Goal: Task Accomplishment & Management: Use online tool/utility

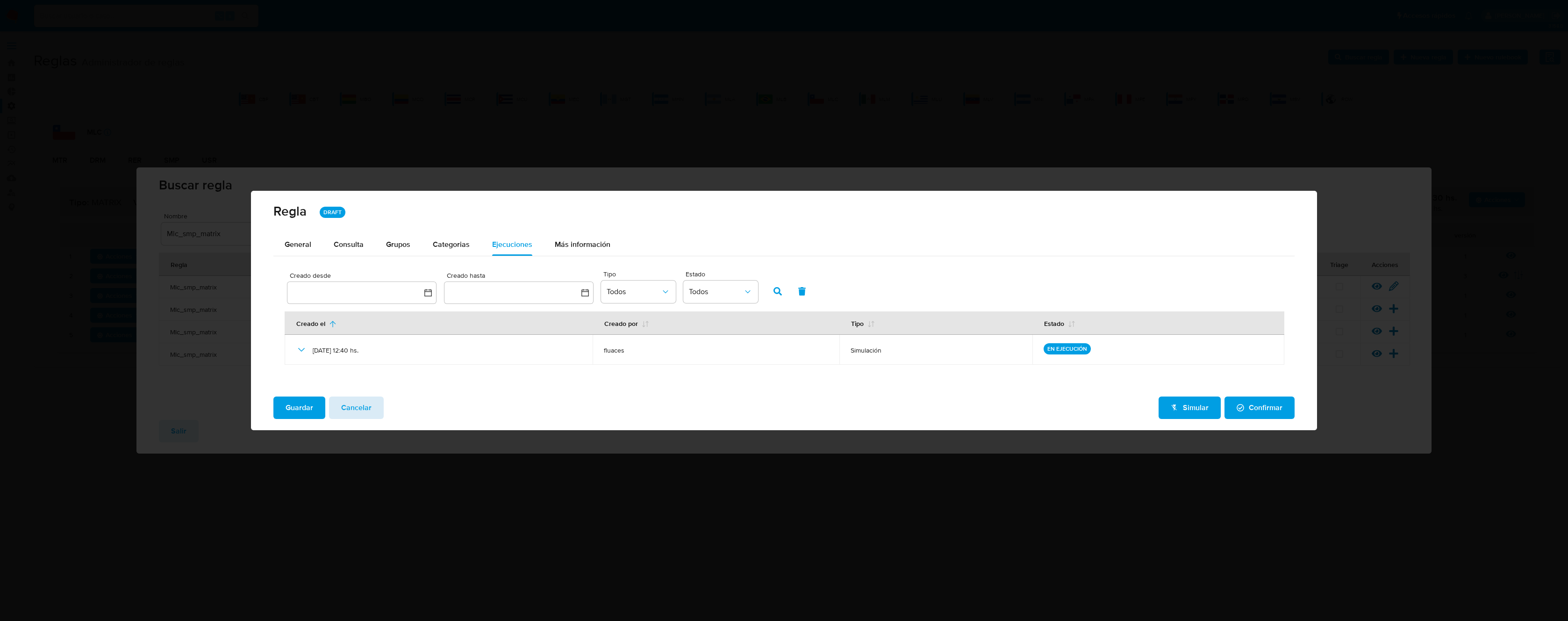
click at [356, 416] on span "Cancelar" at bounding box center [357, 408] width 30 height 21
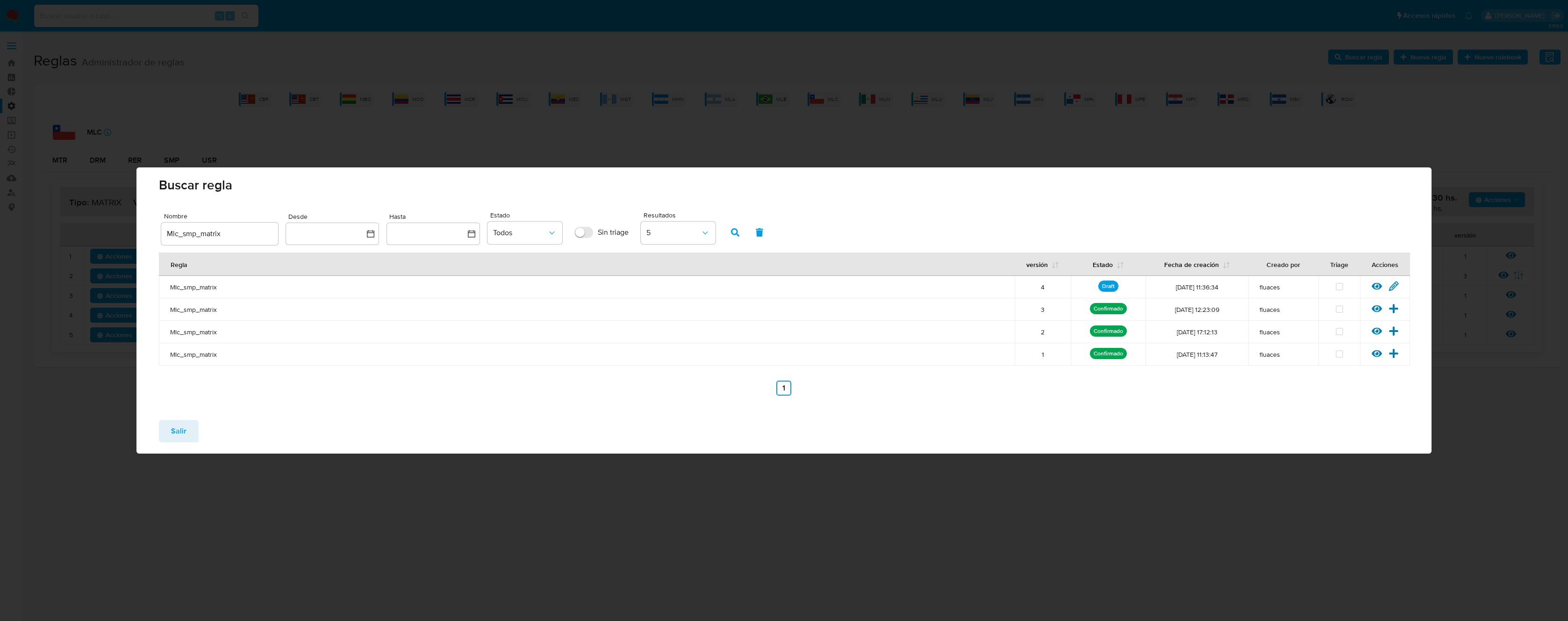
click at [173, 432] on span "Salir" at bounding box center [178, 431] width 15 height 21
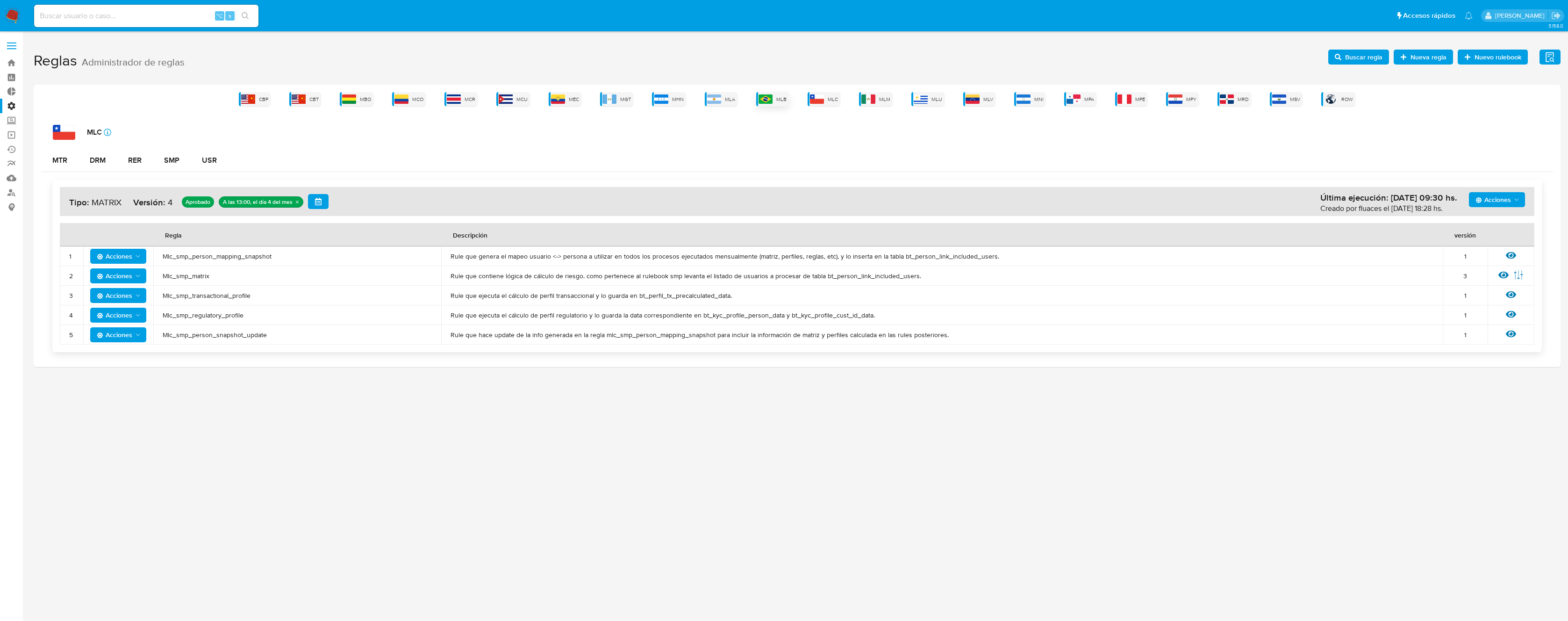
click at [776, 96] on div "MLB" at bounding box center [772, 99] width 33 height 14
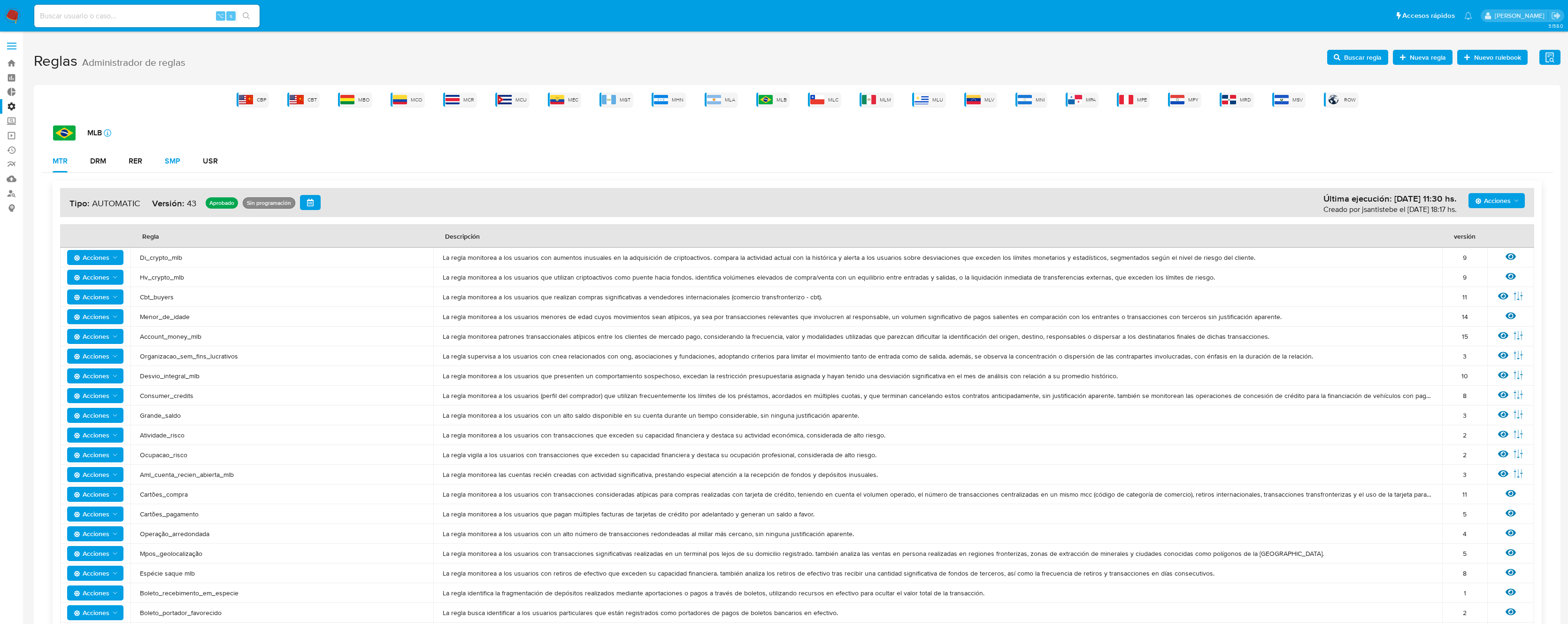
click at [180, 164] on div "SMP" at bounding box center [172, 161] width 15 height 7
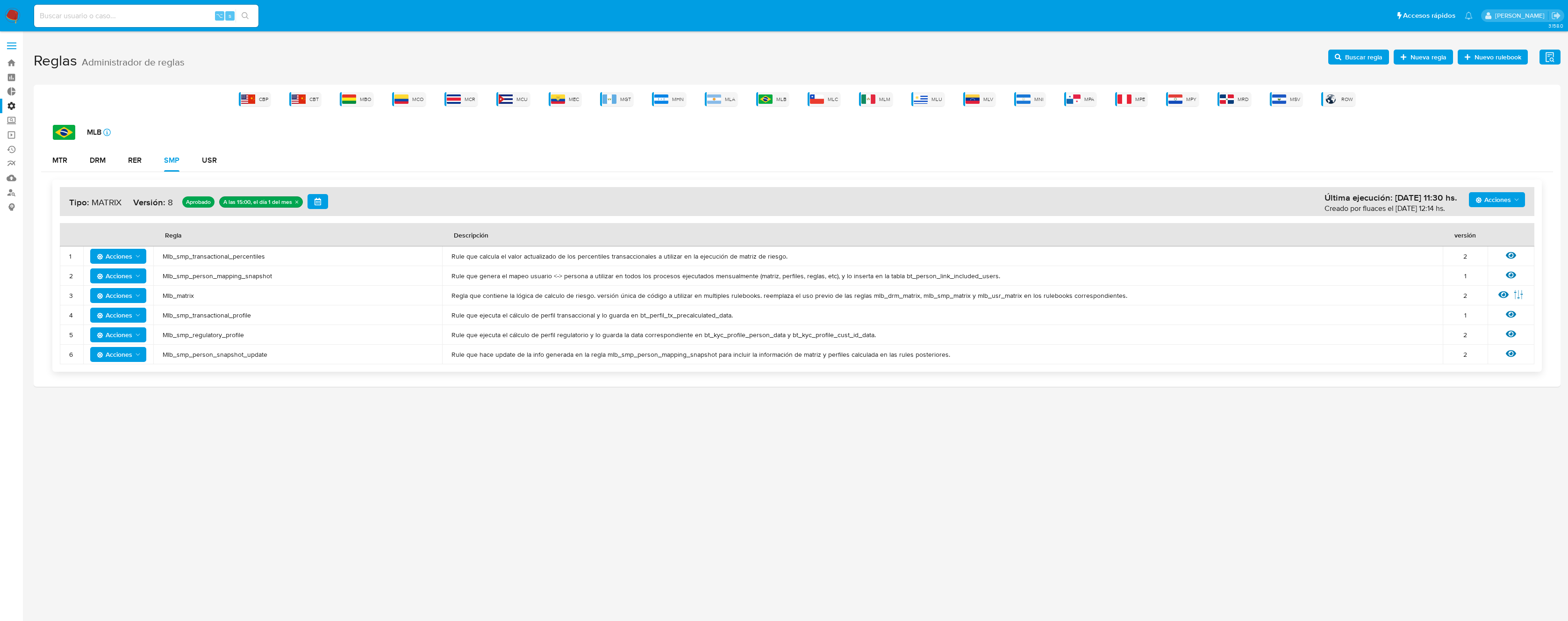
click at [240, 258] on span "Mlb_smp_transactional_percentiles" at bounding box center [298, 256] width 270 height 9
click at [239, 258] on span "Mlb_smp_transactional_percentiles" at bounding box center [298, 256] width 270 height 9
click at [235, 259] on span "Mlb_smp_transactional_percentiles" at bounding box center [298, 256] width 270 height 9
click at [1375, 55] on span "Buscar regla" at bounding box center [1363, 57] width 37 height 15
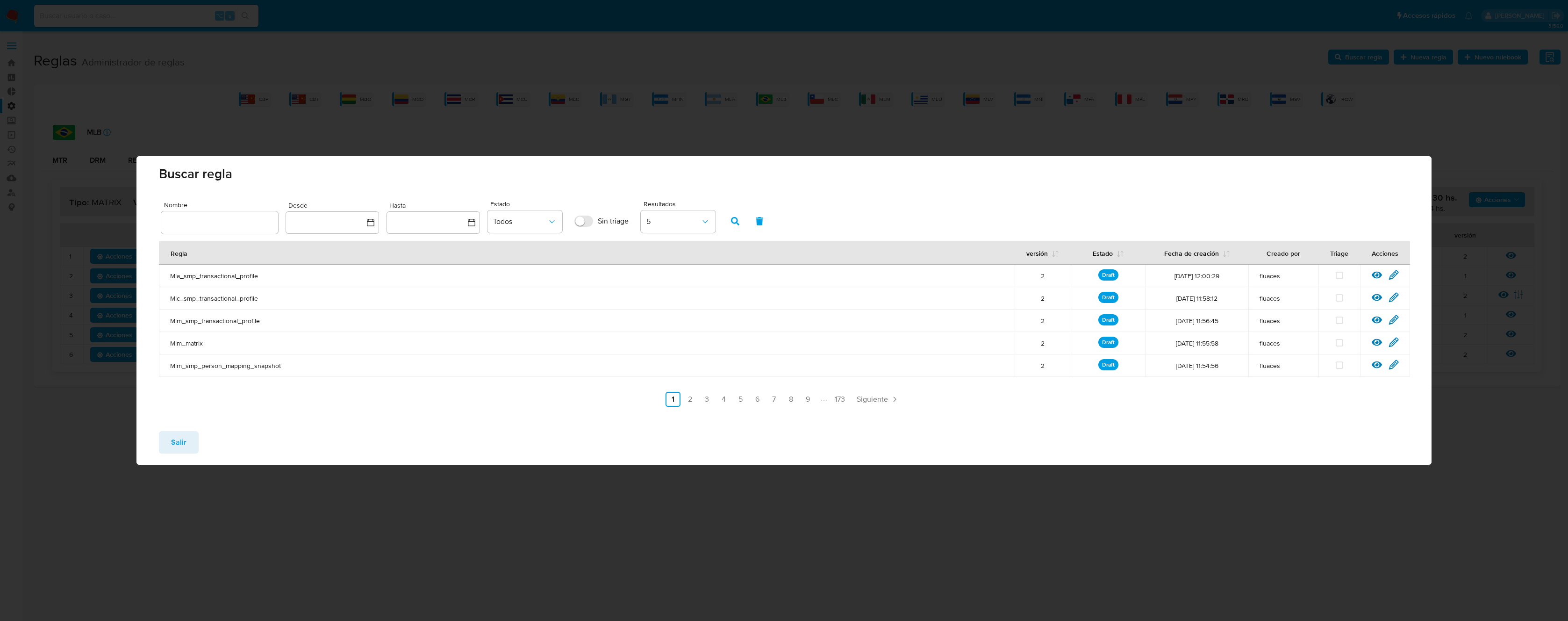
click at [222, 226] on input "text" at bounding box center [220, 222] width 117 height 12
type input "Mlb_smp_transactional_percentiles"
click at [725, 223] on button "button" at bounding box center [735, 221] width 24 height 23
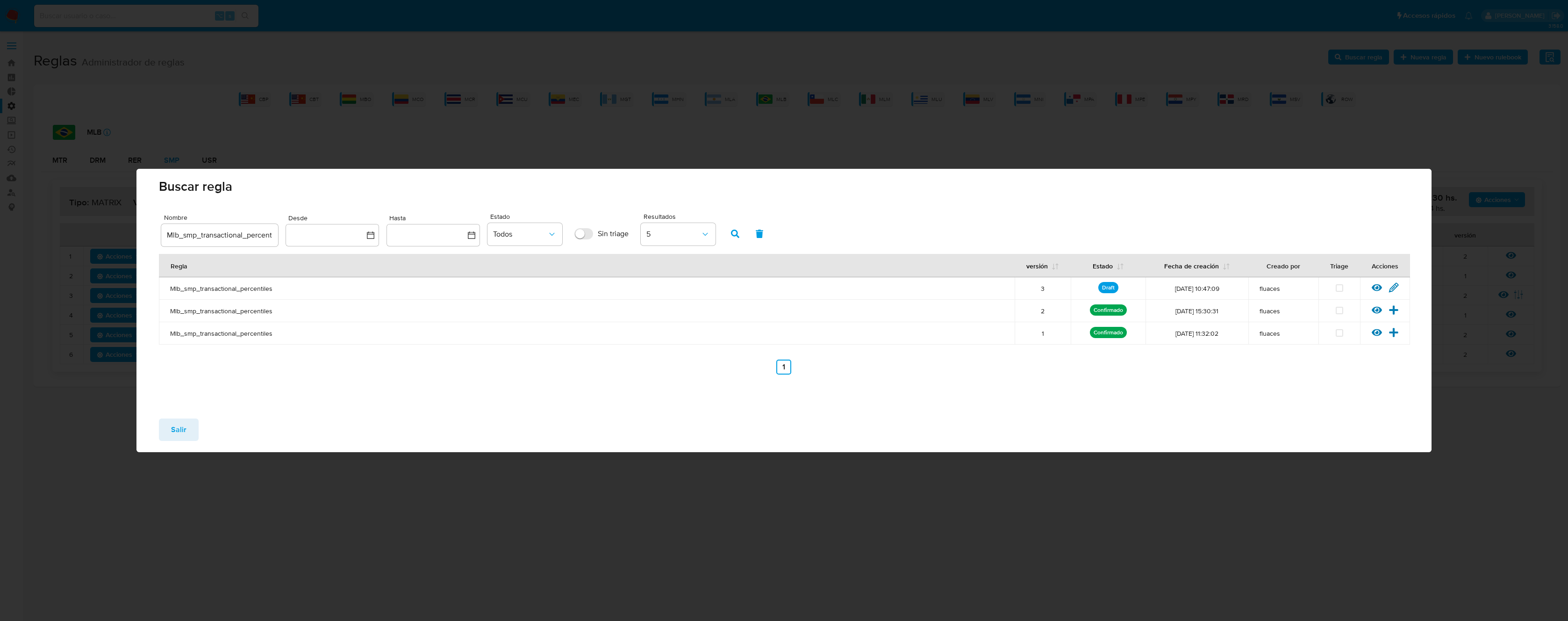
click at [1399, 289] on div "Ver regla Editar regla" at bounding box center [1385, 289] width 50 height 12
click at [1395, 287] on icon at bounding box center [1394, 287] width 9 height 9
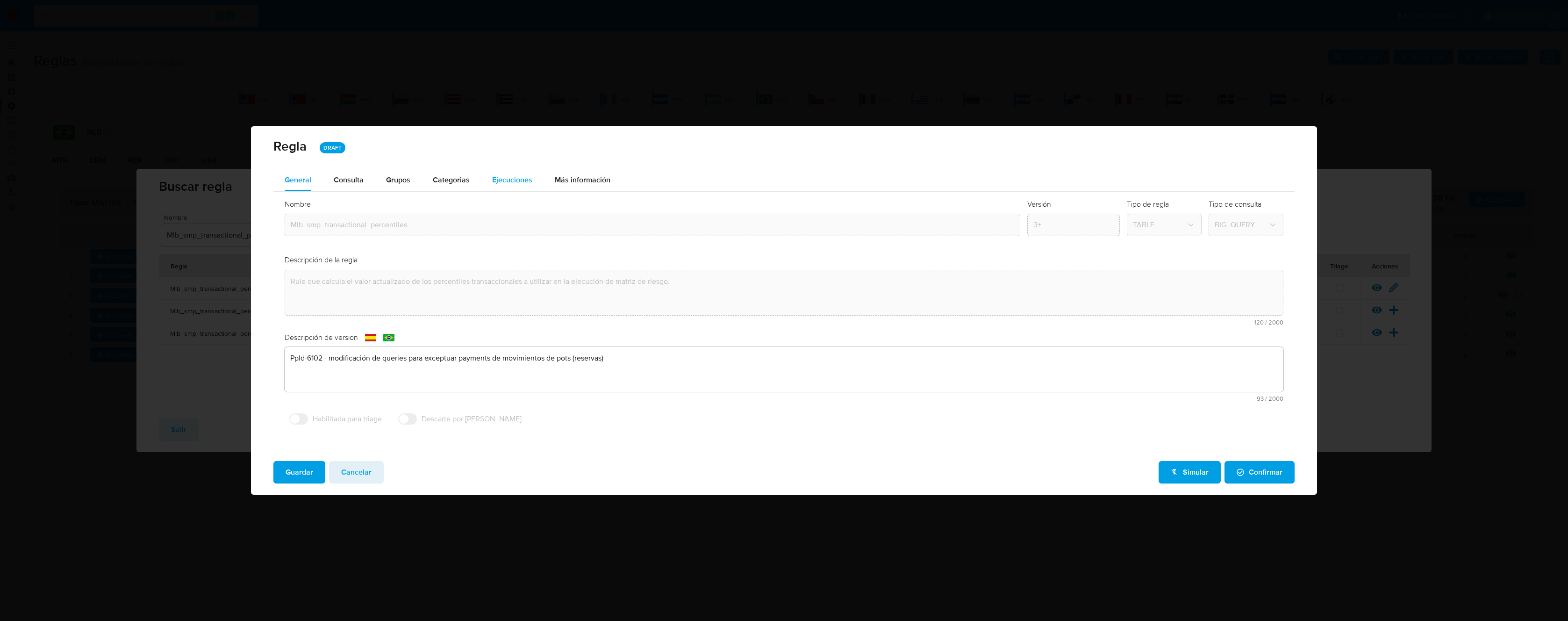
click at [524, 178] on span "Ejecuciones" at bounding box center [513, 180] width 40 height 11
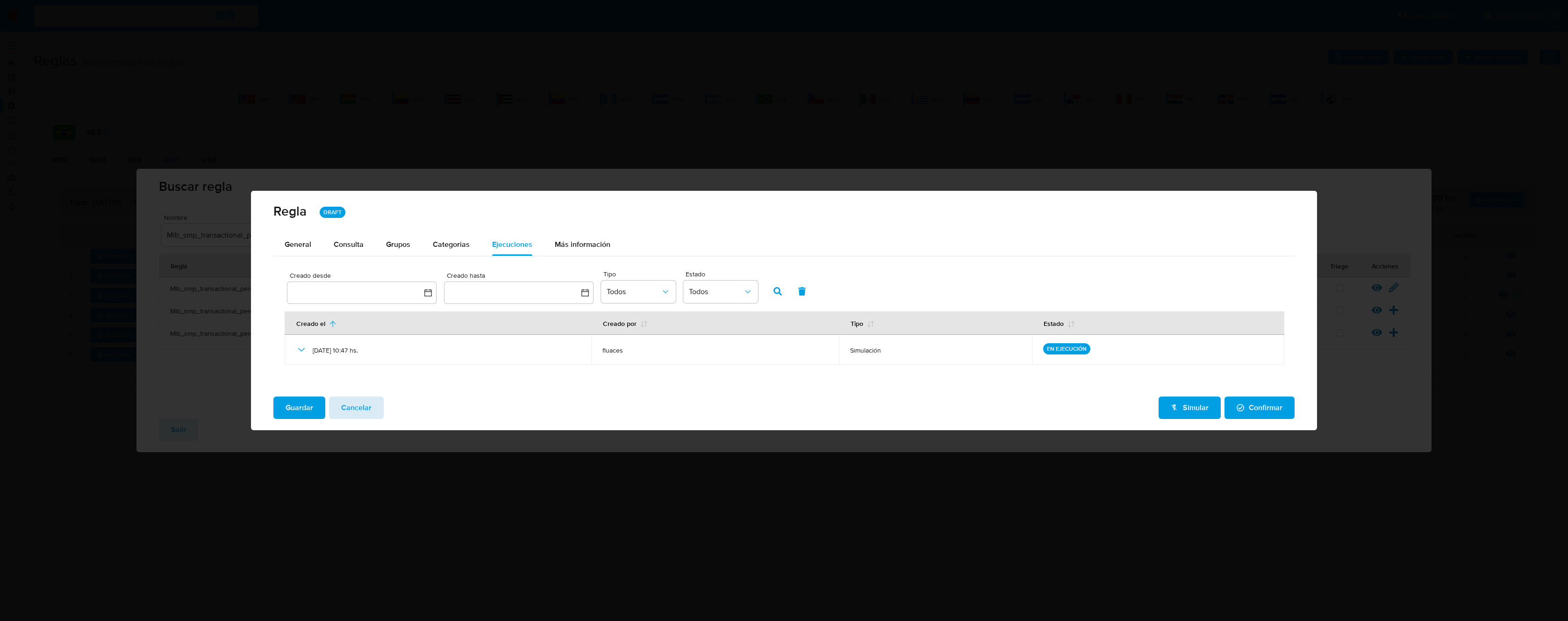
click at [351, 396] on div "Guardar Cancelar Simular Confirmar" at bounding box center [783, 410] width 1066 height 41
click at [350, 408] on span "Cancelar" at bounding box center [357, 408] width 30 height 21
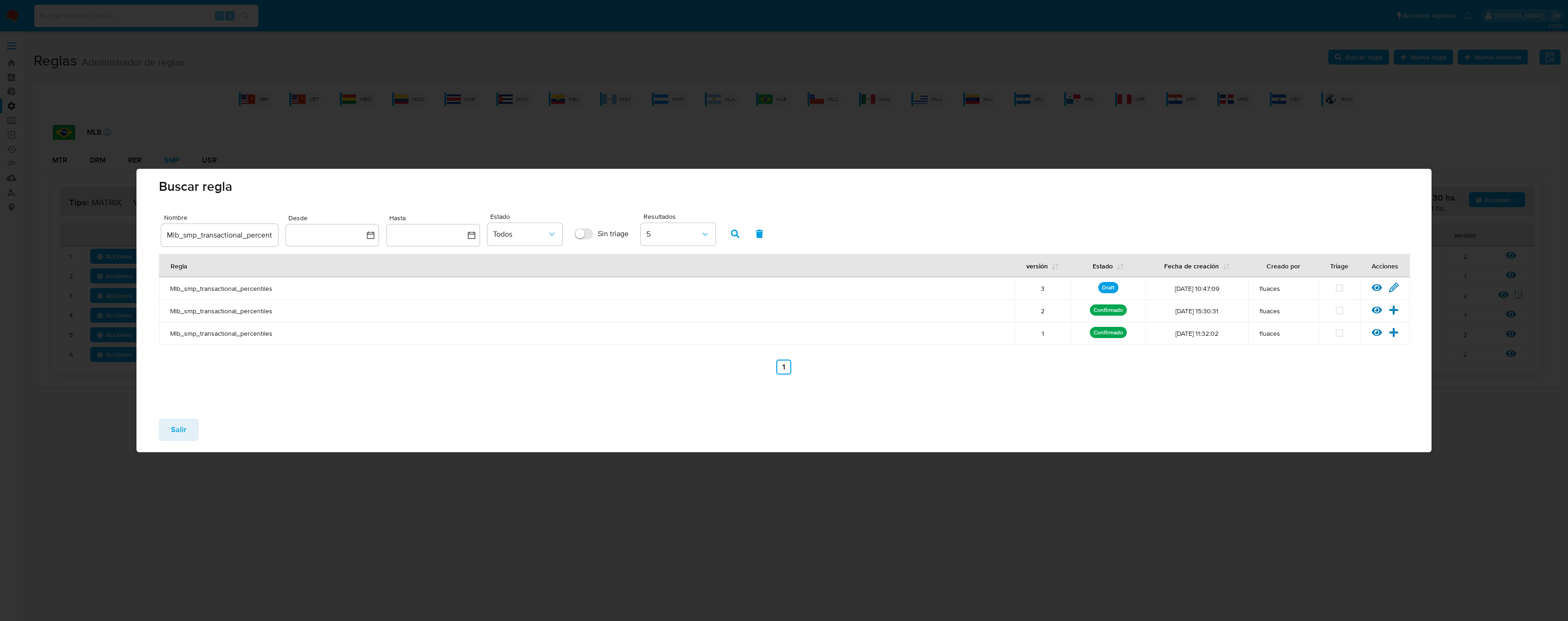
click at [173, 432] on span "Salir" at bounding box center [178, 430] width 15 height 21
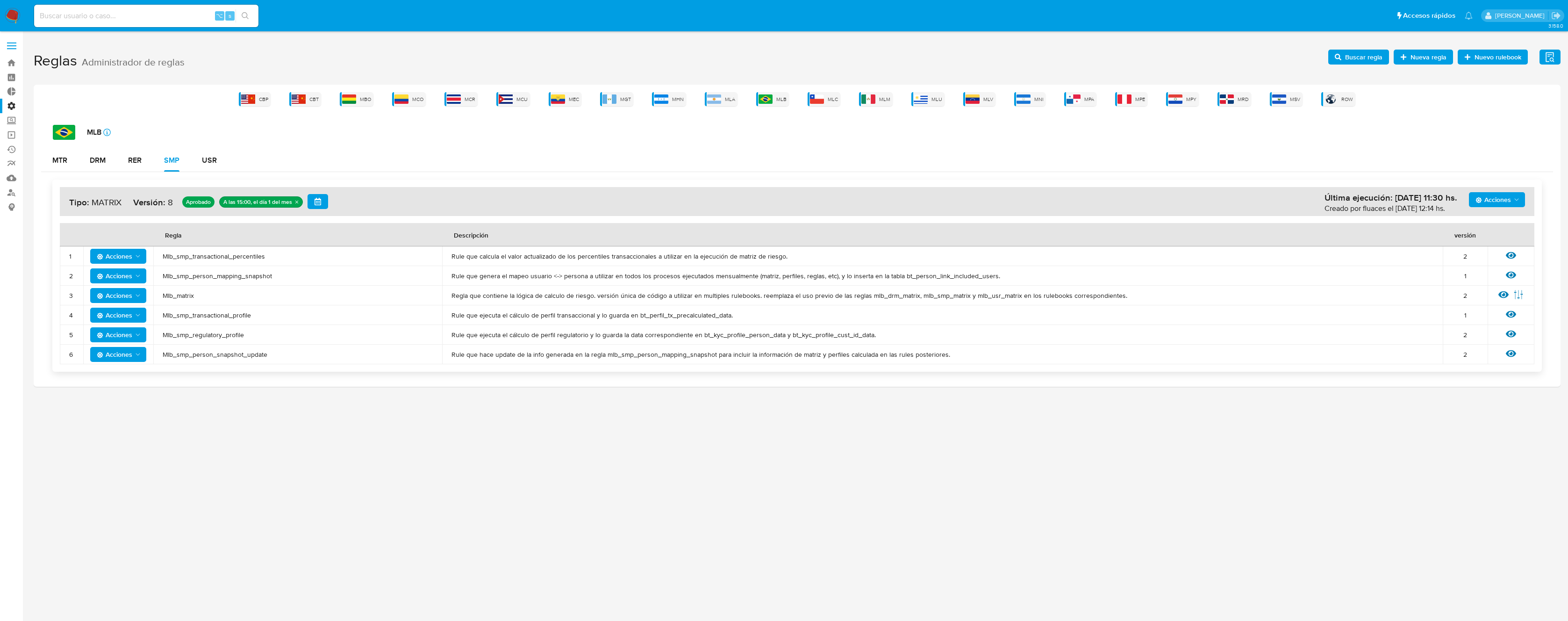
click at [215, 322] on td "Mlb_smp_transactional_profile" at bounding box center [298, 315] width 289 height 19
click at [215, 317] on span "Mlb_smp_transactional_profile" at bounding box center [298, 315] width 270 height 9
drag, startPoint x: 1353, startPoint y: 43, endPoint x: 1354, endPoint y: 50, distance: 7.1
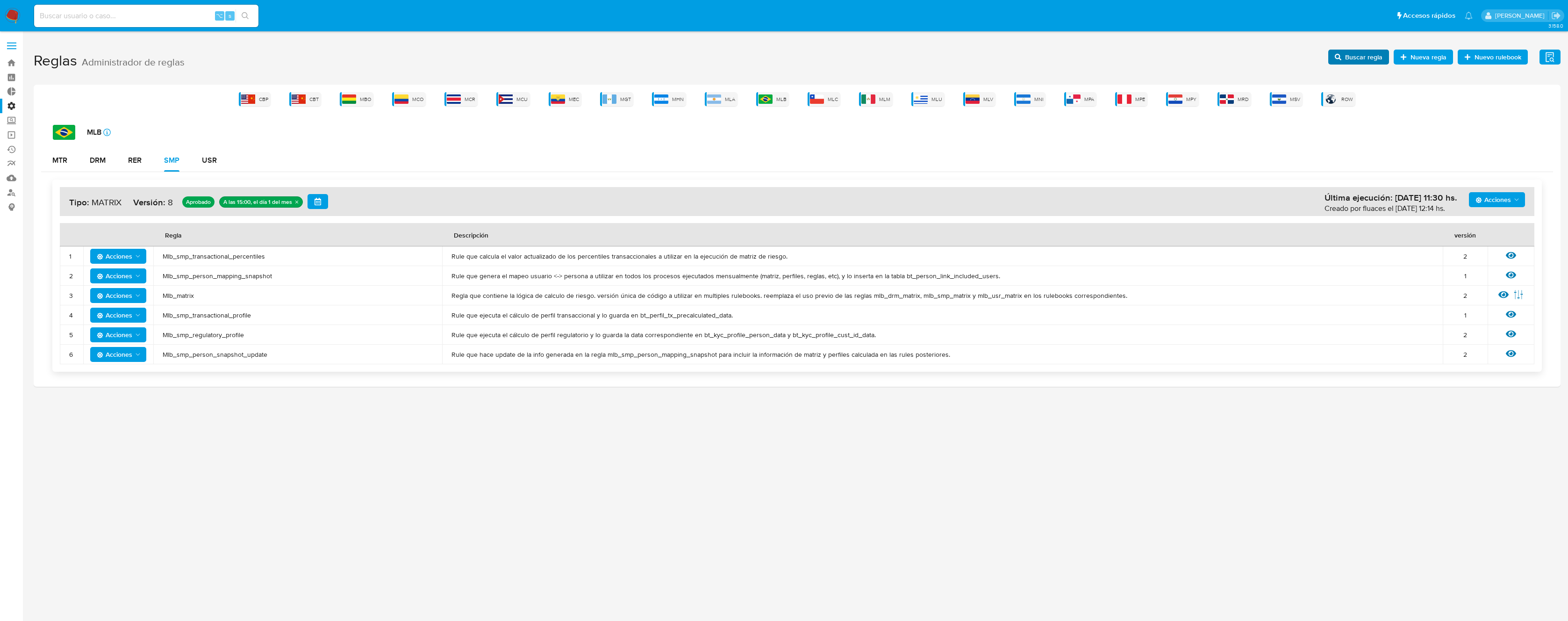
click at [1353, 45] on div "3.158.0" at bounding box center [797, 326] width 1527 height 577
click at [1354, 54] on span "Buscar regla" at bounding box center [1363, 57] width 37 height 15
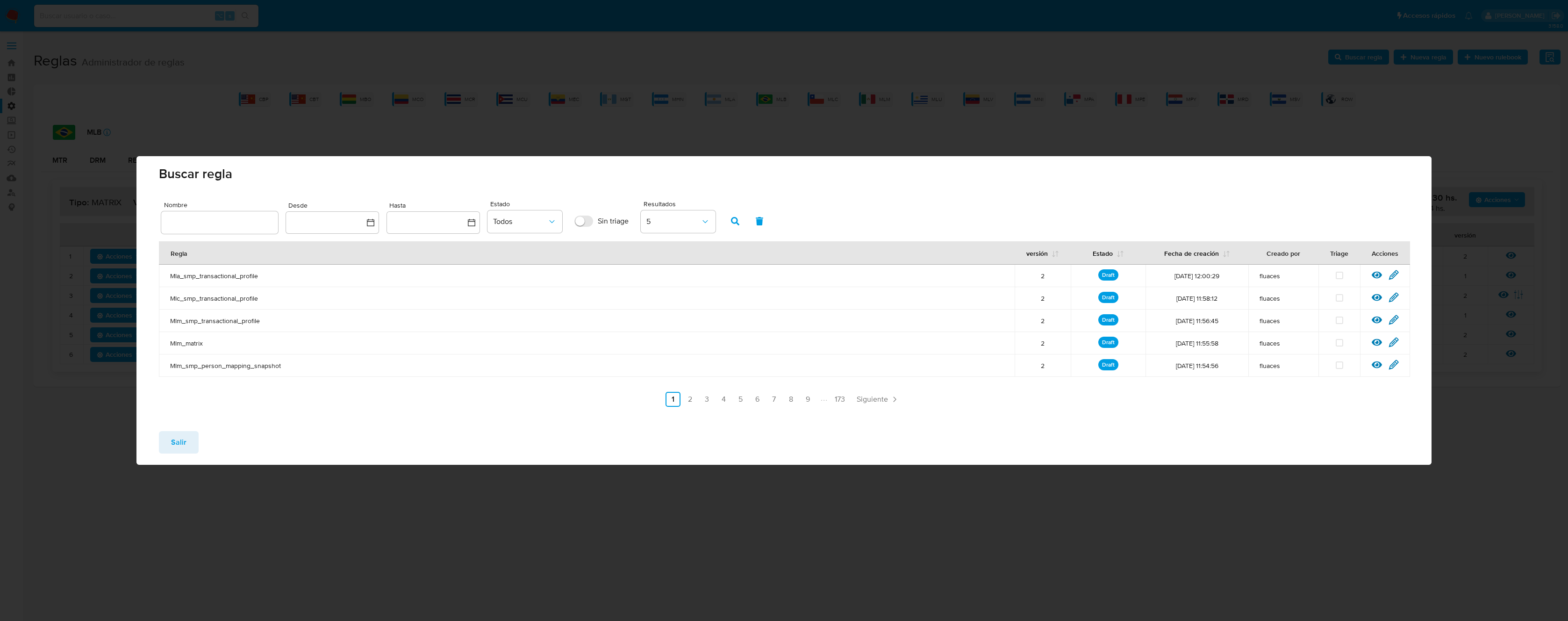
click at [262, 222] on input "text" at bounding box center [220, 222] width 117 height 12
type input "Mlb_smp_transactional_profile"
click at [738, 218] on icon "button" at bounding box center [735, 221] width 9 height 9
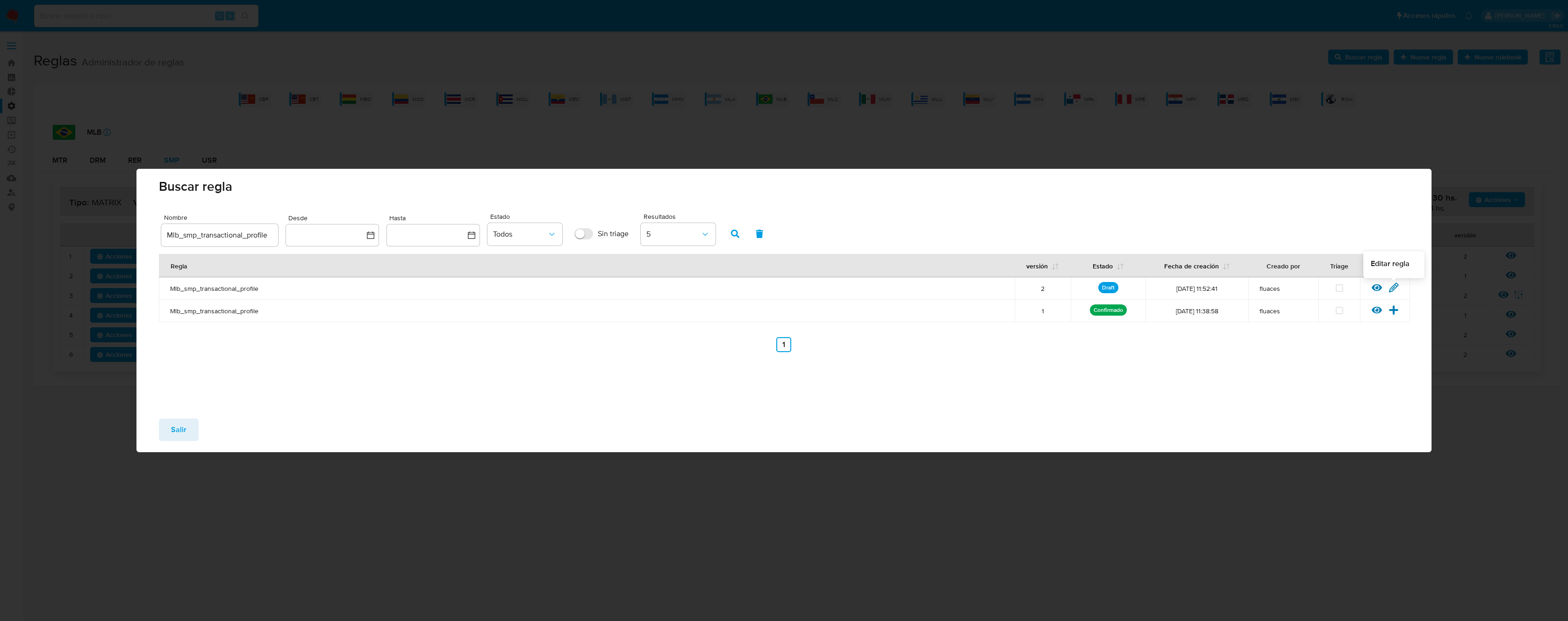
click at [1396, 287] on icon at bounding box center [1393, 287] width 10 height 10
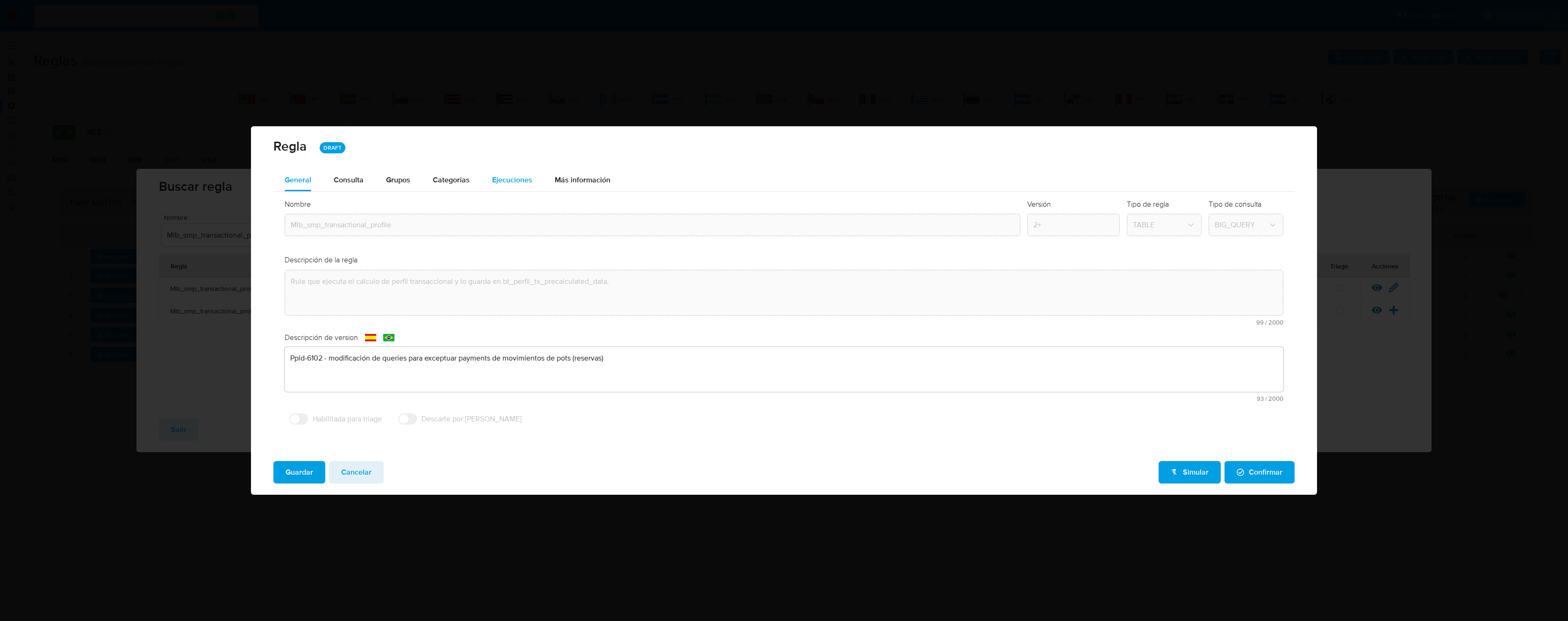
click at [514, 187] on div "Ejecuciones" at bounding box center [513, 180] width 40 height 23
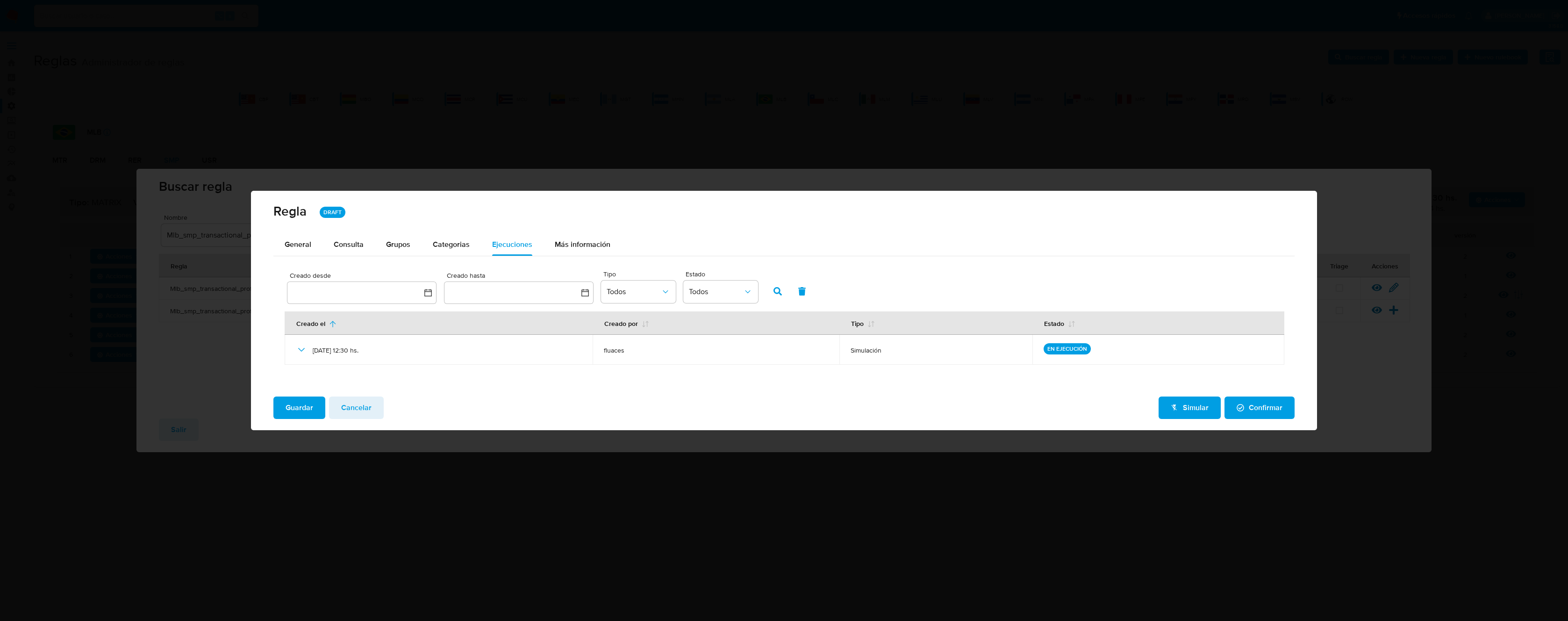
drag, startPoint x: 369, startPoint y: 408, endPoint x: 240, endPoint y: 422, distance: 129.8
click at [368, 409] on span "Cancelar" at bounding box center [357, 408] width 30 height 21
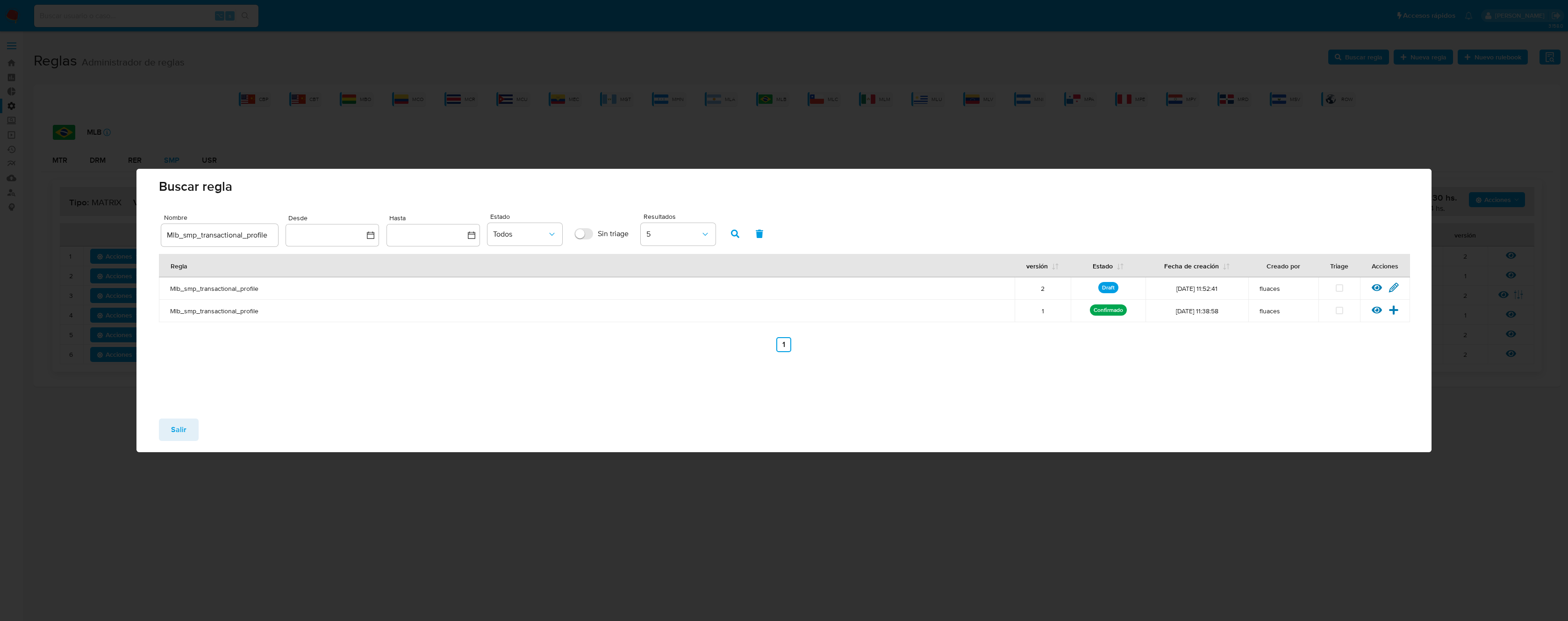
click at [188, 429] on button "Salir" at bounding box center [178, 429] width 40 height 23
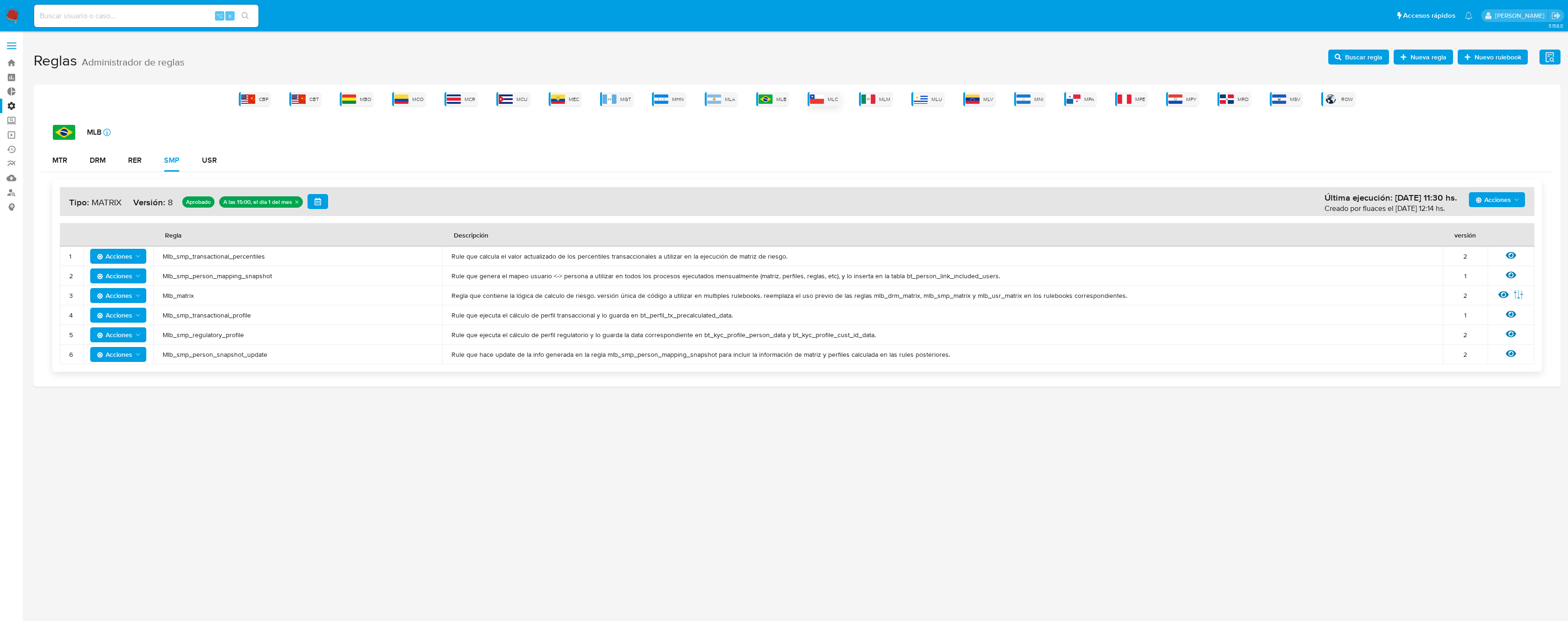
click at [828, 97] on span "MLC" at bounding box center [833, 99] width 10 height 7
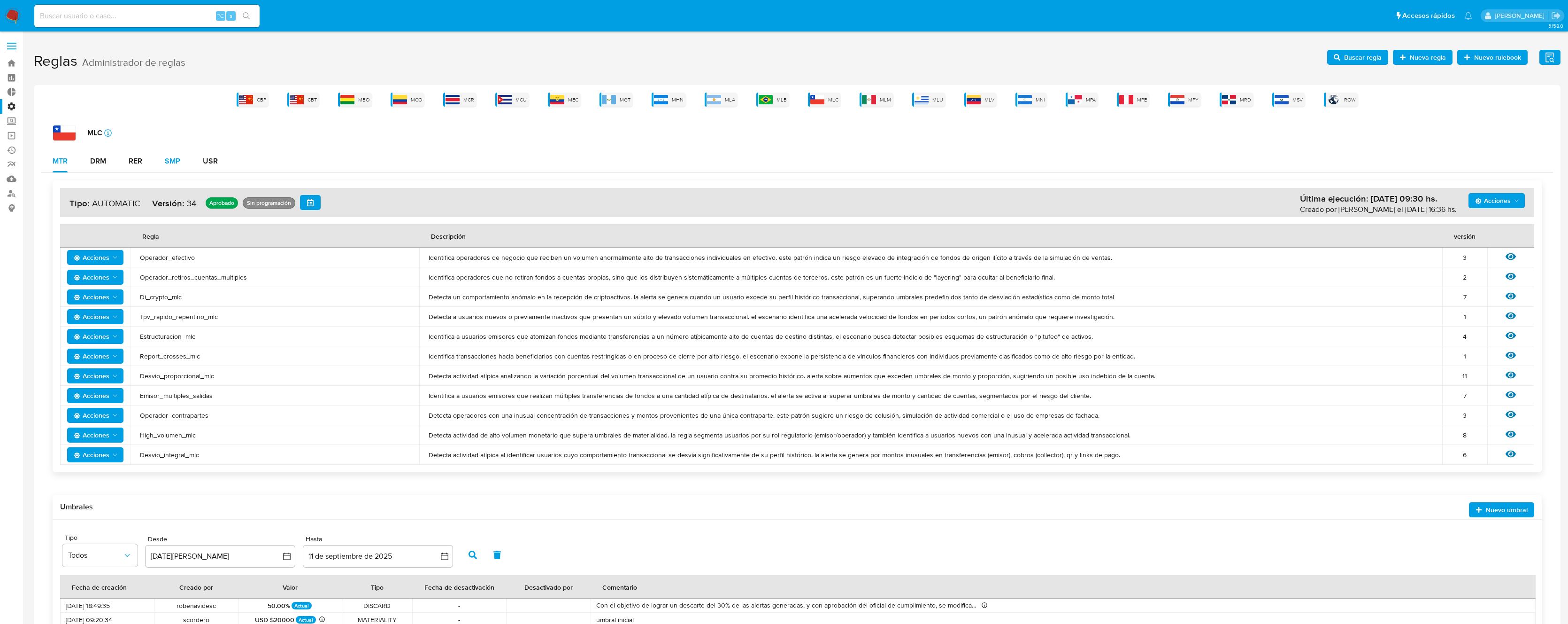
click at [182, 157] on button "SMP" at bounding box center [172, 161] width 38 height 23
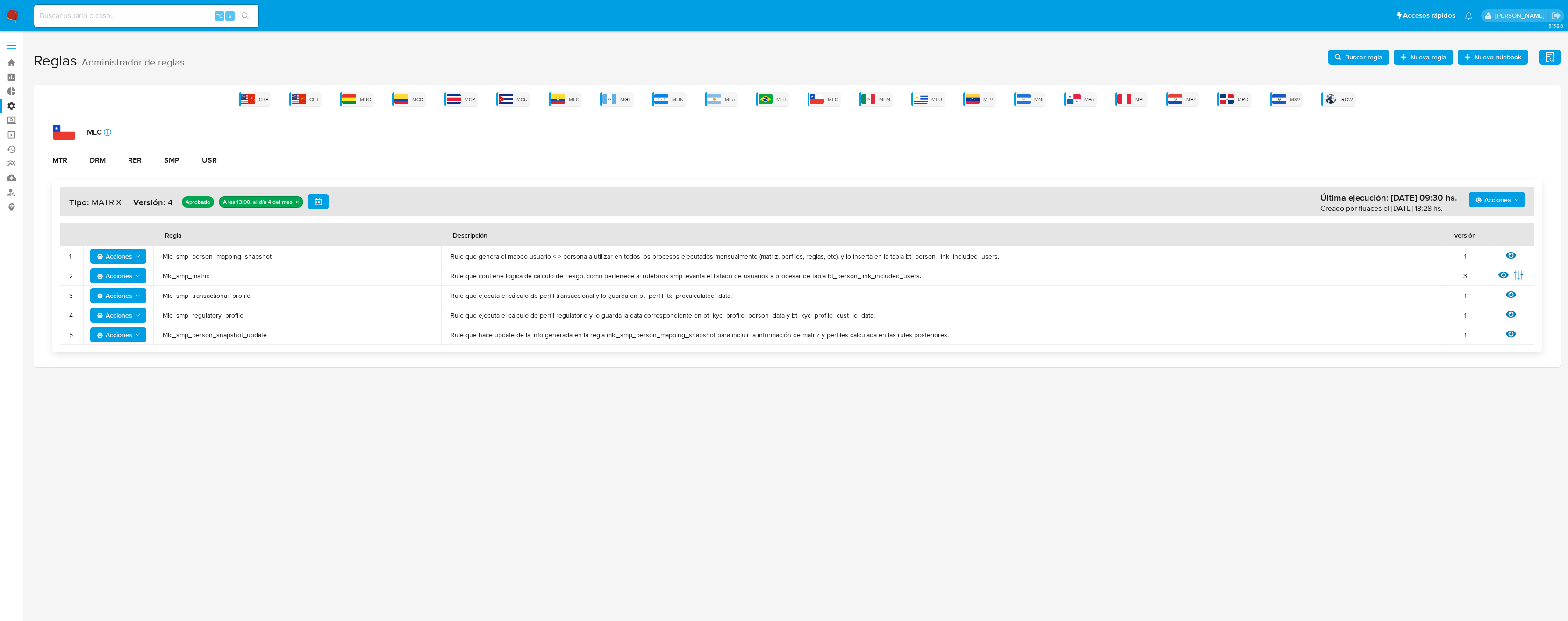
click at [198, 281] on td "Mlc_smp_matrix" at bounding box center [297, 276] width 288 height 19
click at [198, 278] on span "Mlc_smp_matrix" at bounding box center [297, 276] width 269 height 9
click at [1357, 54] on span "Buscar regla" at bounding box center [1363, 57] width 37 height 15
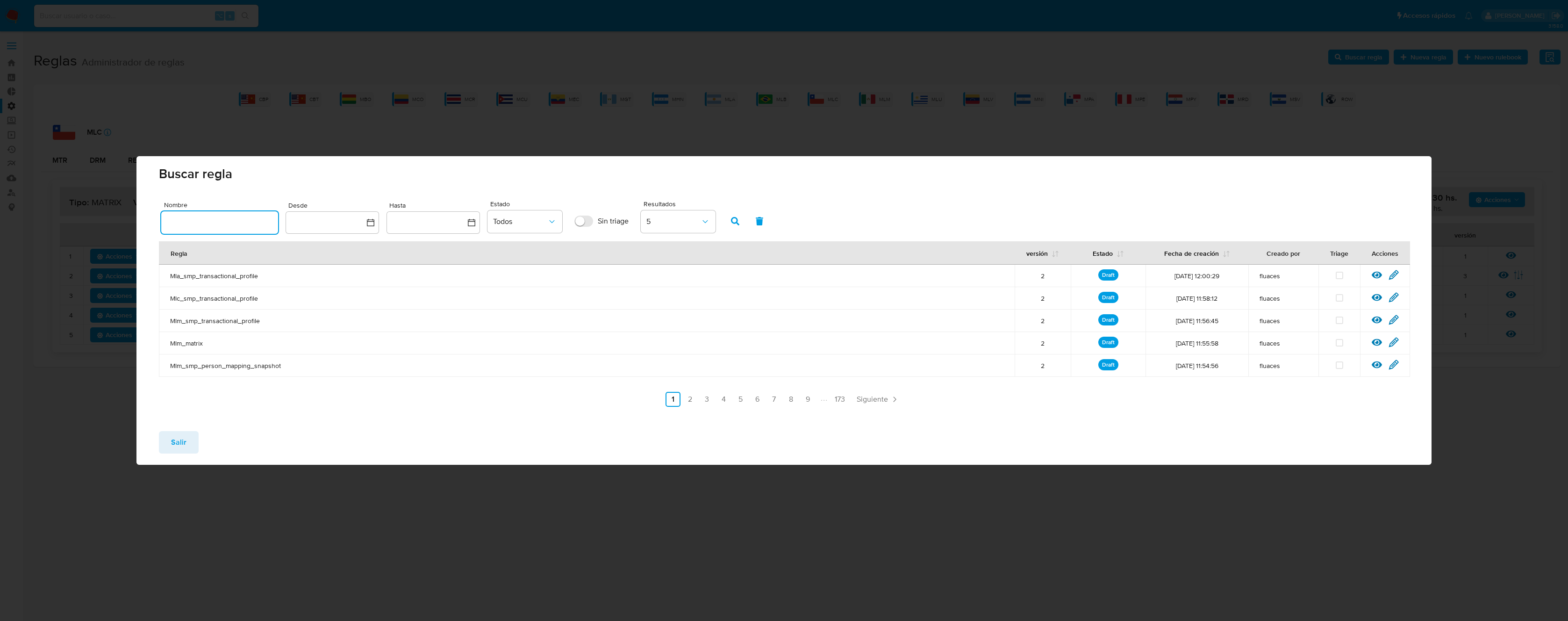
click at [270, 220] on input "text" at bounding box center [220, 222] width 117 height 12
type input "Mlc_smp_matrix"
click at [735, 218] on icon "button" at bounding box center [735, 221] width 9 height 9
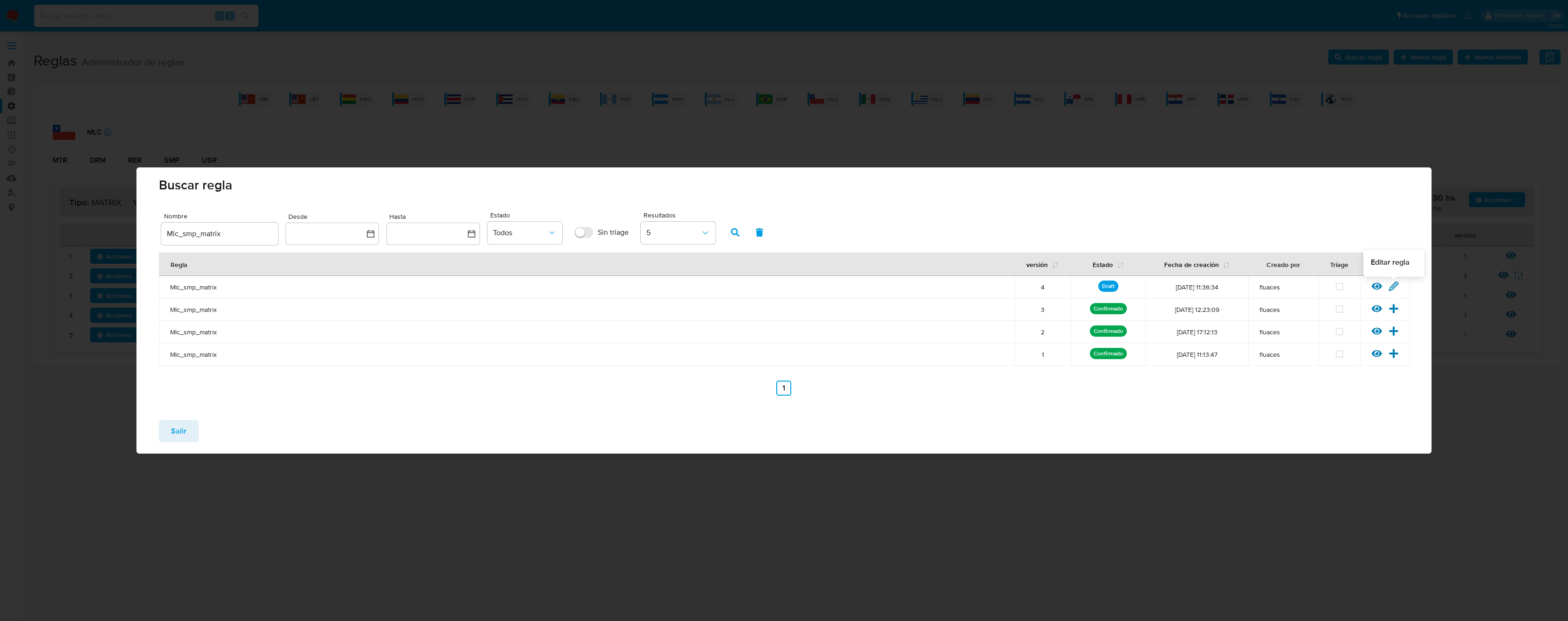
click at [1395, 285] on icon at bounding box center [1393, 286] width 10 height 10
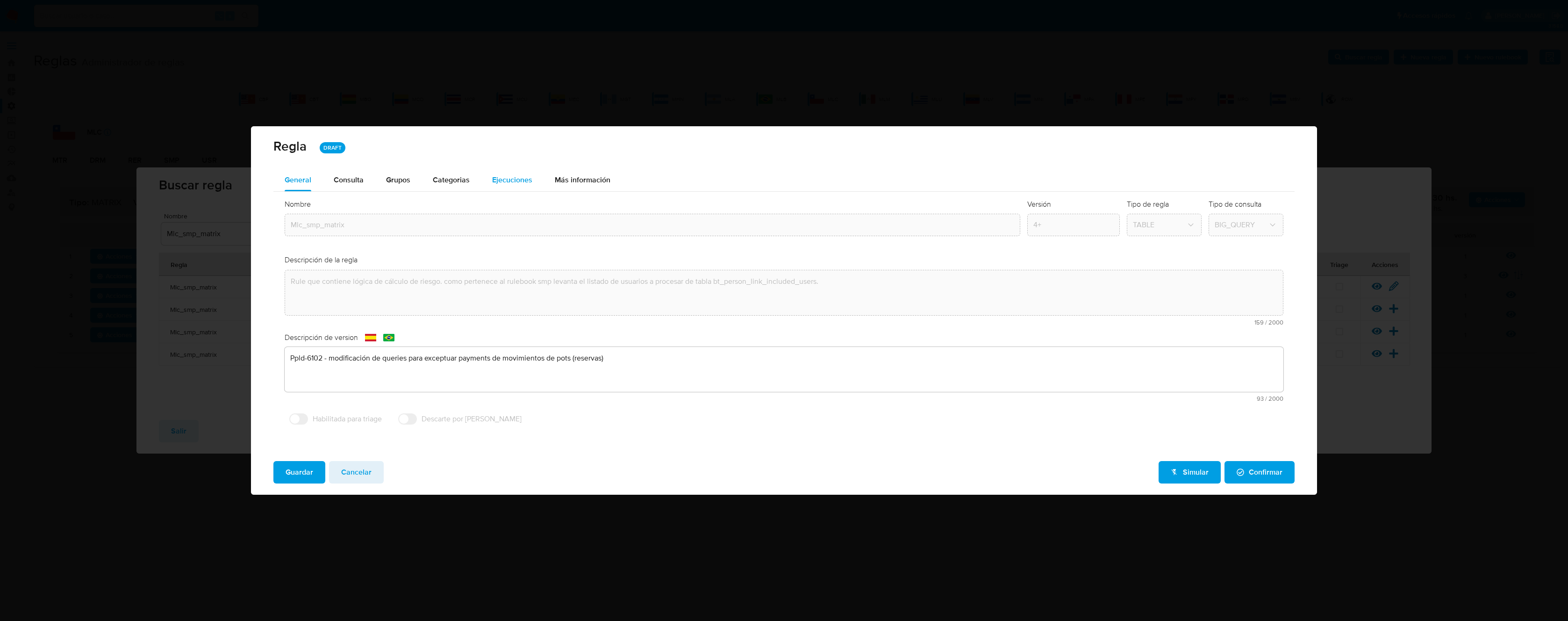
click at [500, 176] on span "Ejecuciones" at bounding box center [513, 180] width 40 height 11
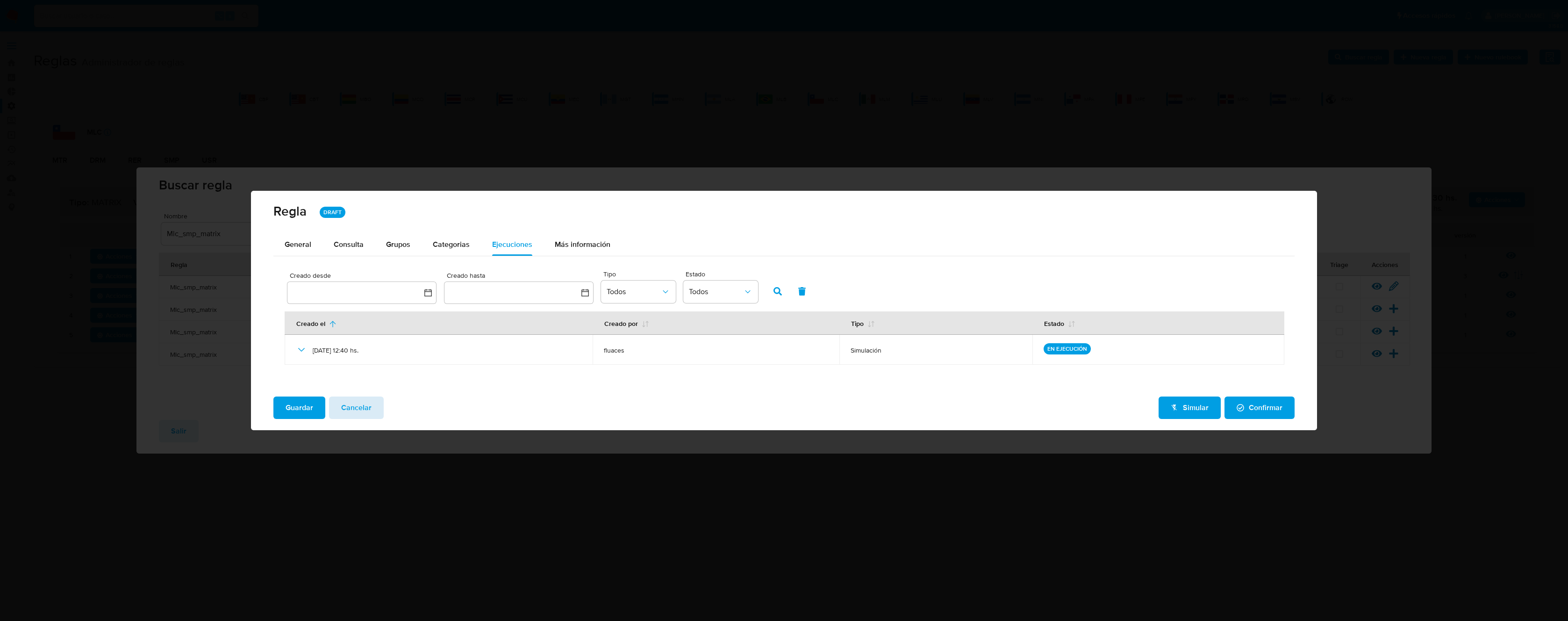
click at [357, 399] on span "Cancelar" at bounding box center [357, 408] width 30 height 21
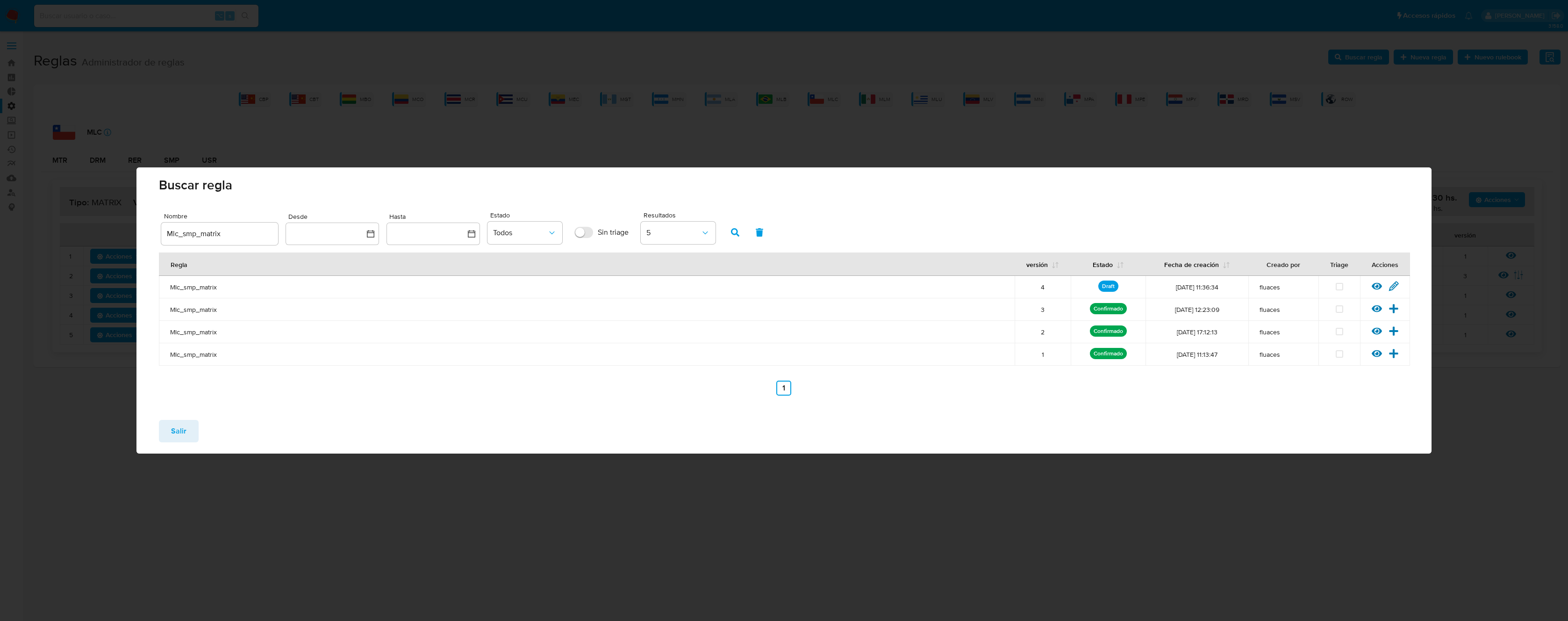
click at [183, 433] on span "Salir" at bounding box center [178, 431] width 15 height 21
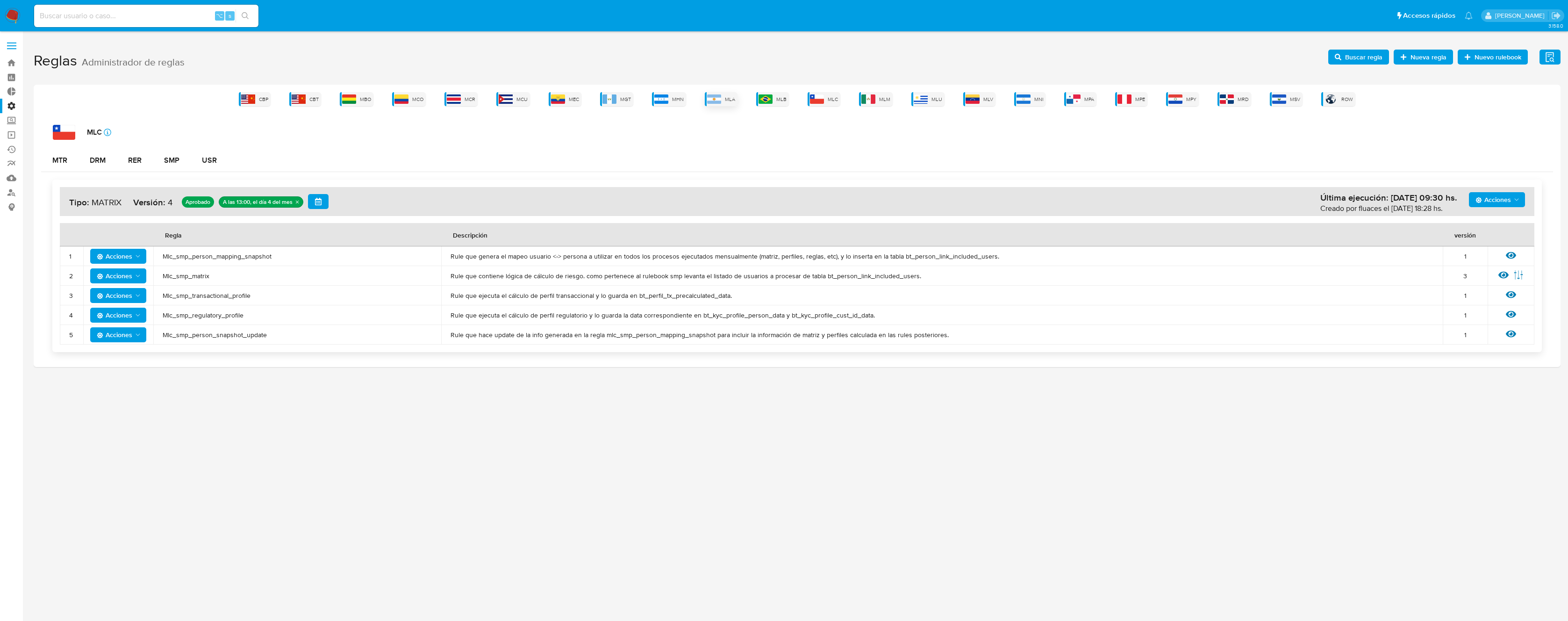
click at [733, 93] on div "MLA" at bounding box center [721, 99] width 33 height 14
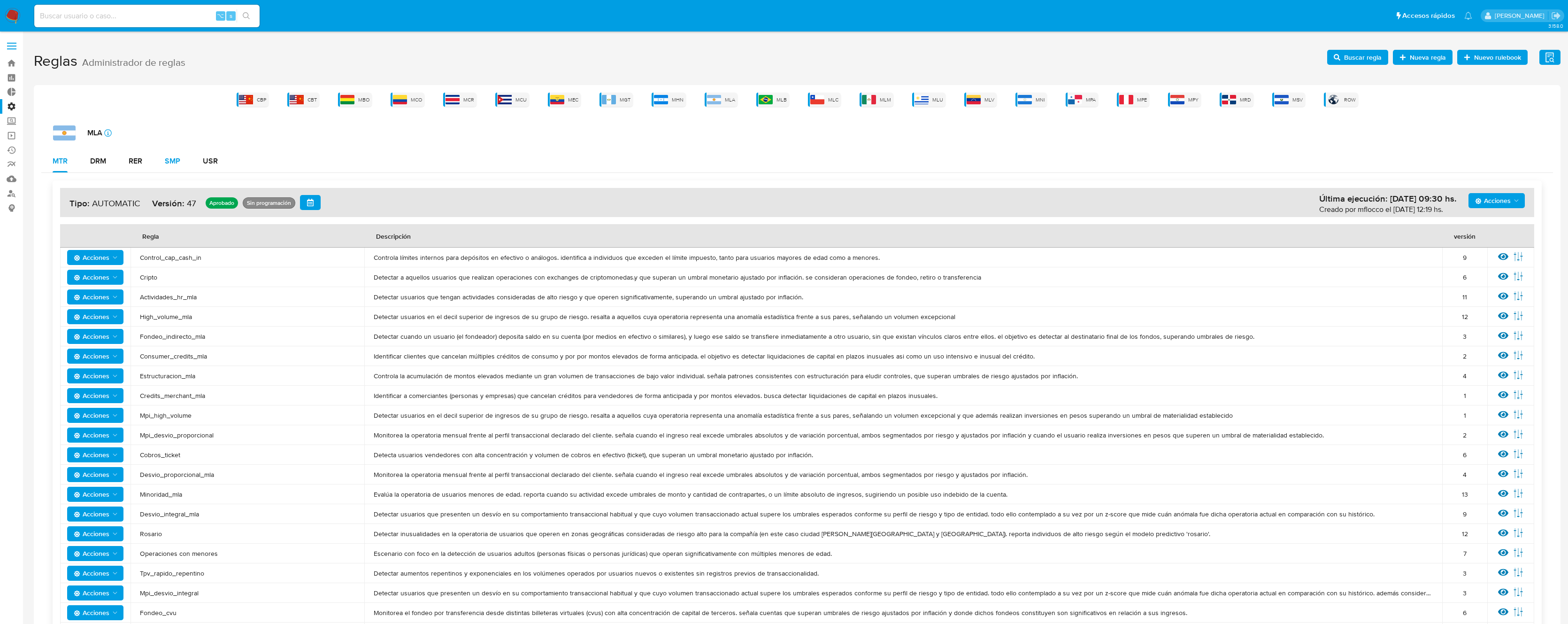
click at [168, 158] on div "SMP" at bounding box center [172, 161] width 15 height 7
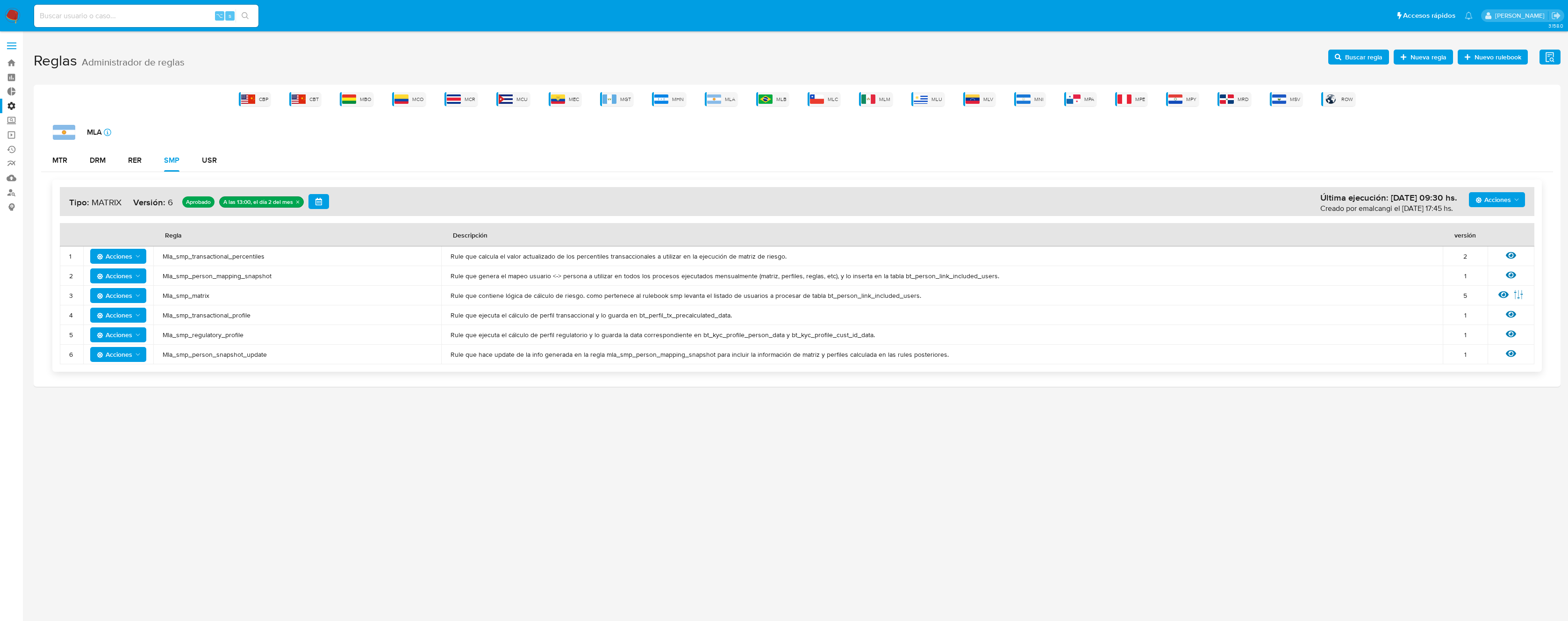
click at [206, 259] on span "Mla_smp_transactional_percentiles" at bounding box center [297, 256] width 269 height 9
click at [1352, 68] on h1 "Reglas Administrador de reglas Evidencias Nuevo rulebook Nueva regla Buscar reg…" at bounding box center [797, 61] width 1527 height 32
click at [1348, 58] on span "Buscar regla" at bounding box center [1363, 57] width 37 height 15
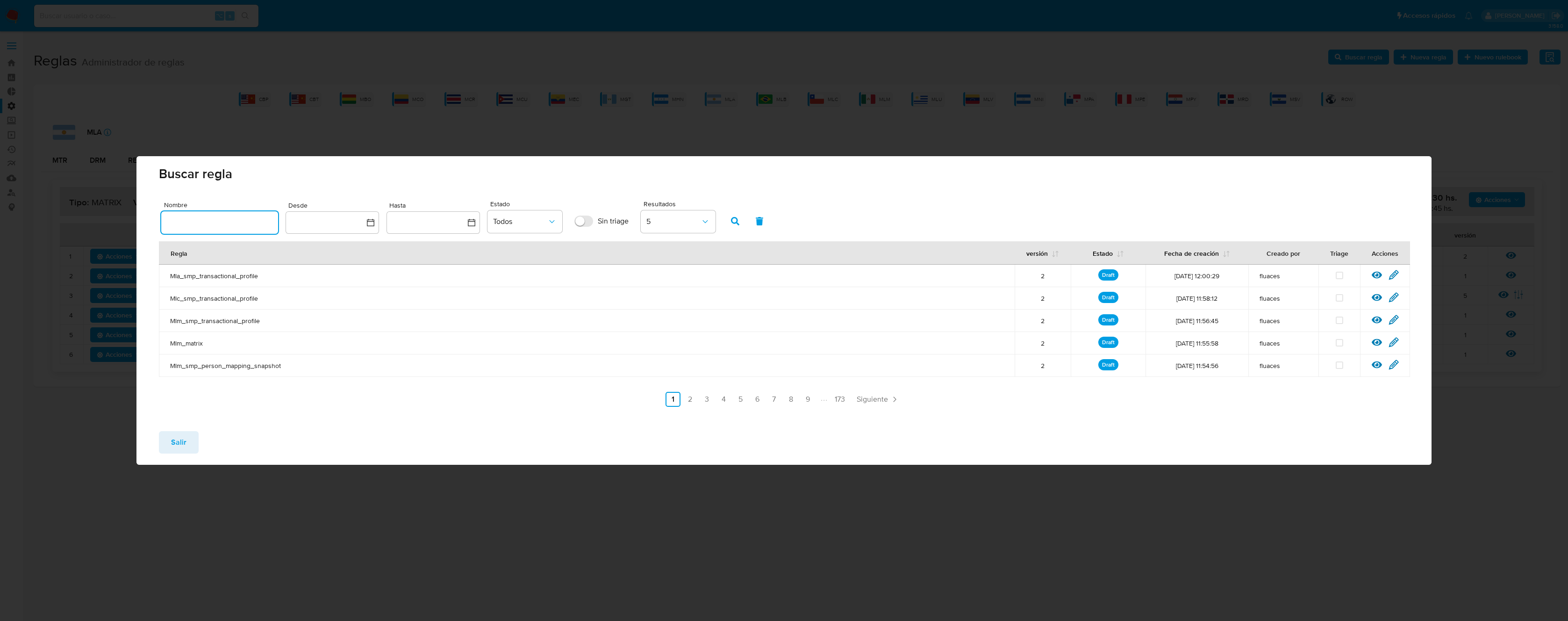
click at [202, 223] on input "text" at bounding box center [220, 222] width 117 height 12
type input "Mla_smp_transactional_percentiles"
click at [724, 219] on button "button" at bounding box center [735, 221] width 24 height 23
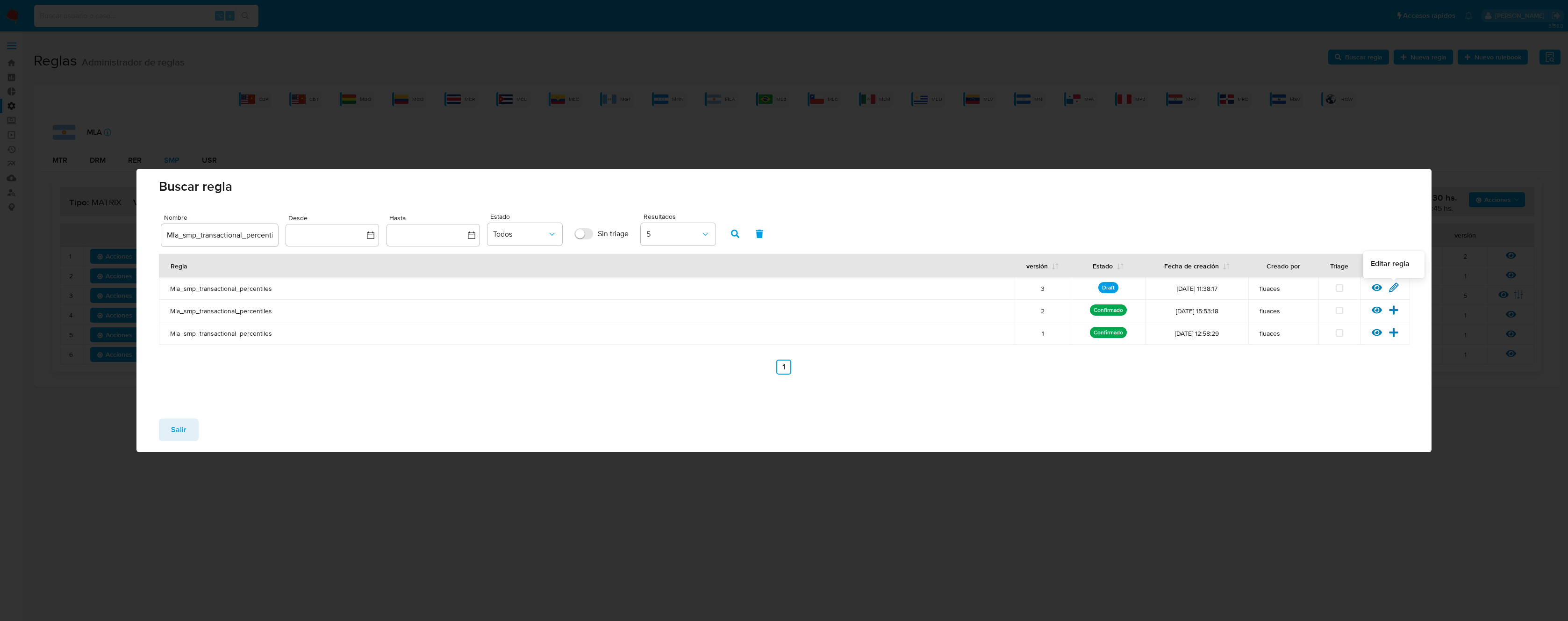
click at [1395, 287] on icon at bounding box center [1393, 287] width 10 height 10
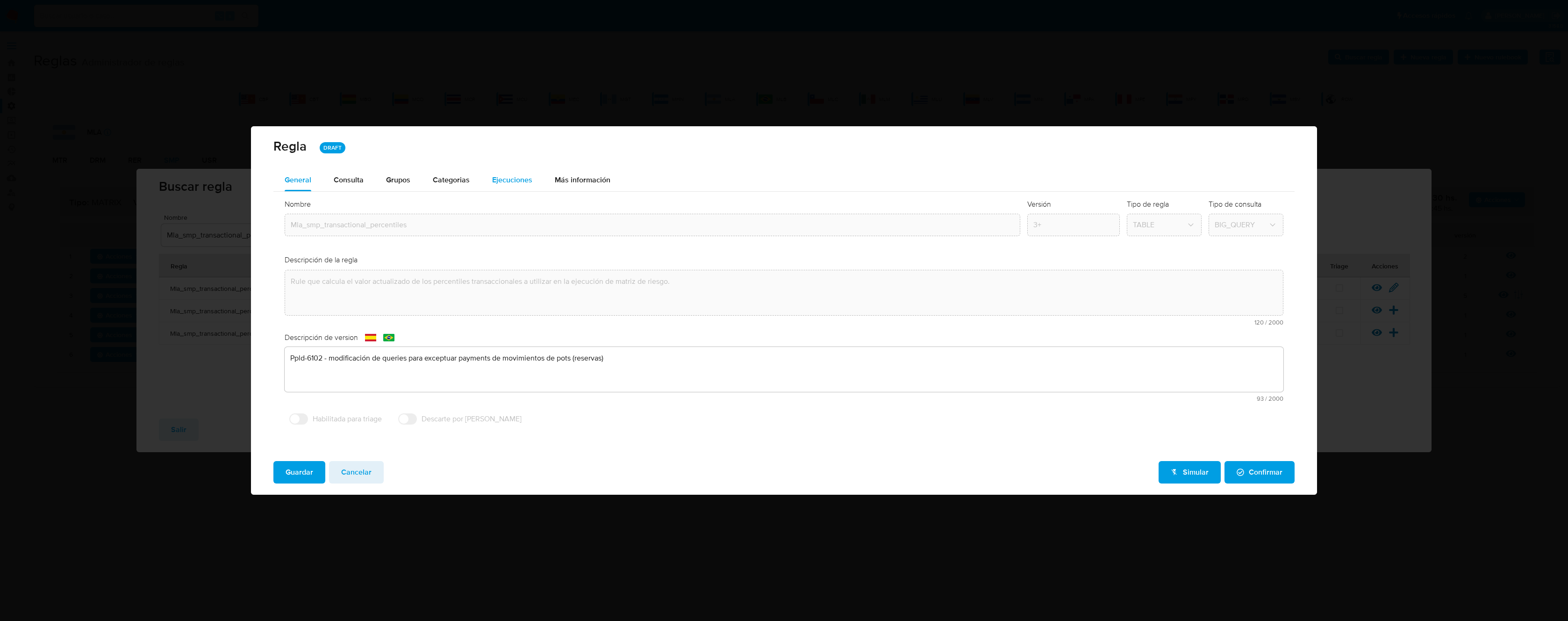
click at [519, 185] on div "Ejecuciones" at bounding box center [513, 180] width 40 height 23
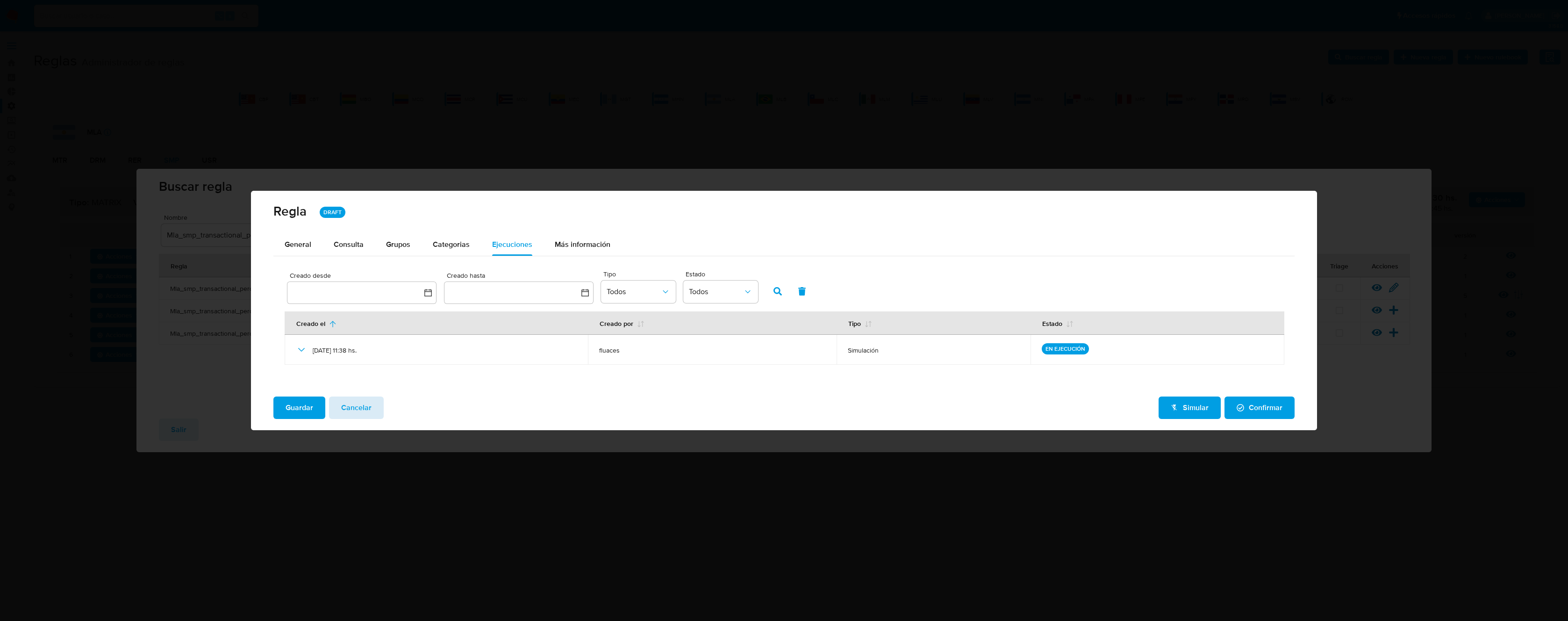
drag, startPoint x: 385, startPoint y: 419, endPoint x: 359, endPoint y: 414, distance: 26.5
click at [385, 418] on div "Guardar Cancelar Simular Confirmar" at bounding box center [783, 410] width 1066 height 41
click at [350, 412] on span "Cancelar" at bounding box center [357, 408] width 30 height 21
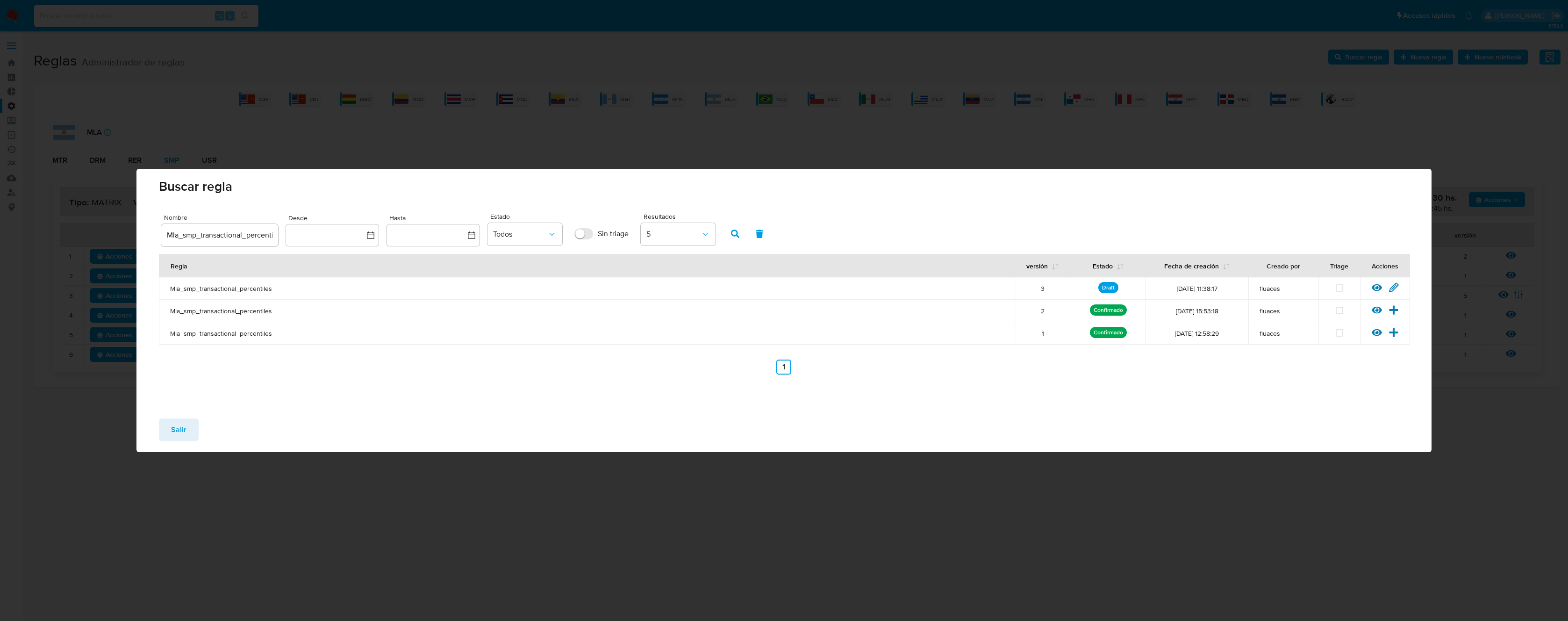
click at [183, 429] on span "Salir" at bounding box center [178, 430] width 15 height 21
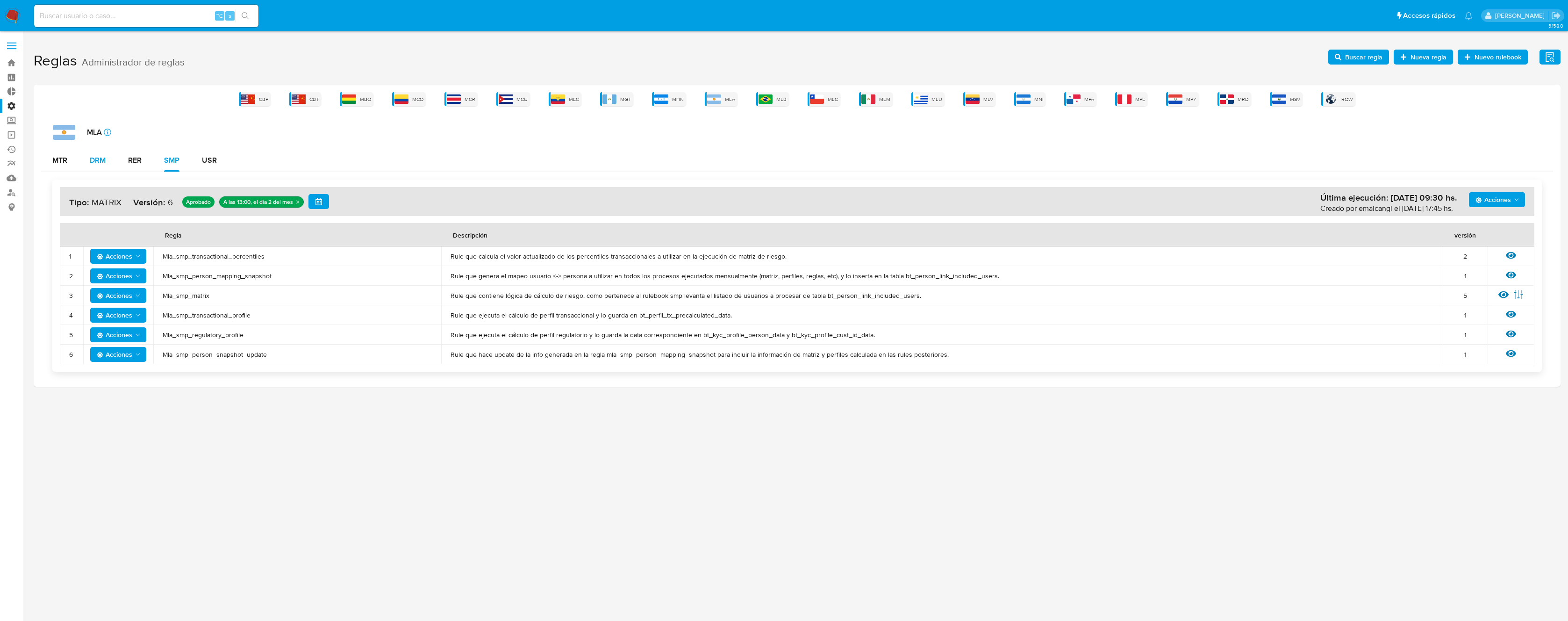
click at [96, 161] on div "DRM" at bounding box center [97, 160] width 16 height 7
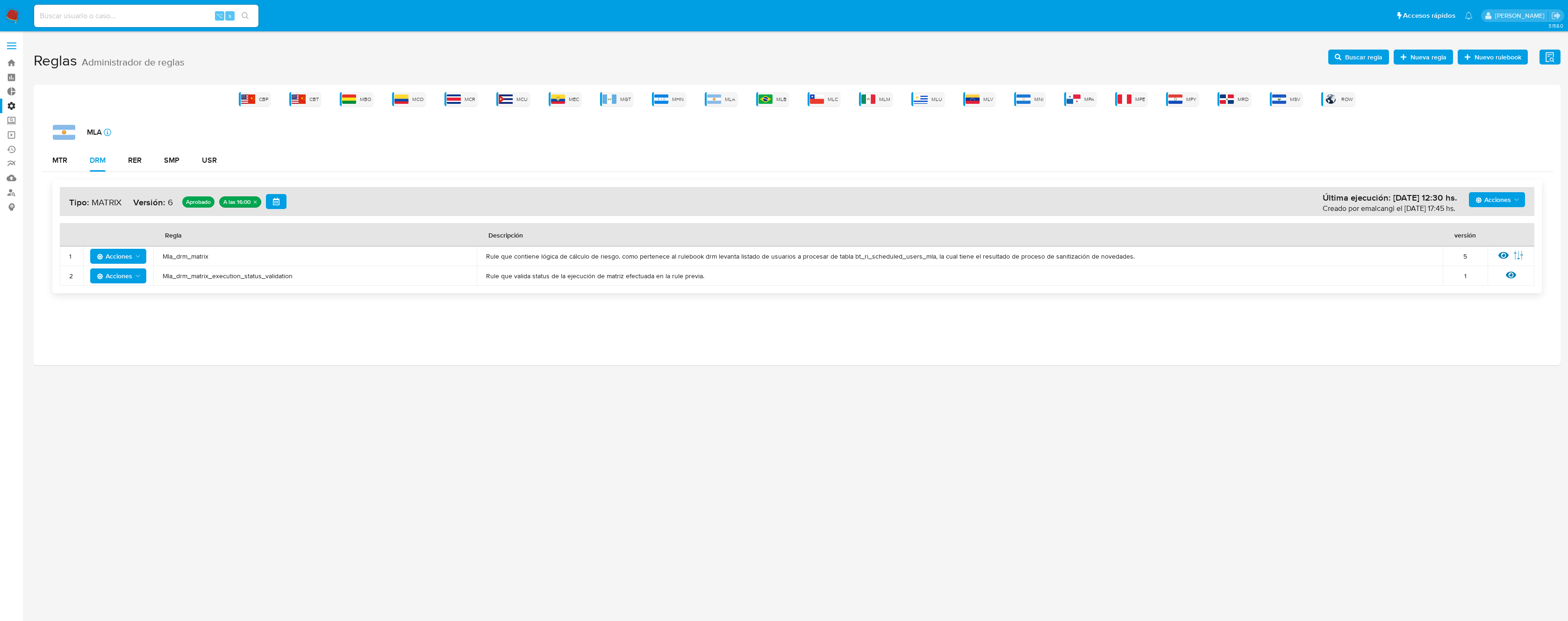
click at [182, 257] on span "Mla_drm_matrix" at bounding box center [315, 256] width 305 height 9
click at [1337, 56] on icon "button" at bounding box center [1338, 57] width 7 height 7
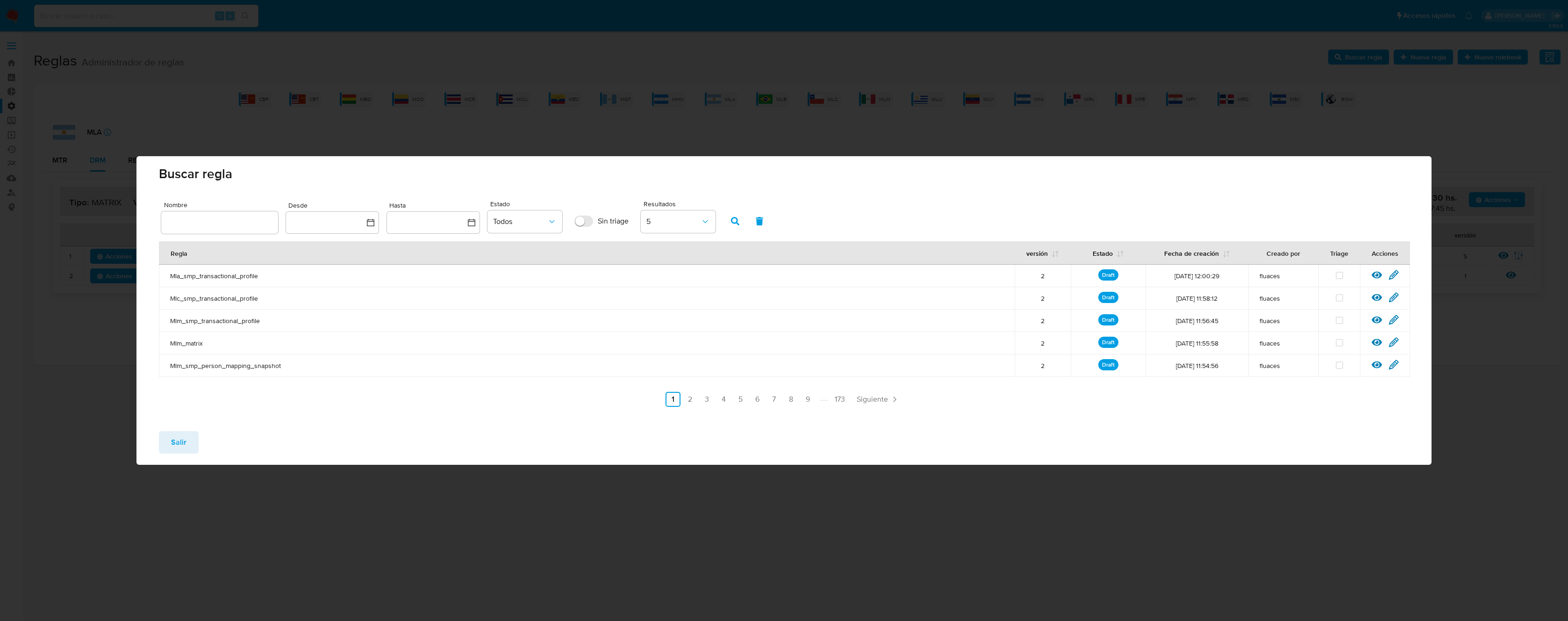
click at [212, 220] on input "text" at bounding box center [220, 222] width 117 height 12
type input "Mla_drm_matrix"
click at [728, 221] on button "button" at bounding box center [735, 221] width 24 height 23
click at [1399, 272] on div "Ver regla Editar regla" at bounding box center [1385, 276] width 50 height 12
click at [1395, 271] on icon at bounding box center [1394, 275] width 9 height 9
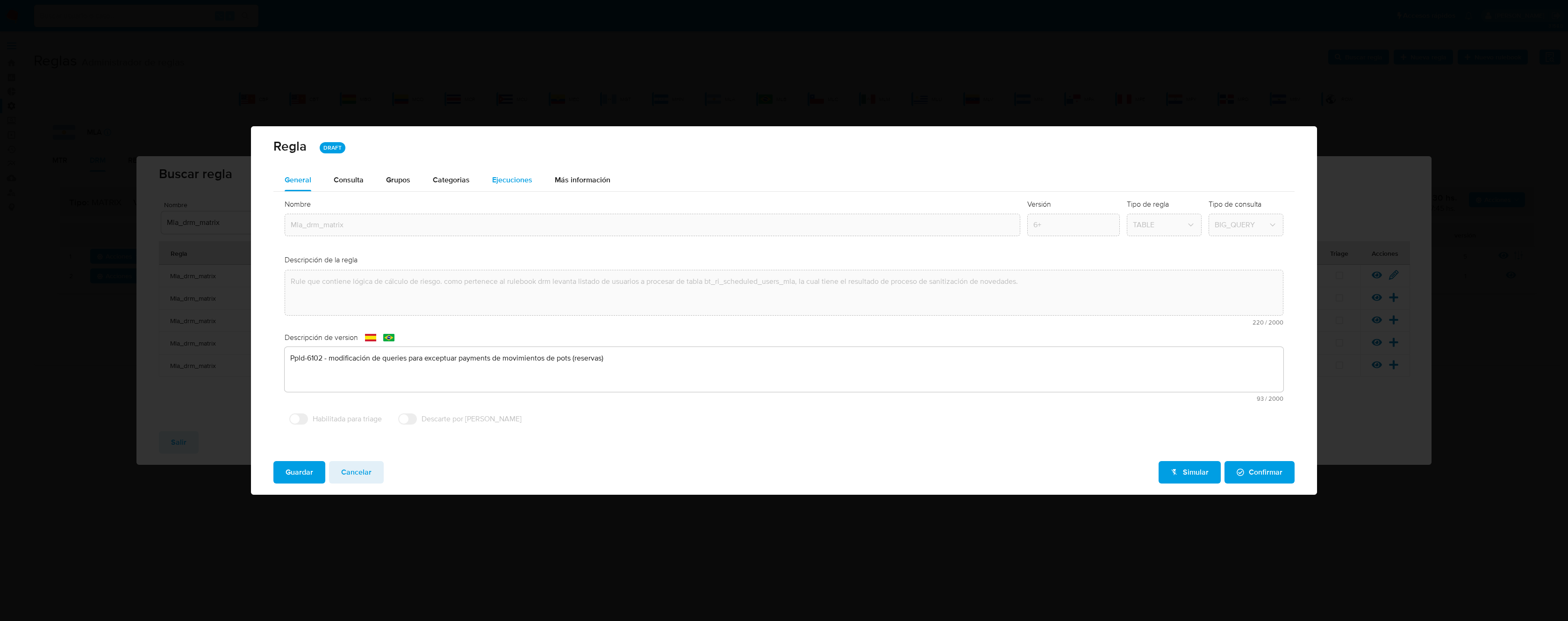
click at [500, 181] on span "Ejecuciones" at bounding box center [513, 180] width 40 height 11
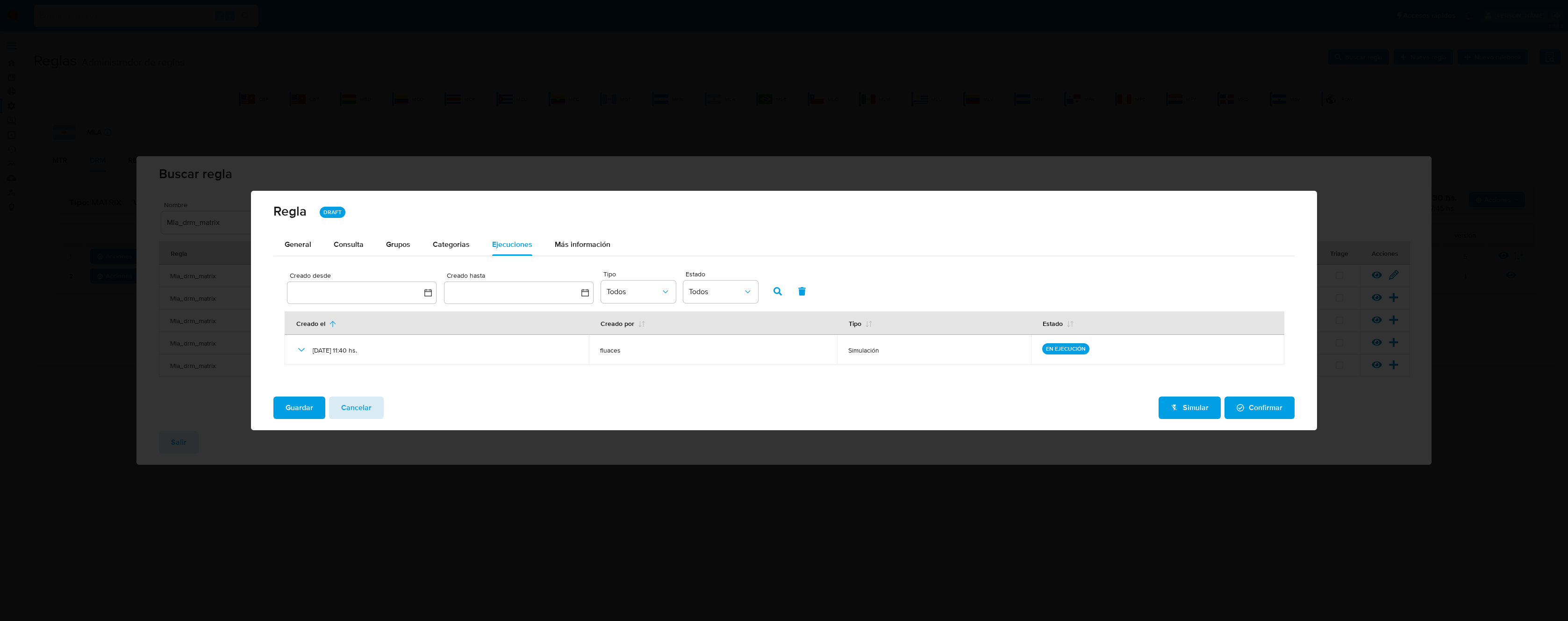
click at [372, 412] on button "Cancelar" at bounding box center [357, 407] width 55 height 23
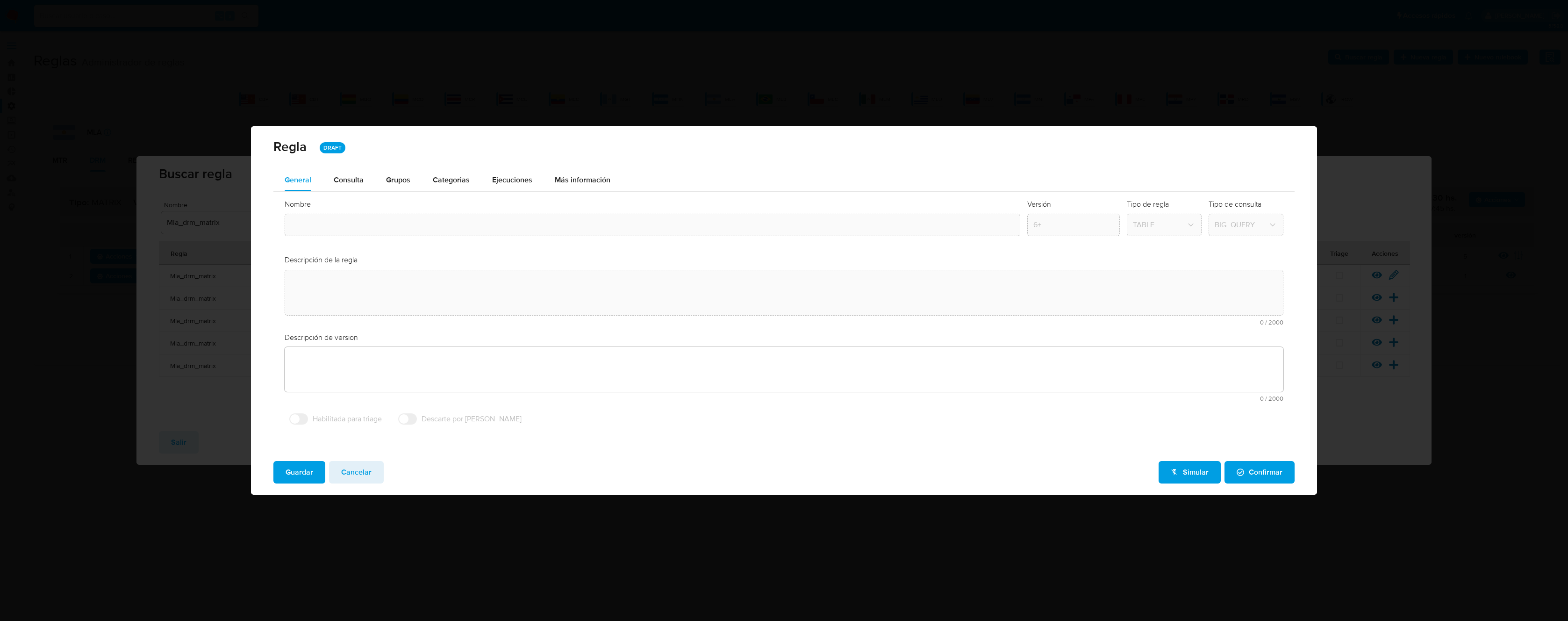
type input "Mla_drm_matrix"
type textarea "Rule que contiene lógica de cálculo de riesgo. como pertenece al rulebook drm l…"
type textarea "Ppld-6102 - modificación de queries para exceptuar payments de movimientos de p…"
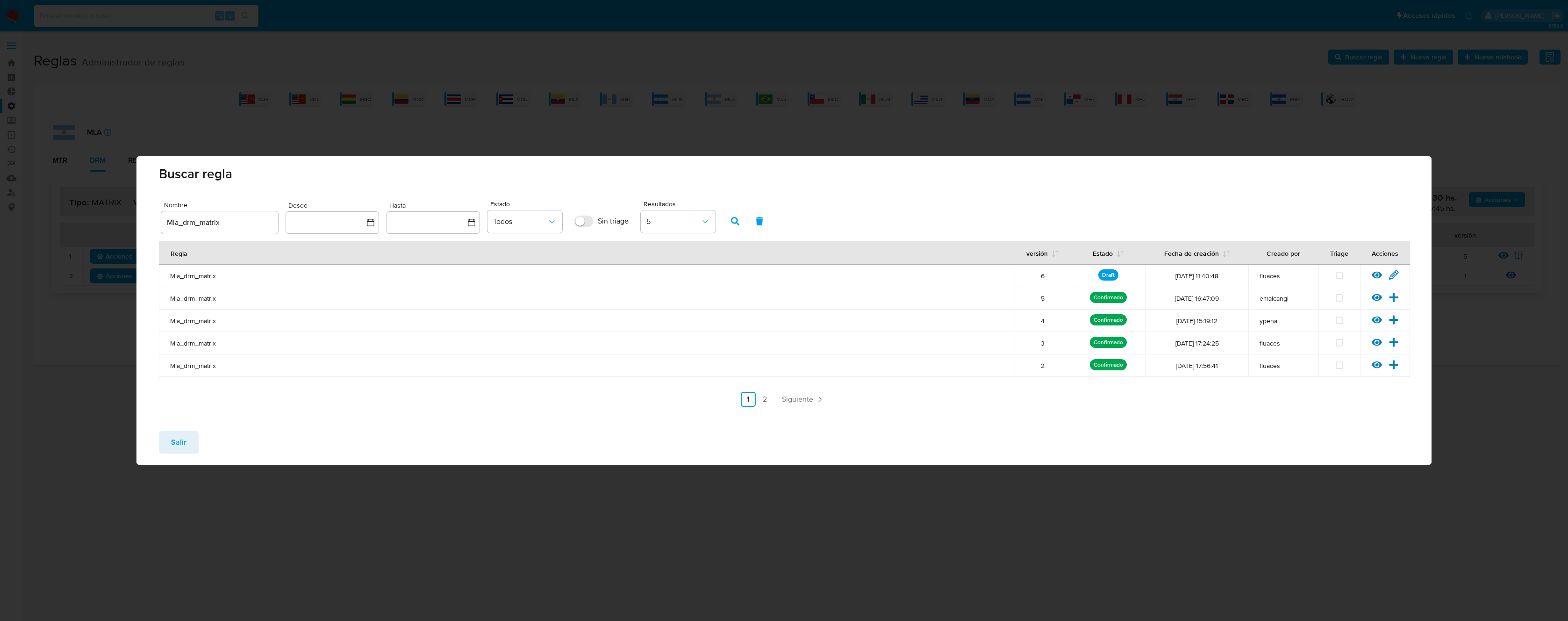
click at [177, 442] on span "Salir" at bounding box center [178, 442] width 15 height 21
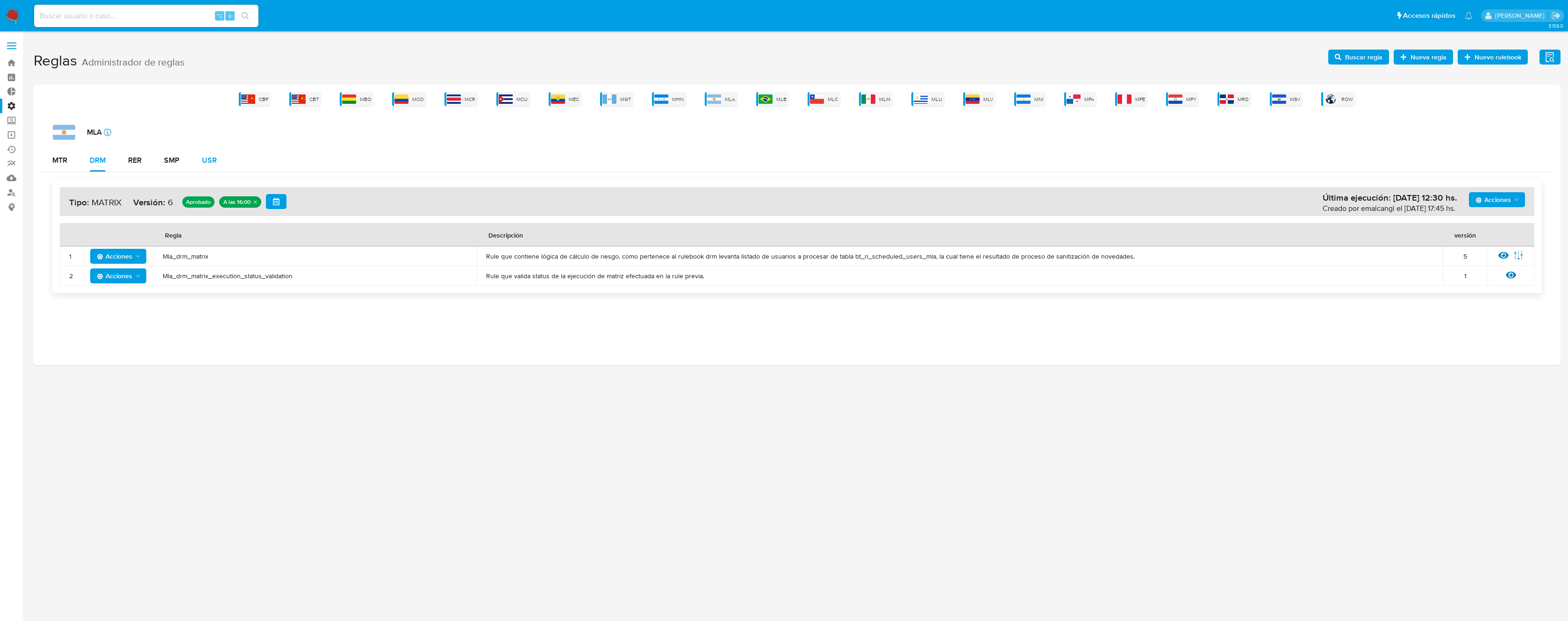
click at [198, 162] on button "USR" at bounding box center [209, 160] width 37 height 23
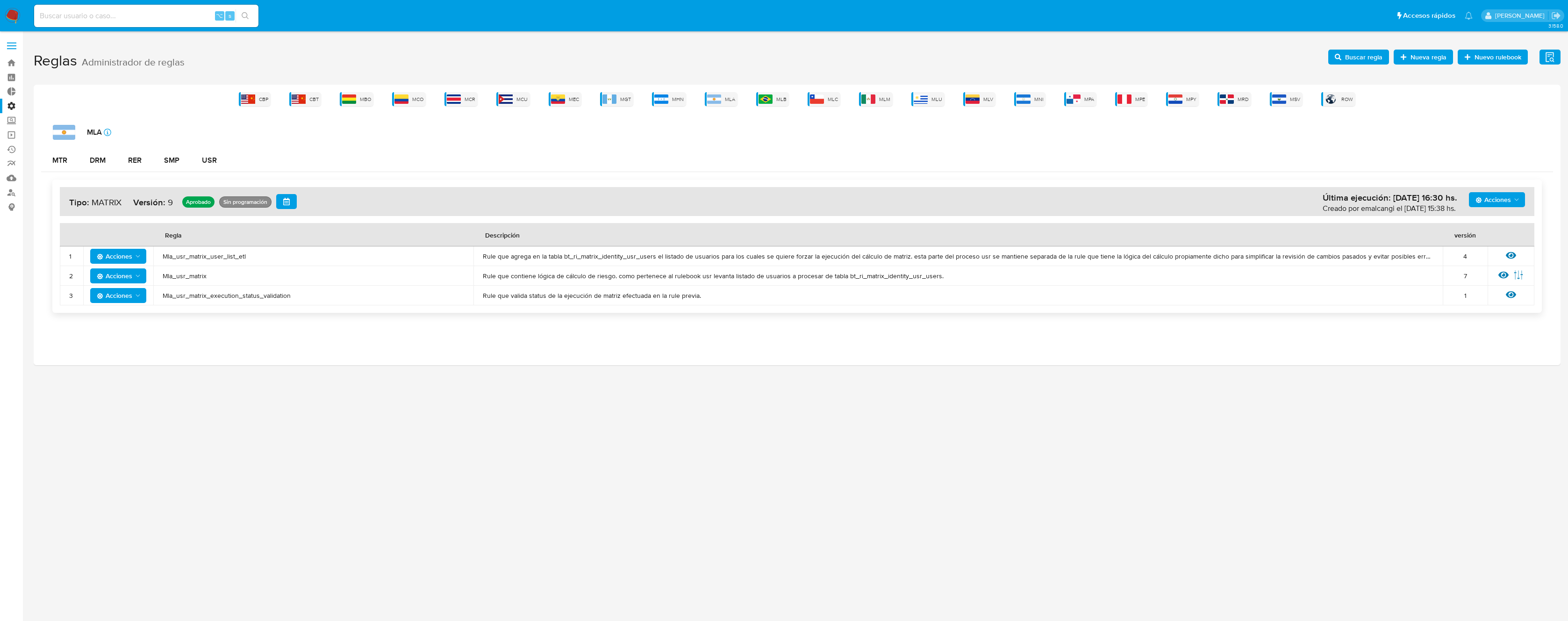
click at [190, 278] on span "Mla_usr_matrix" at bounding box center [313, 276] width 301 height 9
click at [1348, 53] on span "Buscar regla" at bounding box center [1363, 57] width 37 height 15
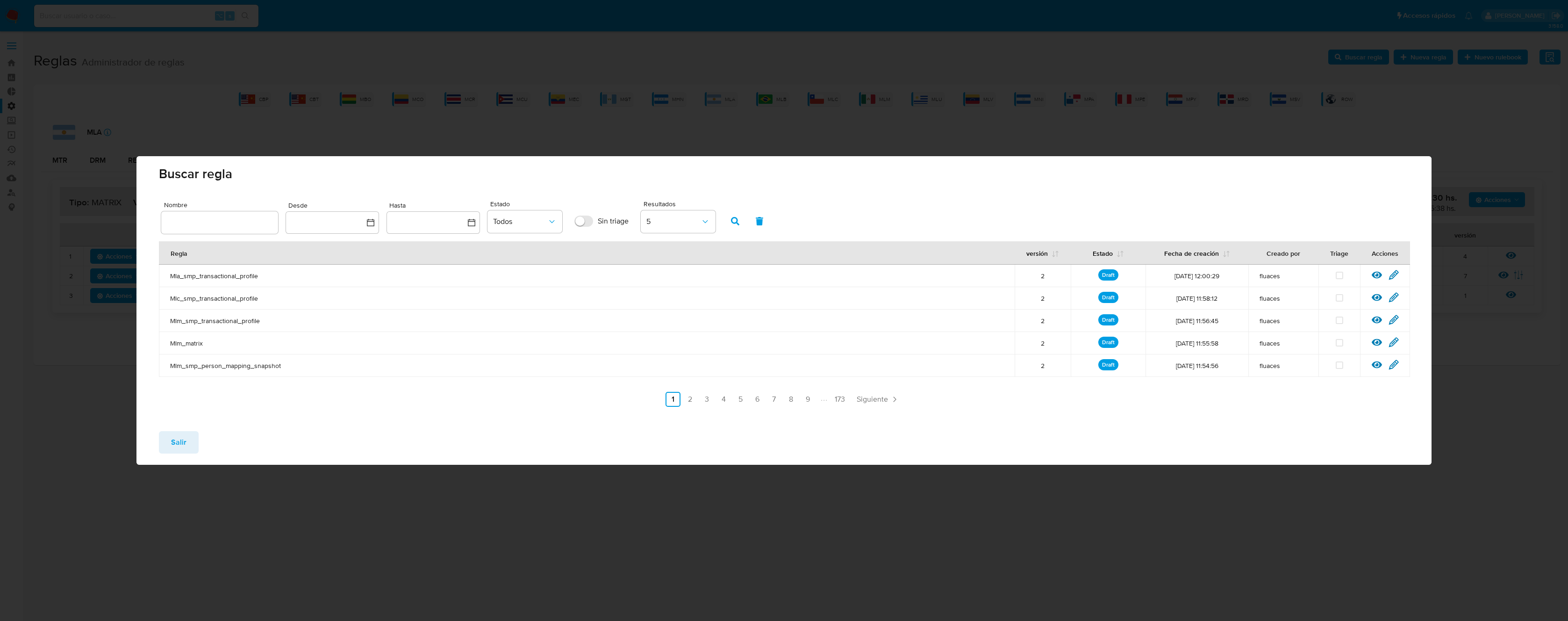
click at [258, 226] on input "text" at bounding box center [220, 222] width 117 height 12
type input "Mla_usr_matrix"
click at [736, 217] on icon "button" at bounding box center [735, 221] width 9 height 9
click at [1378, 275] on icon at bounding box center [1377, 275] width 10 height 7
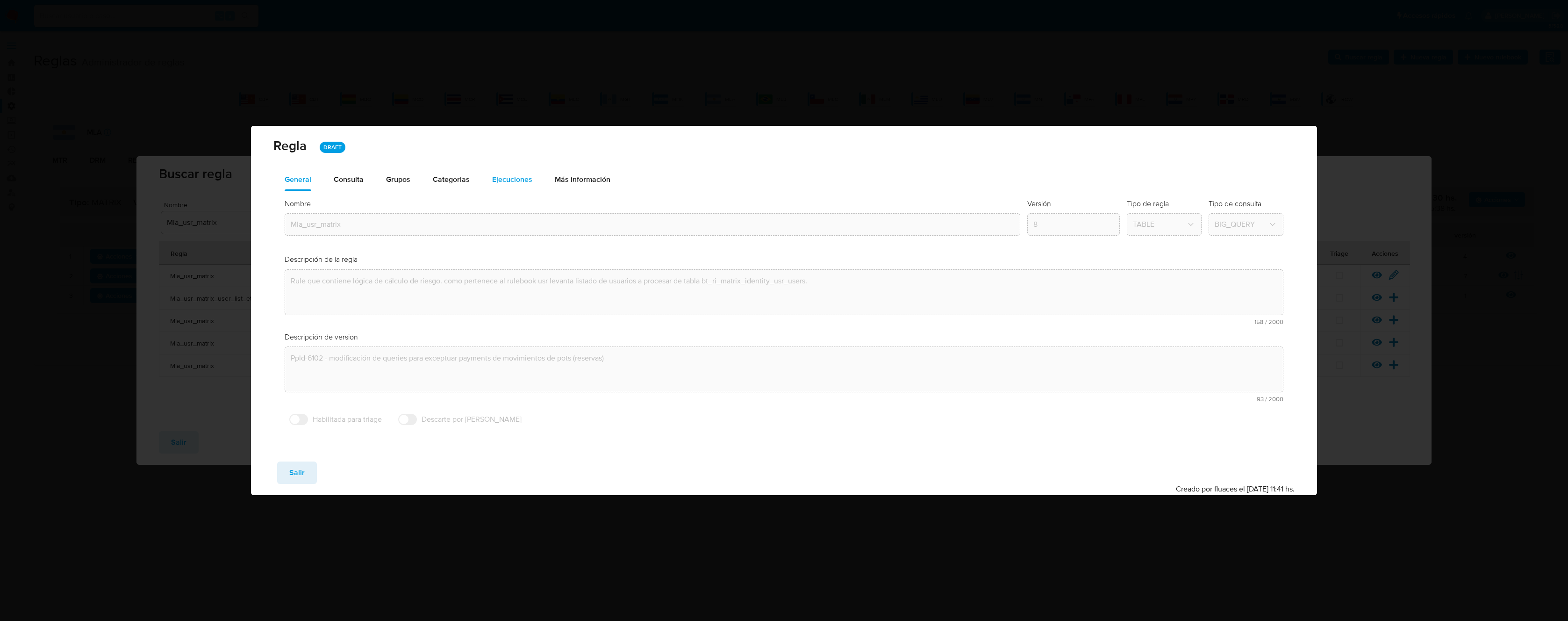
click at [506, 180] on span "Ejecuciones" at bounding box center [513, 180] width 40 height 11
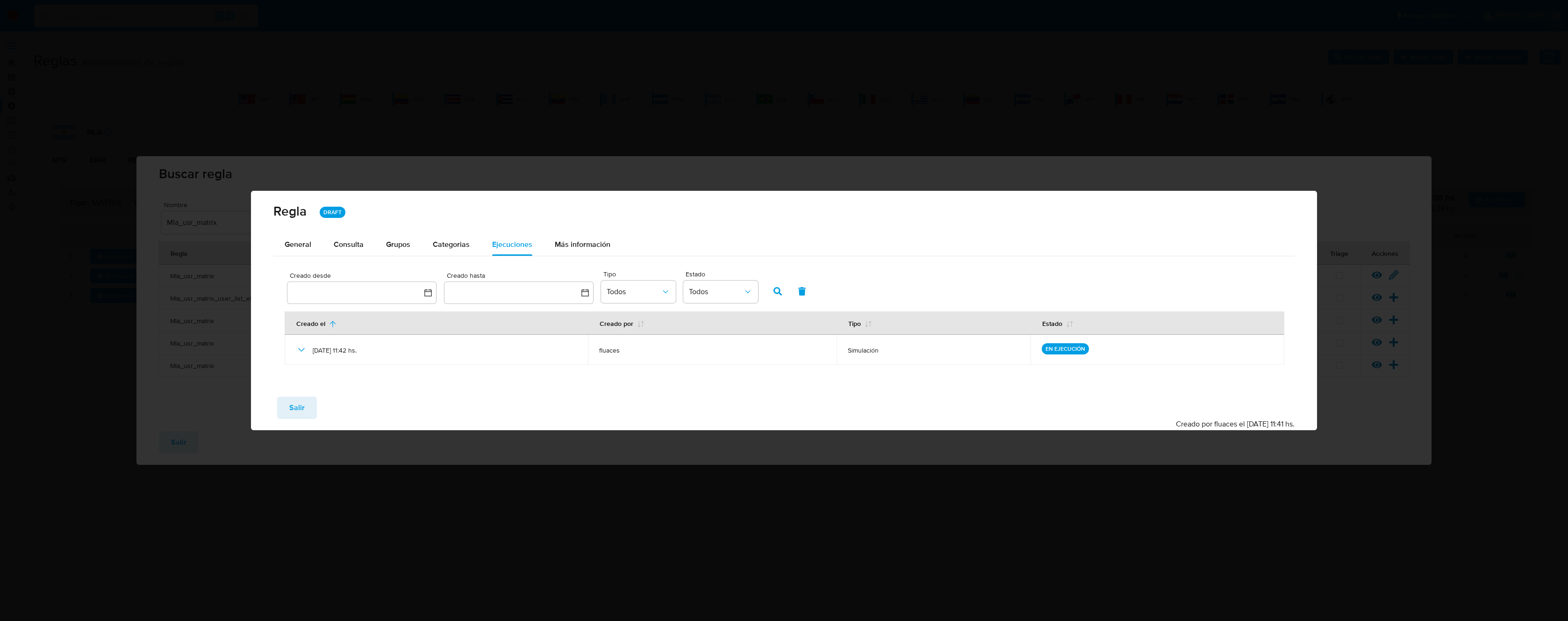
drag, startPoint x: 292, startPoint y: 405, endPoint x: 235, endPoint y: 418, distance: 58.5
click at [290, 406] on span "Salir" at bounding box center [296, 408] width 15 height 21
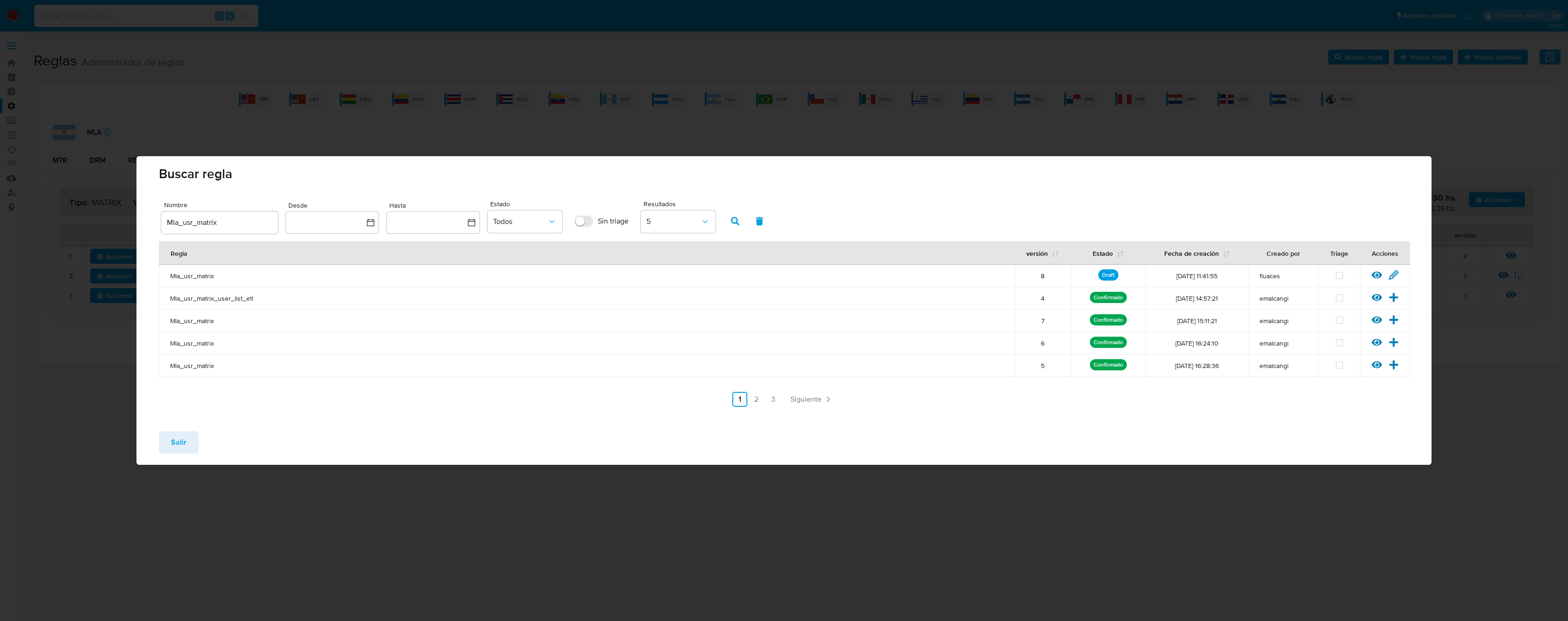
click at [180, 437] on span "Salir" at bounding box center [178, 442] width 15 height 21
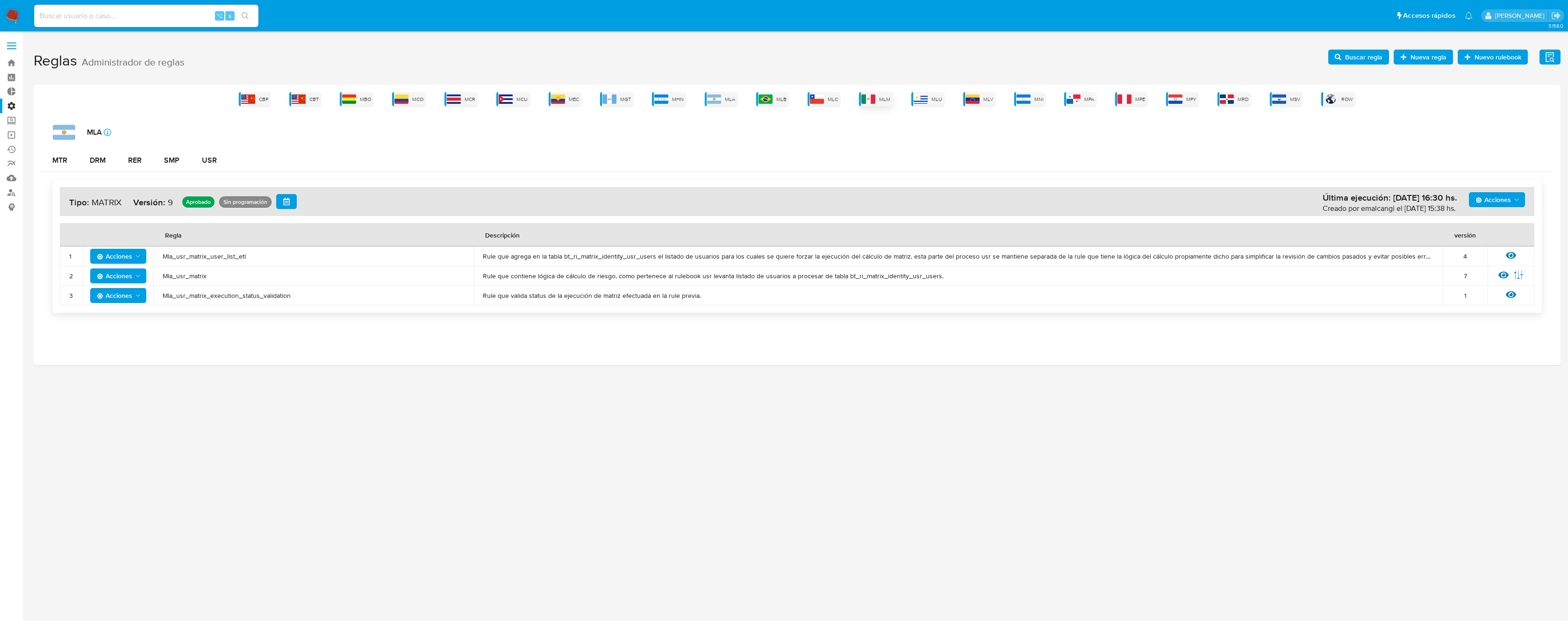
click at [876, 96] on div "MLM" at bounding box center [875, 99] width 33 height 14
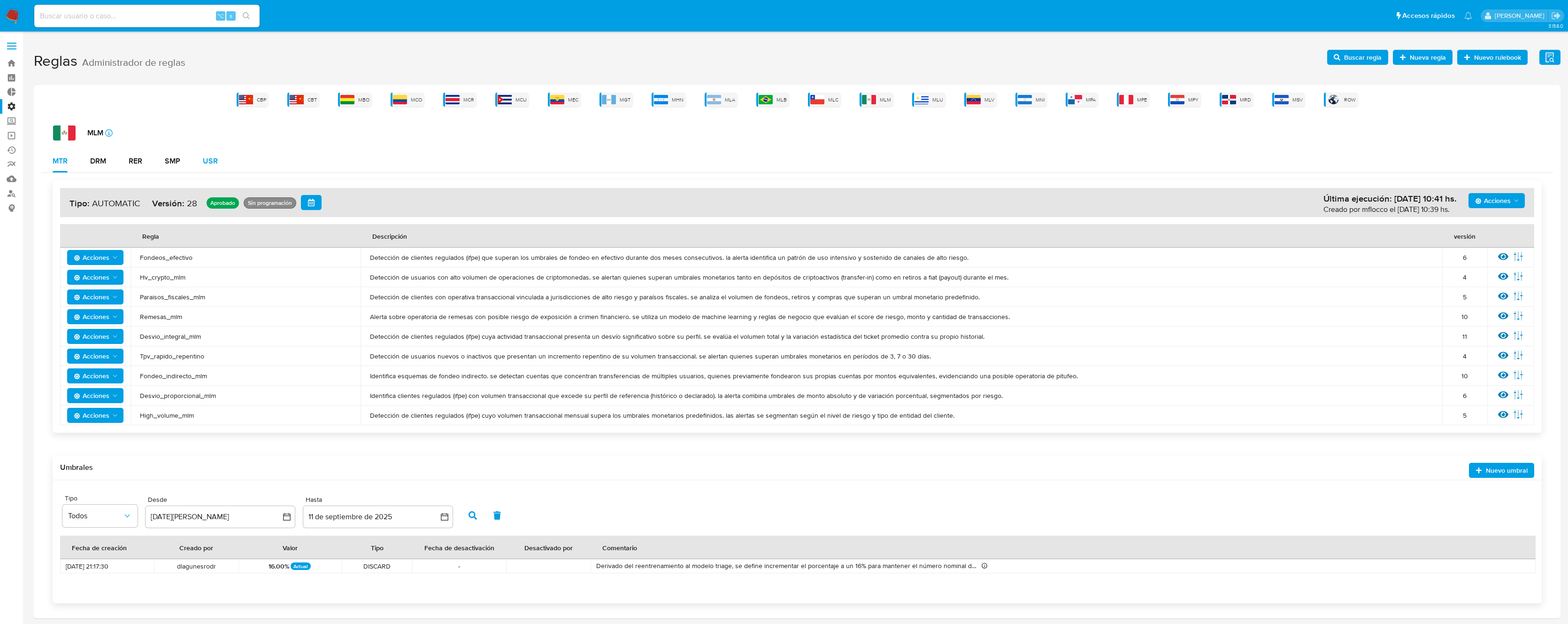
click at [203, 162] on div "USR" at bounding box center [210, 161] width 15 height 7
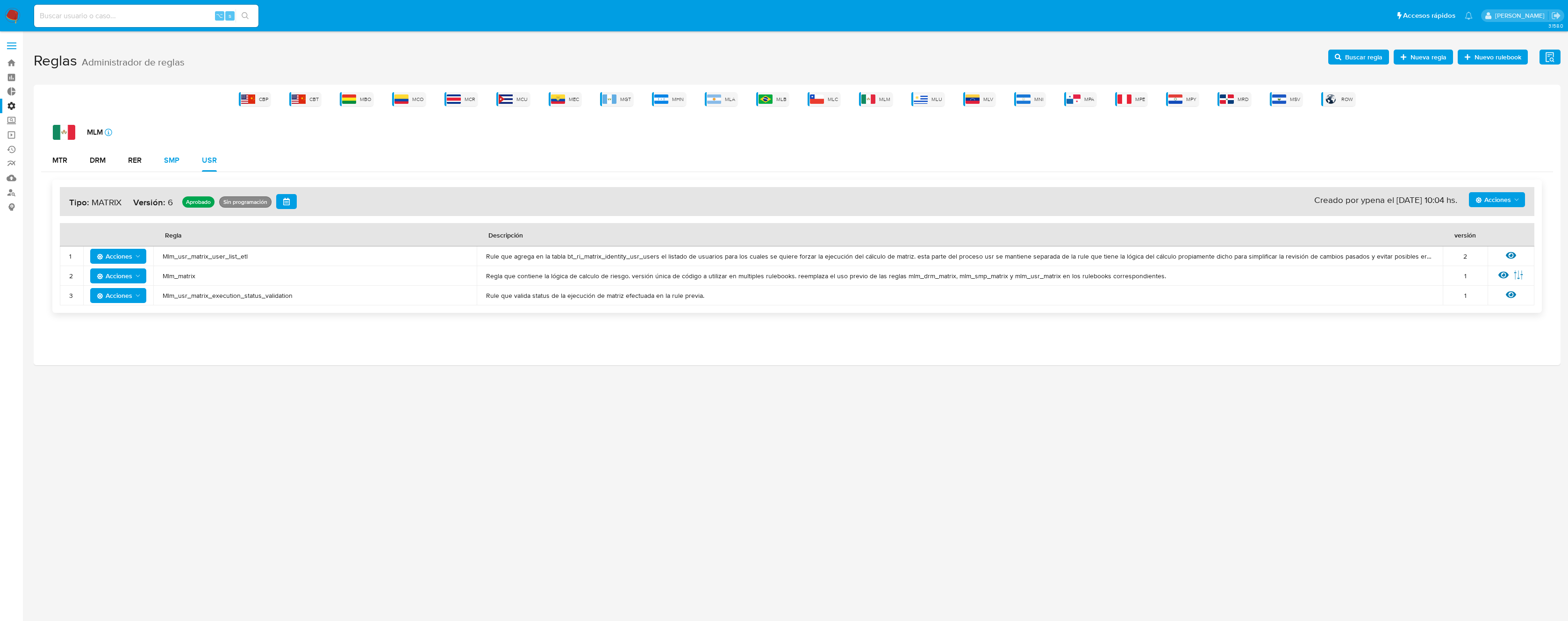
click at [186, 153] on button "SMP" at bounding box center [172, 160] width 38 height 23
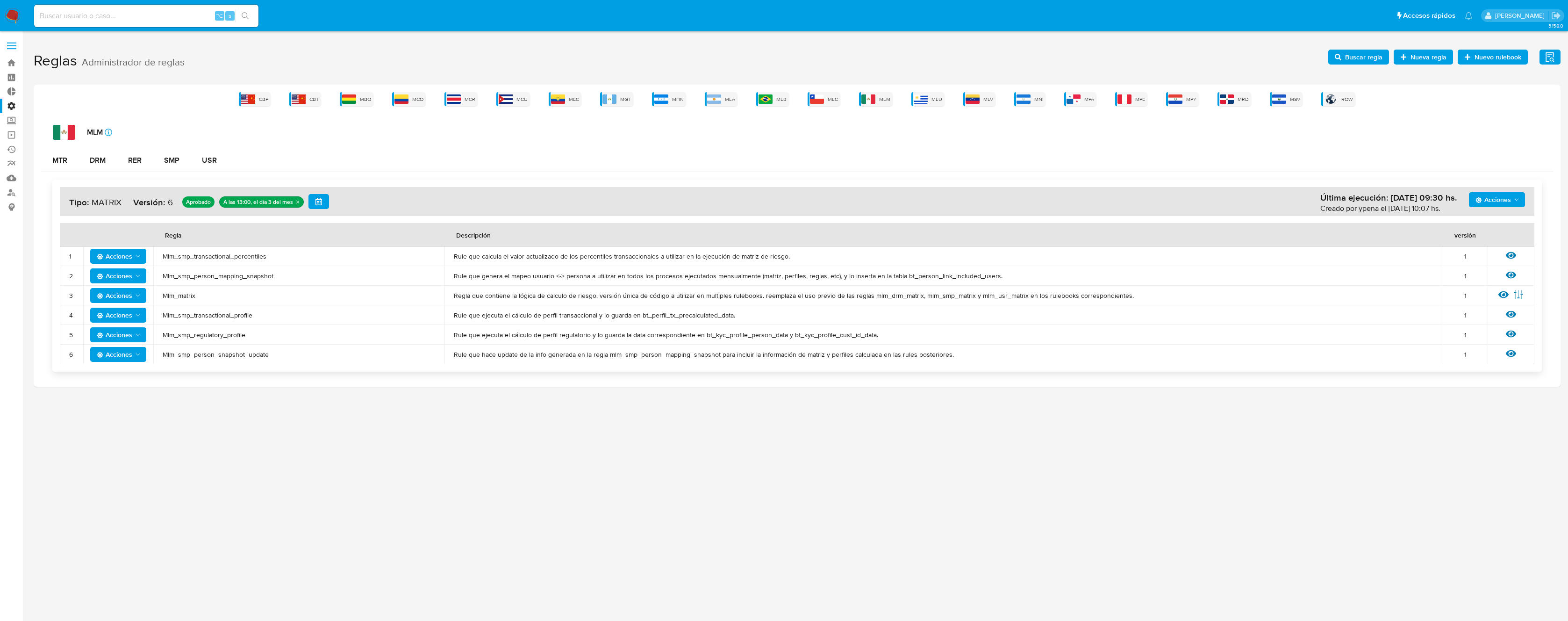
click at [212, 314] on span "Mlm_smp_transactional_profile" at bounding box center [299, 315] width 273 height 9
click at [1354, 59] on span "Buscar regla" at bounding box center [1363, 57] width 37 height 15
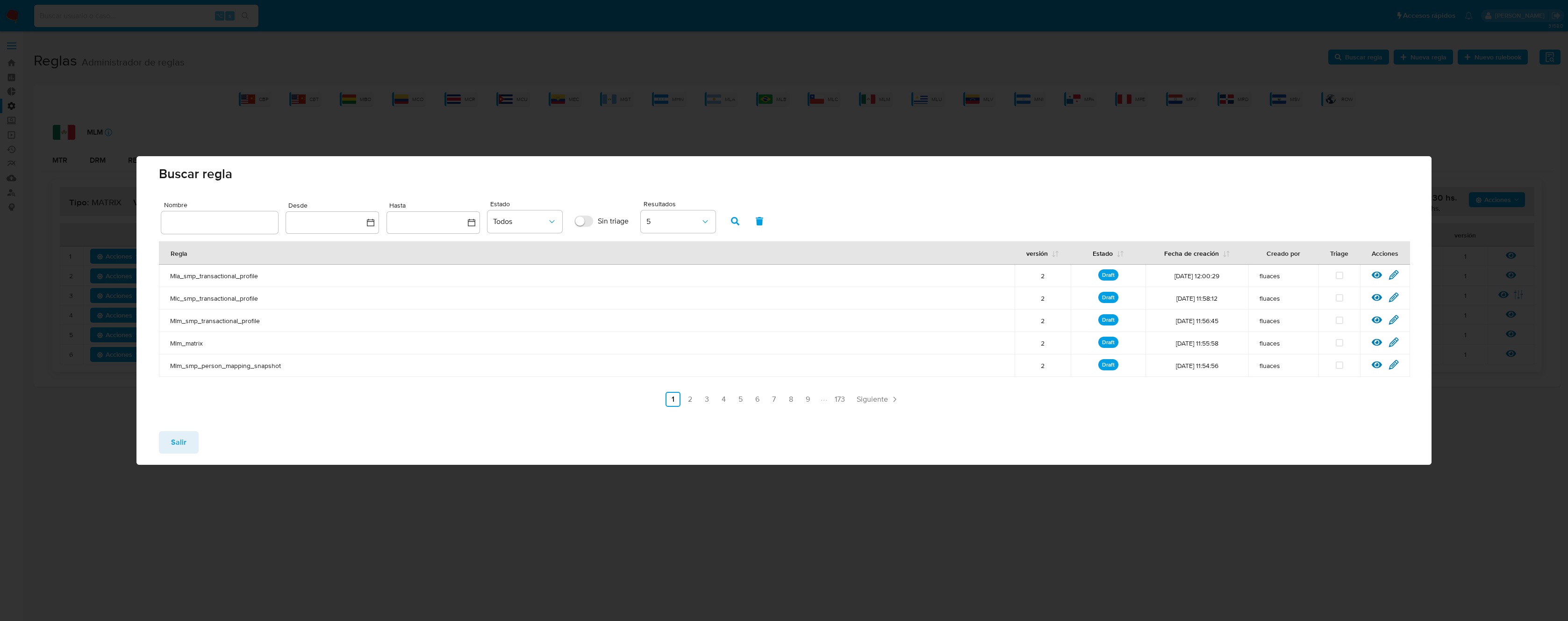
click at [247, 220] on input "text" at bounding box center [220, 222] width 117 height 12
type input "Mlm_smp_transactional_profile"
click at [737, 221] on icon "button" at bounding box center [735, 221] width 9 height 9
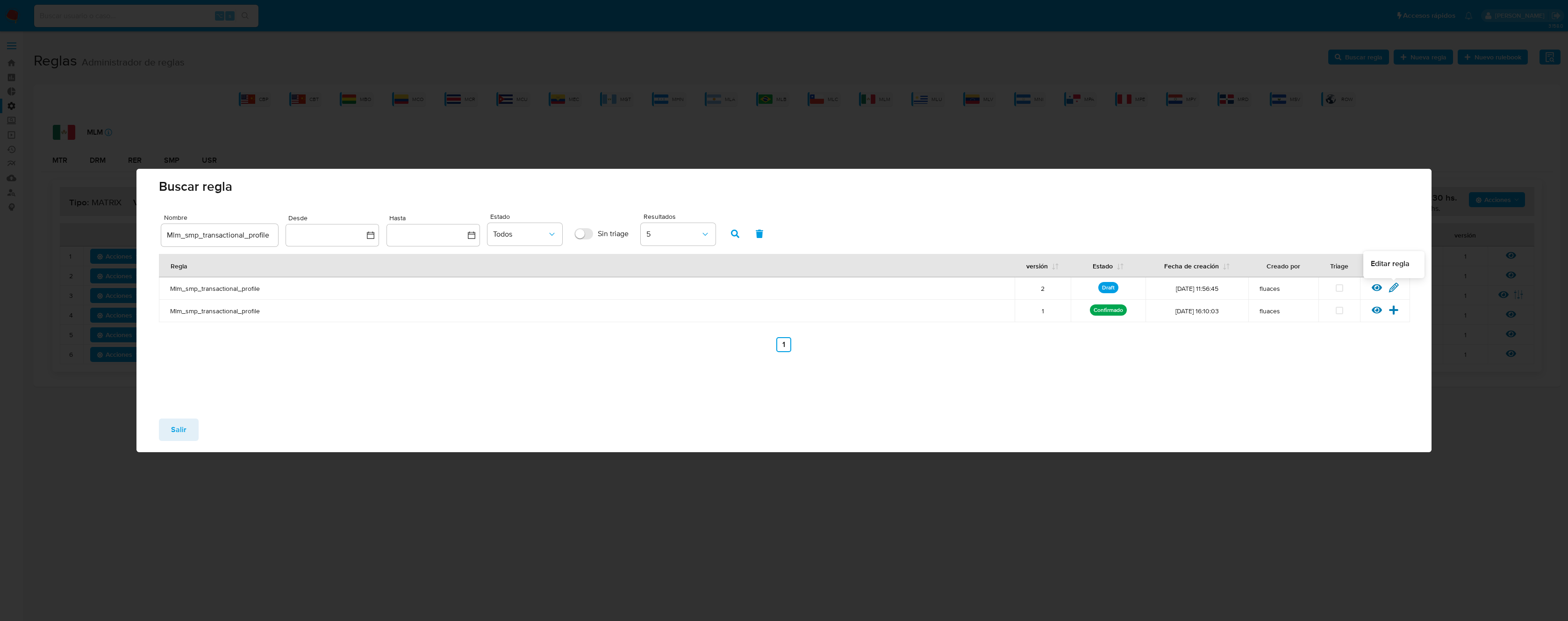
click at [1395, 286] on icon at bounding box center [1393, 287] width 10 height 10
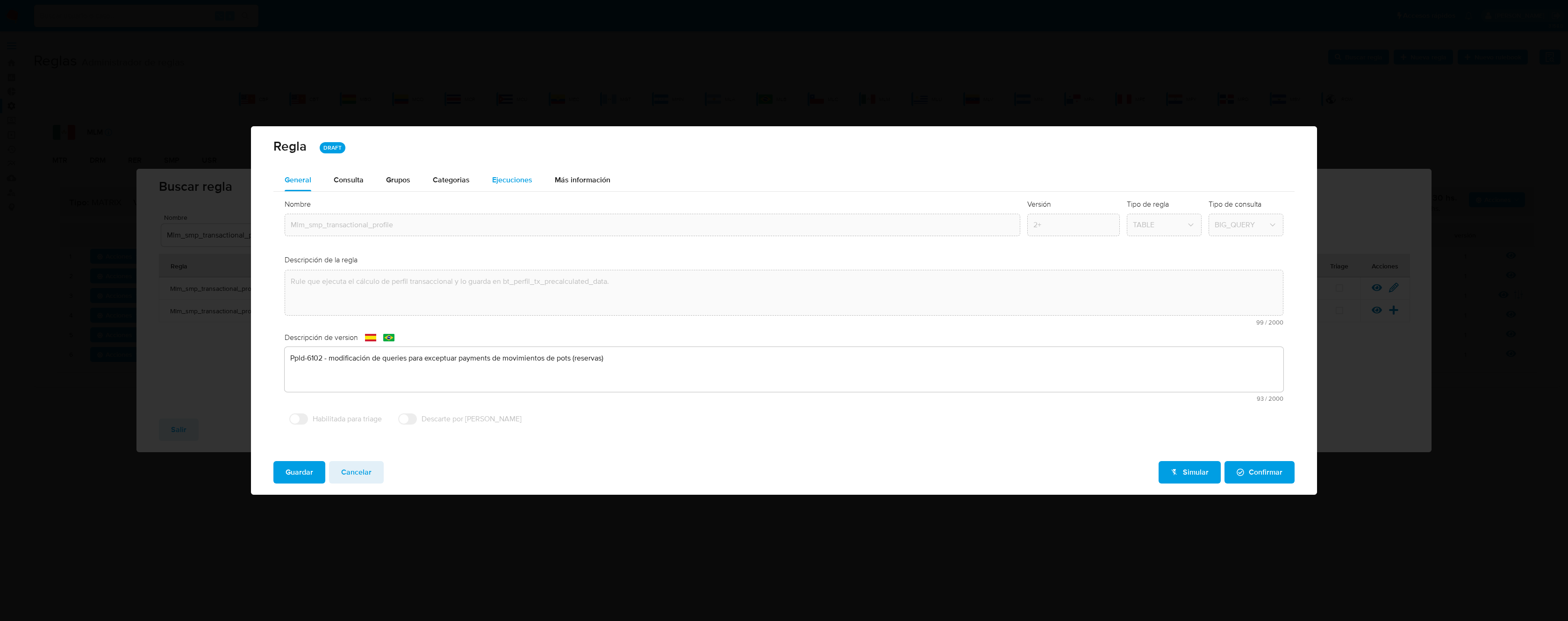
drag, startPoint x: 488, startPoint y: 162, endPoint x: 497, endPoint y: 171, distance: 12.7
click at [488, 163] on div "Regla DRAFT" at bounding box center [783, 147] width 1066 height 43
click at [502, 180] on span "Ejecuciones" at bounding box center [513, 180] width 40 height 11
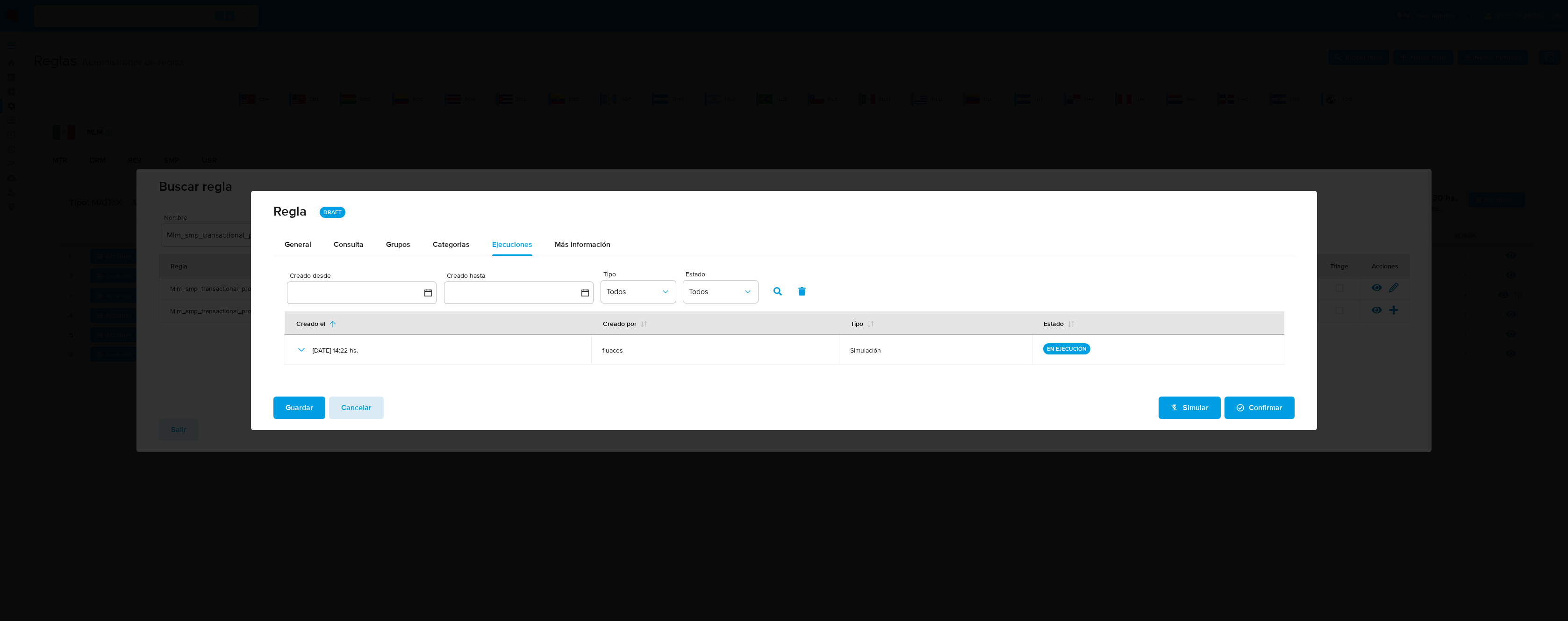
click at [372, 410] on button "Cancelar" at bounding box center [357, 407] width 55 height 23
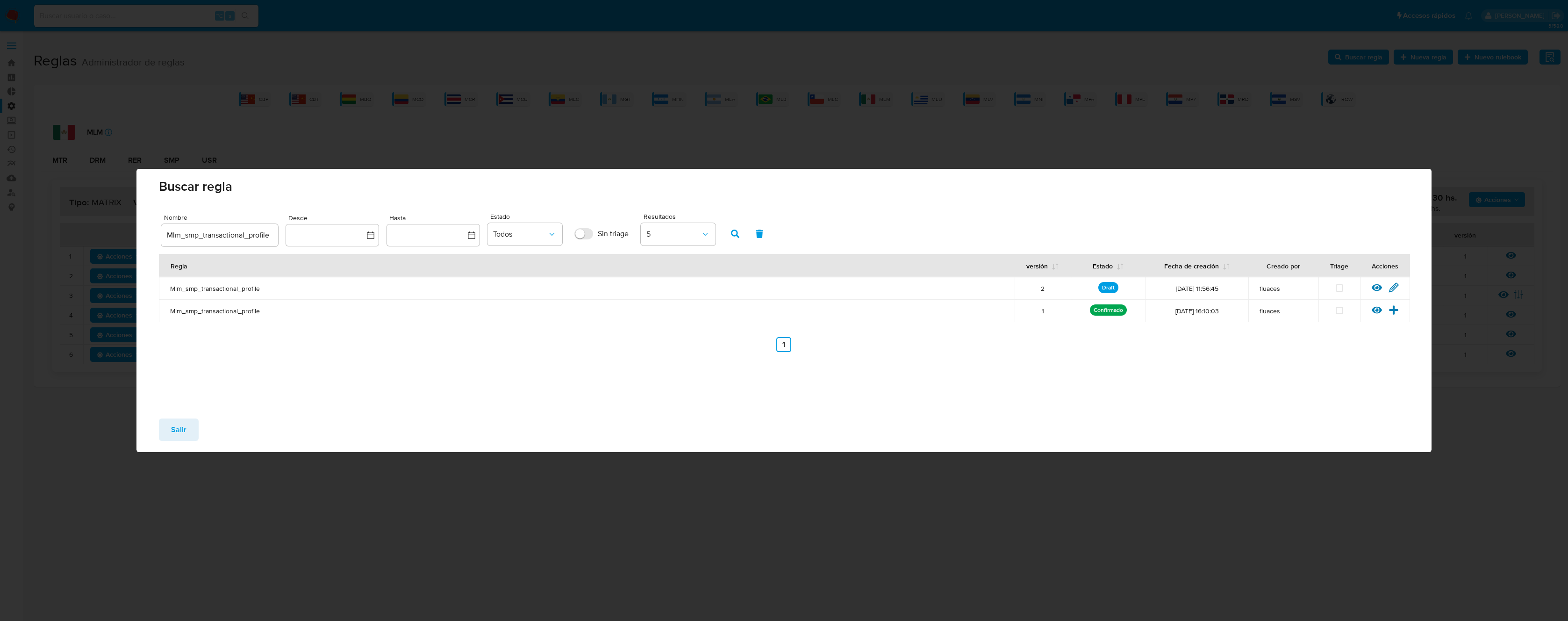
click at [188, 430] on button "Salir" at bounding box center [178, 429] width 40 height 23
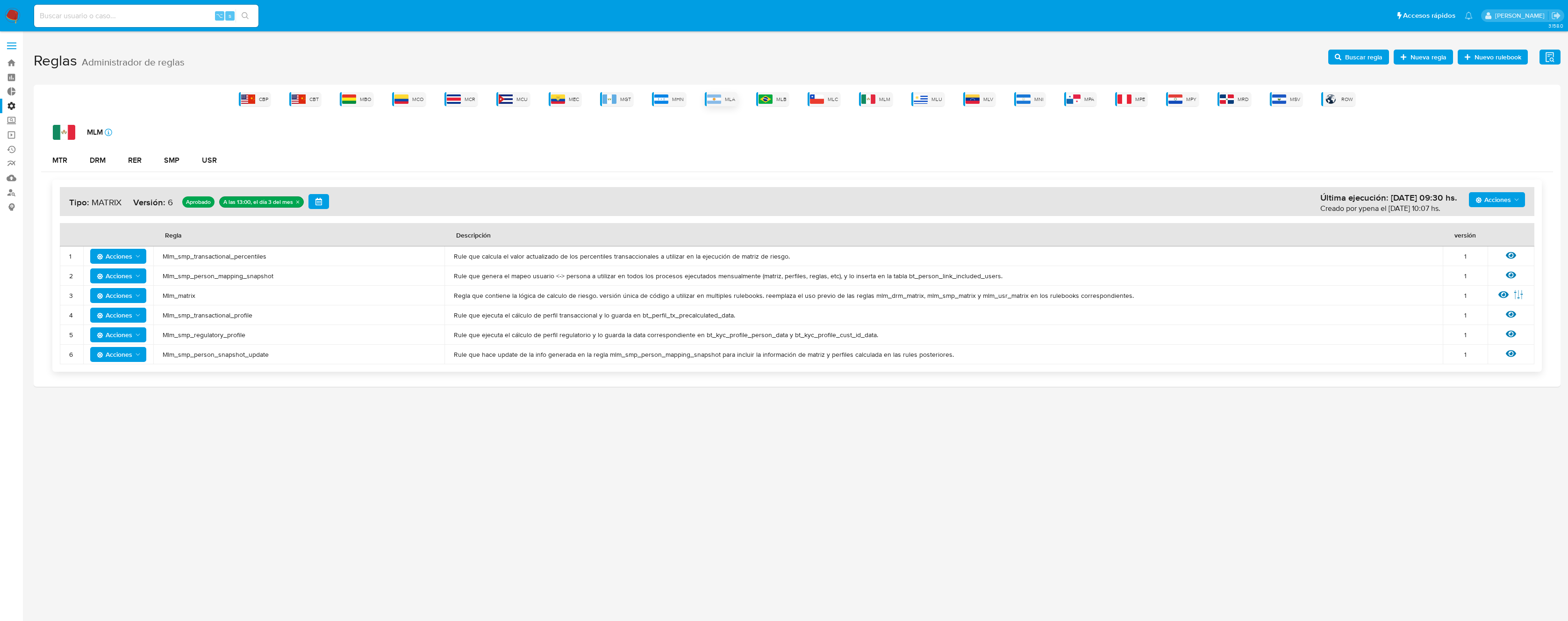
click at [740, 97] on div "CBP CBT MBO MCO MCR MCU MEC MGT MHN MLA MLB MLC MLM MLU MLV MNI MPA MPE MPY MRD…" at bounding box center [797, 99] width 1512 height 14
click at [730, 97] on span "MLA" at bounding box center [730, 99] width 10 height 7
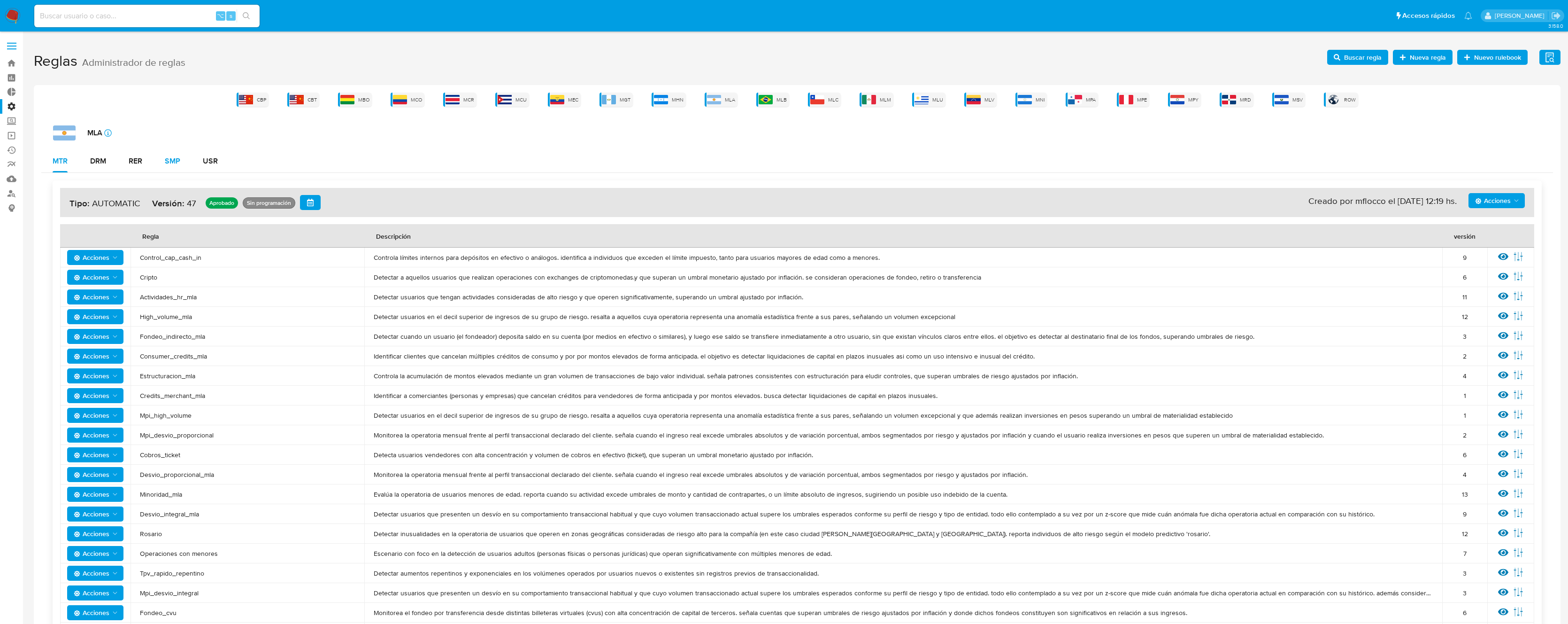
click at [169, 163] on div "SMP" at bounding box center [172, 161] width 15 height 7
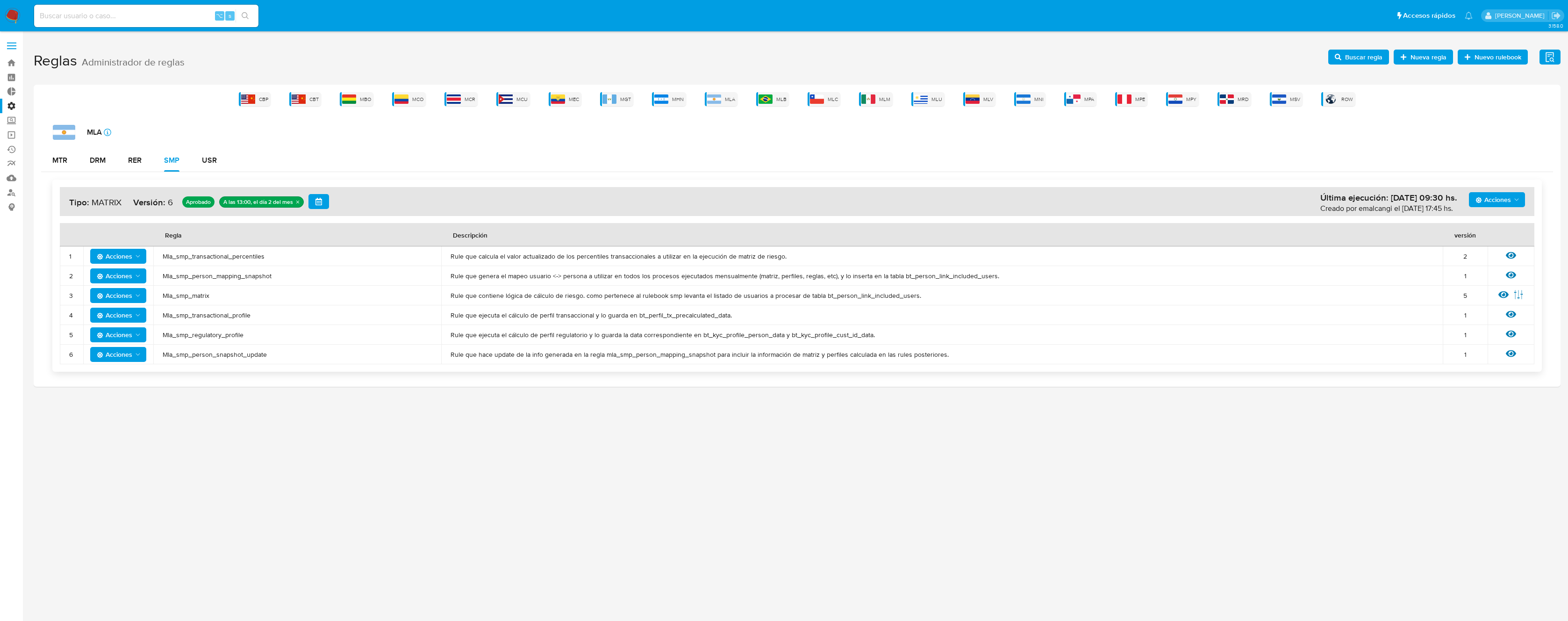
click at [194, 296] on span "Mla_smp_matrix" at bounding box center [297, 295] width 269 height 9
click at [1360, 60] on span "Buscar regla" at bounding box center [1363, 57] width 37 height 15
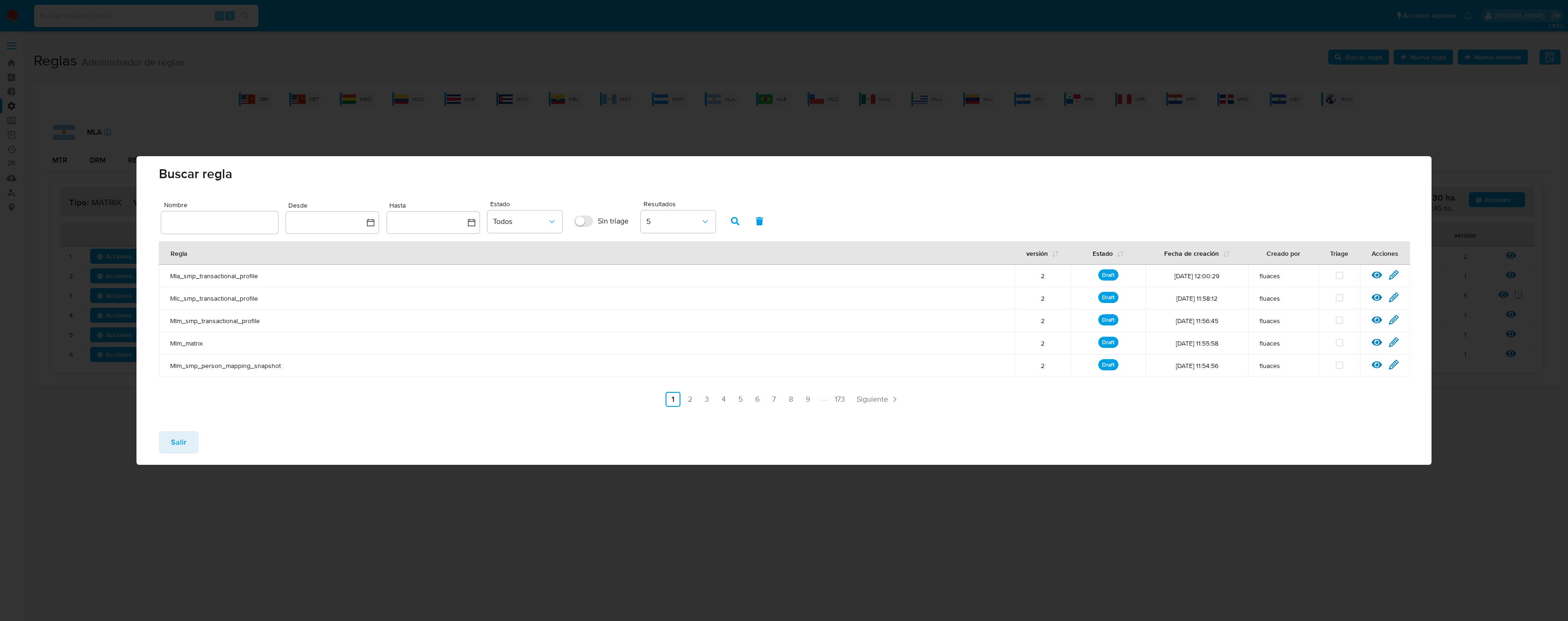
click at [234, 234] on div "Nombre Desde Hasta Estado Todos Sin triage Resultados 5" at bounding box center [783, 217] width 1245 height 38
click at [234, 226] on input "text" at bounding box center [220, 222] width 117 height 12
type input "Mla_smp_matrix"
click at [733, 222] on icon "button" at bounding box center [735, 221] width 9 height 9
click at [1400, 278] on div "Ver regla Editar regla" at bounding box center [1385, 276] width 50 height 12
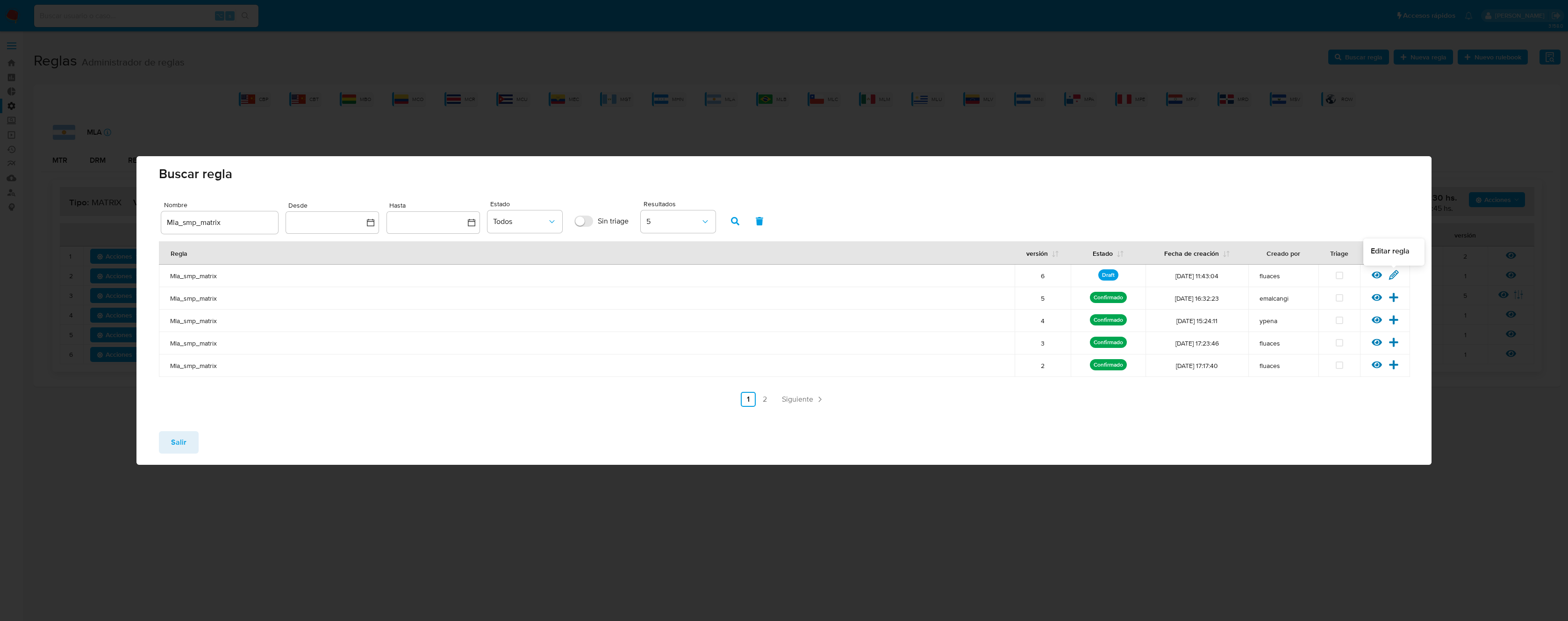
click at [1395, 275] on icon at bounding box center [1394, 275] width 9 height 9
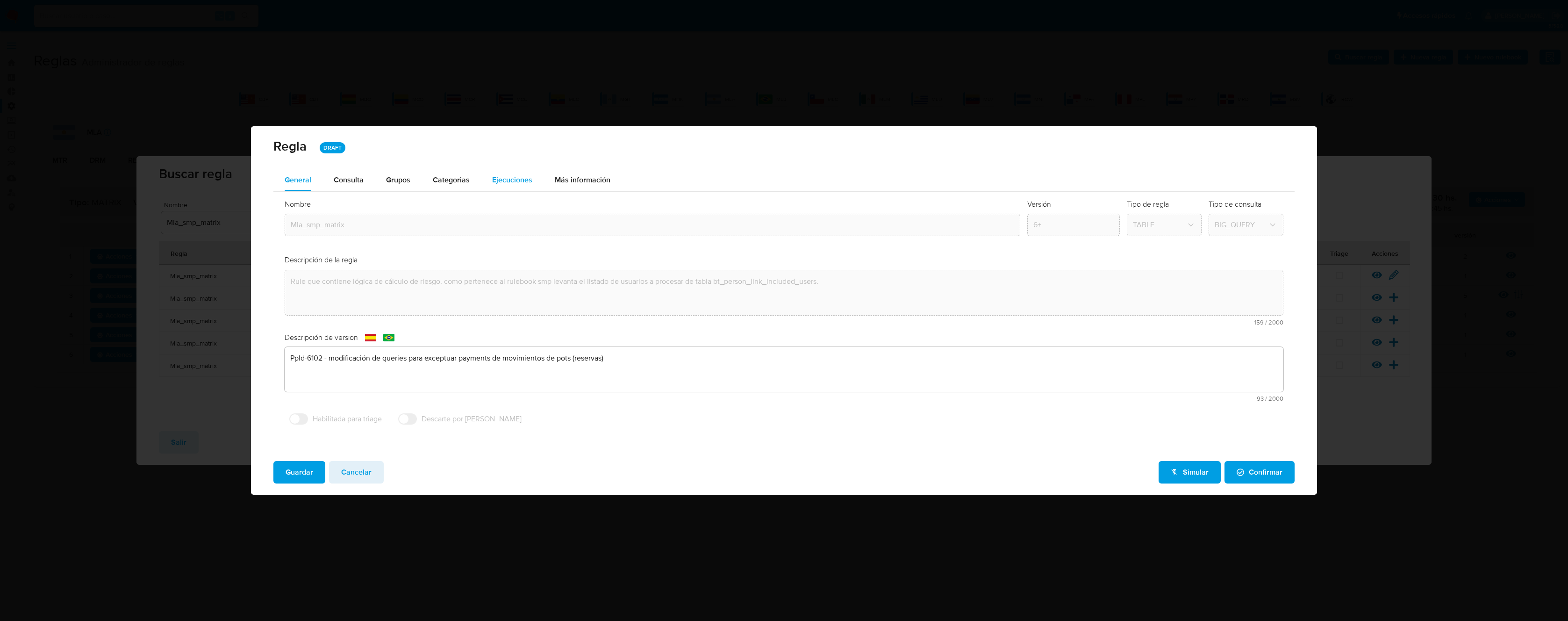
click at [525, 178] on span "Ejecuciones" at bounding box center [513, 180] width 40 height 11
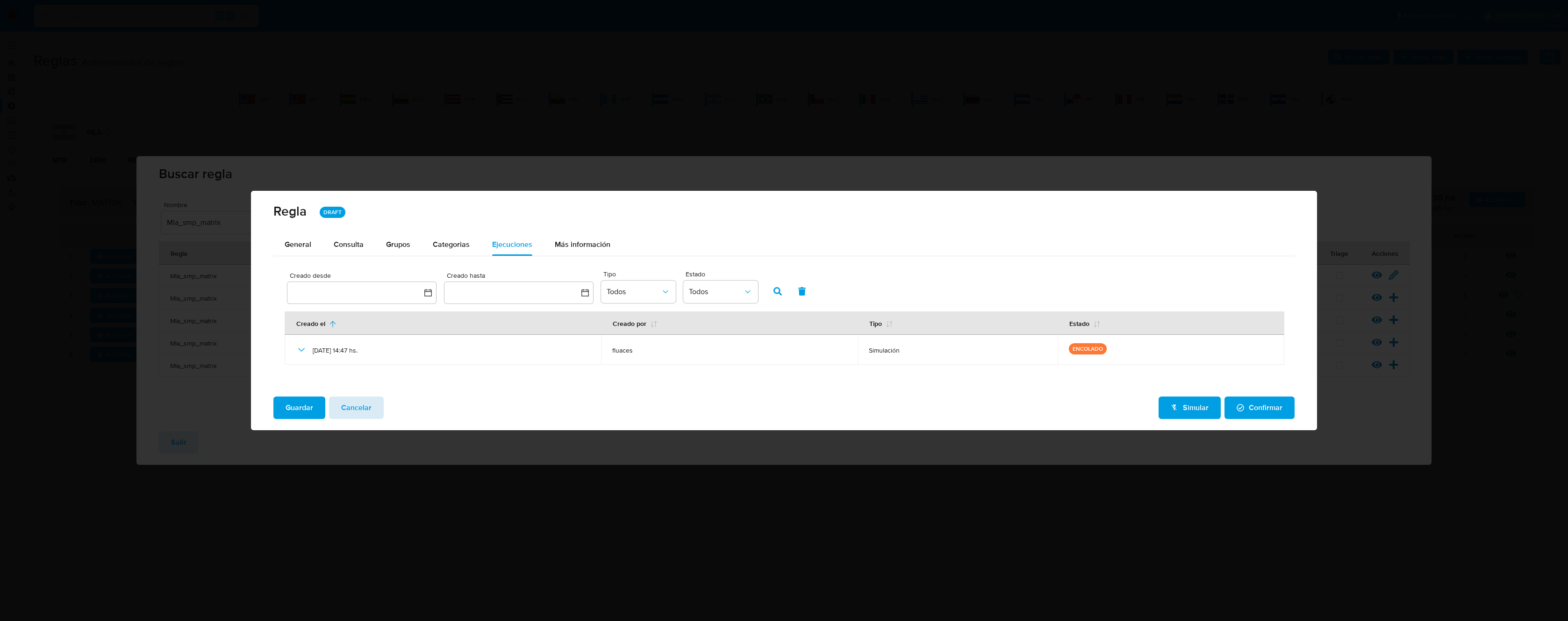
click at [365, 406] on span "Cancelar" at bounding box center [357, 408] width 30 height 21
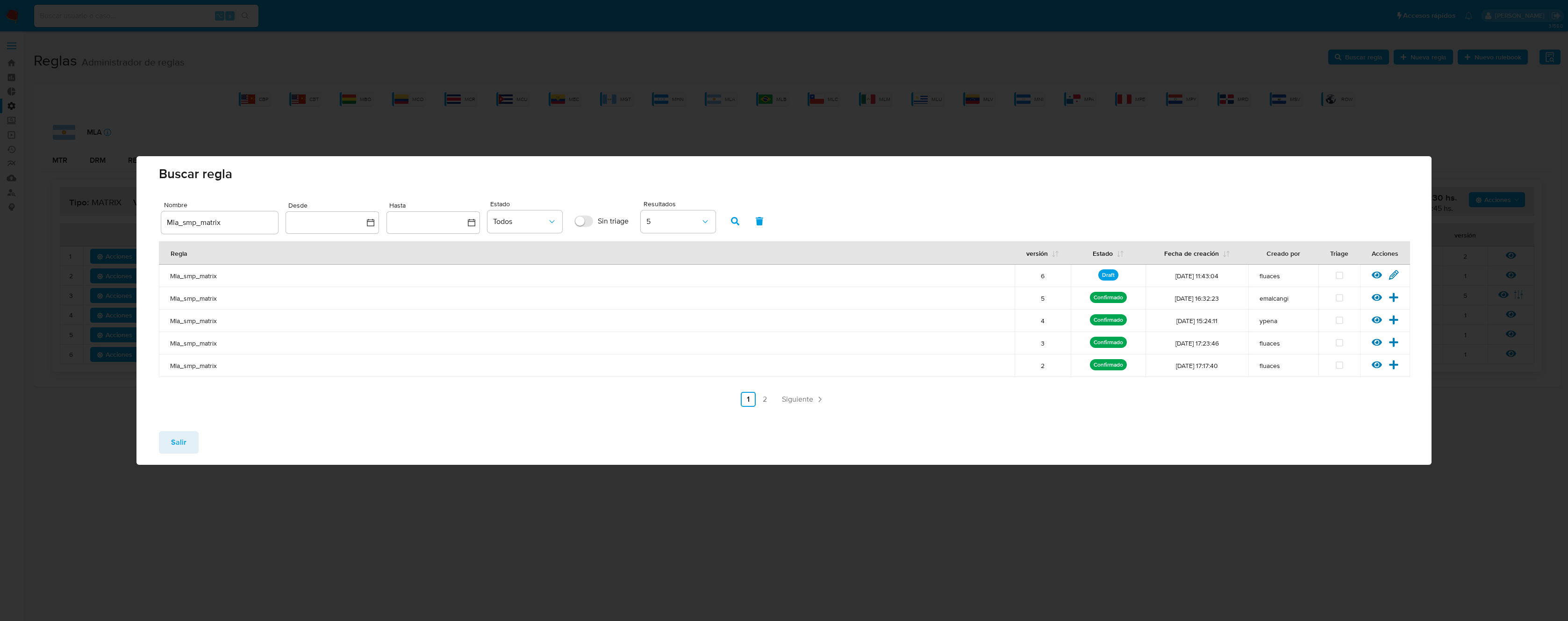
click at [198, 438] on div "Salir" at bounding box center [783, 444] width 1295 height 41
click at [191, 437] on button "Salir" at bounding box center [178, 442] width 40 height 23
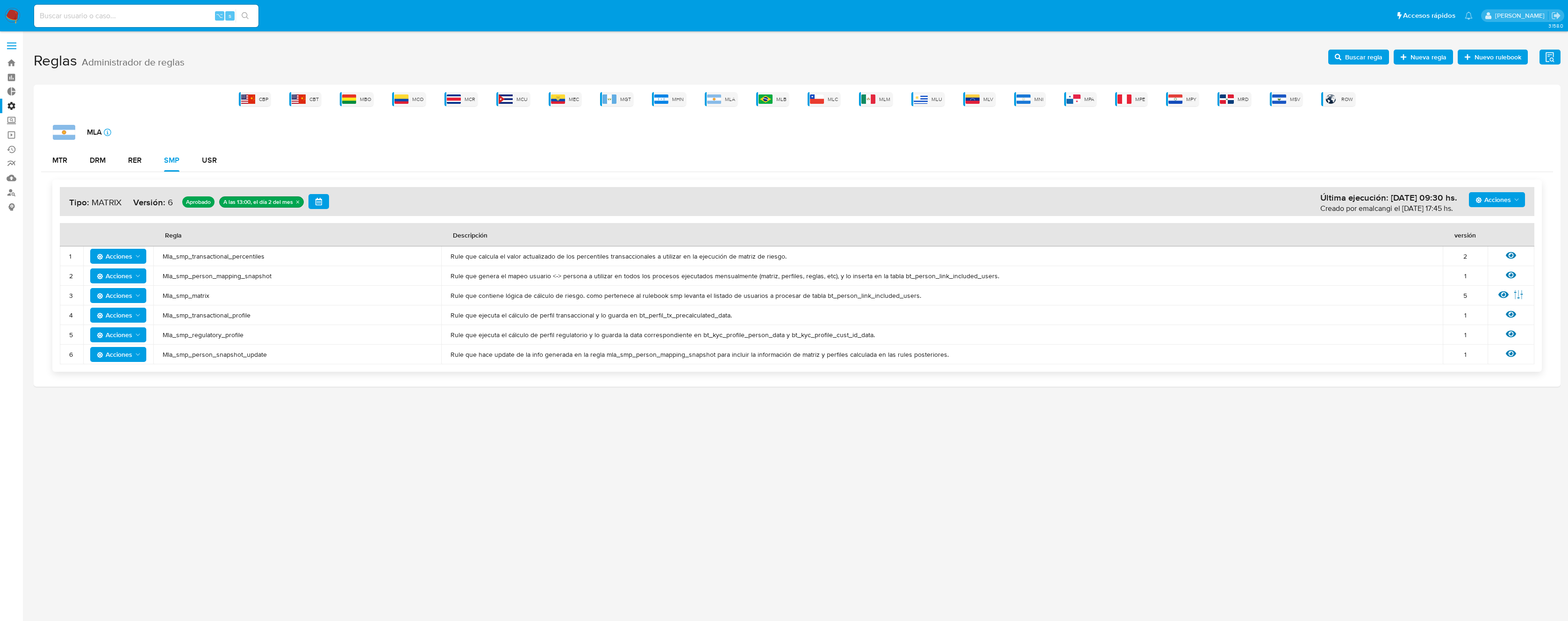
click at [220, 321] on td "Mla_smp_transactional_profile" at bounding box center [297, 315] width 288 height 19
click at [222, 315] on span "Mla_smp_transactional_profile" at bounding box center [297, 315] width 269 height 9
drag, startPoint x: 222, startPoint y: 315, endPoint x: 665, endPoint y: 236, distance: 450.0
click at [225, 315] on span "Mla_smp_transactional_profile" at bounding box center [297, 315] width 269 height 9
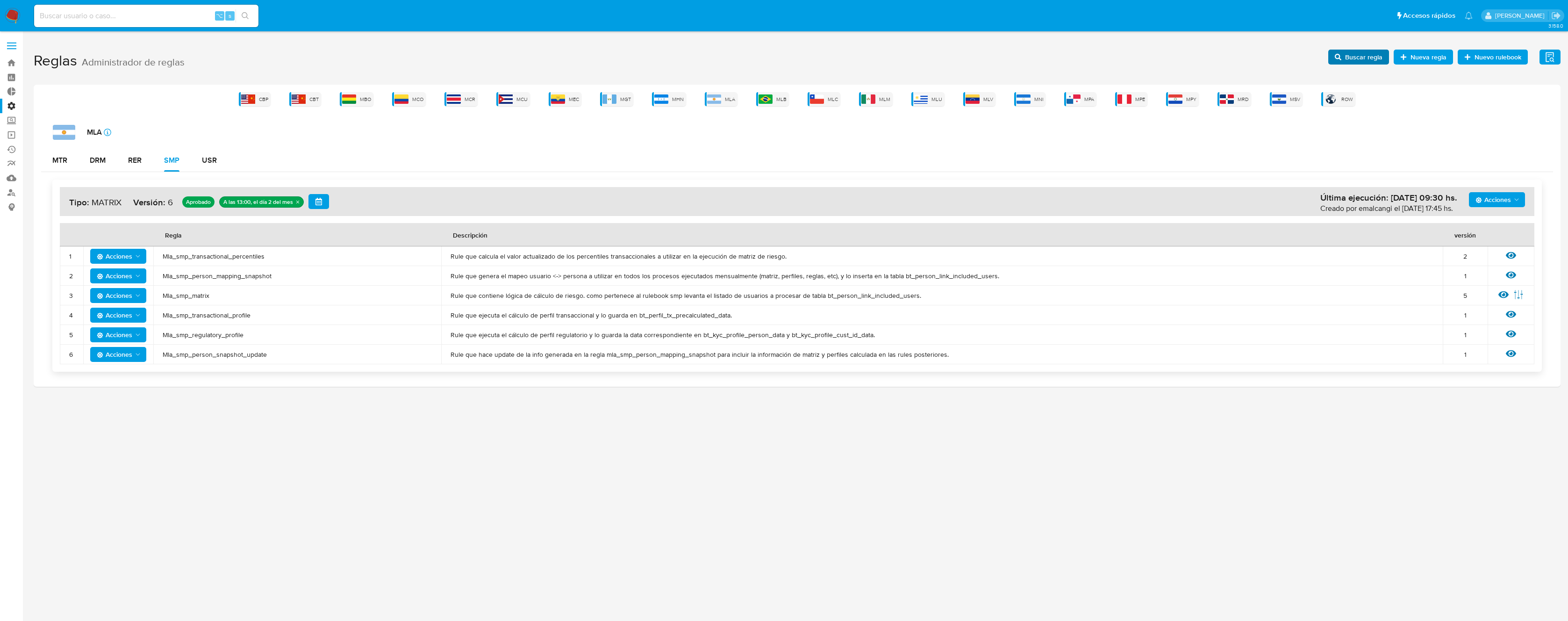
click at [1360, 63] on span "Buscar regla" at bounding box center [1363, 57] width 37 height 15
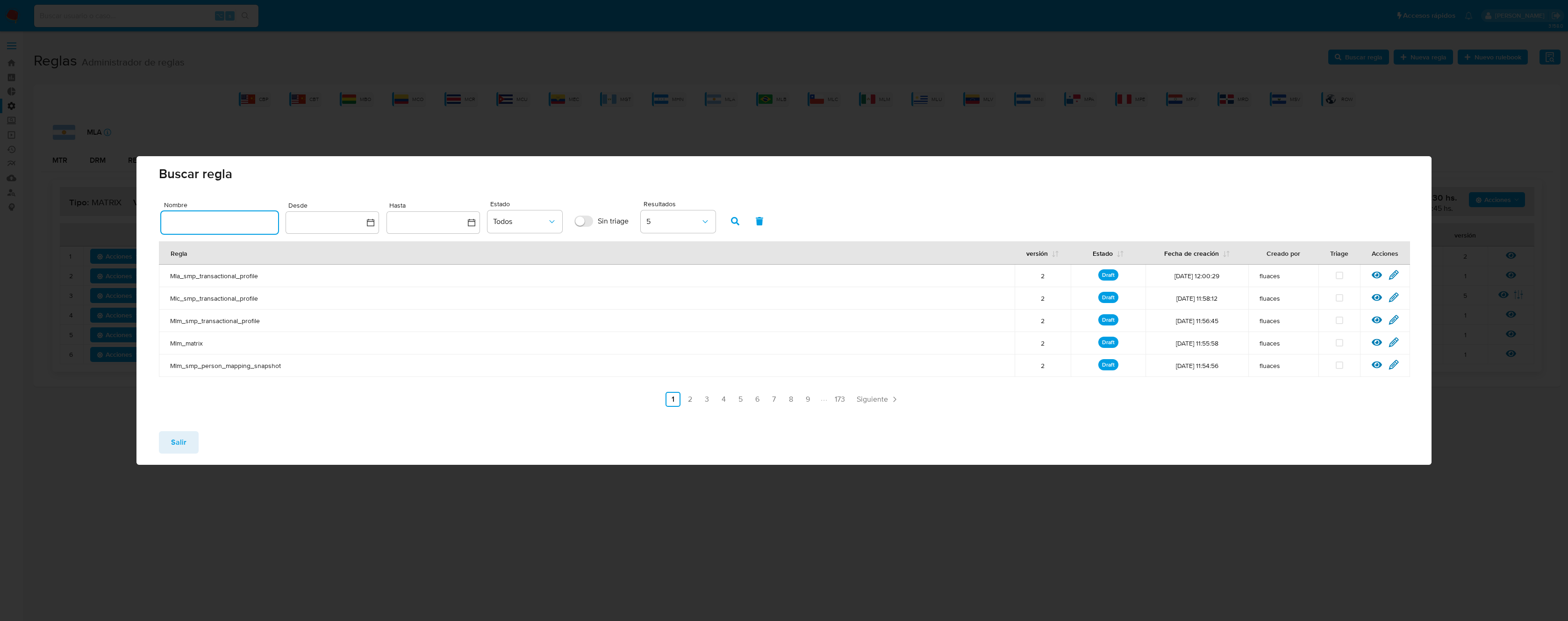
drag, startPoint x: 228, startPoint y: 224, endPoint x: 234, endPoint y: 223, distance: 6.1
click at [228, 225] on input "text" at bounding box center [220, 222] width 117 height 12
type input "Mla_smp_transactional_profile"
click at [744, 215] on button "button" at bounding box center [735, 221] width 24 height 23
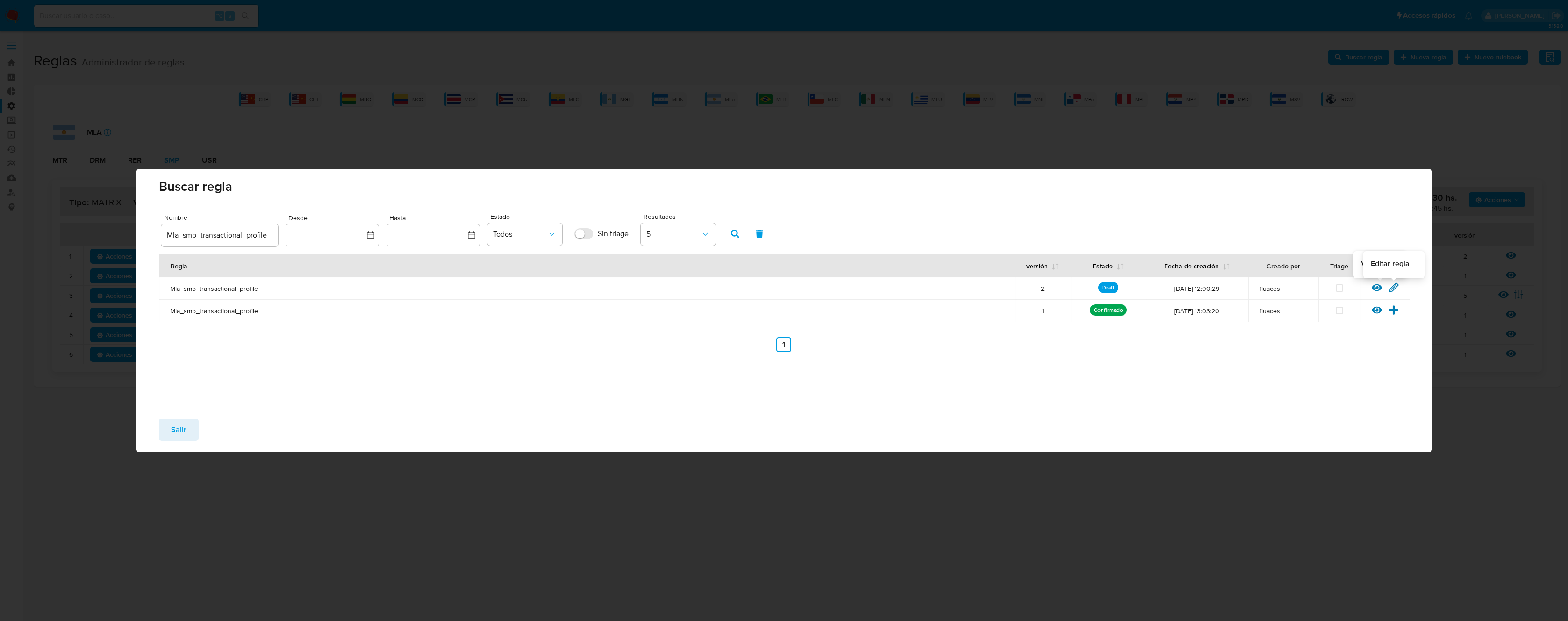
click at [1402, 287] on div "Ver regla Editar regla" at bounding box center [1385, 289] width 50 height 12
click at [1395, 286] on icon at bounding box center [1393, 287] width 10 height 10
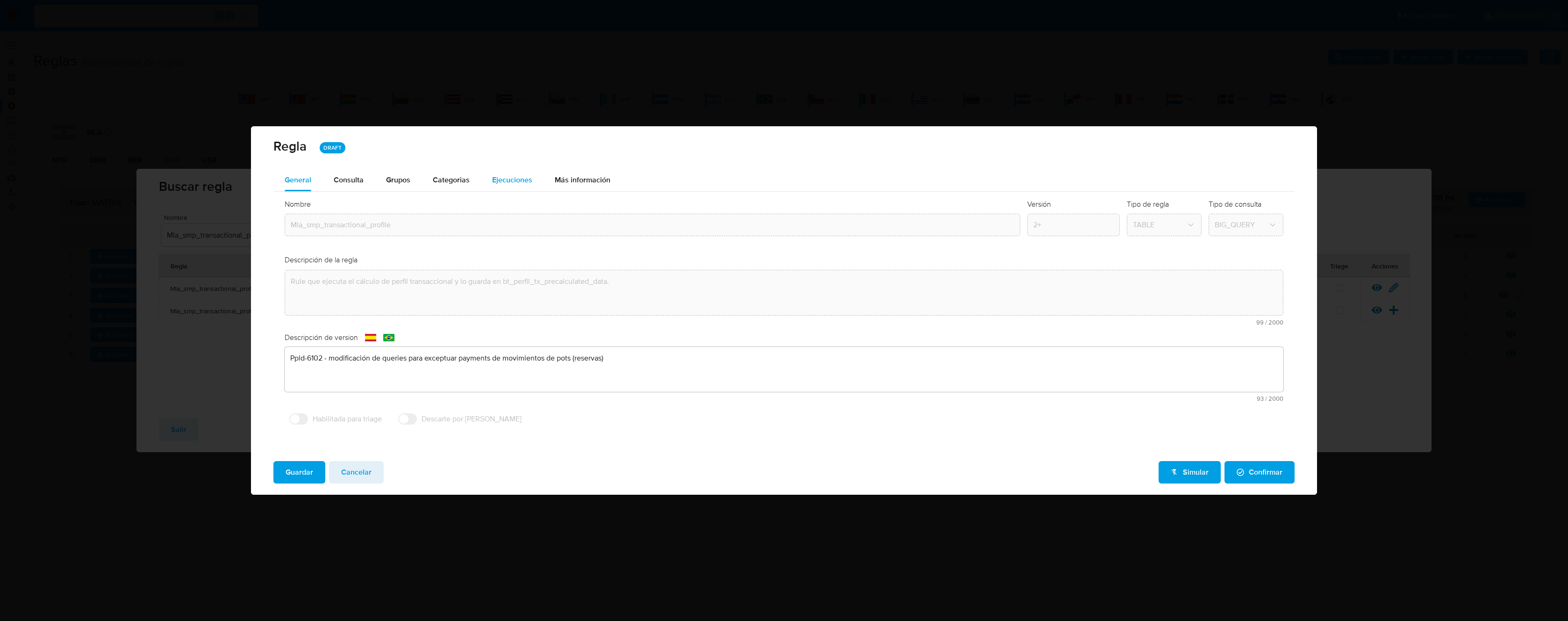
click at [509, 174] on span "Ejecuciones" at bounding box center [513, 180] width 40 height 11
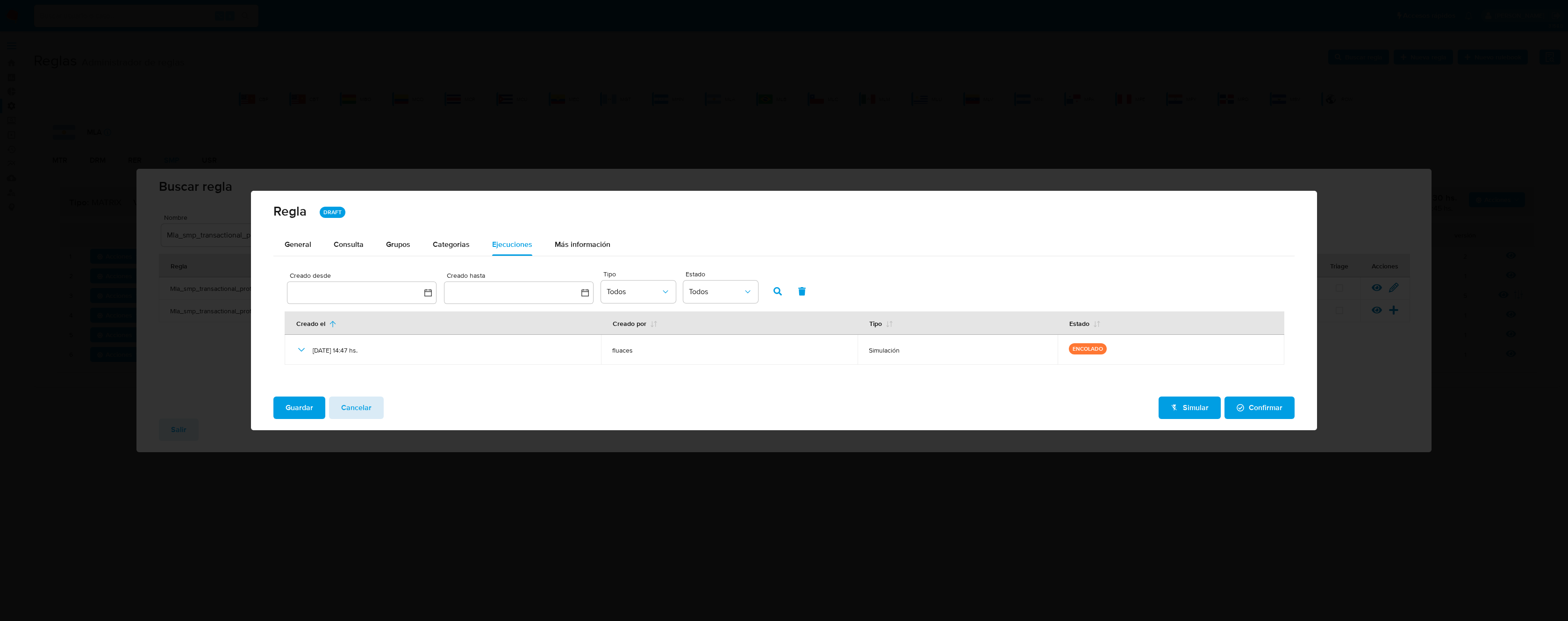
click at [365, 411] on span "Cancelar" at bounding box center [357, 408] width 30 height 21
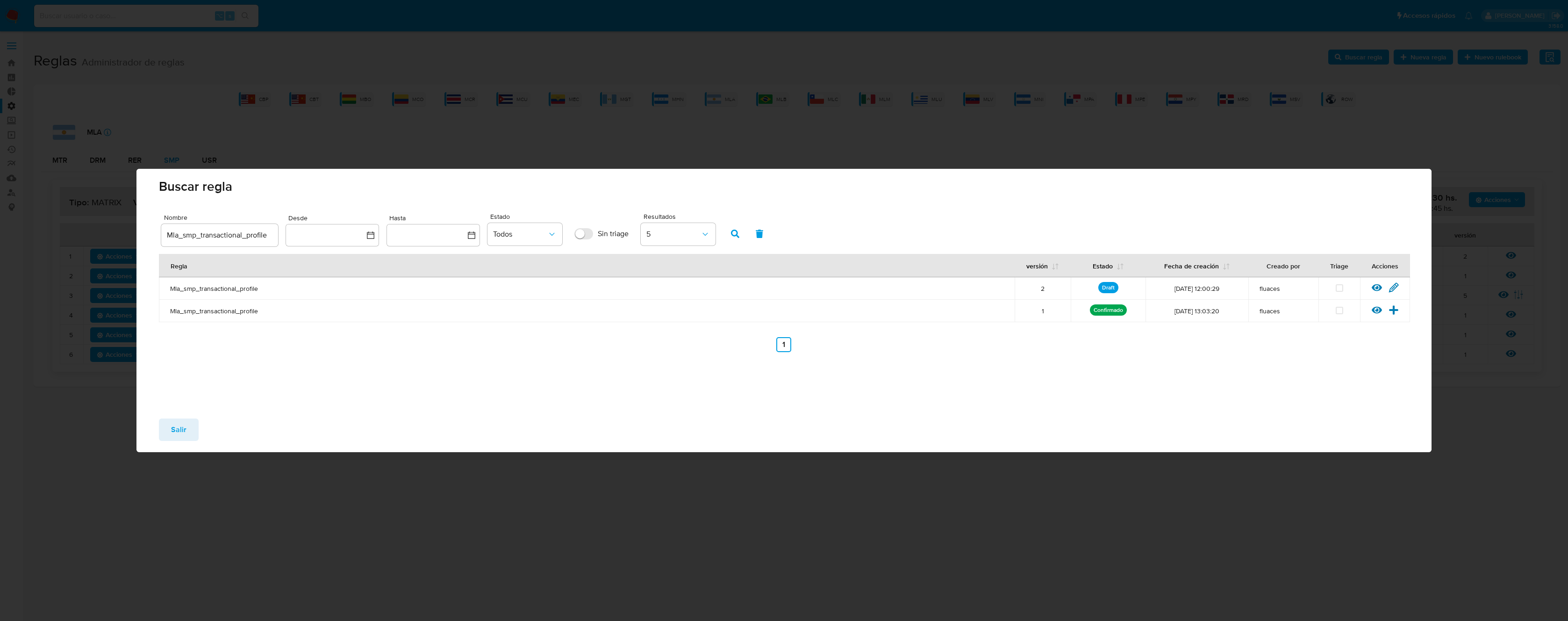
click at [185, 429] on span "Salir" at bounding box center [178, 430] width 15 height 21
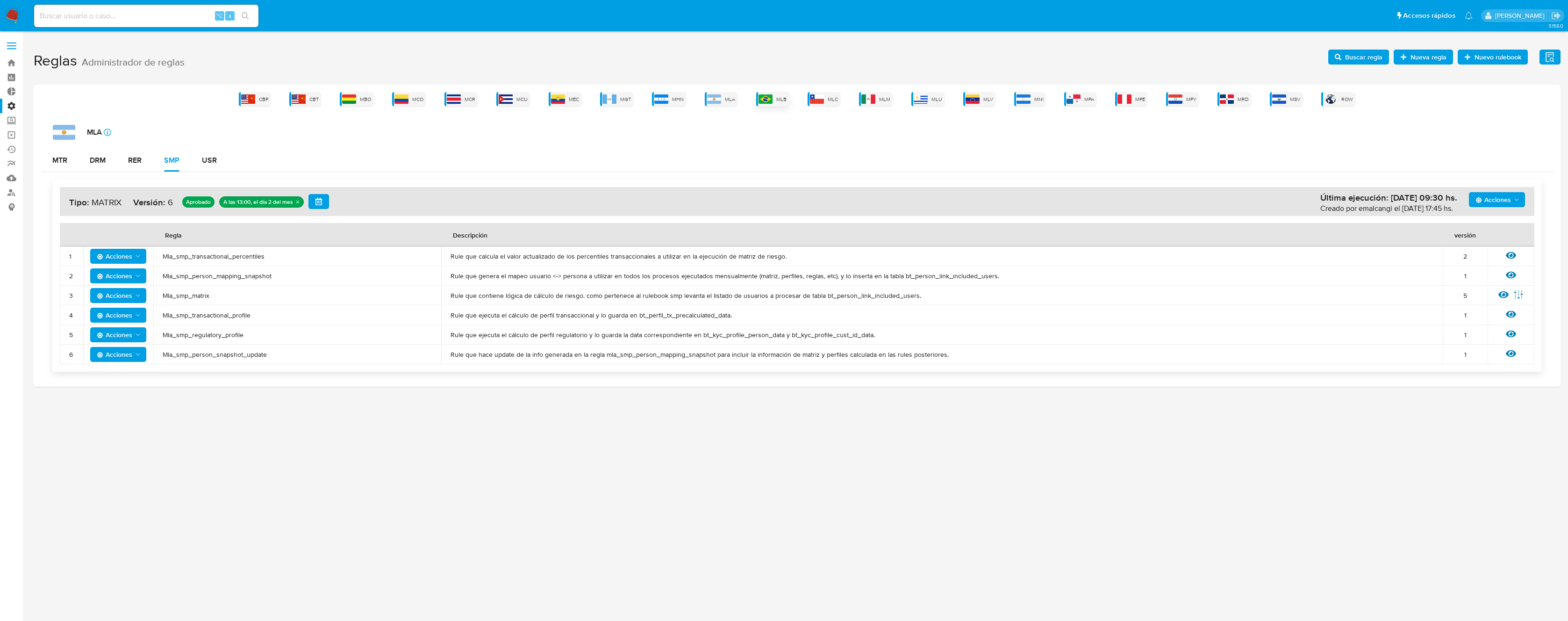
click at [770, 104] on div "MLB" at bounding box center [772, 99] width 33 height 14
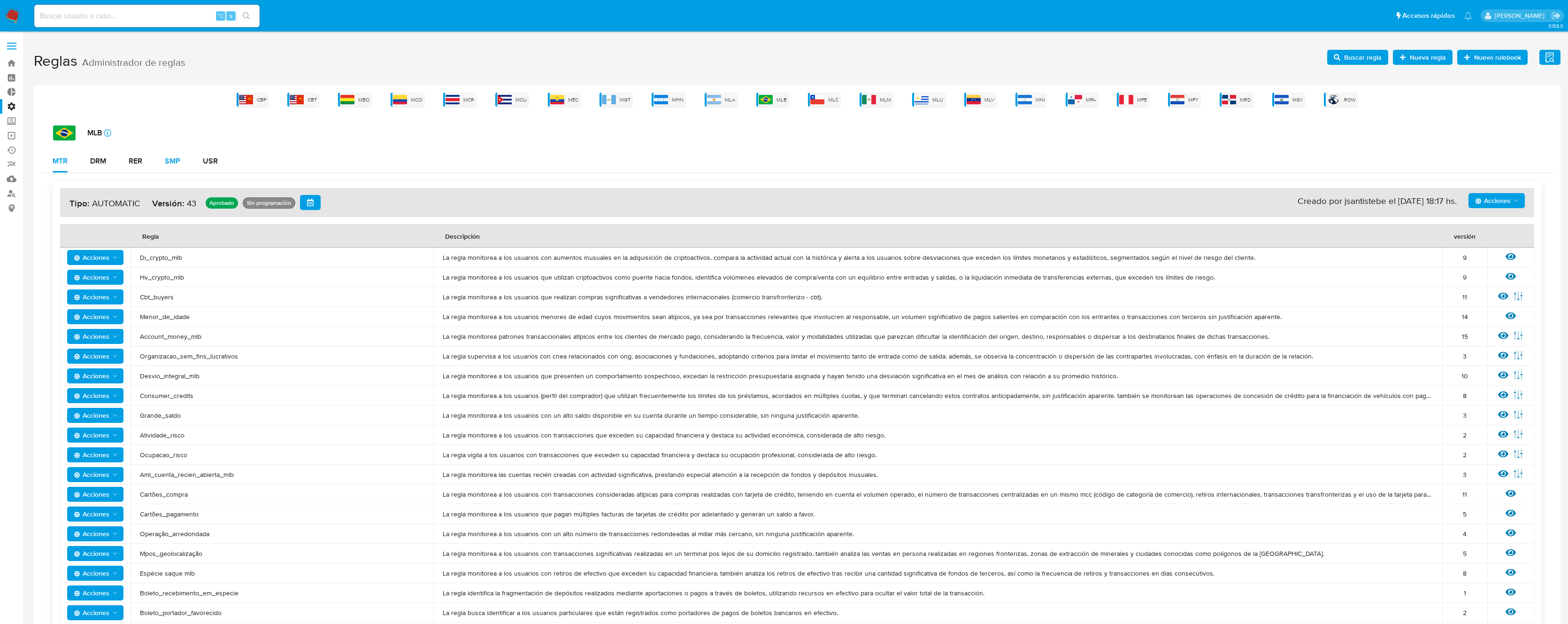
click at [183, 161] on button "SMP" at bounding box center [172, 161] width 38 height 23
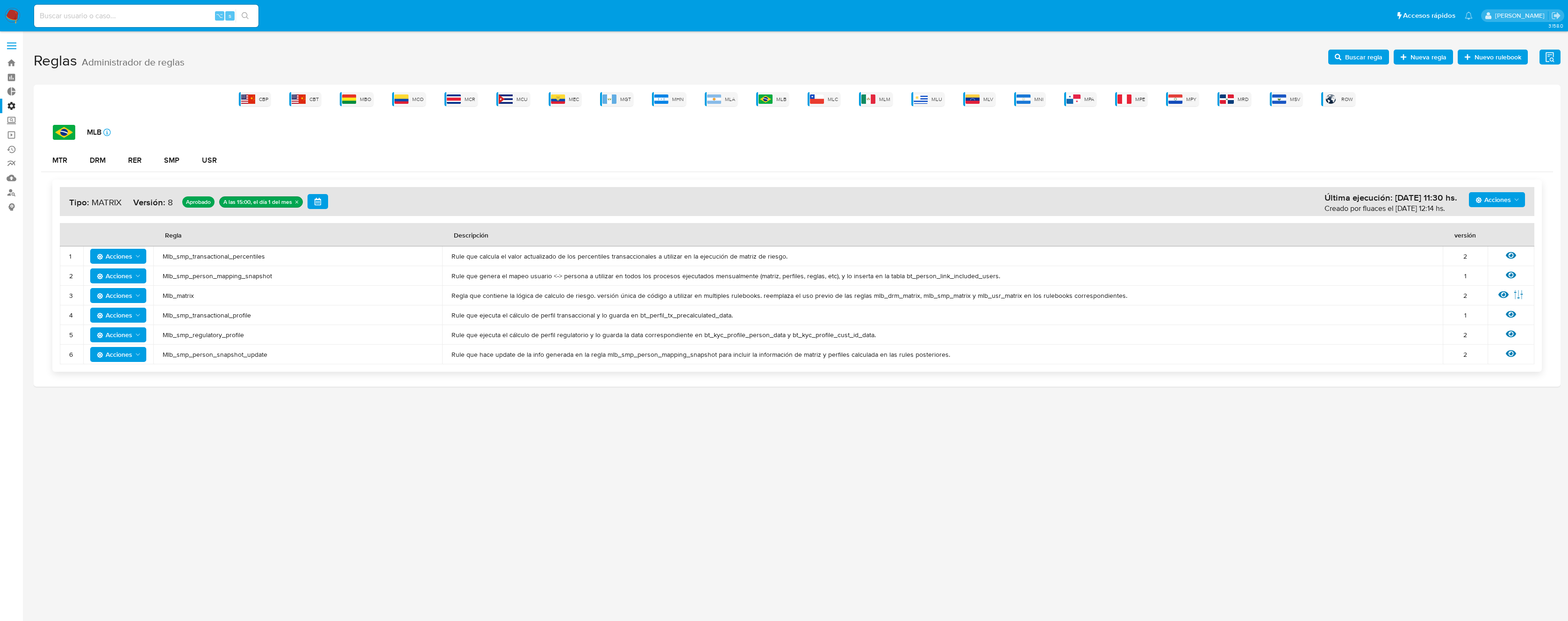
click at [214, 257] on span "Mlb_smp_transactional_percentiles" at bounding box center [298, 256] width 270 height 9
click at [1346, 57] on span "Buscar regla" at bounding box center [1363, 57] width 37 height 15
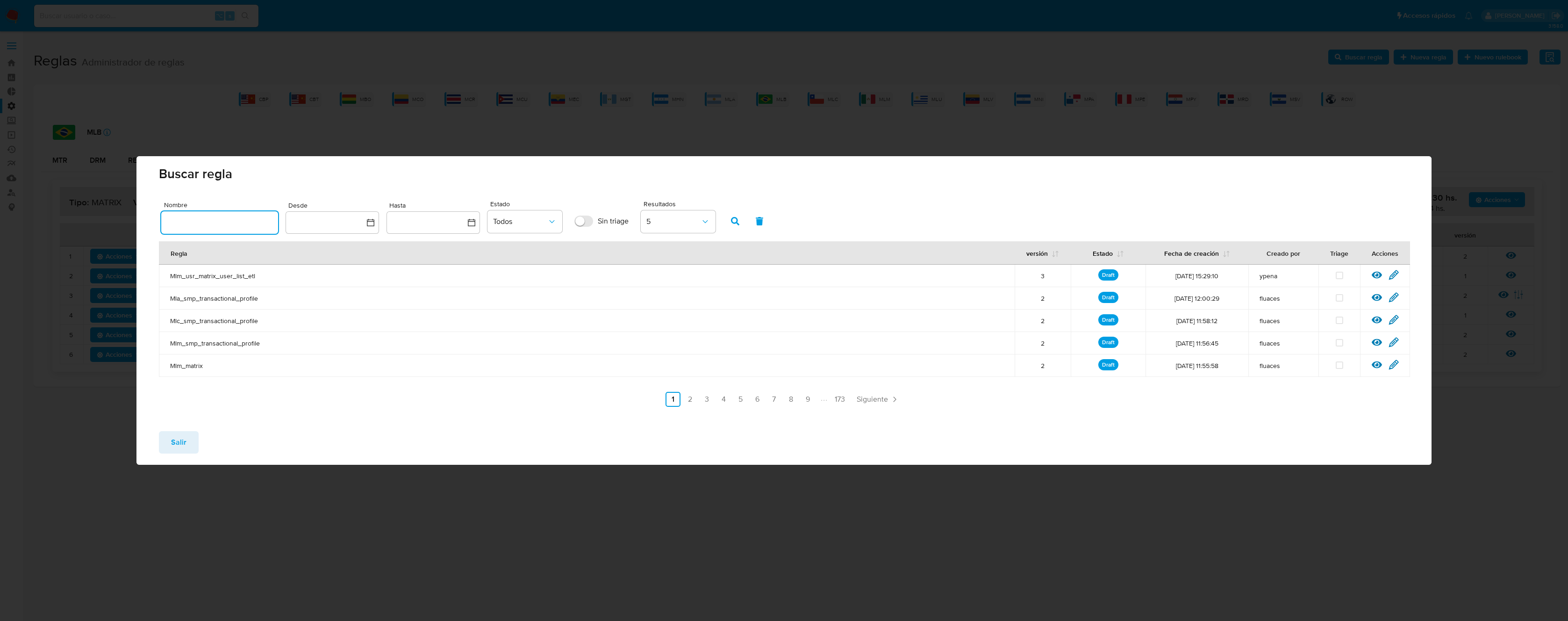
click at [251, 219] on input "text" at bounding box center [220, 222] width 117 height 12
type input "Mlb_smp_transactional_percentiles"
click at [738, 219] on icon "button" at bounding box center [735, 221] width 9 height 9
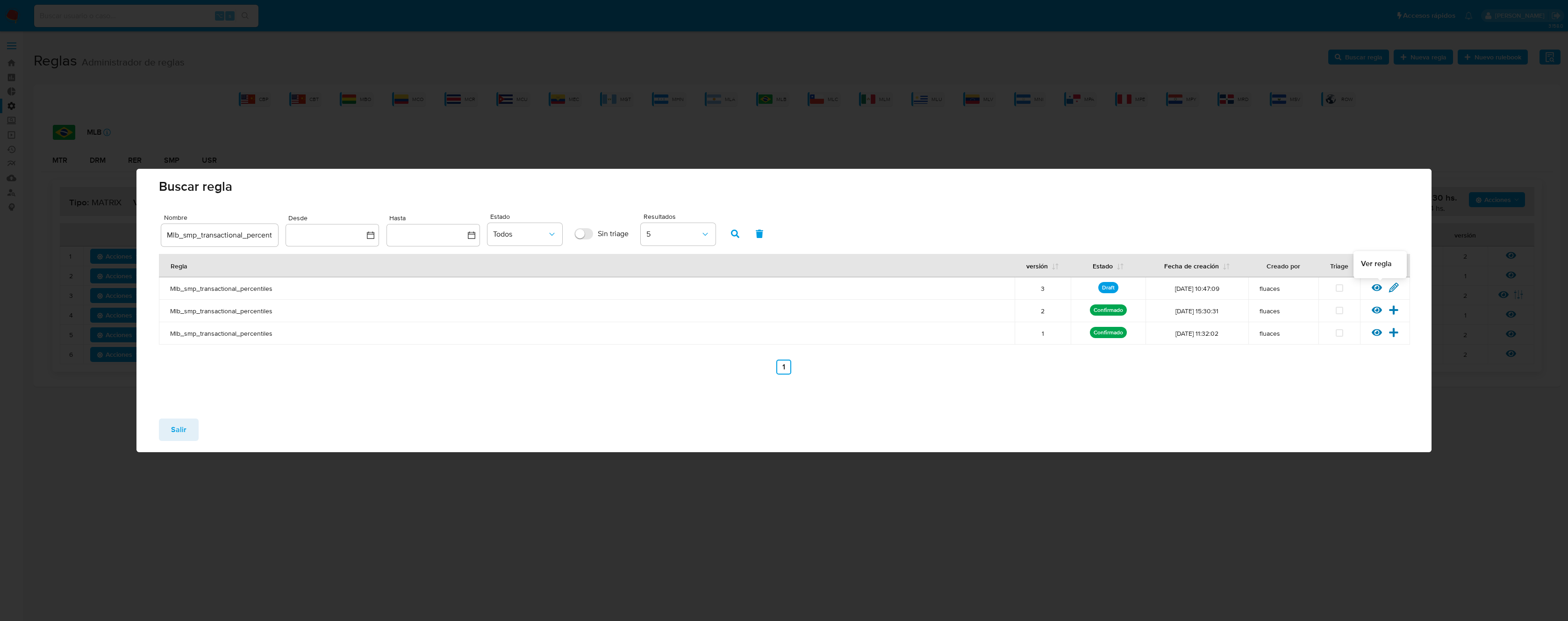
click at [1389, 284] on icon at bounding box center [1393, 287] width 10 height 10
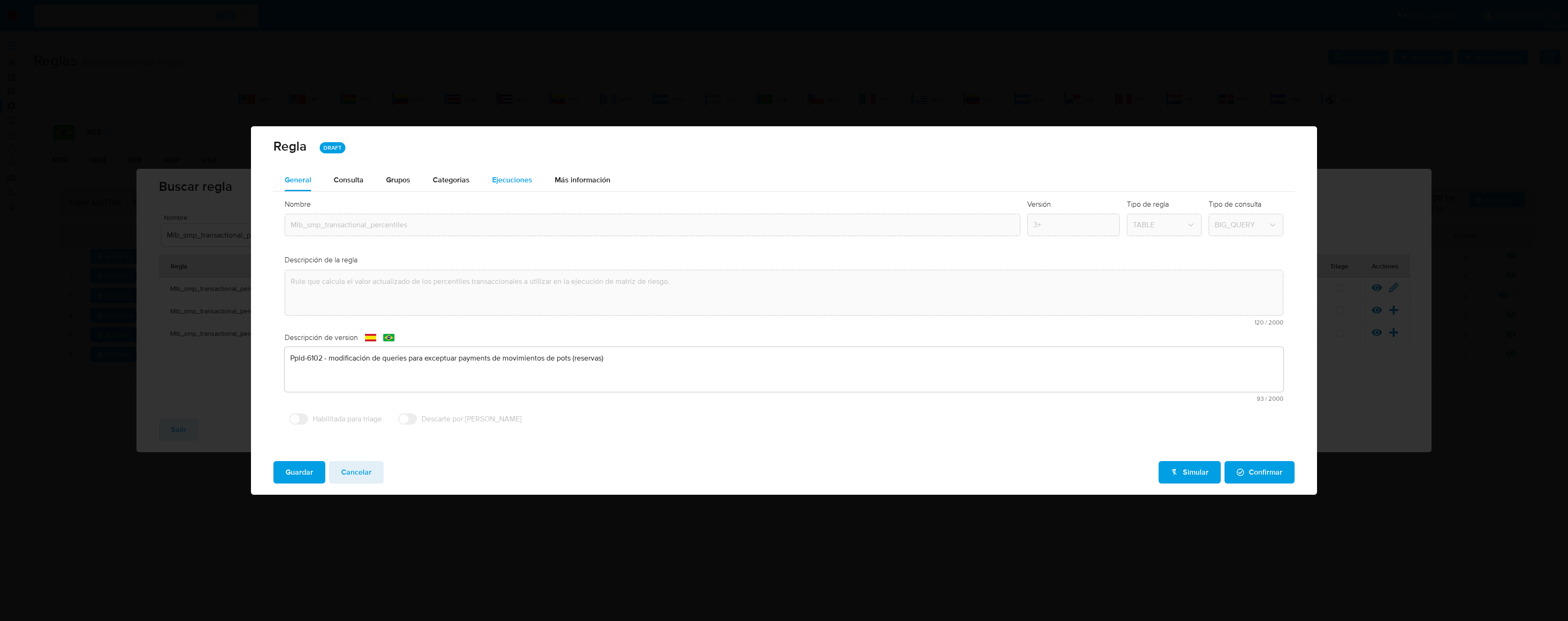
click at [486, 184] on button "Ejecuciones" at bounding box center [512, 180] width 63 height 23
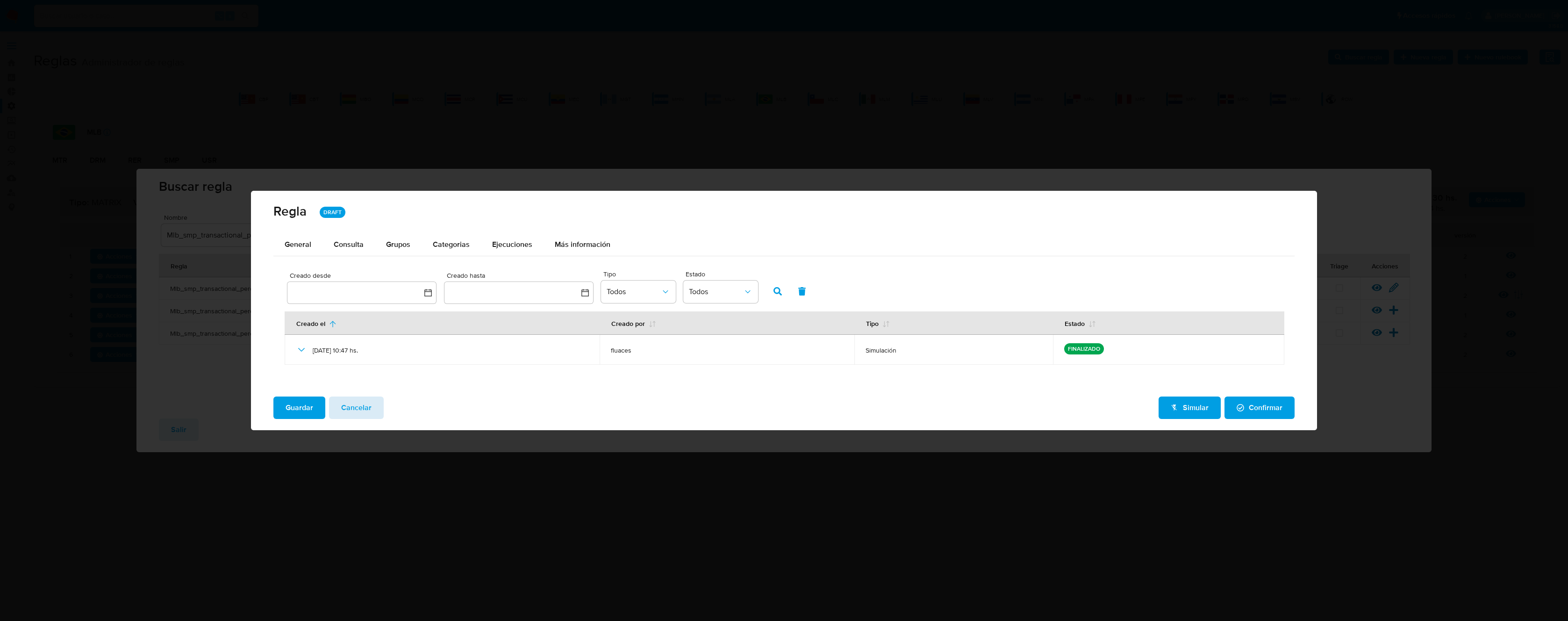
click at [364, 409] on span "Cancelar" at bounding box center [357, 408] width 30 height 21
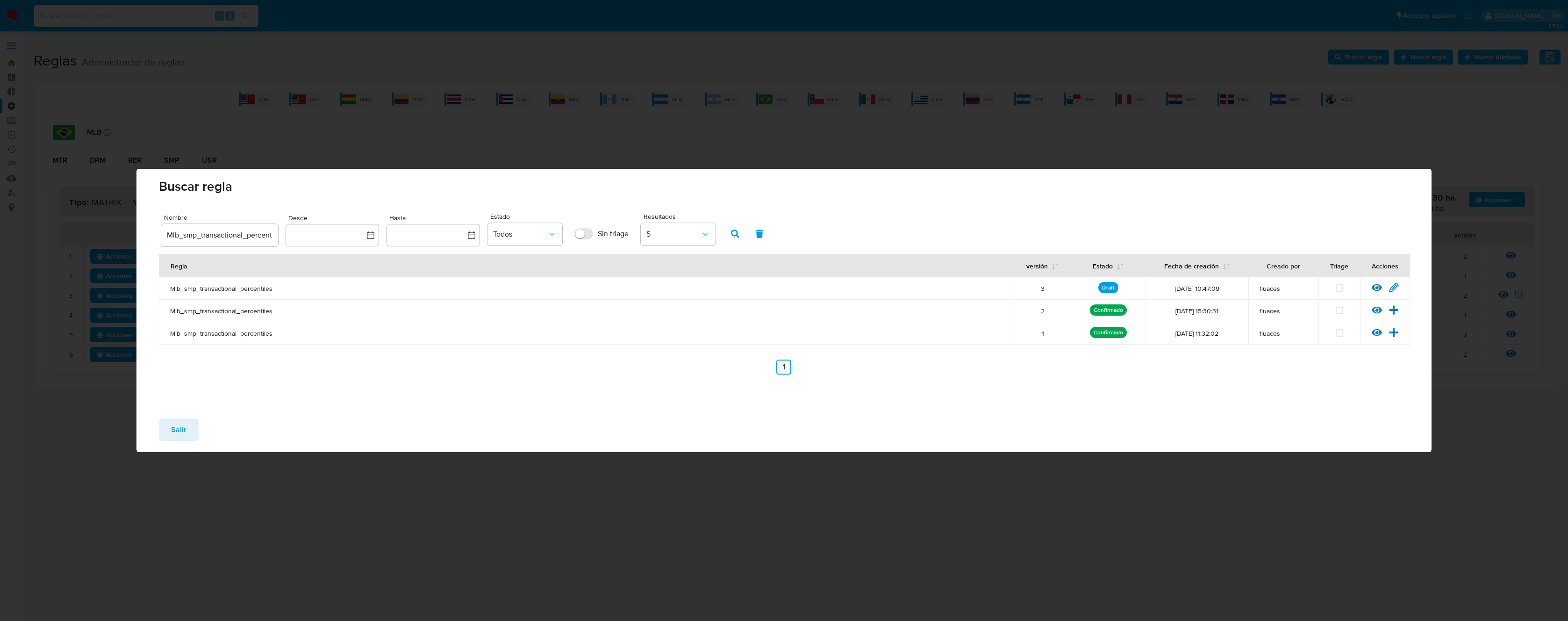
click at [173, 427] on span "Salir" at bounding box center [178, 430] width 15 height 21
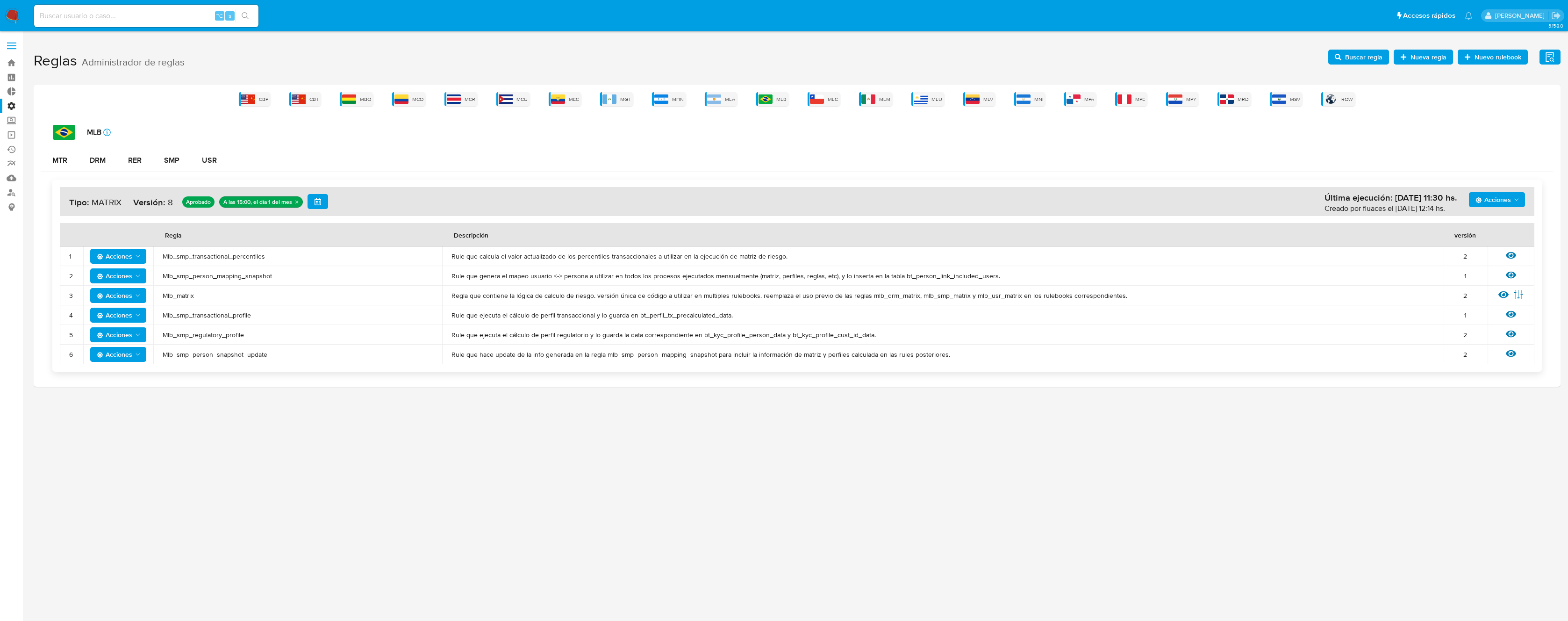
click at [222, 311] on span "Mlb_smp_transactional_profile" at bounding box center [298, 315] width 270 height 9
click at [1360, 57] on span "Buscar regla" at bounding box center [1363, 57] width 37 height 15
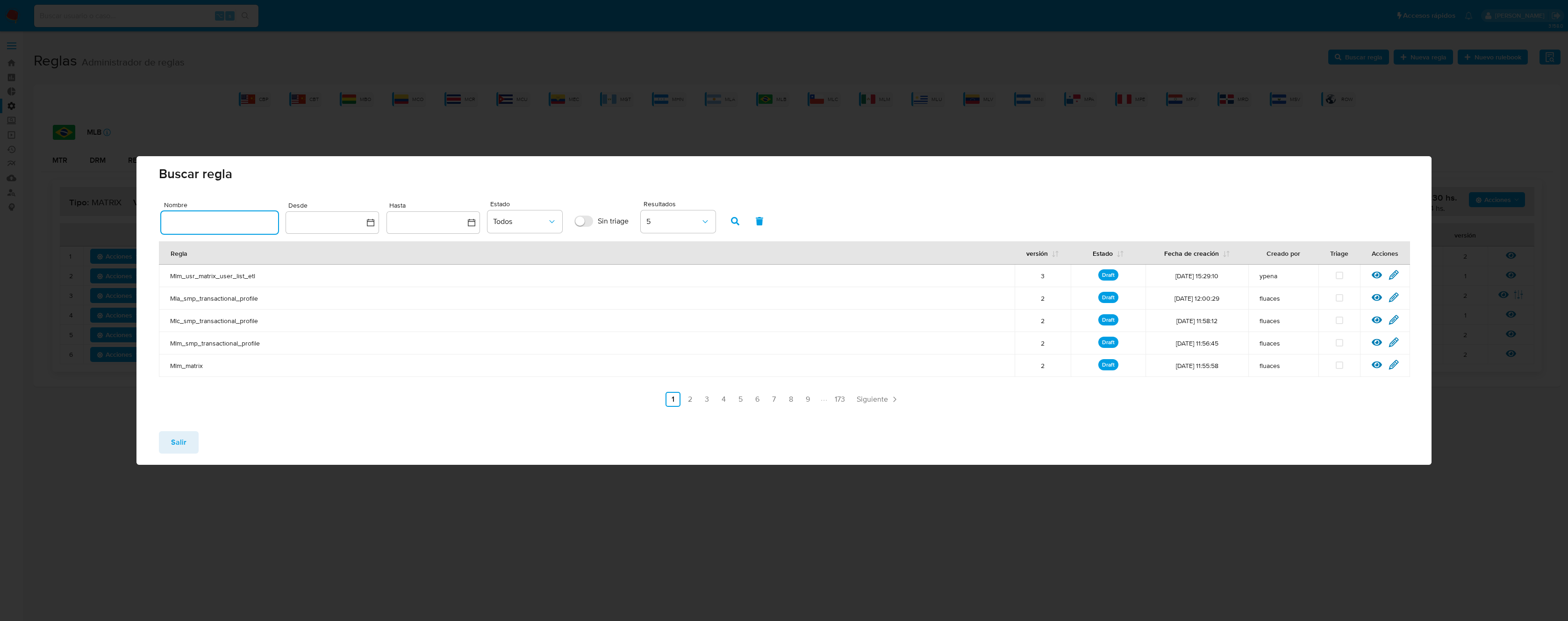
click at [194, 220] on input "text" at bounding box center [220, 222] width 117 height 12
type input "Mlb_smp_transactional_profile"
click at [734, 217] on icon "button" at bounding box center [735, 221] width 9 height 9
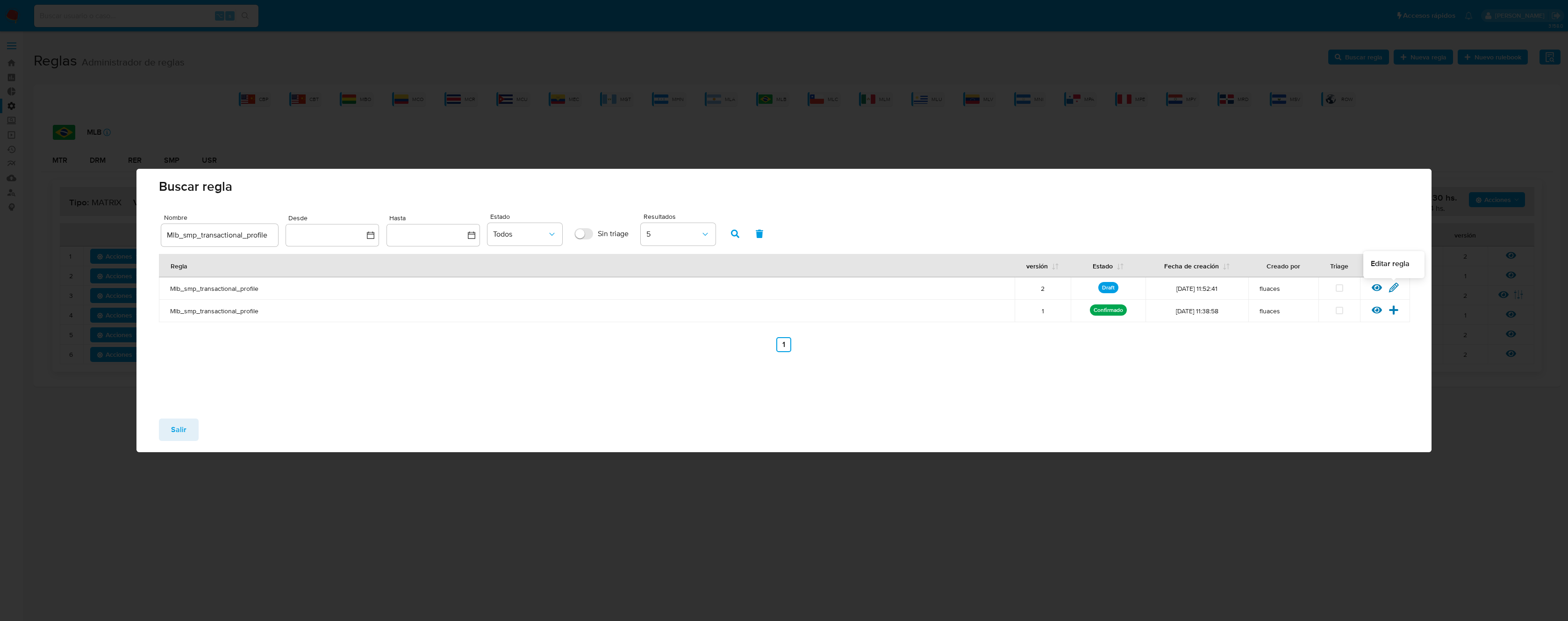
click at [1394, 285] on icon at bounding box center [1394, 287] width 9 height 9
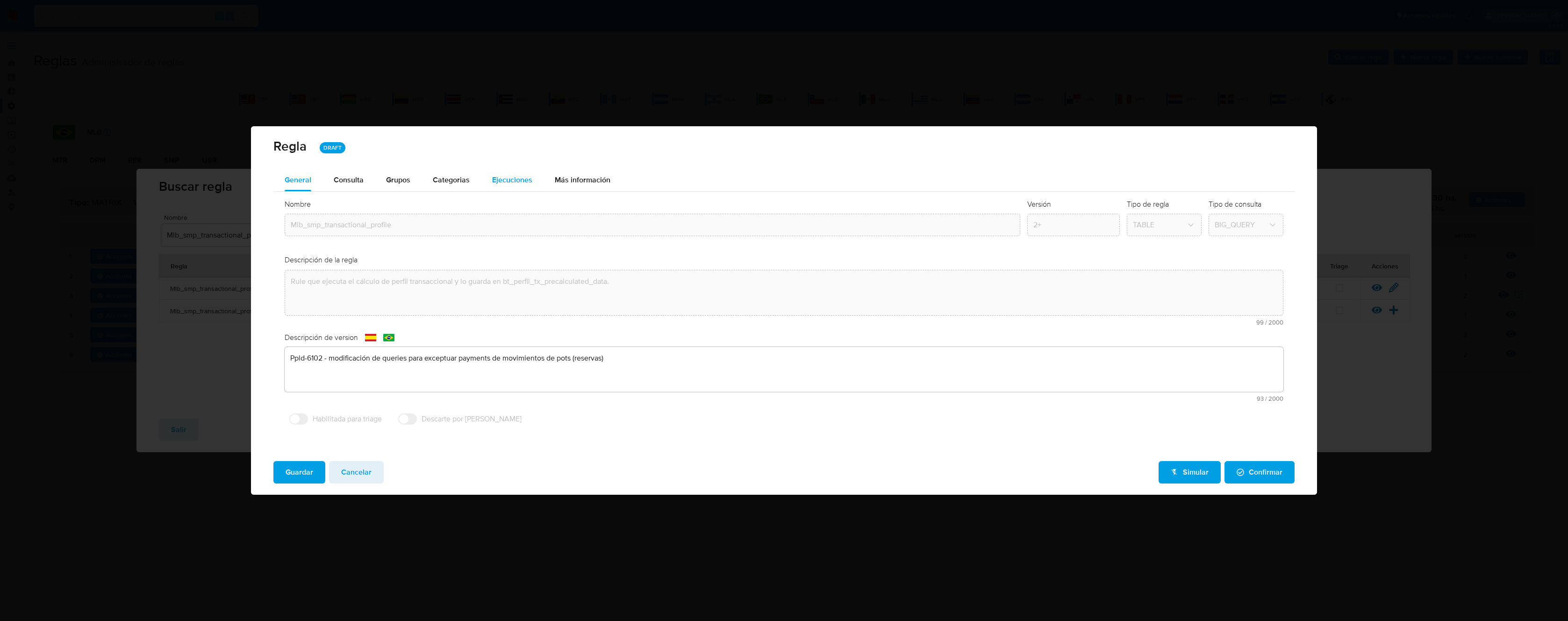
click at [508, 174] on span "Ejecuciones" at bounding box center [513, 180] width 40 height 11
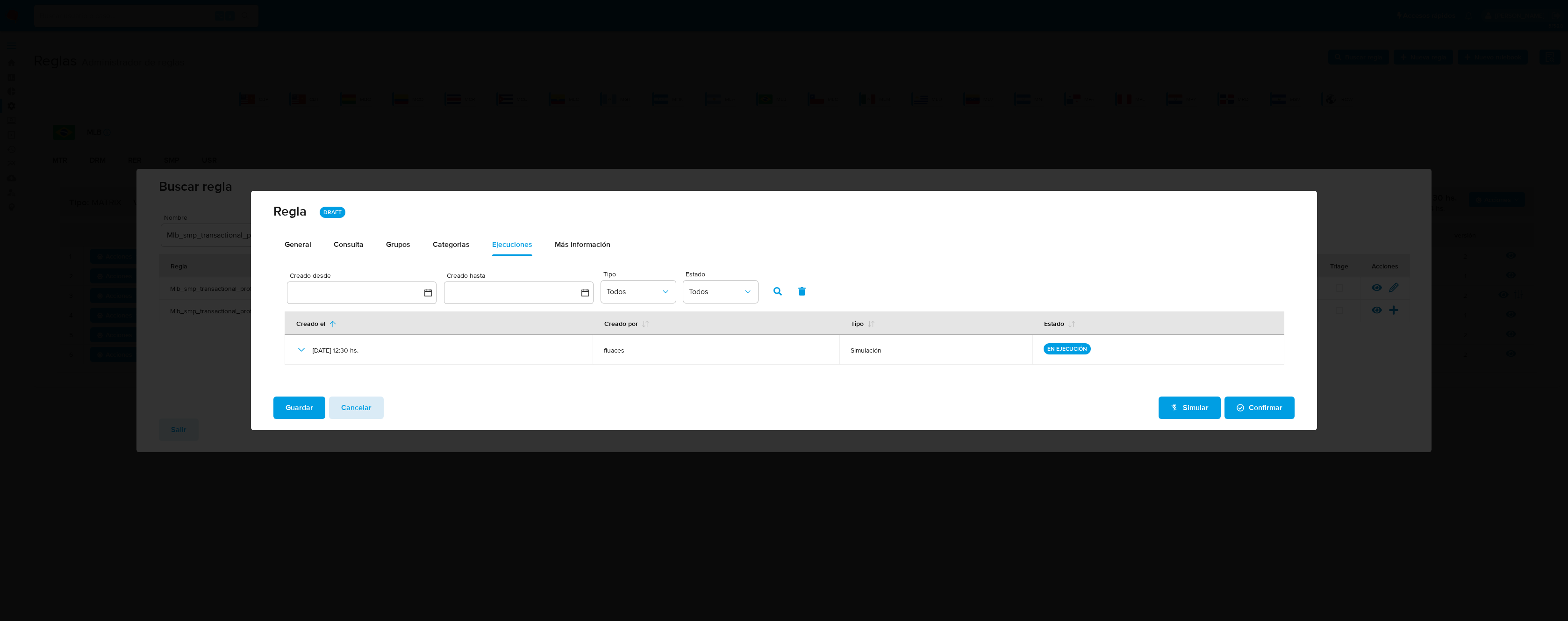
click at [353, 411] on span "Cancelar" at bounding box center [357, 408] width 30 height 21
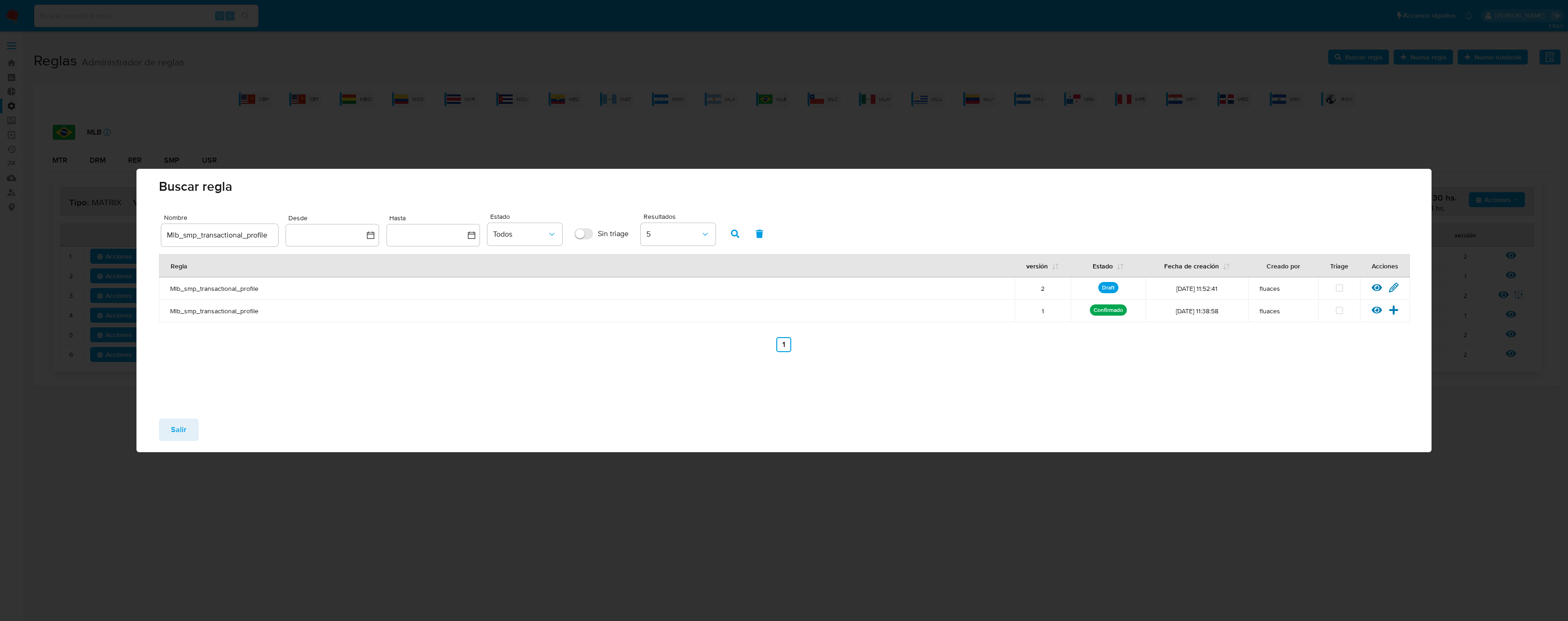
click at [180, 434] on span "Salir" at bounding box center [178, 430] width 15 height 21
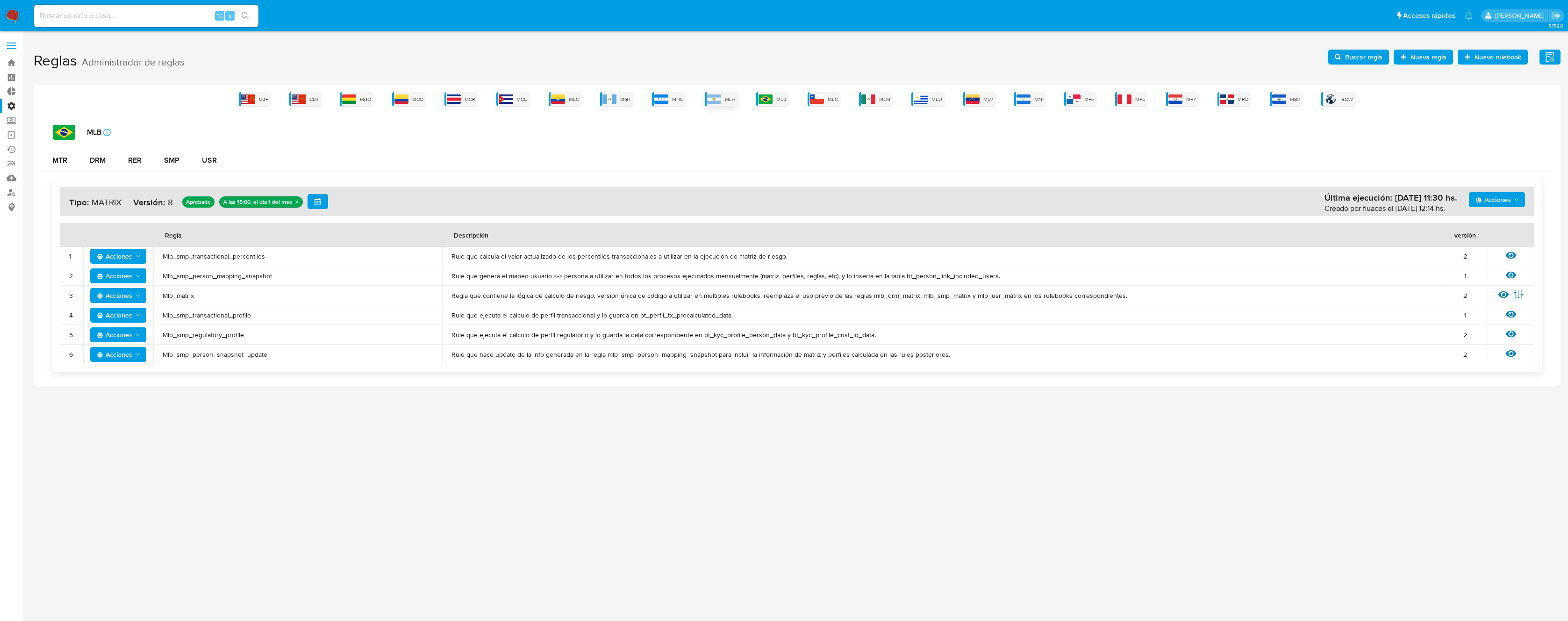
click at [724, 103] on div "MLA" at bounding box center [721, 99] width 33 height 14
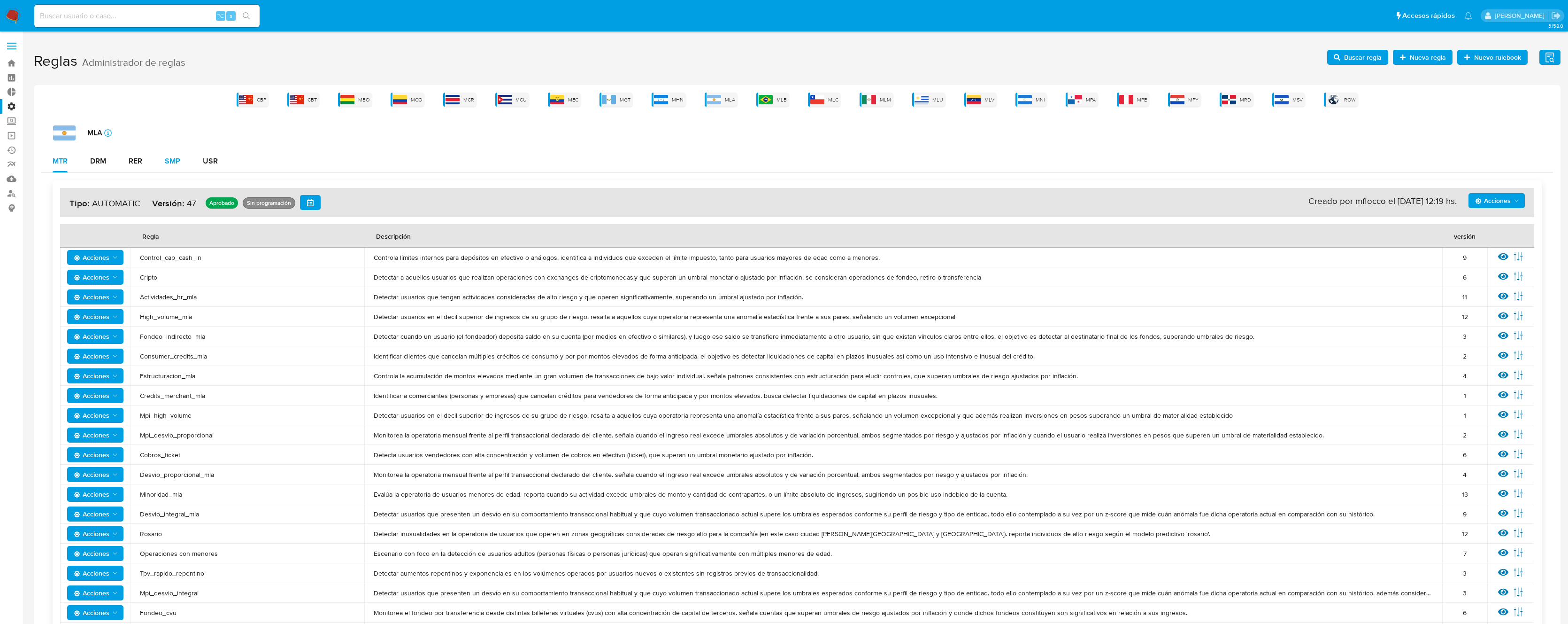
click at [176, 163] on div "SMP" at bounding box center [172, 161] width 15 height 7
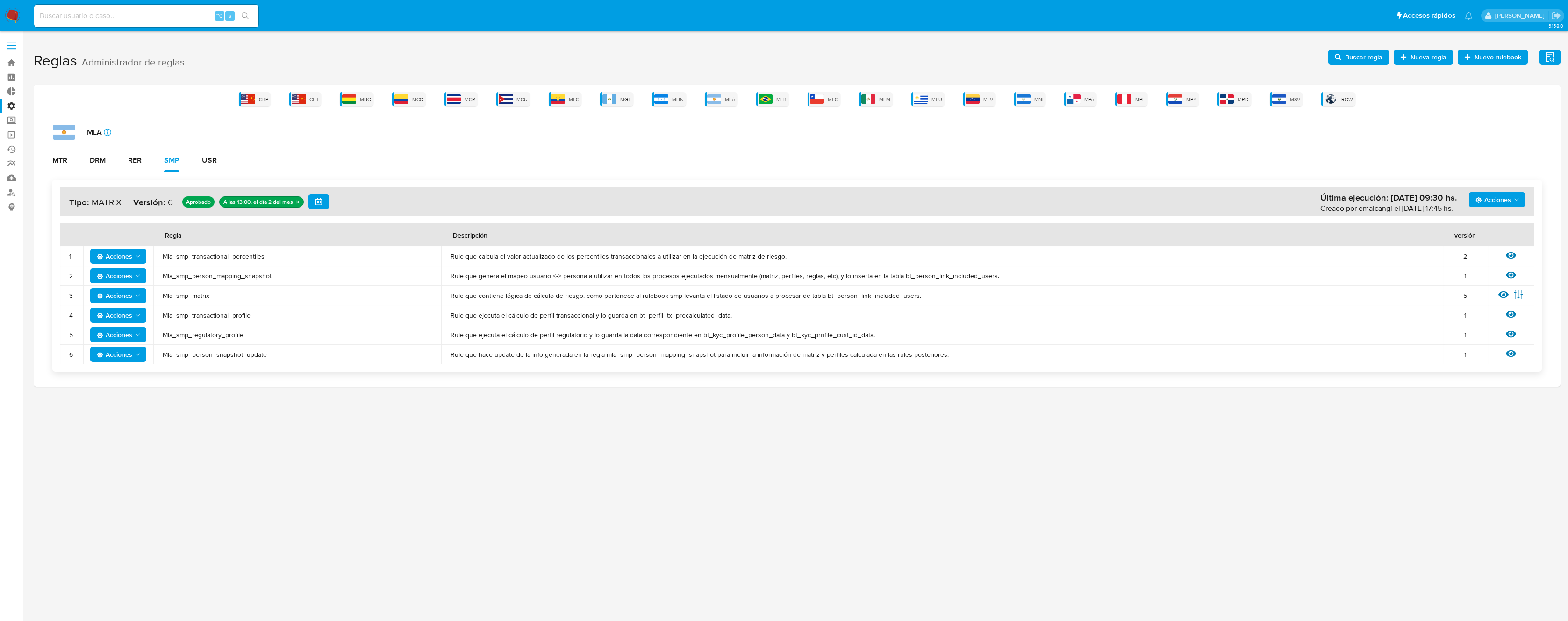
click at [250, 252] on span "Mla_smp_transactional_percentiles" at bounding box center [297, 256] width 269 height 9
drag, startPoint x: 250, startPoint y: 251, endPoint x: 320, endPoint y: 247, distance: 70.1
click at [250, 252] on span "Mla_smp_transactional_percentiles" at bounding box center [297, 256] width 269 height 9
click at [1359, 54] on span "Buscar regla" at bounding box center [1363, 57] width 37 height 15
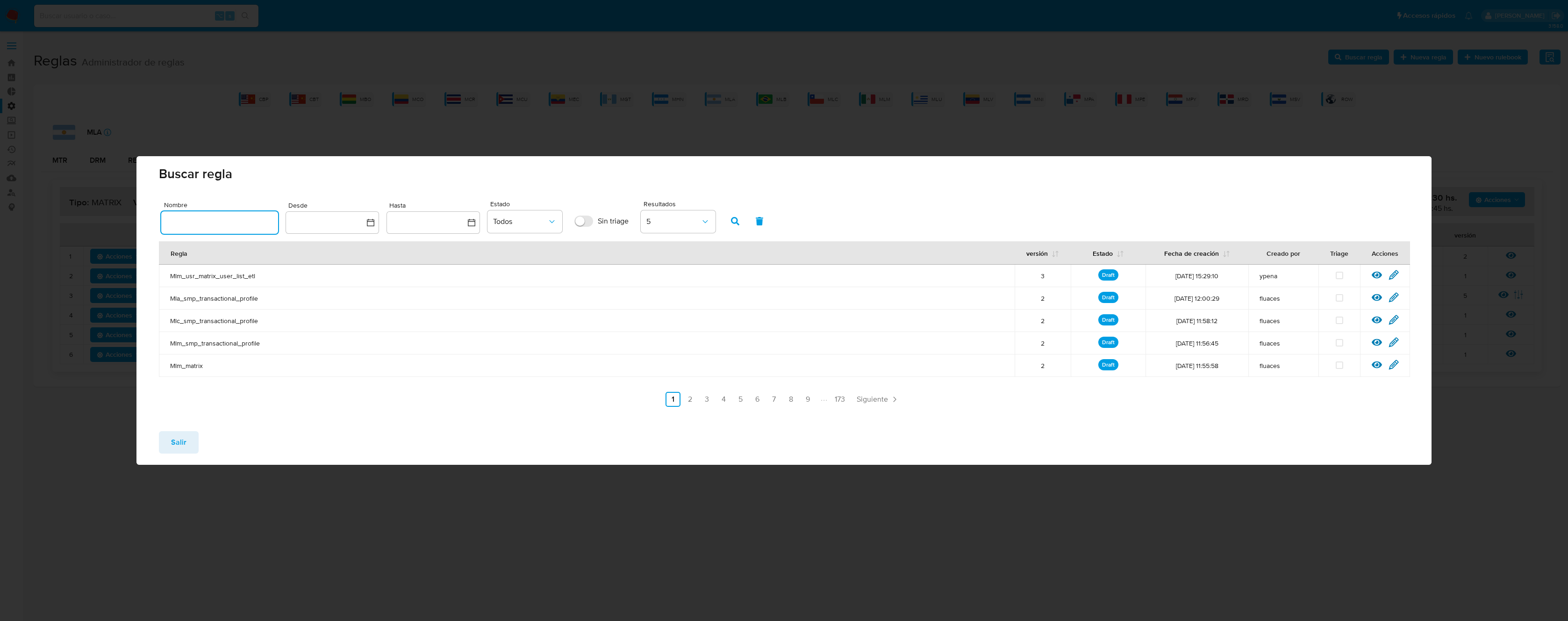
click at [254, 226] on input "text" at bounding box center [220, 222] width 117 height 12
type input "Mla_smp_transactional_percentiles"
click at [727, 219] on button "button" at bounding box center [735, 221] width 24 height 23
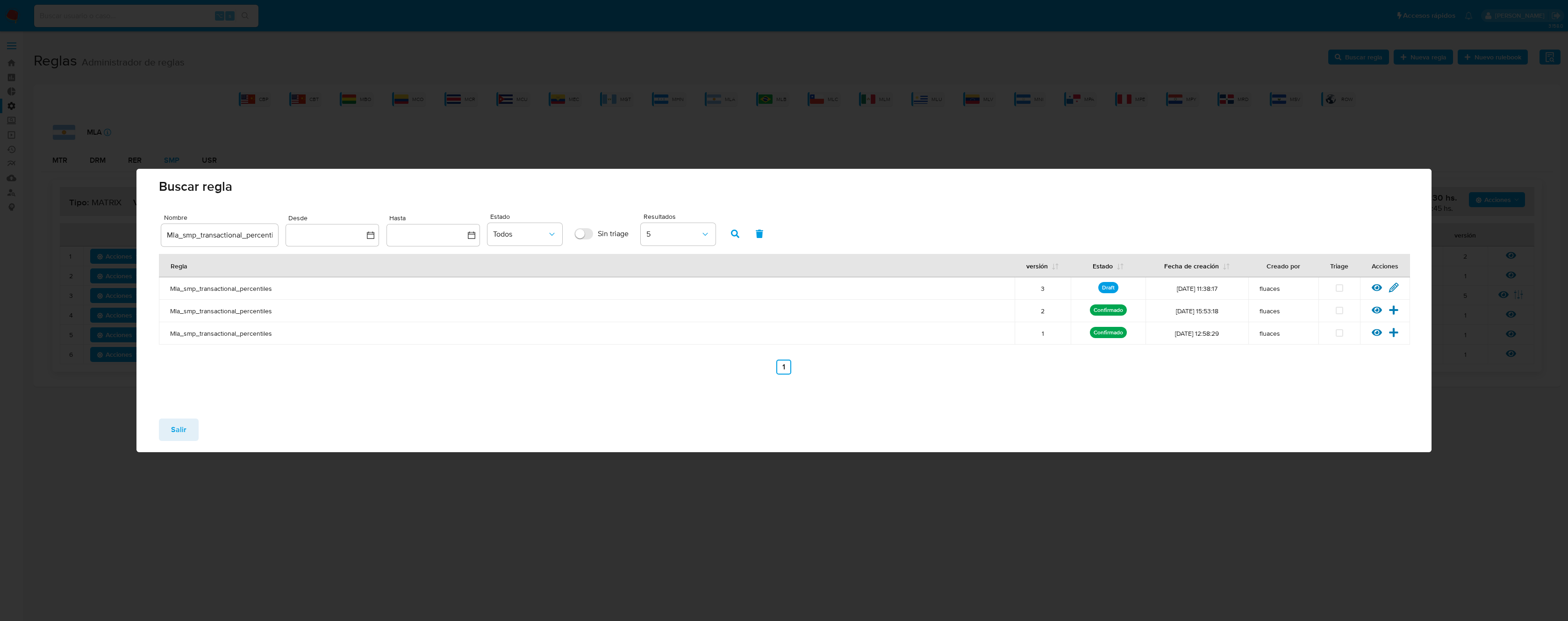
click at [1396, 287] on icon at bounding box center [1393, 287] width 10 height 10
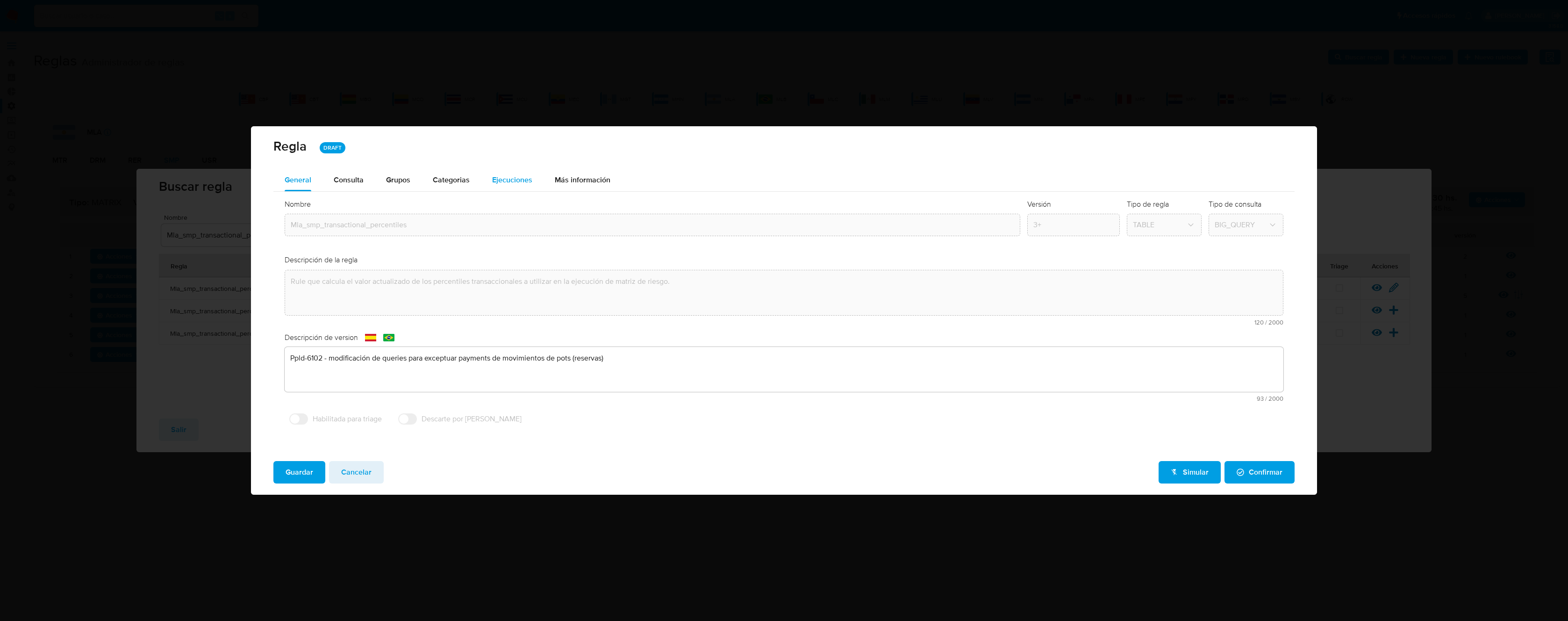
click at [500, 178] on span "Ejecuciones" at bounding box center [513, 180] width 40 height 11
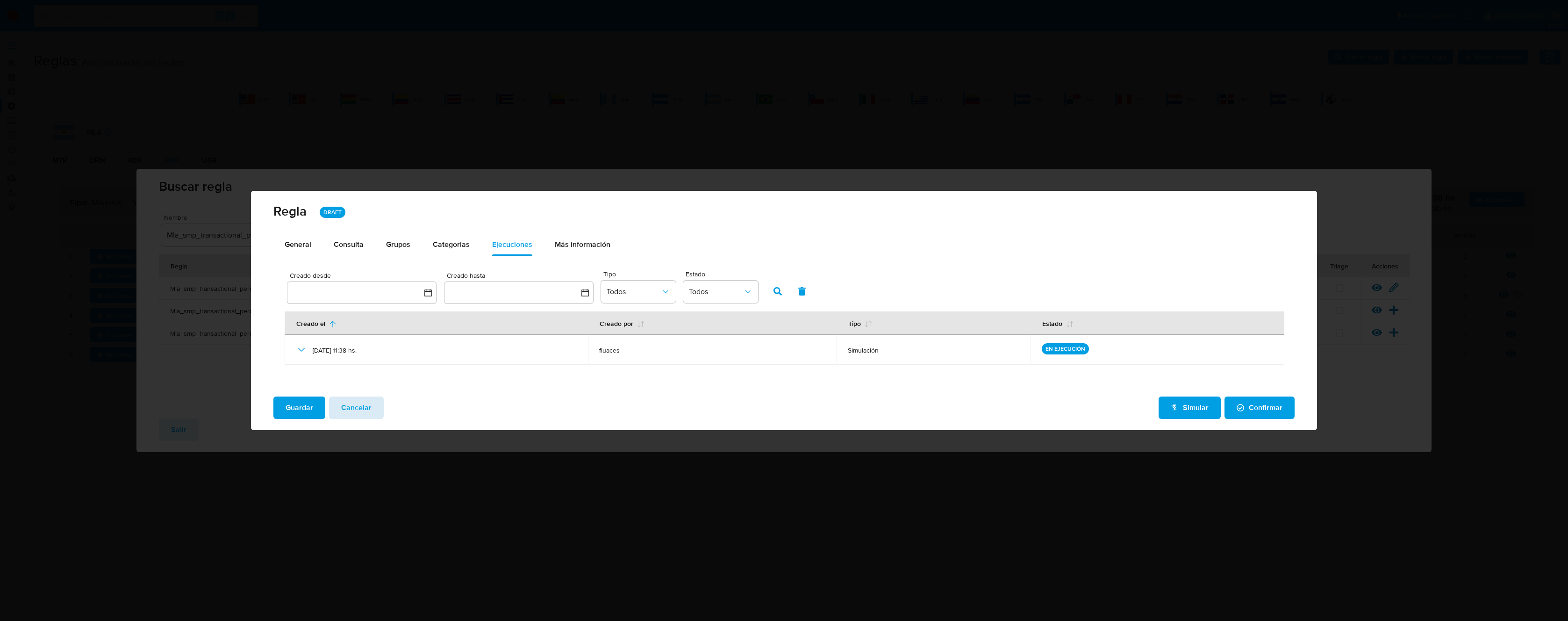
click at [353, 401] on span "Cancelar" at bounding box center [357, 408] width 30 height 21
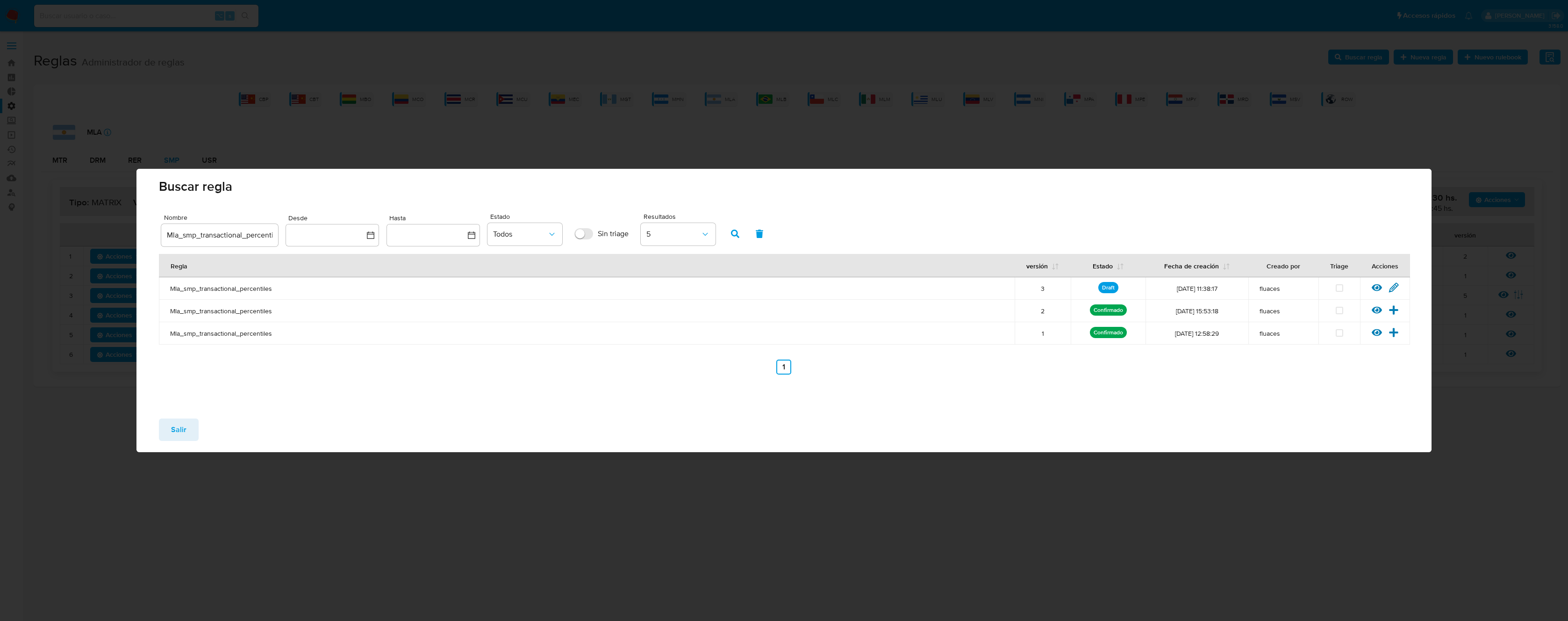
click at [179, 428] on span "Salir" at bounding box center [178, 430] width 15 height 21
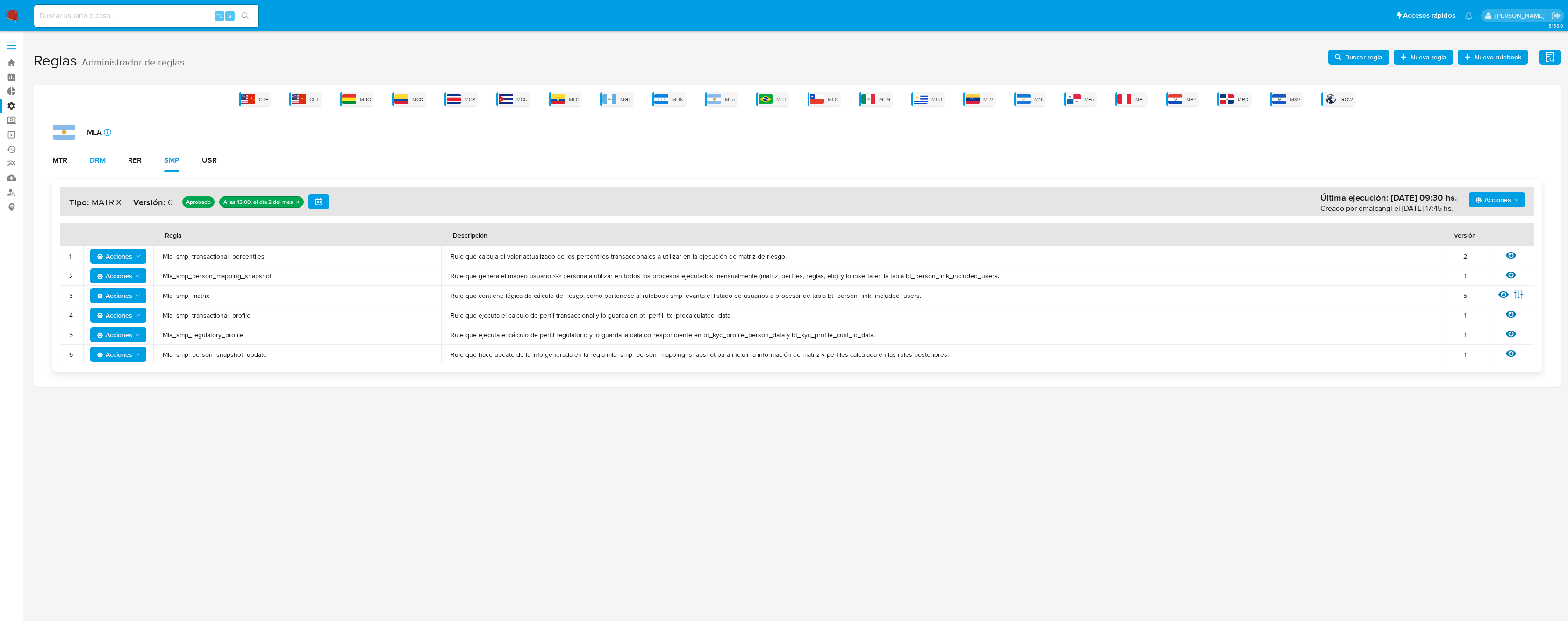
click at [113, 160] on button "DRM" at bounding box center [97, 160] width 38 height 23
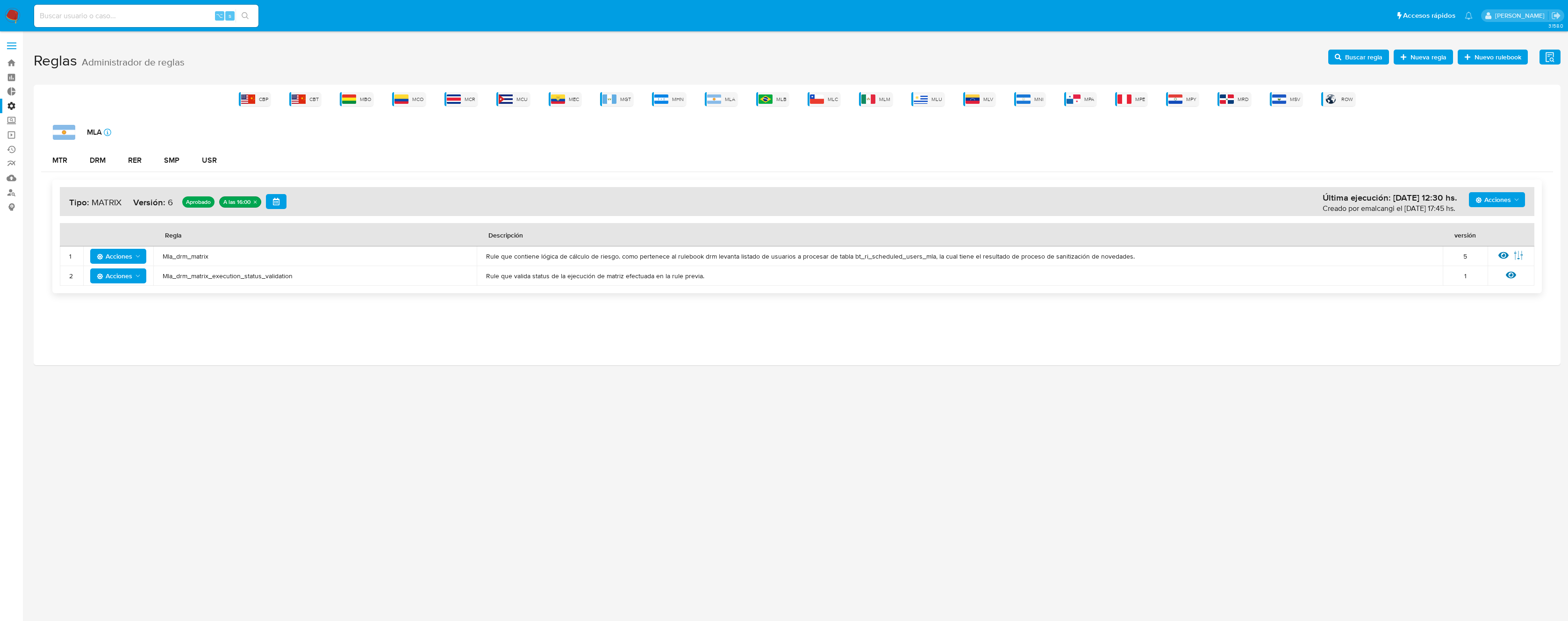
click at [183, 254] on span "Mla_drm_matrix" at bounding box center [315, 256] width 305 height 9
click at [1347, 59] on span "Buscar regla" at bounding box center [1363, 57] width 37 height 15
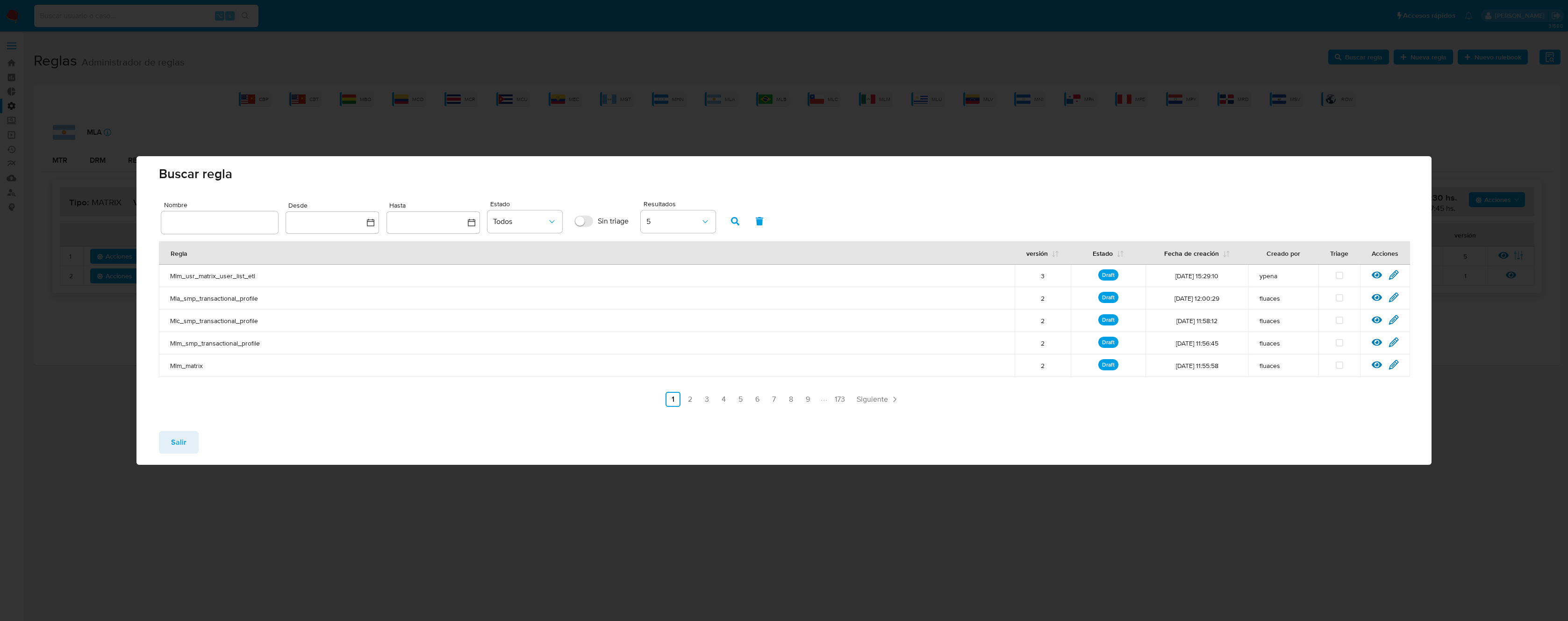
click at [200, 215] on div at bounding box center [220, 222] width 117 height 23
click at [222, 222] on input "text" at bounding box center [220, 222] width 117 height 12
type input "Mla_drm_matrix"
click at [742, 222] on button "button" at bounding box center [735, 221] width 24 height 23
click at [1398, 270] on icon at bounding box center [1393, 275] width 10 height 10
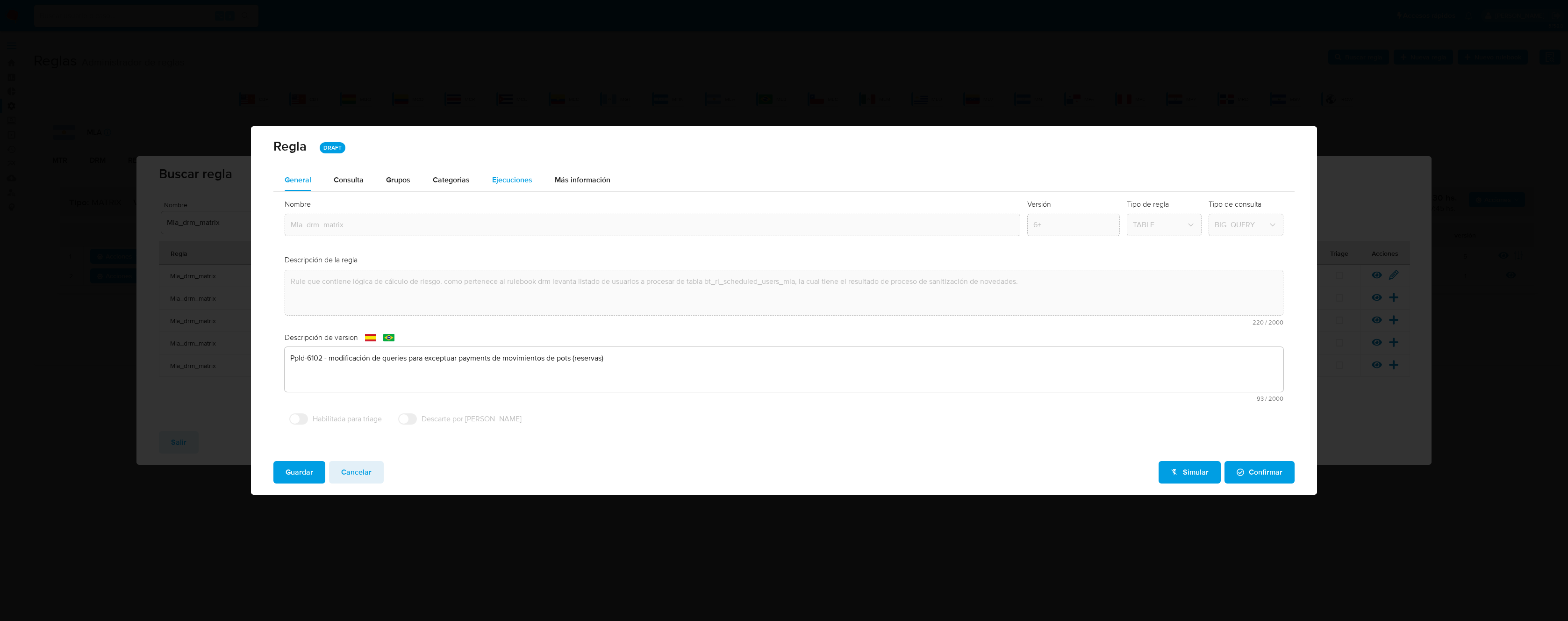
click at [500, 174] on span "Ejecuciones" at bounding box center [513, 180] width 40 height 11
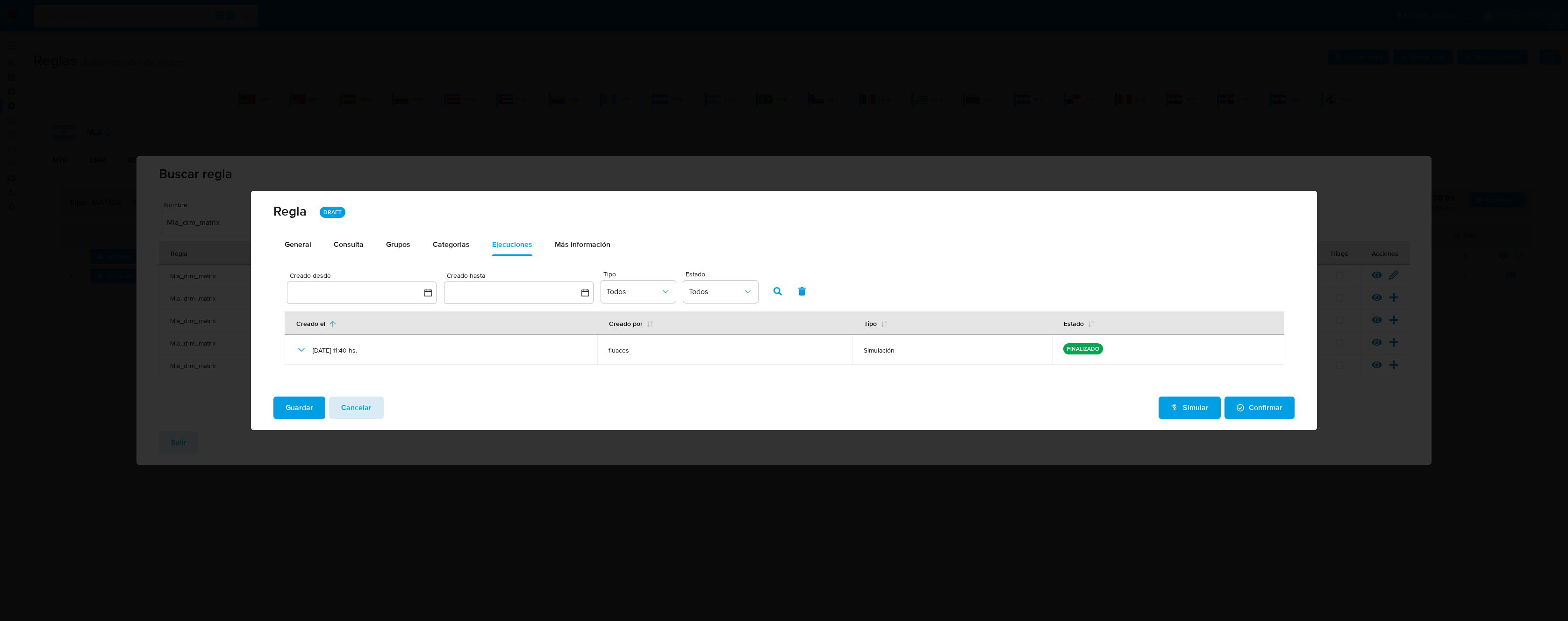
click at [363, 410] on span "Cancelar" at bounding box center [357, 408] width 30 height 21
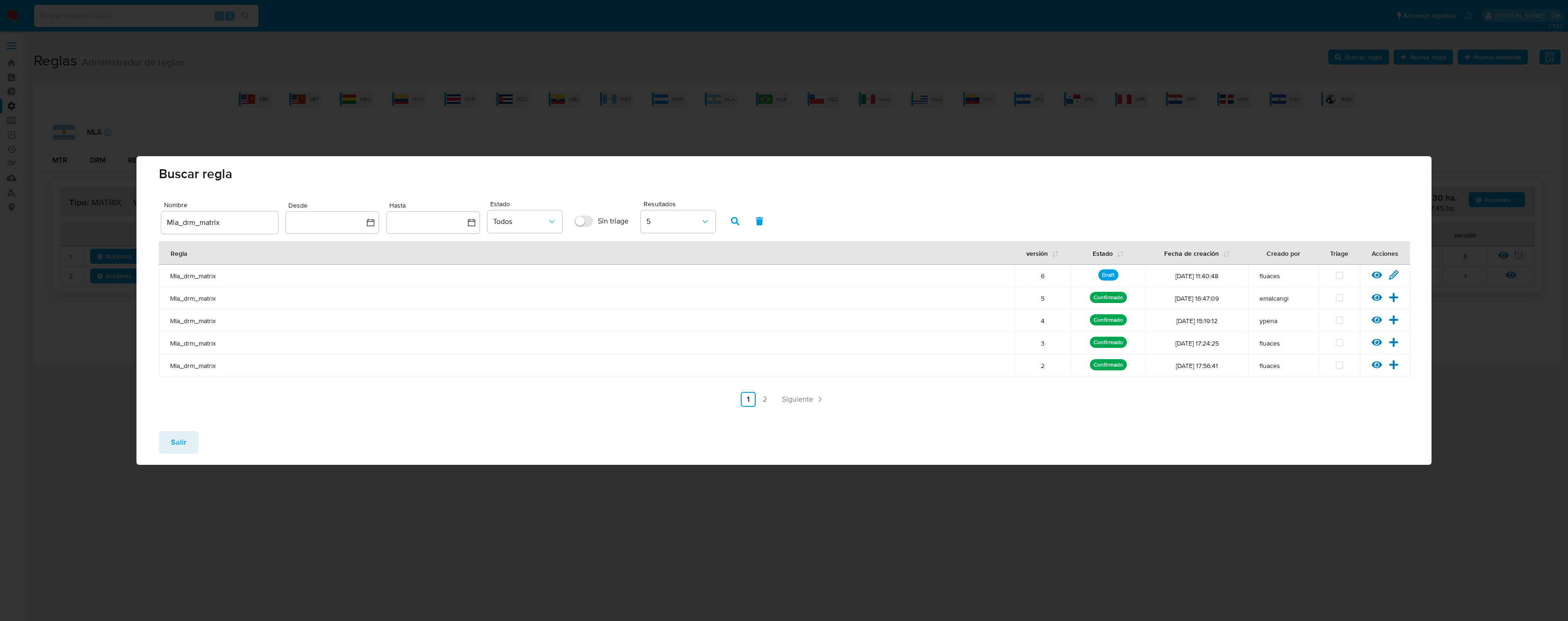
click at [181, 446] on span "Salir" at bounding box center [178, 442] width 15 height 21
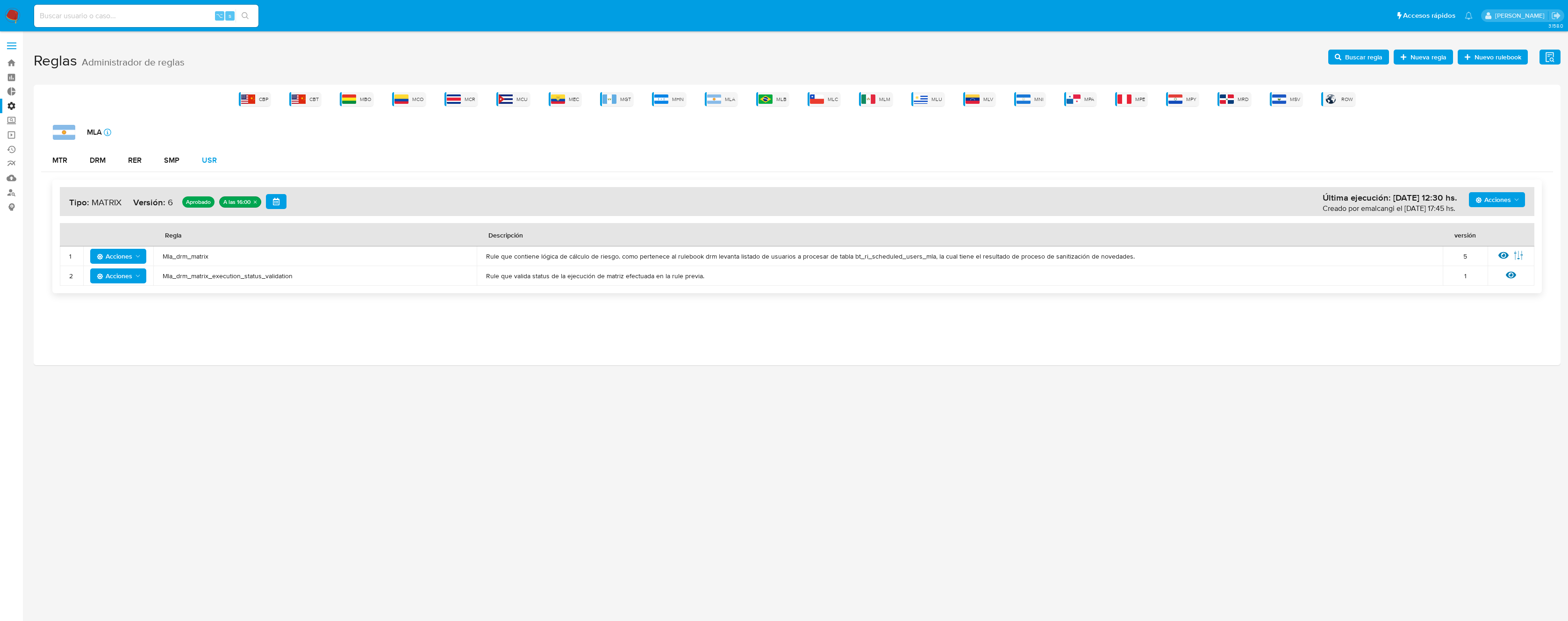
click at [196, 157] on button "USR" at bounding box center [209, 160] width 37 height 23
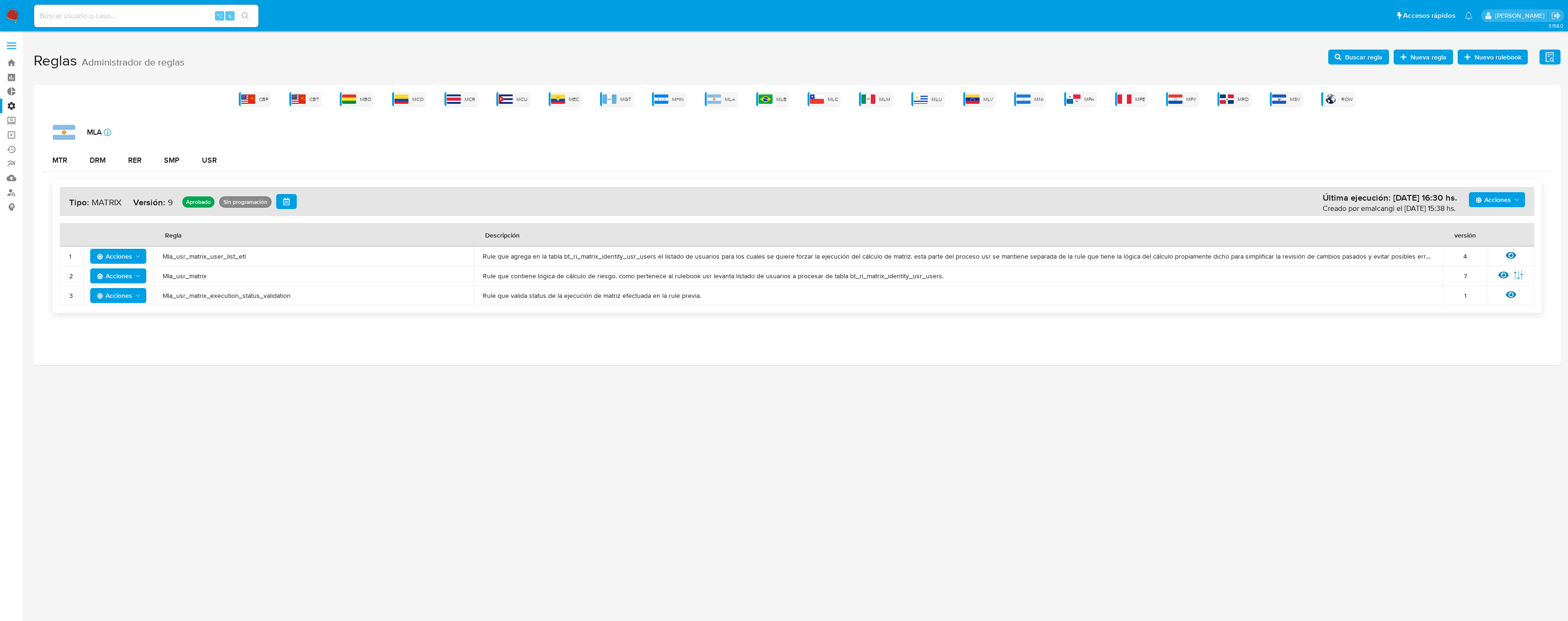
click at [187, 283] on td "Mla_usr_matrix" at bounding box center [313, 276] width 320 height 19
click at [186, 279] on span "Mla_usr_matrix" at bounding box center [313, 276] width 301 height 9
click at [1365, 60] on span "Buscar regla" at bounding box center [1363, 57] width 37 height 15
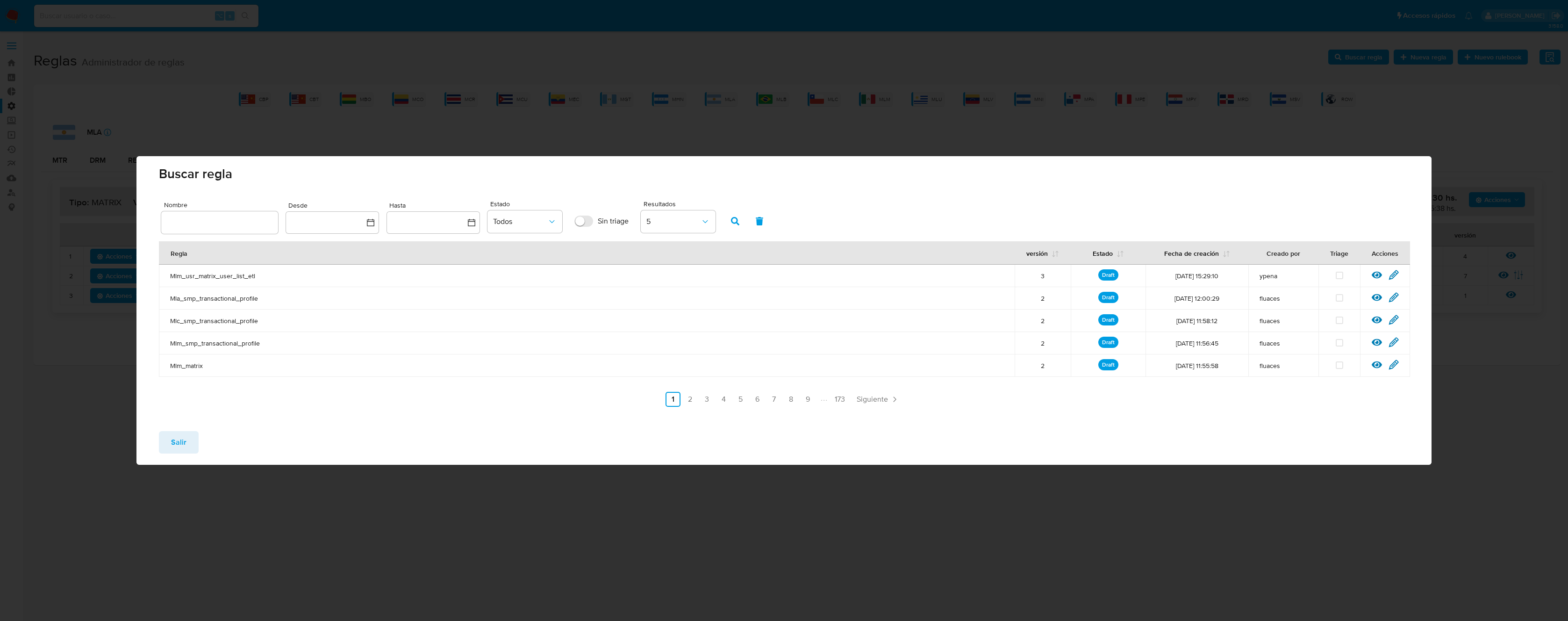
click at [188, 229] on div at bounding box center [220, 222] width 117 height 23
click at [249, 217] on input "text" at bounding box center [220, 222] width 117 height 12
type input "Mla_usr_matrix"
click at [726, 222] on button "button" at bounding box center [735, 221] width 24 height 23
click at [1397, 277] on icon at bounding box center [1393, 275] width 10 height 10
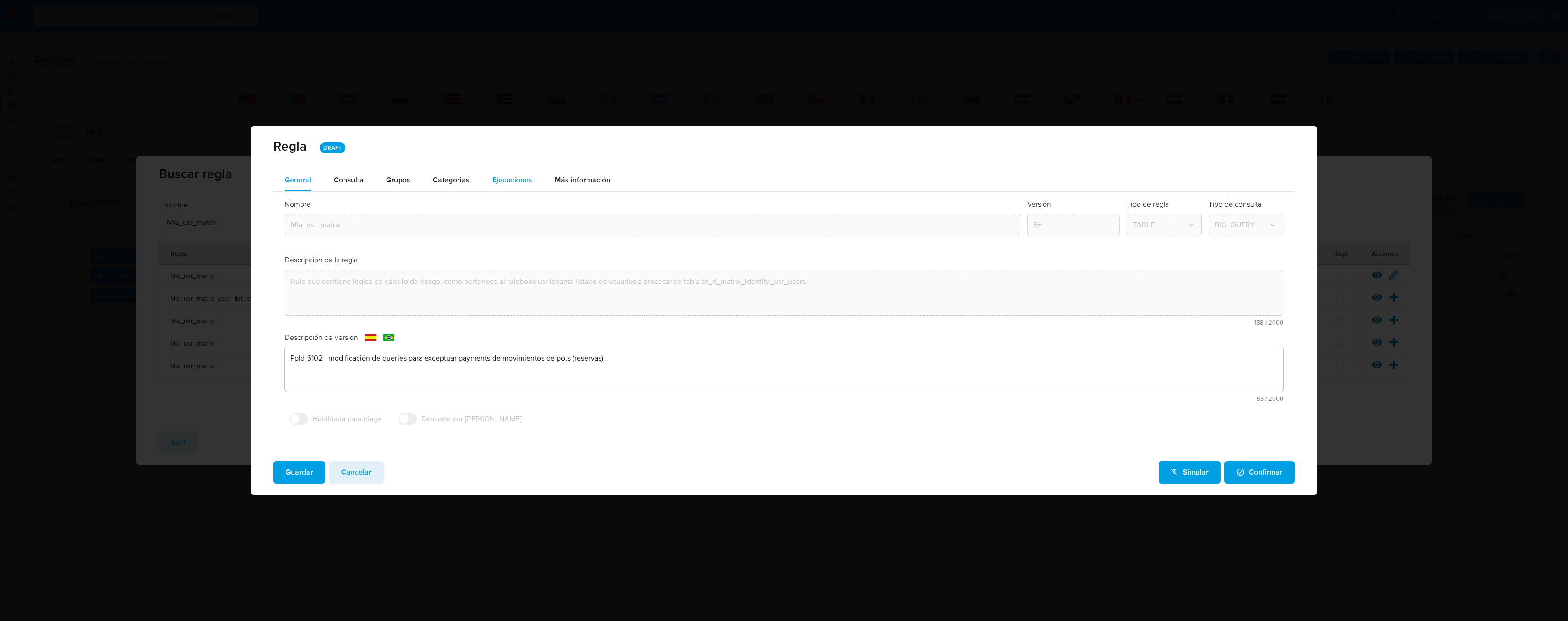
click at [517, 177] on span "Ejecuciones" at bounding box center [513, 180] width 40 height 11
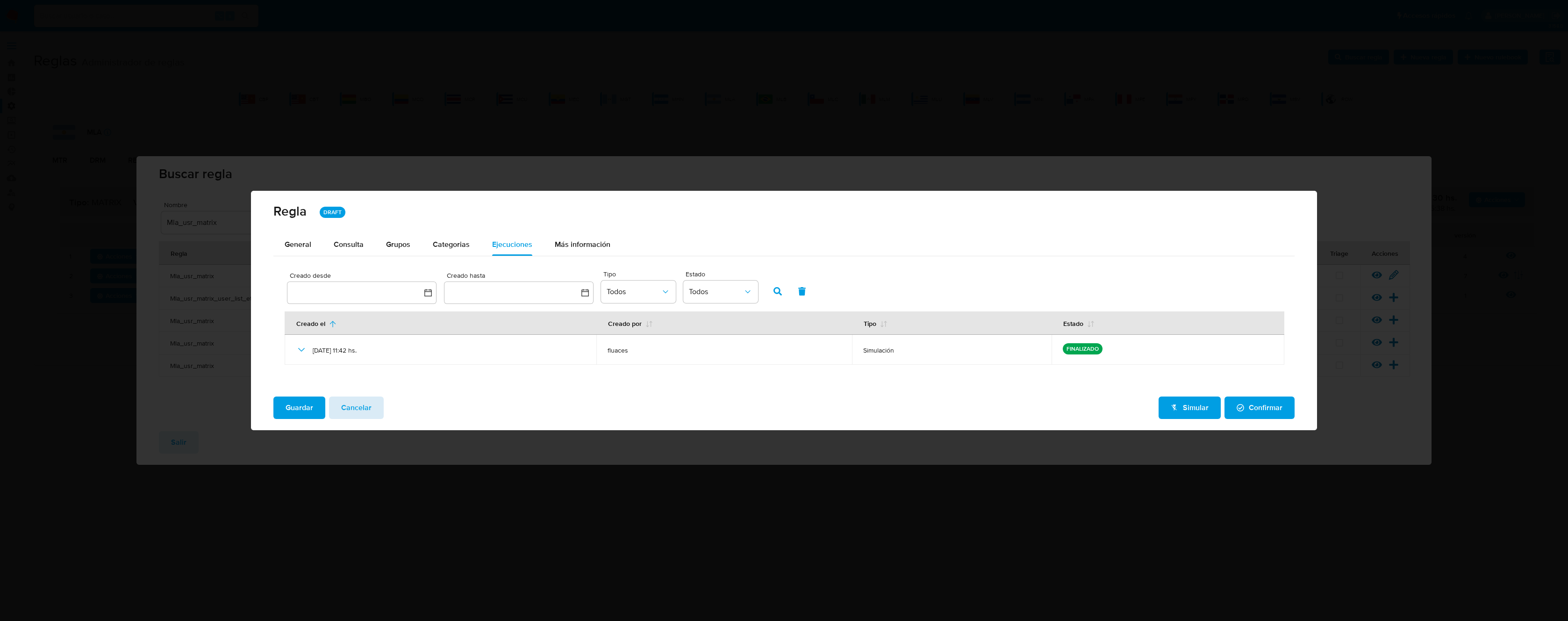
drag, startPoint x: 365, startPoint y: 408, endPoint x: 233, endPoint y: 430, distance: 133.8
click at [365, 408] on span "Cancelar" at bounding box center [357, 408] width 30 height 21
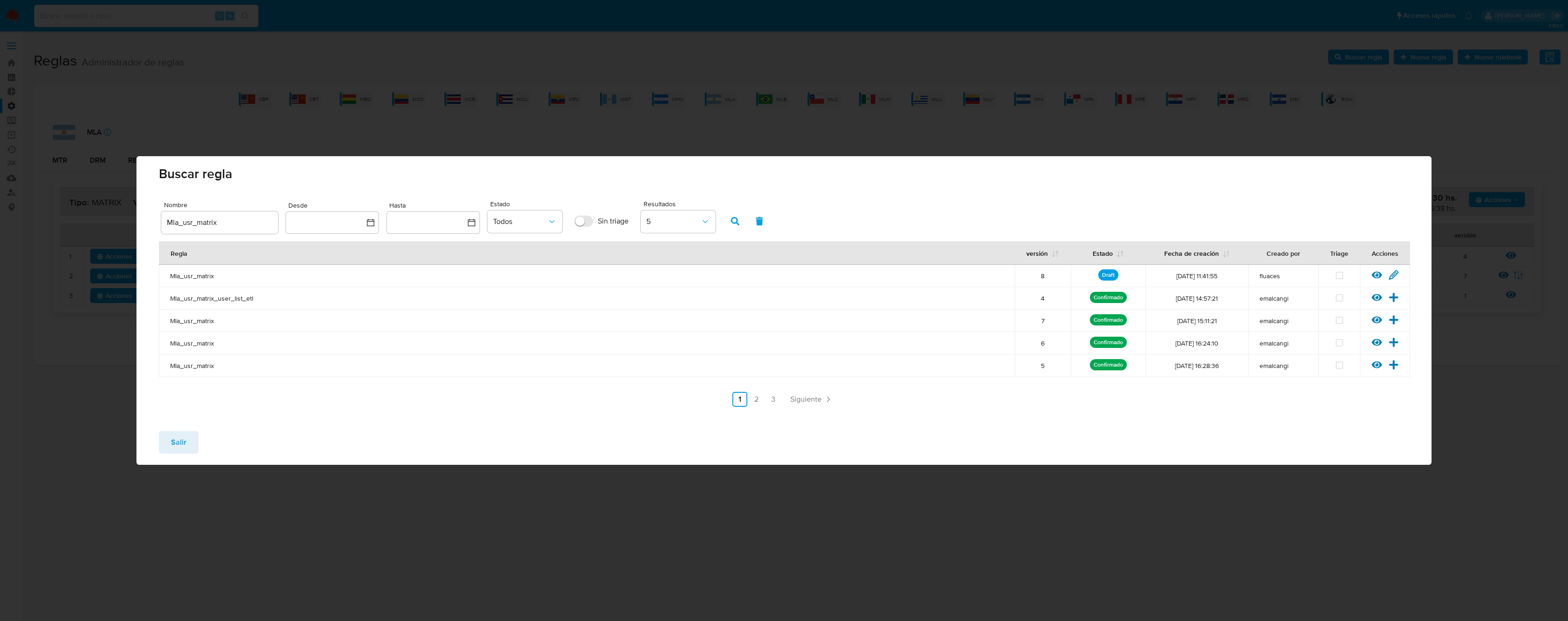
click at [171, 440] on span "Salir" at bounding box center [178, 442] width 15 height 21
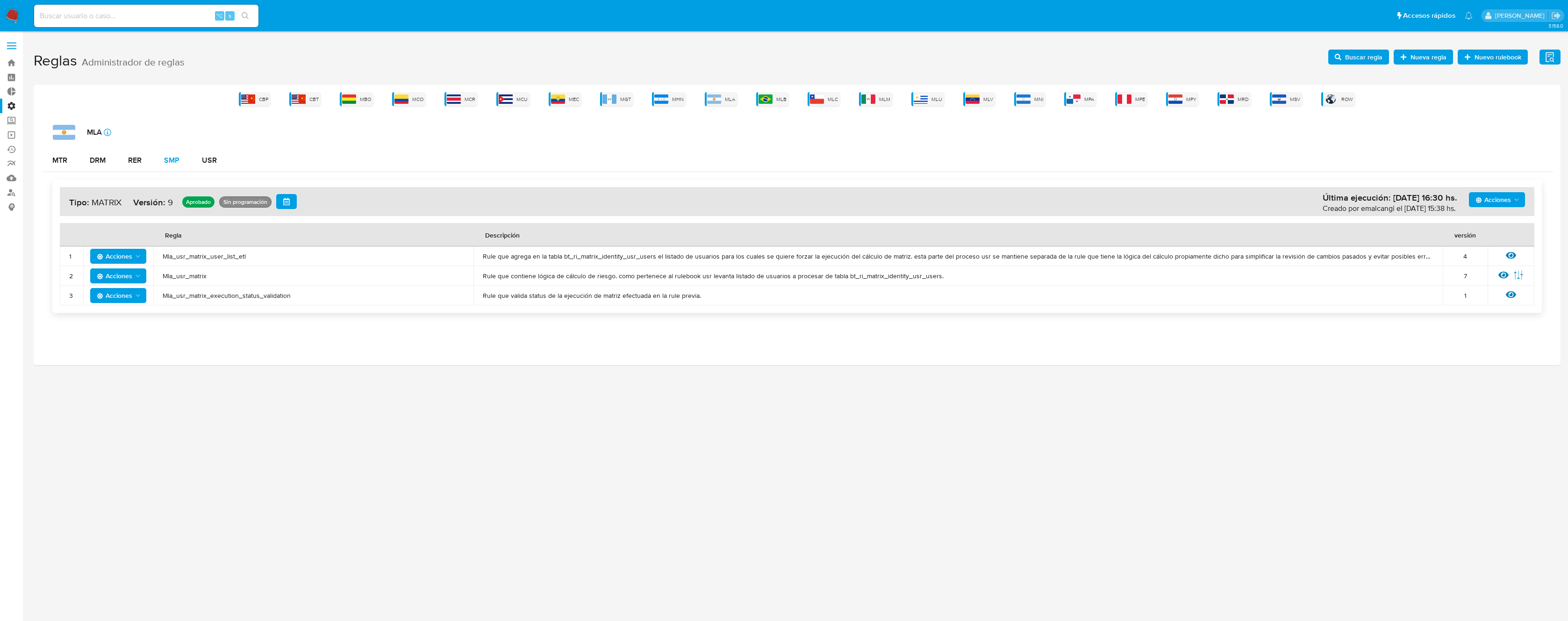
click at [176, 159] on div "SMP" at bounding box center [172, 160] width 15 height 7
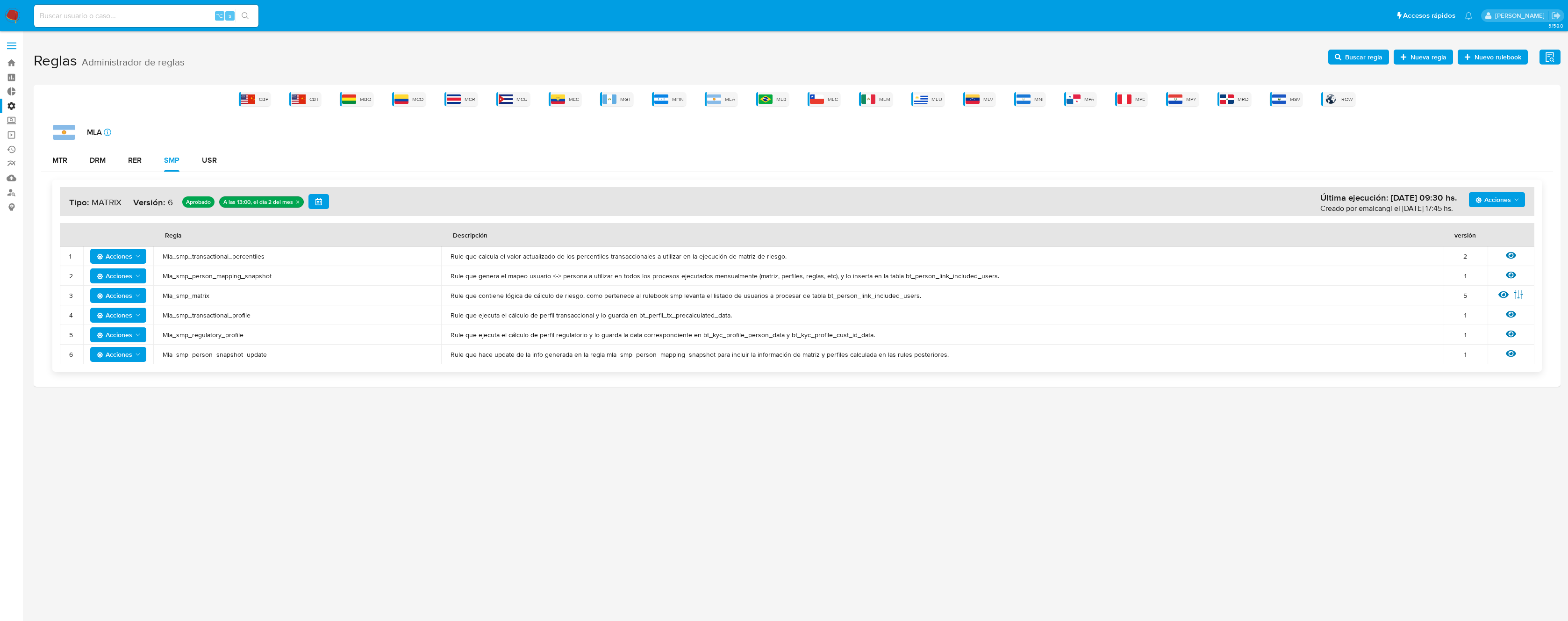
click at [207, 309] on td "Mla_smp_transactional_profile" at bounding box center [297, 315] width 288 height 19
click at [1356, 63] on span "Buscar regla" at bounding box center [1363, 57] width 37 height 15
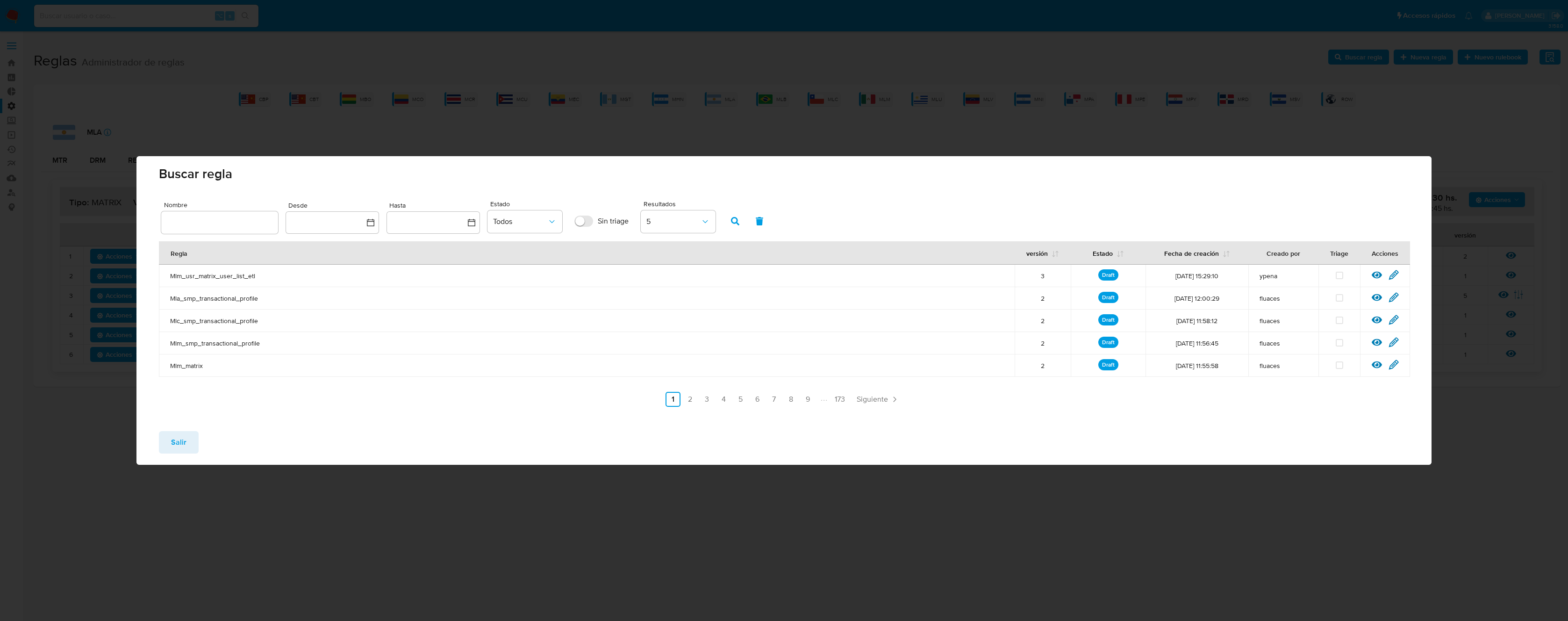
click at [236, 224] on input "text" at bounding box center [220, 222] width 117 height 12
type input "Mla_smp_transactional_profile"
click at [737, 220] on icon "button" at bounding box center [735, 221] width 9 height 9
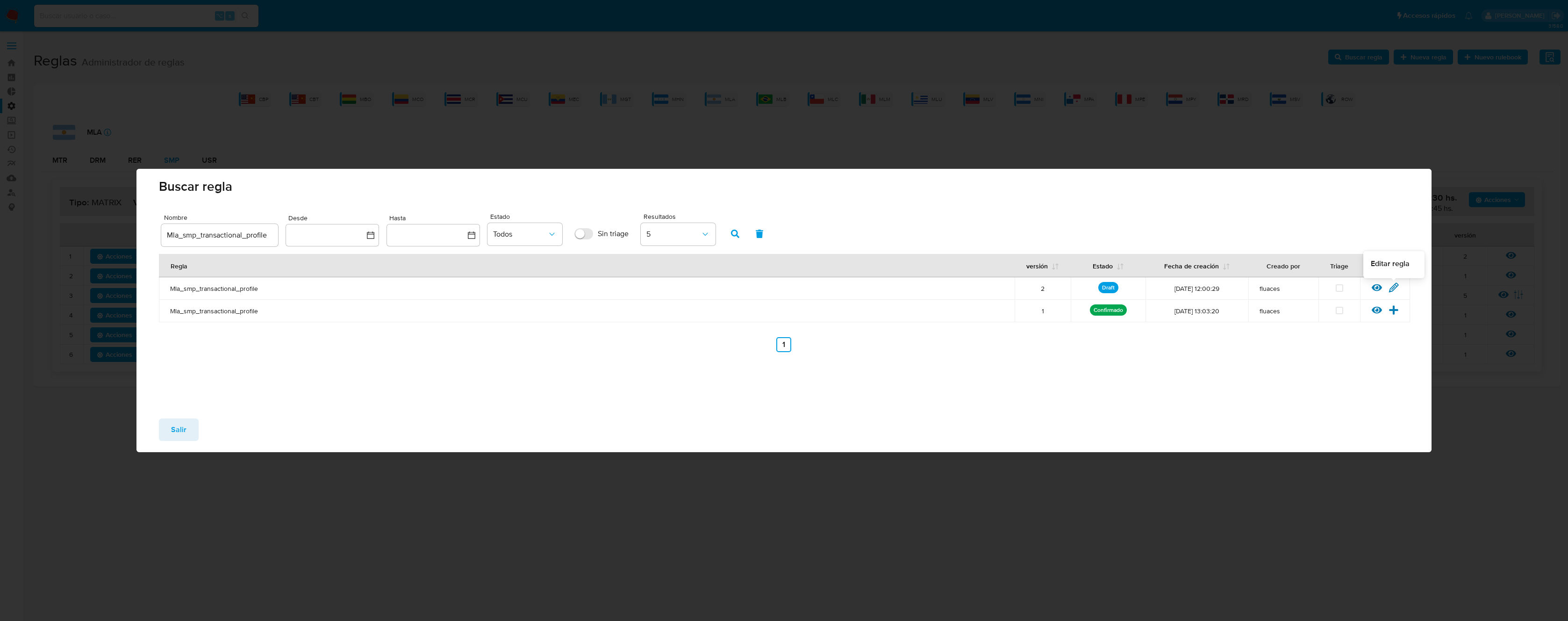
click at [1398, 286] on icon at bounding box center [1393, 287] width 10 height 10
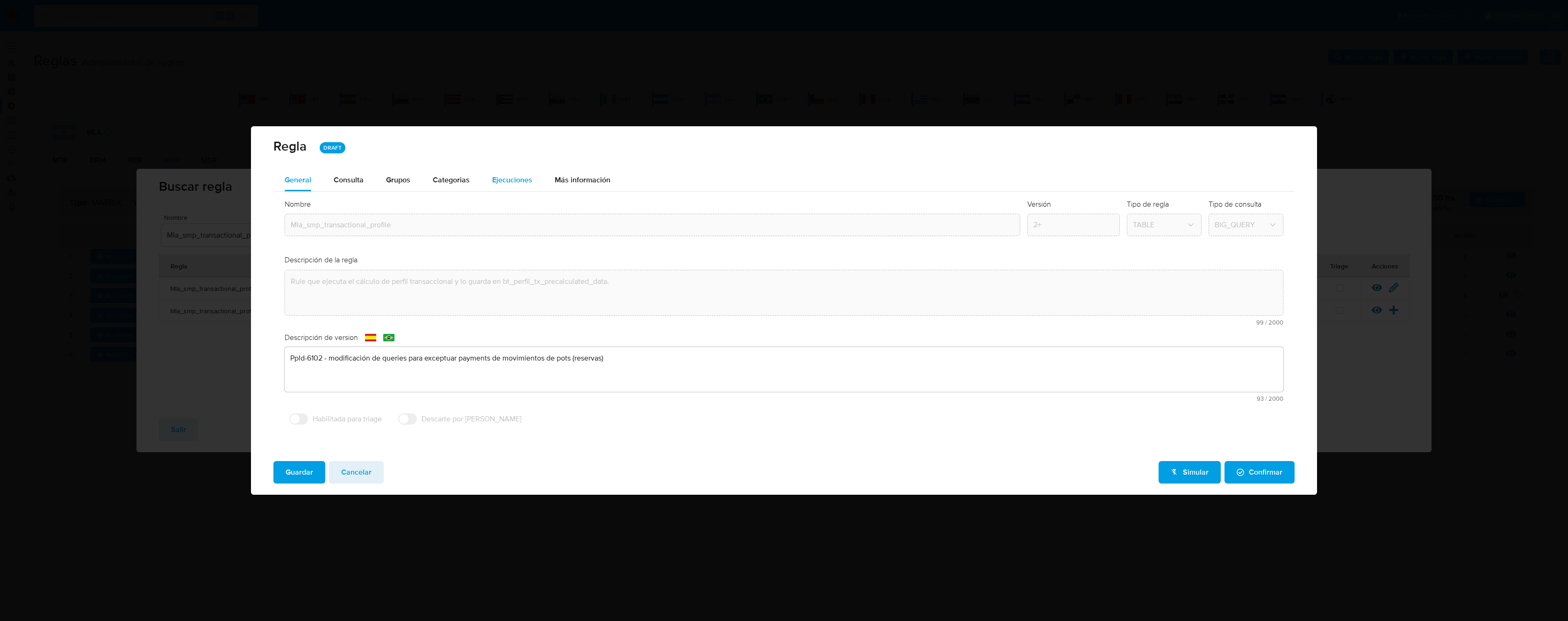
click at [497, 180] on span "Ejecuciones" at bounding box center [513, 180] width 40 height 11
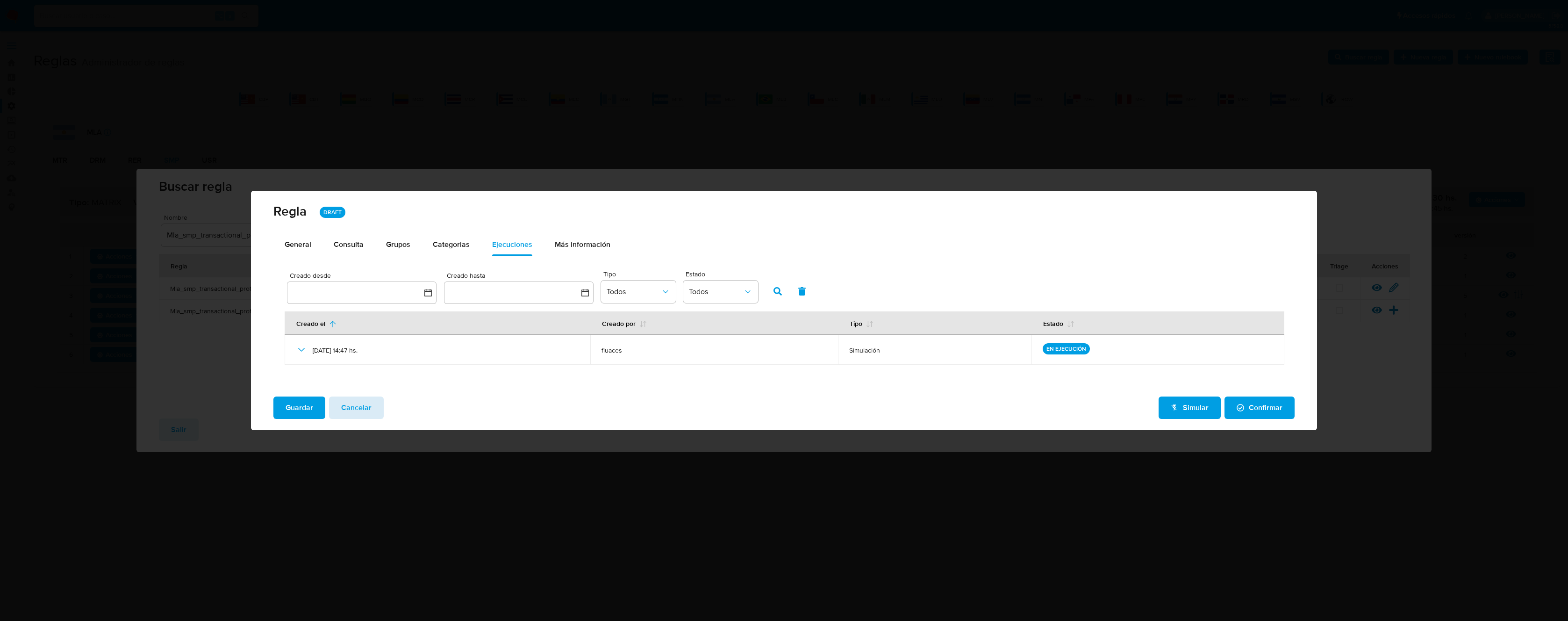
click at [362, 405] on span "Cancelar" at bounding box center [357, 408] width 30 height 21
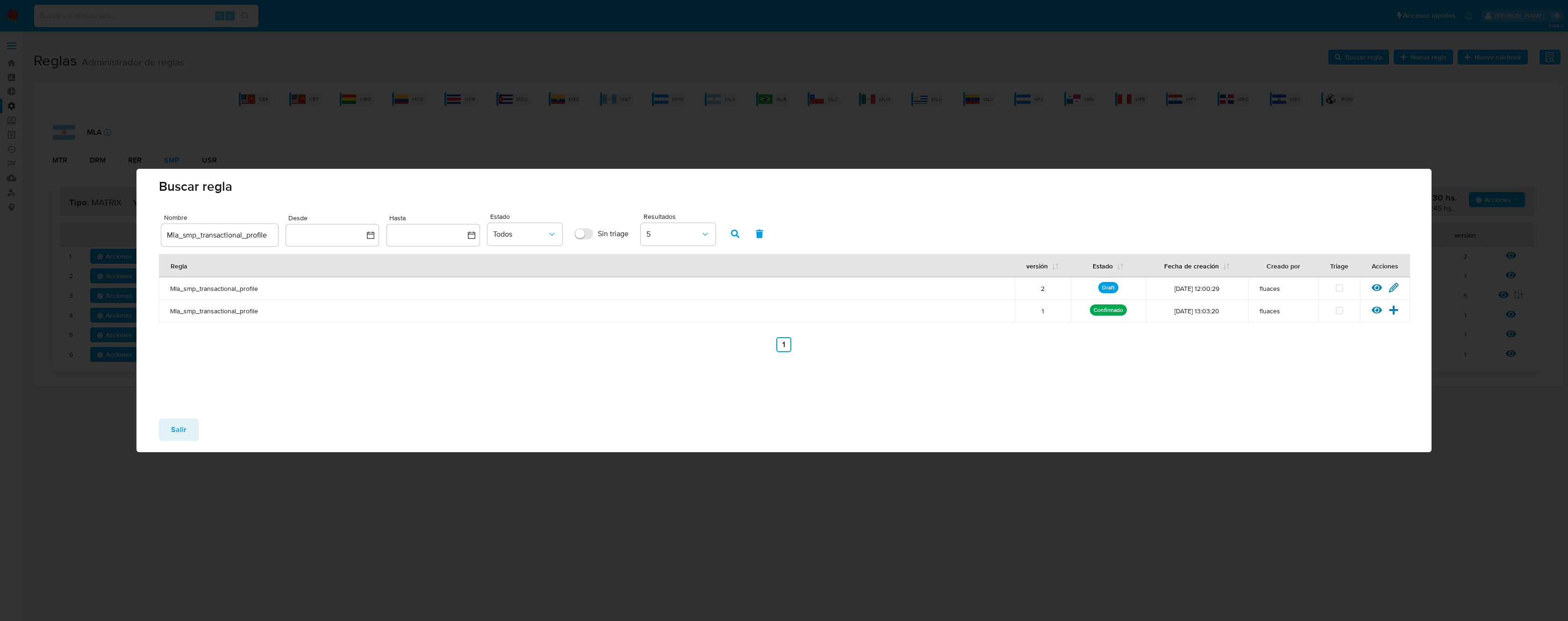
click at [173, 428] on span "Salir" at bounding box center [178, 430] width 15 height 21
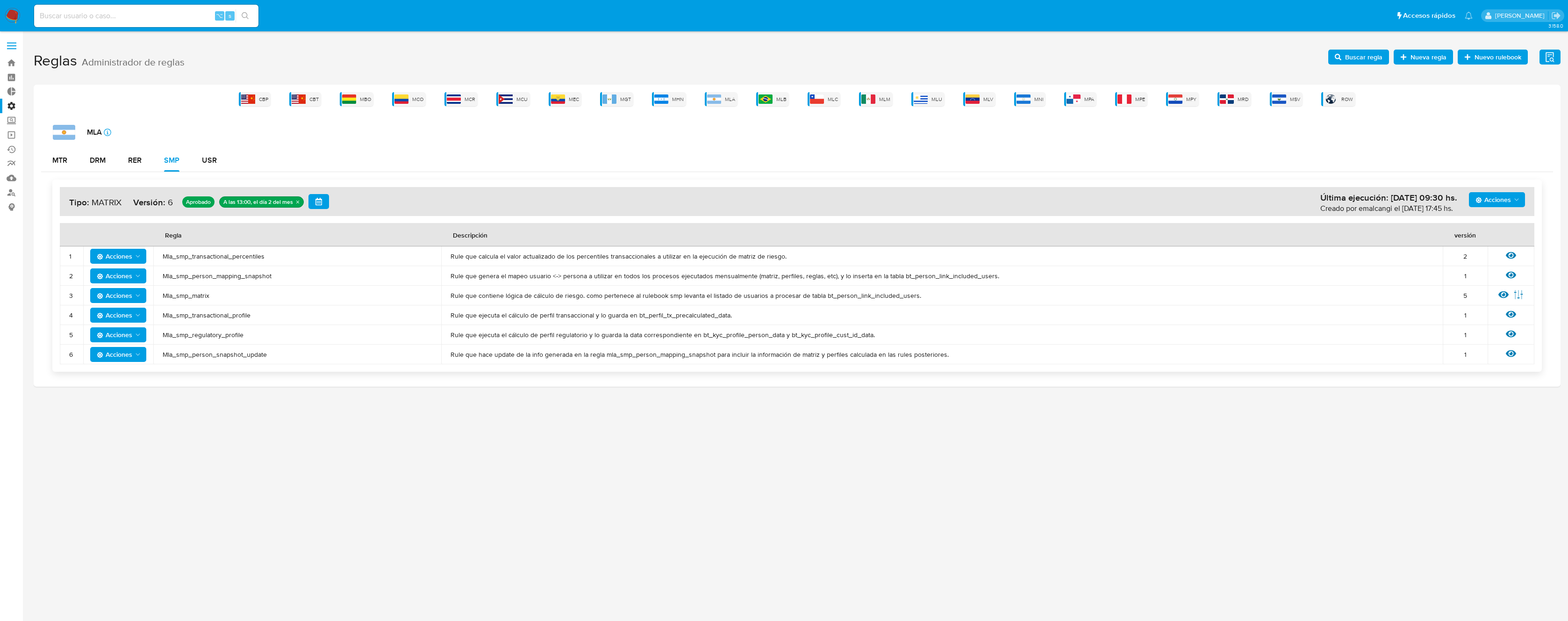
click at [209, 331] on span "Mla_smp_regulatory_profile" at bounding box center [297, 335] width 269 height 9
click at [190, 296] on span "Mla_smp_matrix" at bounding box center [297, 295] width 269 height 9
click at [1328, 60] on h1 "Reglas Administrador de reglas Evidencias Nuevo rulebook Nueva regla Buscar reg…" at bounding box center [797, 61] width 1527 height 32
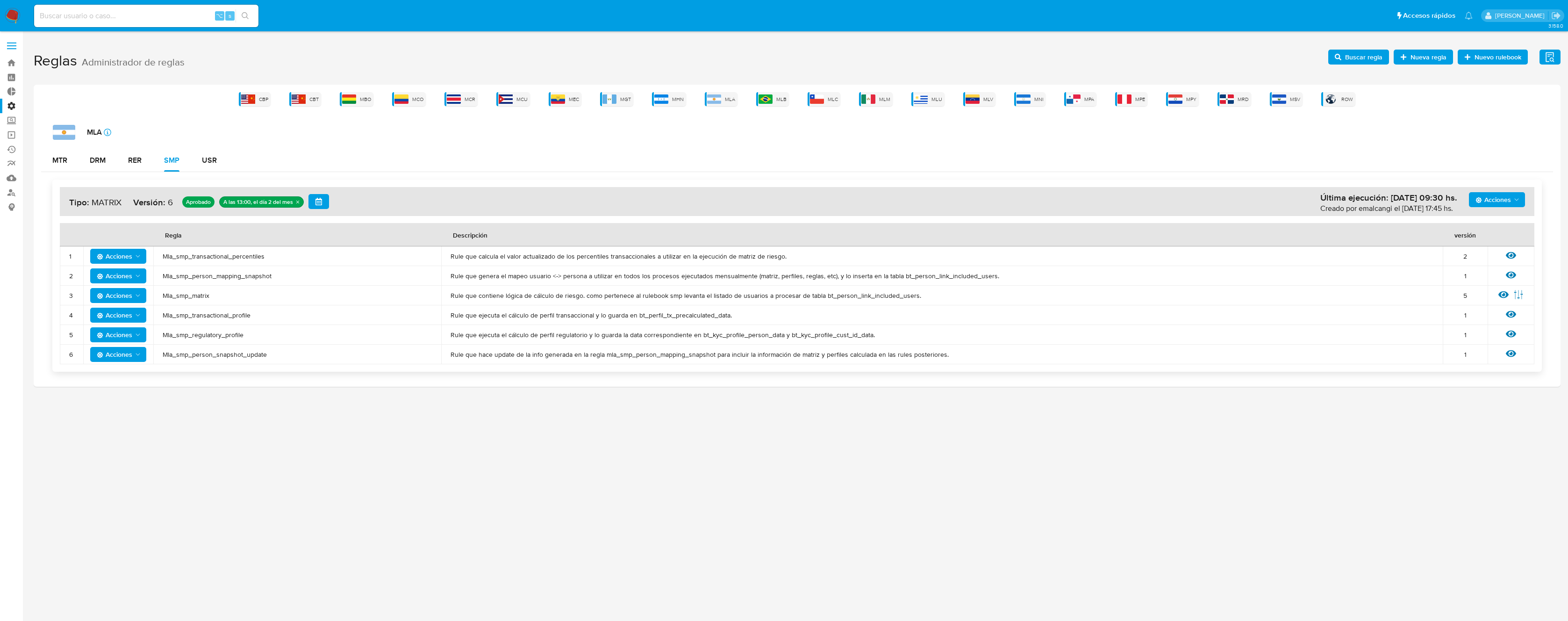
click at [1339, 58] on icon "button" at bounding box center [1338, 57] width 7 height 7
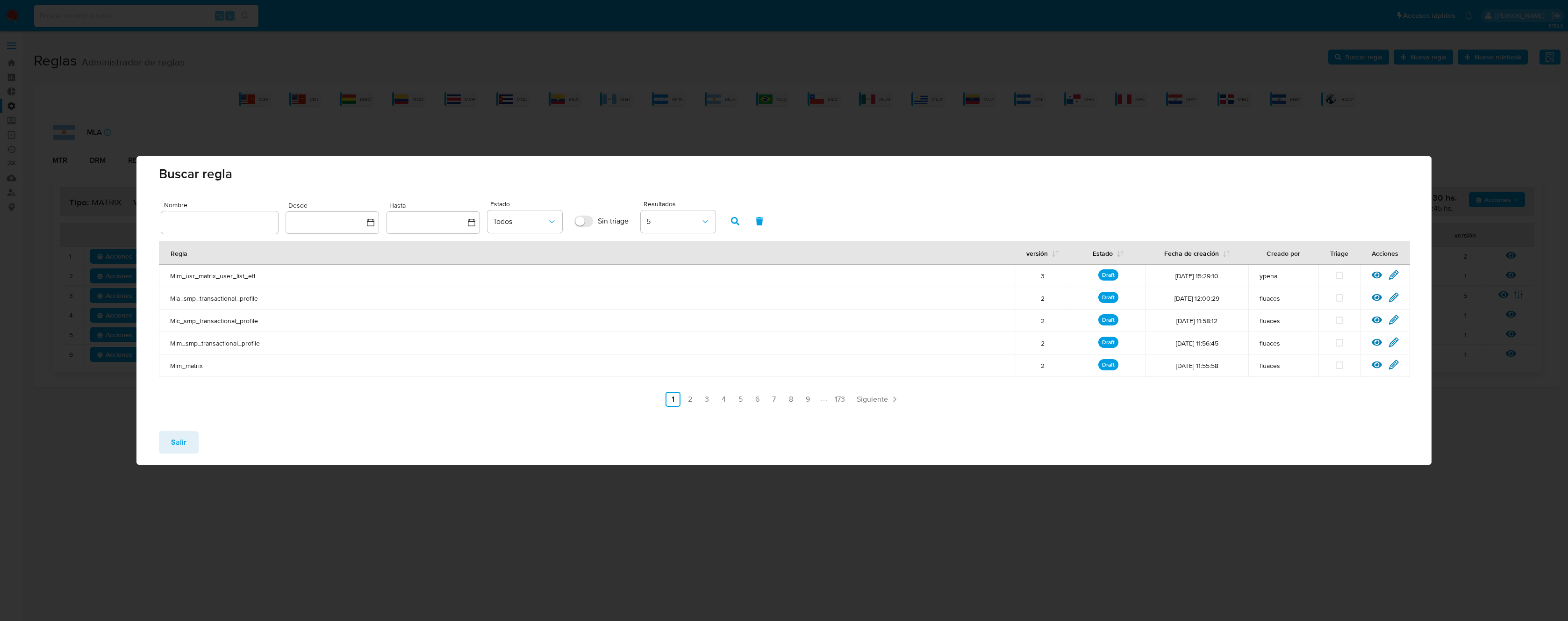
click at [205, 221] on input "text" at bounding box center [220, 222] width 117 height 12
type input "Mla_smp_matrix"
click at [739, 222] on icon "button" at bounding box center [735, 221] width 9 height 9
click at [1395, 276] on icon at bounding box center [1393, 275] width 10 height 10
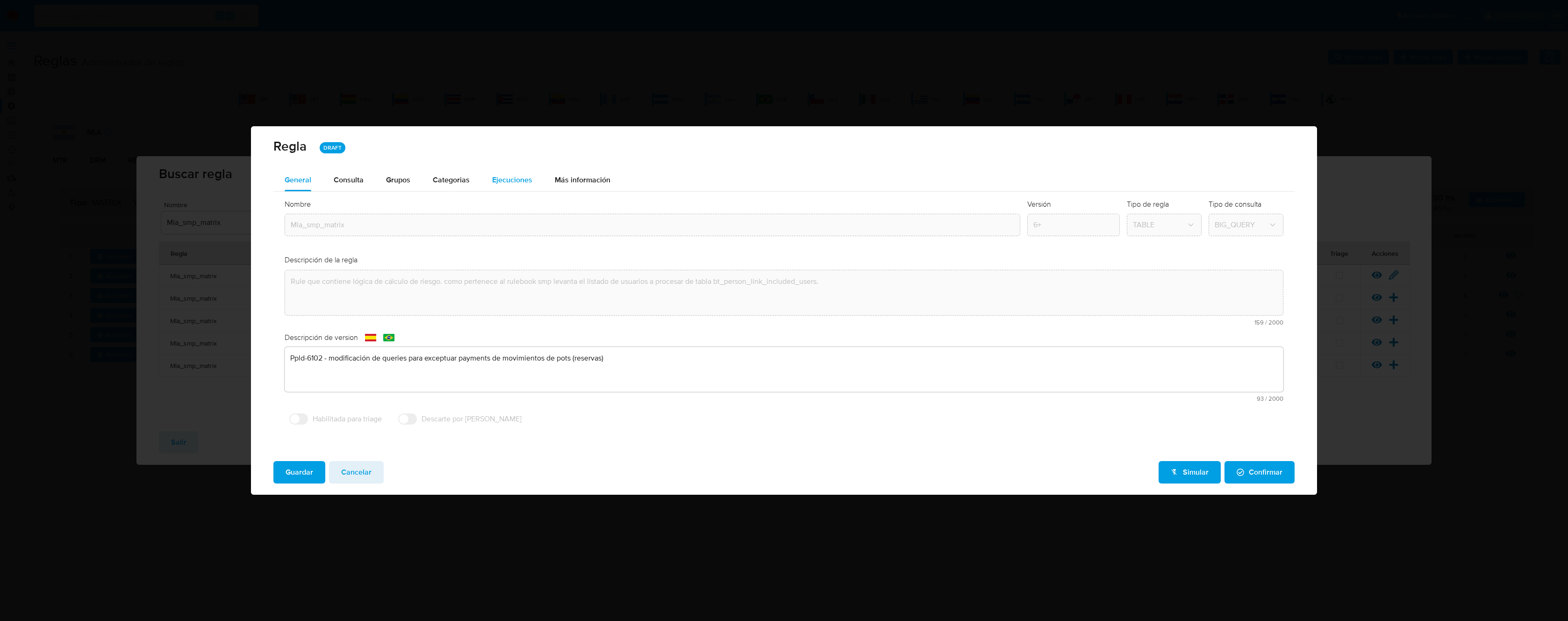
click at [501, 177] on span "Ejecuciones" at bounding box center [513, 180] width 40 height 11
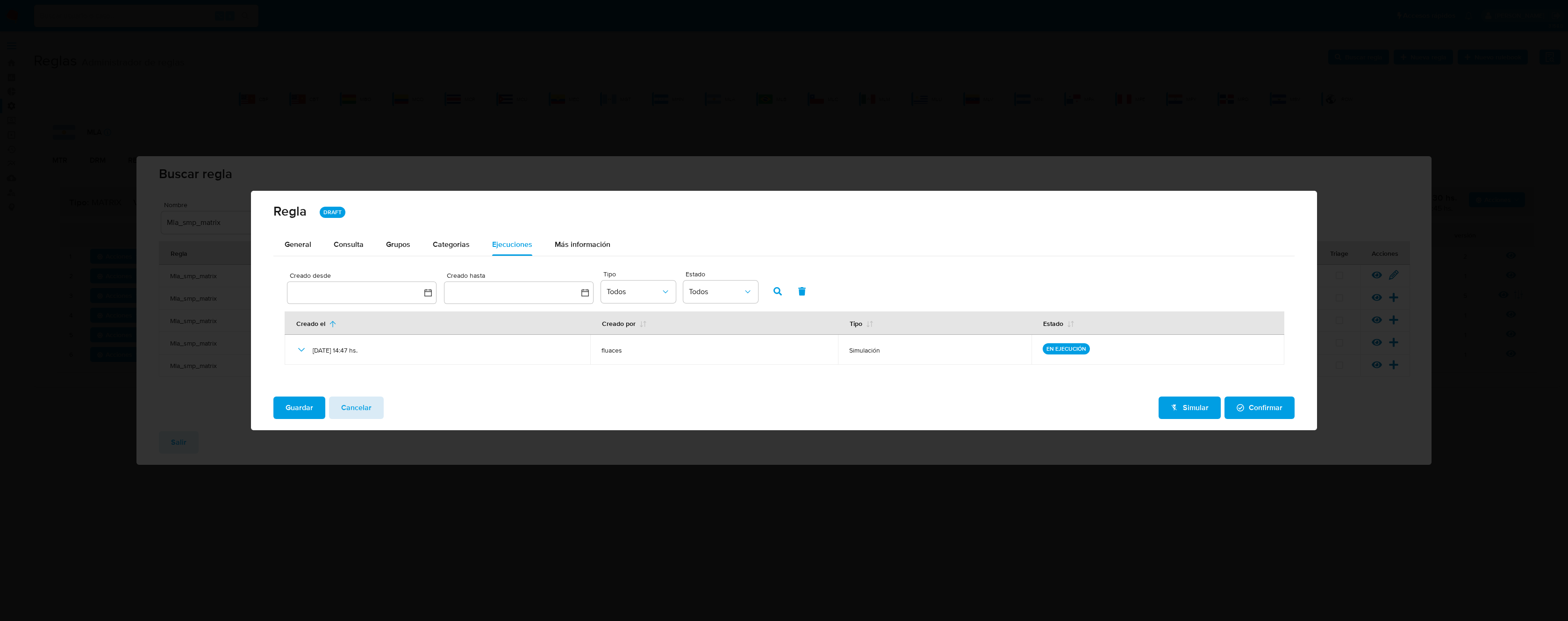
click at [363, 399] on span "Cancelar" at bounding box center [357, 408] width 30 height 21
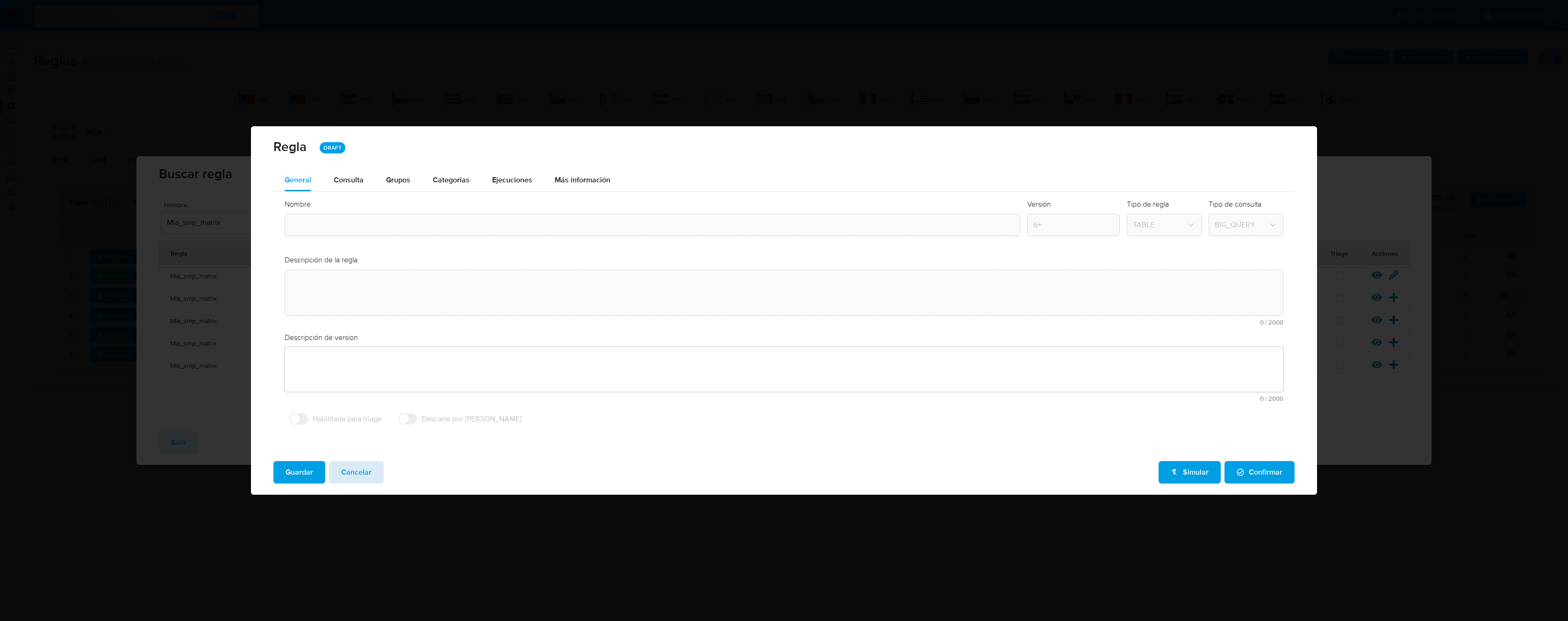
type input "Mla_smp_matrix"
type textarea "Rule que contiene lógica de cálculo de riesgo. como pertenece al rulebook smp l…"
type textarea "Ppld-6102 - modificación de queries para exceptuar payments de movimientos de p…"
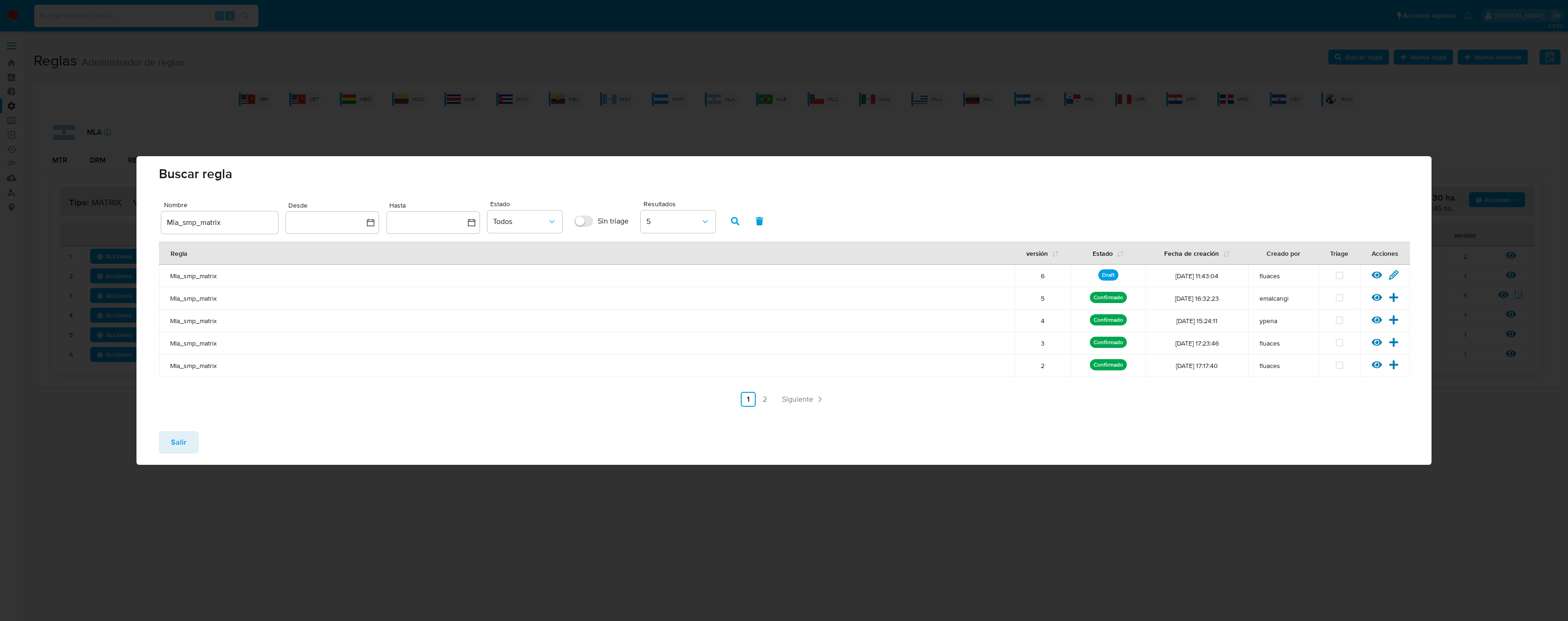
click at [184, 445] on span "Salir" at bounding box center [178, 442] width 15 height 21
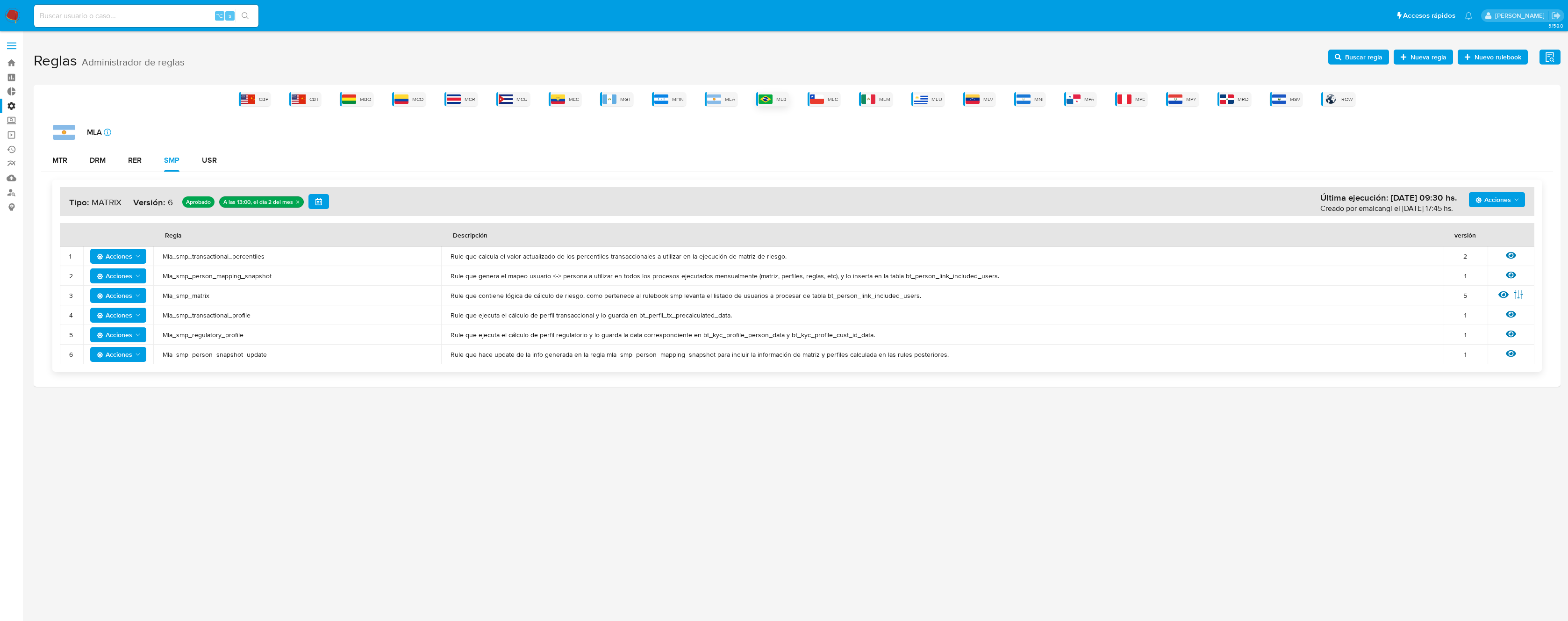
click at [774, 101] on div "MLB" at bounding box center [772, 99] width 33 height 14
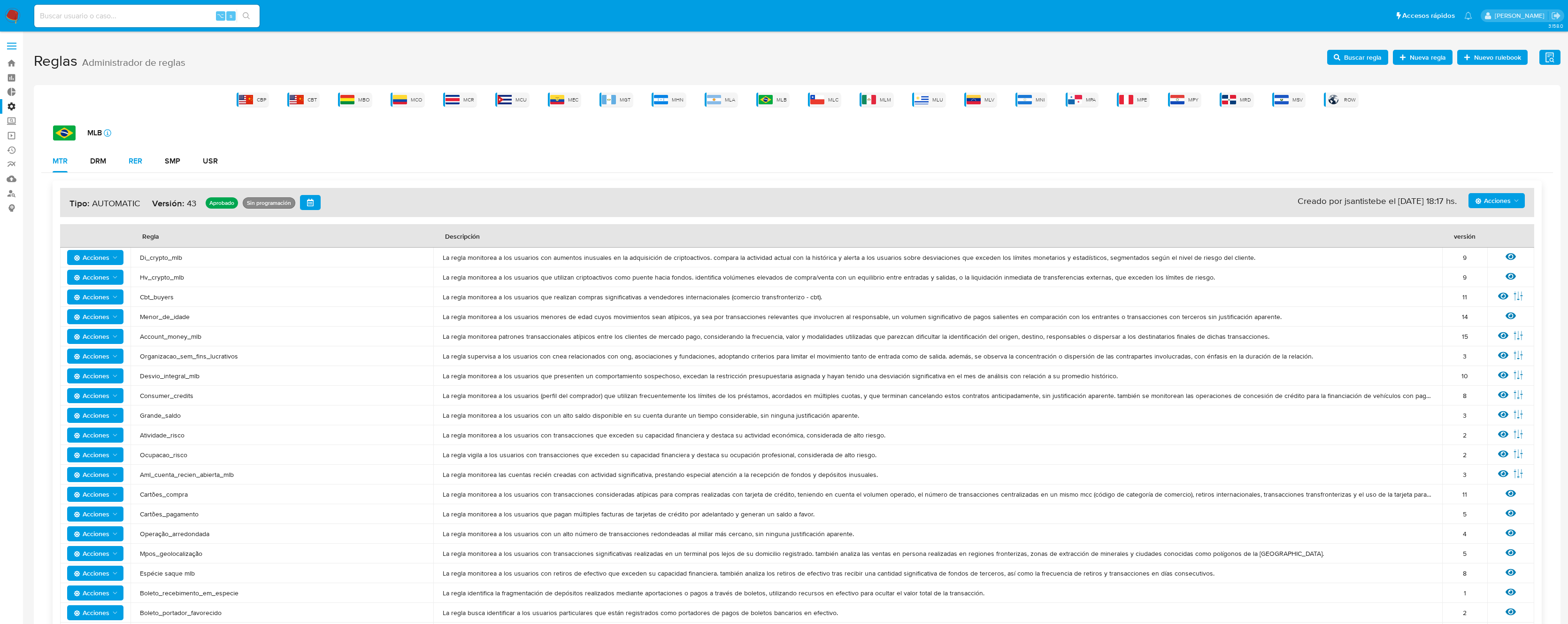
click at [139, 165] on div "RER" at bounding box center [135, 161] width 13 height 7
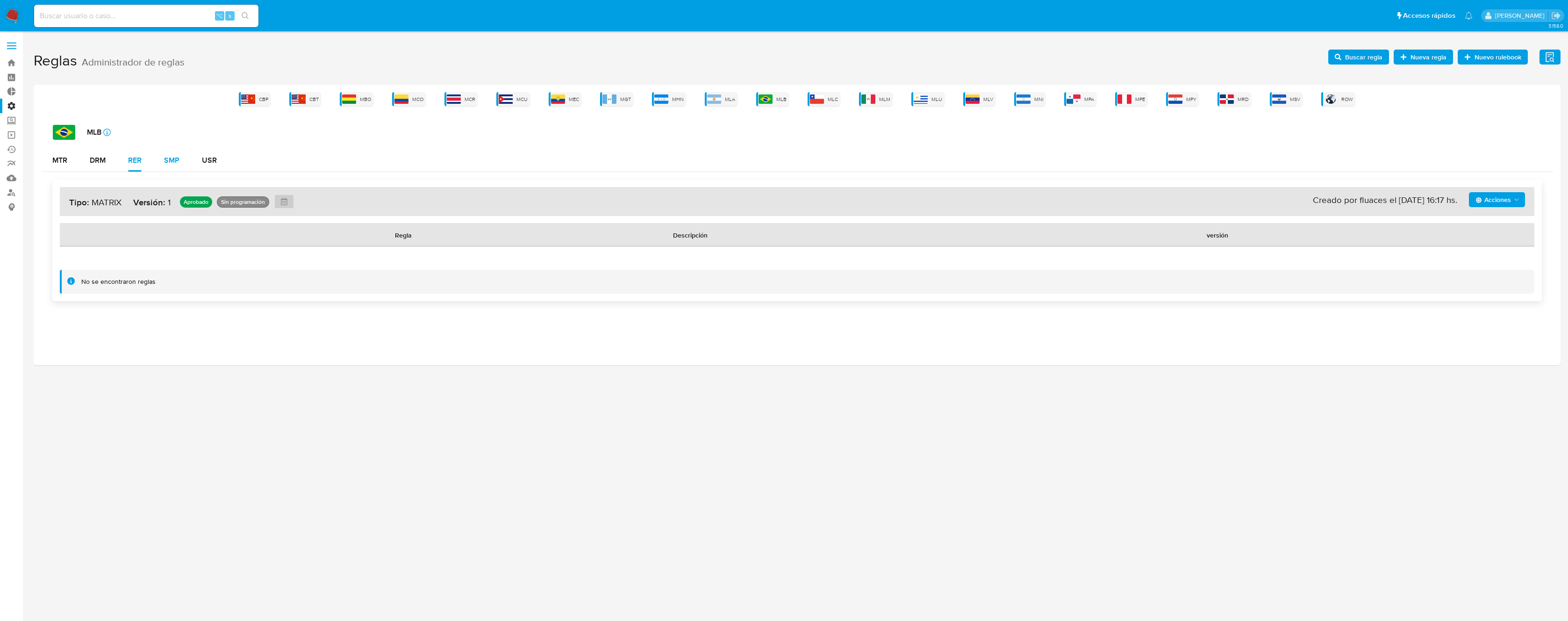
click at [183, 155] on button "SMP" at bounding box center [172, 160] width 38 height 23
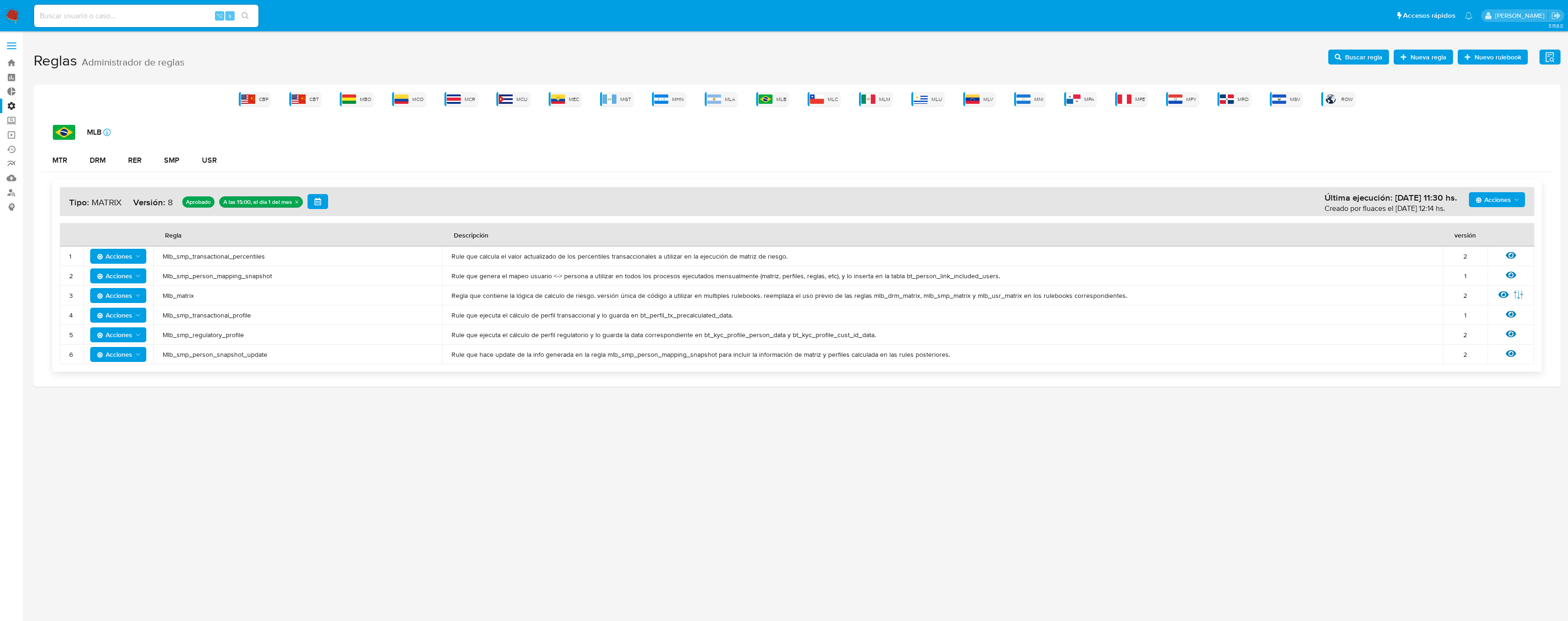
click at [212, 317] on span "Mlb_smp_transactional_profile" at bounding box center [298, 315] width 270 height 9
click at [1373, 57] on span "Buscar regla" at bounding box center [1363, 57] width 37 height 15
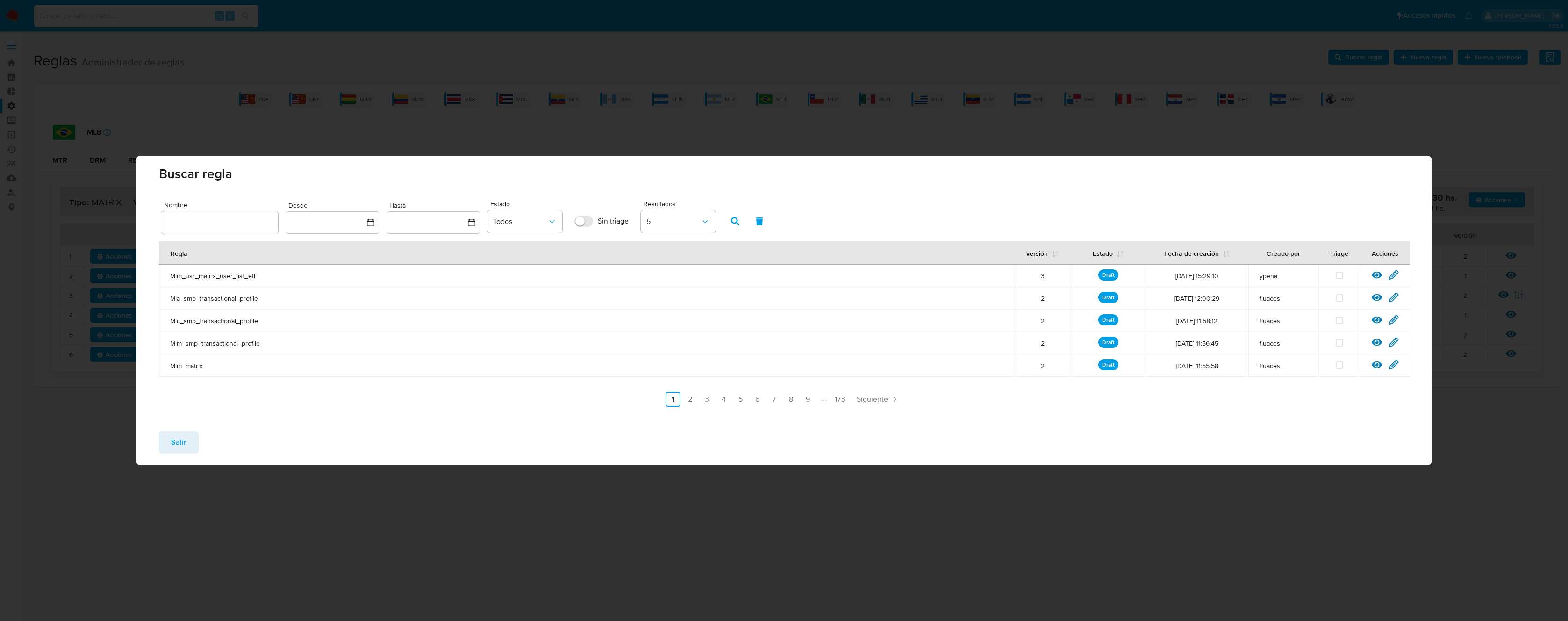
click at [248, 216] on div at bounding box center [220, 222] width 117 height 23
click at [250, 222] on input "text" at bounding box center [220, 222] width 117 height 12
type input "Mlb_smp_transactional_profile"
click at [735, 221] on icon "button" at bounding box center [735, 221] width 9 height 9
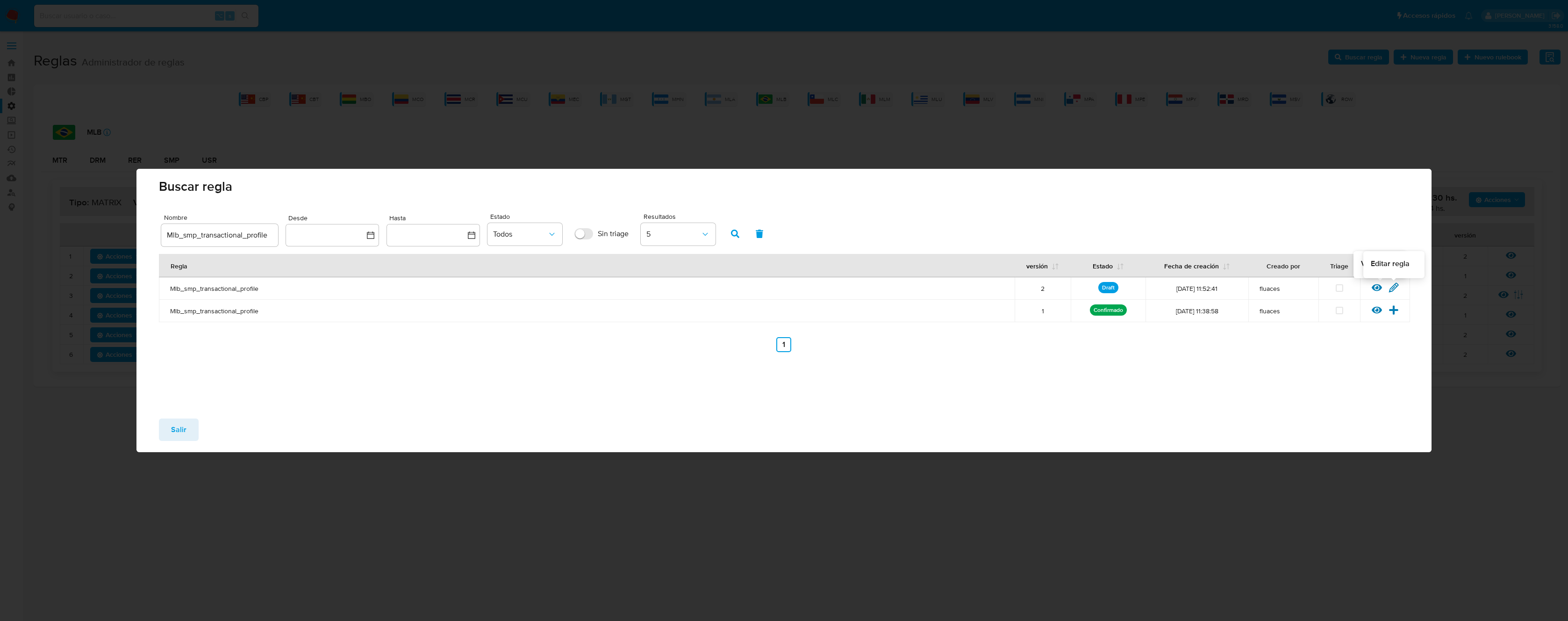
click at [1391, 286] on icon at bounding box center [1393, 287] width 10 height 10
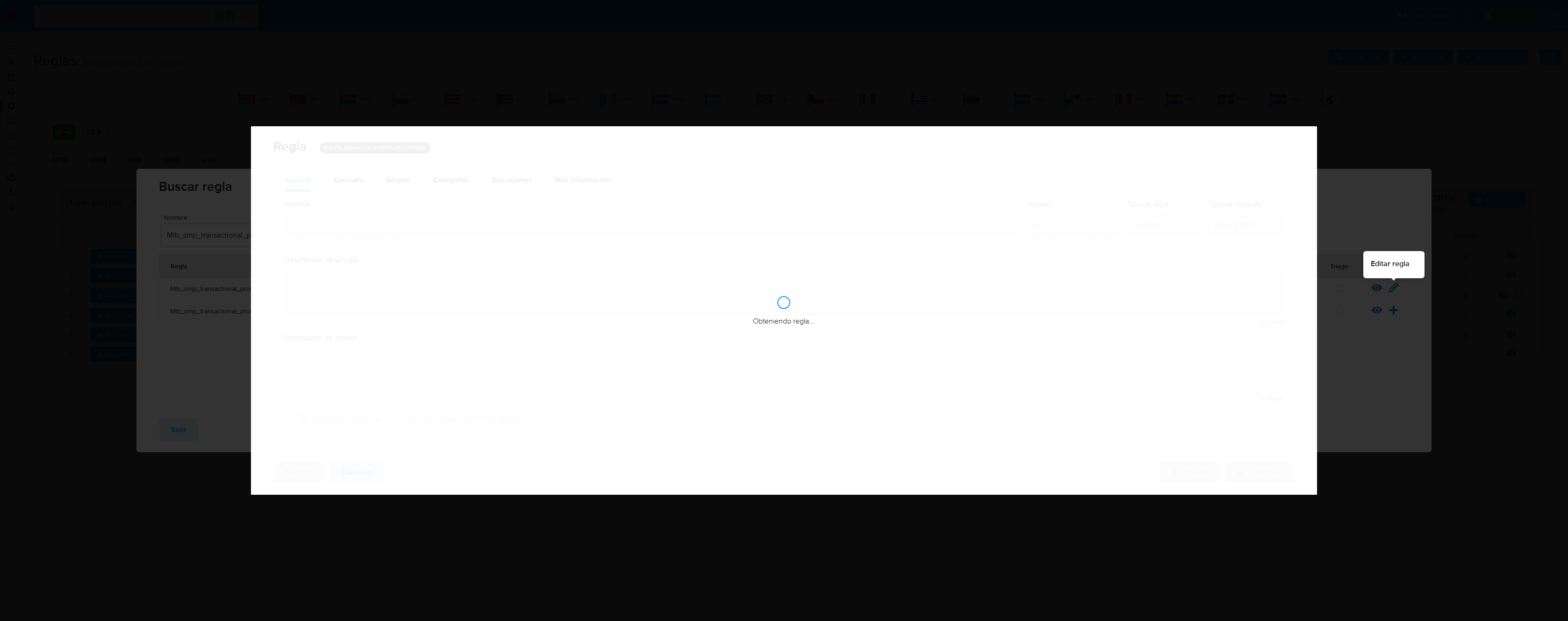
type input "Mlb_smp_transactional_profile"
type textarea "Rule que ejecuta el cálculo de perfil transaccional y lo guarda en bt_perfil_tx…"
type textarea "Ppld-6102 - modificación de queries para exceptuar payments de movimientos de p…"
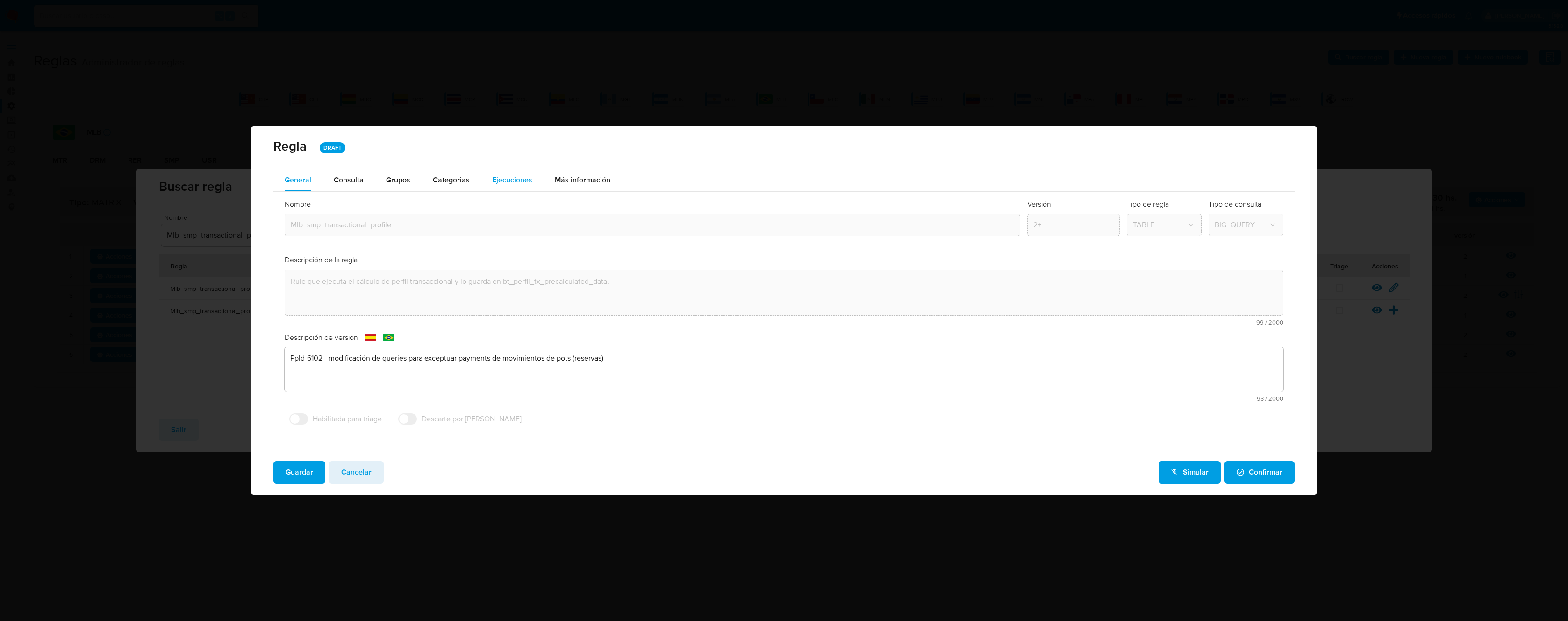
click at [517, 181] on span "Ejecuciones" at bounding box center [513, 180] width 40 height 11
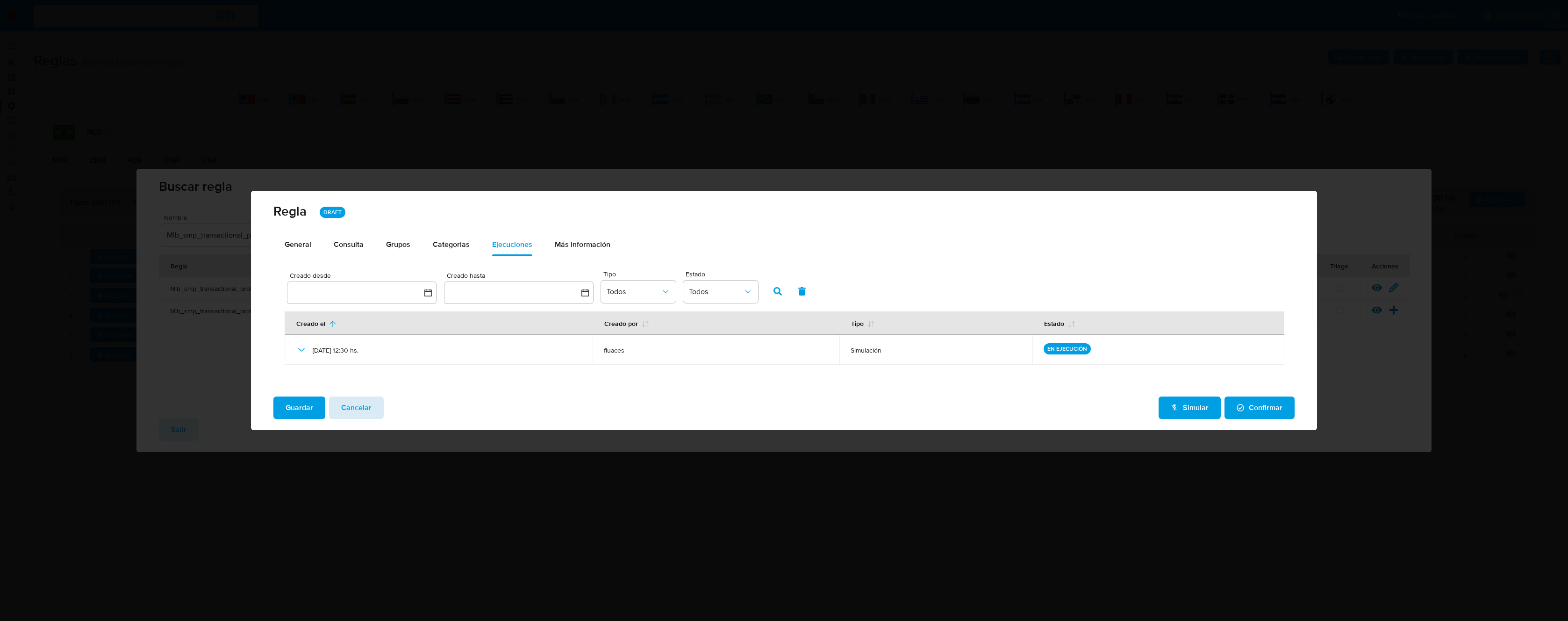
drag, startPoint x: 363, startPoint y: 396, endPoint x: 360, endPoint y: 408, distance: 12.4
click at [363, 398] on div "Guardar Cancelar Simular Confirmar" at bounding box center [783, 410] width 1066 height 41
click at [353, 412] on span "Cancelar" at bounding box center [357, 408] width 30 height 21
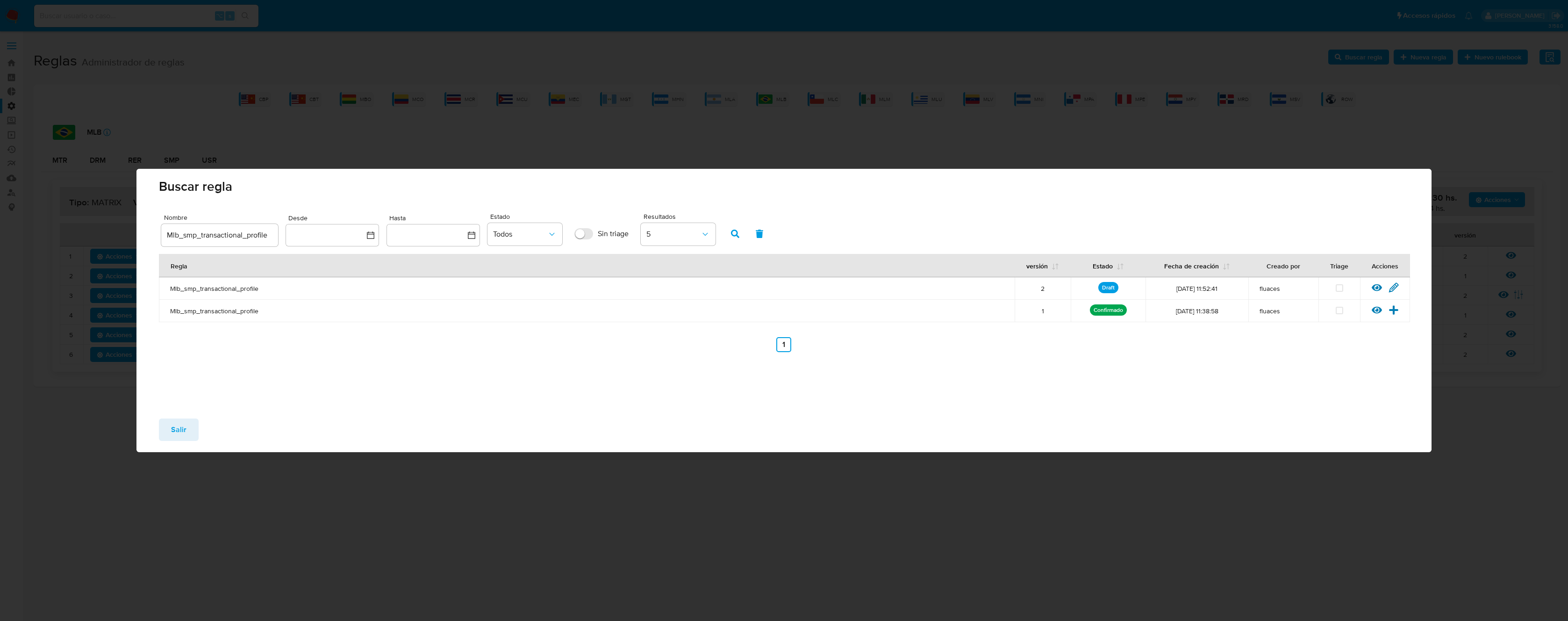
click at [188, 434] on button "Salir" at bounding box center [178, 429] width 40 height 23
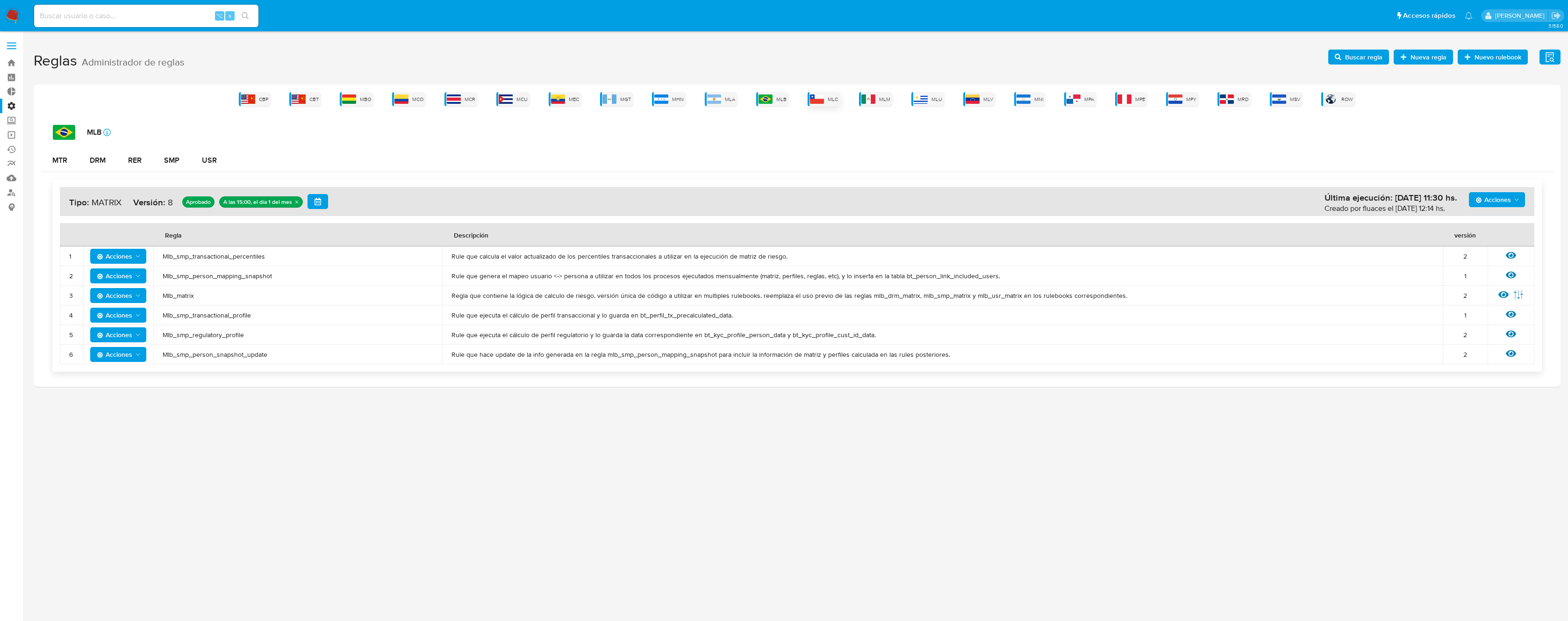
click at [822, 102] on img at bounding box center [817, 99] width 14 height 9
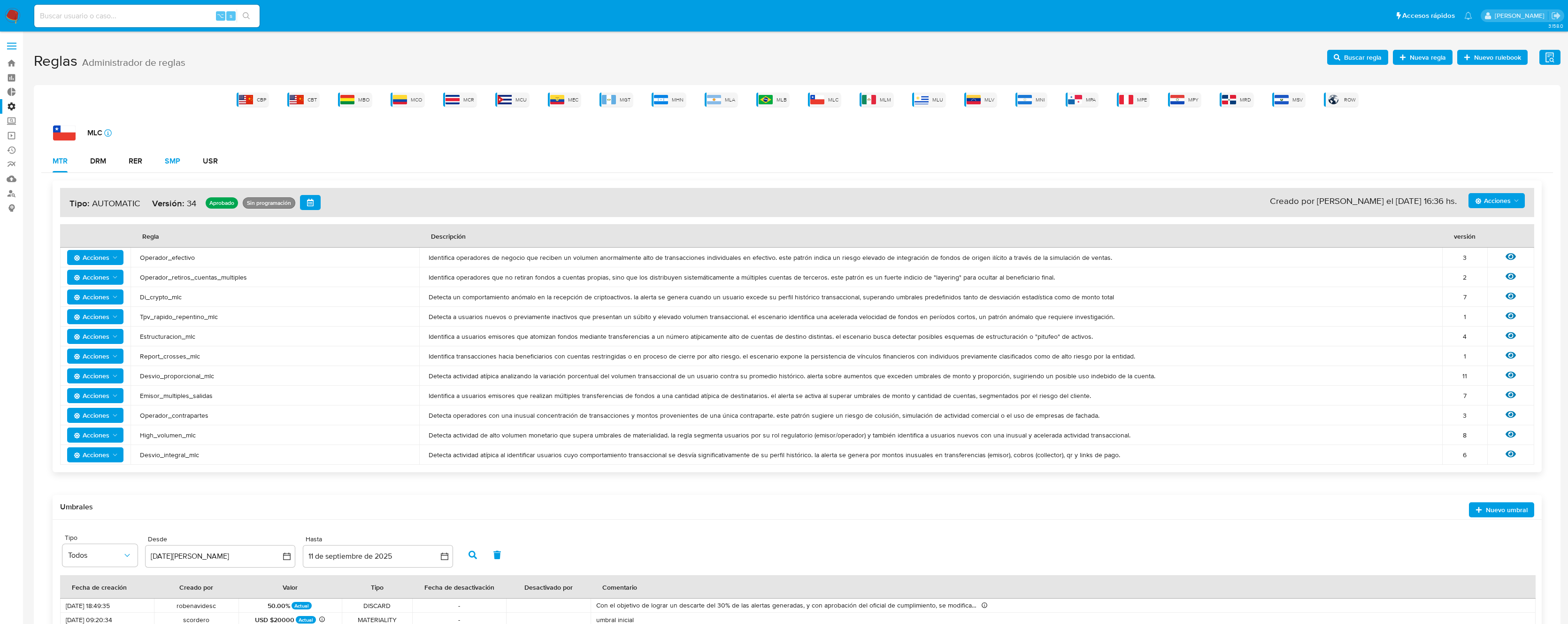
click at [183, 161] on button "SMP" at bounding box center [172, 161] width 38 height 23
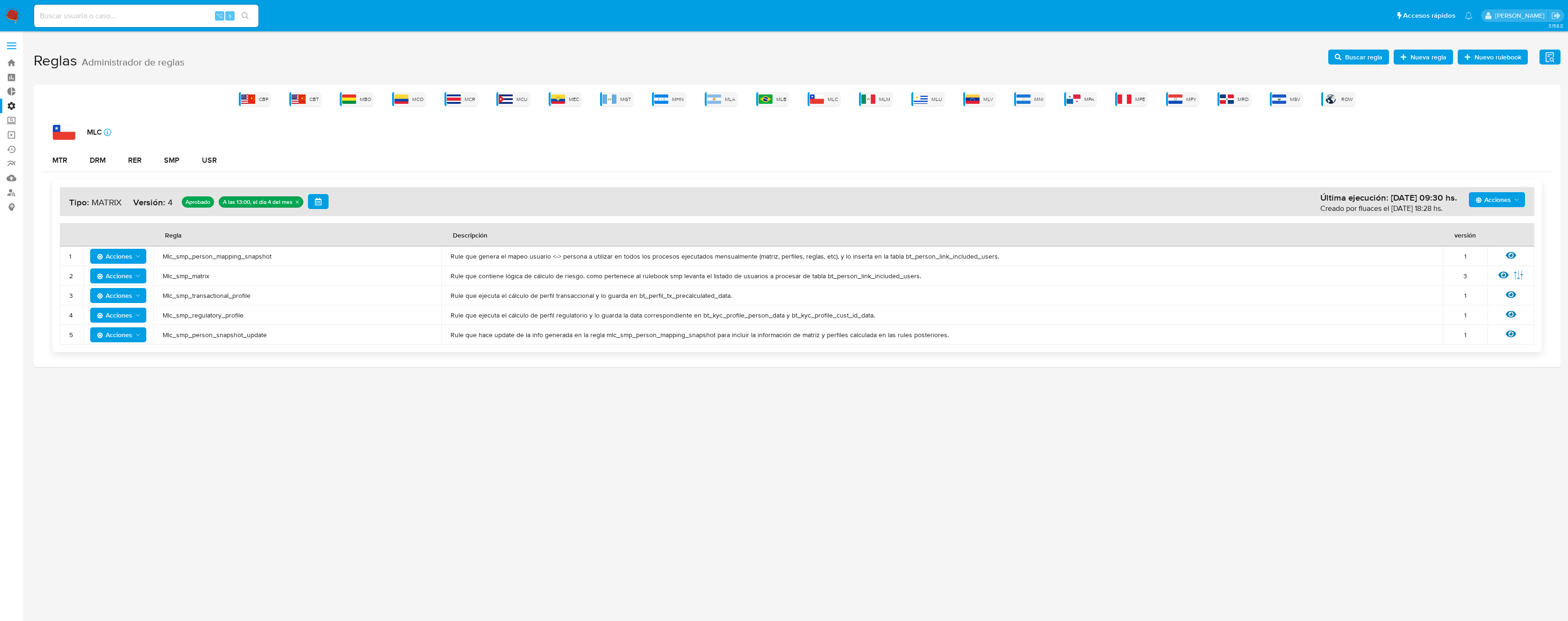
click at [205, 313] on span "Mlc_smp_regulatory_profile" at bounding box center [297, 315] width 269 height 9
click at [208, 293] on span "Mlc_smp_transactional_profile" at bounding box center [297, 295] width 269 height 9
click at [201, 277] on span "Mlc_smp_matrix" at bounding box center [297, 276] width 269 height 9
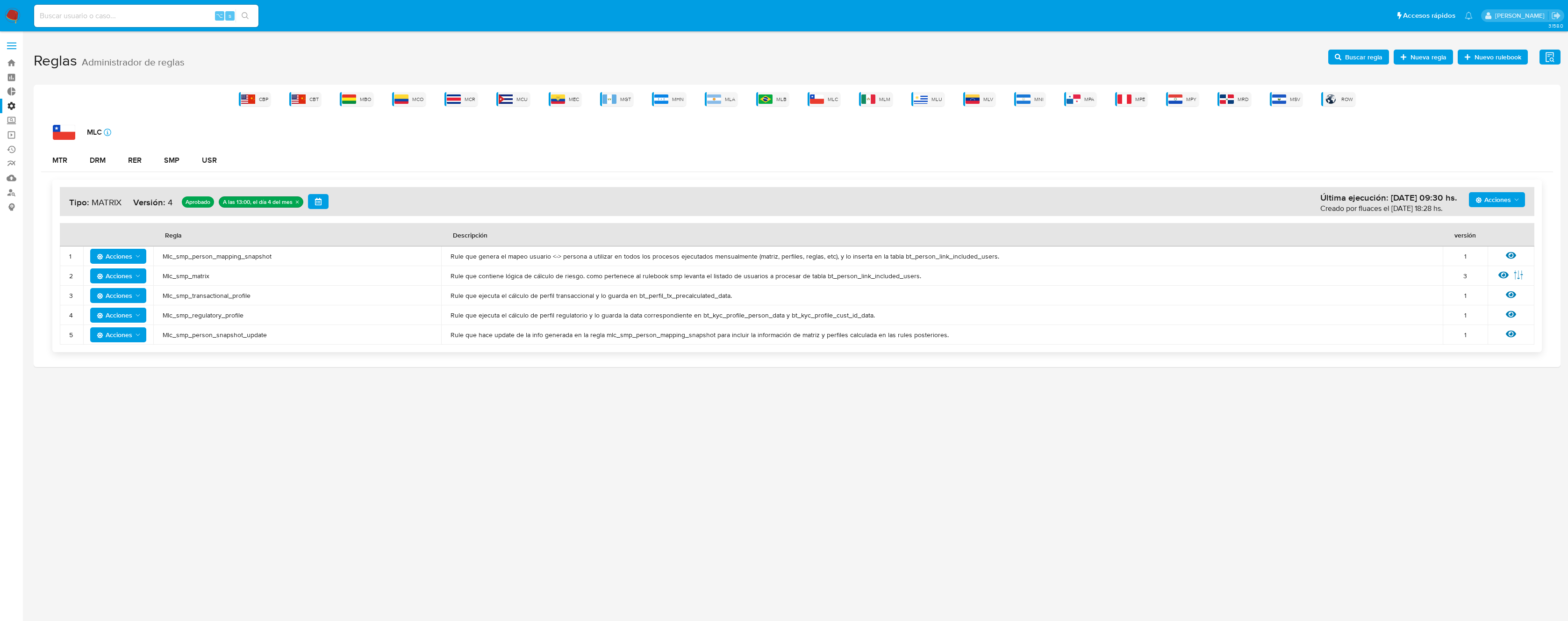
click at [201, 277] on span "Mlc_smp_matrix" at bounding box center [297, 276] width 269 height 9
click at [1356, 48] on h1 "Reglas Administrador de reglas Evidencias Nuevo rulebook Nueva regla Buscar reg…" at bounding box center [797, 61] width 1527 height 32
click at [1355, 60] on span "Buscar regla" at bounding box center [1363, 57] width 37 height 15
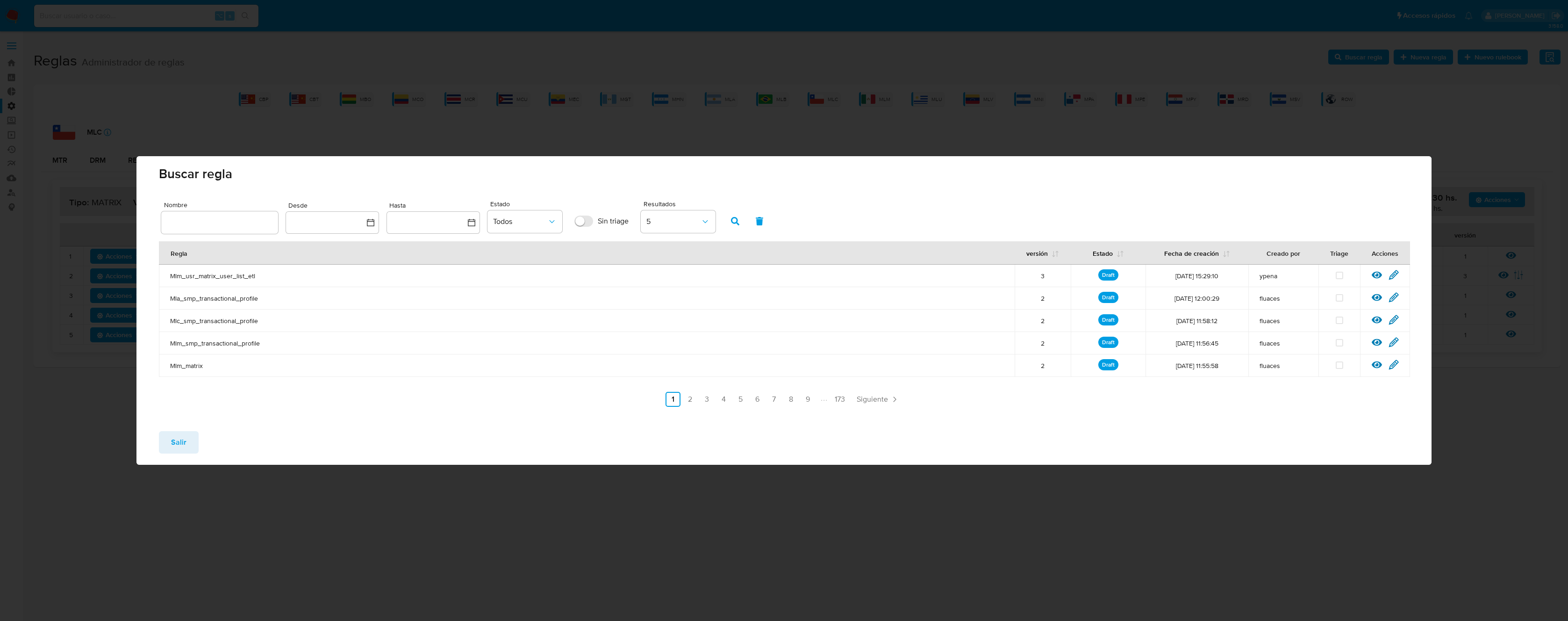
click at [215, 223] on input "text" at bounding box center [220, 222] width 117 height 12
type input "Mlc_smp_matrix"
click at [730, 227] on button "button" at bounding box center [735, 221] width 24 height 23
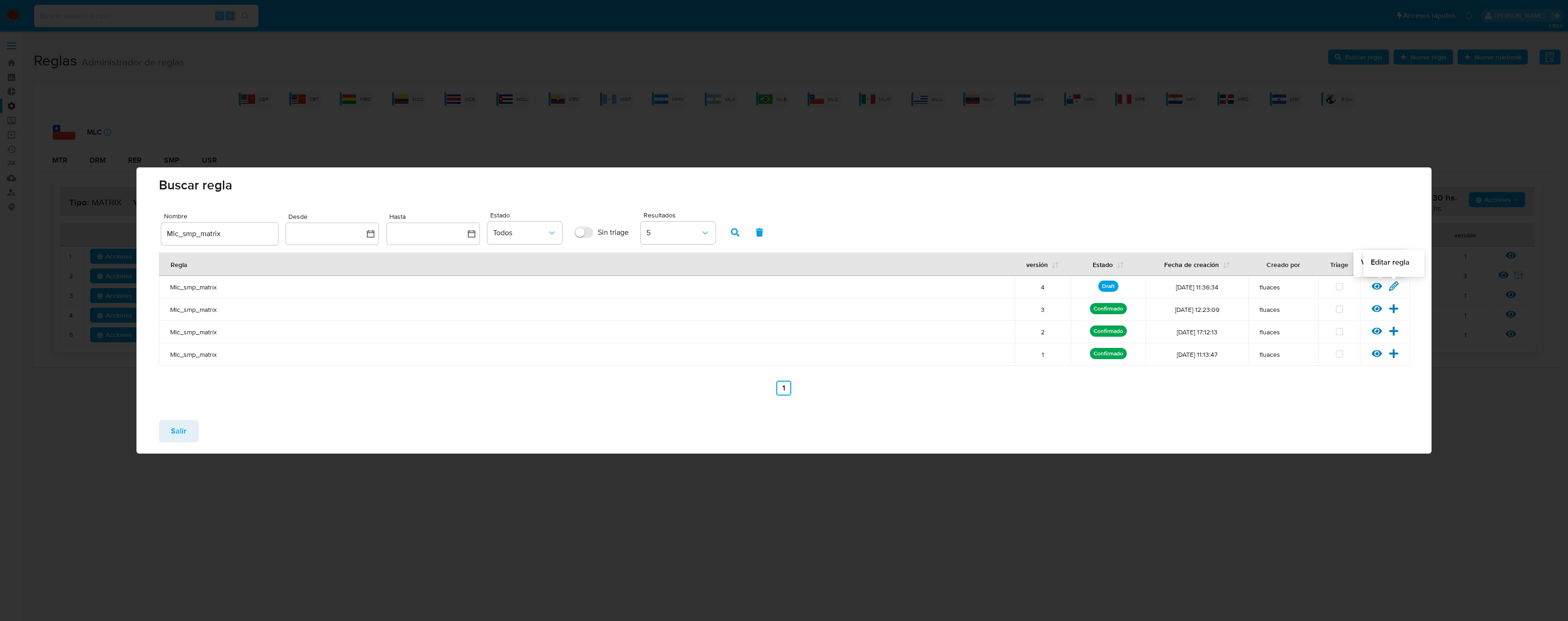
click at [1396, 286] on icon at bounding box center [1393, 286] width 10 height 10
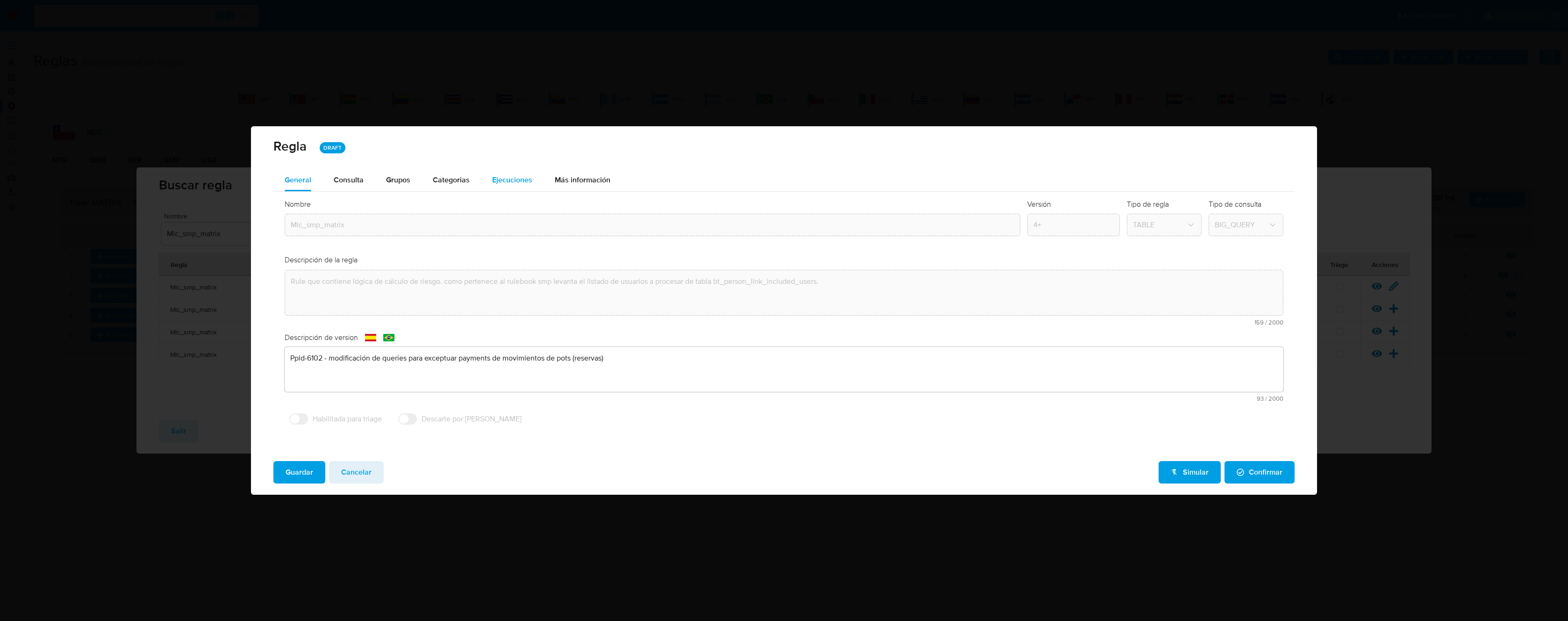
click at [513, 178] on span "Ejecuciones" at bounding box center [513, 180] width 40 height 11
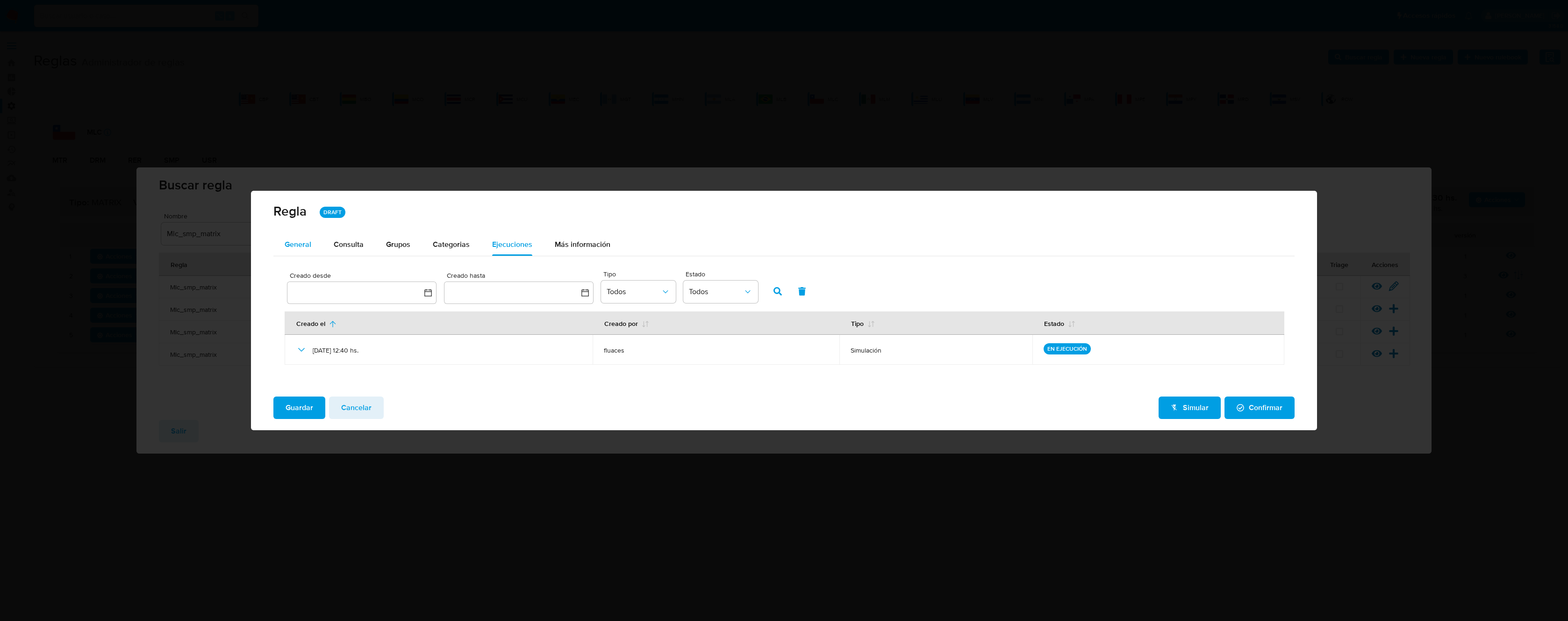
click at [302, 248] on span "General" at bounding box center [298, 244] width 27 height 11
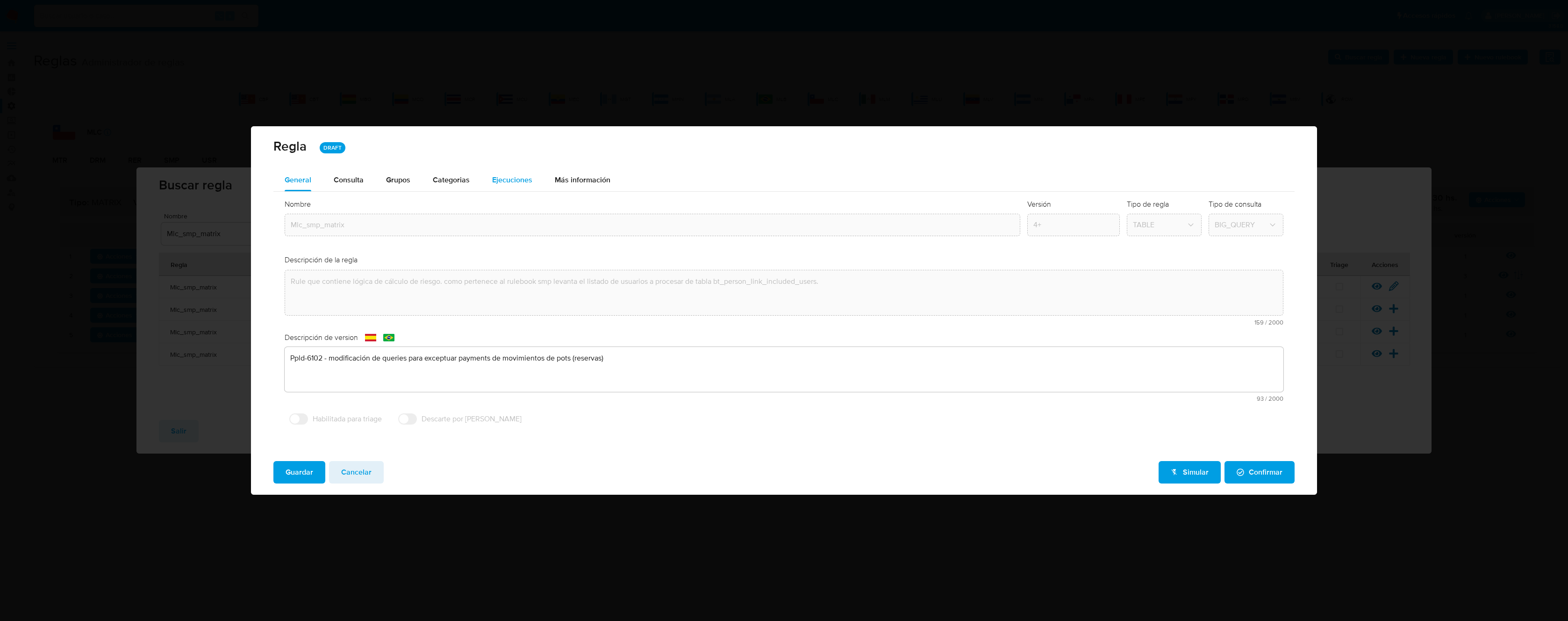
click at [510, 183] on span "Ejecuciones" at bounding box center [513, 180] width 40 height 11
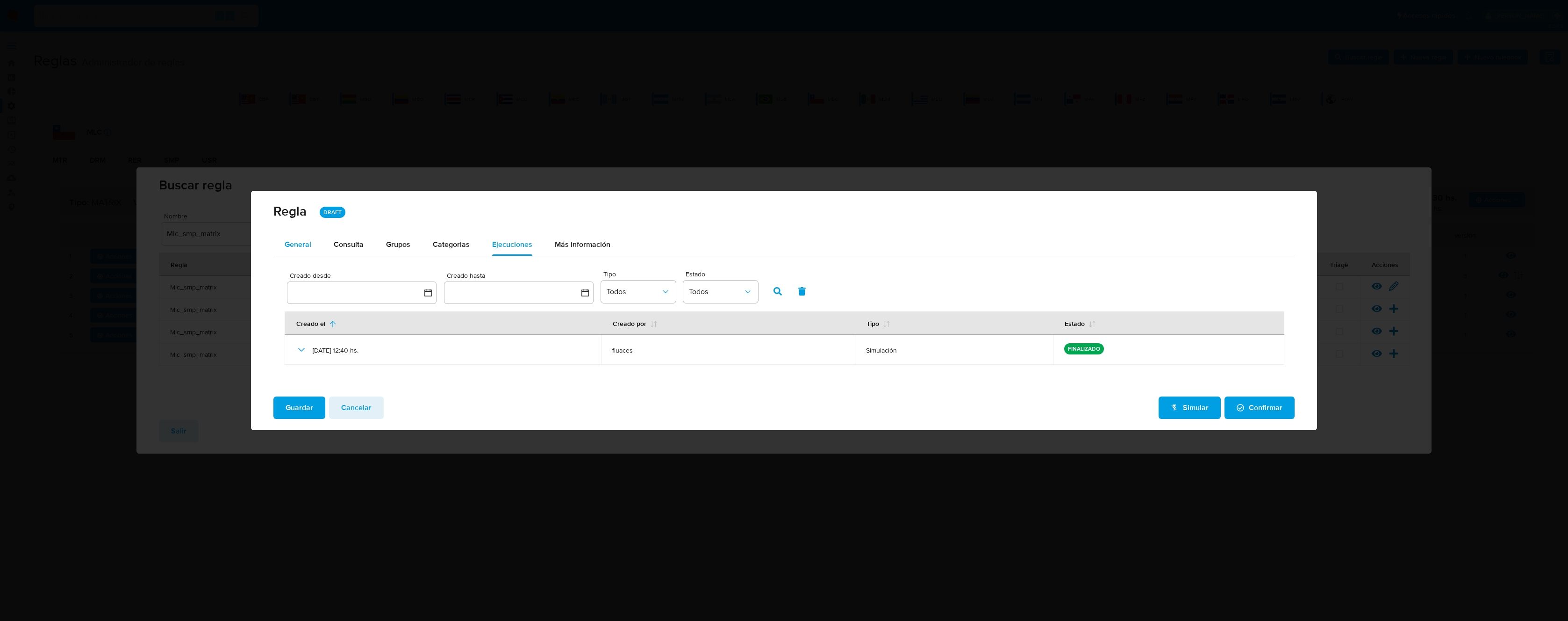
click at [296, 245] on span "General" at bounding box center [298, 244] width 27 height 11
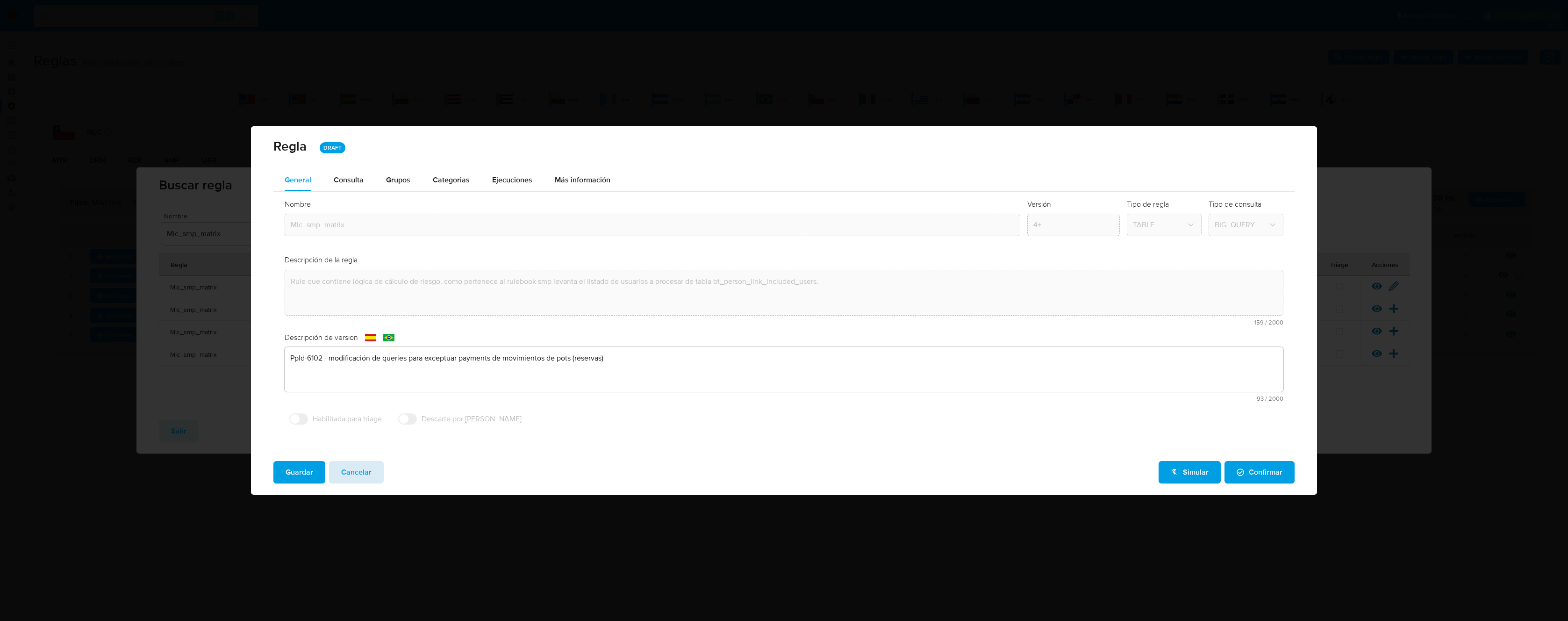
click at [361, 471] on span "Cancelar" at bounding box center [357, 472] width 30 height 21
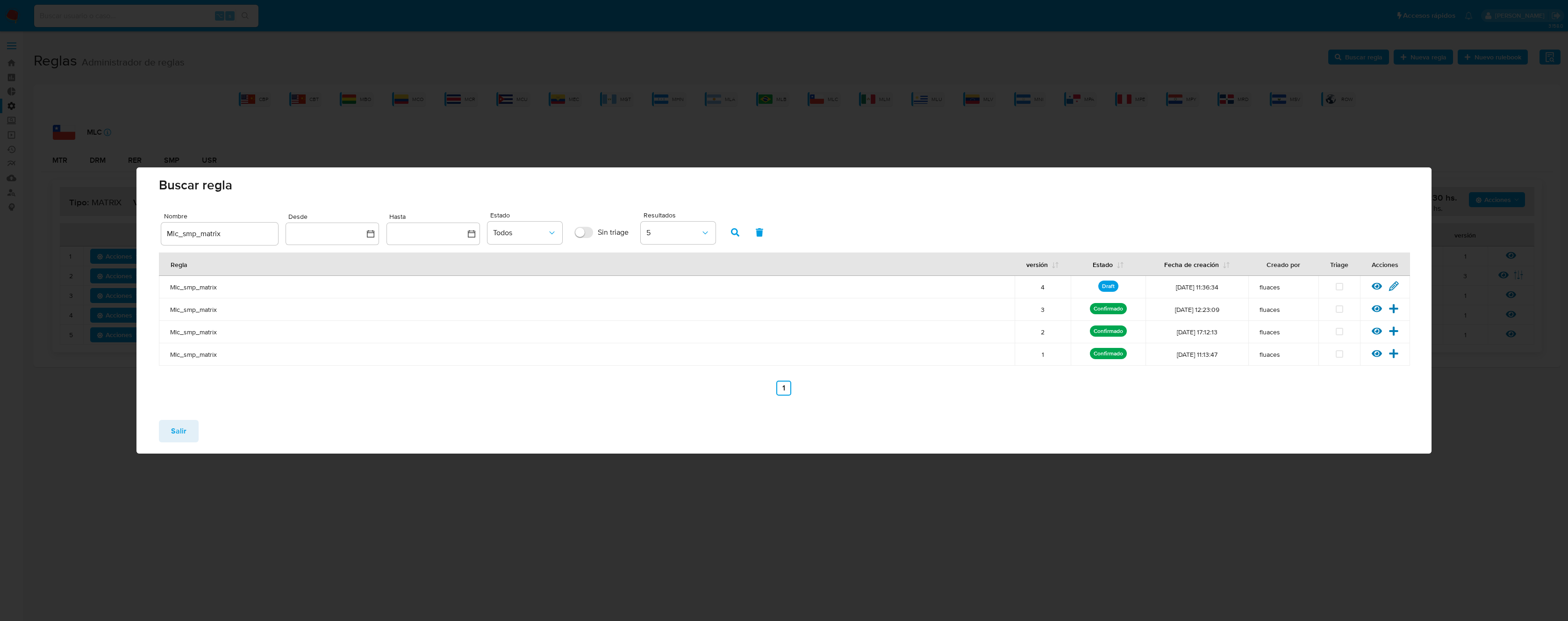
click at [178, 434] on span "Salir" at bounding box center [178, 431] width 15 height 21
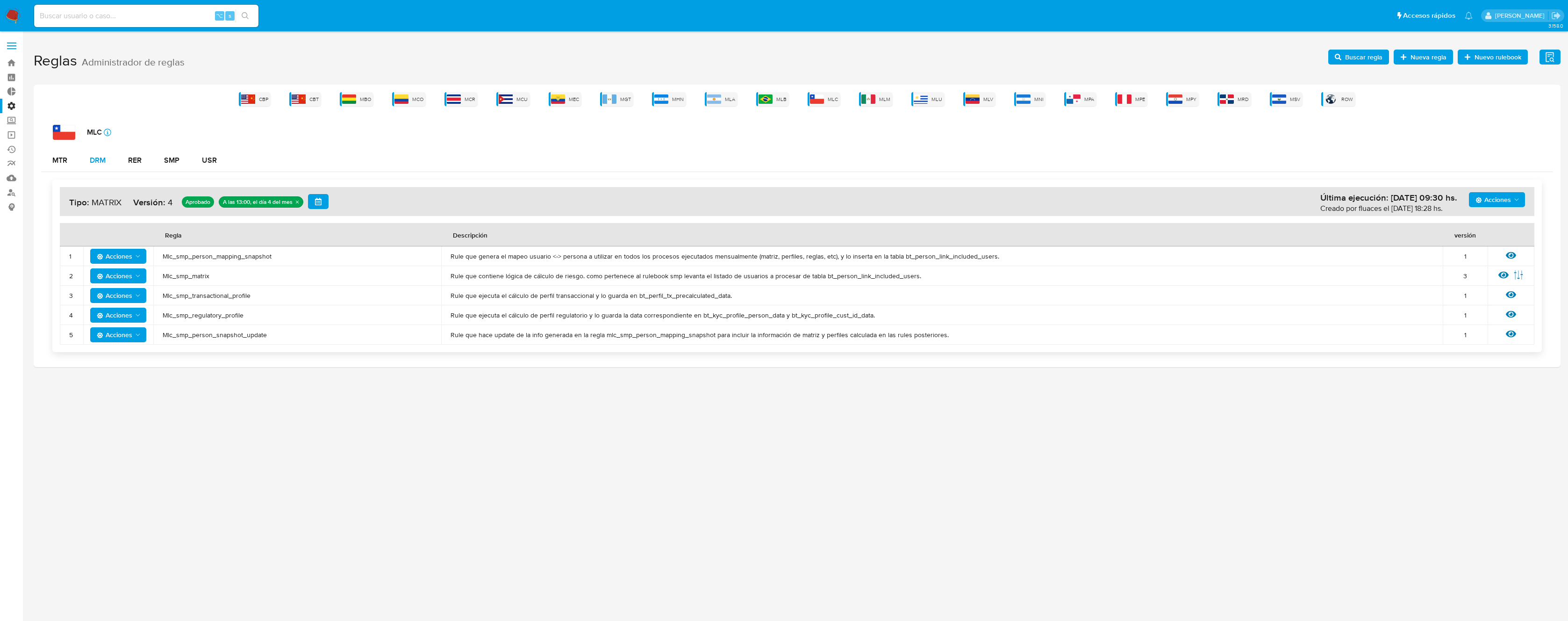
click at [93, 164] on div "DRM" at bounding box center [97, 160] width 16 height 7
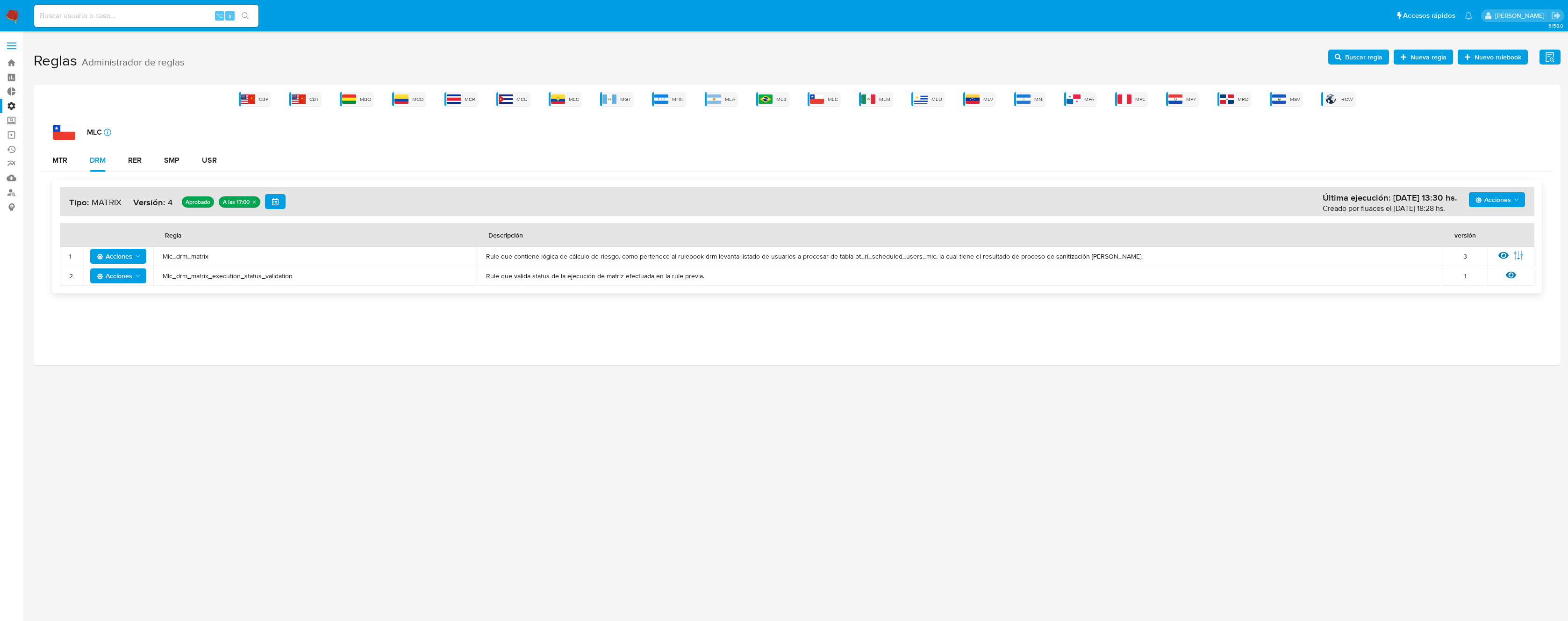
click at [170, 258] on span "Mlc_drm_matrix" at bounding box center [315, 256] width 305 height 9
click at [121, 253] on span "Acciones" at bounding box center [114, 256] width 35 height 15
click at [124, 279] on button "Deshabilitar" at bounding box center [118, 279] width 84 height 23
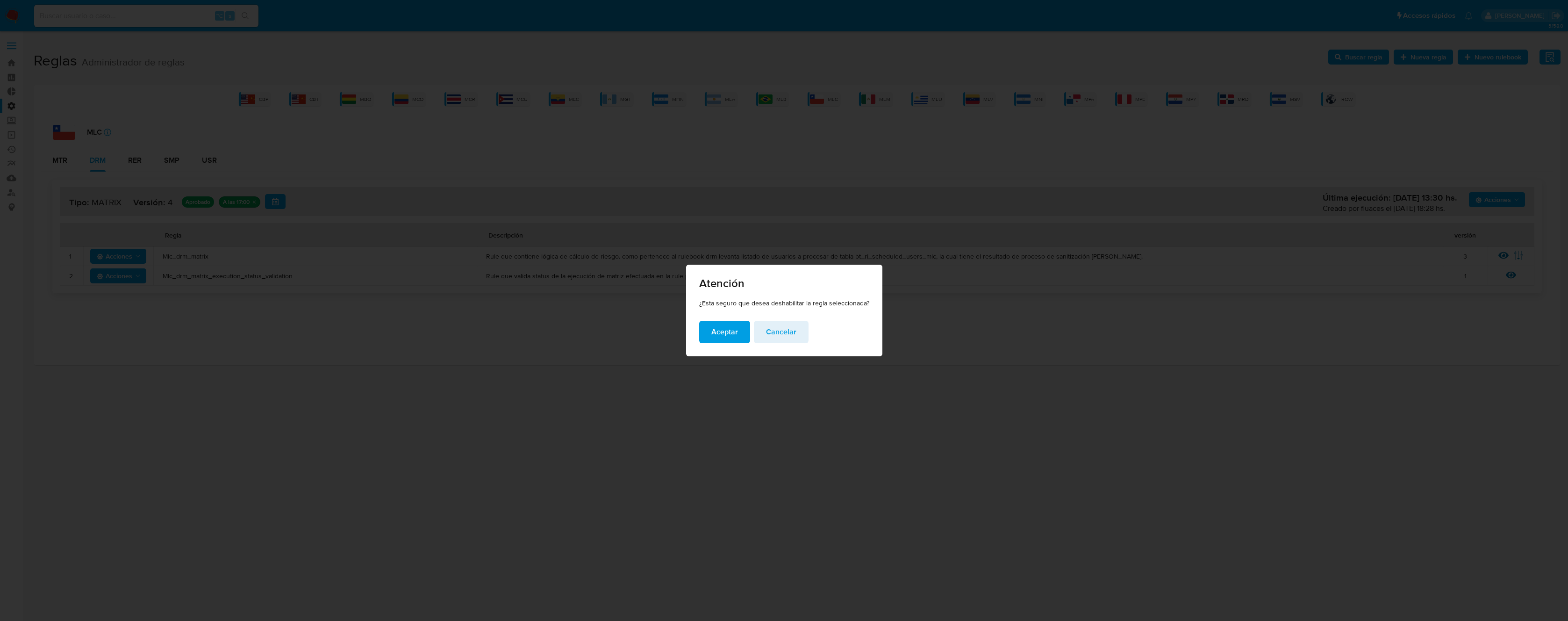
click at [732, 335] on span "Aceptar" at bounding box center [725, 332] width 27 height 21
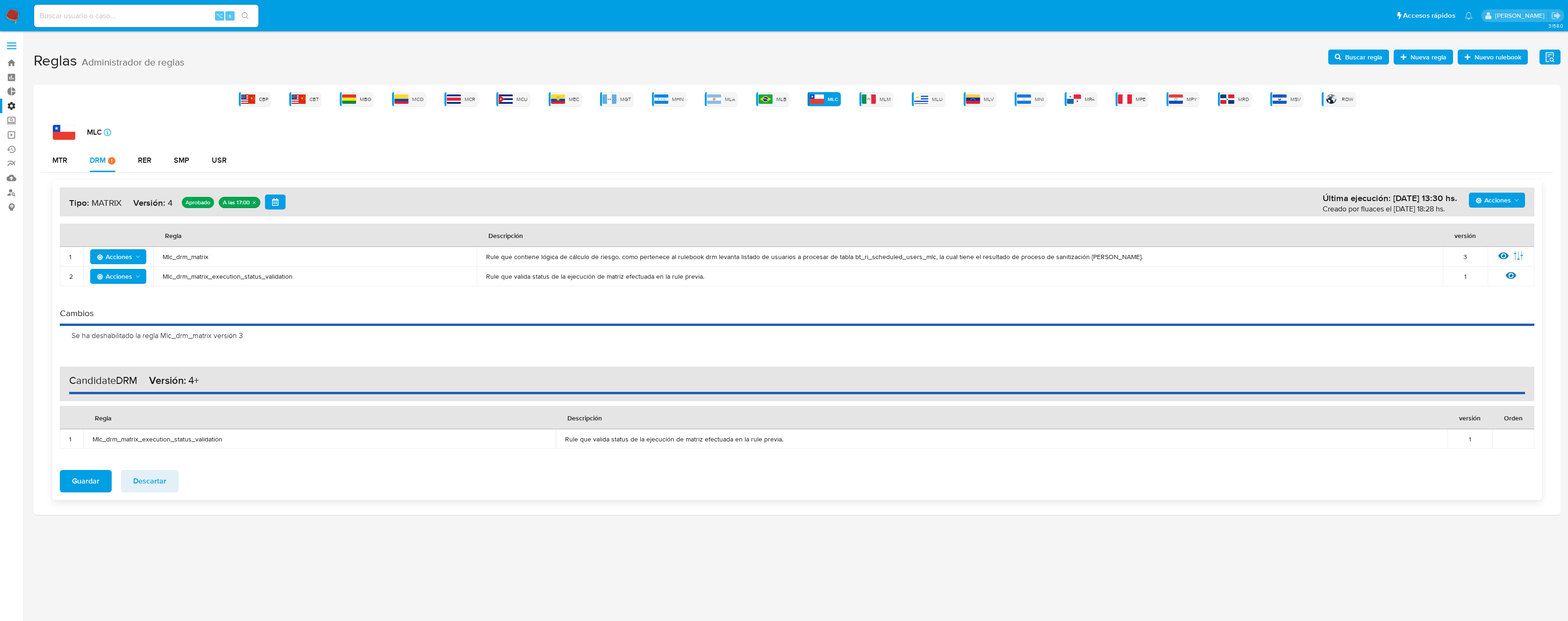
click at [149, 483] on span "Descartar" at bounding box center [150, 481] width 33 height 21
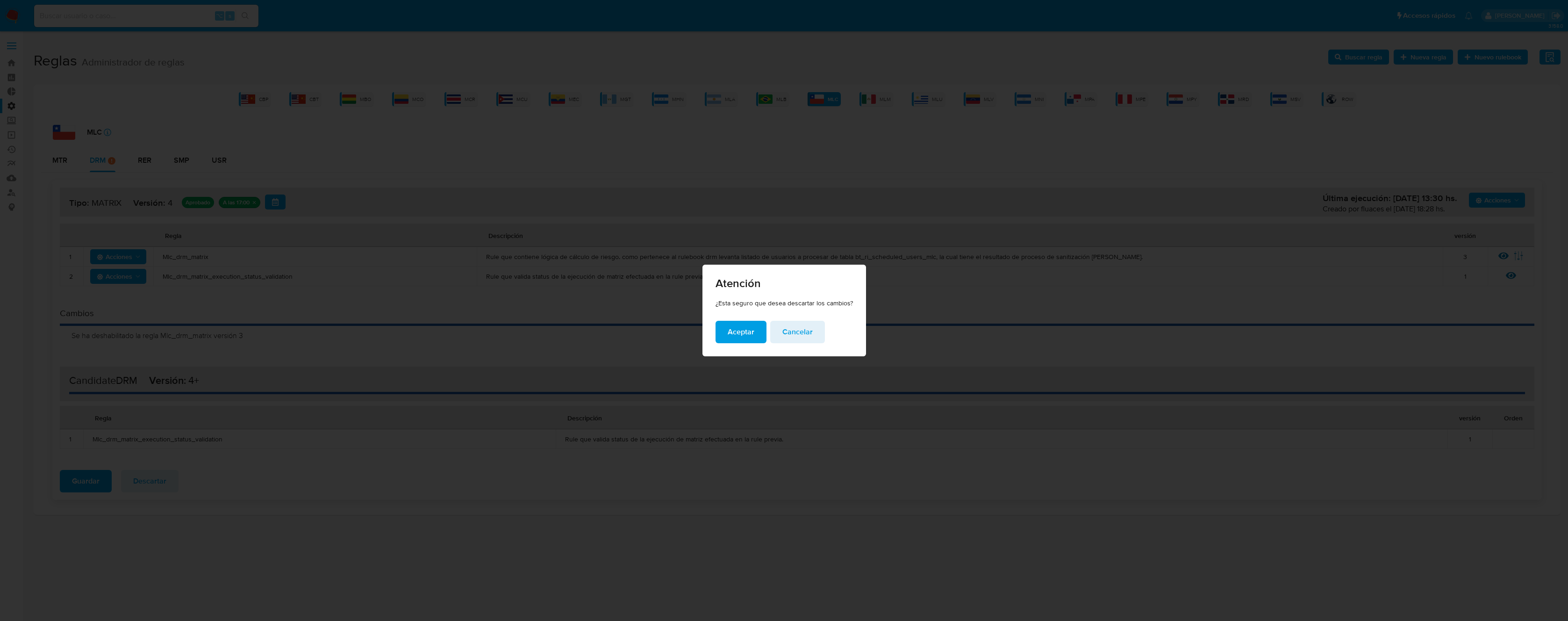
click at [732, 334] on span "Aceptar" at bounding box center [741, 332] width 27 height 21
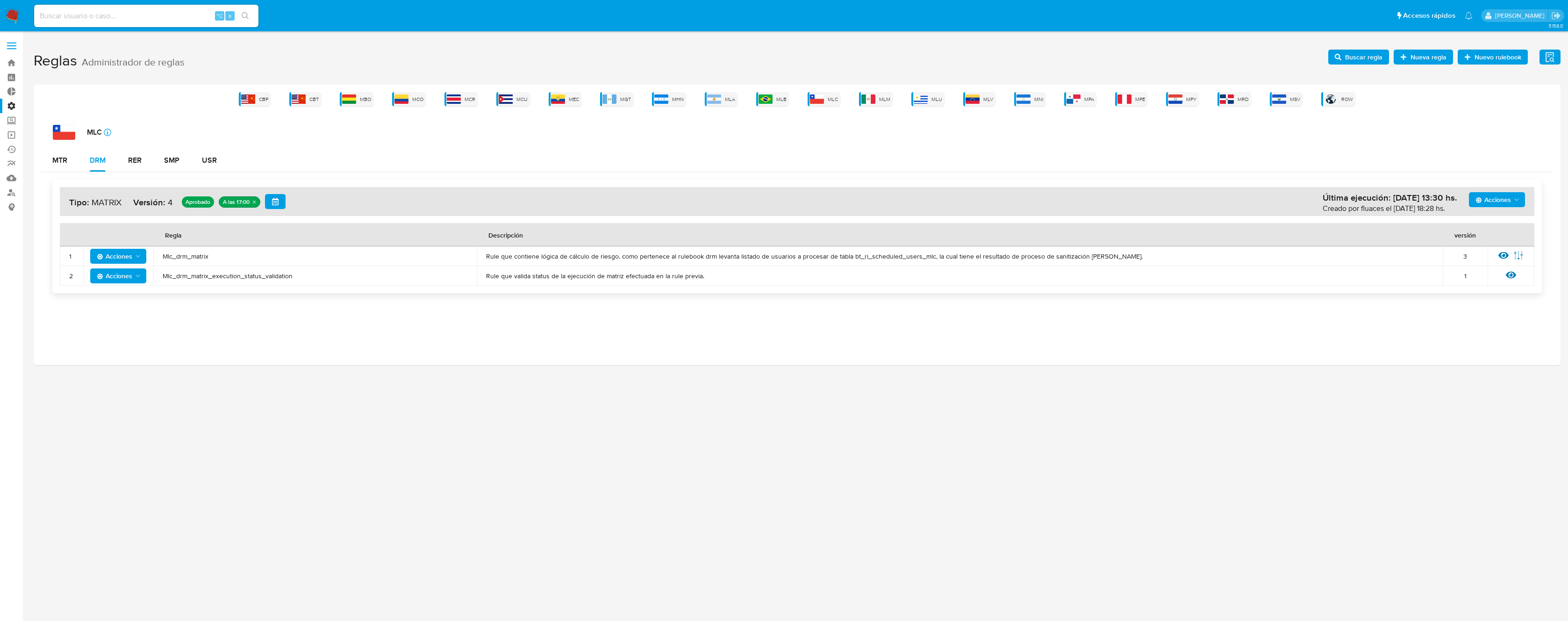
click at [202, 251] on td "Mlc_drm_matrix" at bounding box center [315, 256] width 323 height 19
click at [195, 254] on span "Mlc_drm_matrix" at bounding box center [315, 256] width 305 height 9
click at [1364, 54] on span "Buscar regla" at bounding box center [1363, 57] width 37 height 15
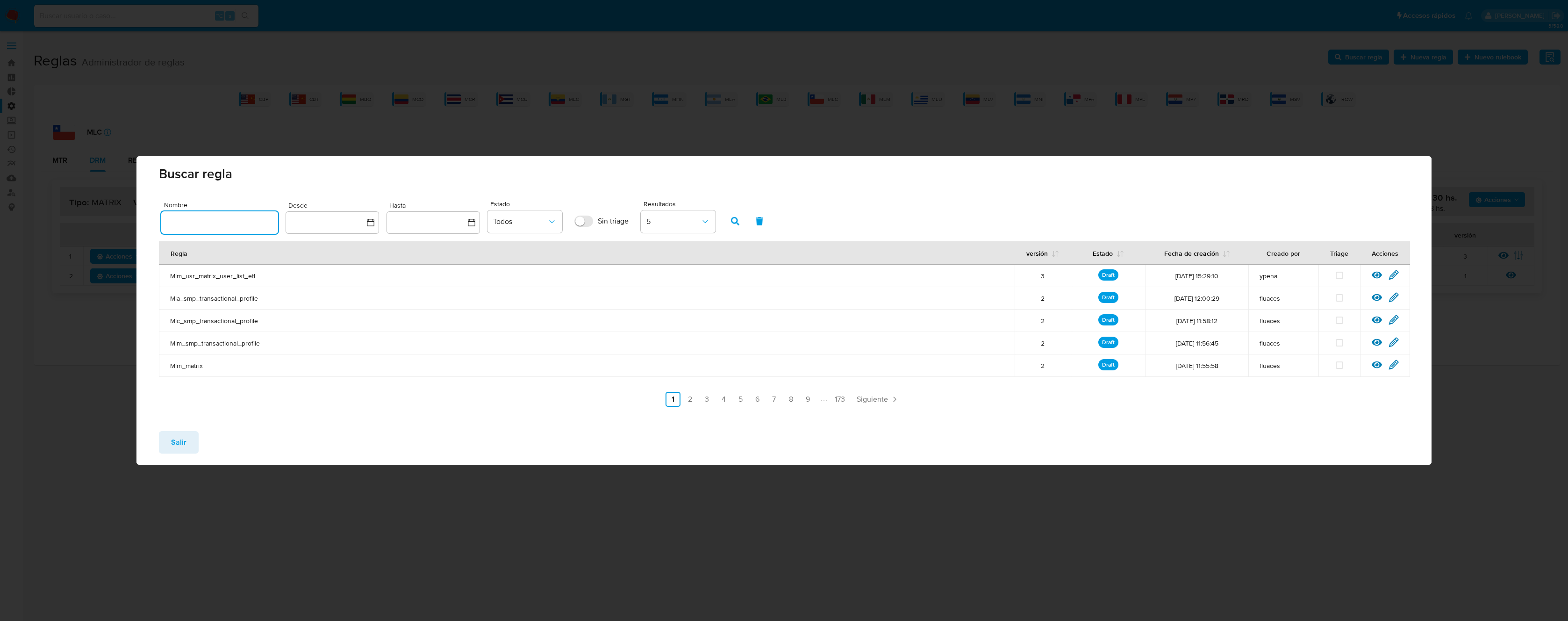
click at [217, 220] on input "text" at bounding box center [220, 222] width 117 height 12
type input "Mlc_drm_matrix"
click at [730, 222] on button "button" at bounding box center [735, 221] width 24 height 23
click at [1394, 273] on icon at bounding box center [1393, 275] width 10 height 10
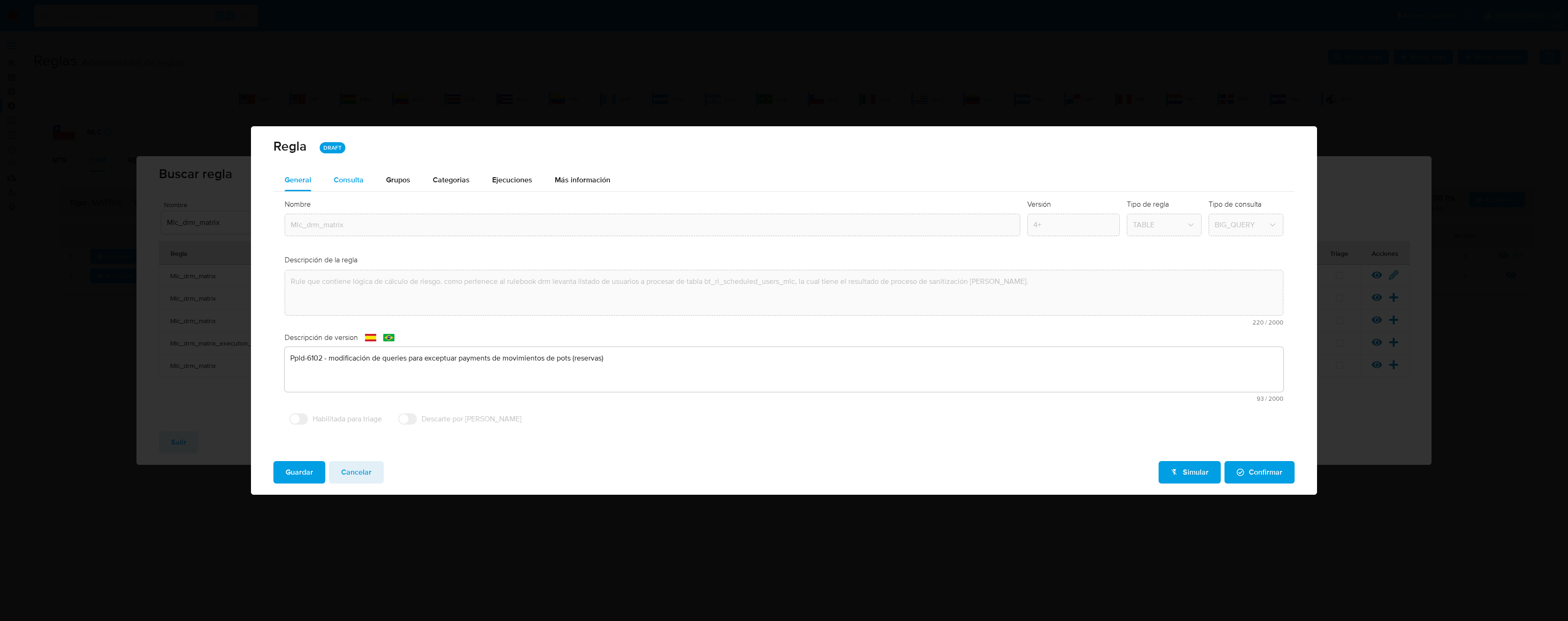
click at [352, 178] on span "Consulta" at bounding box center [348, 180] width 30 height 11
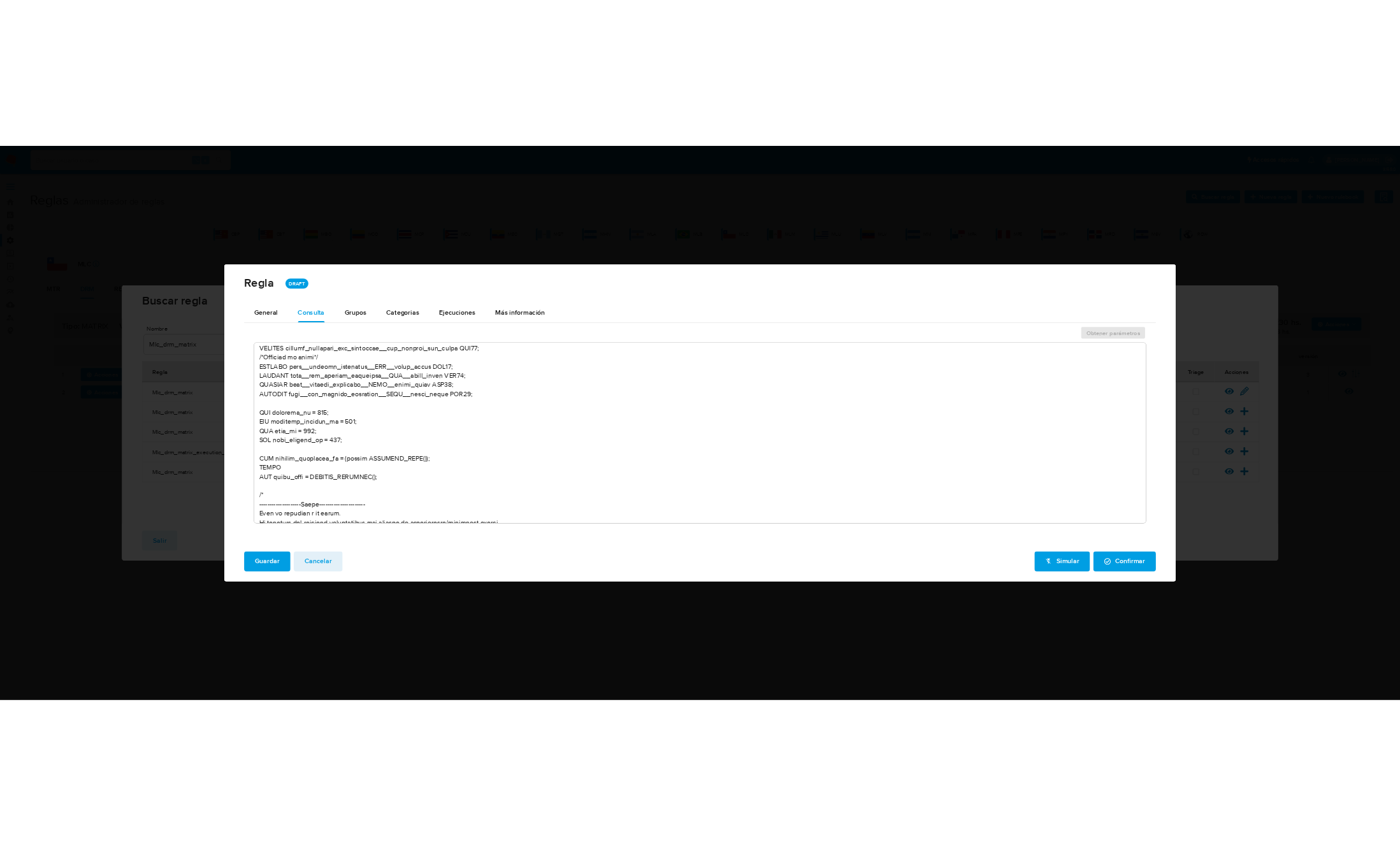
scroll to position [416, 0]
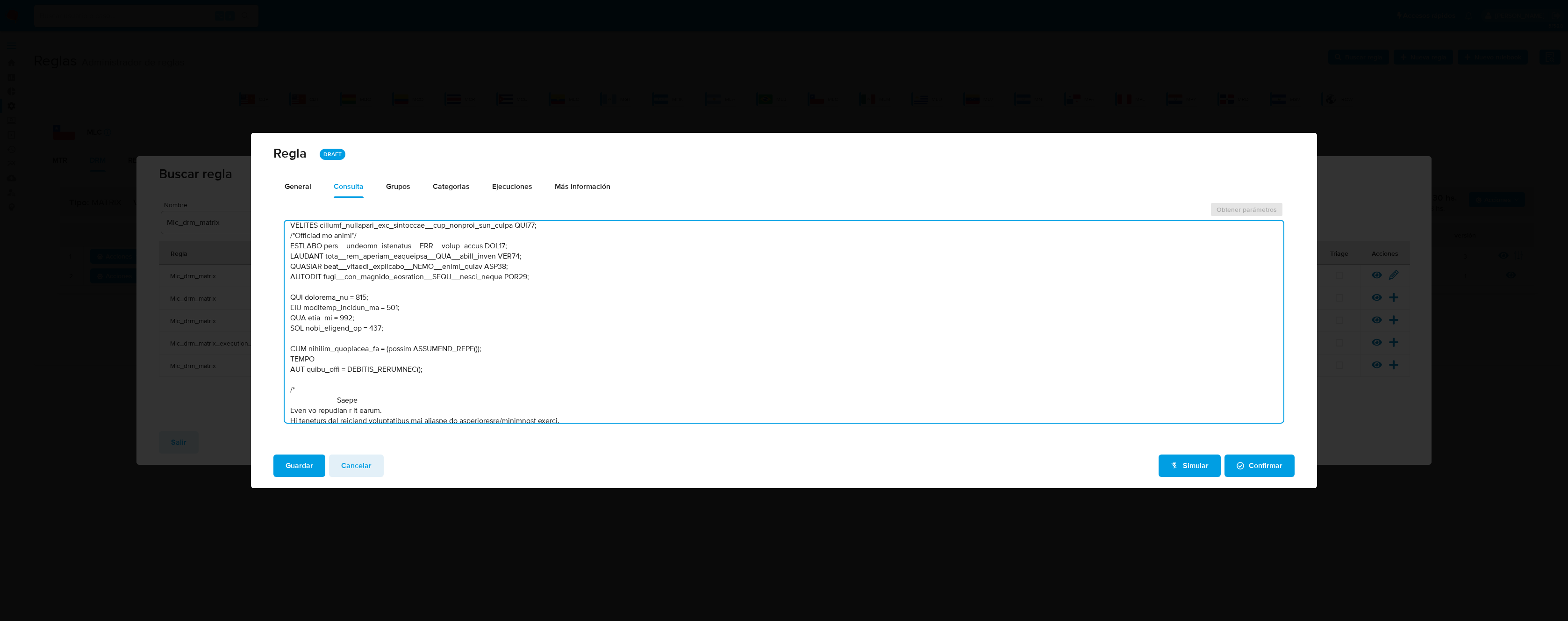
drag, startPoint x: 392, startPoint y: 328, endPoint x: 273, endPoint y: 302, distance: 121.8
click at [273, 302] on div "Obtener parámetros" at bounding box center [784, 315] width 1021 height 230
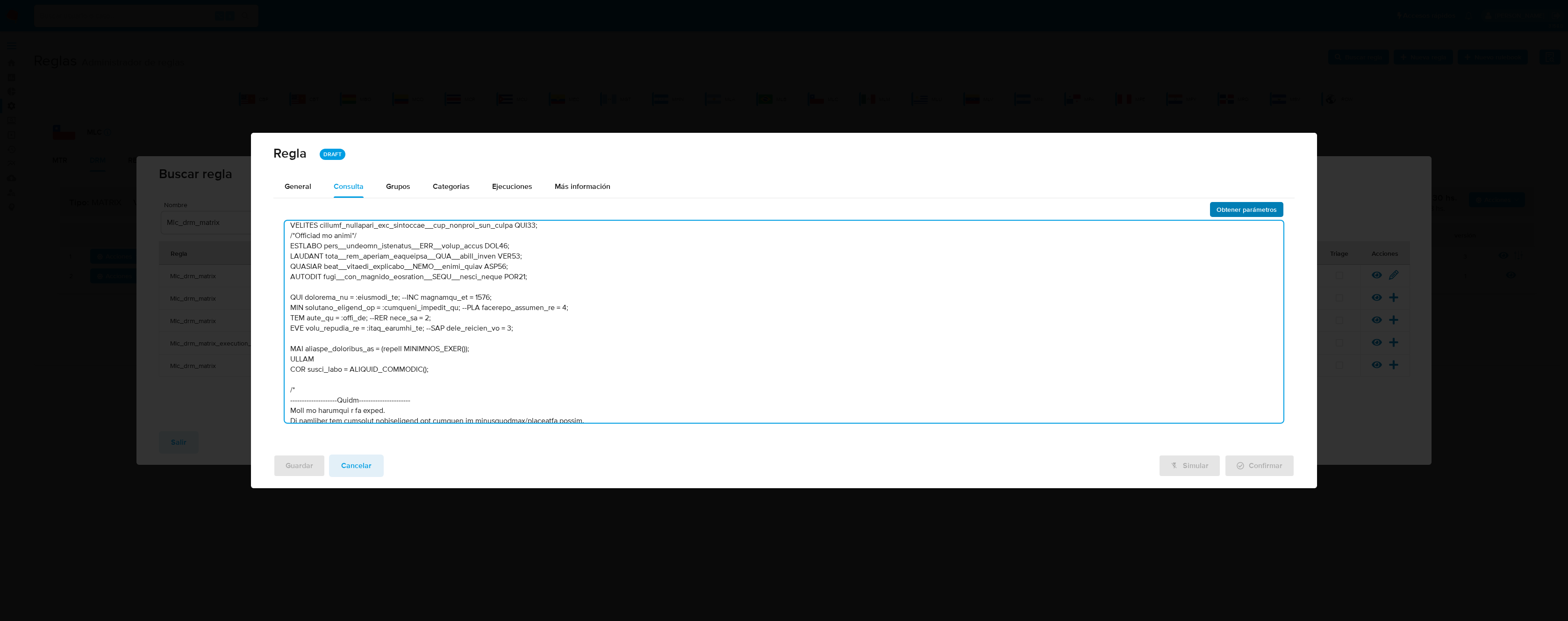
type textarea "/* --------------------Stage---------------------- Declaración de variables nec…"
click at [1242, 205] on span "Obtener parámetros" at bounding box center [1247, 209] width 60 height 13
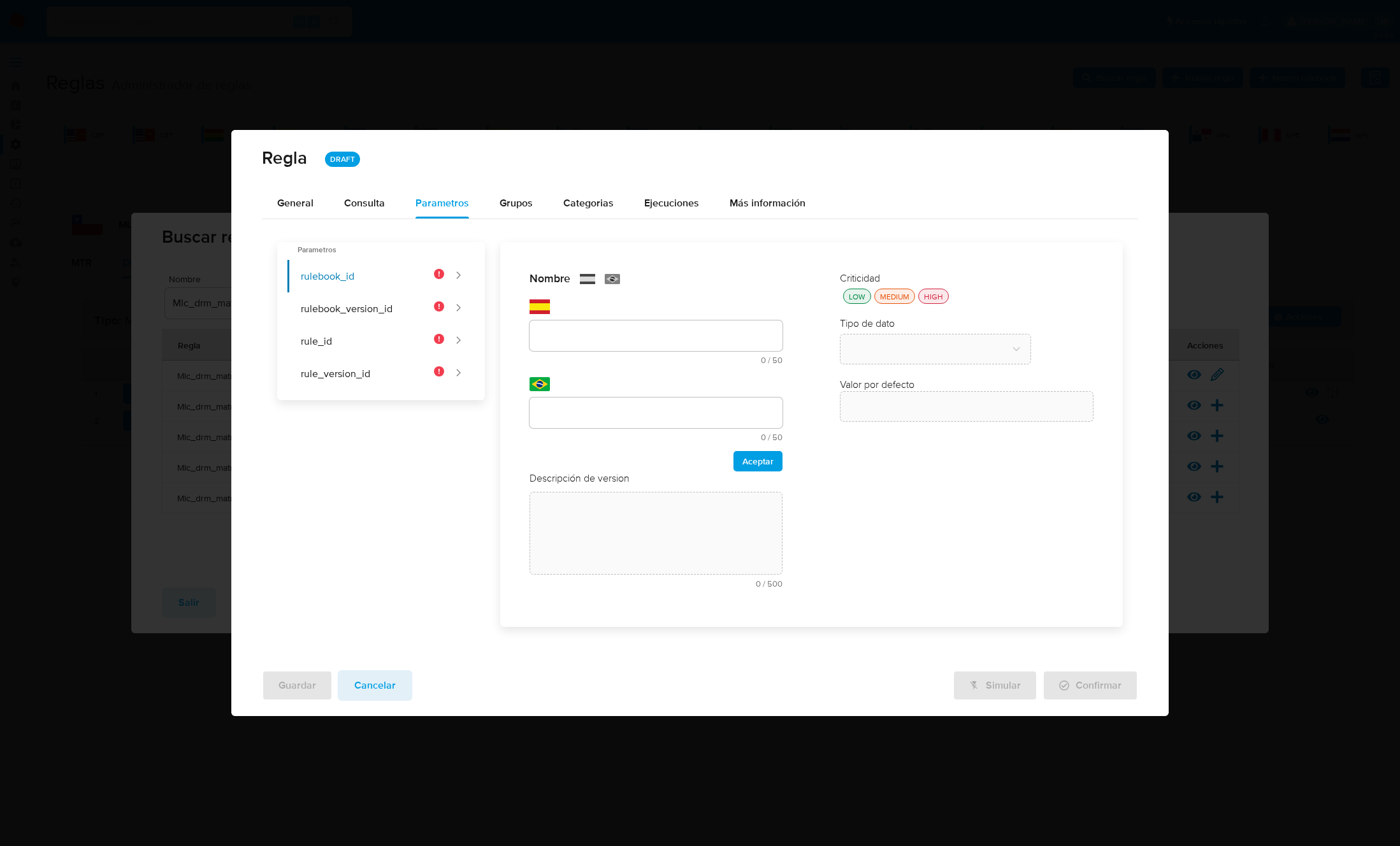
click at [621, 363] on div "text-es 0 / 50 50 caracteres restantes" at bounding box center [656, 342] width 254 height 44
click at [604, 335] on input "text" at bounding box center [656, 336] width 254 height 17
paste input "rulebook_id"
type input "rulebook_id"
click at [575, 399] on div at bounding box center [656, 412] width 254 height 31
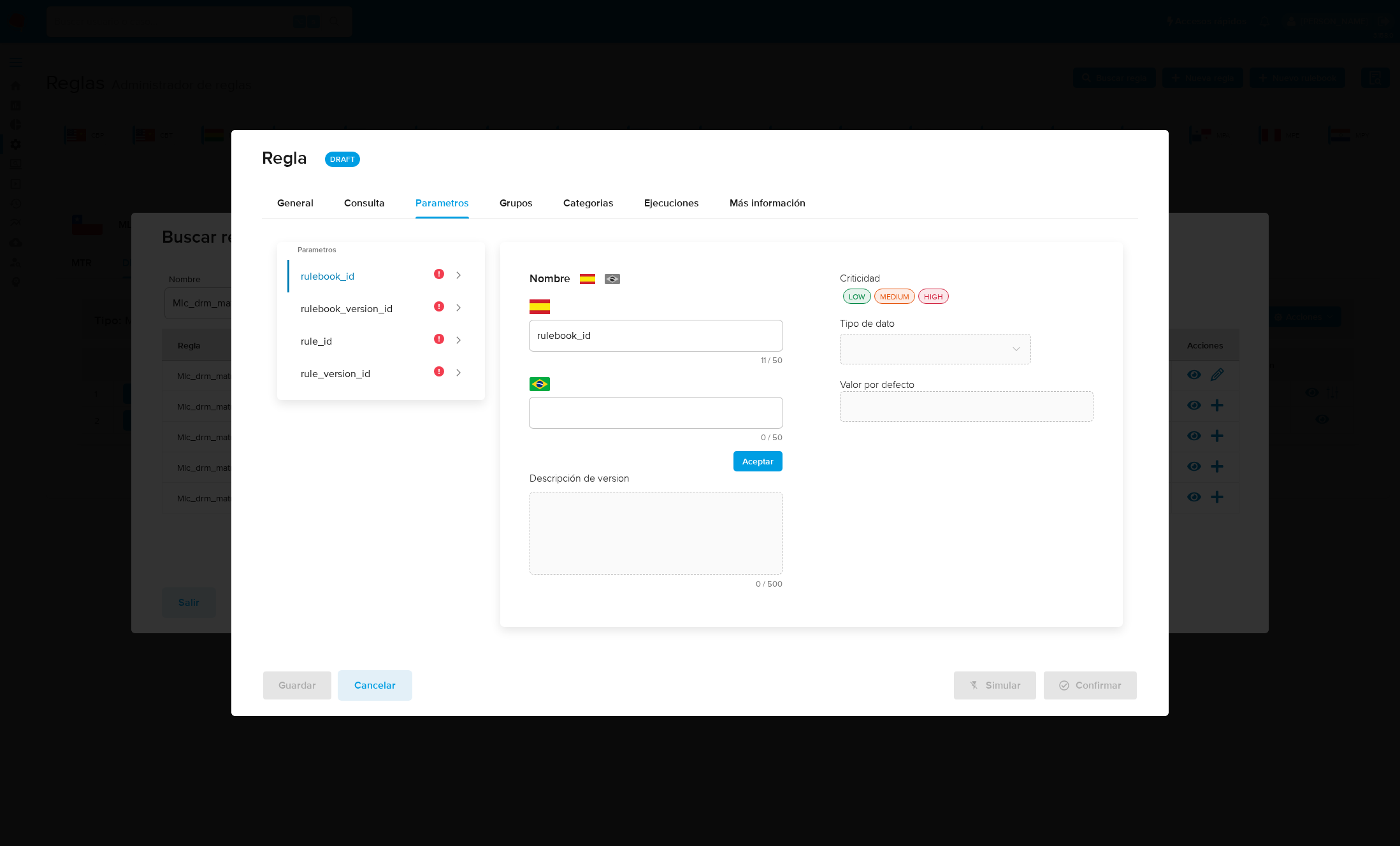
click at [578, 412] on input "text" at bounding box center [656, 413] width 254 height 17
type input "rulebook_id"
click at [762, 464] on span "Aceptar" at bounding box center [758, 460] width 32 height 17
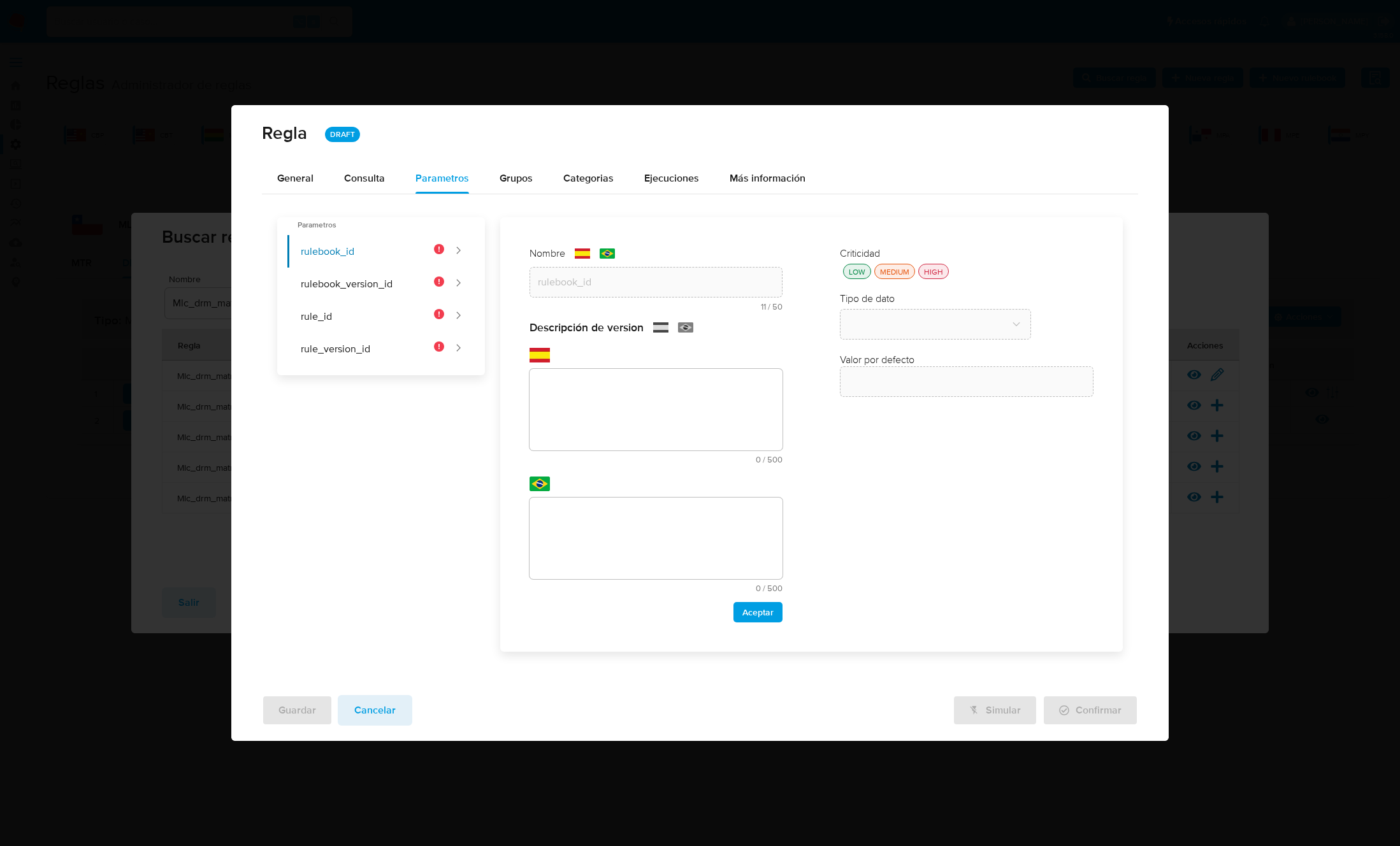
drag, startPoint x: 583, startPoint y: 464, endPoint x: 586, endPoint y: 450, distance: 14.3
click at [585, 462] on div "text-es 0 / 500 500 caracteres restantes" at bounding box center [656, 416] width 254 height 95
click at [599, 428] on textarea at bounding box center [656, 410] width 254 height 81
paste textarea "Id del rulebook donde se está ejecutando la regla"
type textarea "Id del rulebook donde se está ejecutando la regla"
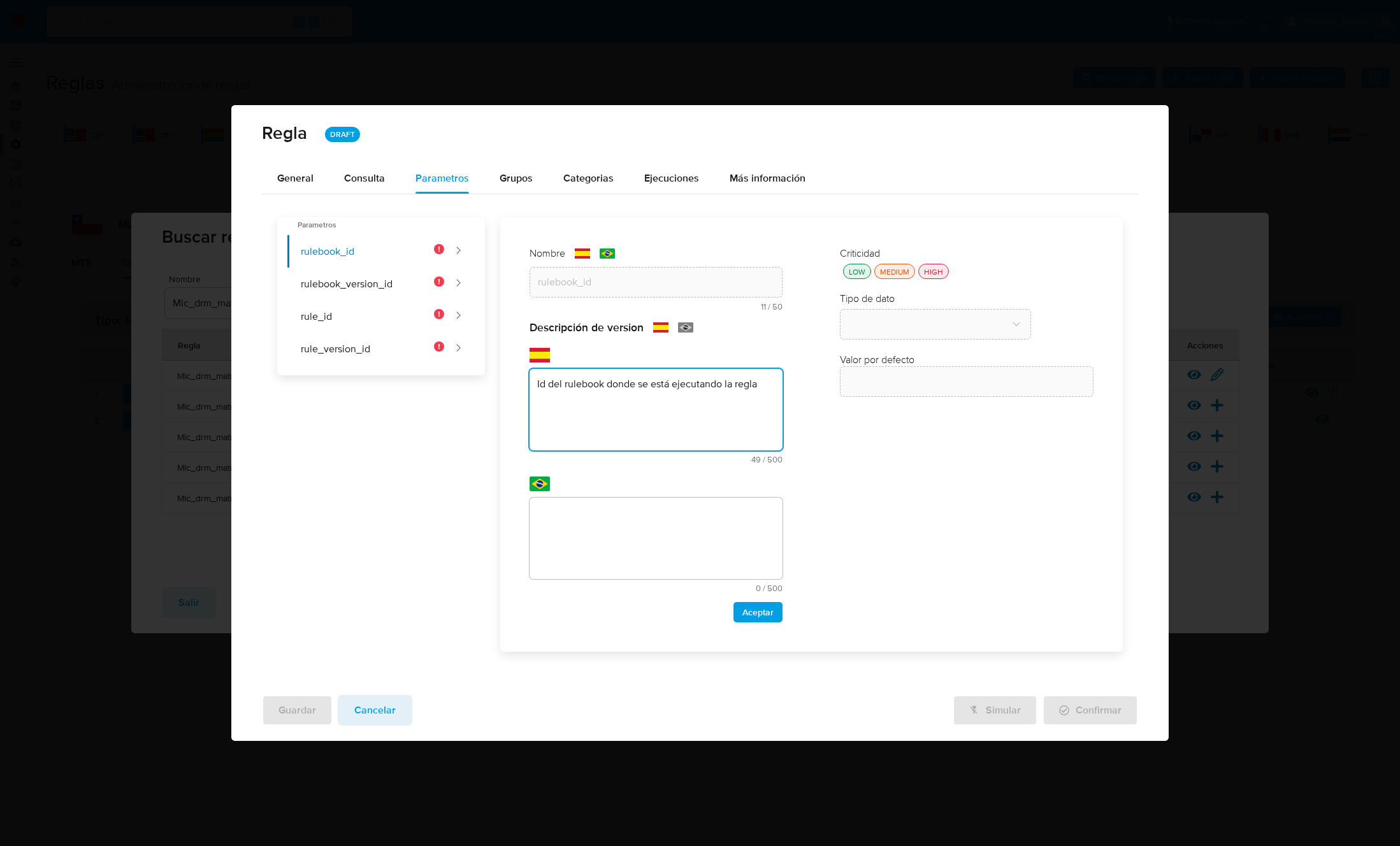
click at [595, 550] on textarea at bounding box center [656, 538] width 254 height 81
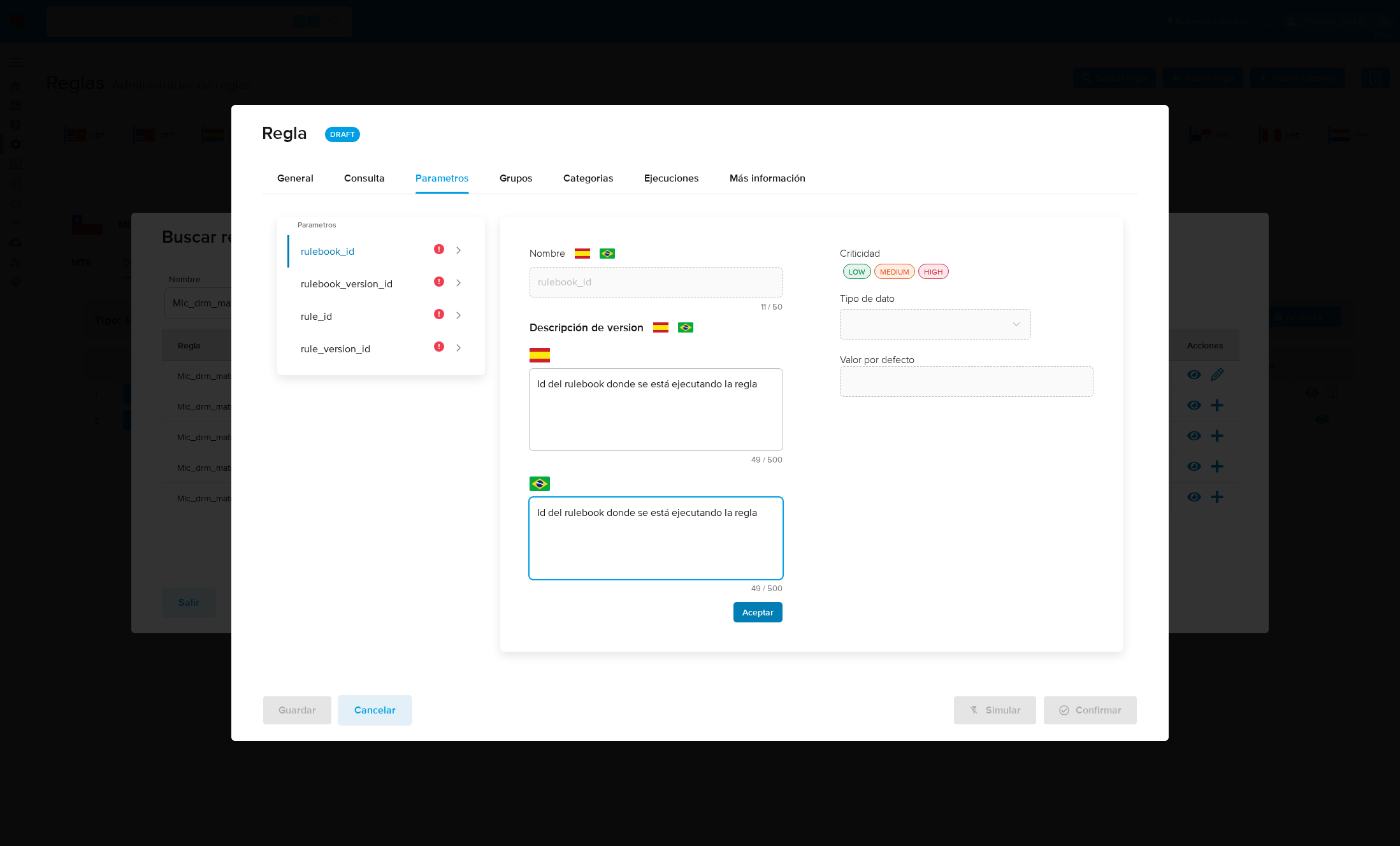
type textarea "Id del rulebook donde se está ejecutando la regla"
click at [750, 615] on span "Aceptar" at bounding box center [758, 611] width 32 height 17
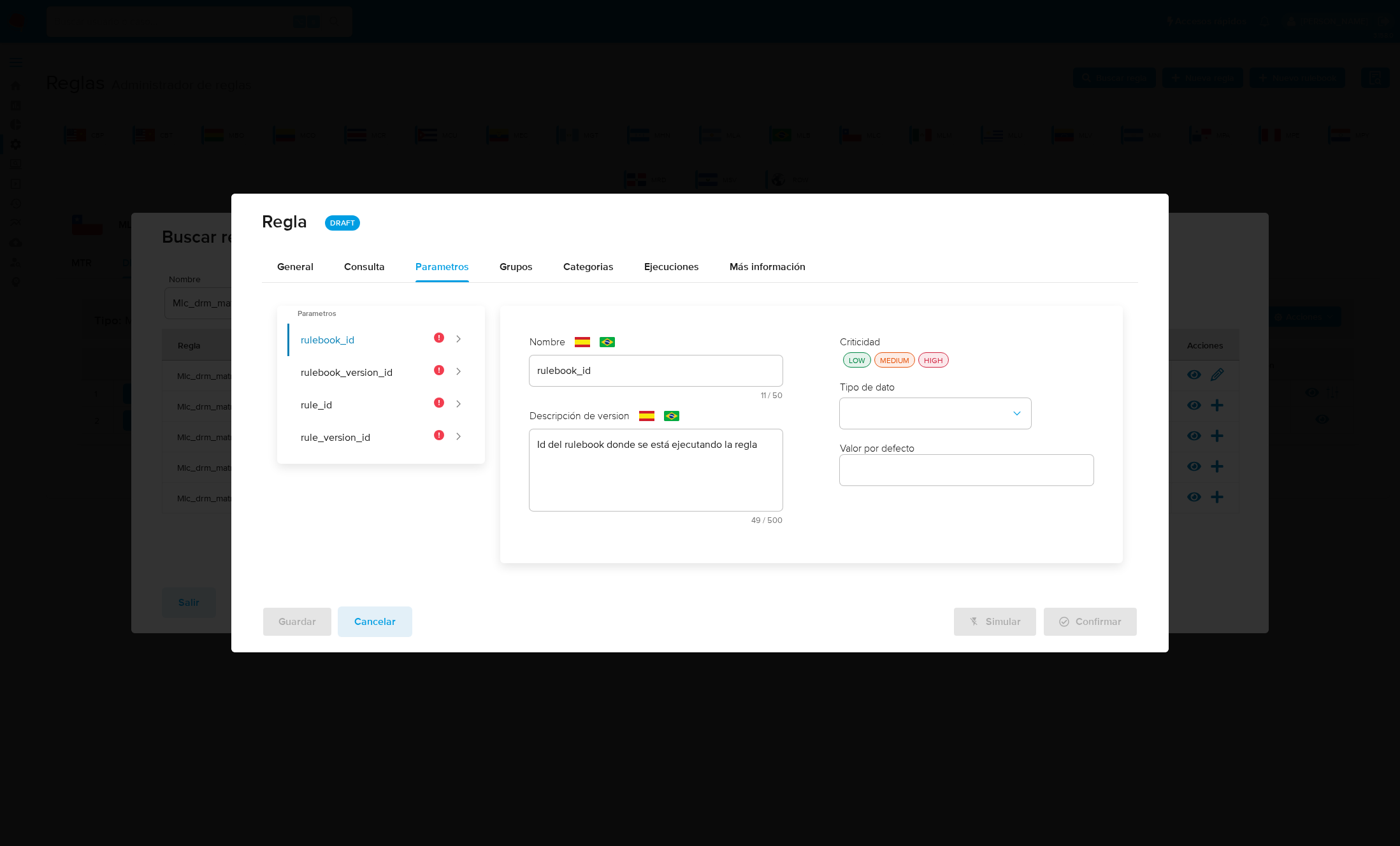
click at [932, 356] on div "HIGH" at bounding box center [933, 360] width 24 height 11
click at [920, 401] on button "type-dropdown" at bounding box center [935, 413] width 191 height 31
click at [880, 562] on span "GLOBAL" at bounding box center [866, 564] width 37 height 12
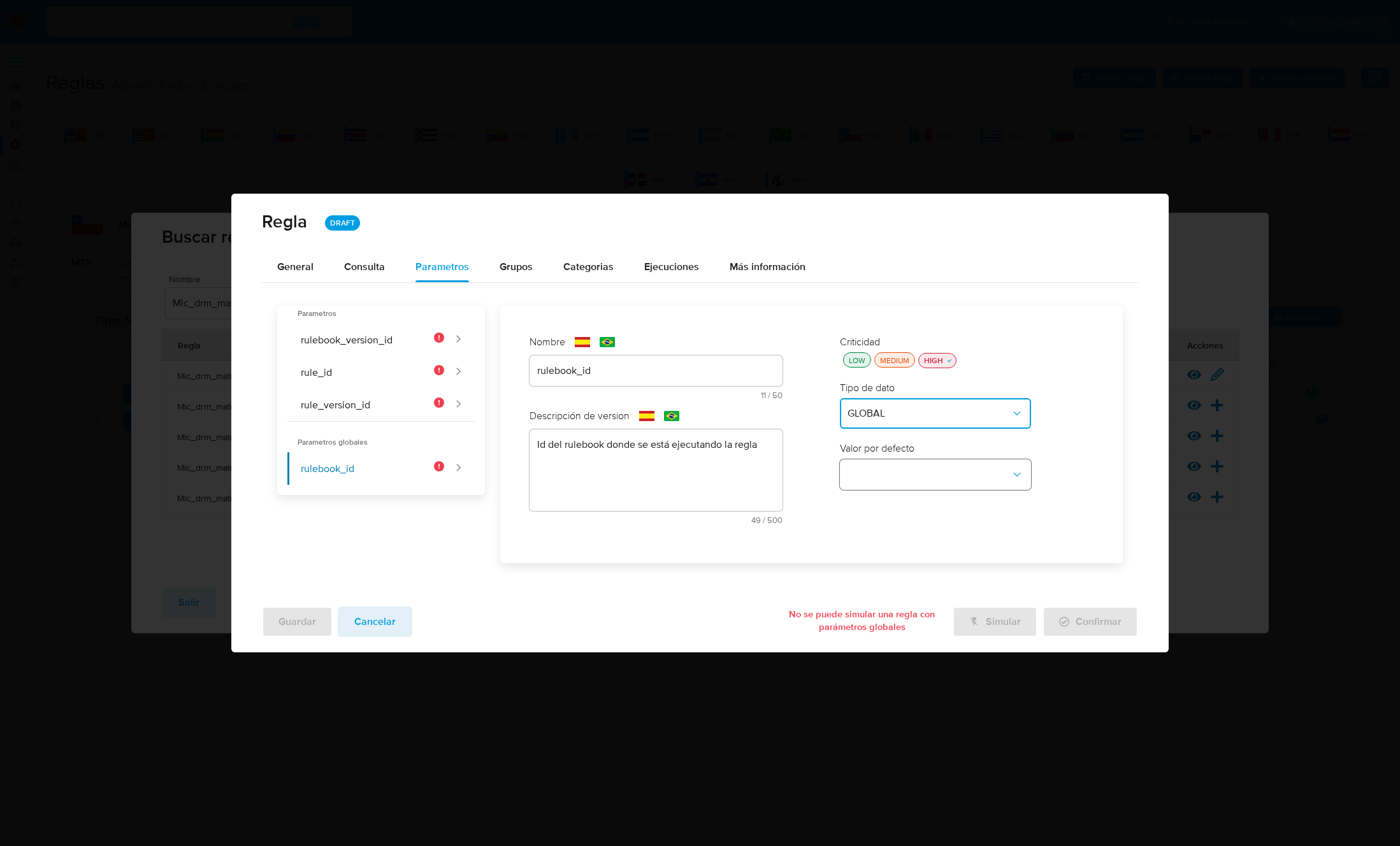
click at [905, 468] on button "global-dropdown" at bounding box center [935, 474] width 191 height 31
click at [901, 508] on span "RULEBOOK_ID" at bounding box center [880, 503] width 67 height 12
click at [388, 340] on button "rulebook_version_id" at bounding box center [365, 339] width 157 height 32
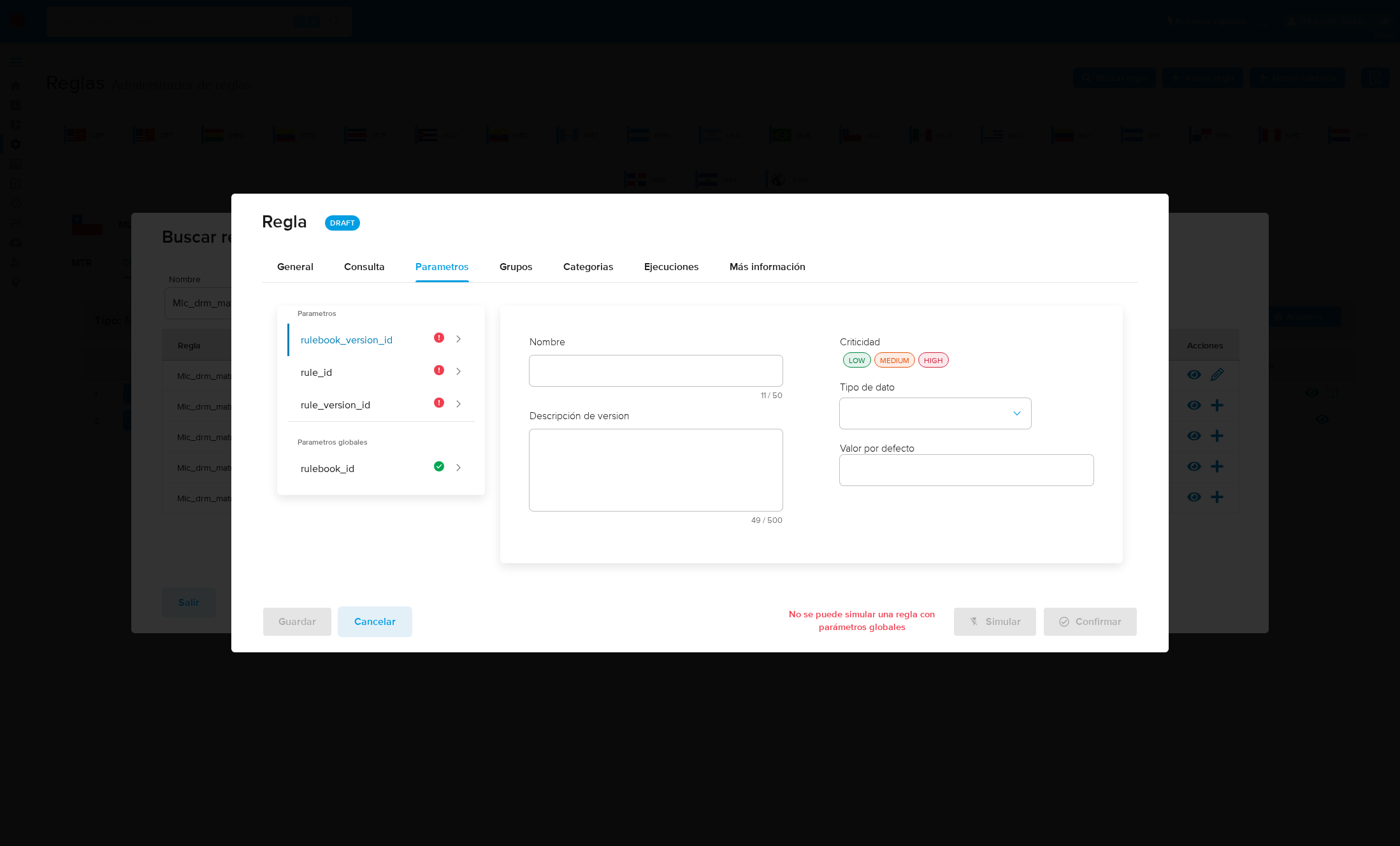
click at [557, 368] on div "Nombre text-es 11 / 50 39 caracteres restantes text-pt 11 / 50 39 caracteres re…" at bounding box center [656, 372] width 254 height 74
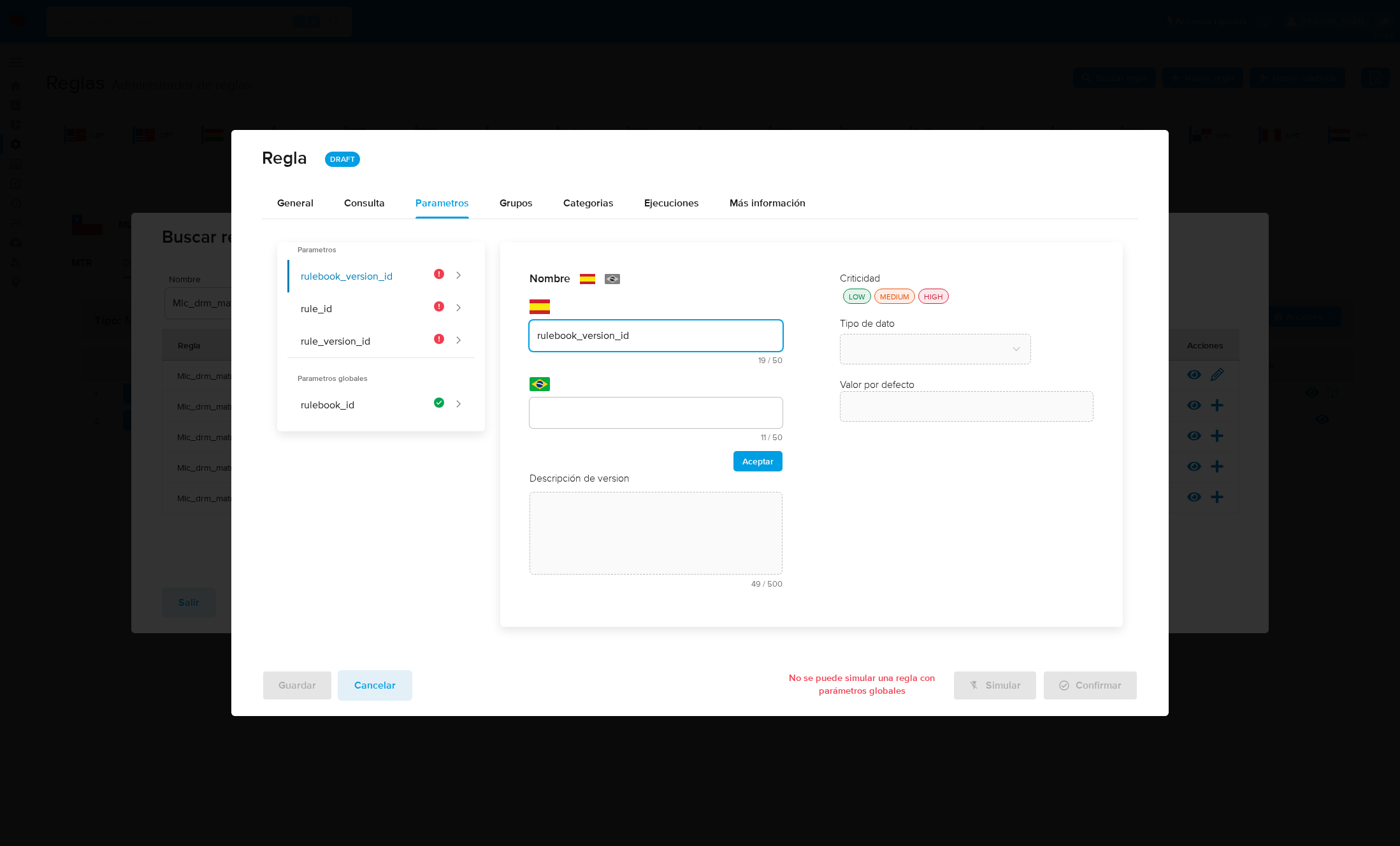
type input "rulebook_version_id"
click at [564, 427] on div at bounding box center [656, 412] width 254 height 31
click at [569, 413] on input "text" at bounding box center [656, 413] width 254 height 17
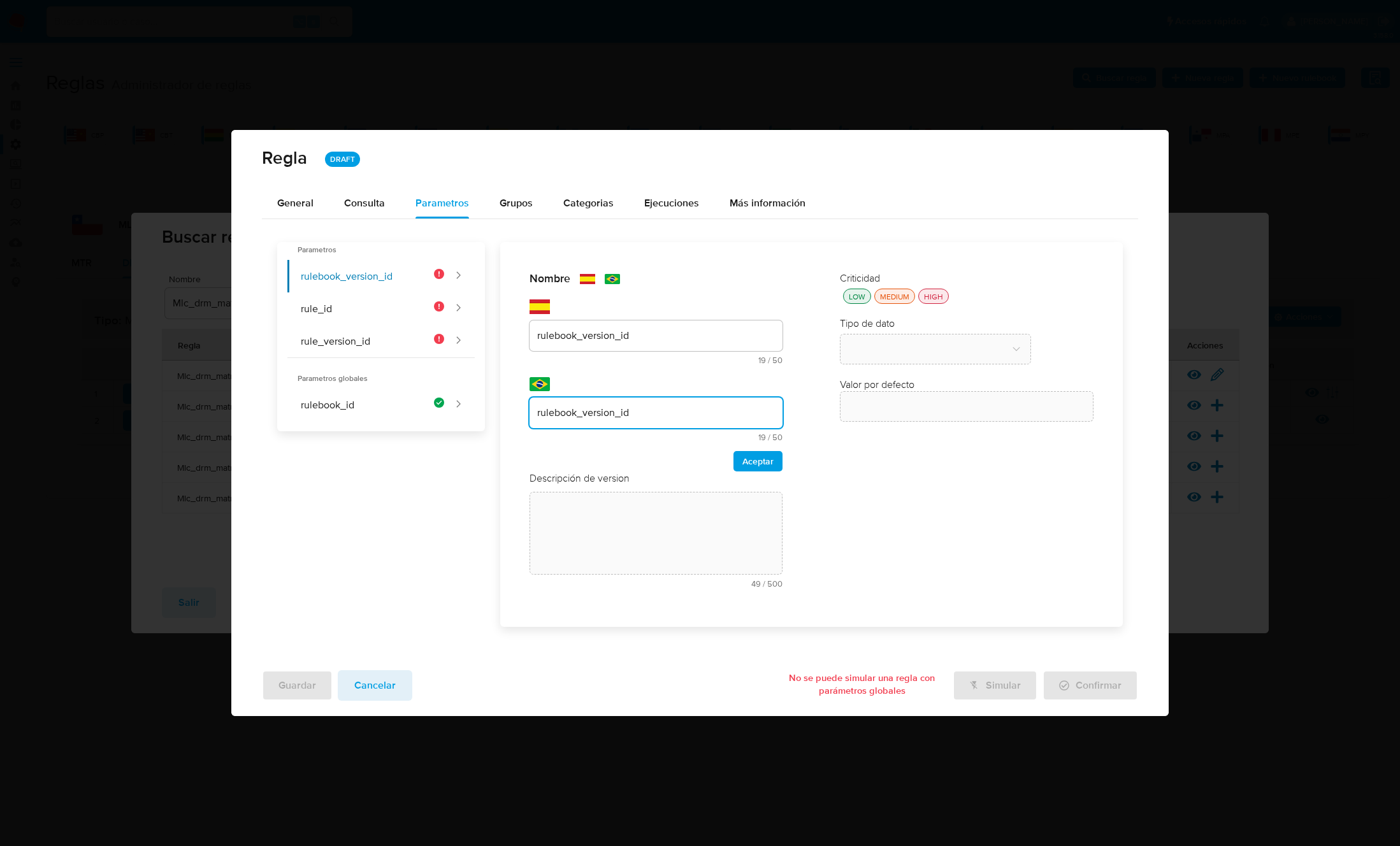
type input "rulebook_version_id"
click at [731, 454] on div "Aceptar" at bounding box center [656, 461] width 254 height 21
click at [744, 459] on span "Aceptar" at bounding box center [758, 460] width 32 height 17
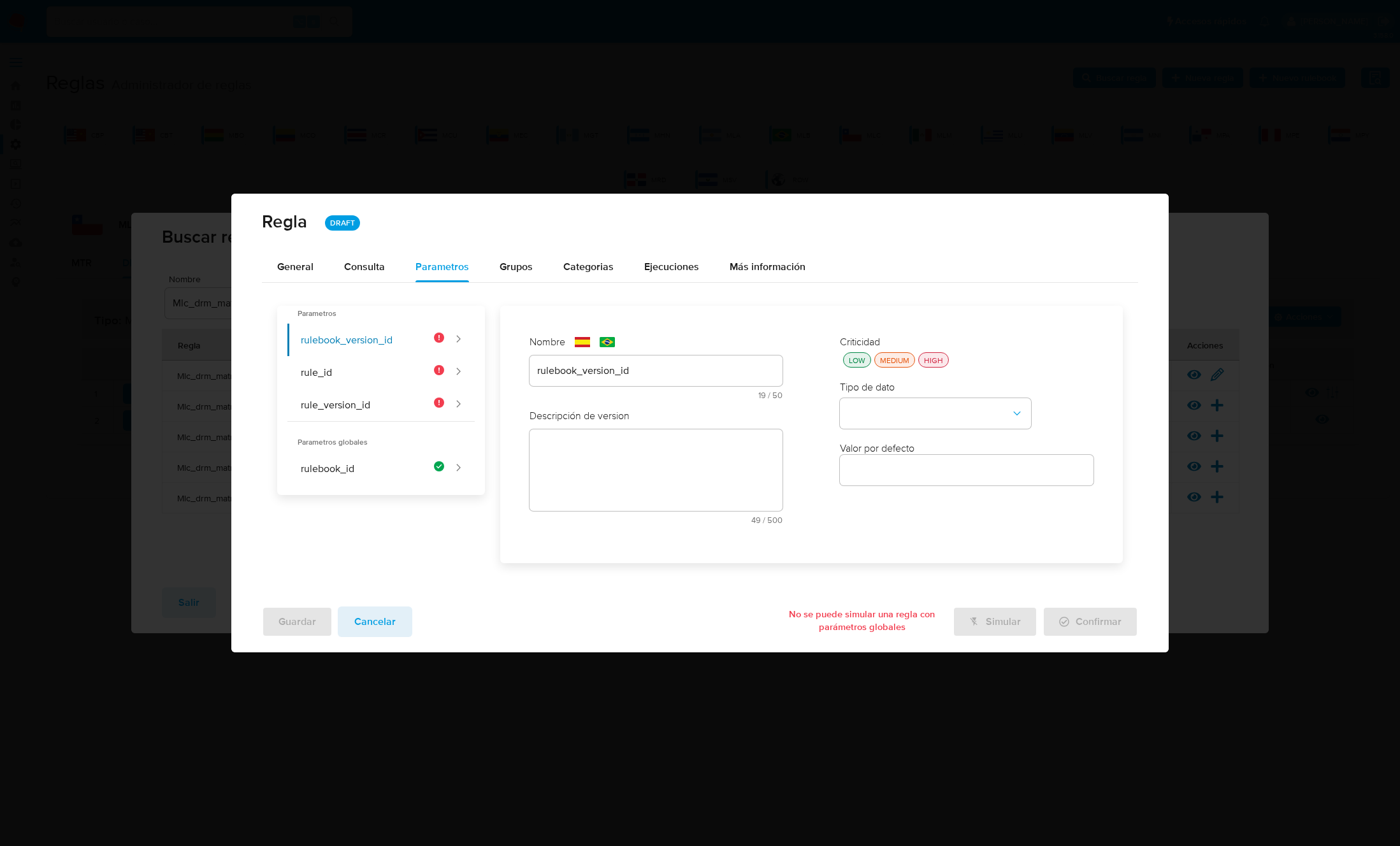
click at [613, 455] on div "text-es 49 / 500 451 caracteres restantes" at bounding box center [656, 477] width 254 height 95
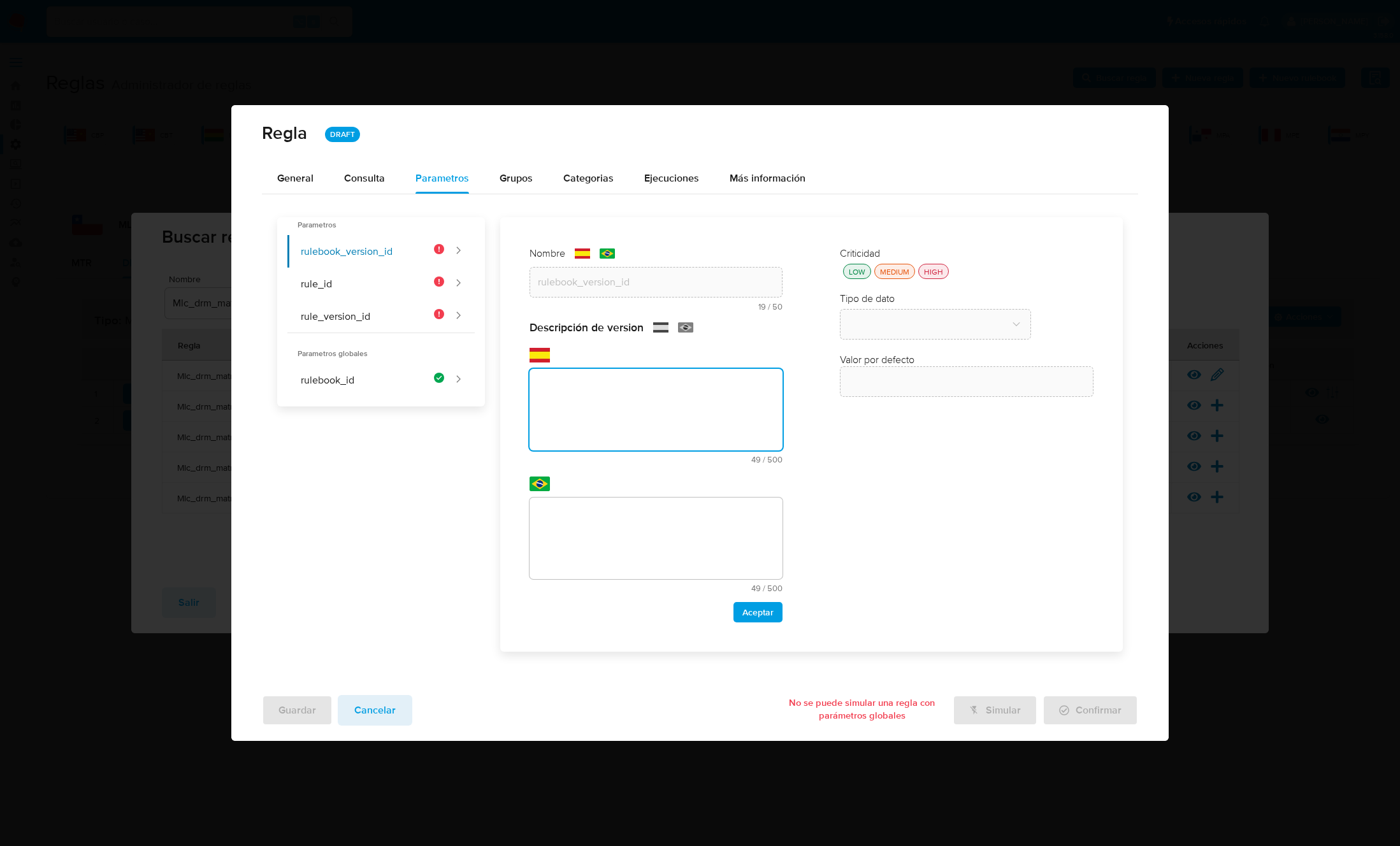
click at [611, 425] on textarea at bounding box center [656, 410] width 254 height 81
paste textarea "Id de versión del rulebook donde se está ejecutando la regla"
type textarea "Id de versión del rulebook donde se está ejecutando la regla"
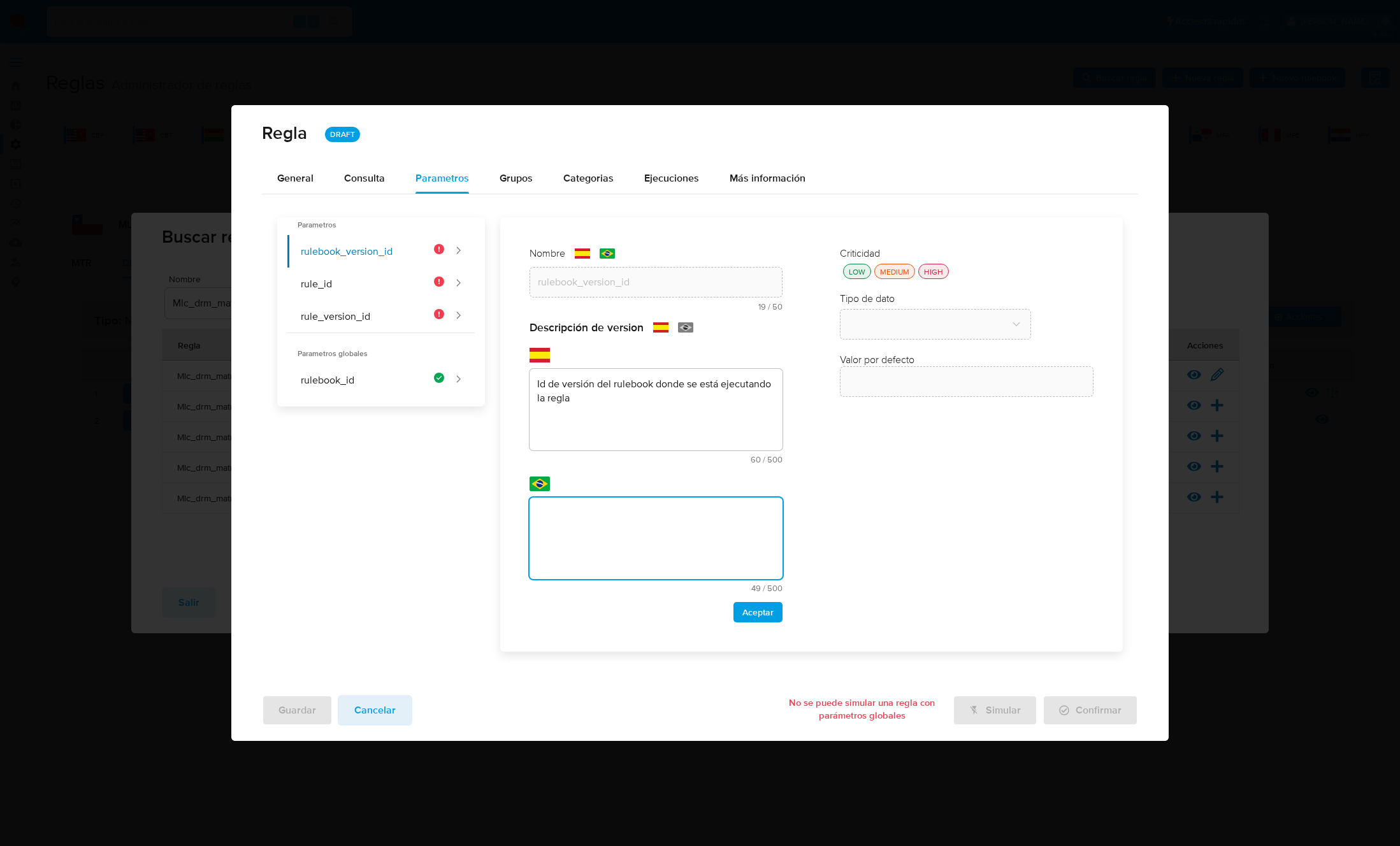
click at [616, 547] on textarea at bounding box center [656, 538] width 254 height 81
type textarea "Id de versión del rulebook donde se está ejecutando la regla"
click at [762, 610] on span "Aceptar" at bounding box center [758, 611] width 32 height 17
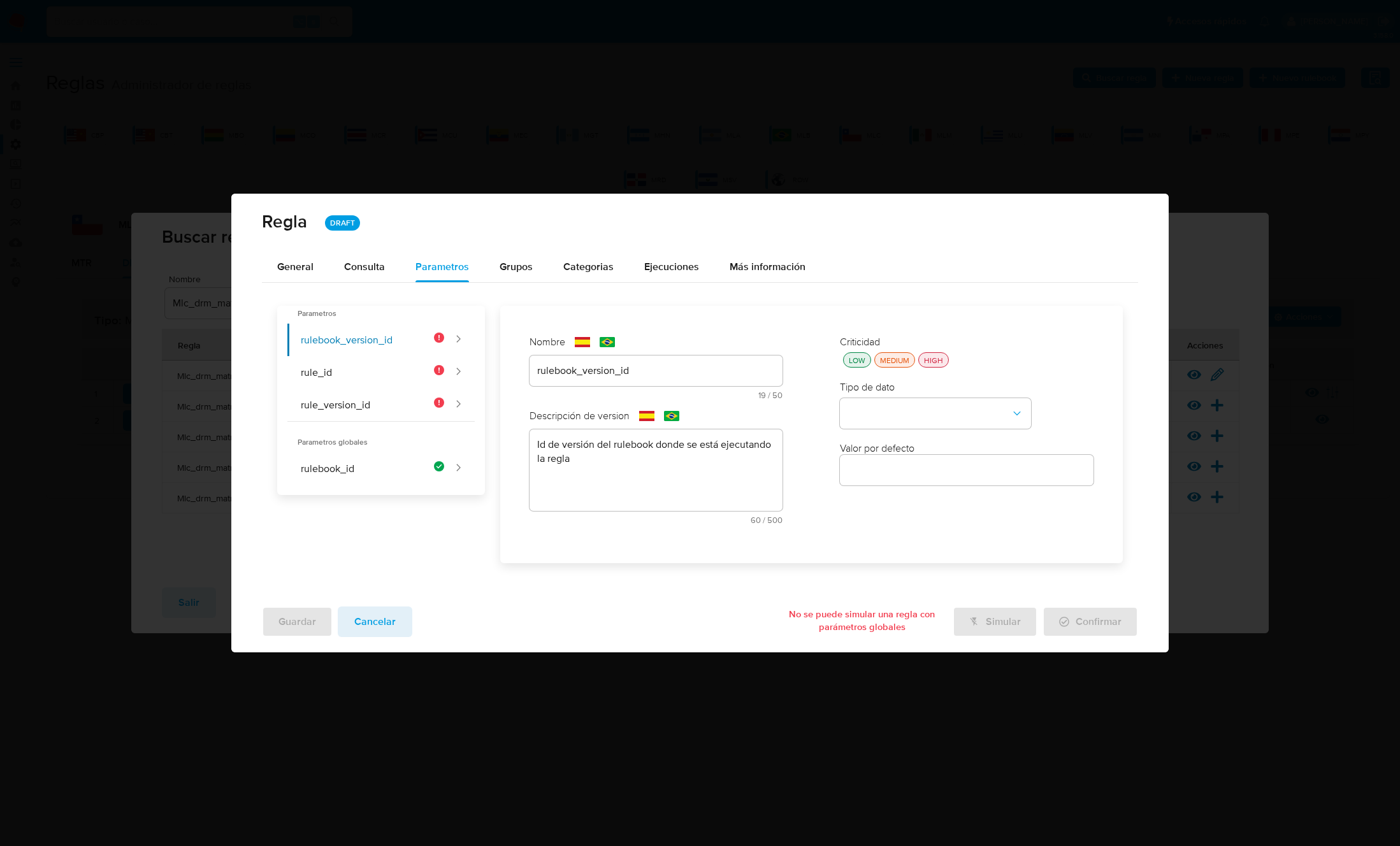
click at [934, 361] on div "HIGH" at bounding box center [933, 360] width 24 height 11
click at [925, 410] on button "type-dropdown" at bounding box center [935, 413] width 191 height 31
click at [915, 417] on div "GLOBAL" at bounding box center [931, 411] width 168 height 31
click at [894, 466] on button "global-dropdown" at bounding box center [935, 474] width 191 height 31
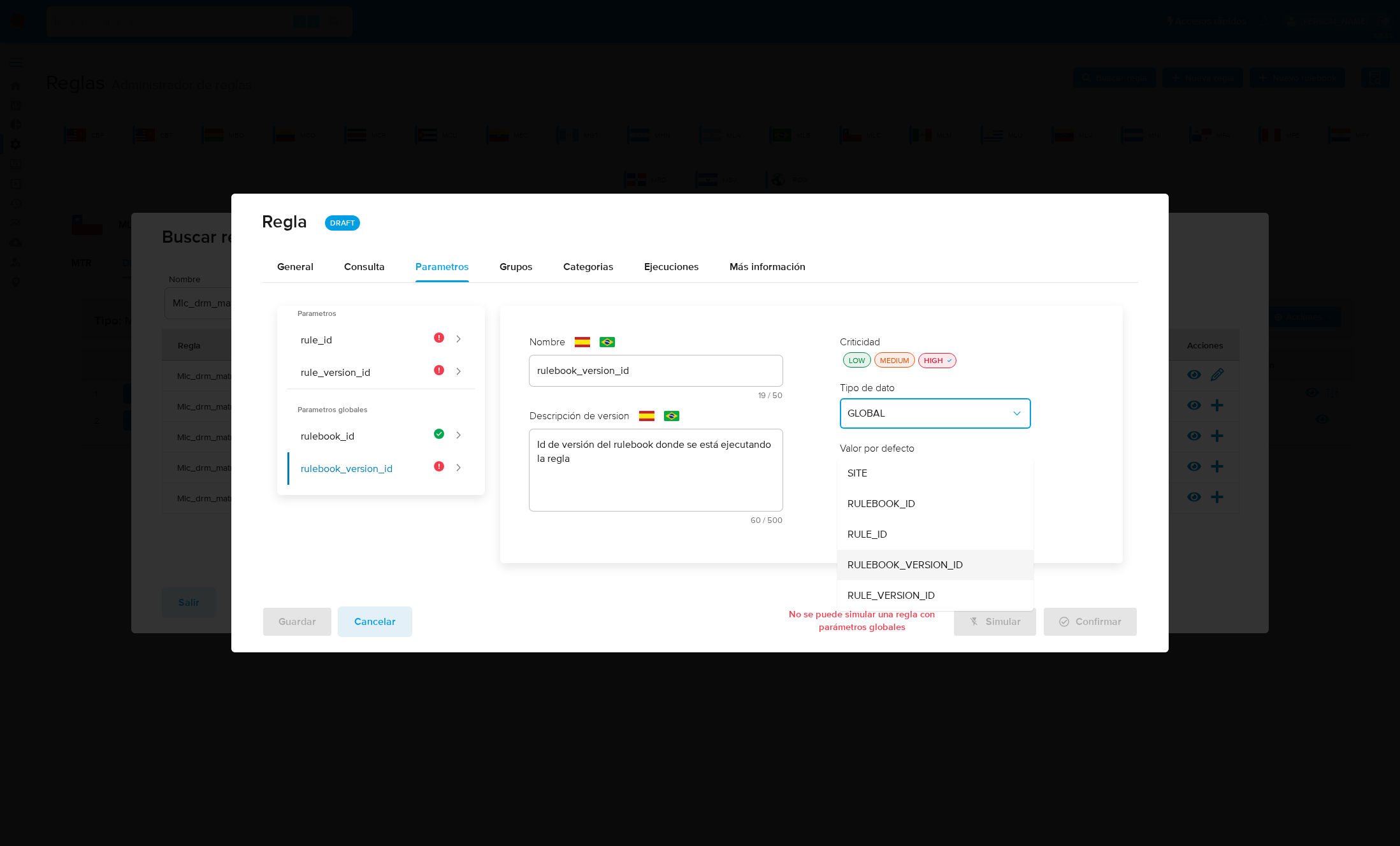
click at [924, 569] on span "RULEBOOK_VERSION_ID" at bounding box center [905, 564] width 115 height 12
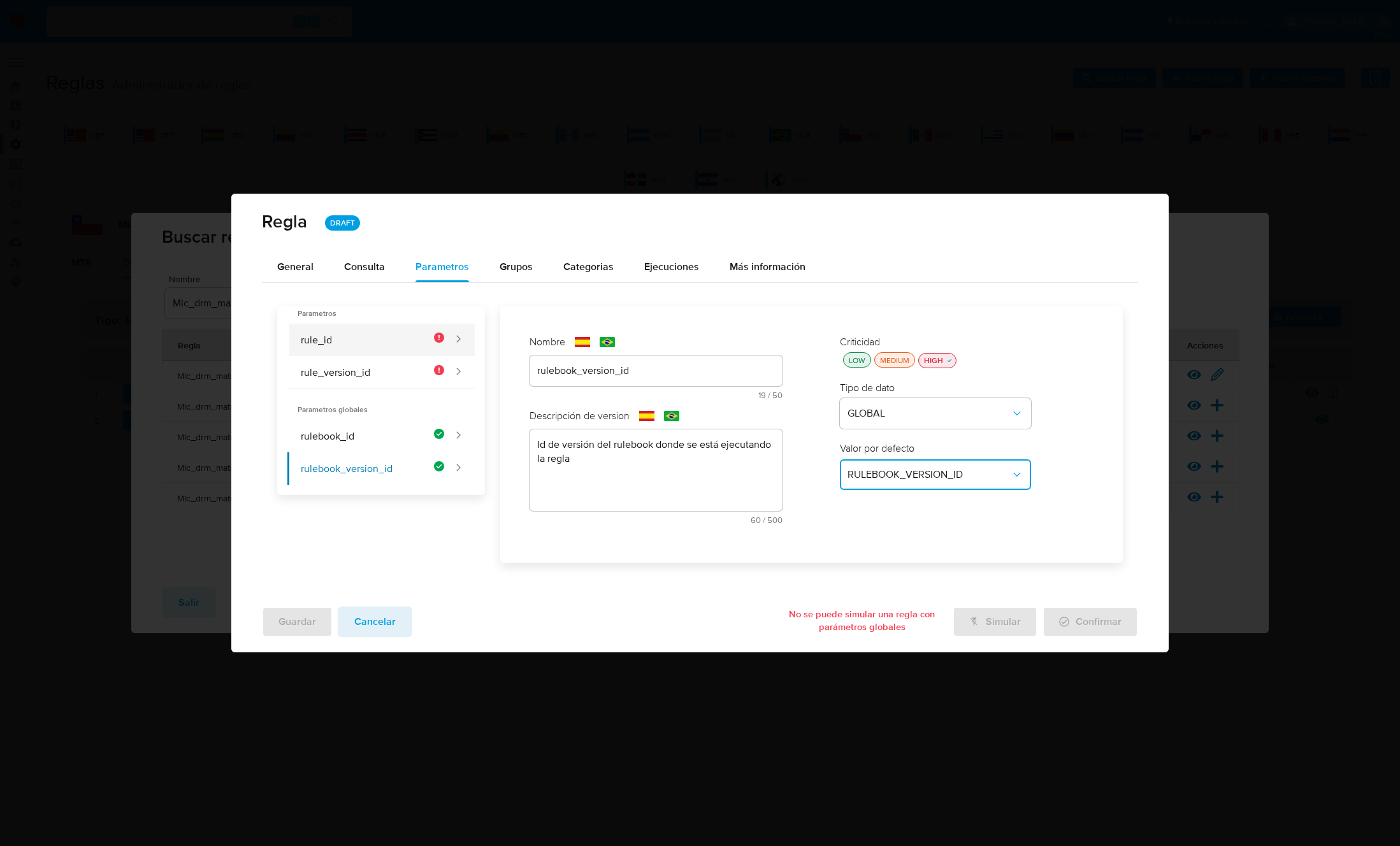
click at [355, 337] on button "rule_id" at bounding box center [365, 339] width 157 height 32
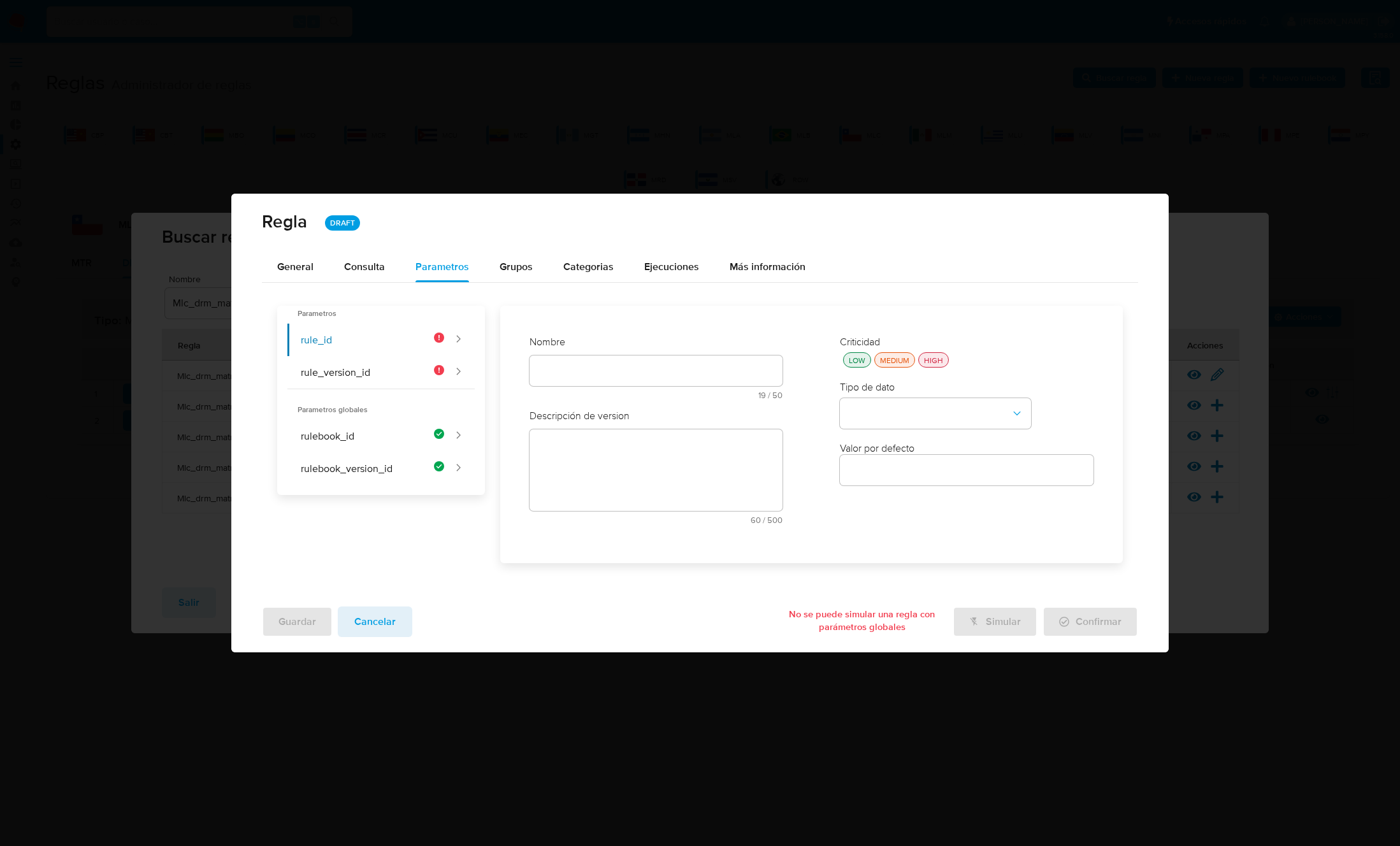
click at [590, 367] on div "Nombre text-es 19 / 50 31 caracteres restantes text-pt 19 / 50 31 caracteres re…" at bounding box center [656, 372] width 254 height 74
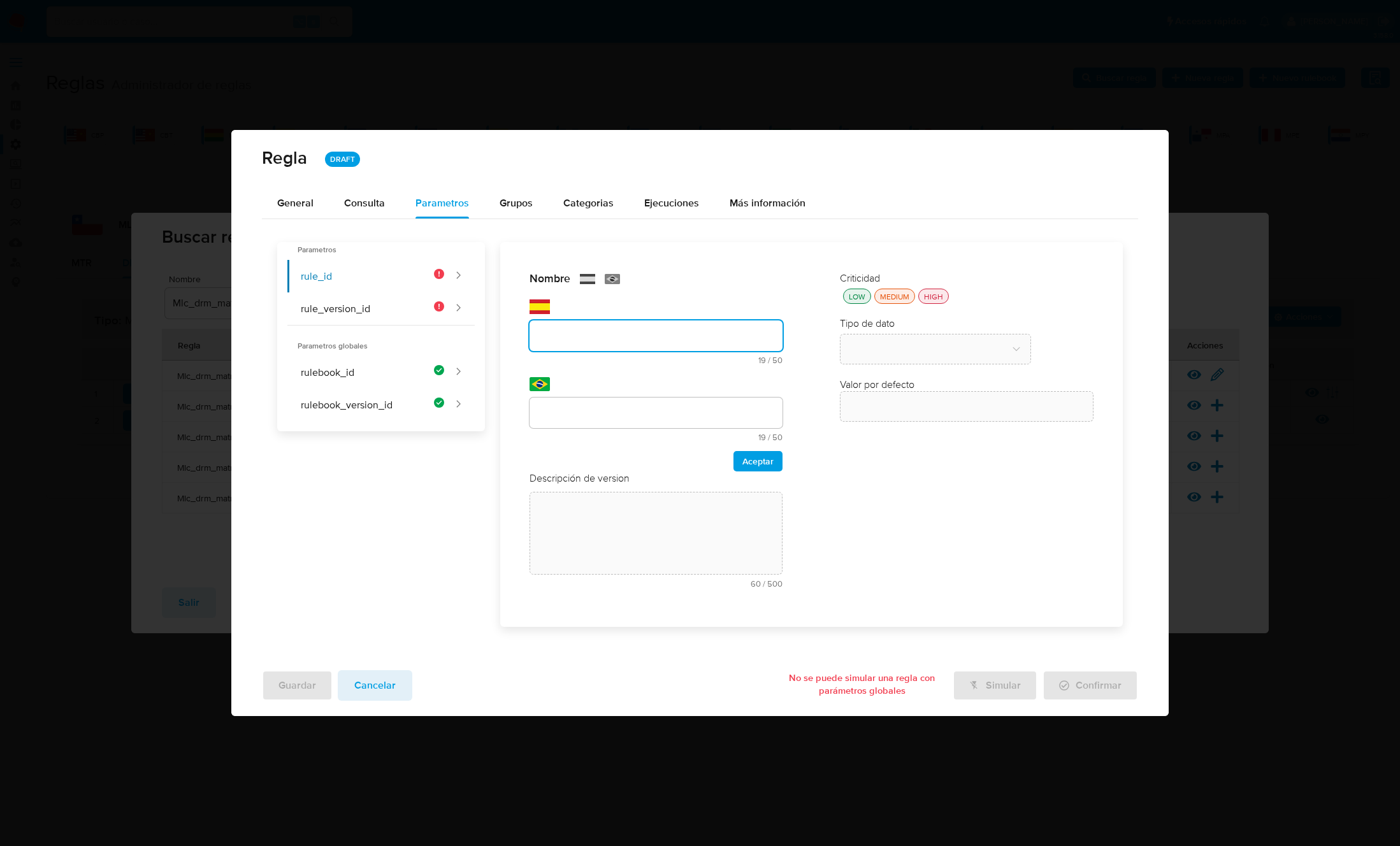
click at [585, 337] on input "text" at bounding box center [656, 336] width 254 height 17
type input "rule_id"
click at [575, 401] on div at bounding box center [656, 412] width 254 height 31
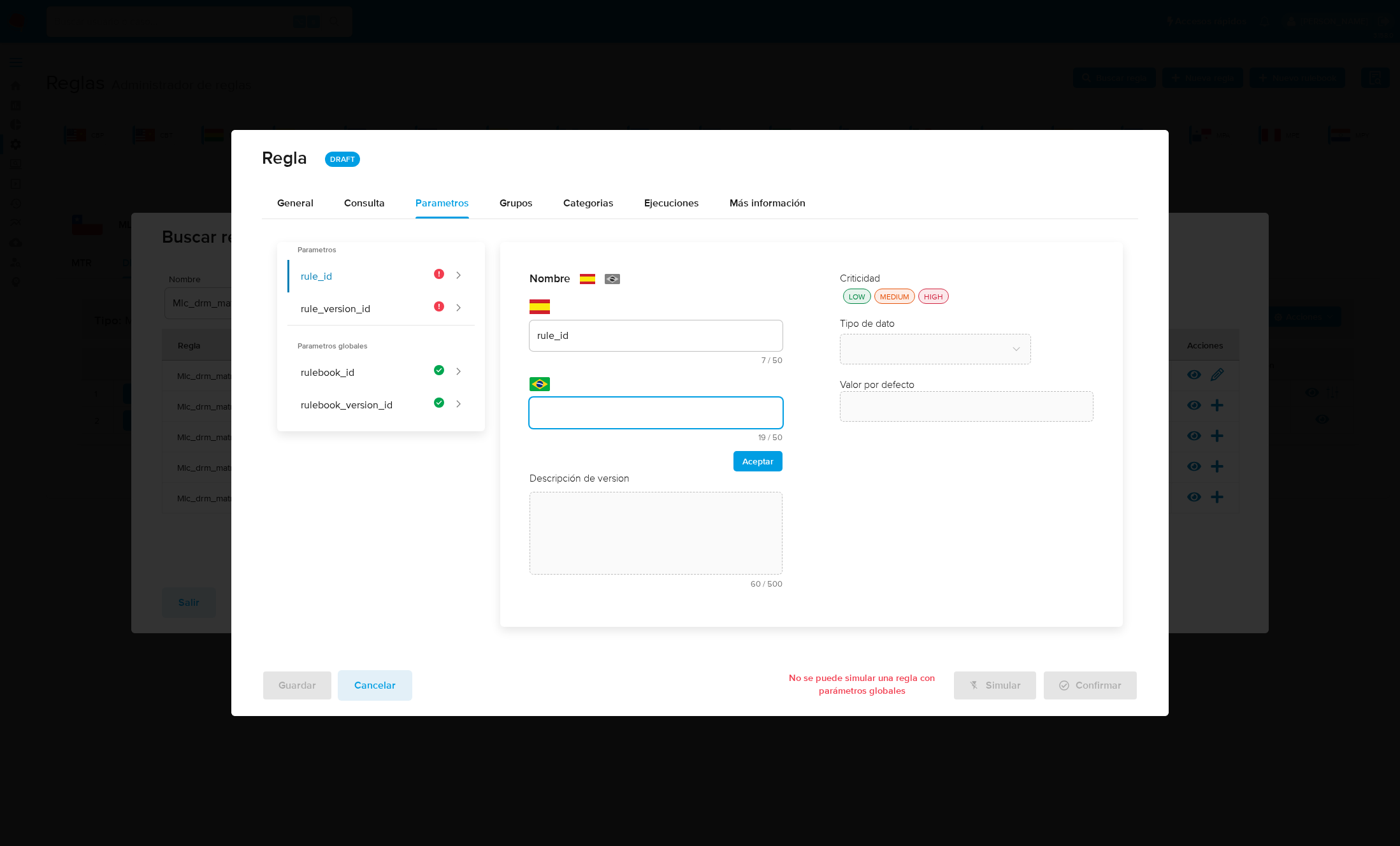
click at [576, 405] on input "text" at bounding box center [656, 413] width 254 height 17
type input "rule_id"
click at [754, 459] on span "Aceptar" at bounding box center [758, 460] width 32 height 17
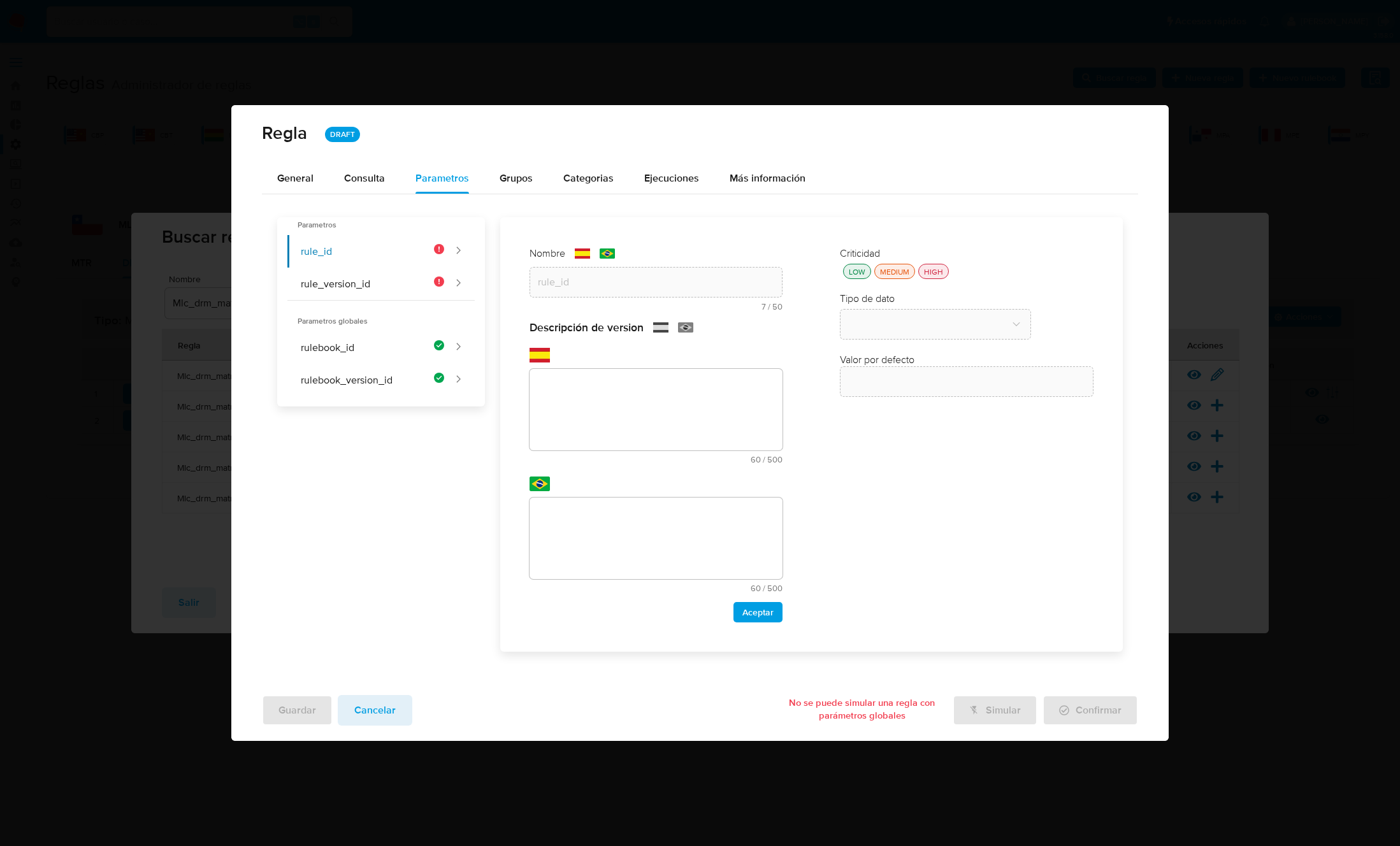
click at [594, 457] on div "text-es 60 / 500 440 caracteres restantes" at bounding box center [656, 416] width 254 height 95
click at [577, 421] on textarea at bounding box center [656, 410] width 254 height 81
paste textarea "Id de la regla que está ejecutándose"
type textarea "Id de la regla que está ejecutándose"
click at [611, 539] on textarea at bounding box center [656, 538] width 254 height 81
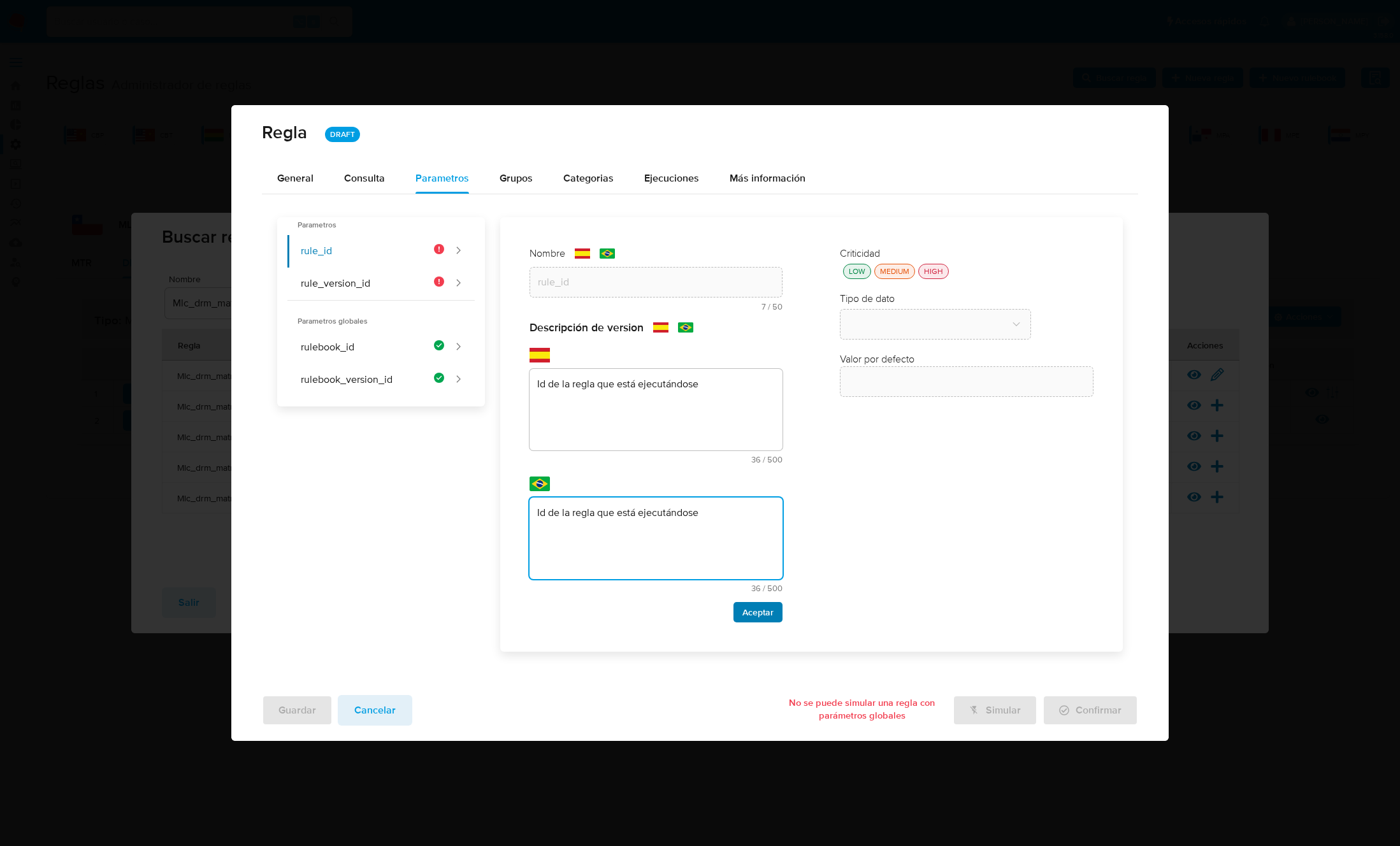
type textarea "Id de la regla que está ejecutándose"
click at [756, 609] on span "Aceptar" at bounding box center [758, 611] width 32 height 17
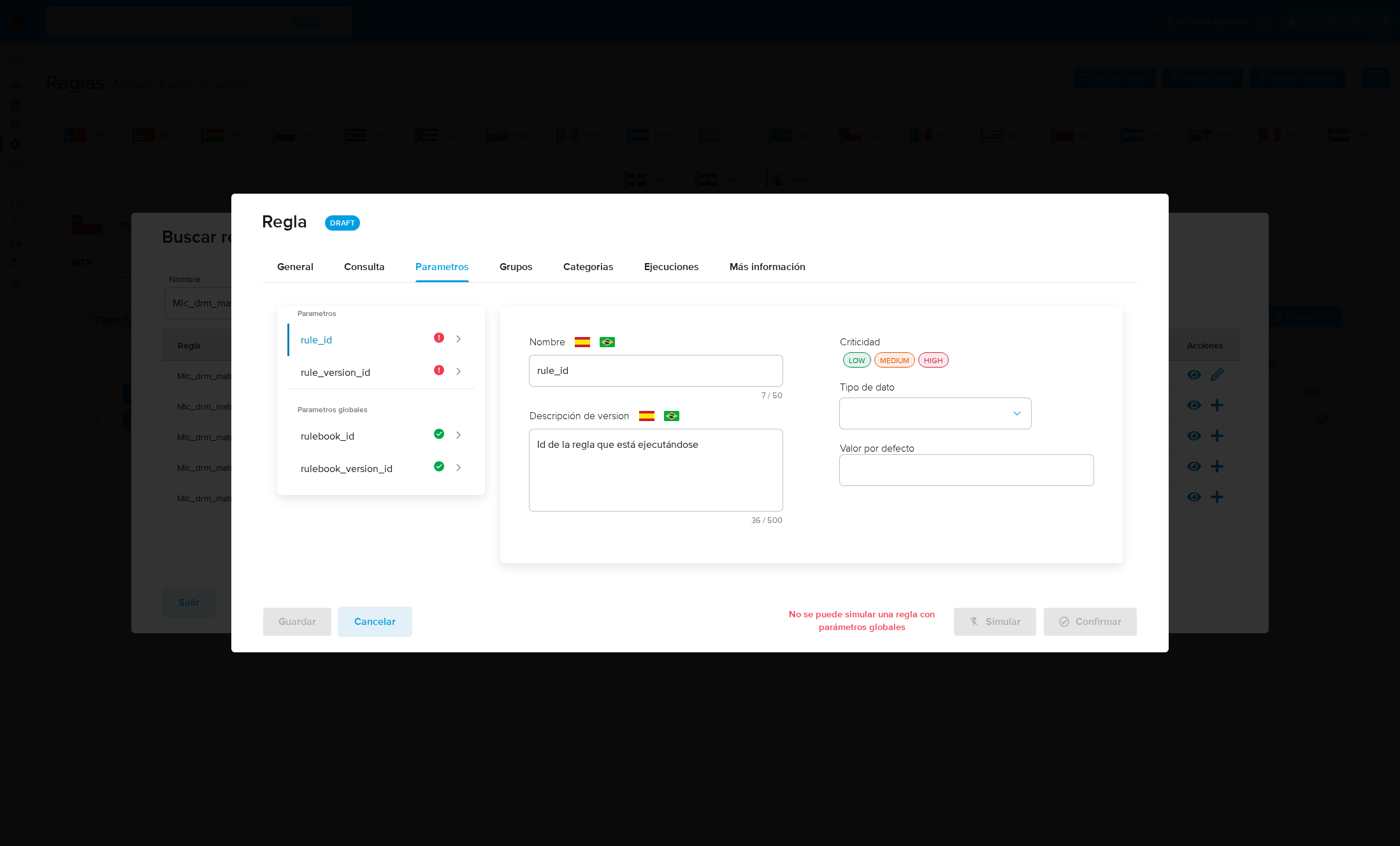
click at [942, 361] on div "HIGH" at bounding box center [933, 360] width 24 height 11
click at [919, 396] on div "Tipo de dato" at bounding box center [967, 405] width 254 height 48
click at [915, 401] on button "type-dropdown" at bounding box center [935, 413] width 191 height 31
click at [885, 423] on div "GLOBAL" at bounding box center [931, 411] width 168 height 31
click at [890, 470] on button "global-dropdown" at bounding box center [935, 474] width 191 height 31
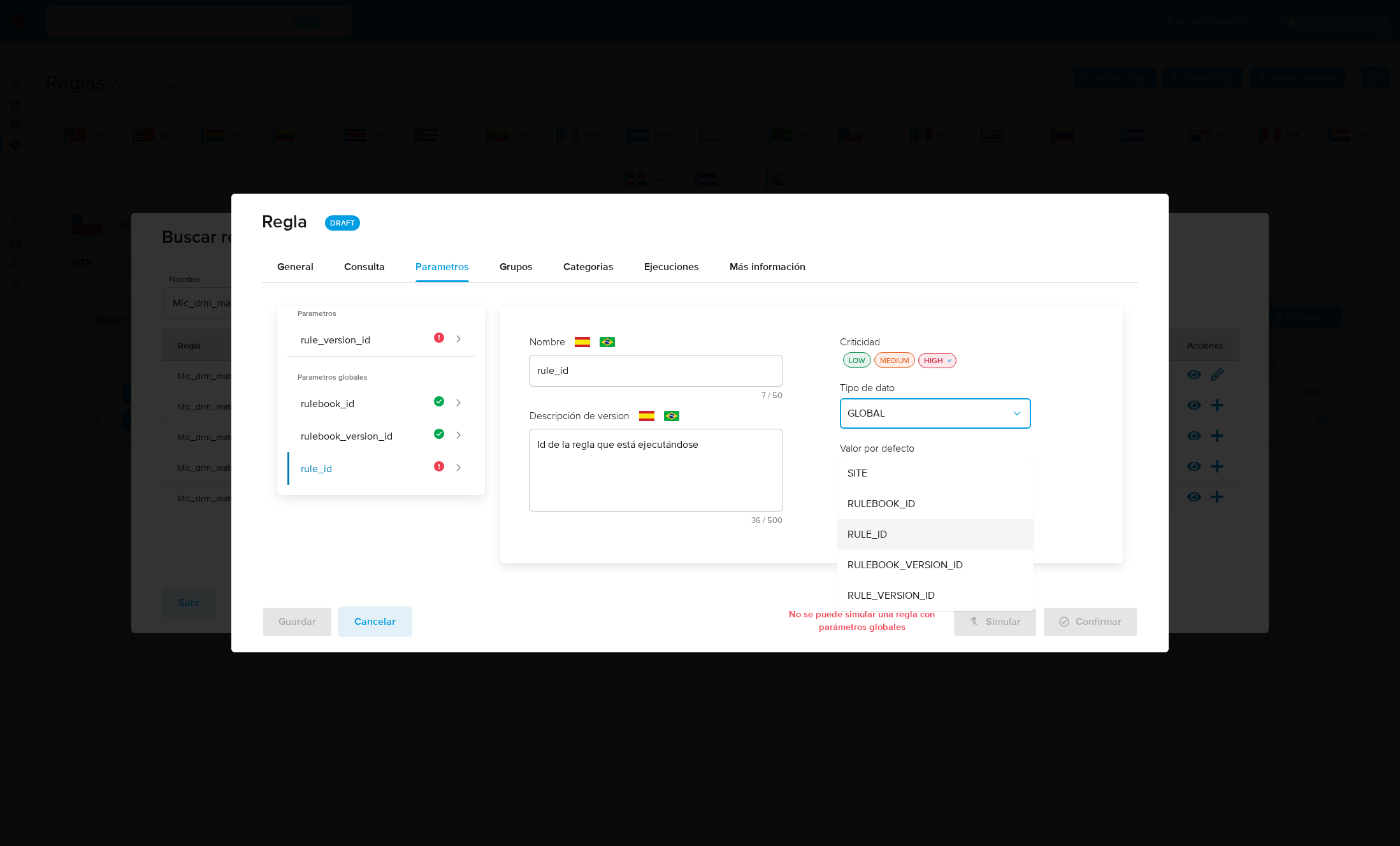
click at [891, 530] on div "RULE_ID" at bounding box center [931, 534] width 168 height 31
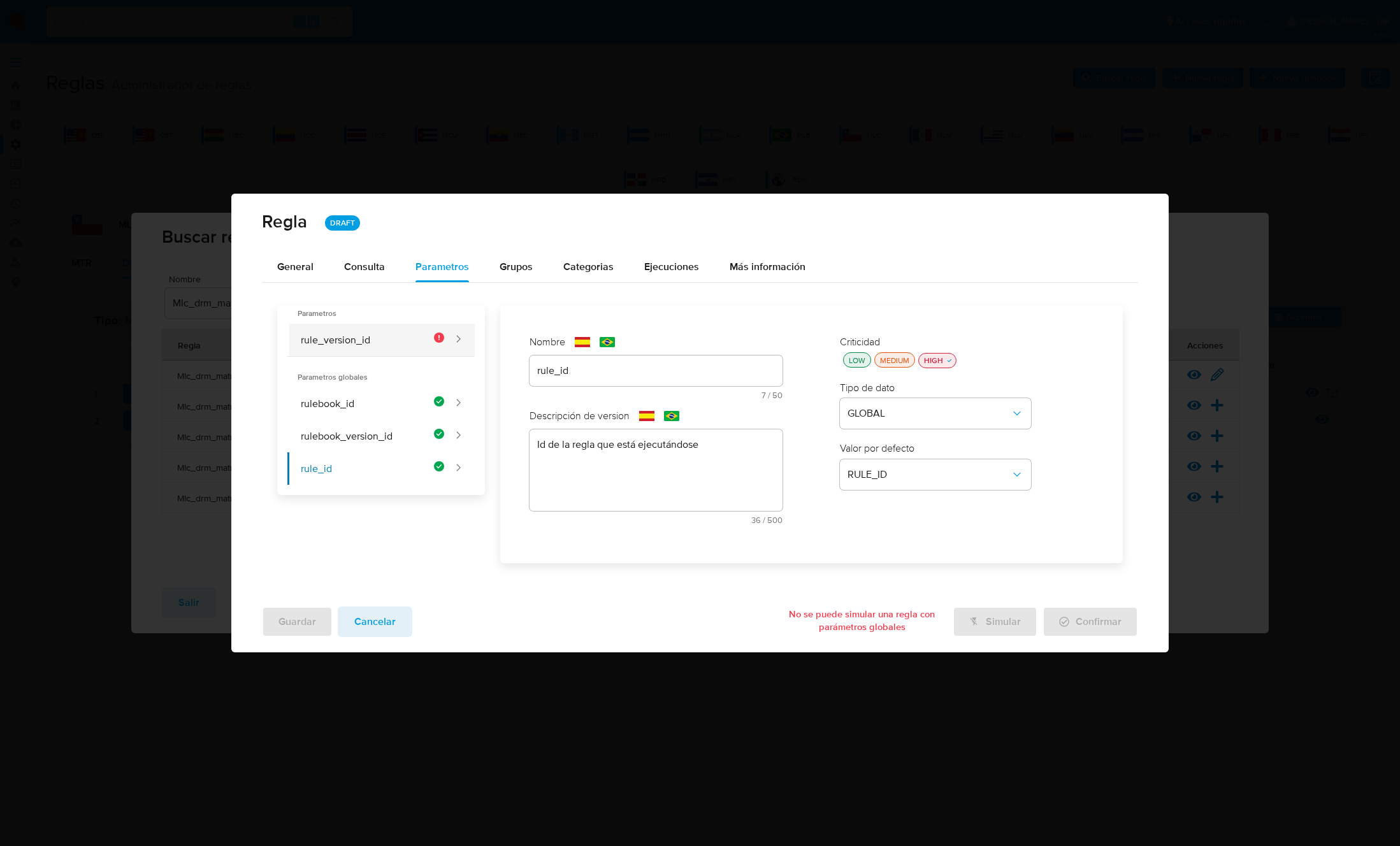
click at [363, 342] on button "rule_version_id" at bounding box center [365, 339] width 157 height 32
click at [612, 380] on div at bounding box center [656, 370] width 254 height 31
click at [613, 372] on div "Nombre text-es 7 / 50 43 caracteres restantes text-pt 7 / 50 43 caracteres rest…" at bounding box center [656, 372] width 254 height 74
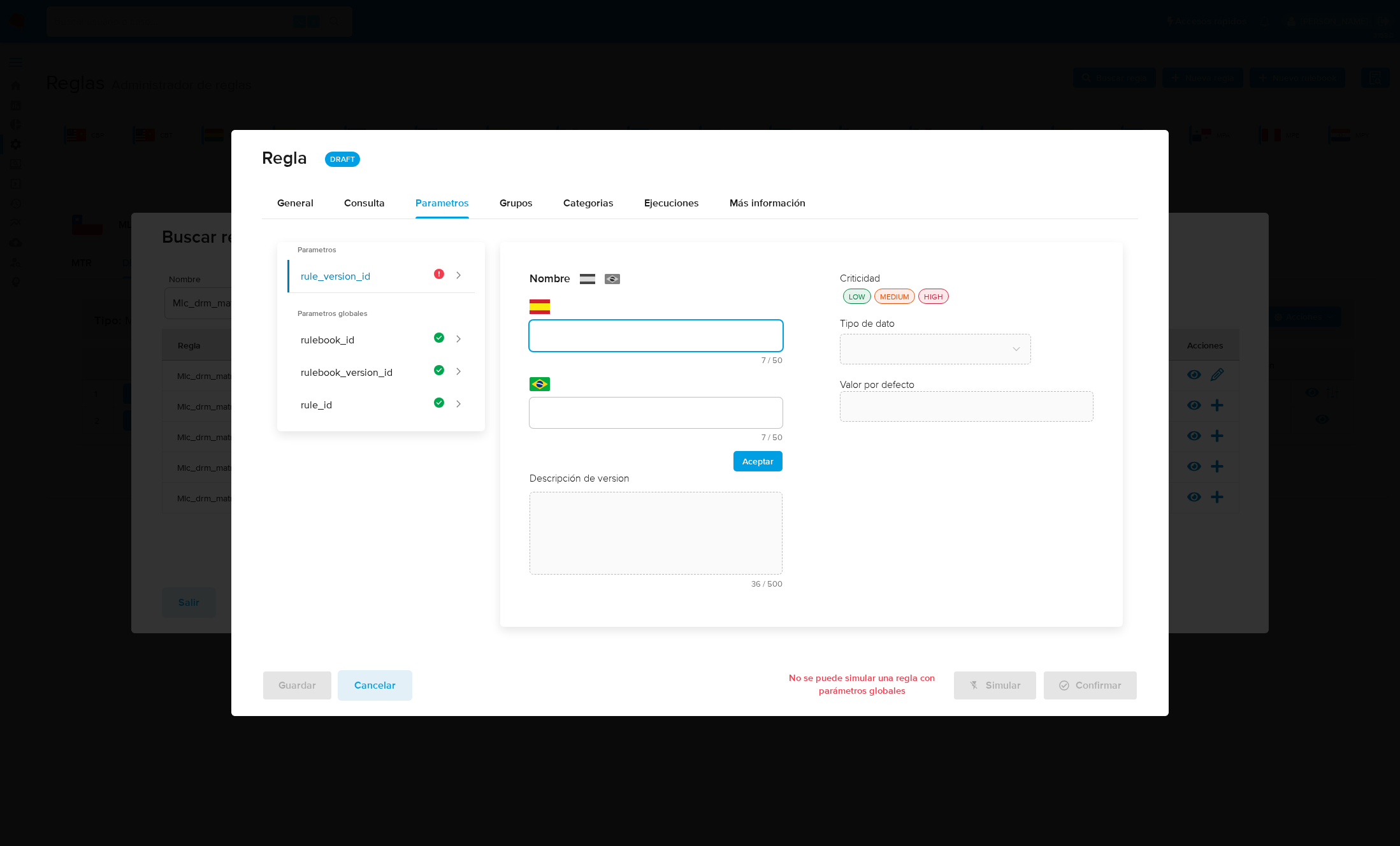
click at [578, 343] on input "text" at bounding box center [656, 336] width 254 height 17
click at [583, 332] on input "text" at bounding box center [656, 336] width 254 height 17
type input "rule_version_id"
click at [569, 400] on div at bounding box center [656, 412] width 254 height 31
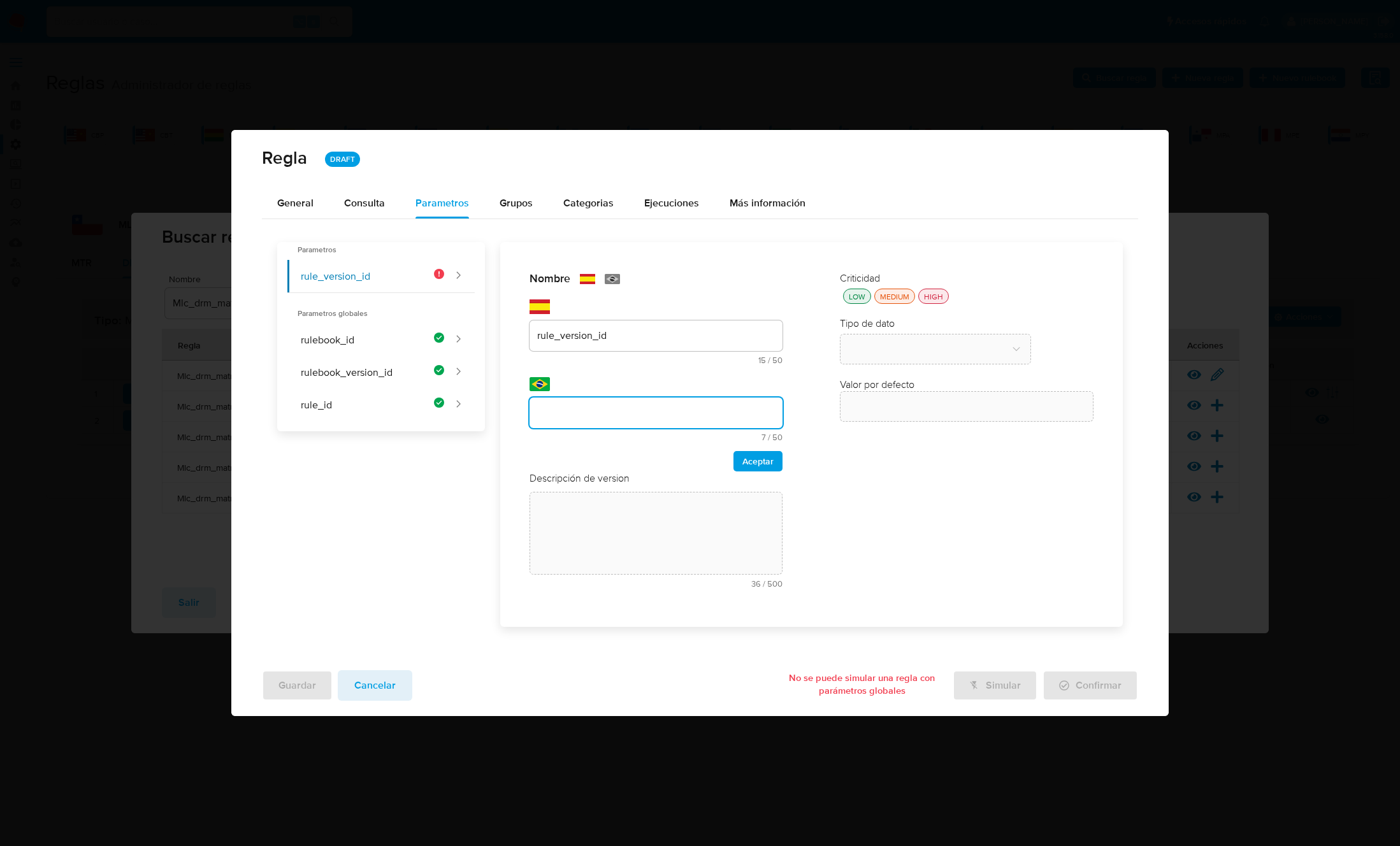
click at [567, 417] on input "text" at bounding box center [656, 413] width 254 height 17
type input "rule_version_id"
click at [765, 460] on span "Aceptar" at bounding box center [758, 460] width 32 height 17
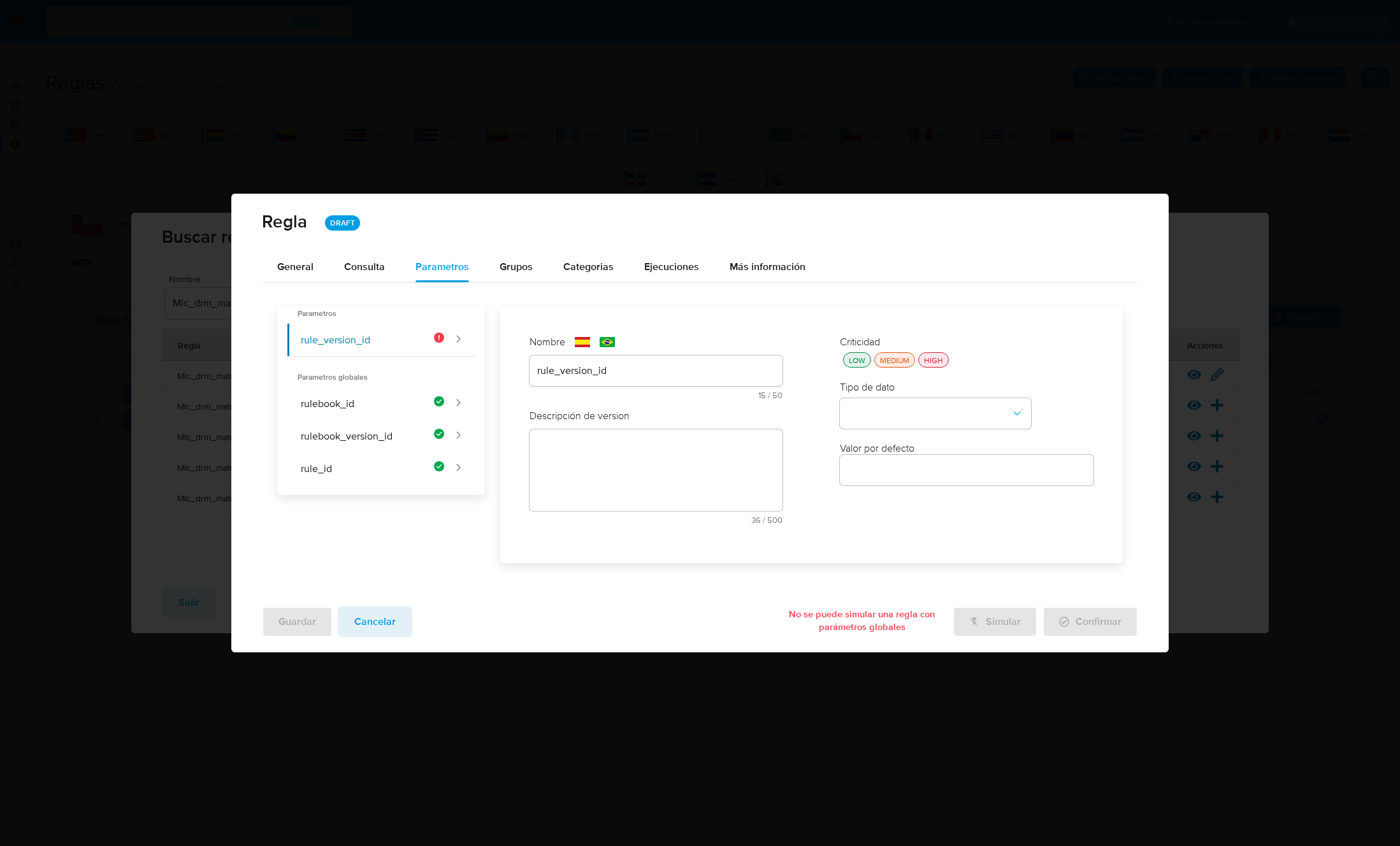
click at [602, 445] on textarea at bounding box center [656, 470] width 254 height 81
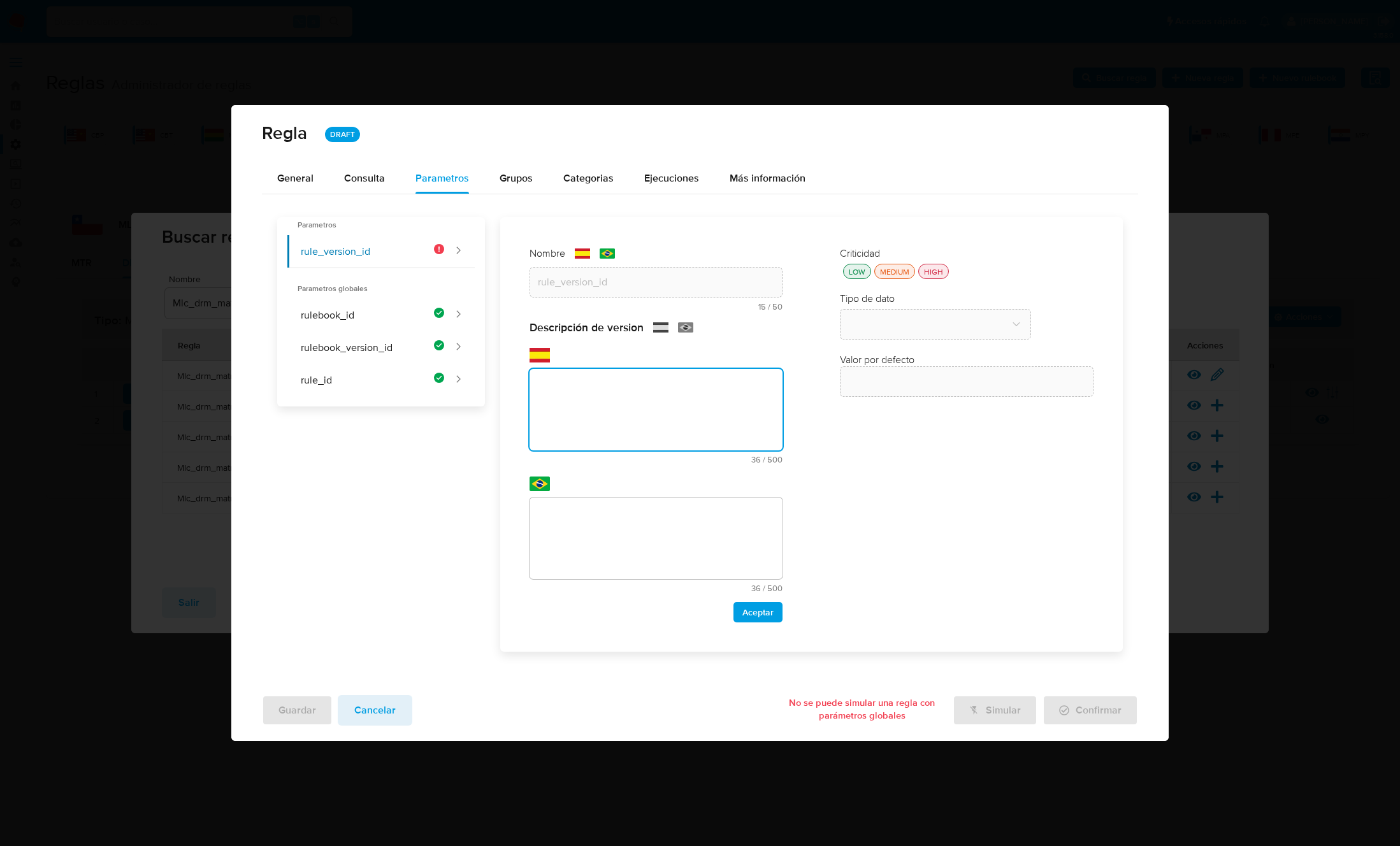
click at [588, 428] on textarea at bounding box center [656, 410] width 254 height 81
paste textarea "Id de versión de la regla que está ejecutándose"
type textarea "Id de versión de la regla que está ejecutándose"
click at [602, 531] on textarea at bounding box center [656, 538] width 254 height 81
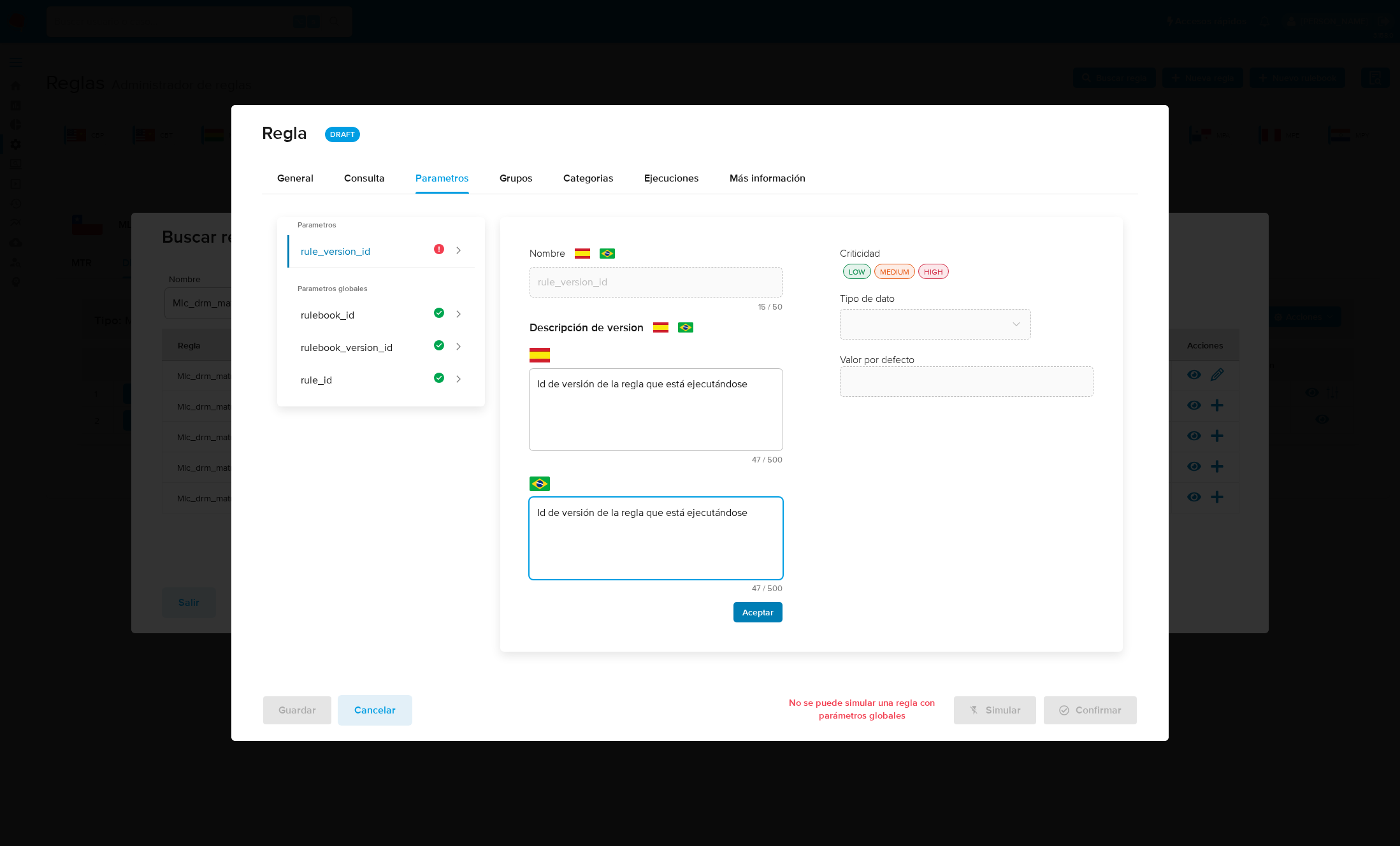
type textarea "Id de versión de la regla que está ejecutándose"
click at [762, 610] on span "Aceptar" at bounding box center [758, 611] width 32 height 17
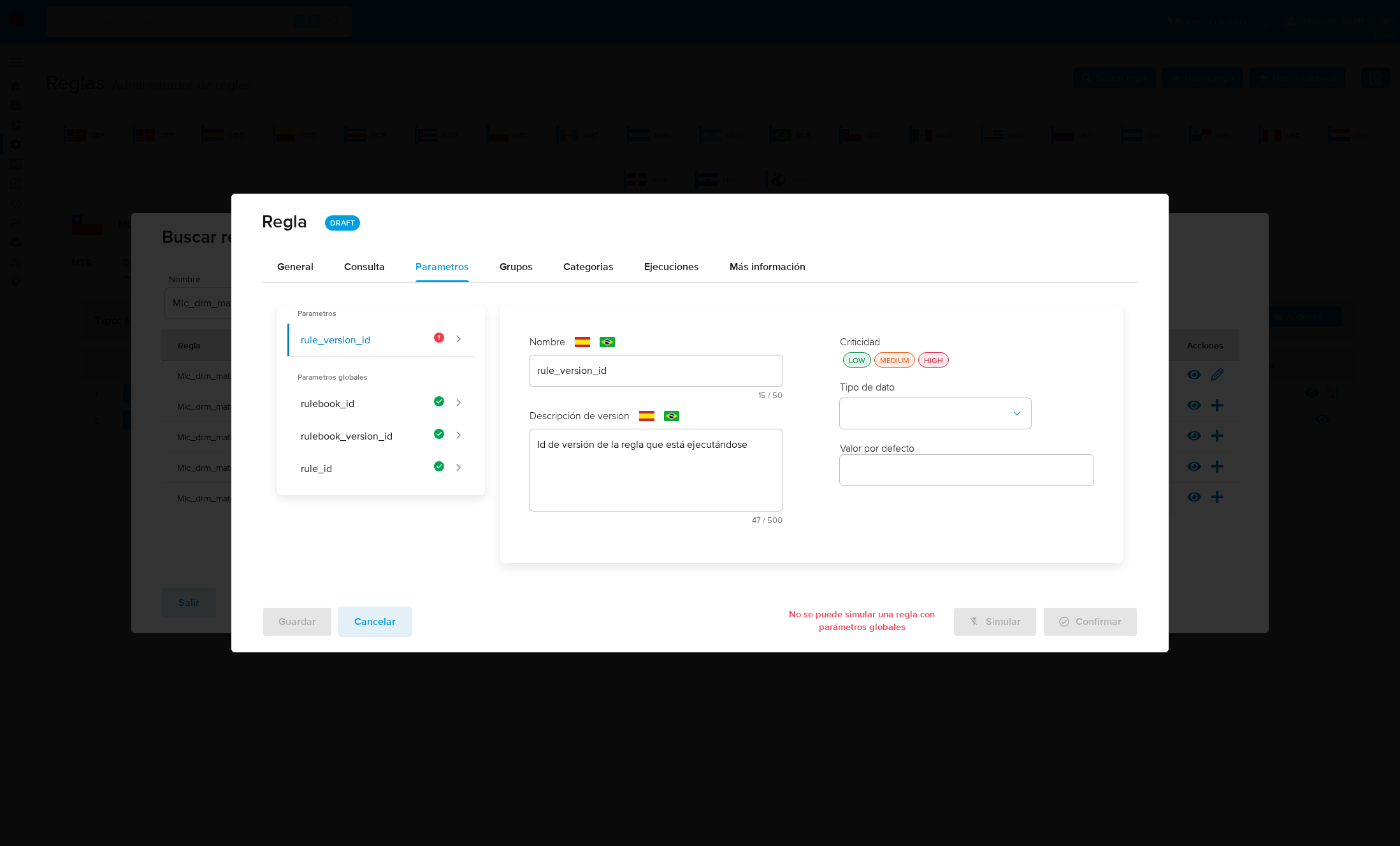
click at [933, 360] on div "HIGH" at bounding box center [933, 360] width 24 height 11
click at [926, 407] on button "type-dropdown" at bounding box center [935, 413] width 191 height 31
click at [916, 417] on div "GLOBAL" at bounding box center [931, 411] width 168 height 31
click at [906, 470] on button "global-dropdown" at bounding box center [935, 474] width 191 height 31
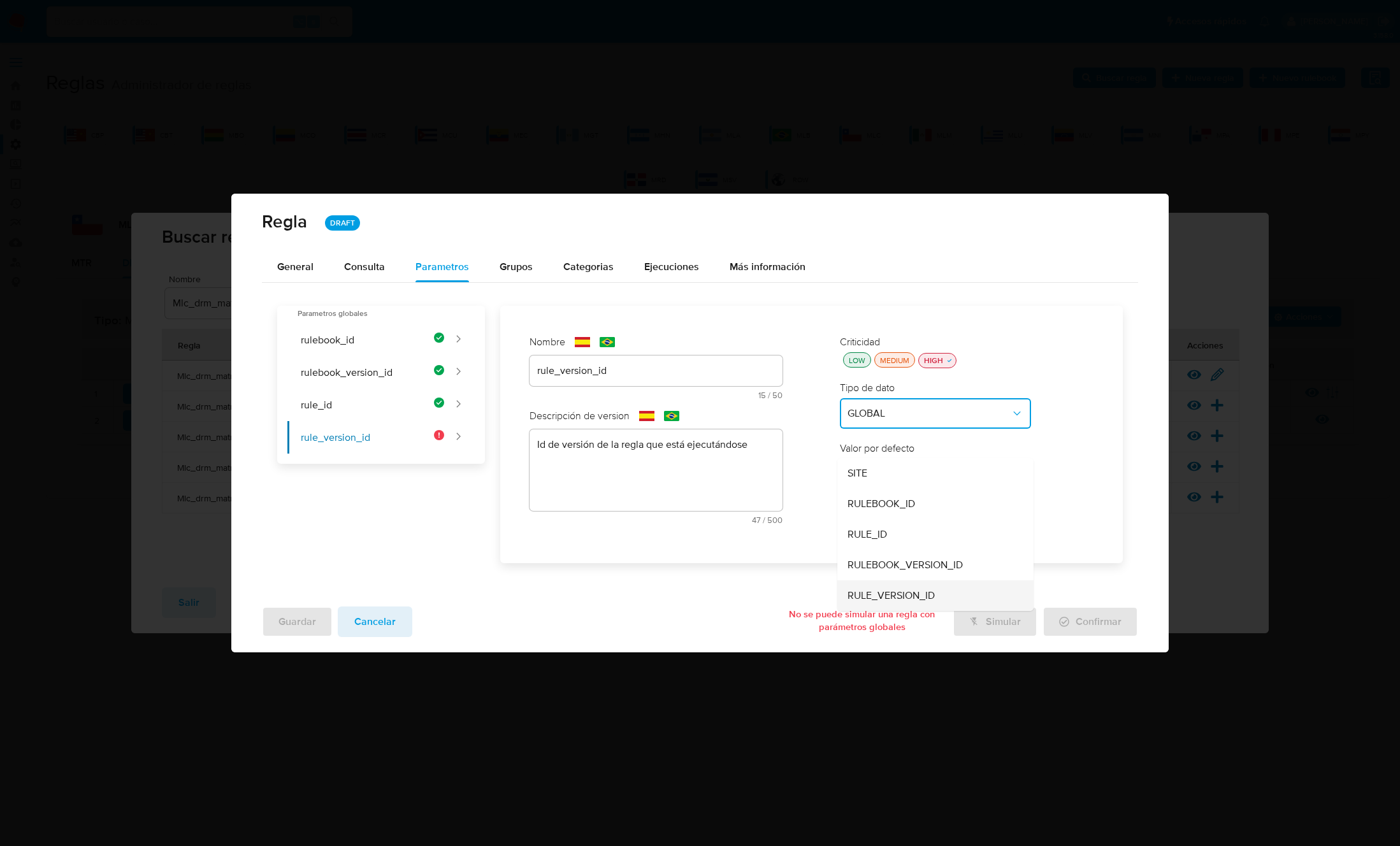
click at [903, 598] on span "RULE_VERSION_ID" at bounding box center [890, 595] width 87 height 12
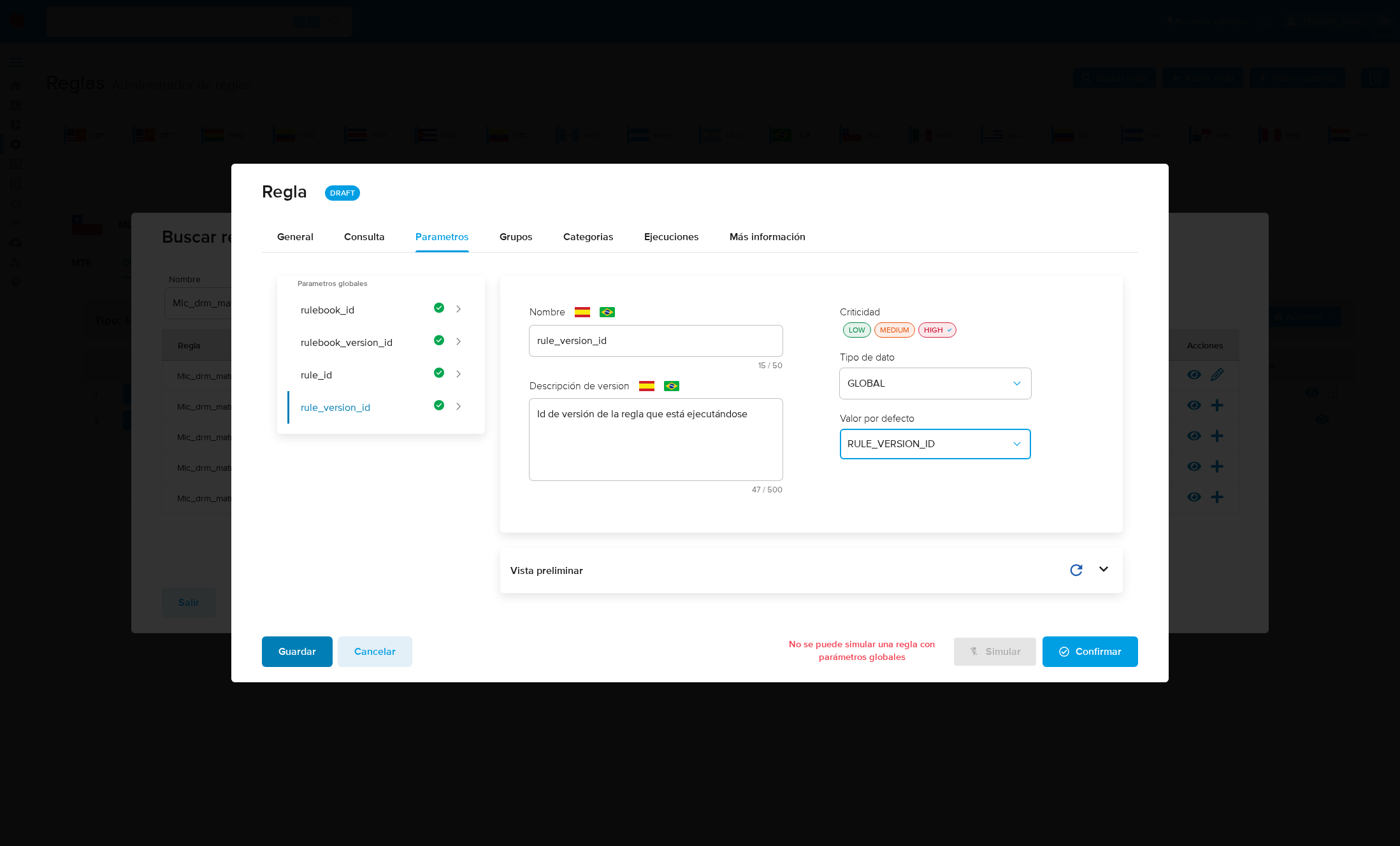
click at [305, 654] on span "Guardar" at bounding box center [297, 652] width 37 height 28
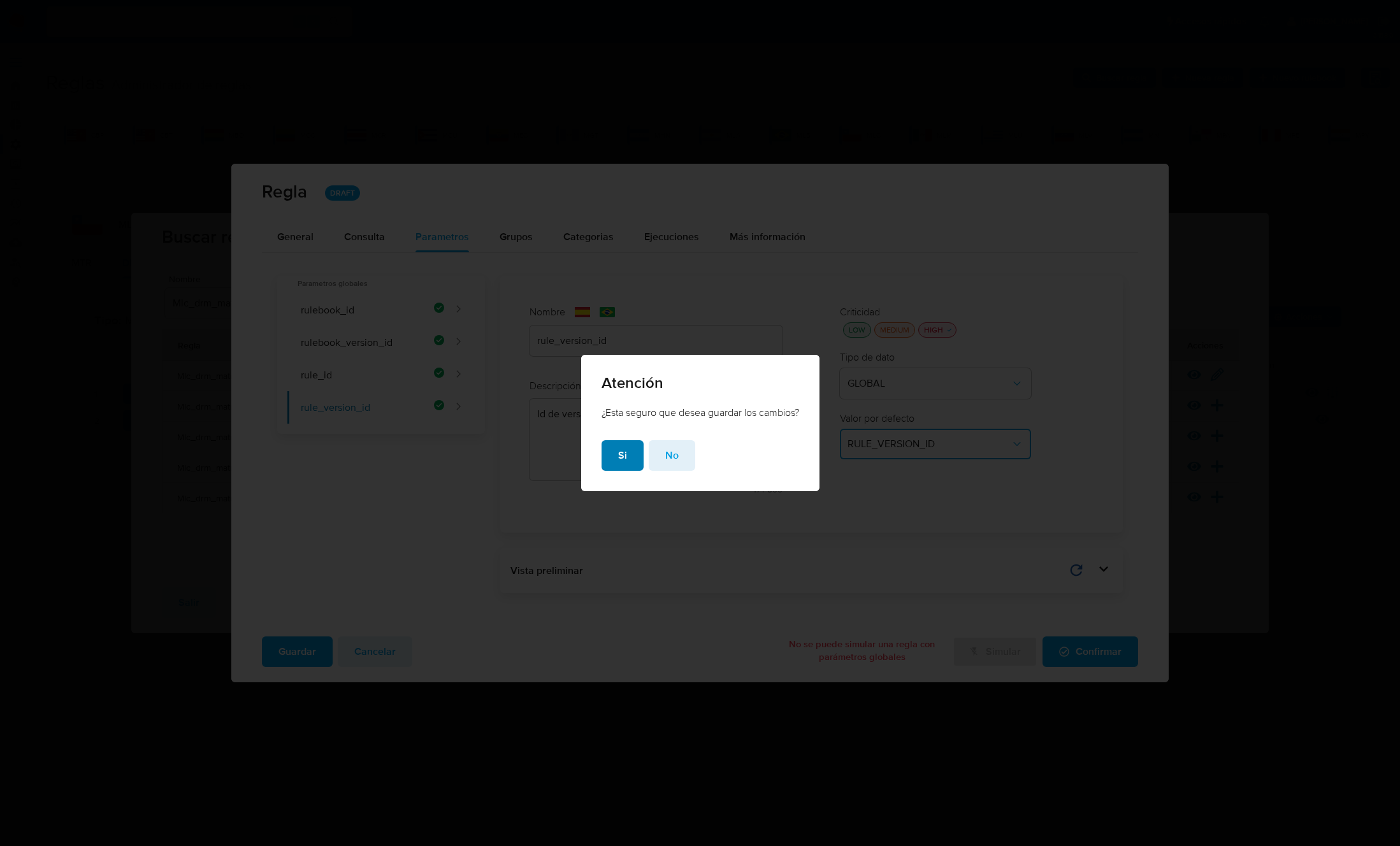
click at [620, 459] on span "Si" at bounding box center [622, 455] width 9 height 28
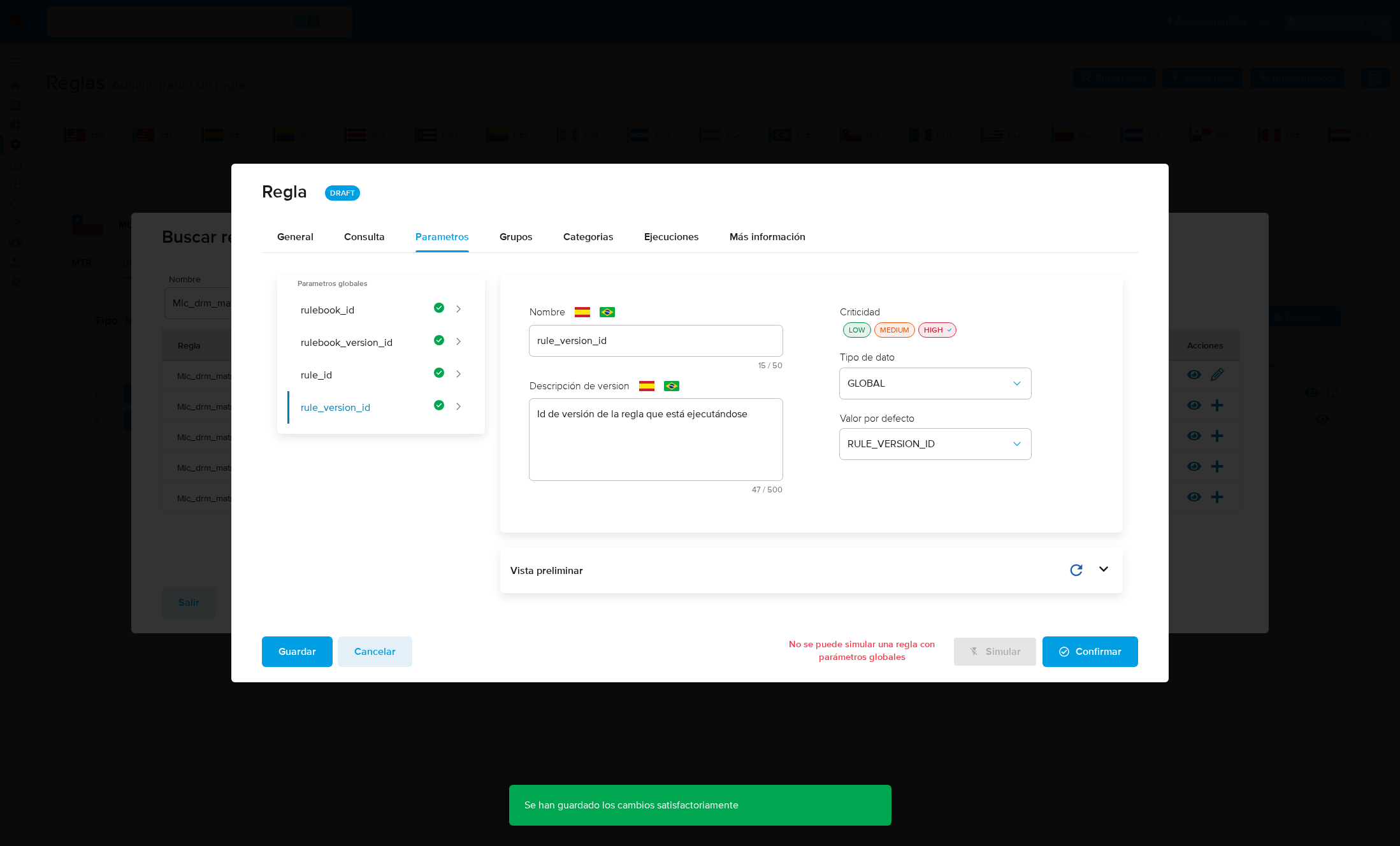
click at [1097, 652] on span "Confirmar" at bounding box center [1090, 652] width 62 height 28
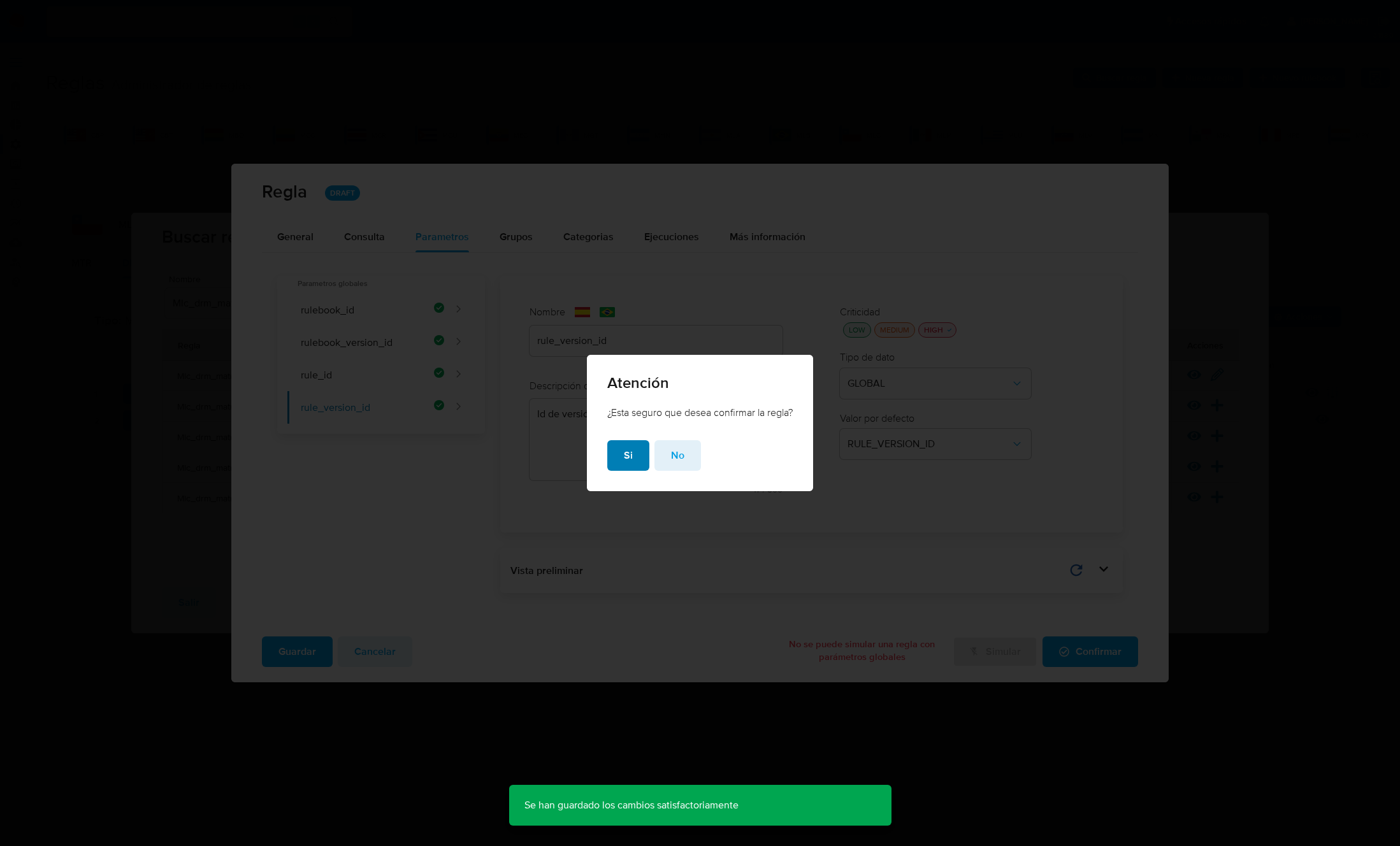
click at [630, 454] on span "Si" at bounding box center [628, 455] width 9 height 28
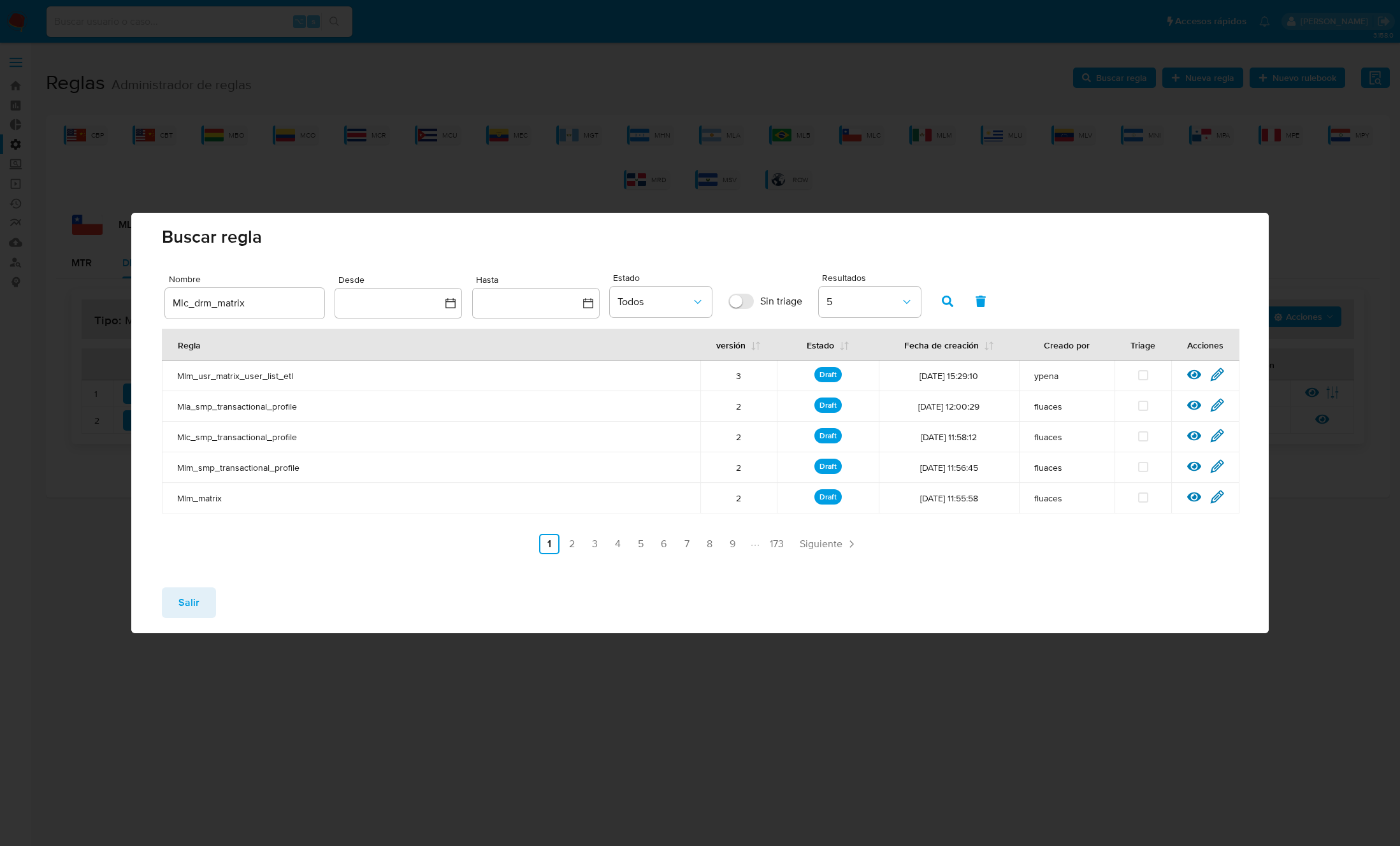
click at [194, 602] on span "Salir" at bounding box center [188, 602] width 21 height 28
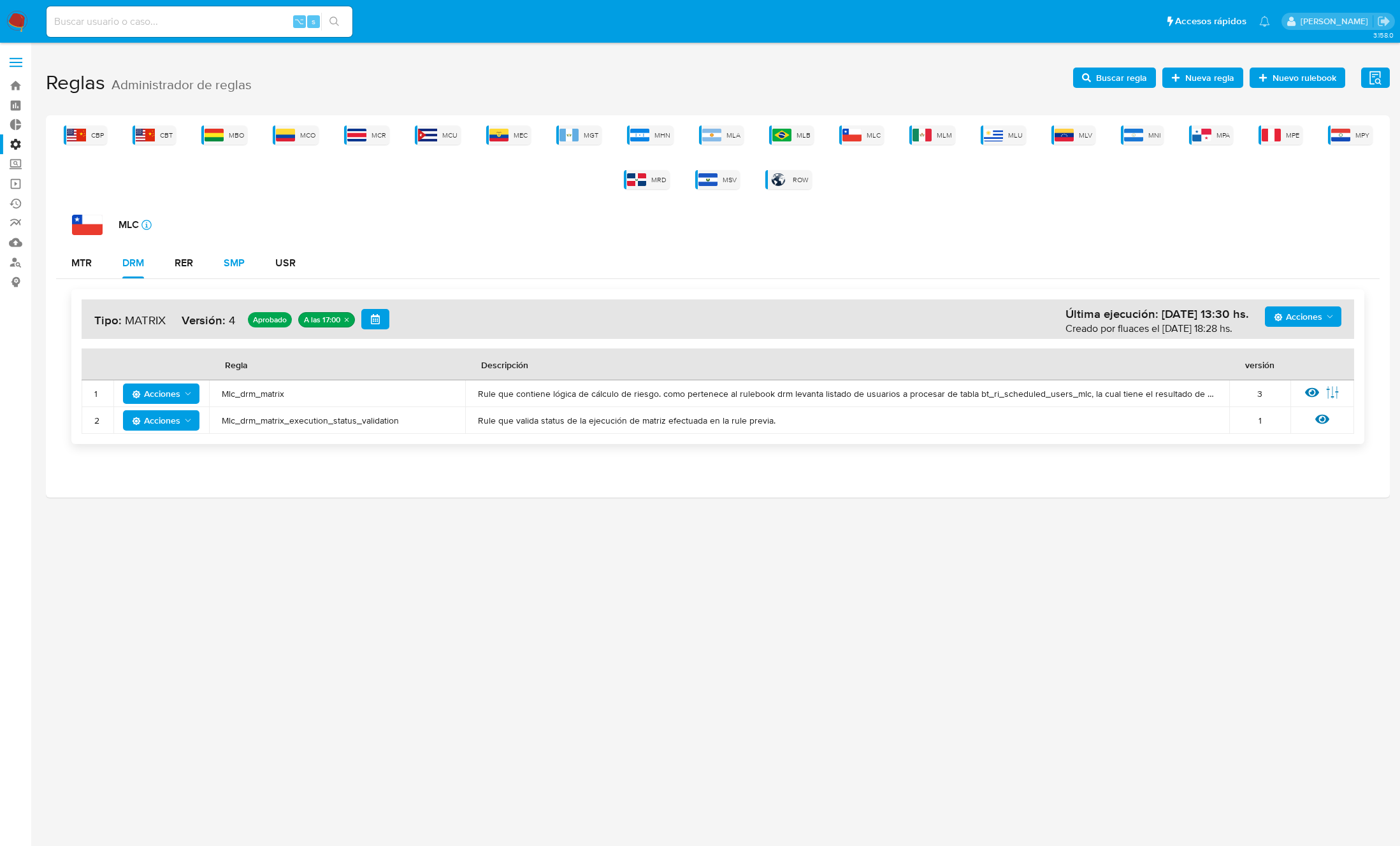
click at [232, 263] on div "SMP" at bounding box center [234, 263] width 21 height 10
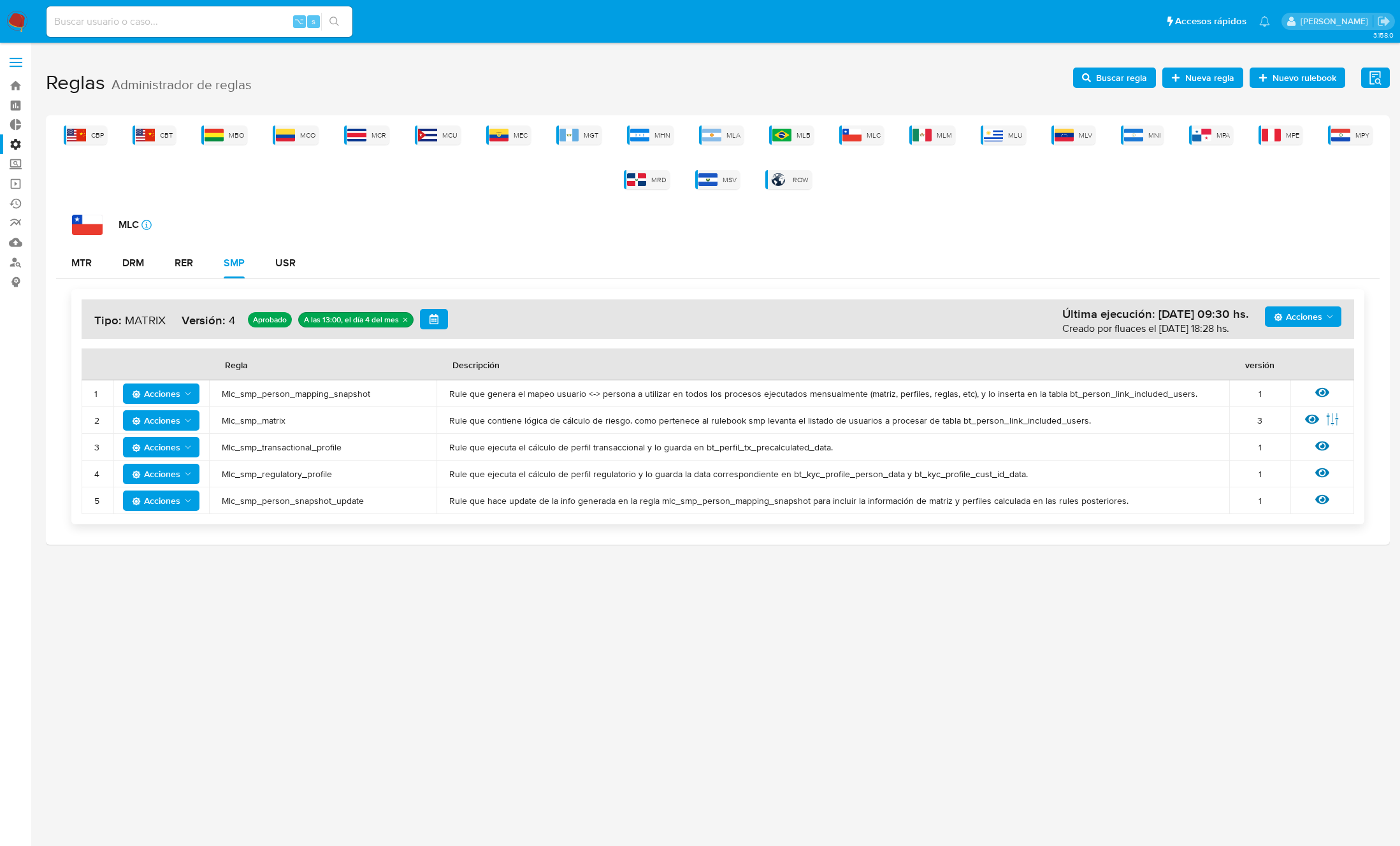
click at [256, 424] on span "Mlc_smp_matrix" at bounding box center [322, 421] width 202 height 12
click at [1107, 86] on span "Buscar regla" at bounding box center [1121, 77] width 51 height 21
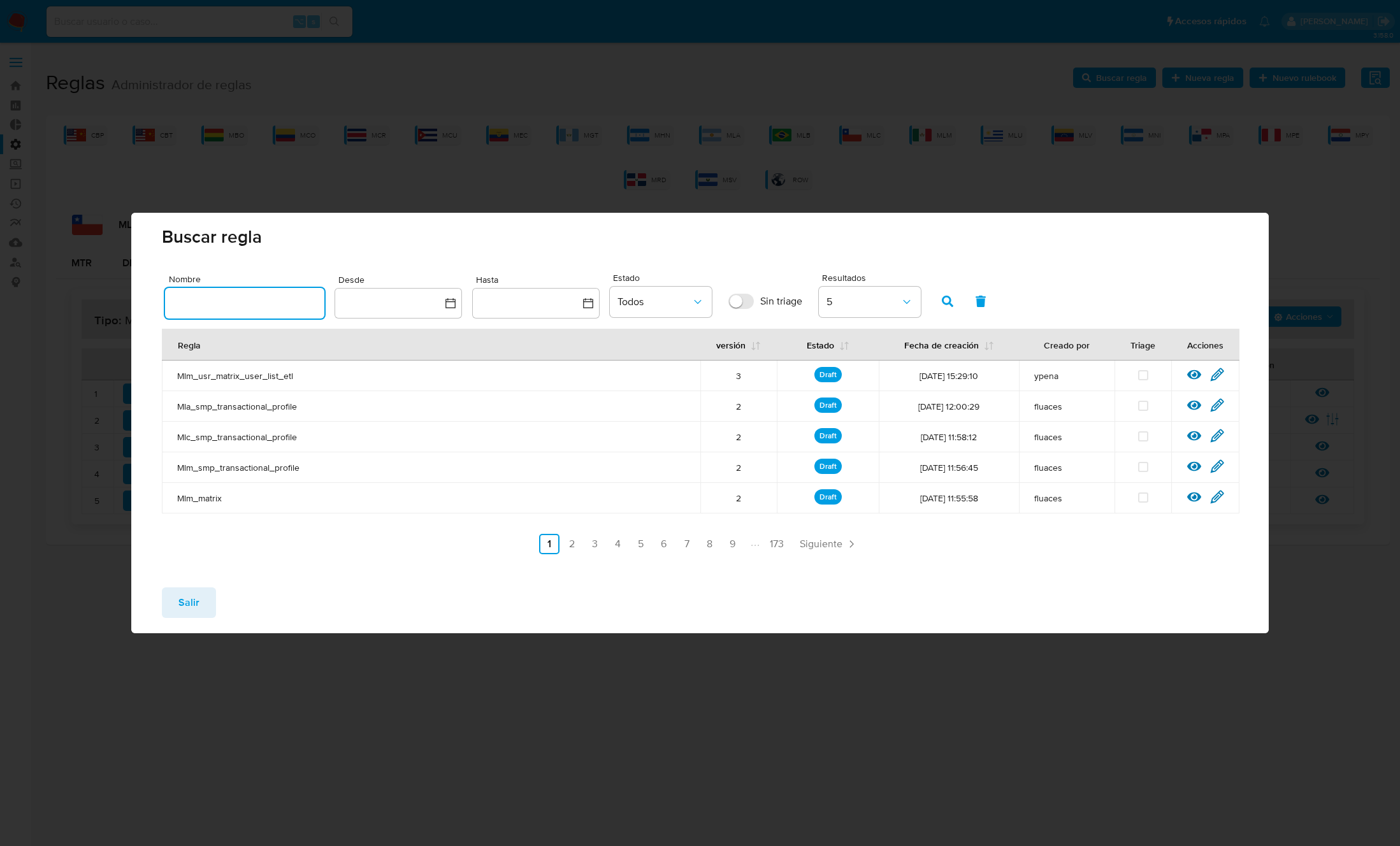
click at [240, 303] on input "text" at bounding box center [245, 303] width 159 height 17
type input "Mlc_smp_matrix"
click at [953, 299] on icon "button" at bounding box center [948, 301] width 12 height 12
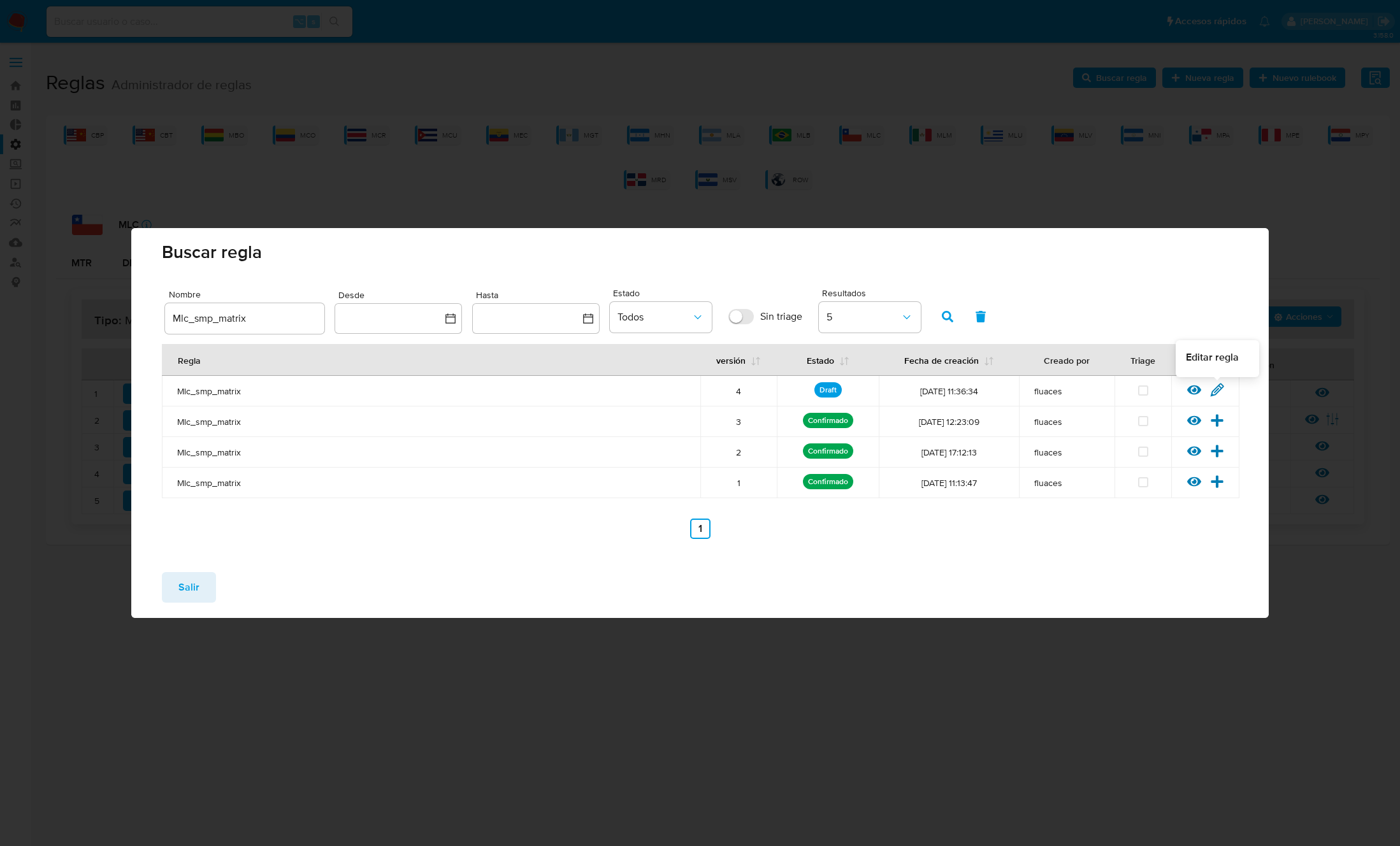
click at [1220, 395] on icon at bounding box center [1217, 389] width 14 height 14
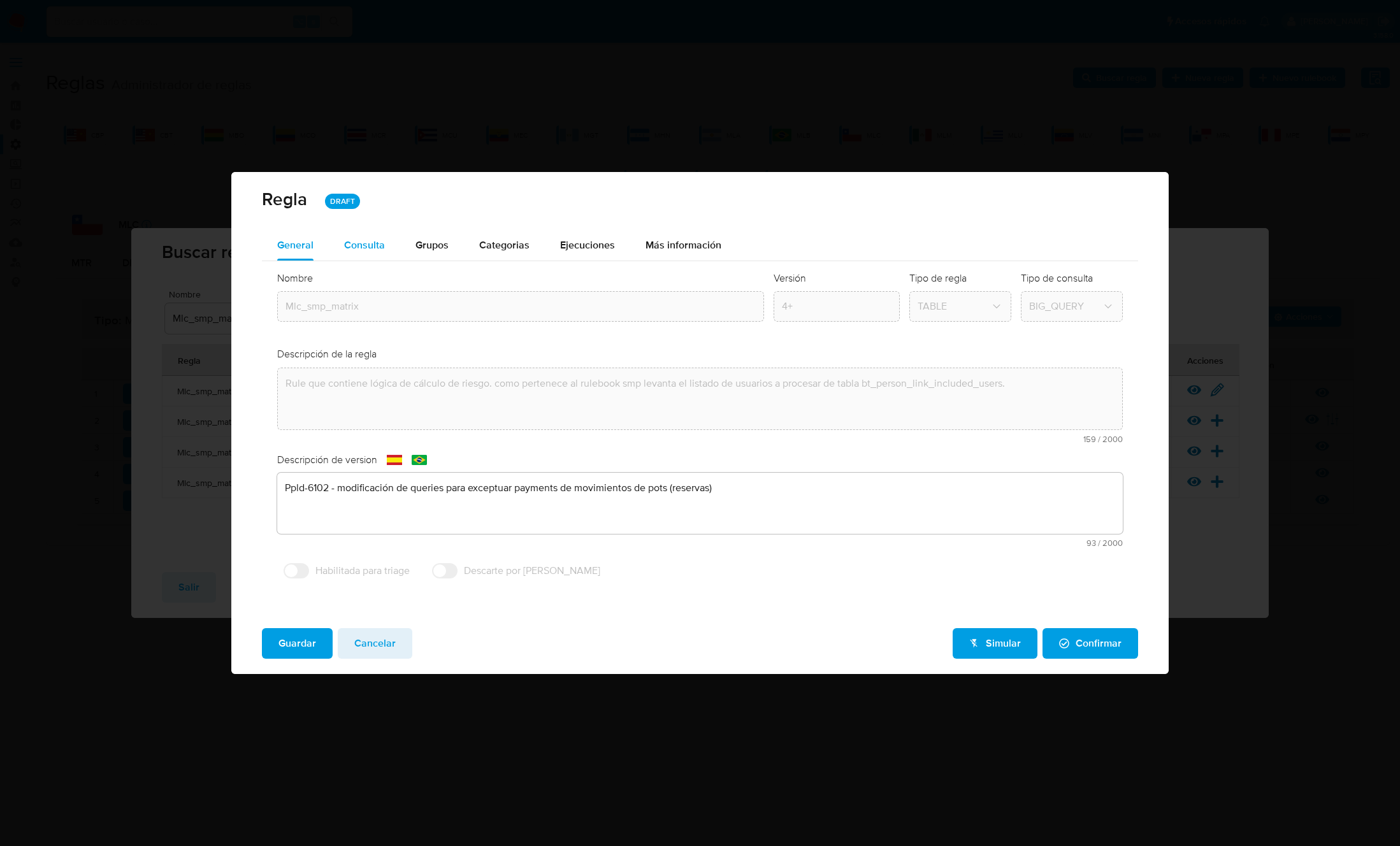
click at [374, 248] on span "Consulta" at bounding box center [364, 245] width 41 height 15
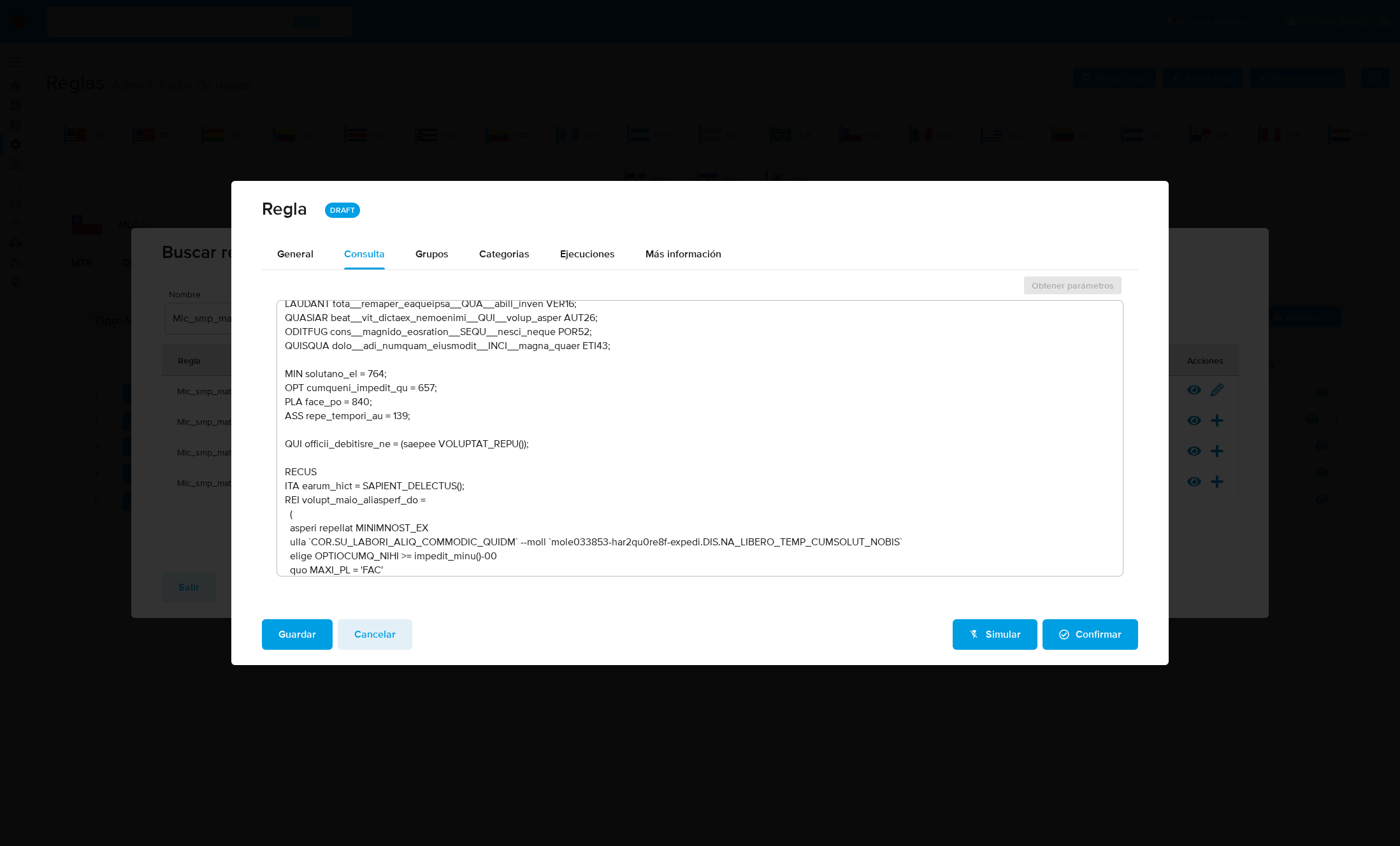
scroll to position [483, 0]
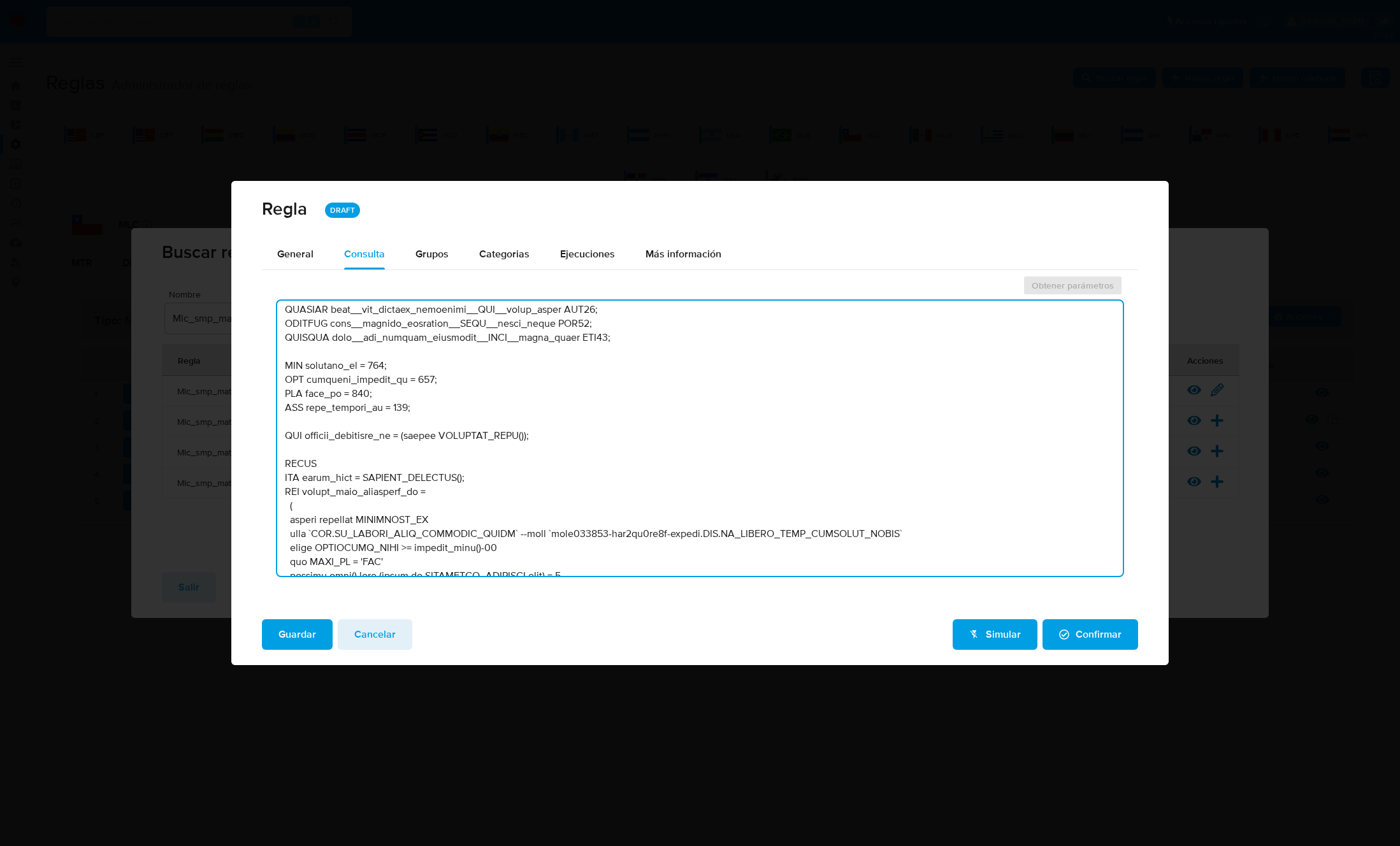
drag, startPoint x: 420, startPoint y: 405, endPoint x: 265, endPoint y: 362, distance: 160.9
click at [265, 362] on div "Obtener parámetros" at bounding box center [700, 429] width 876 height 313
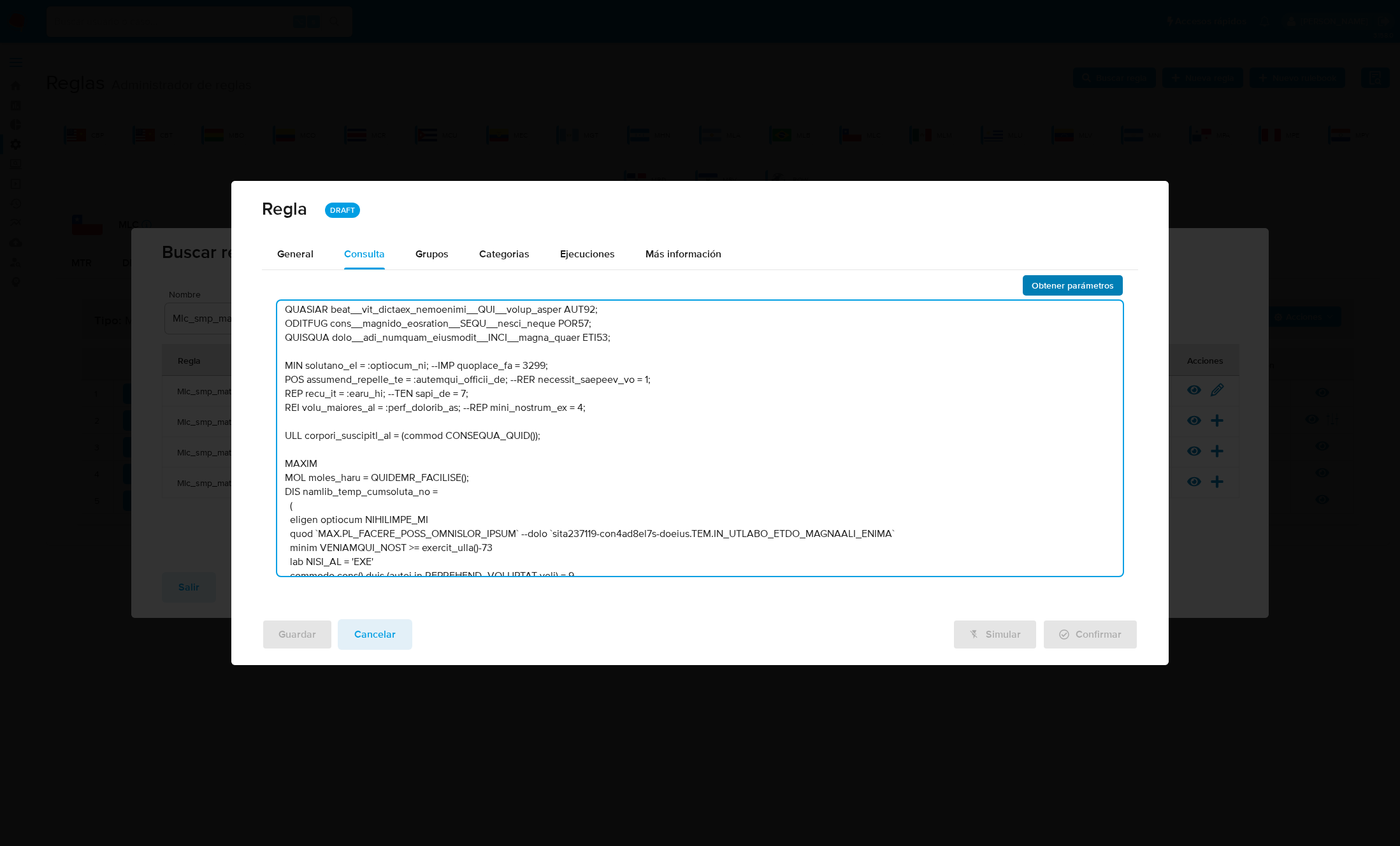
type textarea "/* --------------------Stage---------------------- Declaración de variables nec…"
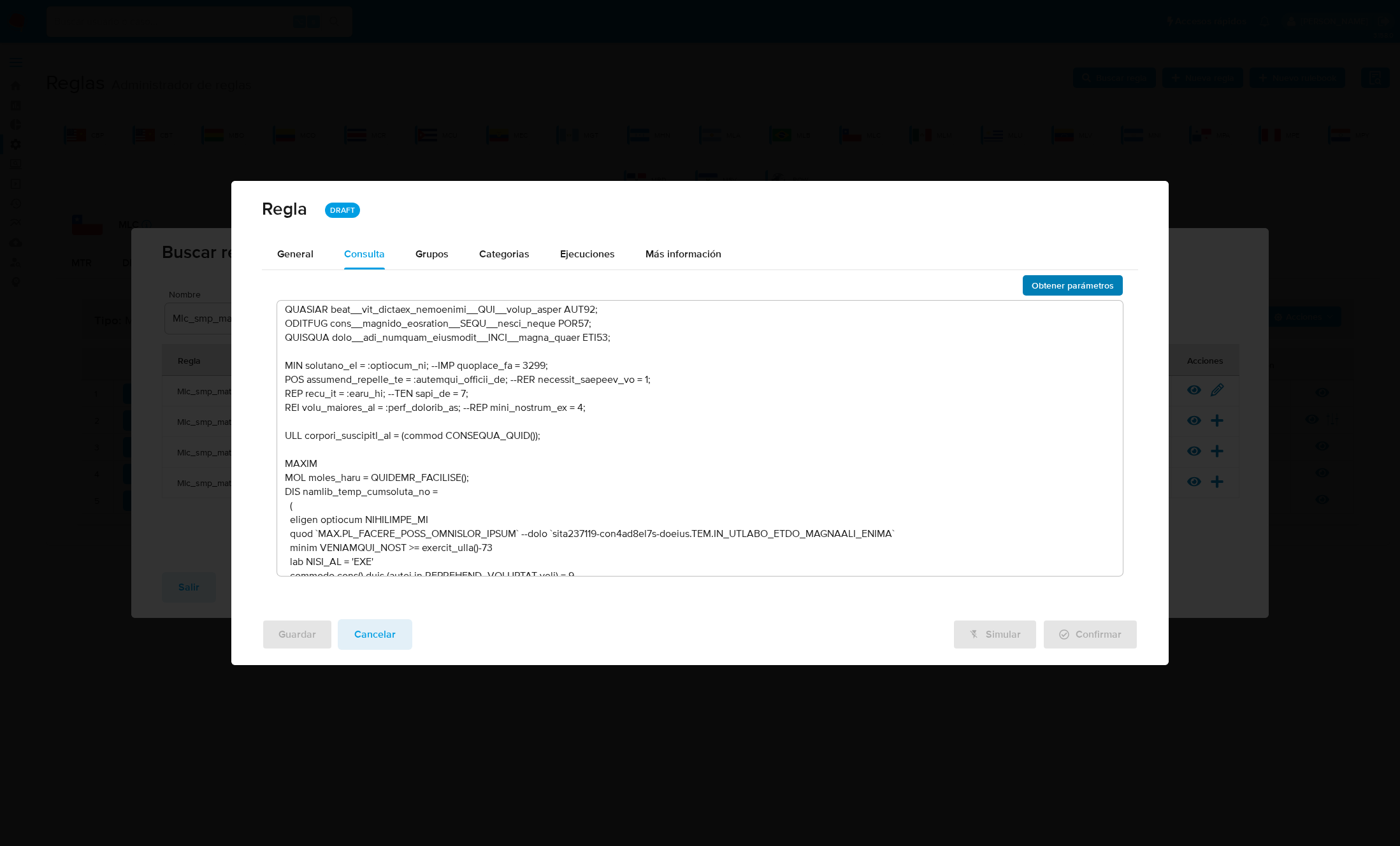
click at [1054, 292] on span "Obtener parámetros" at bounding box center [1072, 284] width 82 height 17
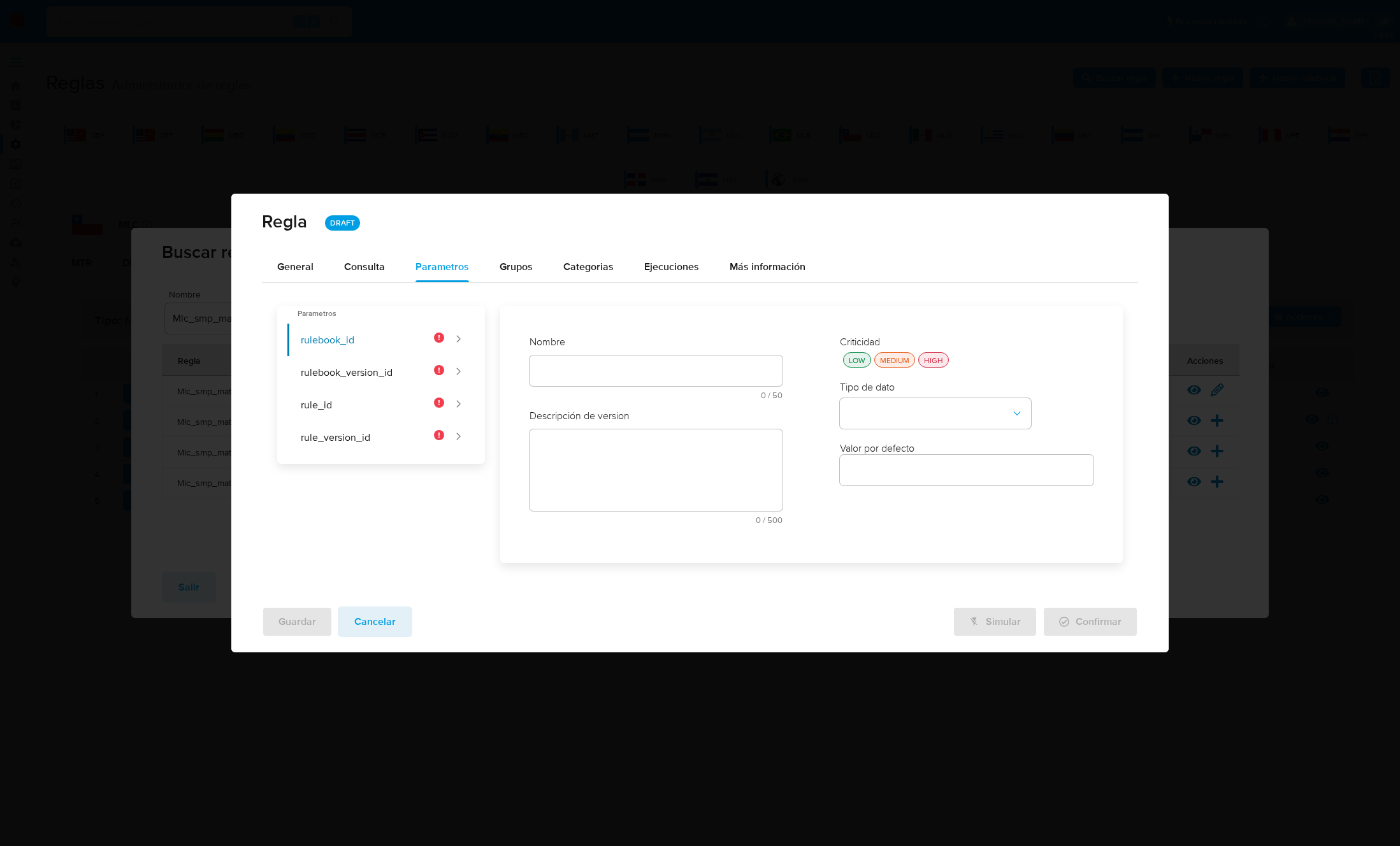
click at [570, 364] on div "Nombre text-es 0 / 50 50 caracteres restantes text-pt 0 / 50 50 caracteres rest…" at bounding box center [656, 372] width 254 height 74
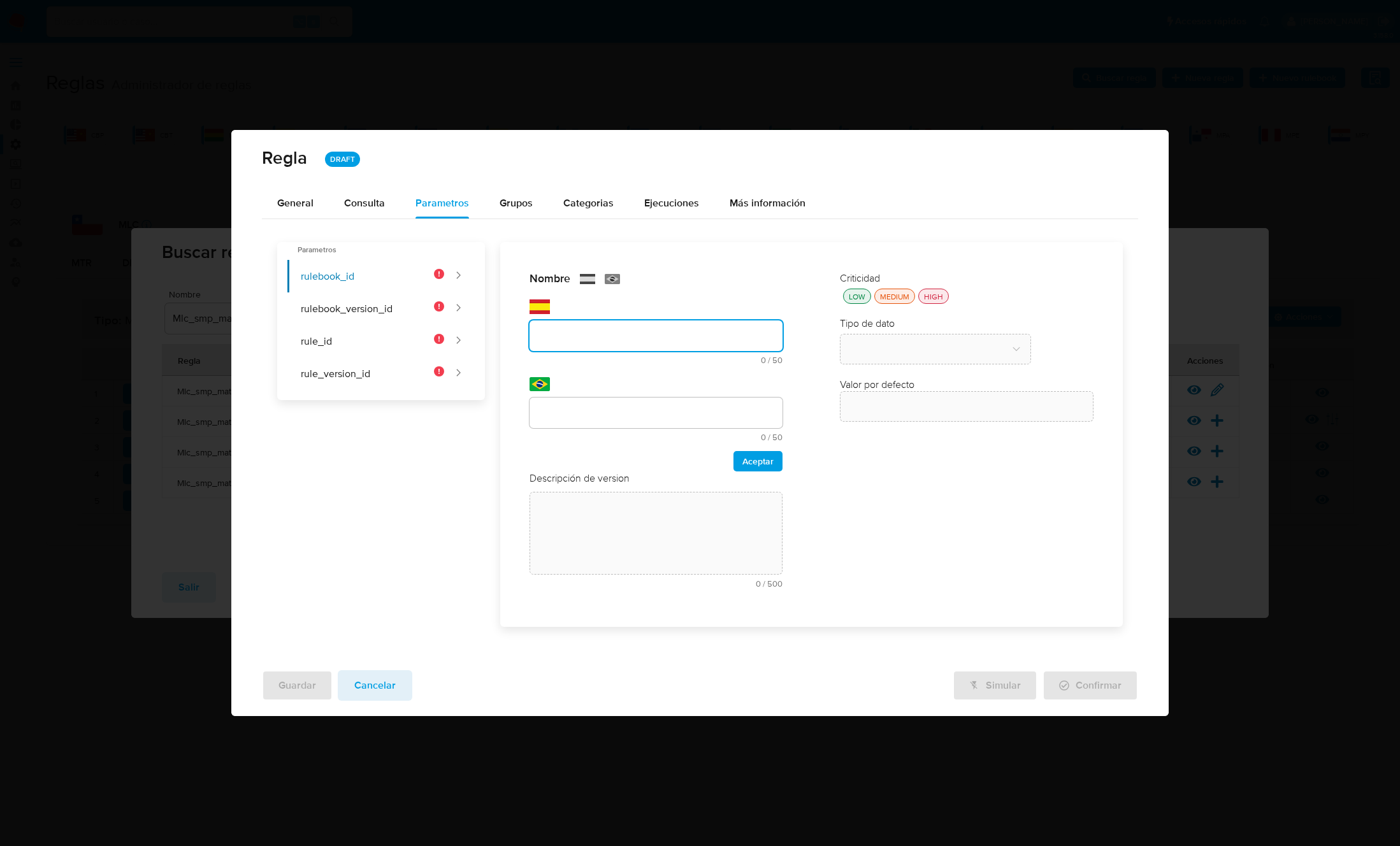
click at [572, 339] on input "text" at bounding box center [656, 336] width 254 height 17
paste input "rulebook_id"
type input "rulebook_id"
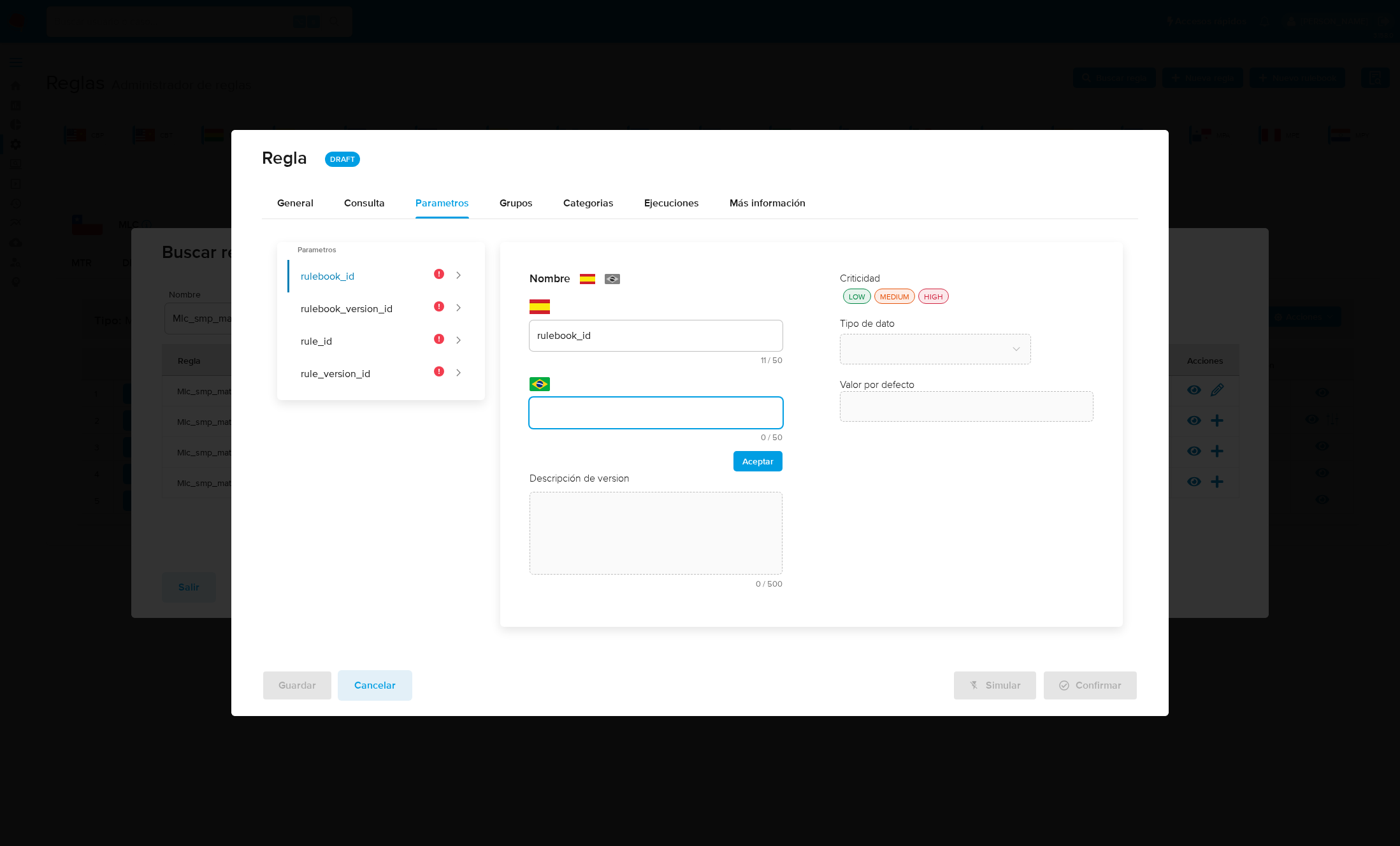
click at [562, 410] on input "text" at bounding box center [656, 413] width 254 height 17
type input "rulebook_id"
click at [763, 459] on span "Aceptar" at bounding box center [758, 460] width 32 height 17
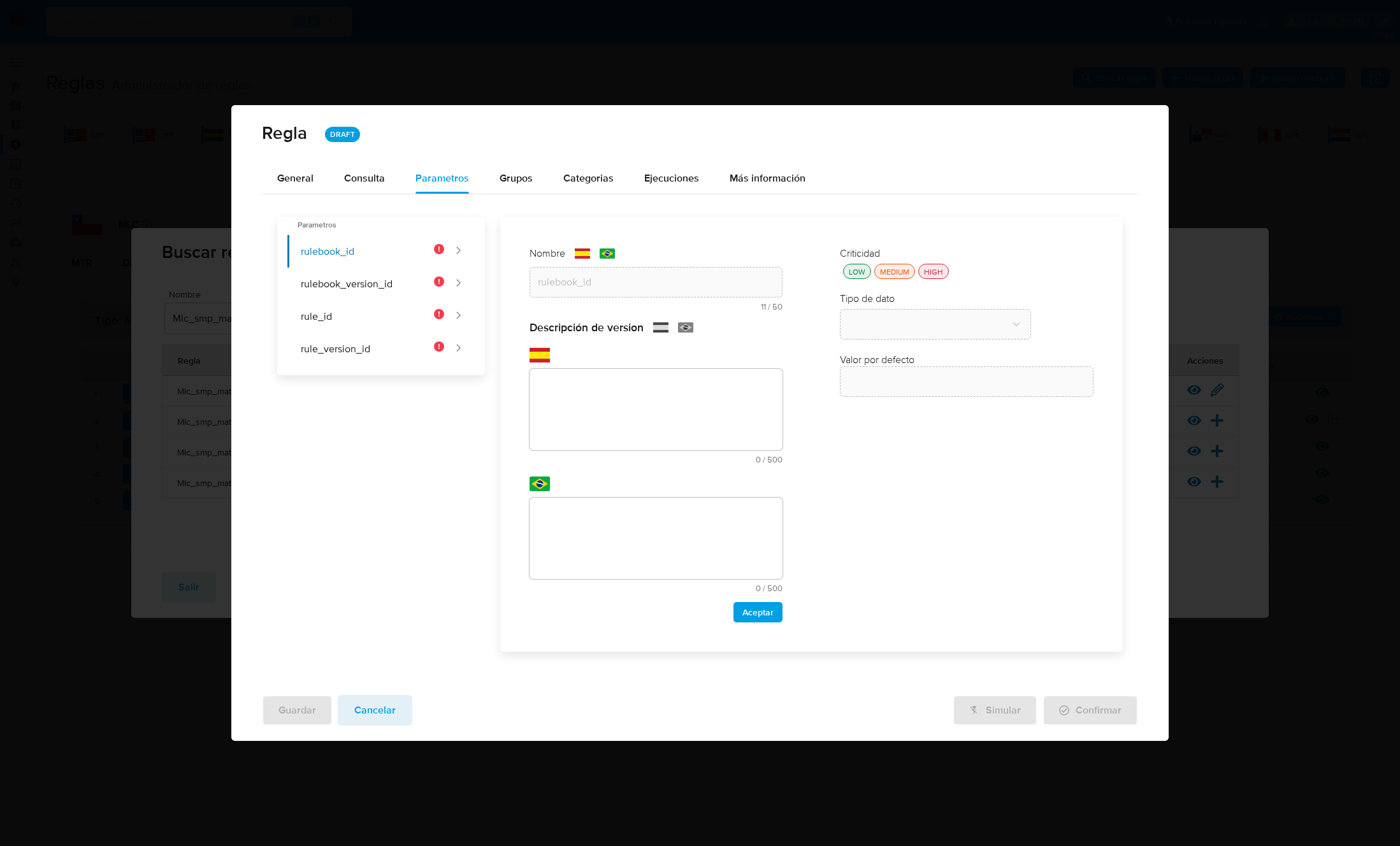
click at [622, 448] on textarea at bounding box center [656, 410] width 254 height 81
click at [606, 414] on textarea at bounding box center [656, 410] width 254 height 81
paste textarea "Id del rulebook donde se está ejecutando la regla"
type textarea "Id del rulebook donde se está ejecutando la regla"
click at [635, 557] on textarea at bounding box center [656, 538] width 254 height 81
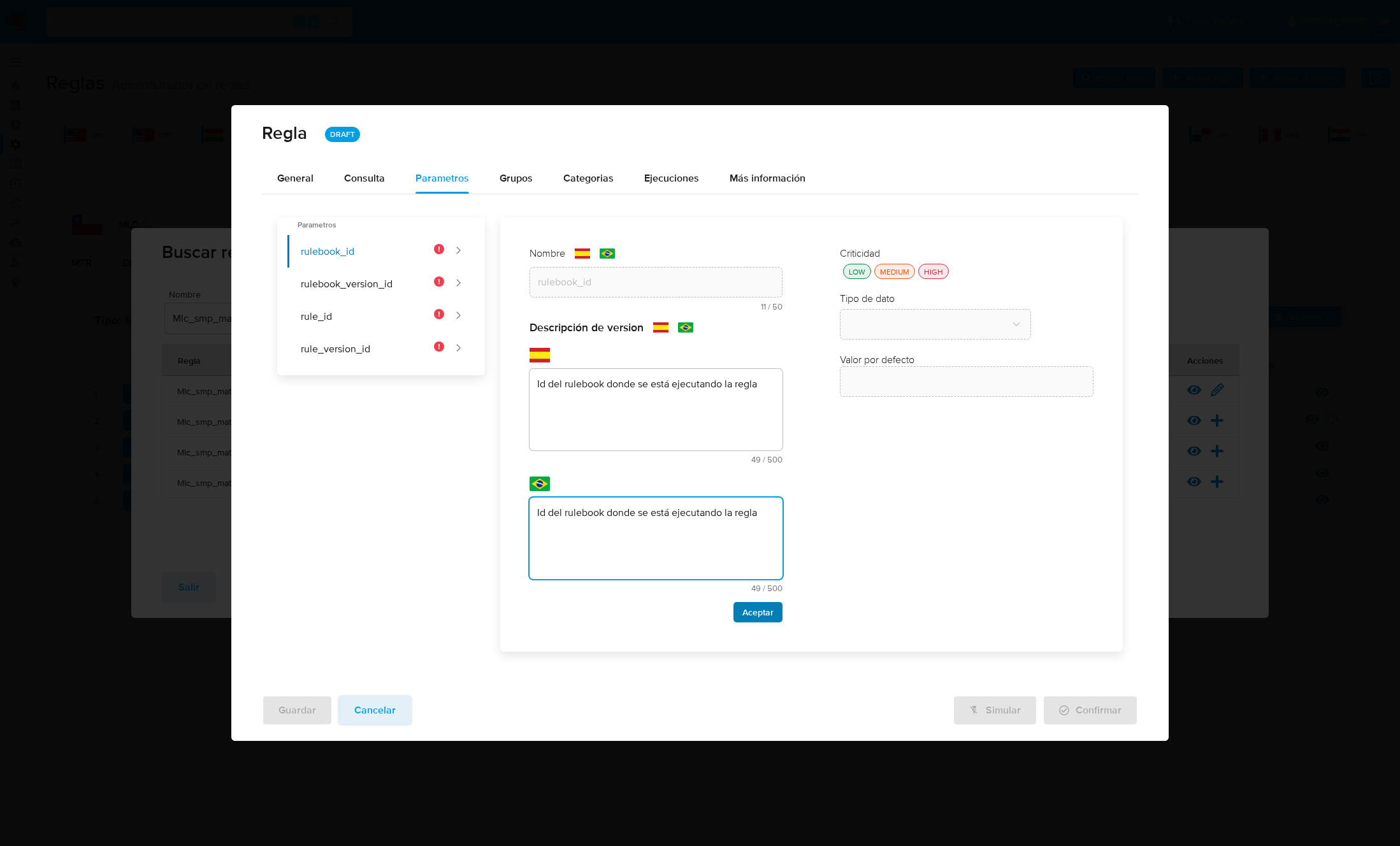
type textarea "Id del rulebook donde se está ejecutando la regla"
click at [763, 619] on span "Aceptar" at bounding box center [758, 611] width 32 height 17
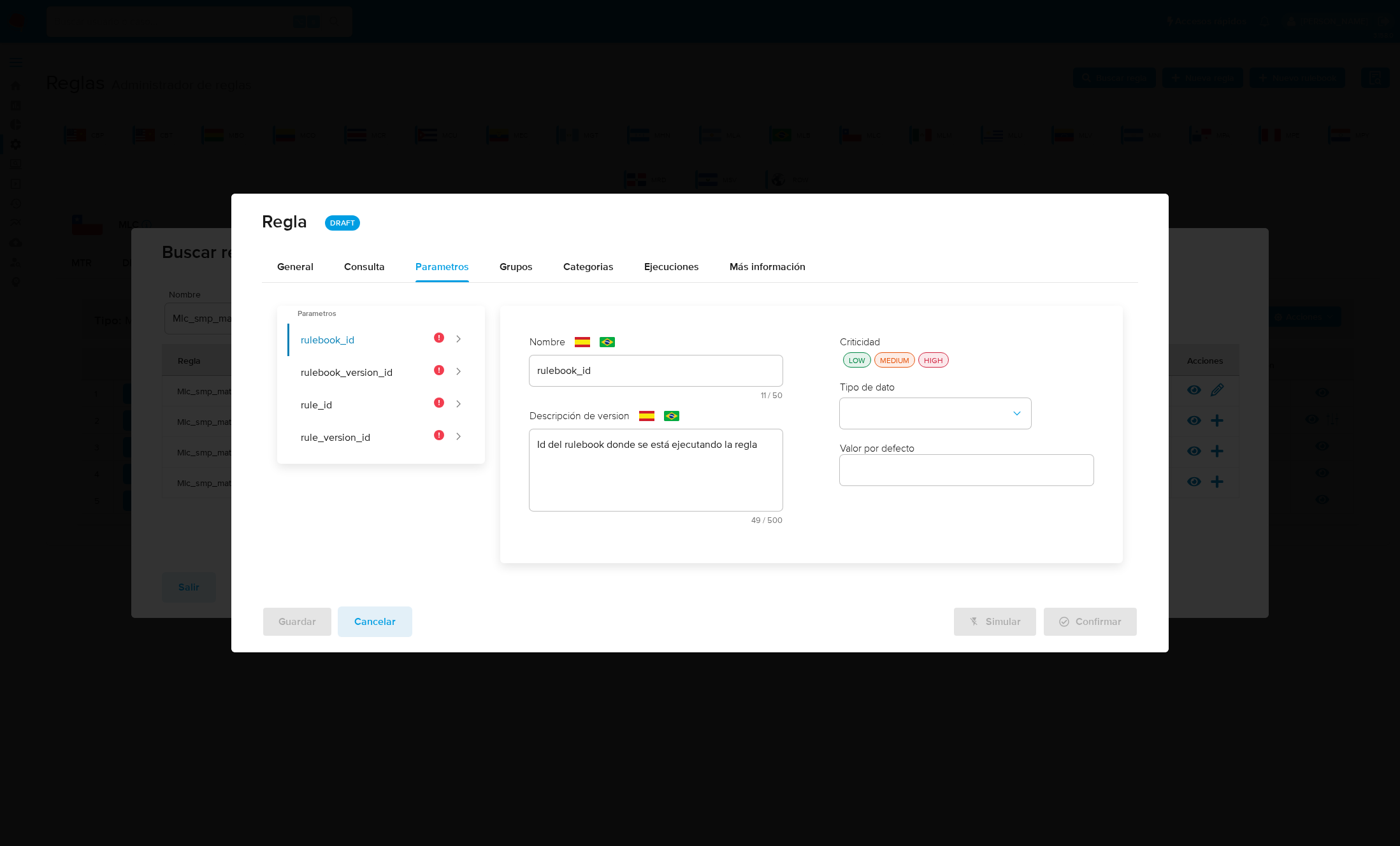
click at [936, 355] on div "HIGH" at bounding box center [933, 360] width 24 height 11
click at [933, 416] on button "type-dropdown" at bounding box center [935, 413] width 191 height 31
click at [896, 566] on div "GLOBAL" at bounding box center [931, 565] width 168 height 31
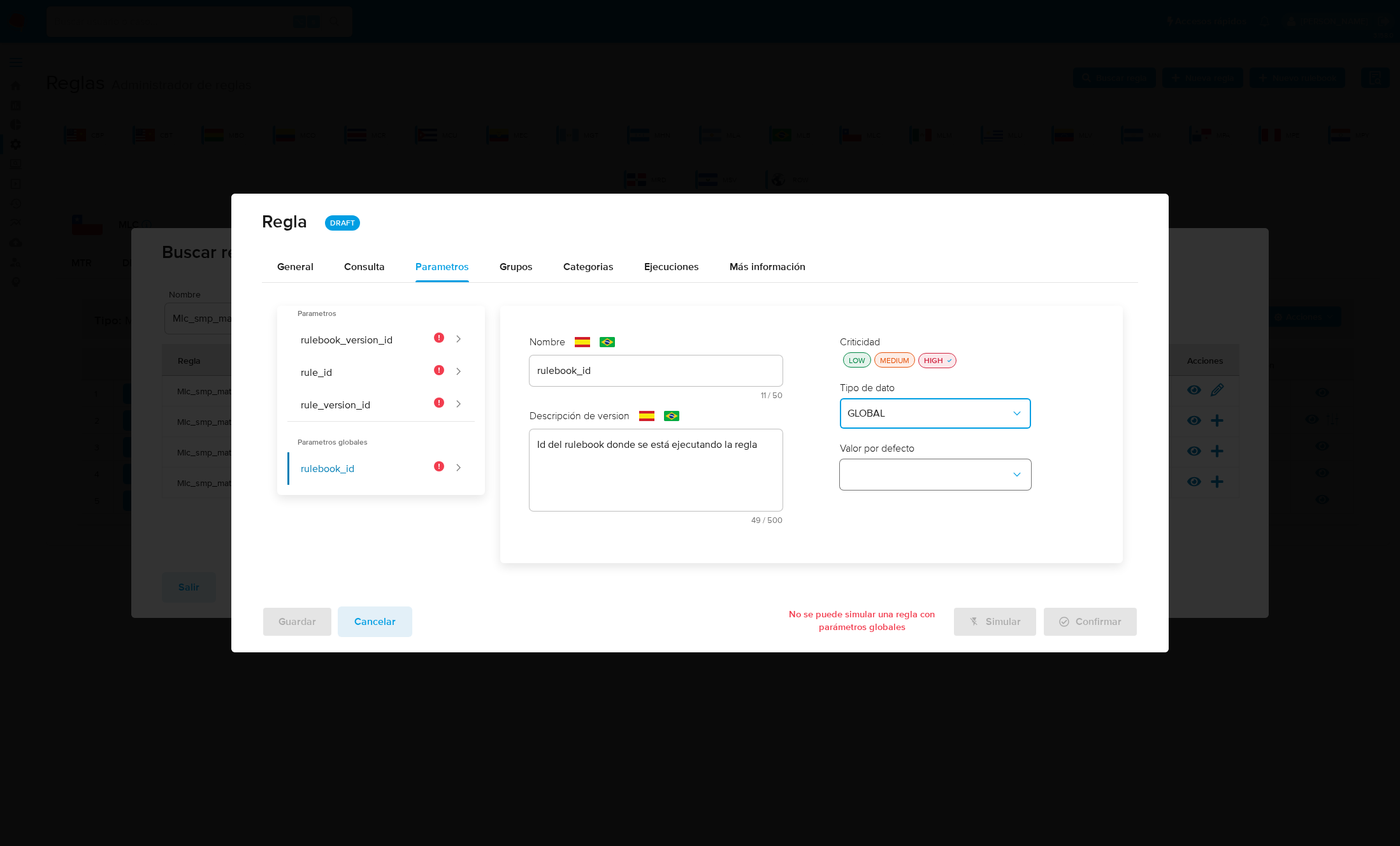
click at [896, 479] on button "global-dropdown" at bounding box center [935, 474] width 191 height 31
click at [895, 498] on span "RULEBOOK_ID" at bounding box center [880, 503] width 67 height 12
click at [326, 338] on button "rulebook_version_id" at bounding box center [365, 339] width 157 height 32
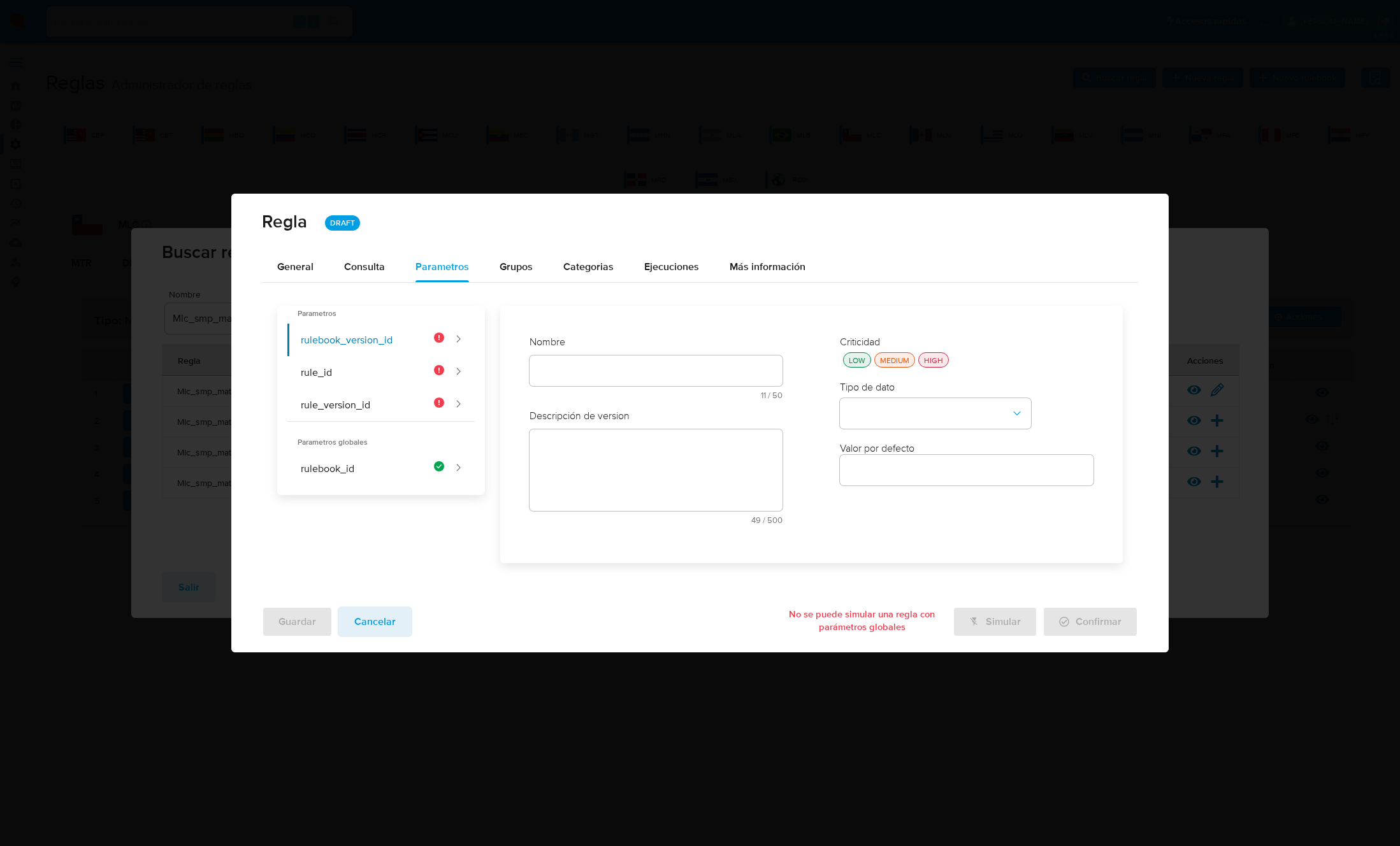
click at [599, 364] on div "Nombre text-es 11 / 50 39 caracteres restantes text-pt 11 / 50 39 caracteres re…" at bounding box center [656, 372] width 254 height 74
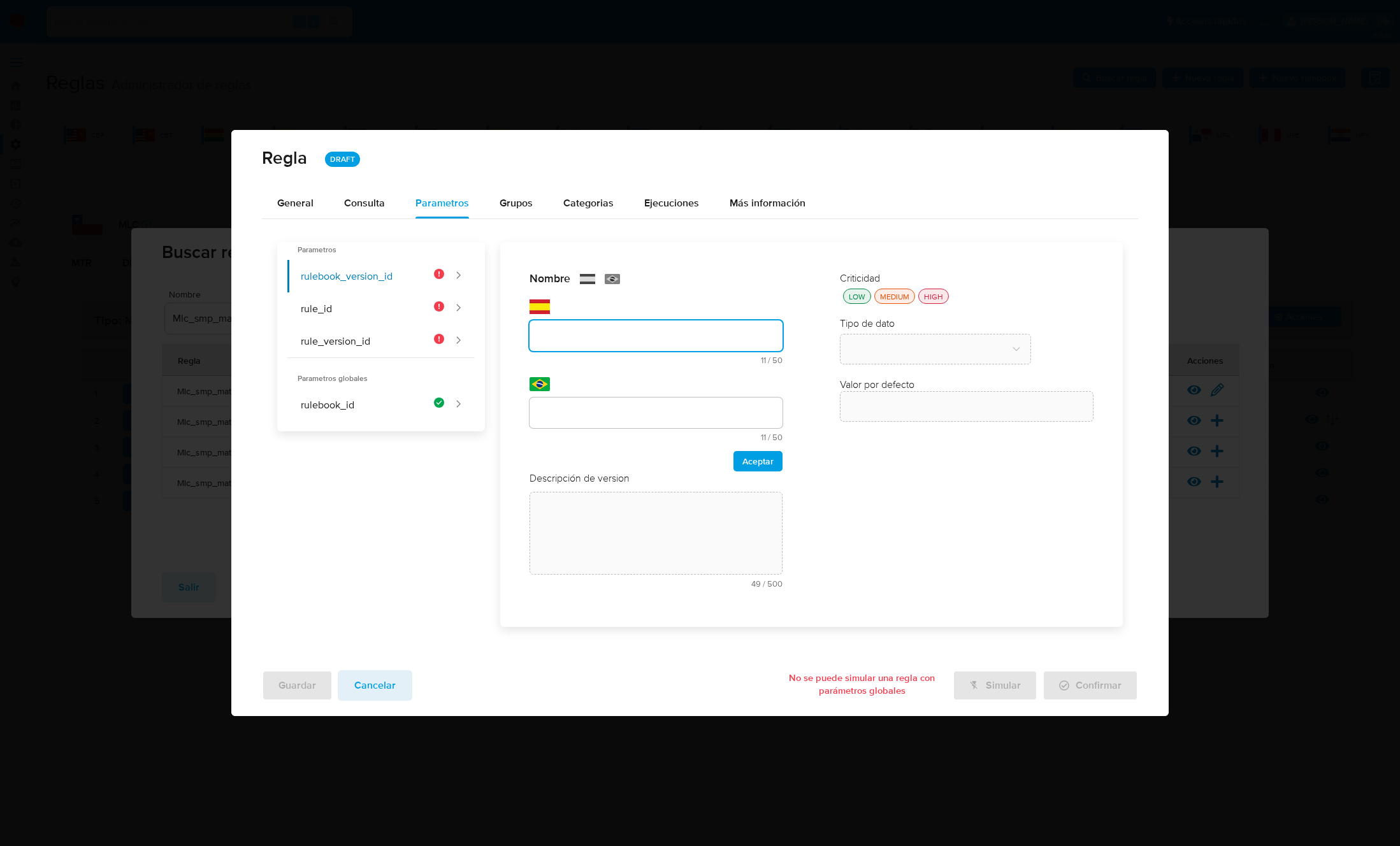
click at [589, 342] on input "text" at bounding box center [656, 336] width 254 height 17
click at [587, 338] on input "text" at bounding box center [656, 336] width 254 height 17
type input "rulebook_version_id"
click at [566, 399] on div at bounding box center [656, 412] width 254 height 31
click at [569, 411] on input "text" at bounding box center [656, 413] width 254 height 17
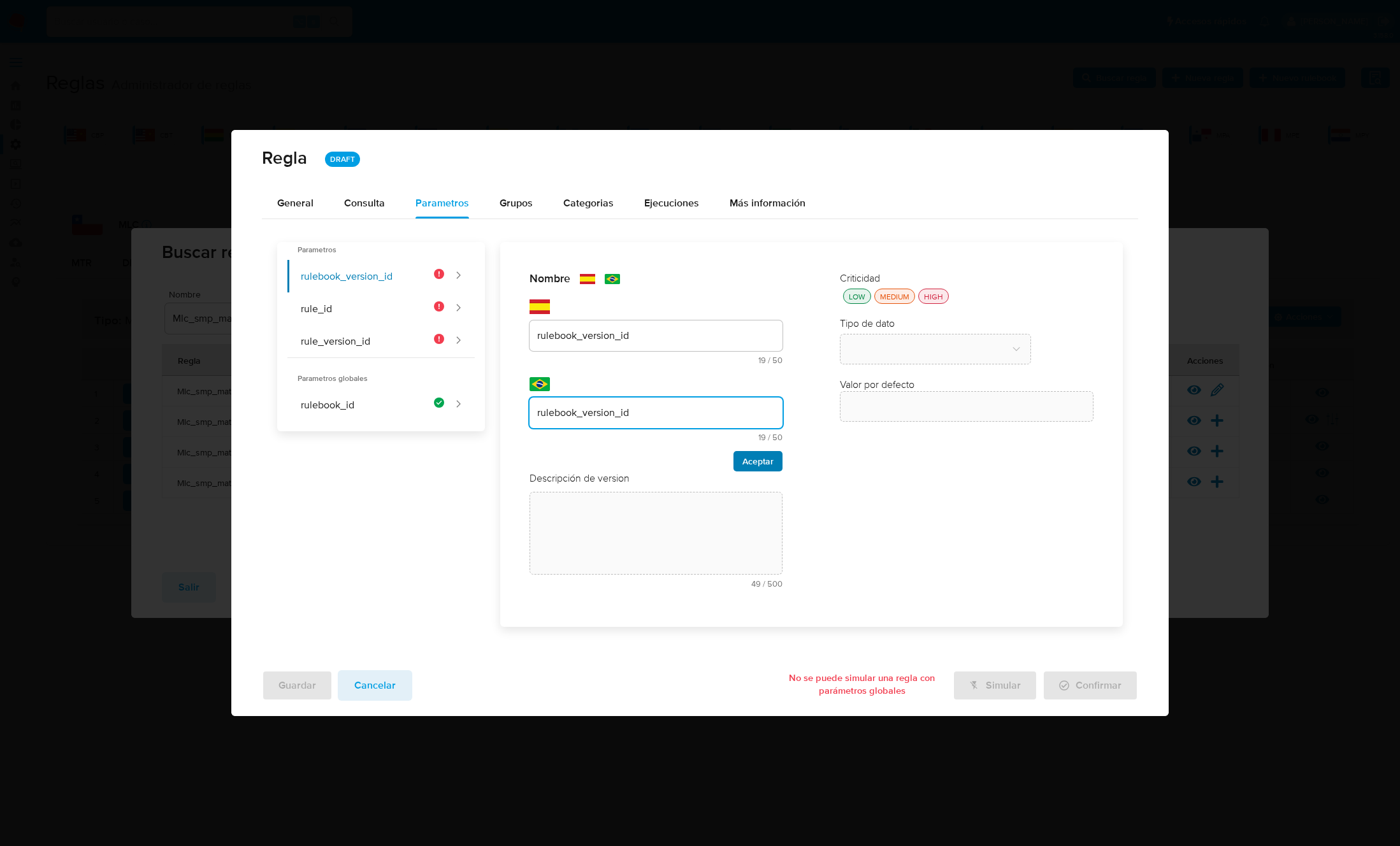
type input "rulebook_version_id"
click at [756, 455] on span "Aceptar" at bounding box center [758, 460] width 32 height 17
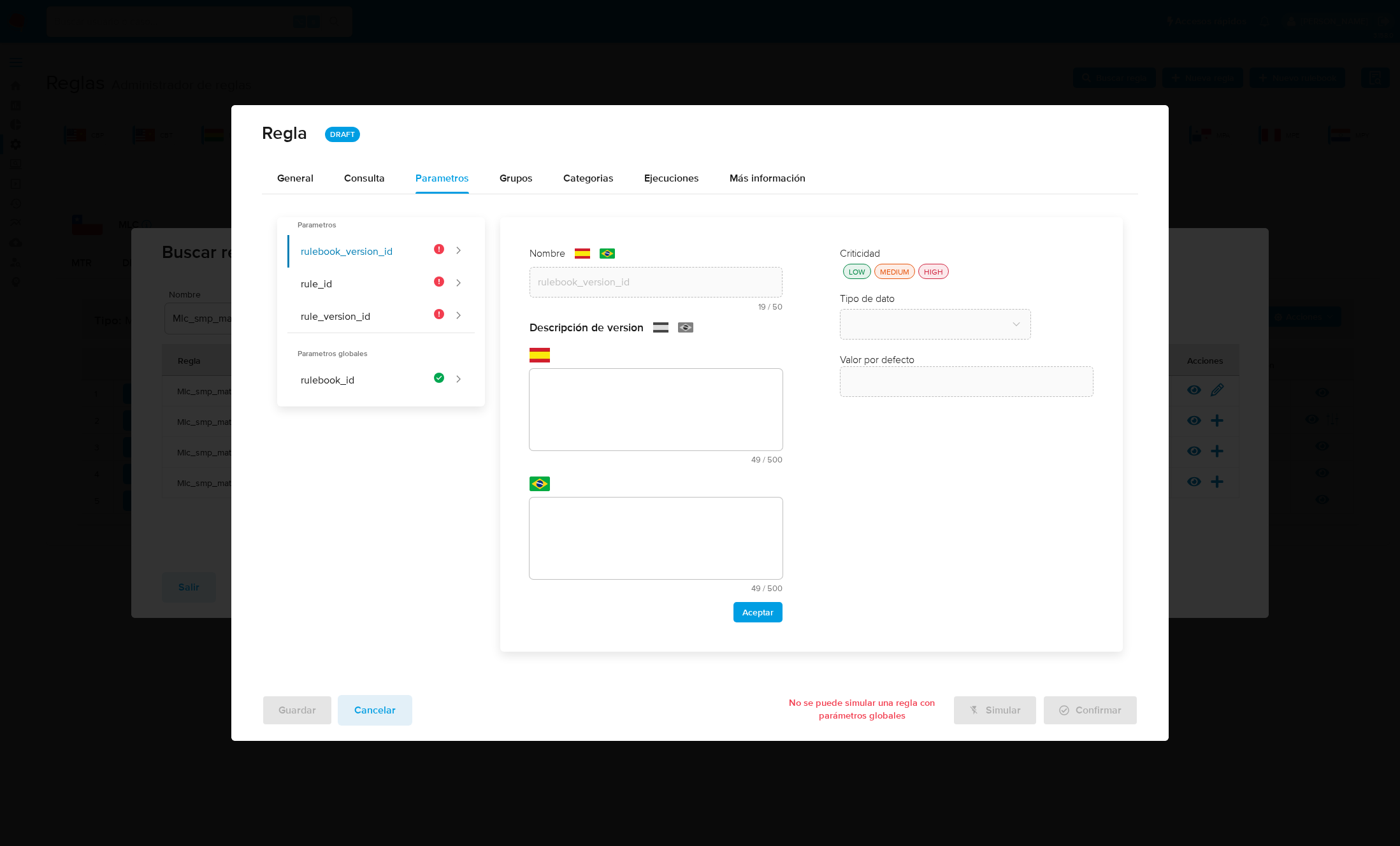
click at [637, 445] on textarea at bounding box center [656, 410] width 254 height 81
drag, startPoint x: 619, startPoint y: 435, endPoint x: 612, endPoint y: 425, distance: 12.2
click at [619, 435] on textarea at bounding box center [656, 410] width 254 height 81
paste textarea "Id de versión del rulebook donde se está ejecutando la regla"
type textarea "Id de versión del rulebook donde se está ejecutando la regla"
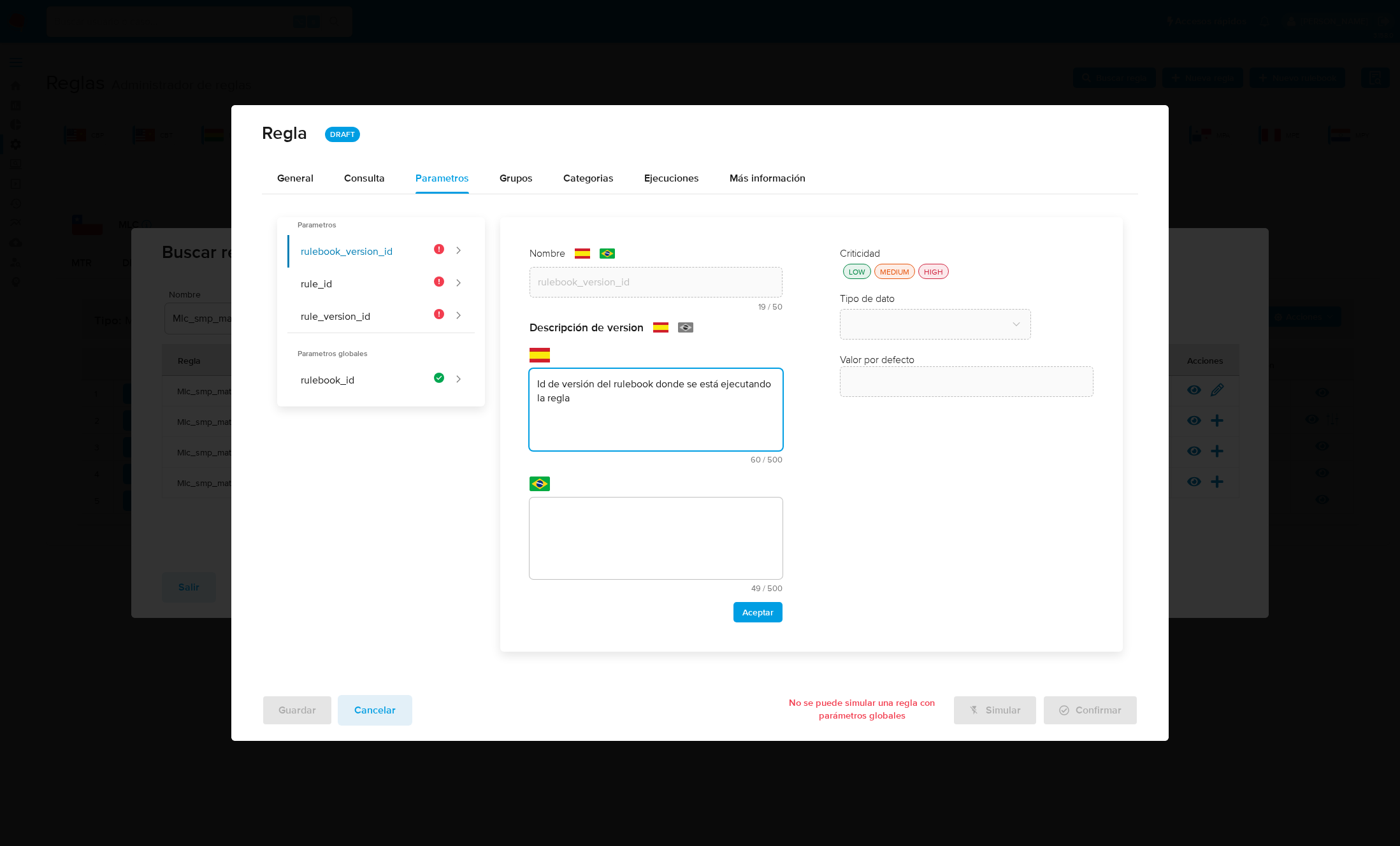
click at [614, 542] on textarea at bounding box center [656, 538] width 254 height 81
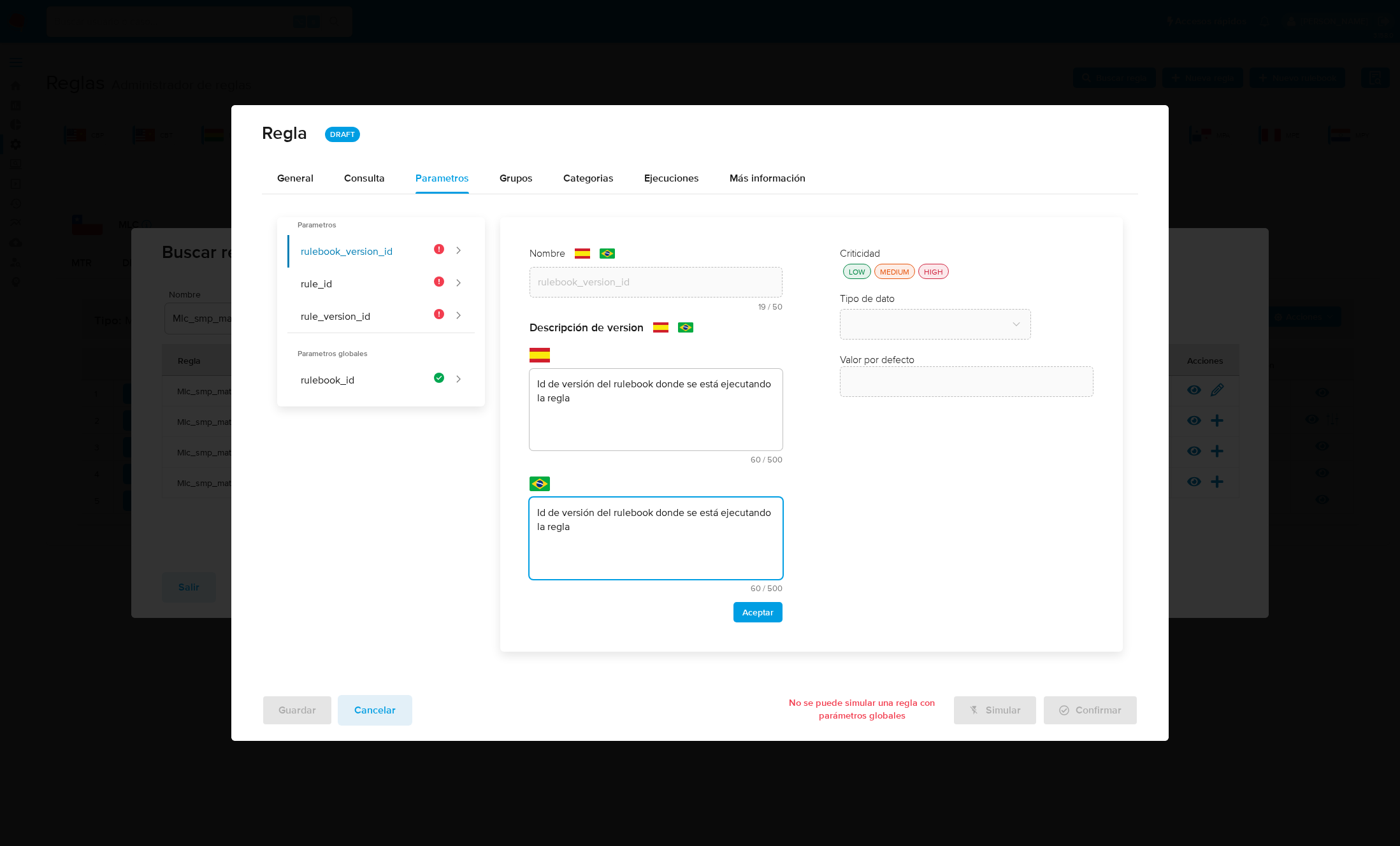
type textarea "Id de versión del rulebook donde se está ejecutando la regla"
click at [757, 622] on div "Nombre text-es rulebook_version_id 19 / 50 31 caracteres restantes text-pt rule…" at bounding box center [656, 435] width 279 height 401
click at [757, 610] on span "Aceptar" at bounding box center [758, 611] width 32 height 17
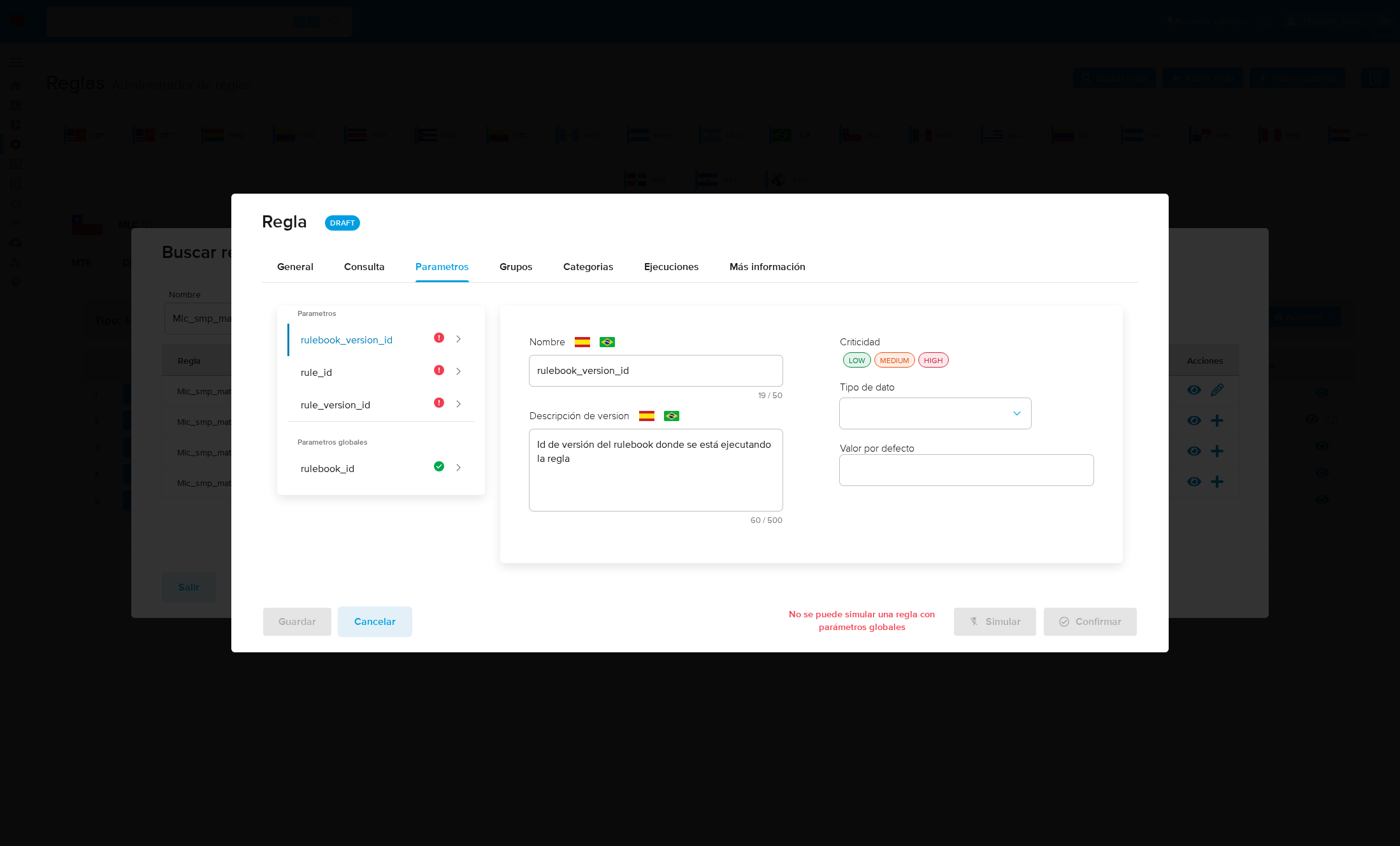
click at [937, 360] on div "HIGH" at bounding box center [933, 360] width 24 height 11
click at [926, 409] on button "type-dropdown" at bounding box center [935, 413] width 191 height 31
click at [899, 411] on div "GLOBAL" at bounding box center [931, 411] width 168 height 31
click at [869, 470] on button "global-dropdown" at bounding box center [935, 474] width 191 height 31
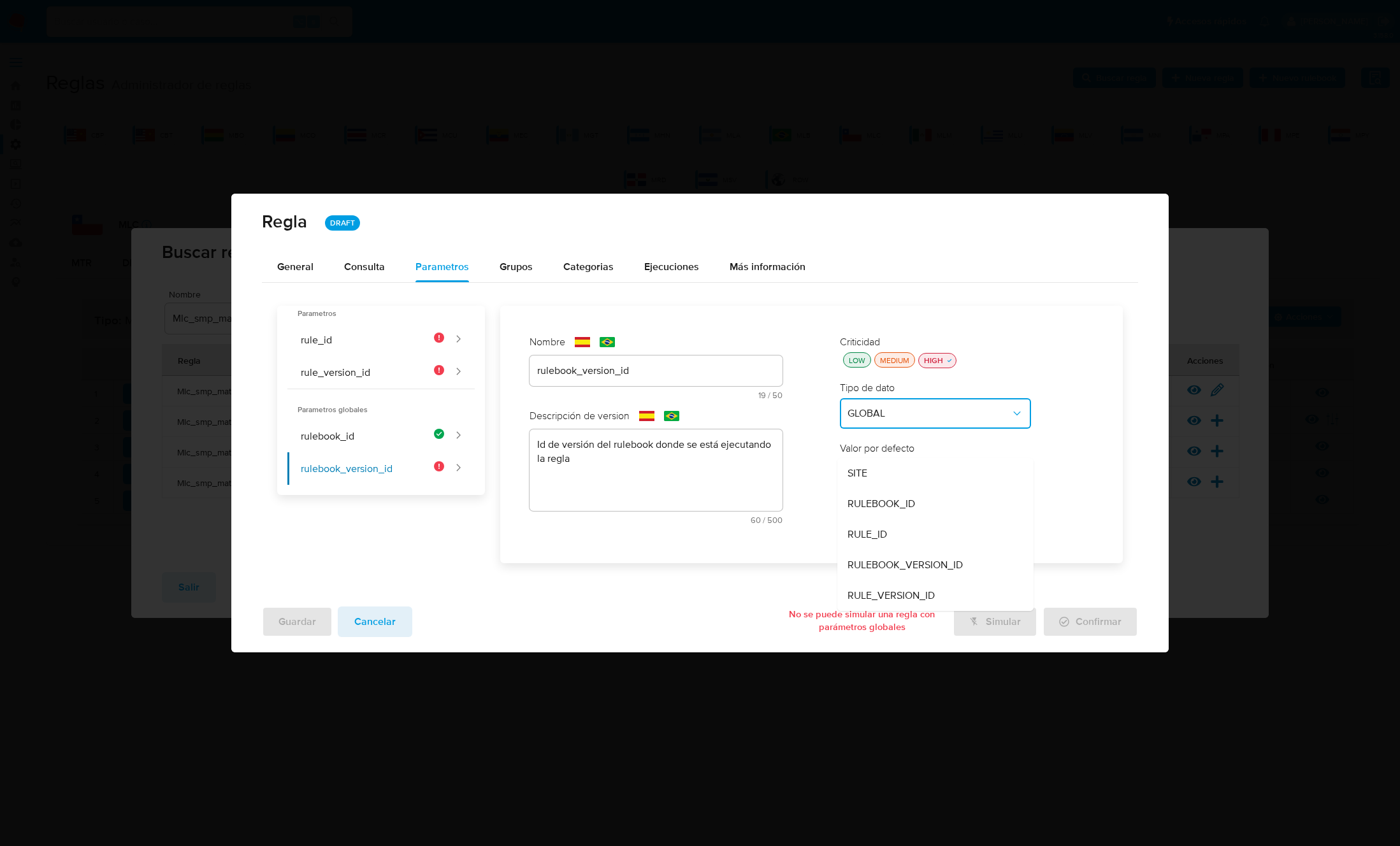
click at [885, 470] on div "SITE" at bounding box center [931, 473] width 168 height 31
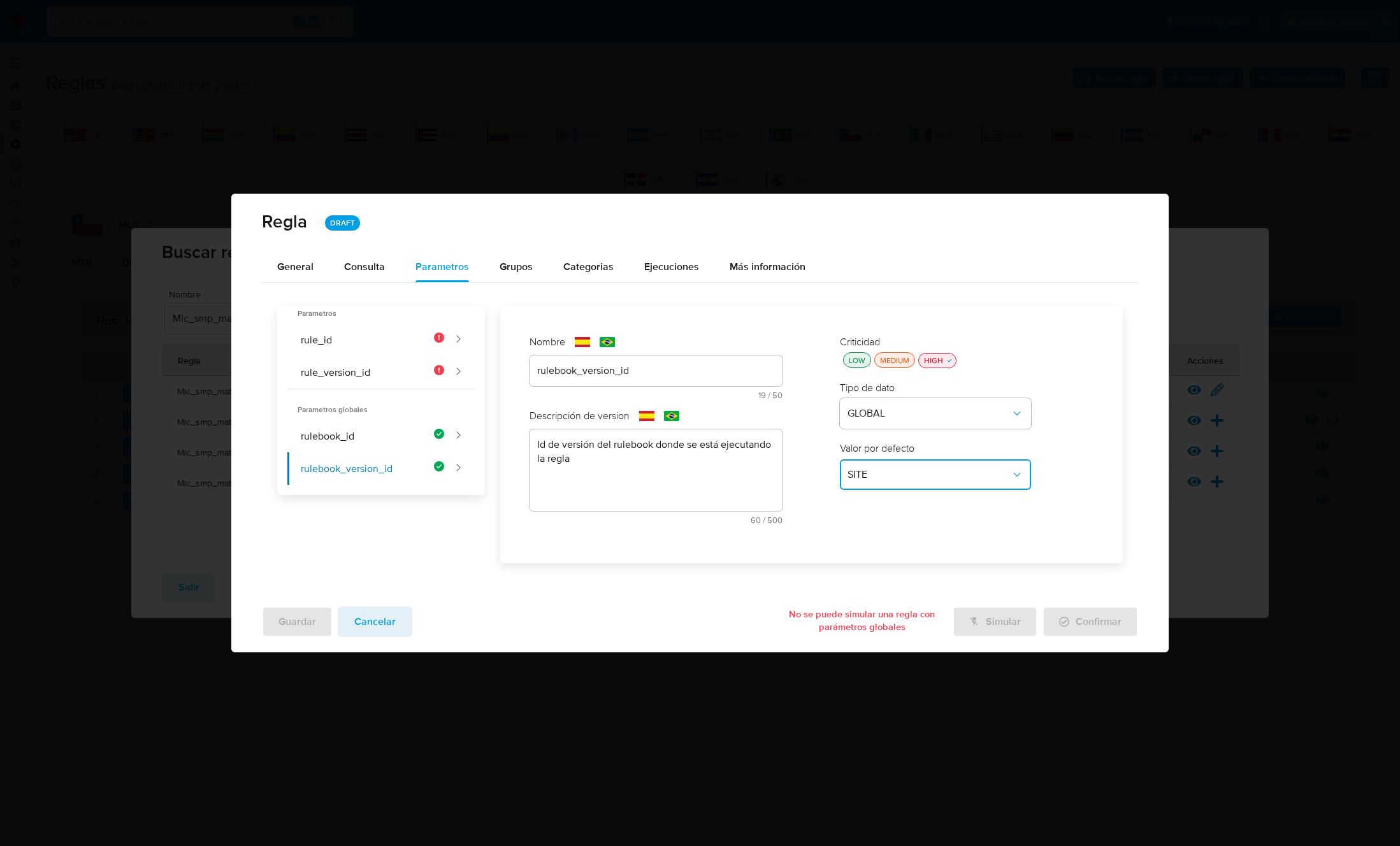
click at [881, 468] on span "SITE" at bounding box center [929, 474] width 163 height 12
click at [902, 555] on div "RULEBOOK_VERSION_ID" at bounding box center [931, 565] width 168 height 31
click at [392, 338] on button "rule_id" at bounding box center [365, 339] width 157 height 32
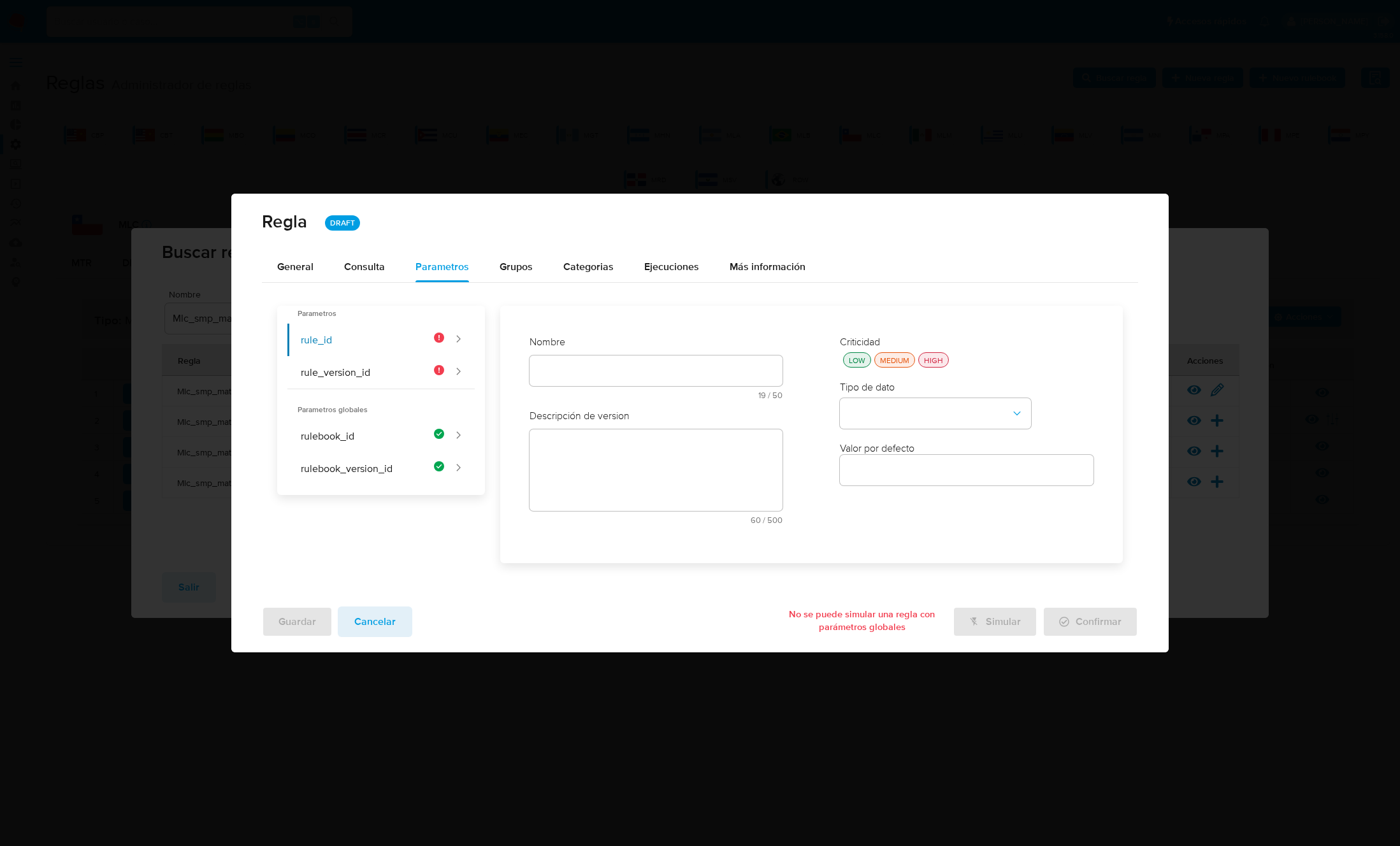
click at [588, 369] on div "Nombre text-es 19 / 50 31 caracteres restantes text-pt 19 / 50 31 caracteres re…" at bounding box center [656, 372] width 254 height 74
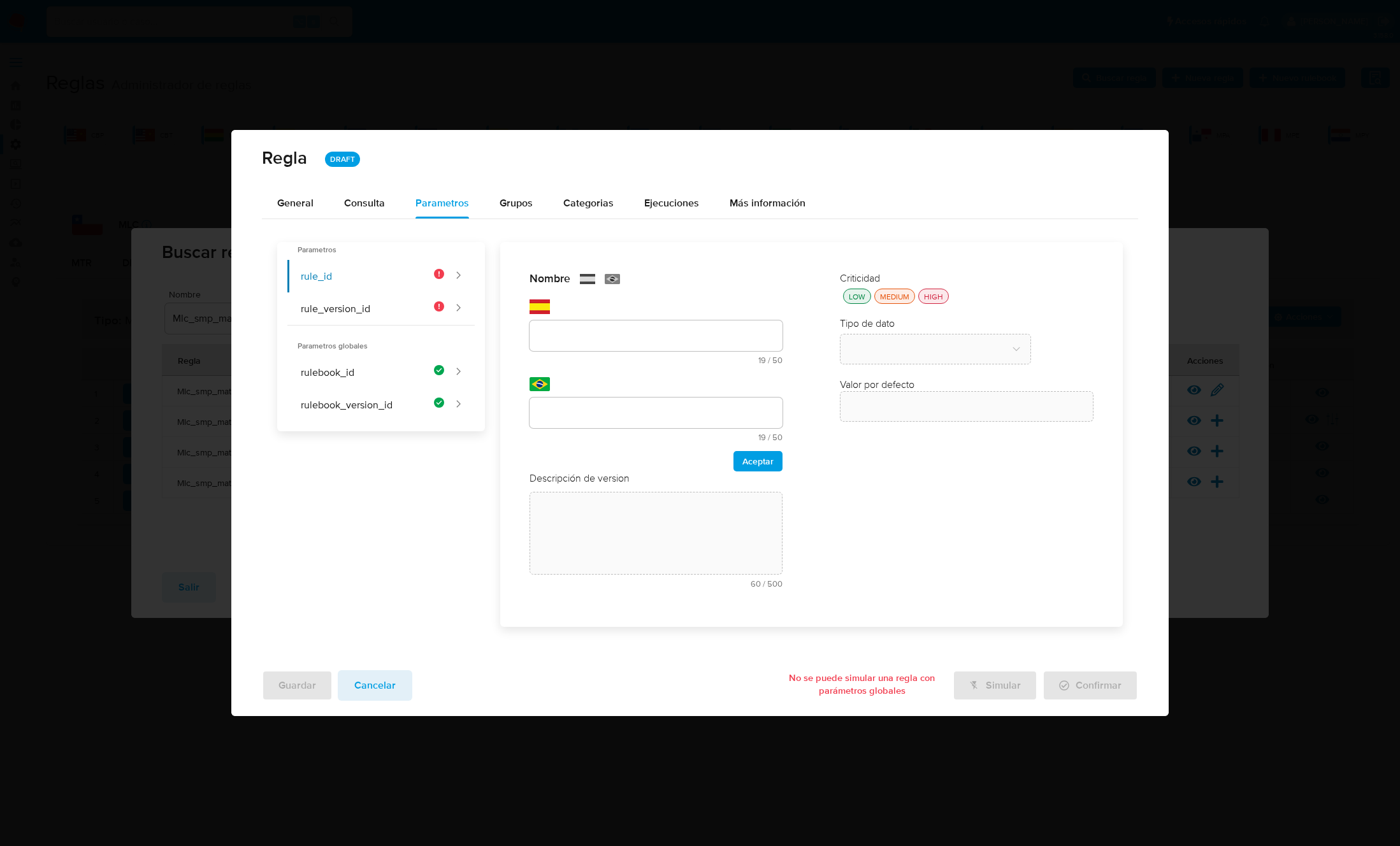
drag, startPoint x: 583, startPoint y: 350, endPoint x: 583, endPoint y: 342, distance: 8.0
click at [583, 343] on div "text-es 19 / 50 31 caracteres restantes" at bounding box center [656, 342] width 254 height 44
click at [583, 338] on input "text" at bounding box center [656, 336] width 254 height 17
type input "rule_id"
click at [582, 405] on input "text" at bounding box center [656, 413] width 254 height 17
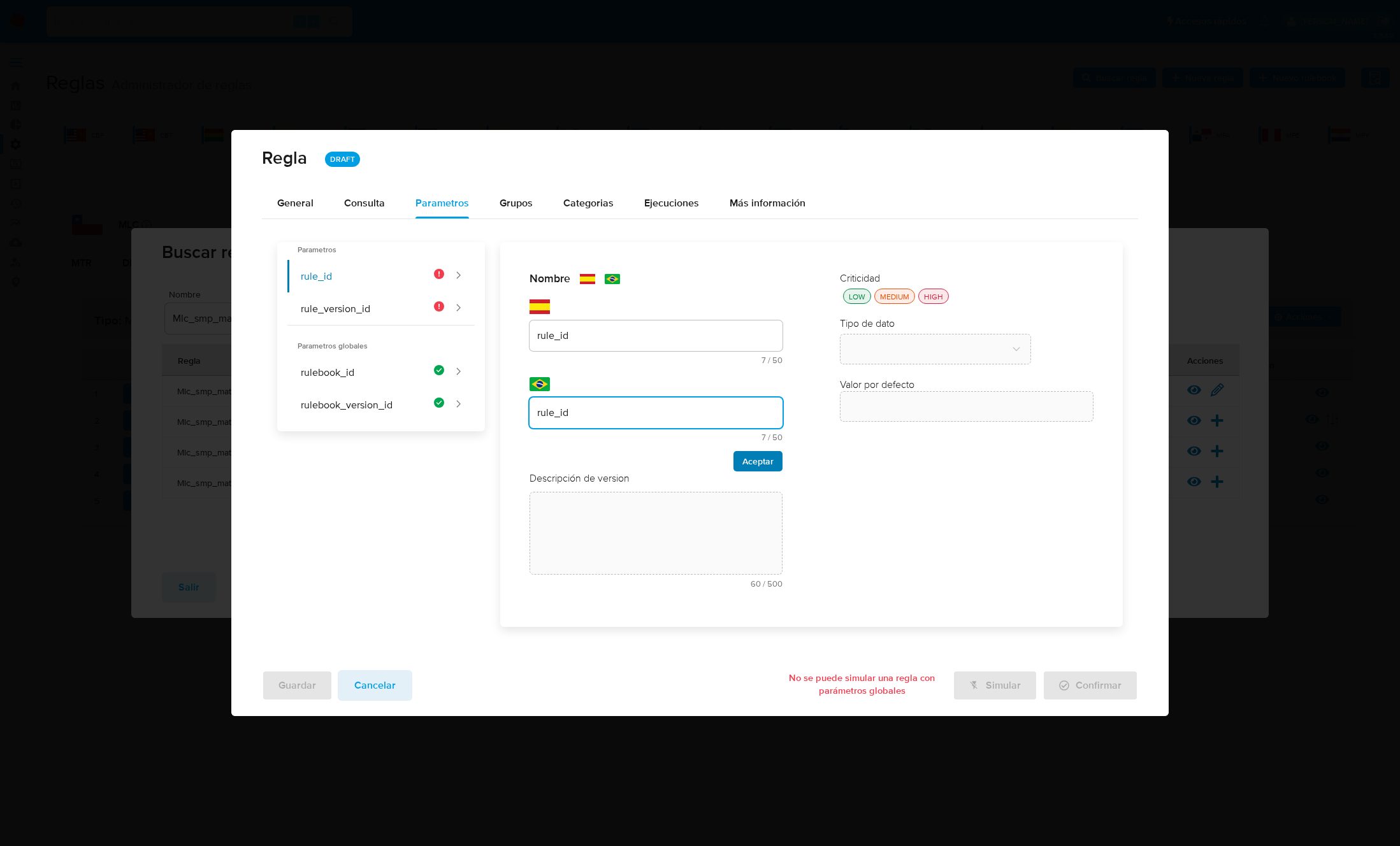
type input "rule_id"
click at [756, 459] on span "Aceptar" at bounding box center [758, 460] width 32 height 17
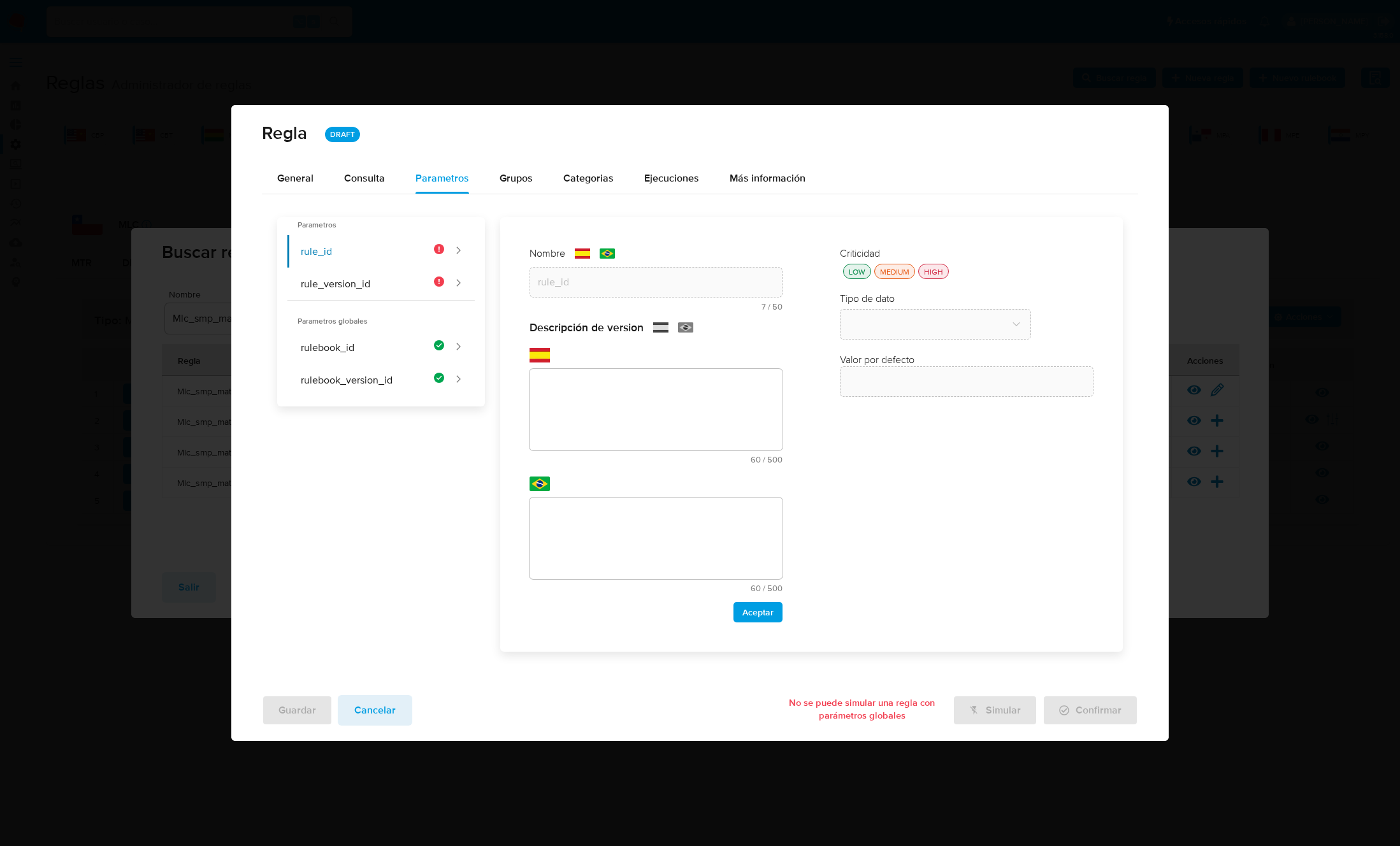
click at [607, 452] on div "text-es 60 / 500 440 caracteres restantes" at bounding box center [656, 416] width 254 height 95
click at [594, 429] on textarea at bounding box center [656, 410] width 254 height 81
paste textarea "Id de la regla que está ejecutándose"
type textarea "Id de la regla que está ejecutándose"
click at [619, 546] on textarea at bounding box center [656, 538] width 254 height 81
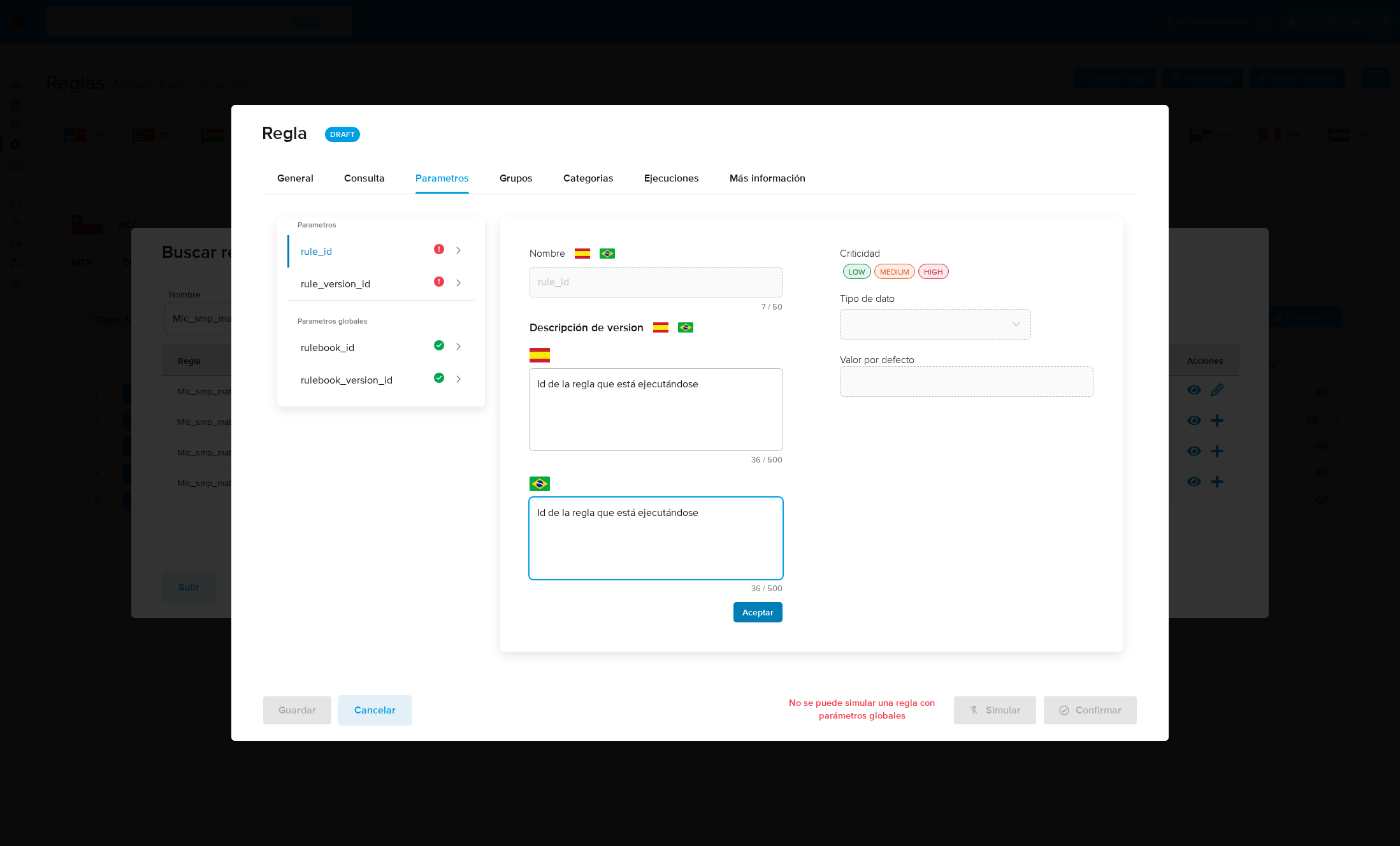
type textarea "Id de la regla que está ejecutándose"
click at [751, 617] on span "Aceptar" at bounding box center [758, 611] width 32 height 17
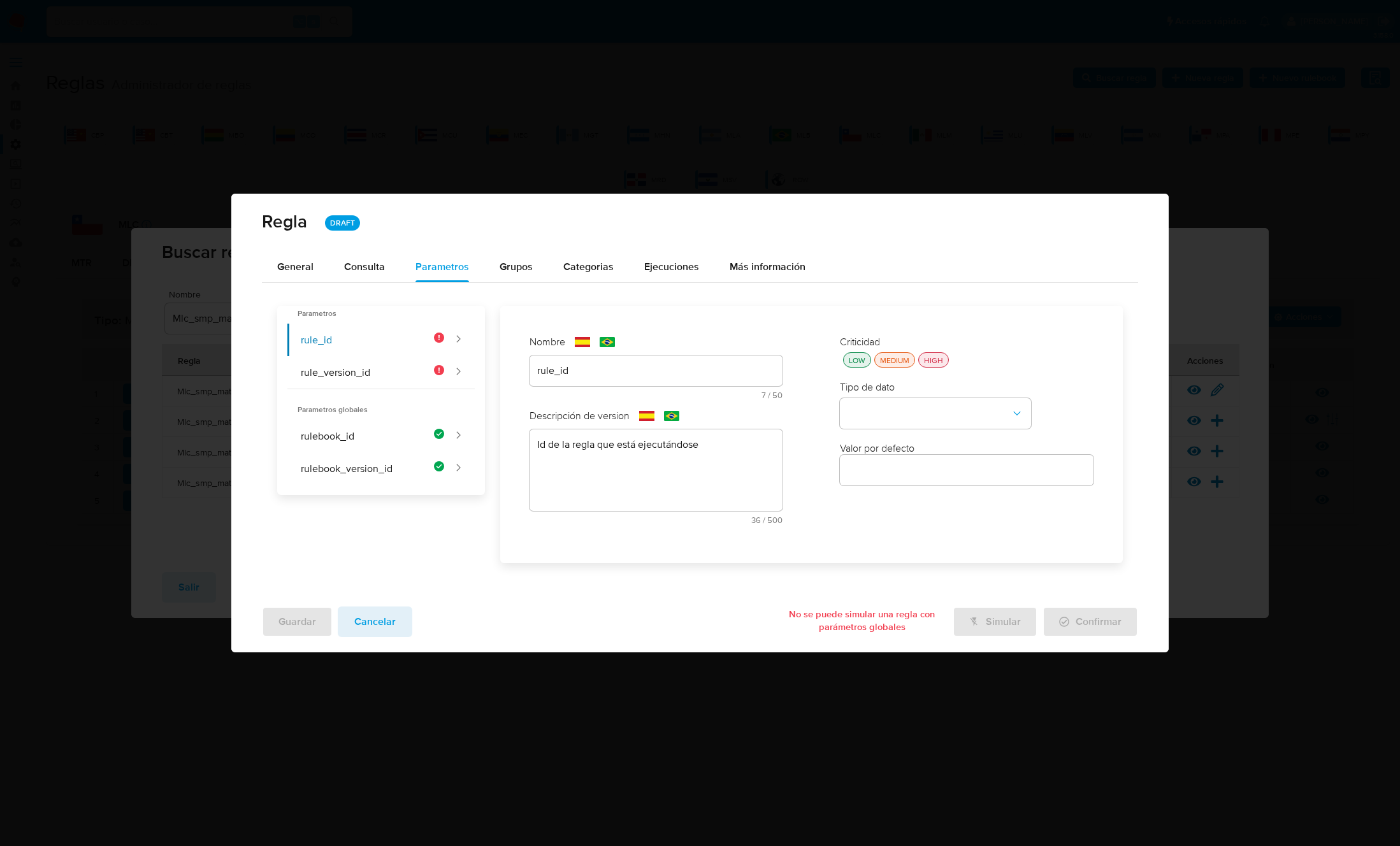
click at [938, 364] on div "HIGH" at bounding box center [933, 360] width 24 height 11
click at [923, 411] on button "type-dropdown" at bounding box center [935, 413] width 191 height 31
click at [892, 421] on div "GLOBAL" at bounding box center [931, 411] width 168 height 31
click at [886, 475] on button "global-dropdown" at bounding box center [935, 474] width 191 height 31
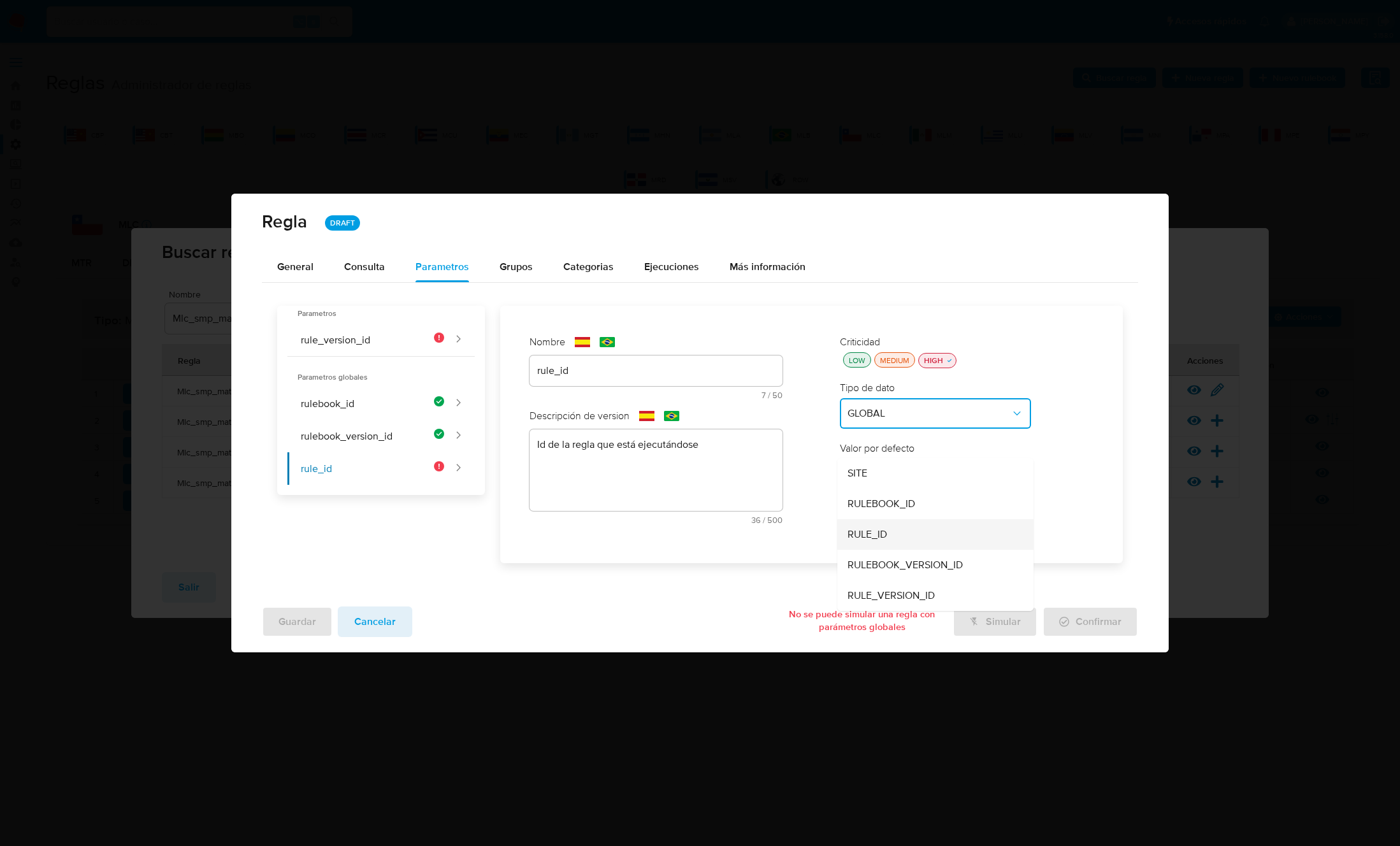
click at [890, 535] on div "RULE_ID" at bounding box center [931, 534] width 168 height 31
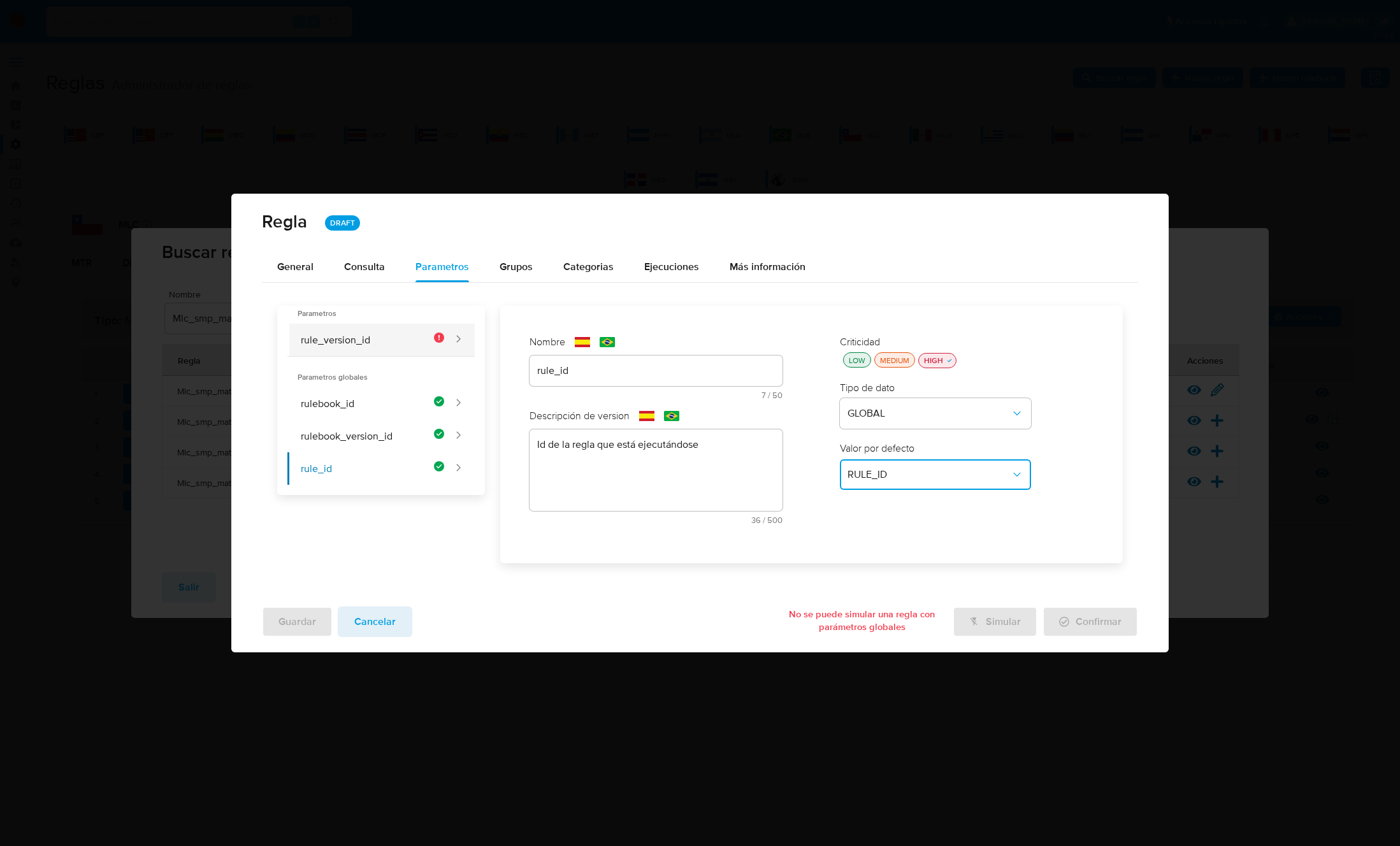
click at [349, 347] on button "rule_version_id" at bounding box center [365, 339] width 157 height 32
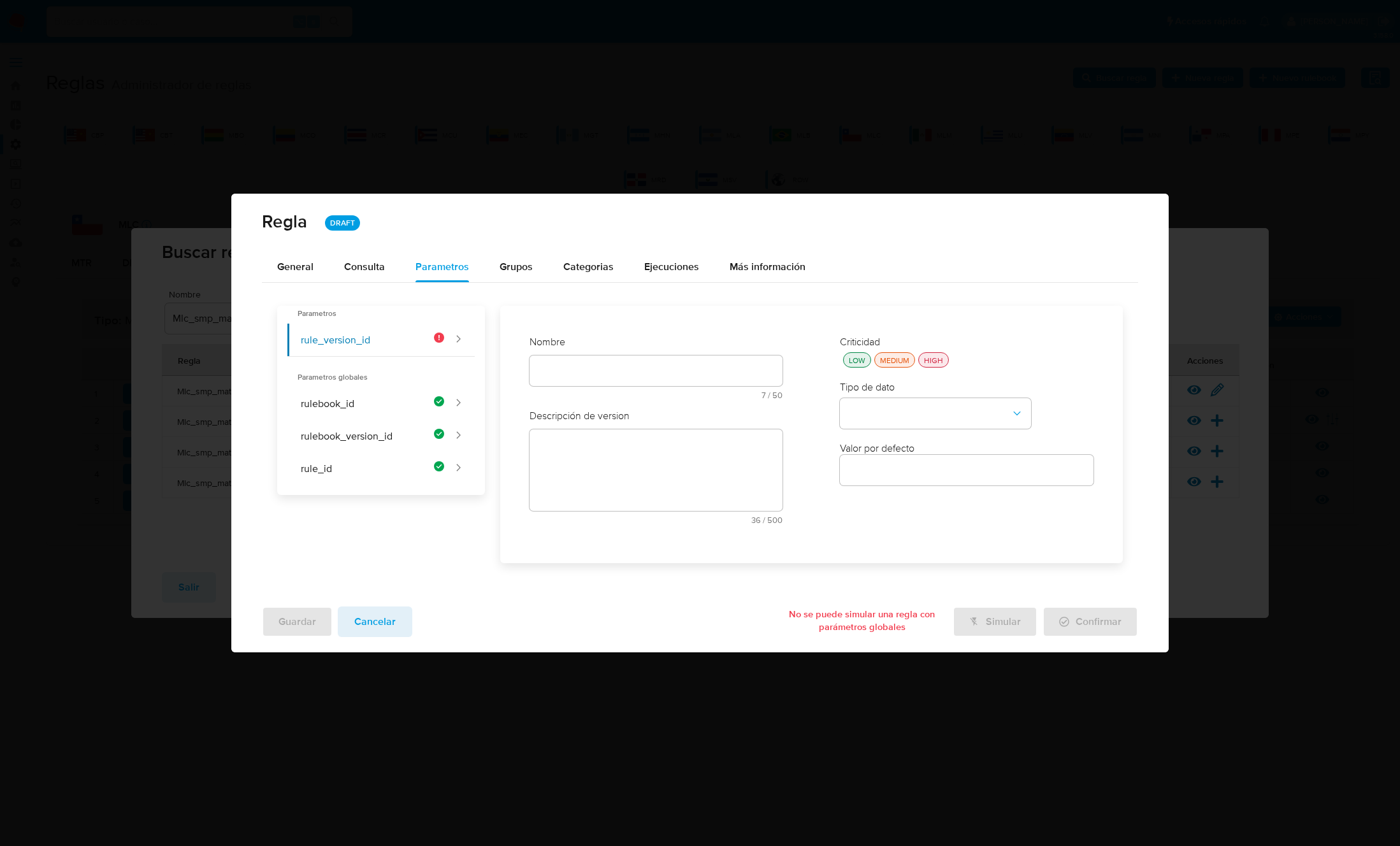
click at [646, 369] on div "Nombre text-es 7 / 50 43 caracteres restantes text-pt 7 / 50 43 caracteres rest…" at bounding box center [656, 372] width 254 height 74
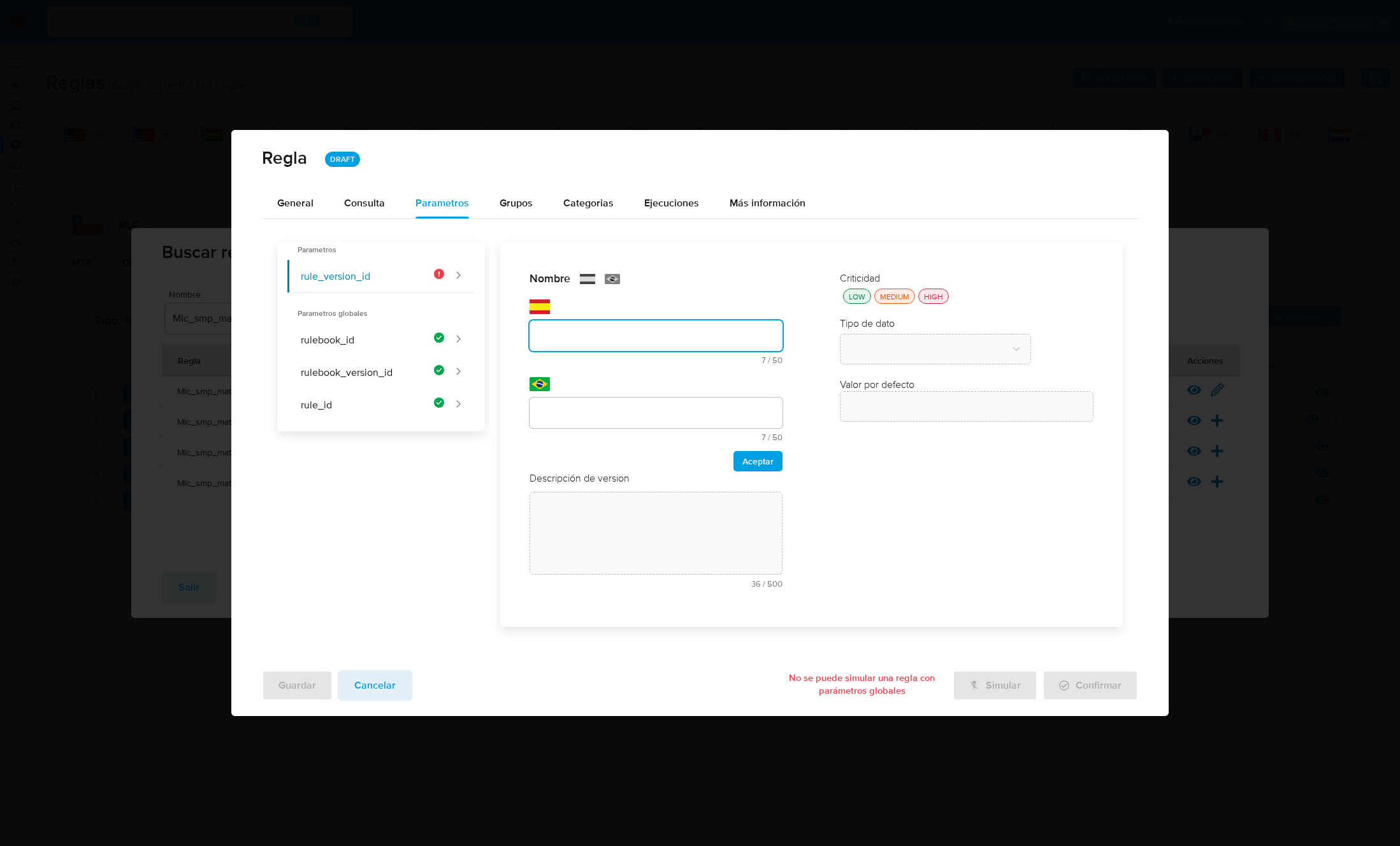
click at [578, 332] on input "text" at bounding box center [656, 336] width 254 height 17
type input "rule_version_id"
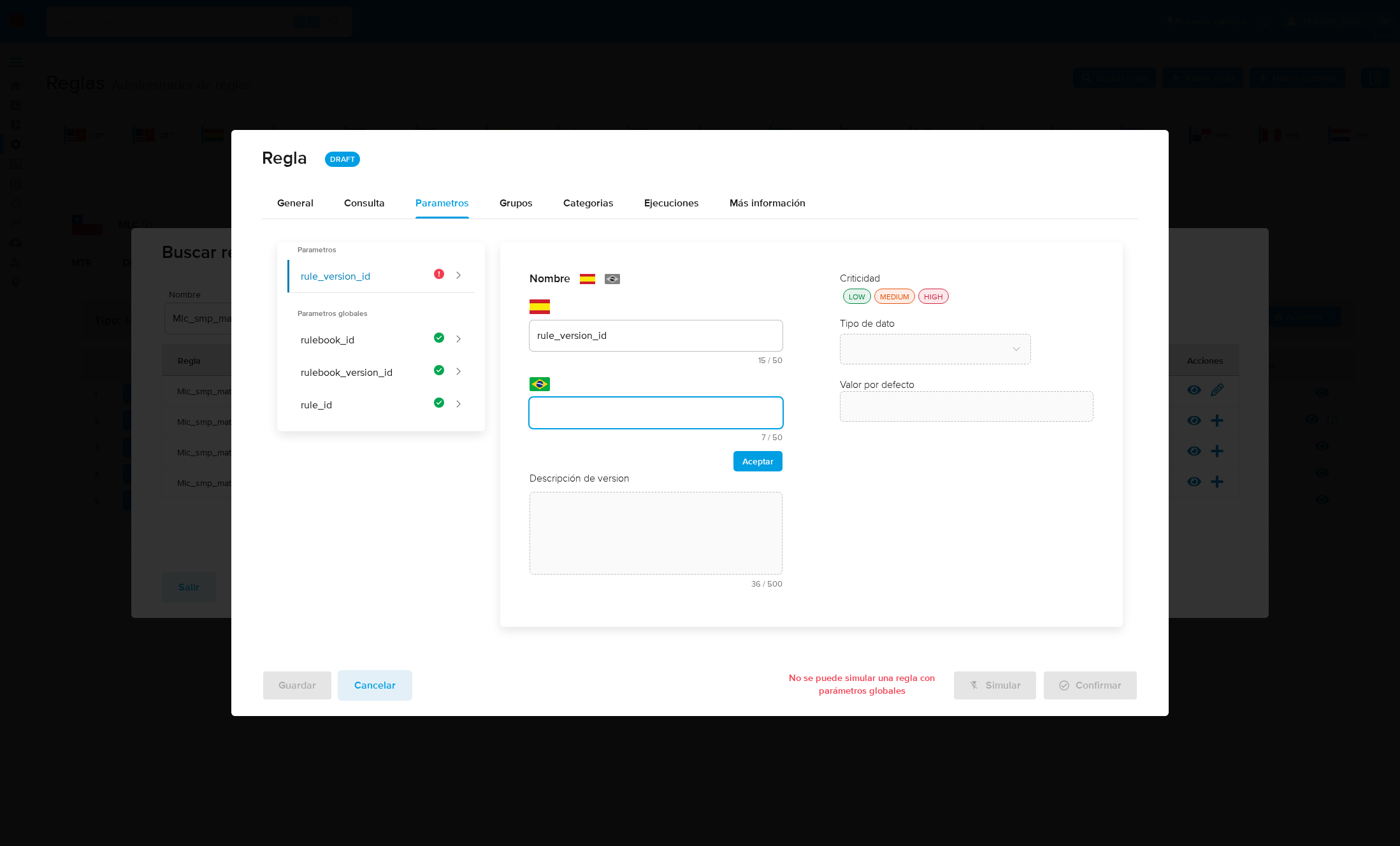
click at [576, 410] on input "text" at bounding box center [656, 413] width 254 height 17
type input "rule_version_id"
click at [771, 462] on span "Aceptar" at bounding box center [758, 460] width 32 height 17
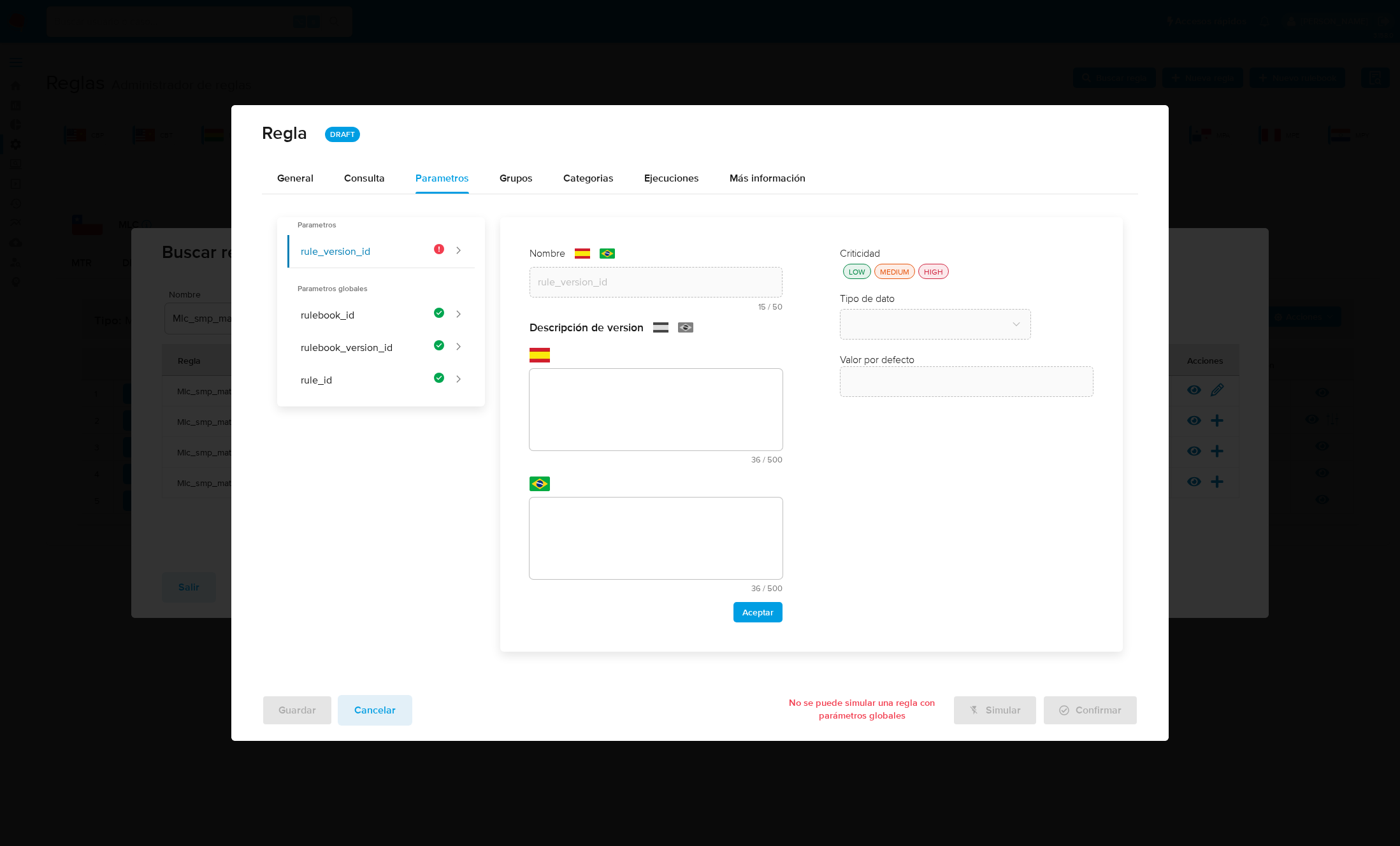
click at [567, 441] on textarea at bounding box center [656, 410] width 254 height 81
click at [578, 428] on textarea at bounding box center [656, 410] width 254 height 81
paste textarea "Id de versión de la regla que está ejecutándose"
type textarea "Id de versión de la regla que está ejecutándose"
click at [604, 531] on textarea at bounding box center [656, 538] width 254 height 81
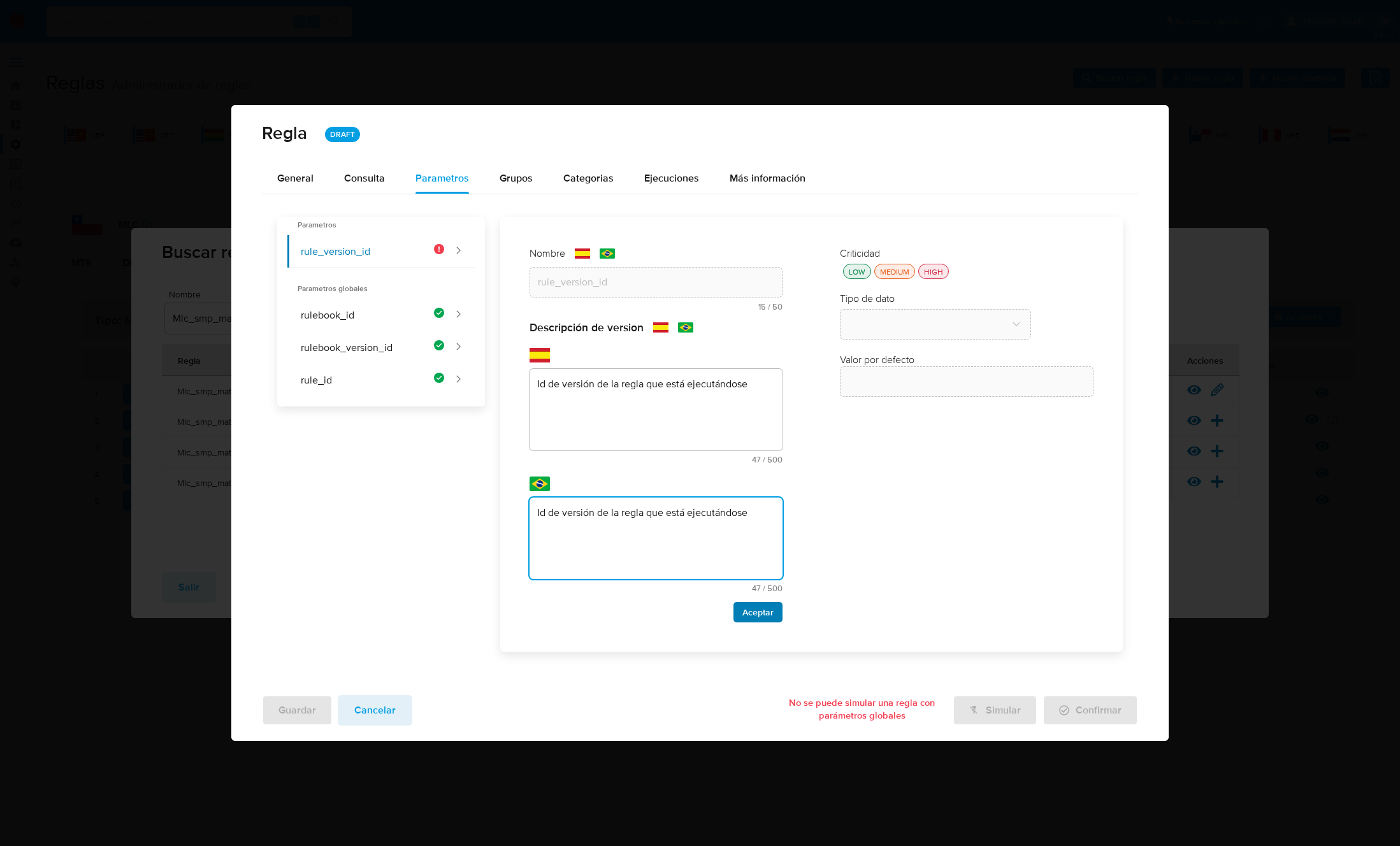
type textarea "Id de versión de la regla que está ejecutándose"
click at [759, 615] on span "Aceptar" at bounding box center [758, 611] width 32 height 17
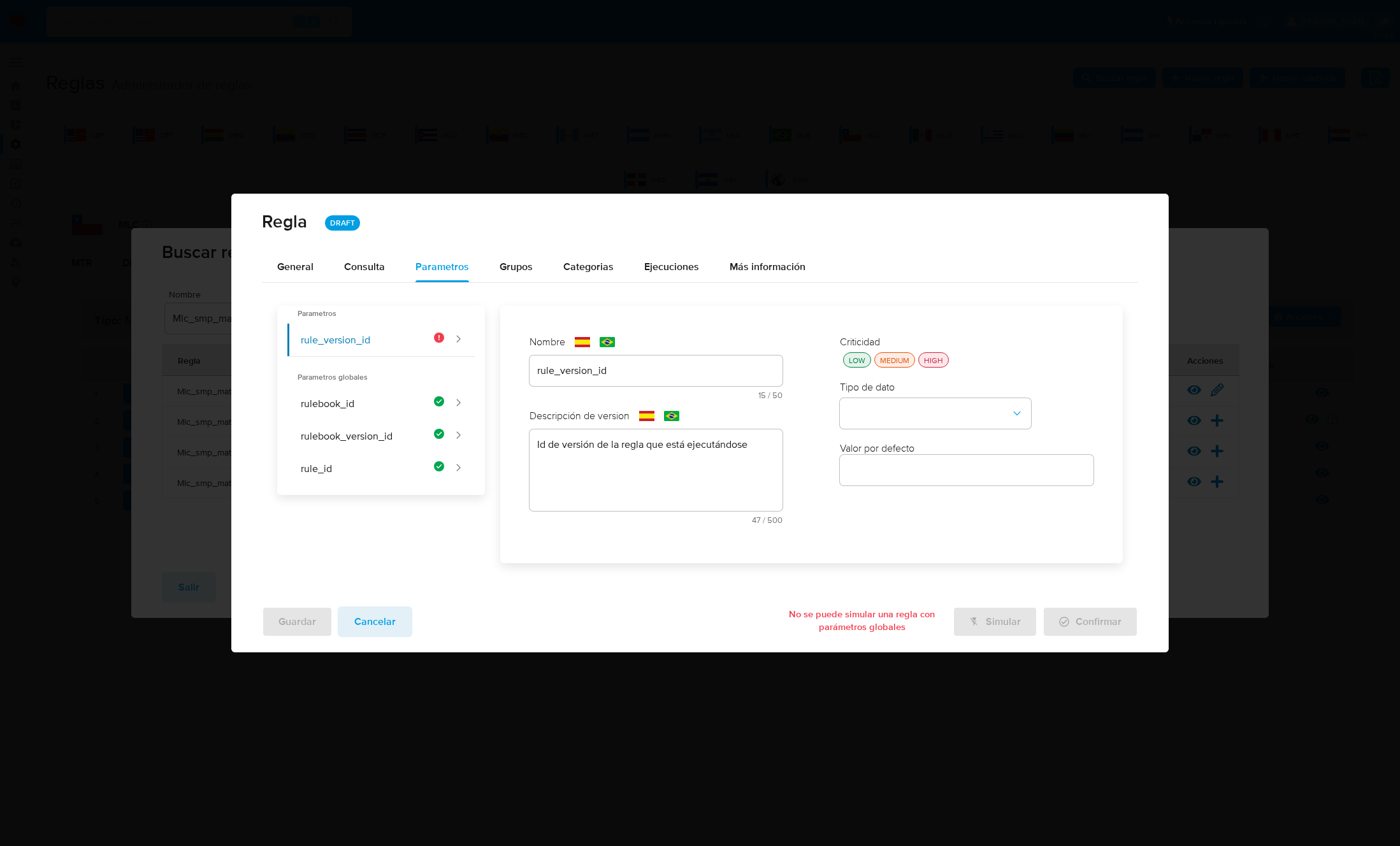
click at [932, 363] on div "HIGH" at bounding box center [933, 360] width 24 height 11
click at [919, 411] on button "type-dropdown" at bounding box center [935, 413] width 191 height 31
click at [918, 411] on div "GLOBAL" at bounding box center [931, 411] width 168 height 31
click at [903, 480] on button "global-dropdown" at bounding box center [935, 474] width 191 height 31
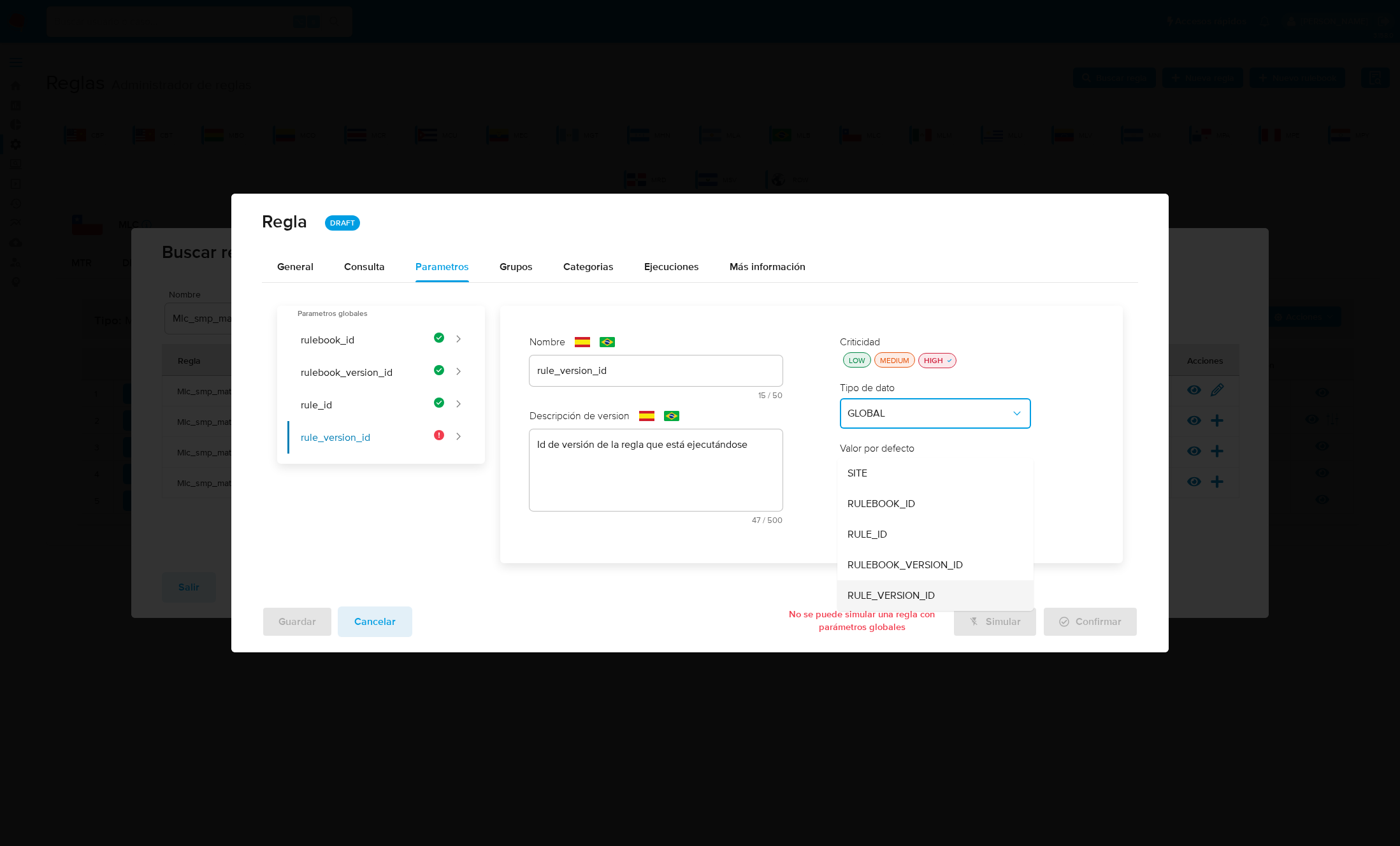
click at [907, 594] on span "RULE_VERSION_ID" at bounding box center [890, 595] width 87 height 12
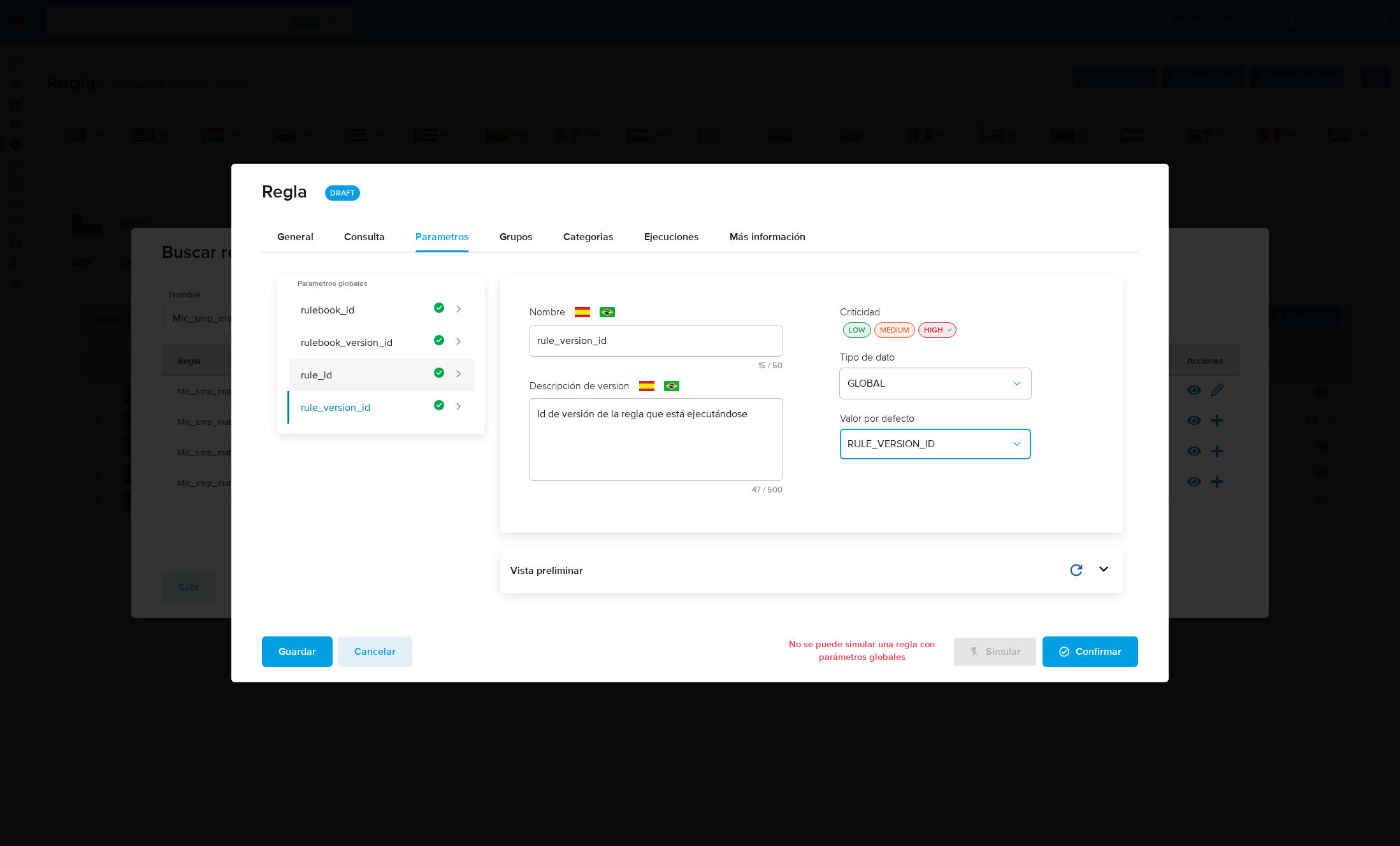
click at [363, 373] on button "rule_id" at bounding box center [365, 374] width 157 height 32
type input "rule_id"
type textarea "Id de la regla que está ejecutándose"
click at [363, 344] on button "rulebook_version_id" at bounding box center [365, 342] width 157 height 32
type input "rulebook_version_id"
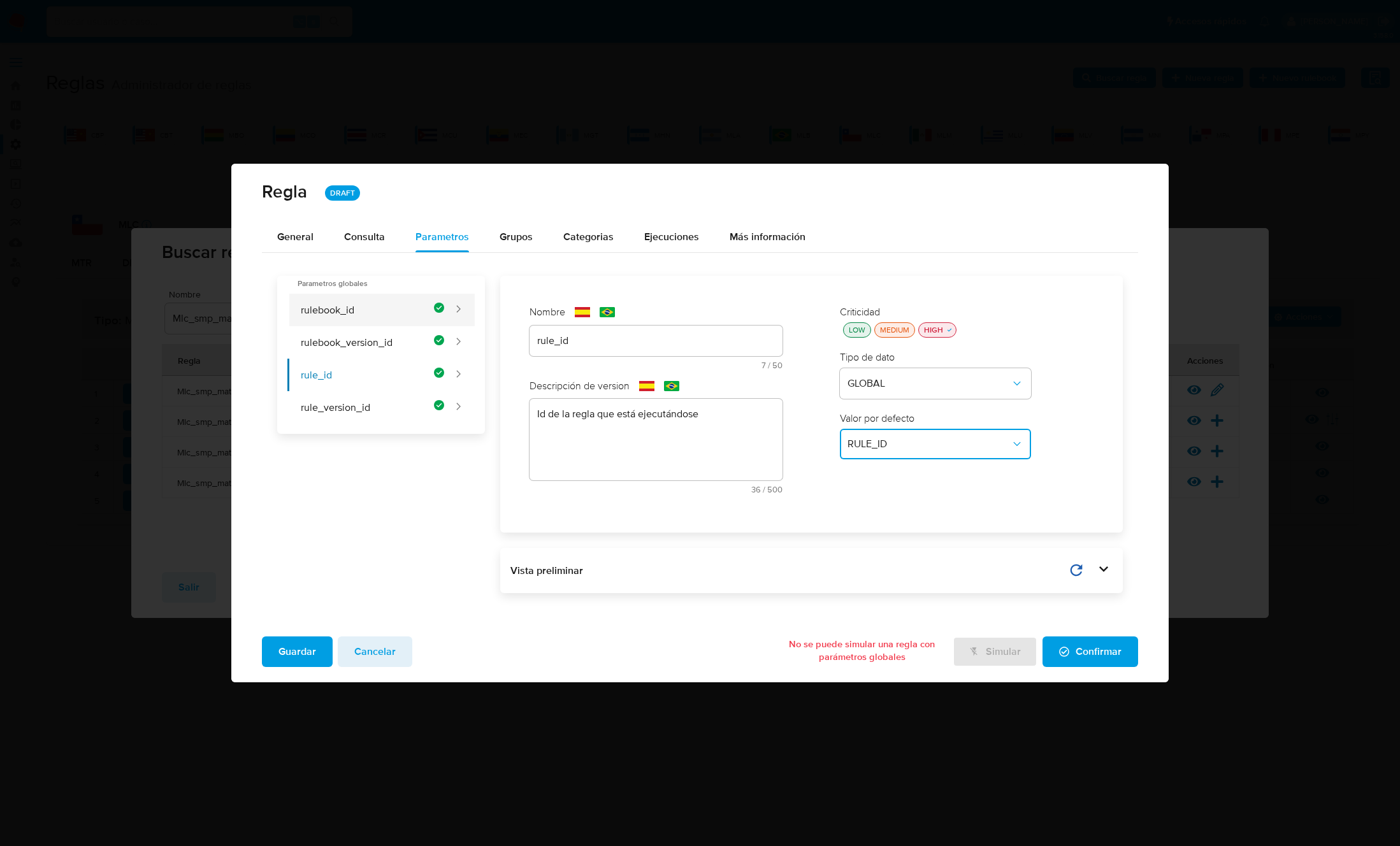
type textarea "Id de versión del rulebook donde se está ejecutando la regla"
click at [354, 314] on button "rulebook_id" at bounding box center [365, 309] width 157 height 32
type input "rulebook_id"
type textarea "Id del rulebook donde se está ejecutando la regla"
click at [295, 646] on span "Guardar" at bounding box center [297, 652] width 37 height 28
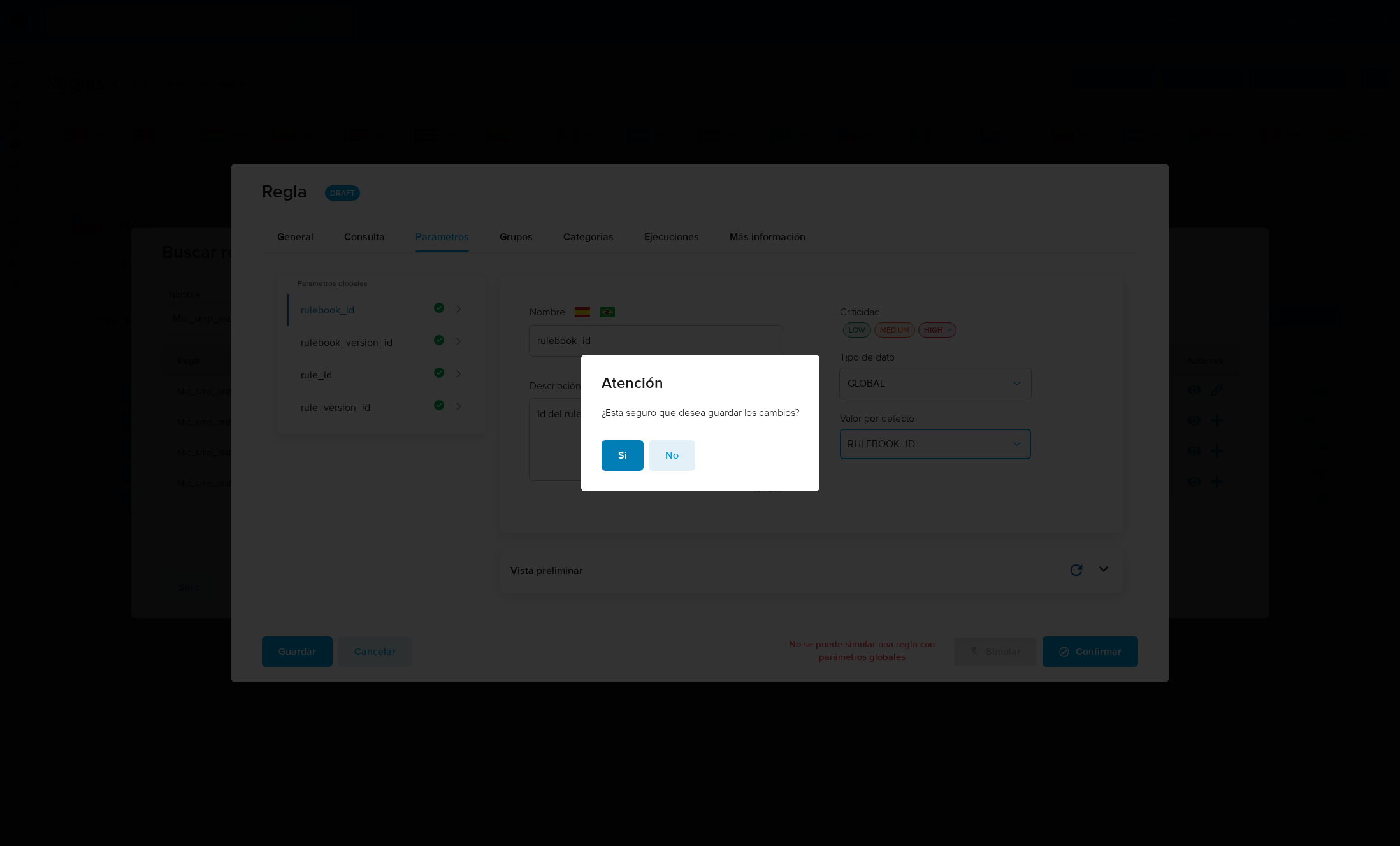
click at [618, 463] on span "Si" at bounding box center [622, 455] width 9 height 28
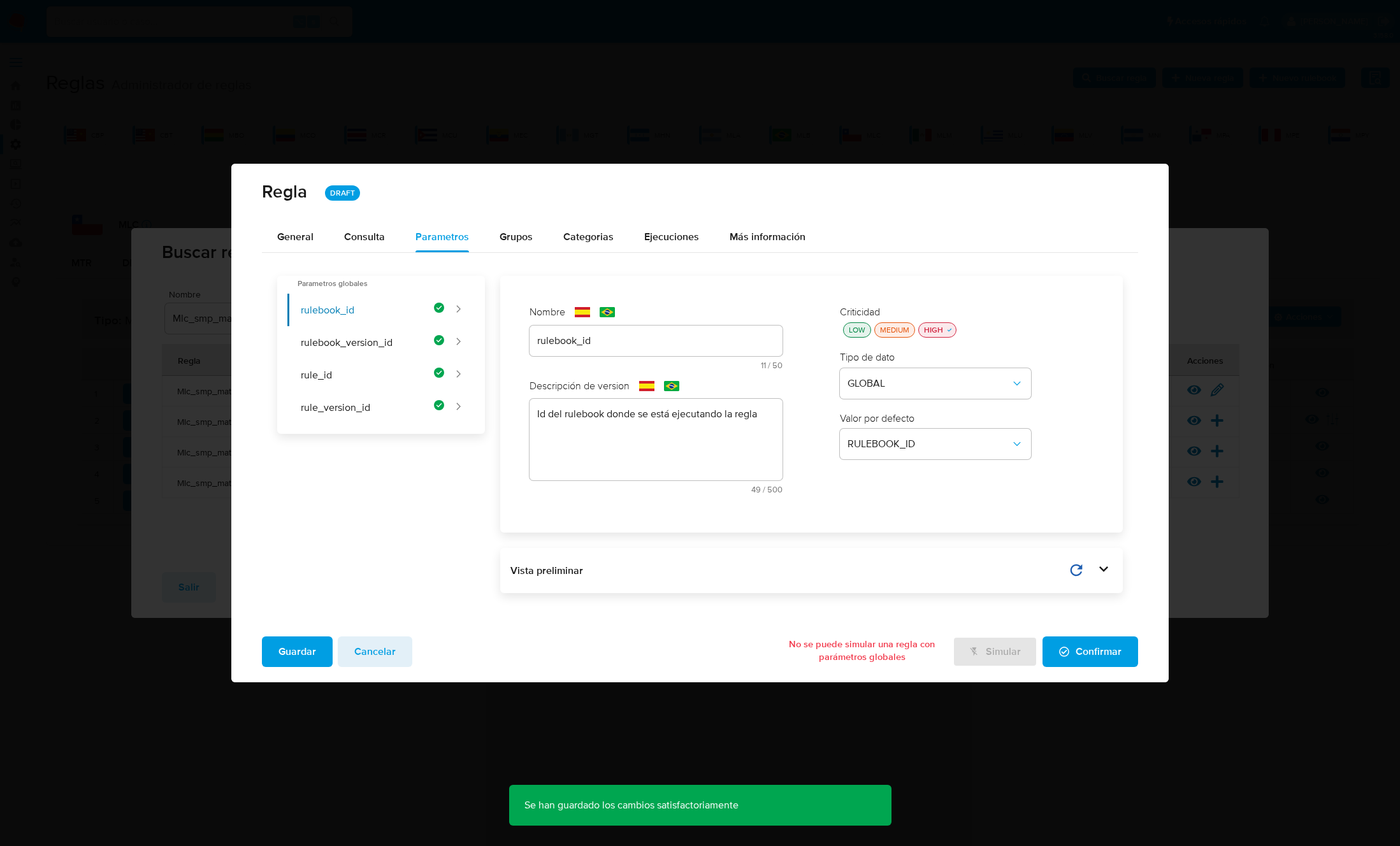
click at [1095, 654] on span "Confirmar" at bounding box center [1090, 652] width 62 height 28
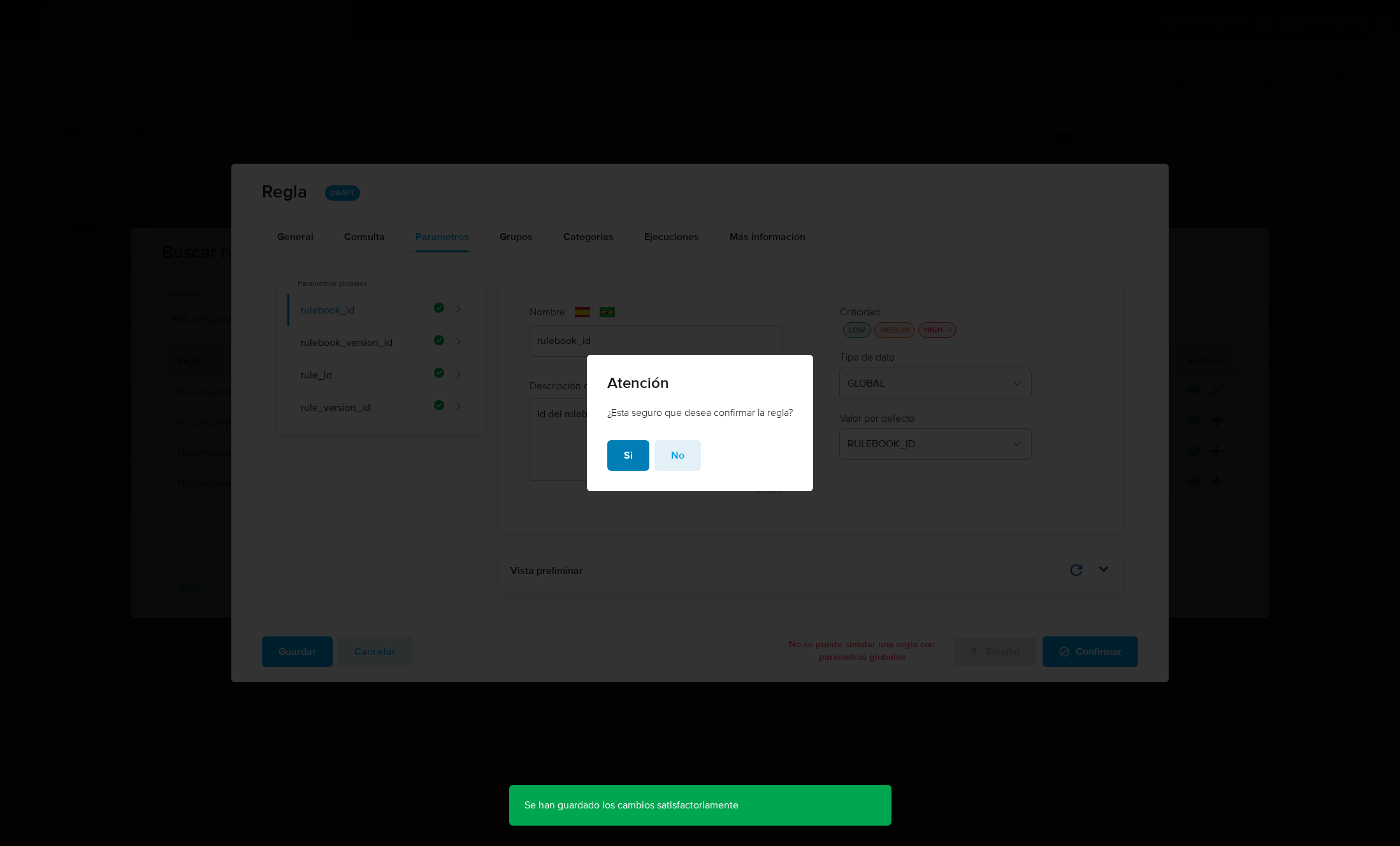
click at [624, 453] on span "Si" at bounding box center [628, 455] width 9 height 28
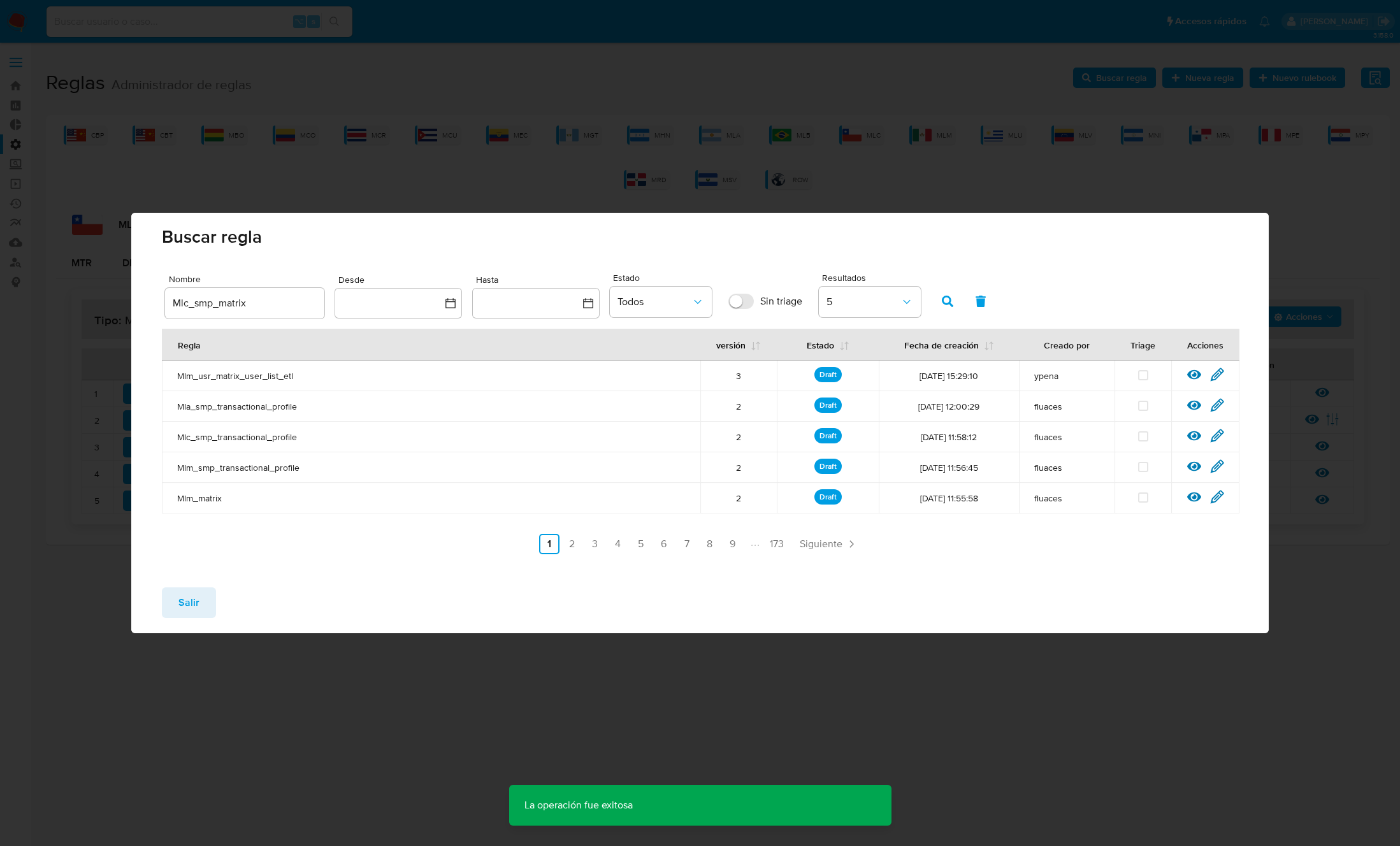
click at [172, 609] on button "Salir" at bounding box center [188, 602] width 54 height 31
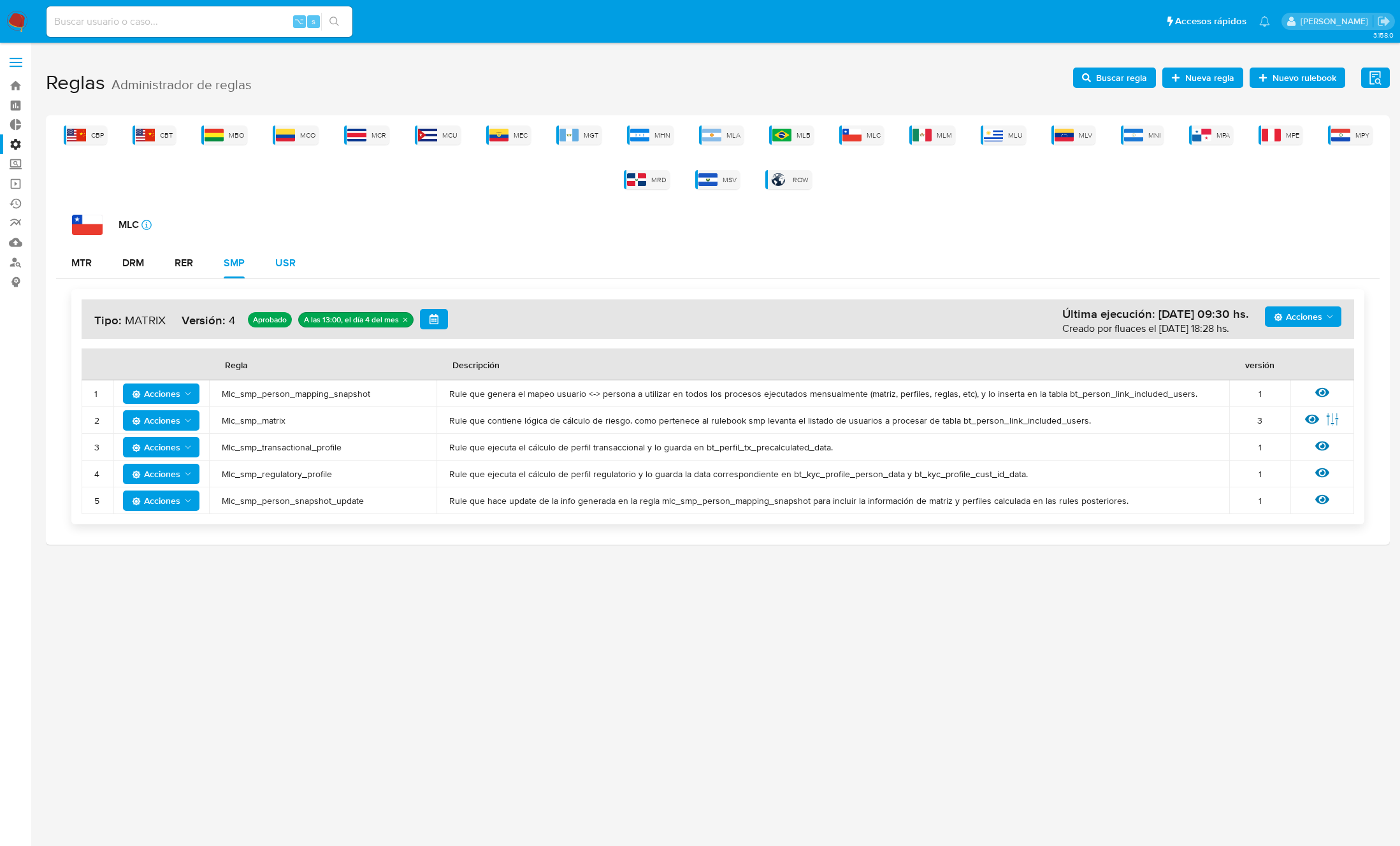
click at [278, 262] on div "USR" at bounding box center [285, 263] width 21 height 10
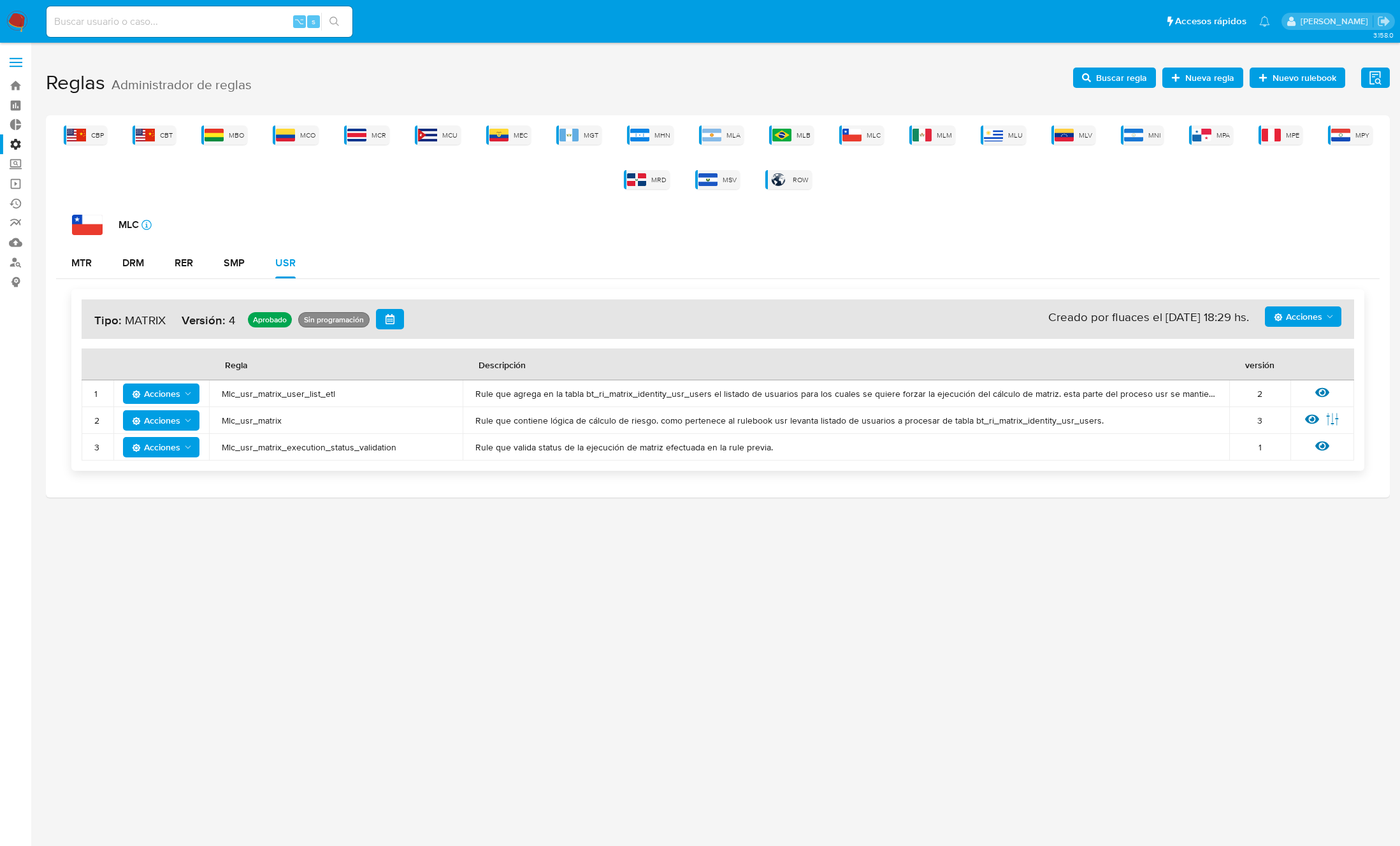
click at [256, 422] on span "Mlc_usr_matrix" at bounding box center [335, 421] width 228 height 12
click at [1115, 80] on span "Buscar regla" at bounding box center [1121, 77] width 51 height 21
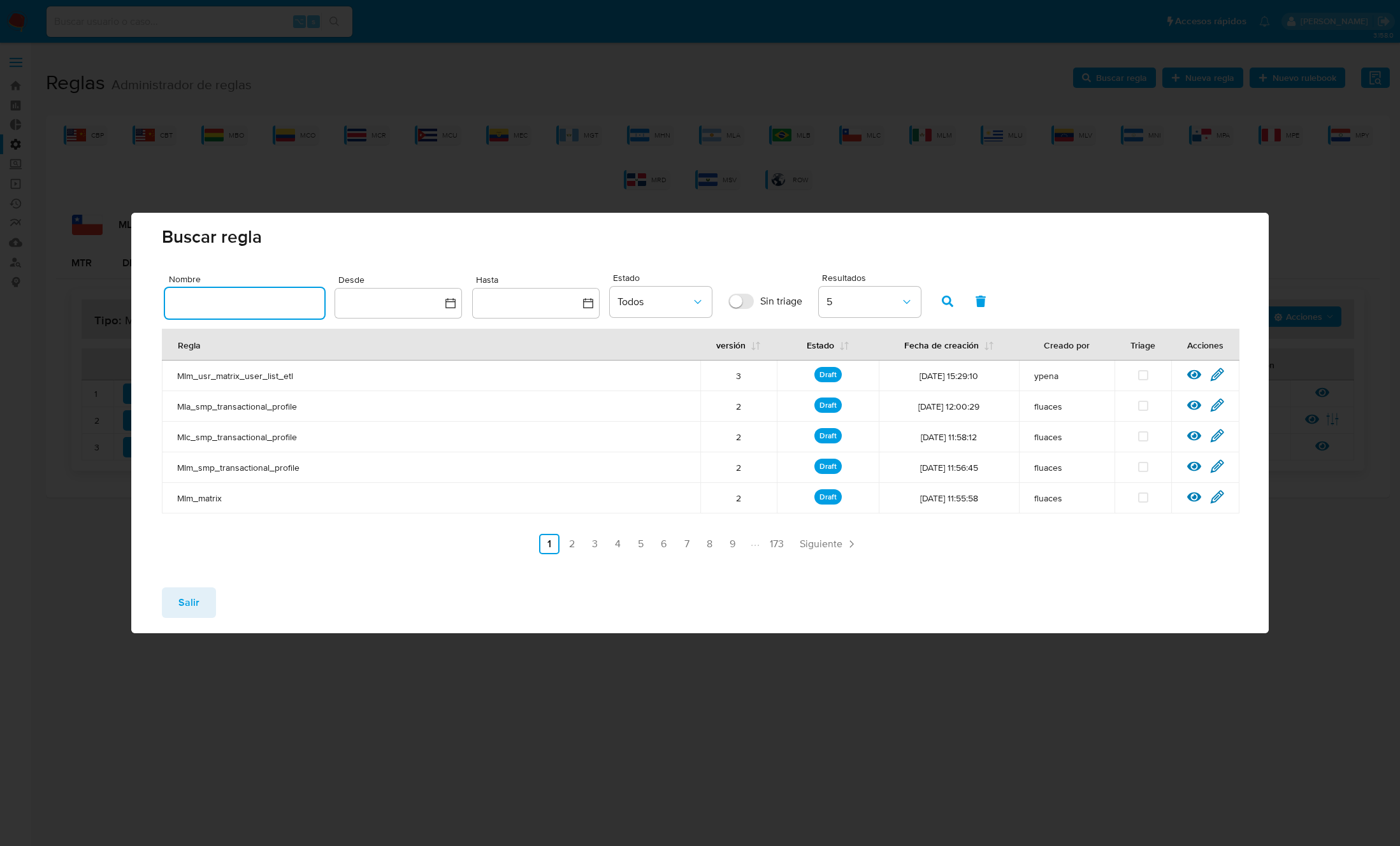
click at [264, 309] on input "text" at bounding box center [245, 303] width 159 height 17
type input "Mlc_usr_matrix"
click at [942, 298] on icon "button" at bounding box center [948, 301] width 12 height 12
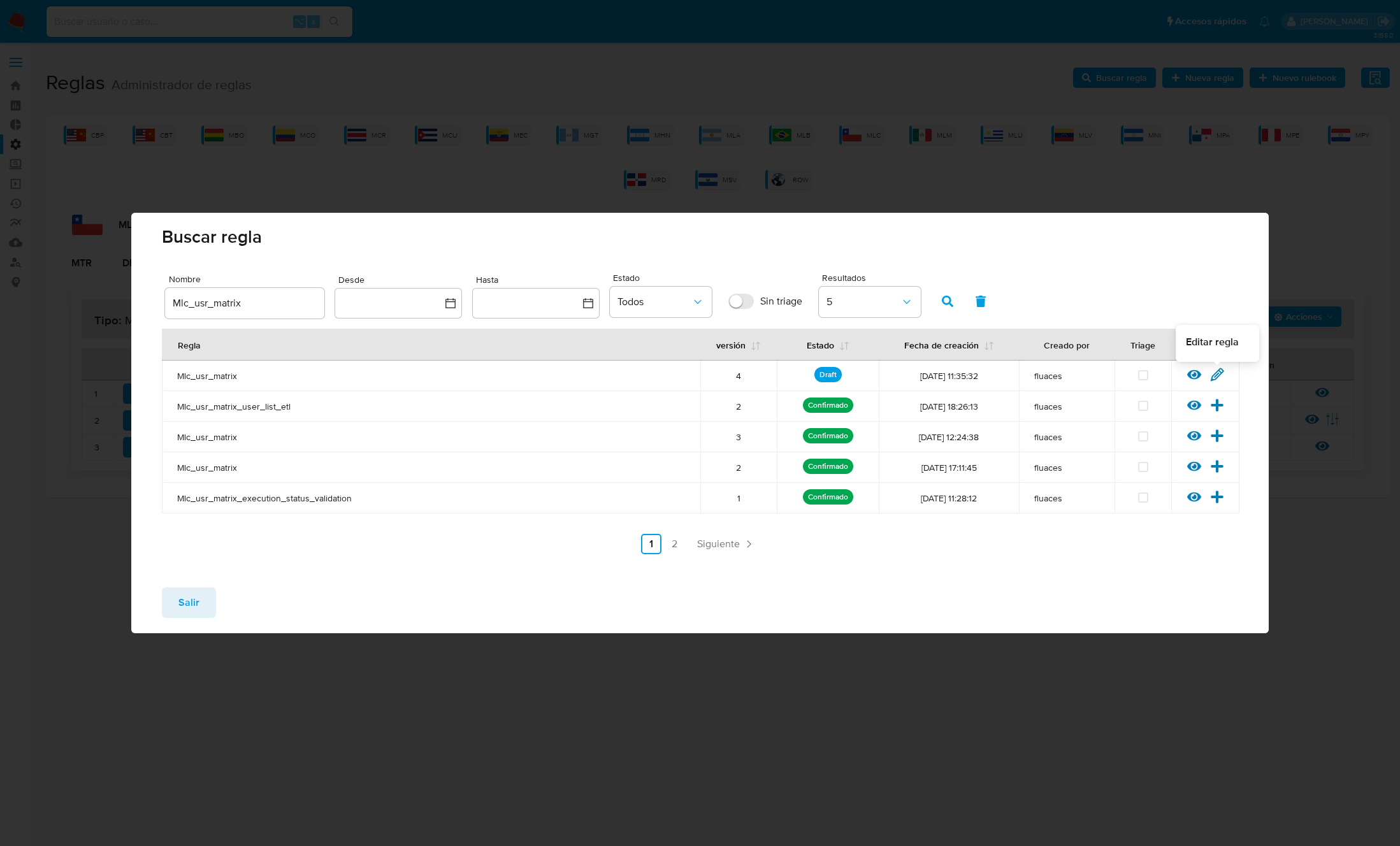
click at [1219, 375] on icon at bounding box center [1217, 374] width 12 height 12
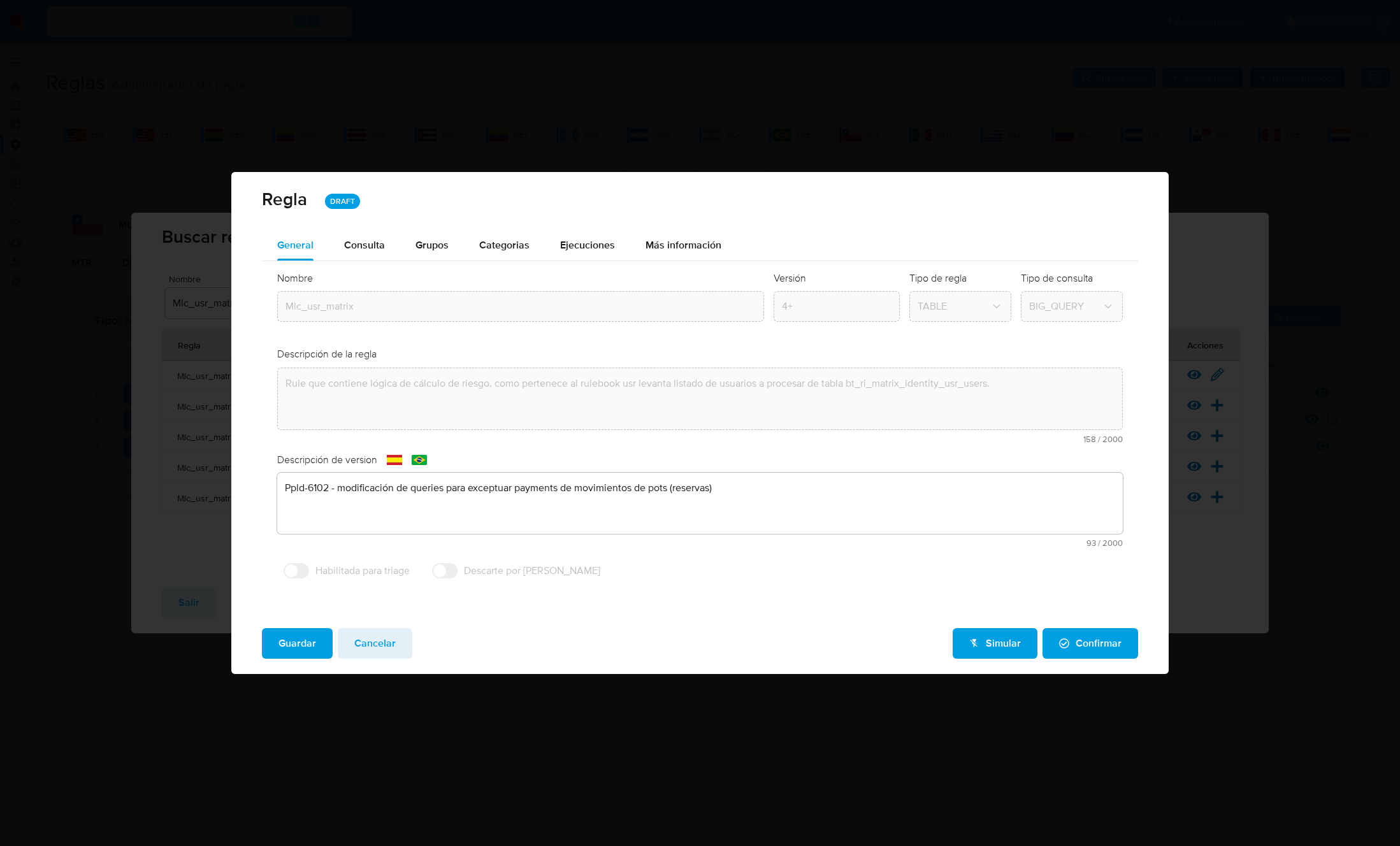
click at [597, 243] on span "Ejecuciones" at bounding box center [588, 245] width 55 height 15
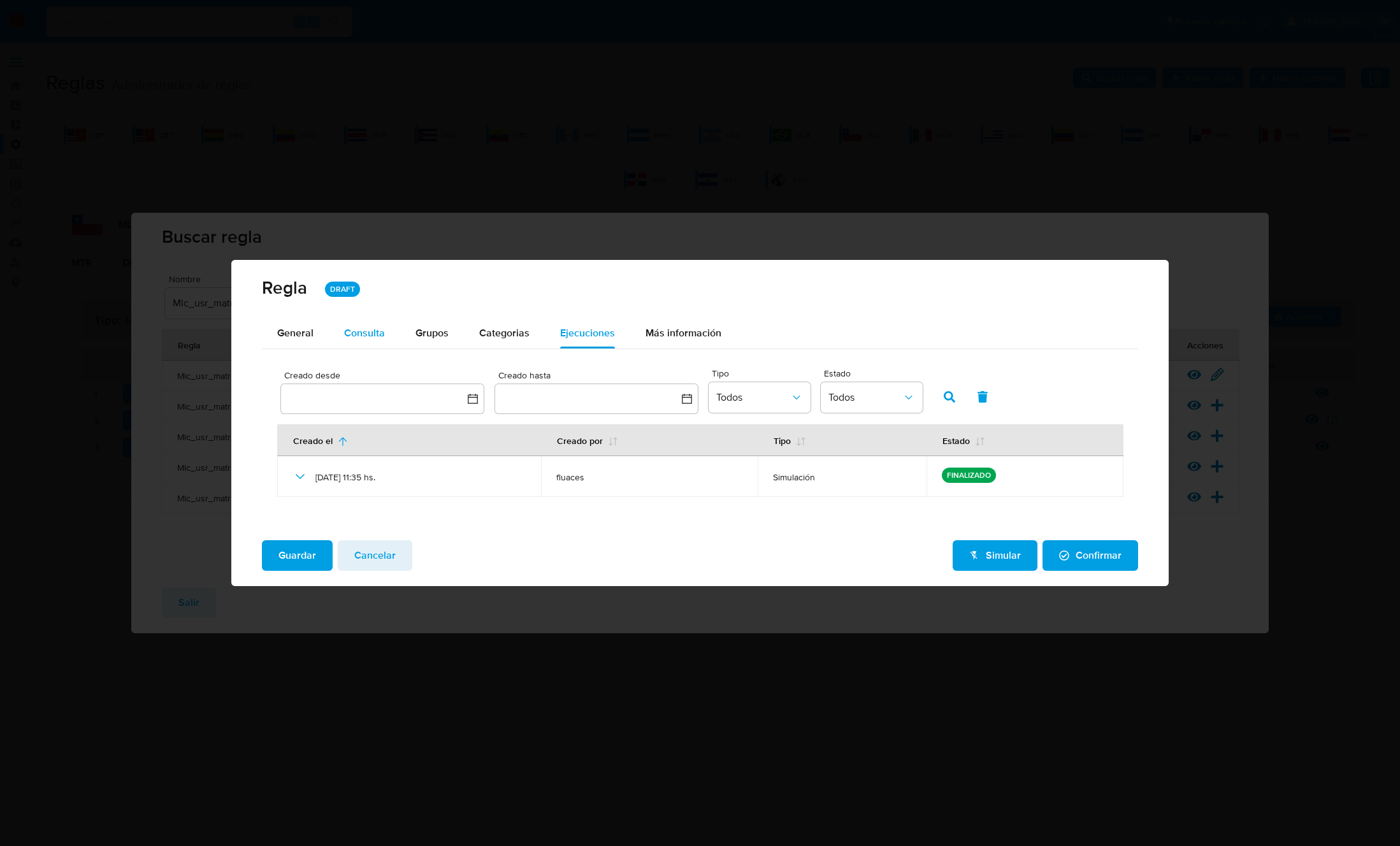
click at [368, 328] on span "Consulta" at bounding box center [364, 333] width 41 height 15
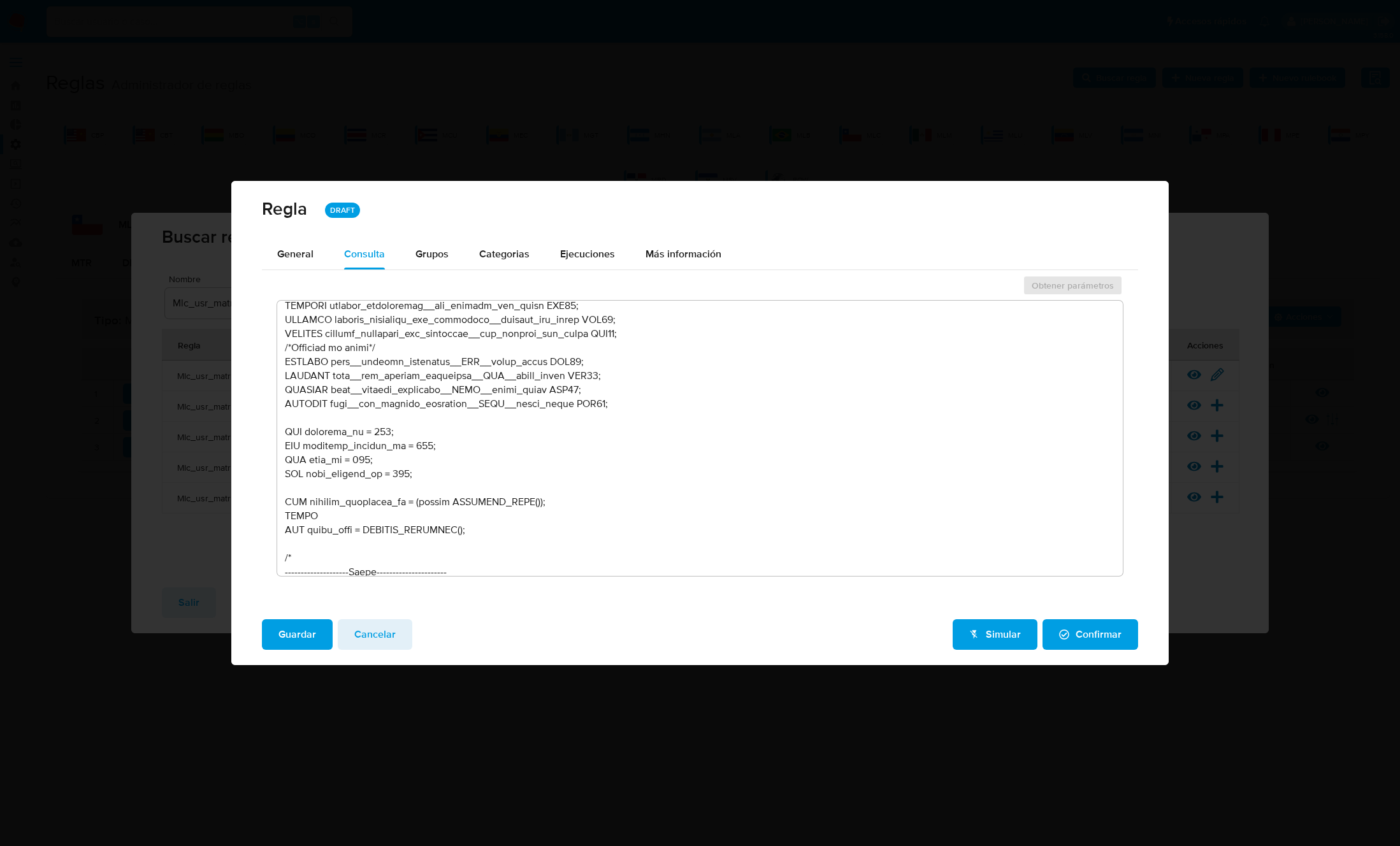
scroll to position [394, 0]
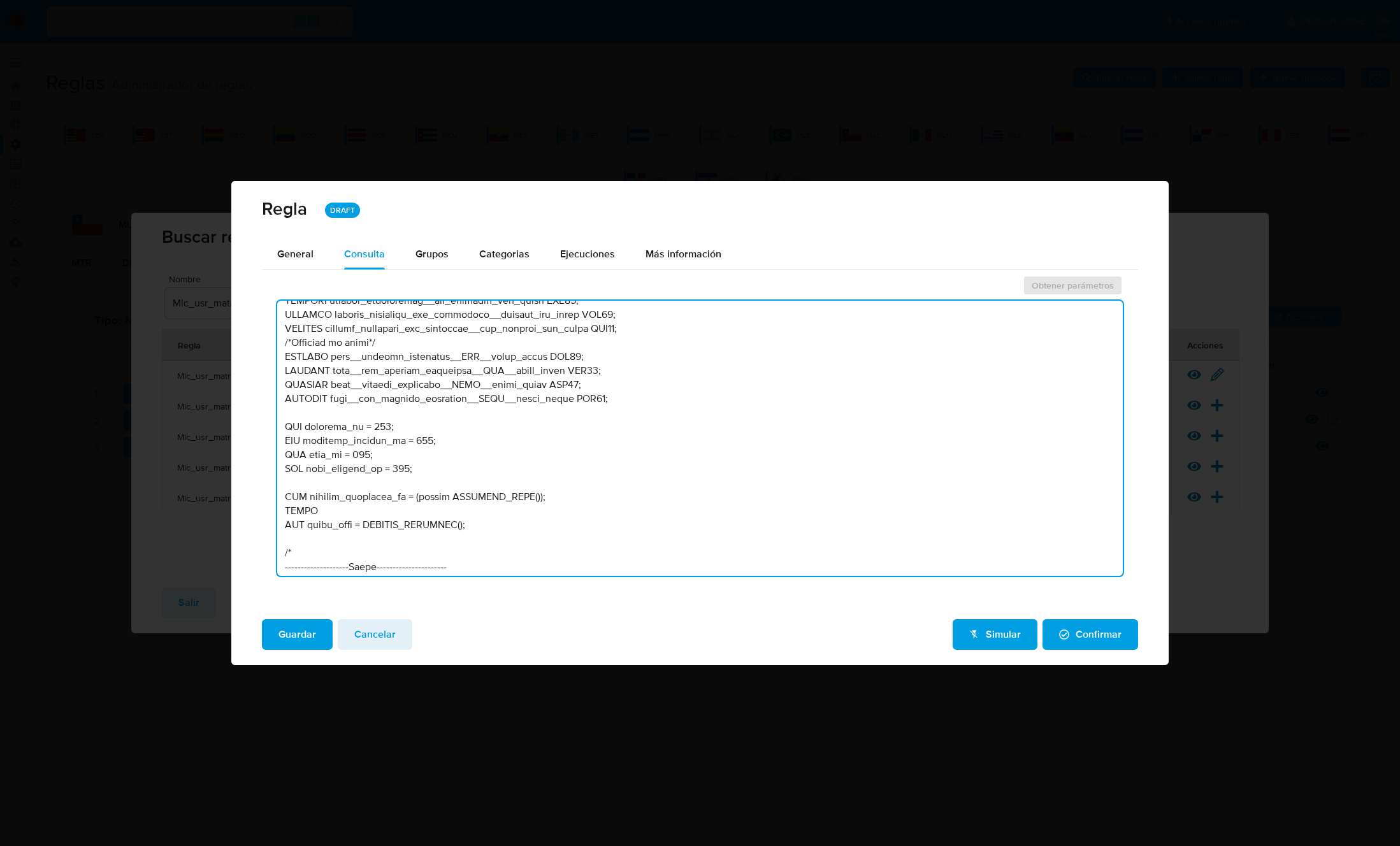
drag, startPoint x: 437, startPoint y: 468, endPoint x: 267, endPoint y: 425, distance: 175.4
click at [267, 425] on div "Obtener parámetros" at bounding box center [700, 429] width 876 height 313
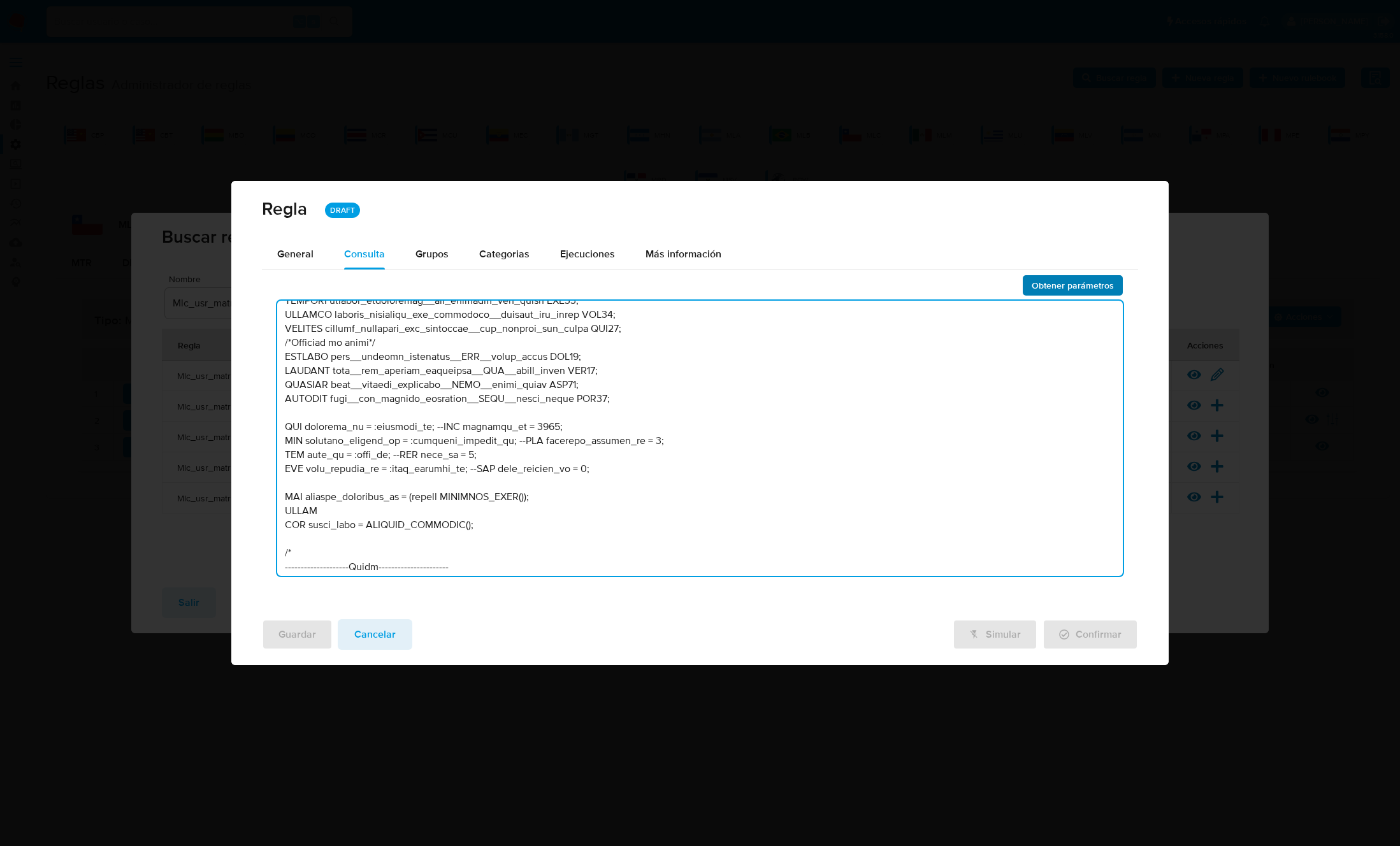
type textarea "/* --------------------Stage---------------------- Declaración de variables nec…"
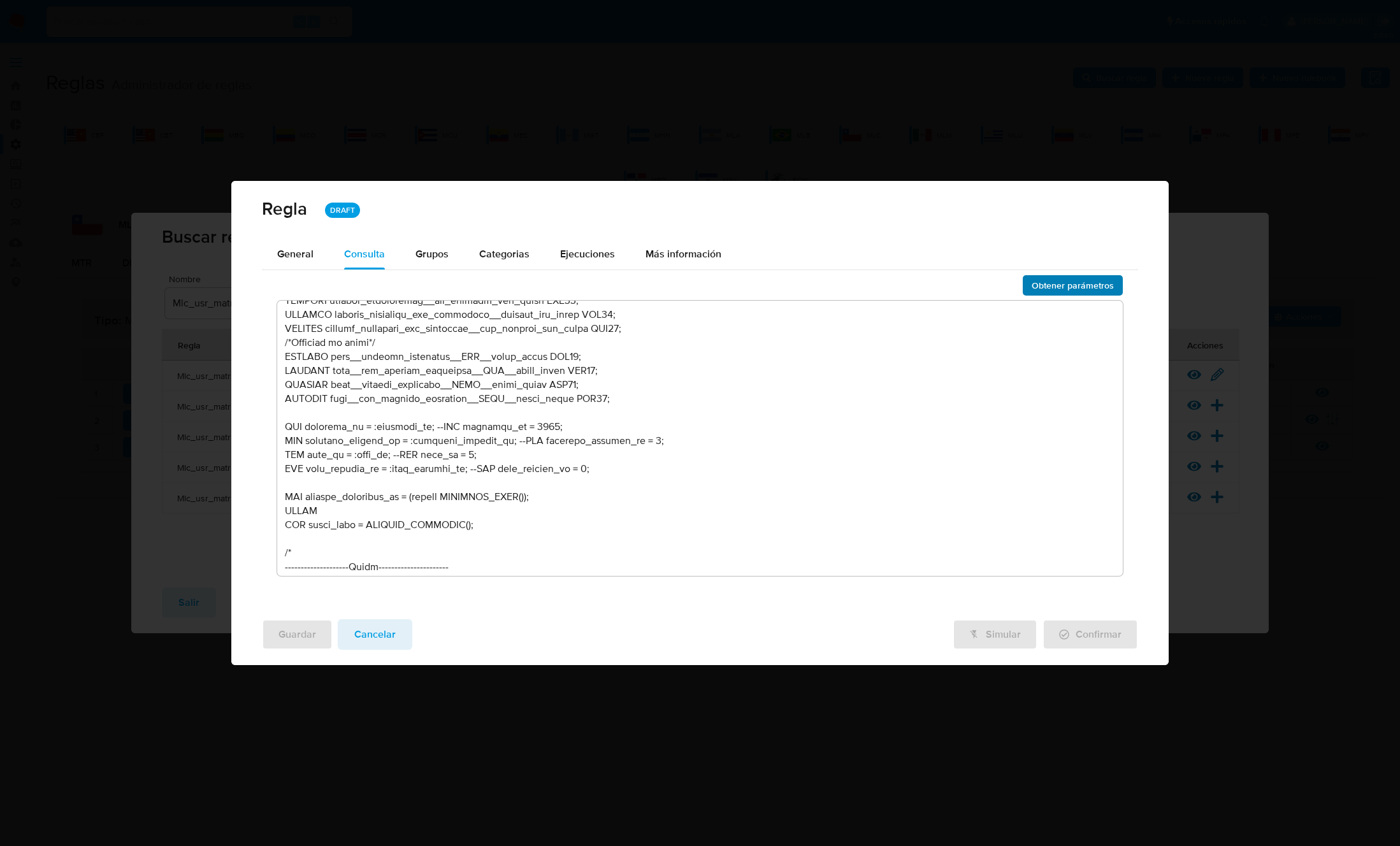
click at [1064, 282] on span "Obtener parámetros" at bounding box center [1072, 284] width 82 height 17
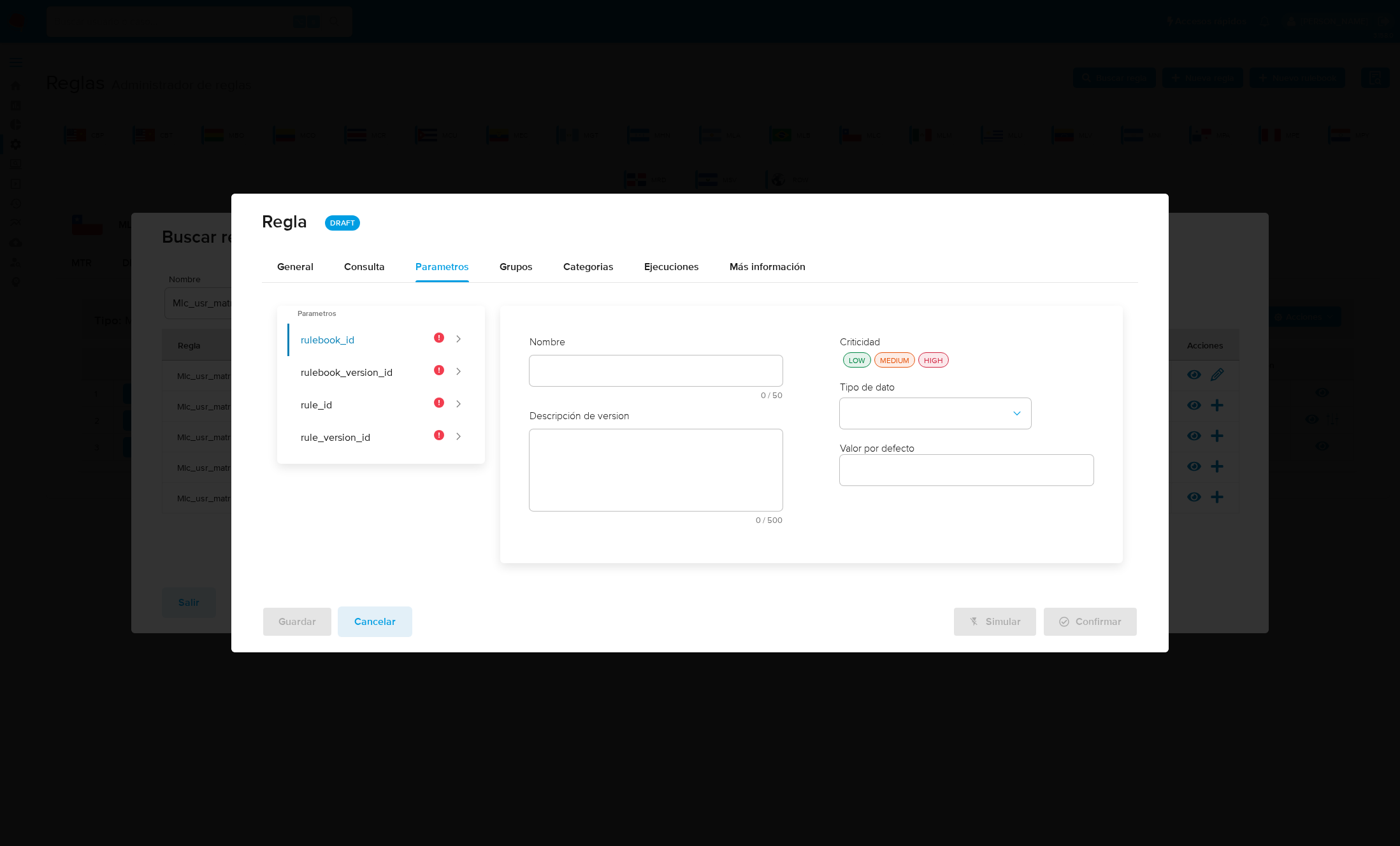
click at [638, 371] on div "Nombre text-es 0 / 50 50 caracteres restantes text-pt 0 / 50 50 caracteres rest…" at bounding box center [656, 372] width 254 height 74
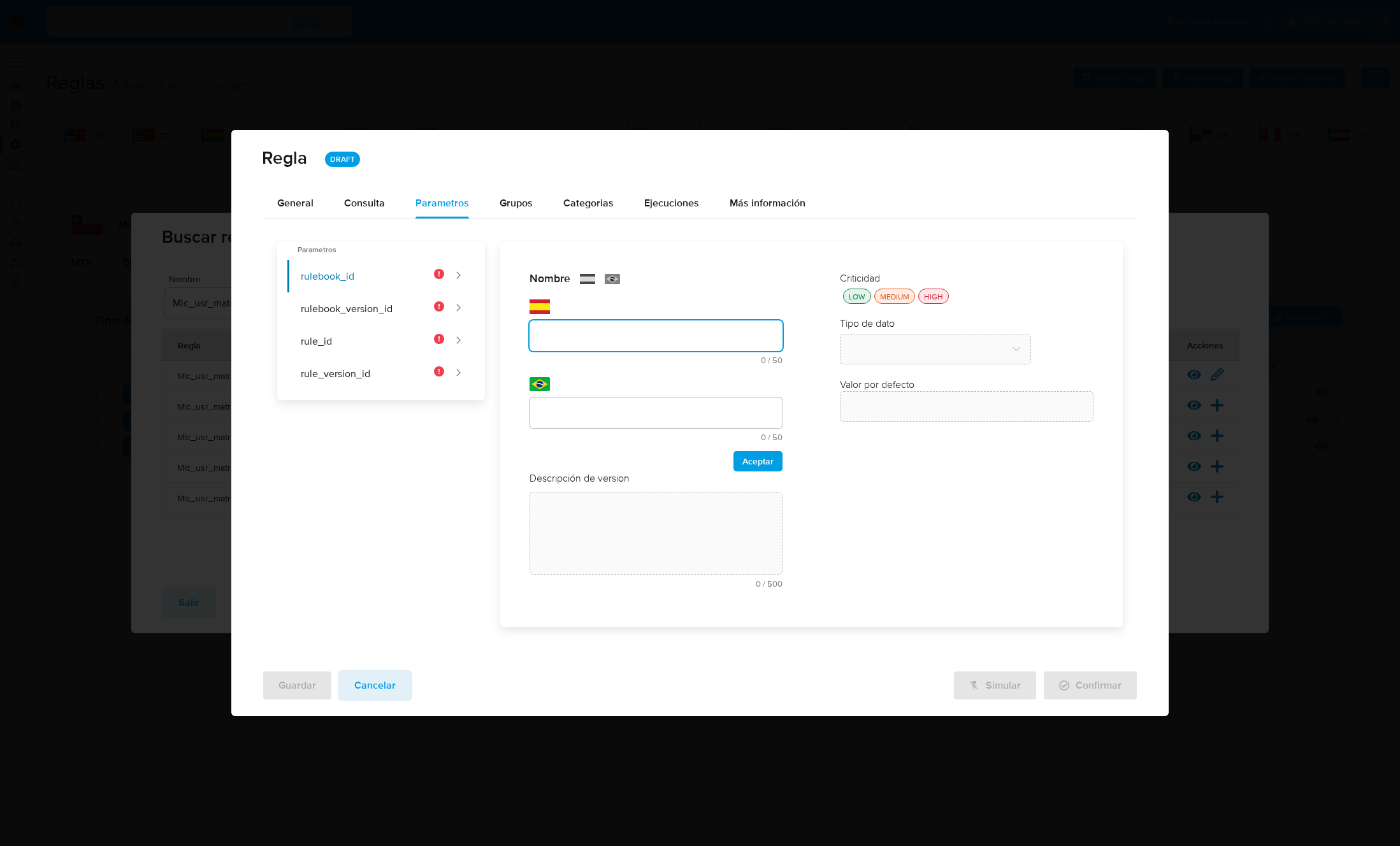
click at [624, 340] on input "text" at bounding box center [656, 336] width 254 height 17
paste input "rulebook_id"
type input "rulebook_id"
click at [573, 415] on input "text" at bounding box center [656, 413] width 254 height 17
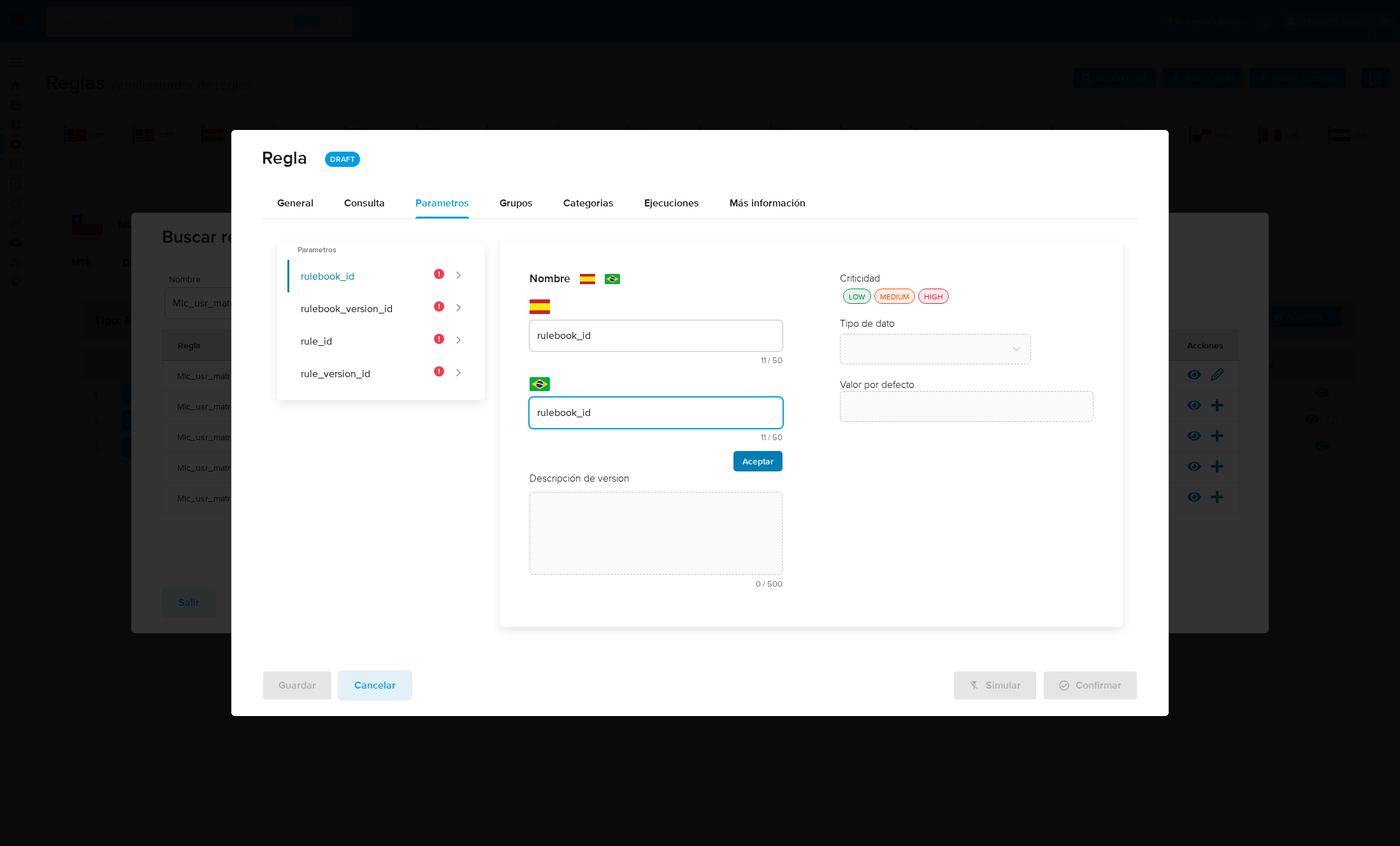
type input "rulebook_id"
click at [747, 457] on span "Aceptar" at bounding box center [758, 460] width 32 height 17
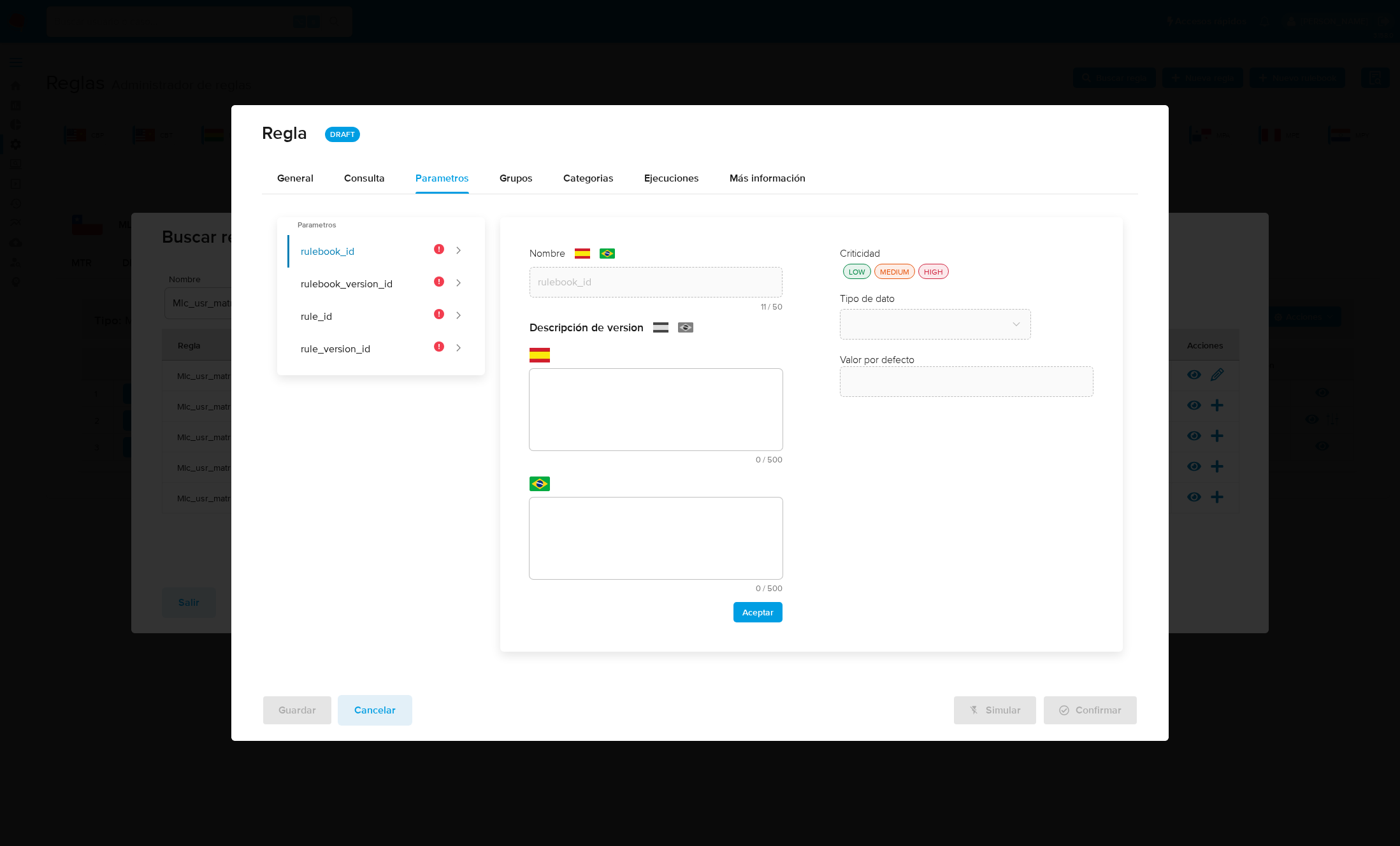
click at [588, 445] on textarea at bounding box center [656, 410] width 254 height 81
click at [592, 400] on textarea at bounding box center [656, 410] width 254 height 81
paste textarea "Id del rulebook donde se está ejecutando la regla"
type textarea "Id del rulebook donde se está ejecutando la regla"
click at [611, 518] on textarea at bounding box center [656, 538] width 254 height 81
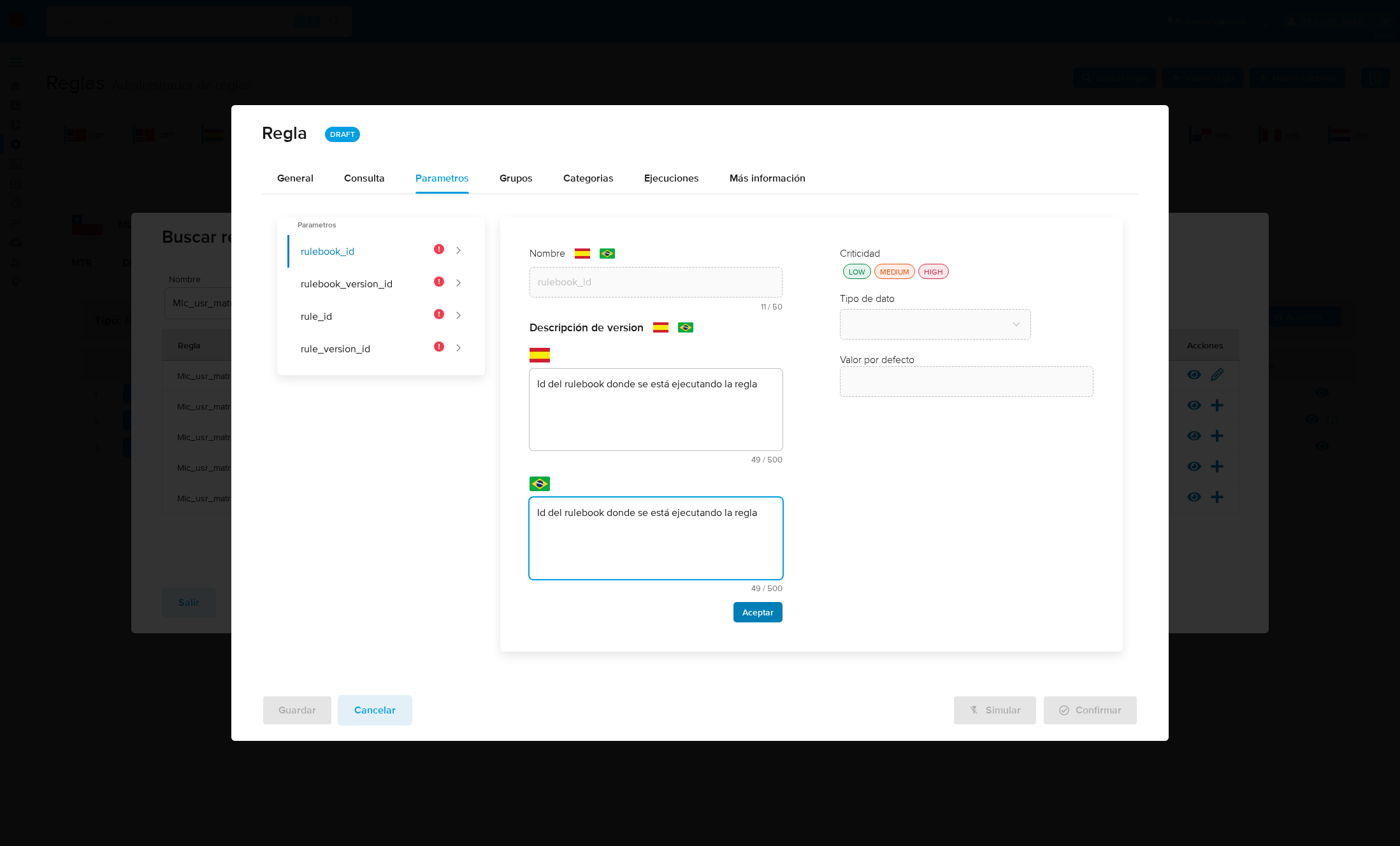
type textarea "Id del rulebook donde se está ejecutando la regla"
click at [764, 613] on span "Aceptar" at bounding box center [758, 611] width 32 height 17
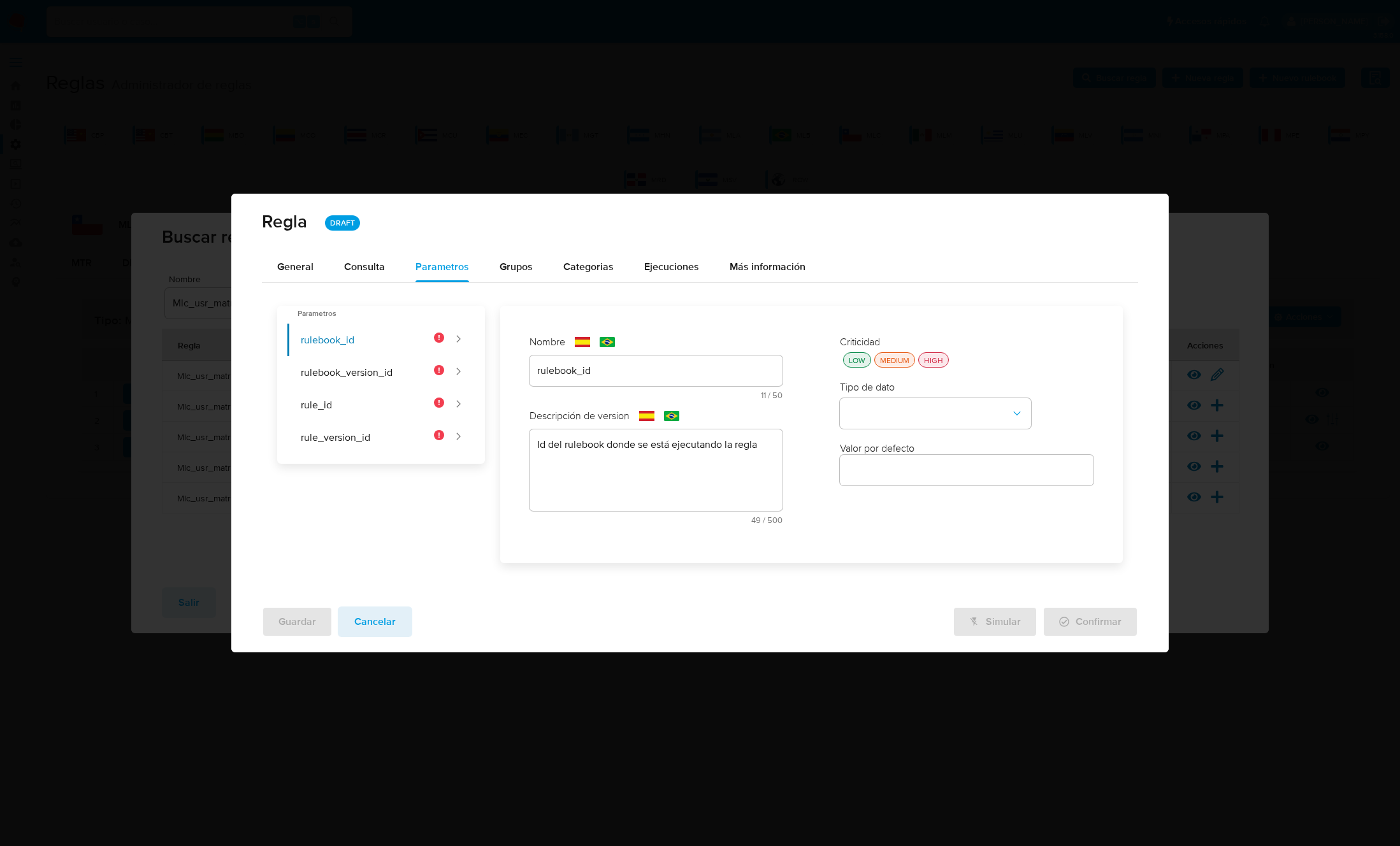
click at [929, 358] on div "HIGH" at bounding box center [933, 360] width 24 height 11
click at [920, 410] on button "type-dropdown" at bounding box center [935, 413] width 191 height 31
click at [882, 560] on span "GLOBAL" at bounding box center [866, 564] width 37 height 12
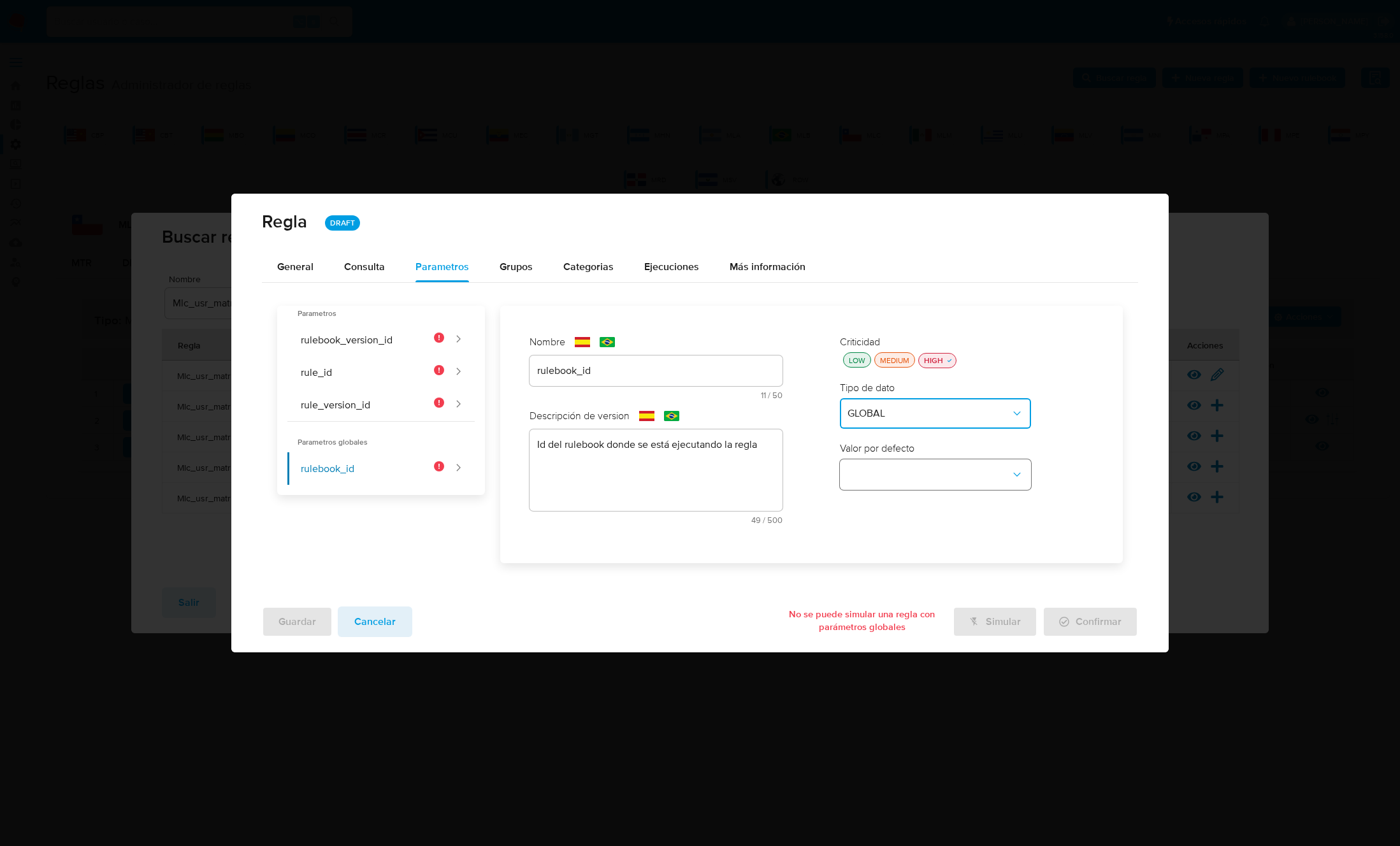
click at [895, 470] on button "global-dropdown" at bounding box center [935, 474] width 191 height 31
click at [892, 506] on span "RULEBOOK_ID" at bounding box center [880, 503] width 67 height 12
click at [366, 336] on button "rulebook_version_id" at bounding box center [365, 339] width 157 height 32
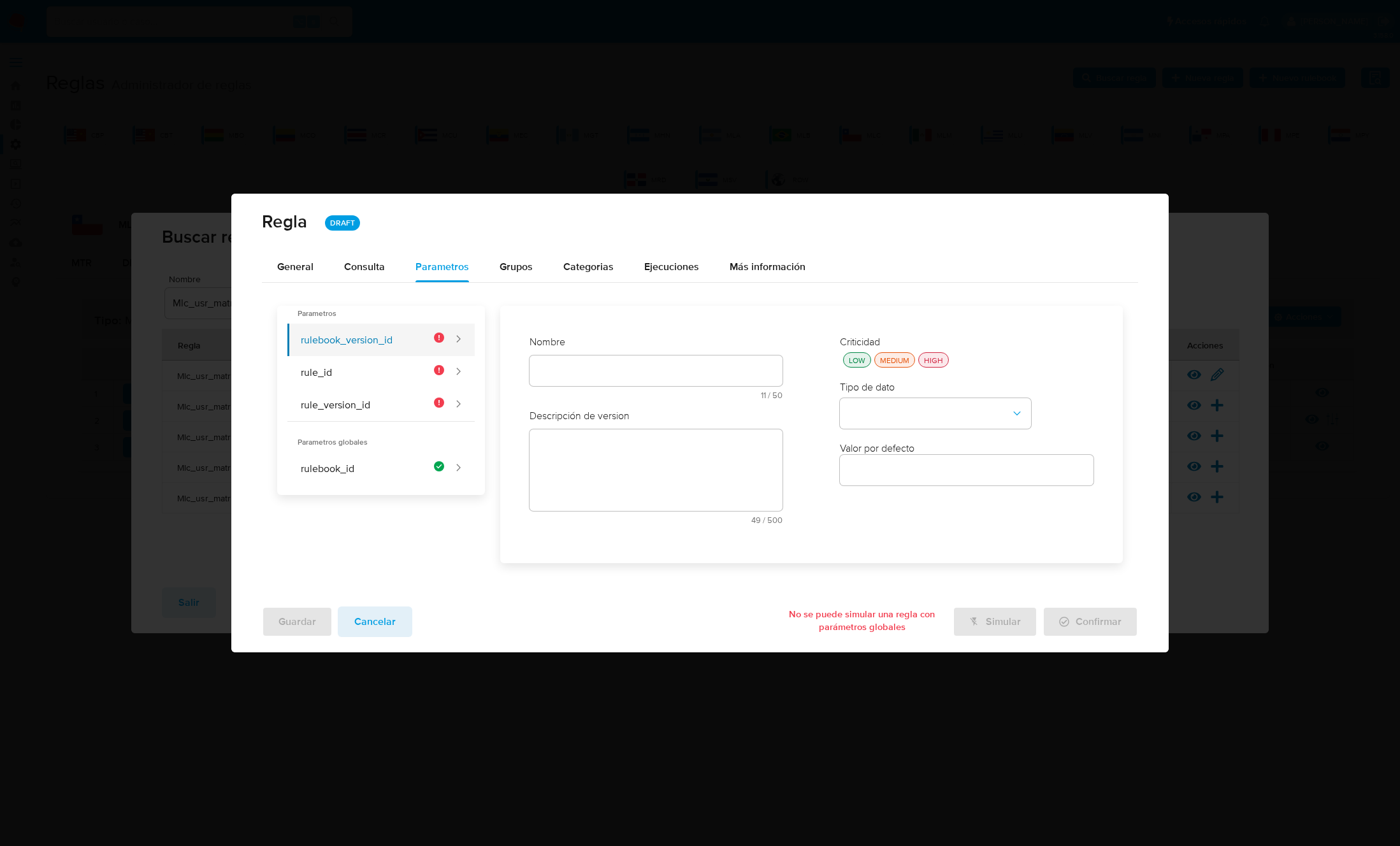
click at [366, 337] on button "rulebook_version_id" at bounding box center [365, 339] width 157 height 32
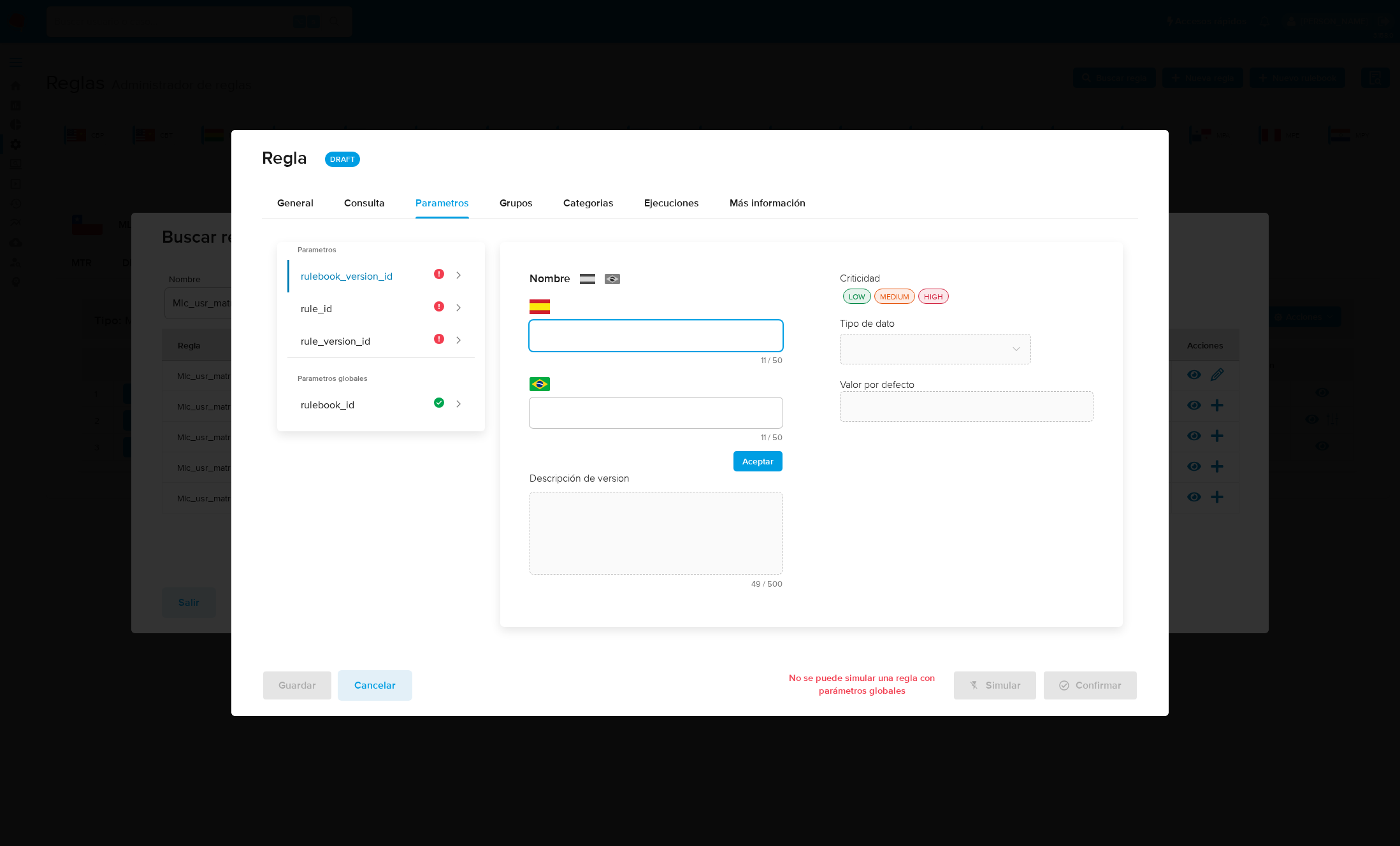
click at [636, 367] on div "Nombre text-es 11 / 50 39 caracteres restantes text-pt 11 / 50 39 caracteres re…" at bounding box center [656, 371] width 254 height 200
click at [600, 336] on input "text" at bounding box center [656, 336] width 254 height 17
type input "rulebook_version_id"
click at [575, 402] on div at bounding box center [656, 412] width 254 height 31
click at [572, 407] on input "text" at bounding box center [656, 413] width 254 height 17
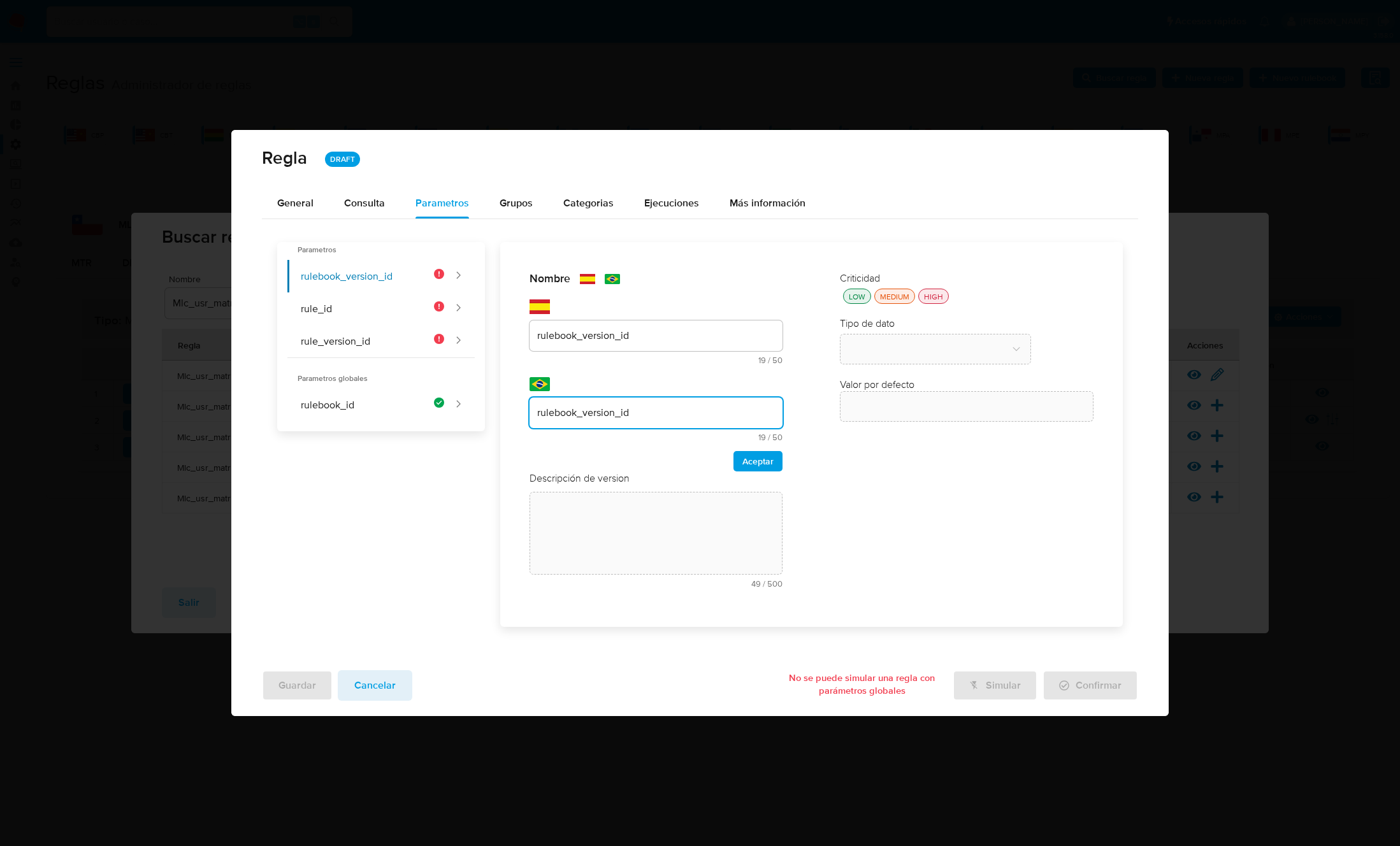
type input "rulebook_version_id"
click at [729, 451] on div "Aceptar" at bounding box center [656, 461] width 254 height 21
click at [756, 460] on span "Aceptar" at bounding box center [758, 460] width 32 height 17
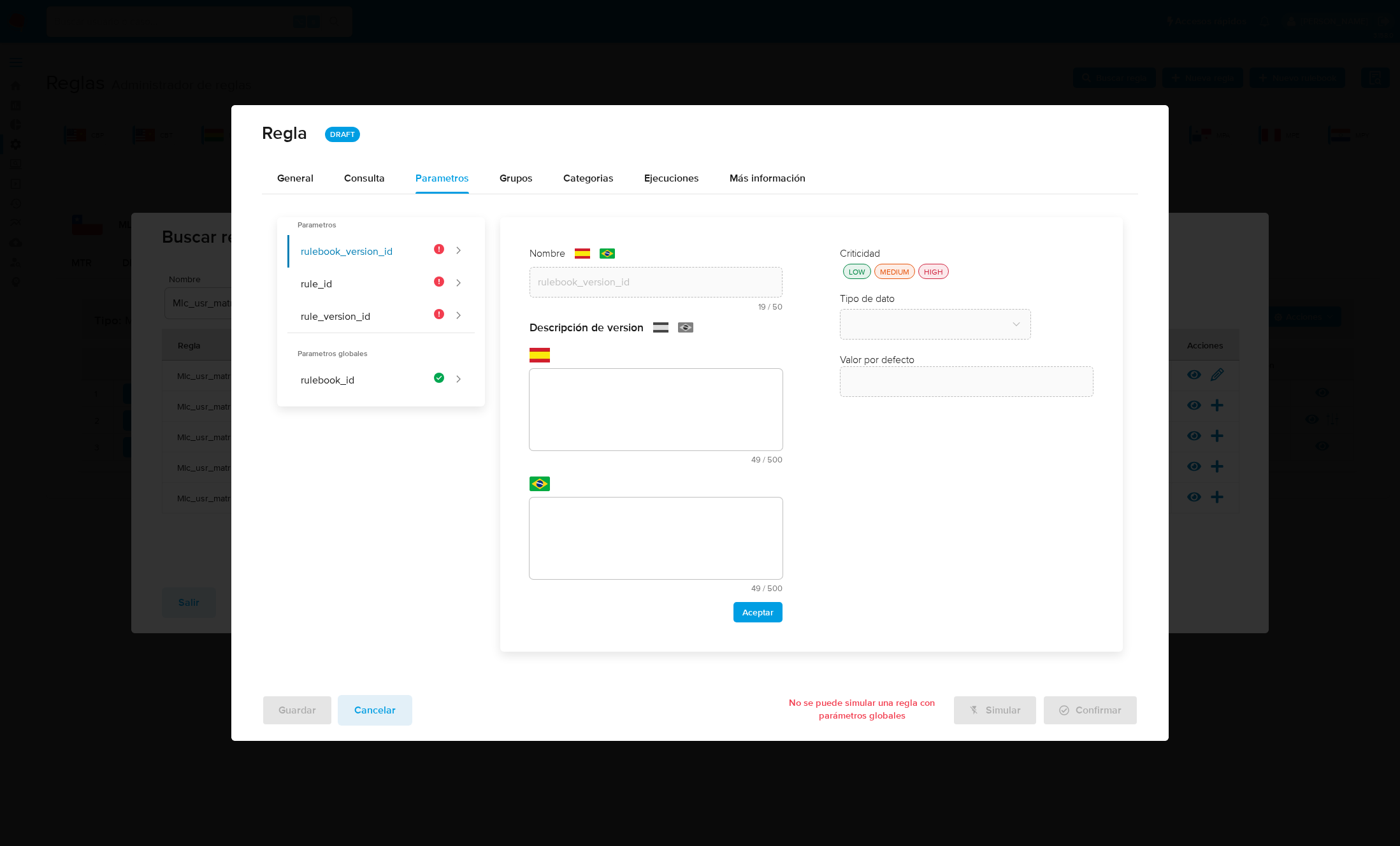
drag, startPoint x: 634, startPoint y: 452, endPoint x: 616, endPoint y: 447, distance: 18.7
click at [622, 450] on textarea at bounding box center [656, 410] width 254 height 81
click at [586, 423] on textarea at bounding box center [656, 410] width 254 height 81
paste textarea "Id de versión del rulebook donde se está ejecutando la regla"
type textarea "Id de versión del rulebook donde se está ejecutando la regla"
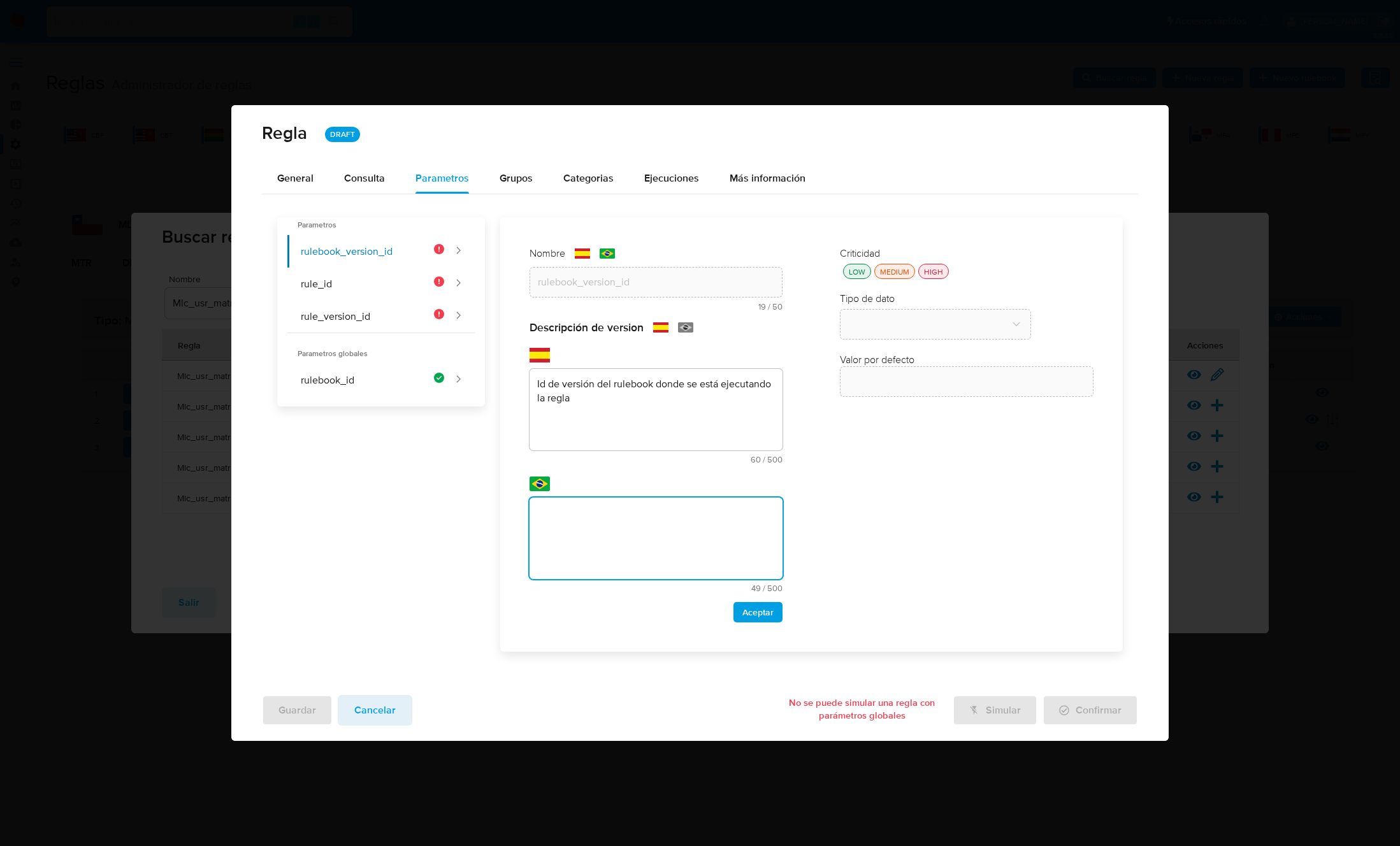
click at [594, 521] on textarea at bounding box center [656, 538] width 254 height 81
type textarea "Id de versión del rulebook donde se está ejecutando la regla"
click at [773, 617] on span "Aceptar" at bounding box center [758, 611] width 32 height 17
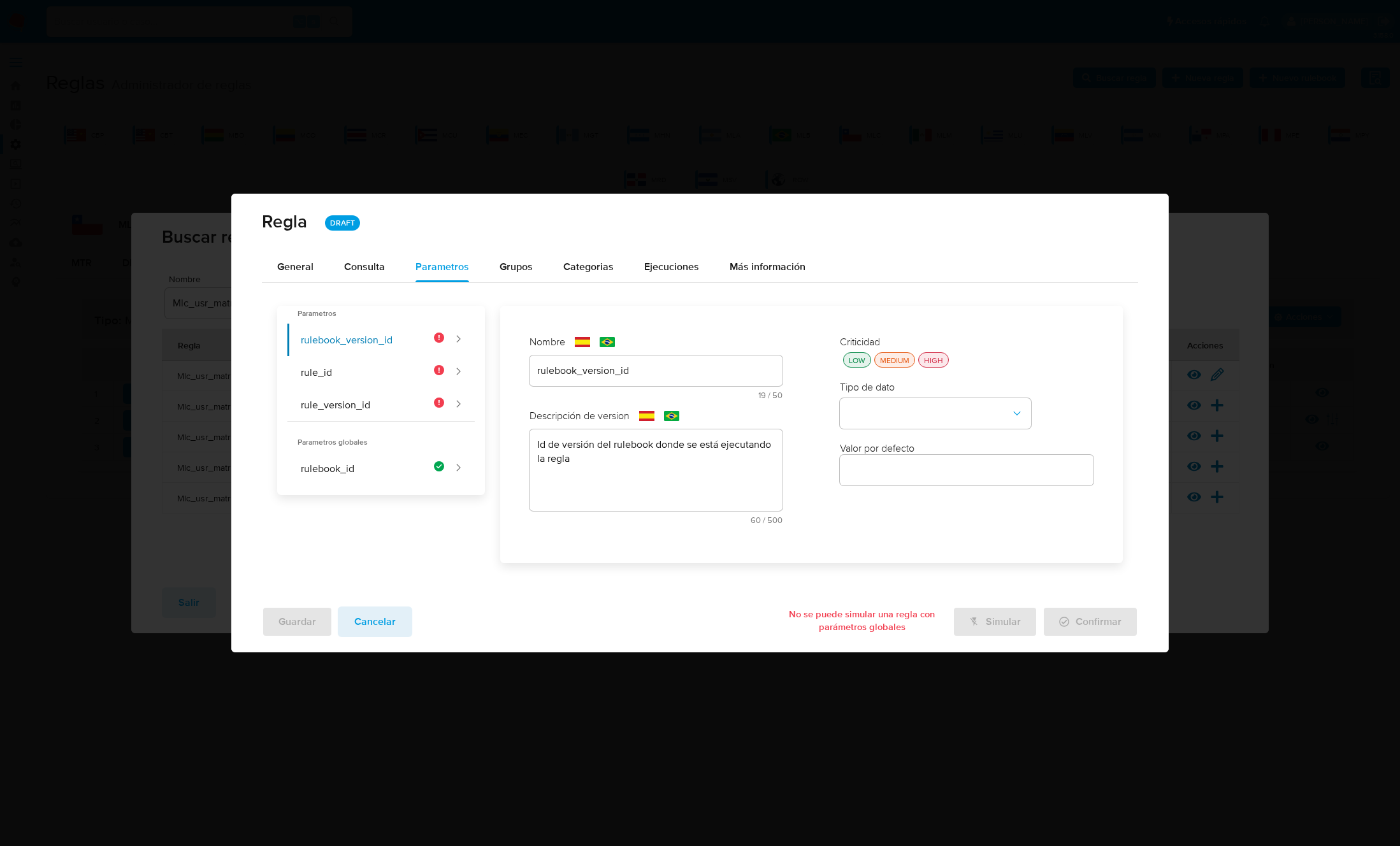
click at [937, 355] on div "HIGH" at bounding box center [933, 360] width 24 height 11
click at [906, 400] on button "type-dropdown" at bounding box center [935, 413] width 191 height 31
click at [901, 403] on div "GLOBAL" at bounding box center [931, 411] width 168 height 31
click at [897, 467] on button "global-dropdown" at bounding box center [935, 474] width 191 height 31
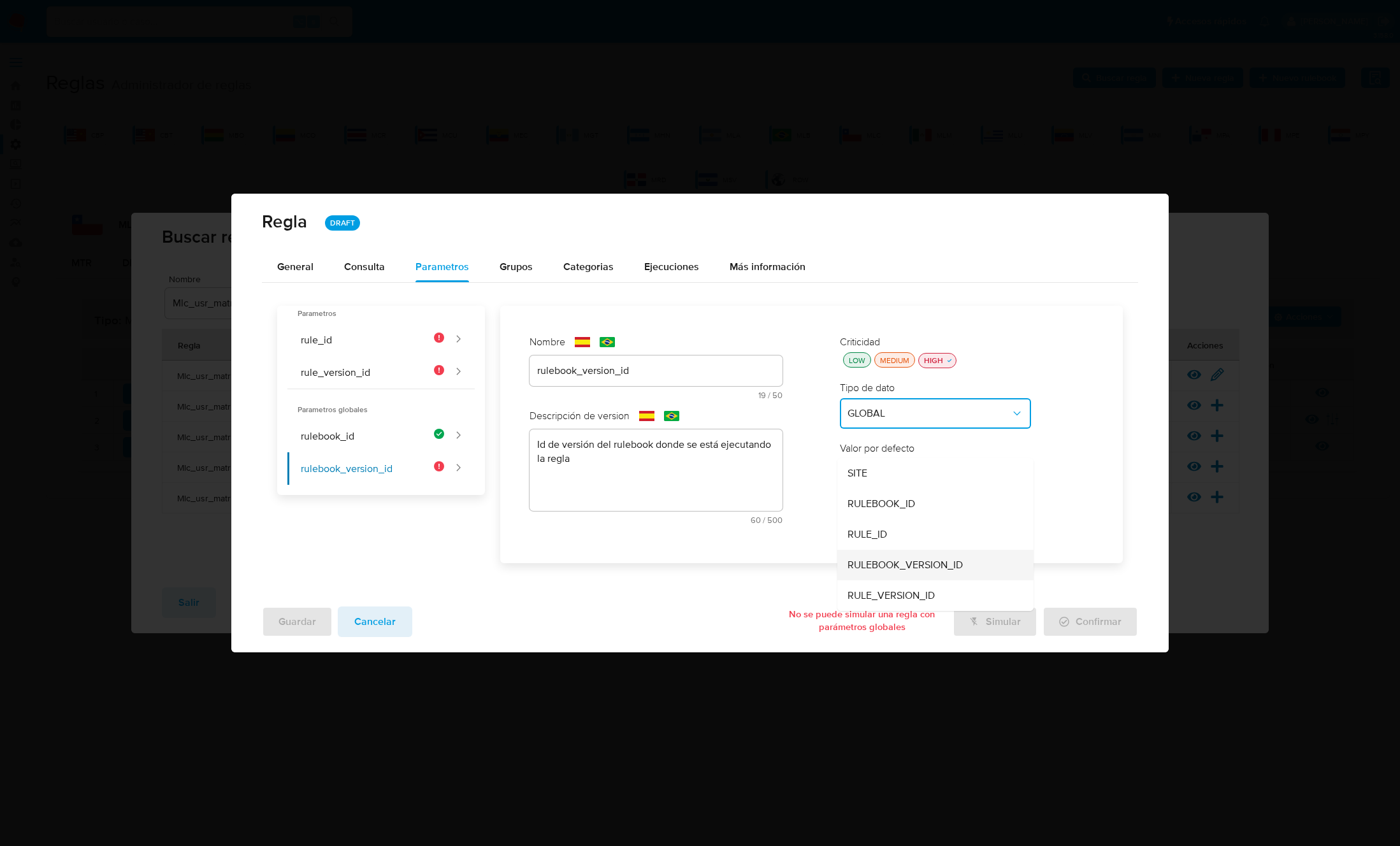
click at [892, 561] on span "RULEBOOK_VERSION_ID" at bounding box center [905, 564] width 115 height 12
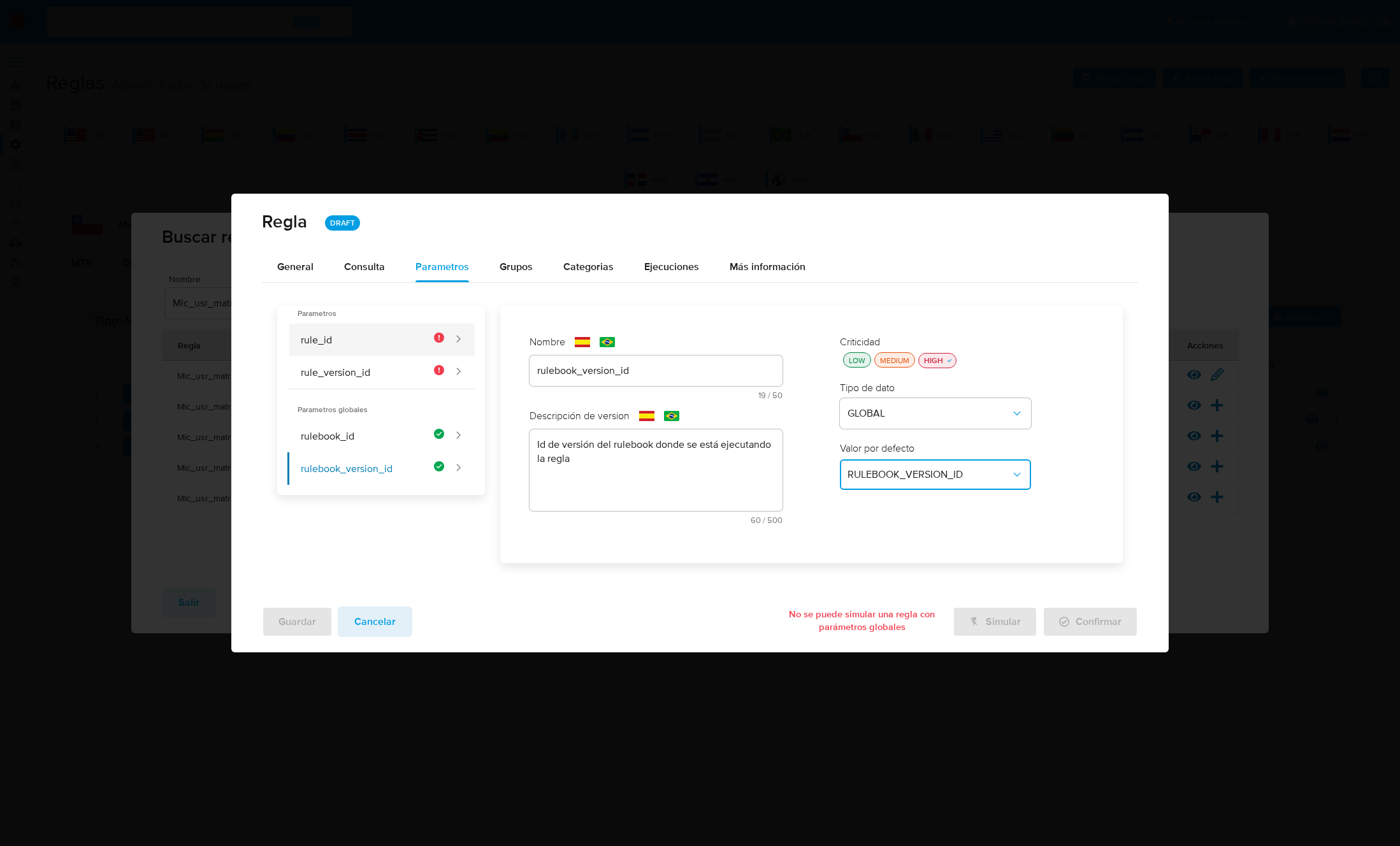
click at [358, 343] on button "rule_id" at bounding box center [365, 339] width 157 height 32
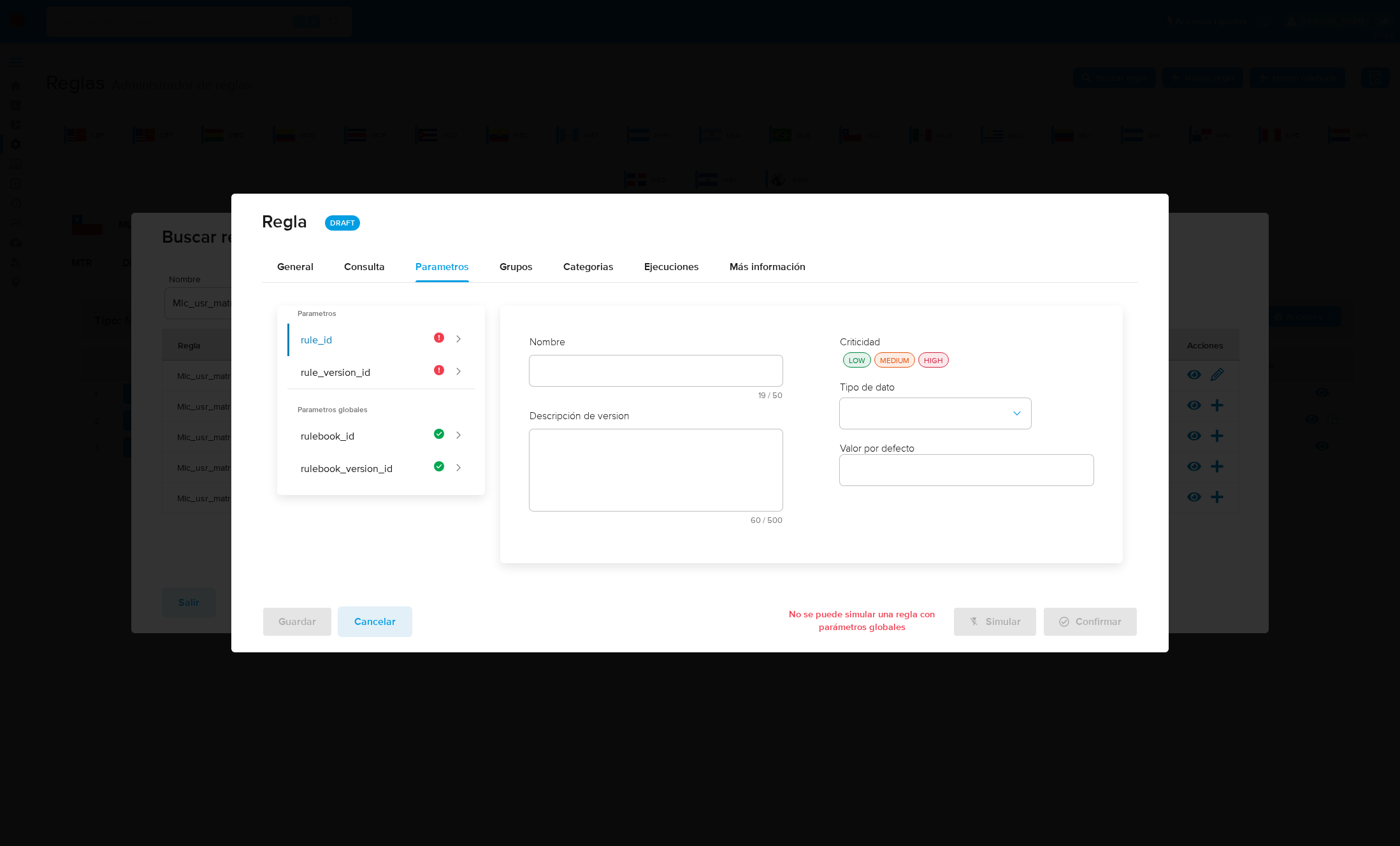
click at [582, 360] on div at bounding box center [656, 370] width 254 height 31
click at [579, 366] on div "Nombre text-es 19 / 50 31 caracteres restantes text-pt 19 / 50 31 caracteres re…" at bounding box center [656, 372] width 254 height 74
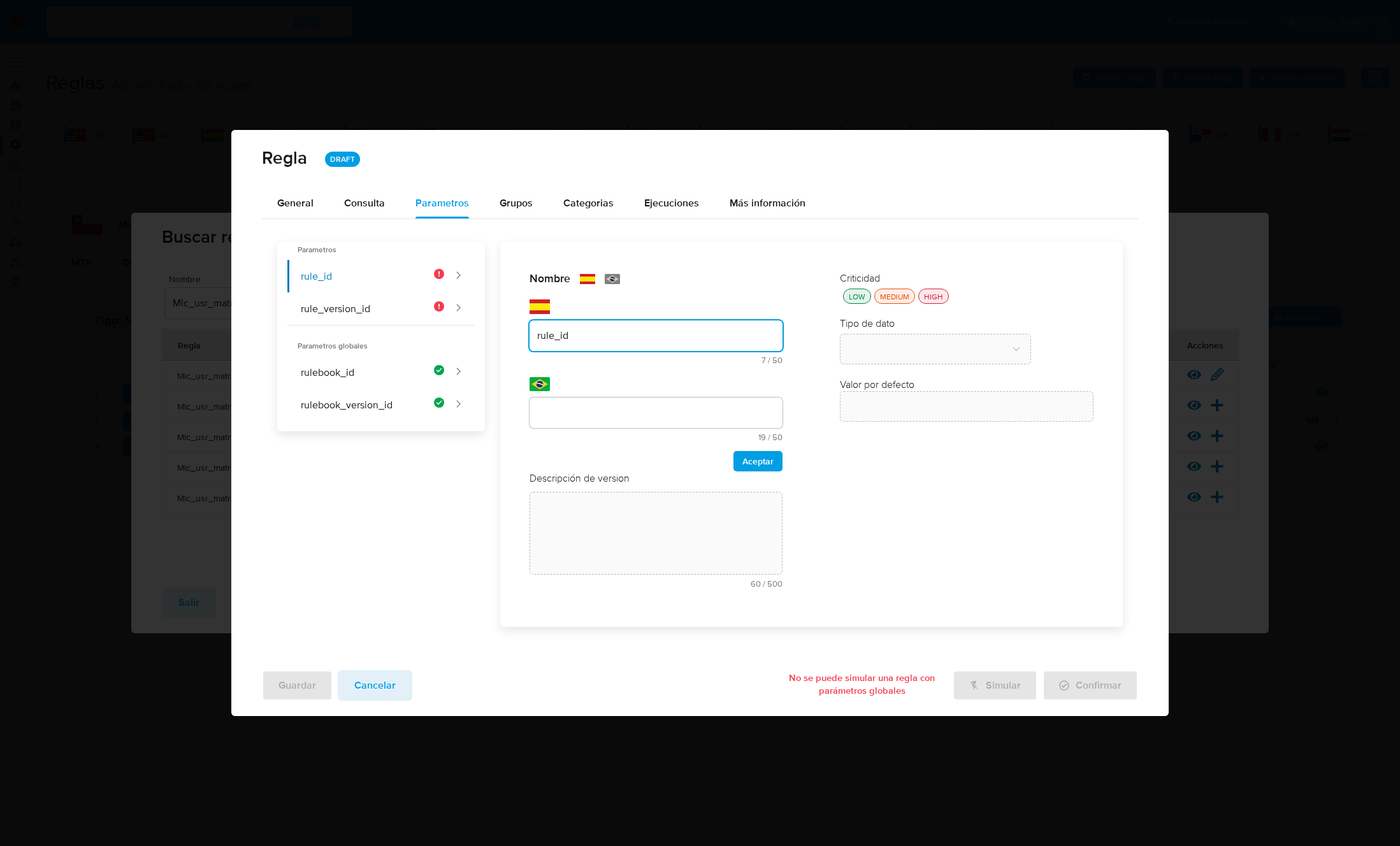
type input "rule_id"
click at [573, 403] on div at bounding box center [656, 412] width 254 height 31
click at [578, 410] on input "text" at bounding box center [656, 413] width 254 height 17
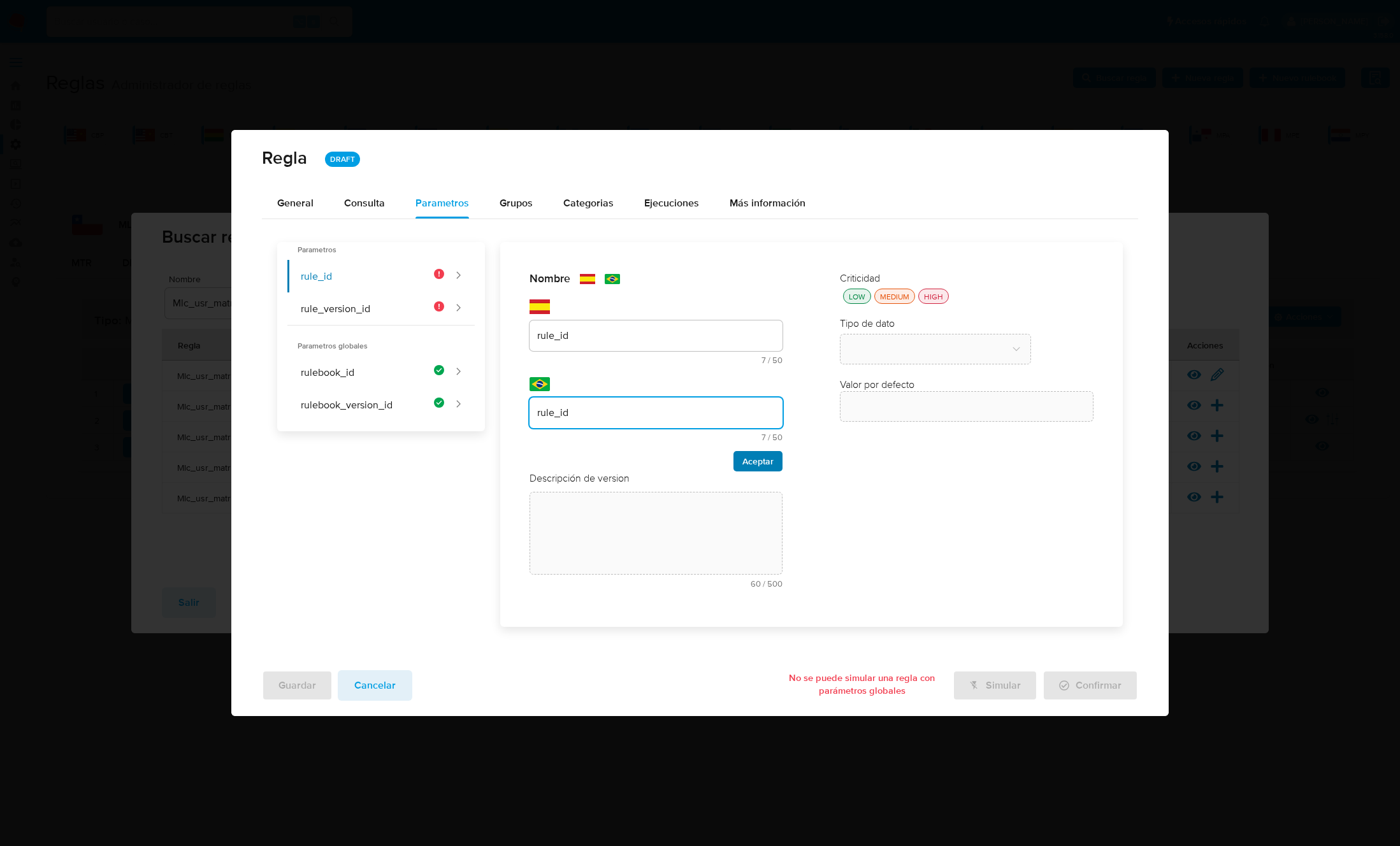
type input "rule_id"
click at [768, 459] on span "Aceptar" at bounding box center [758, 460] width 32 height 17
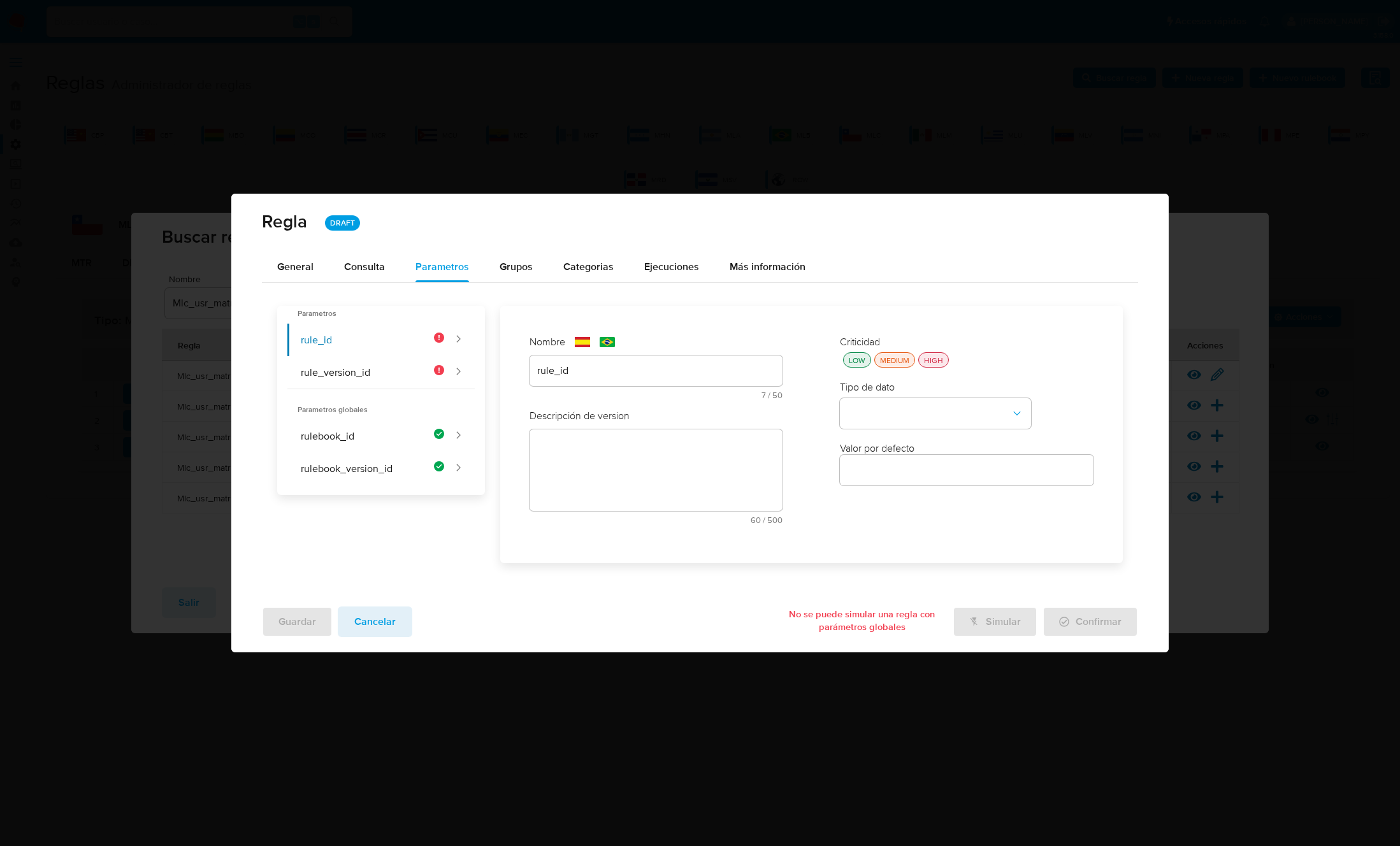
drag, startPoint x: 624, startPoint y: 462, endPoint x: 612, endPoint y: 455, distance: 13.9
click at [615, 459] on div "text-es 60 / 500 440 caracteres restantes" at bounding box center [656, 477] width 254 height 95
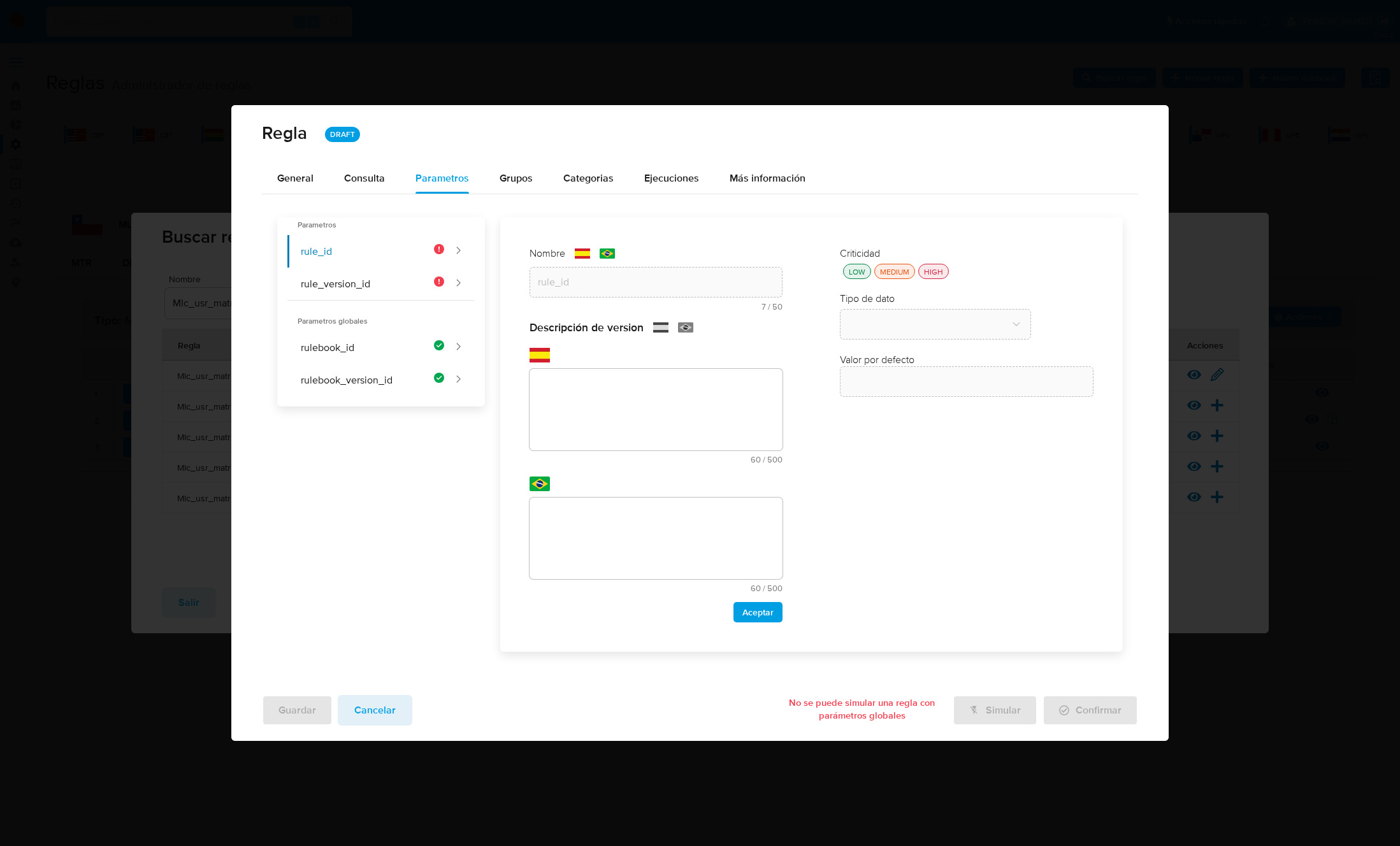
click at [595, 405] on textarea at bounding box center [656, 410] width 254 height 81
paste textarea "Id de la regla que está ejecutándose"
type textarea "Id de la regla que está ejecutándose"
click at [607, 556] on textarea at bounding box center [656, 538] width 254 height 81
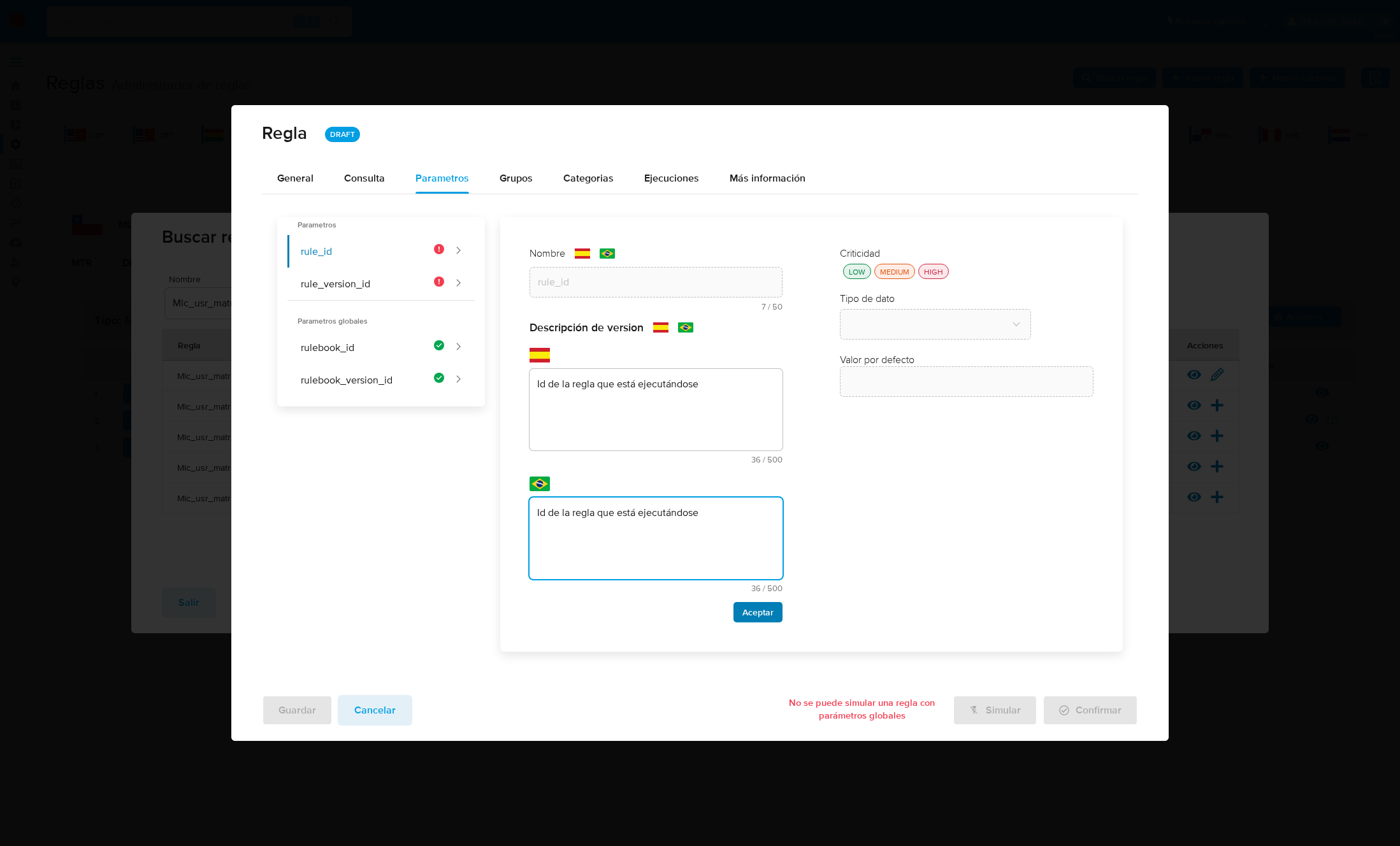
type textarea "Id de la regla que está ejecutándose"
click at [763, 617] on span "Aceptar" at bounding box center [758, 611] width 32 height 17
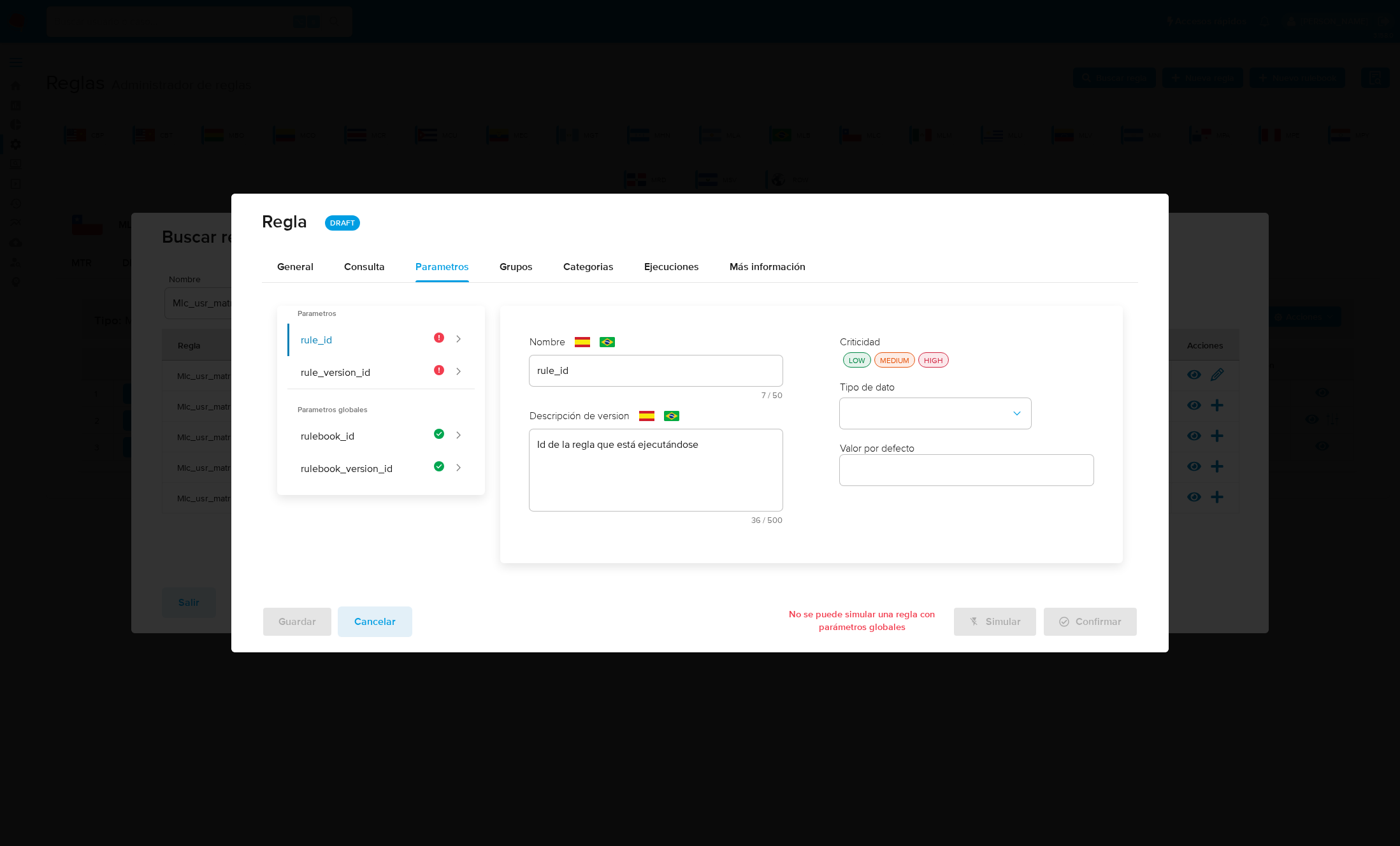
click at [934, 358] on div "HIGH" at bounding box center [933, 360] width 24 height 11
click at [920, 404] on button "type-dropdown" at bounding box center [935, 413] width 191 height 31
click at [901, 405] on div "GLOBAL" at bounding box center [931, 411] width 168 height 31
click at [895, 477] on button "global-dropdown" at bounding box center [935, 474] width 191 height 31
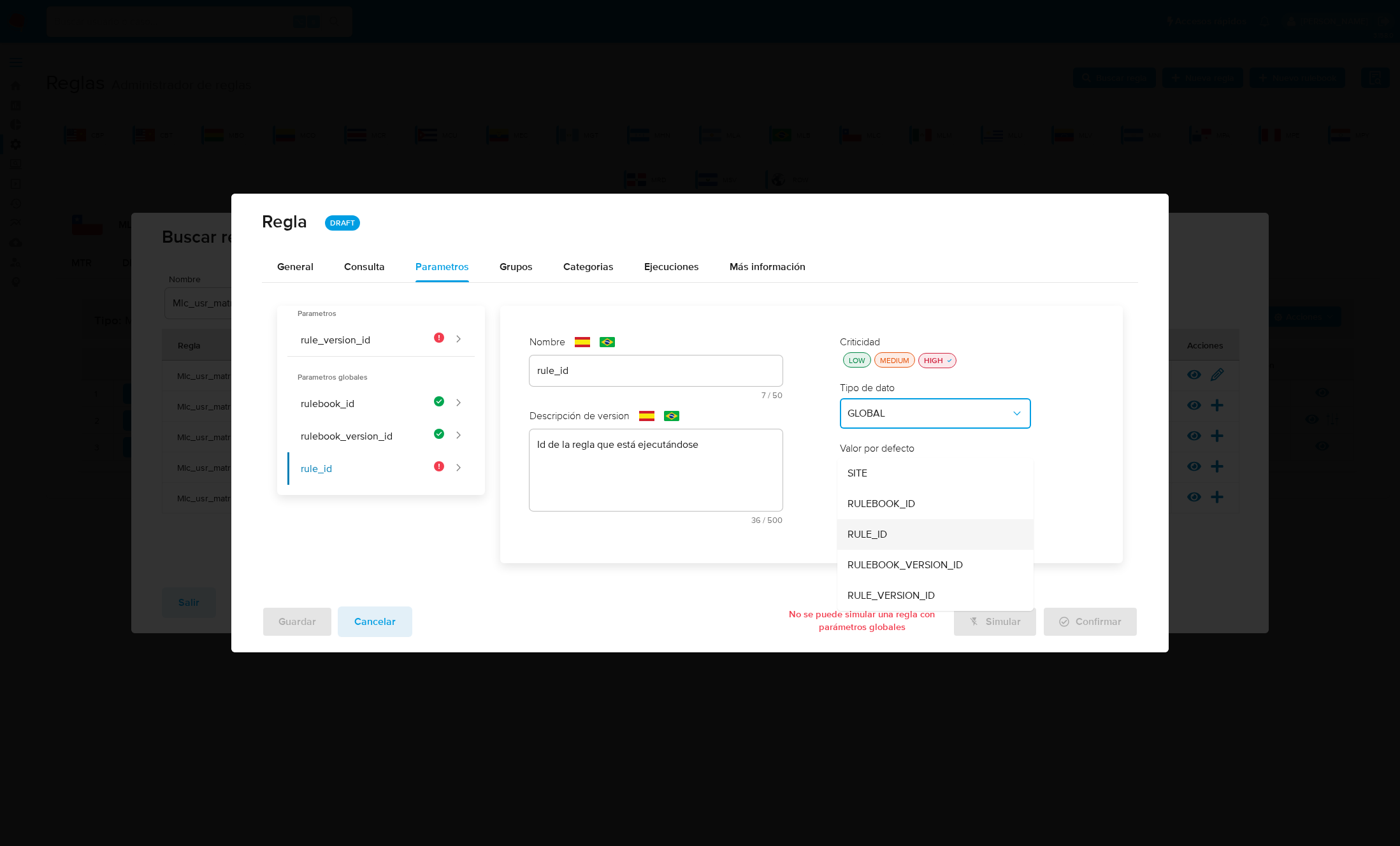
click at [890, 529] on div "RULE_ID" at bounding box center [931, 534] width 168 height 31
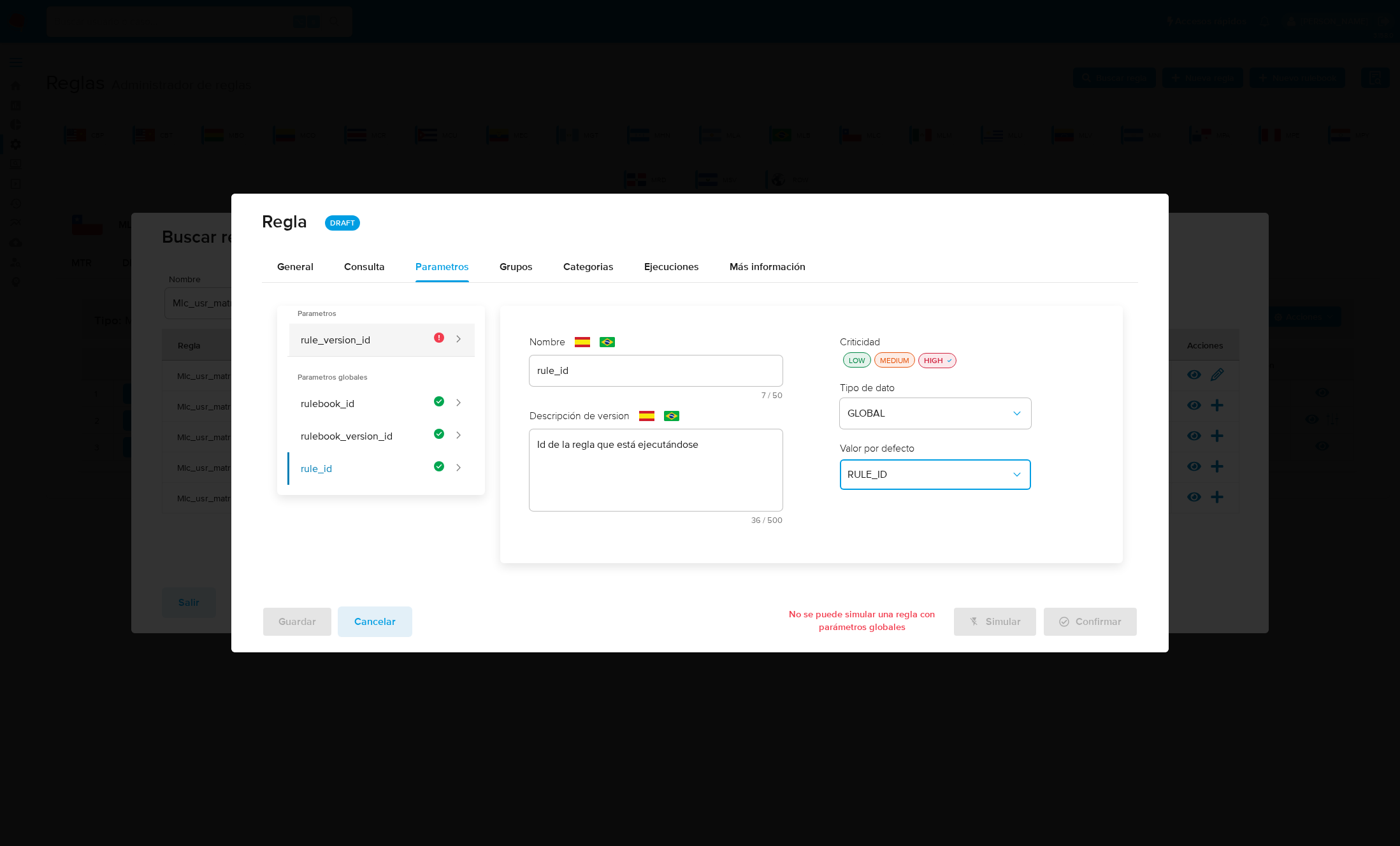
click at [383, 340] on button "rule_version_id" at bounding box center [365, 339] width 157 height 32
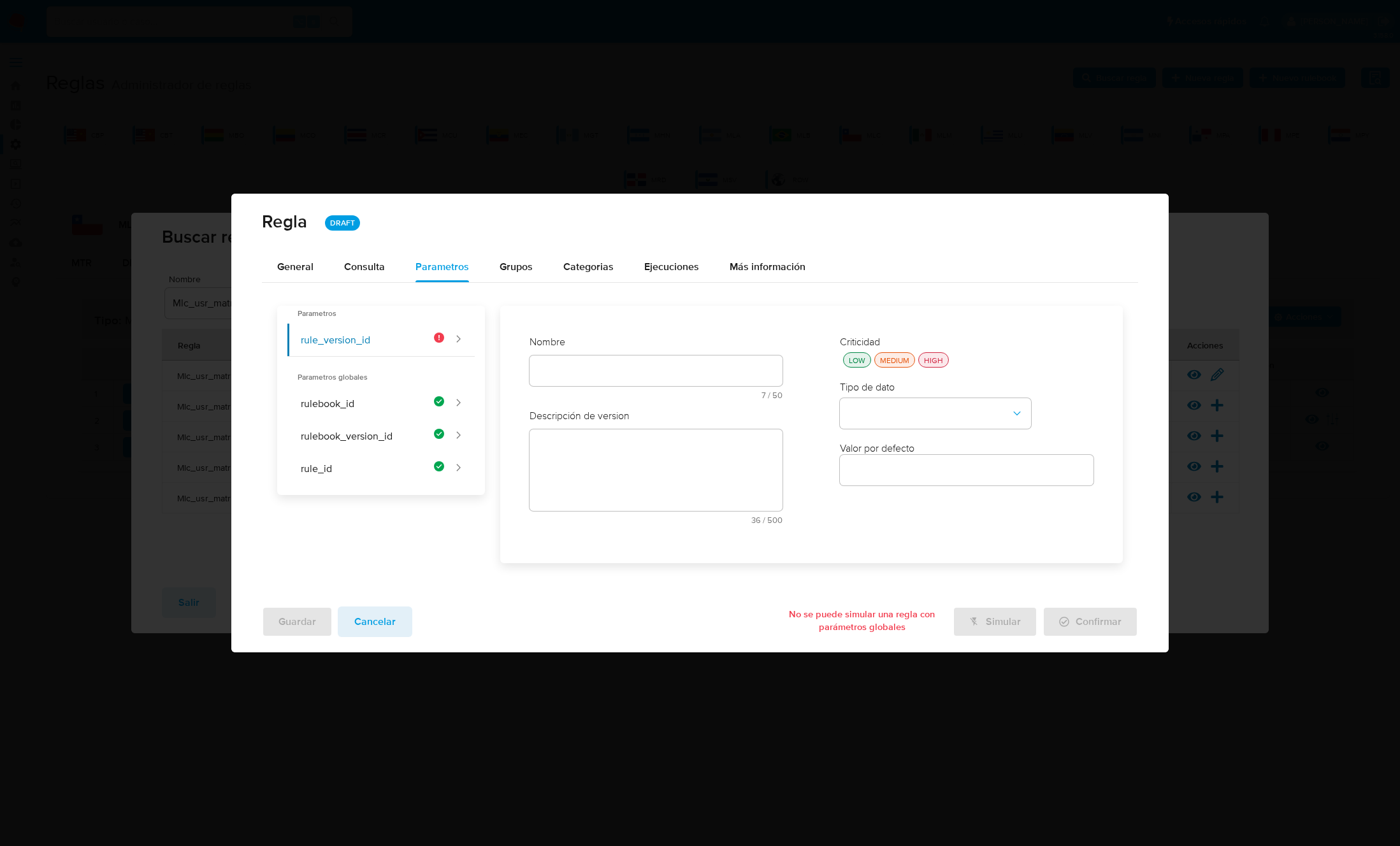
click at [672, 364] on div "Nombre text-es 7 / 50 43 caracteres restantes text-pt 7 / 50 43 caracteres rest…" at bounding box center [656, 372] width 254 height 74
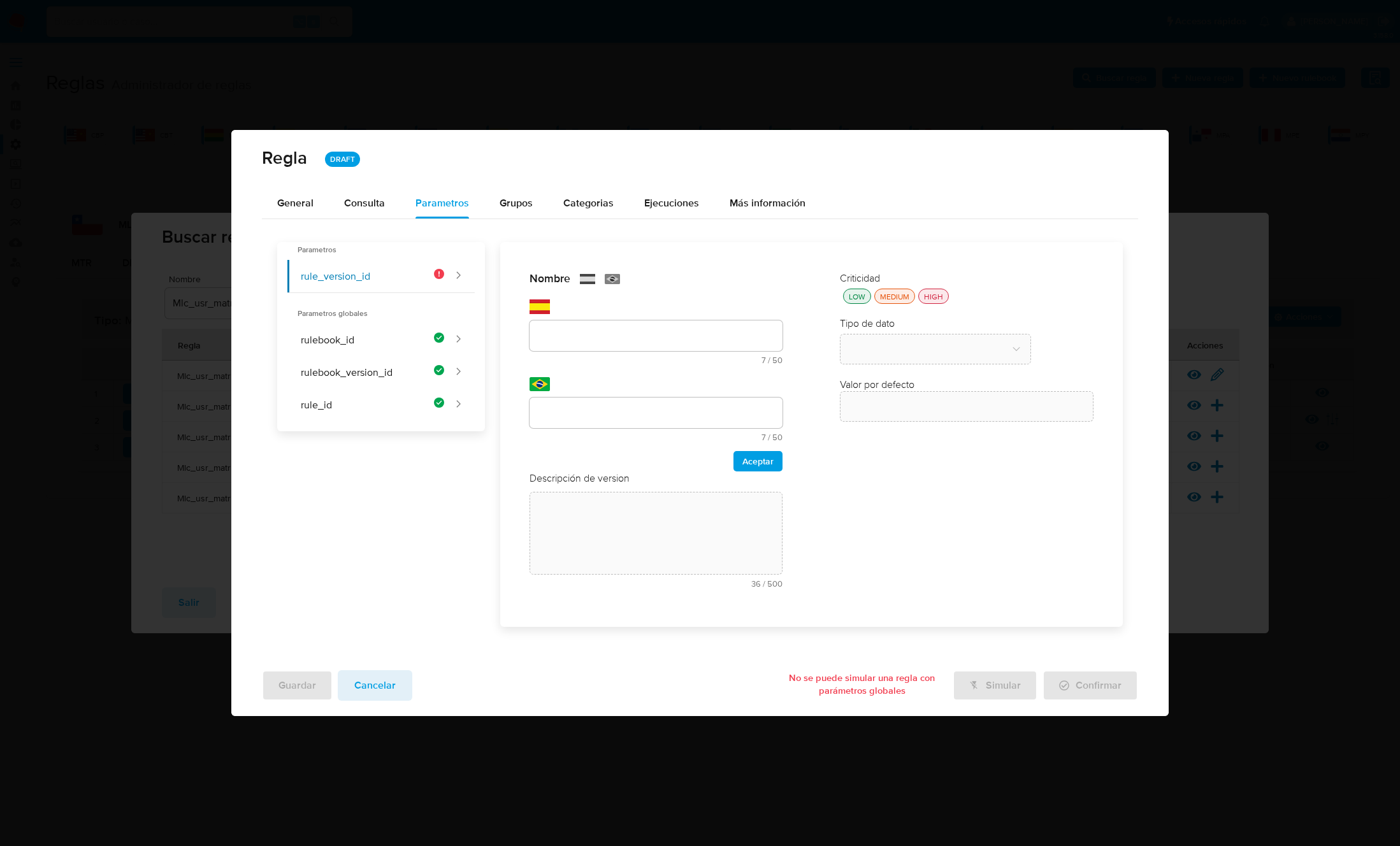
click at [627, 341] on input "text" at bounding box center [656, 336] width 254 height 17
type input "rule_version_id"
click at [599, 414] on input "text" at bounding box center [656, 413] width 254 height 17
type input "rule_version_id"
click at [759, 462] on span "Aceptar" at bounding box center [758, 460] width 32 height 17
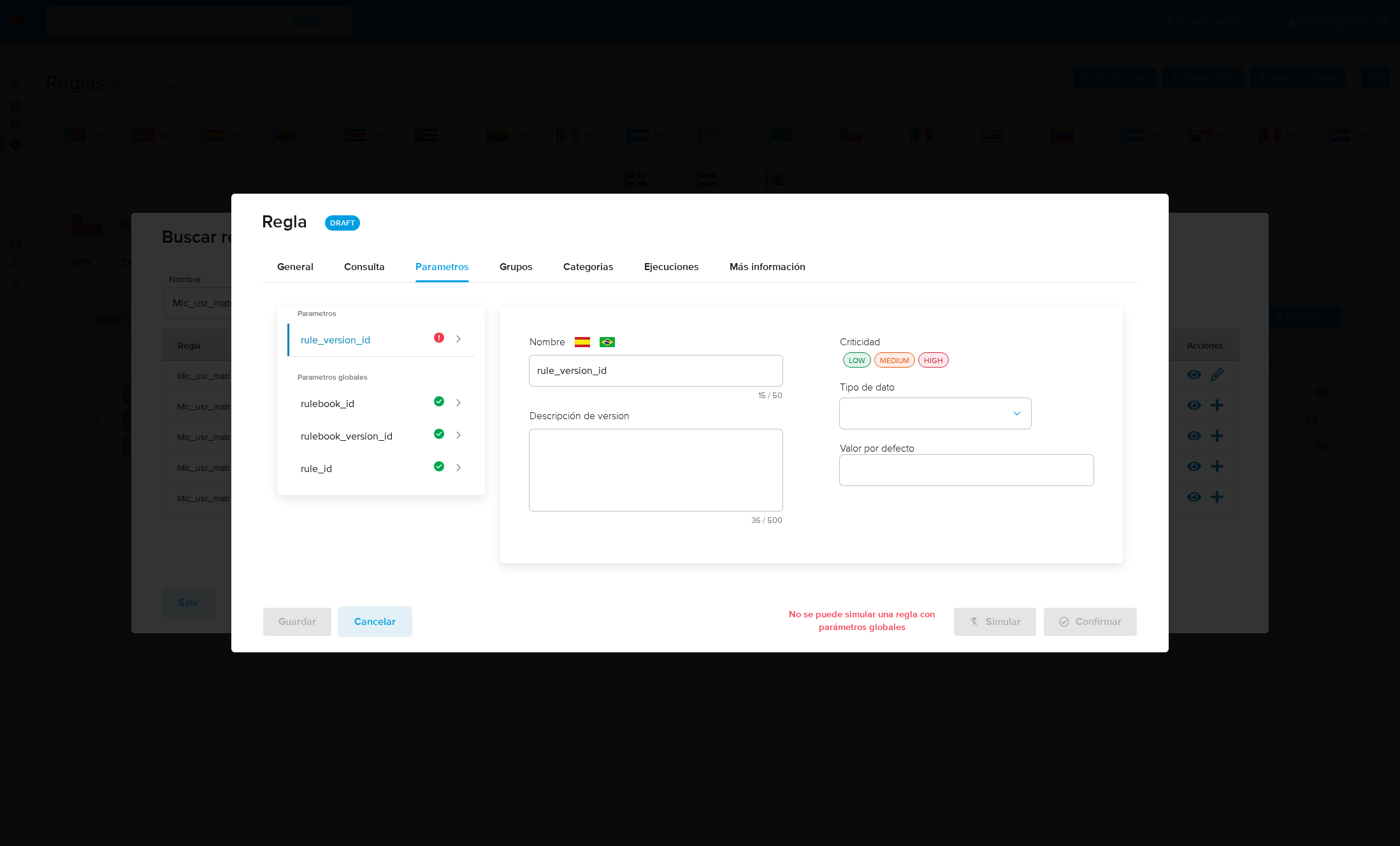
click at [620, 439] on textarea at bounding box center [656, 470] width 254 height 81
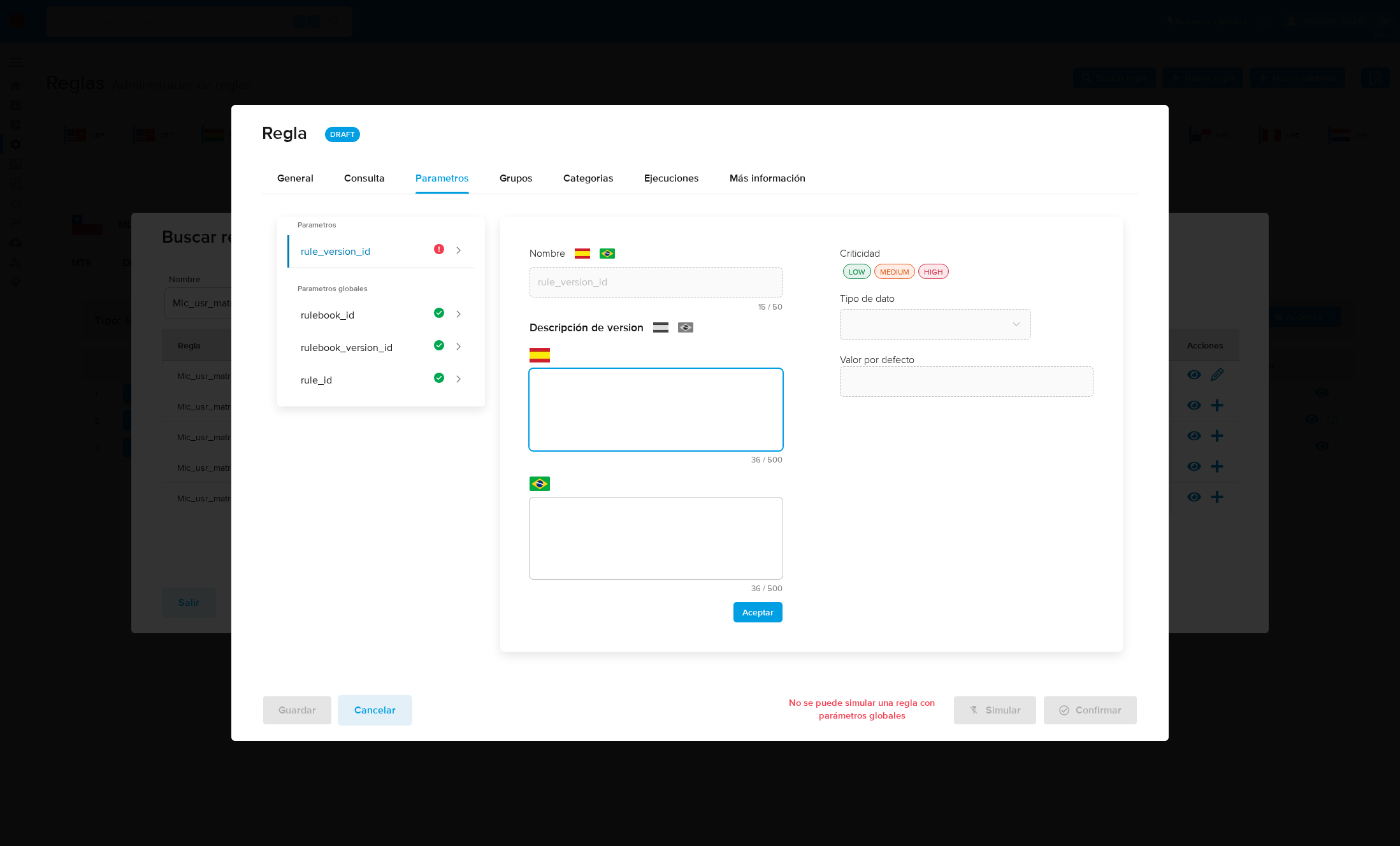
click at [577, 424] on textarea at bounding box center [656, 410] width 254 height 81
paste textarea "Id de versión de la regla que está ejecutándose"
type textarea "Id de versión de la regla que está ejecutándose"
click at [601, 526] on textarea at bounding box center [656, 538] width 254 height 81
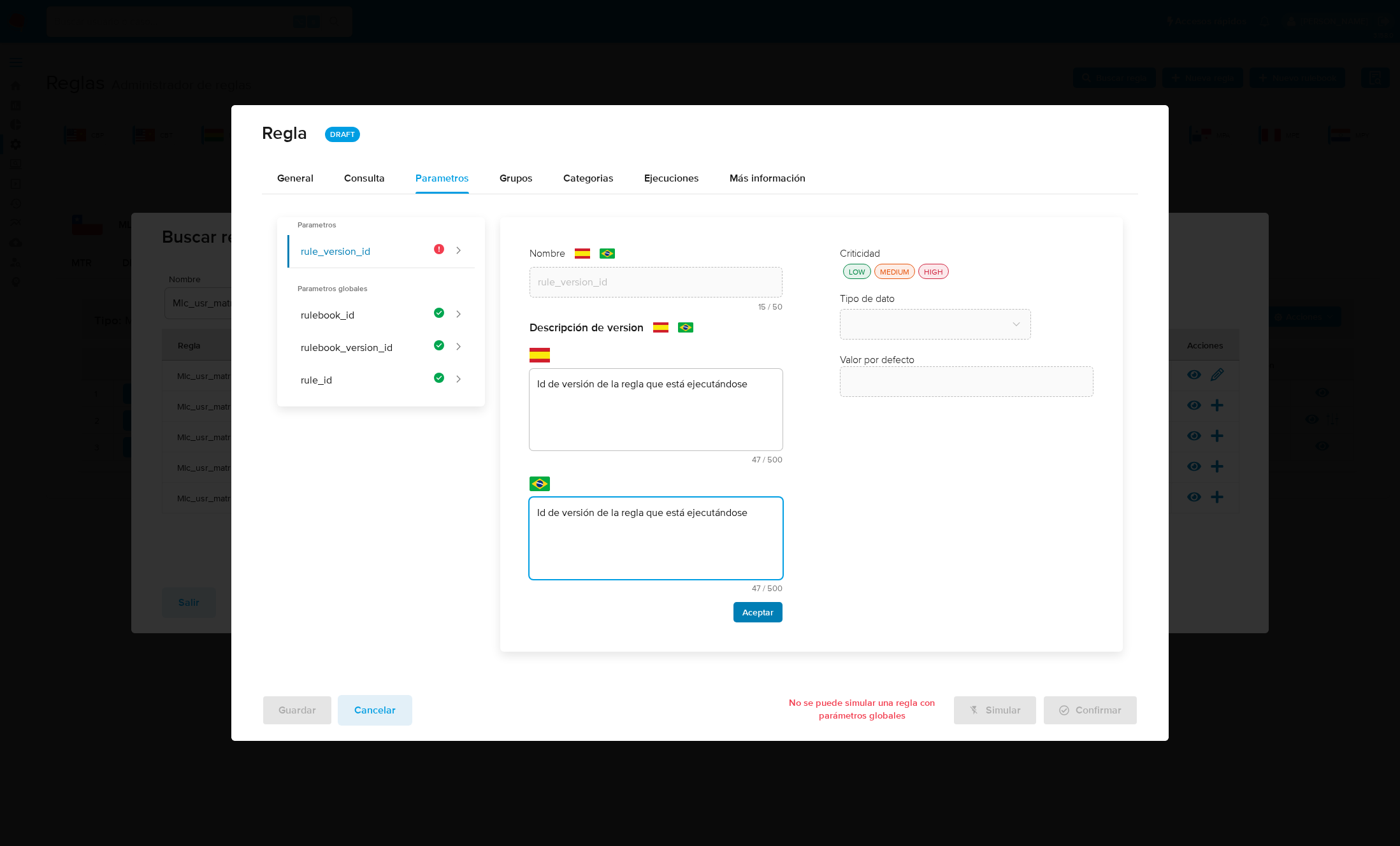
type textarea "Id de versión de la regla que está ejecutándose"
click at [768, 612] on span "Aceptar" at bounding box center [758, 611] width 32 height 17
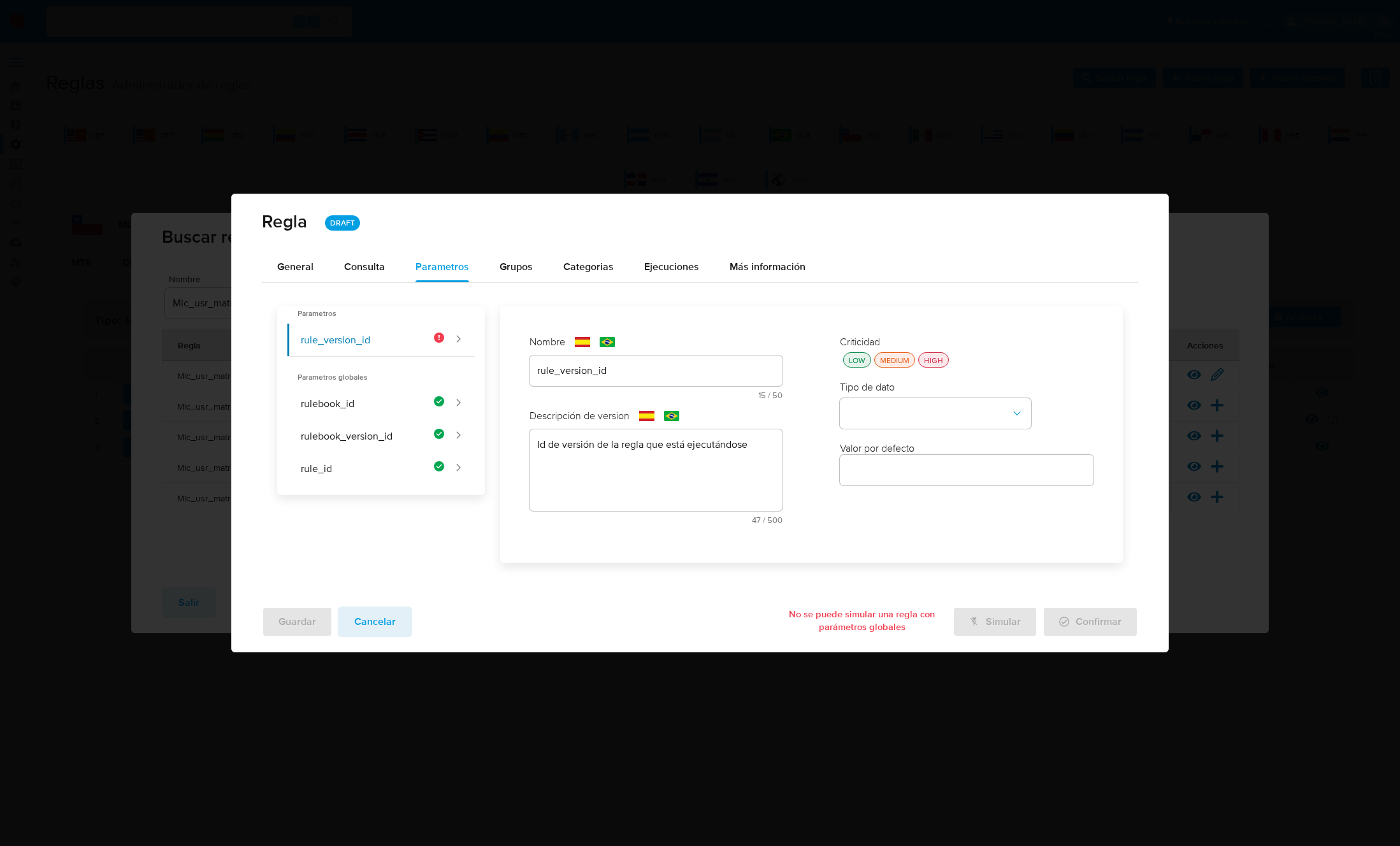
click at [926, 363] on div "HIGH" at bounding box center [933, 360] width 24 height 11
click at [919, 405] on button "type-dropdown" at bounding box center [935, 413] width 191 height 31
click at [913, 401] on div "GLOBAL" at bounding box center [931, 411] width 168 height 31
click at [908, 479] on button "global-dropdown" at bounding box center [935, 474] width 191 height 31
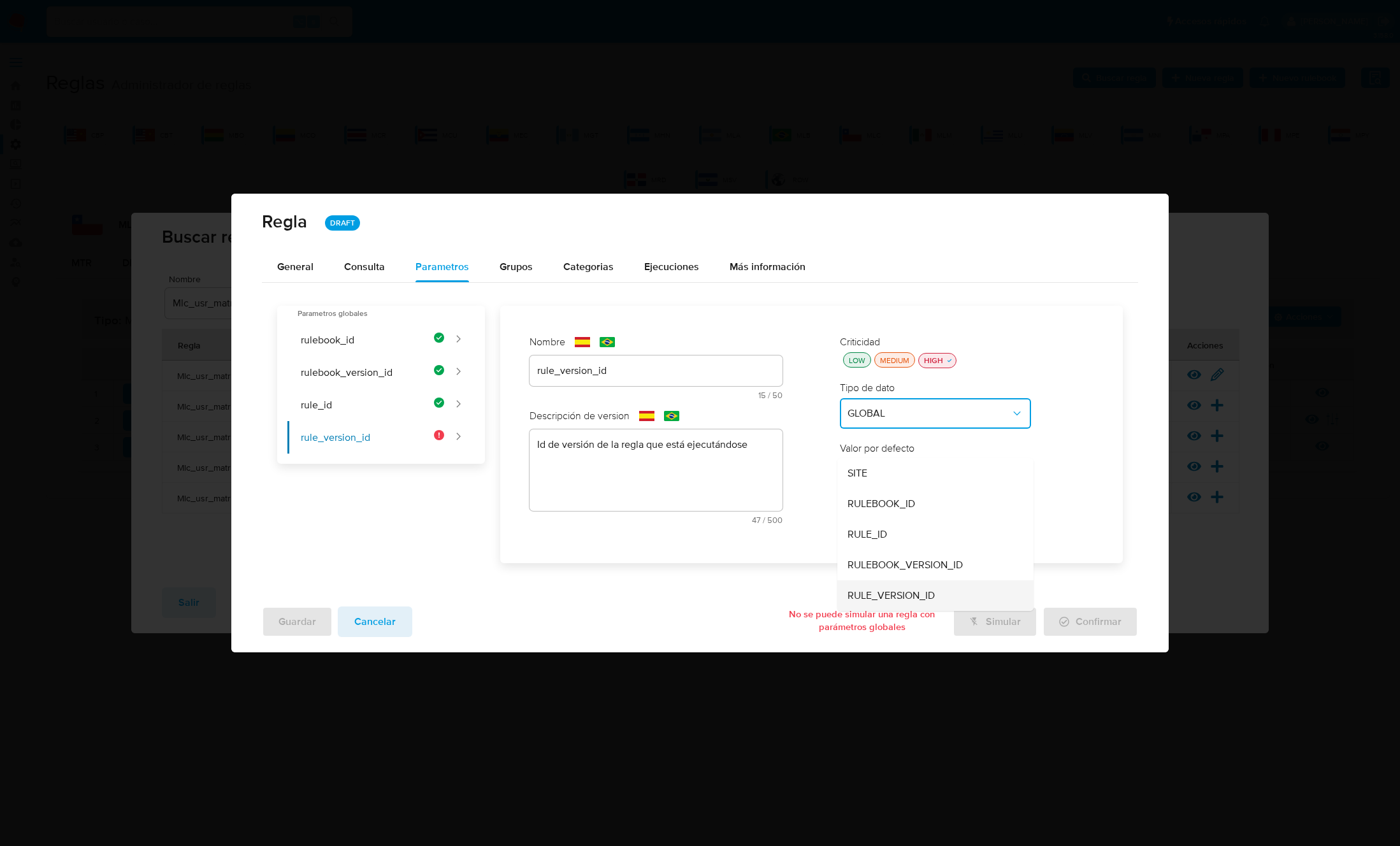
click at [905, 590] on span "RULE_VERSION_ID" at bounding box center [890, 595] width 87 height 12
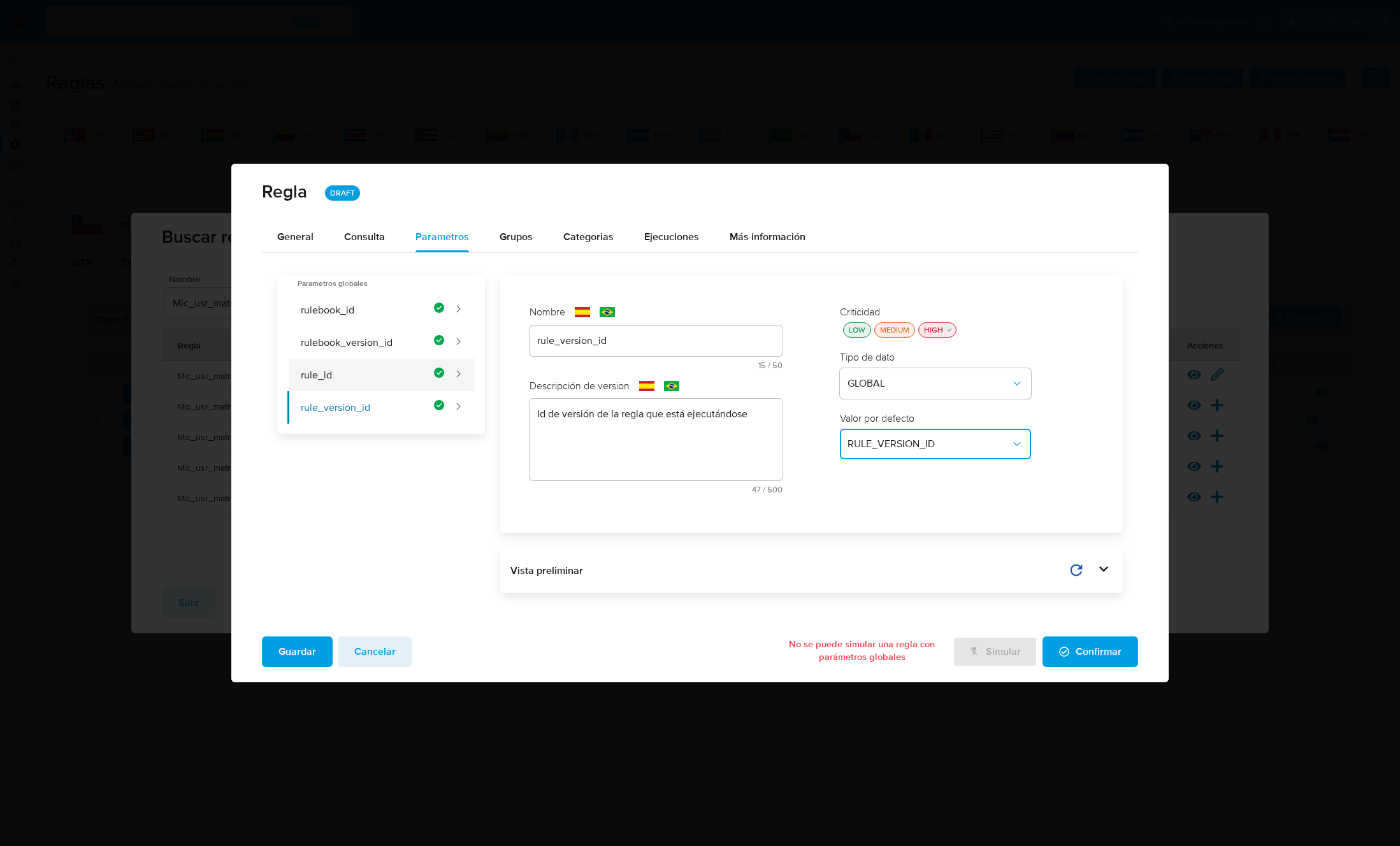
click at [336, 372] on button "rule_id" at bounding box center [365, 374] width 157 height 32
type input "rule_id"
type textarea "Id de la regla que está ejecutándose"
click at [343, 351] on button "rulebook_version_id" at bounding box center [365, 342] width 157 height 32
type input "rulebook_version_id"
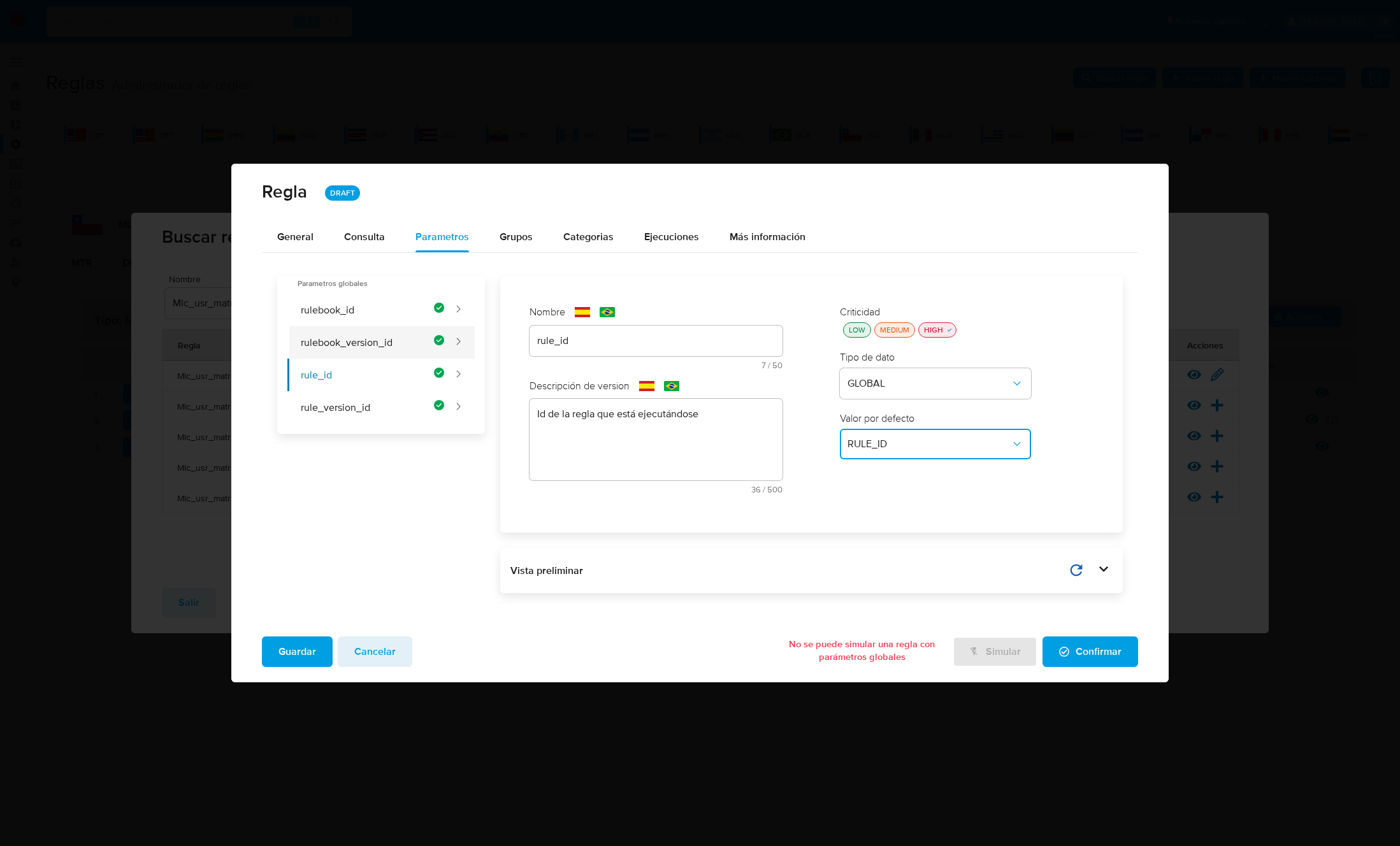
type textarea "Id de versión del rulebook donde se está ejecutando la regla"
click at [345, 413] on button "rule_version_id" at bounding box center [365, 406] width 157 height 32
type input "rule_version_id"
type textarea "Id de versión de la regla que está ejecutándose"
click at [346, 377] on button "rule_id" at bounding box center [365, 374] width 157 height 32
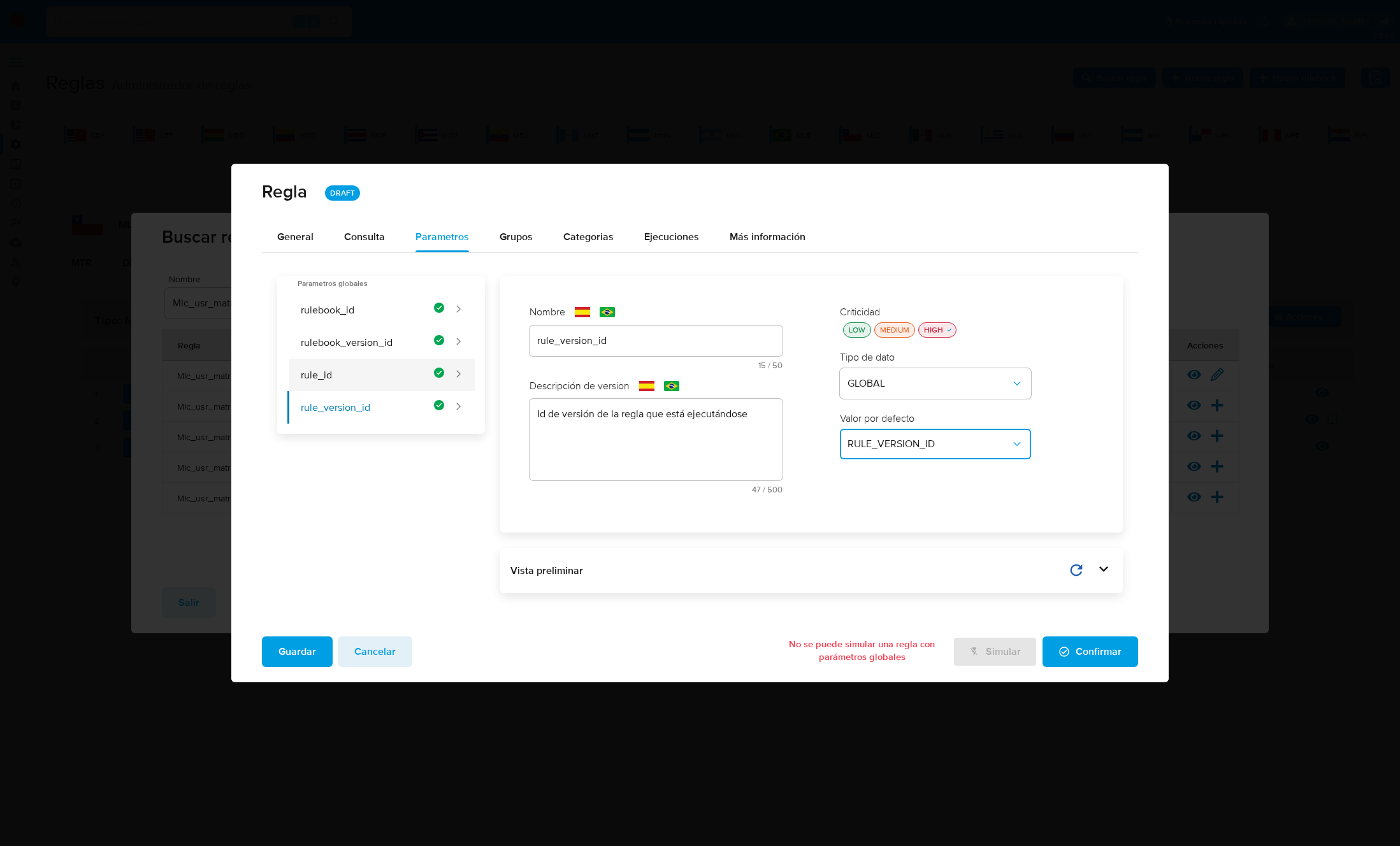
type input "rule_id"
type textarea "Id de la regla que está ejecutándose"
click at [348, 353] on button "rulebook_version_id" at bounding box center [365, 342] width 157 height 32
type input "rulebook_version_id"
type textarea "Id de versión del rulebook donde se está ejecutando la regla"
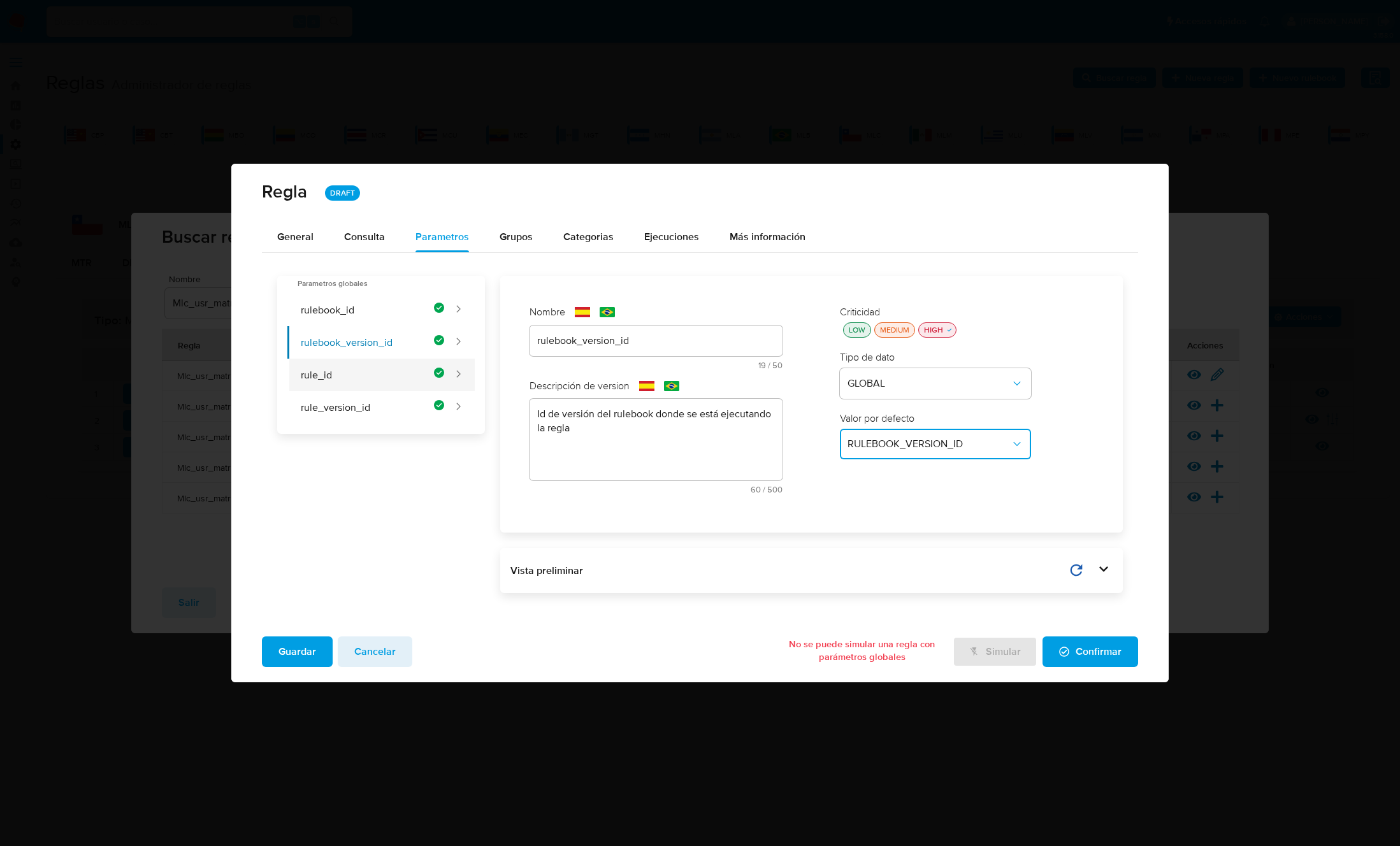
click at [347, 386] on button "rule_id" at bounding box center [365, 374] width 157 height 32
type input "rule_id"
type textarea "Id de la regla que está ejecutándose"
click at [347, 401] on button "rule_version_id" at bounding box center [365, 406] width 157 height 32
type input "rule_version_id"
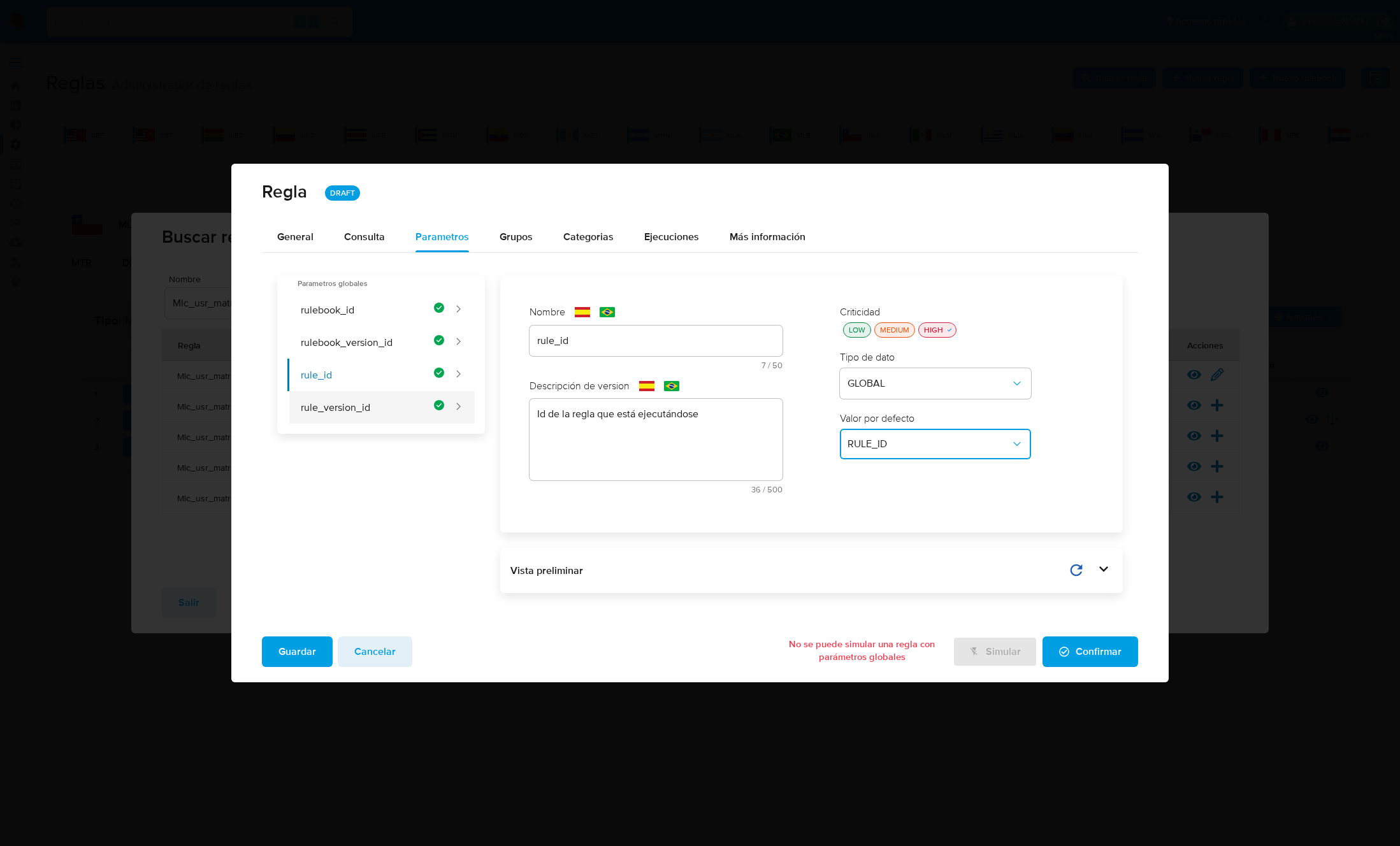
type textarea "Id de versión de la regla que está ejecutándose"
click at [349, 338] on button "rulebook_version_id" at bounding box center [365, 342] width 157 height 32
type input "rulebook_version_id"
type textarea "Id de versión del rulebook donde se está ejecutando la regla"
click at [349, 309] on button "rulebook_id" at bounding box center [365, 309] width 157 height 32
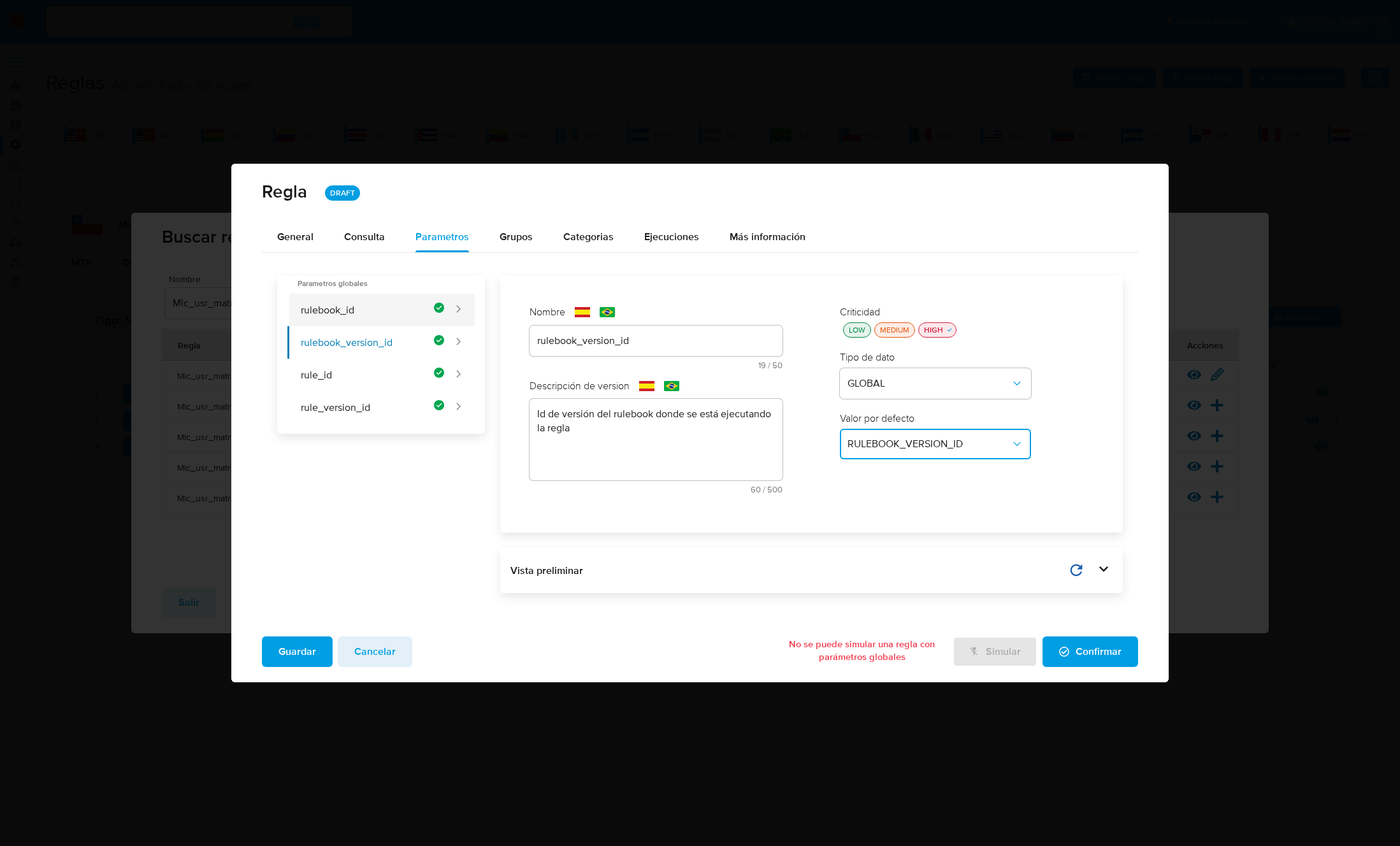
type input "rulebook_id"
type textarea "Id del rulebook donde se está ejecutando la regla"
click at [294, 651] on span "Guardar" at bounding box center [297, 652] width 37 height 28
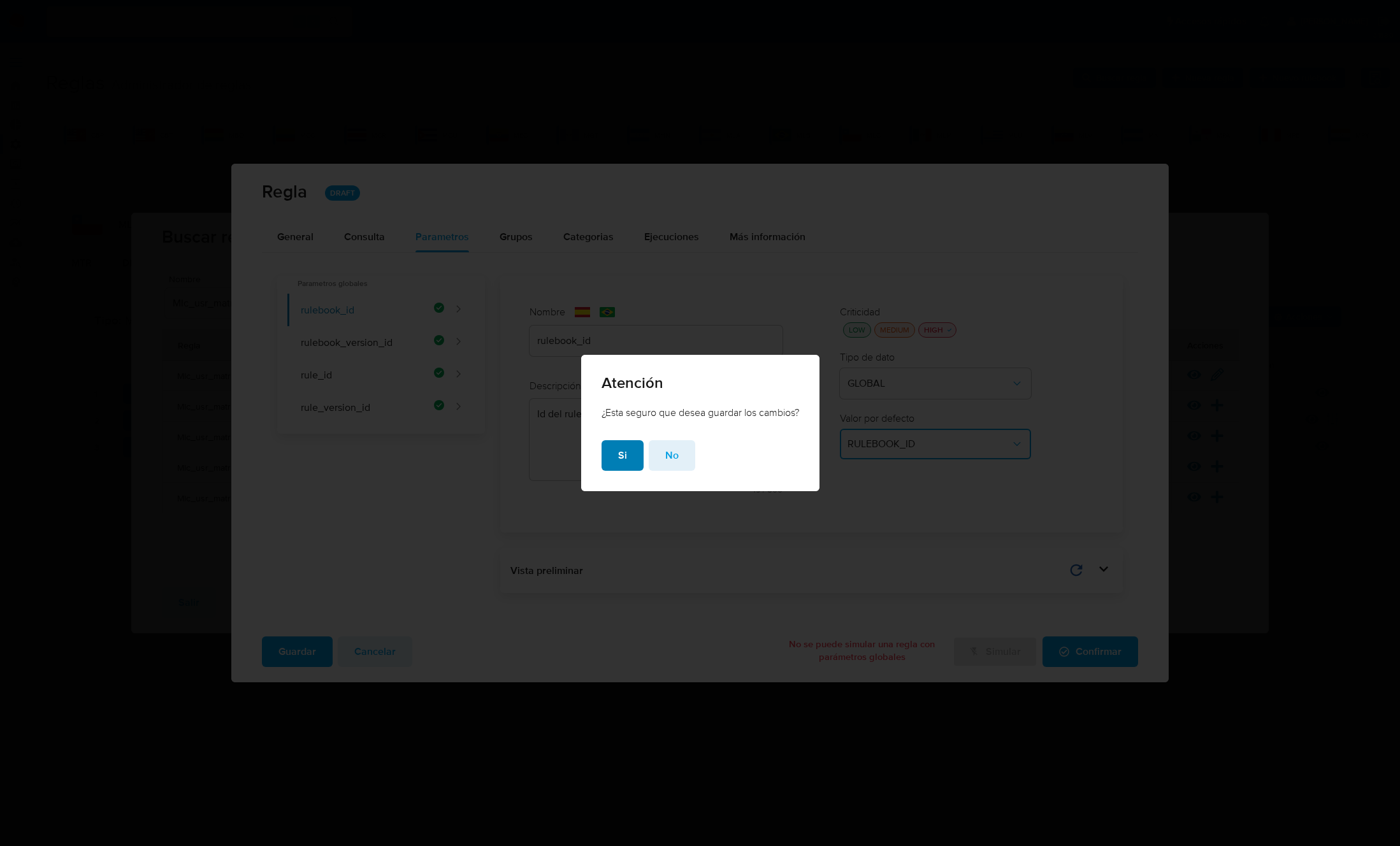
click at [634, 462] on button "Si" at bounding box center [622, 455] width 42 height 31
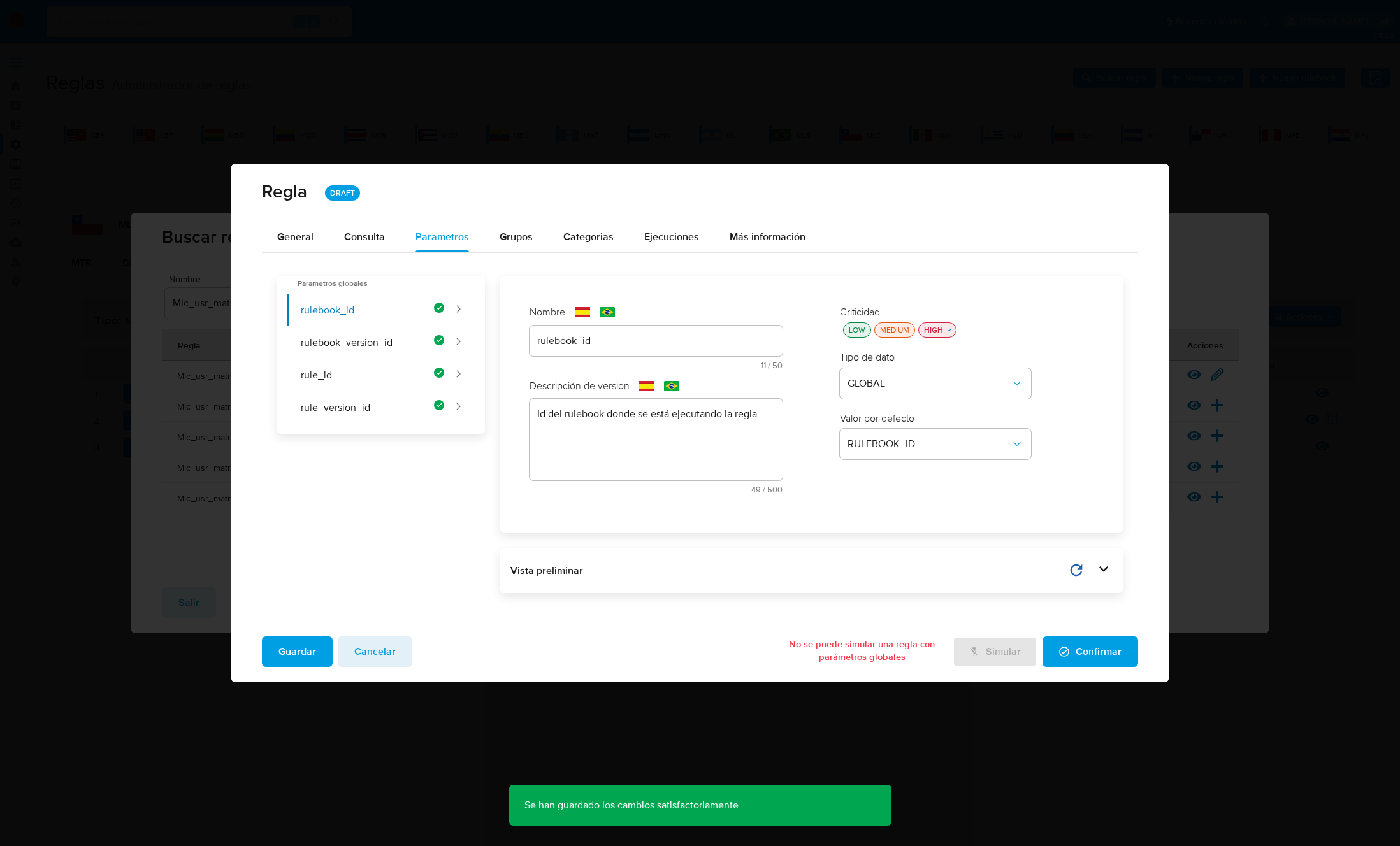
click at [1094, 649] on span "Confirmar" at bounding box center [1090, 652] width 62 height 28
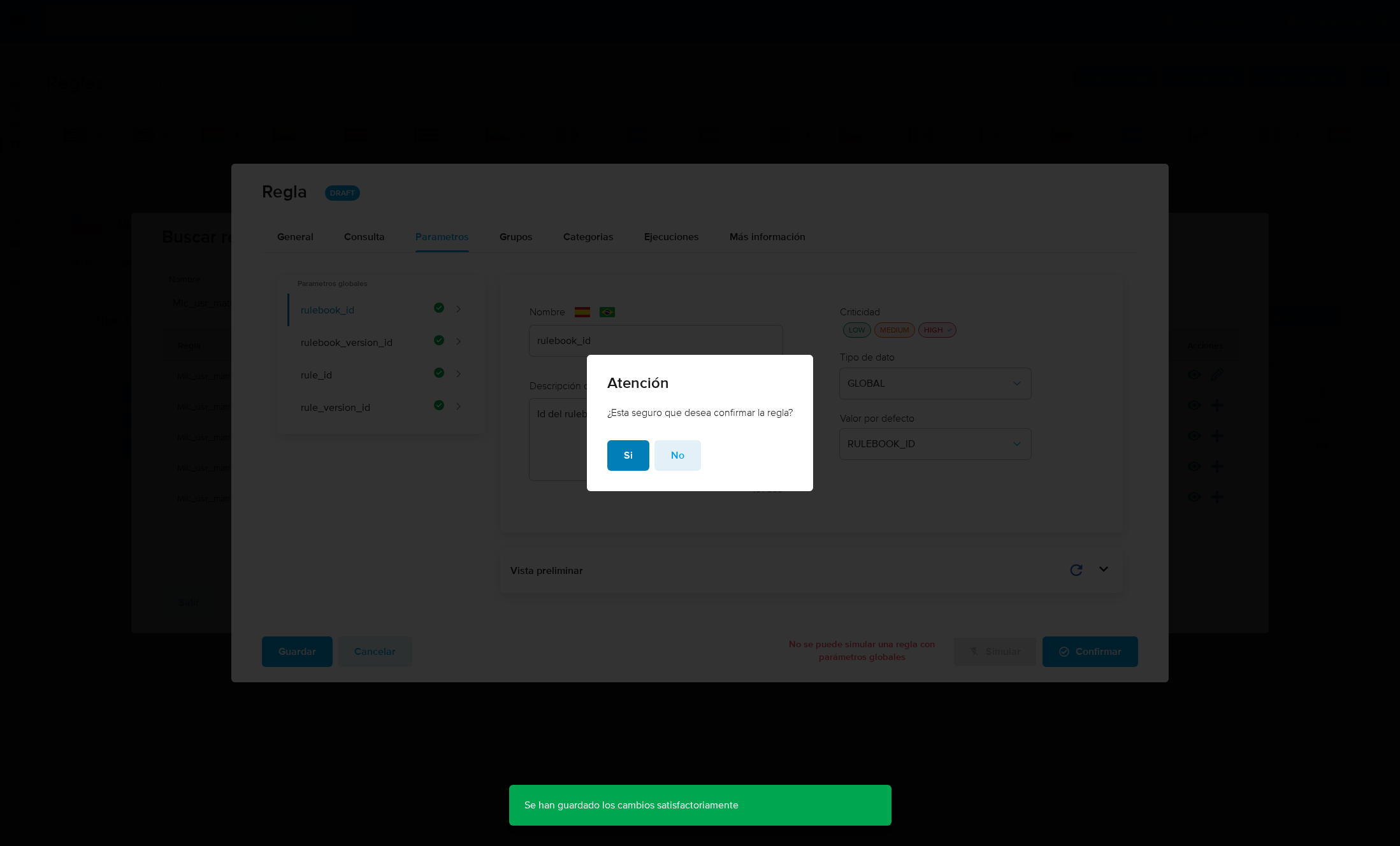
click at [624, 455] on span "Si" at bounding box center [628, 455] width 9 height 28
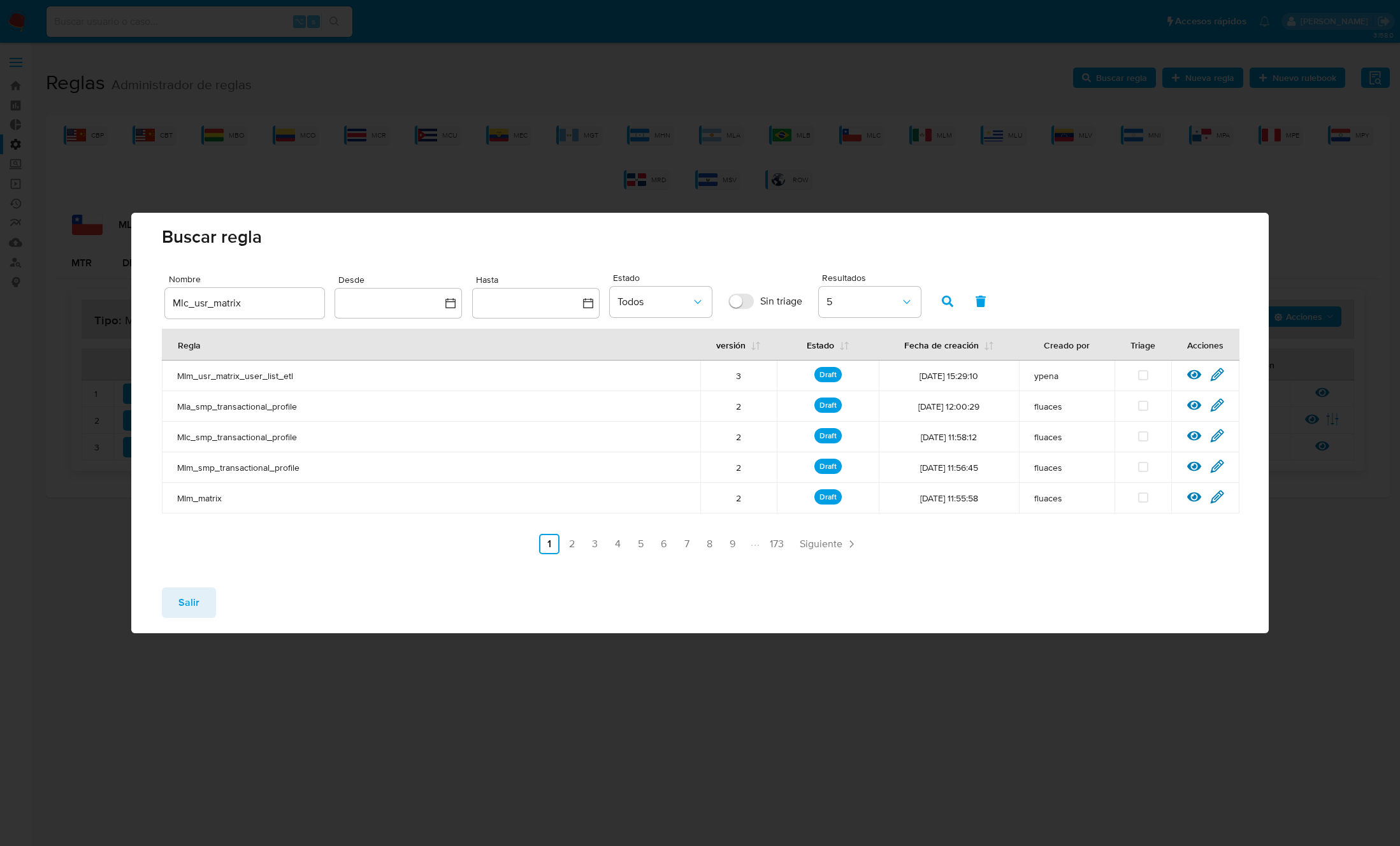
click at [189, 603] on span "Salir" at bounding box center [188, 602] width 21 height 28
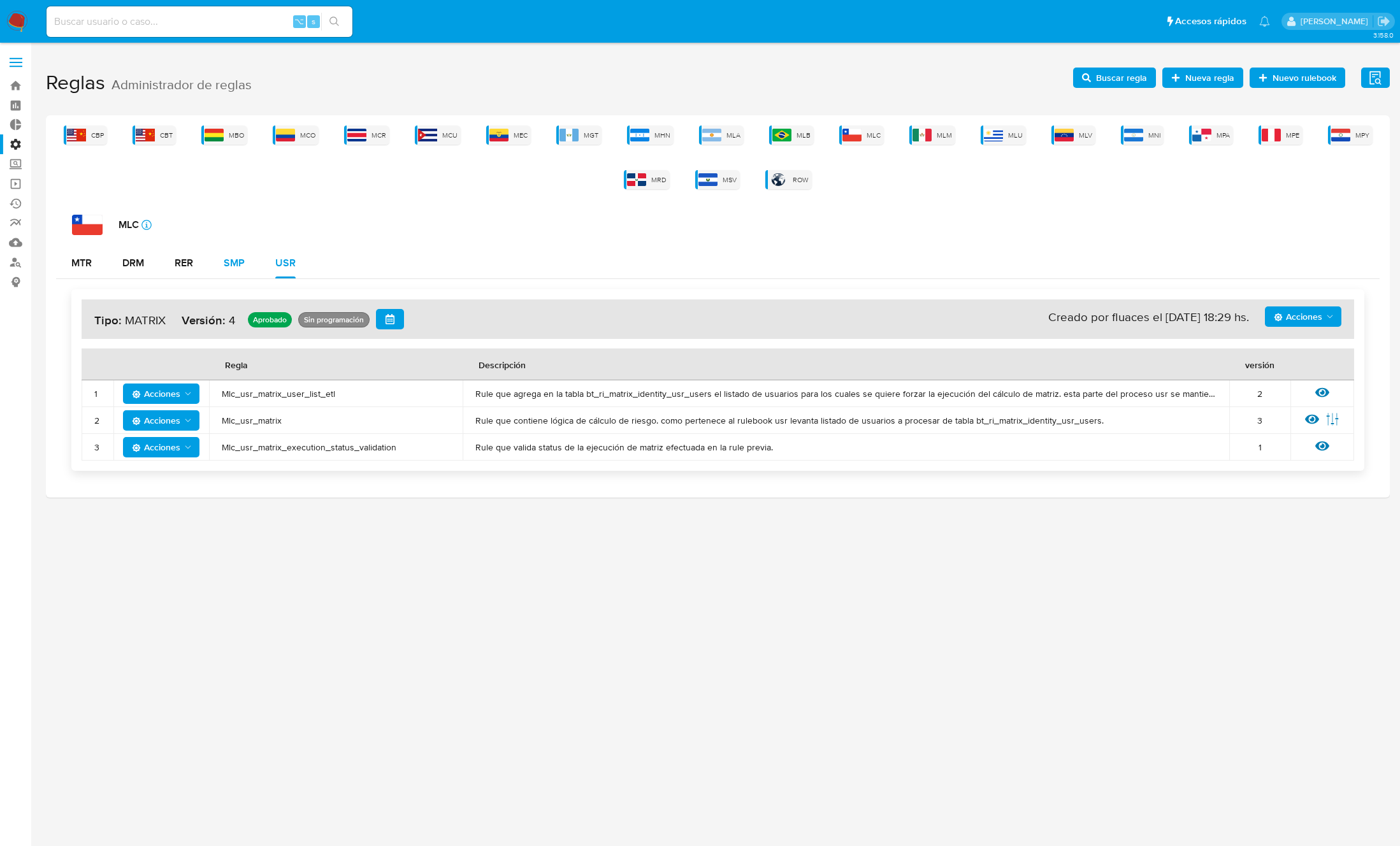
click at [226, 264] on div "SMP" at bounding box center [234, 263] width 21 height 10
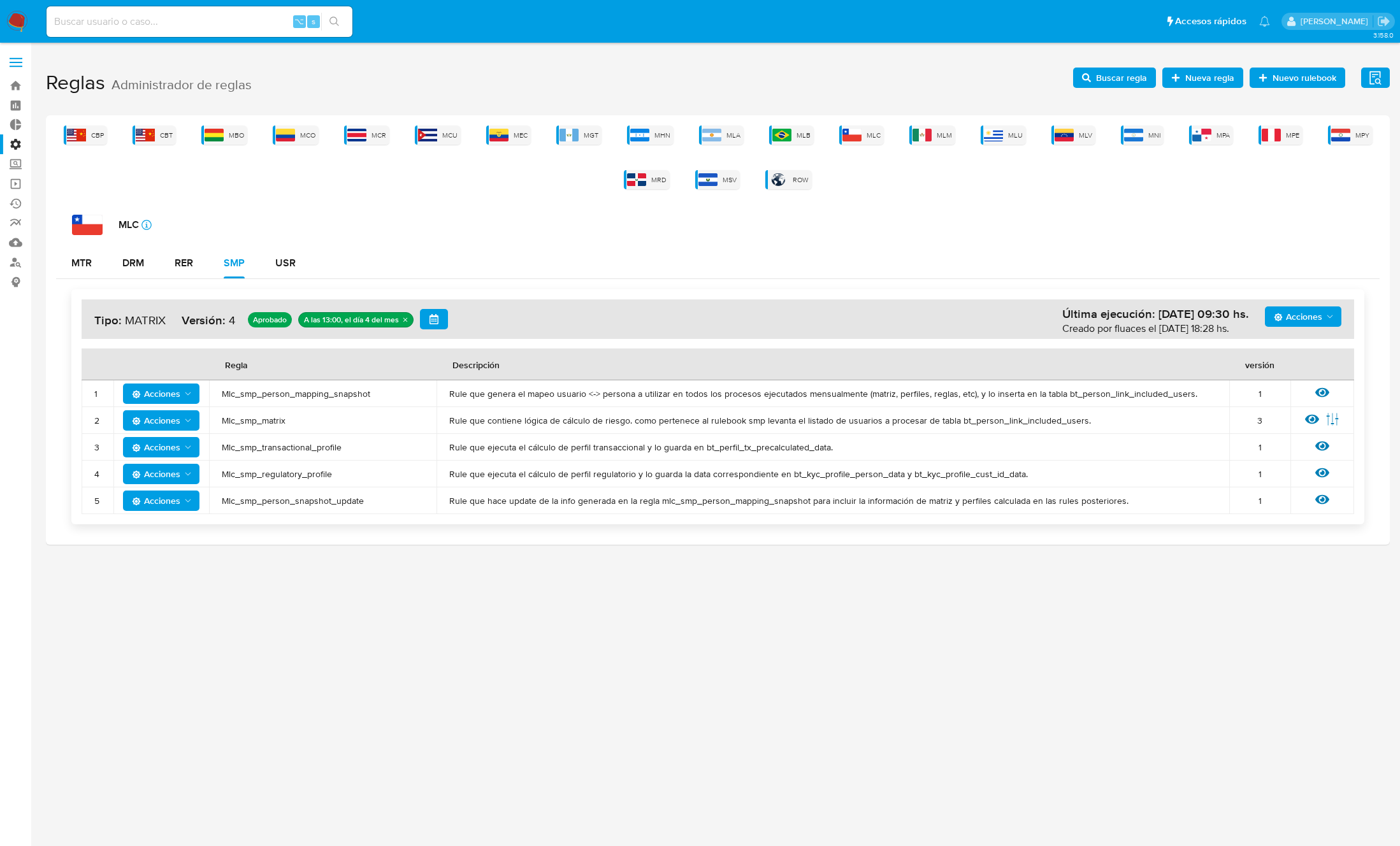
click at [311, 392] on span "Mlc_smp_person_mapping_snapshot" at bounding box center [322, 394] width 202 height 12
click at [1115, 84] on span "Buscar regla" at bounding box center [1121, 77] width 51 height 21
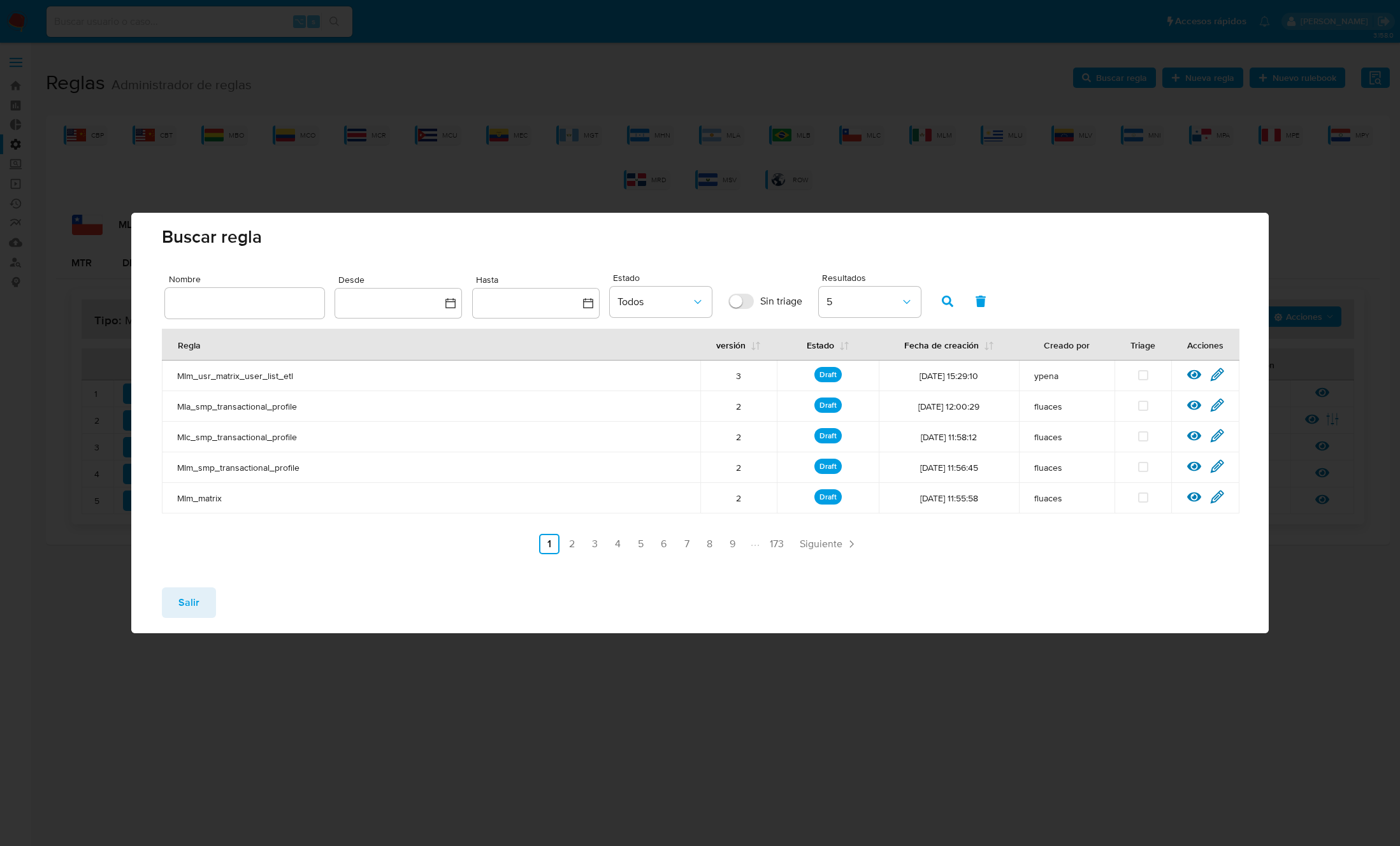
click at [304, 299] on input "text" at bounding box center [245, 303] width 159 height 17
type input "Mlc_smp_person_mapping_snapshot"
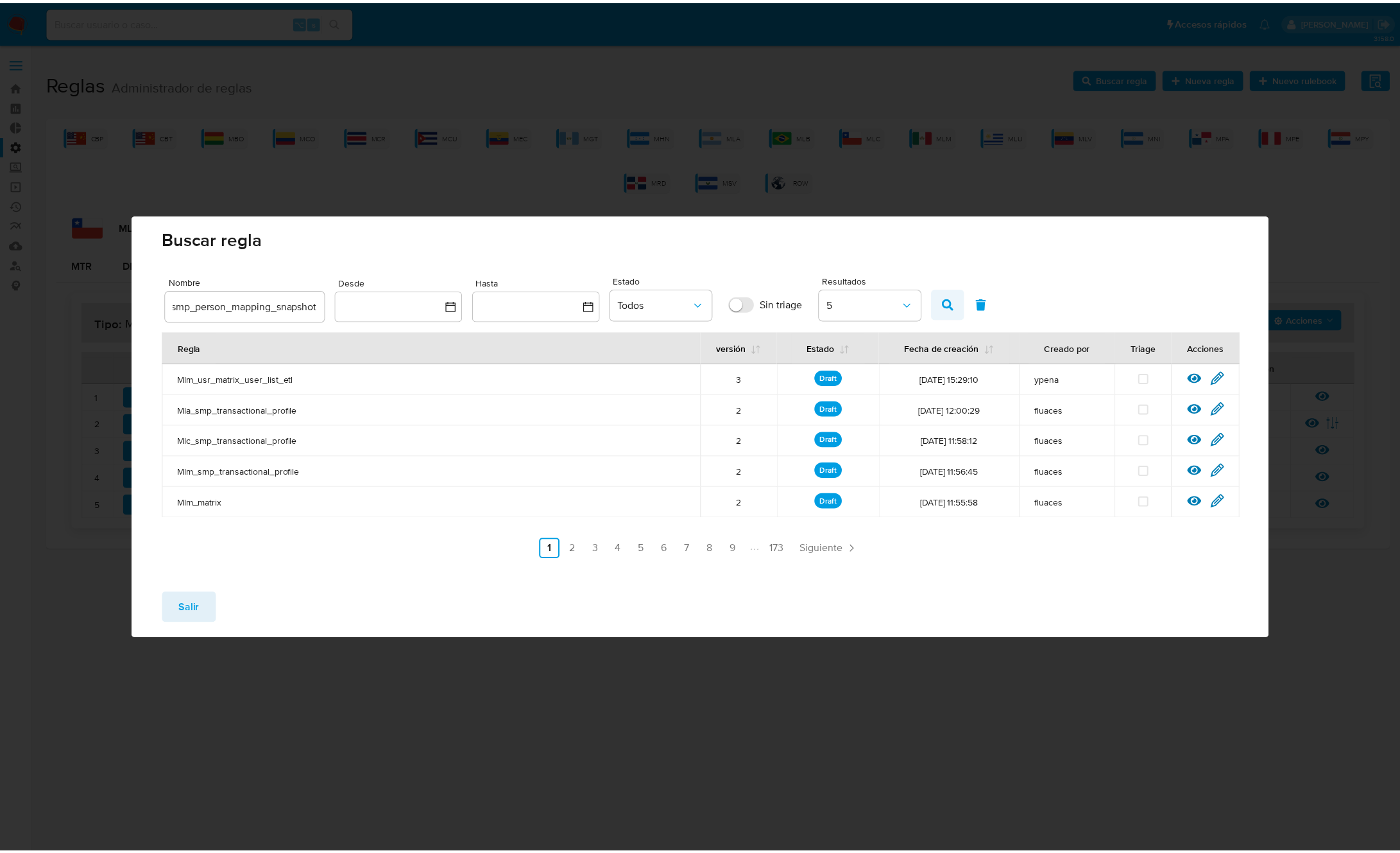
scroll to position [0, 0]
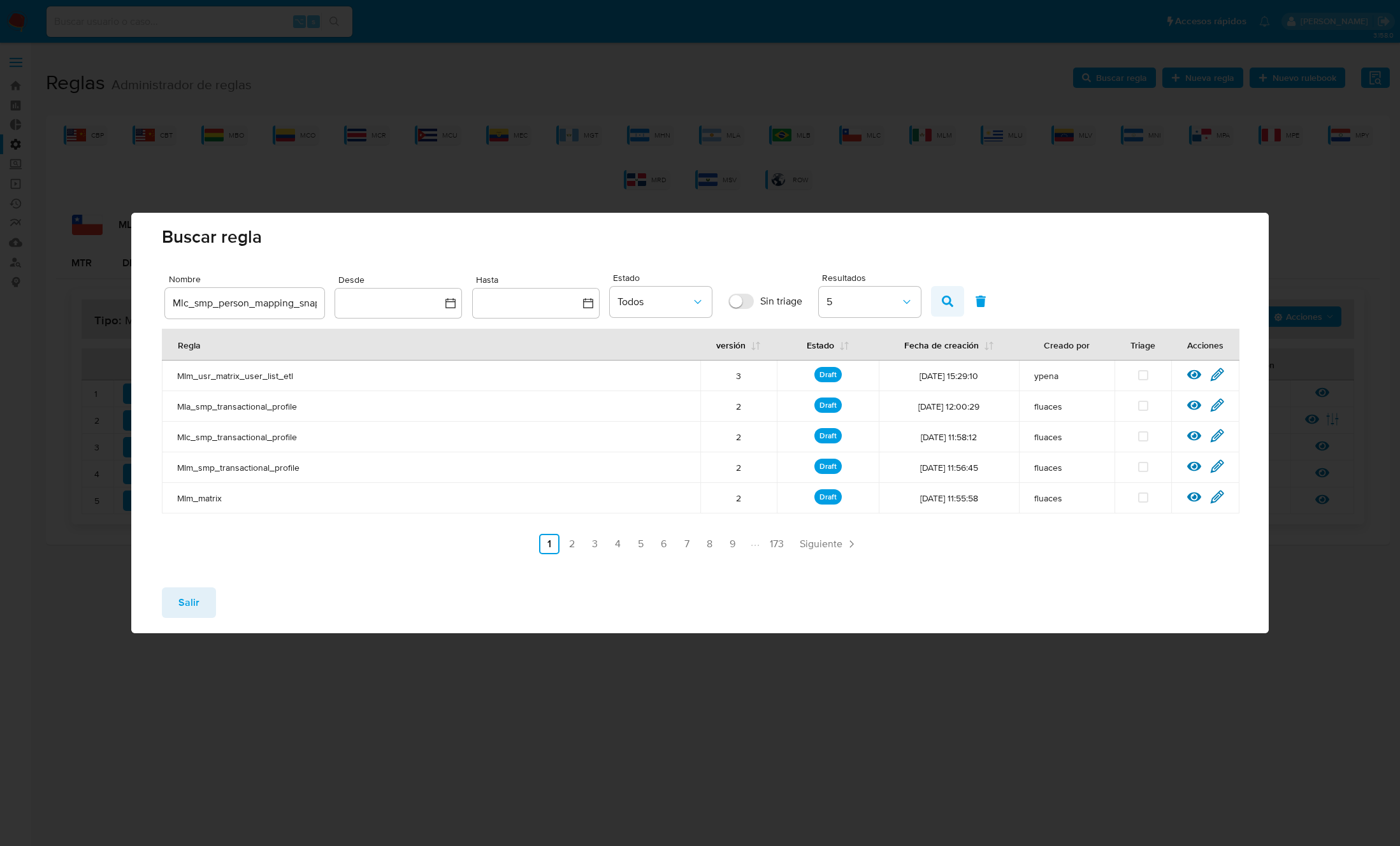
click at [944, 299] on icon "button" at bounding box center [948, 301] width 12 height 12
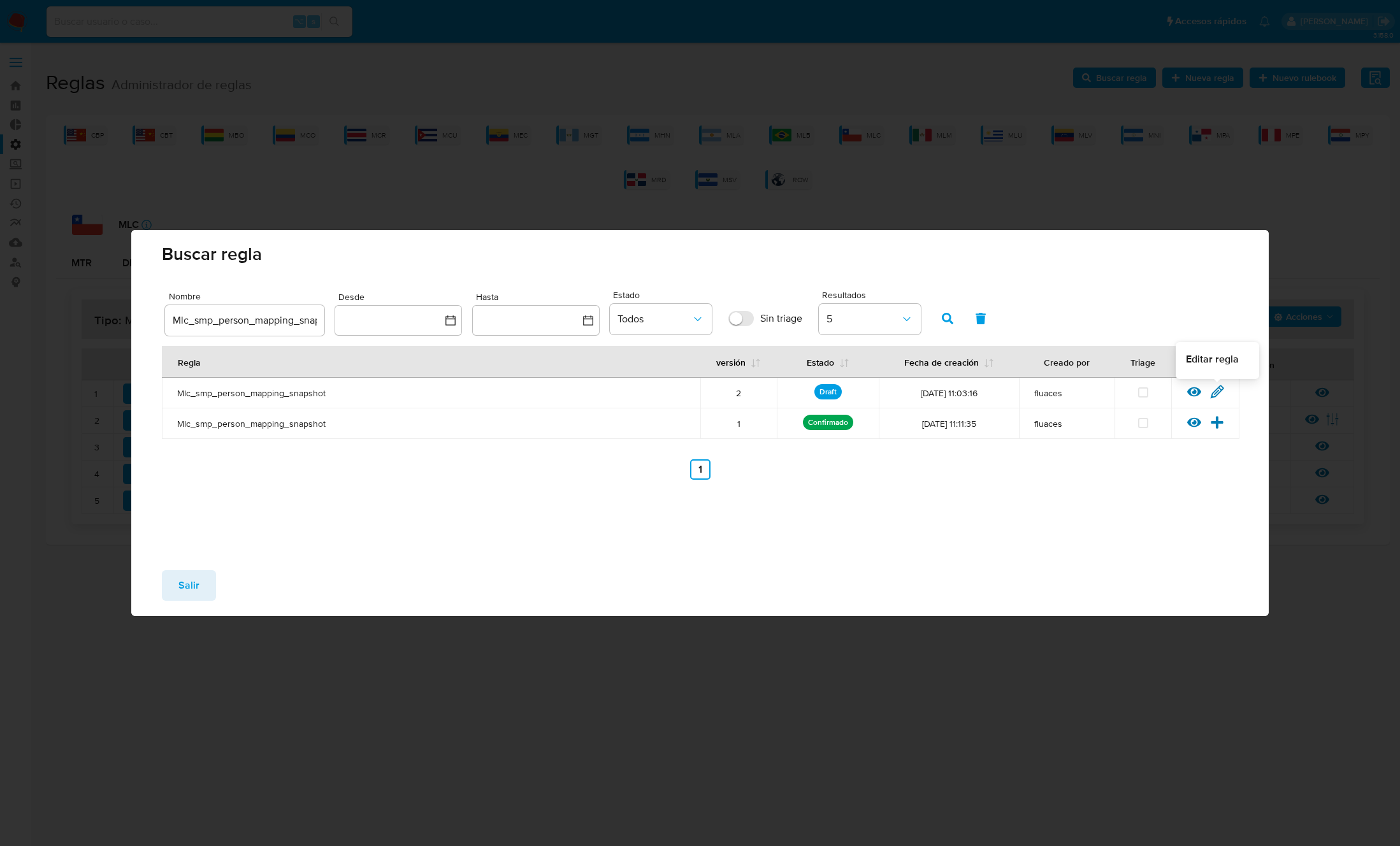
click at [1217, 391] on icon at bounding box center [1217, 391] width 14 height 14
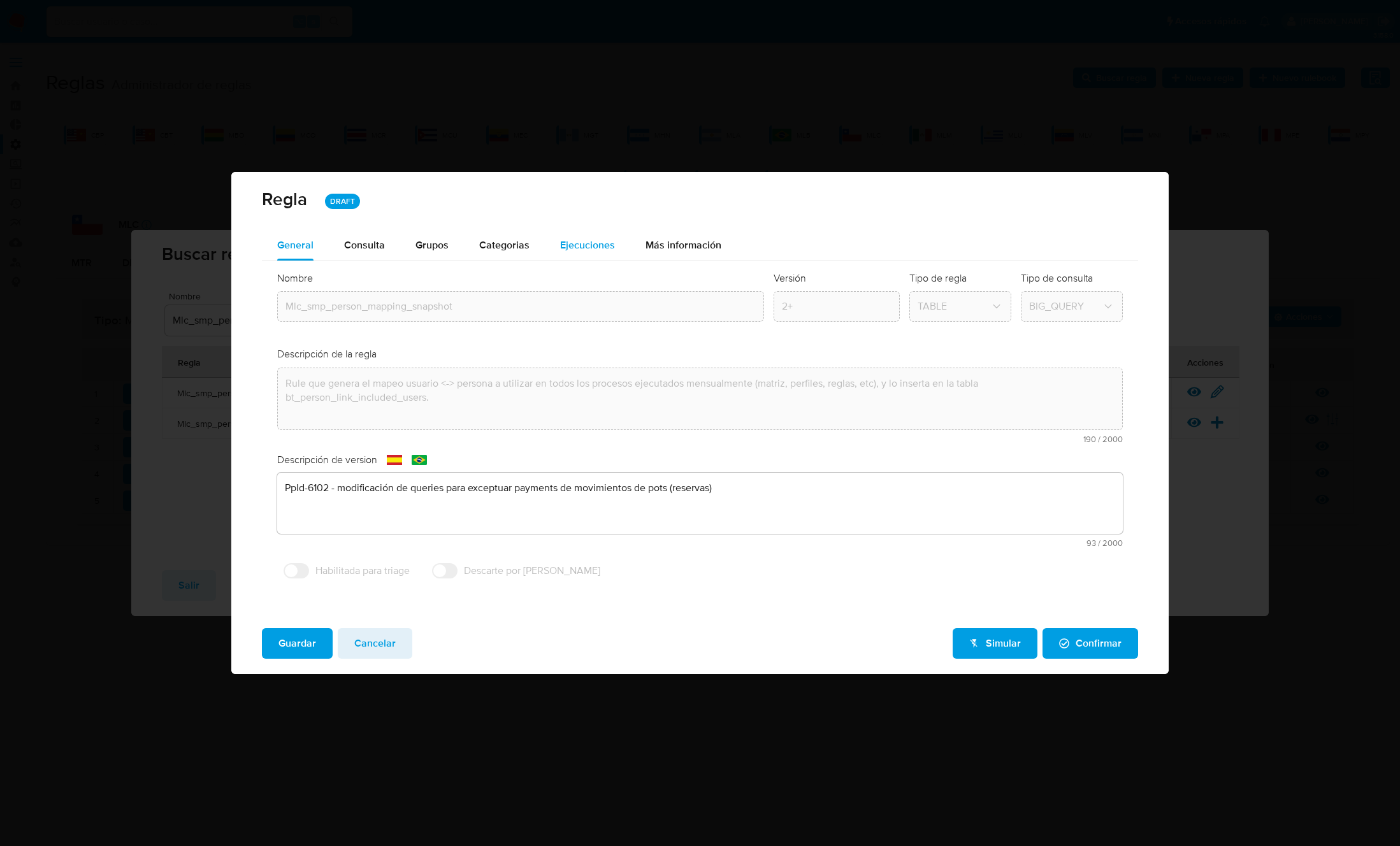
click at [593, 248] on span "Ejecuciones" at bounding box center [588, 245] width 55 height 15
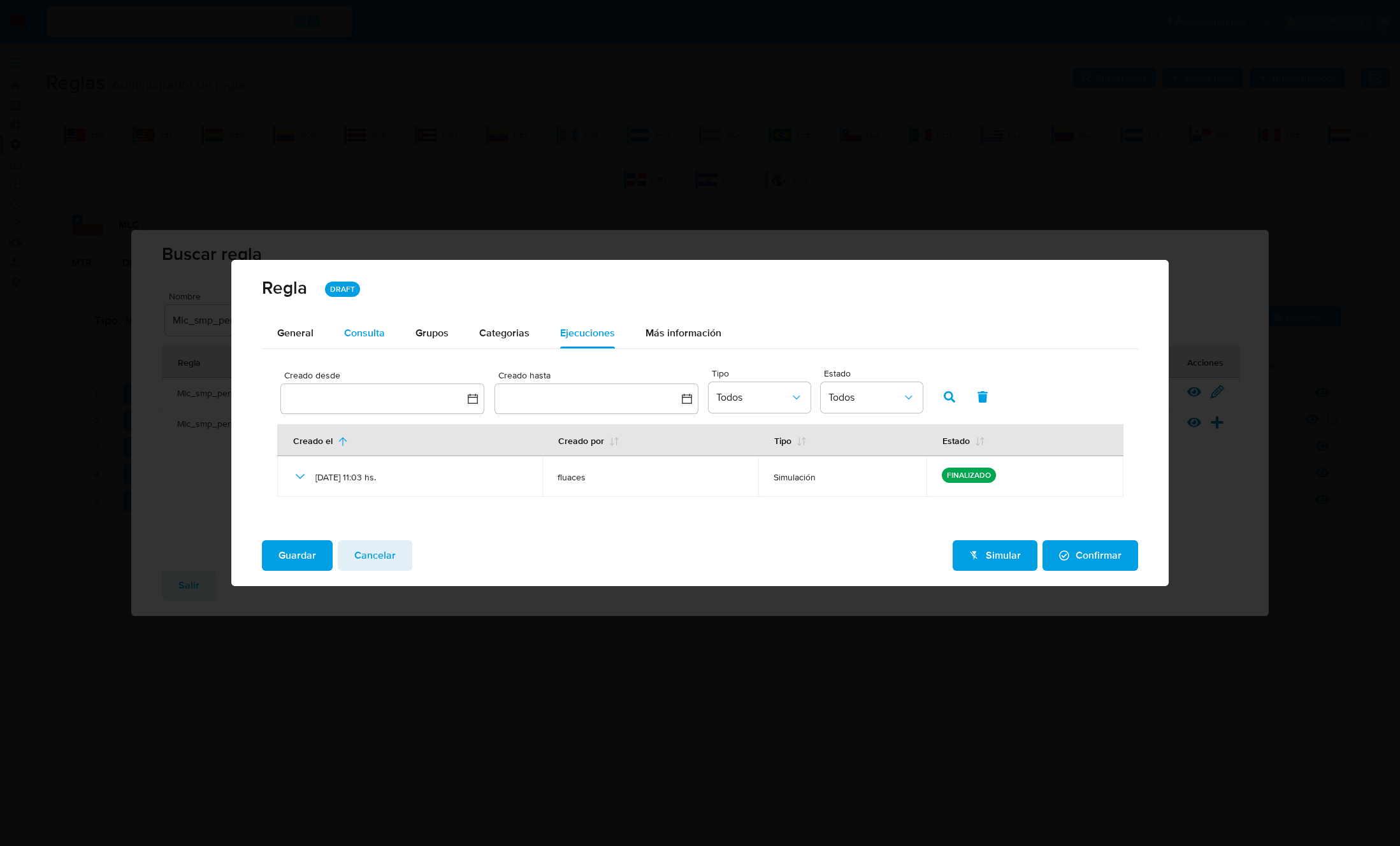
click at [362, 336] on span "Consulta" at bounding box center [364, 333] width 41 height 15
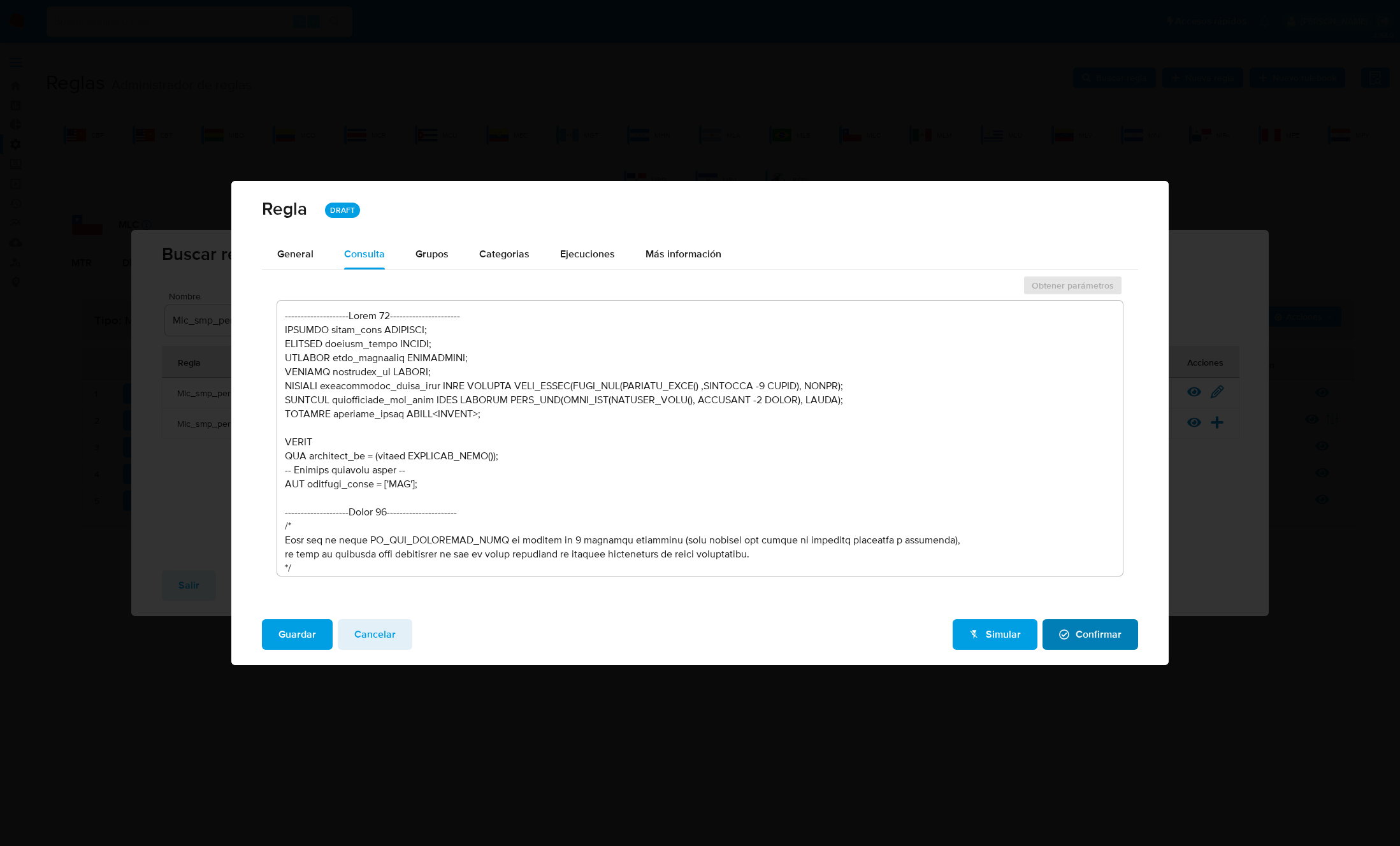
click at [1108, 634] on span "Confirmar" at bounding box center [1090, 634] width 62 height 28
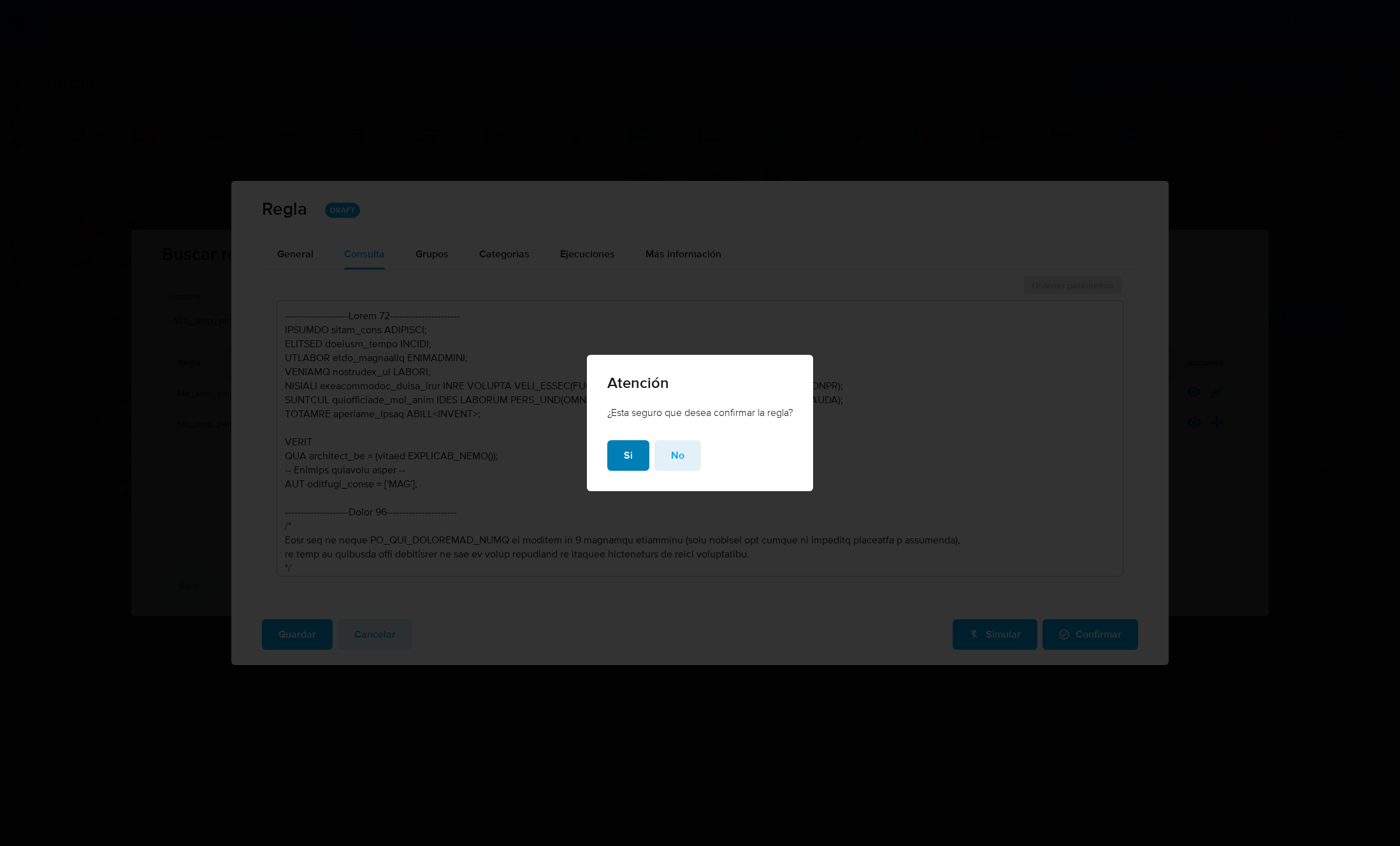
click at [630, 459] on span "Si" at bounding box center [628, 455] width 9 height 28
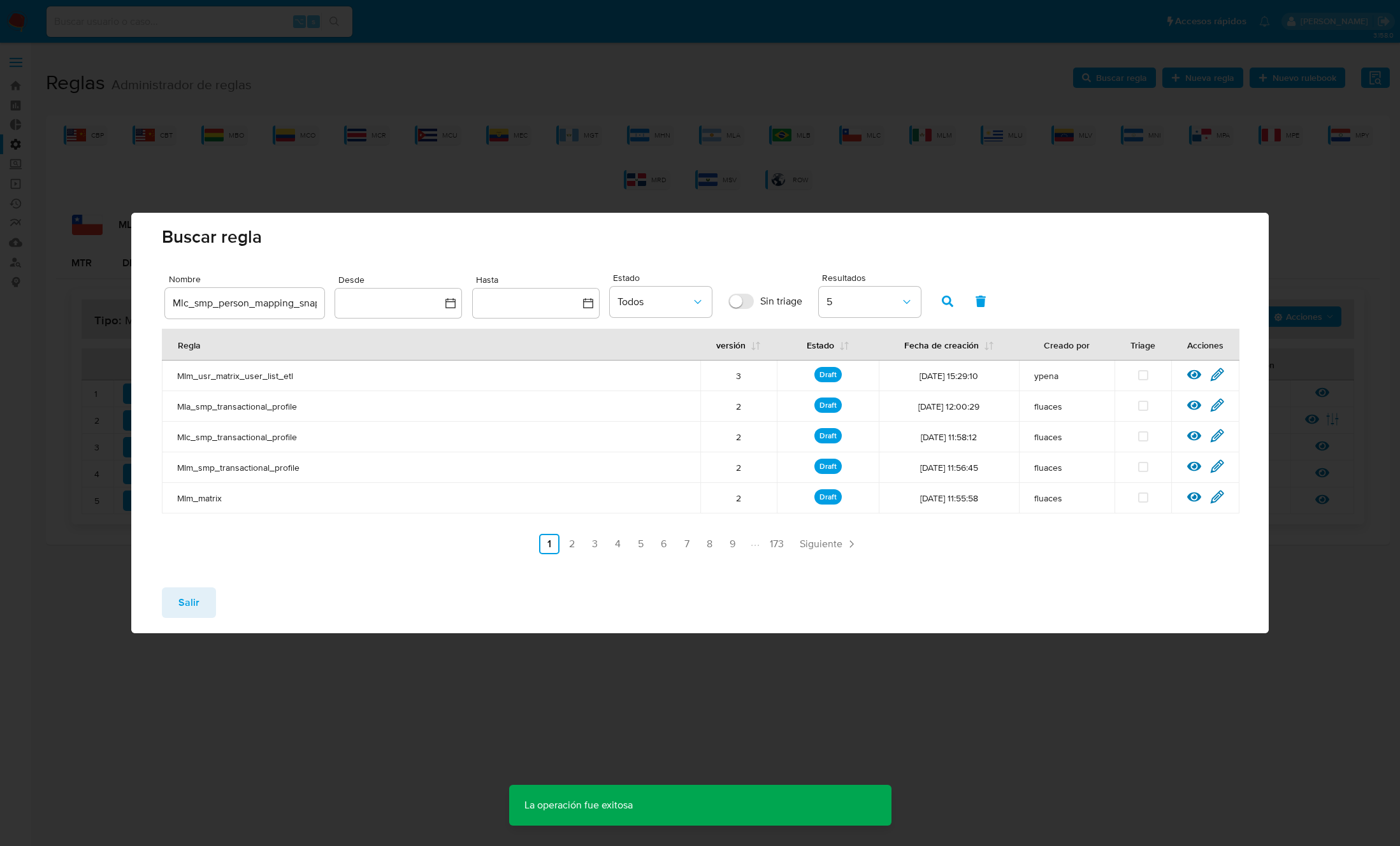
click at [193, 604] on span "Salir" at bounding box center [188, 602] width 21 height 28
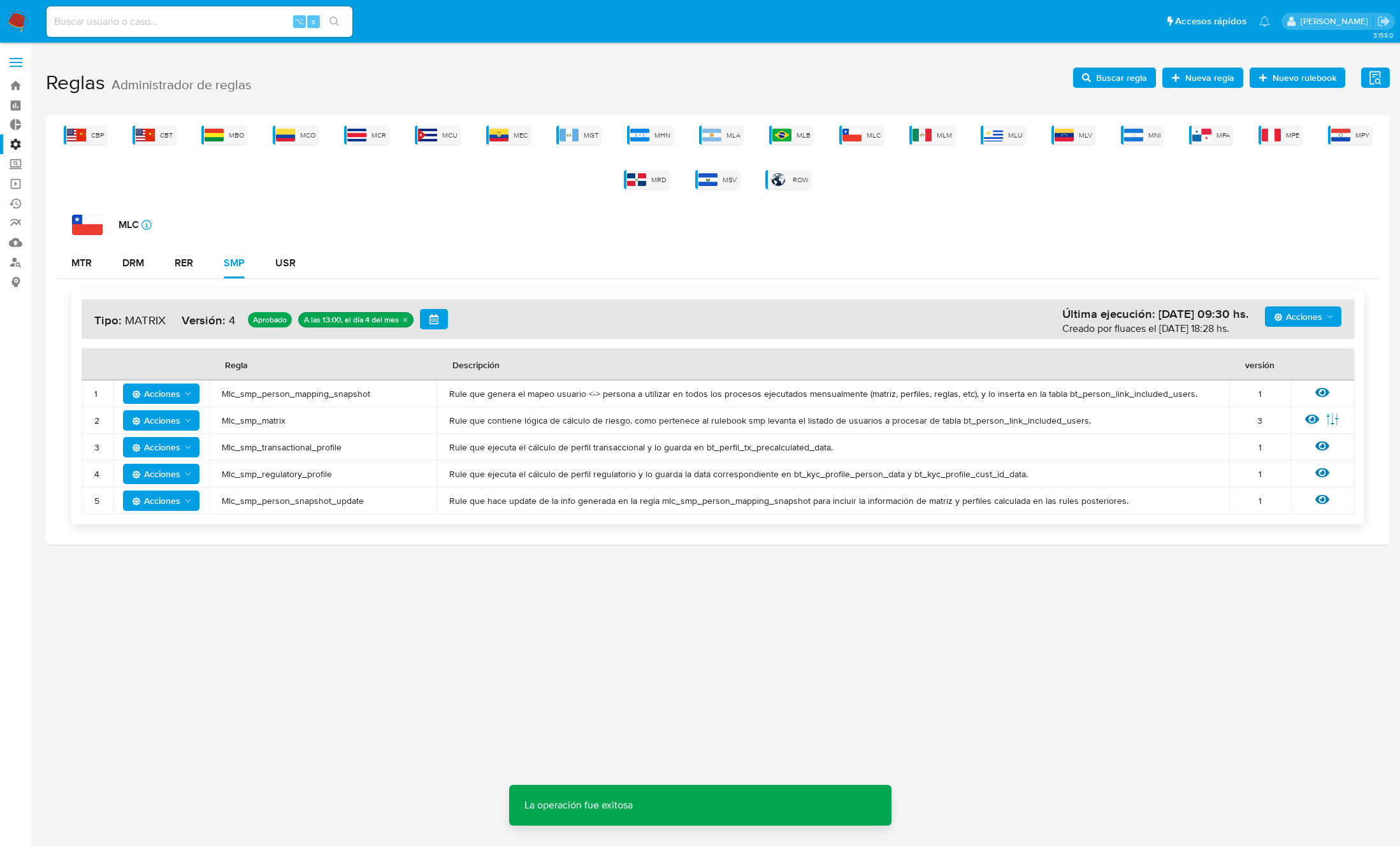
click at [281, 453] on td "Mlc_smp_transactional_profile" at bounding box center [323, 447] width 227 height 27
click at [287, 449] on span "Mlc_smp_transactional_profile" at bounding box center [322, 447] width 202 height 12
click at [1110, 71] on span "Buscar regla" at bounding box center [1121, 77] width 51 height 21
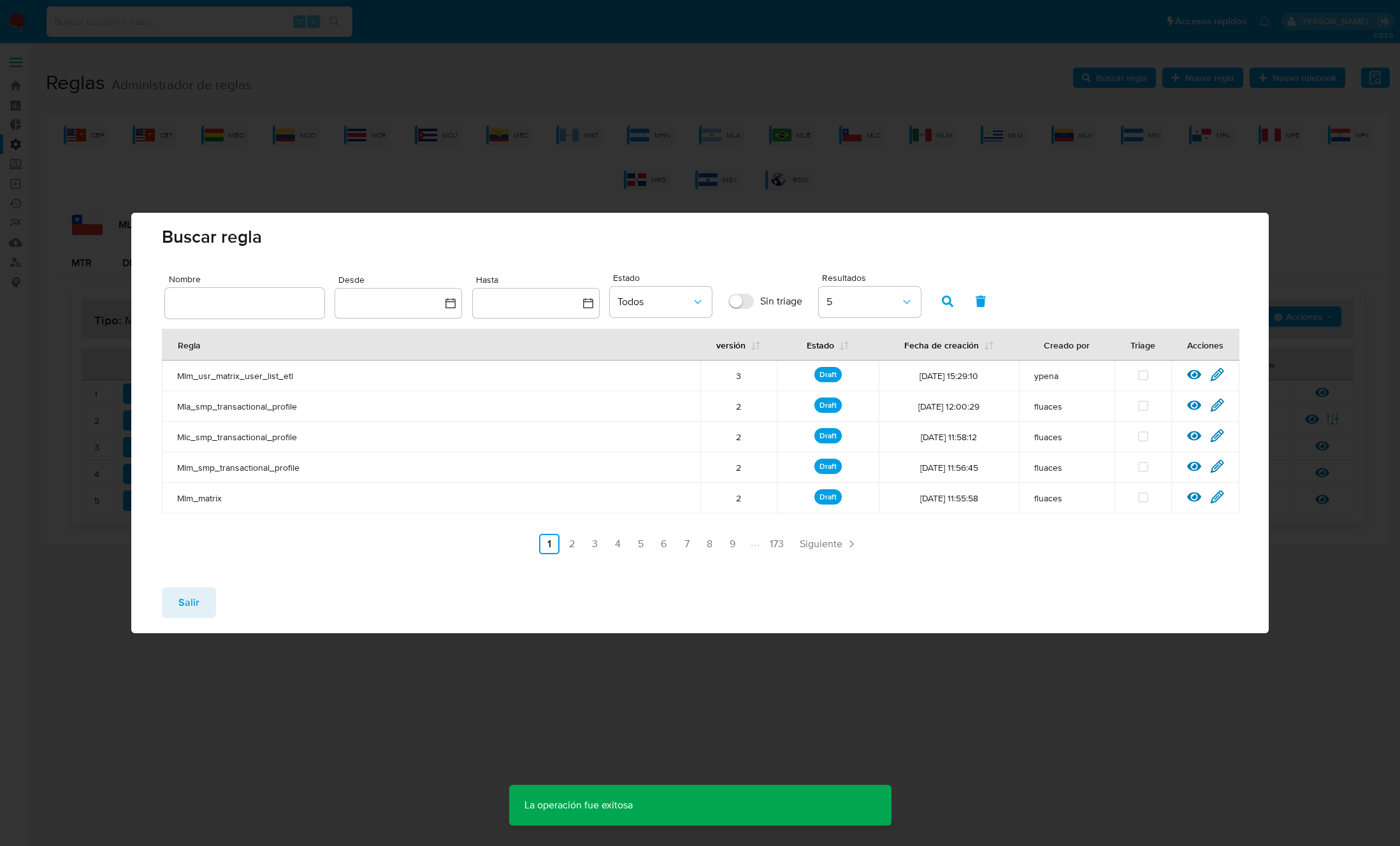
click at [274, 292] on div at bounding box center [245, 303] width 159 height 31
click at [271, 304] on input "text" at bounding box center [245, 303] width 159 height 17
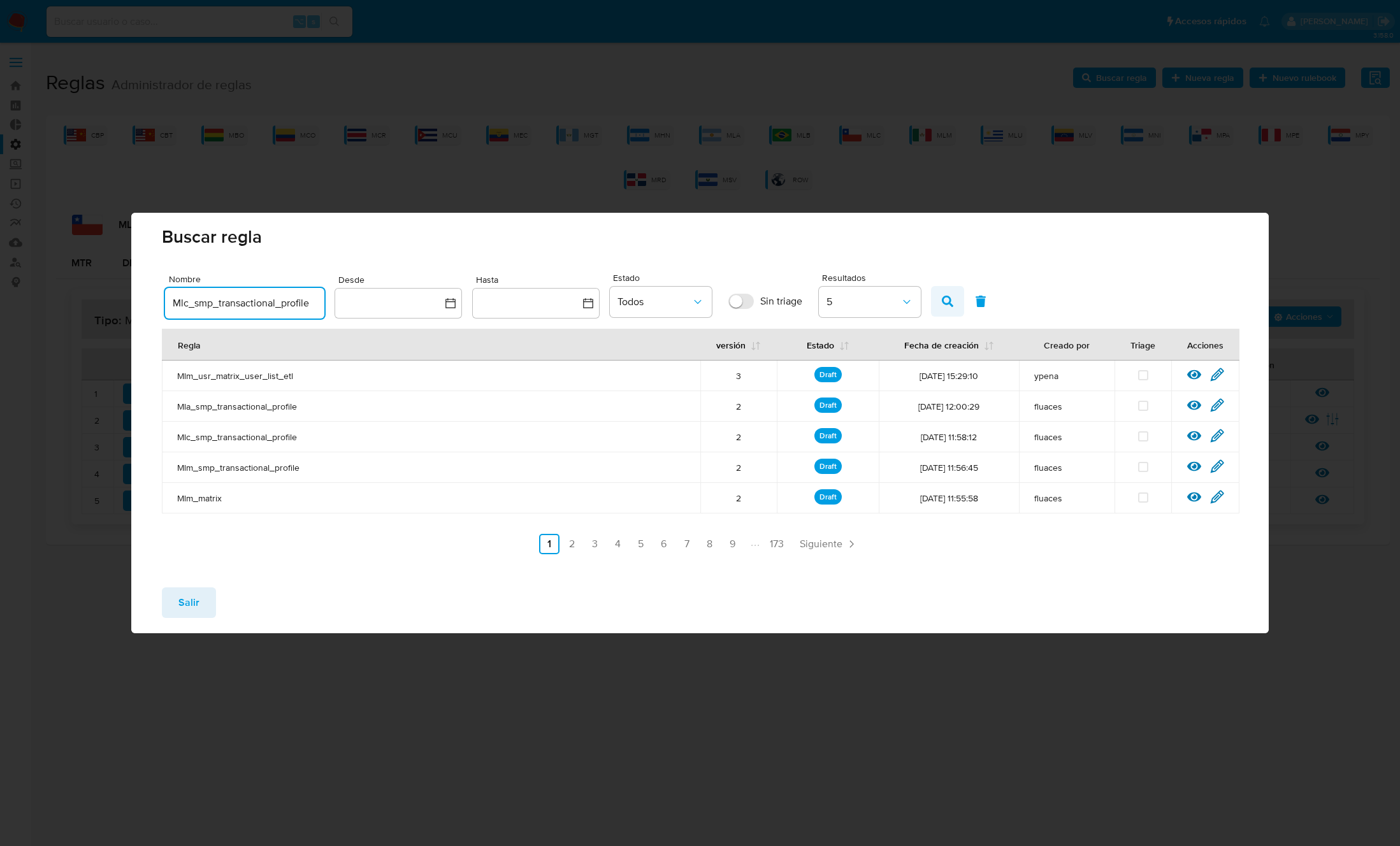
type input "Mlc_smp_transactional_profile"
click at [946, 298] on icon "button" at bounding box center [948, 301] width 12 height 12
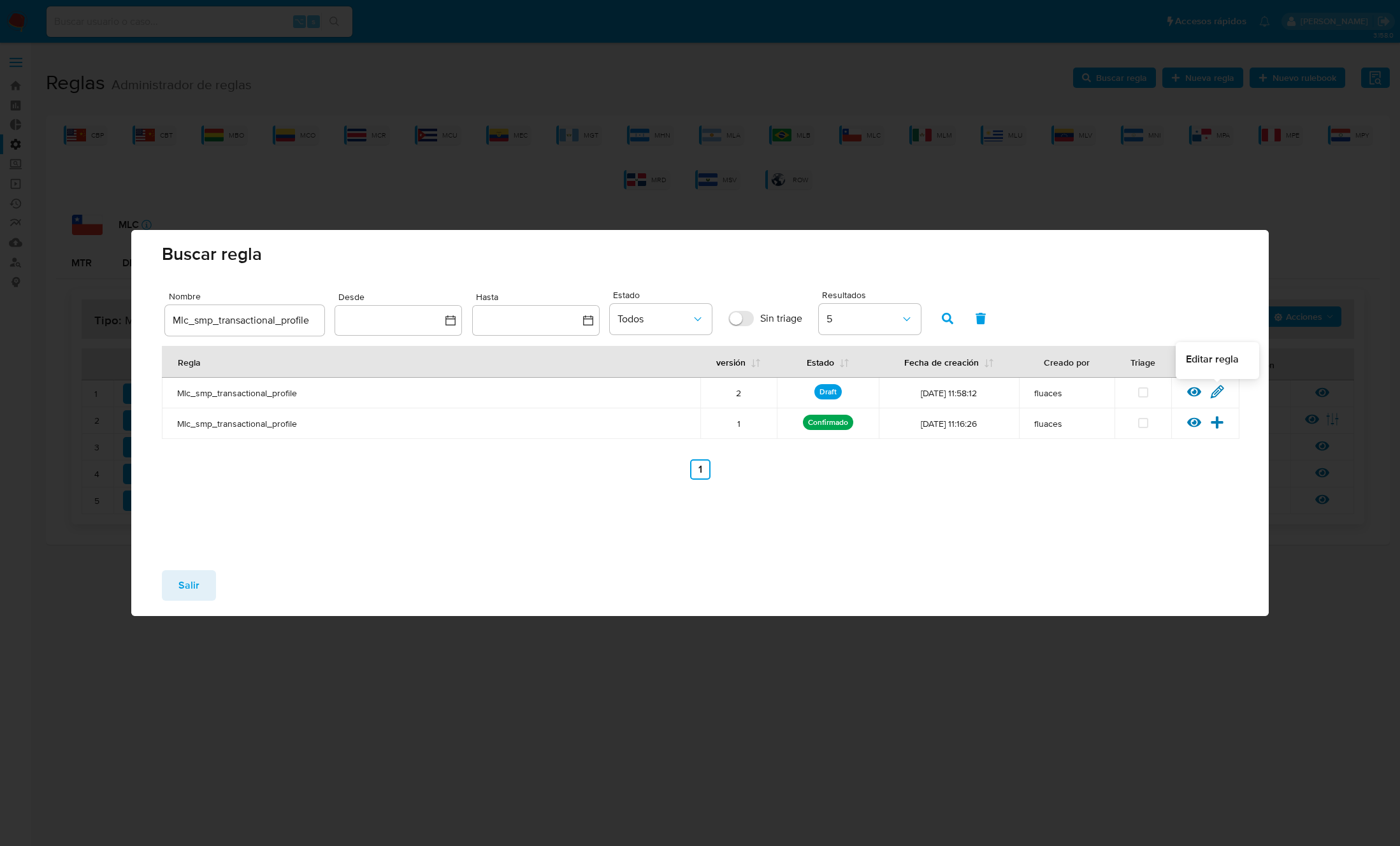
click at [1215, 391] on icon at bounding box center [1217, 391] width 14 height 14
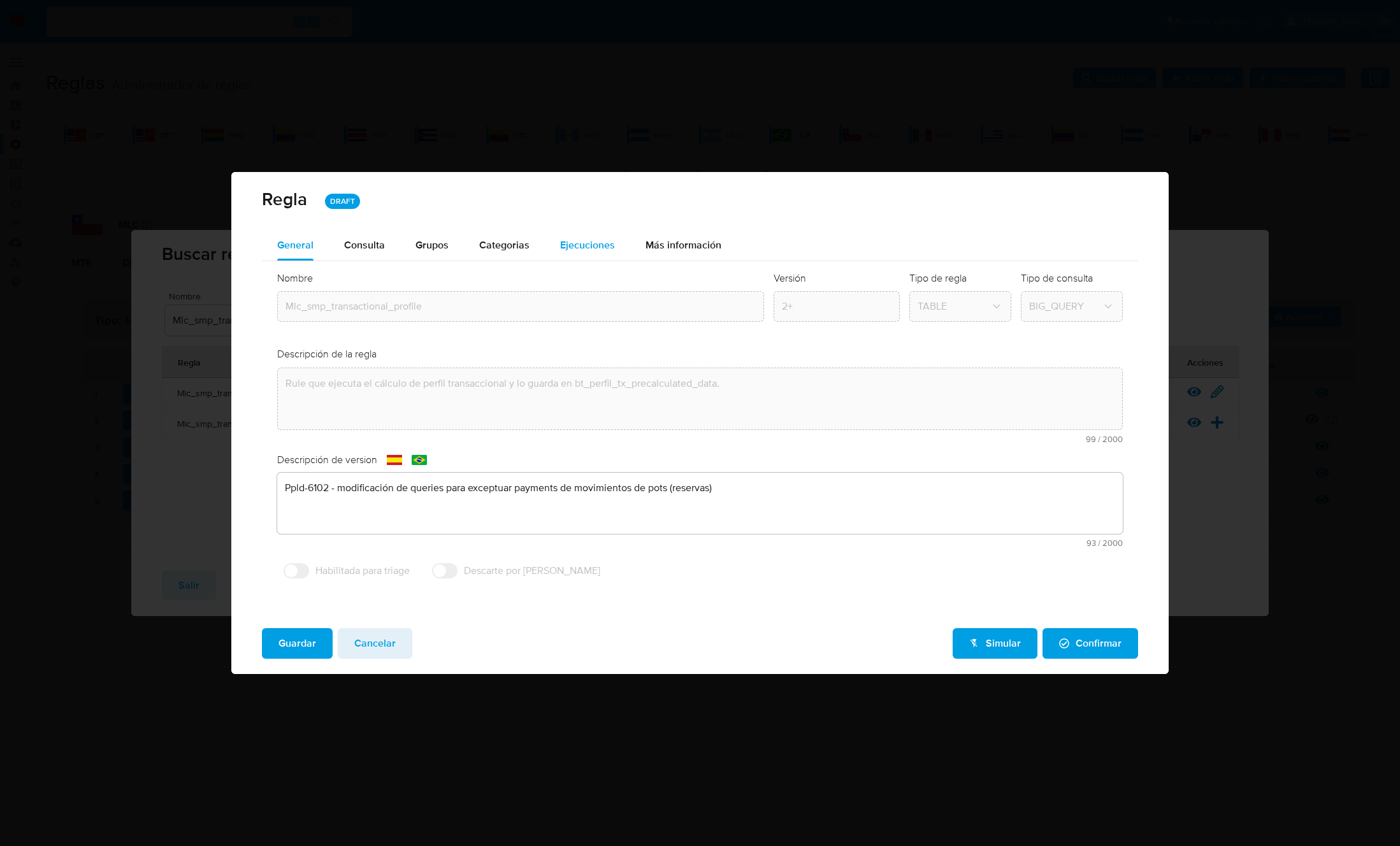
click at [578, 247] on span "Ejecuciones" at bounding box center [588, 245] width 55 height 15
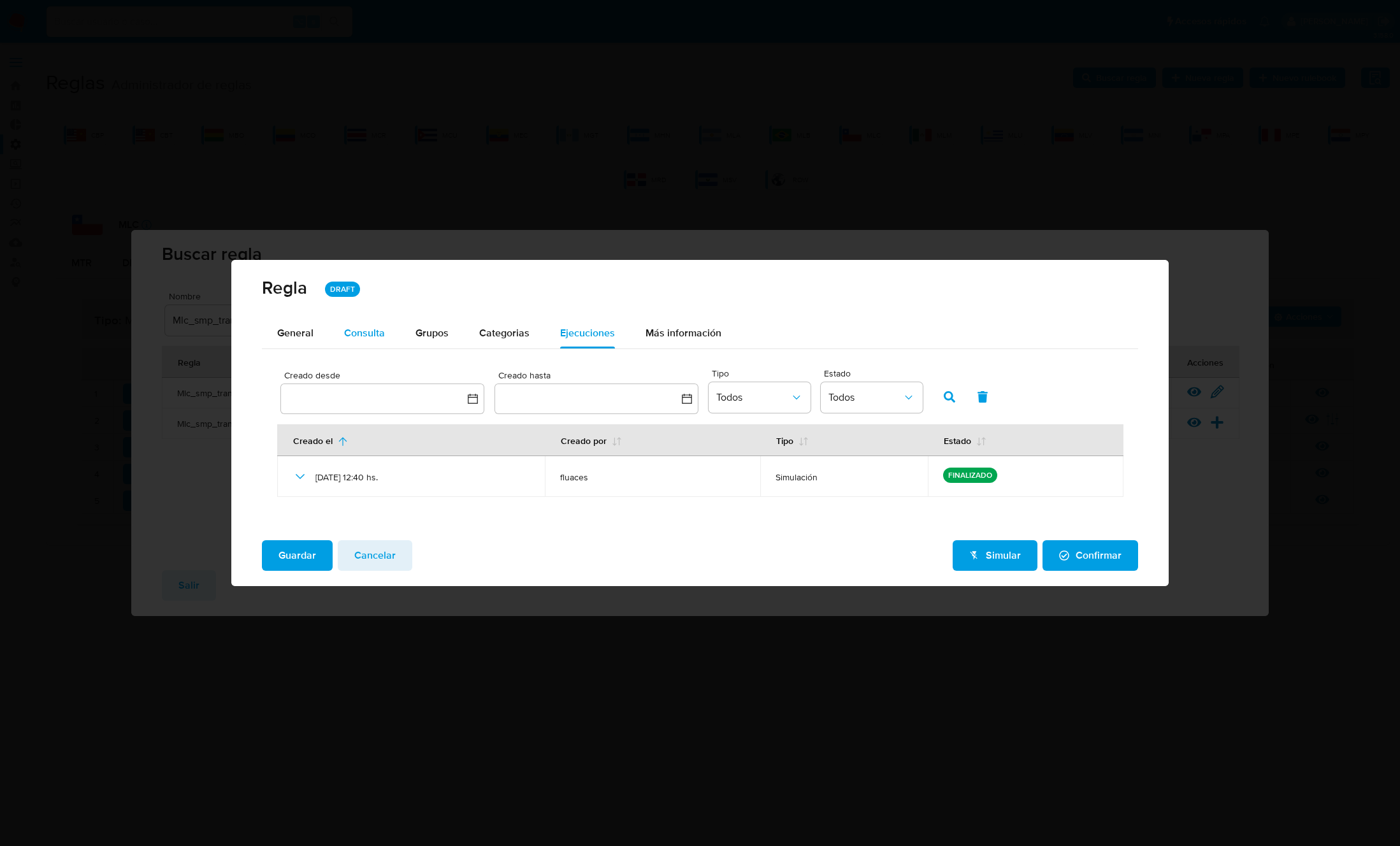
click at [375, 333] on span "Consulta" at bounding box center [364, 333] width 41 height 15
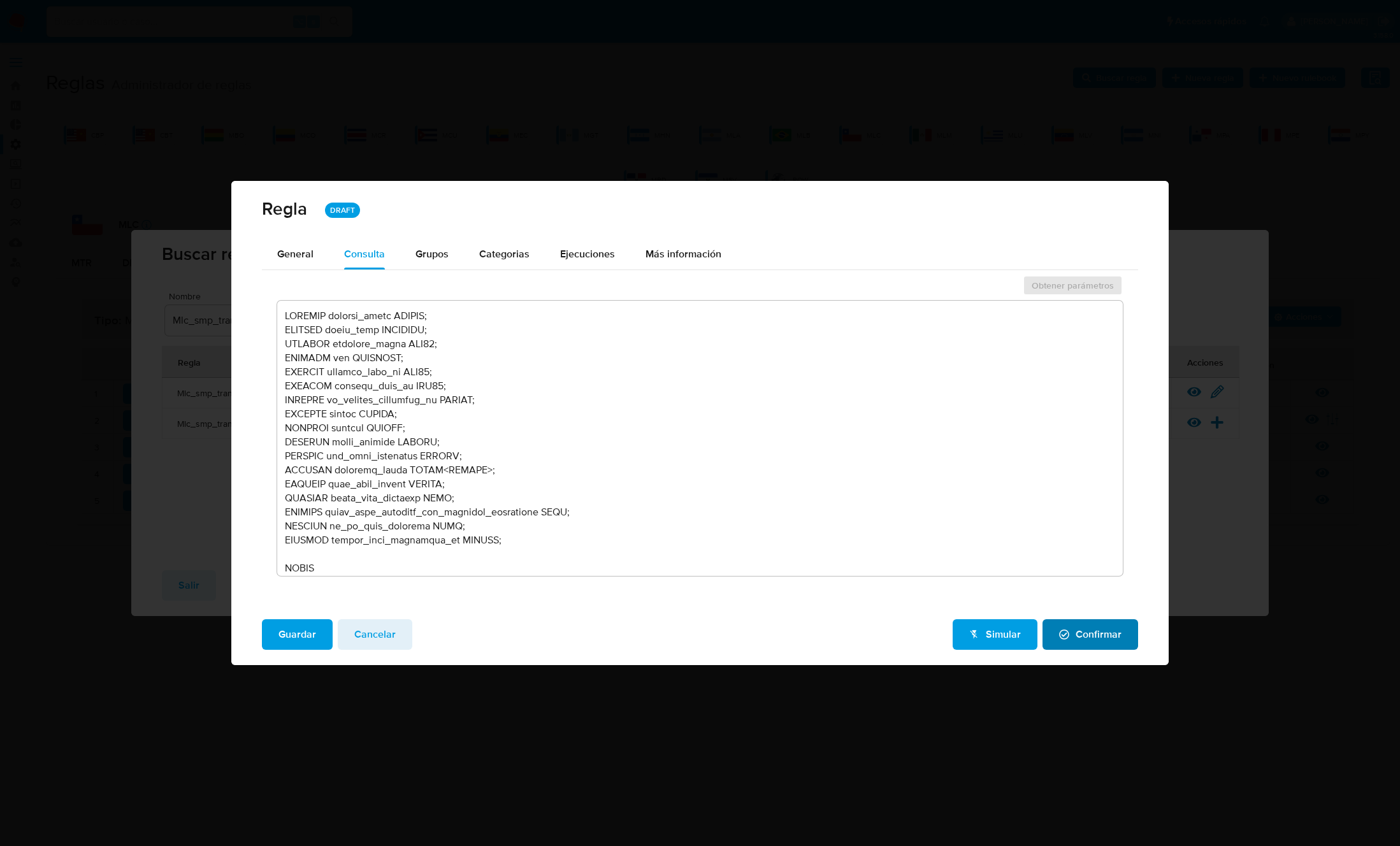
click at [1113, 634] on span "Confirmar" at bounding box center [1090, 634] width 62 height 28
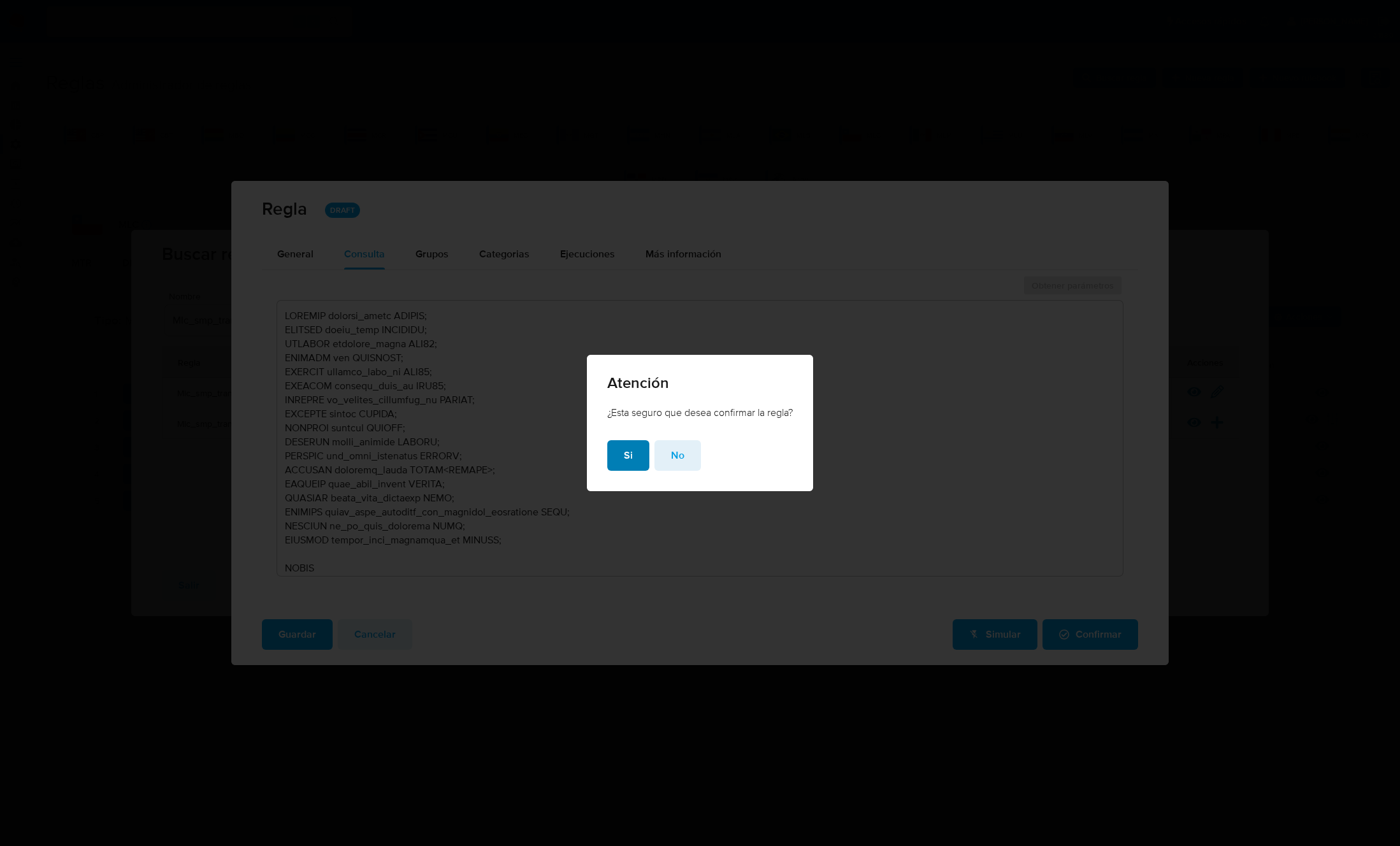
click at [625, 459] on span "Si" at bounding box center [628, 455] width 9 height 28
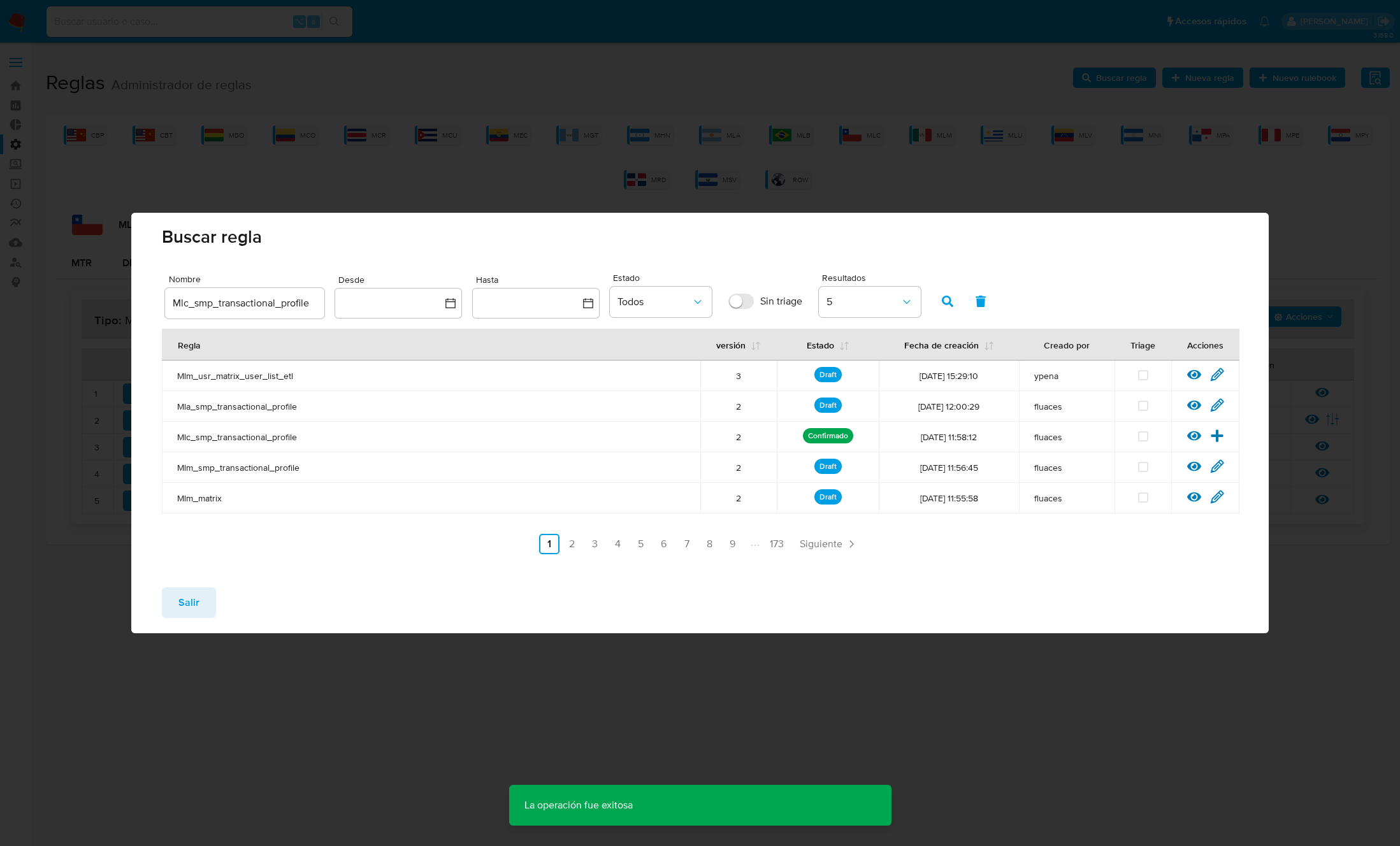
click at [199, 607] on button "Salir" at bounding box center [188, 602] width 54 height 31
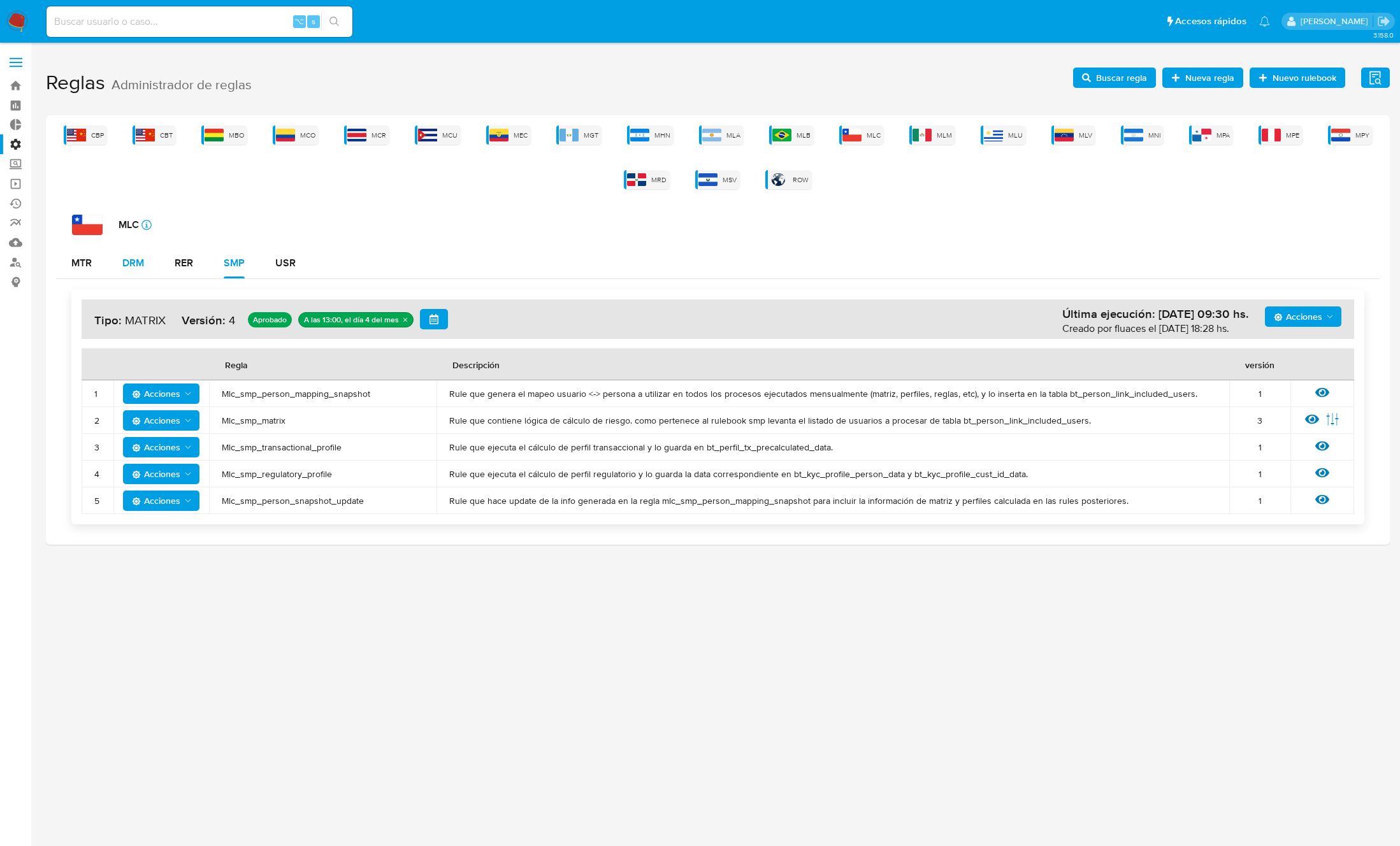
click at [131, 267] on div "DRM" at bounding box center [133, 263] width 22 height 10
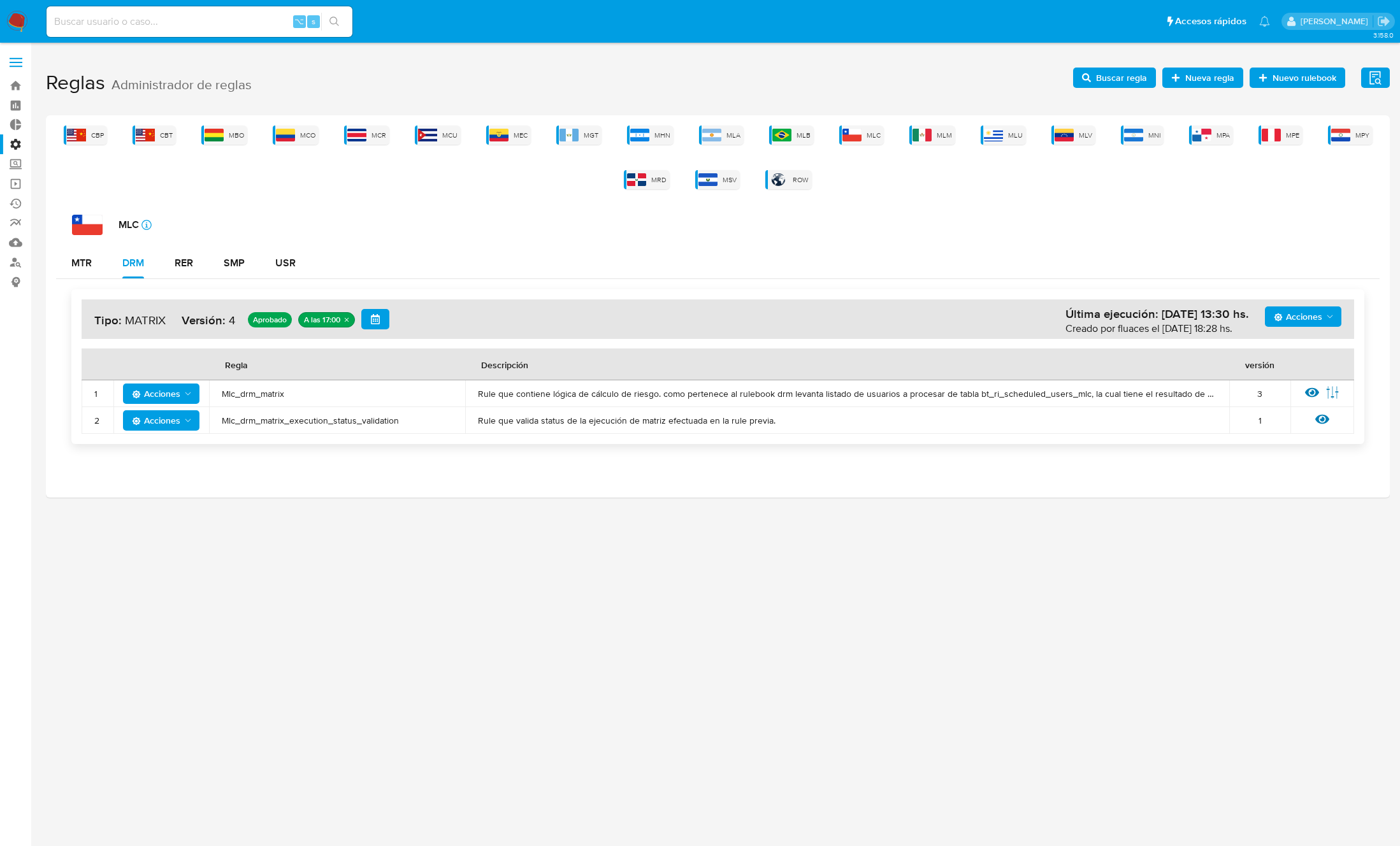
click at [259, 391] on span "Mlc_drm_matrix" at bounding box center [337, 394] width 231 height 12
click at [153, 396] on span "Acciones" at bounding box center [156, 393] width 48 height 21
click at [168, 432] on button "Deshabilitar" at bounding box center [161, 425] width 115 height 31
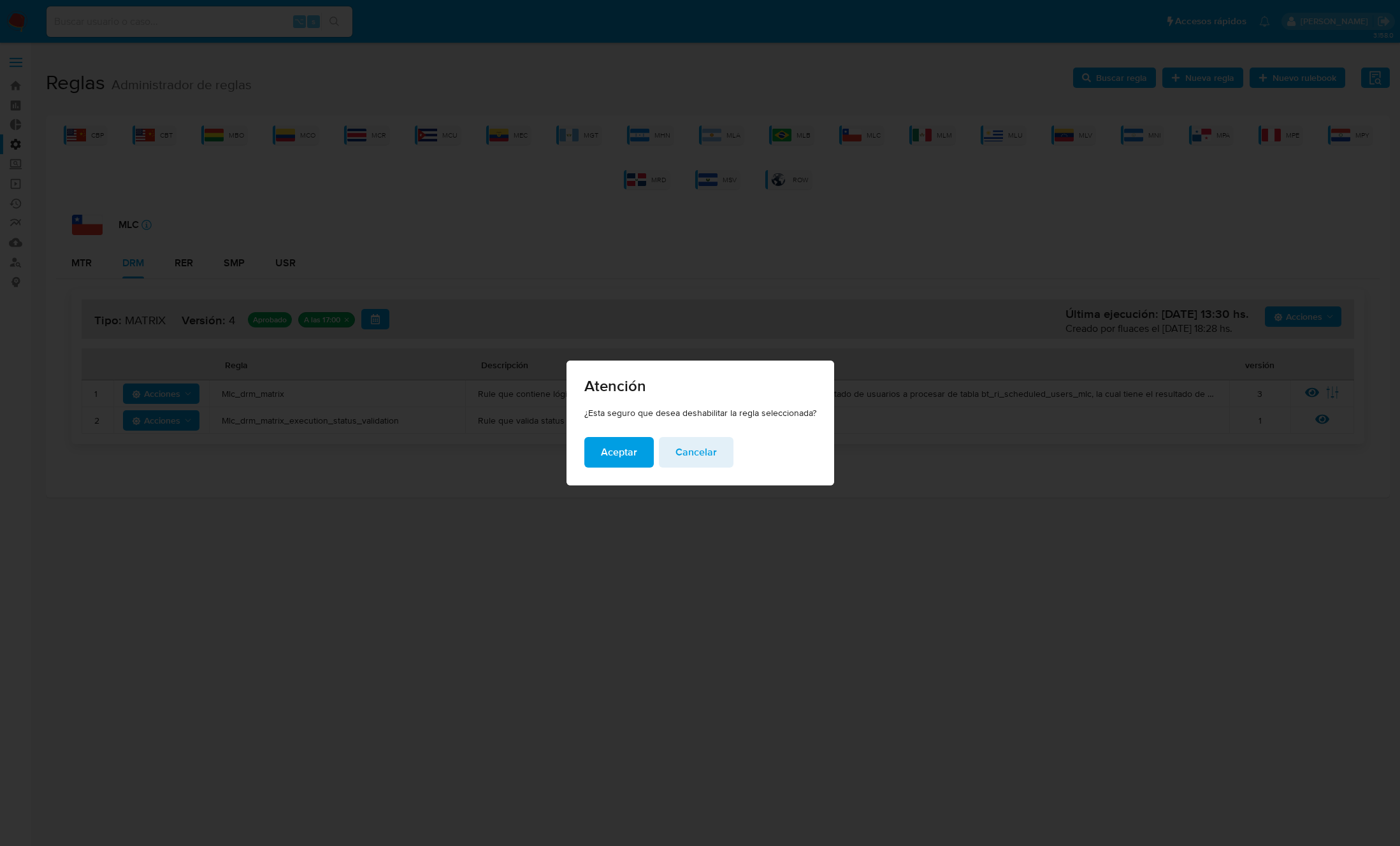
click at [607, 465] on span "Aceptar" at bounding box center [619, 452] width 37 height 28
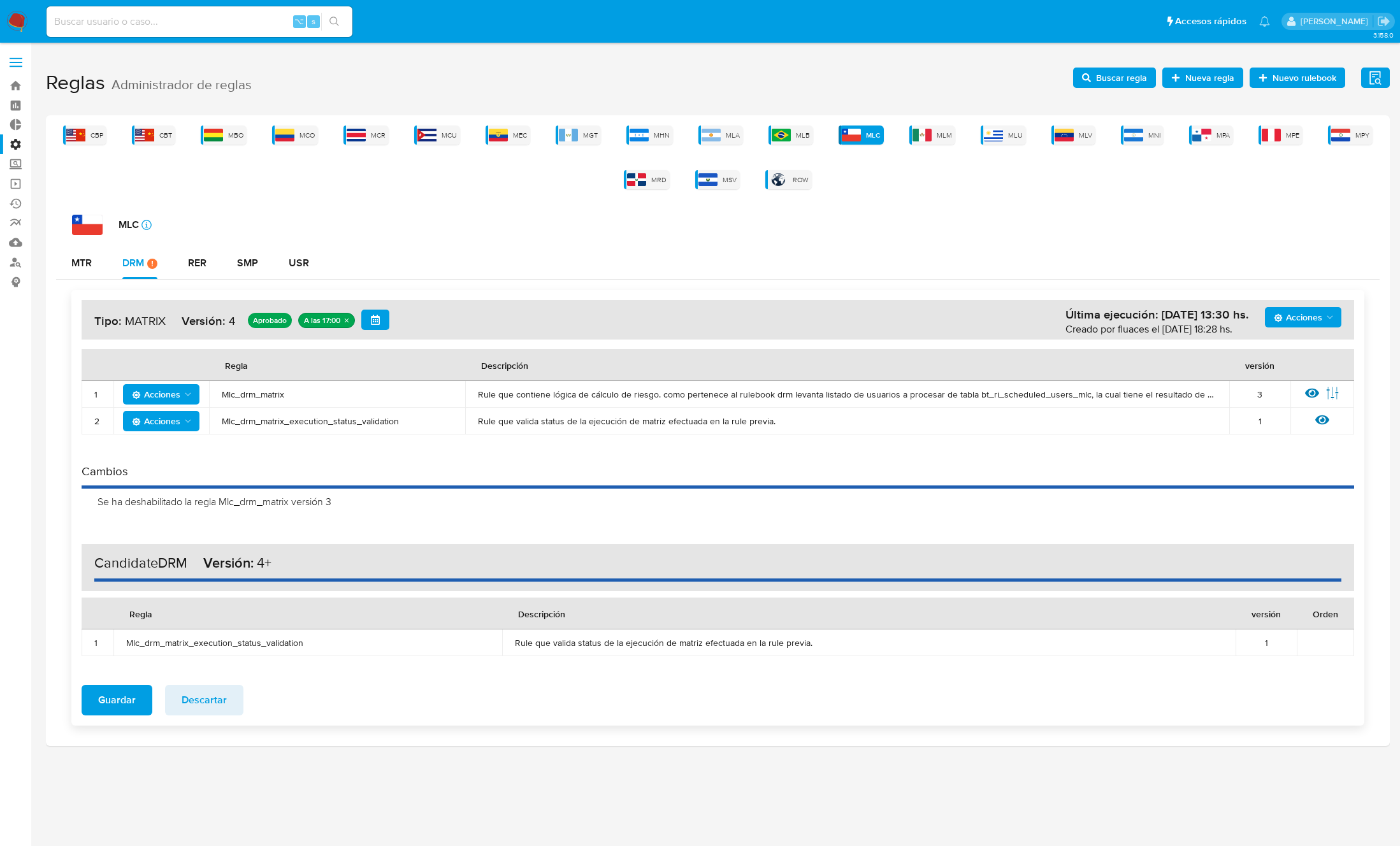
click at [1310, 314] on span "Acciones" at bounding box center [1298, 317] width 48 height 21
click at [1281, 348] on button "Agregar reglas" at bounding box center [1303, 348] width 115 height 31
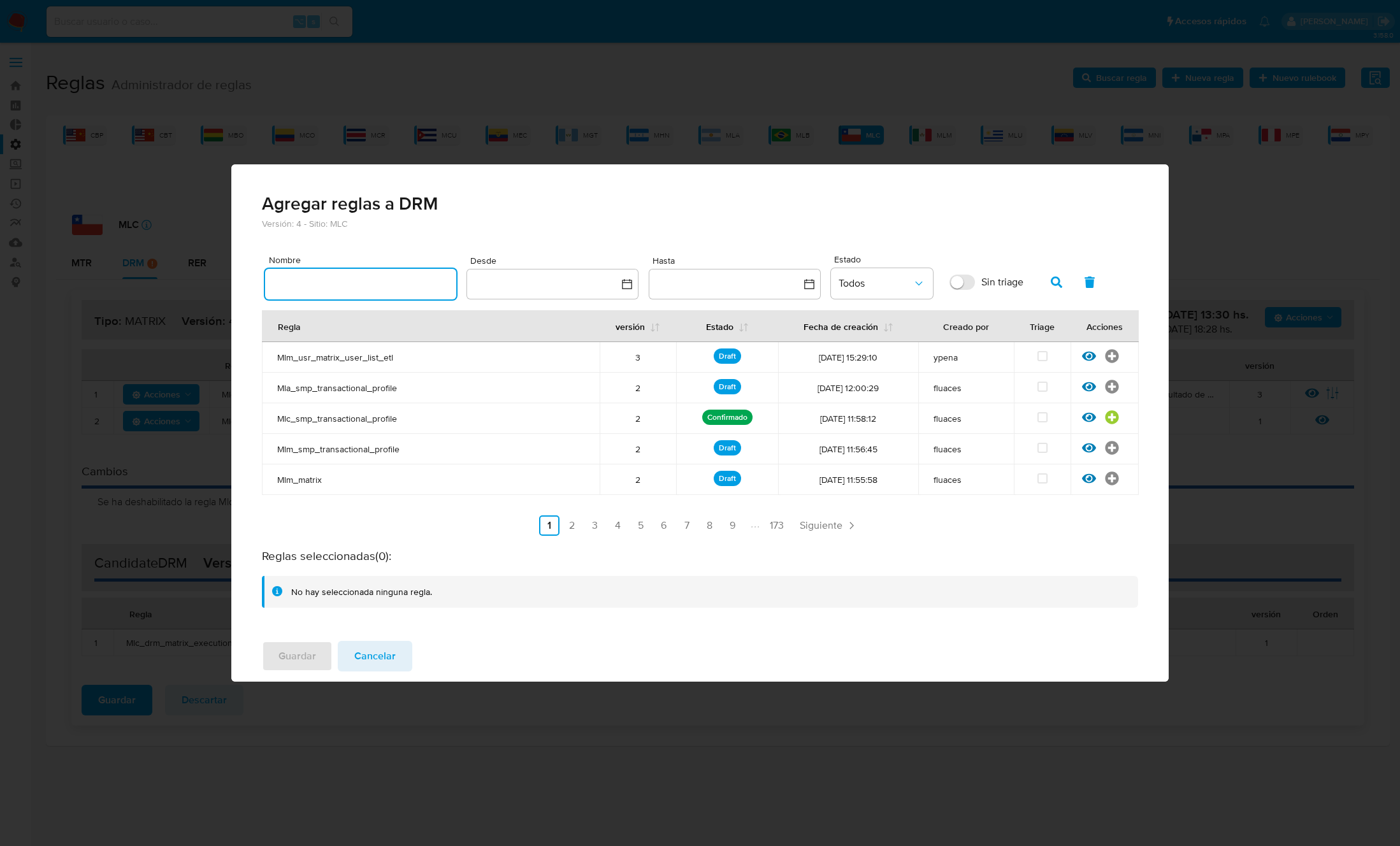
click at [386, 281] on input "text" at bounding box center [360, 284] width 191 height 17
type input "Mlc_drm_matrix"
click at [1055, 287] on icon "button" at bounding box center [1056, 282] width 12 height 12
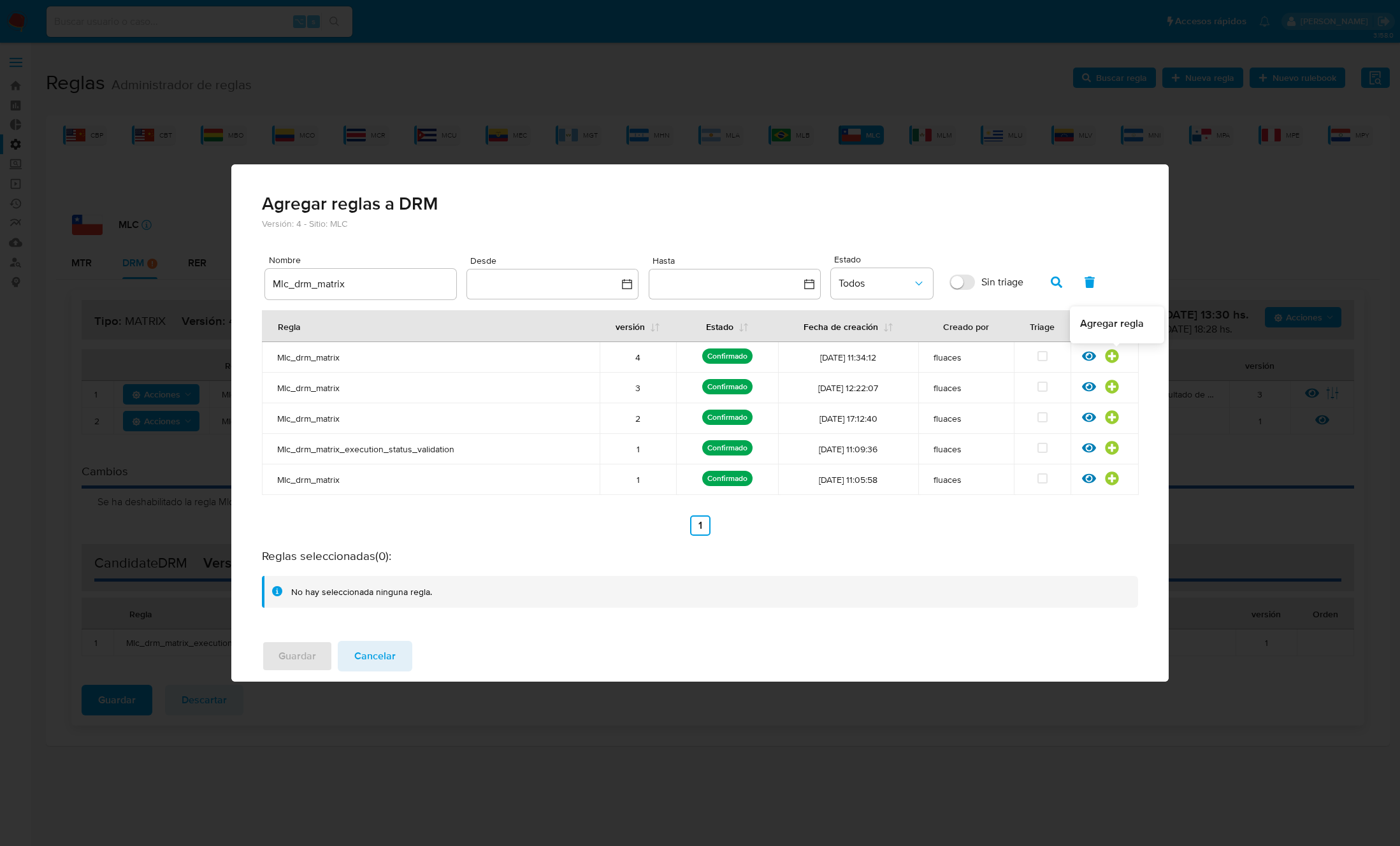
click at [1113, 357] on icon at bounding box center [1111, 356] width 13 height 13
click at [309, 658] on span "Guardar" at bounding box center [297, 656] width 37 height 28
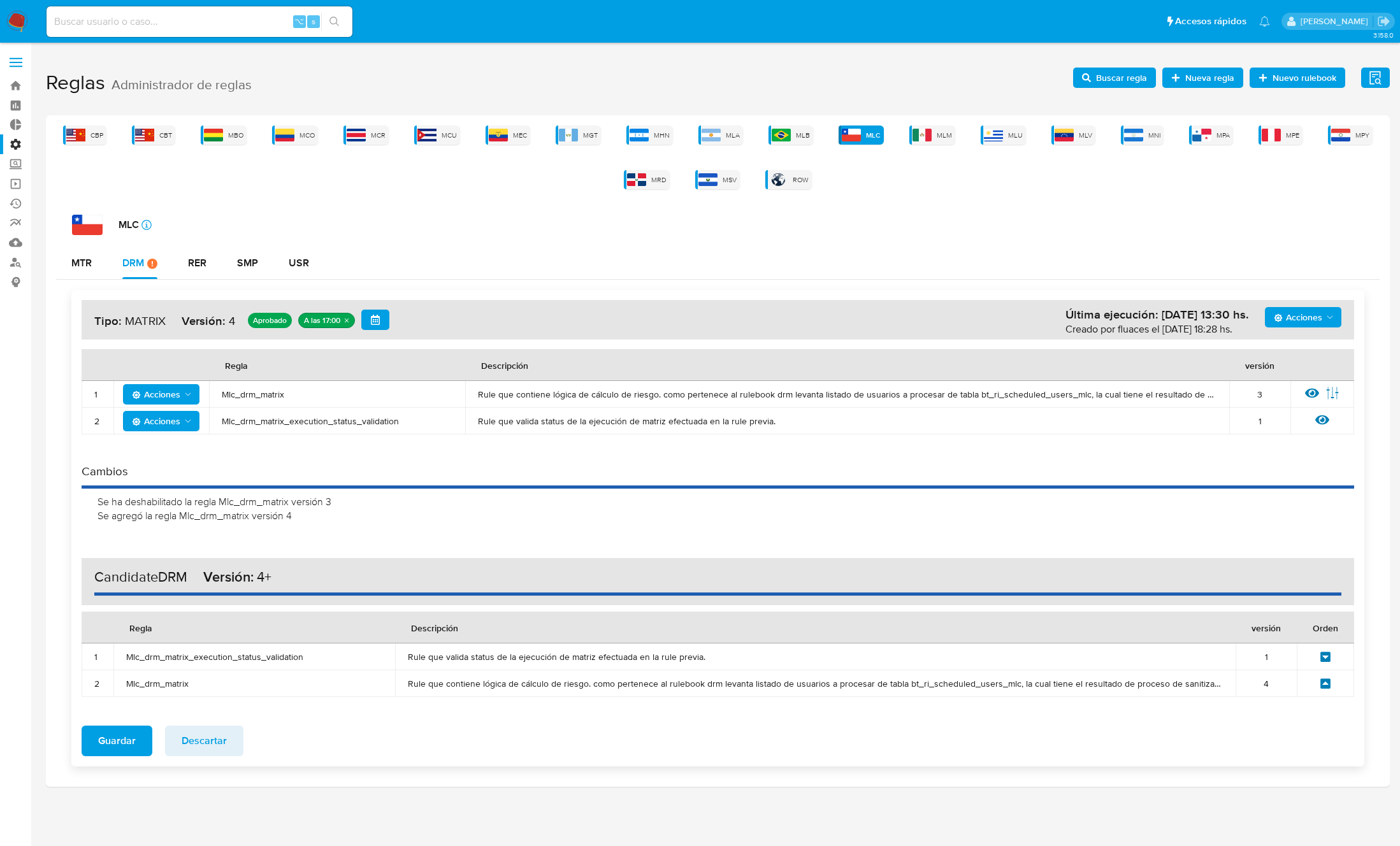
click at [1335, 687] on div at bounding box center [1325, 683] width 32 height 12
click at [1327, 684] on icon at bounding box center [1325, 683] width 12 height 12
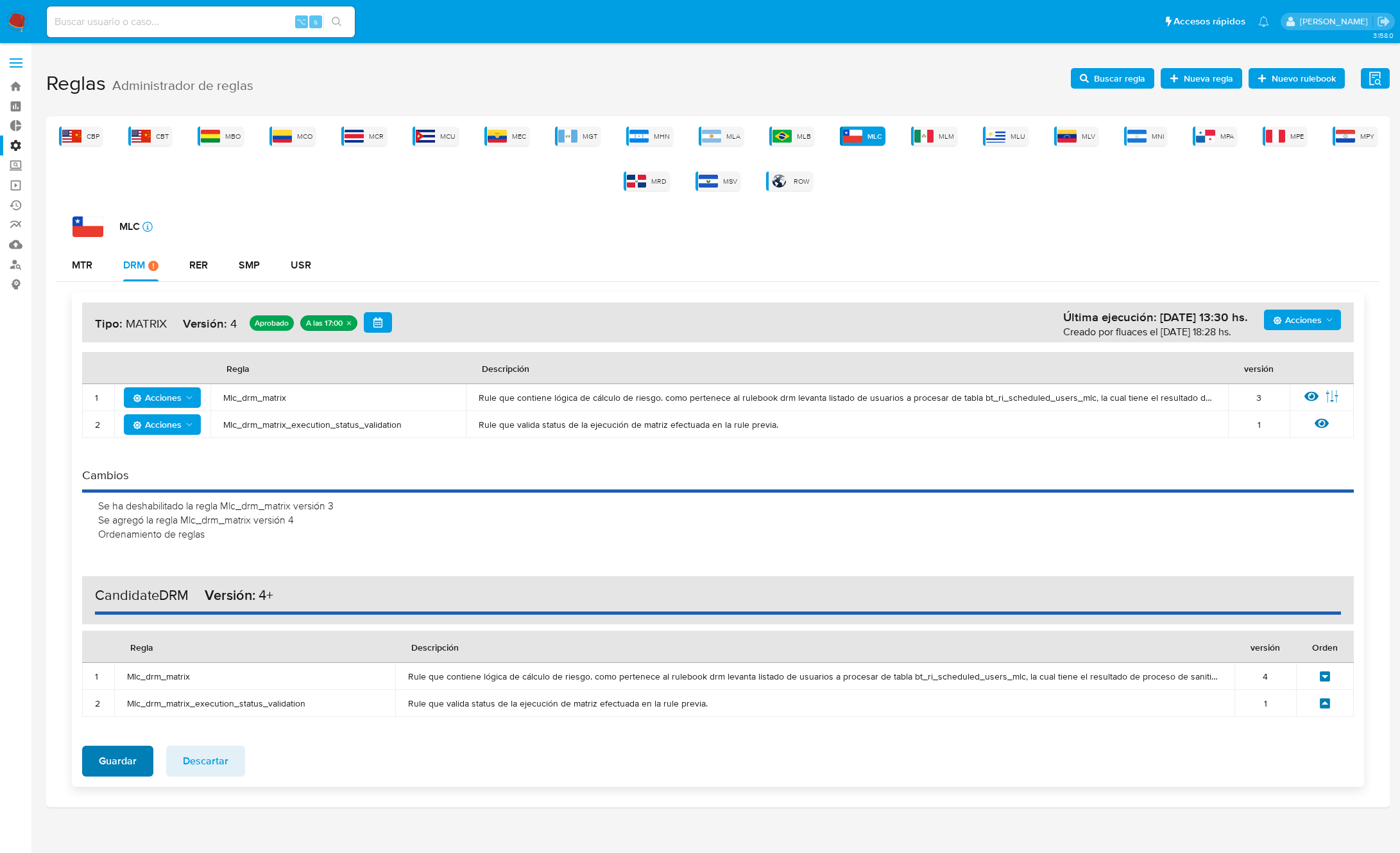
click at [105, 762] on span "Guardar" at bounding box center [117, 761] width 38 height 28
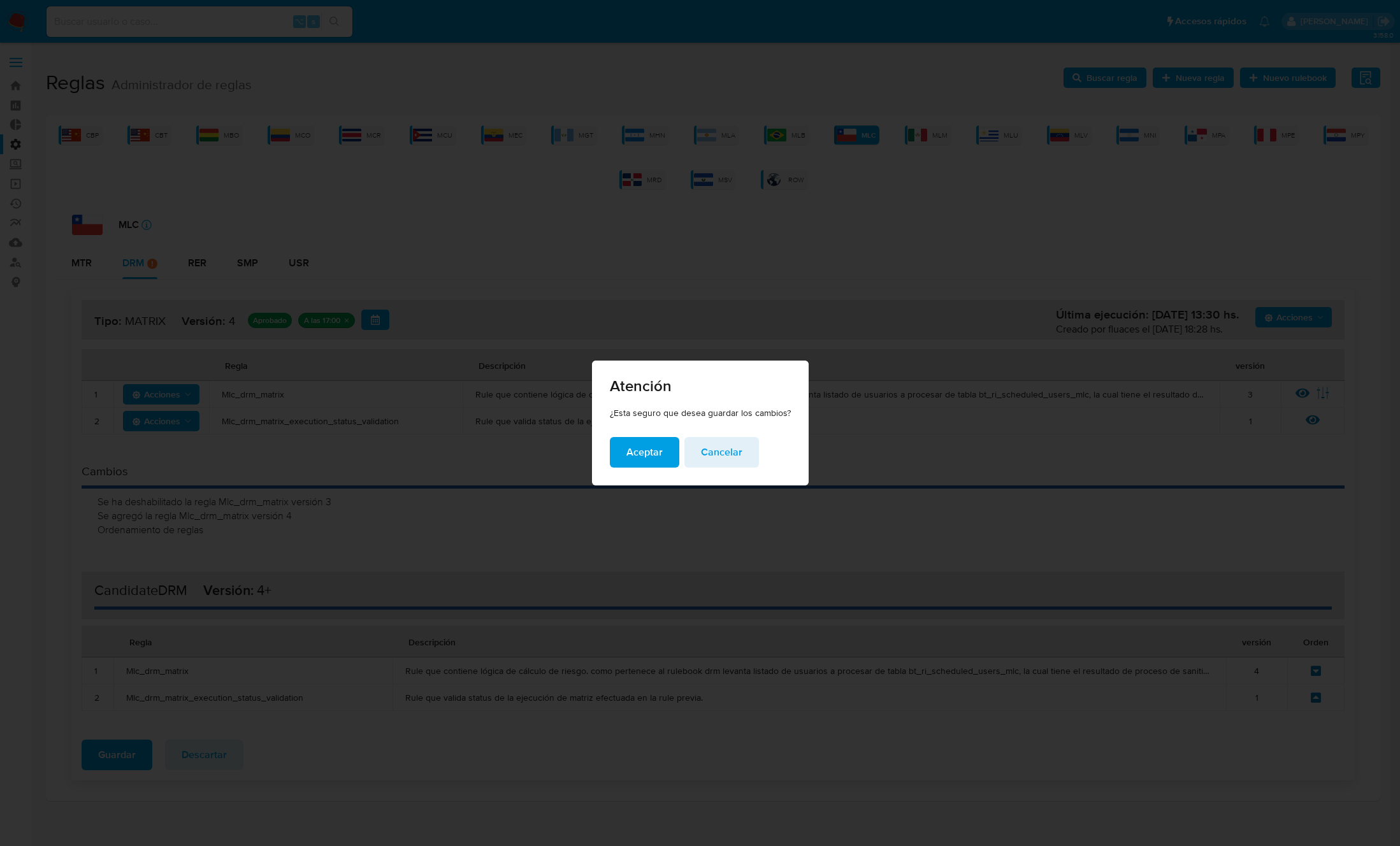
click at [628, 452] on span "Aceptar" at bounding box center [645, 452] width 37 height 28
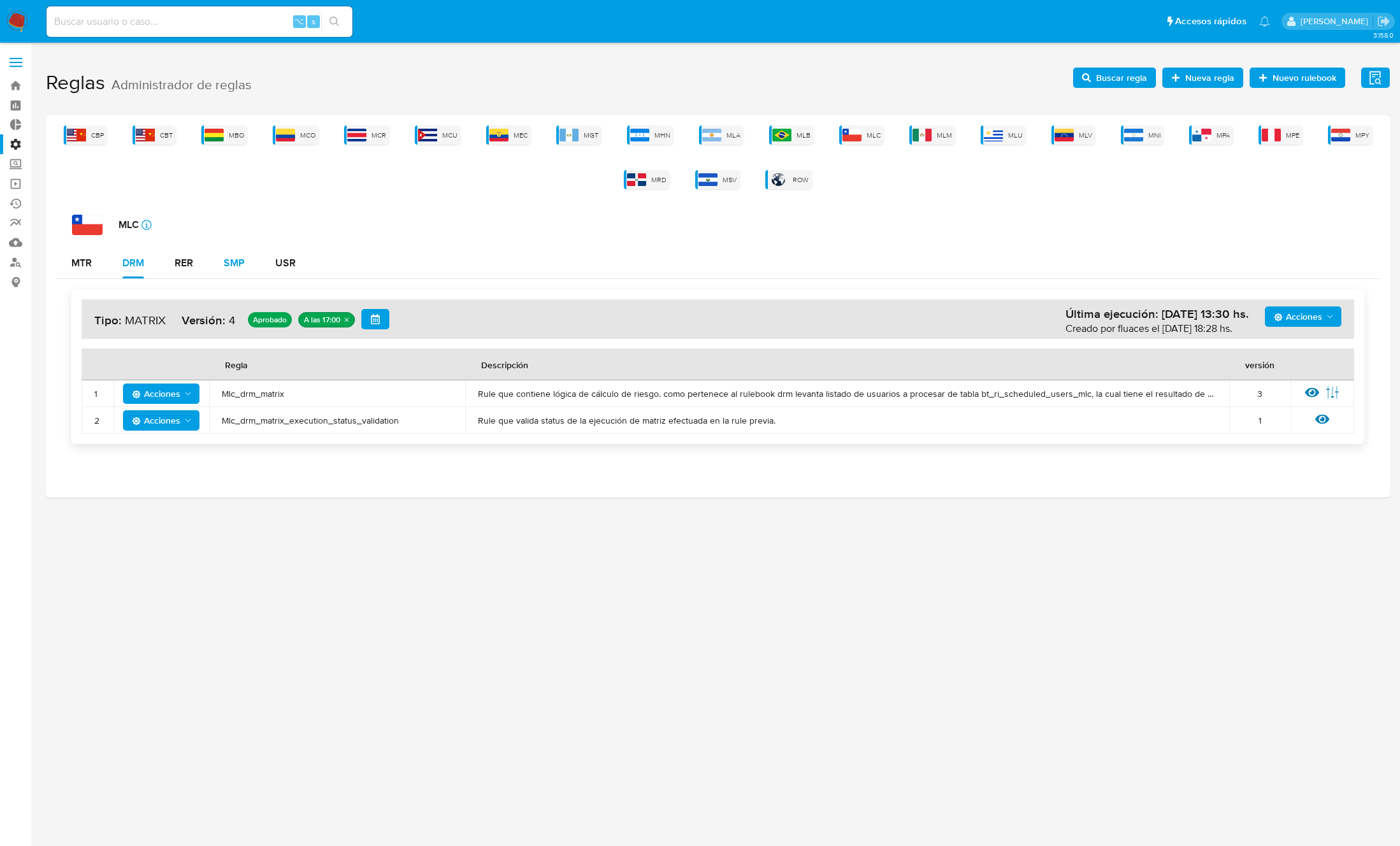
click at [227, 258] on div "SMP" at bounding box center [234, 263] width 21 height 10
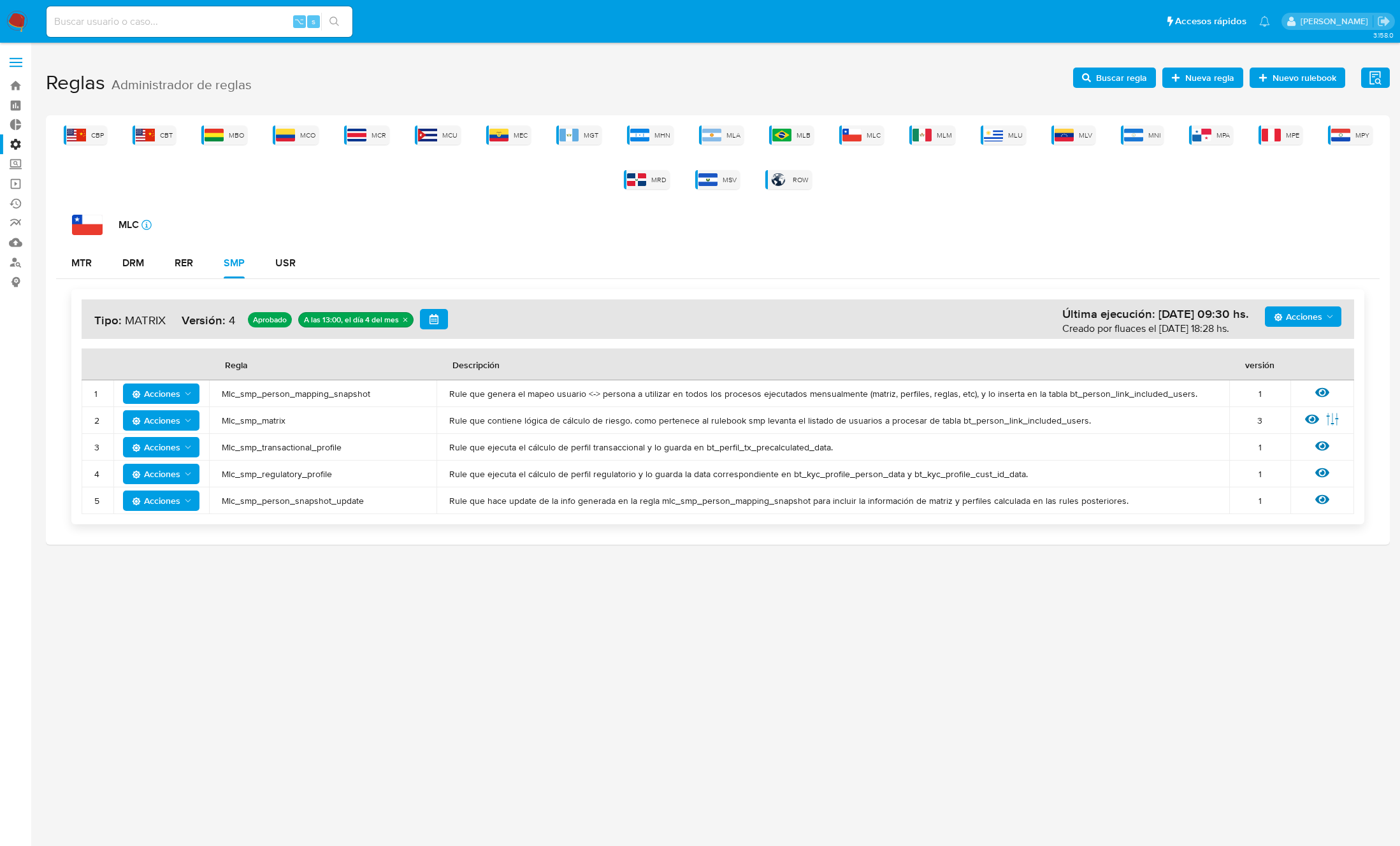
click at [256, 395] on span "Mlc_smp_person_mapping_snapshot" at bounding box center [322, 394] width 202 height 12
click at [183, 396] on icon "Acciones" at bounding box center [188, 393] width 10 height 10
click at [168, 426] on button "Deshabilitar" at bounding box center [161, 425] width 115 height 31
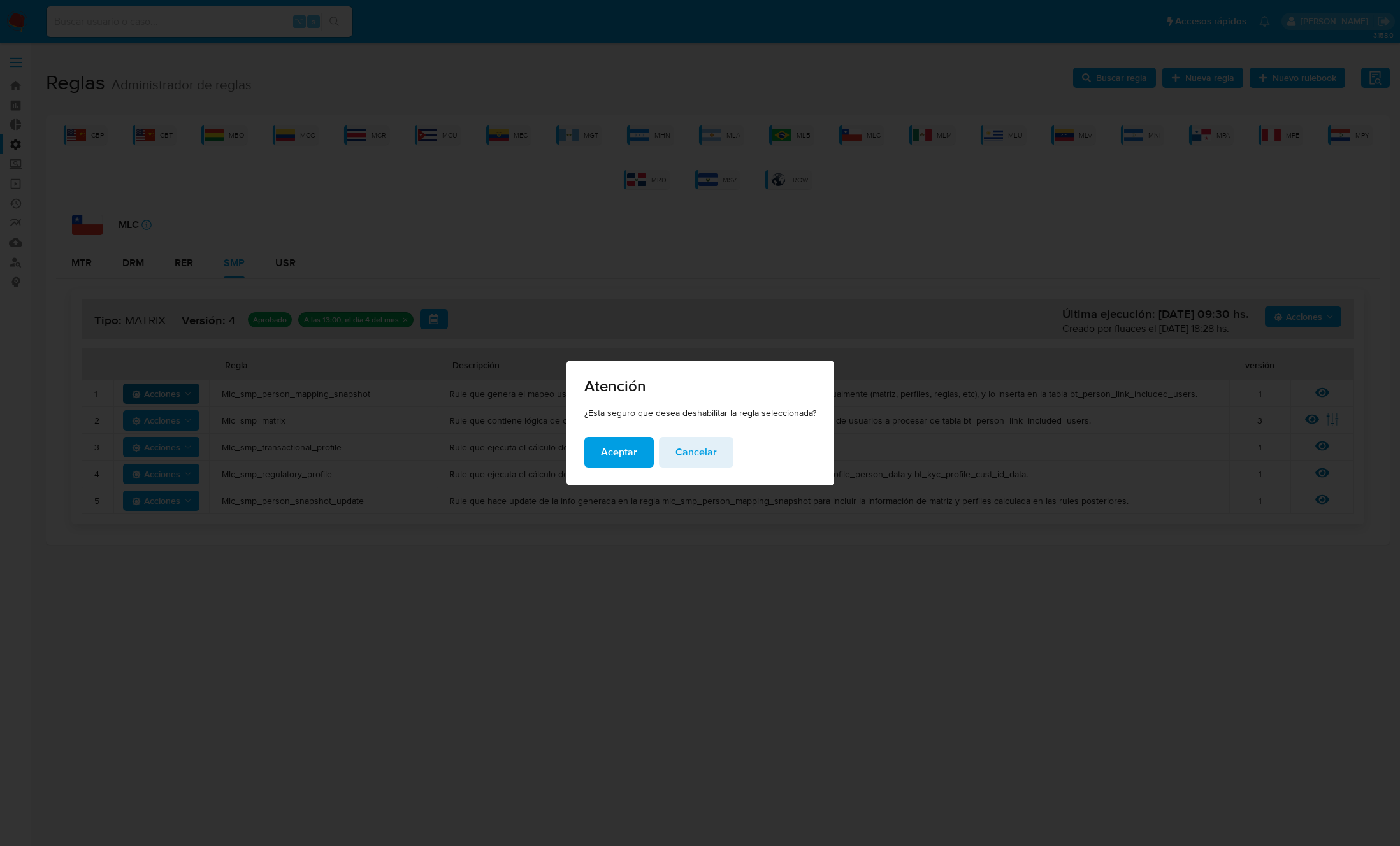
click at [611, 452] on span "Aceptar" at bounding box center [619, 452] width 37 height 28
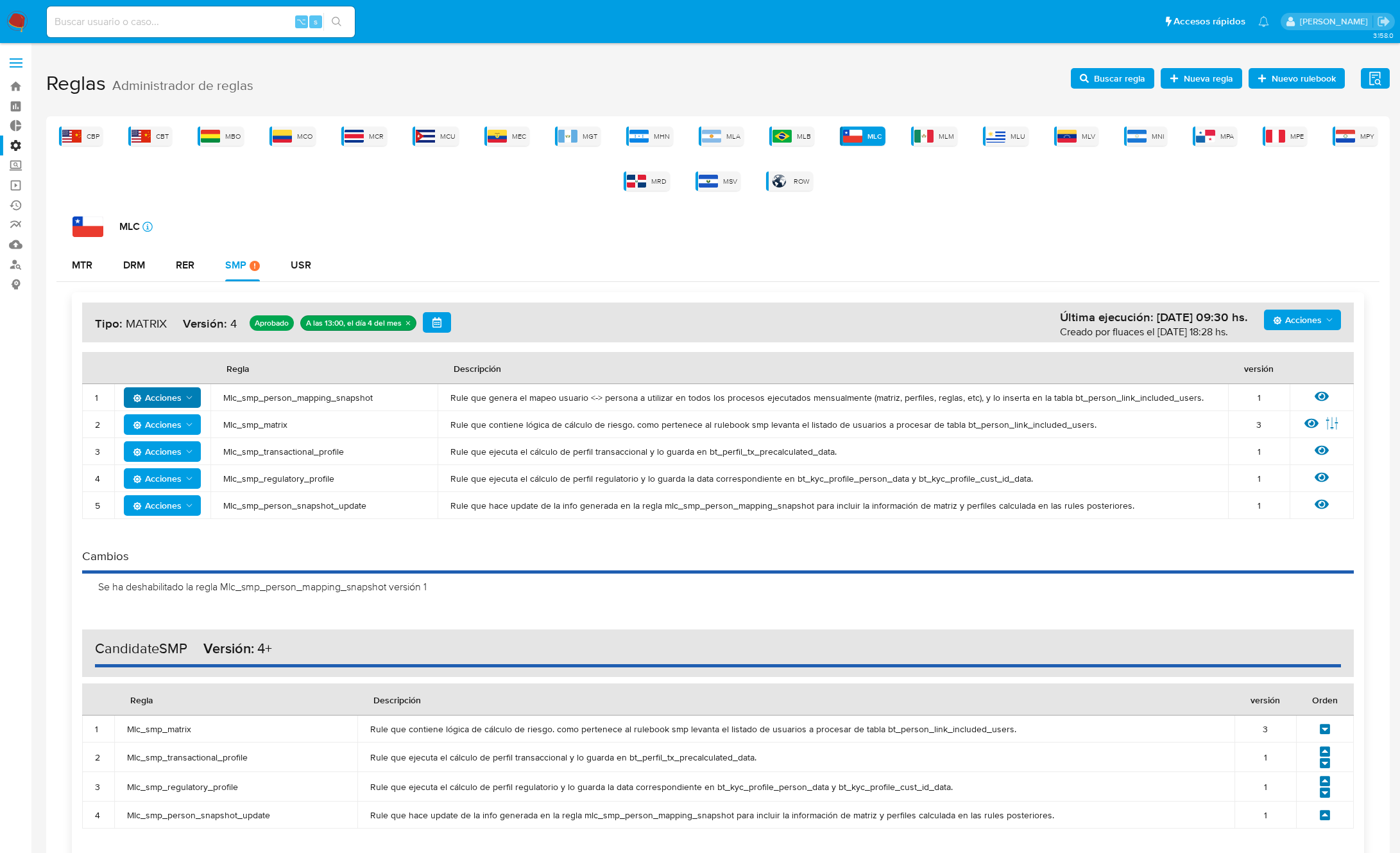
click at [1309, 315] on span "Acciones" at bounding box center [1297, 319] width 48 height 21
click at [1289, 355] on button "Agregar reglas" at bounding box center [1303, 351] width 115 height 31
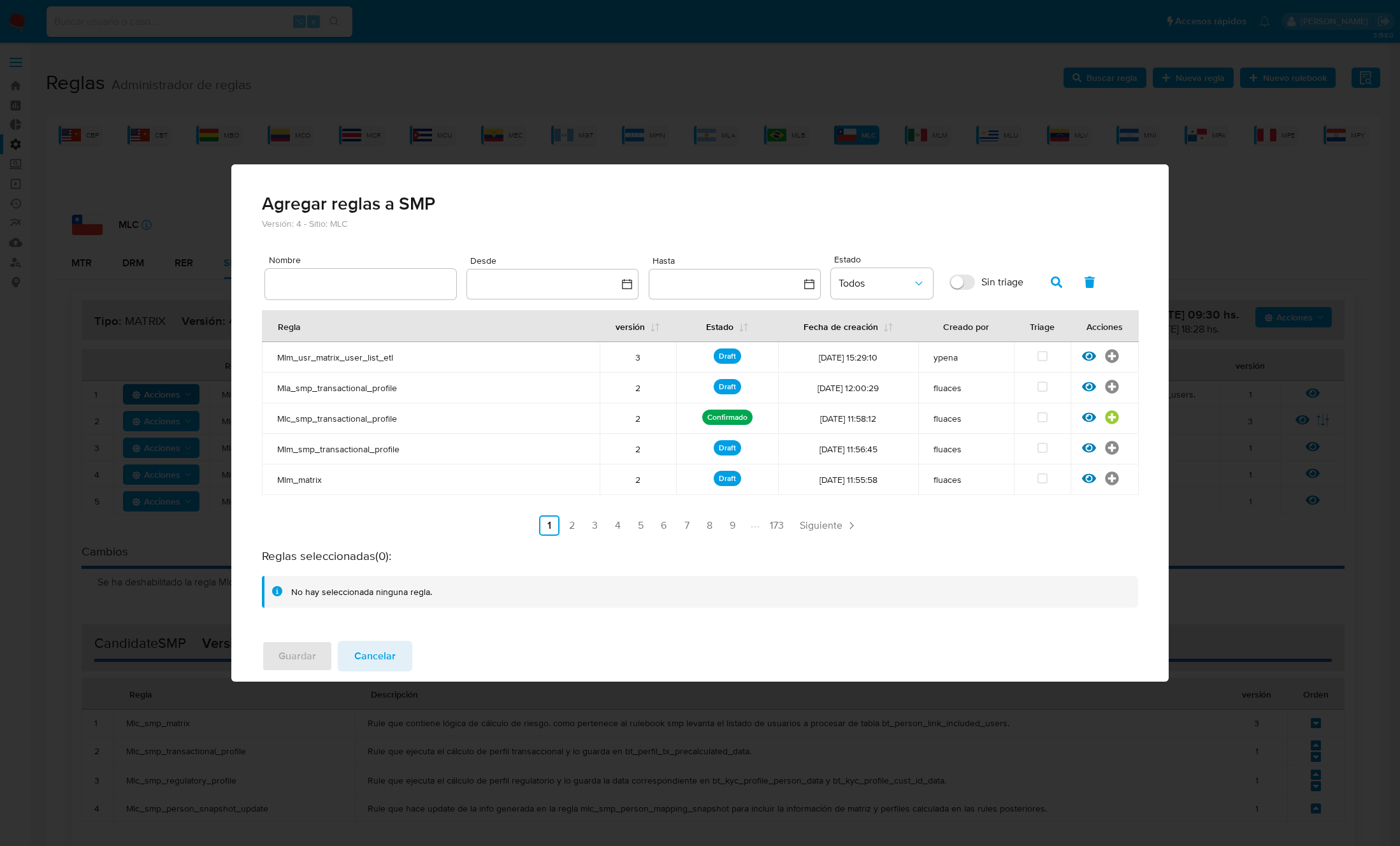
click at [368, 292] on div at bounding box center [360, 284] width 191 height 31
type input "Mlc_smp_person_mapping_snapshot"
click at [1063, 283] on button "button" at bounding box center [1056, 282] width 33 height 31
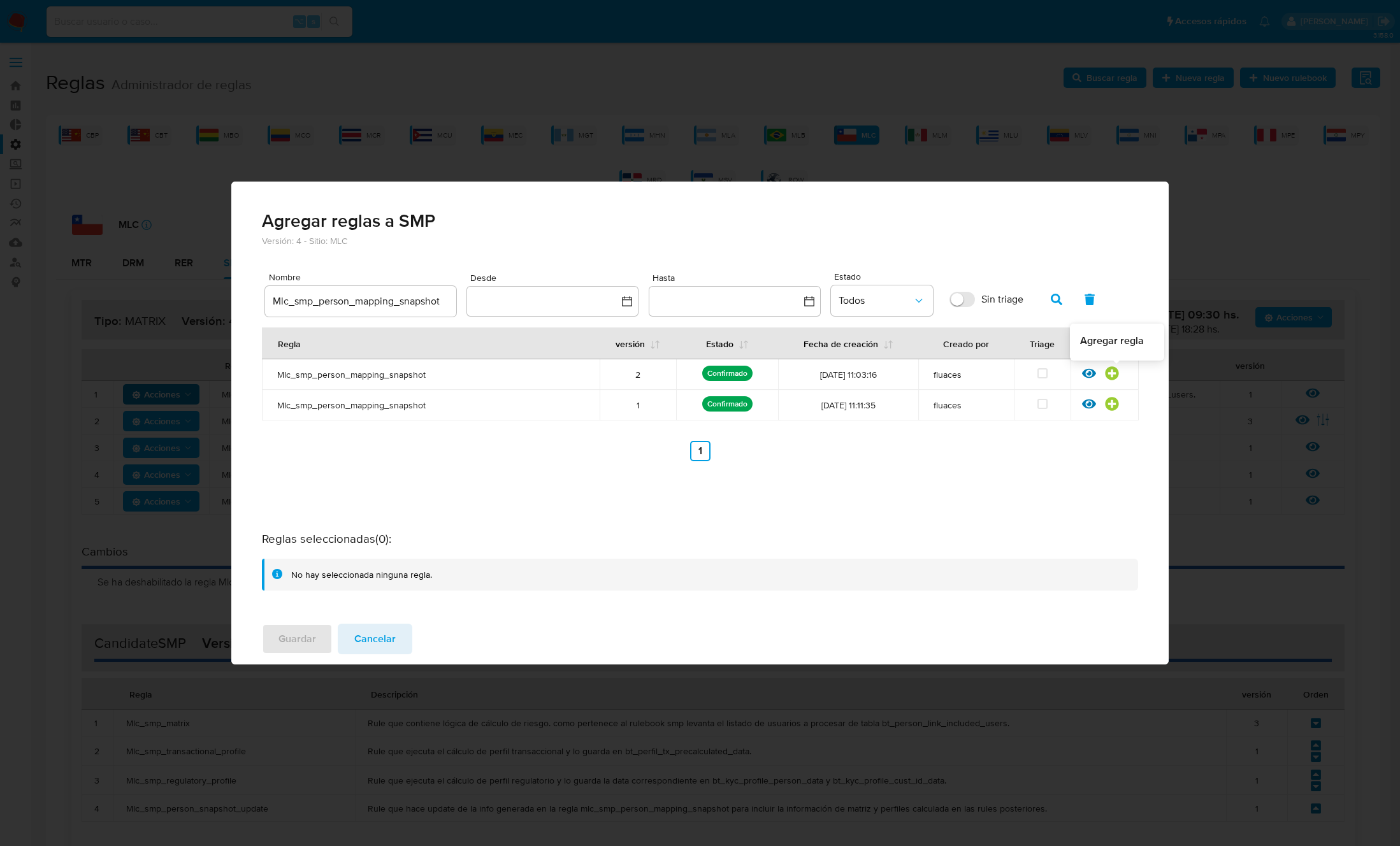
click at [1117, 375] on icon at bounding box center [1111, 372] width 13 height 13
click at [321, 634] on button "Guardar" at bounding box center [297, 639] width 71 height 31
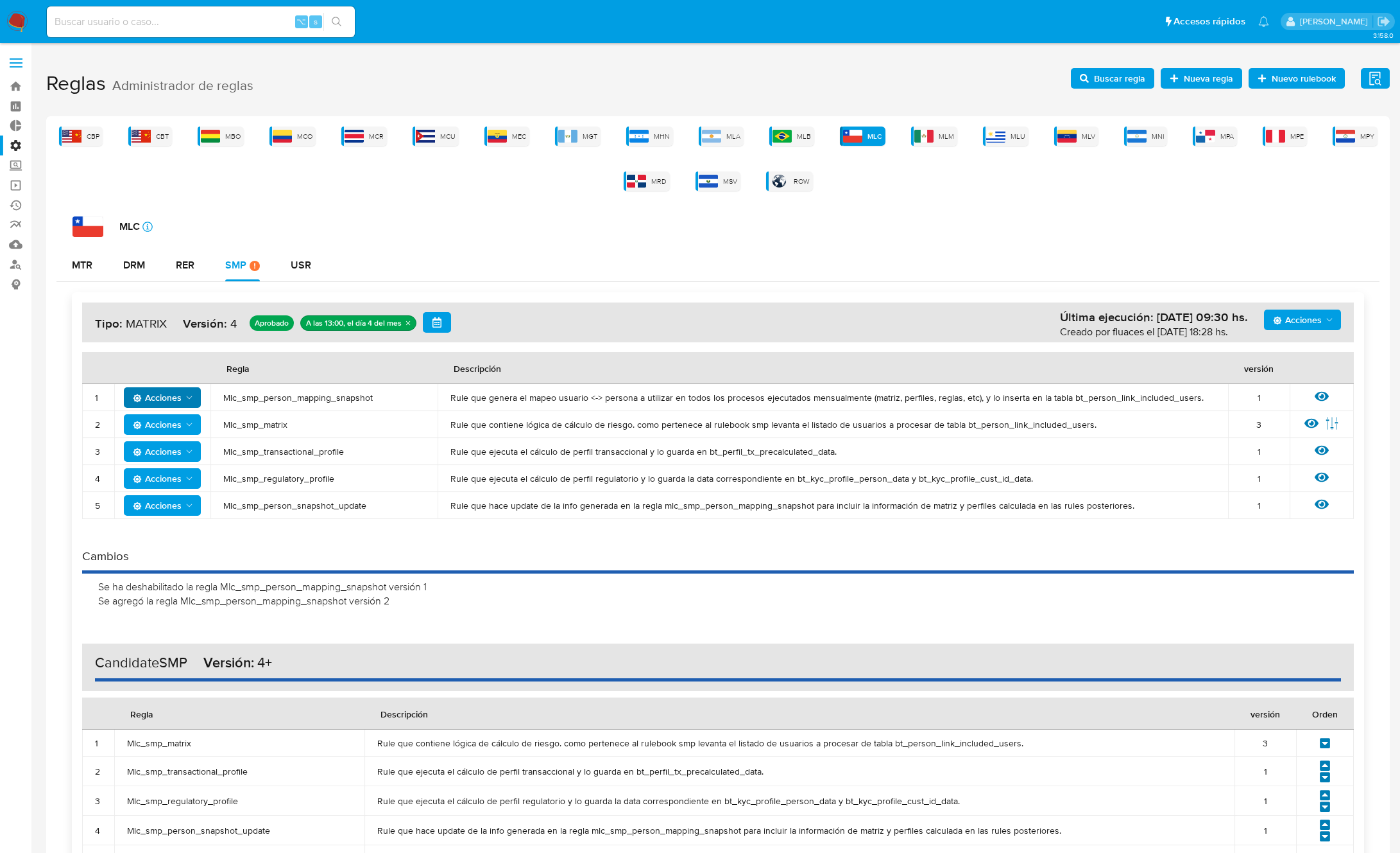
click at [184, 420] on icon "Acciones" at bounding box center [189, 424] width 10 height 10
click at [262, 424] on span "Mlc_smp_matrix" at bounding box center [323, 425] width 201 height 12
click at [170, 424] on span "Acciones" at bounding box center [157, 424] width 48 height 21
click at [456, 420] on span "Rule que contiene lógica de cálculo de riesgo. como pertenece al rulebook smp l…" at bounding box center [832, 425] width 765 height 12
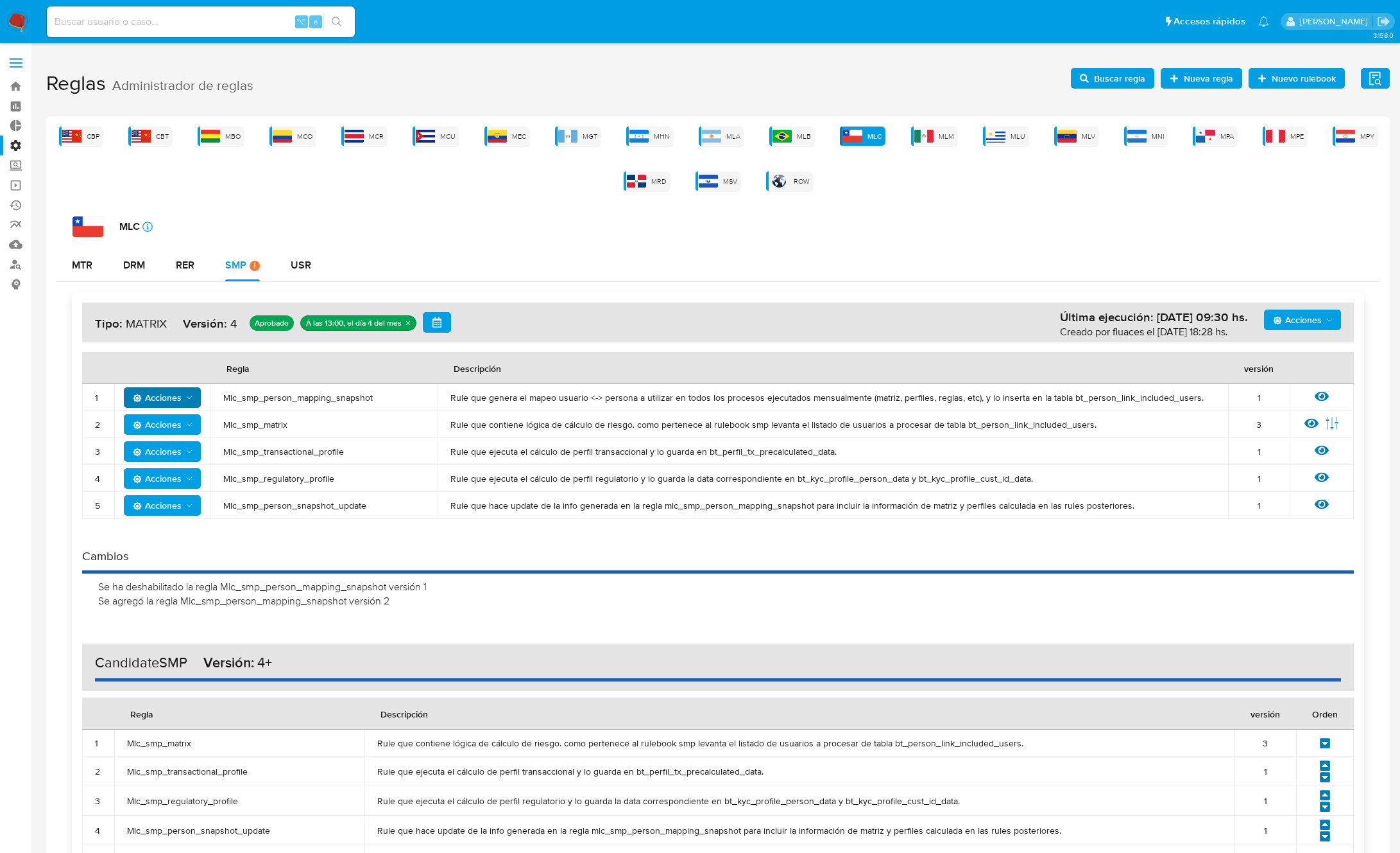
click at [257, 397] on span "Mlc_smp_person_mapping_snapshot" at bounding box center [323, 397] width 201 height 12
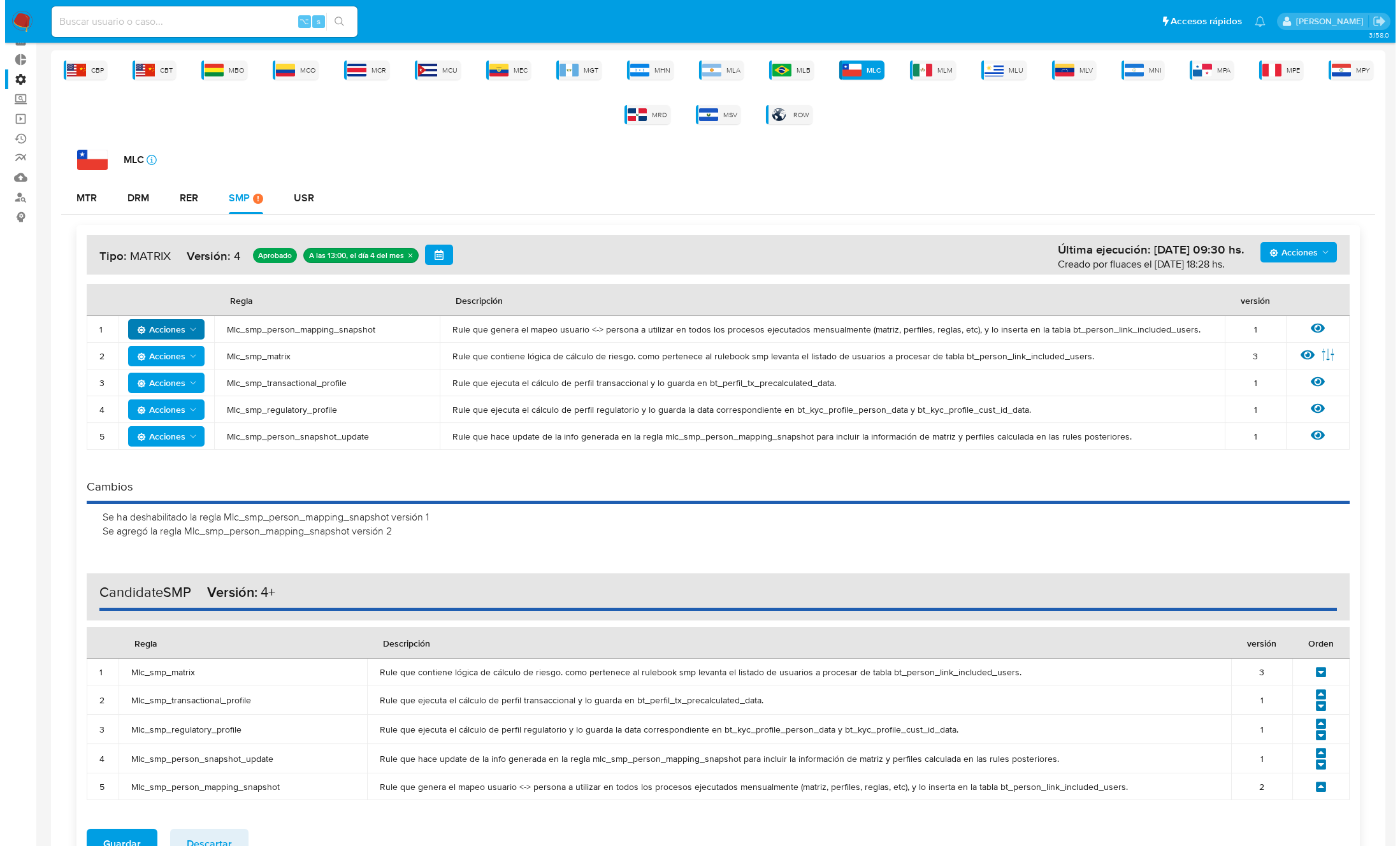
scroll to position [163, 0]
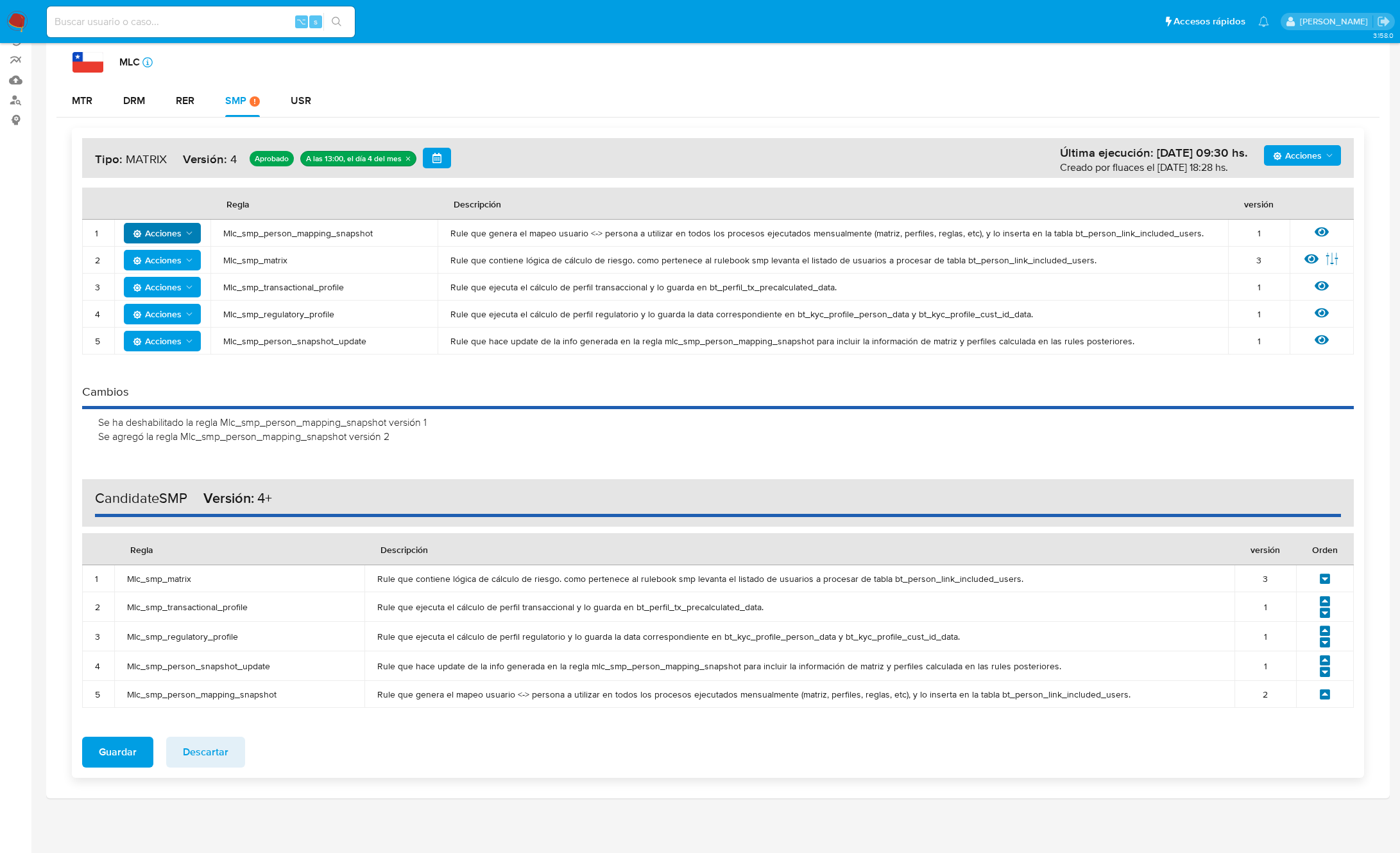
click at [261, 254] on span "Mlc_smp_matrix" at bounding box center [323, 260] width 201 height 12
click at [176, 261] on span "Acciones" at bounding box center [157, 260] width 48 height 21
click at [172, 290] on button "Deshabilitar" at bounding box center [162, 292] width 115 height 31
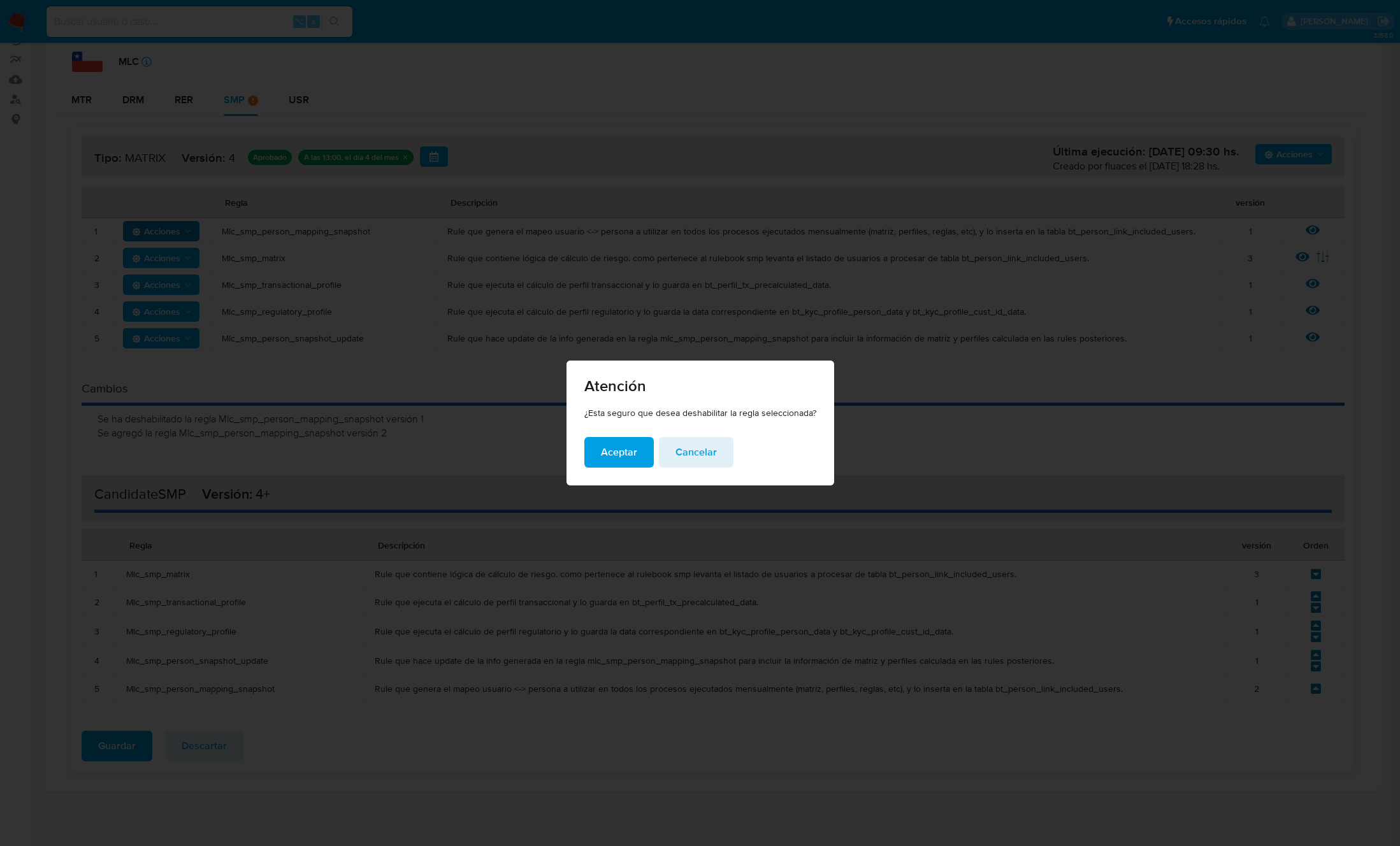
click at [608, 451] on span "Aceptar" at bounding box center [619, 452] width 37 height 28
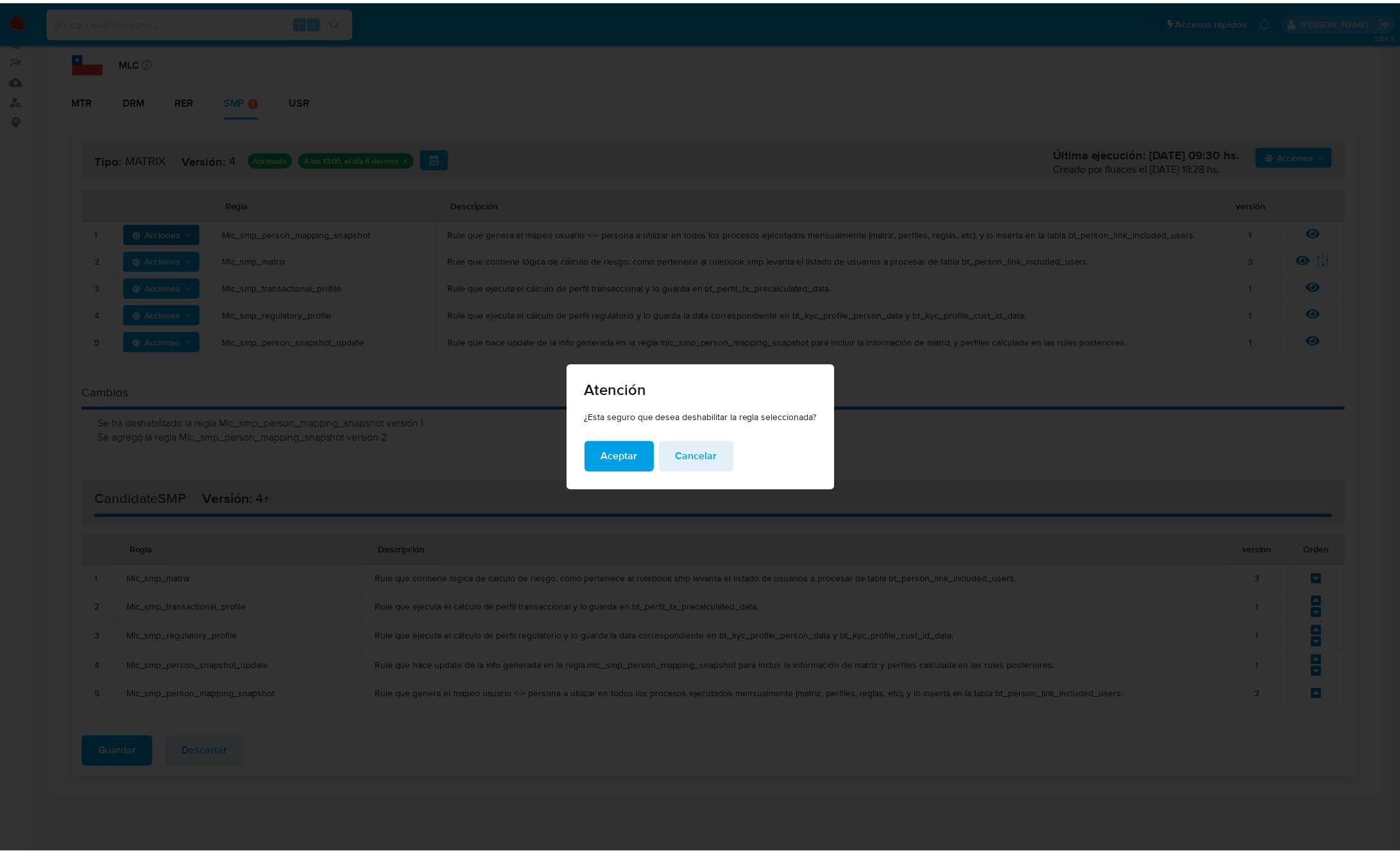
scroll to position [148, 0]
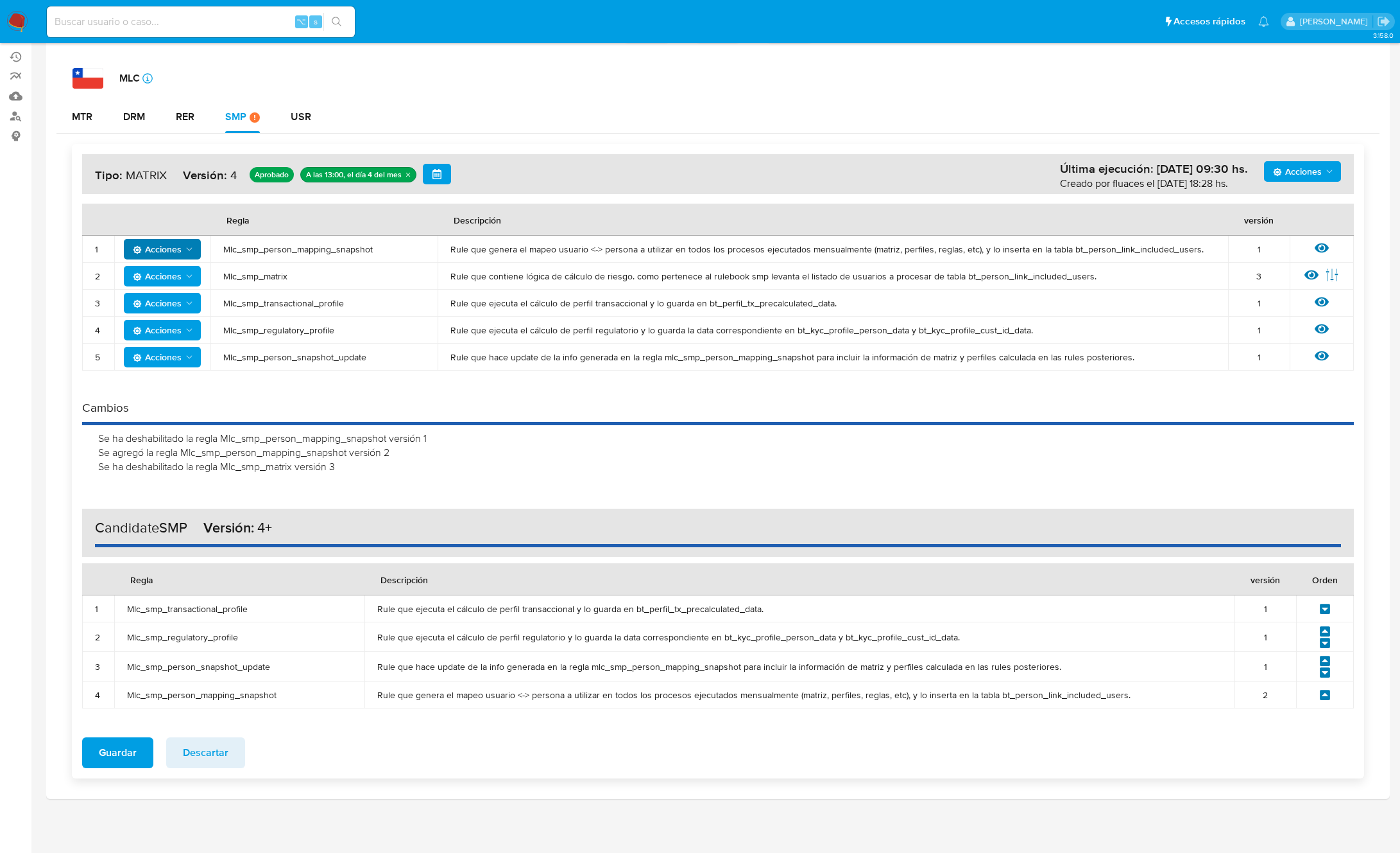
click at [1341, 171] on div "Acciones Última ejecución: 04/09/2025 09:30 hs. Creado por fluaces el 28/07/202…" at bounding box center [718, 174] width 1272 height 40
click at [1311, 178] on span "Acciones" at bounding box center [1297, 171] width 48 height 21
click at [1272, 201] on button "Agregar reglas" at bounding box center [1303, 203] width 115 height 31
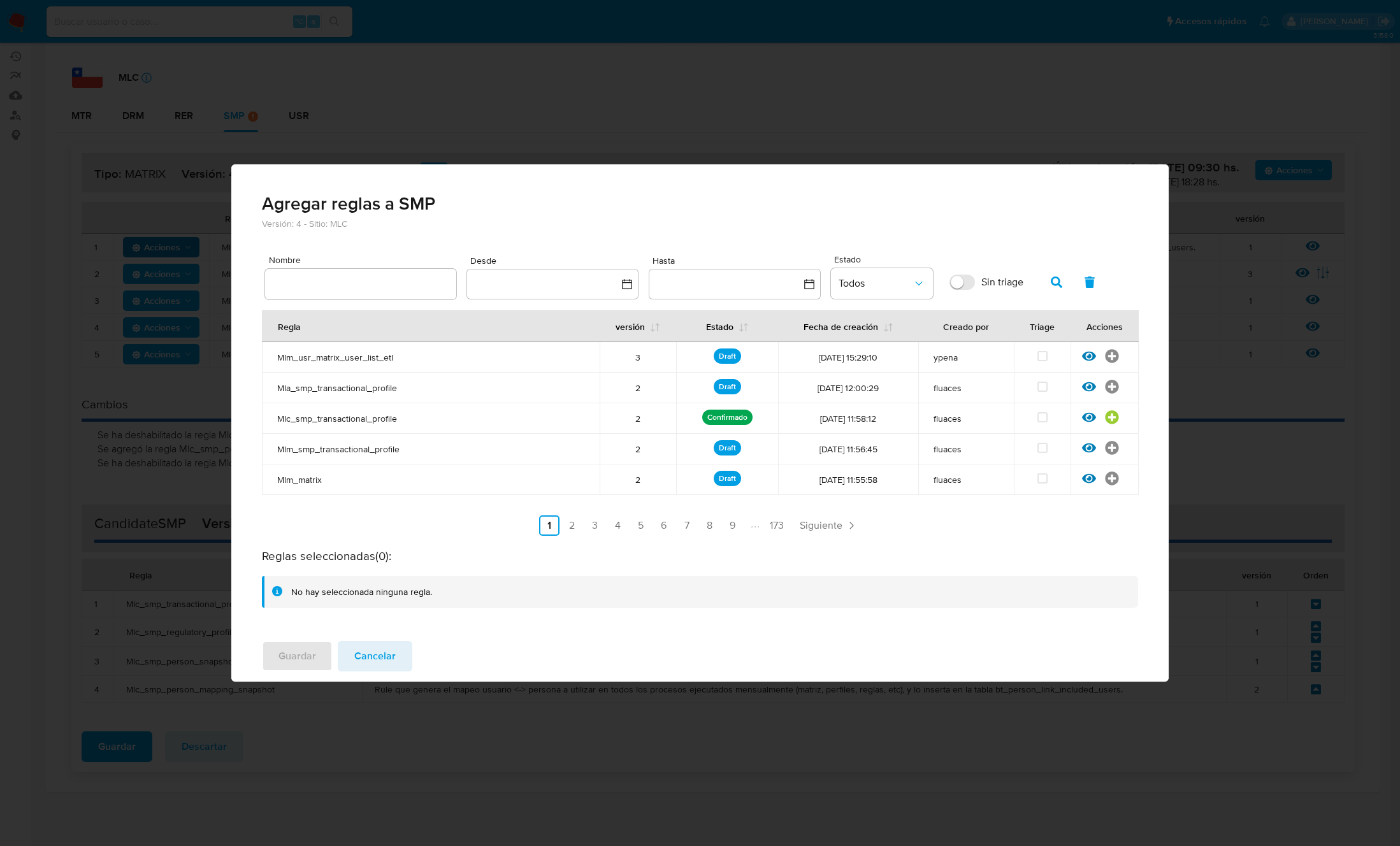
click at [339, 275] on div at bounding box center [360, 284] width 191 height 31
click at [340, 279] on input "text" at bounding box center [360, 284] width 191 height 17
type input "Mlc_smp_matrix"
click at [1055, 281] on icon "button" at bounding box center [1056, 282] width 12 height 12
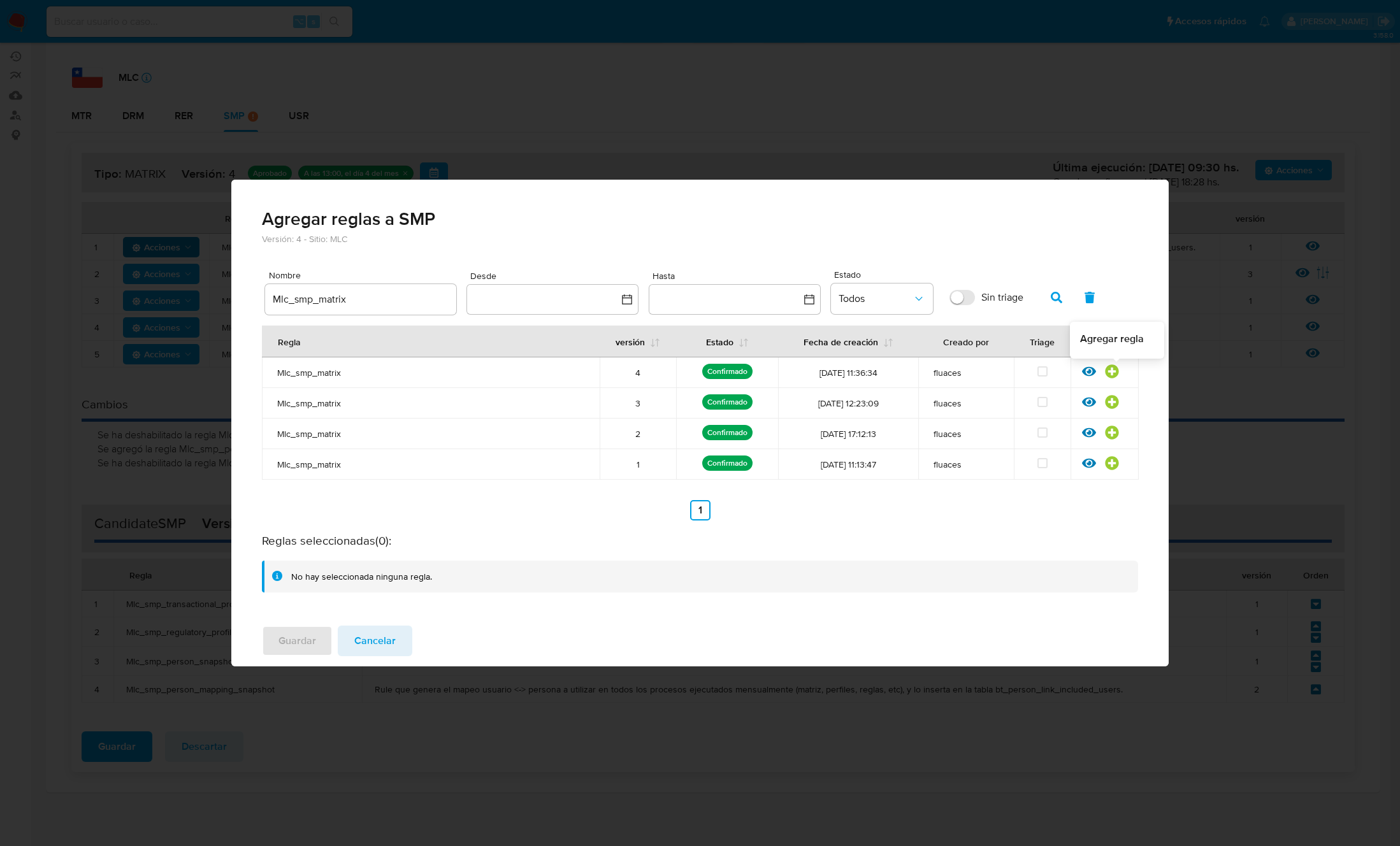
click at [1110, 369] on icon at bounding box center [1111, 371] width 13 height 13
click at [302, 638] on span "Guardar" at bounding box center [297, 641] width 37 height 28
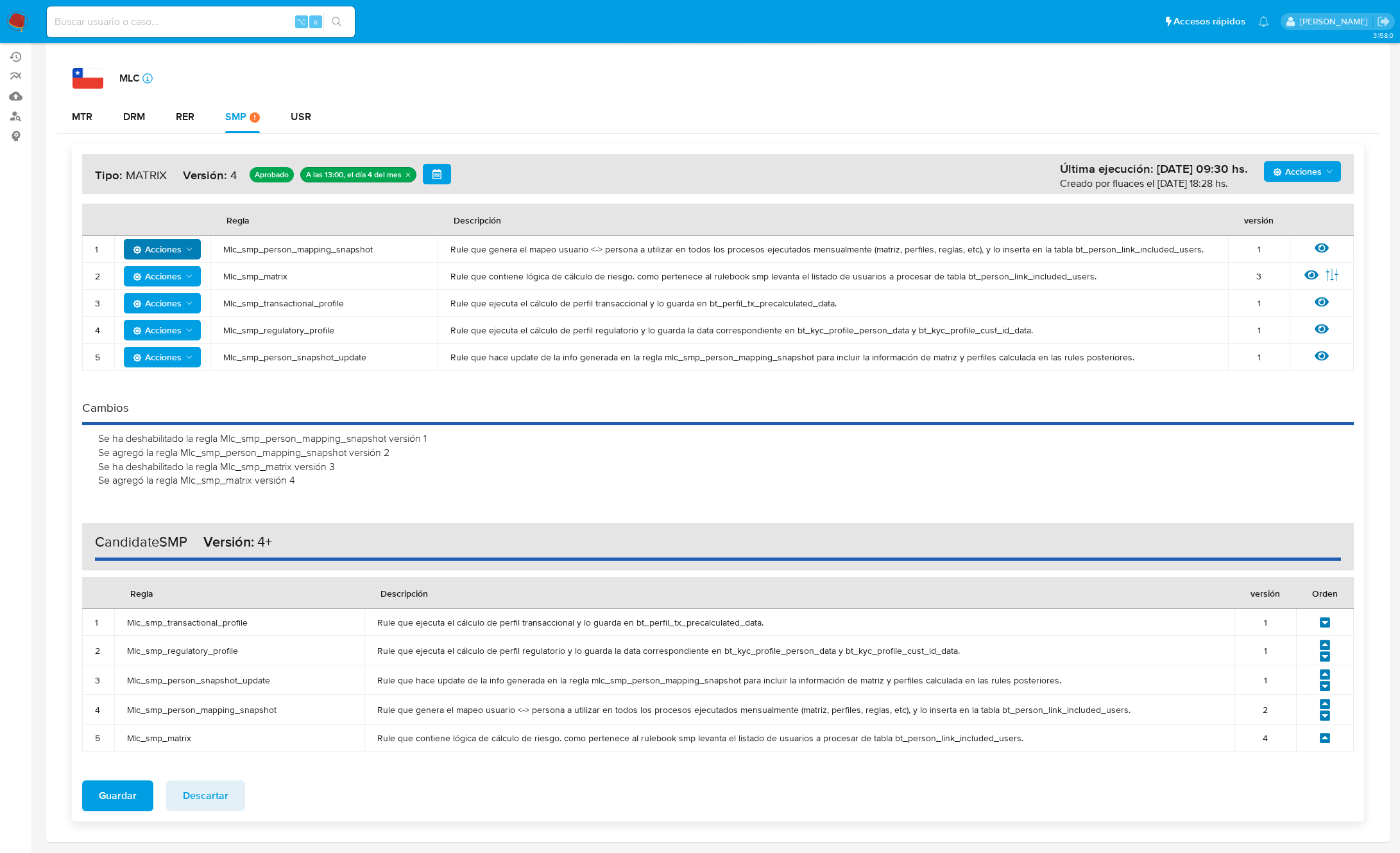
click at [187, 306] on icon "Acciones" at bounding box center [189, 303] width 10 height 10
click at [181, 336] on button "Deshabilitar" at bounding box center [162, 335] width 115 height 31
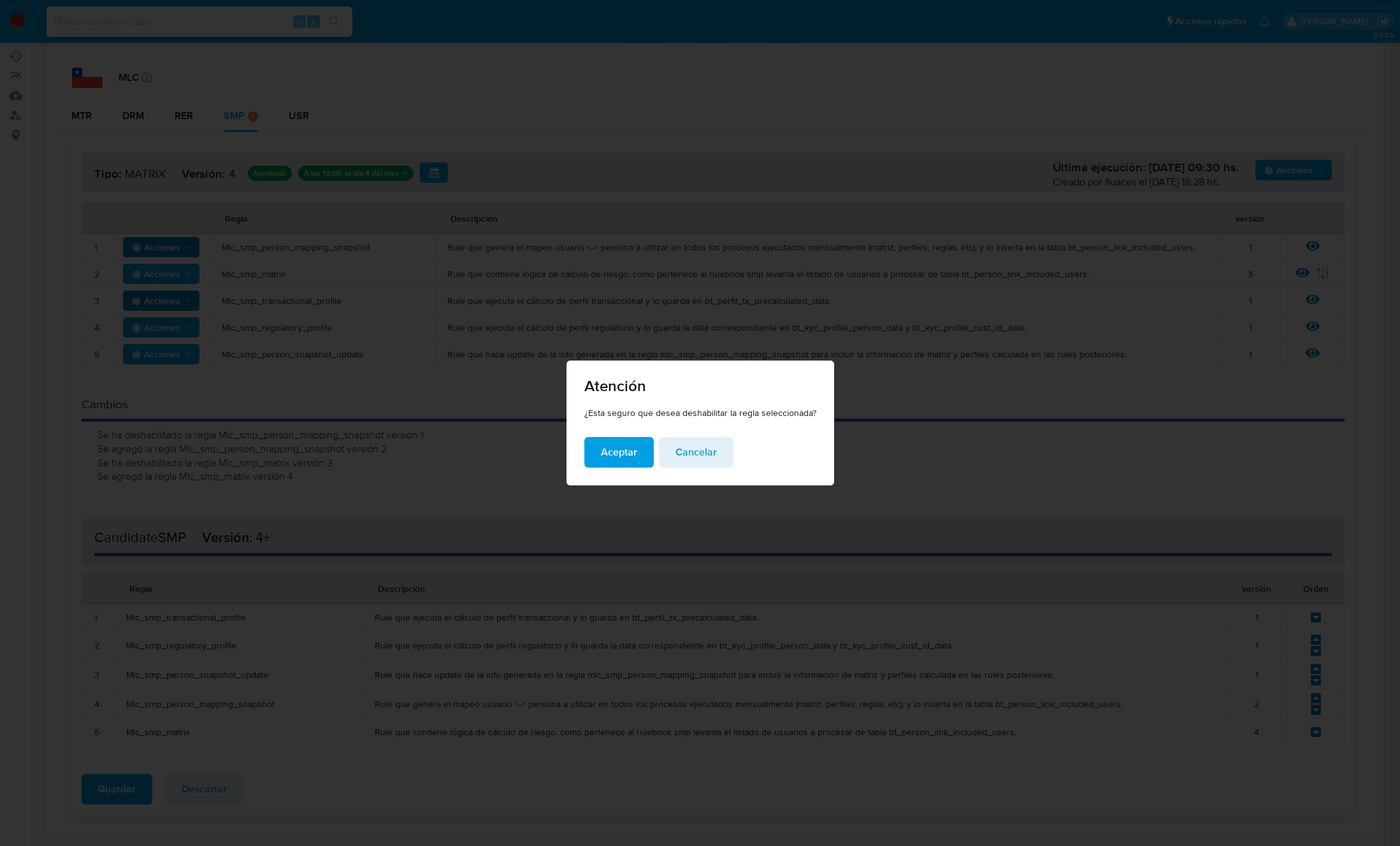
click at [618, 454] on span "Aceptar" at bounding box center [619, 452] width 37 height 28
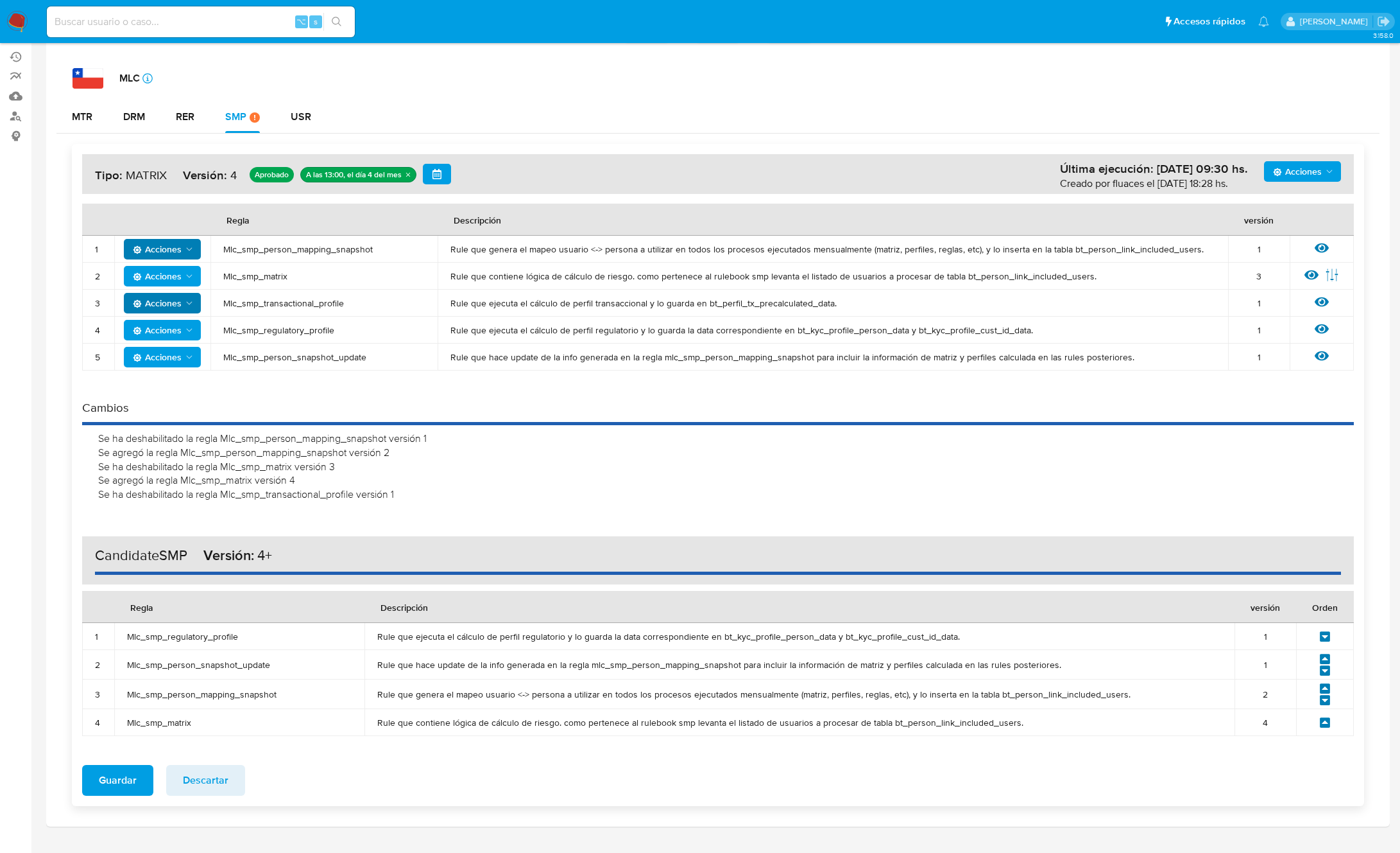
click at [288, 298] on span "Mlc_smp_transactional_profile" at bounding box center [323, 303] width 201 height 12
click at [1319, 163] on span "Acciones" at bounding box center [1297, 171] width 48 height 21
click at [1263, 208] on button "Agregar reglas" at bounding box center [1303, 203] width 115 height 31
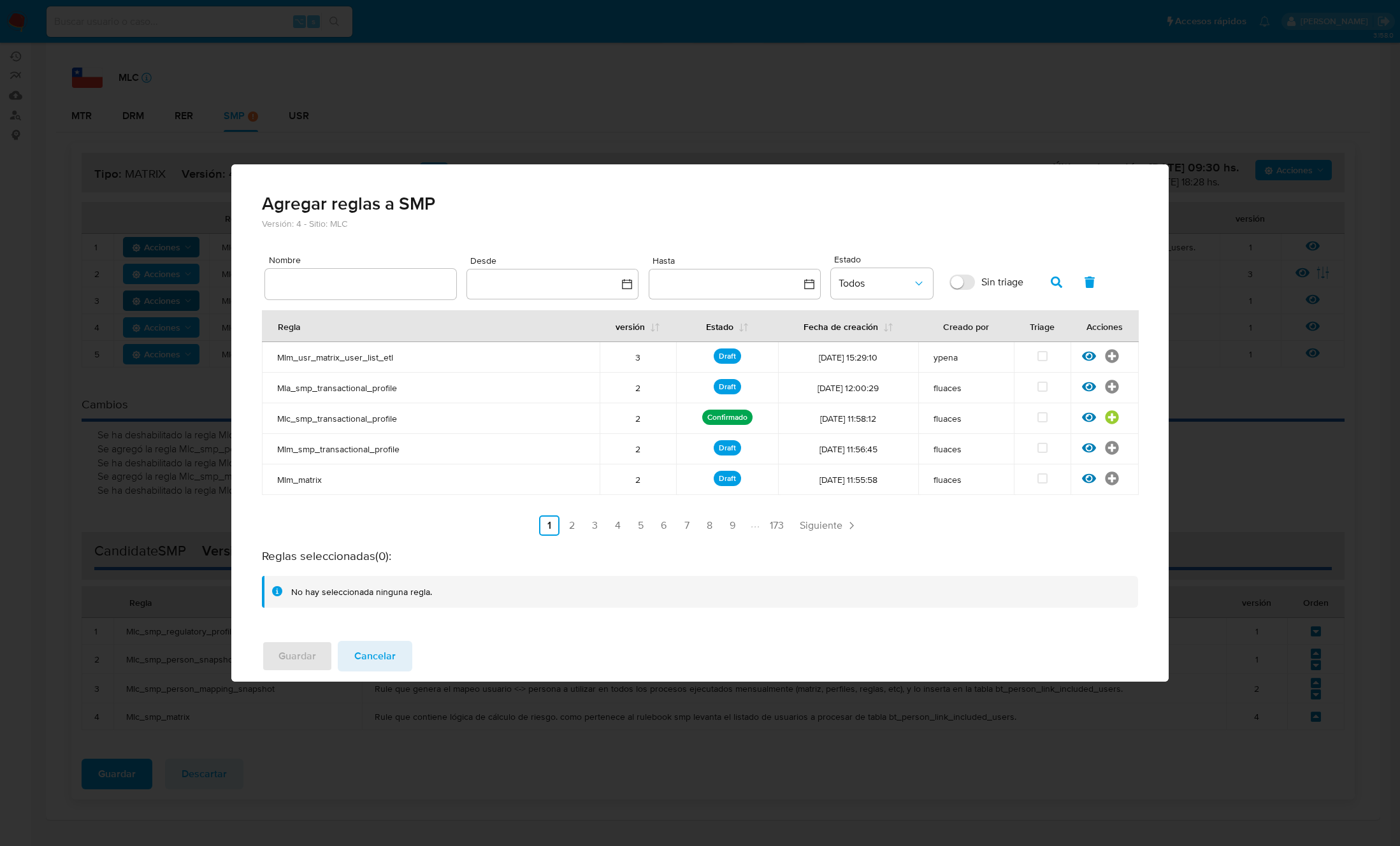
click at [342, 277] on input "text" at bounding box center [360, 284] width 191 height 17
type input "Mlc_smp_transactional_profile"
click at [1055, 281] on icon "button" at bounding box center [1056, 282] width 12 height 12
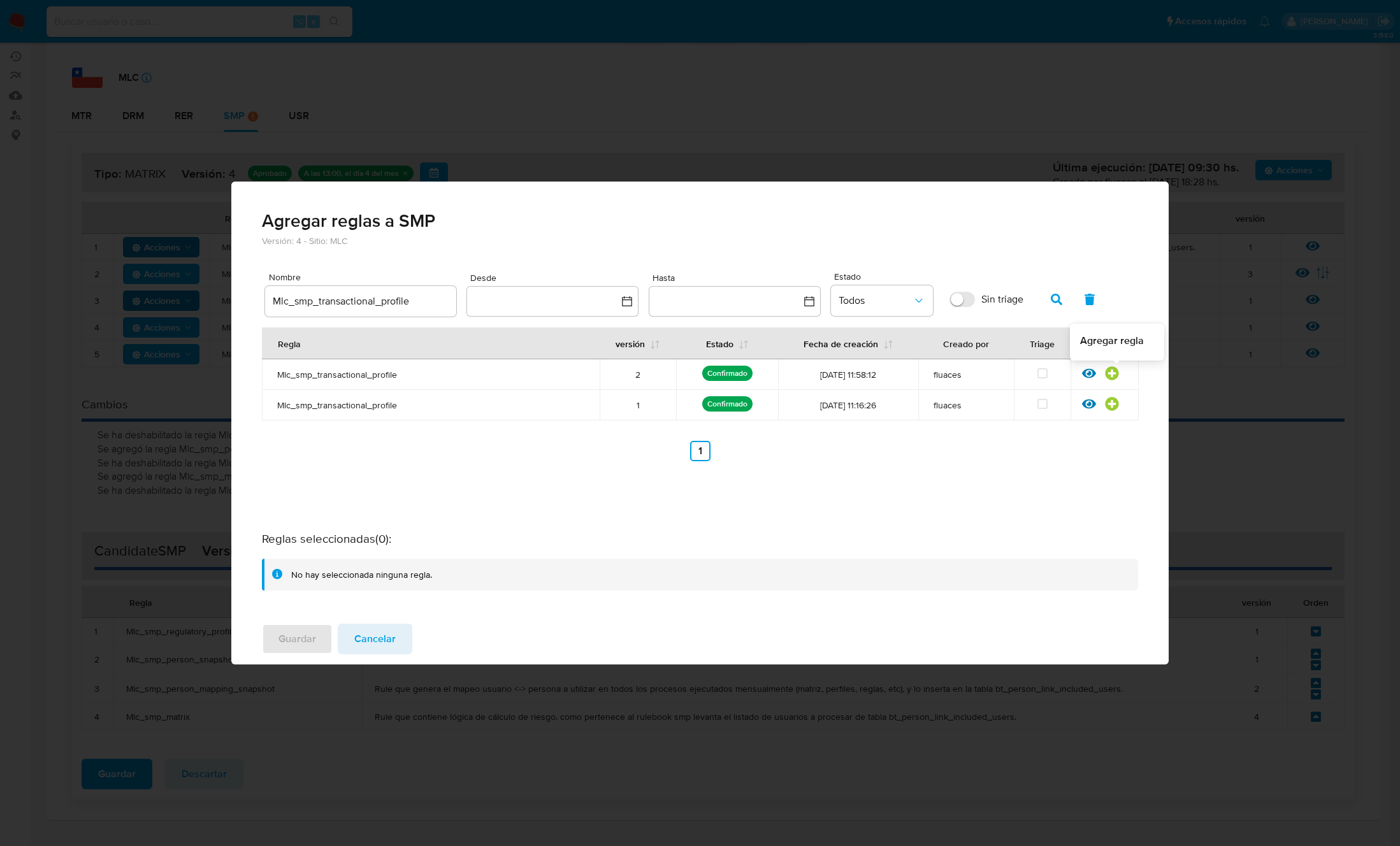
click at [1111, 372] on icon at bounding box center [1111, 372] width 14 height 14
click at [300, 635] on span "Guardar" at bounding box center [297, 639] width 37 height 28
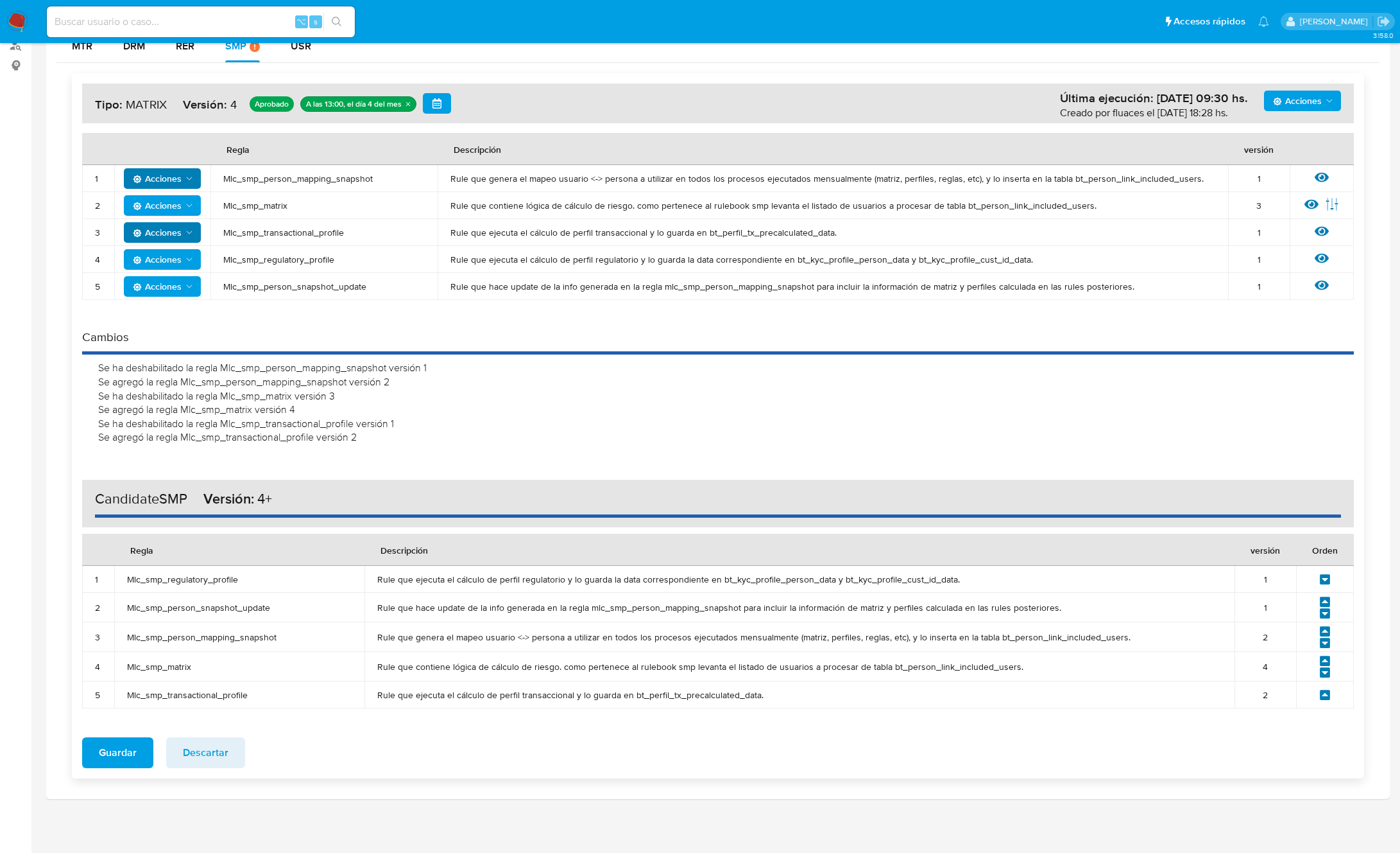
scroll to position [220, 0]
click at [1325, 577] on icon at bounding box center [1326, 579] width 12 height 12
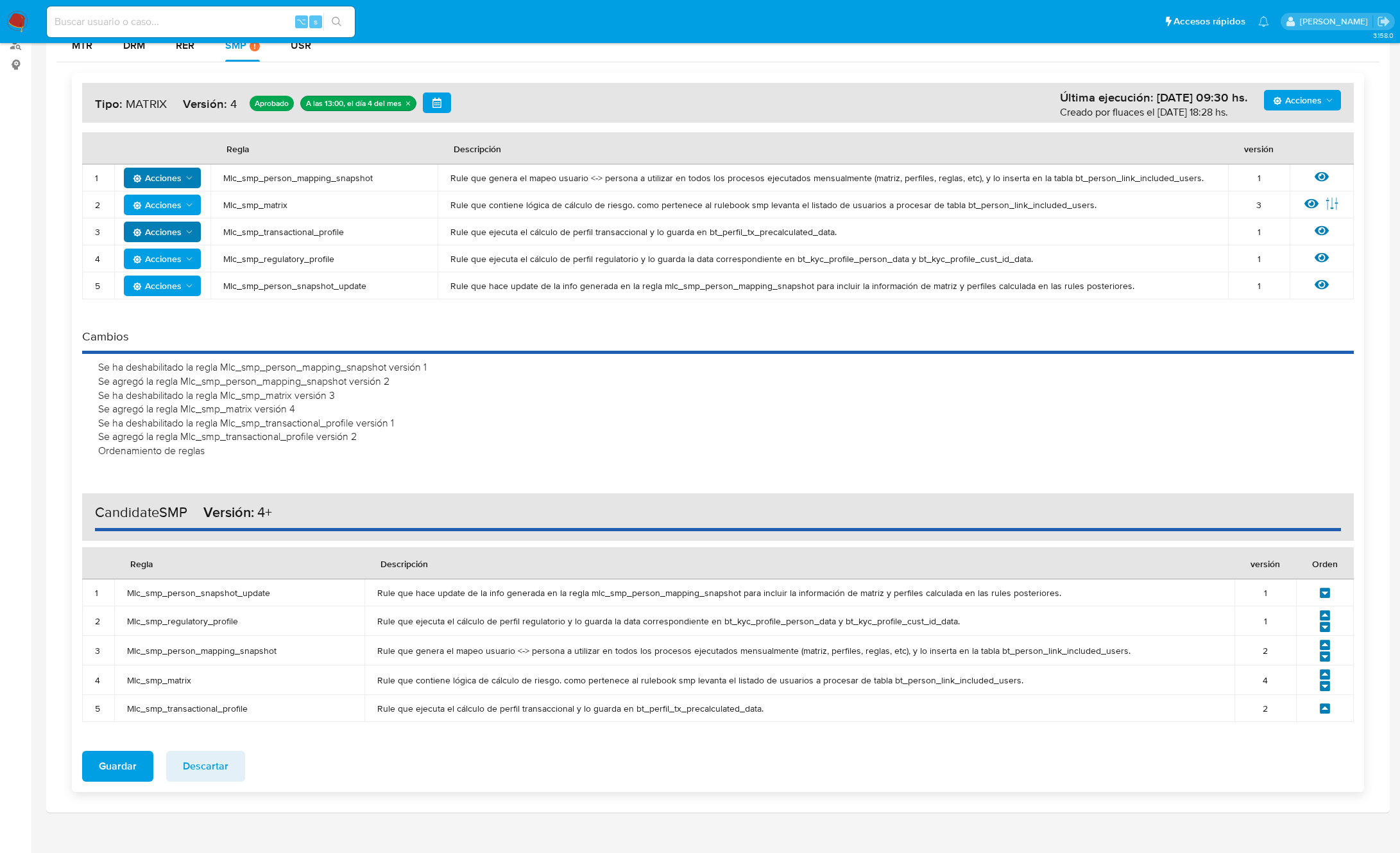
click at [1326, 626] on icon at bounding box center [1326, 626] width 12 height 12
click at [1326, 658] on icon at bounding box center [1325, 656] width 10 height 10
click at [1326, 687] on icon at bounding box center [1325, 686] width 10 height 10
click at [1321, 590] on icon at bounding box center [1325, 593] width 10 height 10
click at [1324, 628] on icon at bounding box center [1325, 626] width 10 height 10
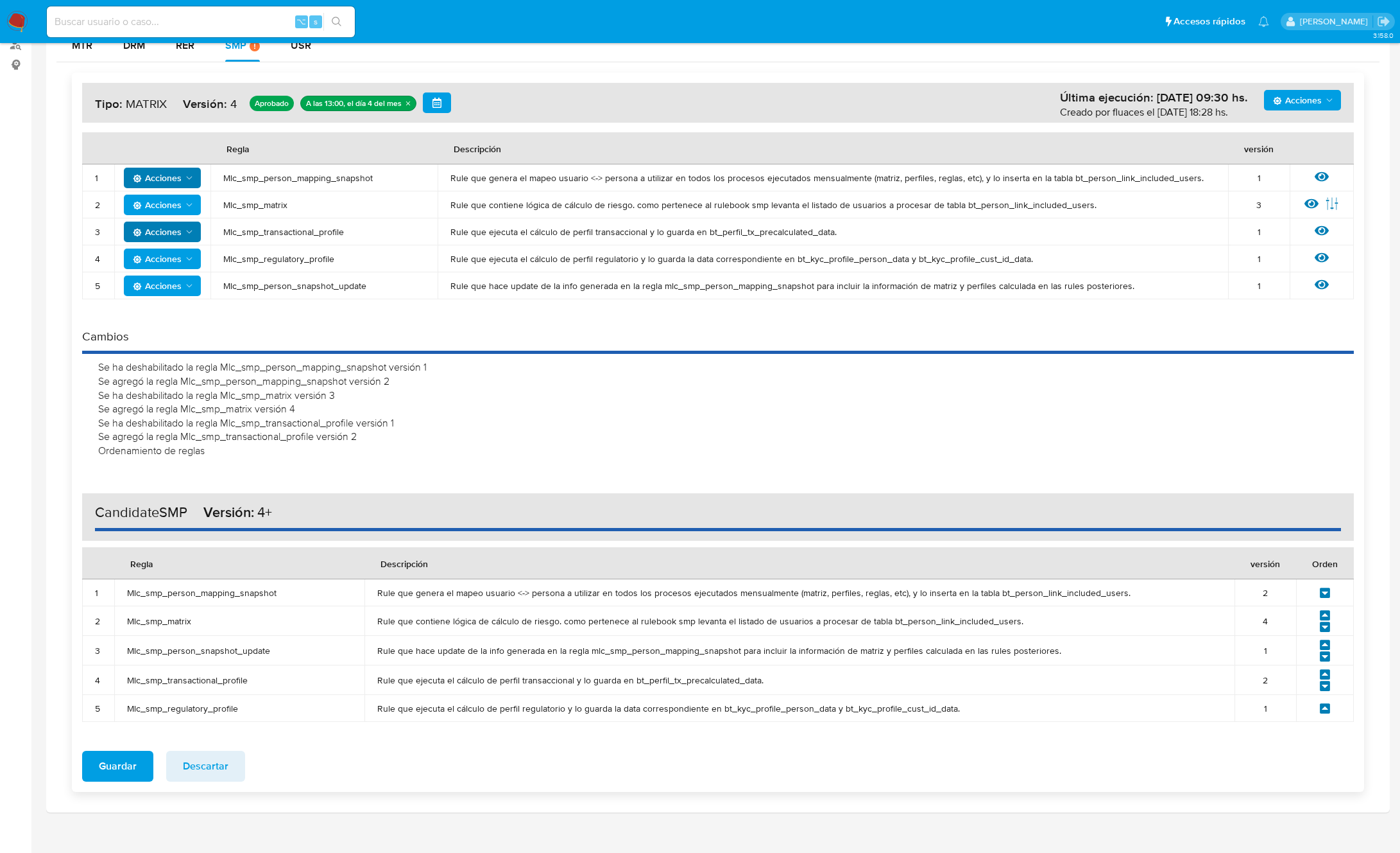
click at [1329, 656] on icon at bounding box center [1325, 656] width 10 height 10
click at [1327, 685] on icon at bounding box center [1326, 686] width 12 height 12
click at [120, 769] on span "Guardar" at bounding box center [117, 766] width 38 height 28
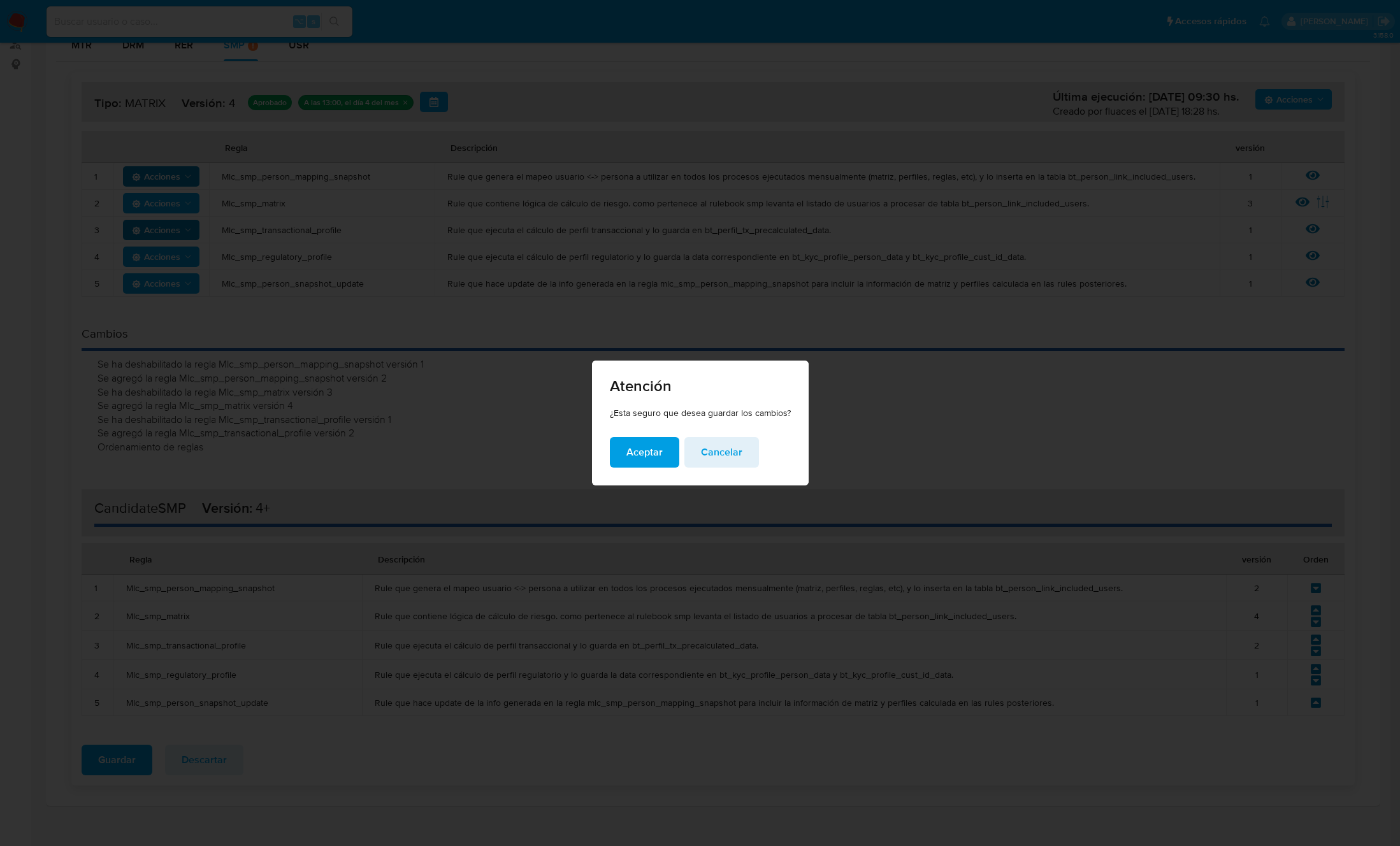
click at [639, 452] on span "Aceptar" at bounding box center [645, 452] width 37 height 28
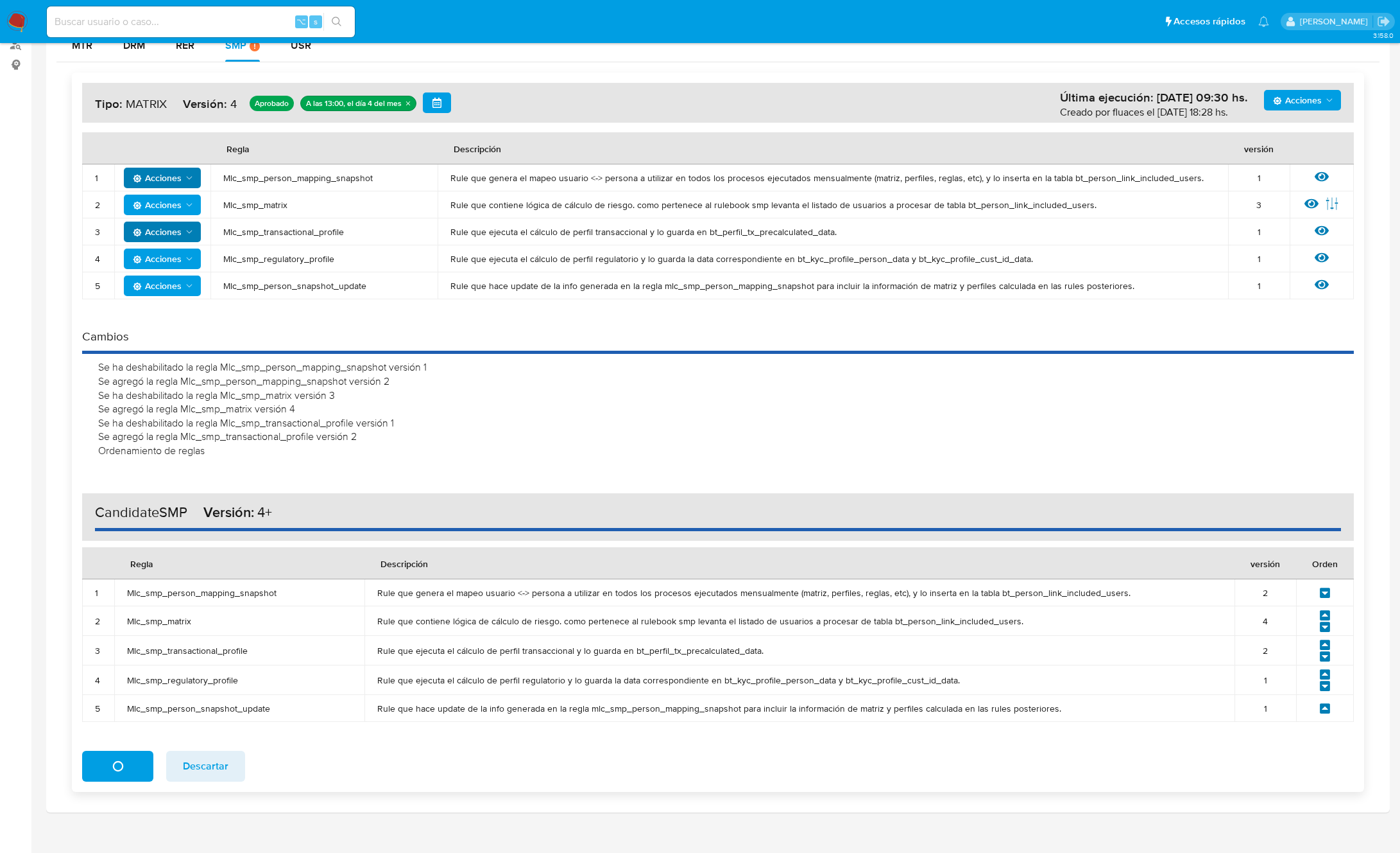
scroll to position [0, 0]
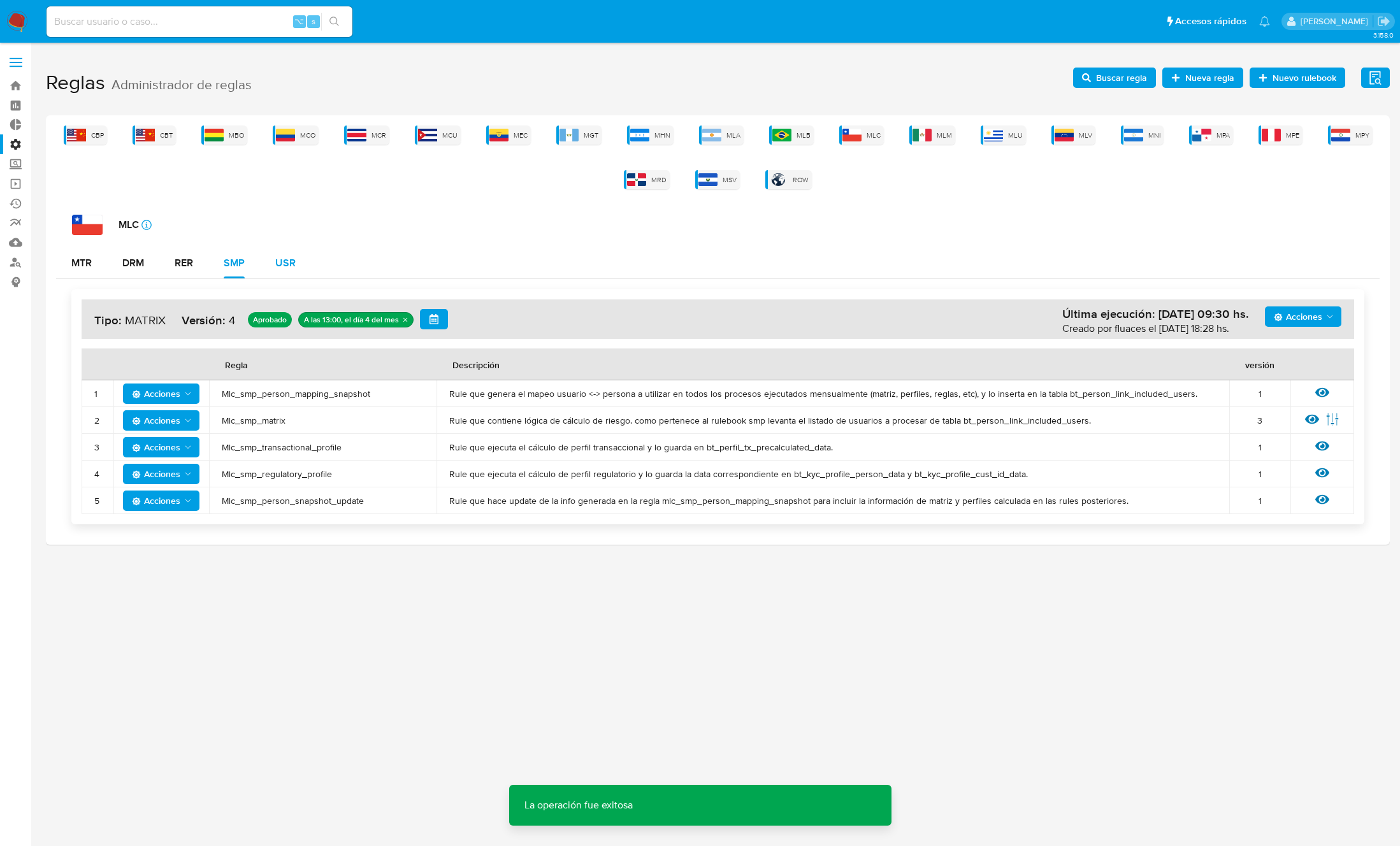
click at [285, 265] on div "USR" at bounding box center [285, 263] width 21 height 10
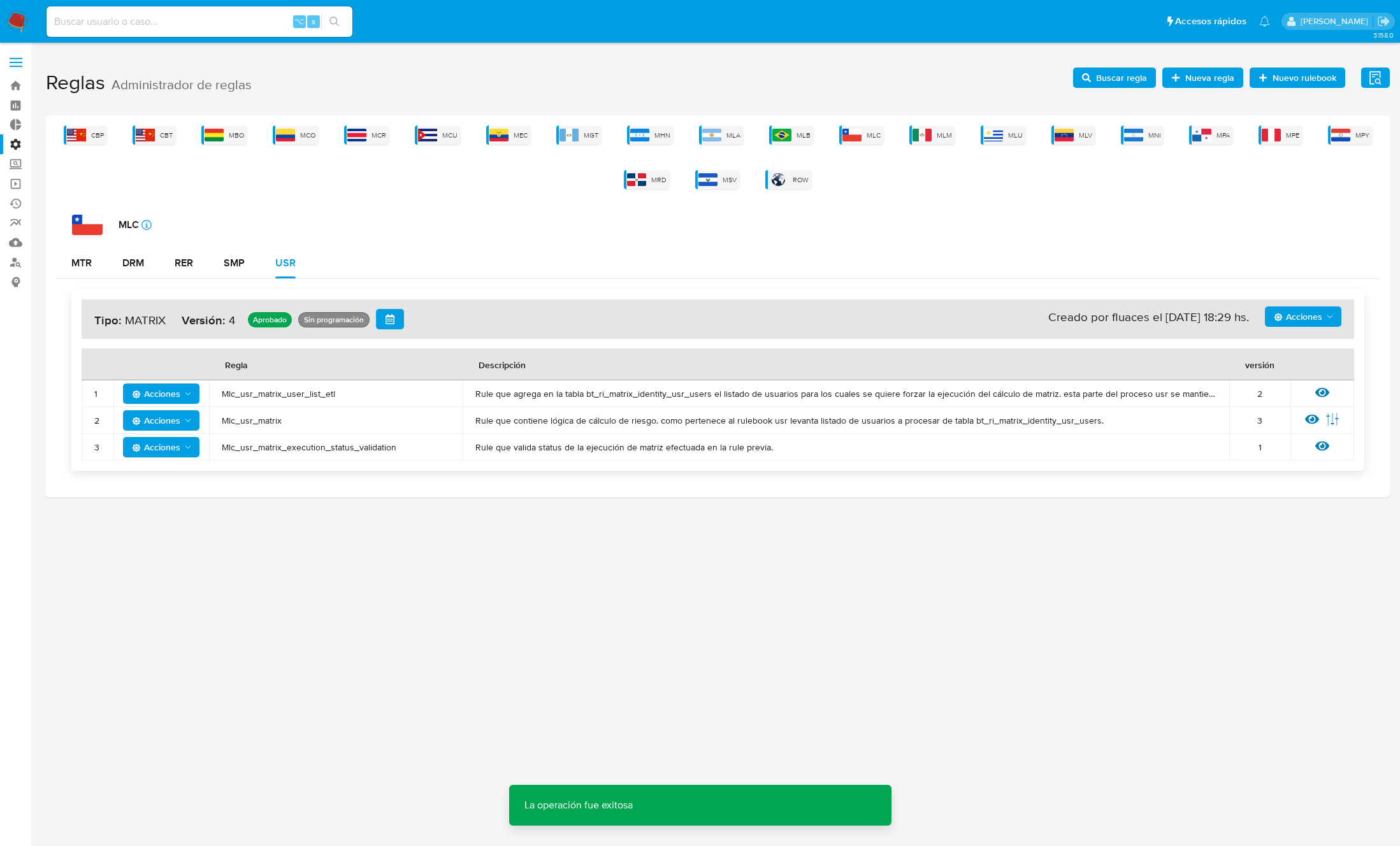
click at [252, 421] on span "Mlc_usr_matrix" at bounding box center [335, 421] width 228 height 12
drag, startPoint x: 252, startPoint y: 421, endPoint x: 262, endPoint y: 421, distance: 10.0
click at [252, 421] on span "Mlc_usr_matrix" at bounding box center [335, 421] width 228 height 12
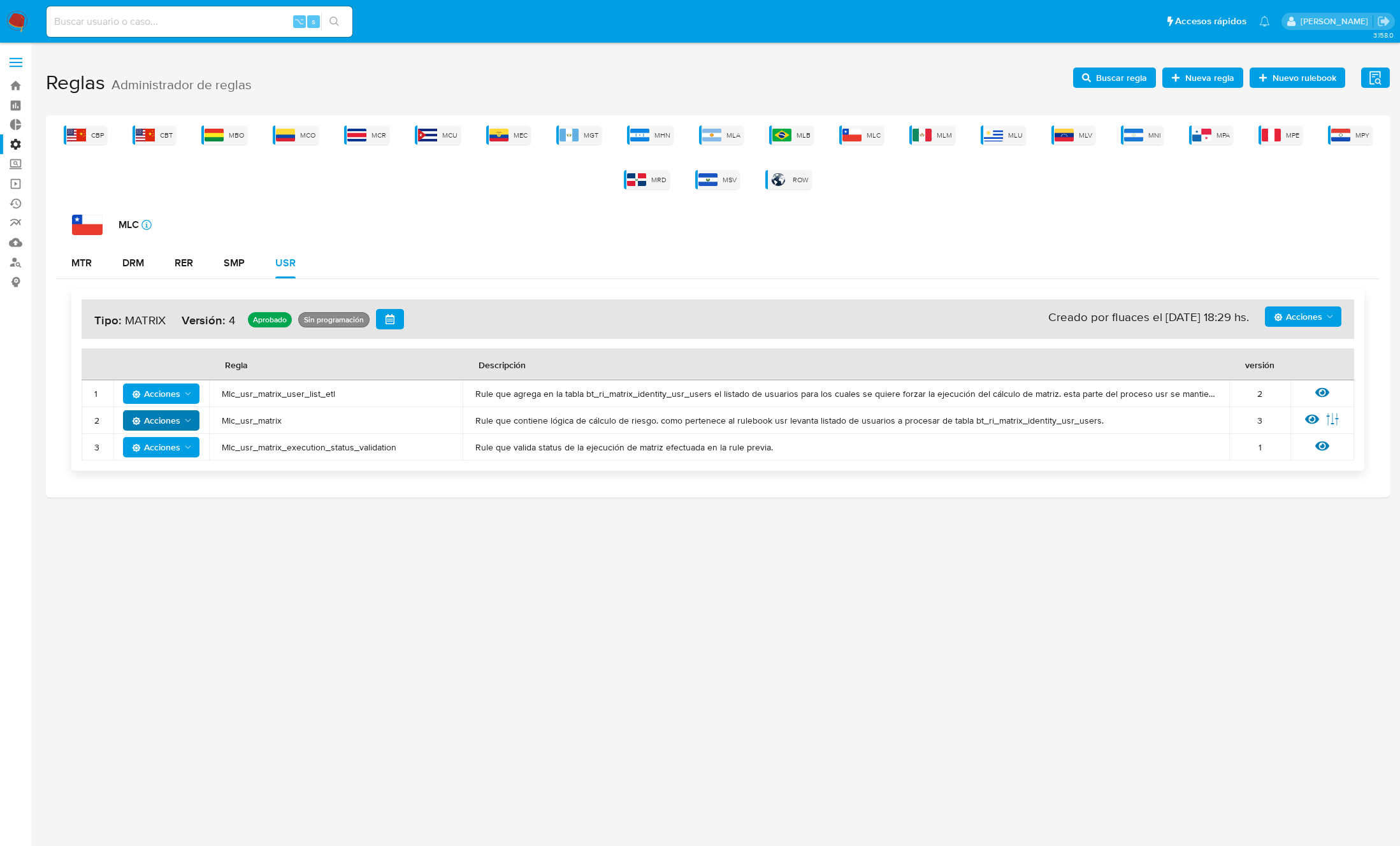
click at [168, 421] on span "Acciones" at bounding box center [156, 420] width 48 height 21
click at [176, 445] on button "Deshabilitar" at bounding box center [161, 452] width 115 height 31
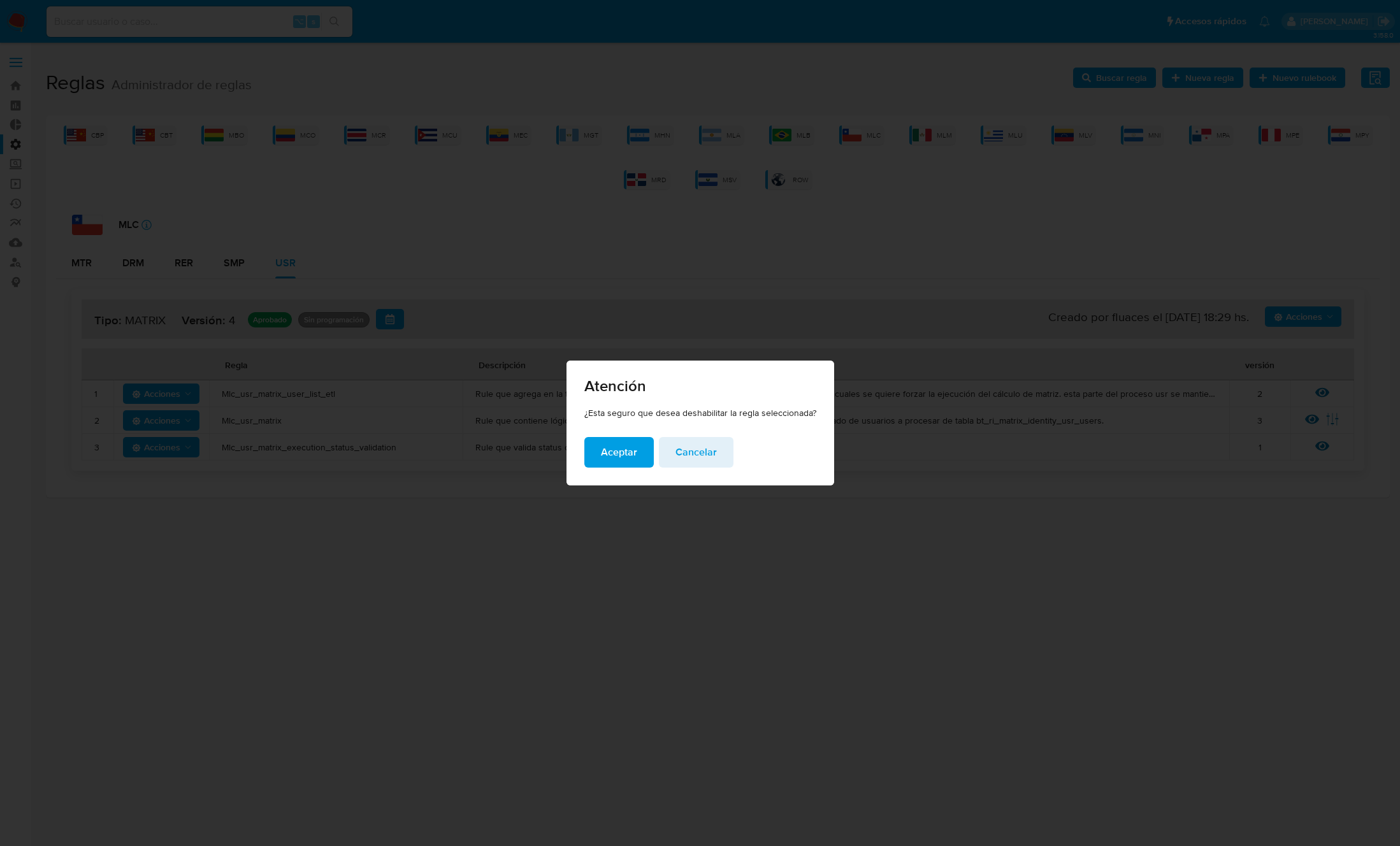
click at [613, 457] on span "Aceptar" at bounding box center [619, 452] width 37 height 28
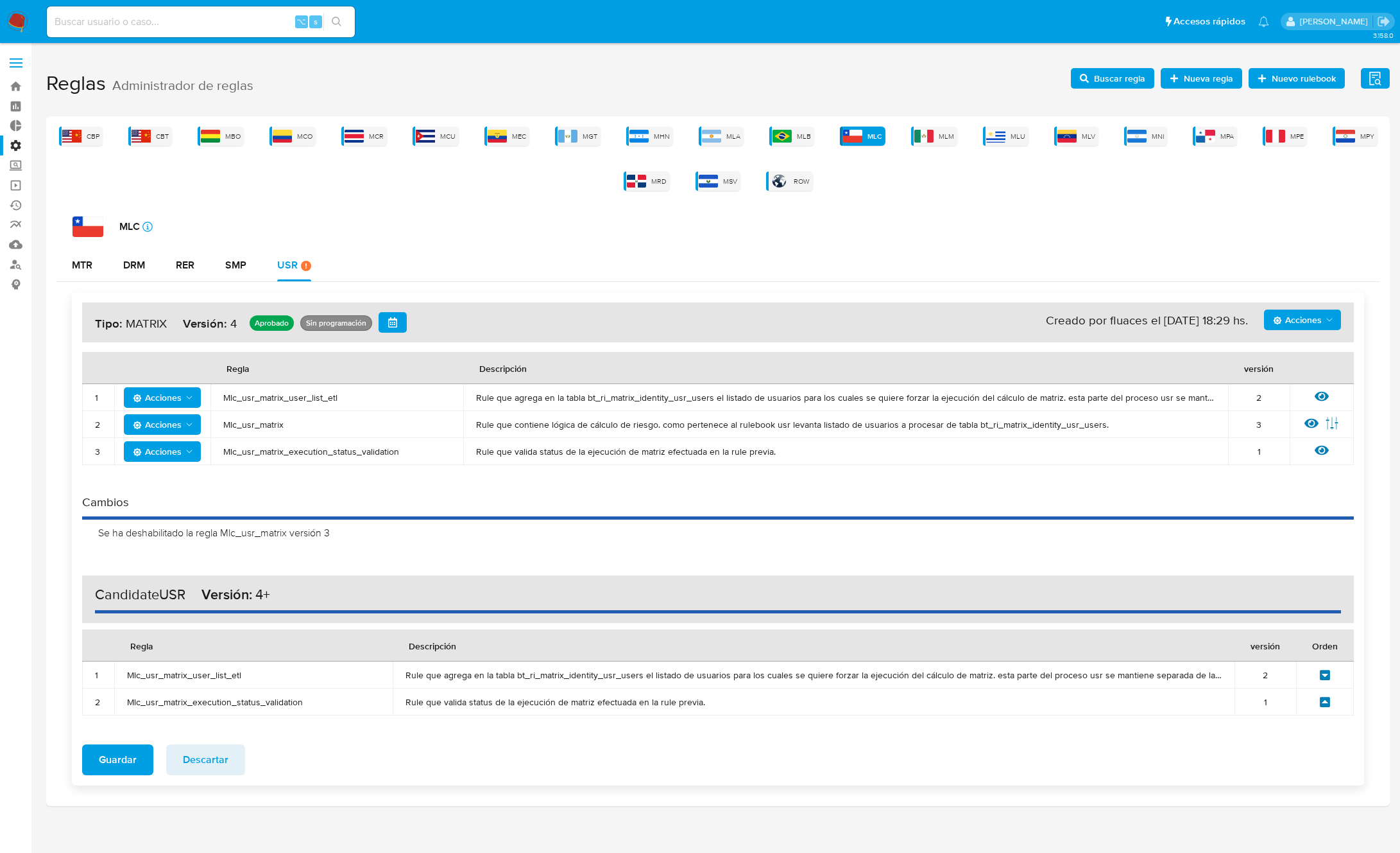
click at [1300, 311] on span "Acciones" at bounding box center [1297, 319] width 48 height 21
click at [1282, 347] on button "Agregar reglas" at bounding box center [1303, 351] width 115 height 31
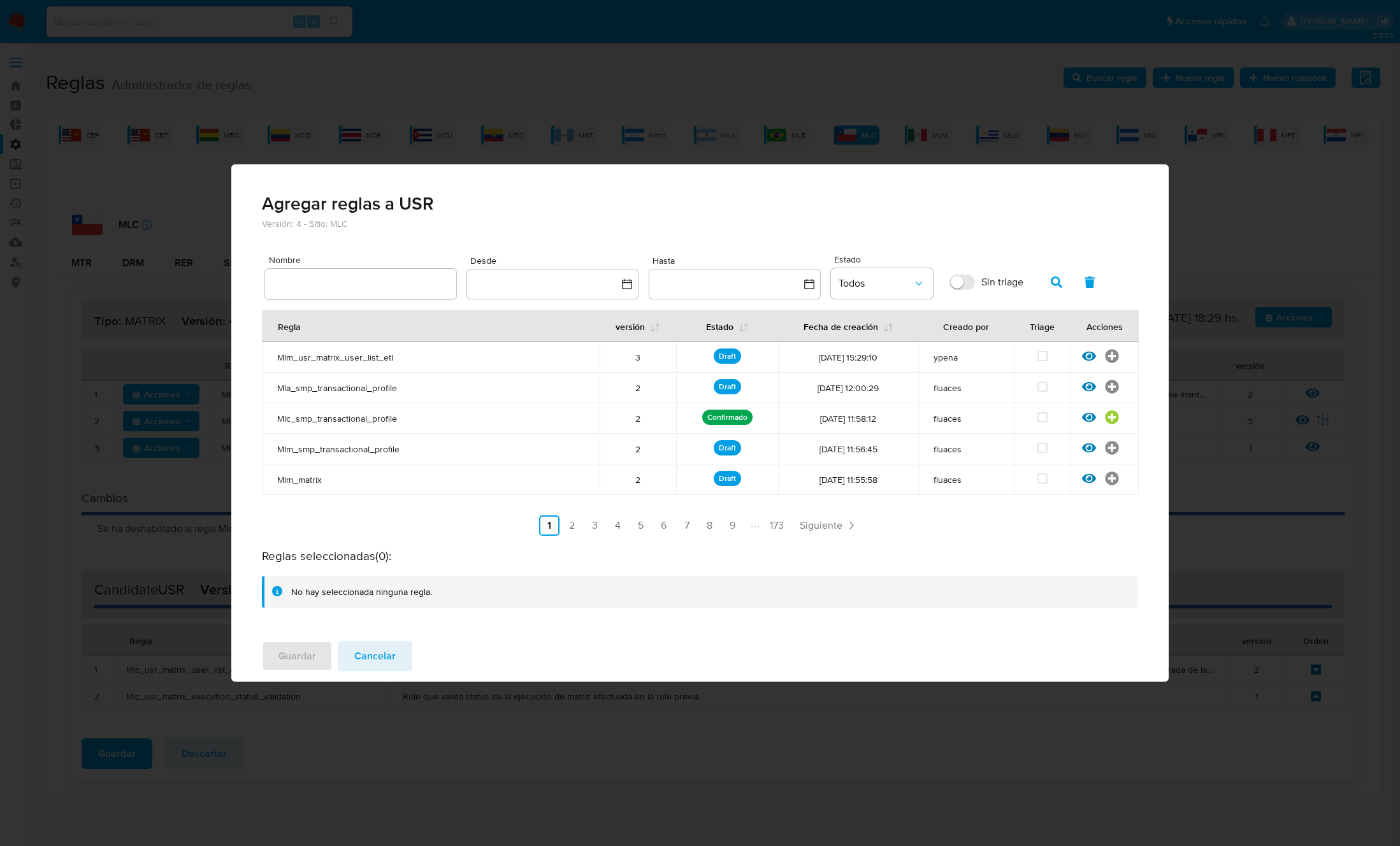
drag, startPoint x: 368, startPoint y: 265, endPoint x: 369, endPoint y: 275, distance: 10.0
click at [368, 268] on div "Nombre" at bounding box center [360, 277] width 191 height 44
drag, startPoint x: 367, startPoint y: 281, endPoint x: 388, endPoint y: 281, distance: 21.0
click at [368, 281] on input "text" at bounding box center [360, 284] width 191 height 17
type input "Mlc_usr_matrix"
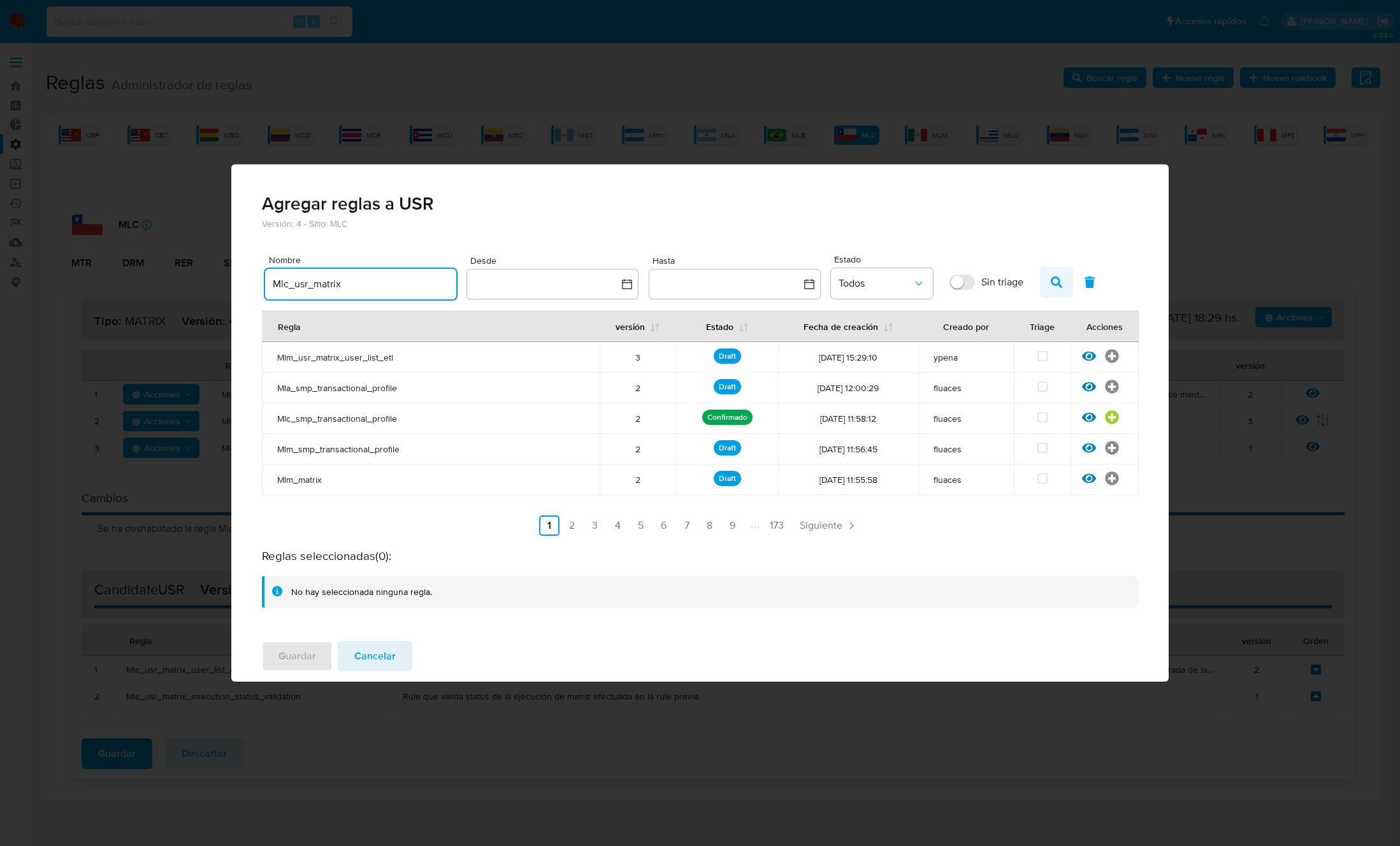
click at [1061, 292] on span "button" at bounding box center [1056, 282] width 12 height 22
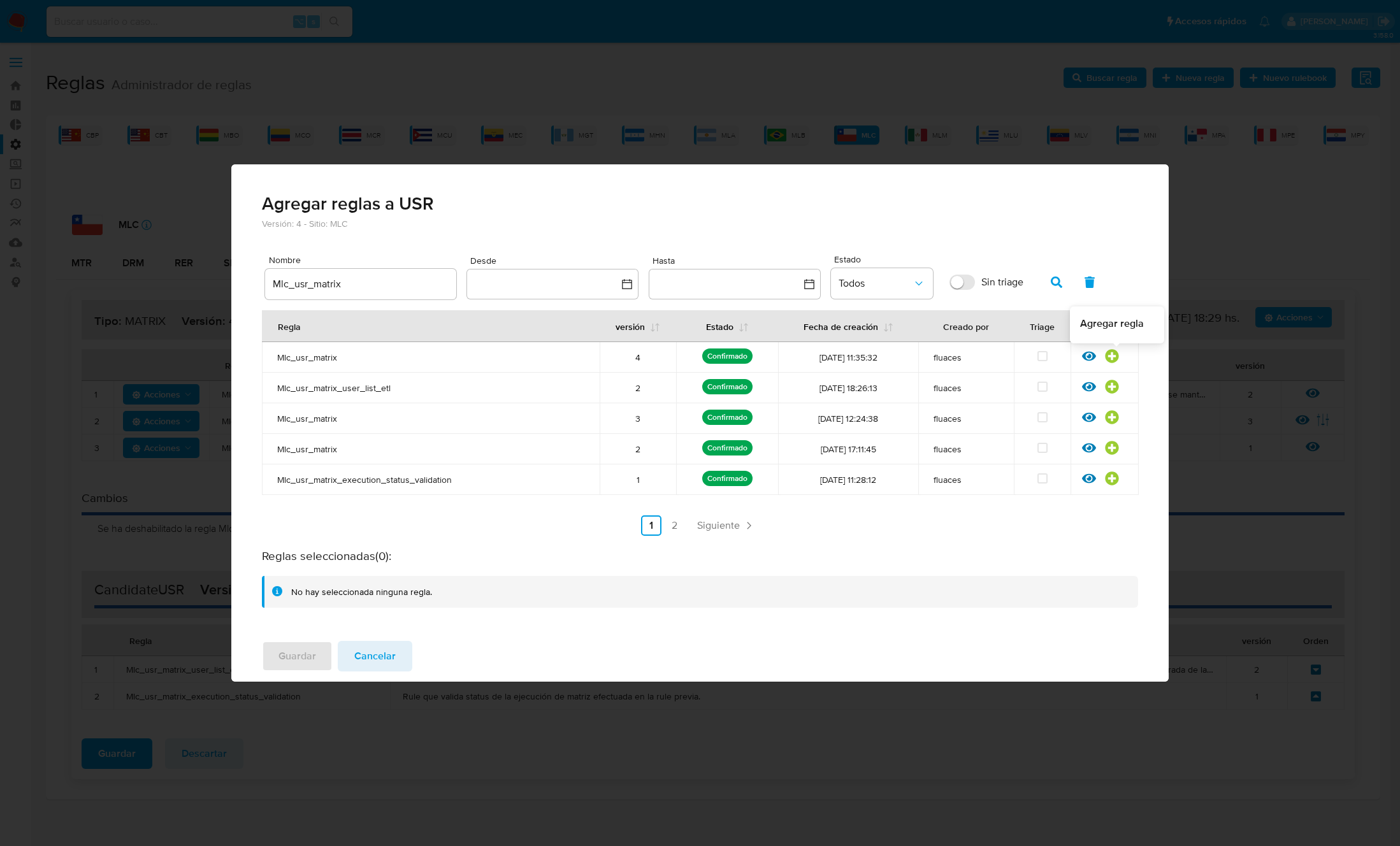
click at [1113, 352] on icon at bounding box center [1111, 356] width 13 height 13
click at [316, 655] on button "Guardar" at bounding box center [297, 655] width 71 height 31
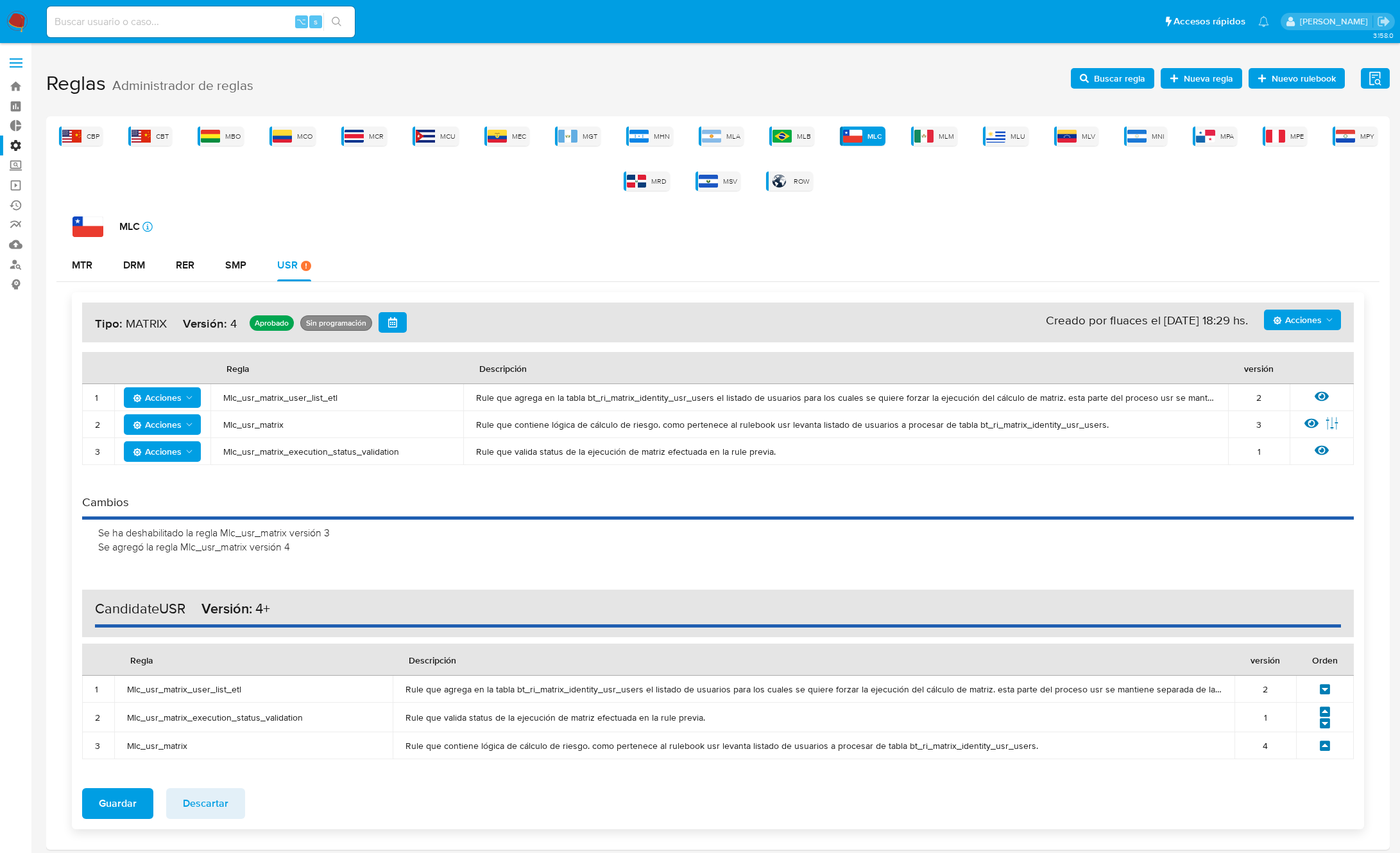
click at [1324, 745] on icon at bounding box center [1326, 746] width 12 height 12
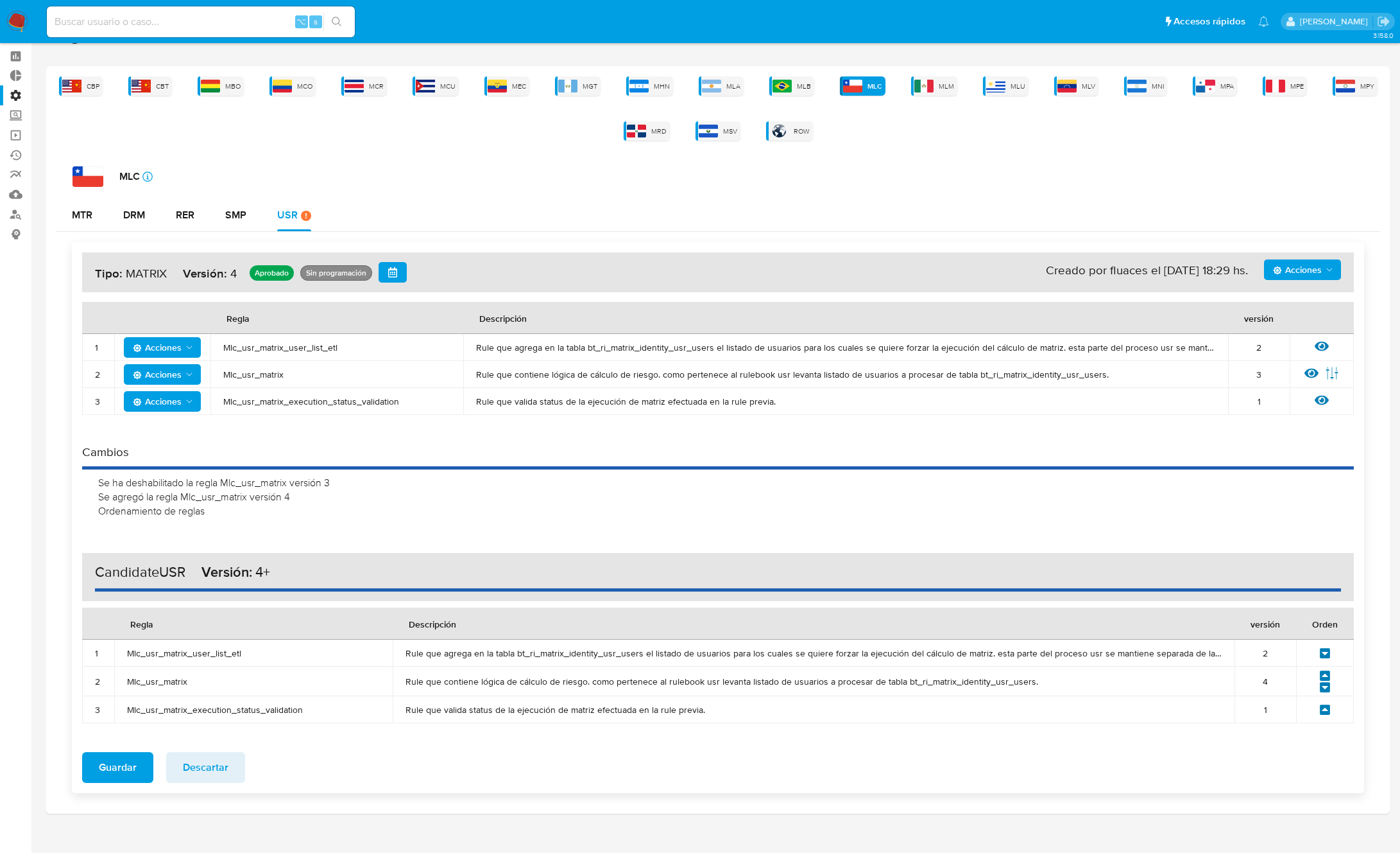
scroll to position [65, 0]
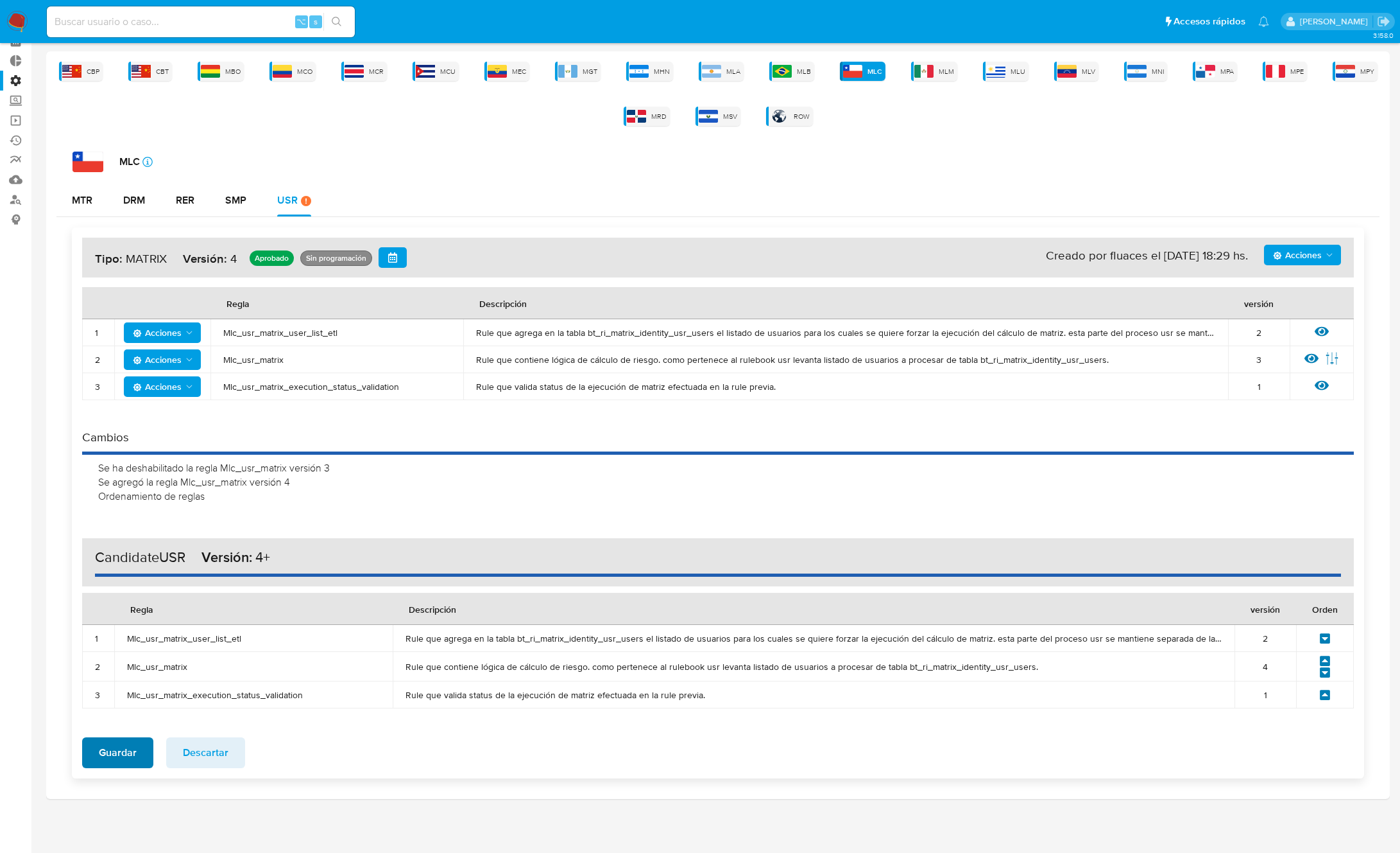
click at [104, 749] on span "Guardar" at bounding box center [117, 753] width 38 height 28
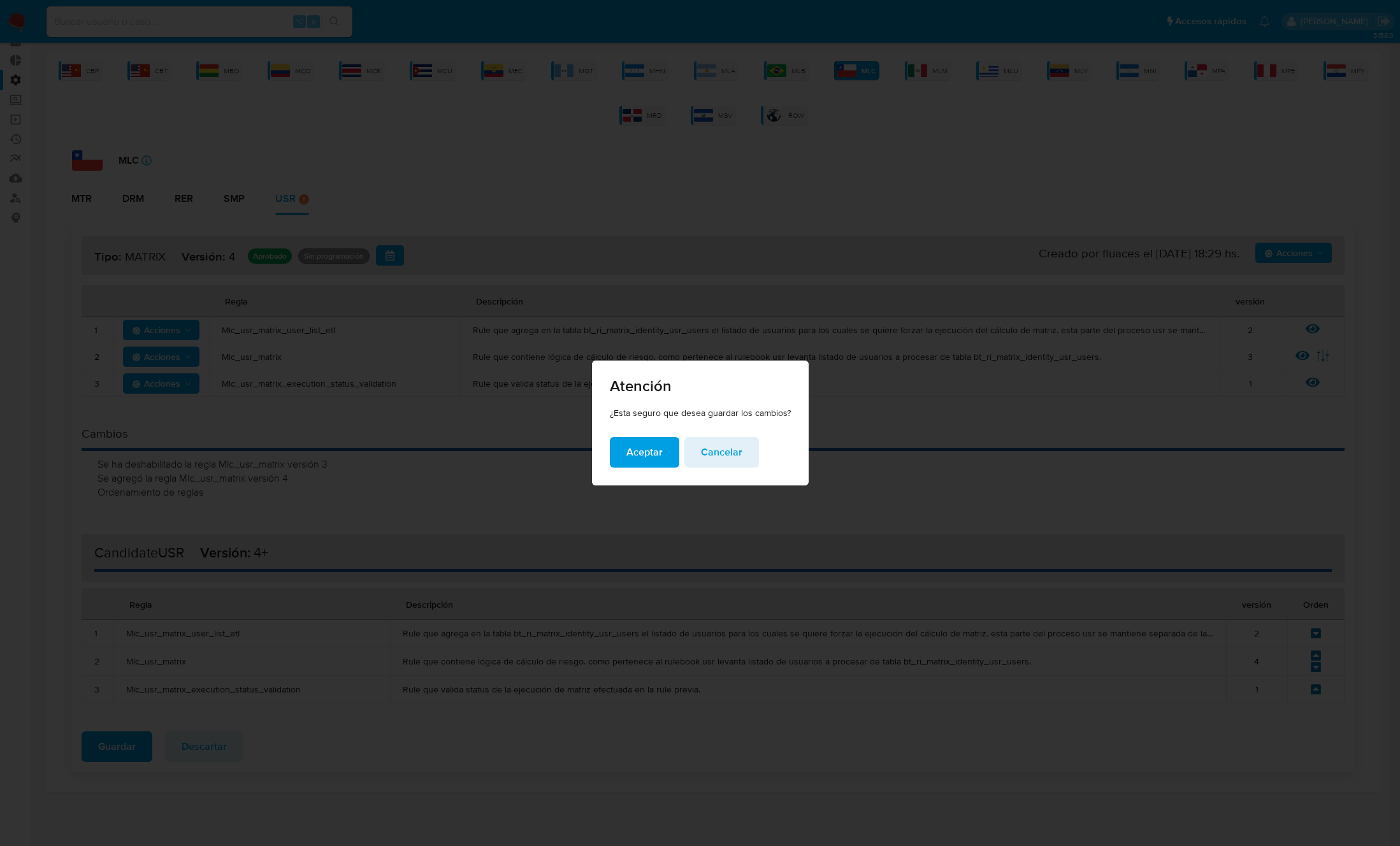
click at [646, 450] on span "Aceptar" at bounding box center [645, 452] width 37 height 28
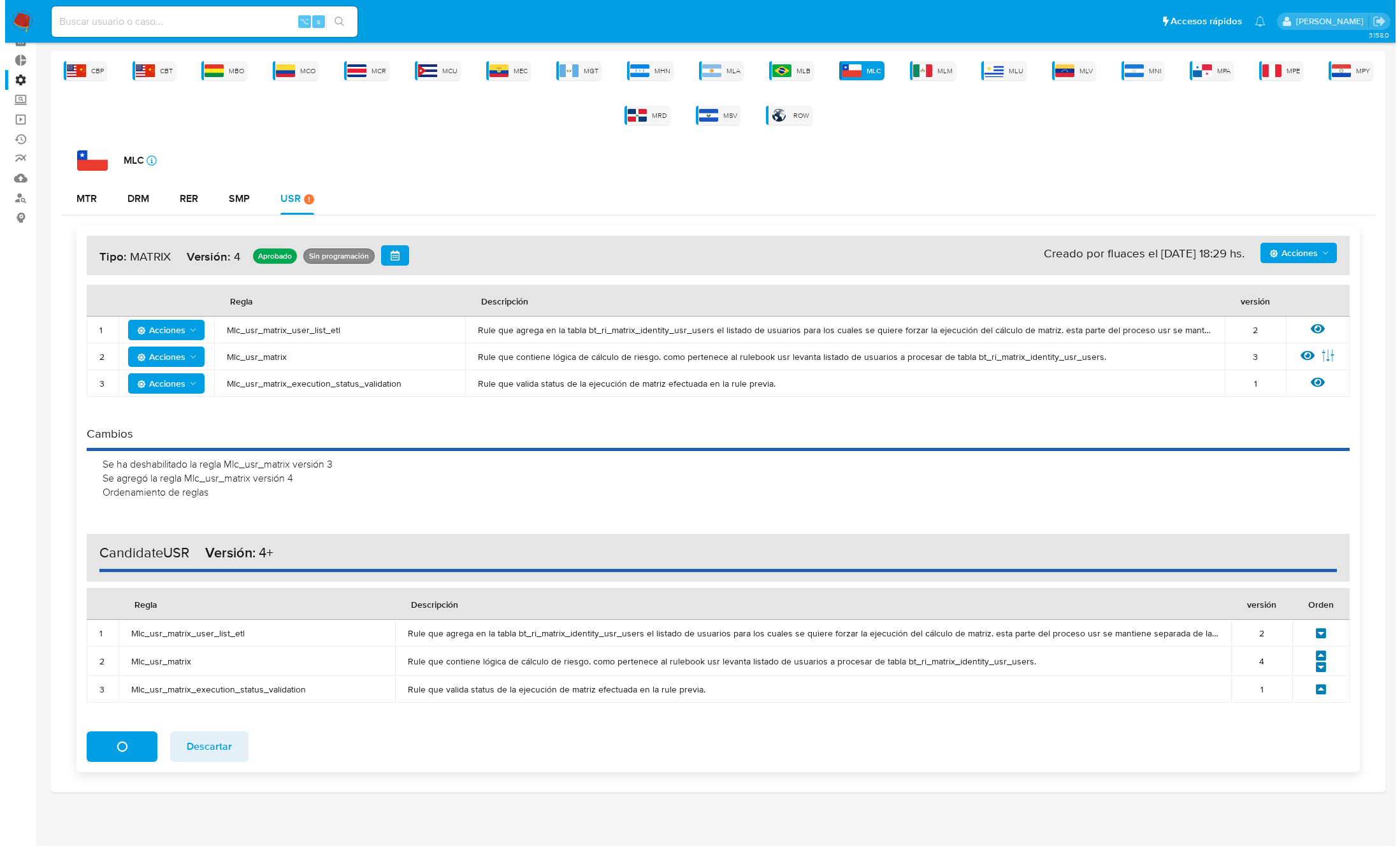
scroll to position [0, 0]
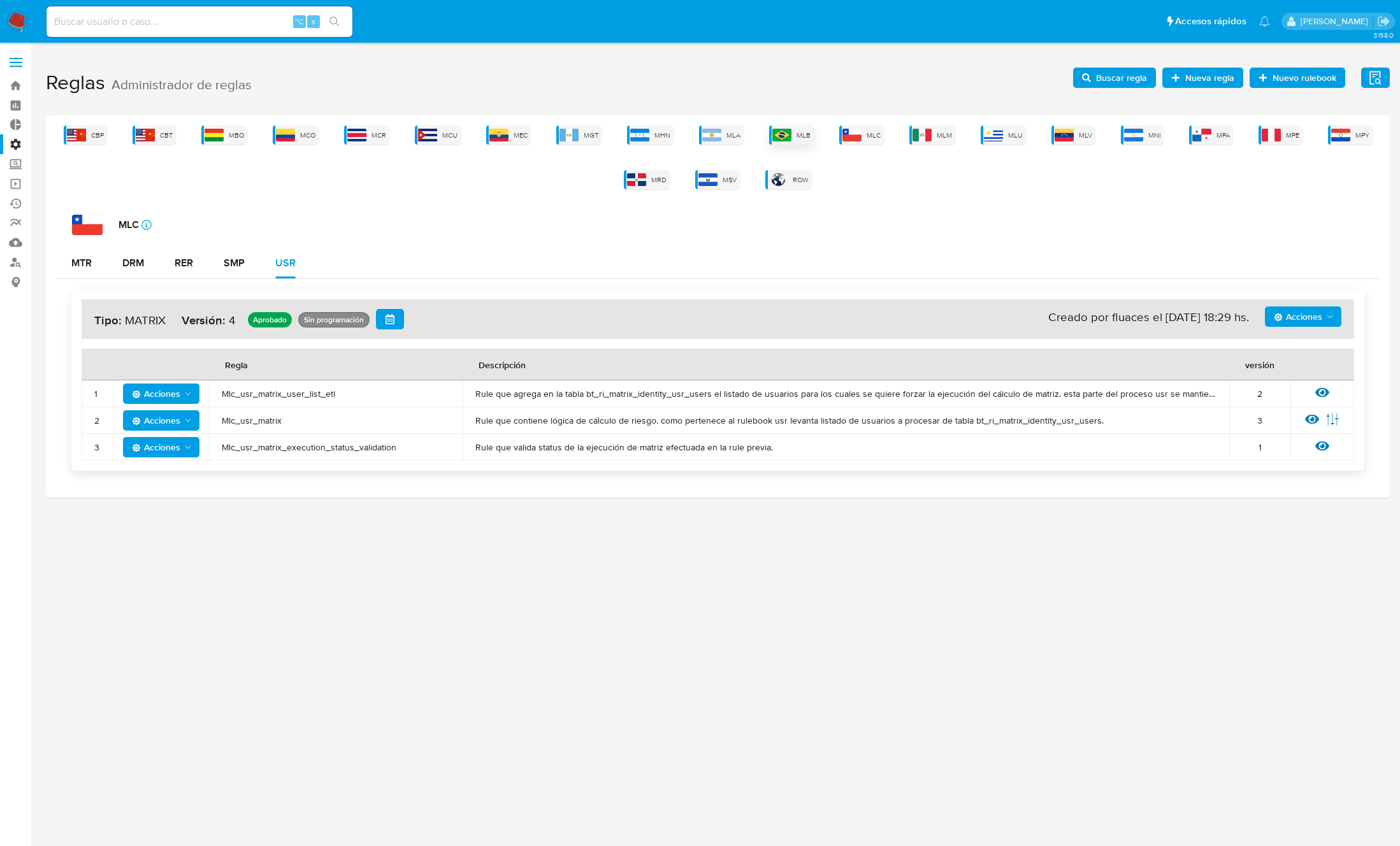
click at [783, 135] on img at bounding box center [782, 134] width 19 height 12
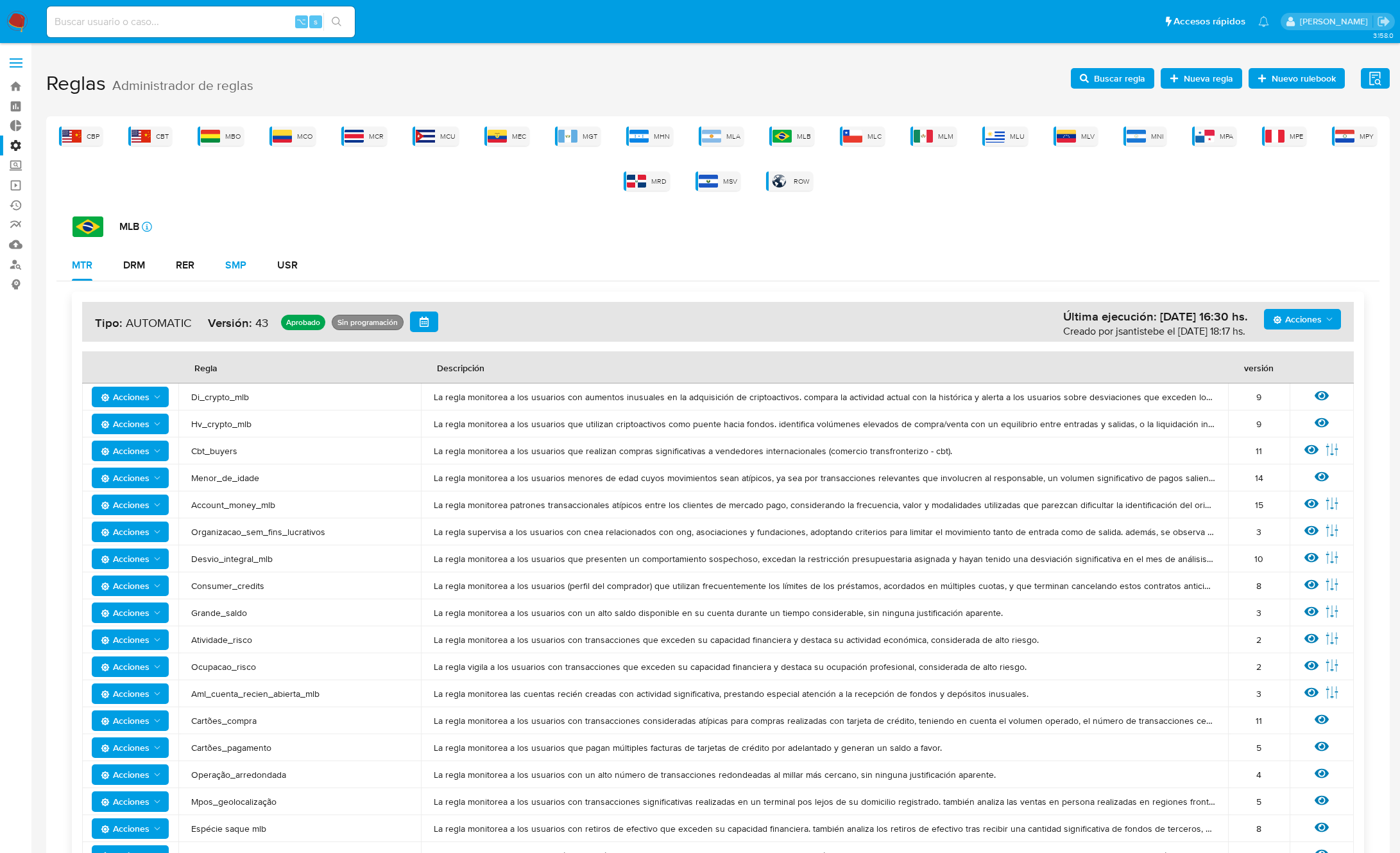
click at [226, 275] on button "SMP" at bounding box center [236, 265] width 52 height 31
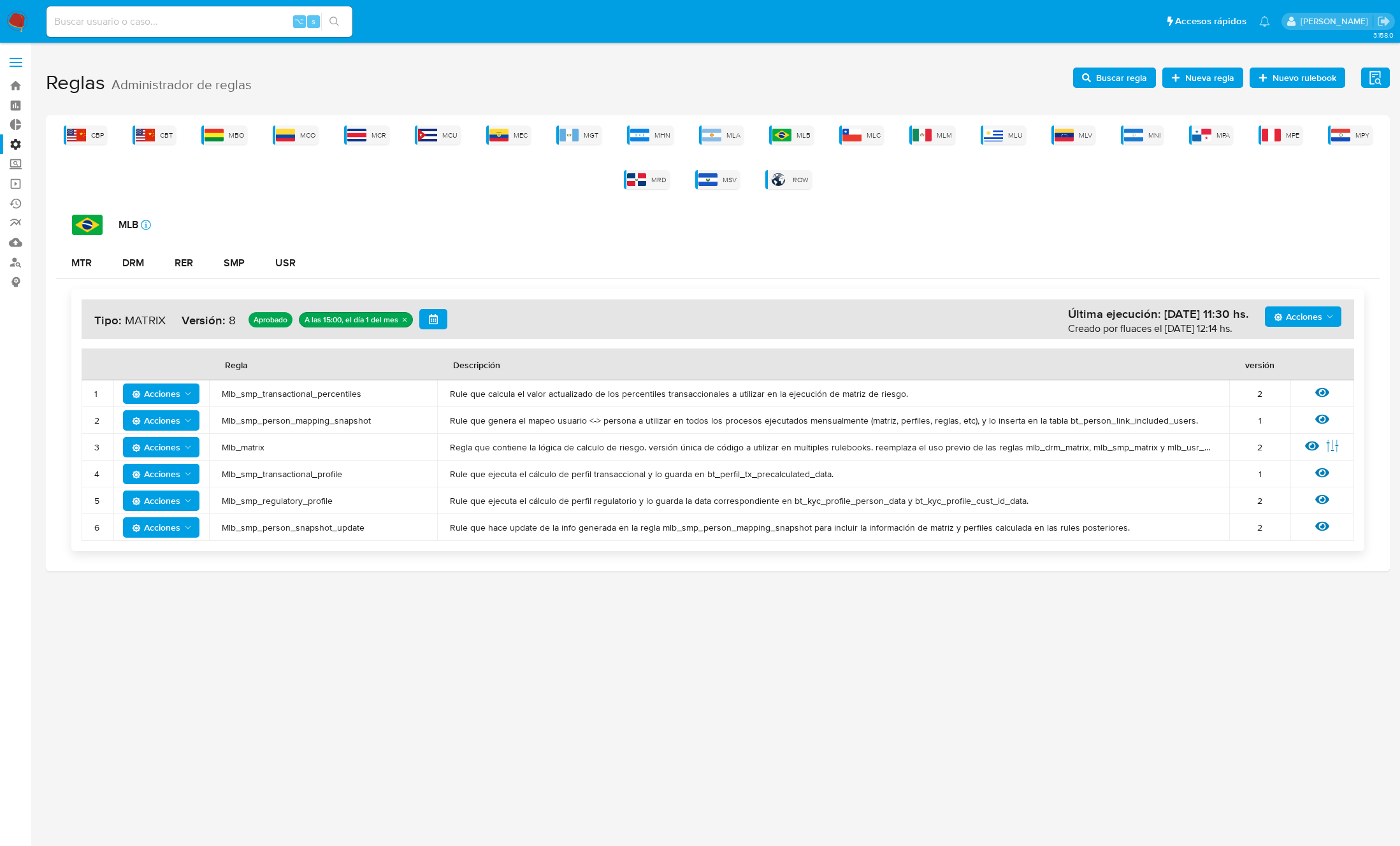
click at [295, 479] on span "Mlb_smp_transactional_profile" at bounding box center [323, 474] width 202 height 12
click at [1126, 78] on span "Buscar regla" at bounding box center [1121, 77] width 51 height 21
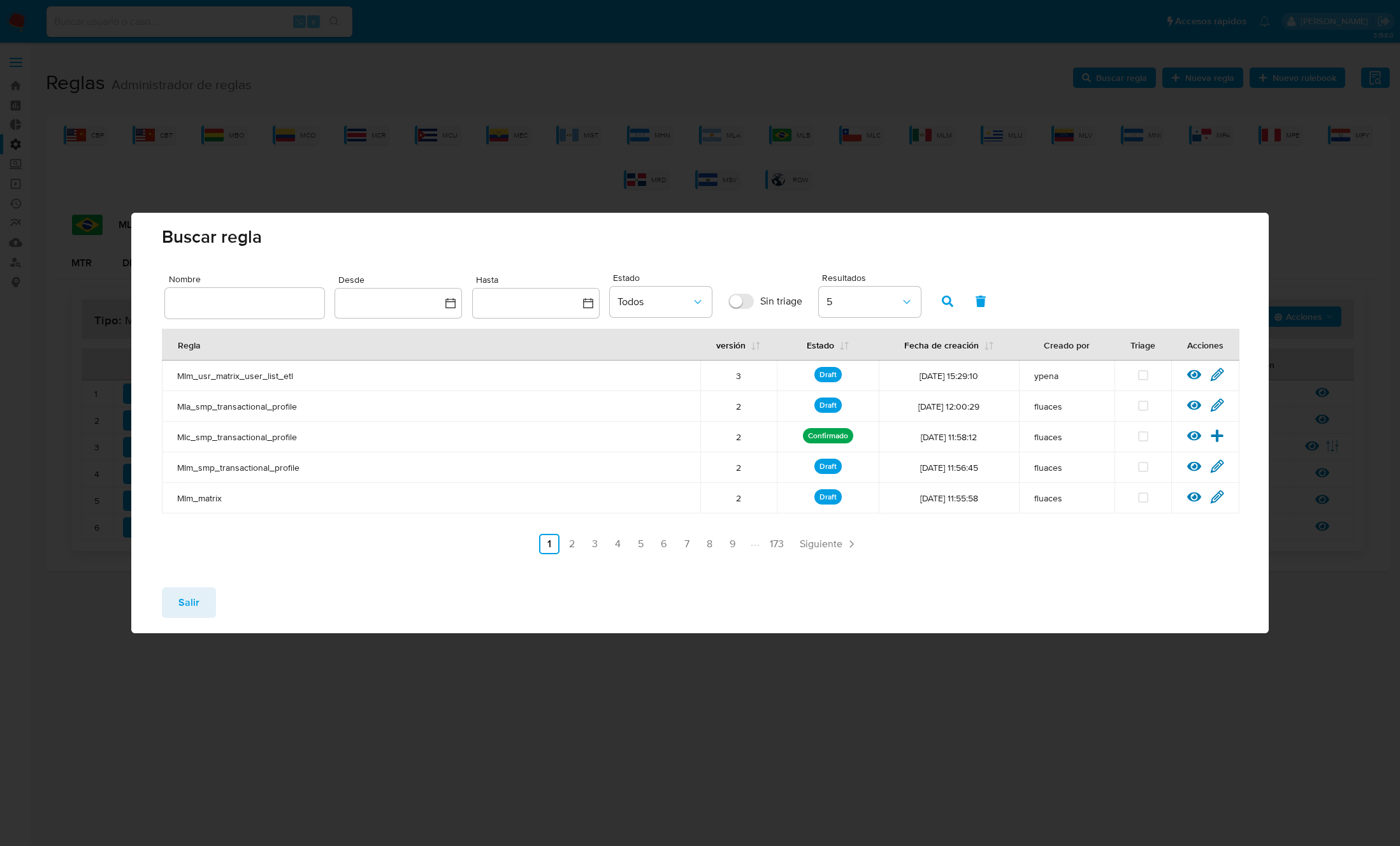
click at [283, 303] on input "text" at bounding box center [245, 303] width 159 height 17
type input "Mlb_smp_transactional_profile"
click at [956, 300] on button "button" at bounding box center [948, 301] width 33 height 31
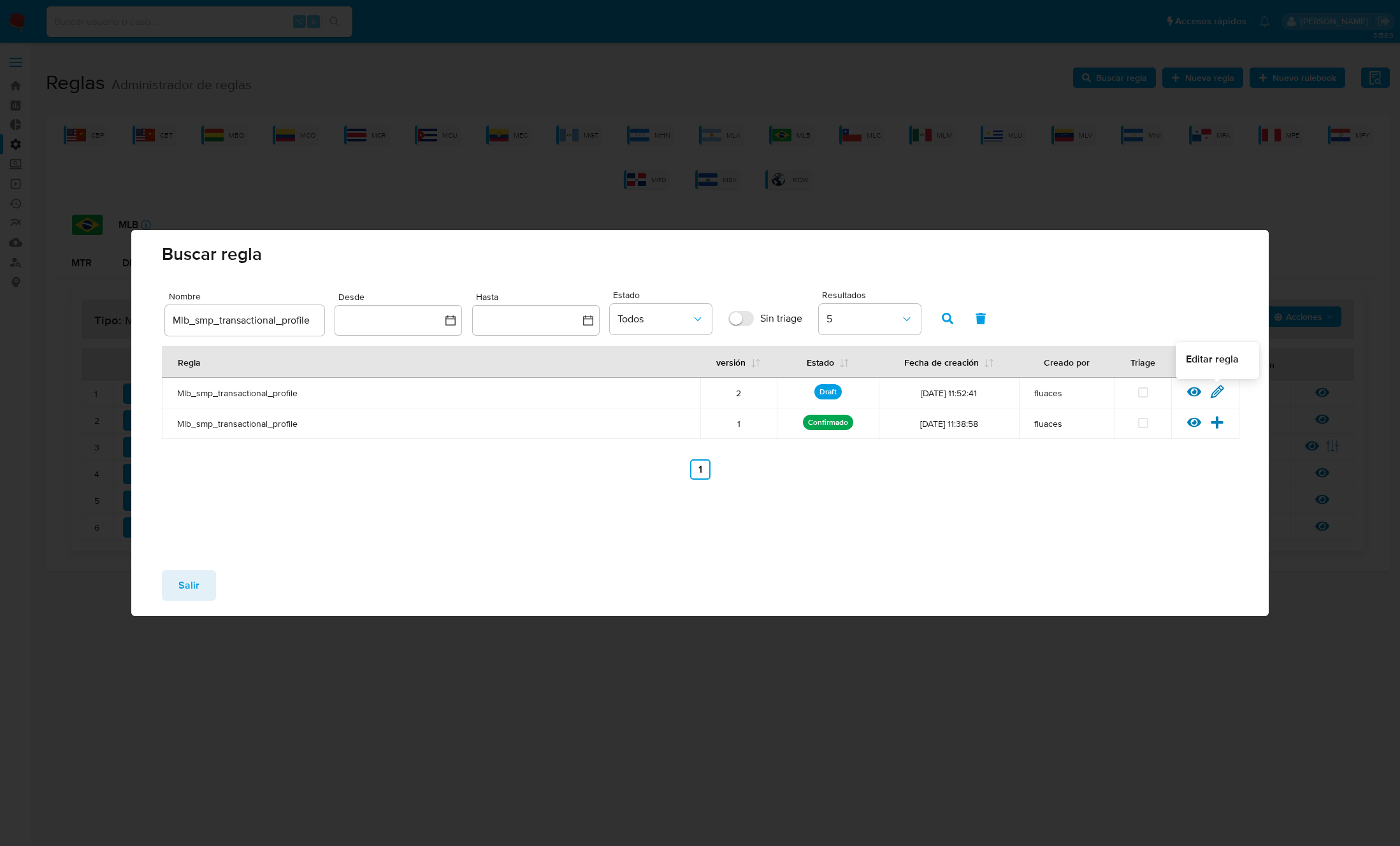
click at [1220, 389] on icon at bounding box center [1217, 391] width 12 height 12
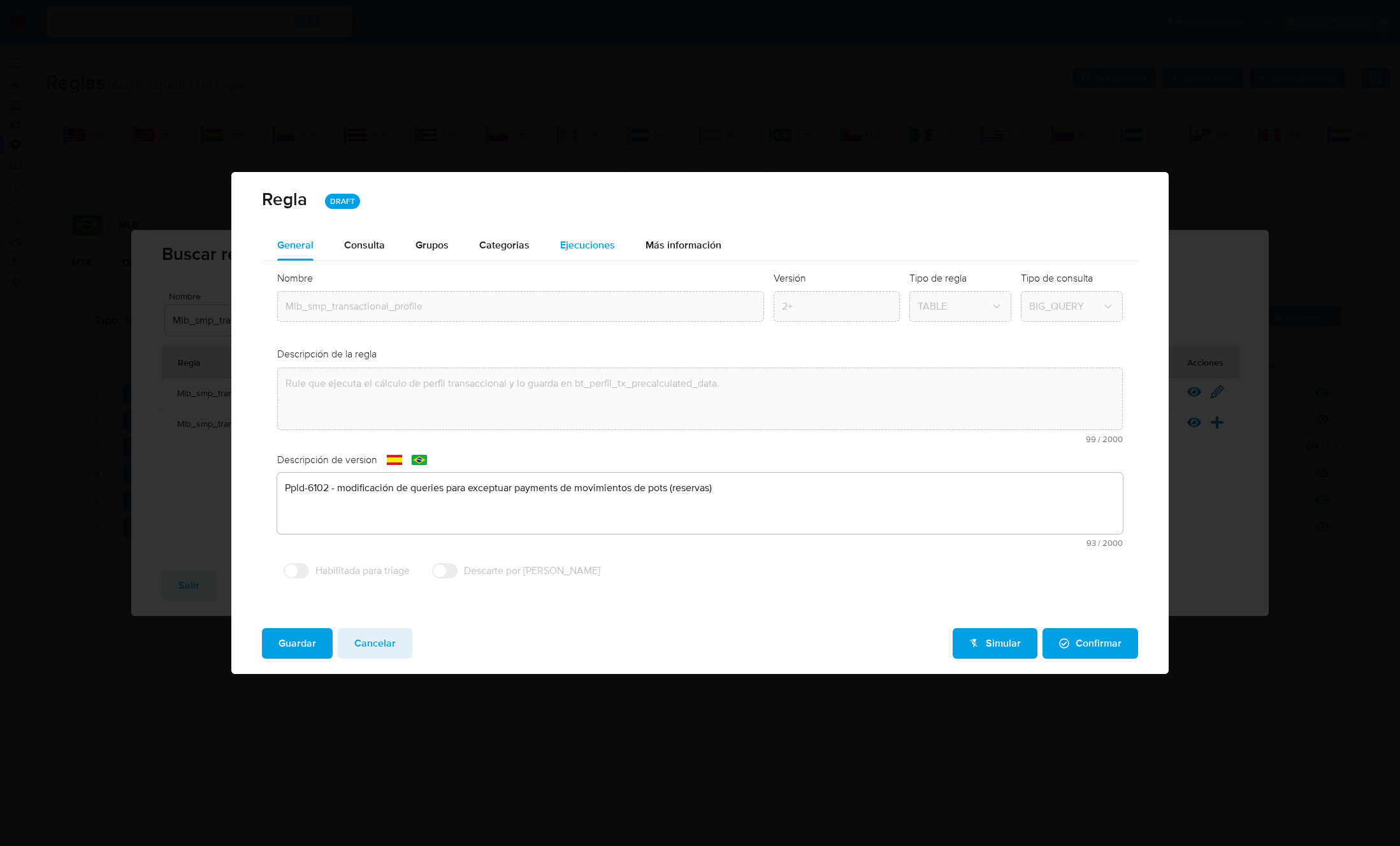
click at [599, 241] on span "Ejecuciones" at bounding box center [588, 245] width 55 height 15
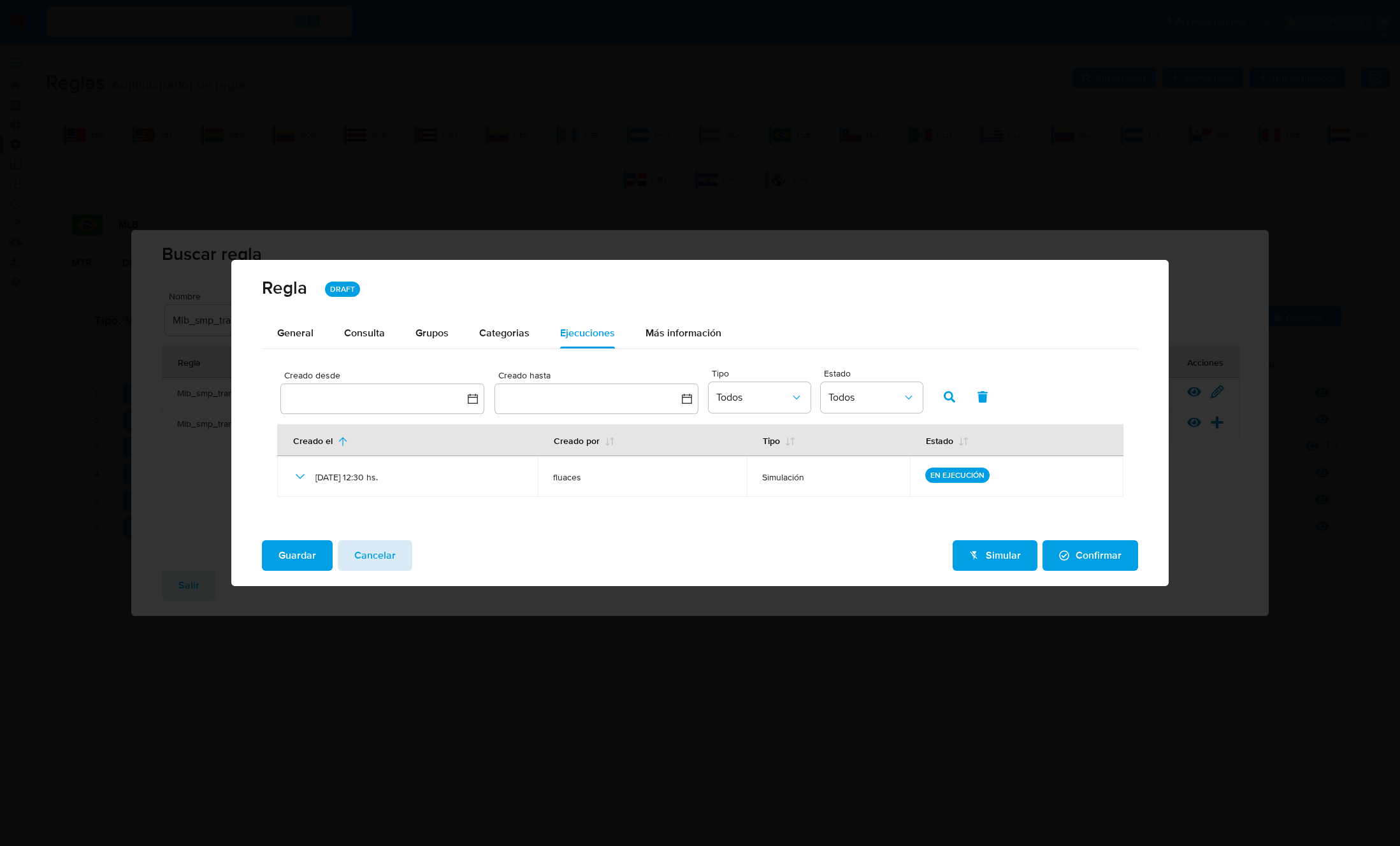
click at [371, 557] on span "Cancelar" at bounding box center [375, 556] width 41 height 28
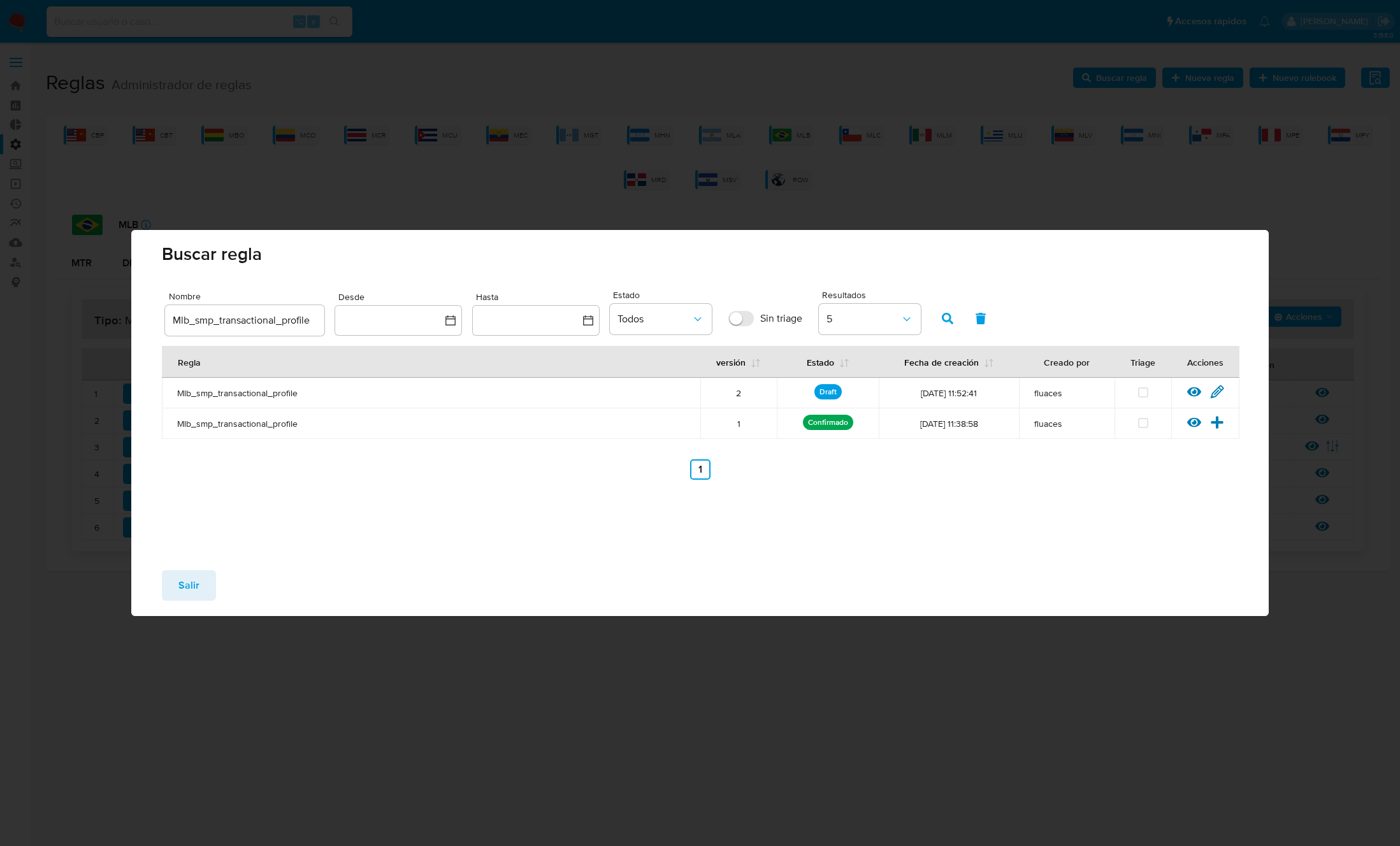
click at [211, 588] on button "Salir" at bounding box center [188, 585] width 54 height 31
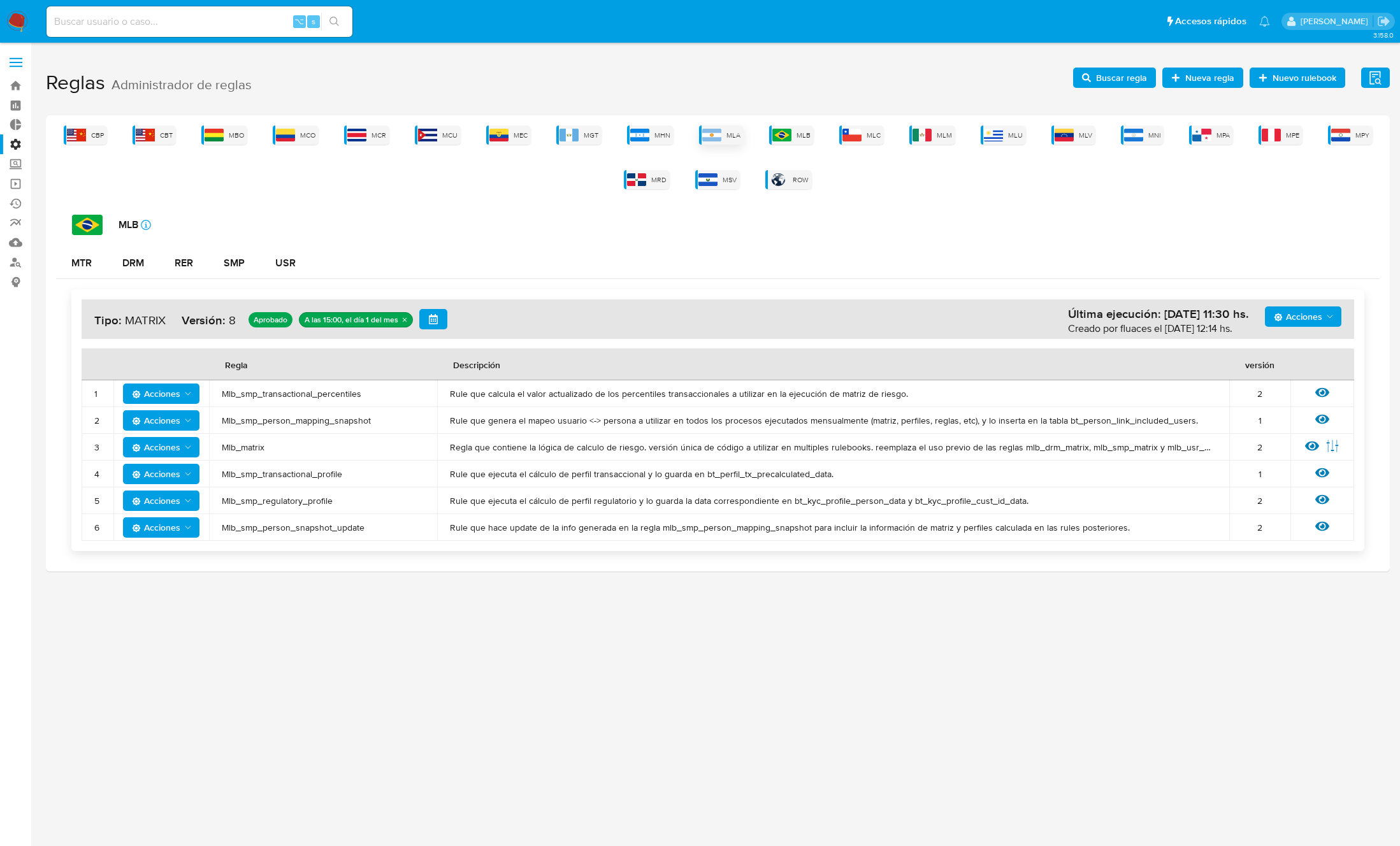
click at [712, 136] on img at bounding box center [711, 134] width 19 height 12
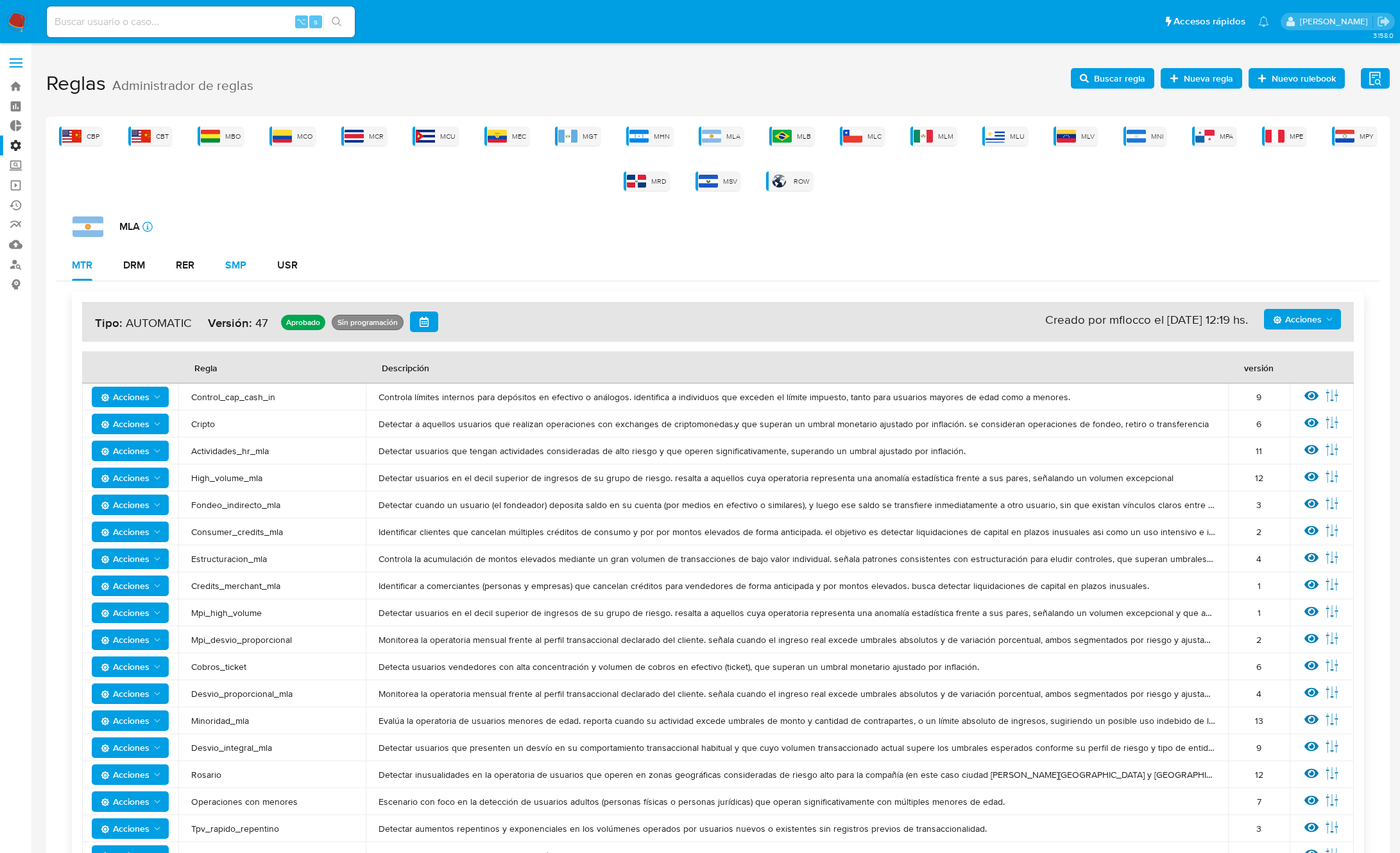
click at [247, 268] on button "SMP" at bounding box center [236, 265] width 52 height 31
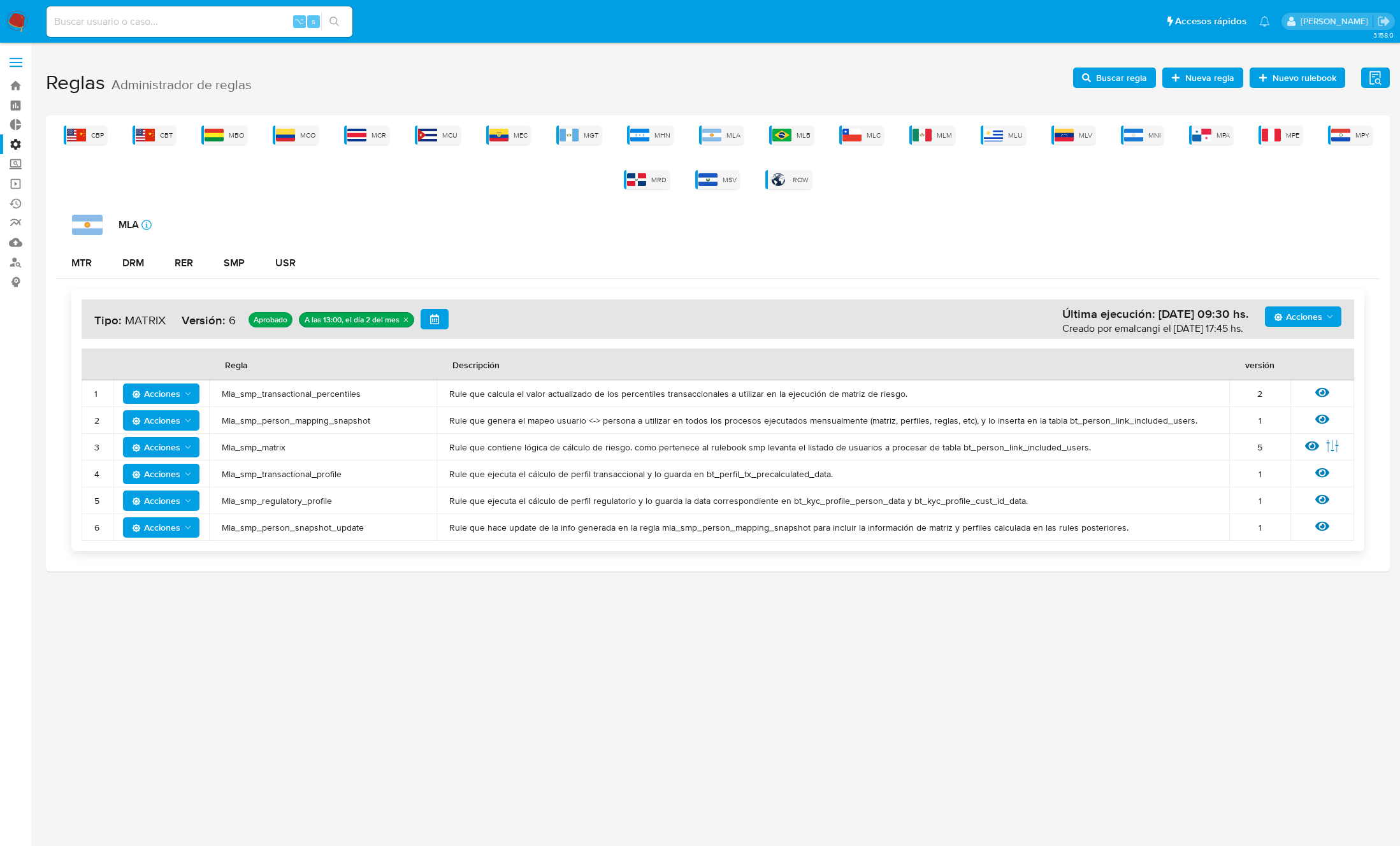
click at [309, 396] on span "Mla_smp_transactional_percentiles" at bounding box center [322, 394] width 202 height 12
click at [1096, 80] on span "Buscar regla" at bounding box center [1115, 77] width 65 height 17
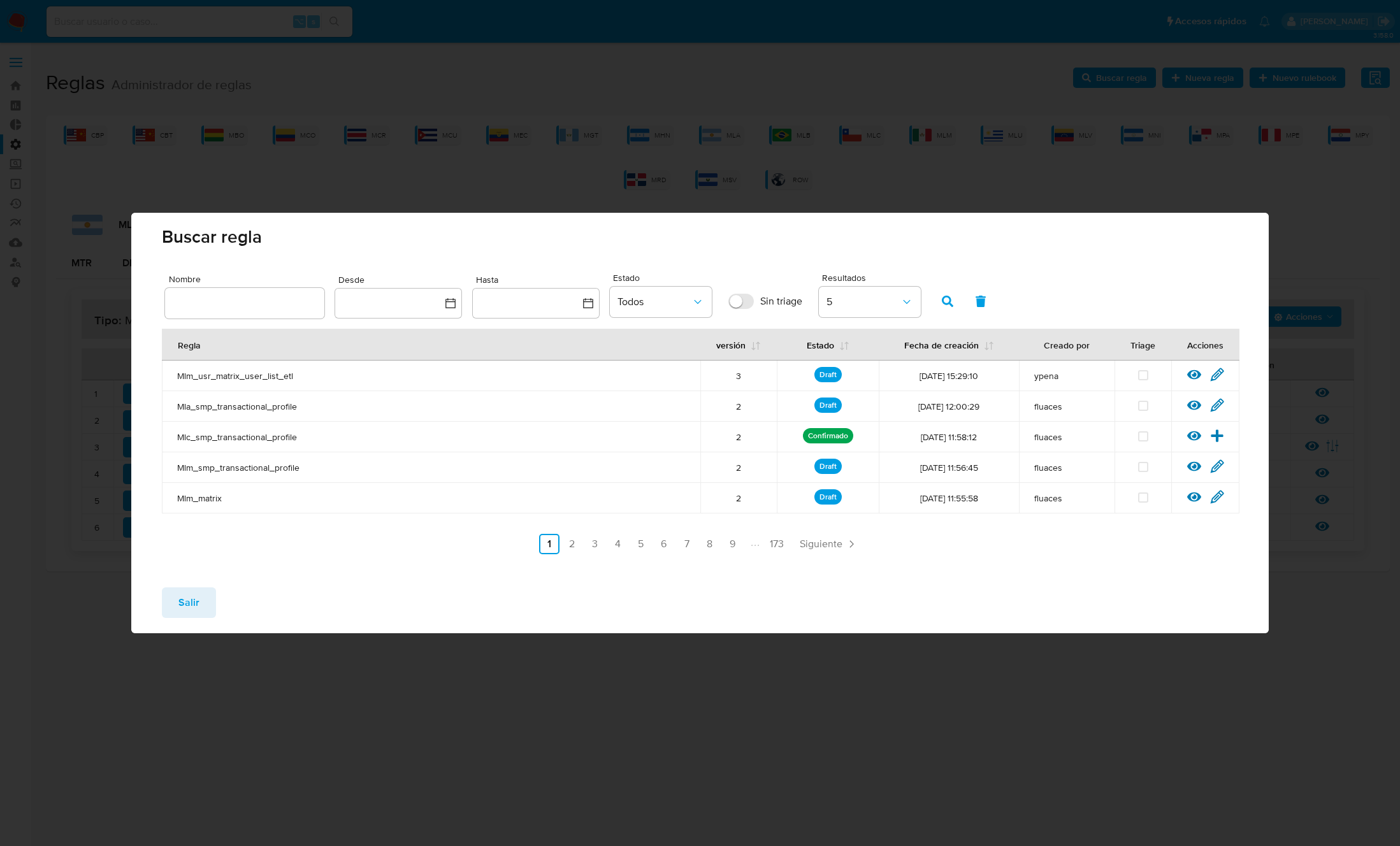
click at [248, 303] on input "text" at bounding box center [245, 303] width 159 height 17
type input "Mla_smp_transactional_percentiles"
click at [940, 298] on button "button" at bounding box center [948, 301] width 33 height 31
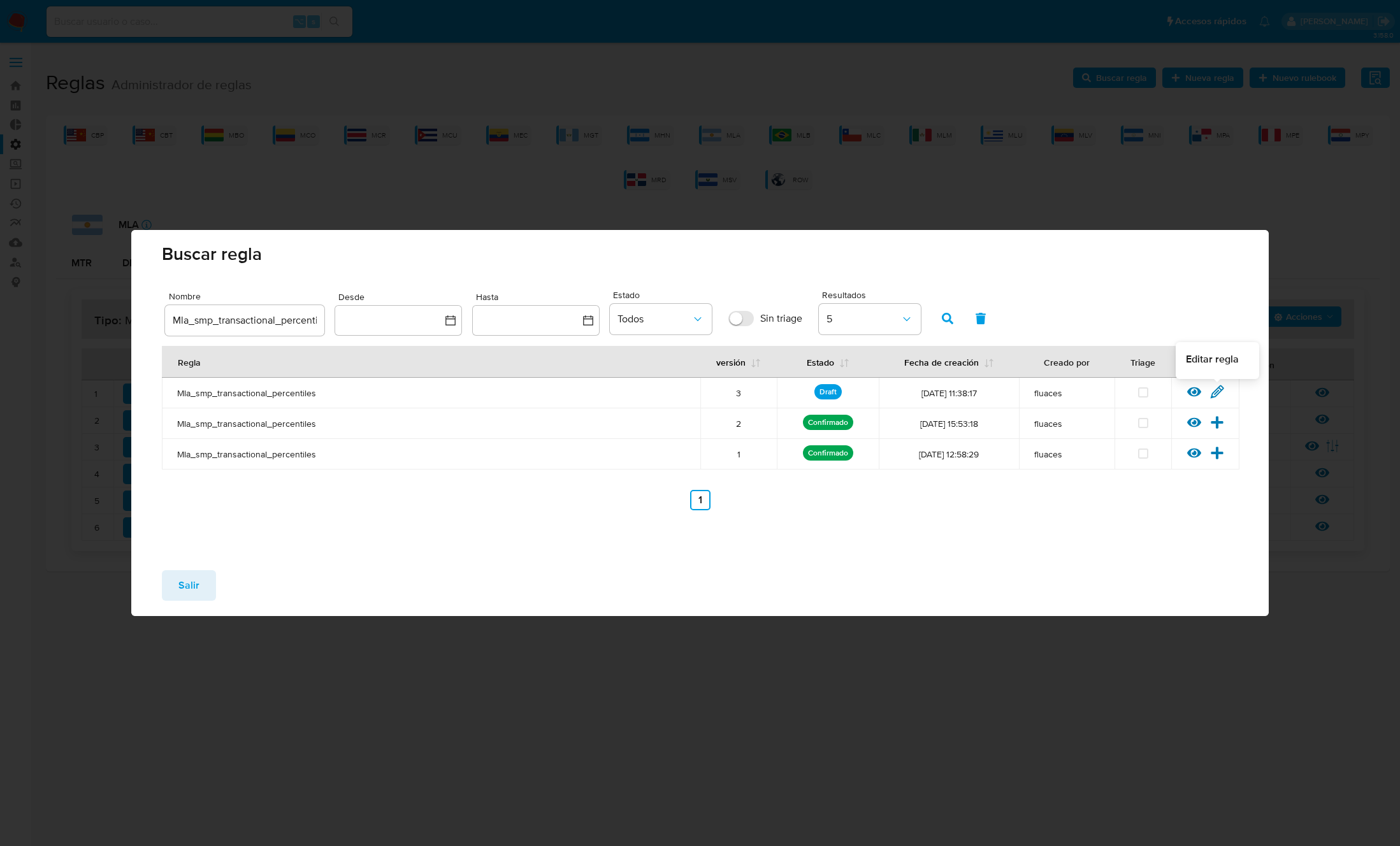
click at [1220, 388] on icon at bounding box center [1217, 391] width 14 height 14
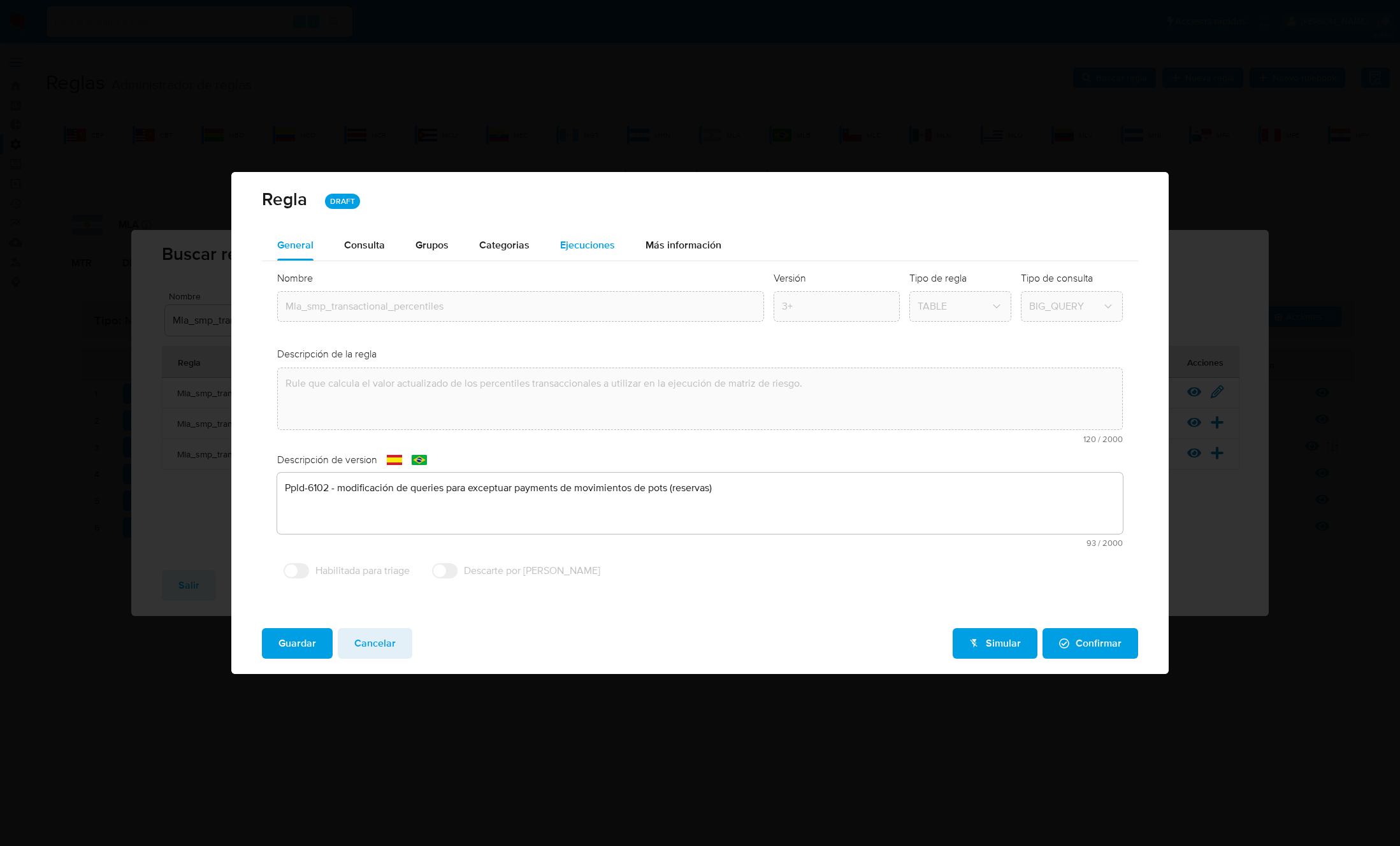
click at [576, 254] on div "Ejecuciones" at bounding box center [588, 245] width 55 height 31
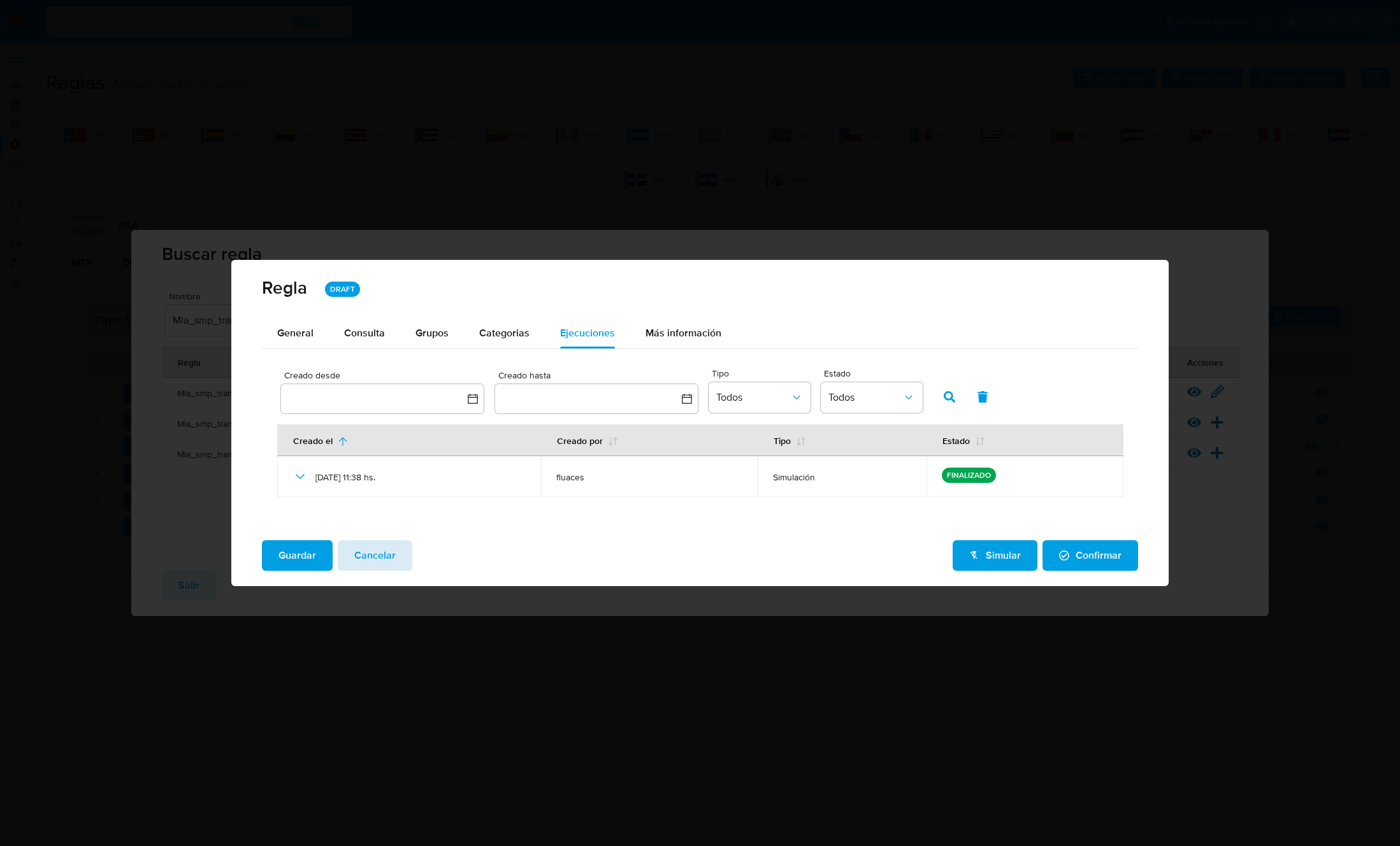
click at [403, 552] on button "Cancelar" at bounding box center [375, 555] width 75 height 31
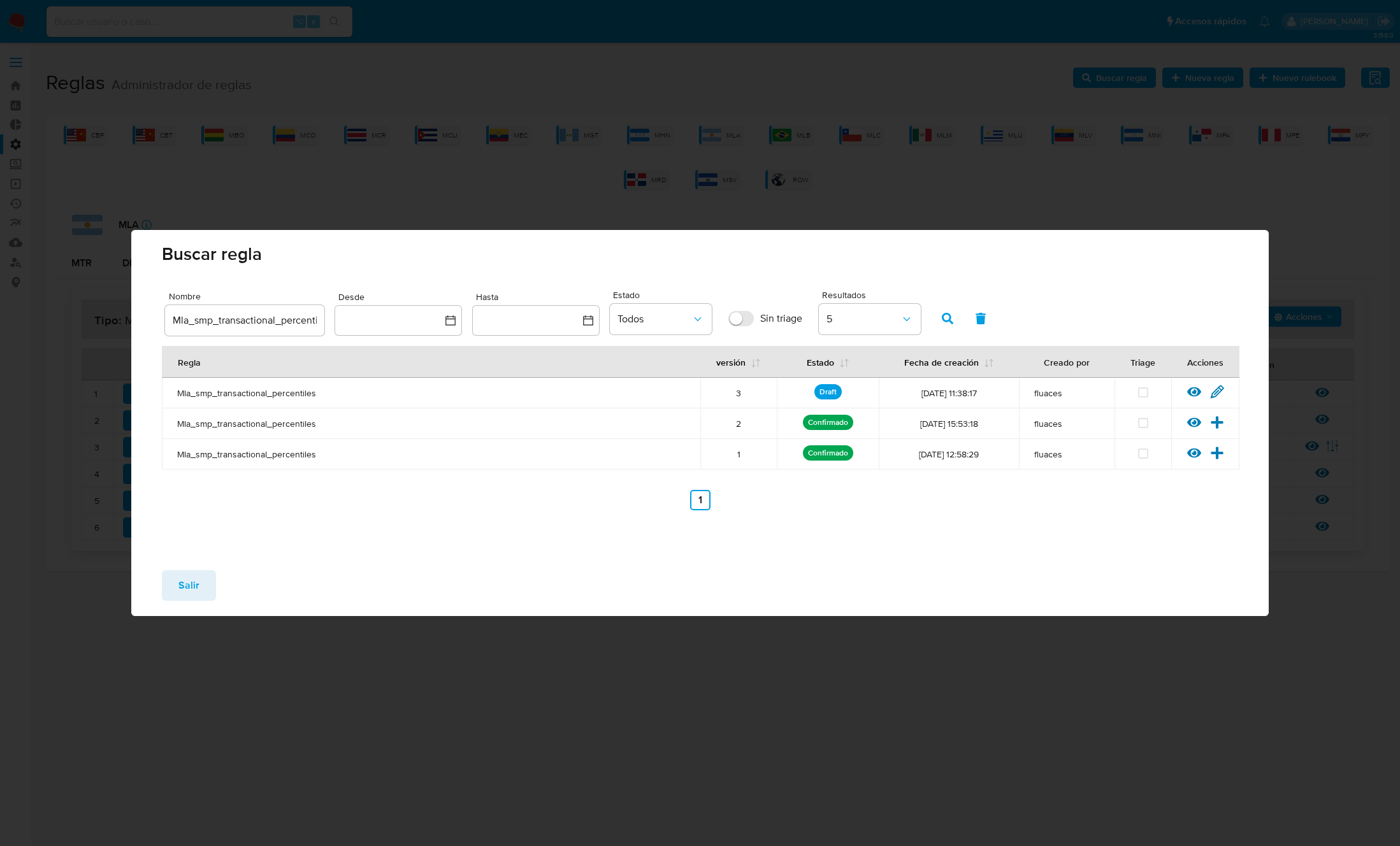
click at [188, 579] on span "Salir" at bounding box center [188, 586] width 21 height 28
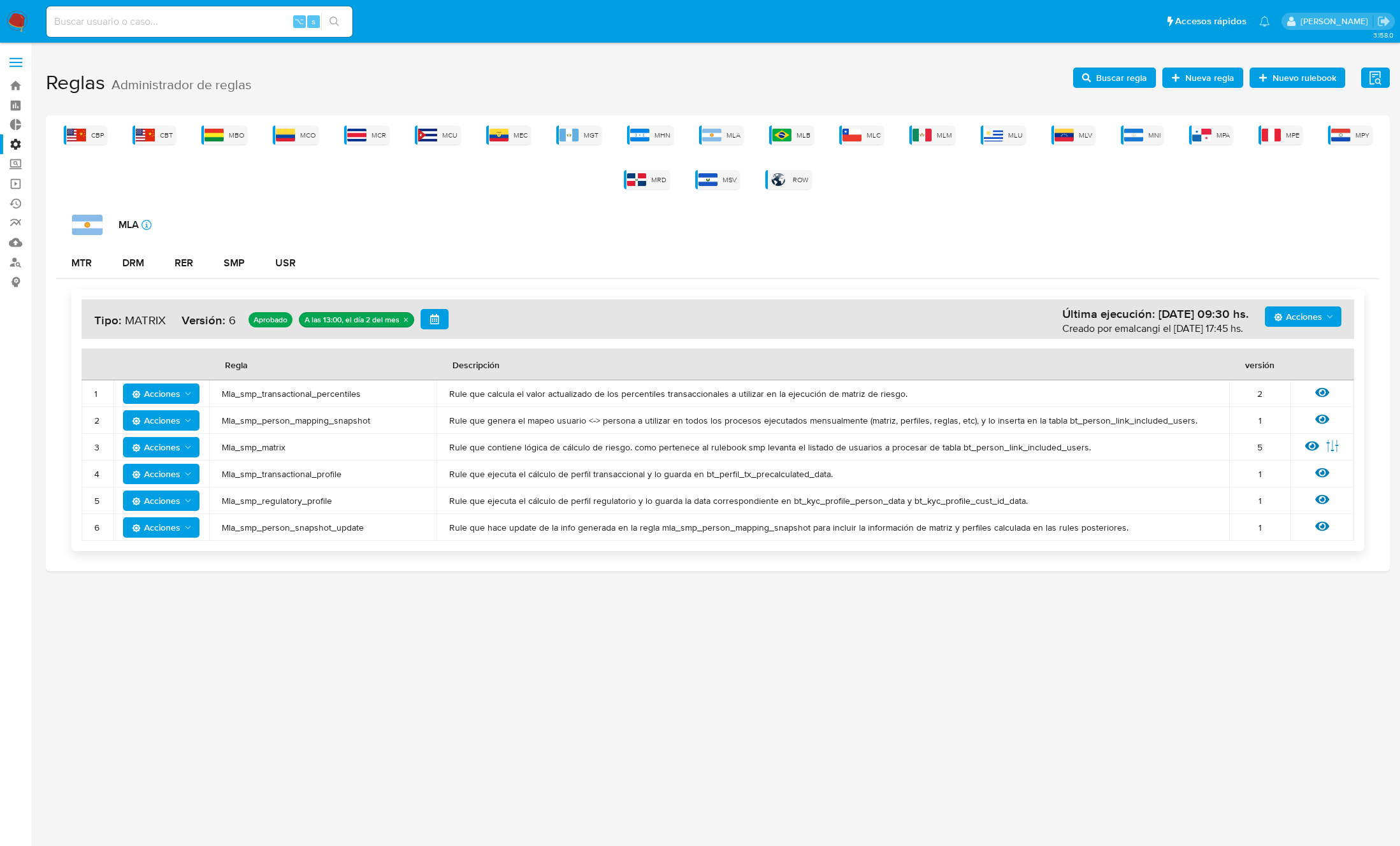
click at [263, 448] on span "Mla_smp_matrix" at bounding box center [322, 447] width 202 height 12
click at [1088, 81] on icon "button" at bounding box center [1086, 77] width 9 height 9
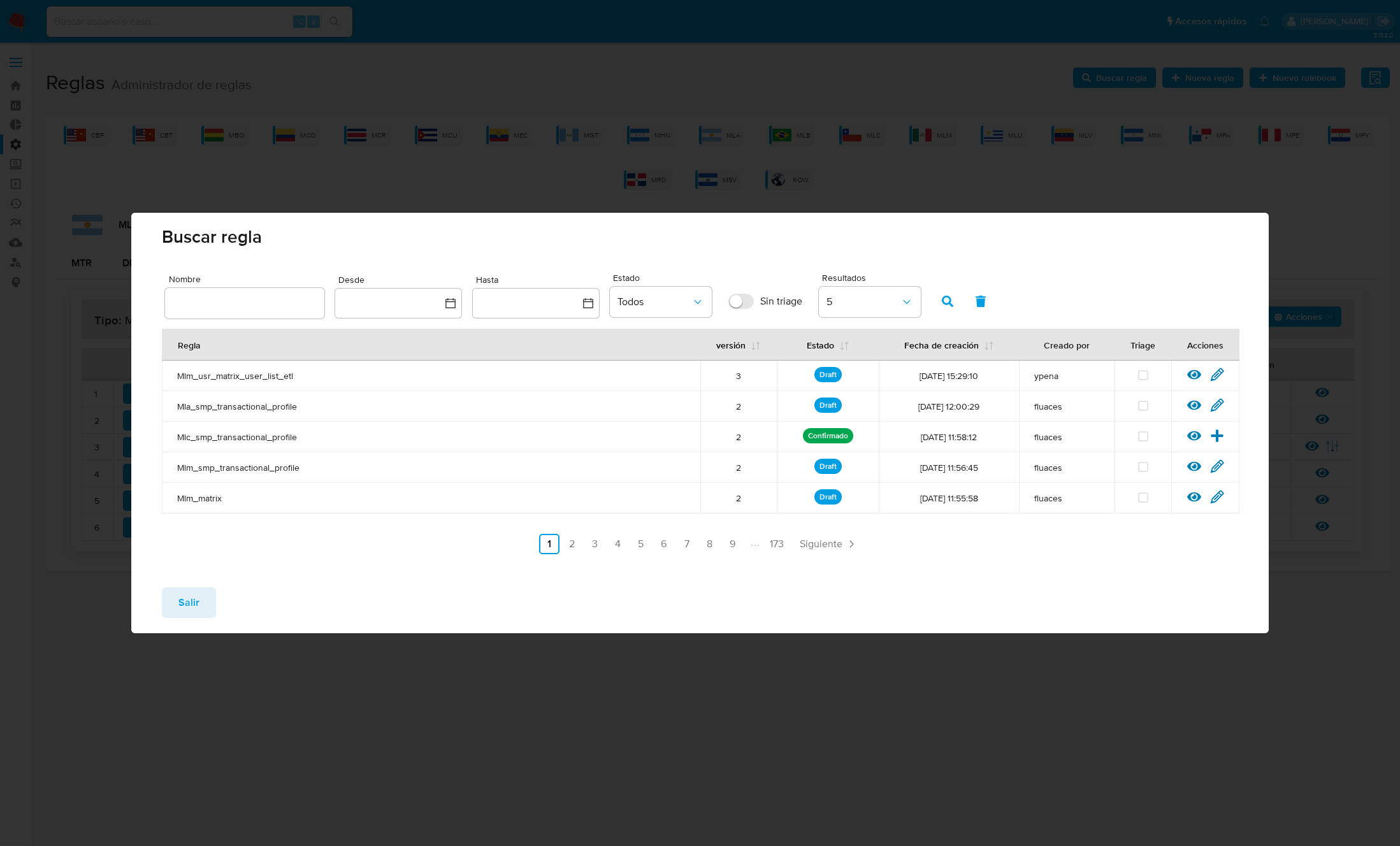
click at [227, 311] on div at bounding box center [245, 303] width 159 height 31
click at [243, 310] on input "text" at bounding box center [245, 303] width 159 height 17
type input "Mla_smp_matrix"
click at [946, 299] on icon "button" at bounding box center [948, 301] width 12 height 12
click at [1222, 377] on icon at bounding box center [1217, 374] width 14 height 14
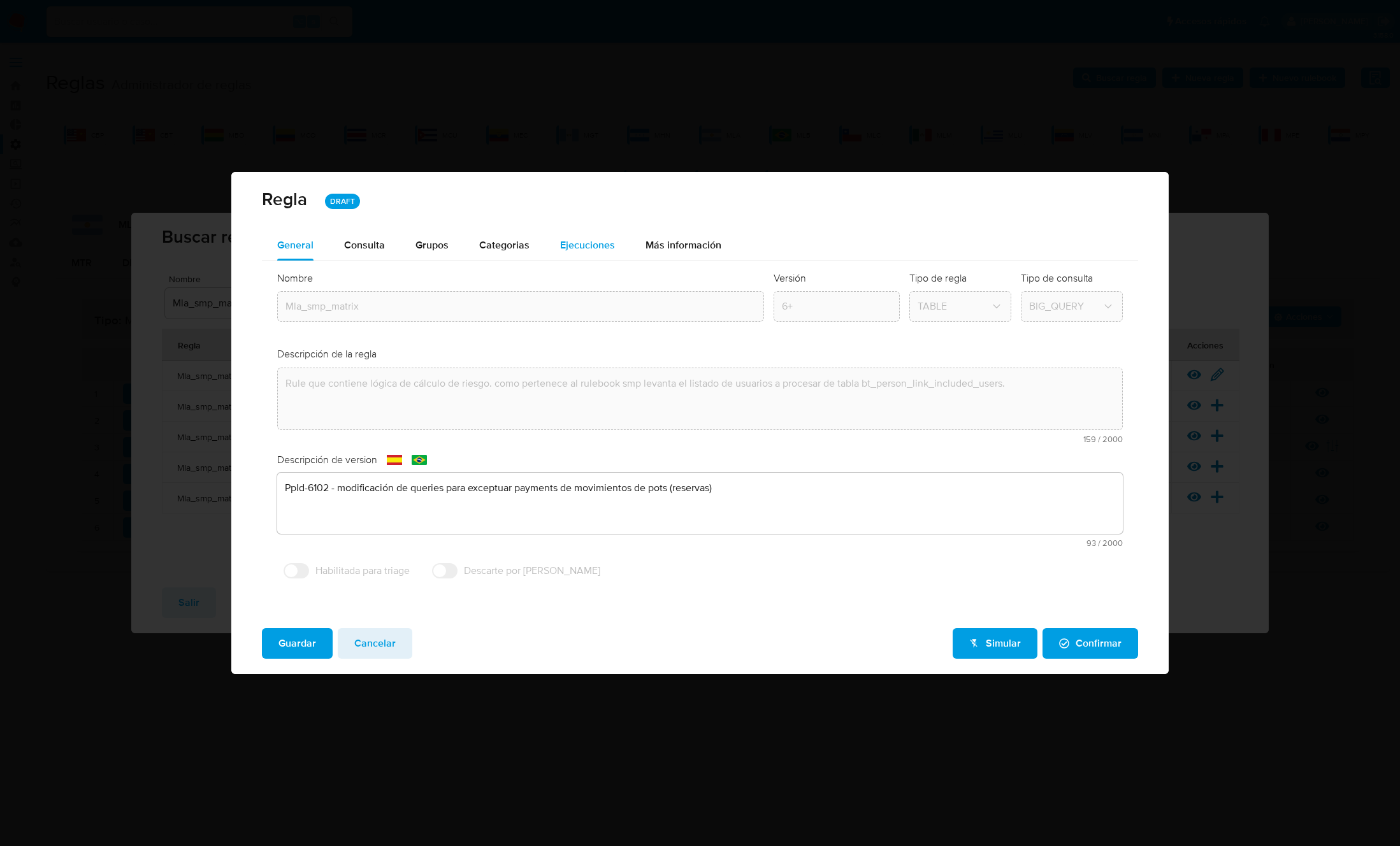
click at [588, 242] on span "Ejecuciones" at bounding box center [588, 245] width 55 height 15
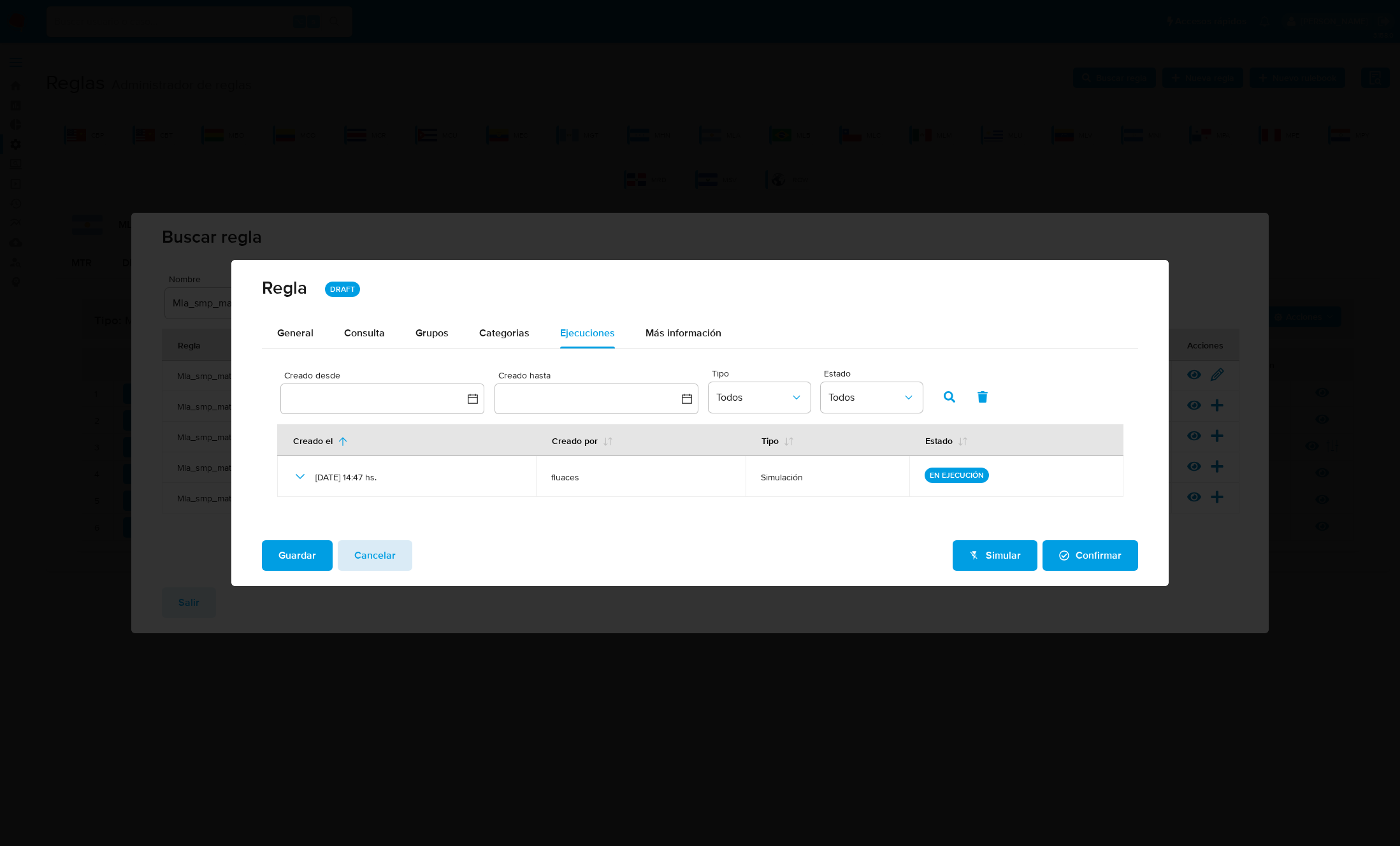
click at [368, 550] on span "Cancelar" at bounding box center [375, 556] width 41 height 28
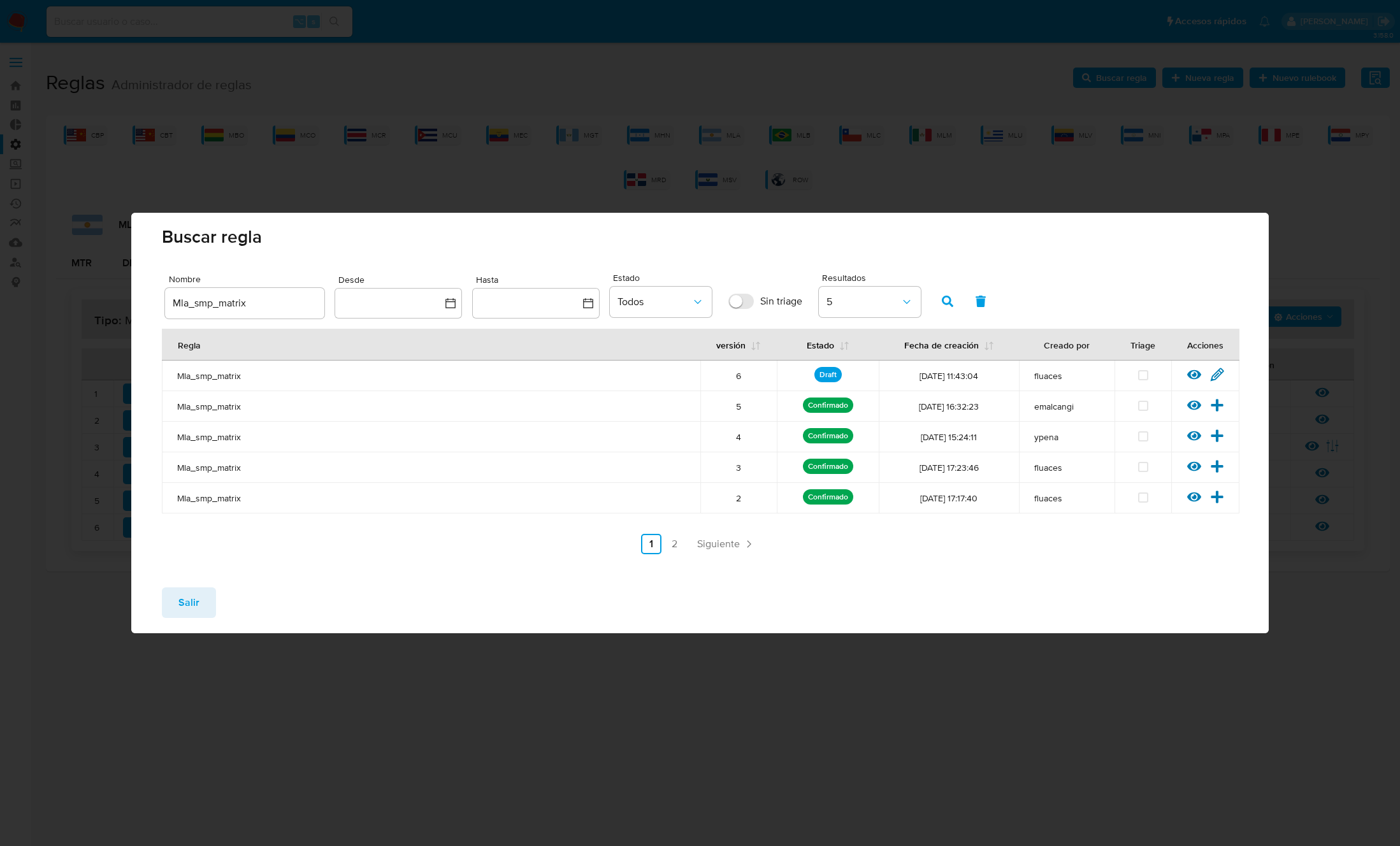
click at [185, 596] on span "Salir" at bounding box center [188, 602] width 21 height 28
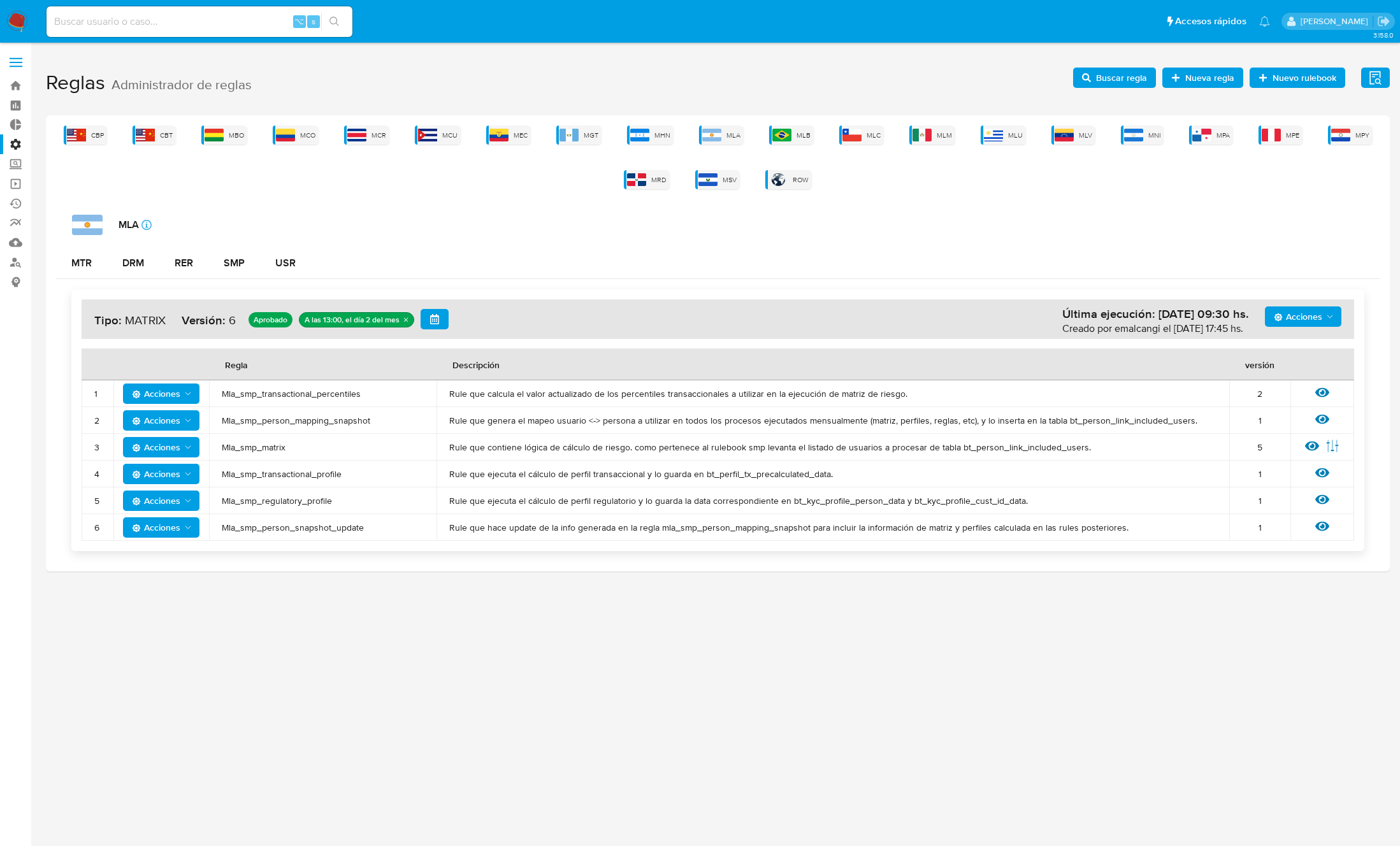
click at [295, 479] on td "Mla_smp_transactional_profile" at bounding box center [323, 474] width 227 height 27
click at [297, 476] on span "Mla_smp_transactional_profile" at bounding box center [322, 474] width 202 height 12
click at [1095, 79] on span "Buscar regla" at bounding box center [1115, 77] width 65 height 17
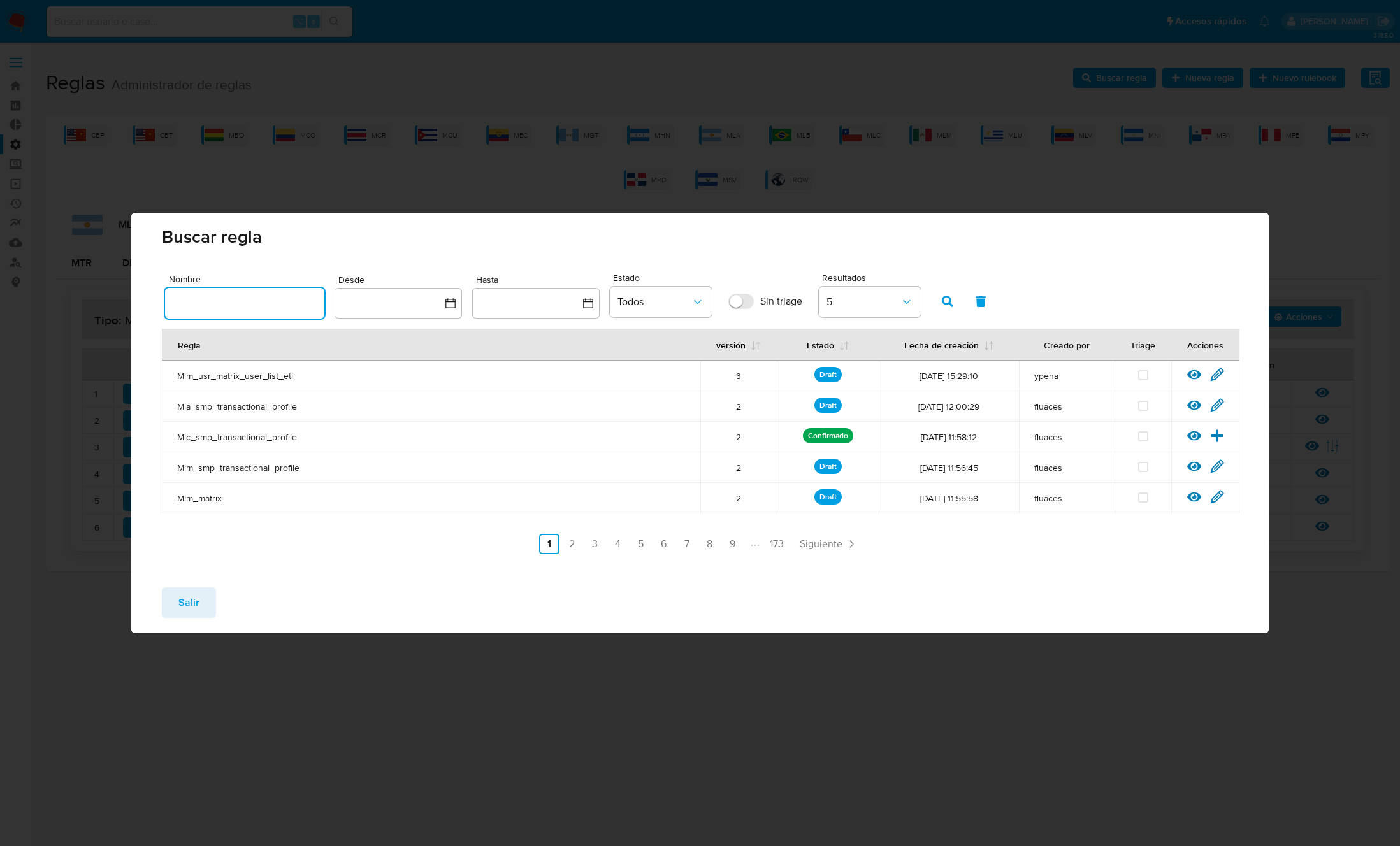
click at [254, 307] on input "text" at bounding box center [245, 303] width 159 height 17
type input "Mla_smp_transactional_profile"
click at [937, 305] on button "button" at bounding box center [948, 301] width 33 height 31
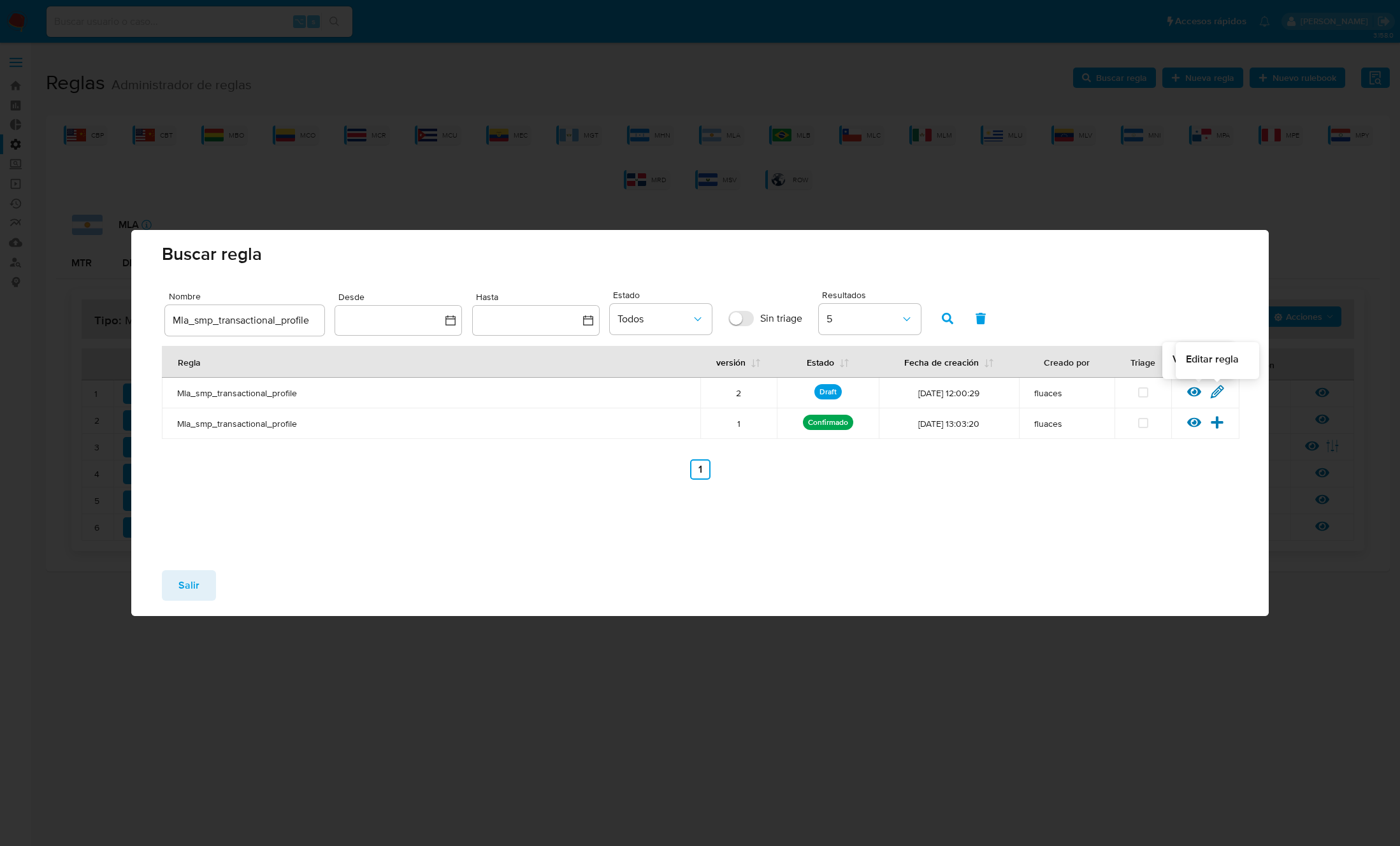
click at [1215, 391] on icon at bounding box center [1217, 391] width 12 height 12
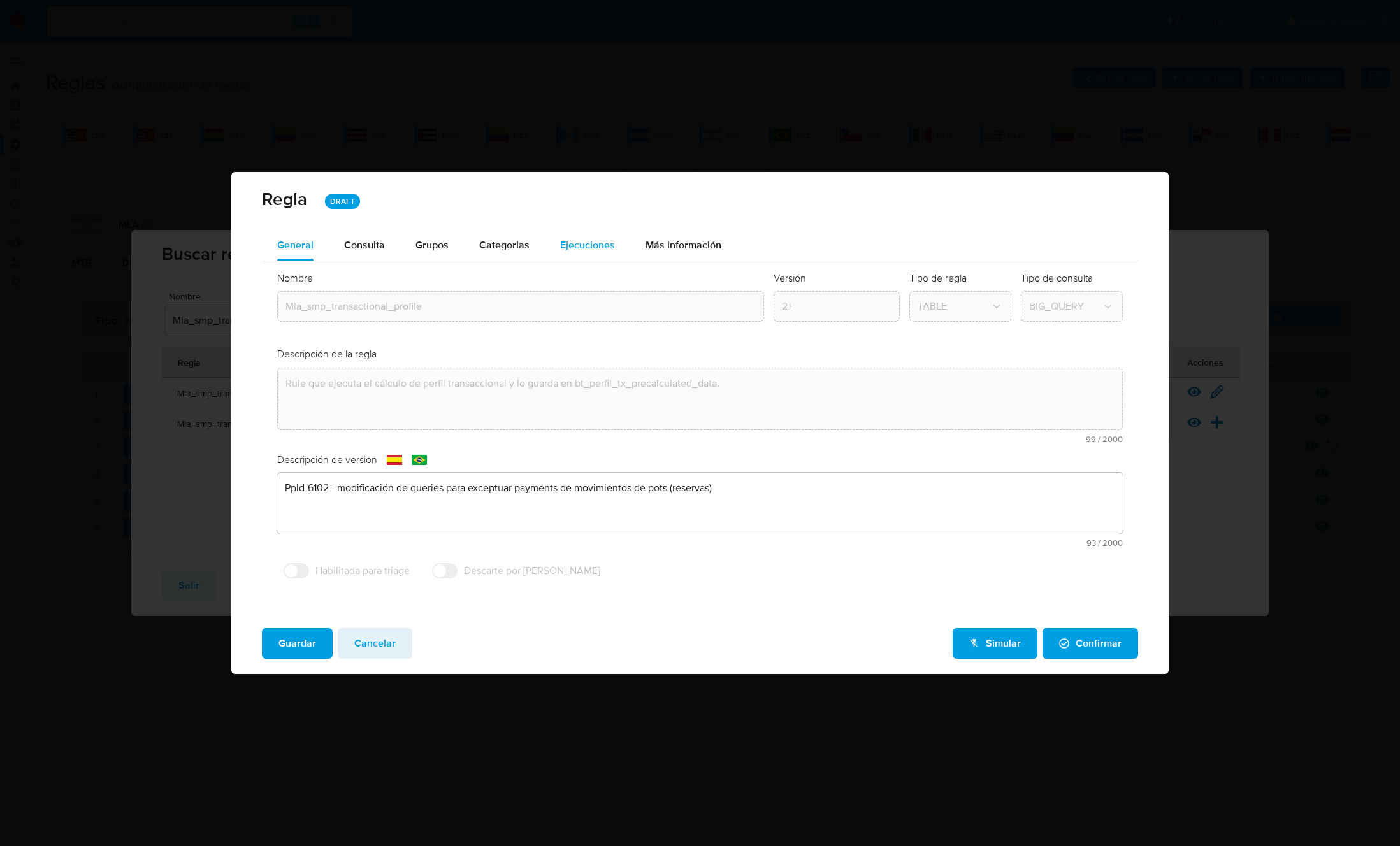
click at [558, 246] on button "Ejecuciones" at bounding box center [587, 245] width 85 height 31
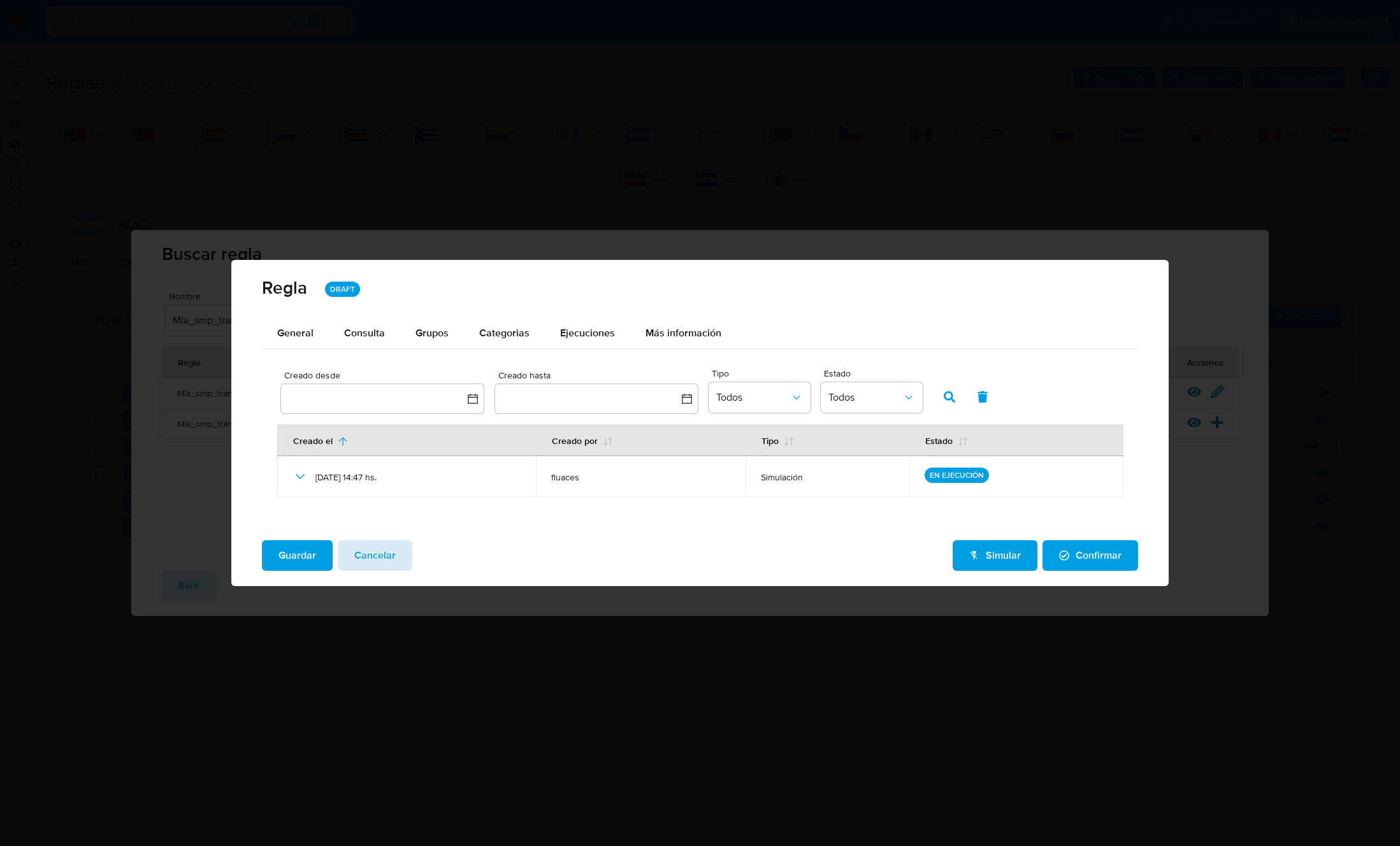
click at [394, 561] on button "Cancelar" at bounding box center [375, 555] width 75 height 31
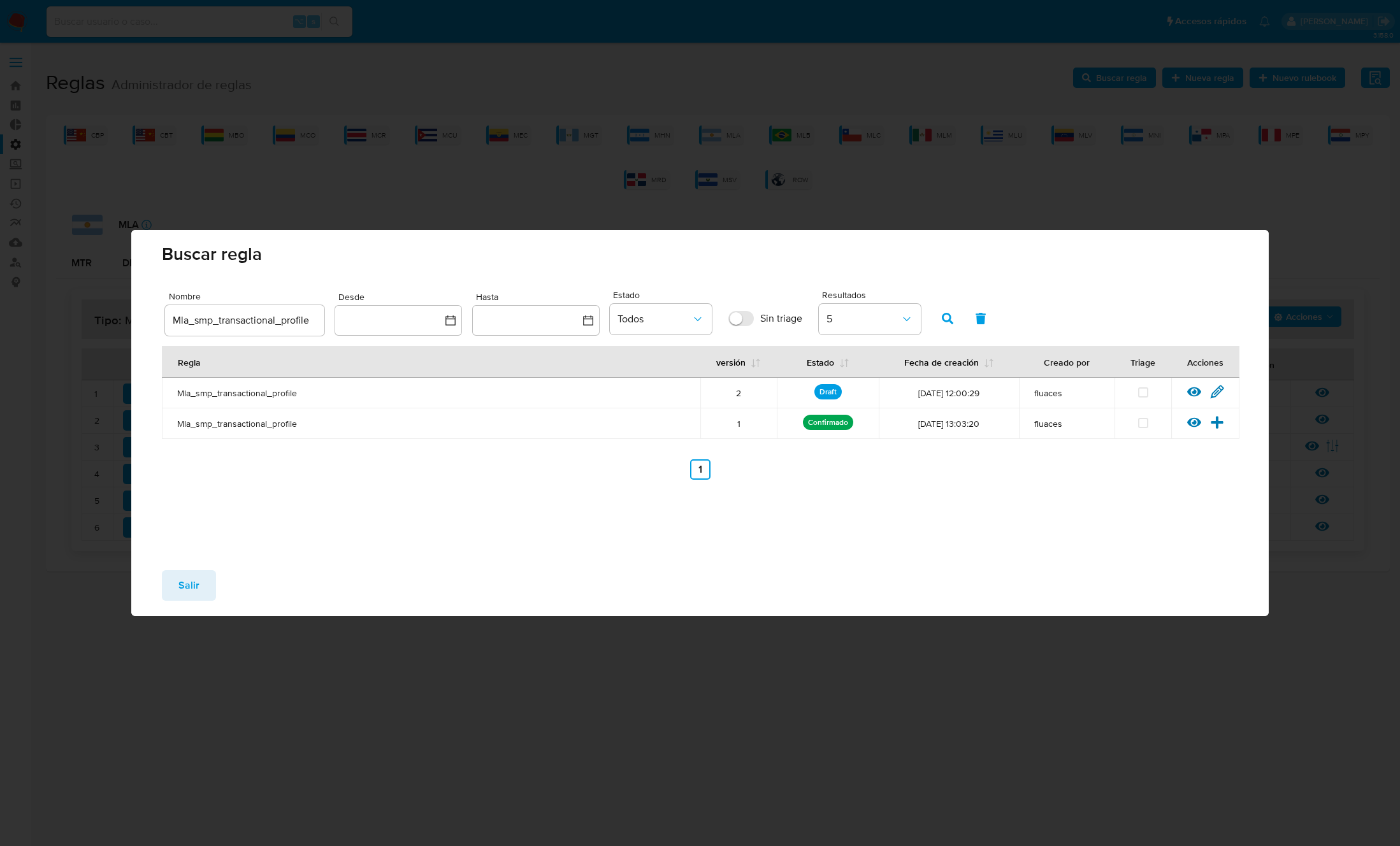
click at [192, 577] on span "Salir" at bounding box center [188, 586] width 21 height 28
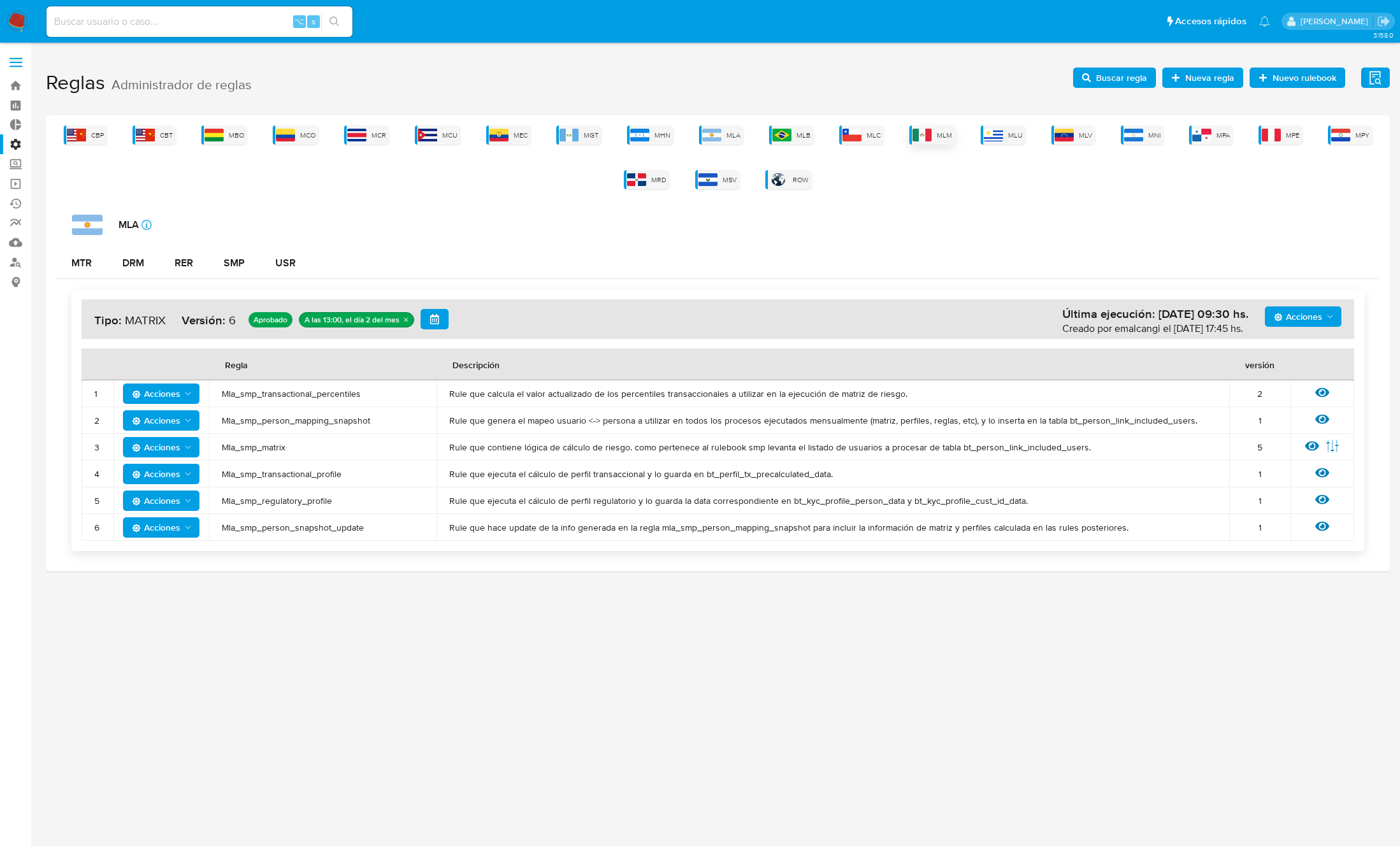
click at [920, 134] on img at bounding box center [922, 134] width 19 height 12
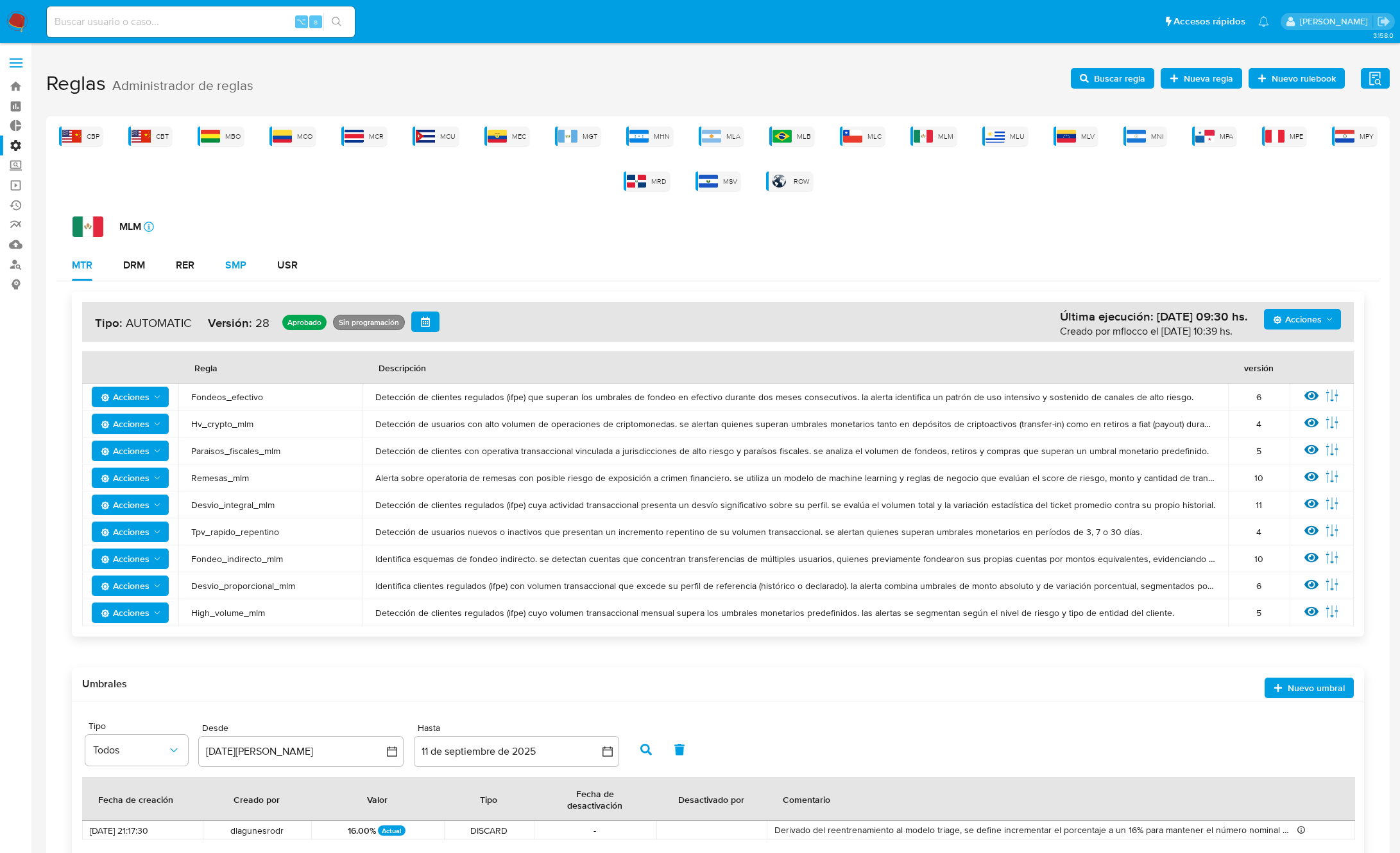
click at [247, 260] on div "SMP" at bounding box center [236, 265] width 21 height 10
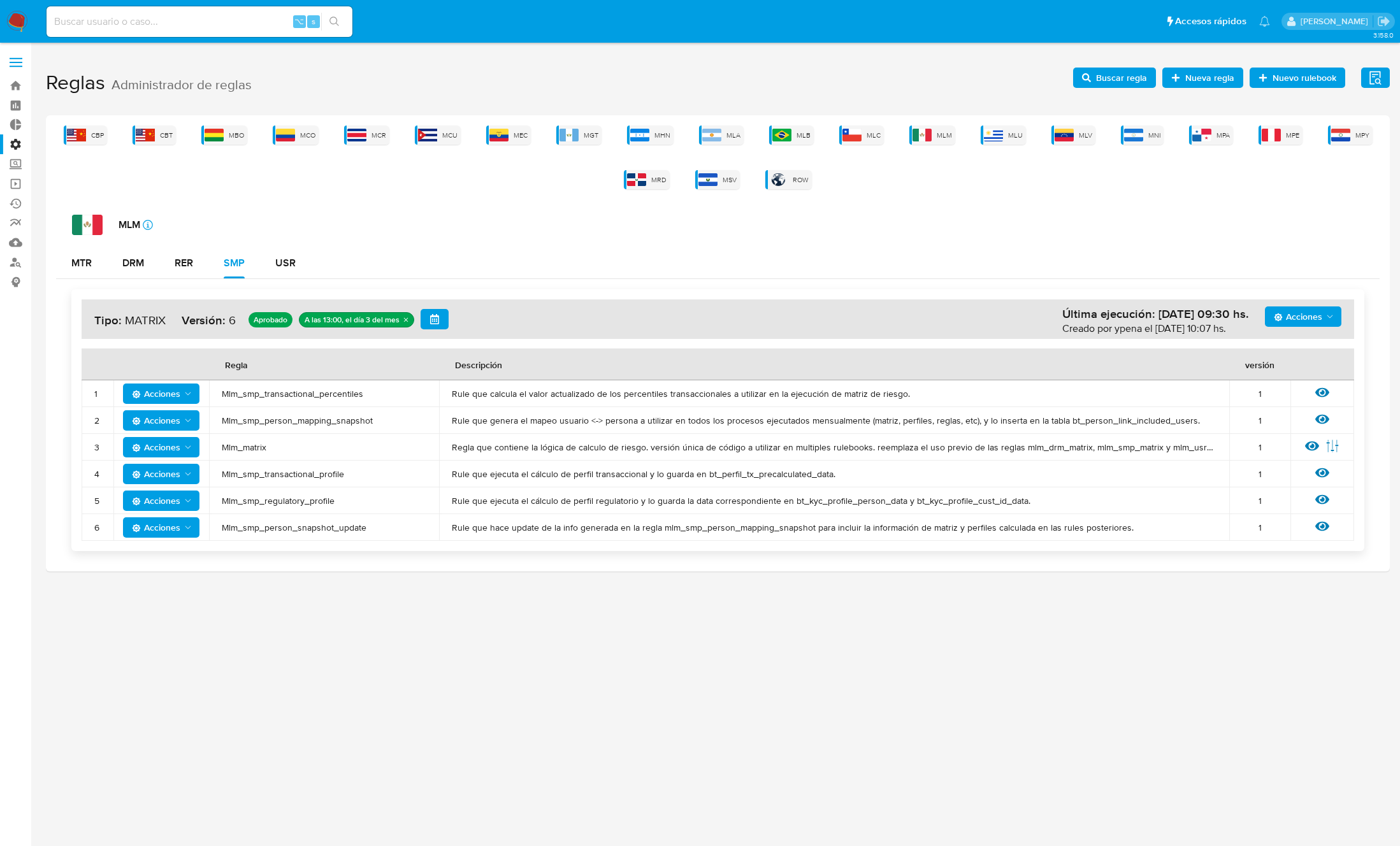
click at [257, 471] on span "Mlm_smp_transactional_profile" at bounding box center [324, 474] width 204 height 12
click at [1110, 77] on span "Buscar regla" at bounding box center [1121, 77] width 51 height 21
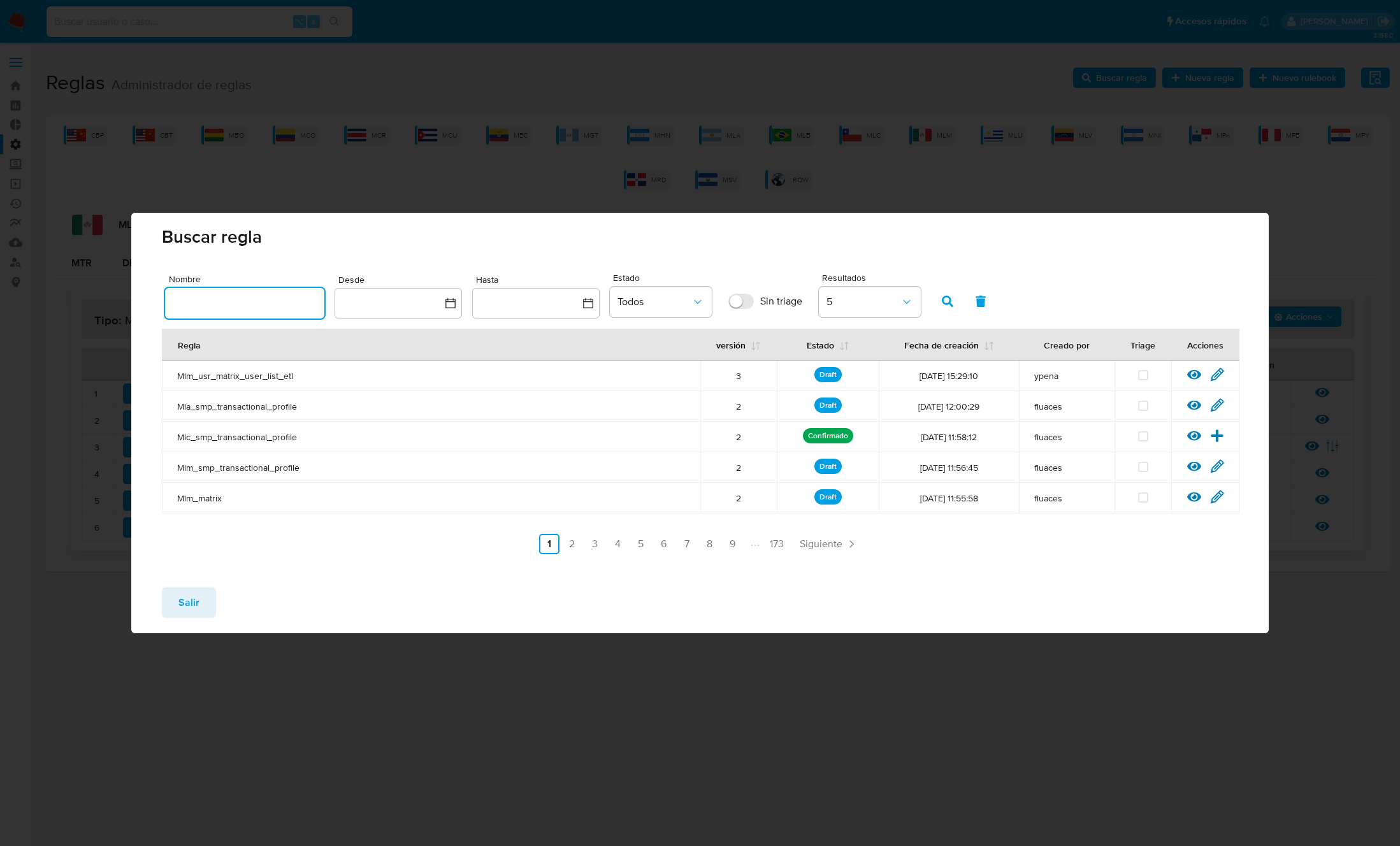
click at [282, 306] on input "text" at bounding box center [245, 303] width 159 height 17
type input "Mlm_smp_transactional_profile"
click at [939, 296] on button "button" at bounding box center [948, 301] width 33 height 31
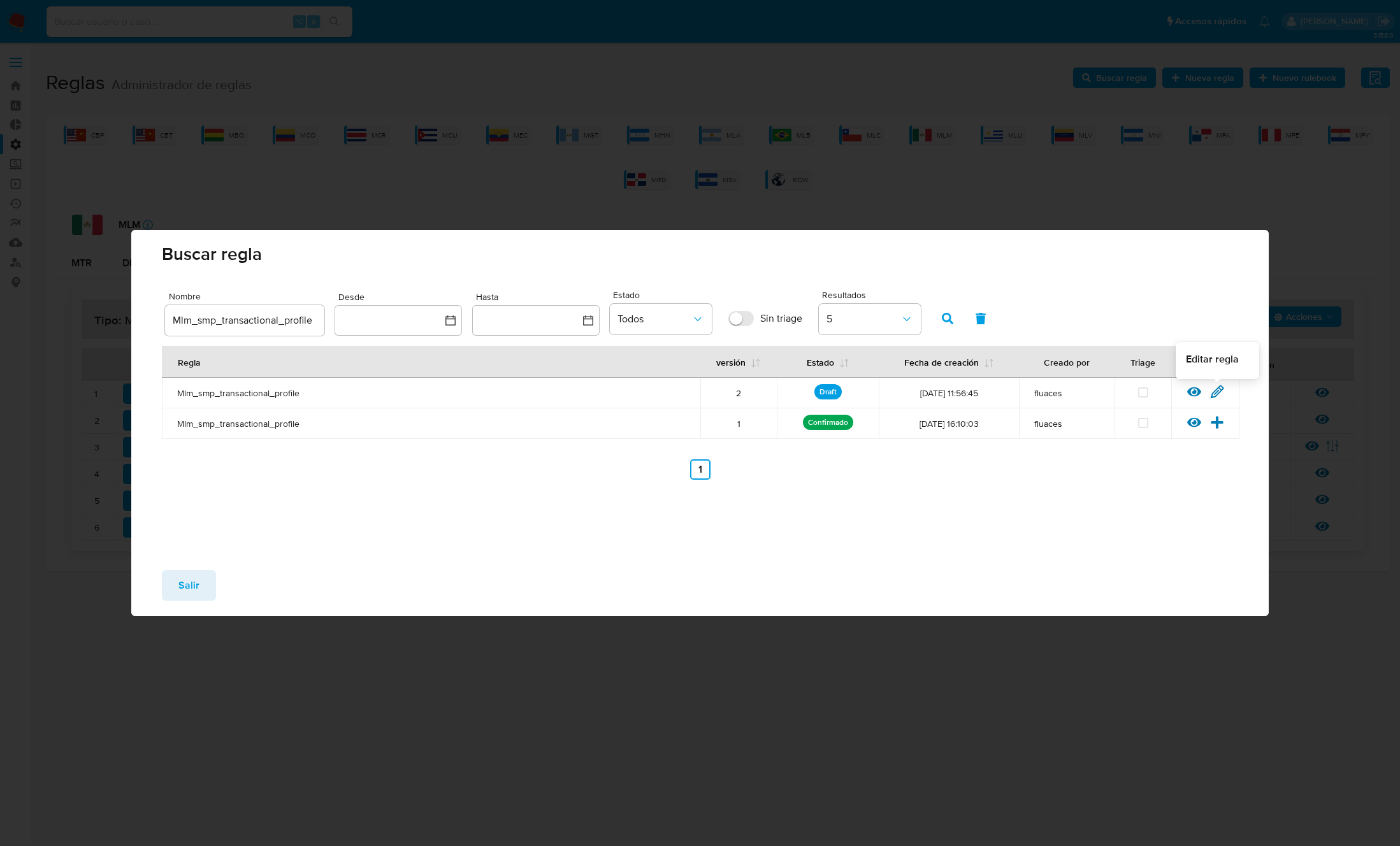
click at [1221, 390] on icon at bounding box center [1217, 391] width 12 height 12
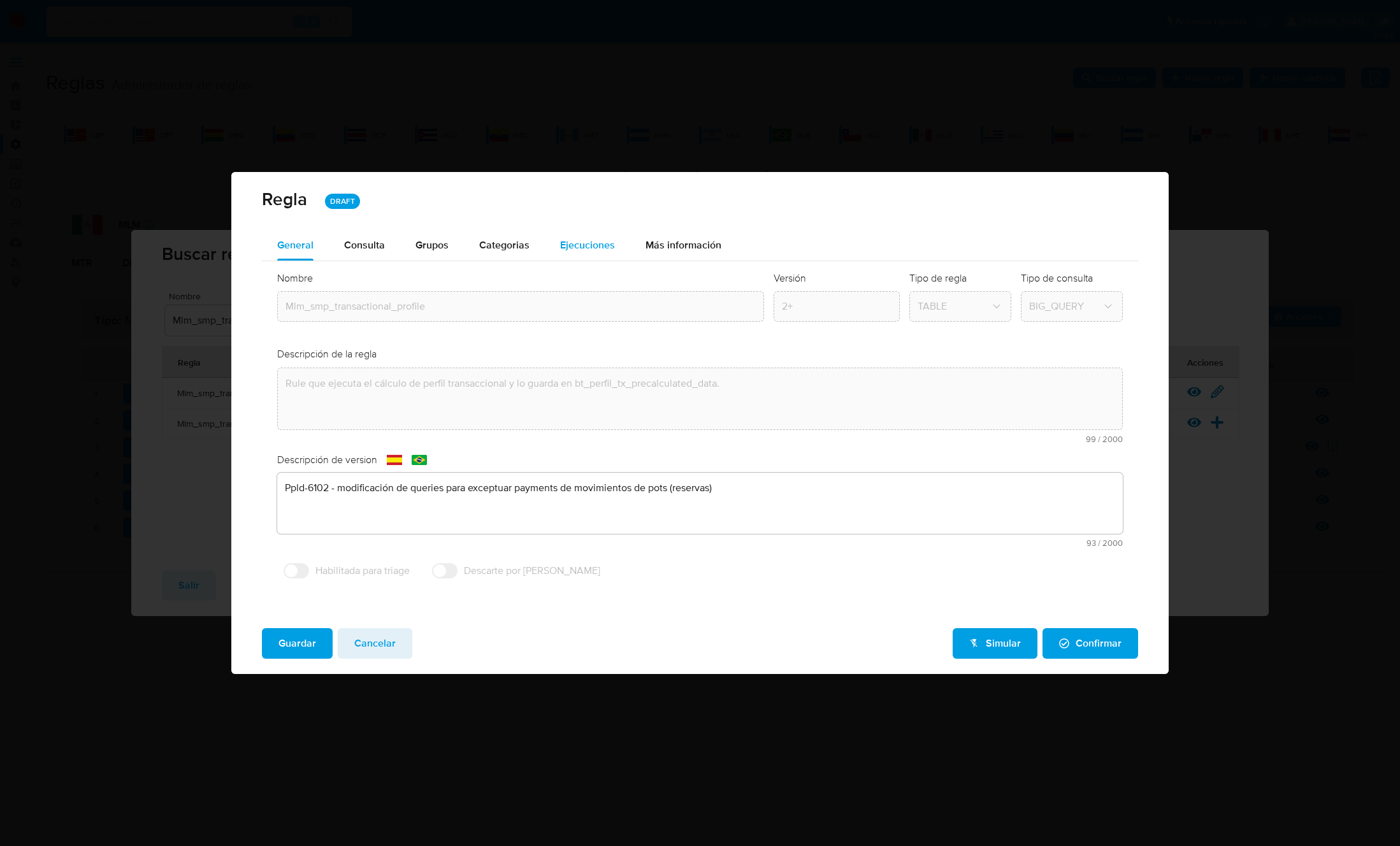
click at [604, 246] on span "Ejecuciones" at bounding box center [588, 245] width 55 height 15
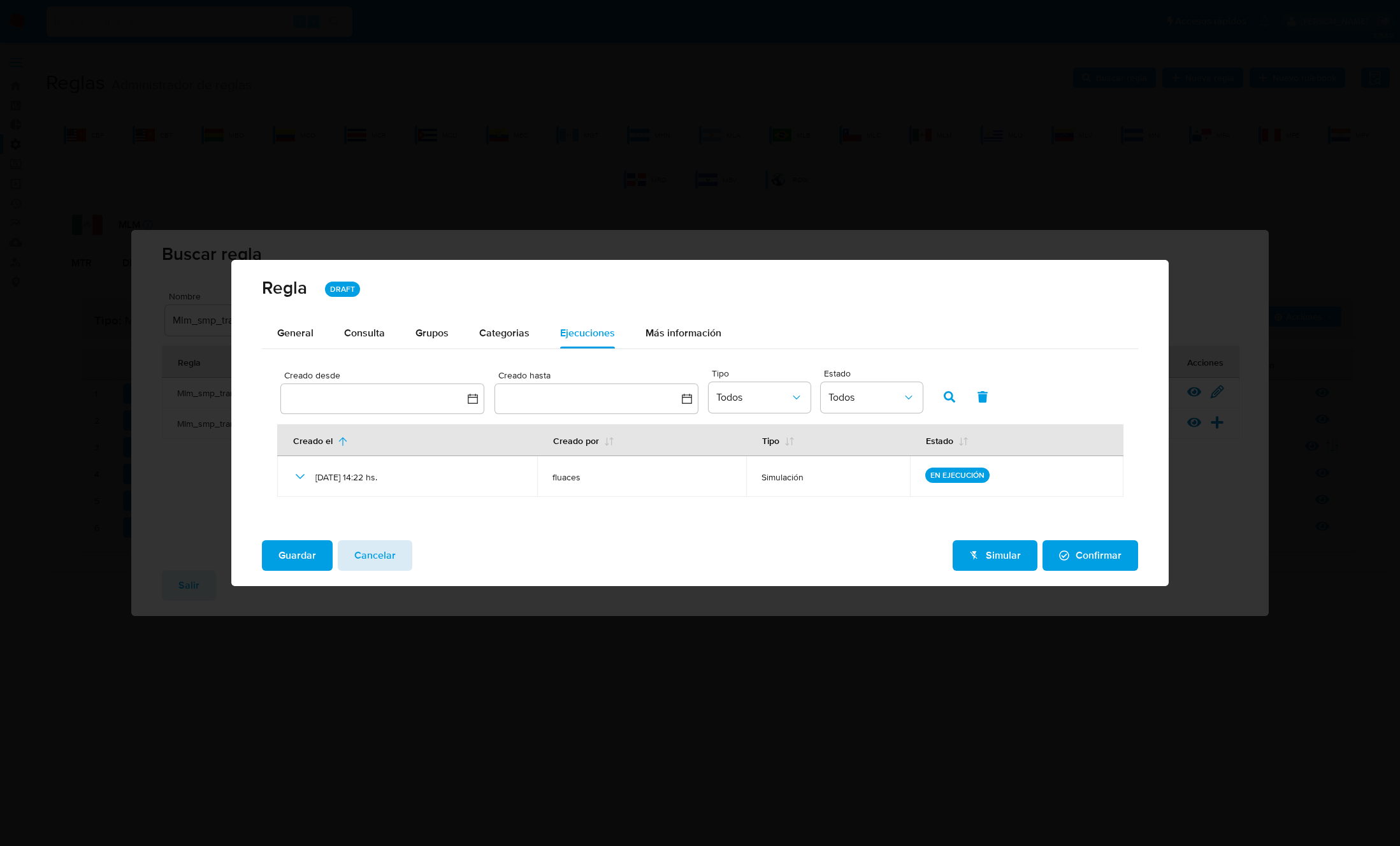
click at [391, 556] on span "Cancelar" at bounding box center [375, 556] width 41 height 28
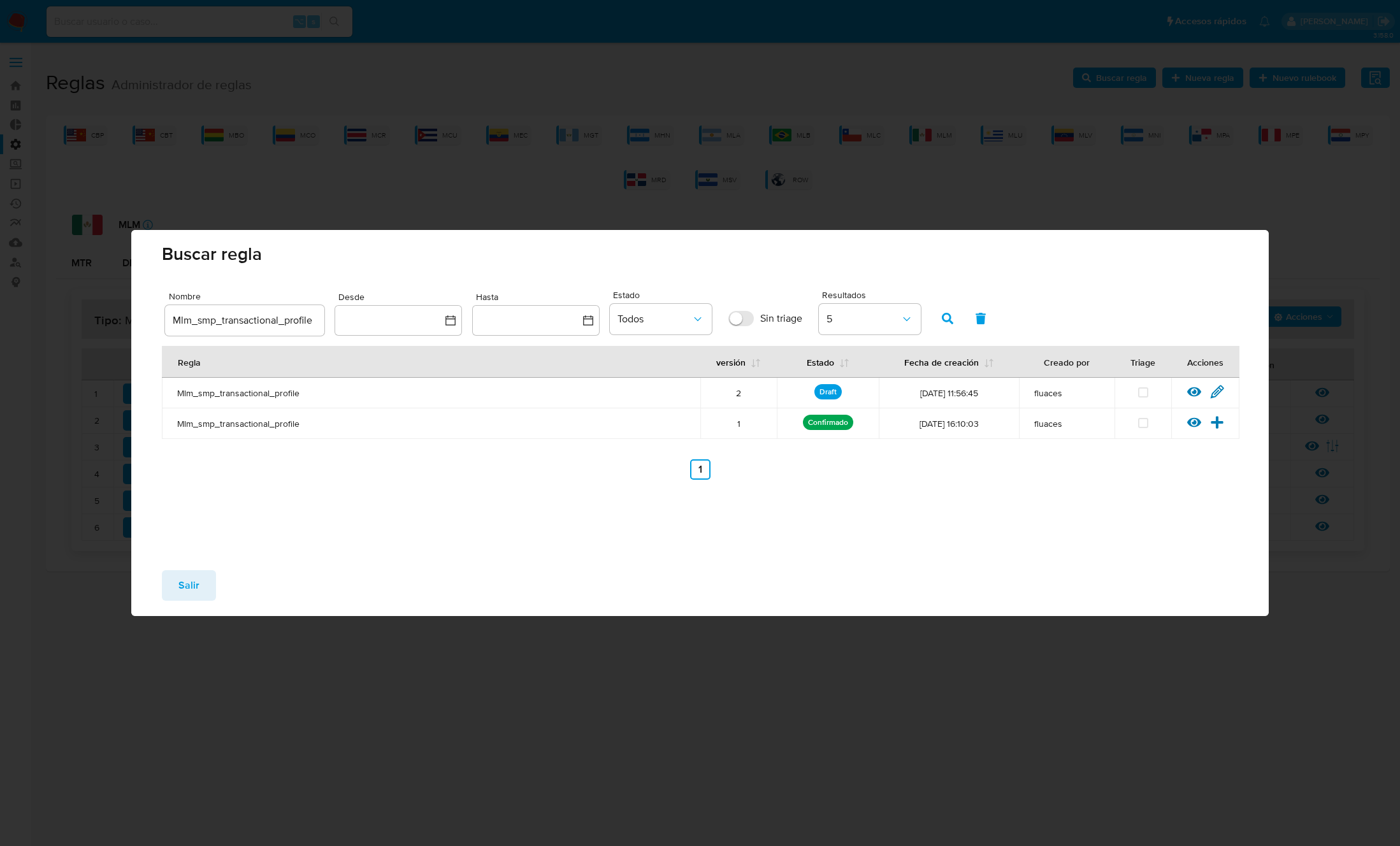
click at [201, 587] on button "Salir" at bounding box center [188, 585] width 54 height 31
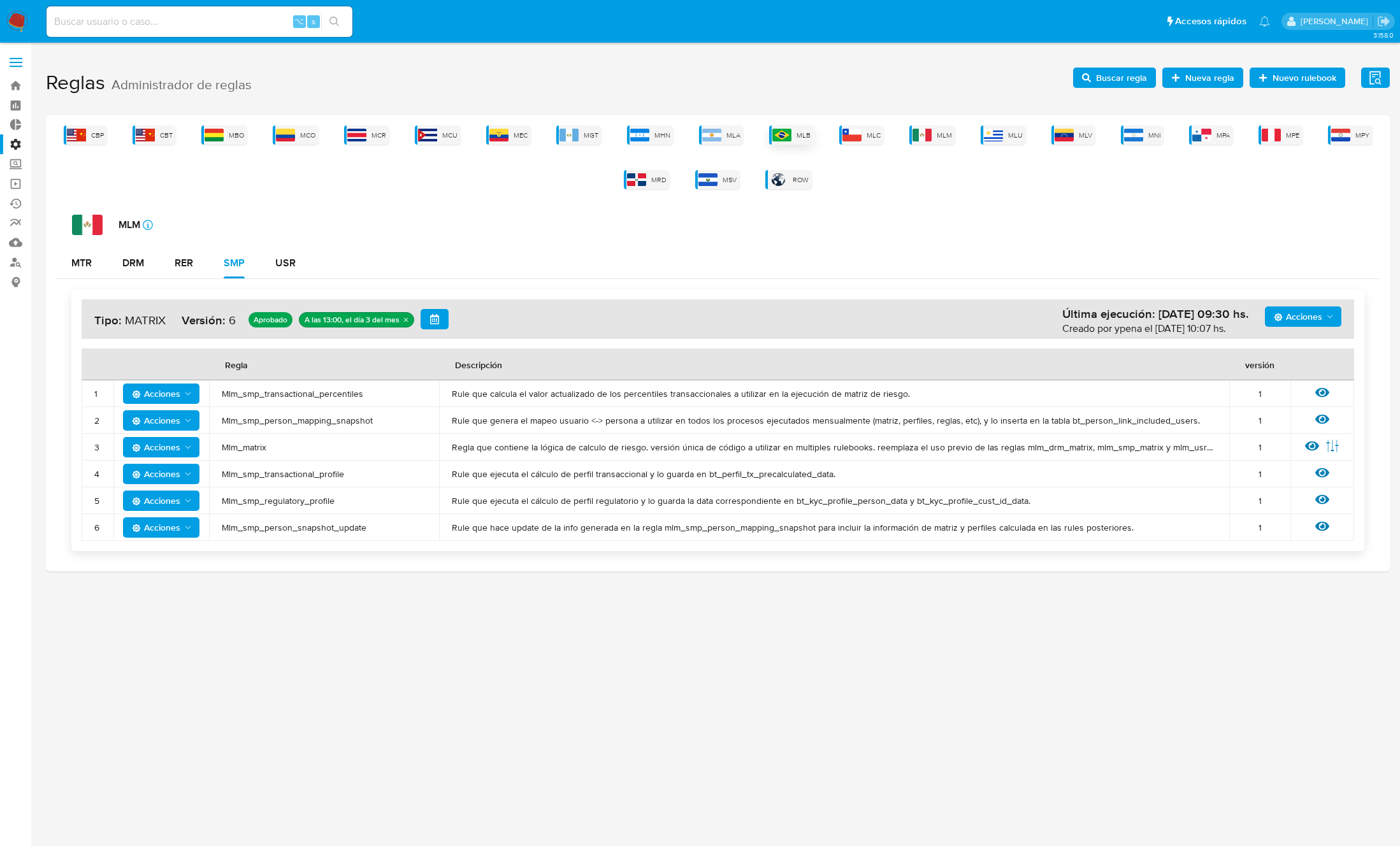
click at [788, 129] on img at bounding box center [782, 134] width 19 height 12
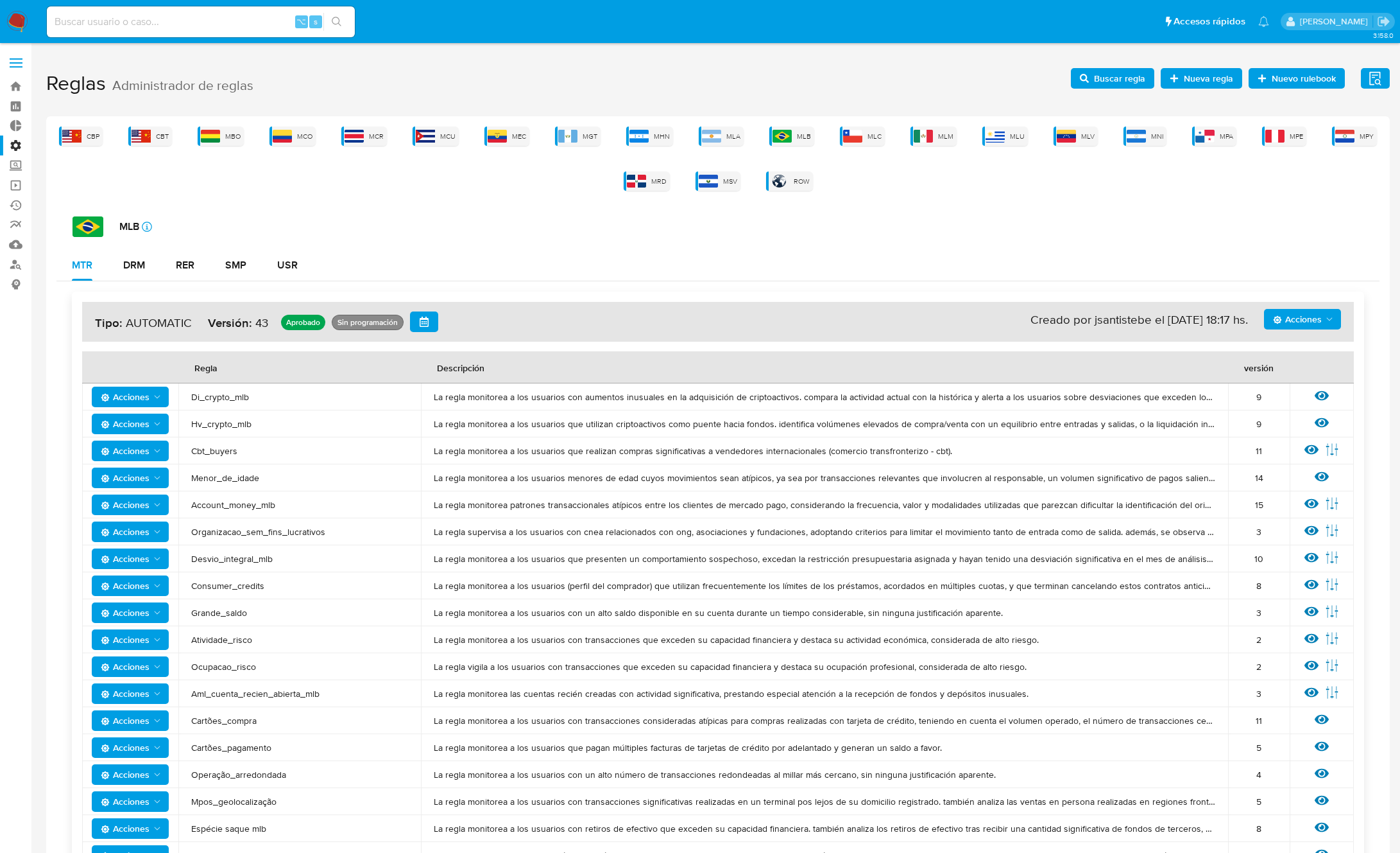
click at [237, 299] on div "Acciones Sin ejecuciones realizadas Creado por jsantistebe el 08/09/2025 18:17 …" at bounding box center [718, 828] width 1292 height 1073
click at [235, 275] on div "SMP" at bounding box center [236, 265] width 21 height 31
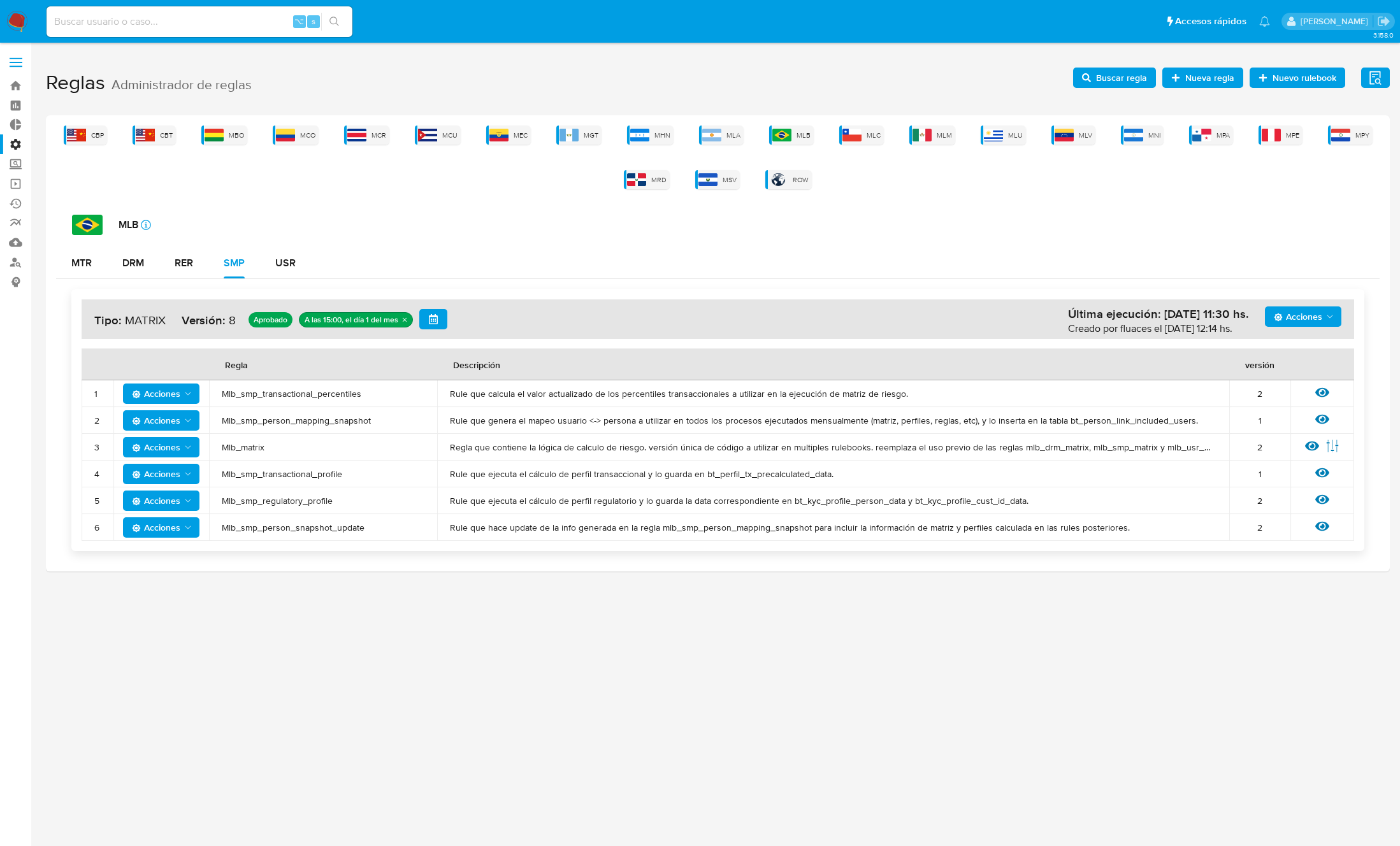
click at [287, 471] on span "Mlb_smp_transactional_profile" at bounding box center [323, 474] width 202 height 12
click at [1115, 76] on span "Buscar regla" at bounding box center [1121, 77] width 51 height 21
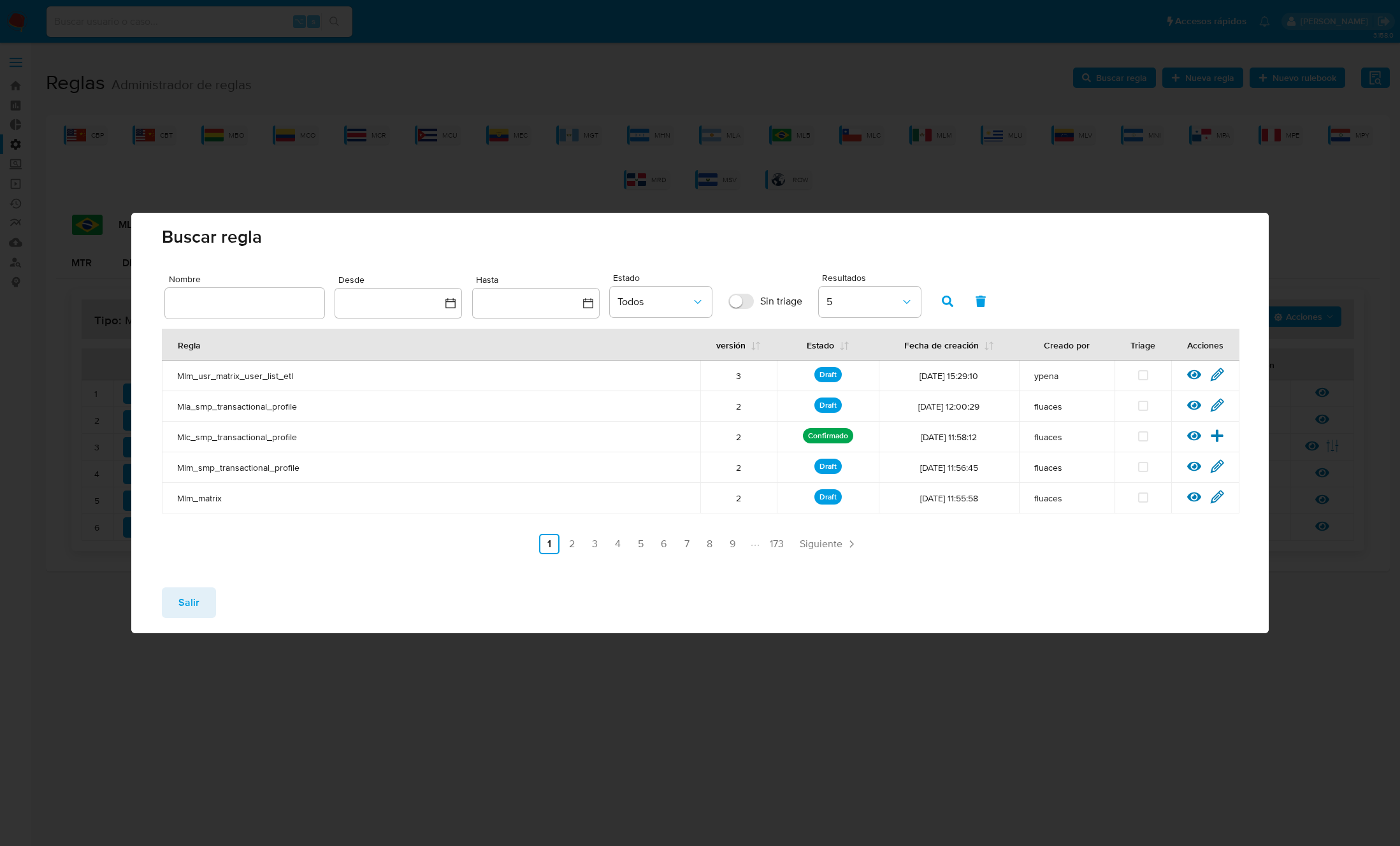
drag, startPoint x: 282, startPoint y: 298, endPoint x: 304, endPoint y: 298, distance: 22.0
click at [282, 298] on input "text" at bounding box center [245, 303] width 159 height 17
type input "Mlb_smp_transactional_profile"
click at [942, 299] on icon "button" at bounding box center [948, 301] width 12 height 12
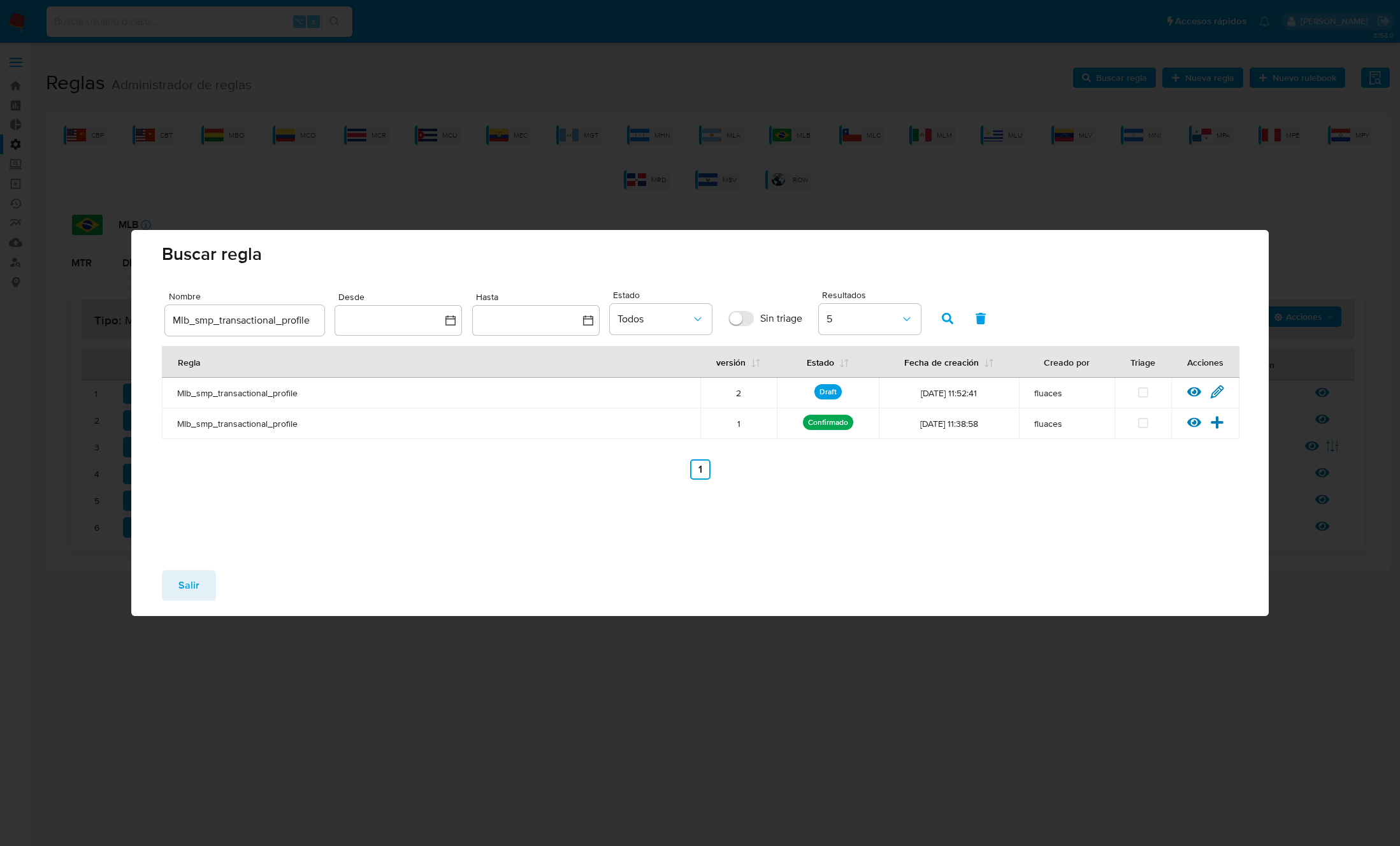
click at [1224, 392] on div "Ver regla Editar regla" at bounding box center [1205, 393] width 68 height 17
click at [1216, 390] on icon at bounding box center [1217, 391] width 12 height 12
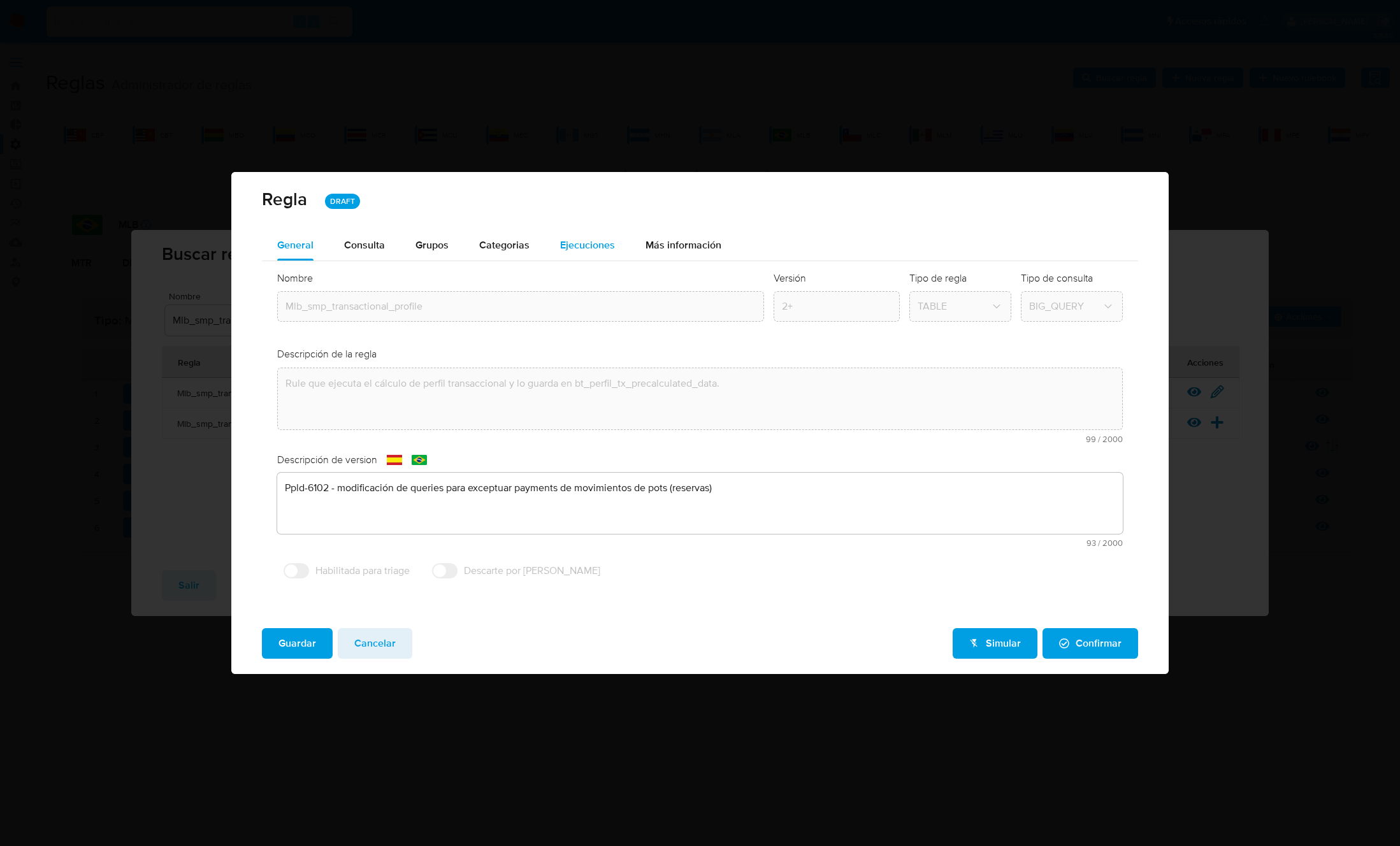
click at [601, 245] on span "Ejecuciones" at bounding box center [588, 245] width 55 height 15
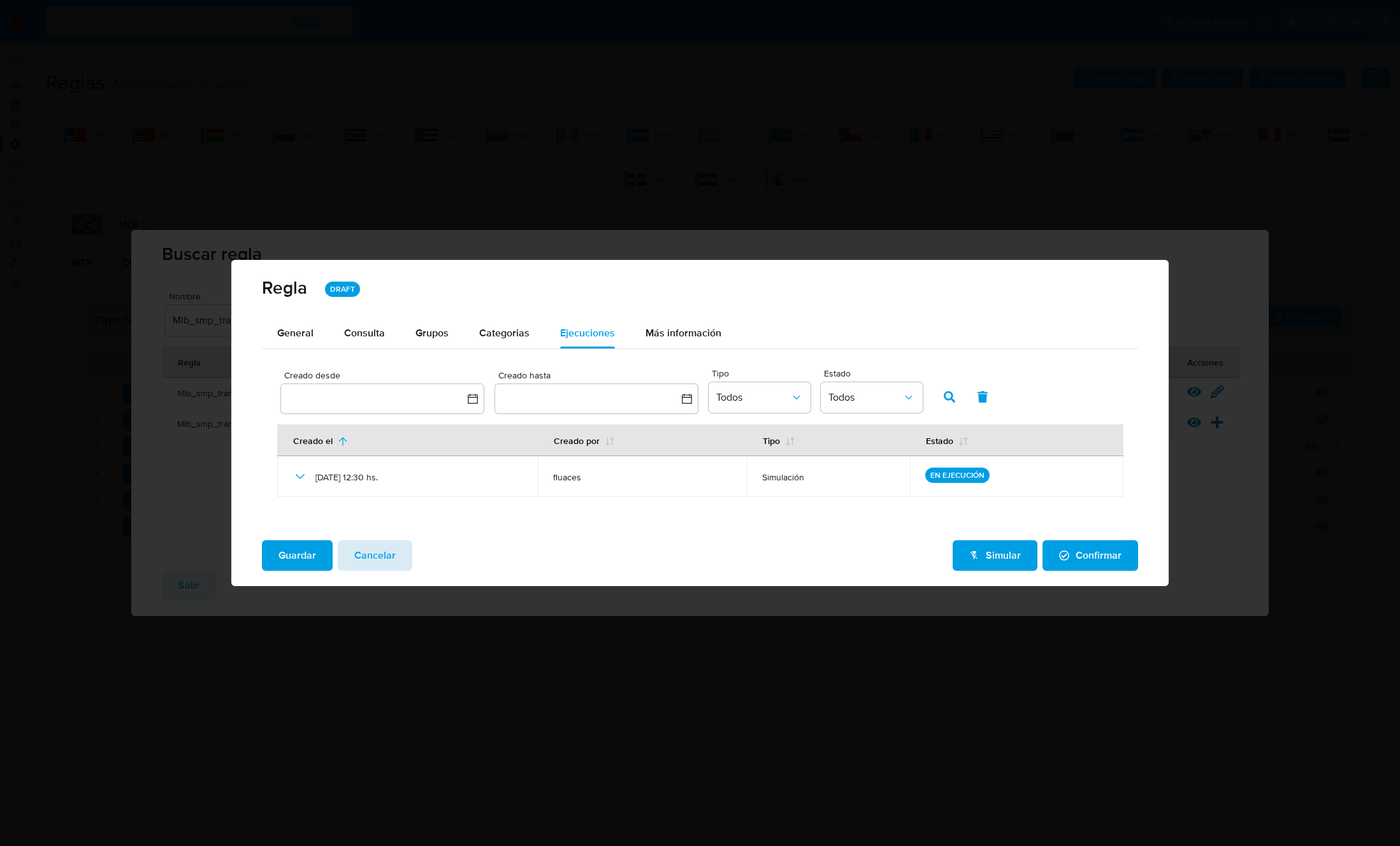
click at [382, 565] on span "Cancelar" at bounding box center [375, 556] width 41 height 28
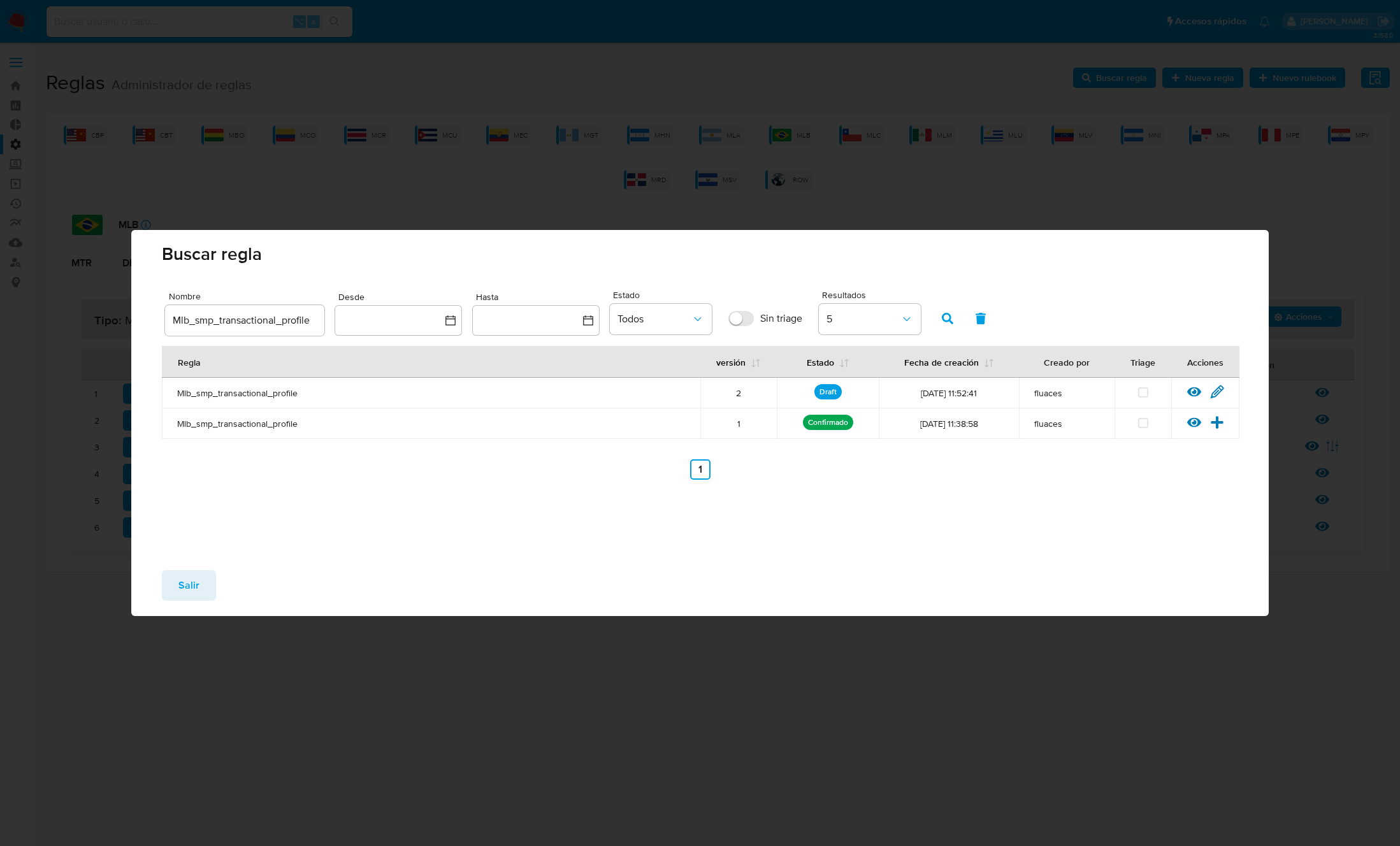
click at [178, 586] on span "Salir" at bounding box center [188, 586] width 21 height 28
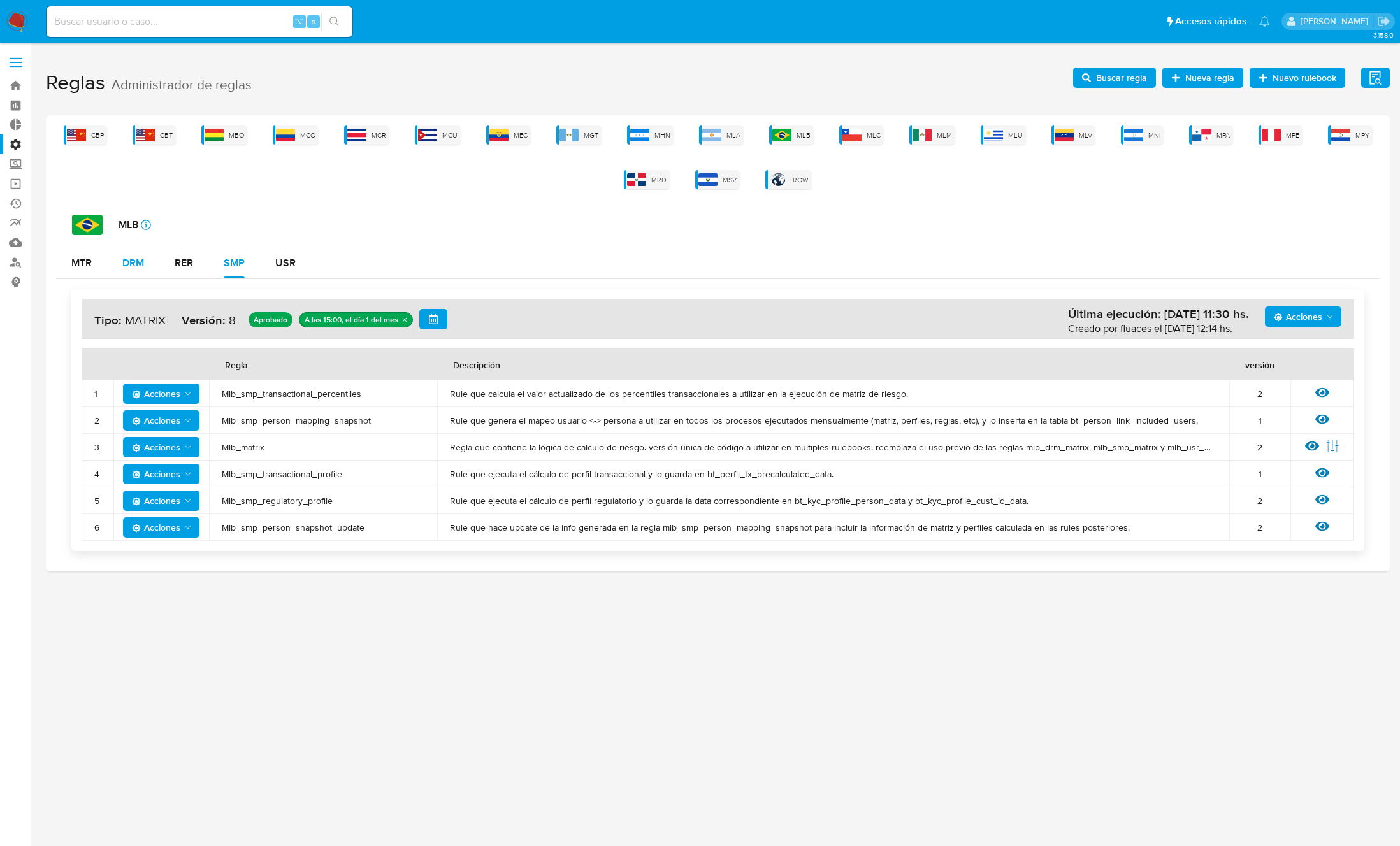
click at [124, 258] on div "DRM" at bounding box center [133, 263] width 22 height 10
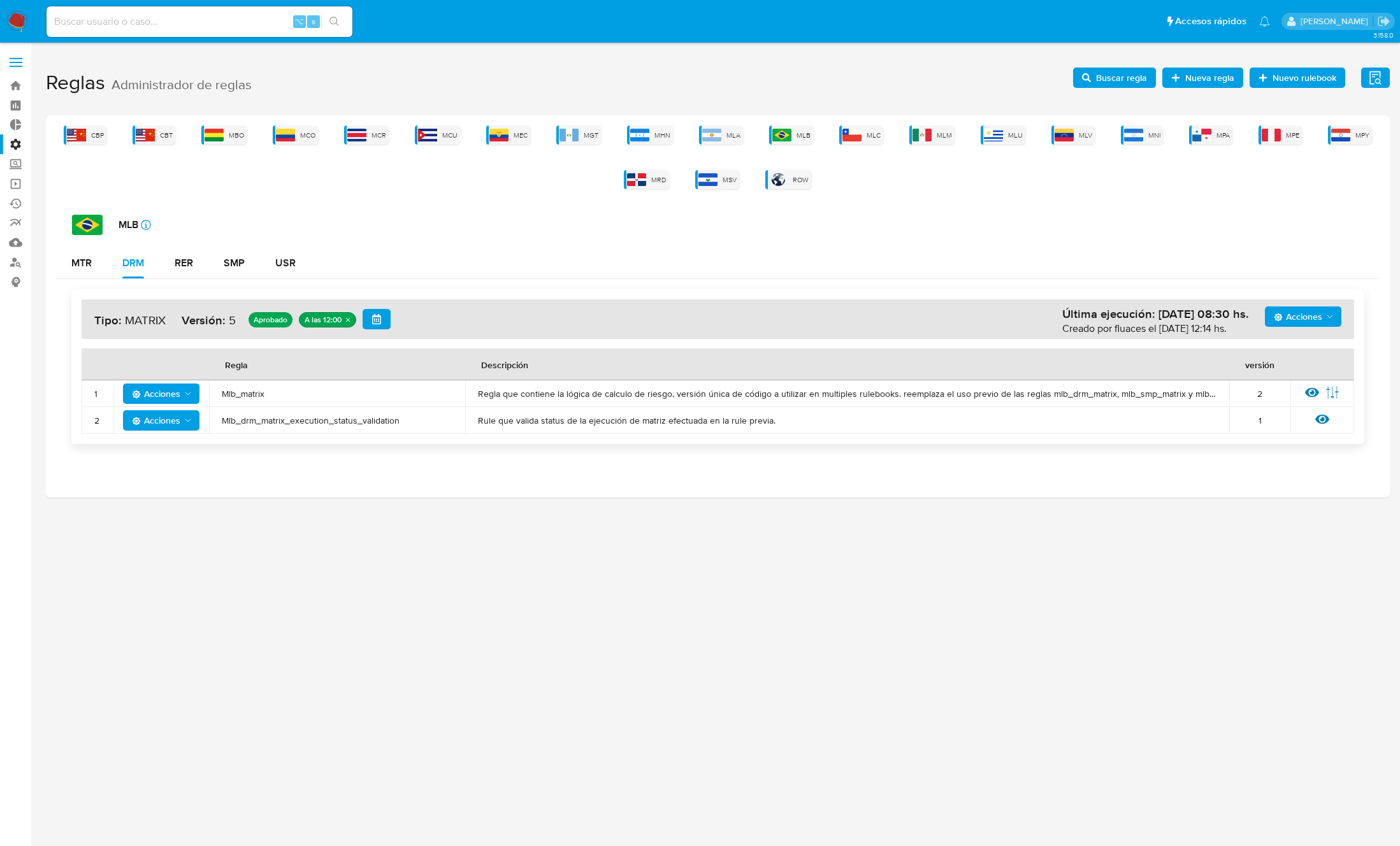
click at [232, 388] on span "Mlb_matrix" at bounding box center [337, 394] width 231 height 12
click at [180, 391] on span "Acciones" at bounding box center [163, 393] width 61 height 17
click at [174, 424] on button "Deshabilitar" at bounding box center [161, 425] width 115 height 31
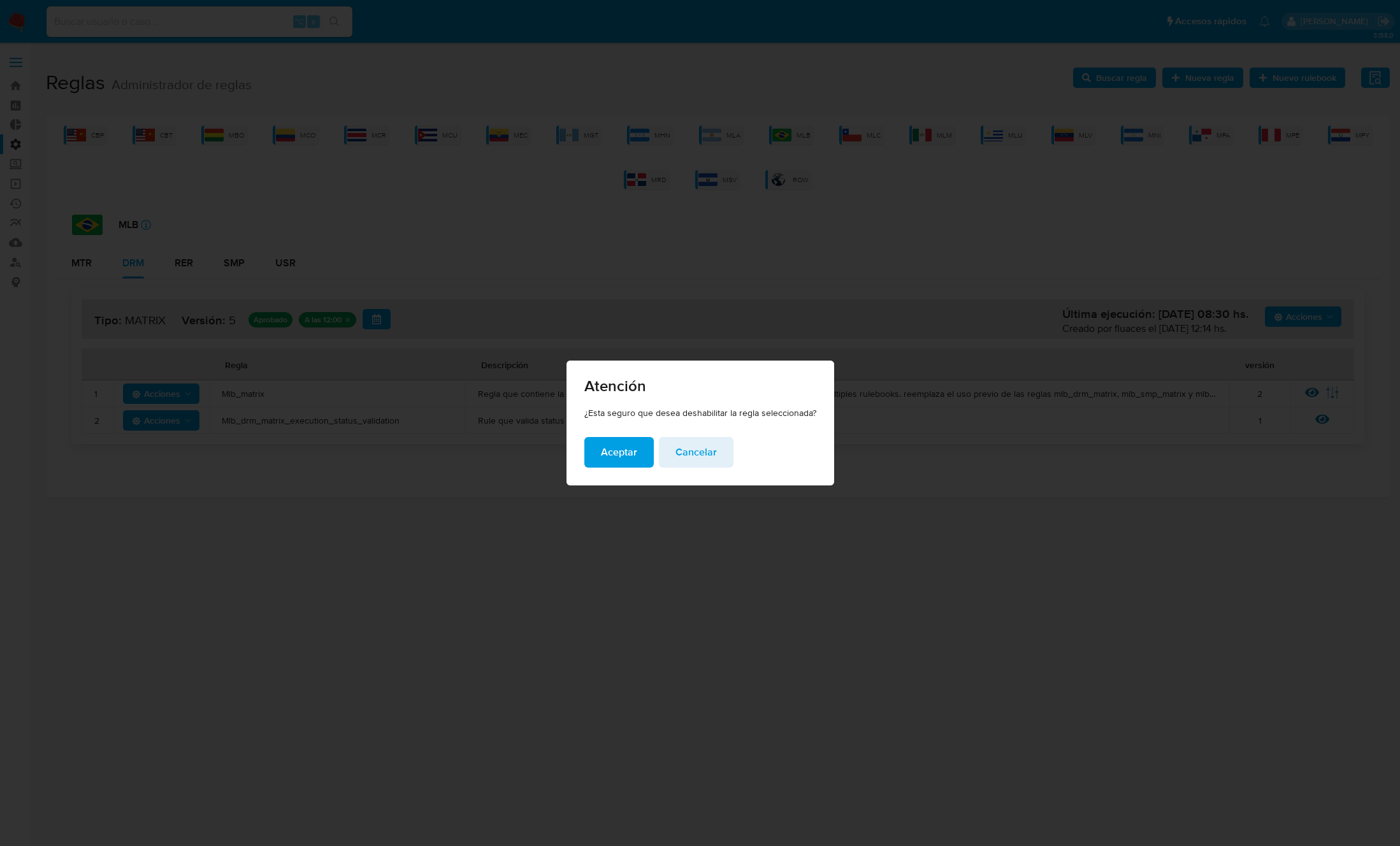
click at [600, 439] on button "Aceptar" at bounding box center [619, 452] width 70 height 31
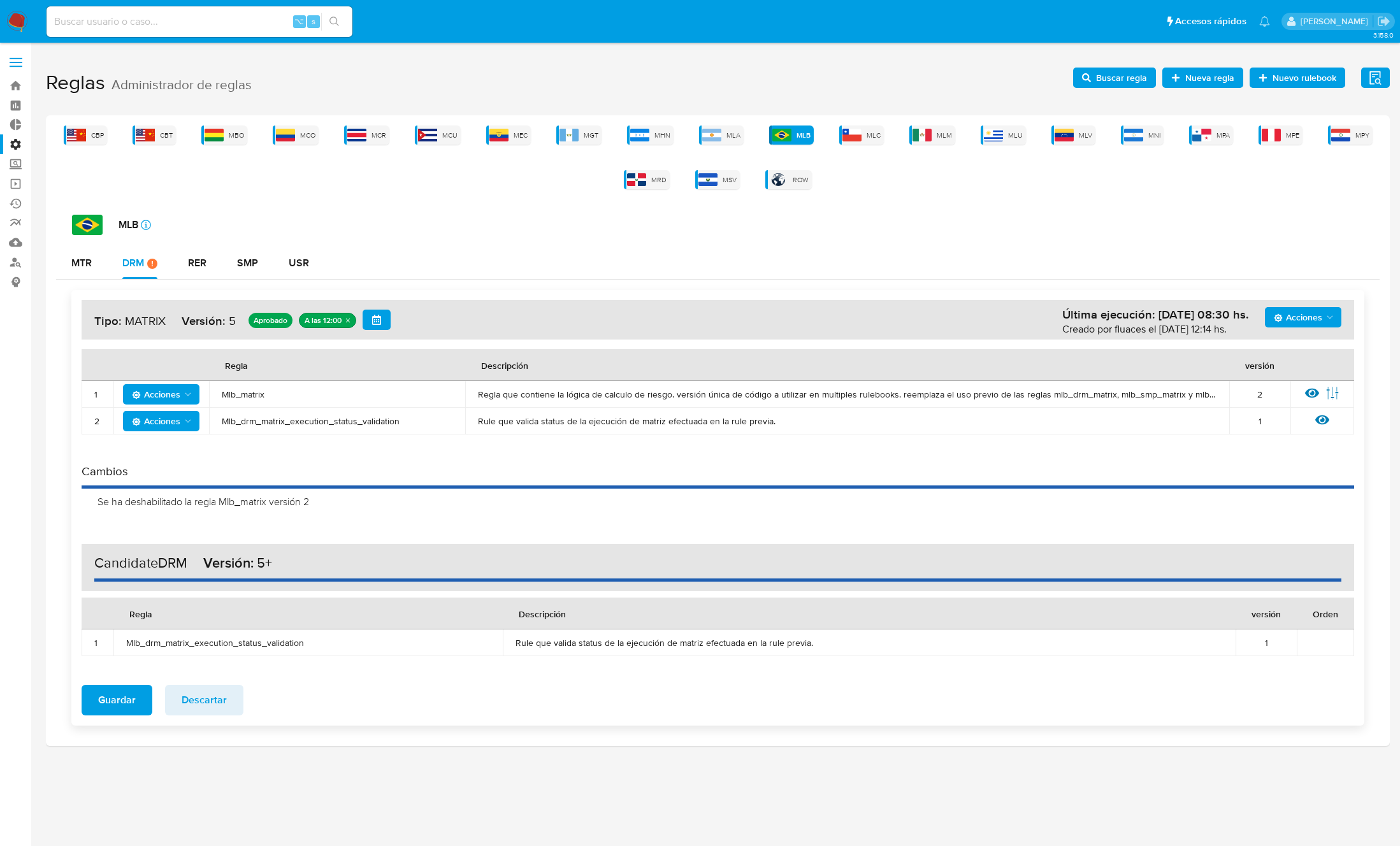
click at [1304, 319] on span "Acciones" at bounding box center [1298, 317] width 48 height 21
click at [1308, 348] on button "Agregar reglas" at bounding box center [1303, 348] width 115 height 31
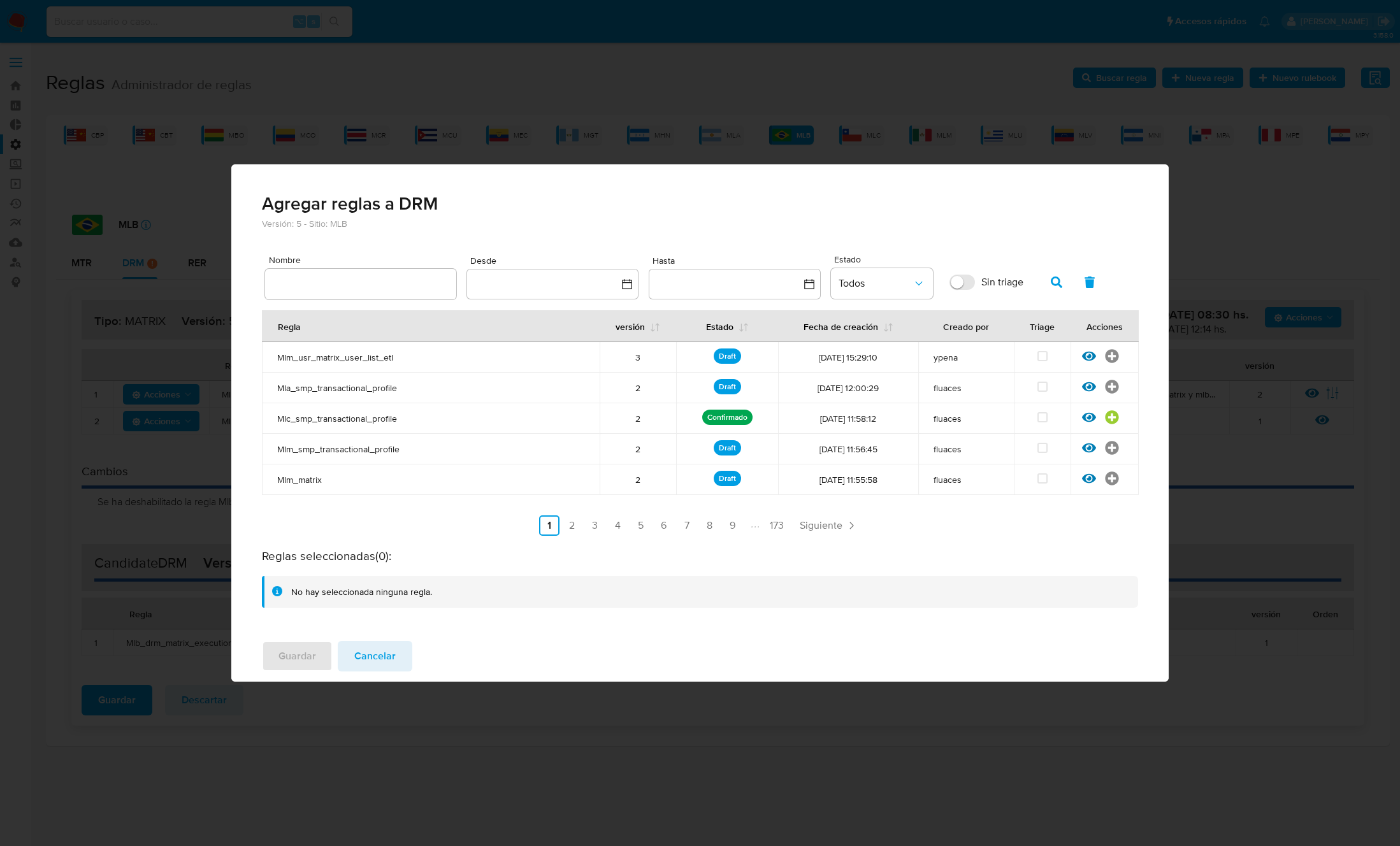
click at [377, 288] on input "text" at bounding box center [360, 284] width 191 height 17
type input "Mlb_matrix"
click at [1056, 282] on icon "button" at bounding box center [1056, 282] width 12 height 12
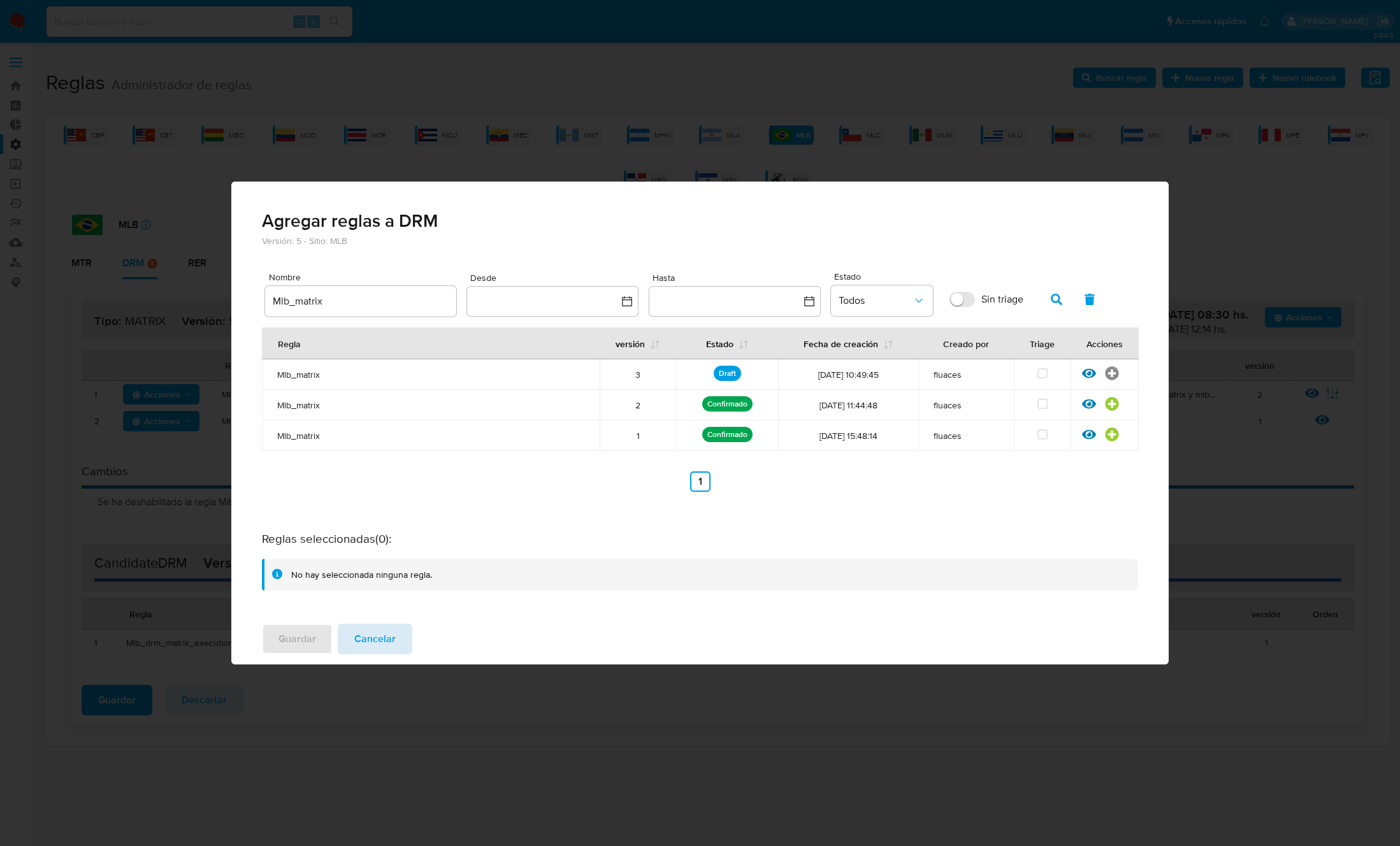
click at [383, 651] on span "Cancelar" at bounding box center [375, 639] width 41 height 28
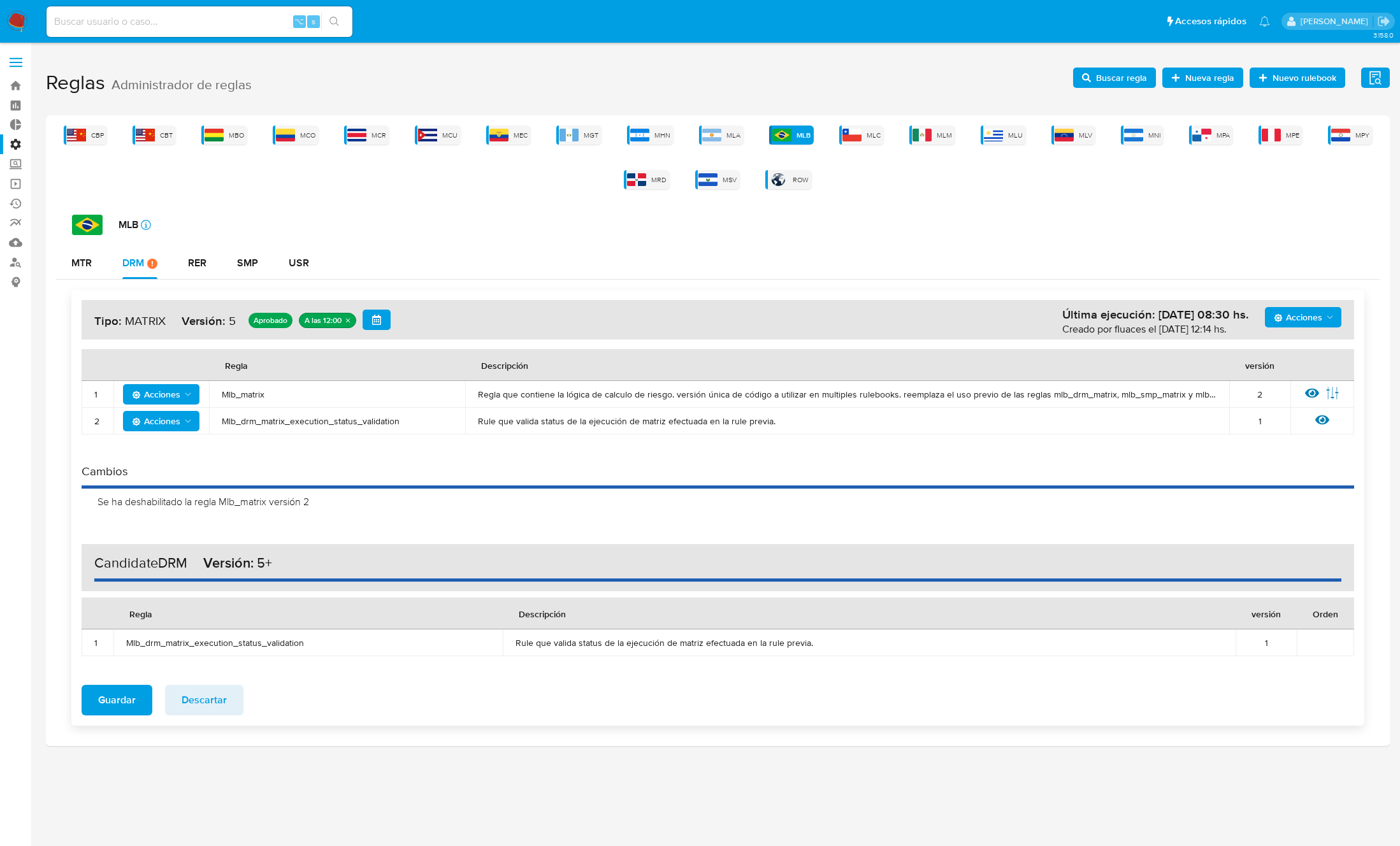
click at [221, 703] on span "Descartar" at bounding box center [204, 700] width 46 height 28
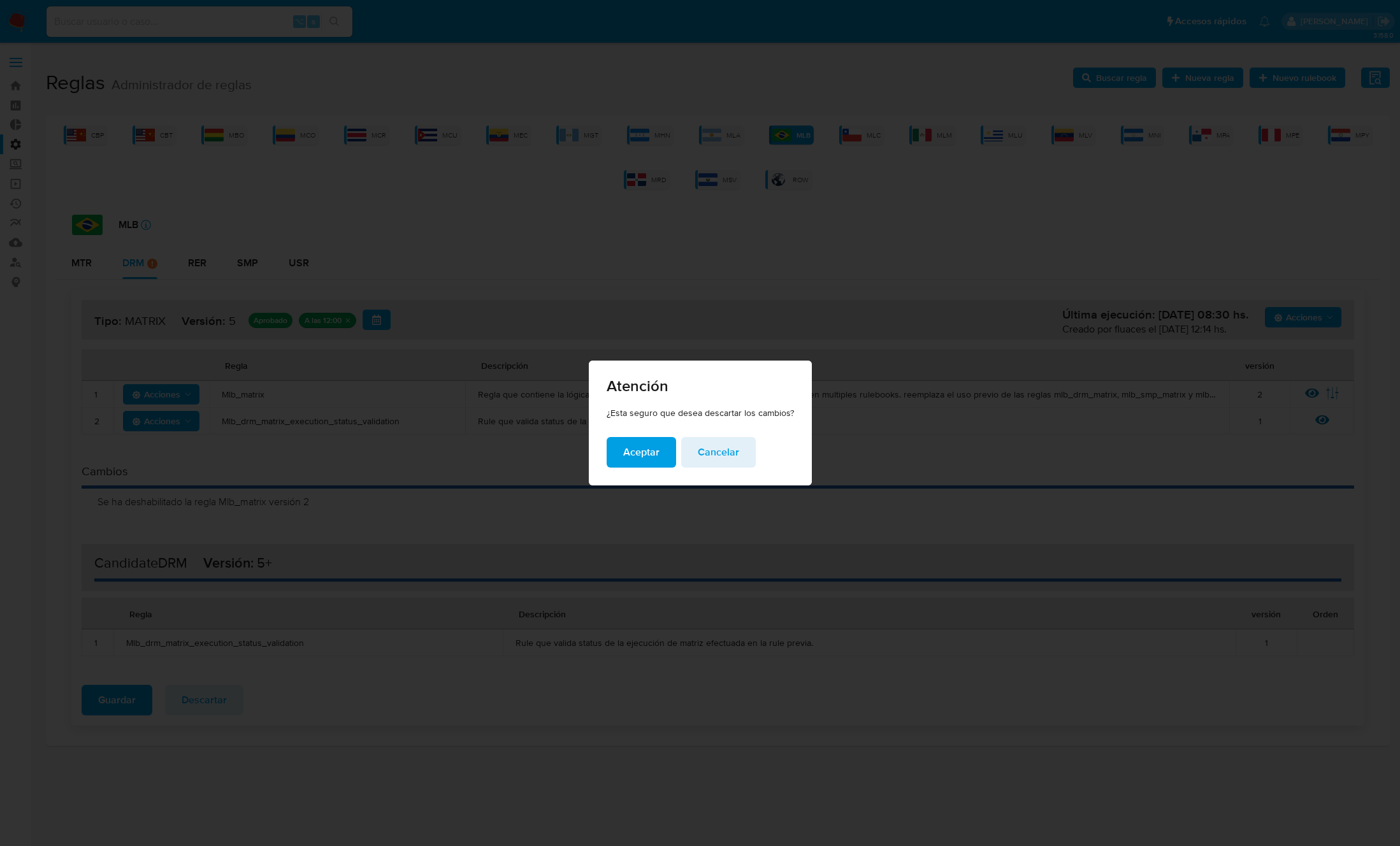
click at [639, 449] on span "Aceptar" at bounding box center [641, 452] width 37 height 28
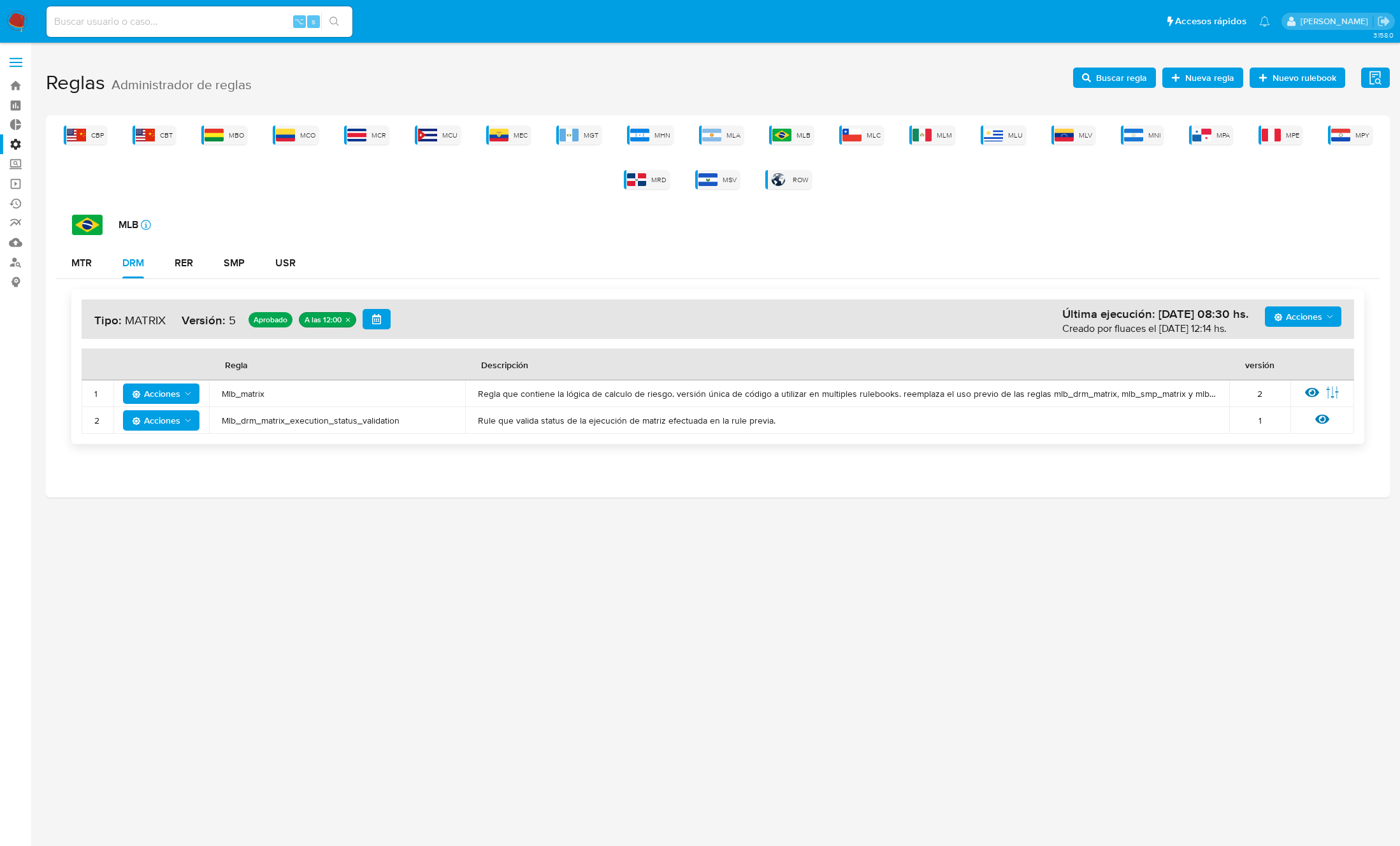
click at [1093, 78] on span "Buscar regla" at bounding box center [1115, 77] width 65 height 17
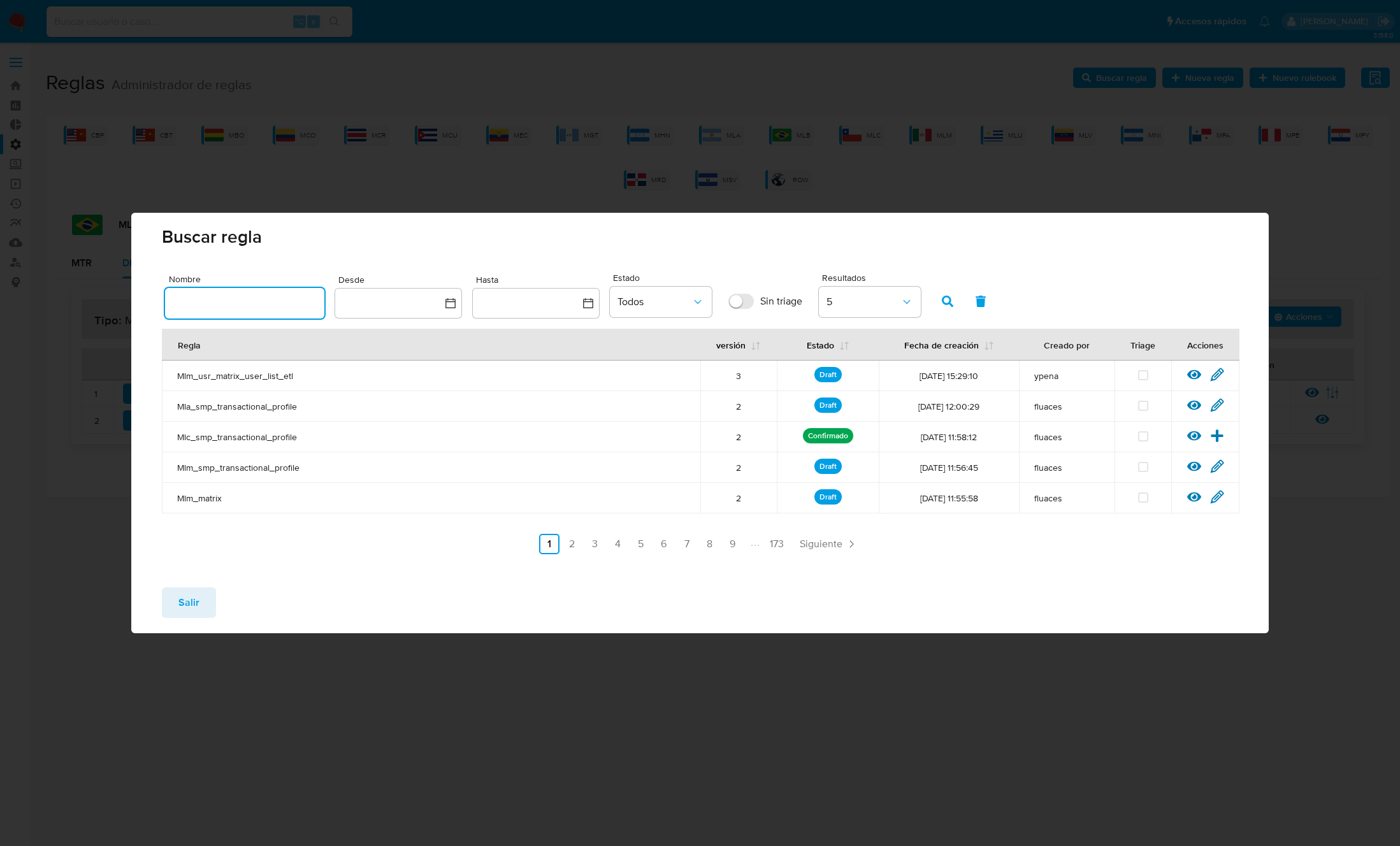
click at [255, 306] on input "text" at bounding box center [245, 303] width 159 height 17
type input "Mlb_matrix"
click at [964, 297] on button "button" at bounding box center [981, 301] width 33 height 31
click at [211, 293] on div at bounding box center [245, 303] width 159 height 31
click at [209, 298] on input "text" at bounding box center [245, 303] width 159 height 17
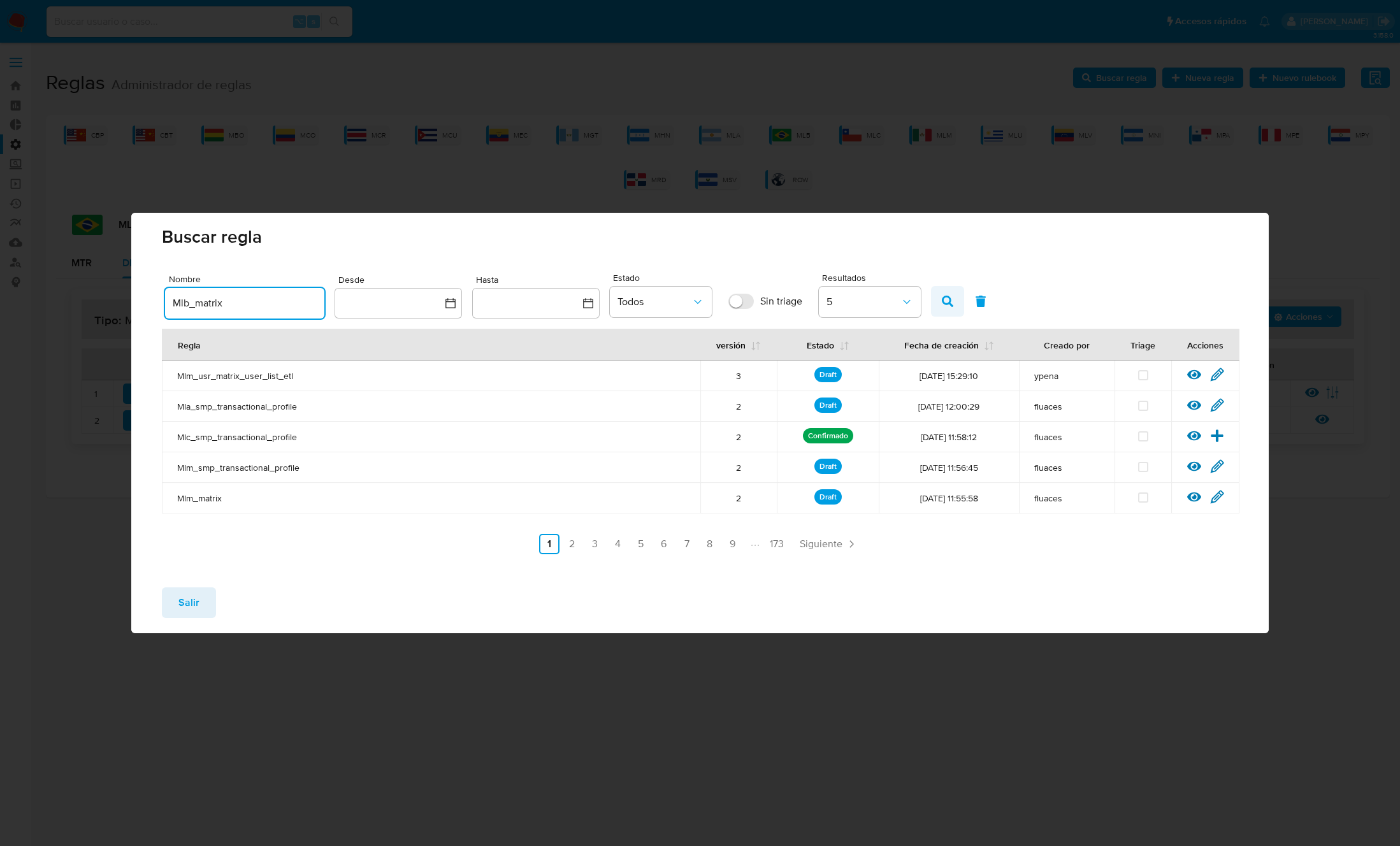
type input "Mlb_matrix"
click at [953, 304] on icon "button" at bounding box center [948, 301] width 12 height 12
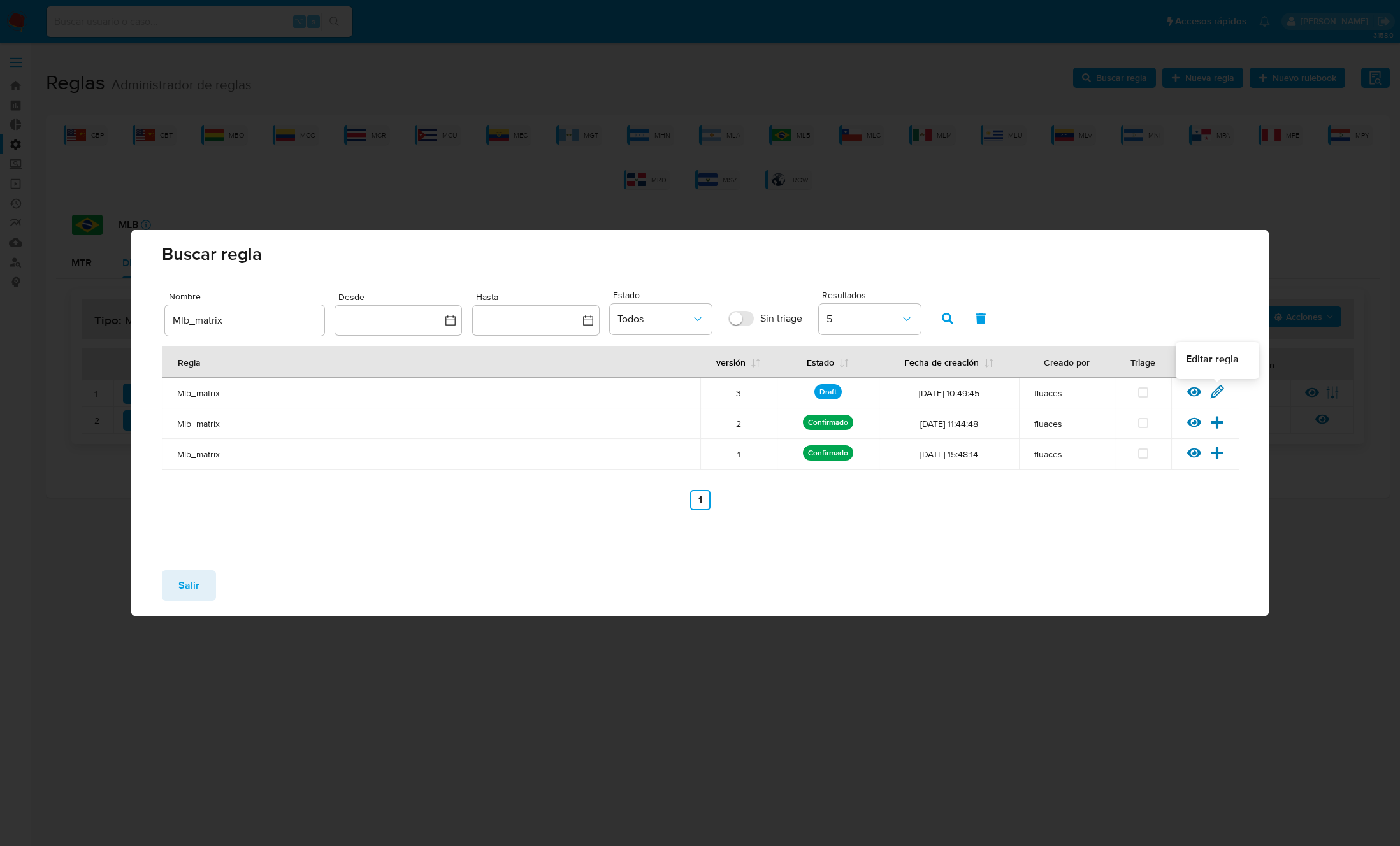
click at [1212, 389] on icon at bounding box center [1217, 391] width 14 height 14
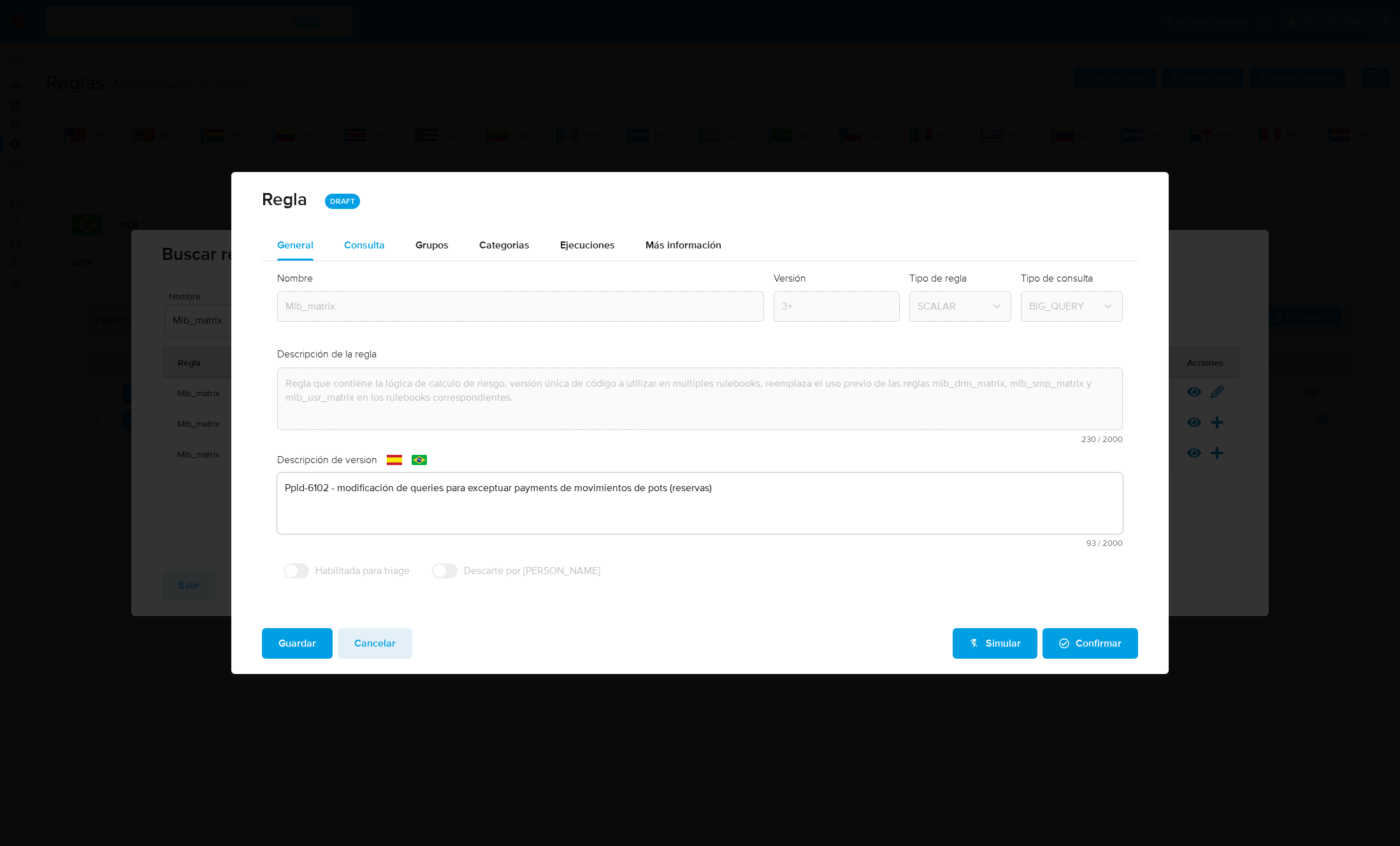
click at [375, 244] on span "Consulta" at bounding box center [364, 245] width 41 height 15
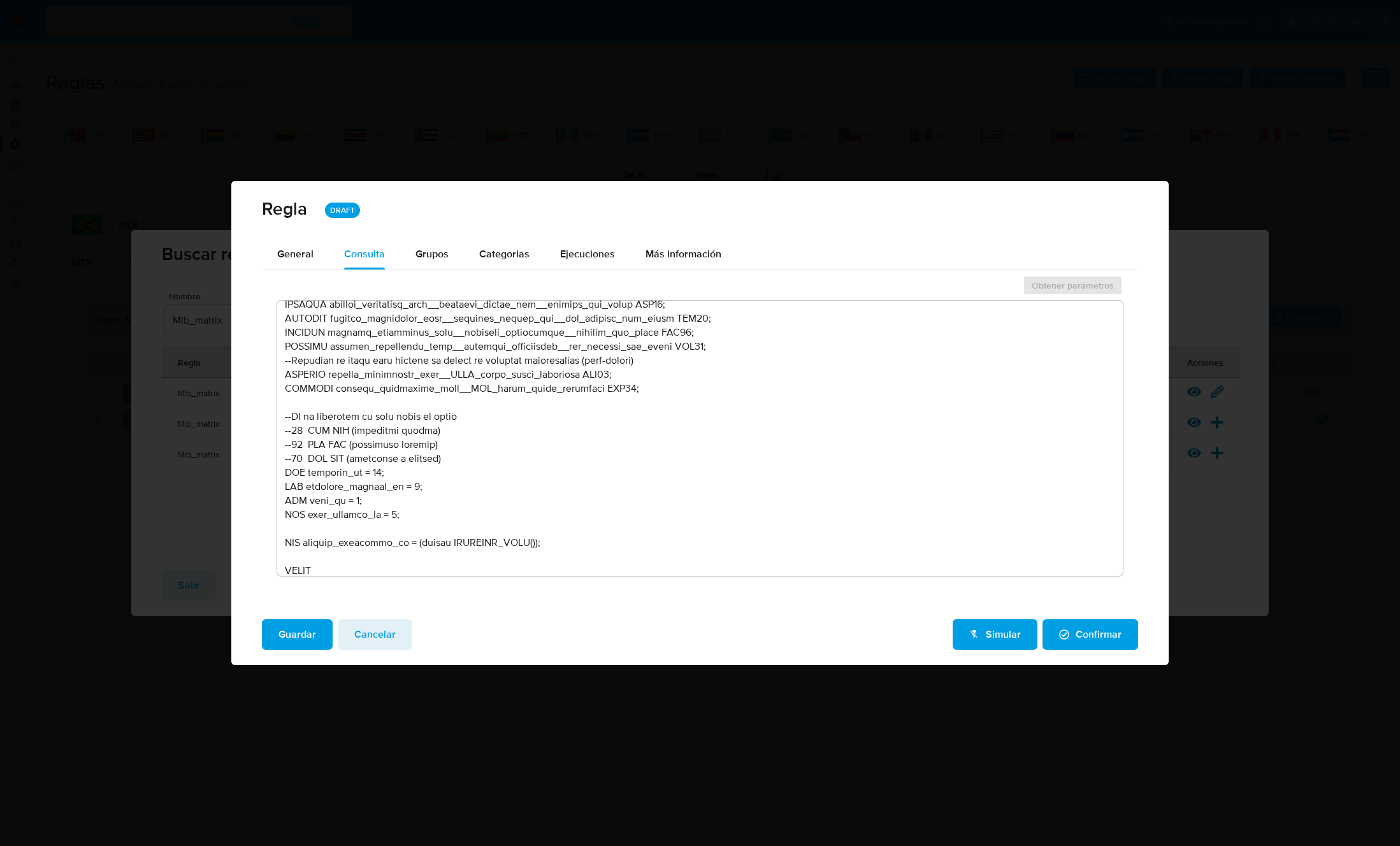
scroll to position [643, 0]
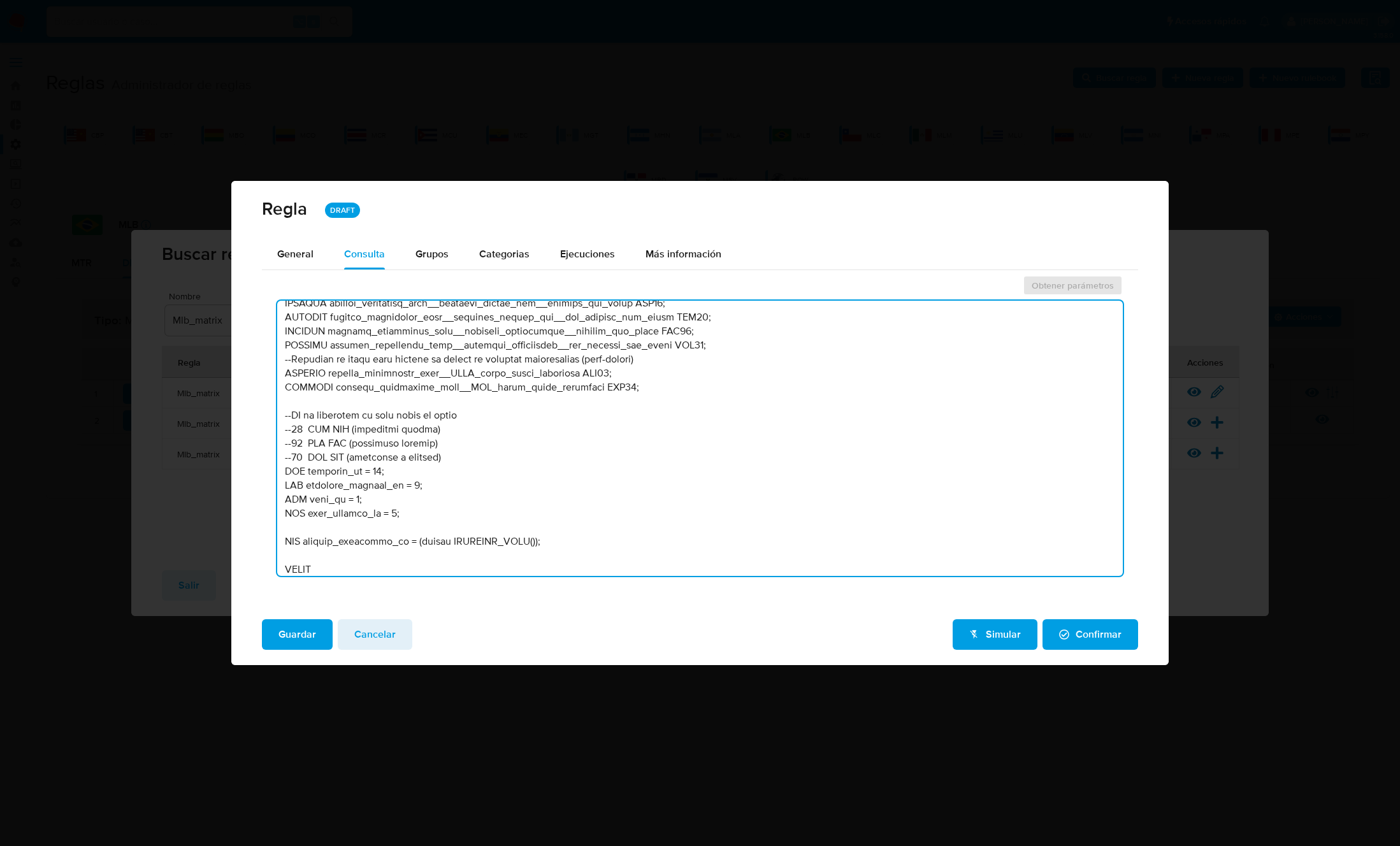
click at [471, 457] on textarea at bounding box center [700, 438] width 846 height 275
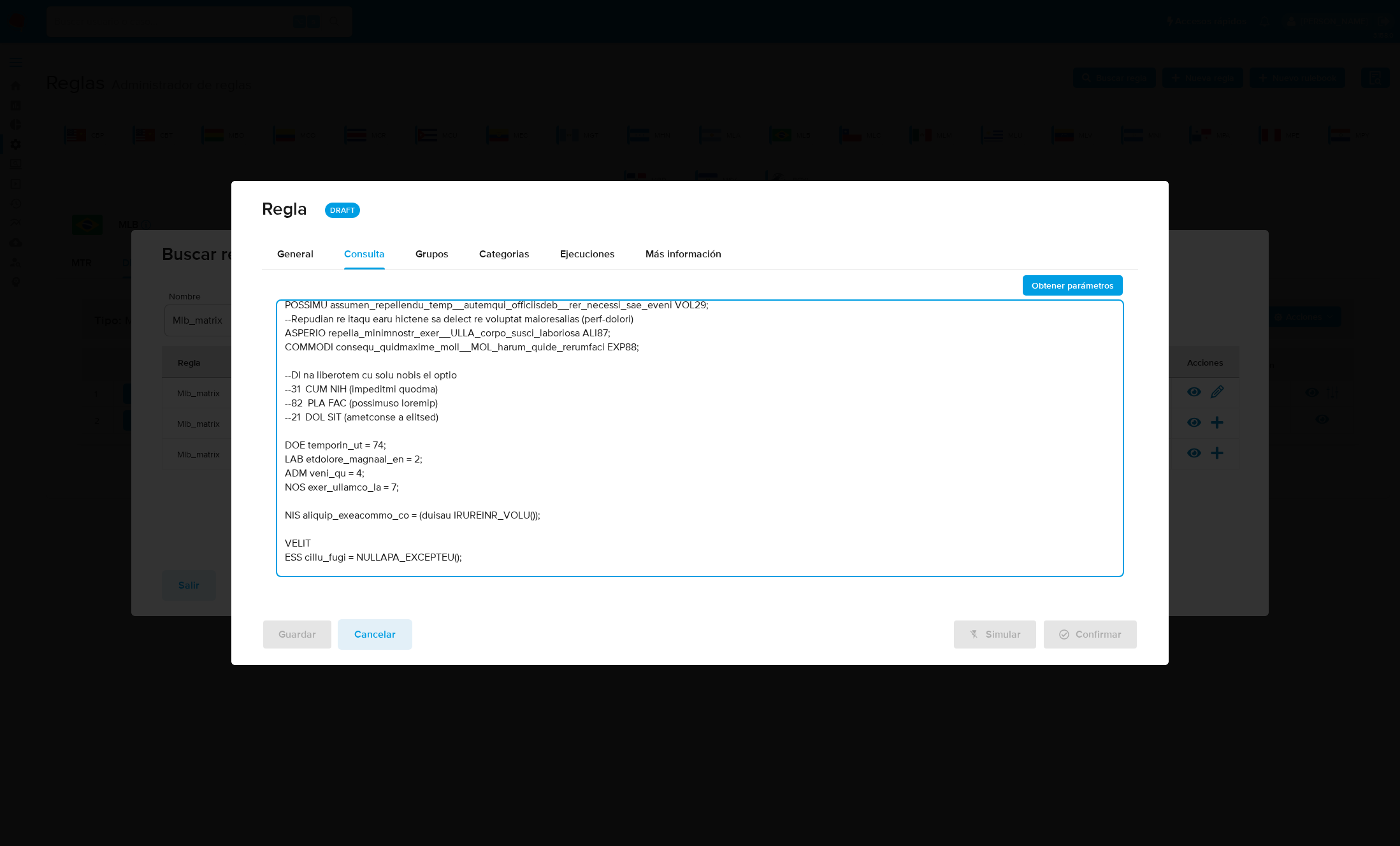
scroll to position [716, 0]
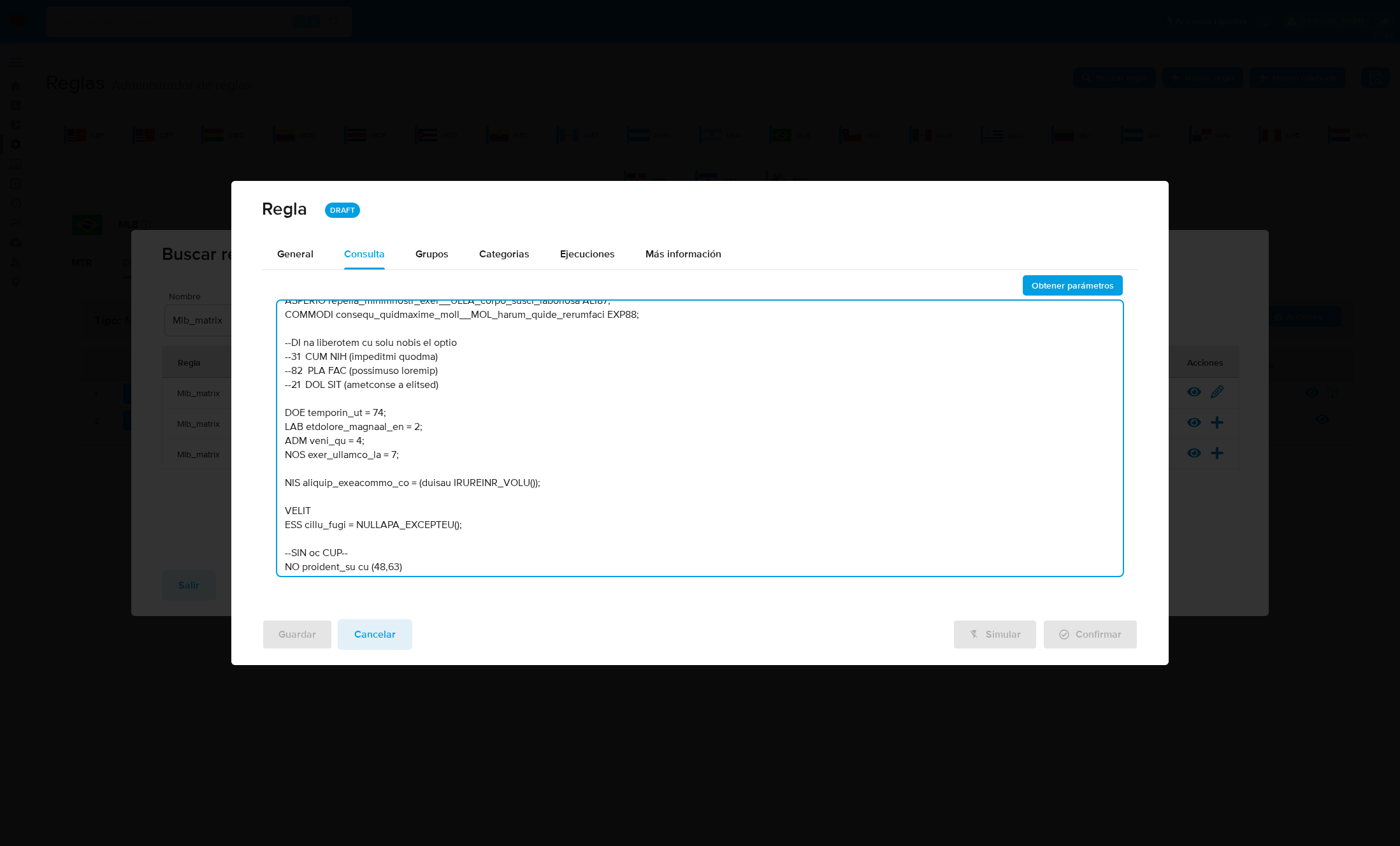
drag, startPoint x: 416, startPoint y: 457, endPoint x: 262, endPoint y: 409, distance: 161.3
click at [262, 409] on div "Obtener parámetros" at bounding box center [700, 429] width 876 height 313
type textarea "--------------------Stage 00---------------------- --Declaración de variables n…"
click at [1079, 289] on span "Obtener parámetros" at bounding box center [1072, 284] width 82 height 17
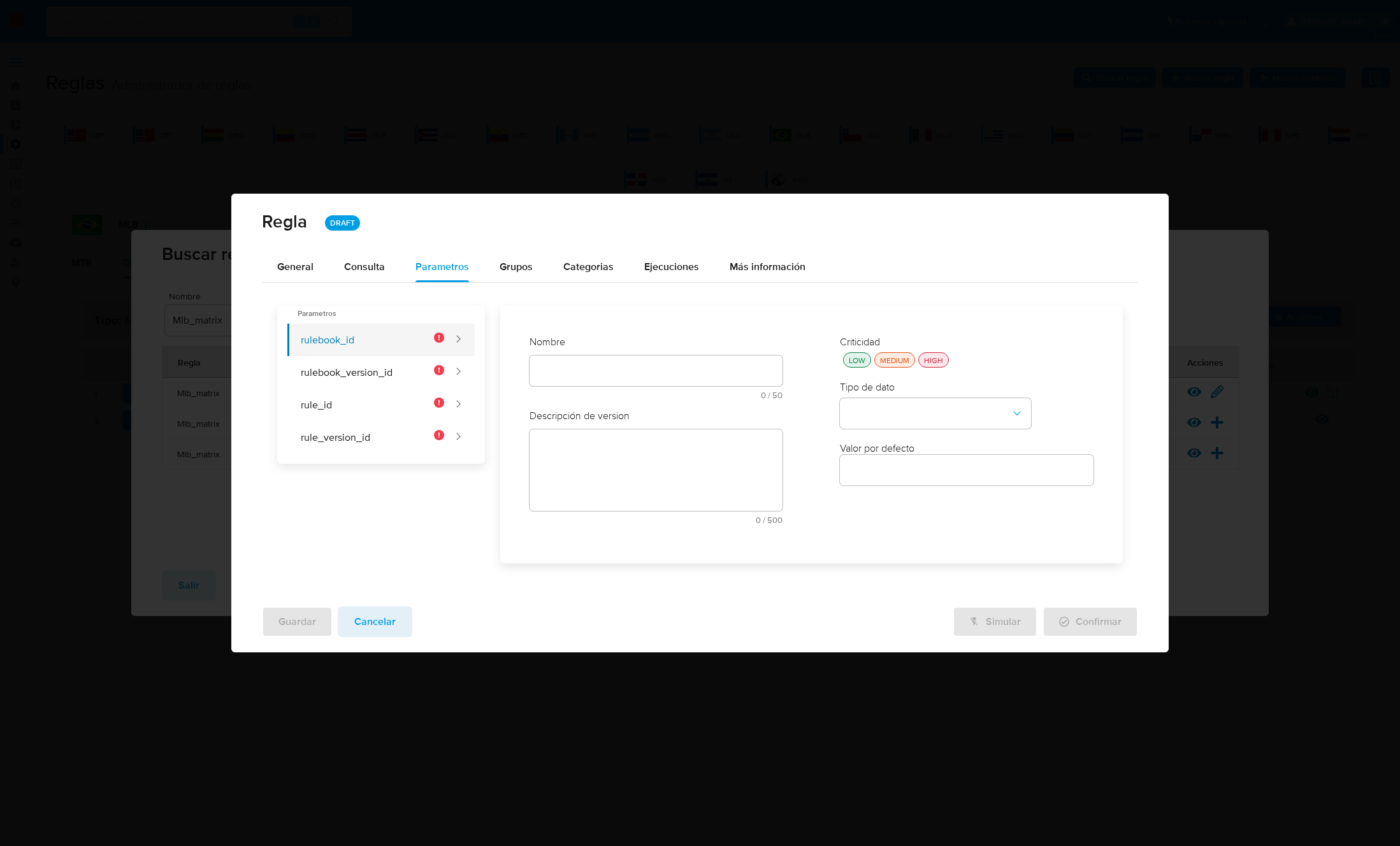
click at [386, 329] on button "rulebook_id" at bounding box center [365, 339] width 157 height 32
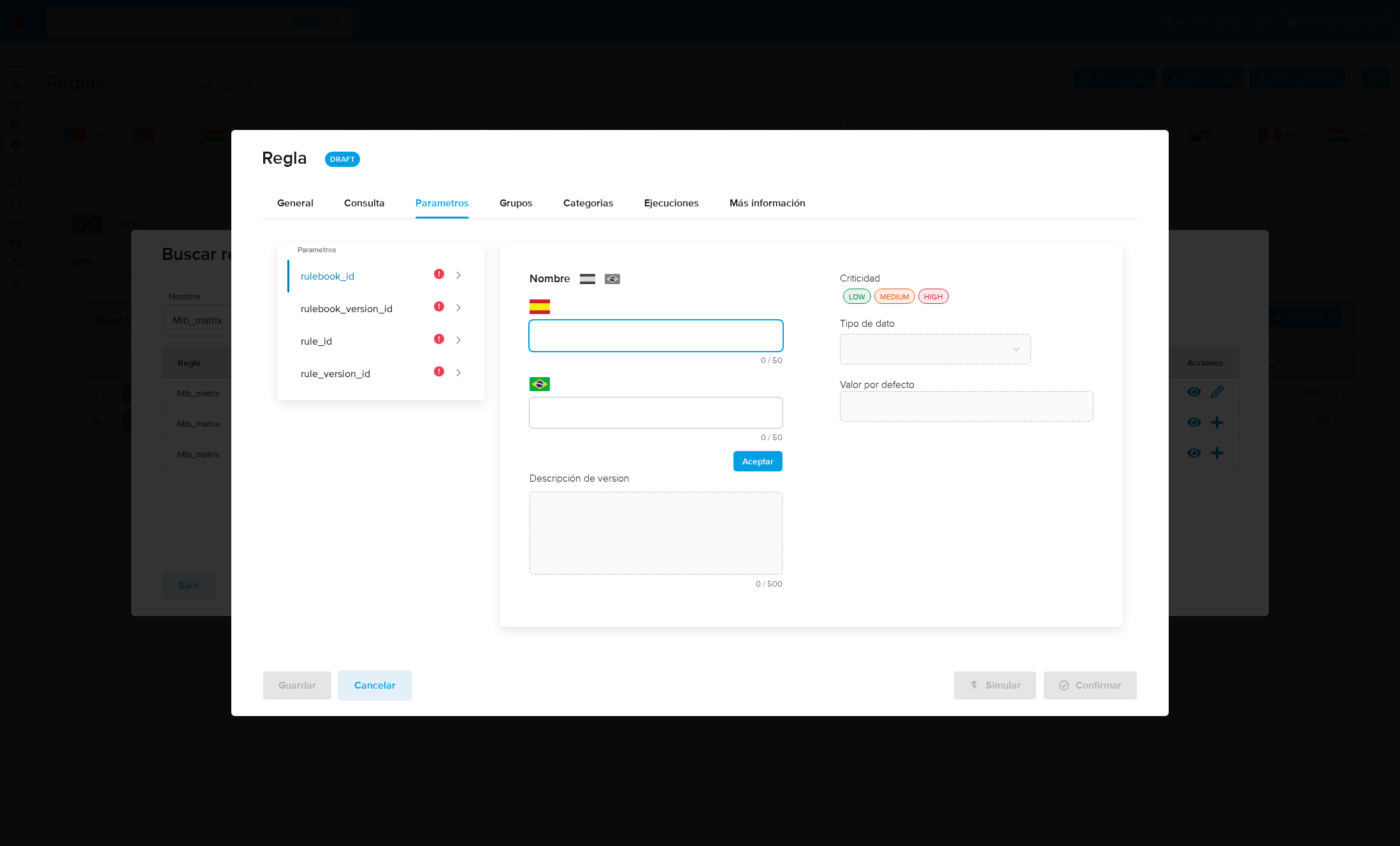
click at [632, 372] on div "Nombre text-es 0 / 50 50 caracteres restantes text-pt 0 / 50 50 caracteres rest…" at bounding box center [656, 371] width 254 height 200
click at [607, 338] on input "text" at bounding box center [656, 336] width 254 height 17
type input "rulebook_id"
click at [578, 406] on input "text" at bounding box center [656, 413] width 254 height 17
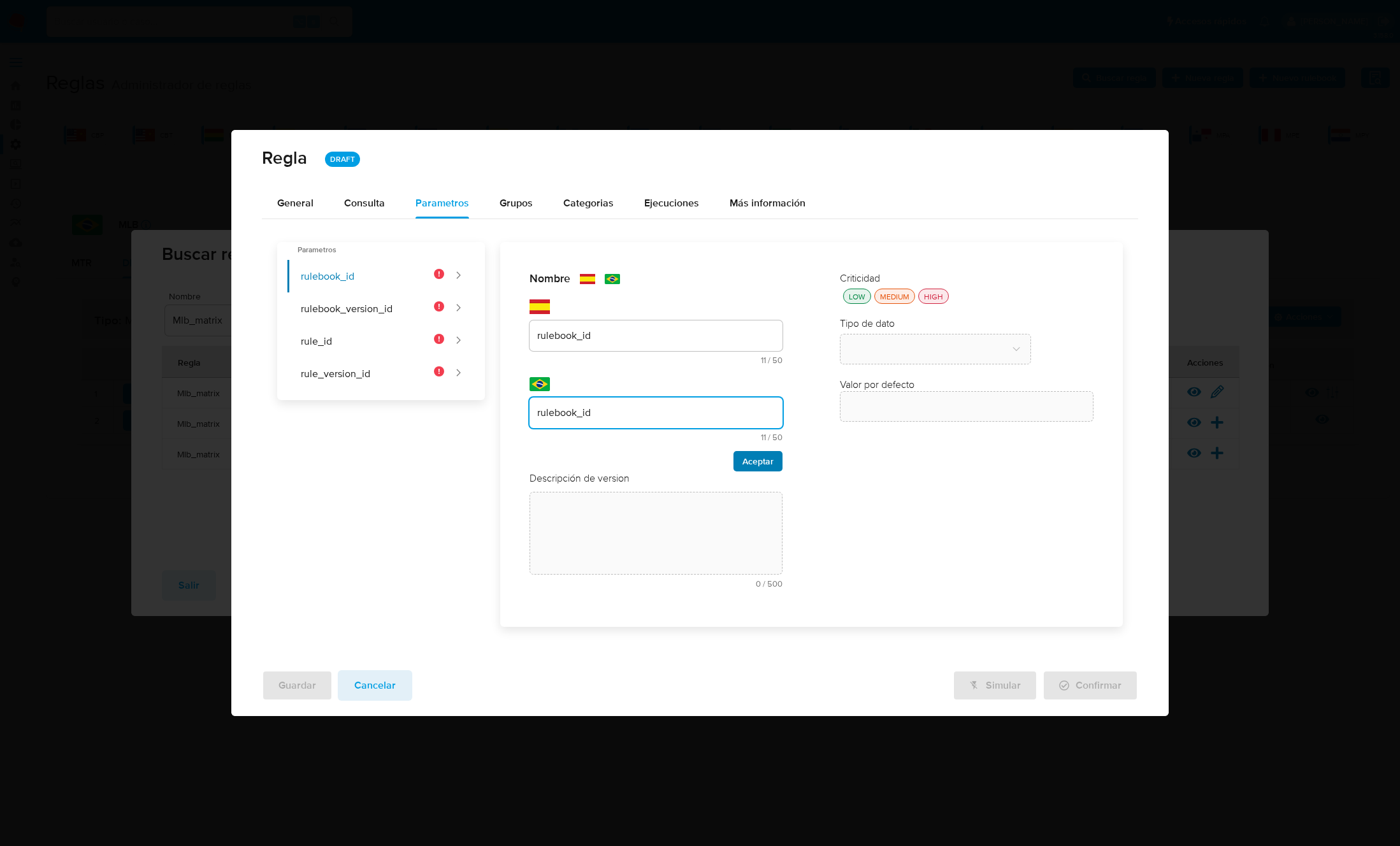
type input "rulebook_id"
click at [750, 462] on span "Aceptar" at bounding box center [758, 460] width 32 height 17
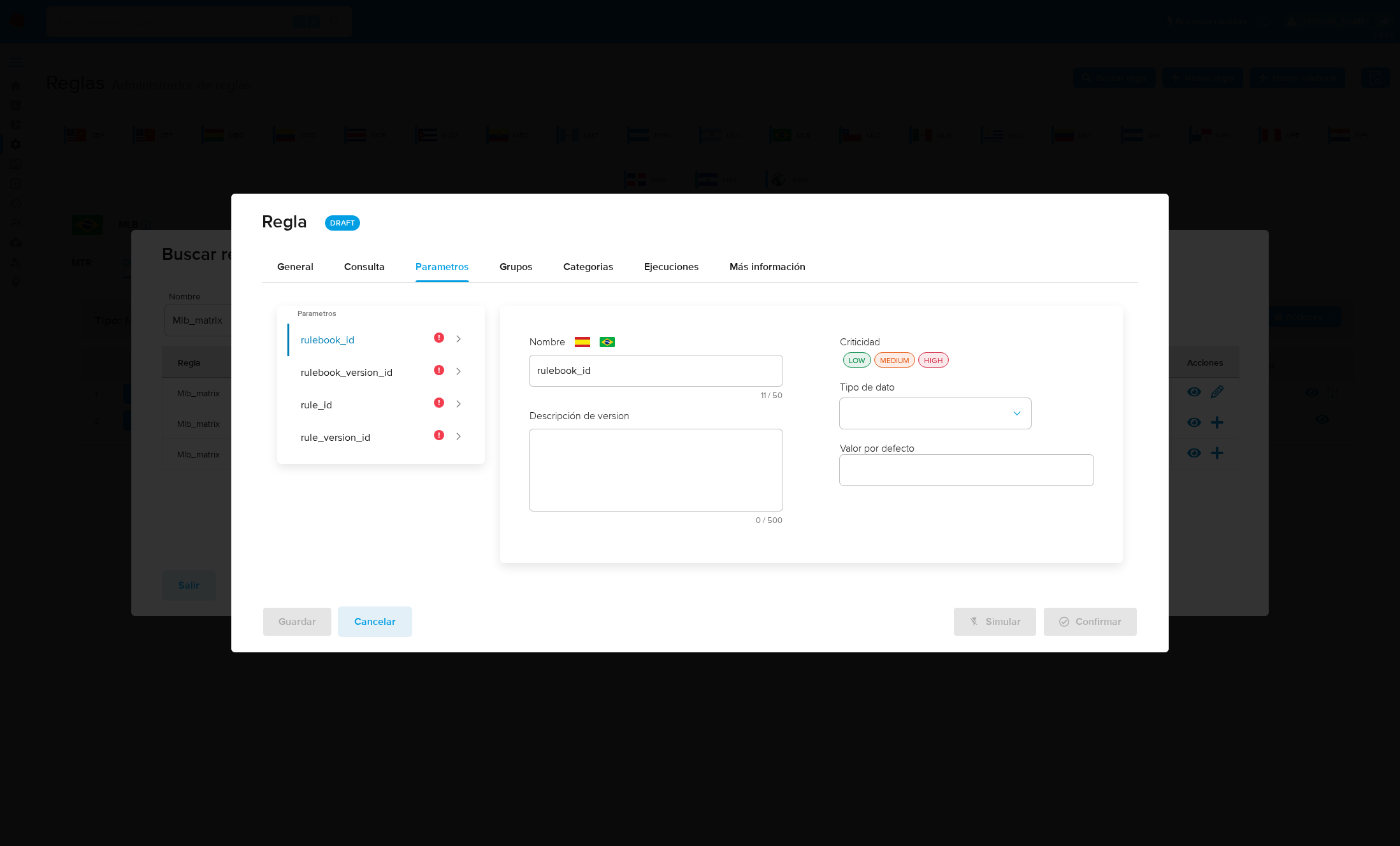
click at [576, 440] on textarea at bounding box center [656, 470] width 254 height 81
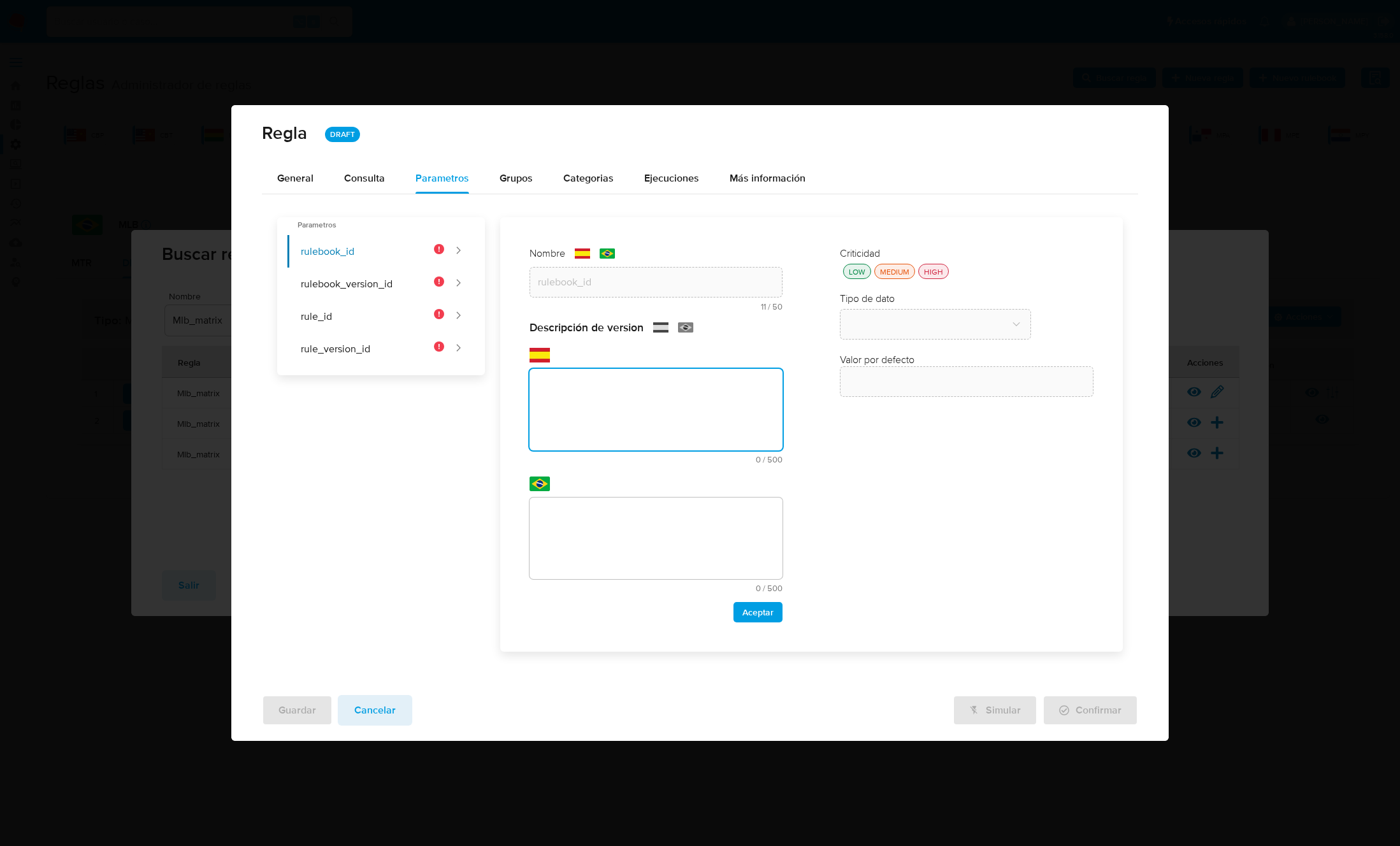
click at [580, 420] on textarea at bounding box center [656, 410] width 254 height 81
paste textarea "Id del rulebook donde se está ejecutando la regla"
type textarea "Id del rulebook donde se está ejecutando la regla"
click at [610, 538] on textarea at bounding box center [656, 538] width 254 height 81
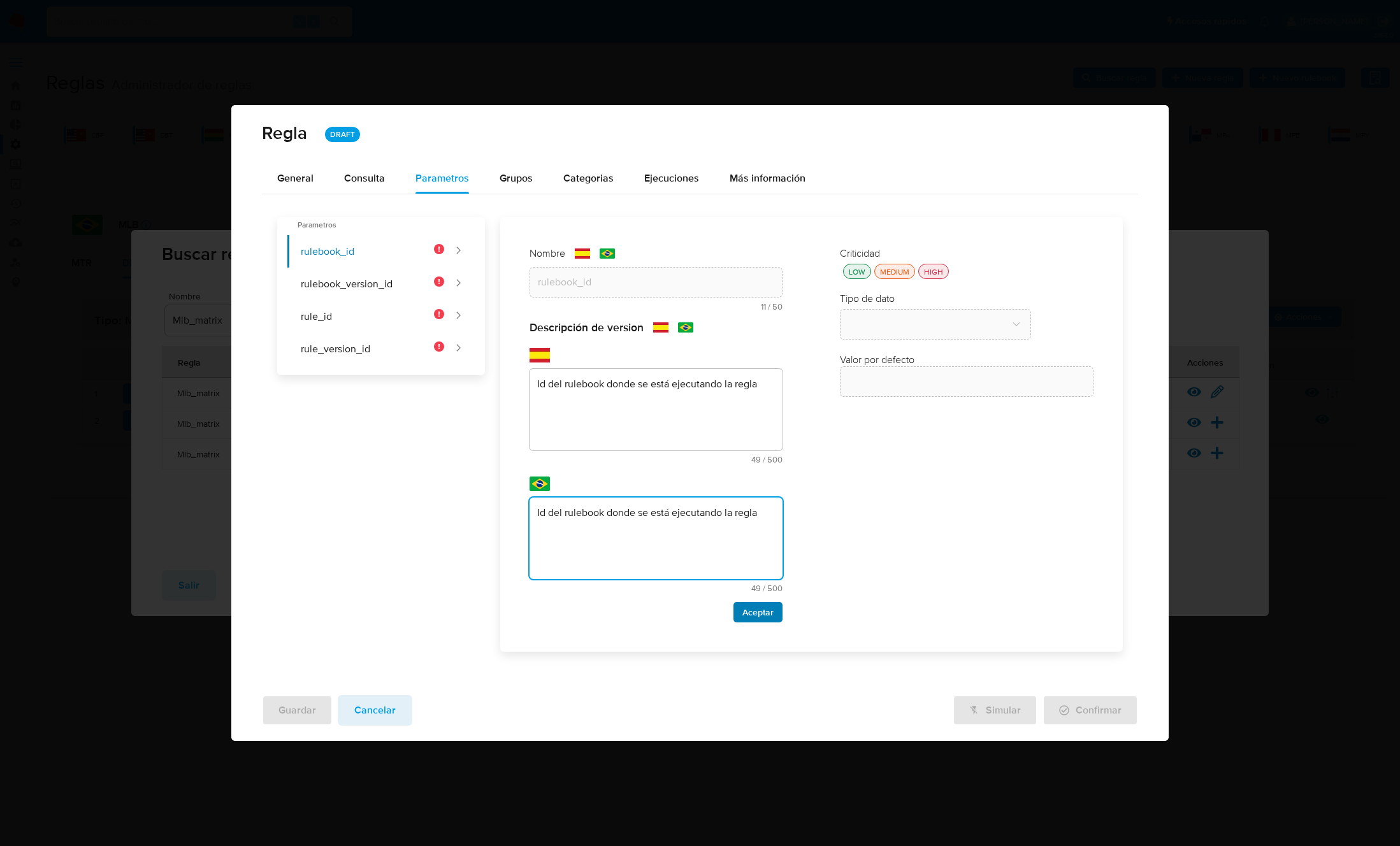
type textarea "Id del rulebook donde se está ejecutando la regla"
click at [758, 610] on span "Aceptar" at bounding box center [758, 611] width 32 height 17
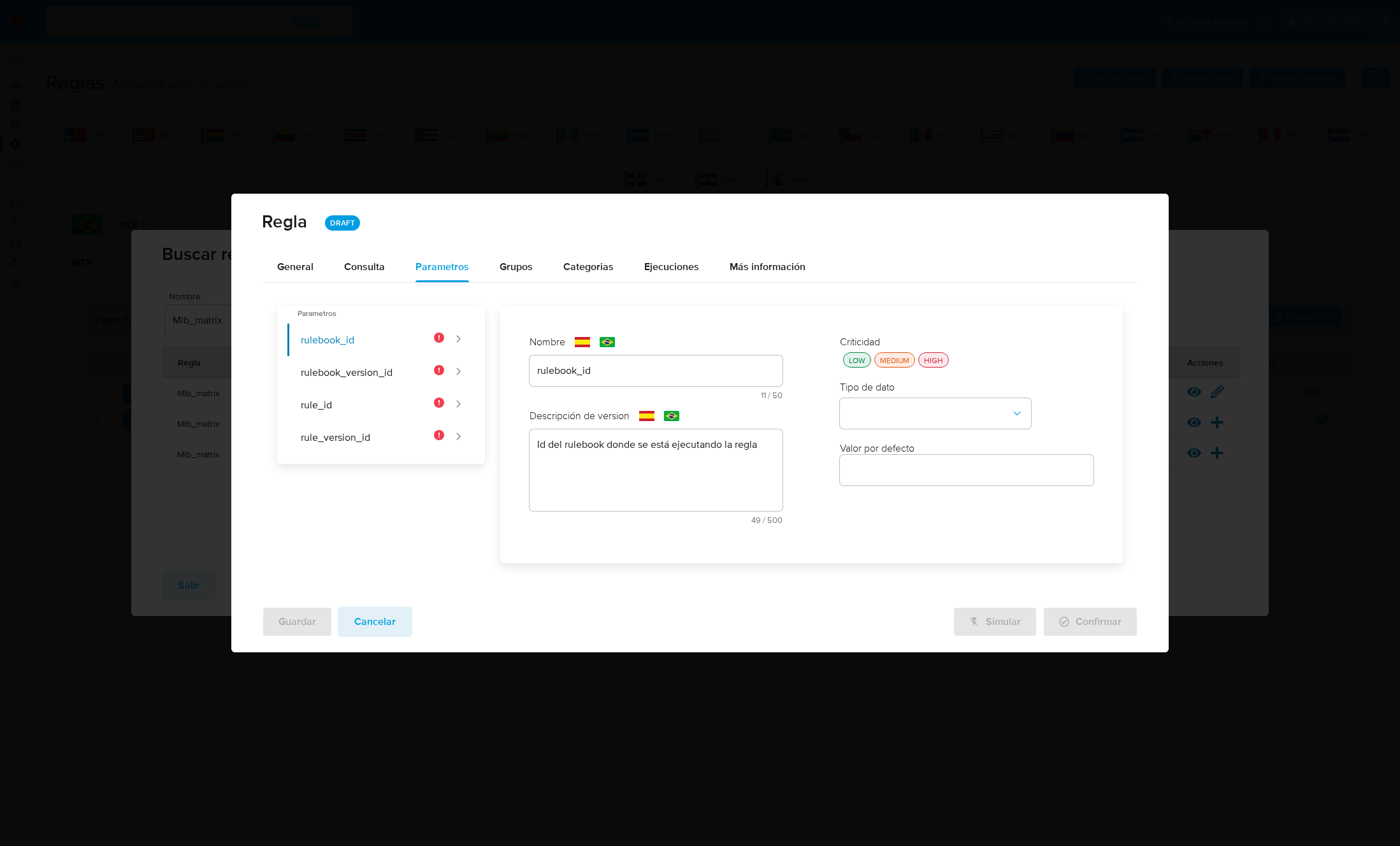
click at [934, 355] on div "HIGH" at bounding box center [933, 360] width 24 height 11
click at [915, 416] on button "type-dropdown" at bounding box center [935, 413] width 191 height 31
click at [877, 566] on span "GLOBAL" at bounding box center [866, 564] width 37 height 12
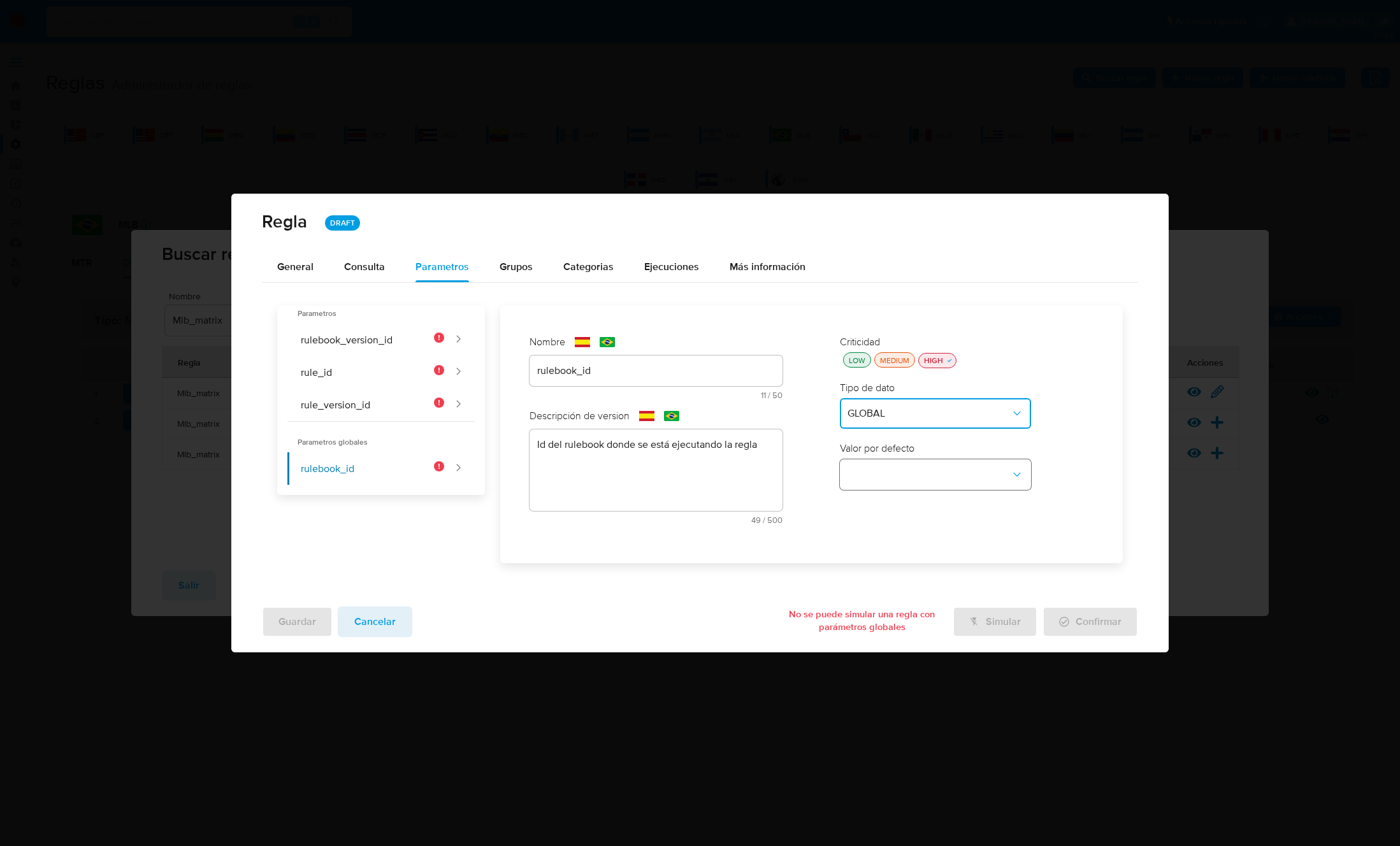
click at [886, 463] on button "global-dropdown" at bounding box center [935, 474] width 191 height 31
click at [885, 500] on span "RULEBOOK_ID" at bounding box center [880, 503] width 67 height 12
click at [350, 330] on button "rulebook_version_id" at bounding box center [365, 339] width 157 height 32
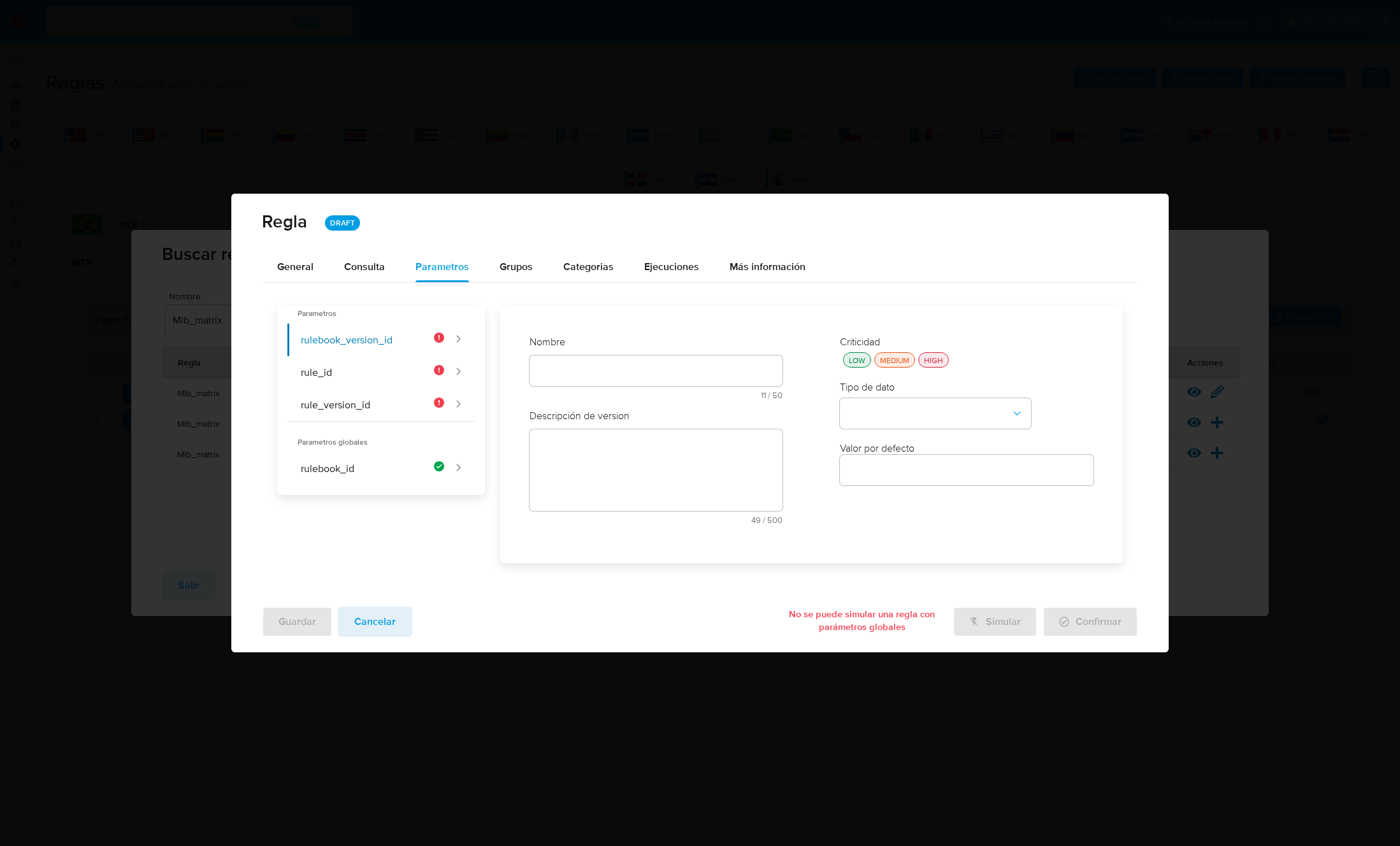
drag, startPoint x: 573, startPoint y: 376, endPoint x: 572, endPoint y: 367, distance: 9.1
click at [573, 373] on div "Nombre text-es 11 / 50 39 caracteres restantes text-pt 11 / 50 39 caracteres re…" at bounding box center [656, 372] width 254 height 74
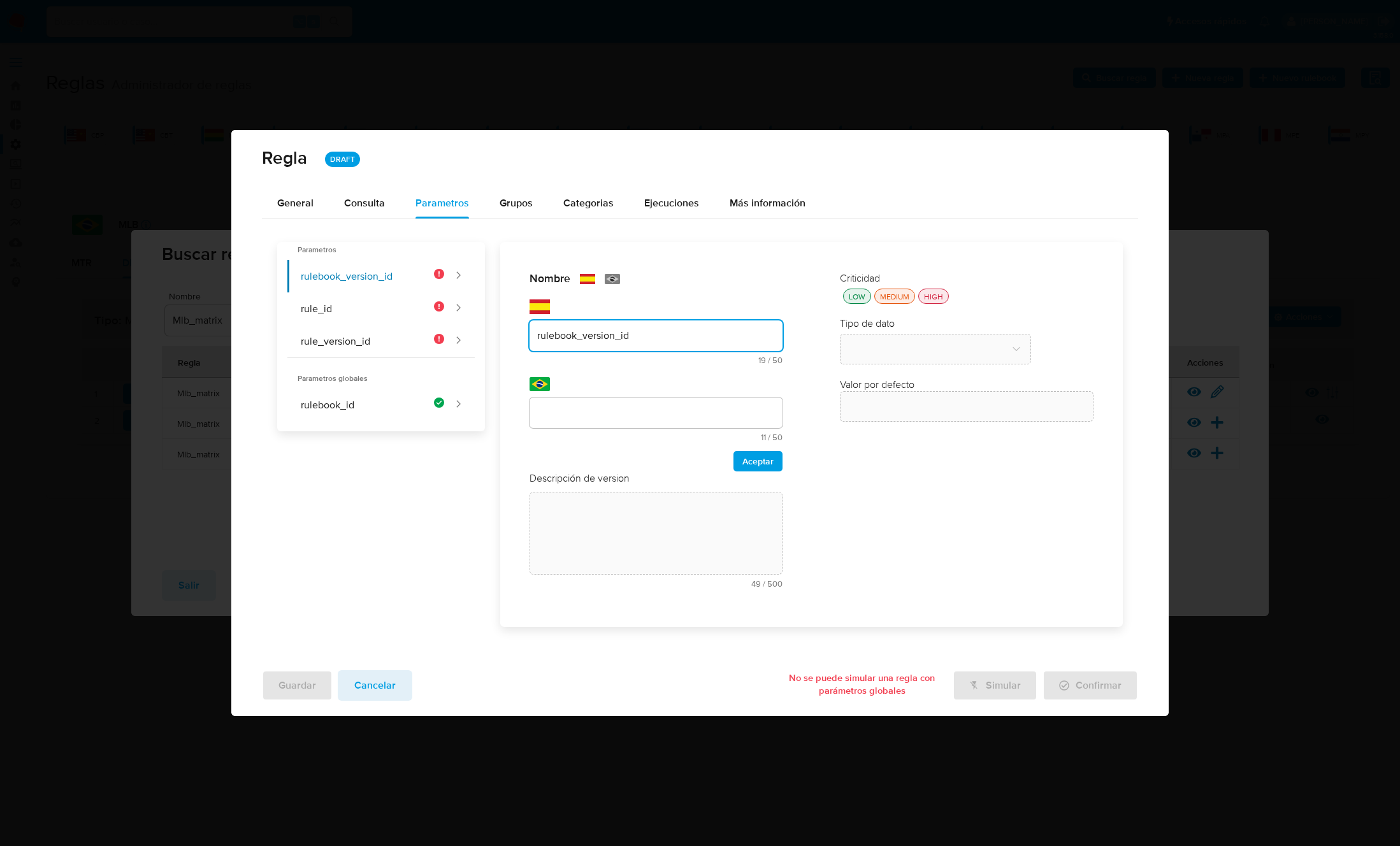
type input "rulebook_version_id"
click at [560, 405] on input "text" at bounding box center [656, 413] width 254 height 17
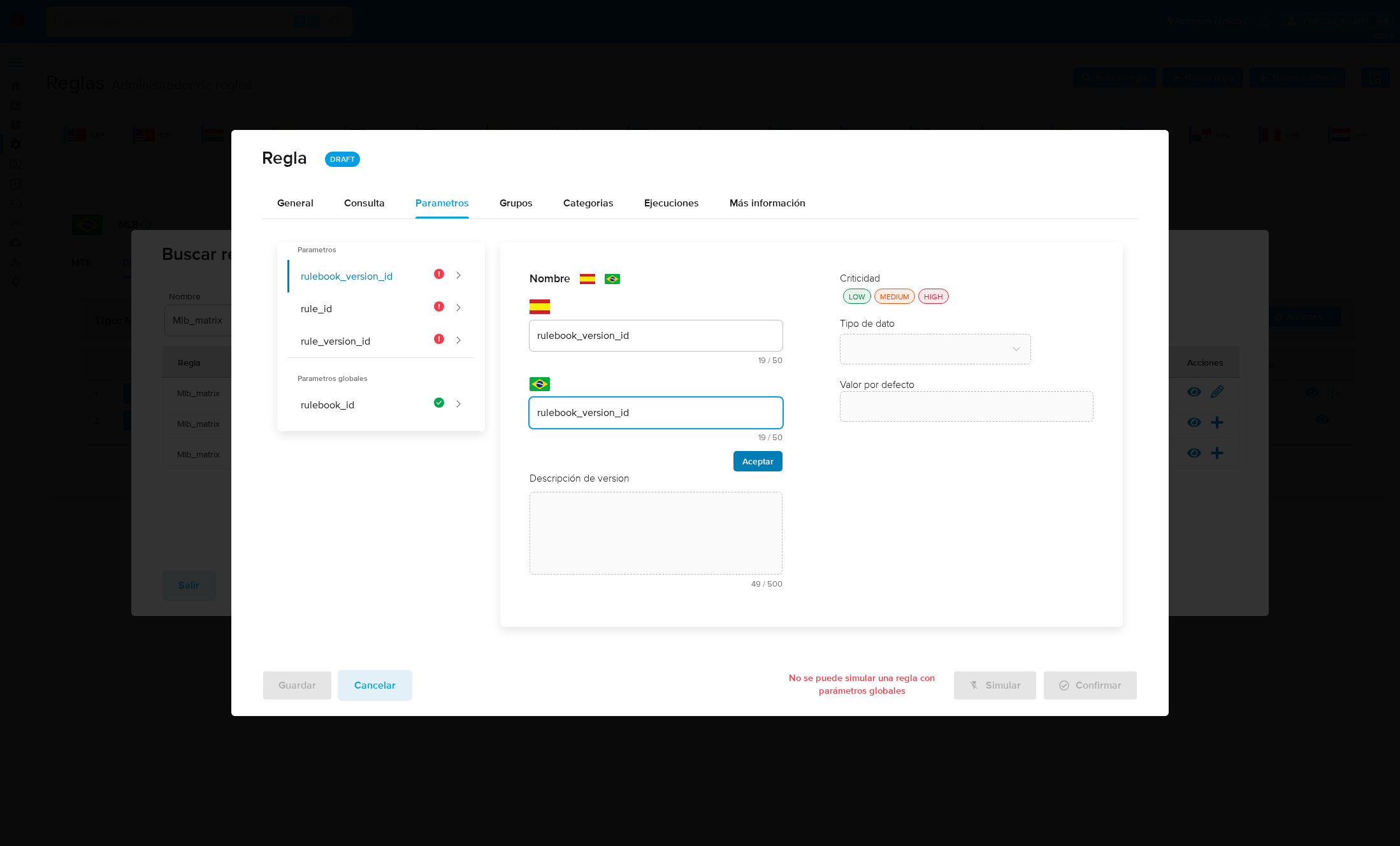
type input "rulebook_version_id"
click at [781, 462] on div "Nombre text-es rulebook_version_id 19 / 50 31 caracteres restantes text-pt rule…" at bounding box center [656, 435] width 279 height 352
click at [770, 459] on span "Aceptar" at bounding box center [758, 460] width 32 height 17
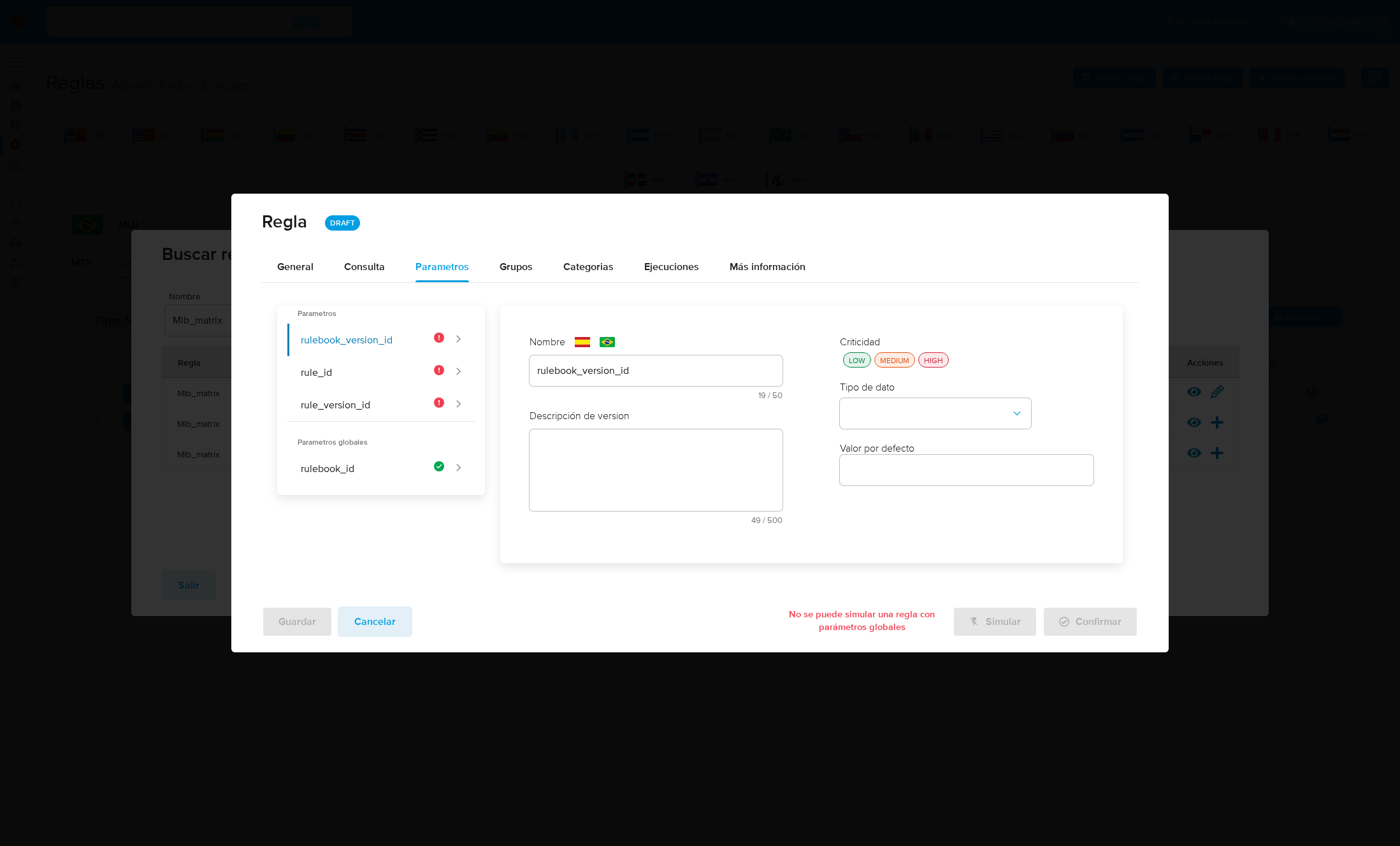
click at [563, 447] on textarea at bounding box center [656, 470] width 254 height 81
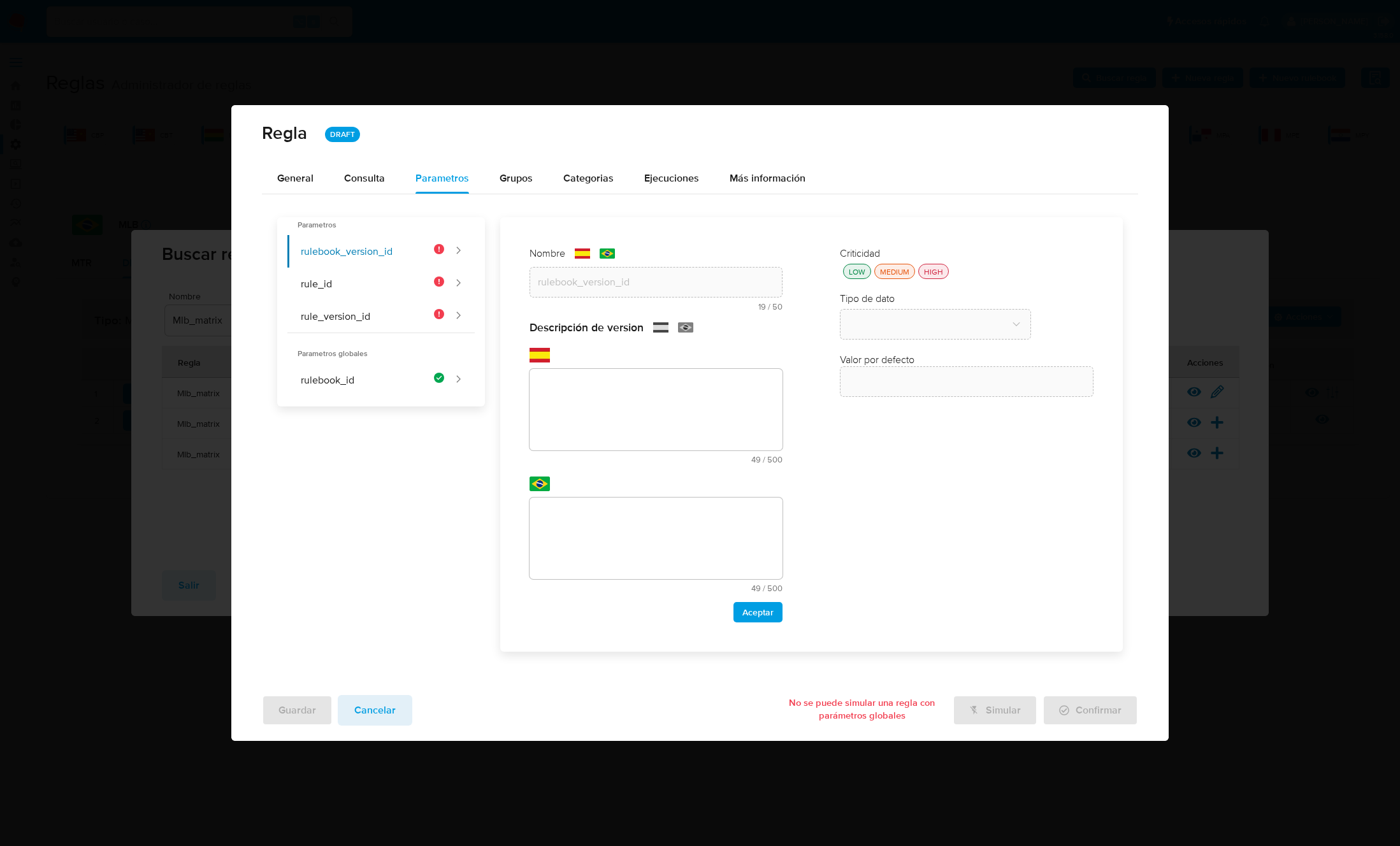
click at [573, 421] on textarea at bounding box center [656, 410] width 254 height 81
paste textarea "Id de versión del rulebook donde se está ejecutando la regla"
type textarea "Id de versión del rulebook donde se está ejecutando la regla"
click at [598, 534] on textarea at bounding box center [656, 538] width 254 height 81
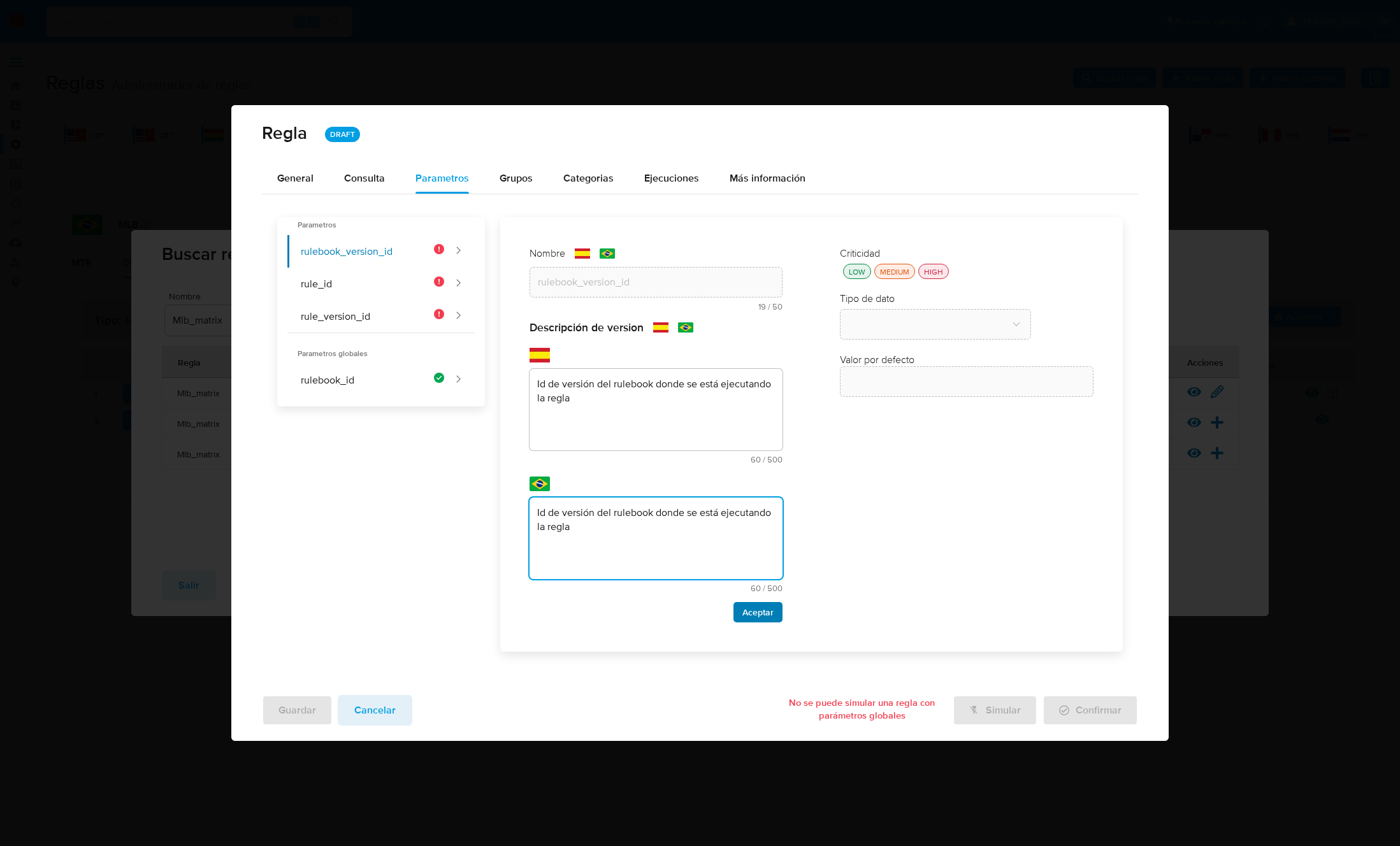
type textarea "Id de versión del rulebook donde se está ejecutando la regla"
click at [750, 613] on span "Aceptar" at bounding box center [758, 611] width 32 height 17
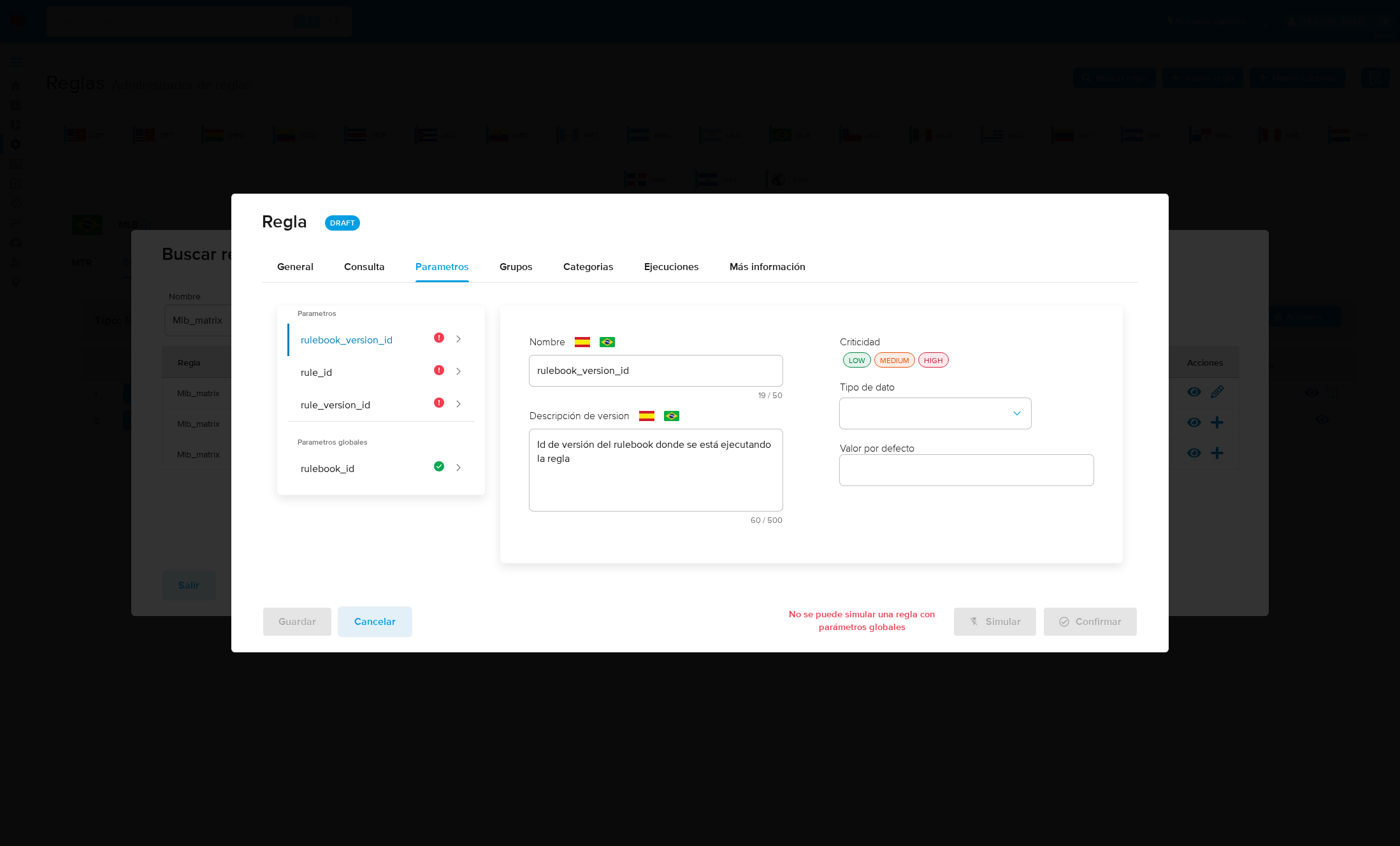
click at [936, 357] on div "HIGH" at bounding box center [933, 360] width 24 height 11
click at [916, 406] on button "type-dropdown" at bounding box center [935, 413] width 191 height 31
click at [902, 412] on div "GLOBAL" at bounding box center [931, 411] width 168 height 31
click at [905, 468] on button "global-dropdown" at bounding box center [935, 474] width 191 height 31
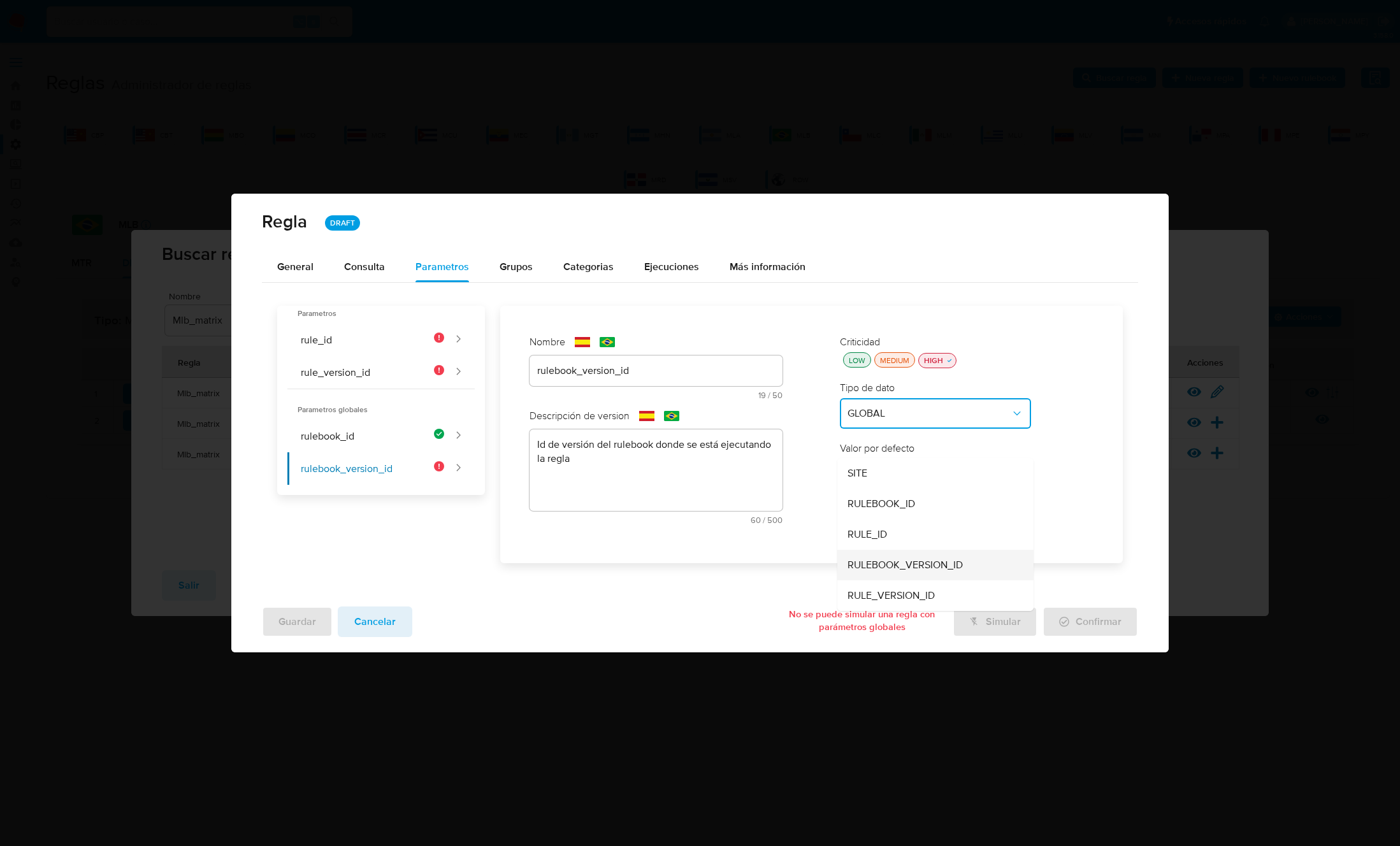
click at [891, 567] on span "RULEBOOK_VERSION_ID" at bounding box center [905, 564] width 115 height 12
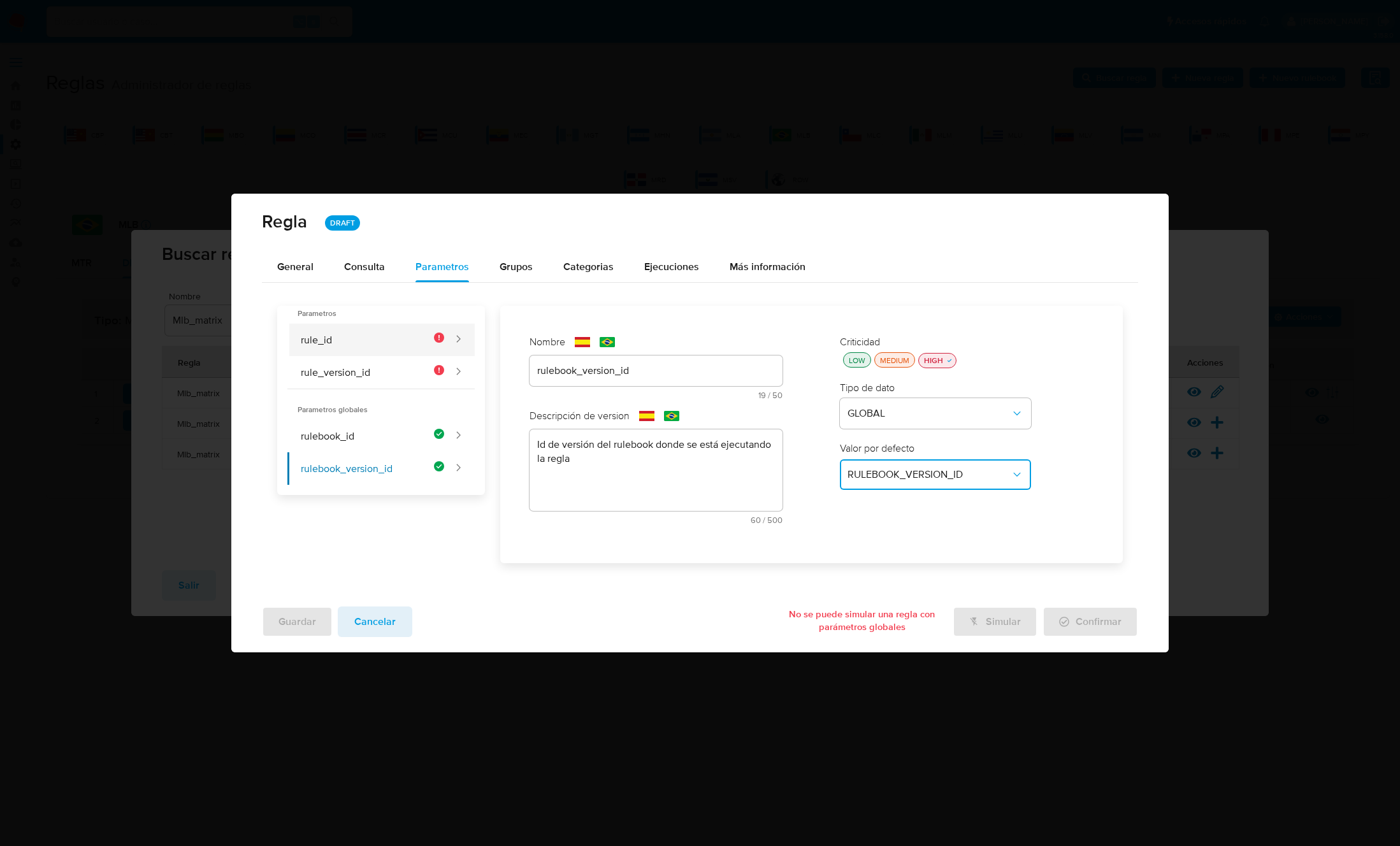
click at [339, 338] on button "rule_id" at bounding box center [365, 339] width 157 height 32
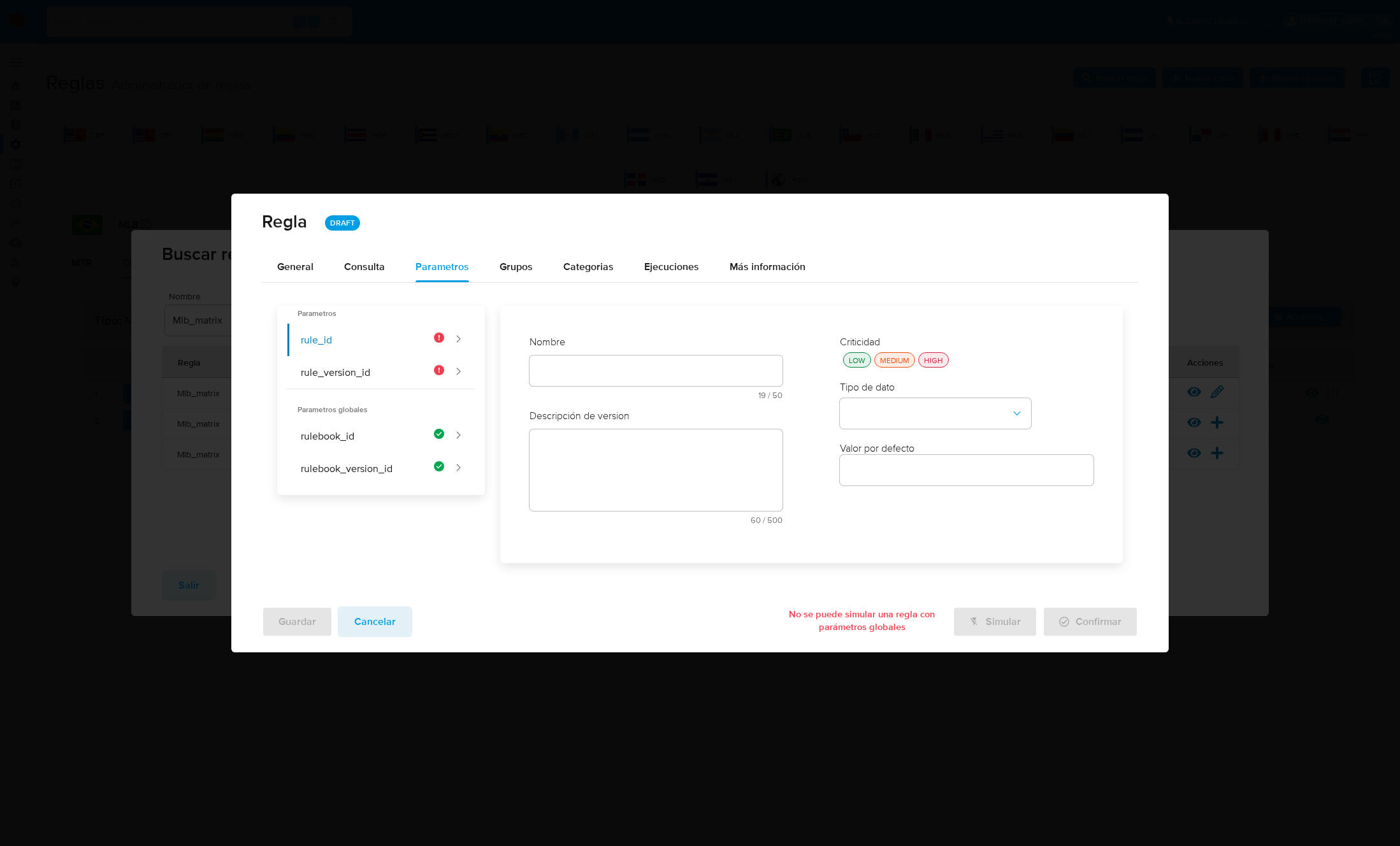
click at [577, 361] on div at bounding box center [656, 370] width 254 height 31
click at [577, 363] on div "text-es 19 / 50 31 caracteres restantes" at bounding box center [656, 377] width 254 height 44
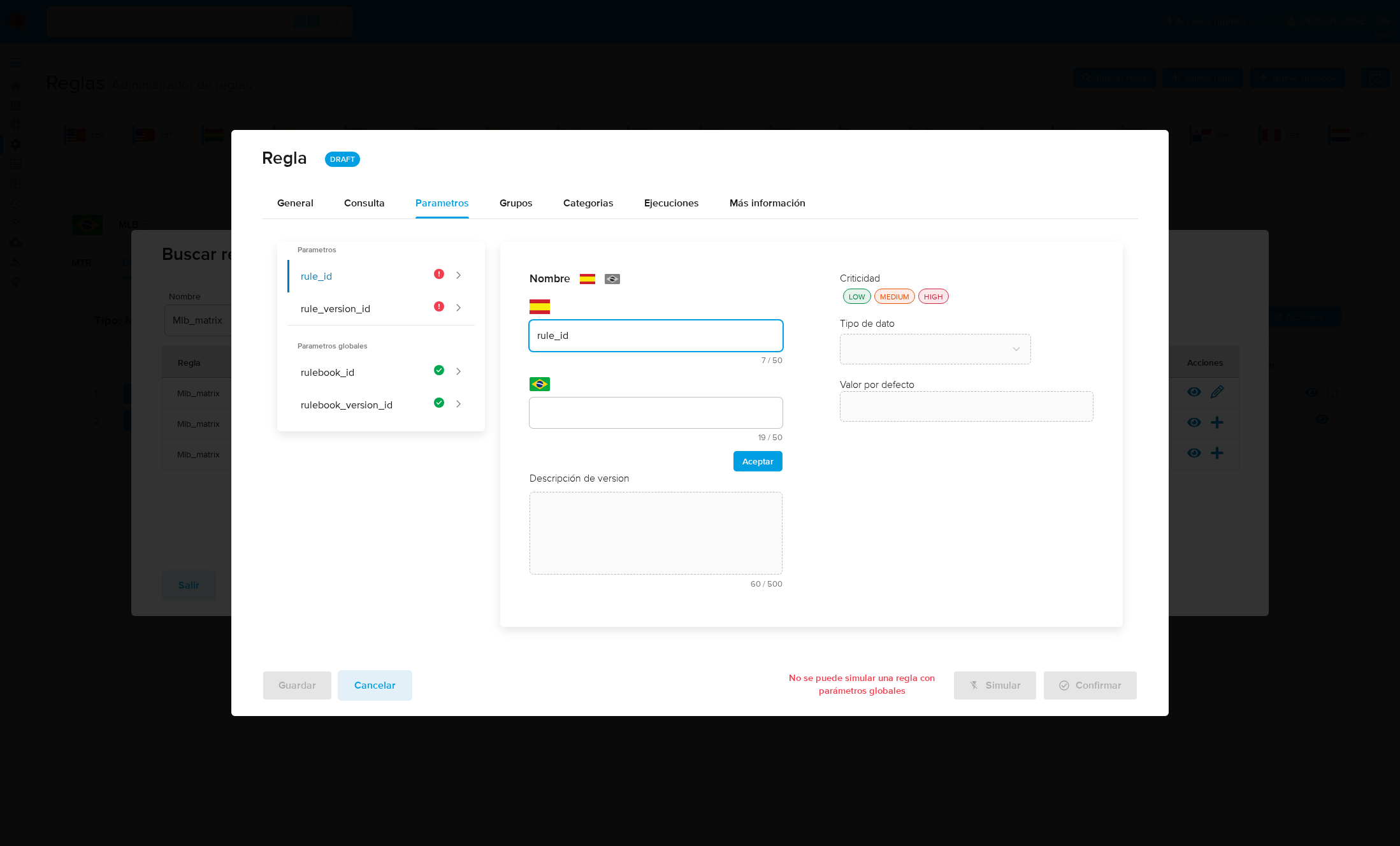
type input "rule_id"
click at [564, 419] on input "text" at bounding box center [656, 413] width 254 height 17
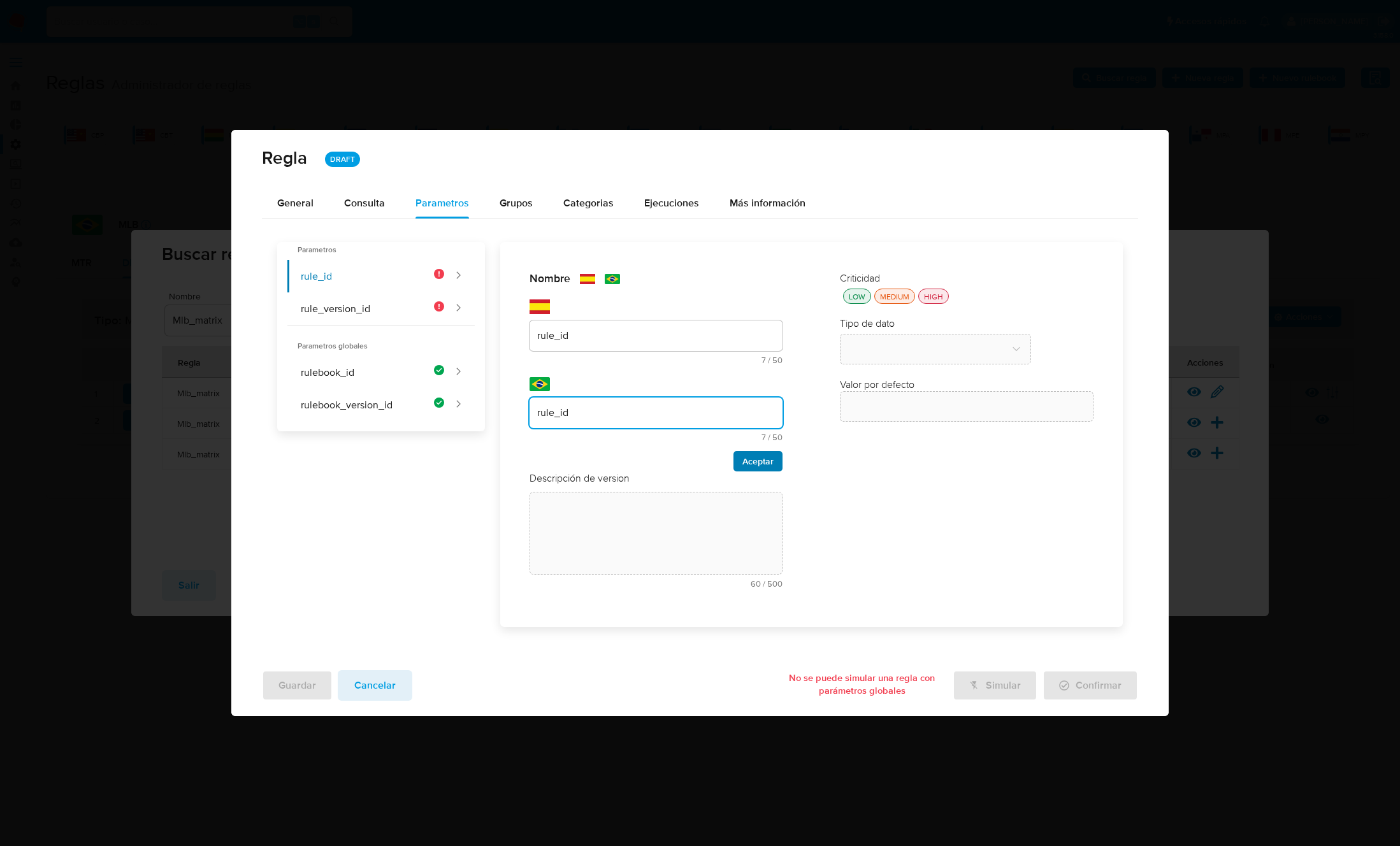
type input "rule_id"
click at [775, 464] on button "Aceptar" at bounding box center [758, 461] width 49 height 21
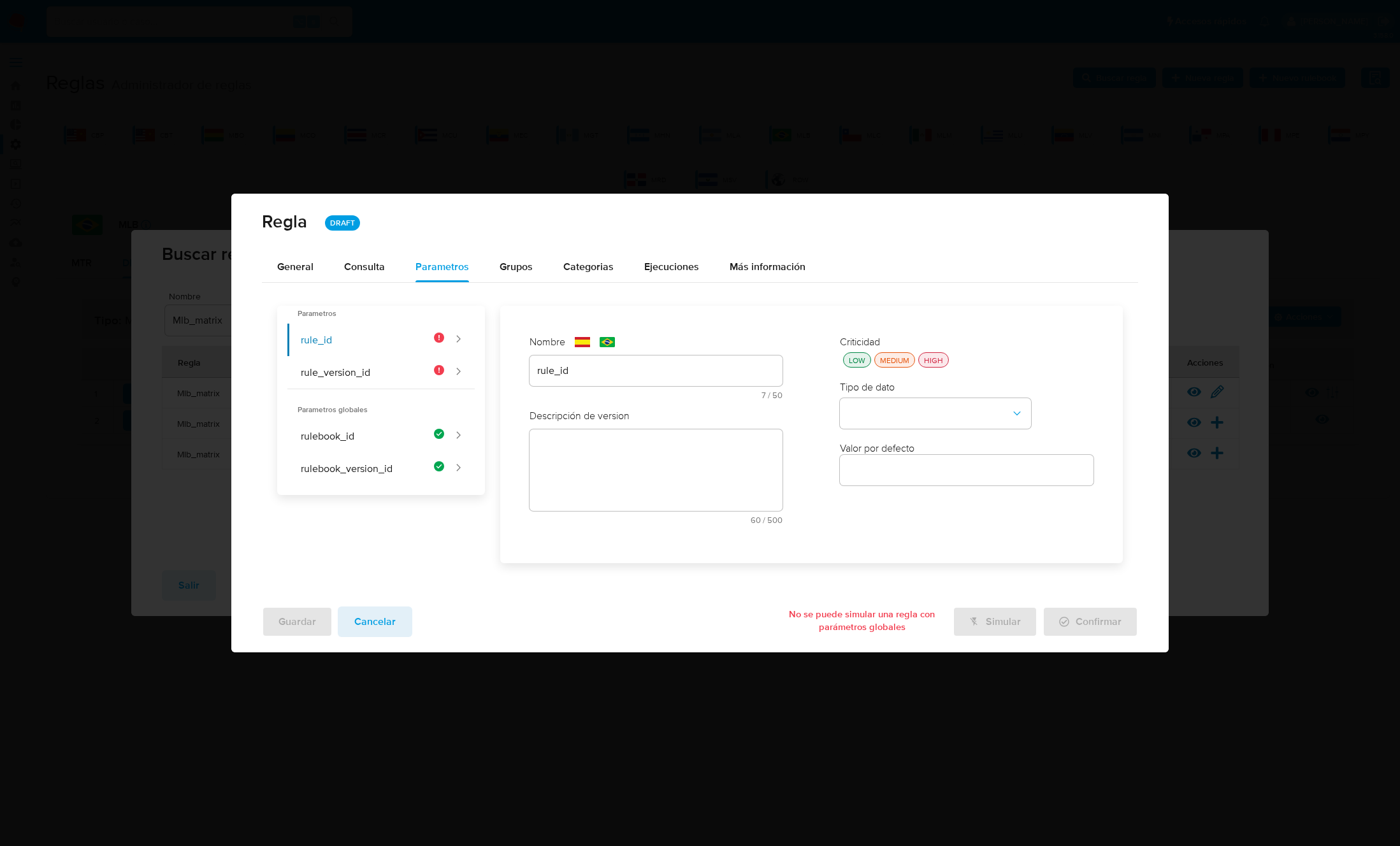
click at [692, 472] on div "Descripción de version text-es 60 / 500 440 caracteres restantes text-pt 60 / 5…" at bounding box center [656, 471] width 254 height 124
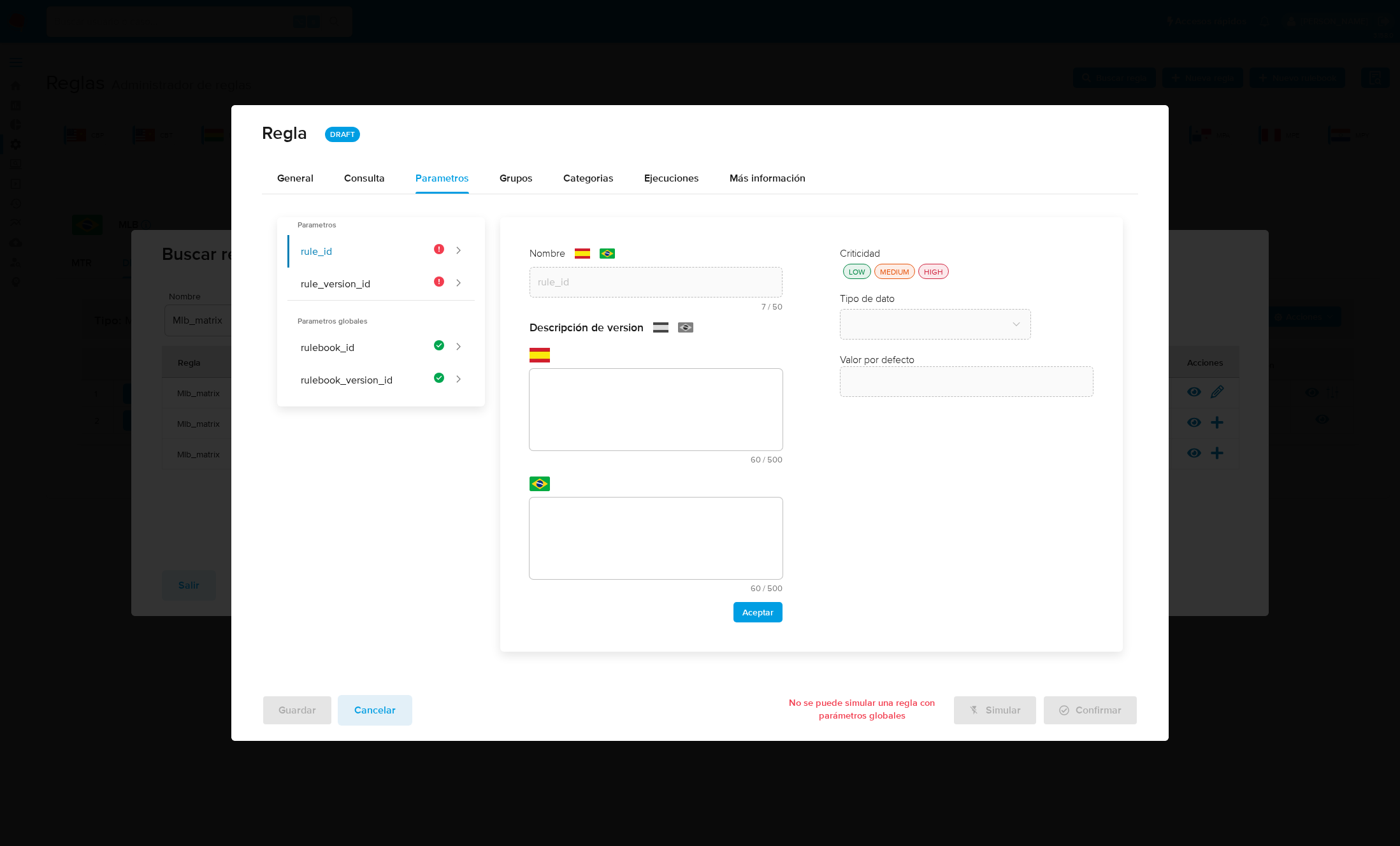
click at [567, 393] on textarea at bounding box center [656, 410] width 254 height 81
paste textarea "Id de la regla que está ejecutándose"
type textarea "Id de la regla que está ejecutándose"
click at [610, 537] on textarea at bounding box center [656, 538] width 254 height 81
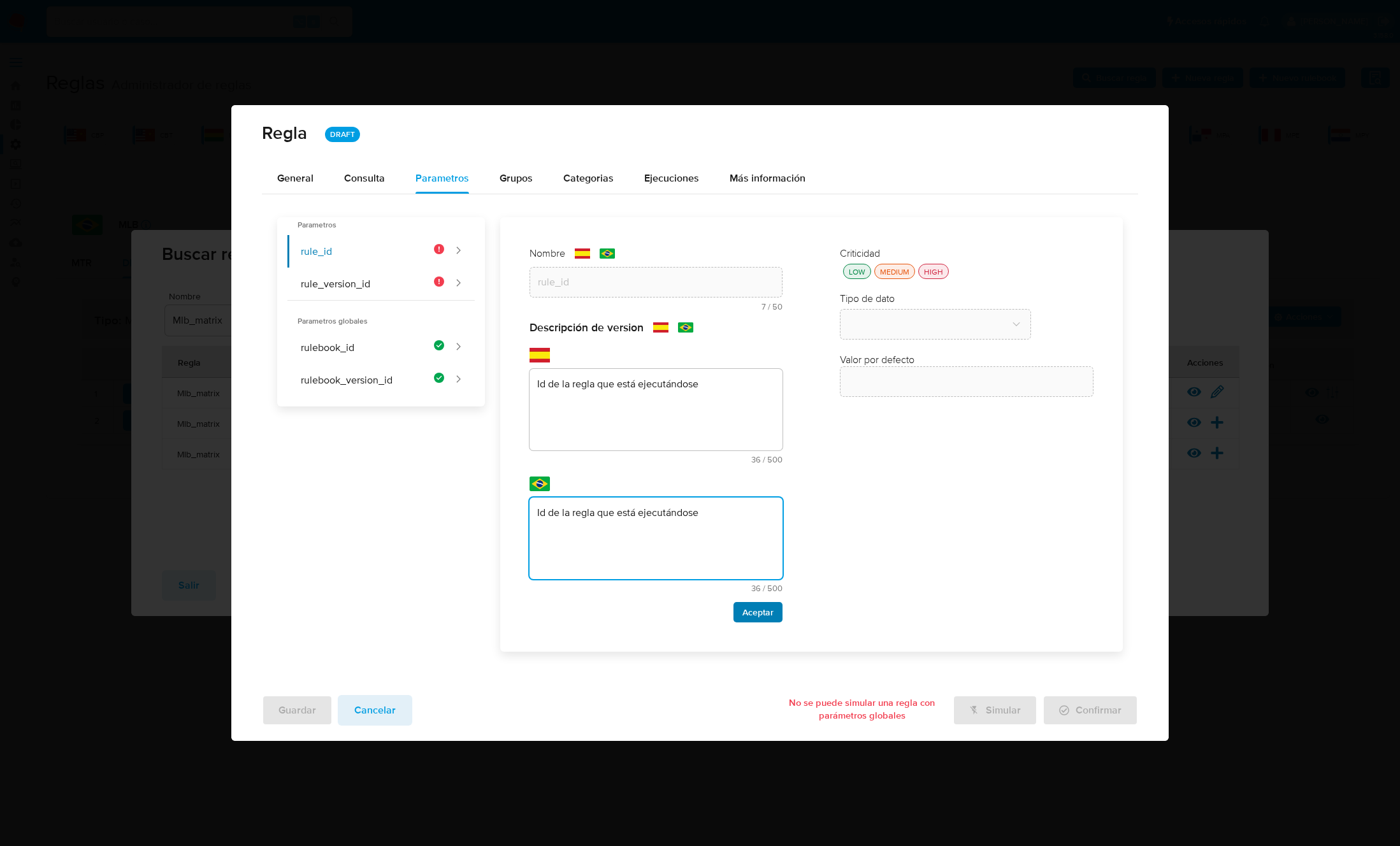
type textarea "Id de la regla que está ejecutándose"
drag, startPoint x: 759, startPoint y: 611, endPoint x: 754, endPoint y: 593, distance: 18.7
click at [758, 611] on span "Aceptar" at bounding box center [758, 611] width 32 height 17
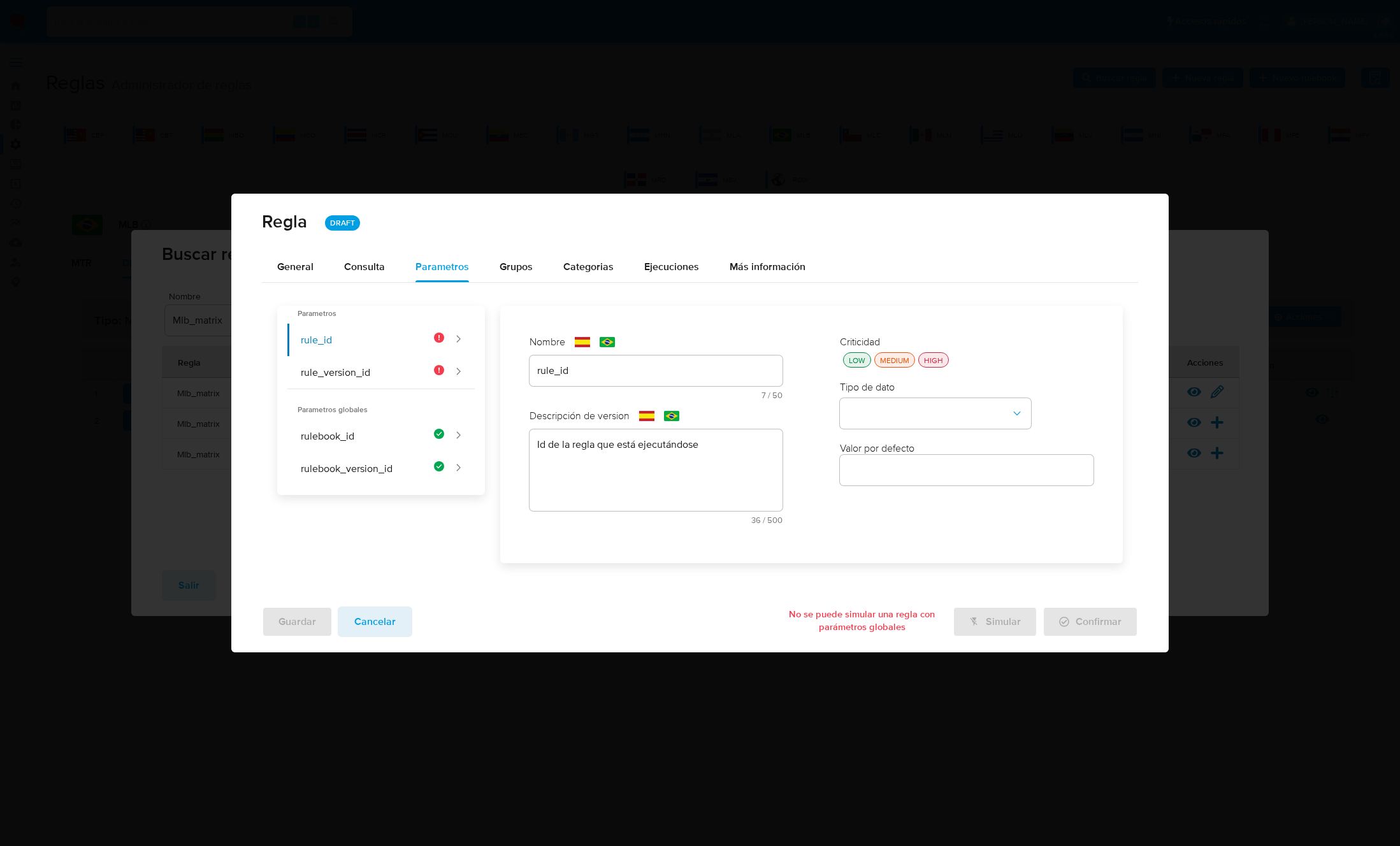
click at [949, 360] on div "LOW MEDIUM HIGH" at bounding box center [967, 360] width 254 height 15
click at [934, 361] on div "HIGH" at bounding box center [933, 360] width 24 height 11
click at [907, 416] on button "type-dropdown" at bounding box center [935, 413] width 191 height 31
click at [905, 415] on div "GLOBAL" at bounding box center [931, 411] width 168 height 31
click at [896, 475] on button "global-dropdown" at bounding box center [935, 474] width 191 height 31
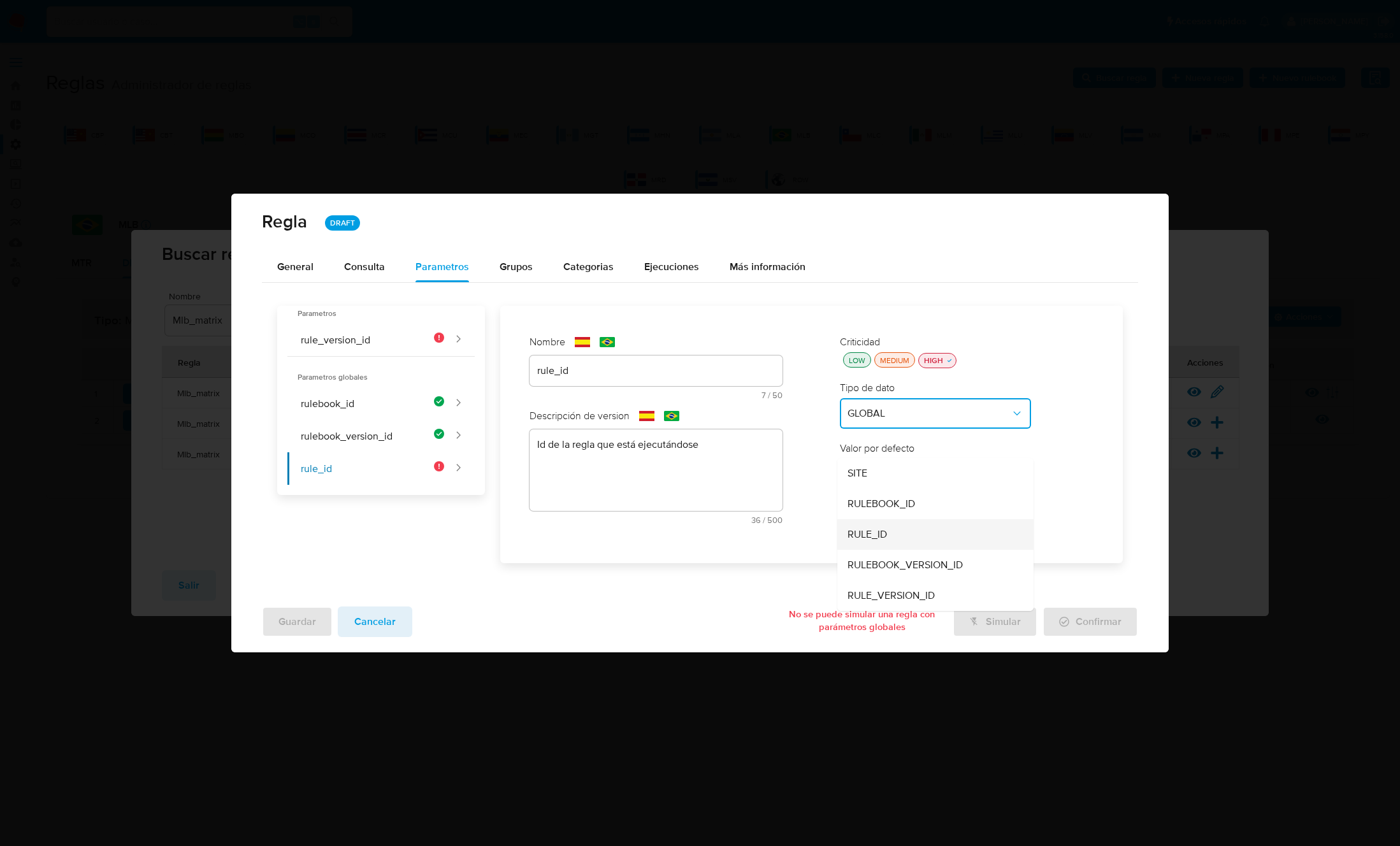
click at [904, 528] on div "RULE_ID" at bounding box center [931, 534] width 168 height 31
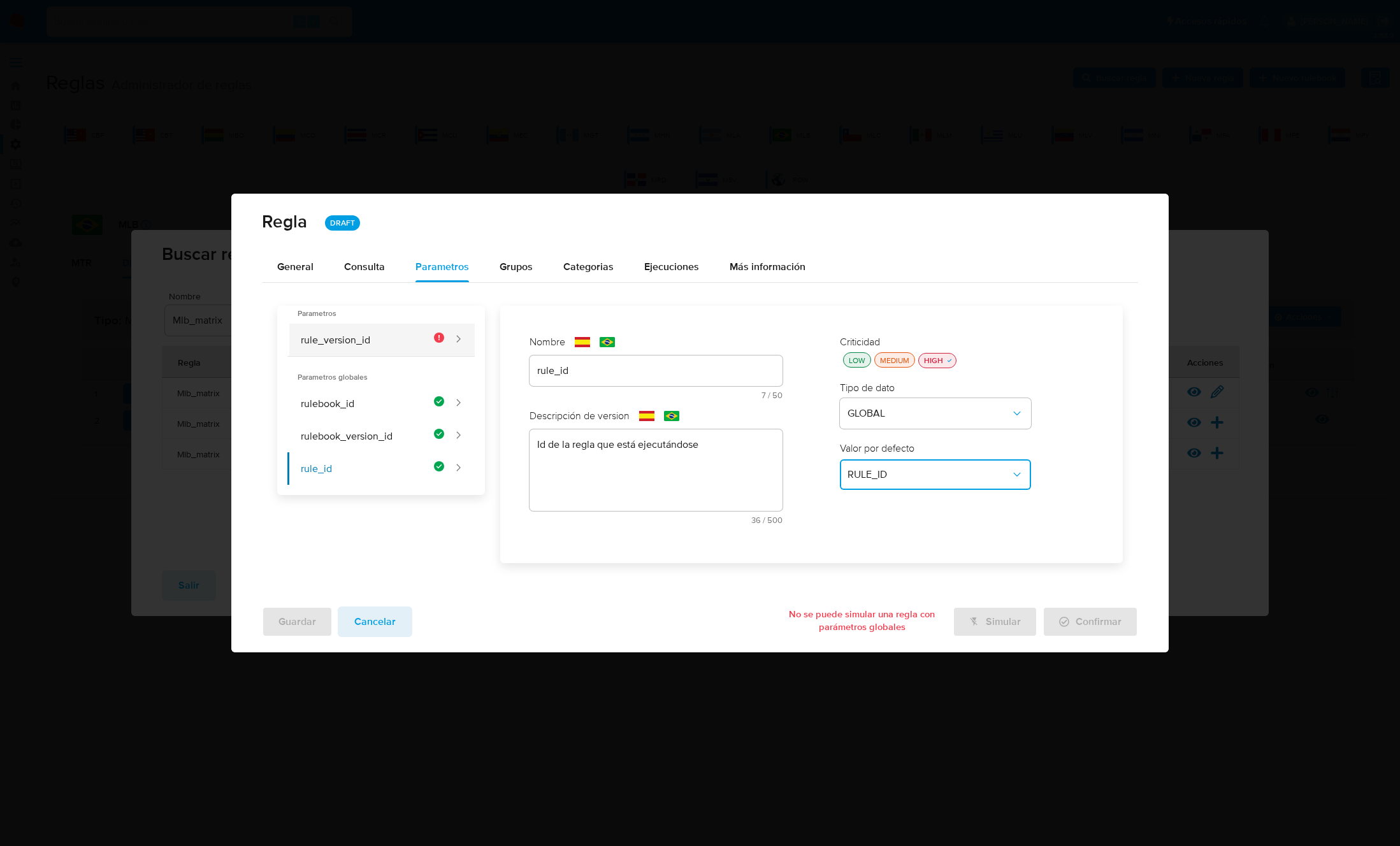
click at [360, 342] on button "rule_version_id" at bounding box center [365, 339] width 157 height 32
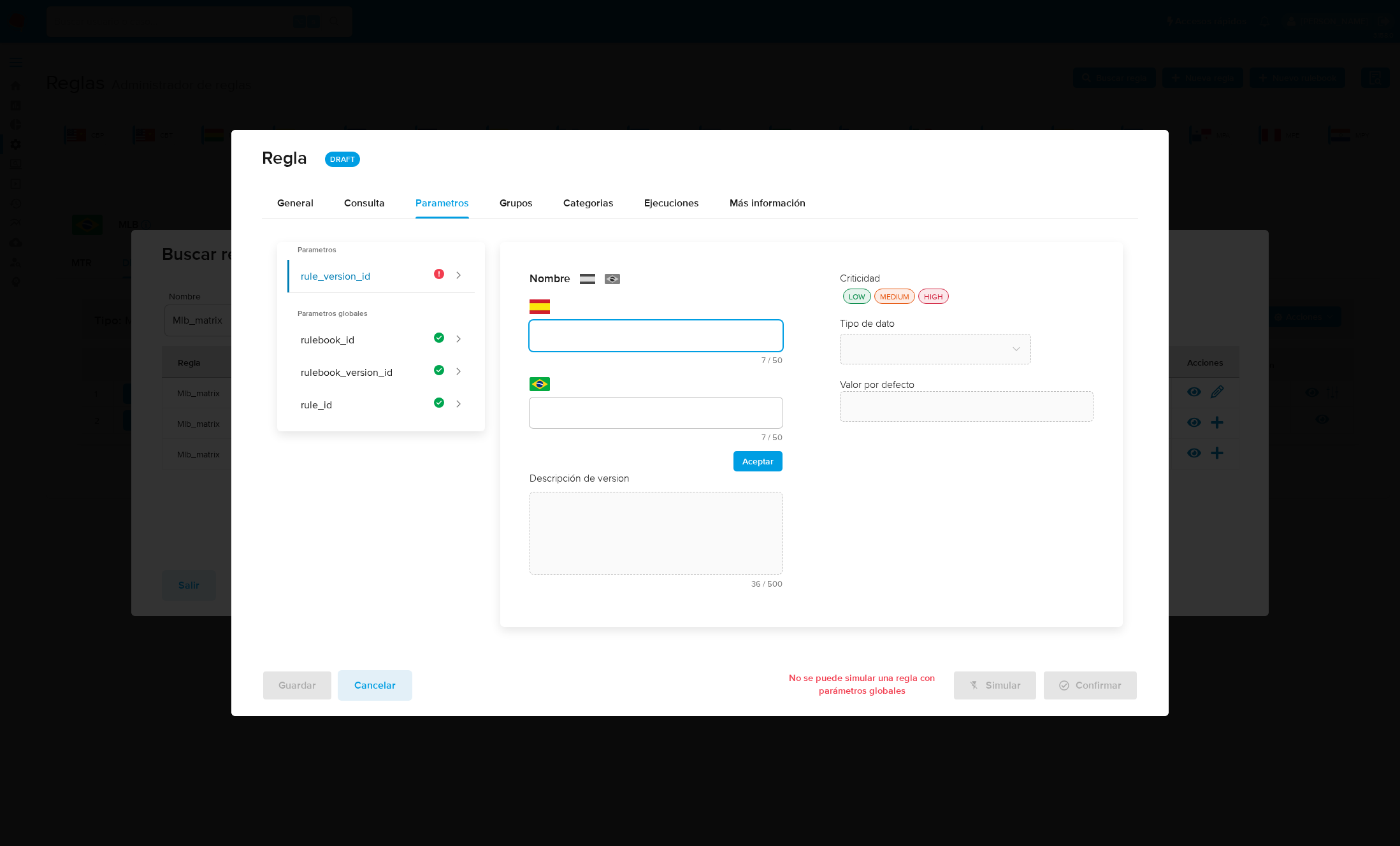
click at [623, 369] on div "Nombre text-es 7 / 50 43 caracteres restantes text-pt 7 / 50 43 caracteres rest…" at bounding box center [656, 371] width 254 height 200
type input "rule_version_id"
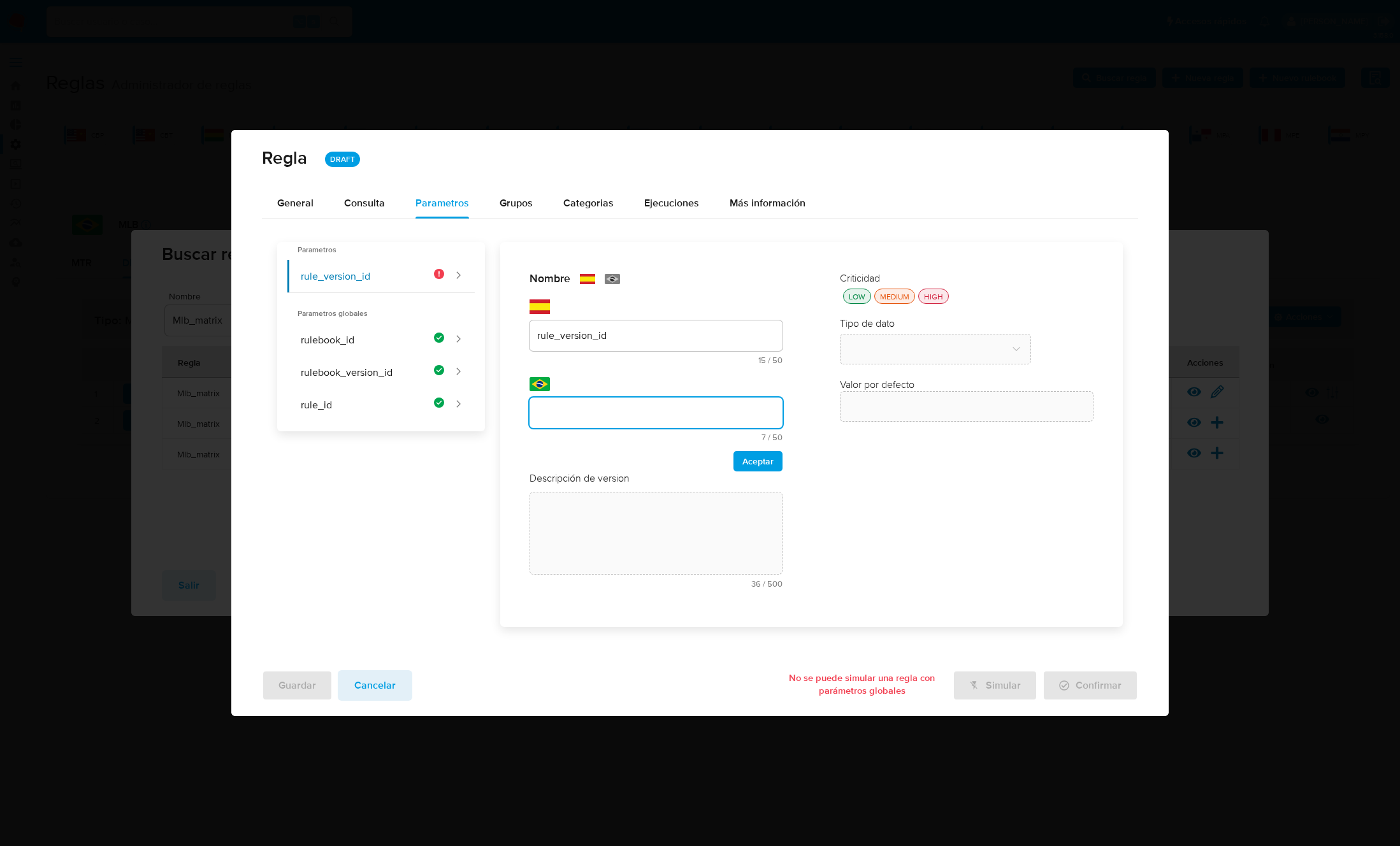
click at [572, 411] on input "text" at bounding box center [656, 413] width 254 height 17
type input "rule_version_id"
click at [759, 462] on span "Aceptar" at bounding box center [758, 460] width 32 height 17
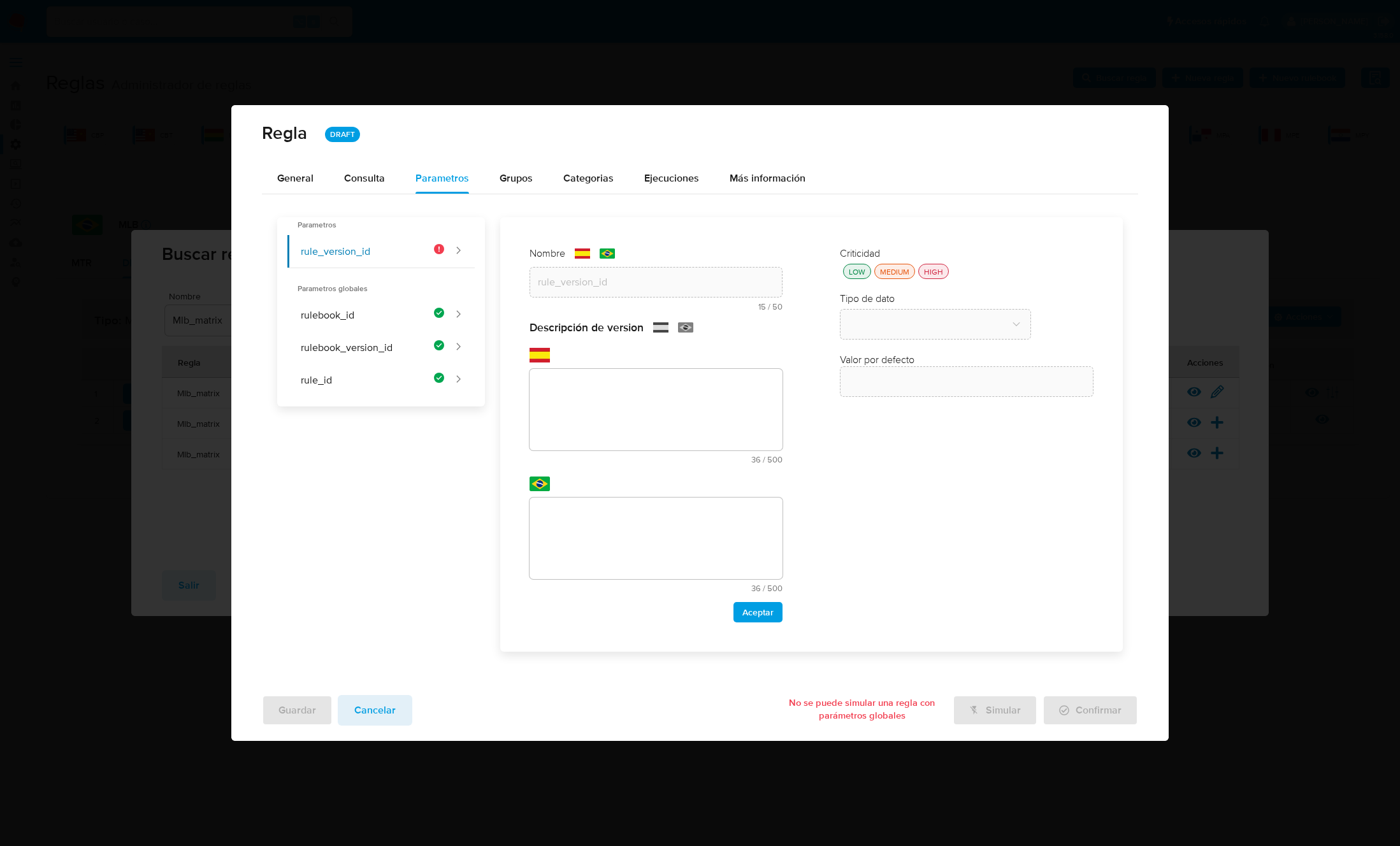
drag, startPoint x: 579, startPoint y: 460, endPoint x: 580, endPoint y: 454, distance: 6.1
click at [579, 459] on div "text-es 36 / 500 464 caracteres restantes" at bounding box center [656, 416] width 254 height 95
click at [588, 416] on textarea at bounding box center [656, 410] width 254 height 81
paste textarea "Id de versión de la regla que está ejecutándose"
type textarea "Id de versión de la regla que está ejecutándose"
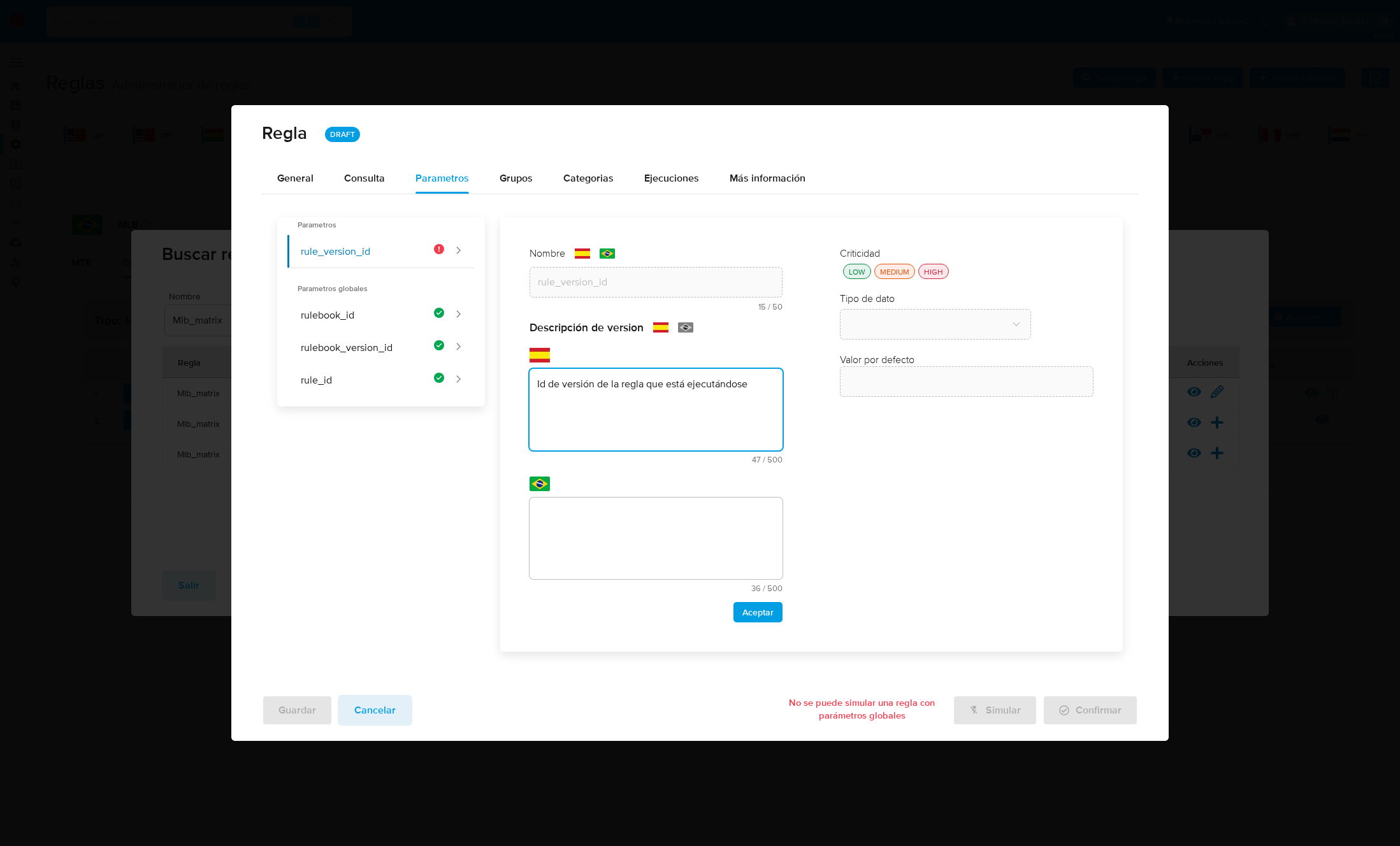
click at [622, 529] on textarea at bounding box center [656, 538] width 254 height 81
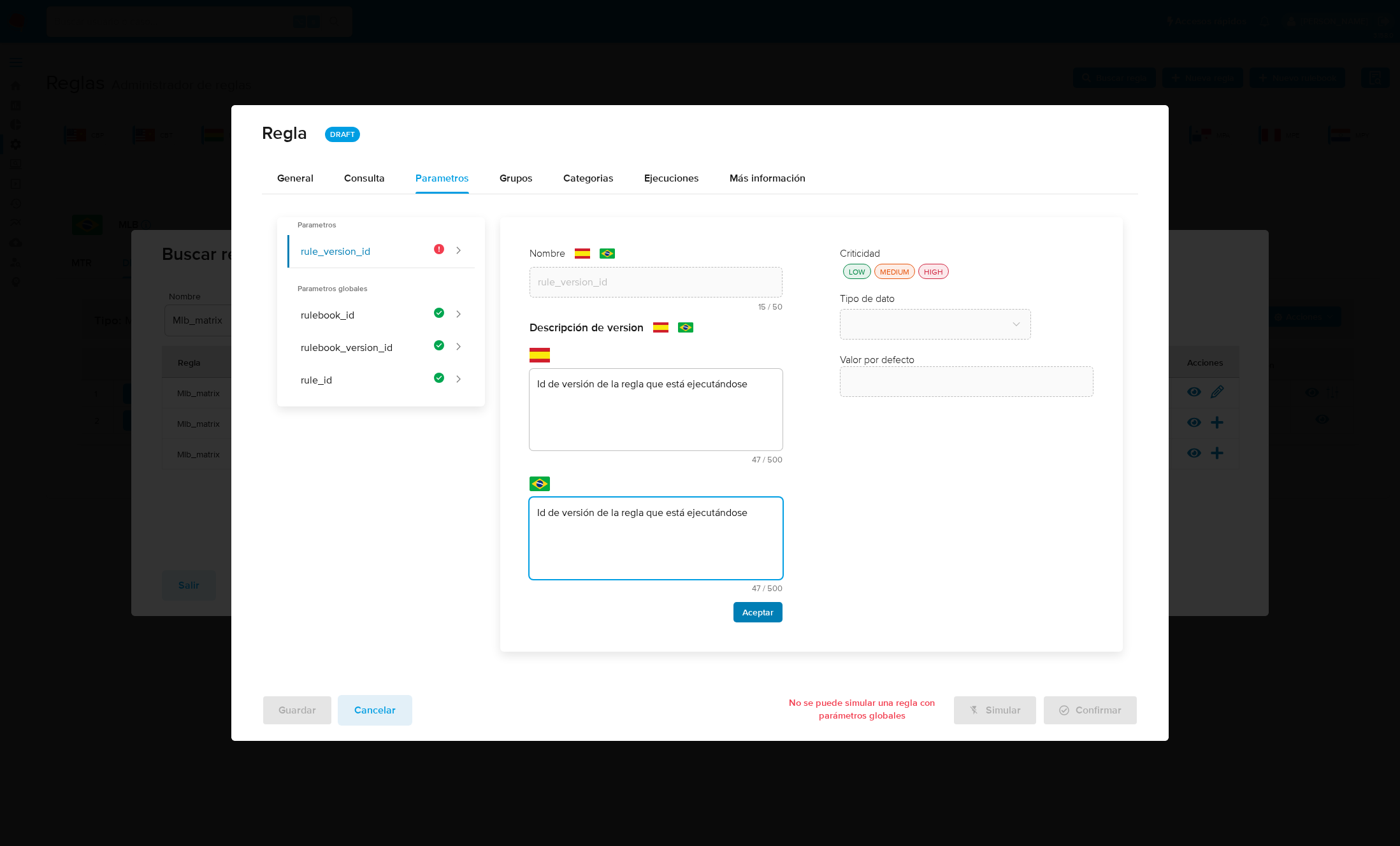
type textarea "Id de versión de la regla que está ejecutándose"
click at [768, 611] on span "Aceptar" at bounding box center [758, 611] width 32 height 17
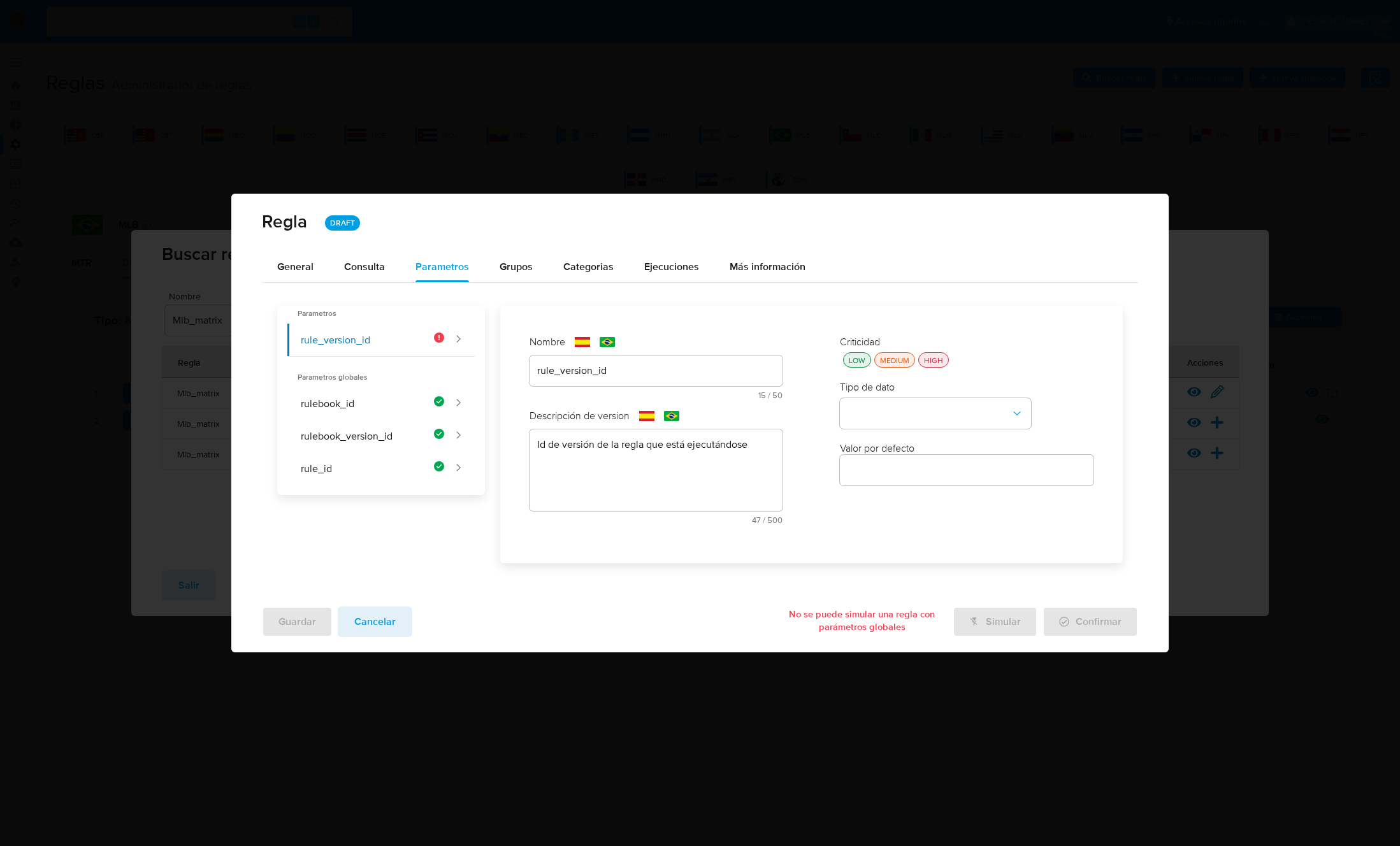
click at [954, 361] on div "LOW MEDIUM HIGH" at bounding box center [967, 360] width 254 height 15
click at [937, 358] on div "HIGH" at bounding box center [933, 360] width 24 height 11
click at [903, 410] on button "type-dropdown" at bounding box center [935, 413] width 191 height 31
click at [895, 407] on div "GLOBAL" at bounding box center [931, 411] width 168 height 31
click at [892, 473] on button "global-dropdown" at bounding box center [935, 474] width 191 height 31
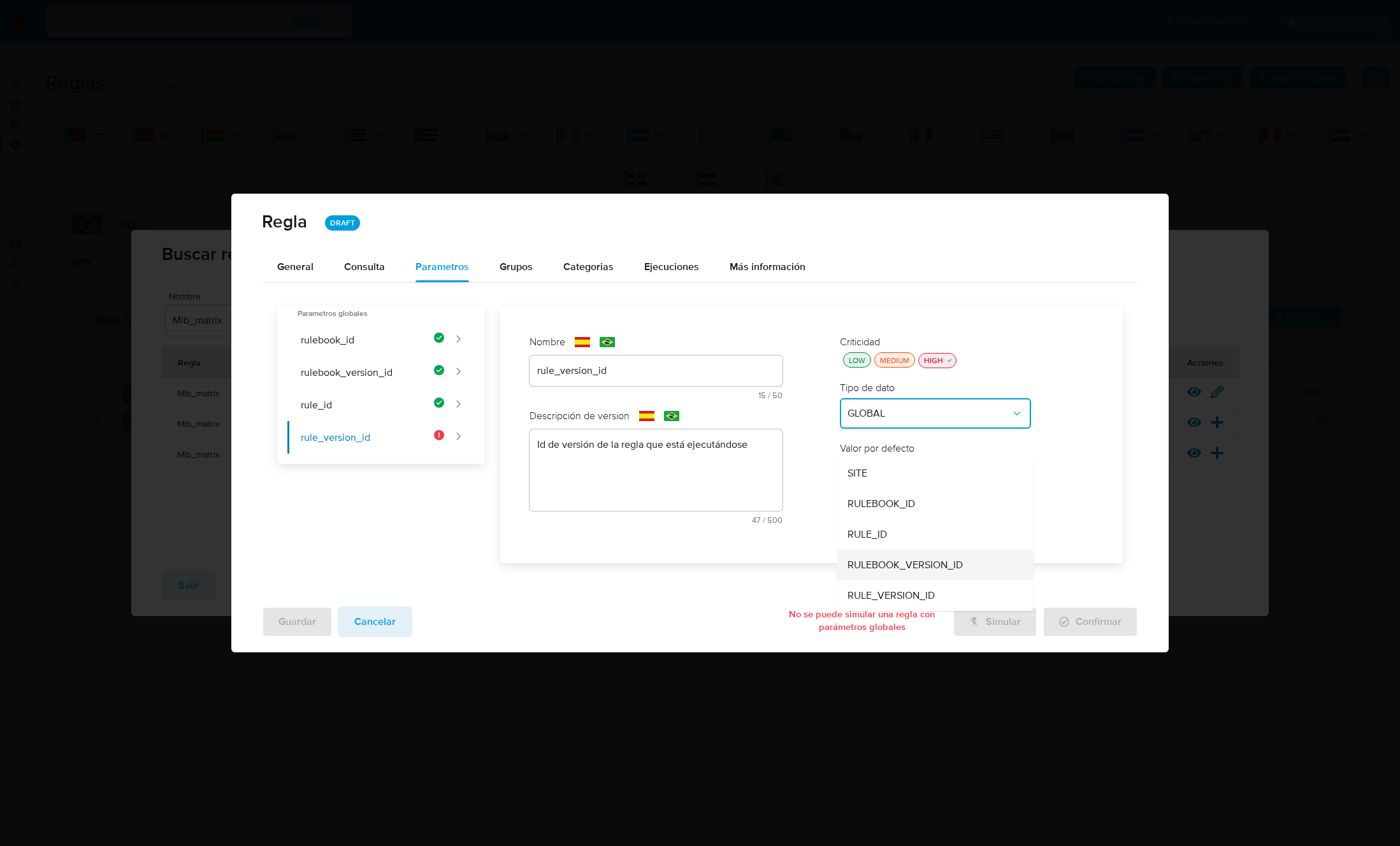
click at [900, 567] on span "RULEBOOK_VERSION_ID" at bounding box center [905, 564] width 115 height 12
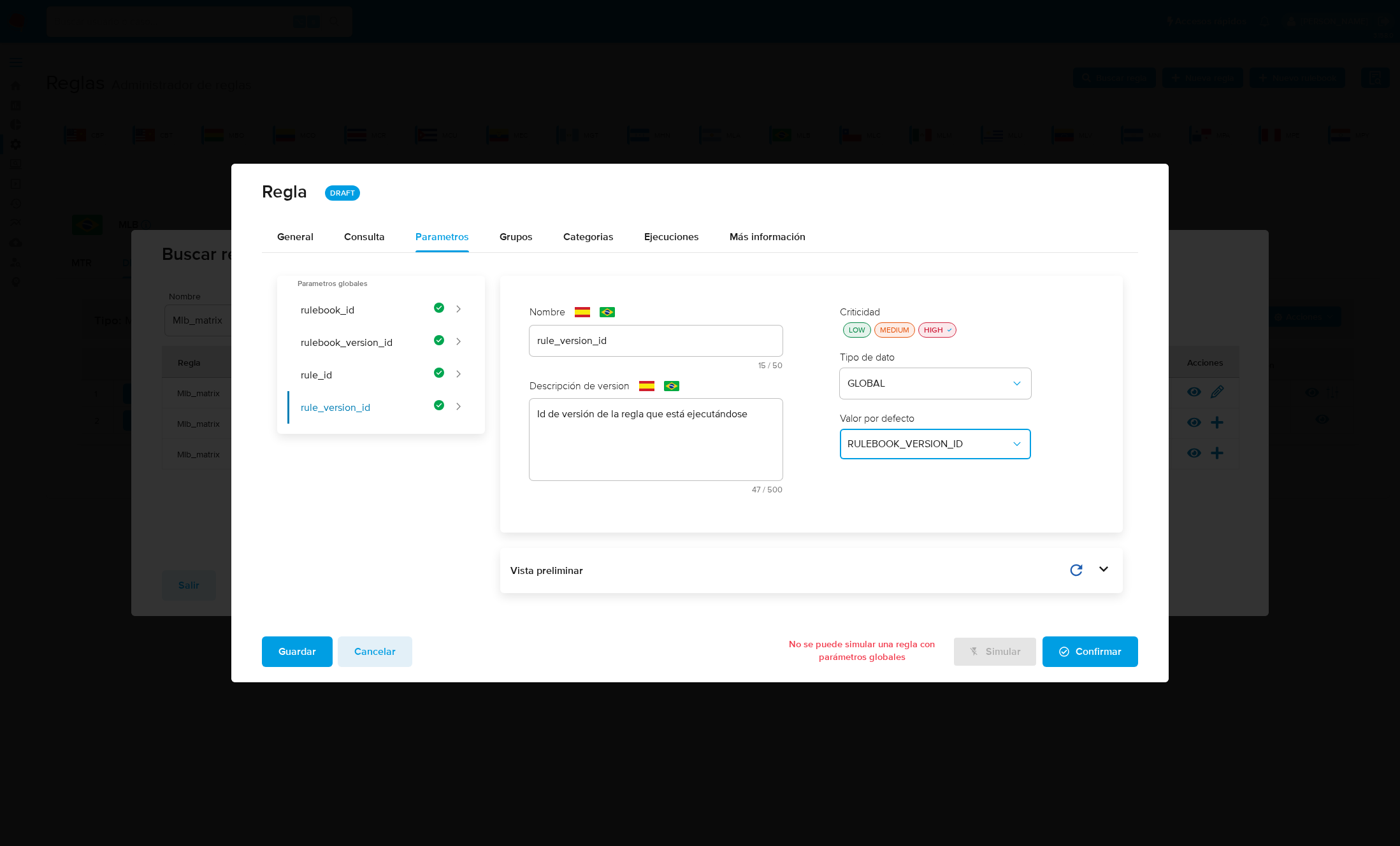
click at [858, 443] on span "RULEBOOK_VERSION_ID" at bounding box center [929, 443] width 163 height 12
click at [897, 476] on span "RULE_VERSION_ID" at bounding box center [890, 473] width 87 height 12
click at [360, 366] on button "rule_id" at bounding box center [365, 374] width 157 height 32
type input "rule_id"
type textarea "Id de la regla que está ejecutándose"
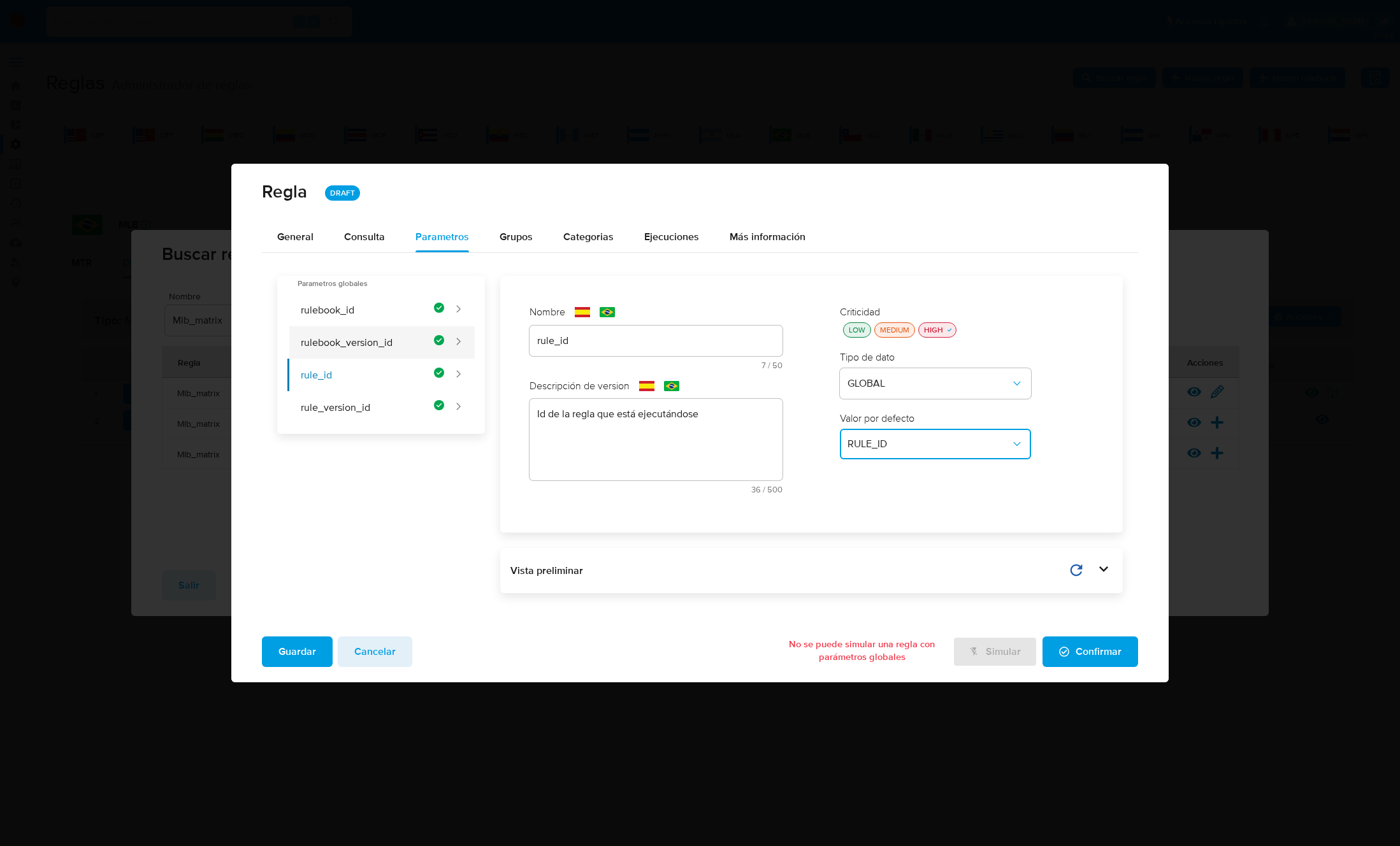
click at [354, 335] on button "rulebook_version_id" at bounding box center [365, 342] width 157 height 32
type input "rulebook_version_id"
type textarea "Id de versión del rulebook donde se está ejecutando la regla"
click at [337, 313] on button "rulebook_id" at bounding box center [365, 309] width 157 height 32
type input "rulebook_id"
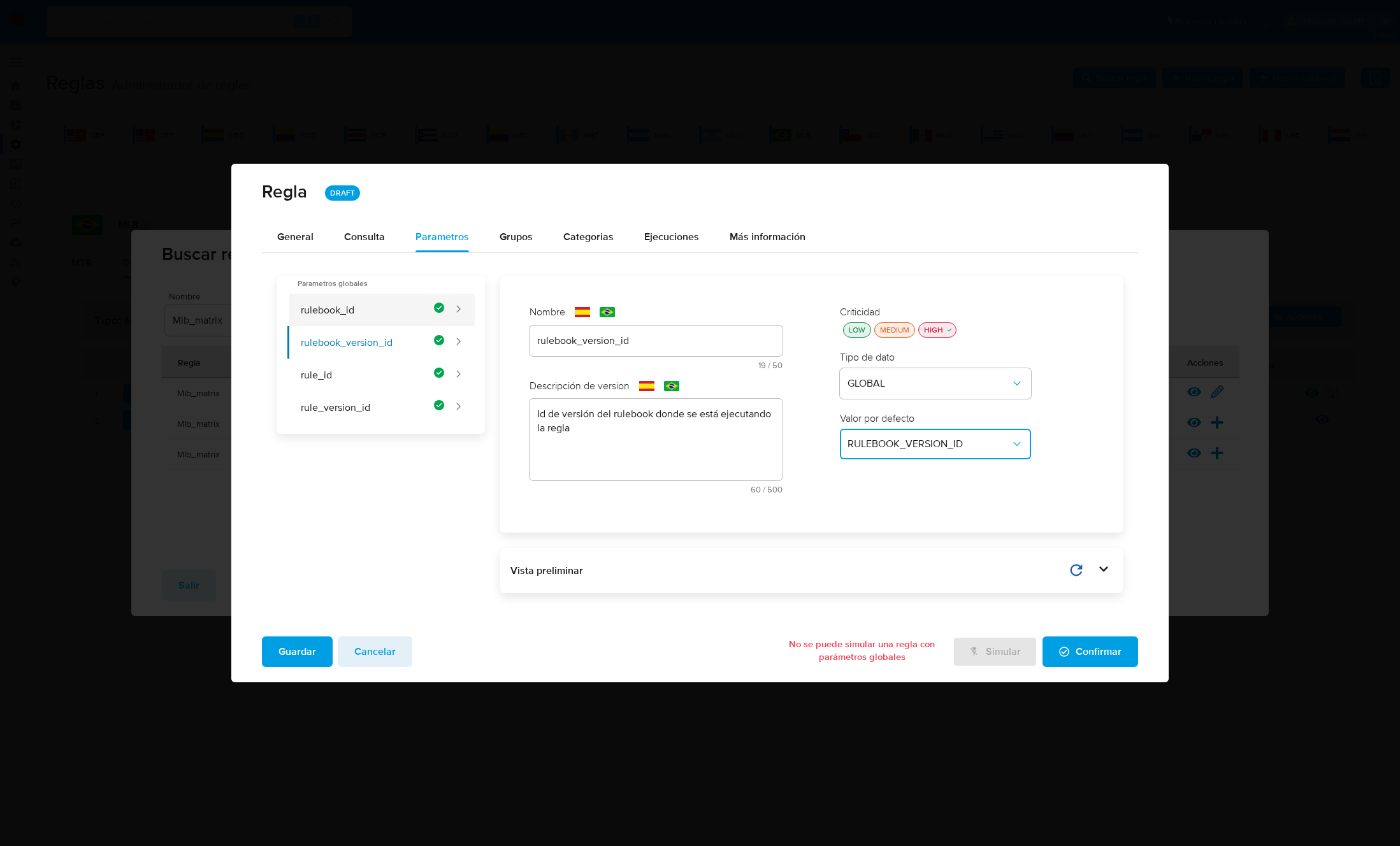
type textarea "Id del rulebook donde se está ejecutando la regla"
click at [298, 650] on span "Guardar" at bounding box center [297, 652] width 37 height 28
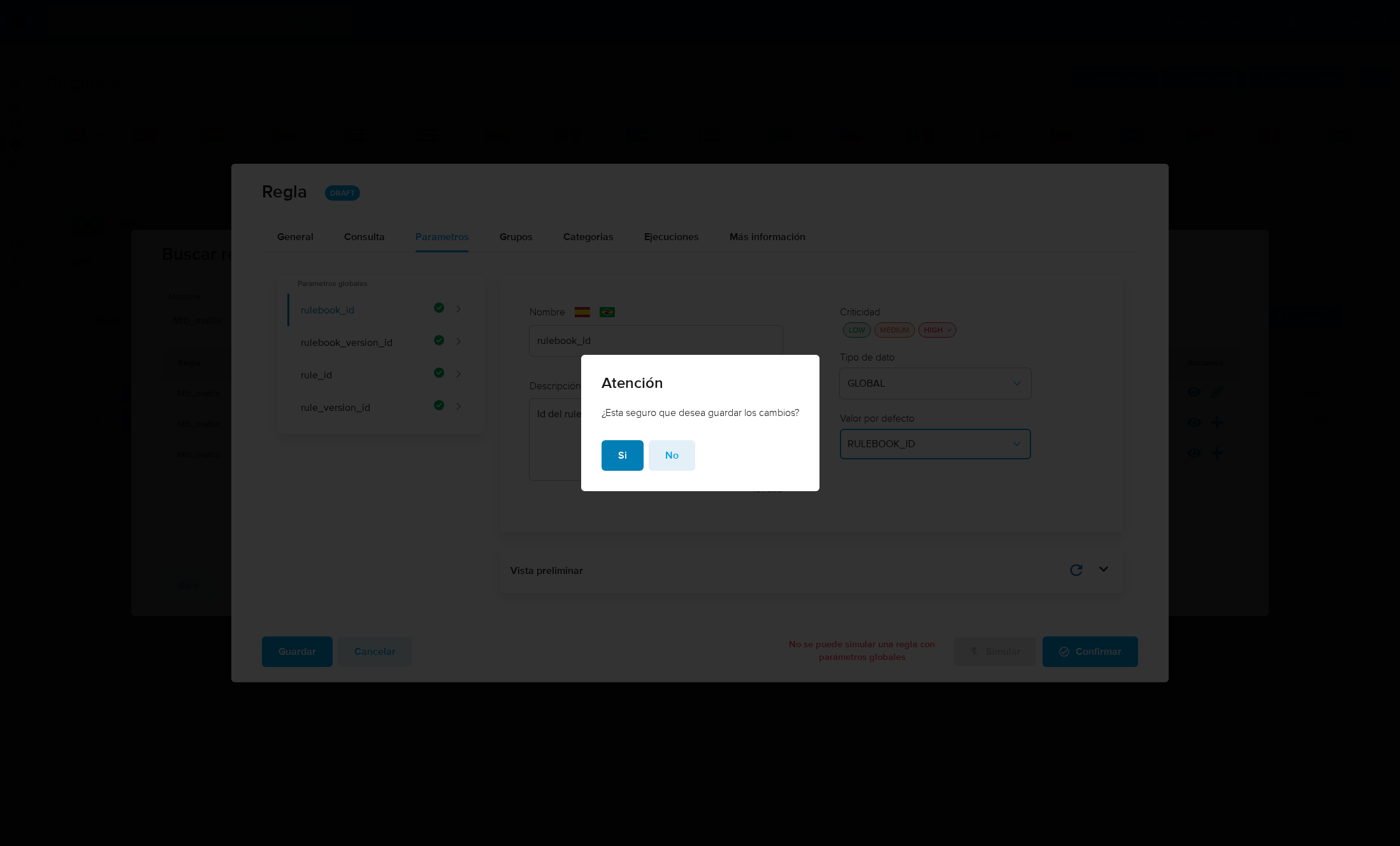
click at [622, 459] on span "Si" at bounding box center [622, 455] width 9 height 28
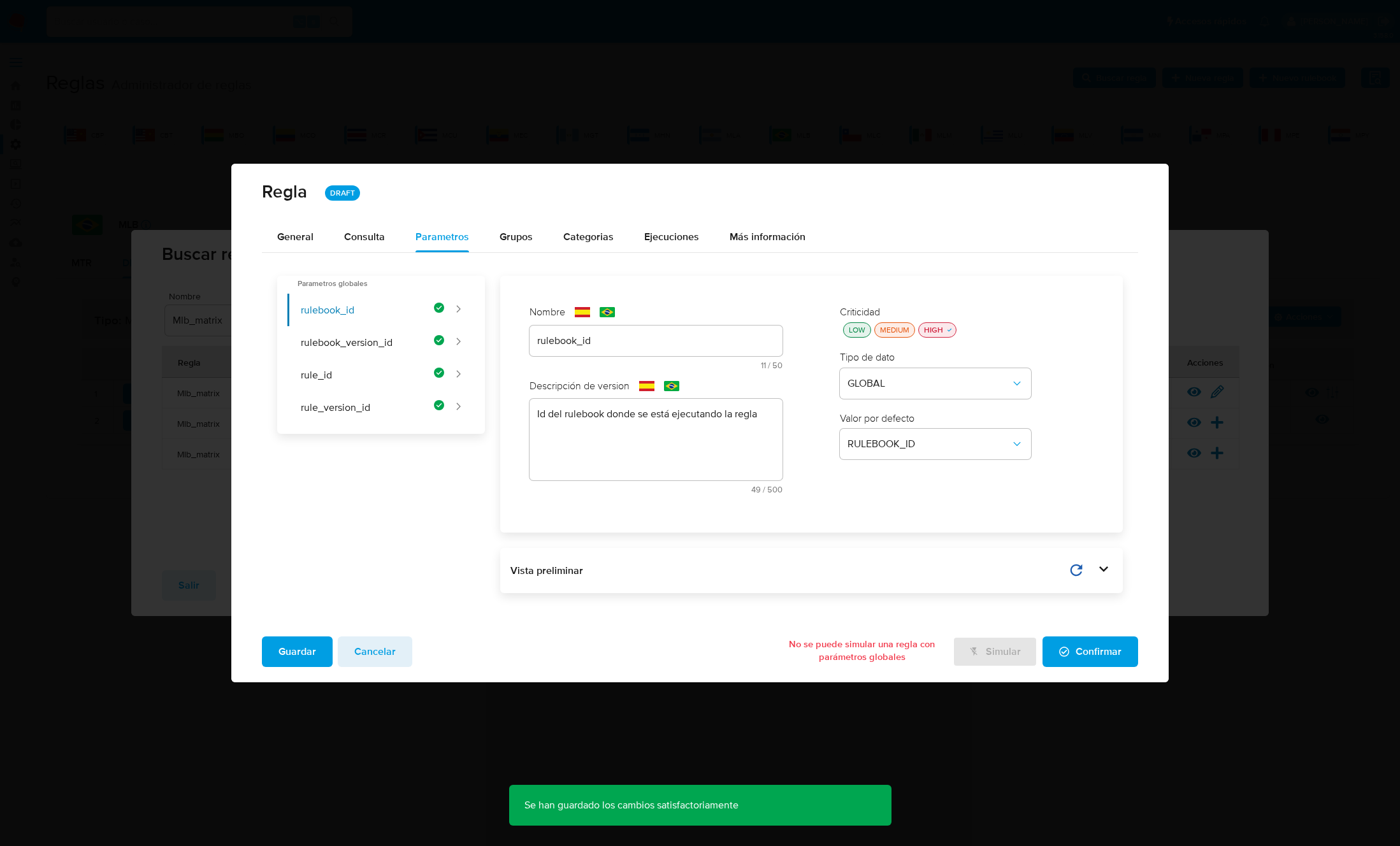
click at [1115, 654] on span "Confirmar" at bounding box center [1090, 652] width 62 height 28
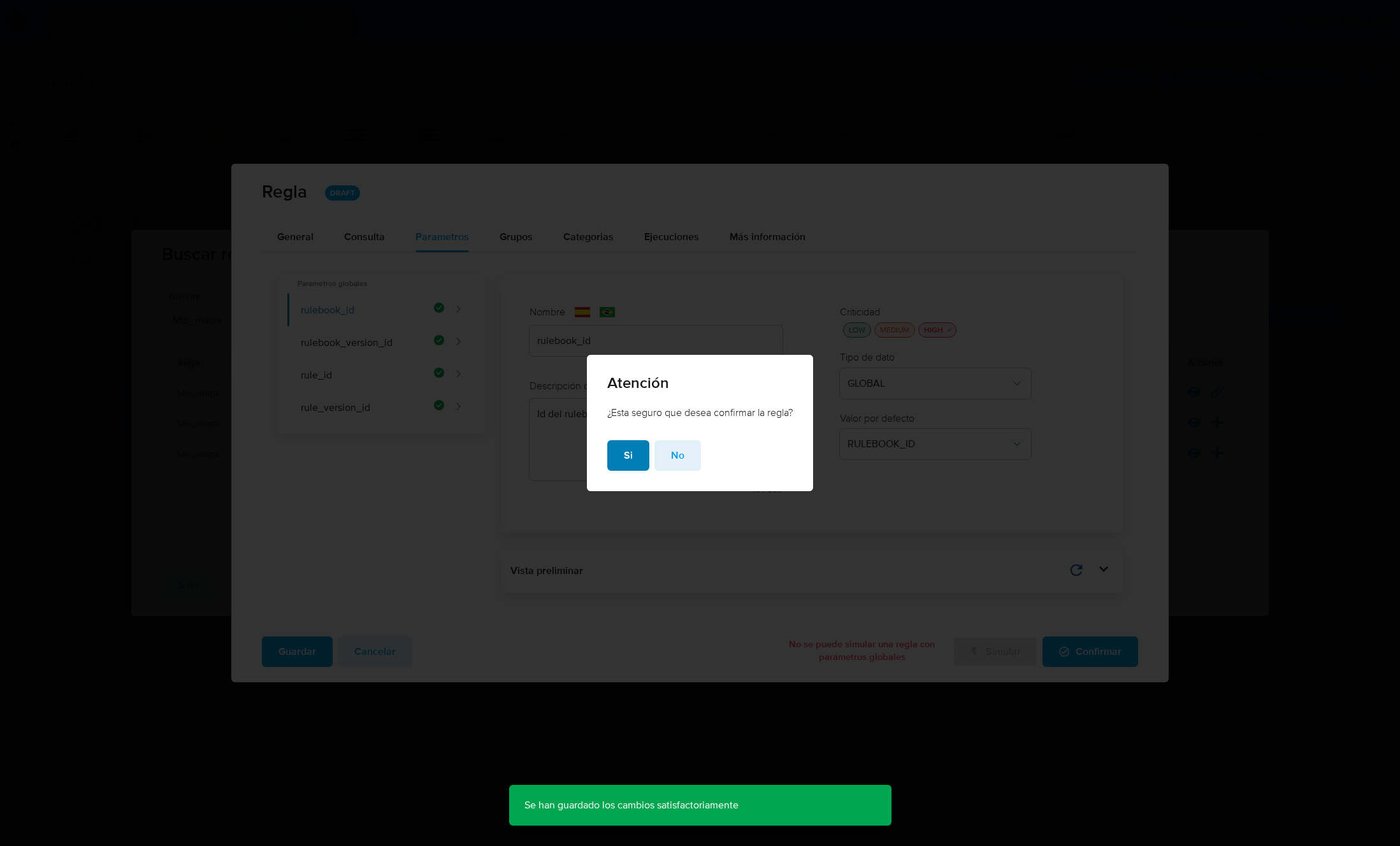
click at [624, 455] on span "Si" at bounding box center [628, 455] width 9 height 28
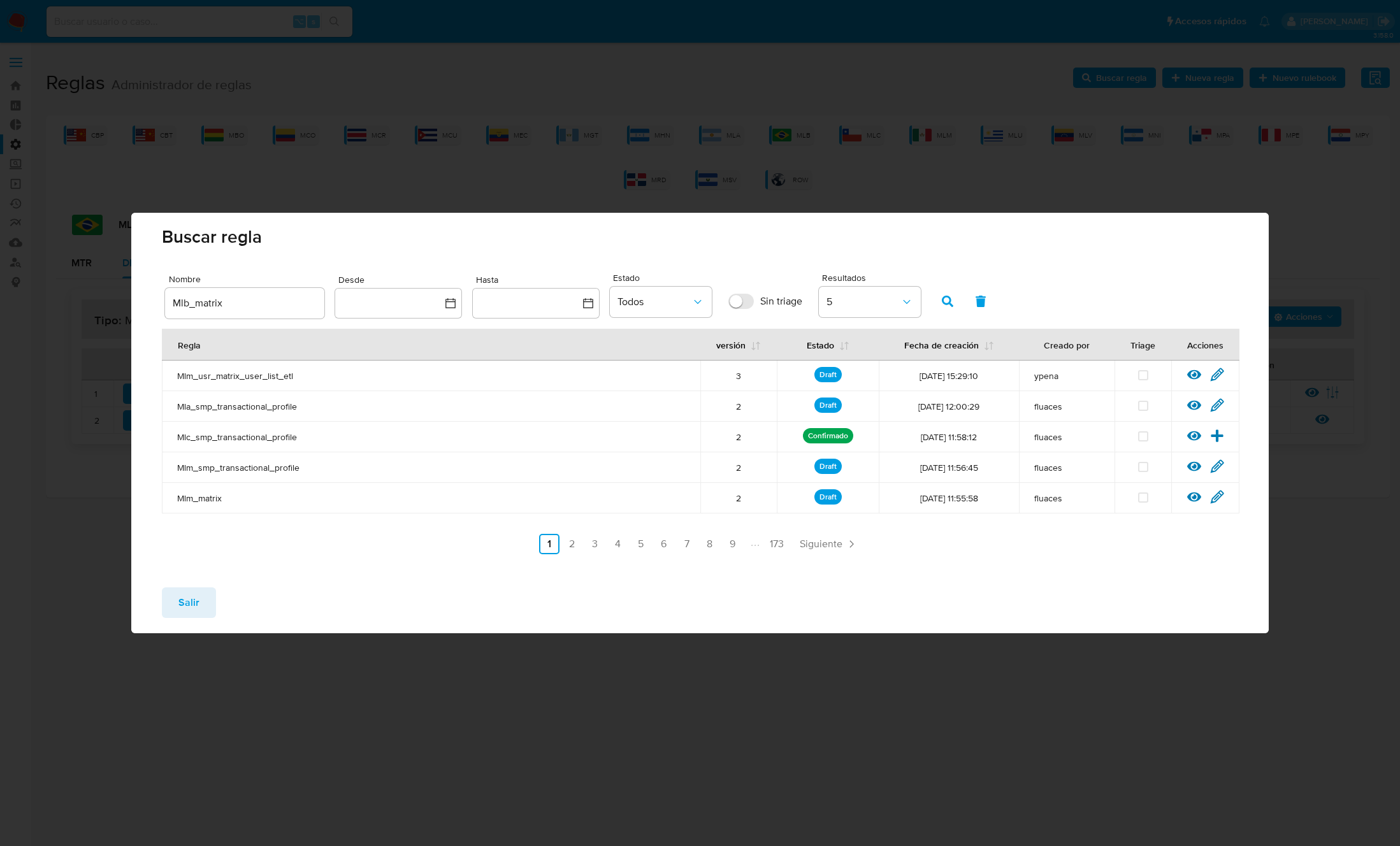
click at [202, 605] on button "Salir" at bounding box center [188, 602] width 54 height 31
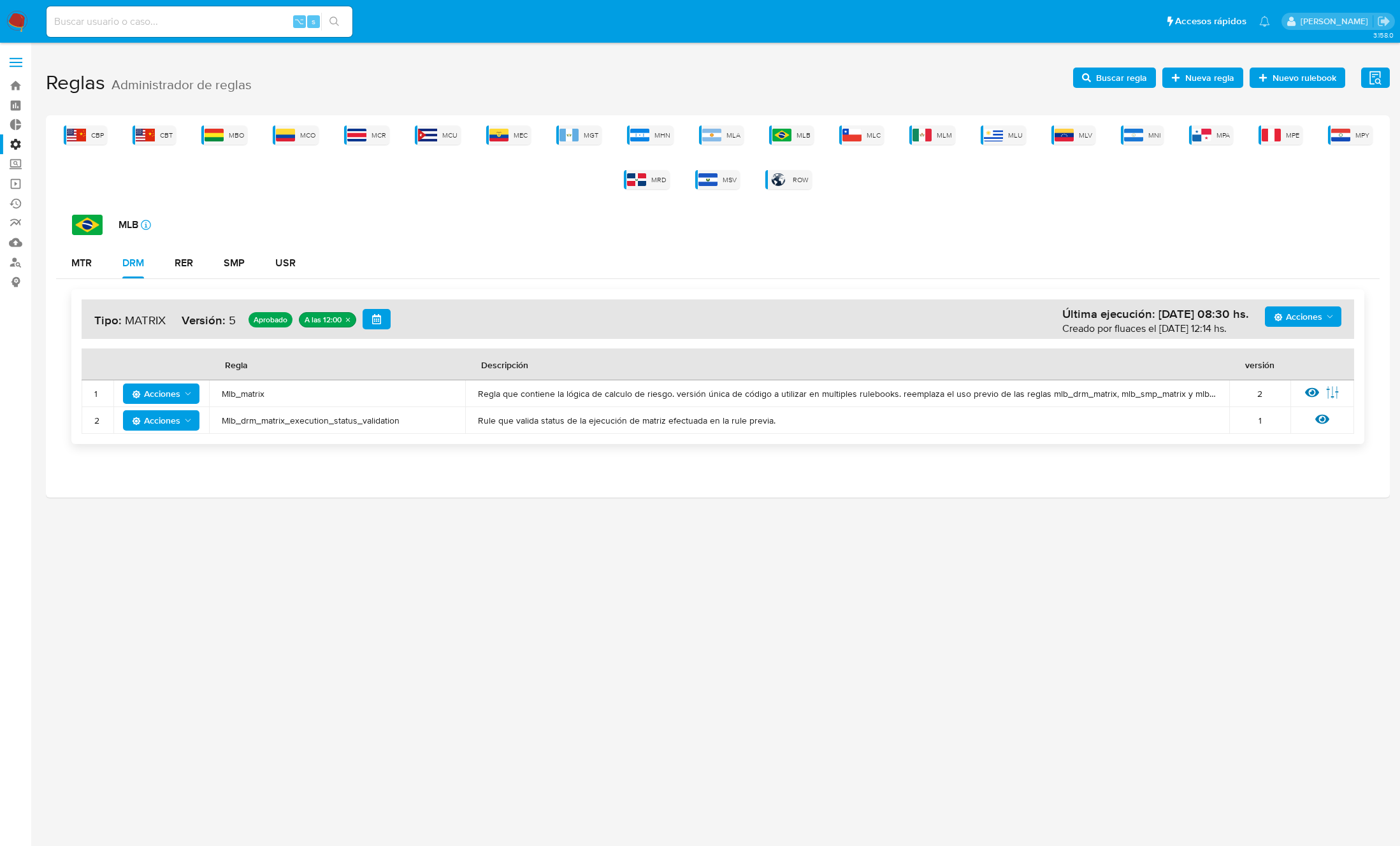
click at [250, 393] on span "Mlb_matrix" at bounding box center [337, 394] width 231 height 12
click at [174, 393] on span "Acciones" at bounding box center [156, 393] width 48 height 21
click at [170, 430] on button "Deshabilitar" at bounding box center [161, 425] width 115 height 31
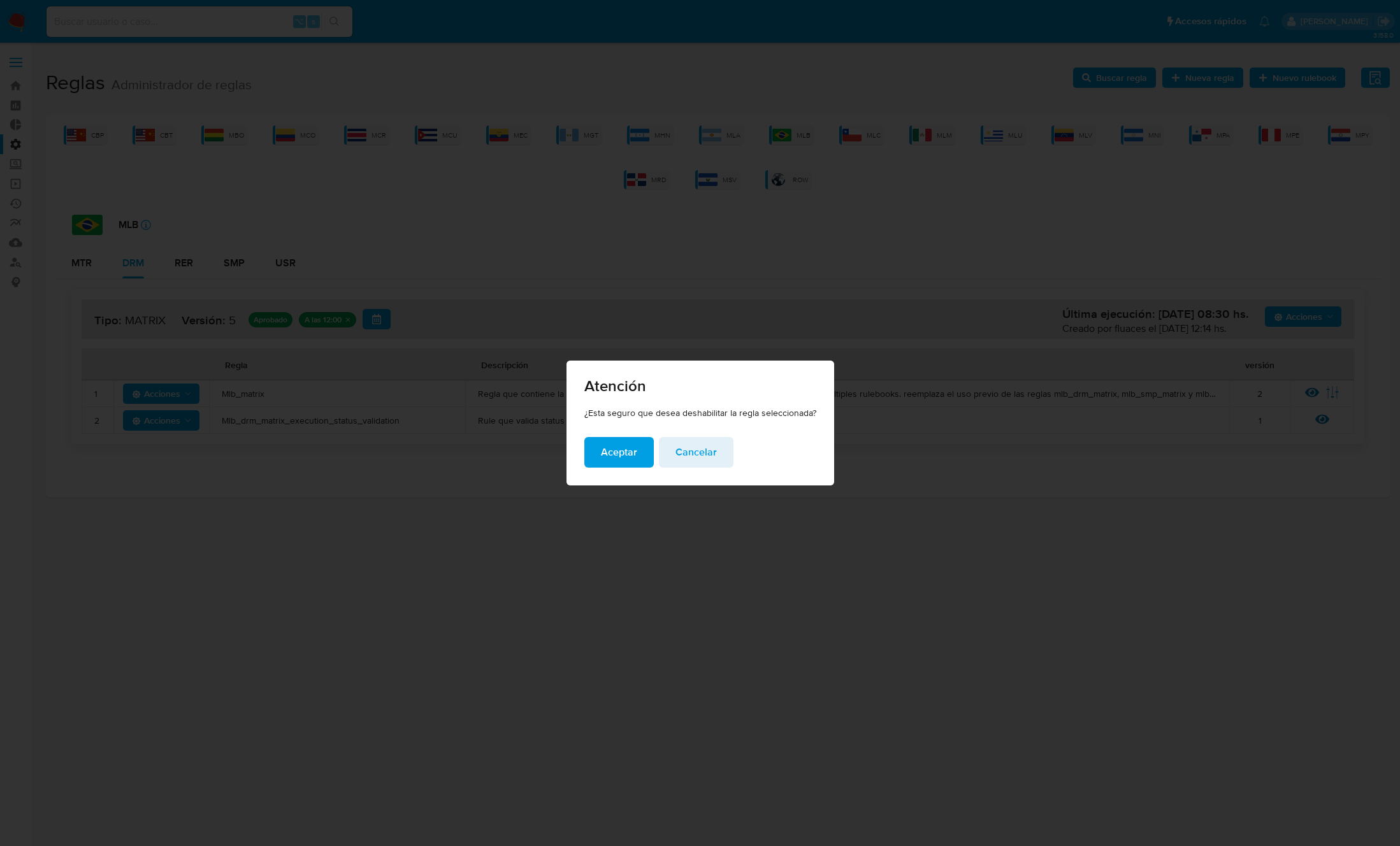
click at [630, 454] on span "Aceptar" at bounding box center [619, 452] width 37 height 28
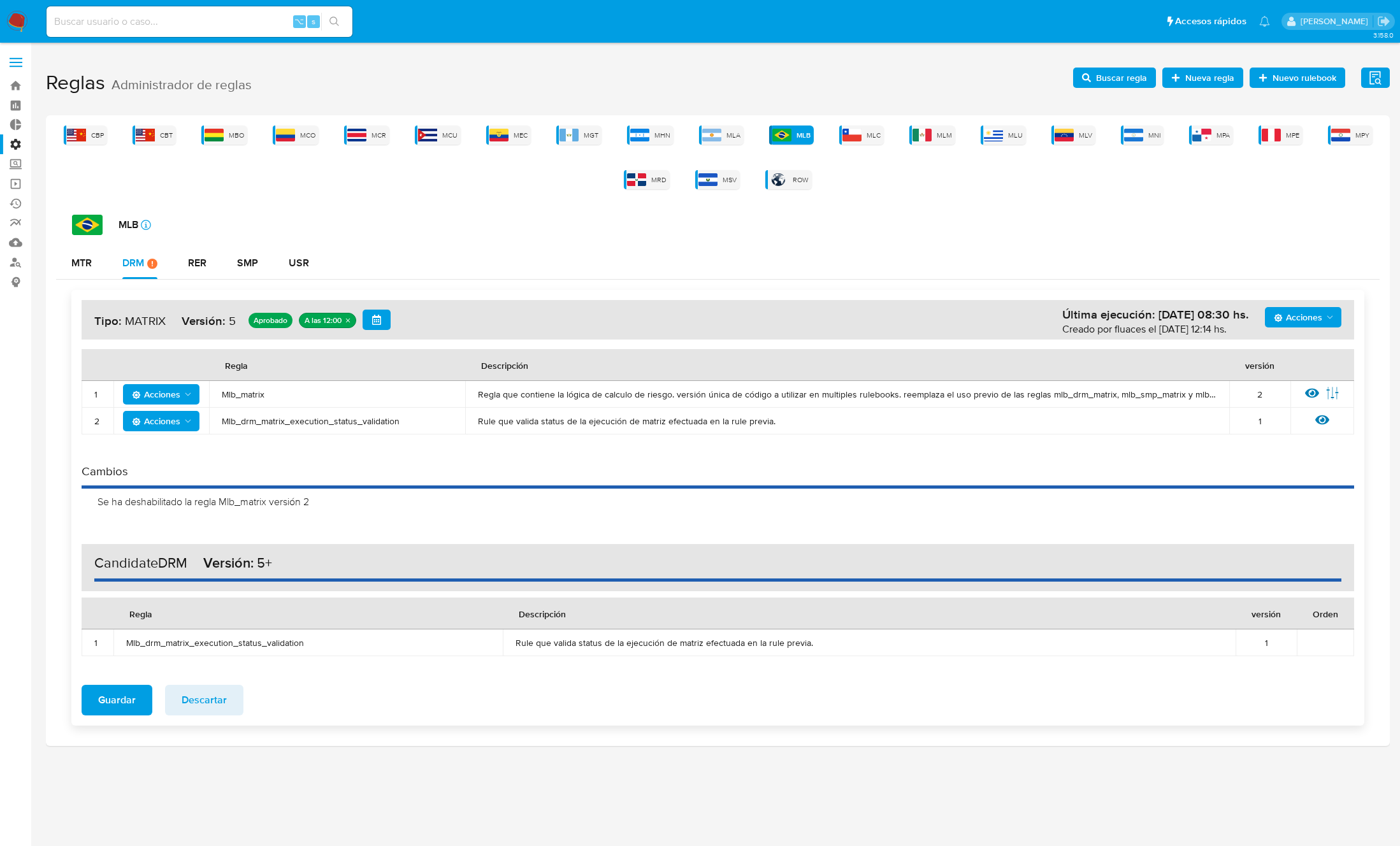
click at [1300, 309] on span "Acciones" at bounding box center [1298, 317] width 48 height 21
click at [1262, 346] on button "Agregar reglas" at bounding box center [1303, 348] width 115 height 31
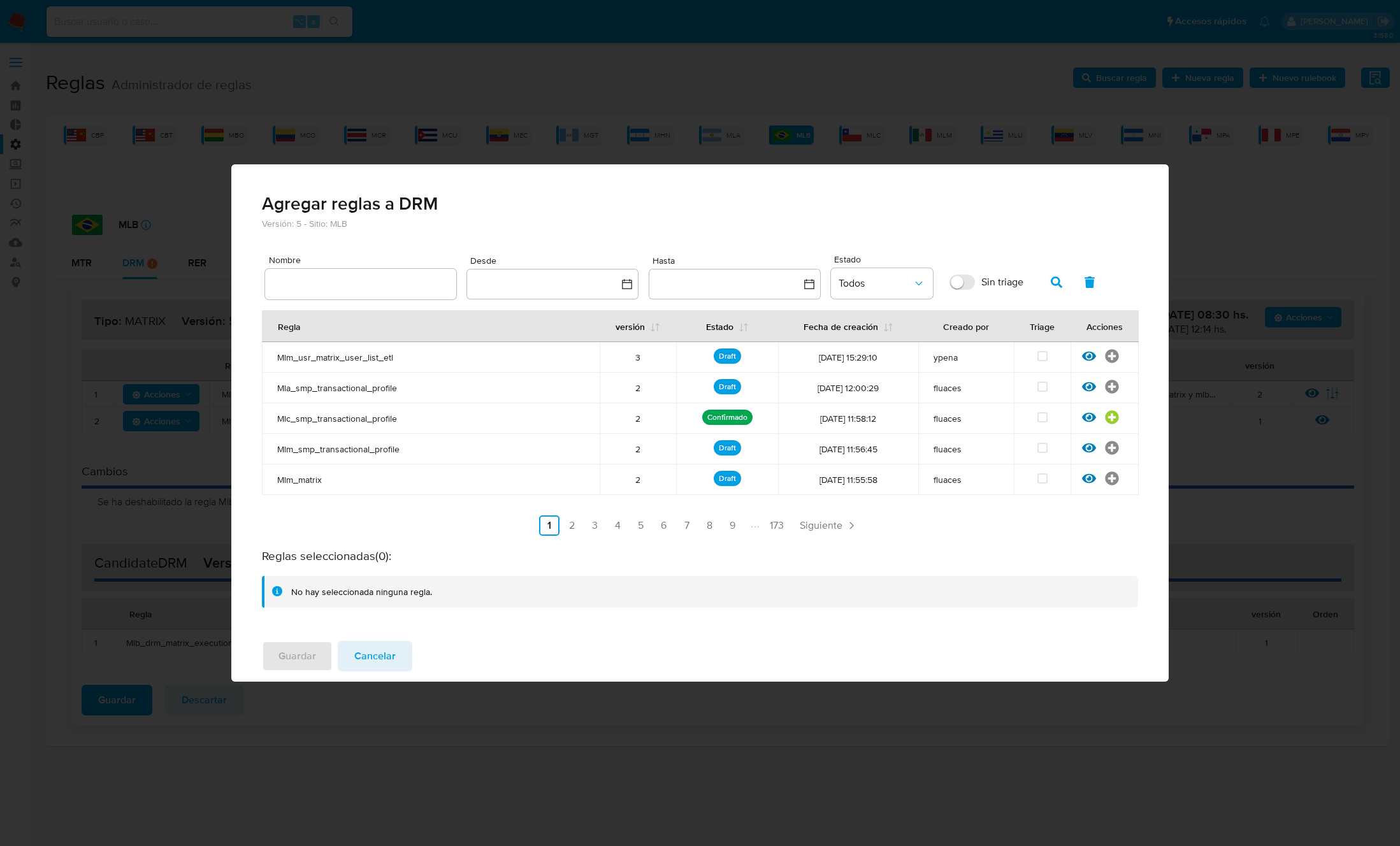
click at [374, 285] on input "text" at bounding box center [360, 284] width 191 height 17
type input "Mlb_matrix"
click at [1055, 281] on icon "button" at bounding box center [1056, 282] width 12 height 12
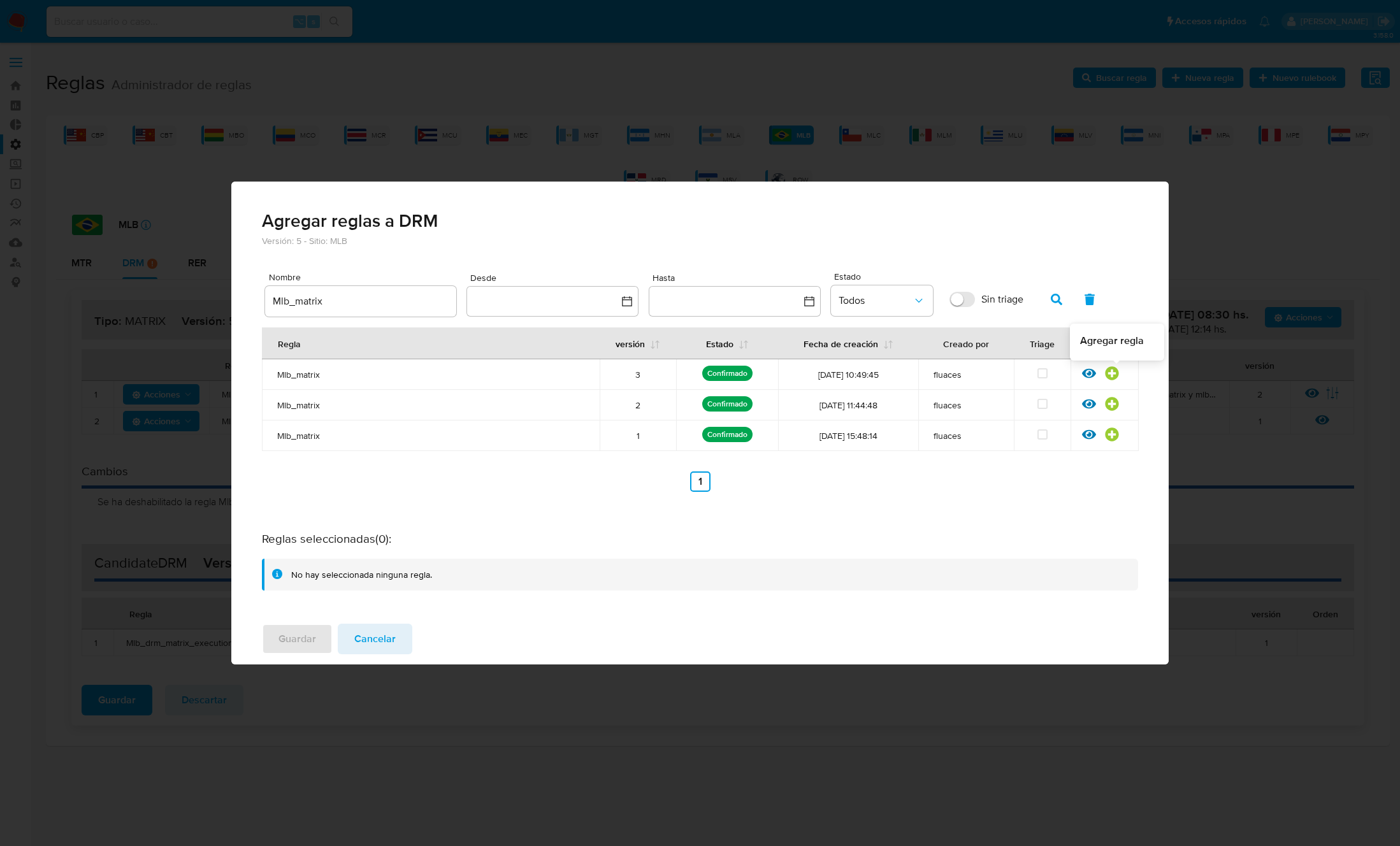
click at [1110, 371] on icon at bounding box center [1111, 372] width 13 height 13
click at [296, 643] on span "Guardar" at bounding box center [297, 639] width 37 height 28
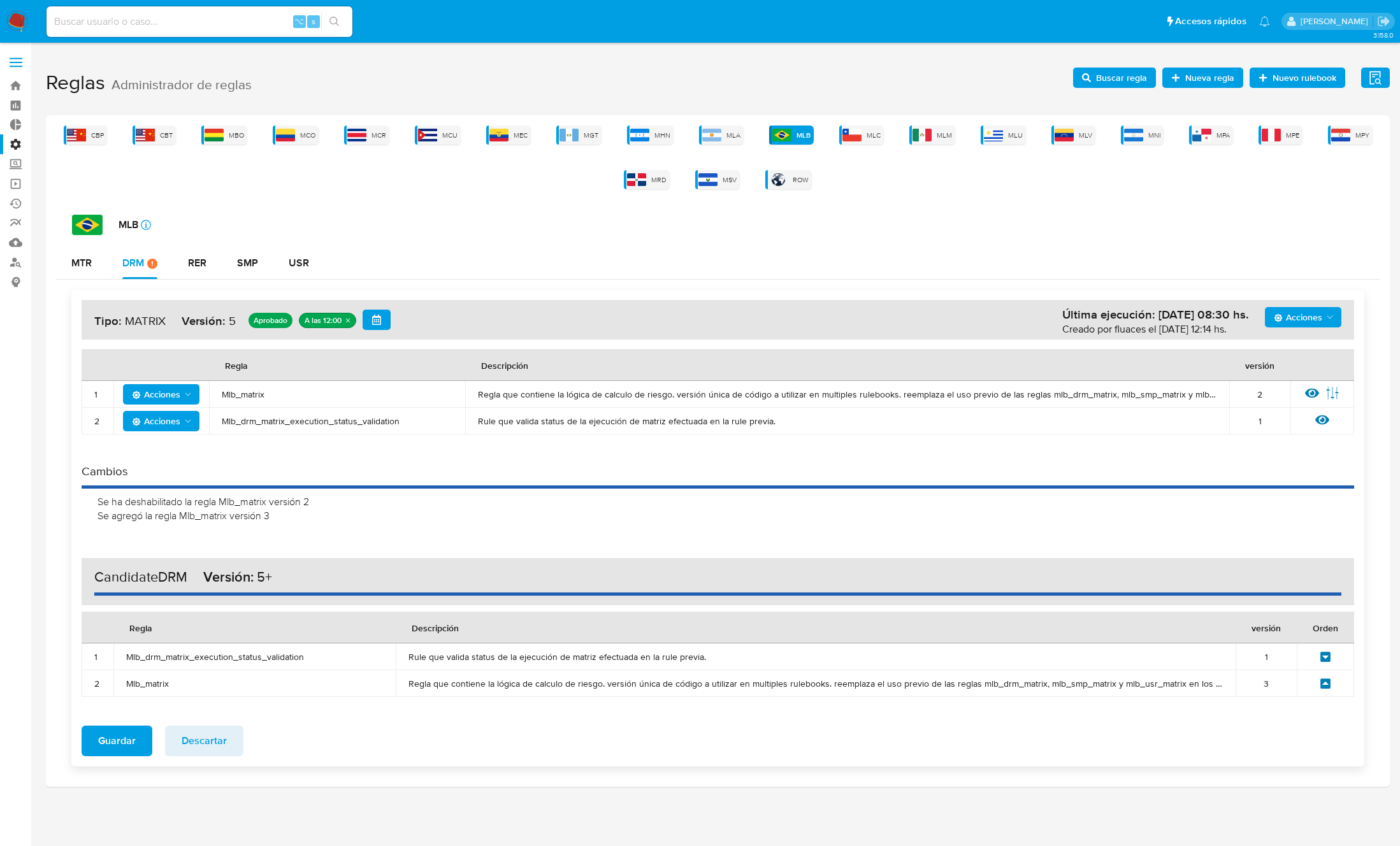
click at [1326, 680] on icon at bounding box center [1325, 683] width 10 height 10
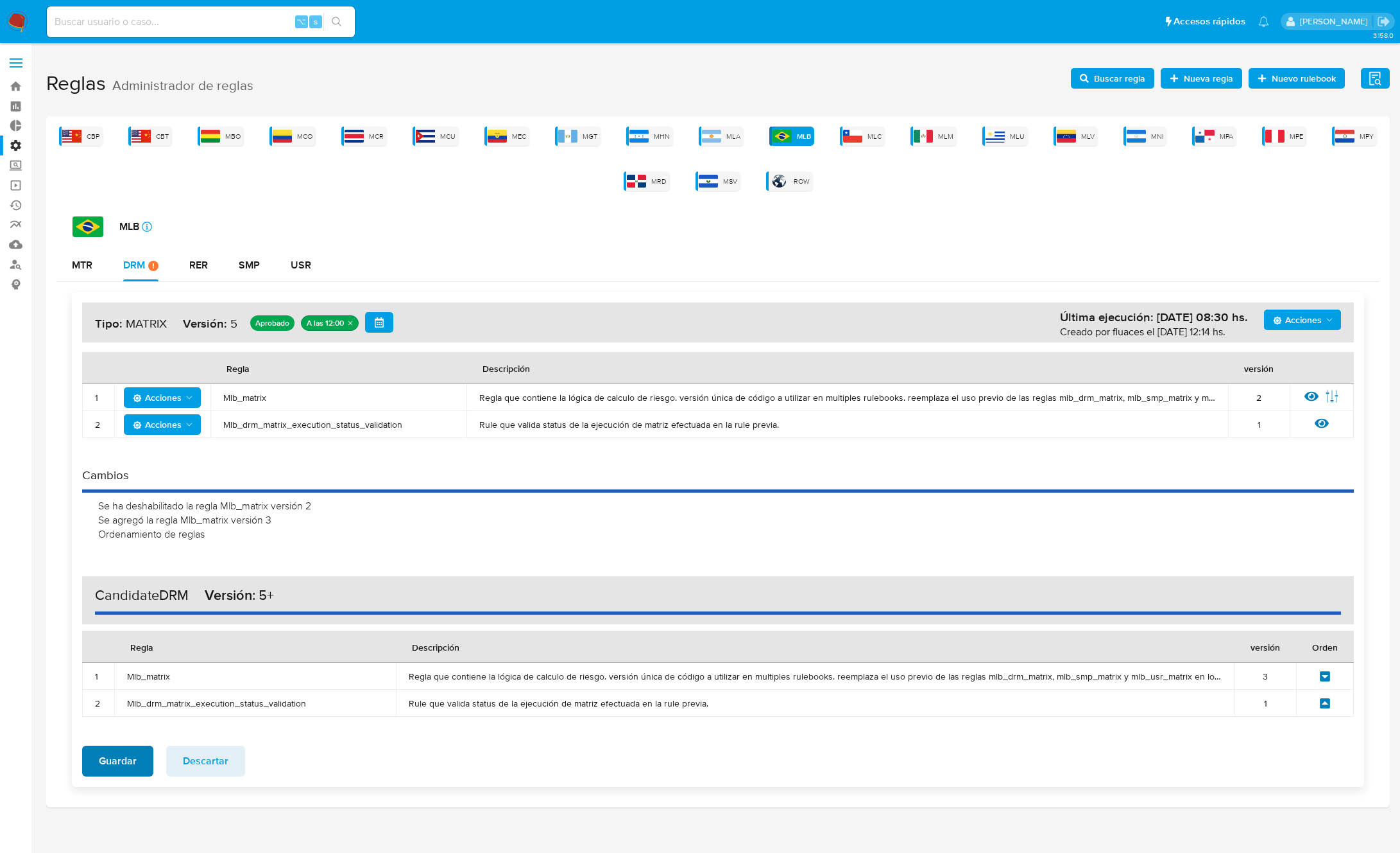
click at [106, 756] on span "Guardar" at bounding box center [117, 761] width 38 height 28
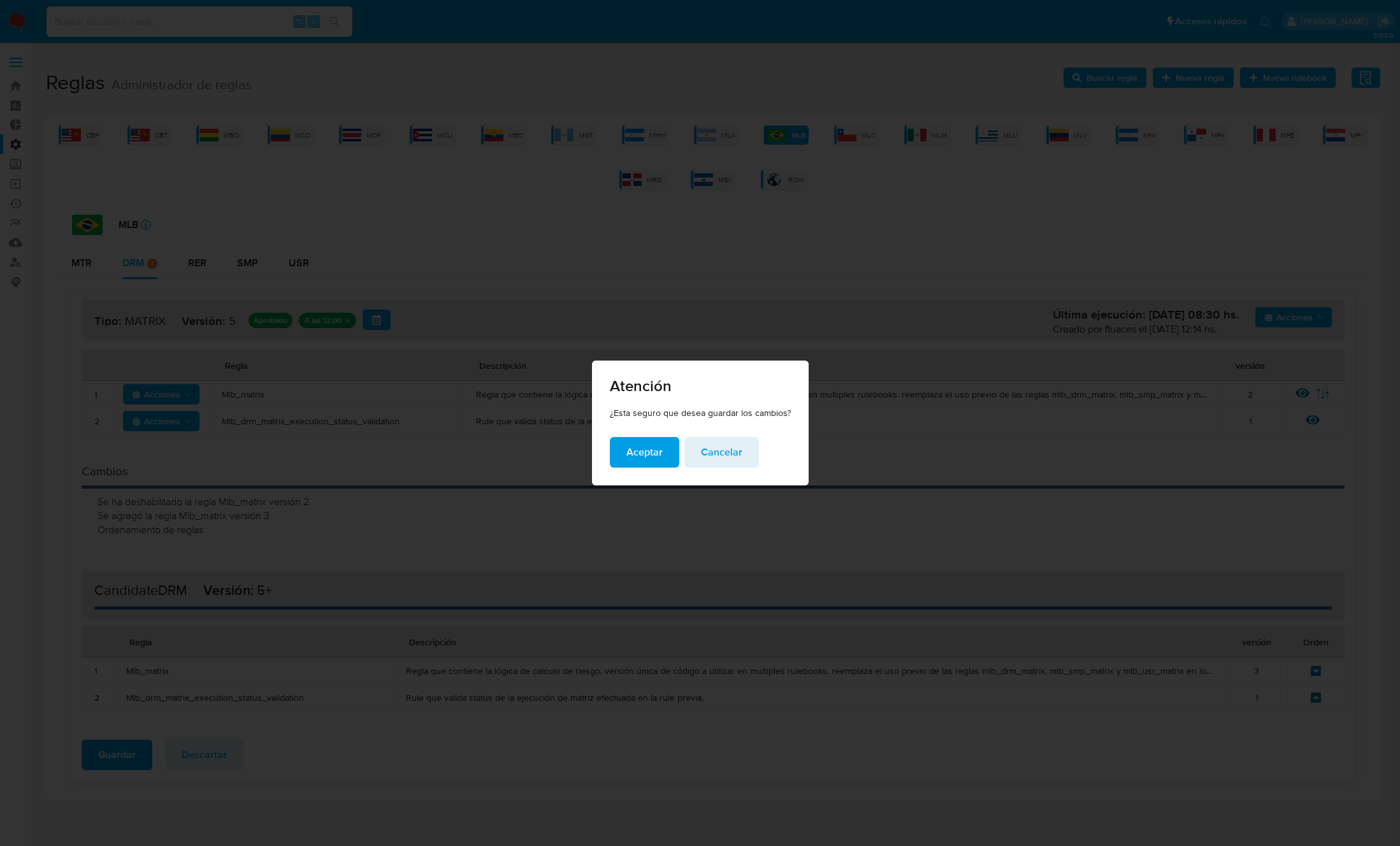
click at [645, 456] on span "Aceptar" at bounding box center [645, 452] width 37 height 28
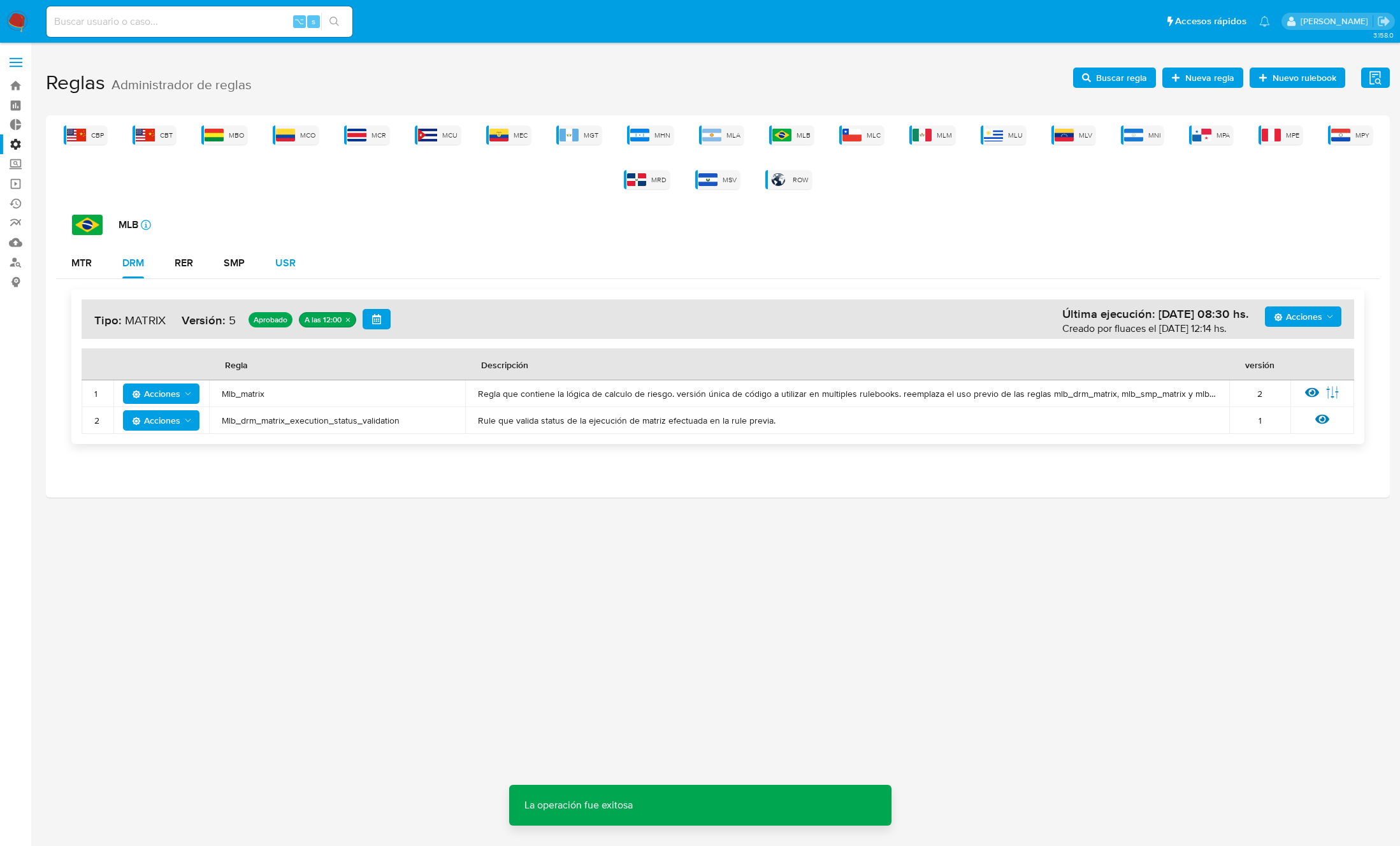
click at [284, 259] on div "USR" at bounding box center [285, 263] width 21 height 10
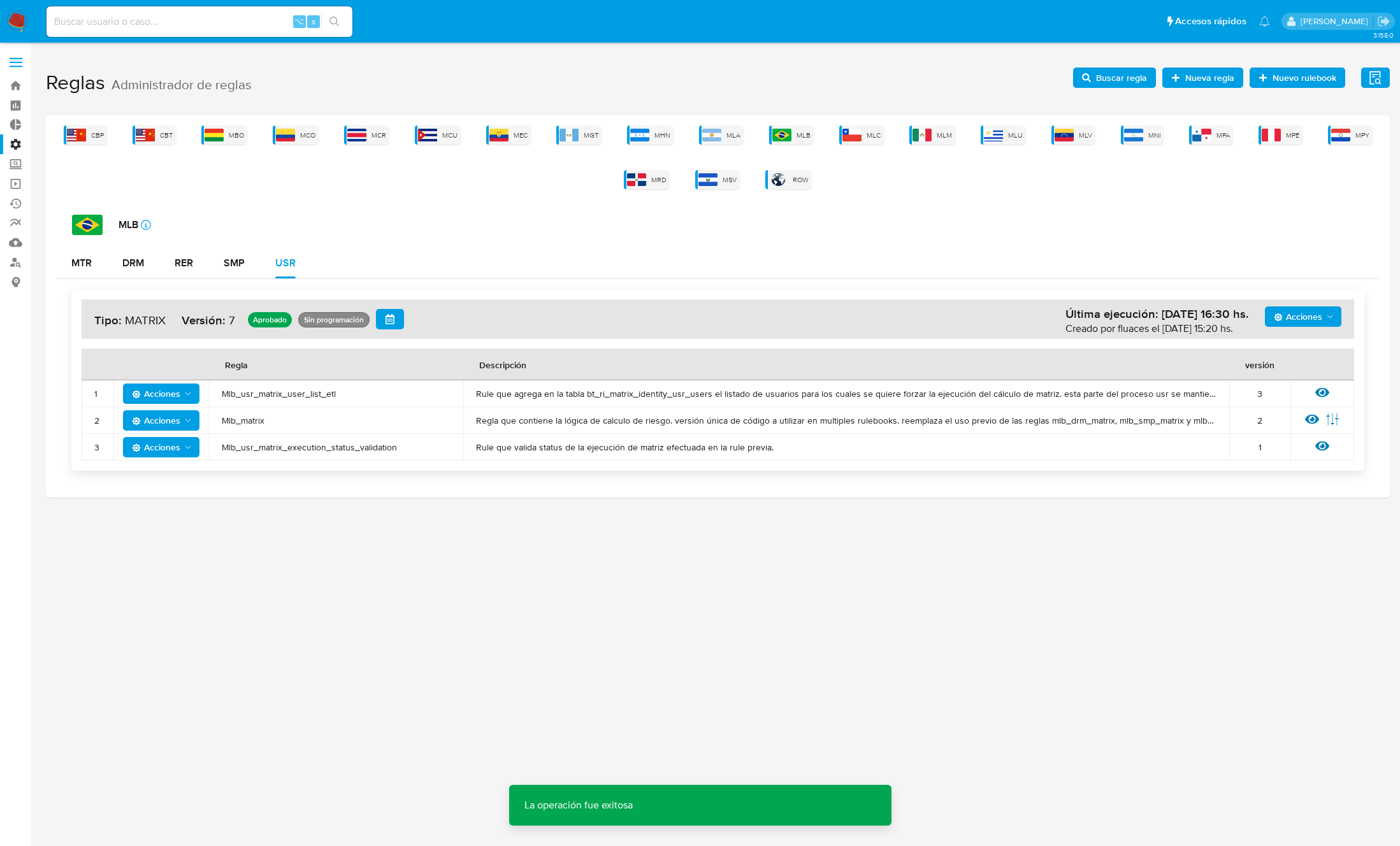
click at [246, 417] on span "Mlb_matrix" at bounding box center [336, 421] width 229 height 12
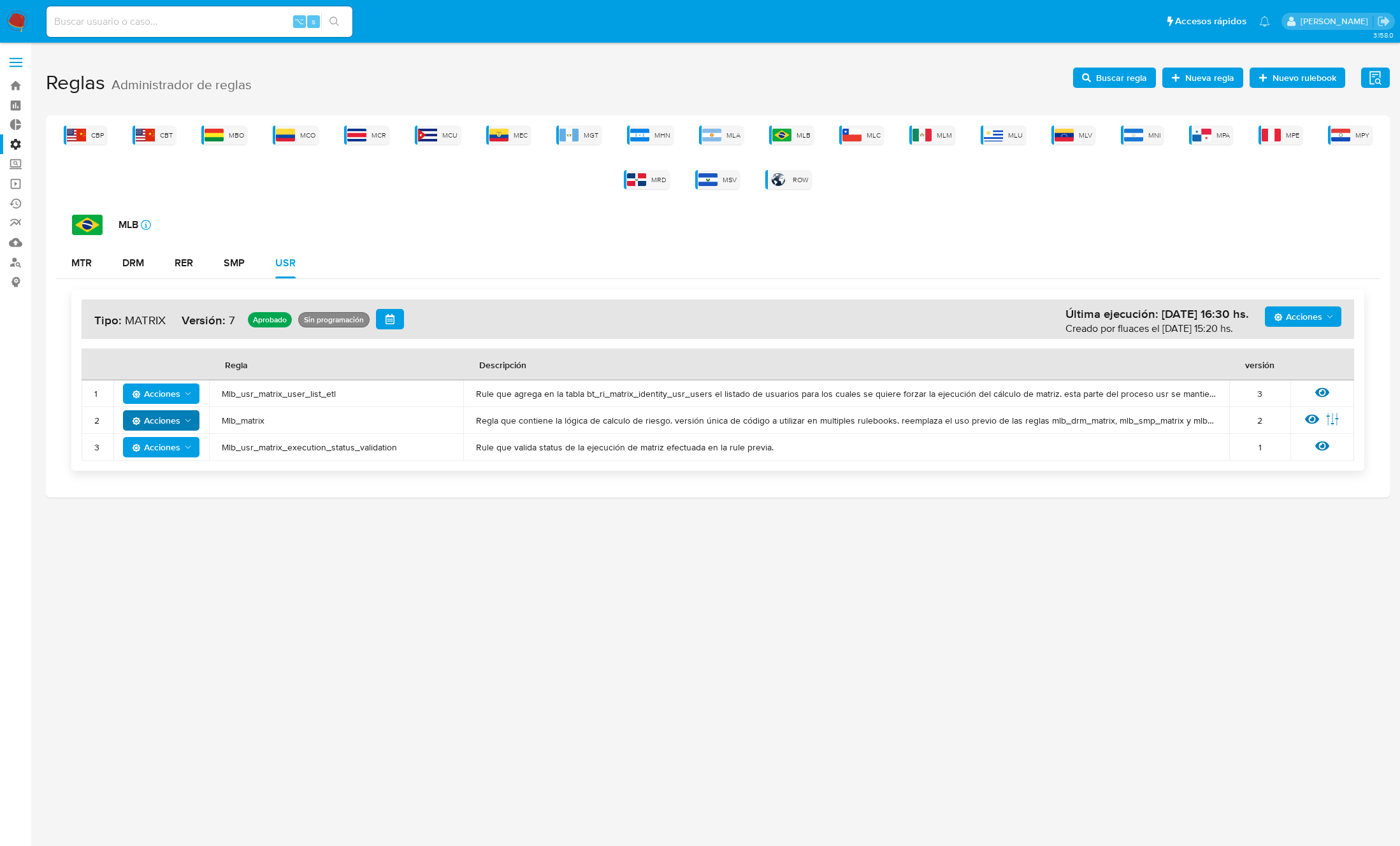
click at [183, 418] on icon "Acciones" at bounding box center [188, 421] width 10 height 10
click at [163, 450] on button "Deshabilitar" at bounding box center [161, 452] width 115 height 31
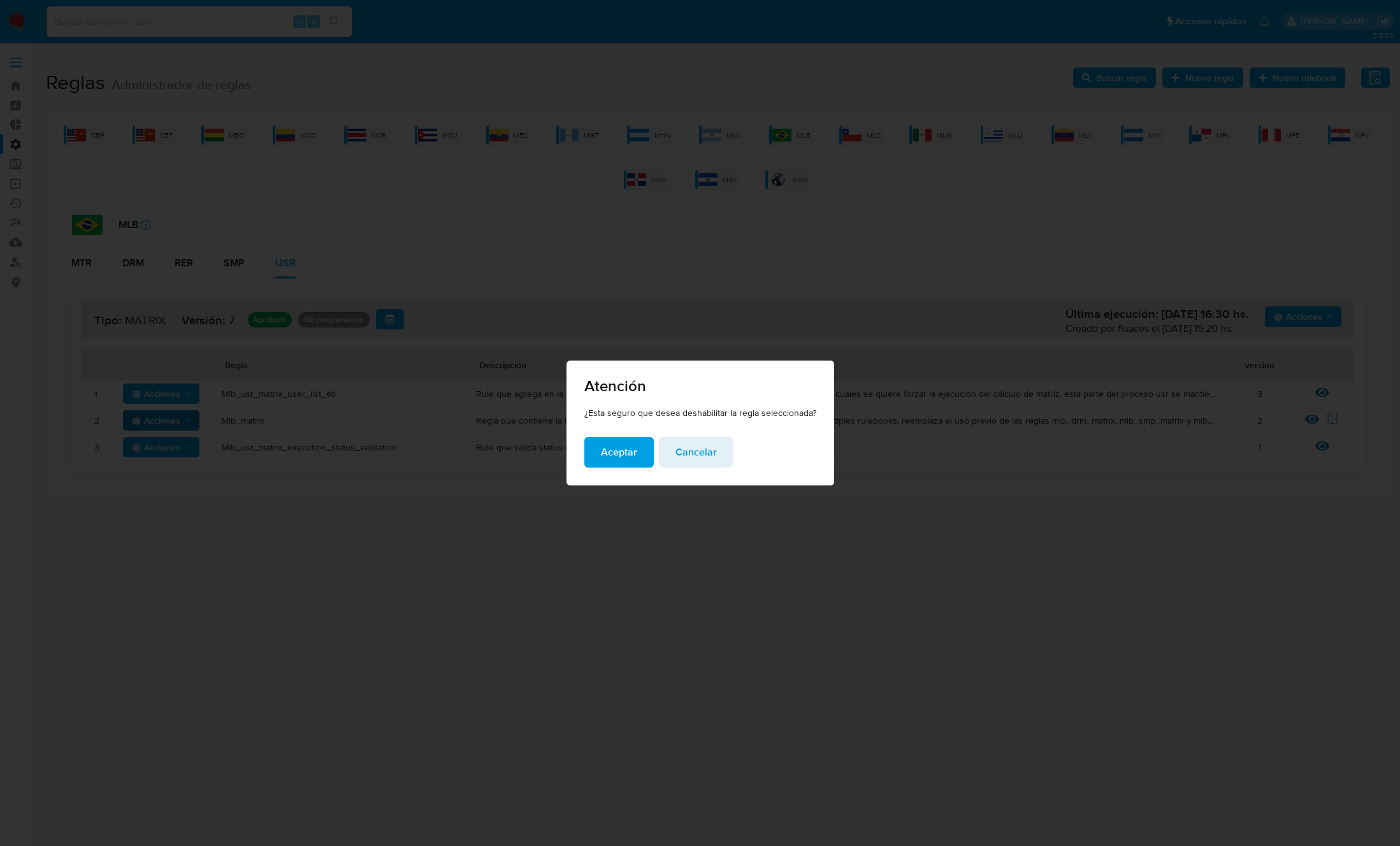
click at [612, 455] on span "Aceptar" at bounding box center [619, 452] width 37 height 28
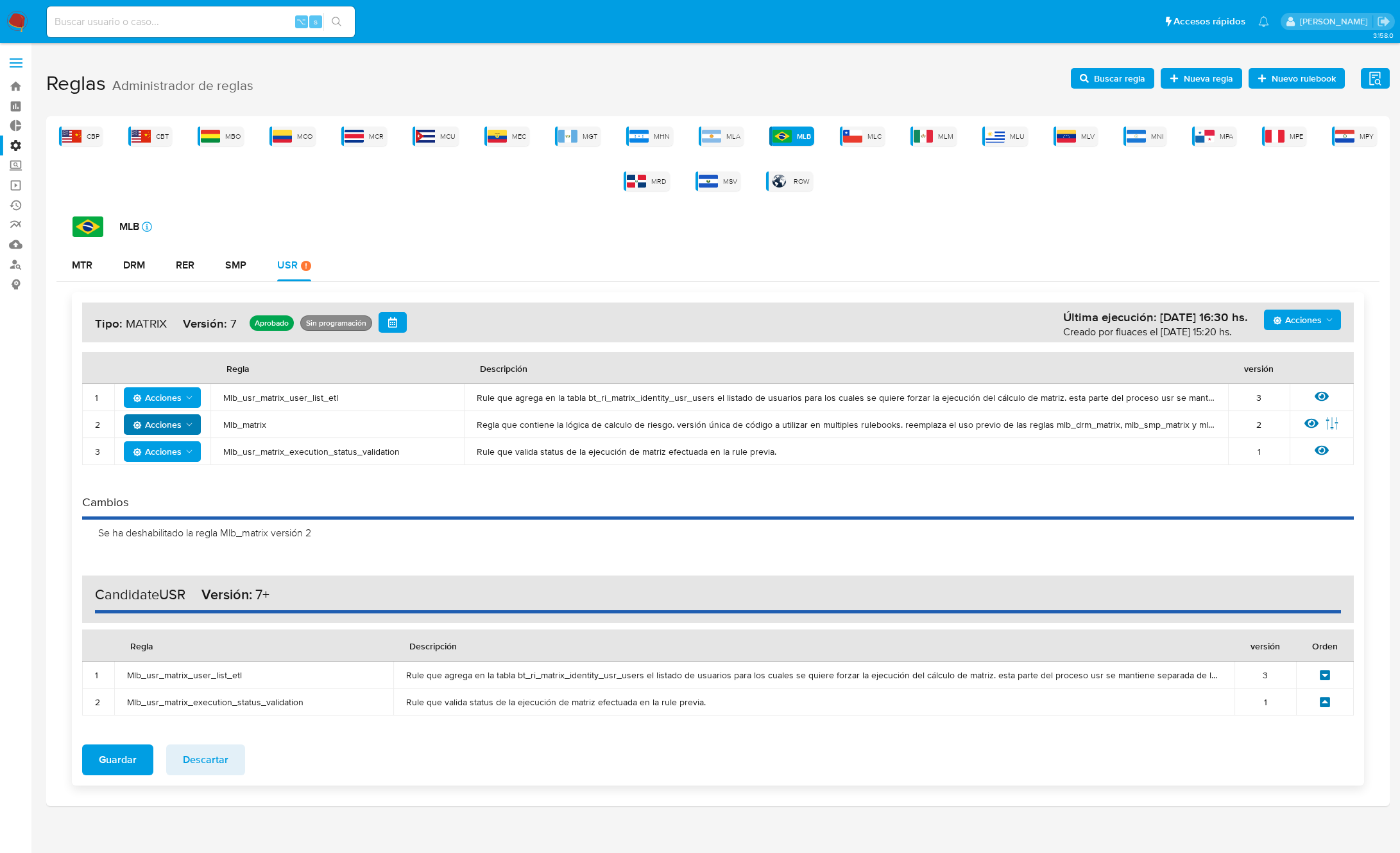
click at [1291, 314] on span "Acciones" at bounding box center [1297, 319] width 48 height 21
click at [1285, 347] on button "Agregar reglas" at bounding box center [1303, 351] width 115 height 31
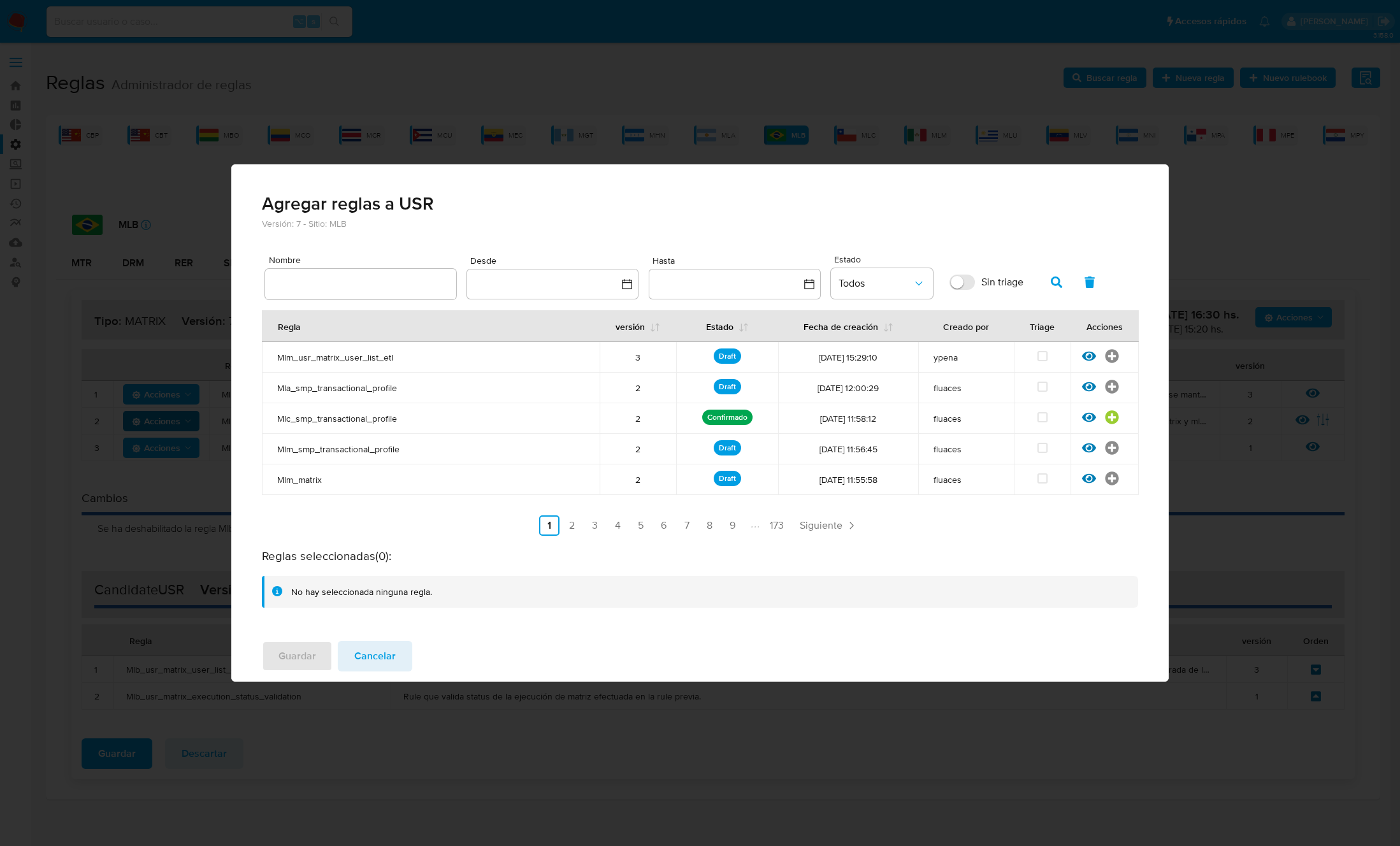
click at [330, 279] on input "text" at bounding box center [360, 284] width 191 height 17
type input "Mlb_matrix"
click at [1063, 287] on button "button" at bounding box center [1056, 282] width 33 height 31
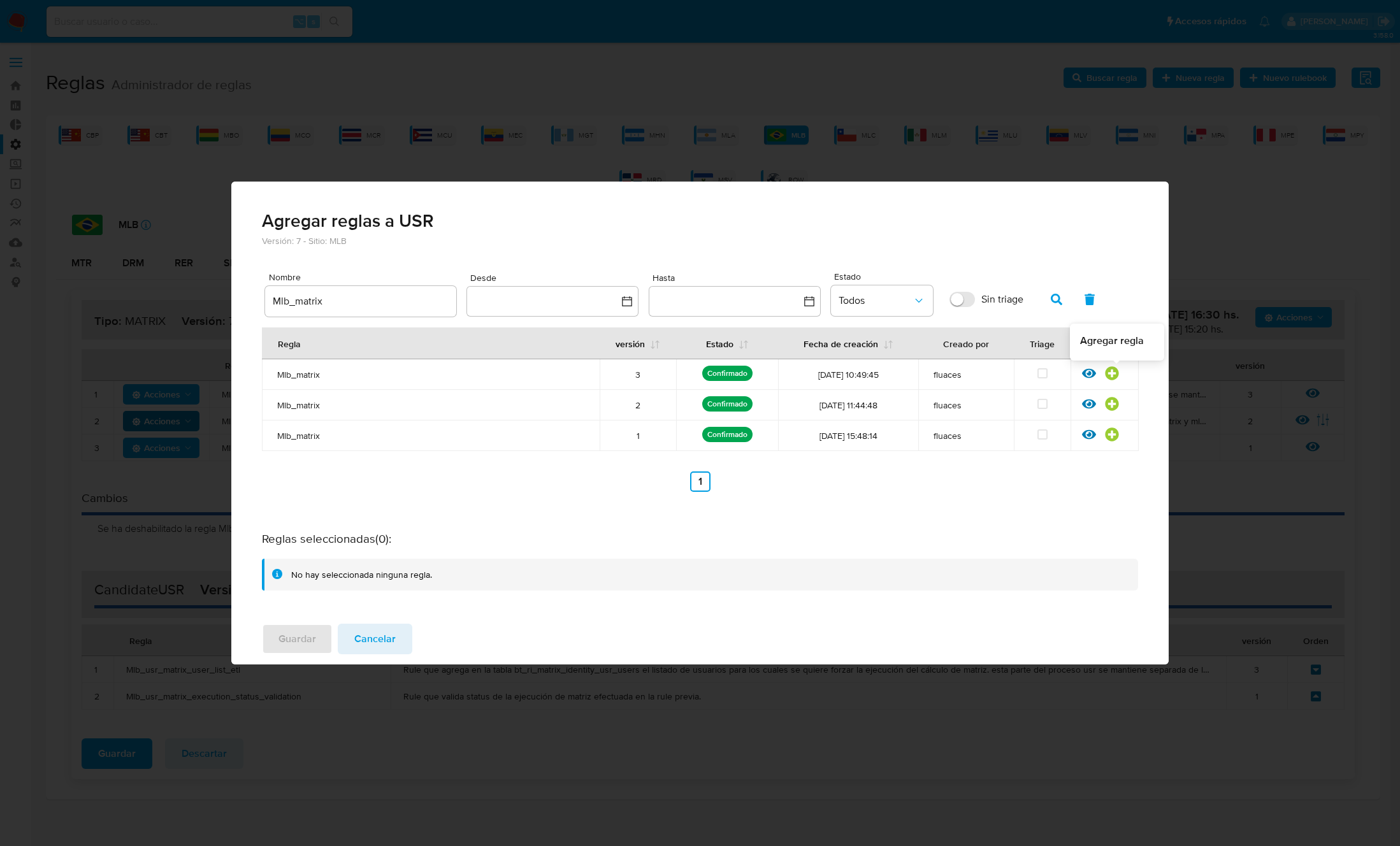
click at [1116, 372] on icon at bounding box center [1111, 372] width 13 height 13
click at [293, 625] on span "Guardar" at bounding box center [297, 639] width 37 height 28
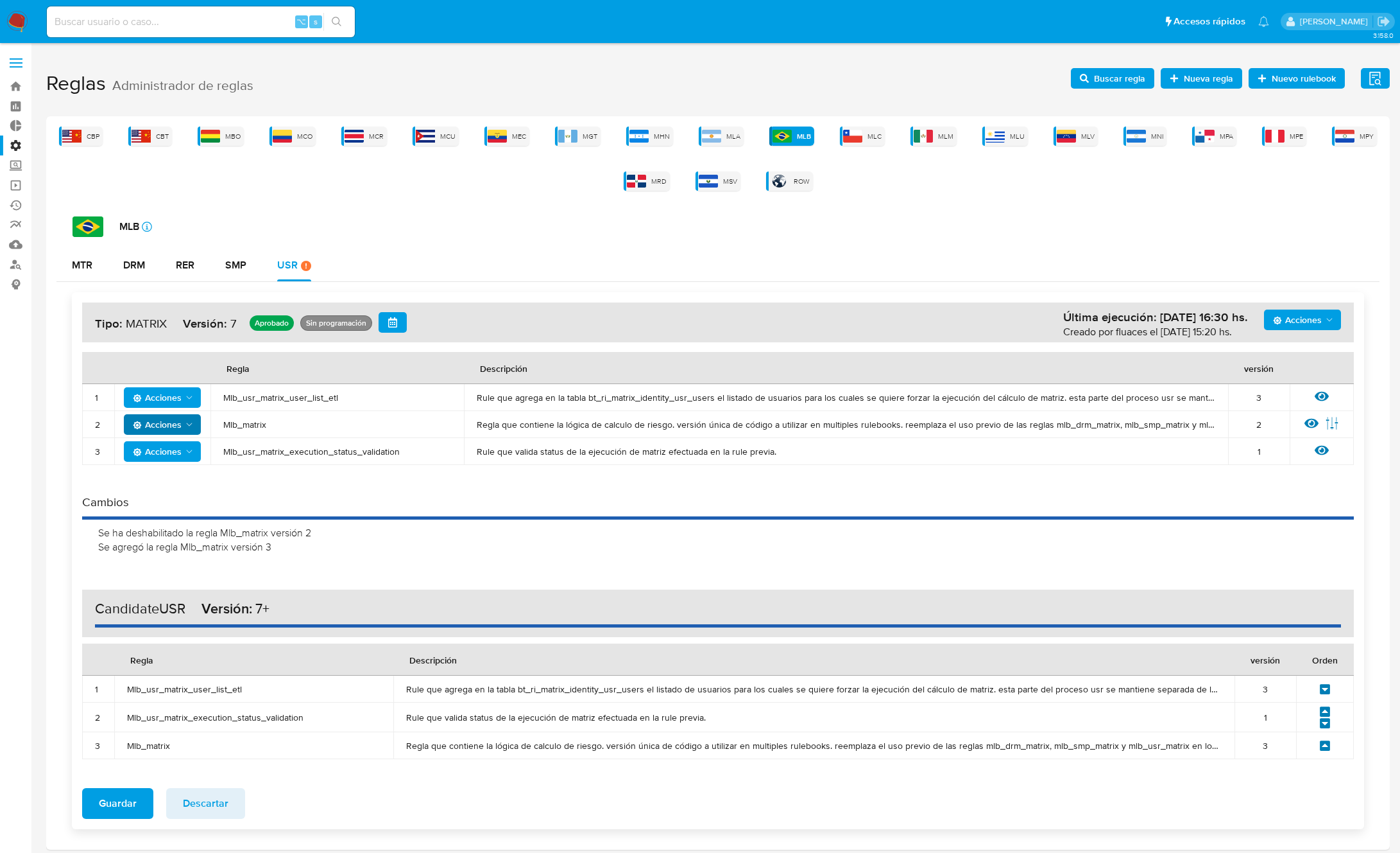
click at [1323, 745] on icon at bounding box center [1325, 745] width 10 height 10
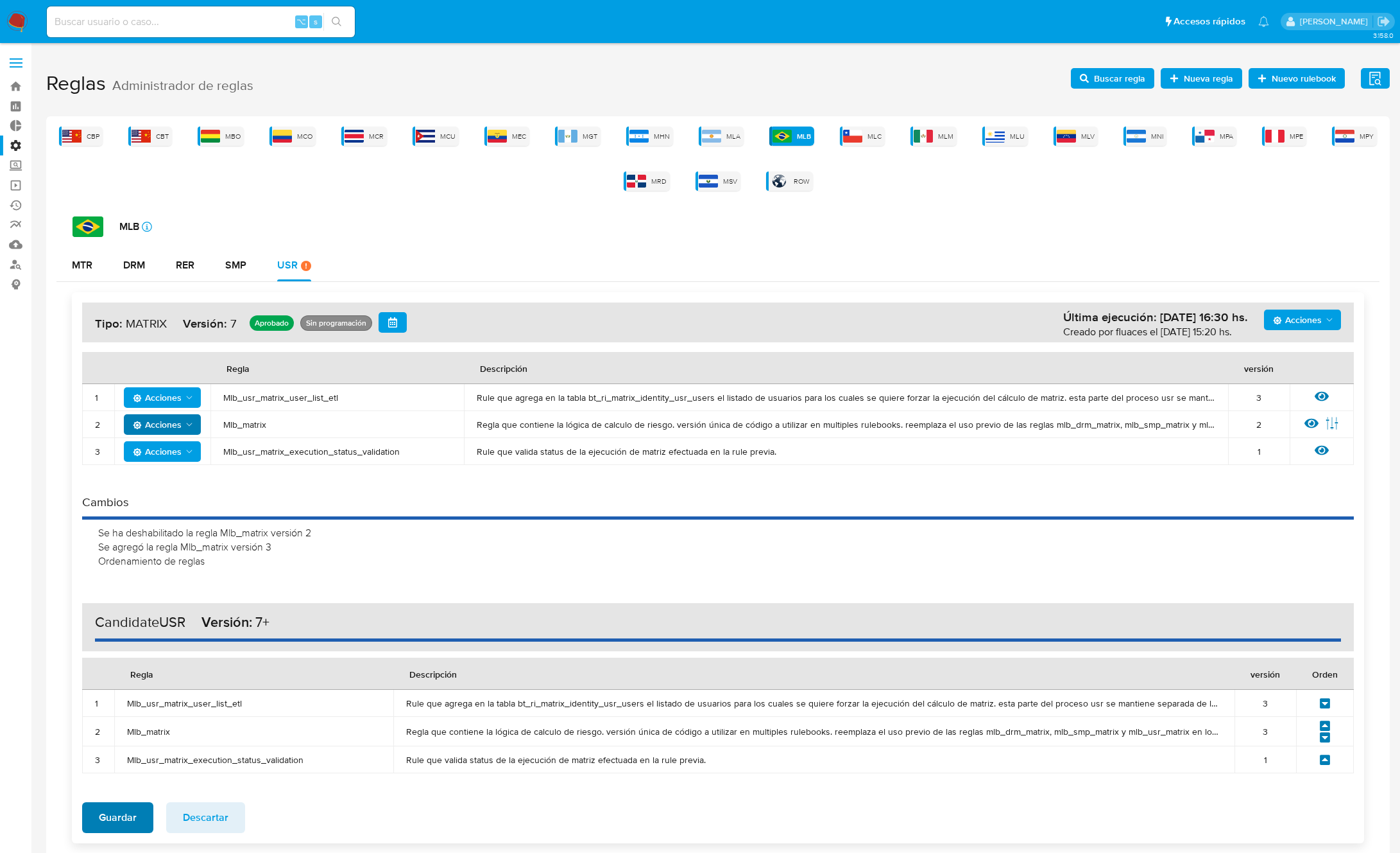
click at [120, 810] on span "Guardar" at bounding box center [117, 818] width 38 height 28
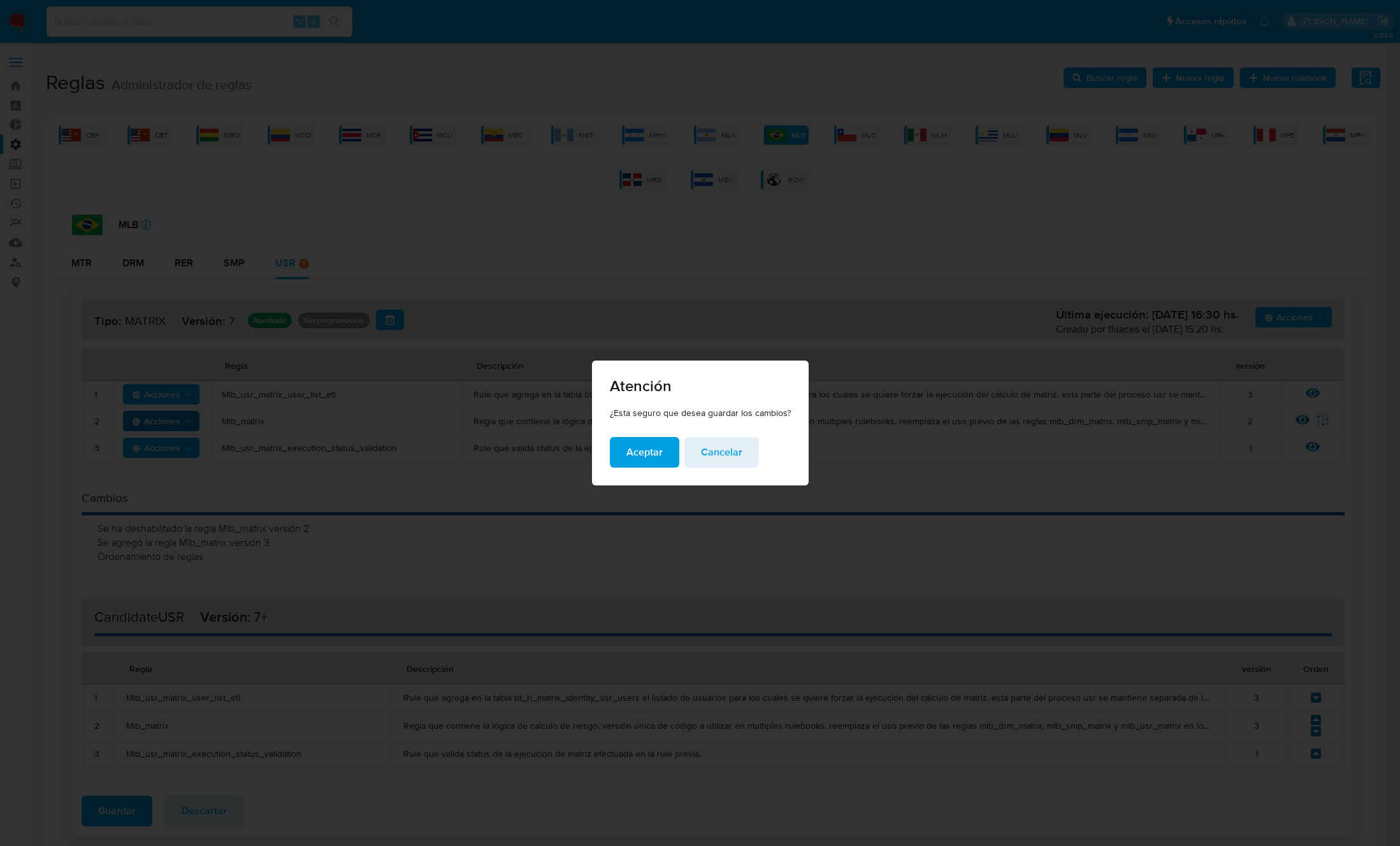
click at [630, 462] on span "Aceptar" at bounding box center [645, 452] width 37 height 28
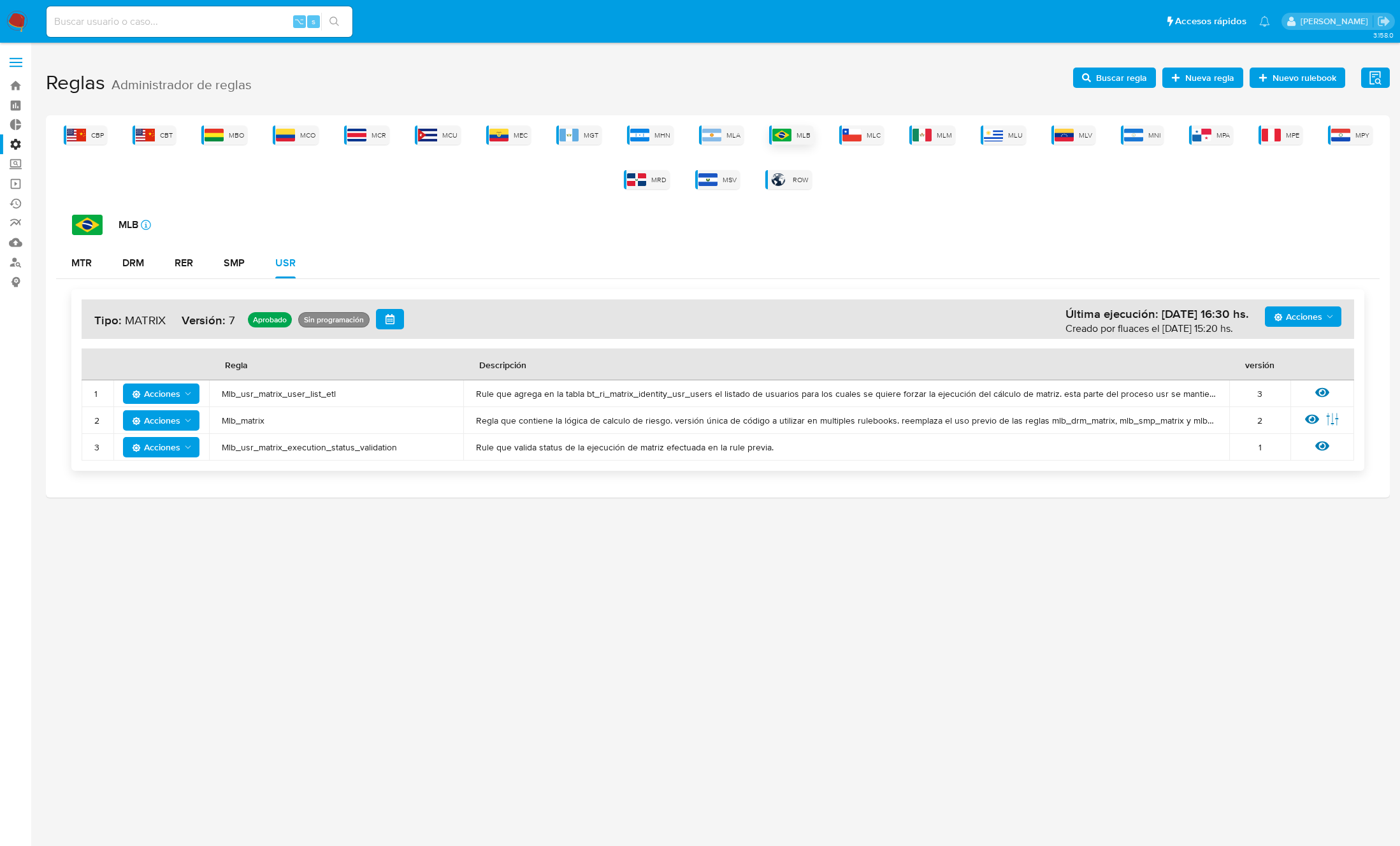
click at [786, 134] on img at bounding box center [782, 134] width 19 height 12
drag, startPoint x: 246, startPoint y: 297, endPoint x: 240, endPoint y: 270, distance: 27.7
click at [246, 295] on div "Acciones Última ejecución: 09/09/2025 16:30 hs. Creado por fluaces el 09/09/202…" at bounding box center [718, 380] width 1293 height 182
click at [240, 267] on div "SMP" at bounding box center [234, 263] width 21 height 10
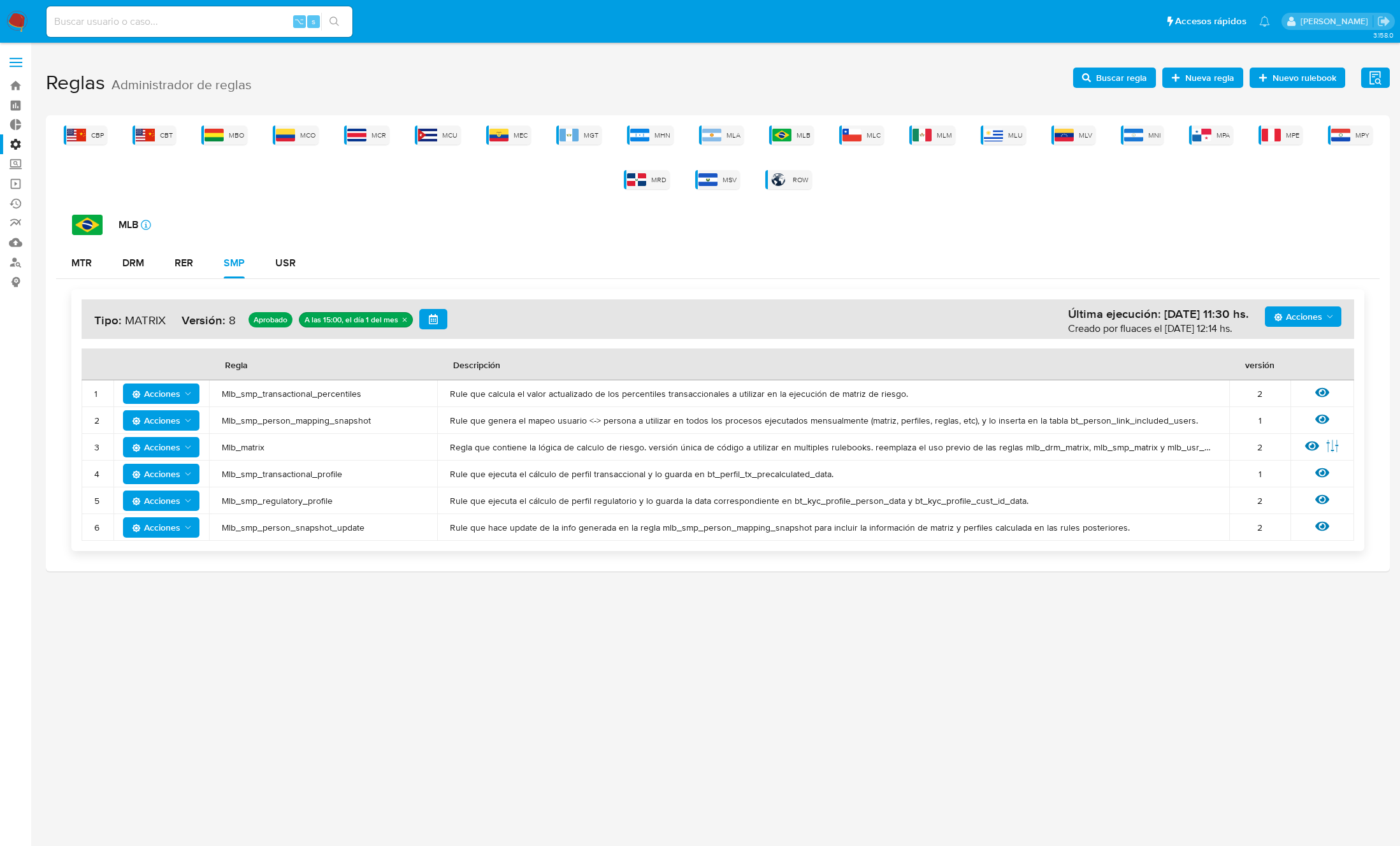
click at [292, 477] on span "Mlb_smp_transactional_profile" at bounding box center [323, 474] width 202 height 12
click at [1093, 79] on span "Buscar regla" at bounding box center [1115, 77] width 65 height 17
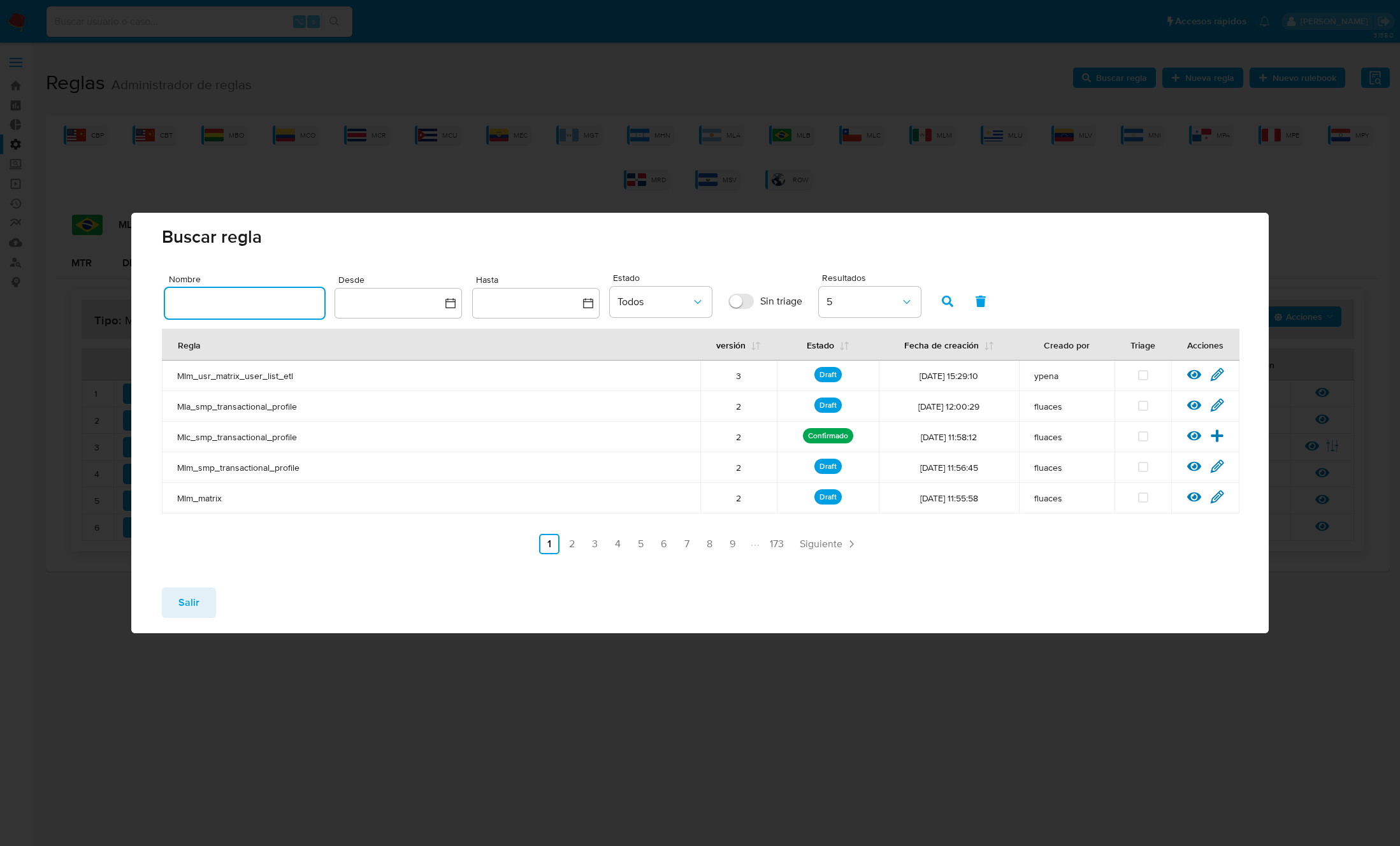
click at [248, 304] on input "text" at bounding box center [245, 303] width 159 height 17
type input "Mlb_smp_transactional_profile"
click at [953, 300] on icon "button" at bounding box center [948, 301] width 12 height 12
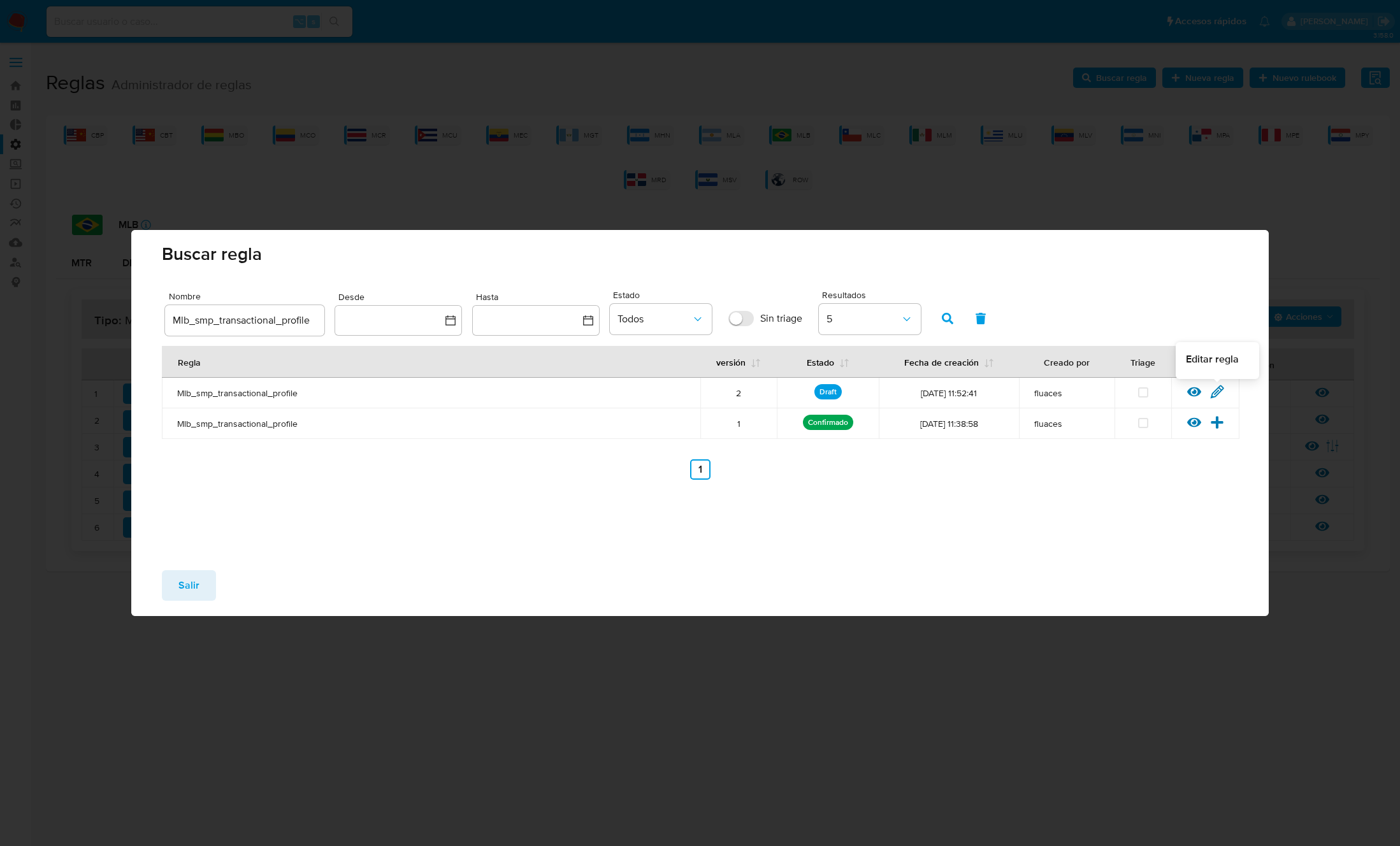
click at [1219, 392] on icon at bounding box center [1217, 391] width 12 height 12
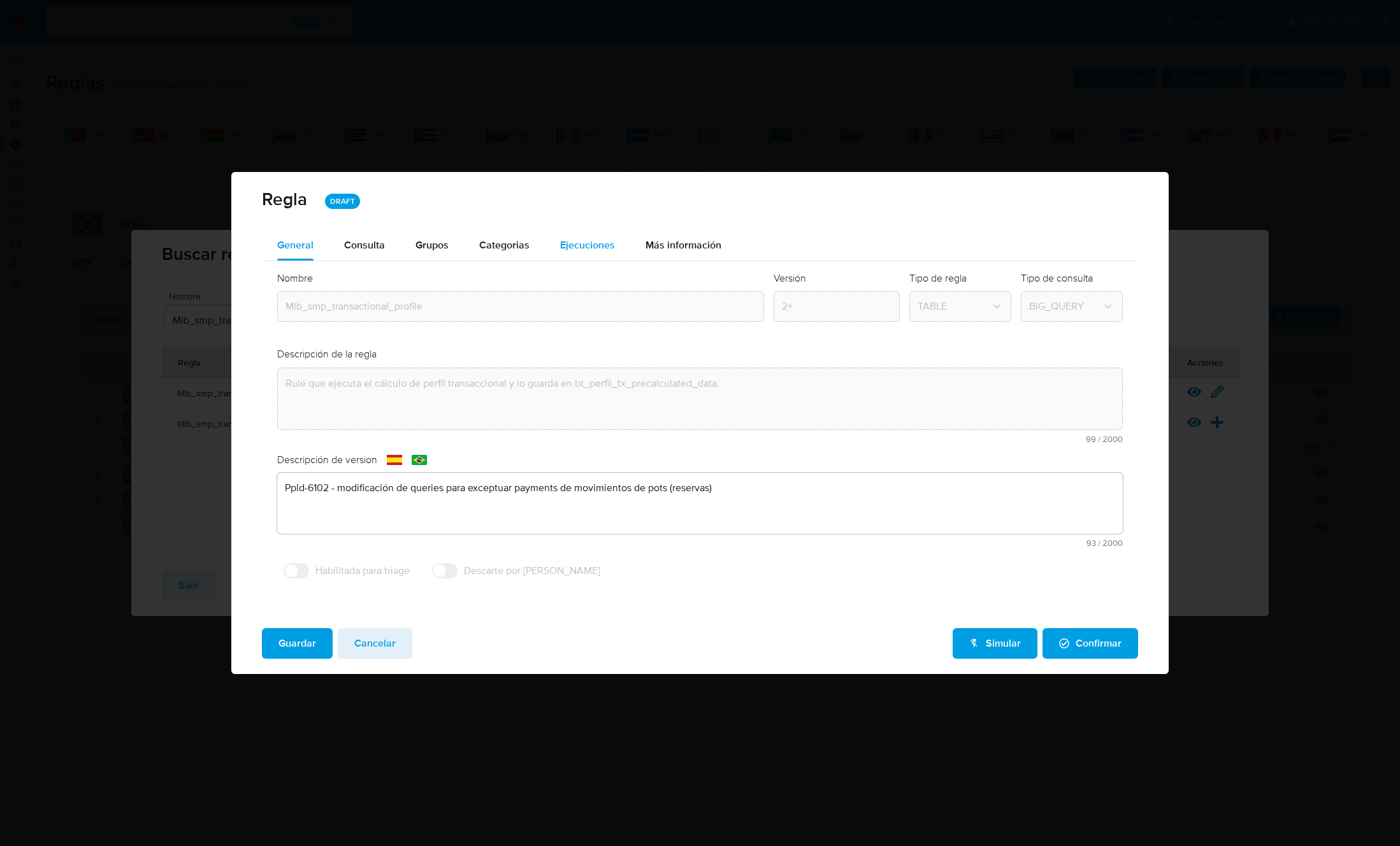
click at [597, 239] on span "Ejecuciones" at bounding box center [588, 245] width 55 height 15
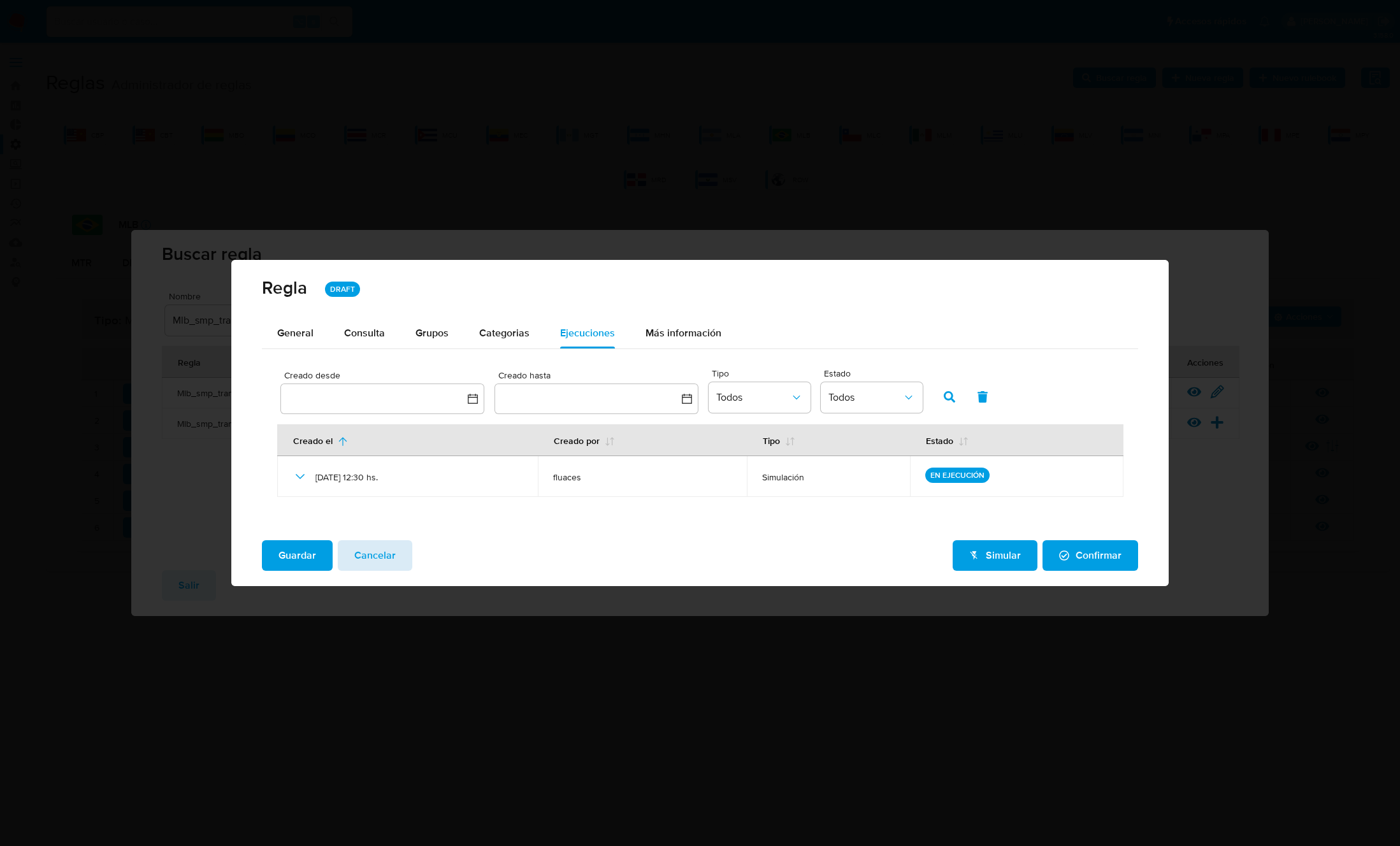
click at [383, 565] on span "Cancelar" at bounding box center [375, 556] width 41 height 28
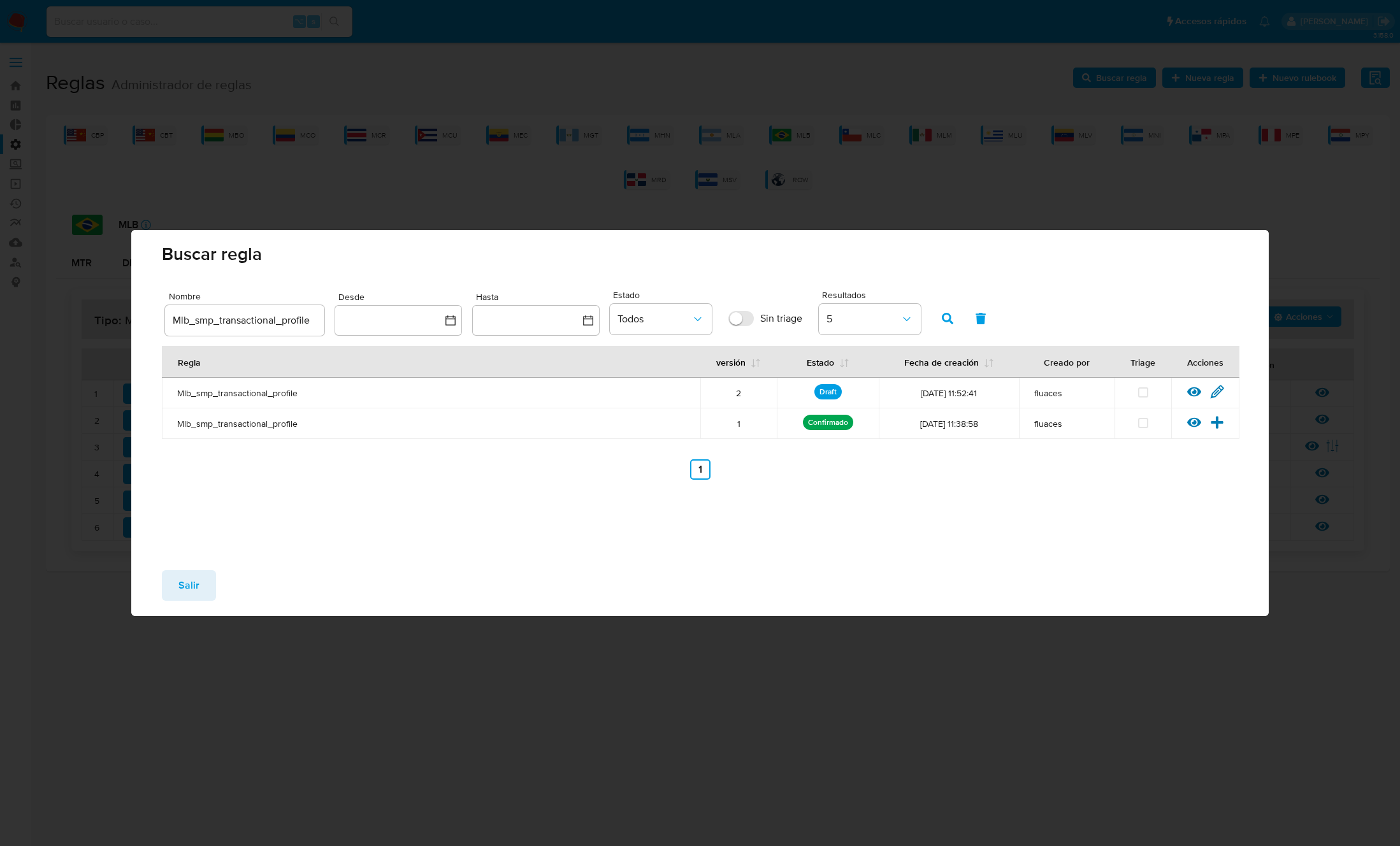
click at [197, 578] on span "Salir" at bounding box center [188, 586] width 21 height 28
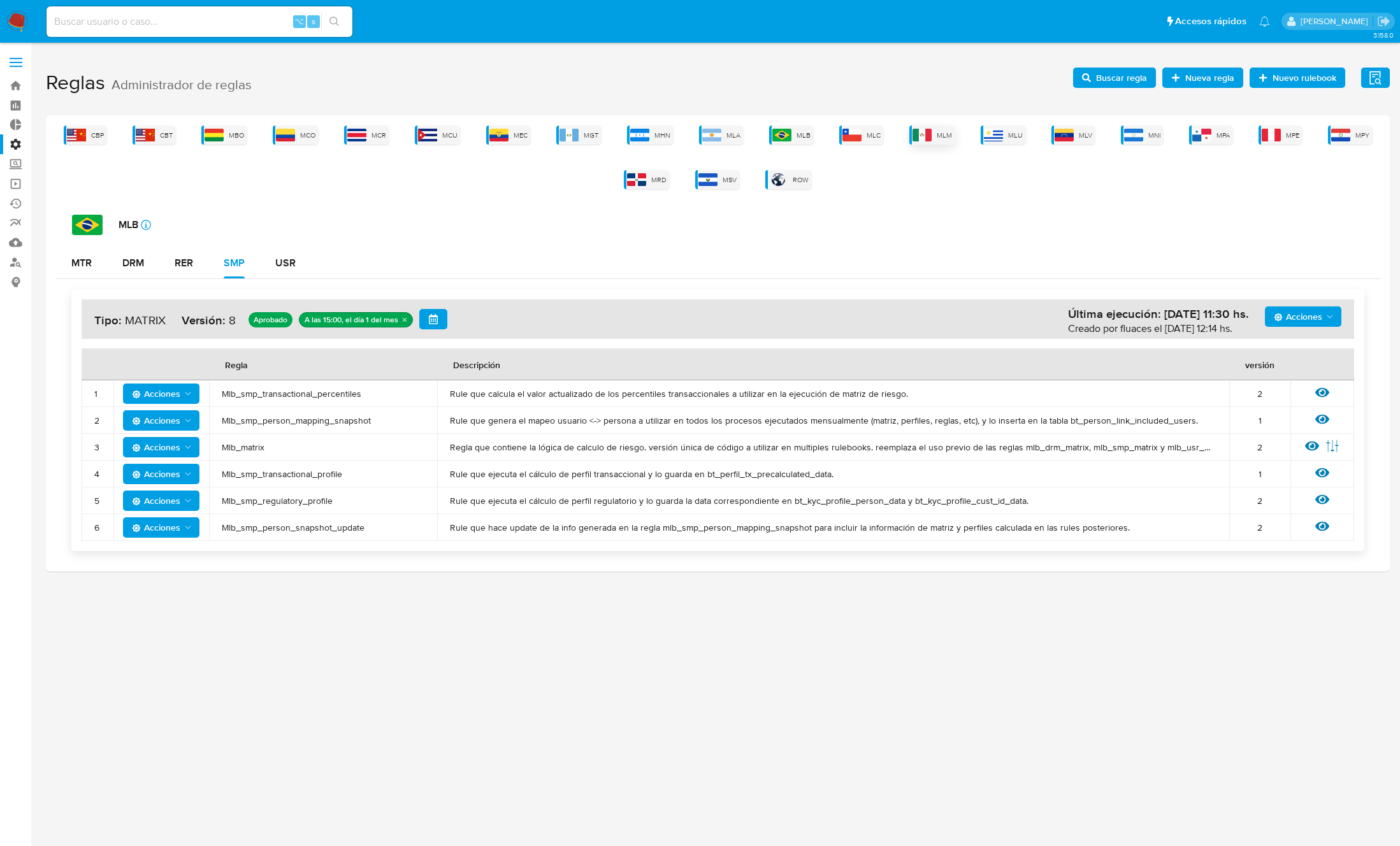
click at [920, 135] on img at bounding box center [922, 134] width 19 height 12
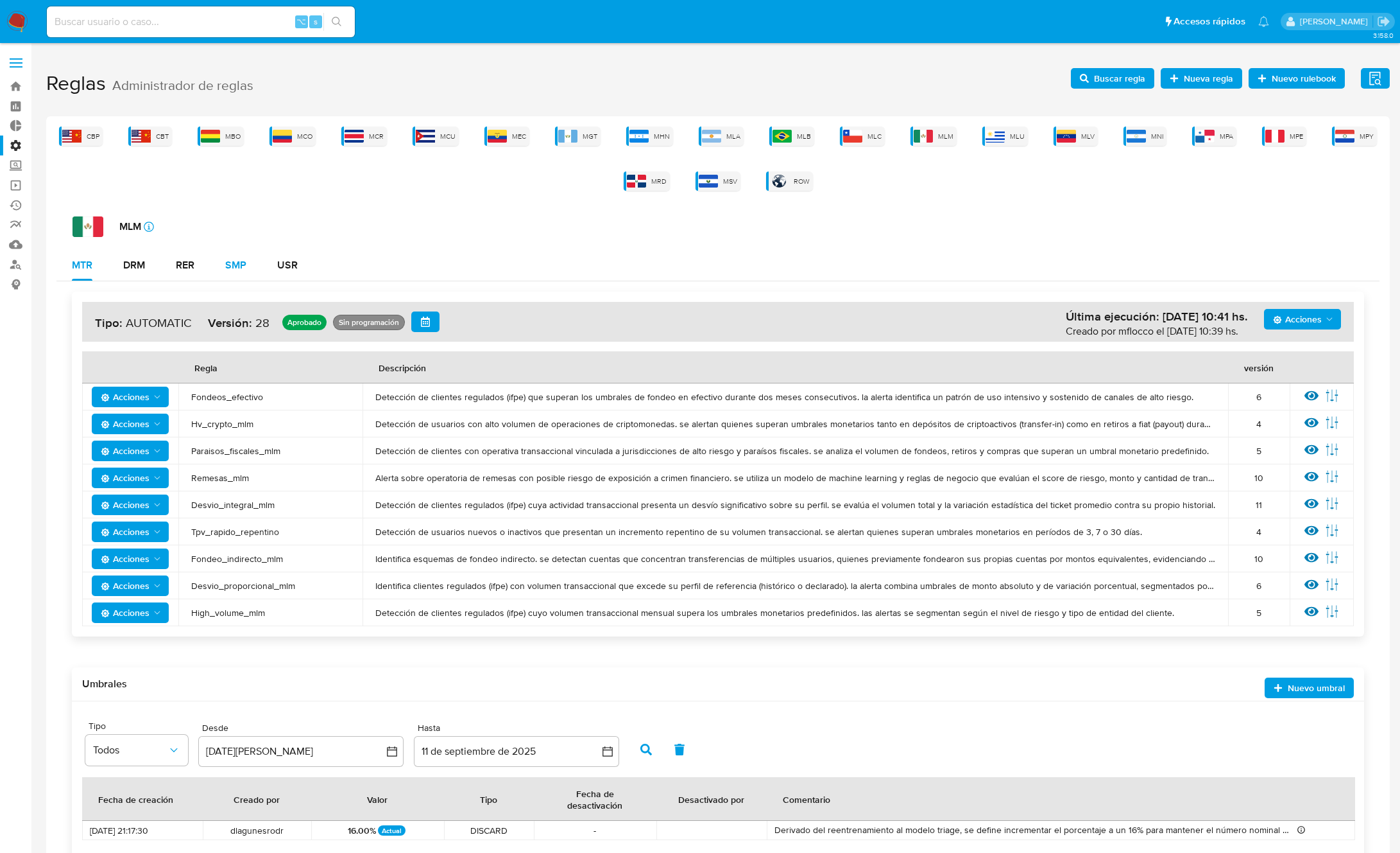
click at [239, 261] on div "SMP" at bounding box center [236, 265] width 21 height 10
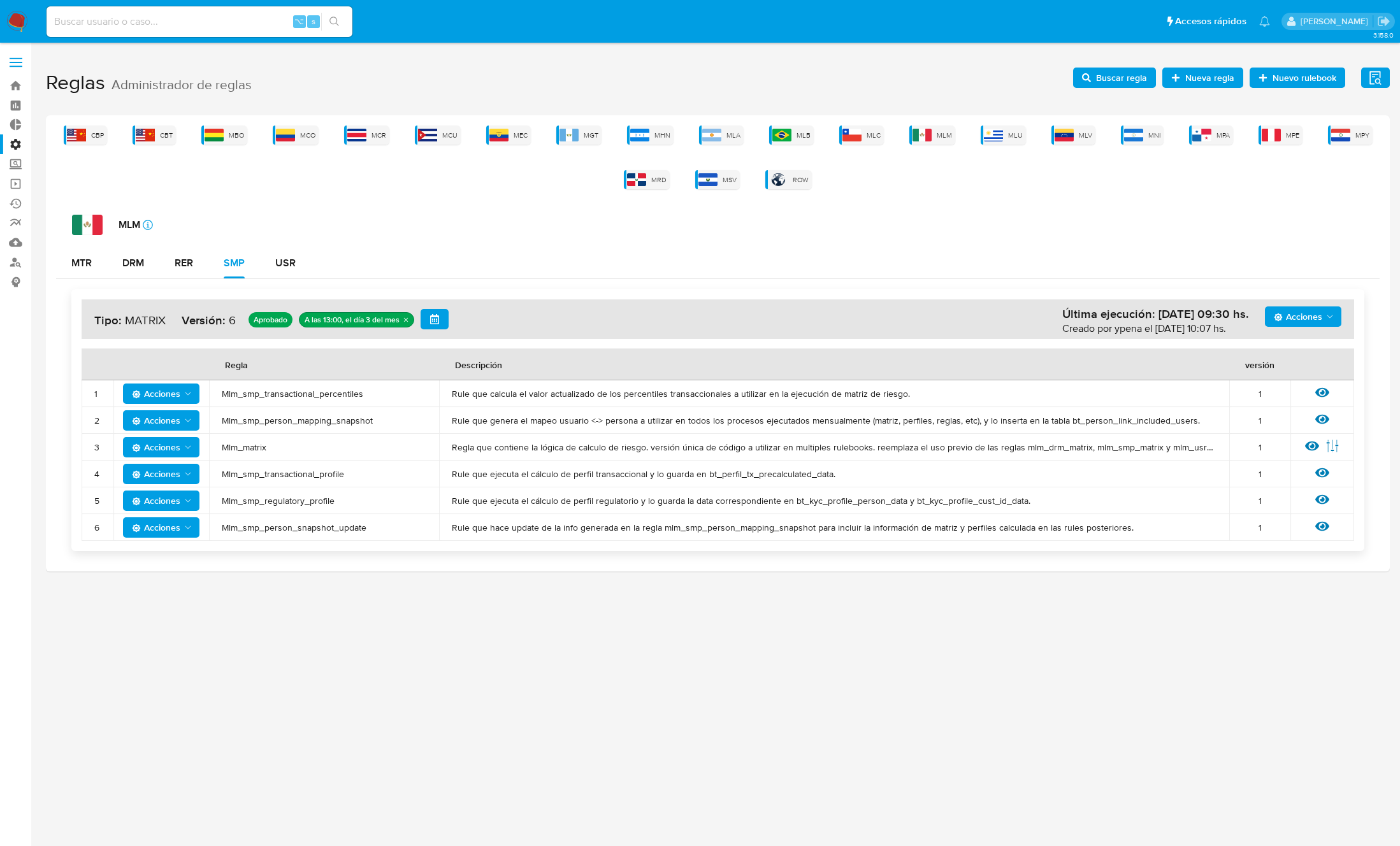
click at [270, 474] on span "Mlm_smp_transactional_profile" at bounding box center [324, 474] width 204 height 12
drag, startPoint x: 270, startPoint y: 474, endPoint x: 335, endPoint y: 470, distance: 65.1
click at [271, 474] on span "Mlm_smp_transactional_profile" at bounding box center [324, 474] width 204 height 12
click at [1113, 75] on span "Buscar regla" at bounding box center [1121, 77] width 51 height 21
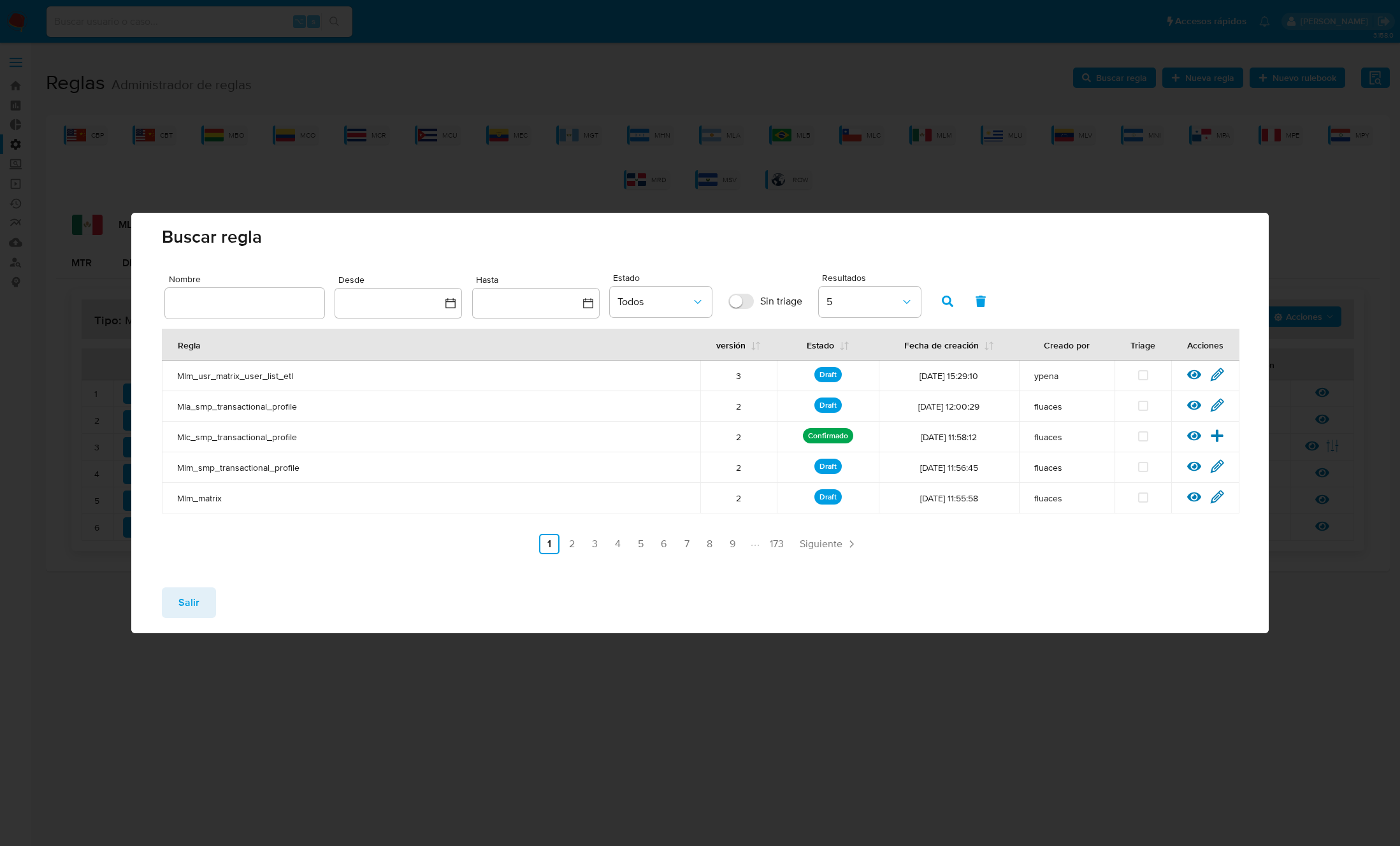
click at [265, 299] on input "text" at bounding box center [245, 303] width 159 height 17
type input "Mlm_smp_transactional_profile"
click at [944, 299] on icon "button" at bounding box center [948, 301] width 12 height 12
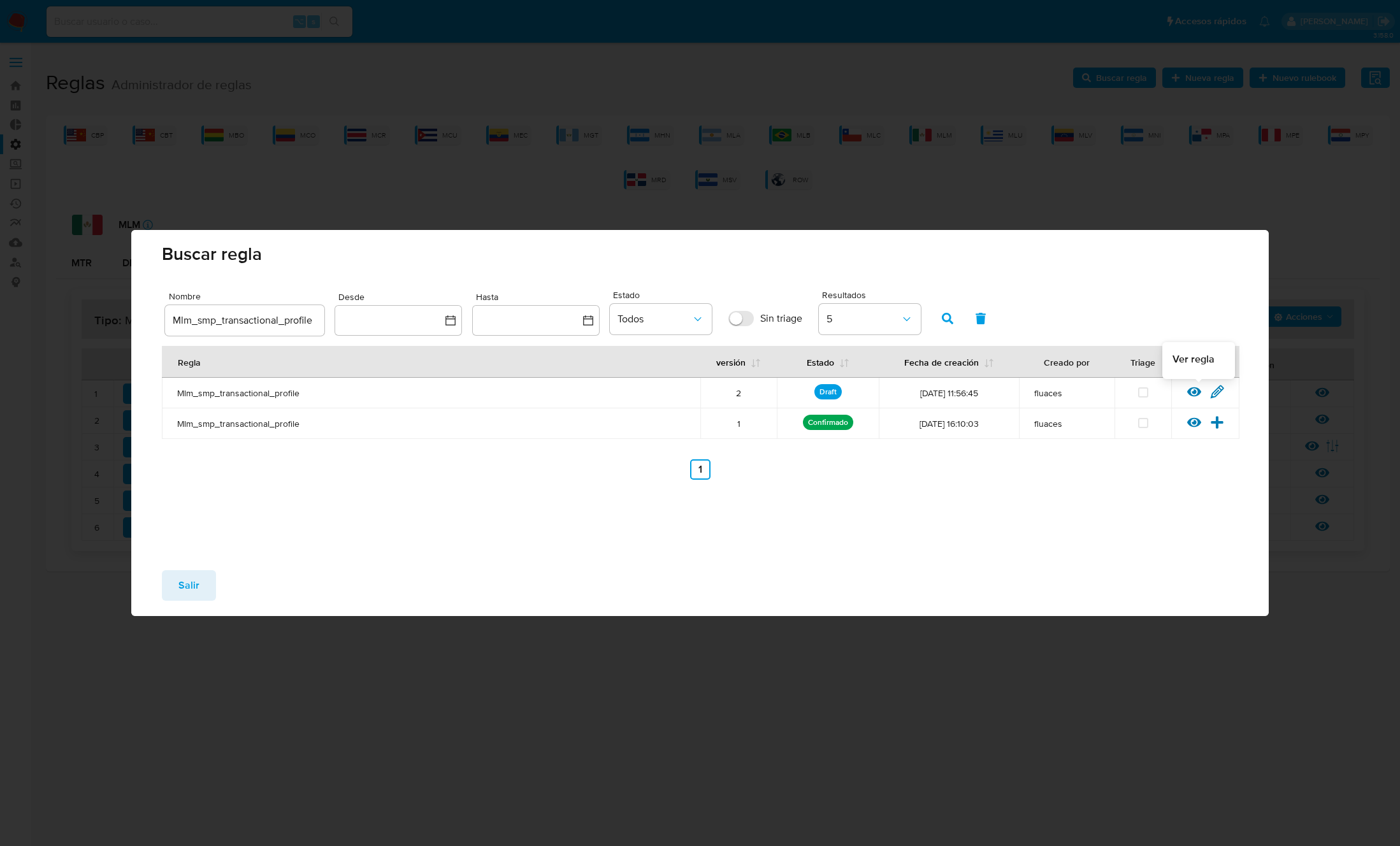
click at [1221, 389] on icon at bounding box center [1217, 391] width 12 height 12
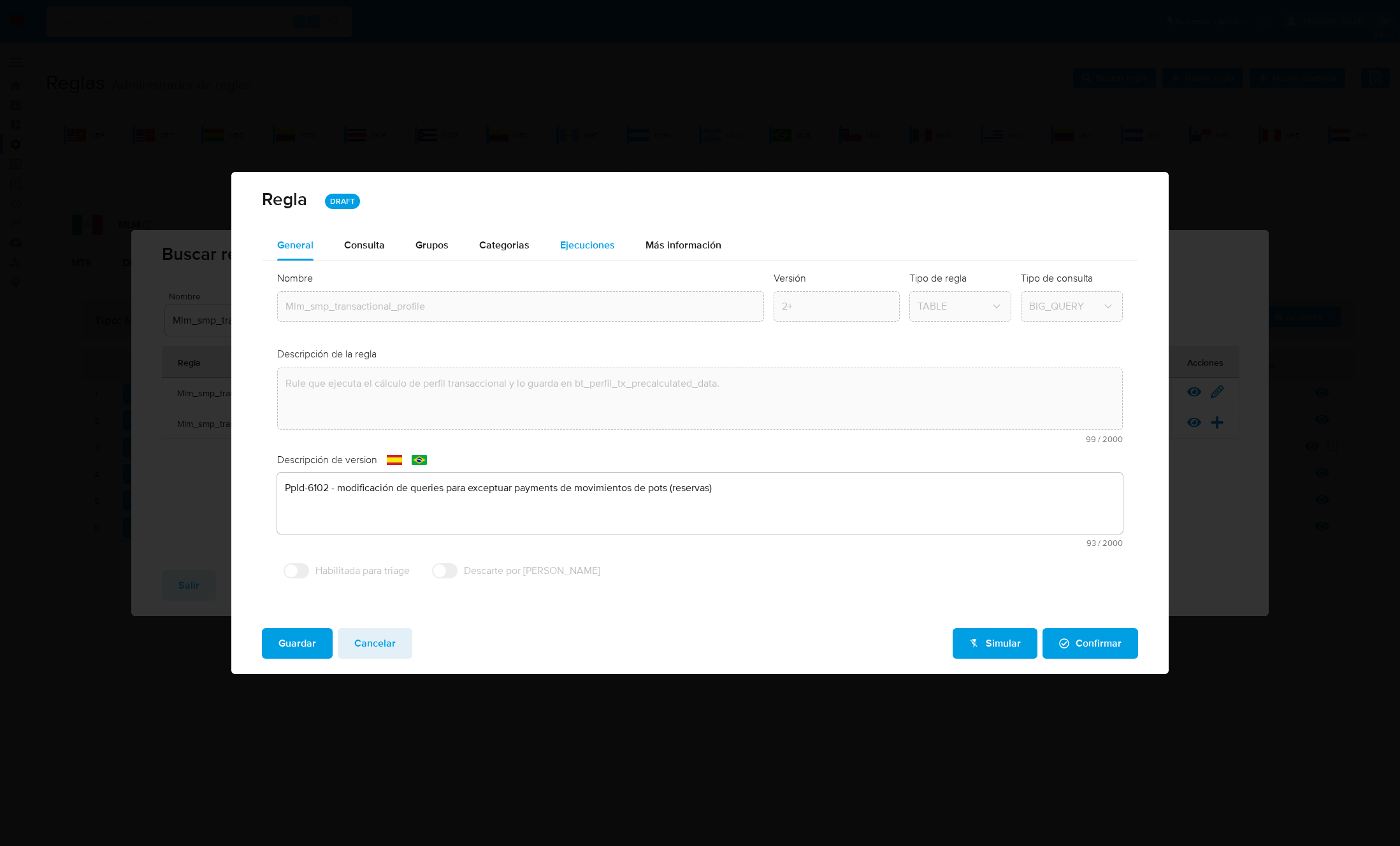
click at [563, 241] on span "Ejecuciones" at bounding box center [588, 245] width 55 height 15
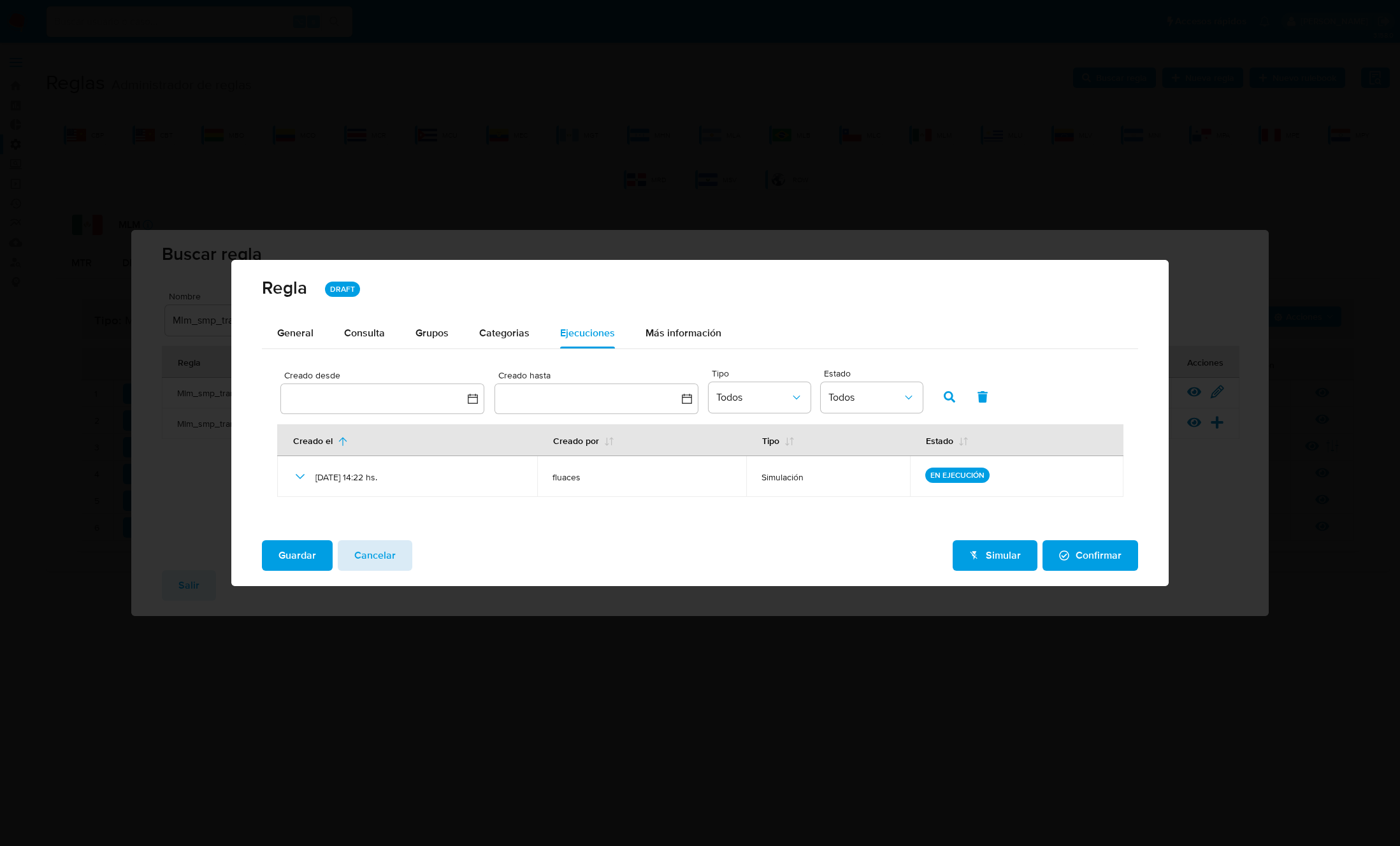
click at [382, 552] on span "Cancelar" at bounding box center [375, 556] width 41 height 28
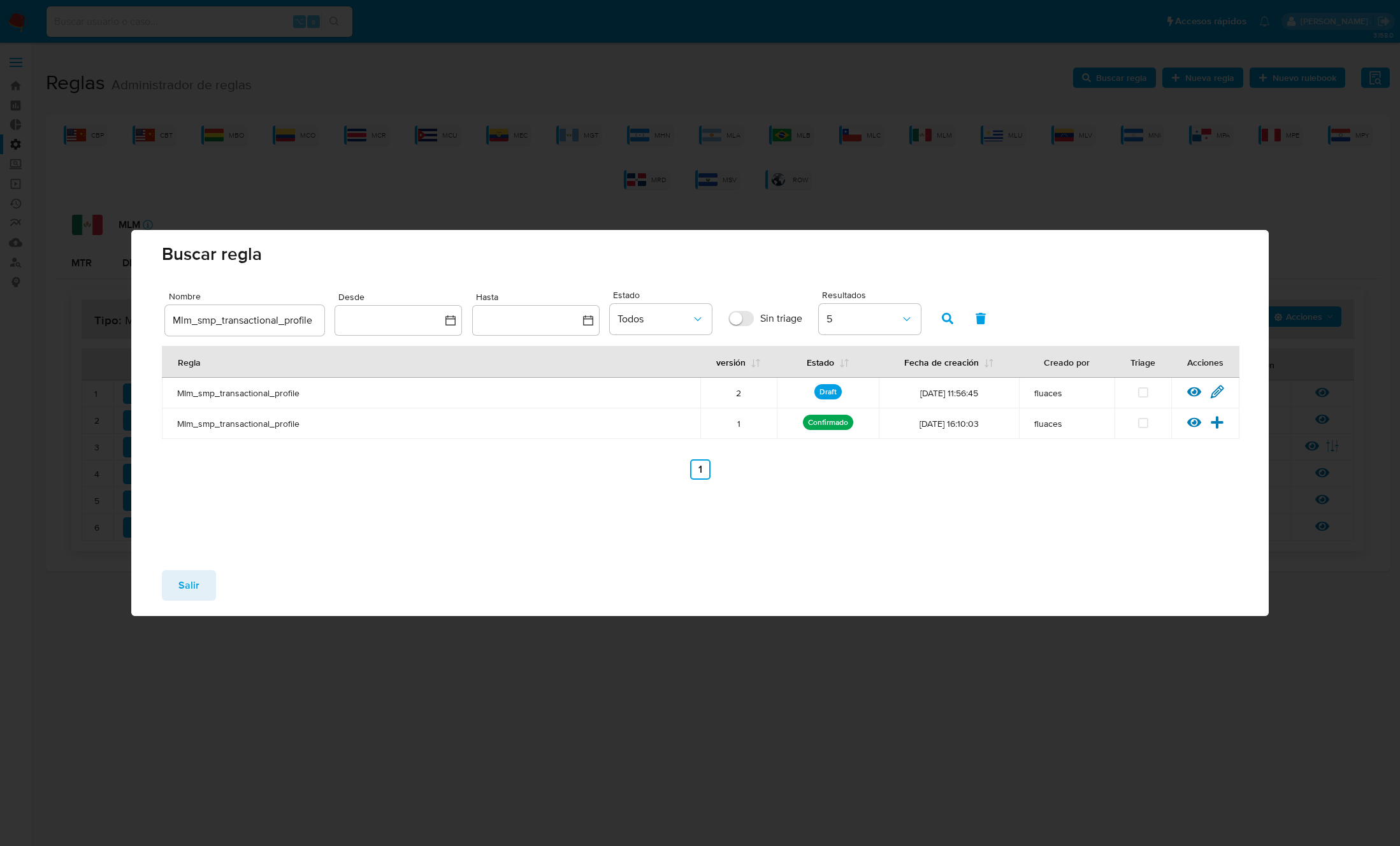
click at [202, 587] on button "Salir" at bounding box center [188, 585] width 54 height 31
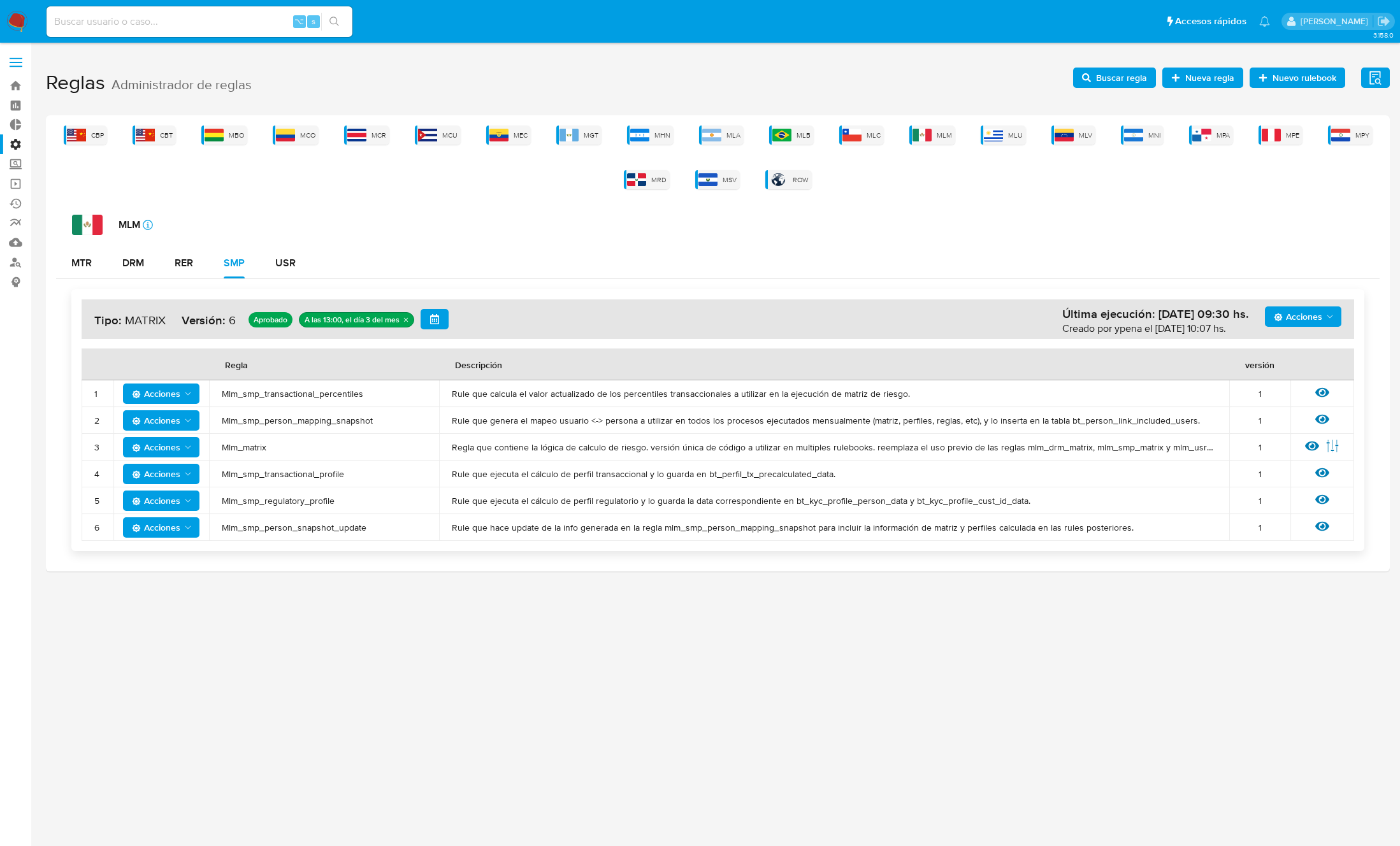
click at [268, 476] on span "Mlm_smp_transactional_profile" at bounding box center [324, 474] width 204 height 12
click at [1121, 79] on span "Buscar regla" at bounding box center [1121, 77] width 51 height 21
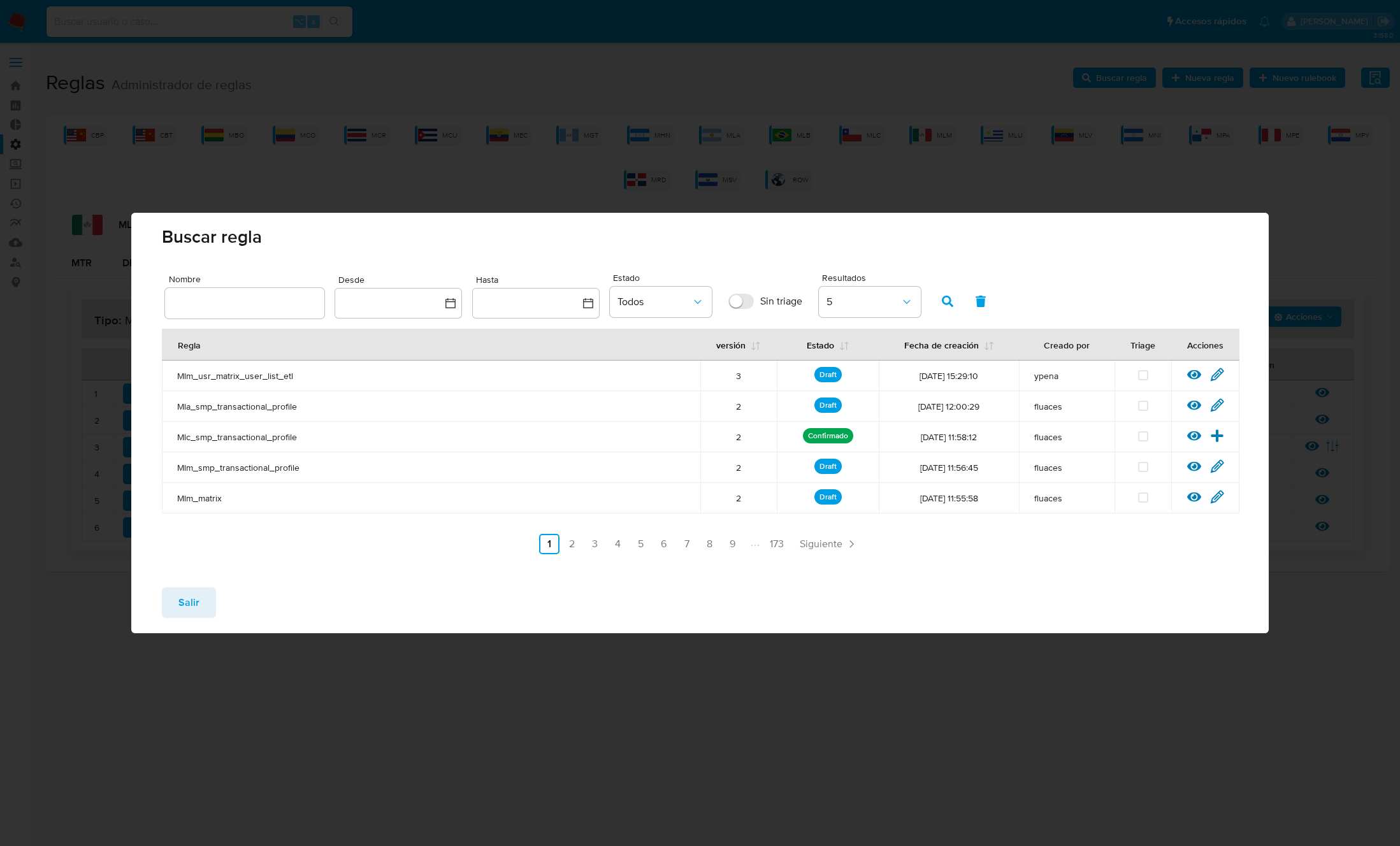
click at [260, 299] on input "text" at bounding box center [245, 303] width 159 height 17
type input "Mlm_smp_transactional_profile"
click at [944, 299] on icon "button" at bounding box center [948, 301] width 12 height 12
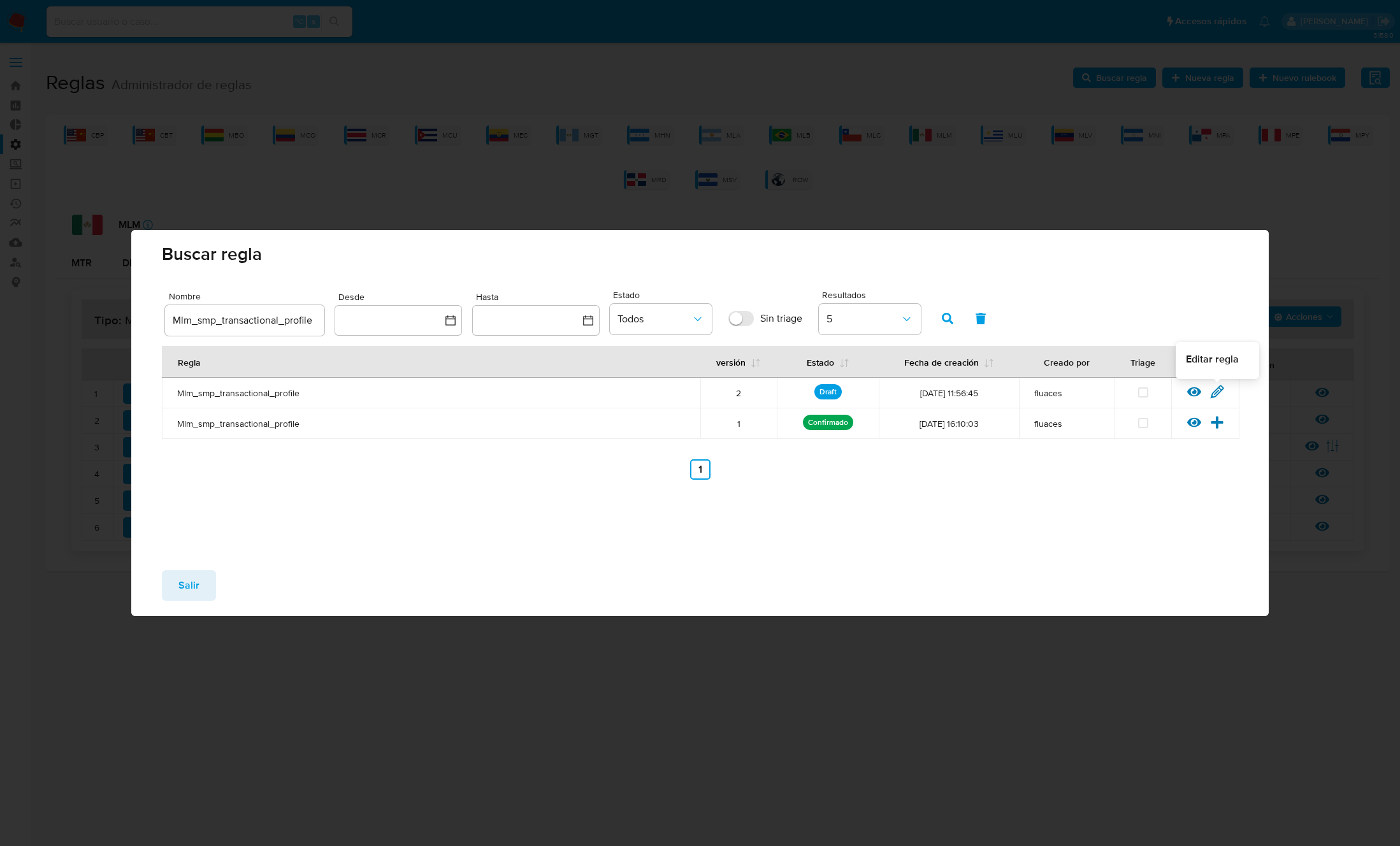
click at [1210, 391] on icon at bounding box center [1217, 391] width 14 height 14
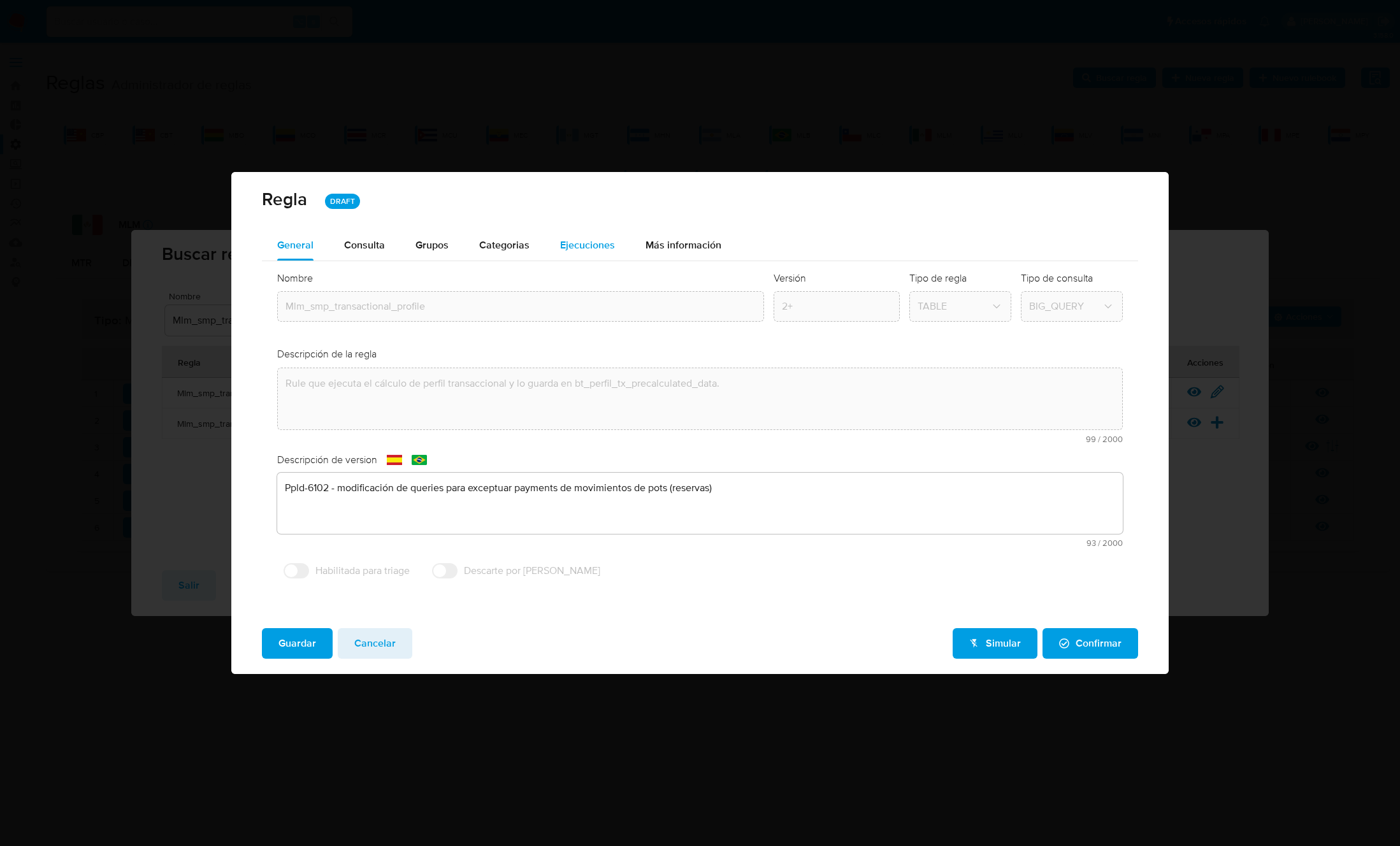
click at [591, 255] on div "Ejecuciones" at bounding box center [588, 245] width 55 height 31
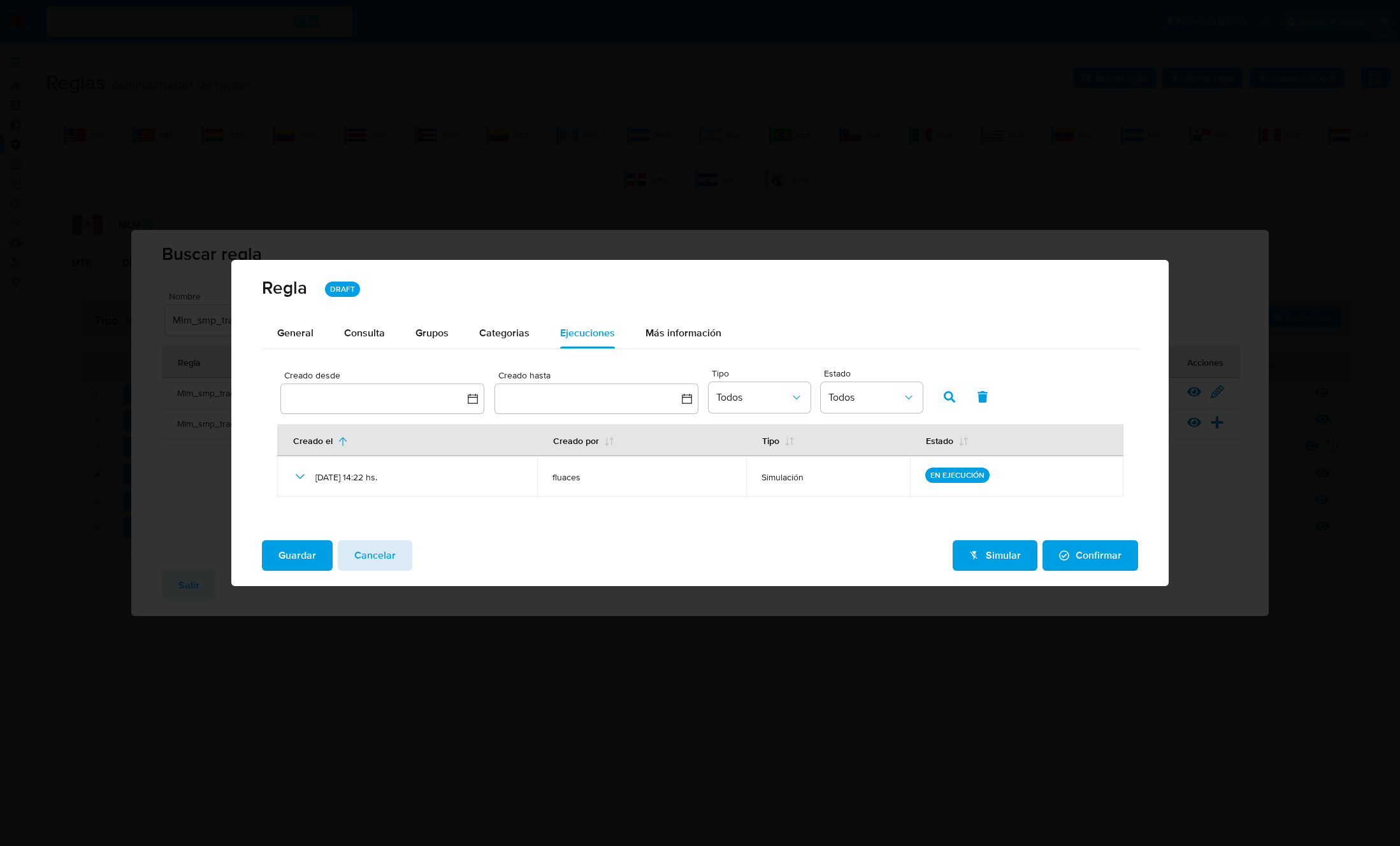
click at [369, 556] on span "Cancelar" at bounding box center [375, 556] width 41 height 28
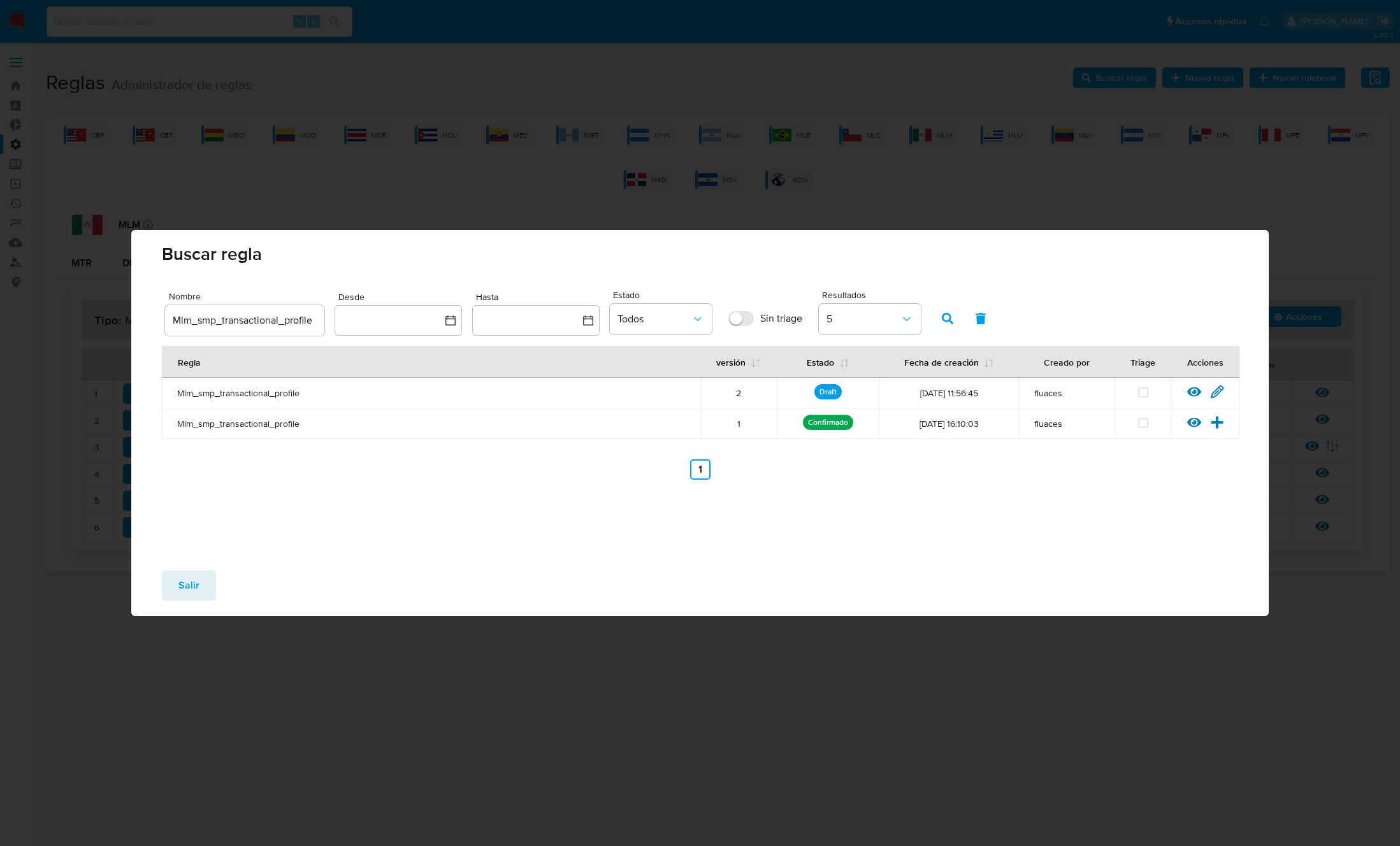
drag, startPoint x: 191, startPoint y: 576, endPoint x: 278, endPoint y: 483, distance: 127.3
click at [191, 576] on span "Salir" at bounding box center [188, 586] width 21 height 28
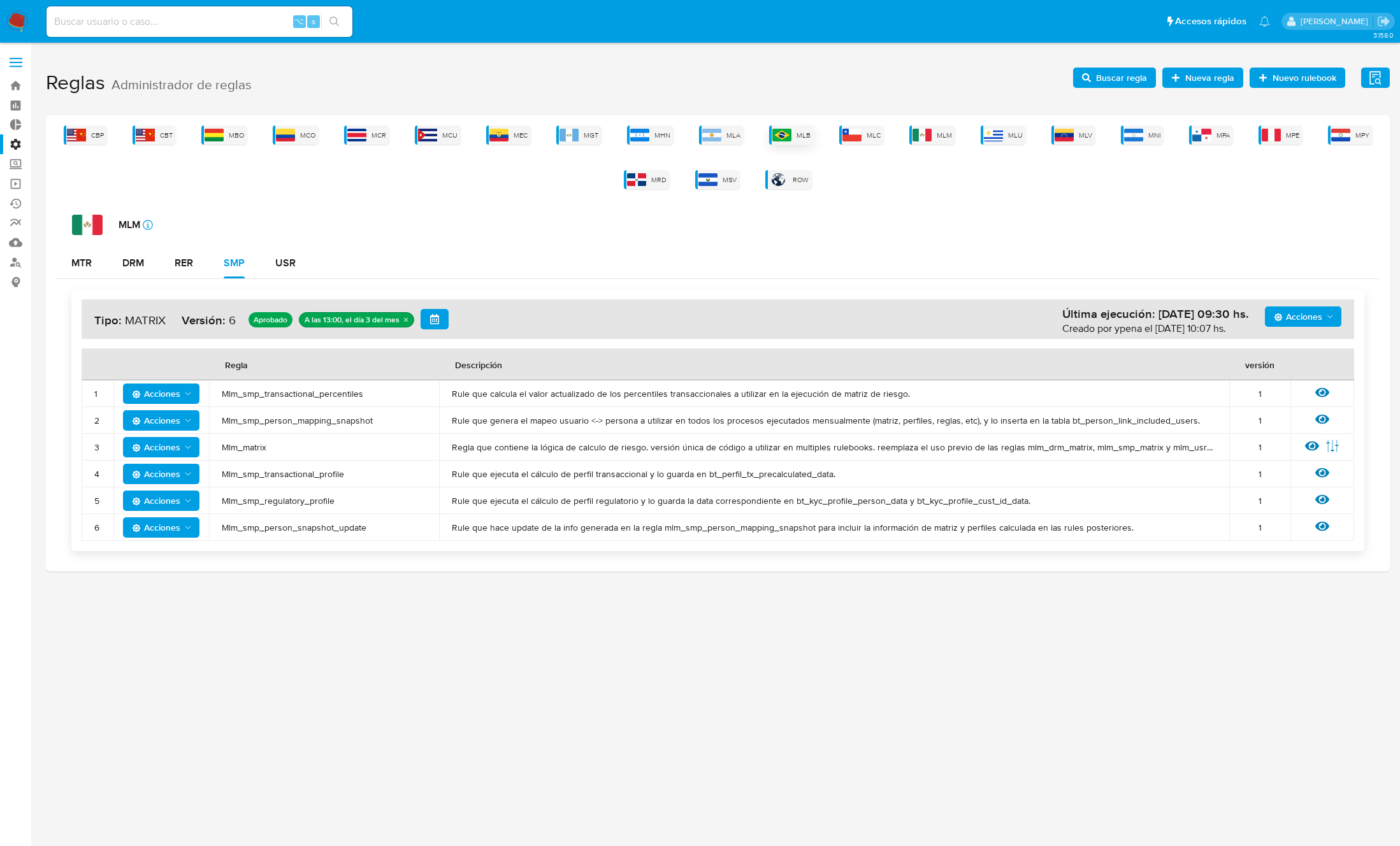
click at [800, 134] on span "MLB" at bounding box center [803, 135] width 14 height 10
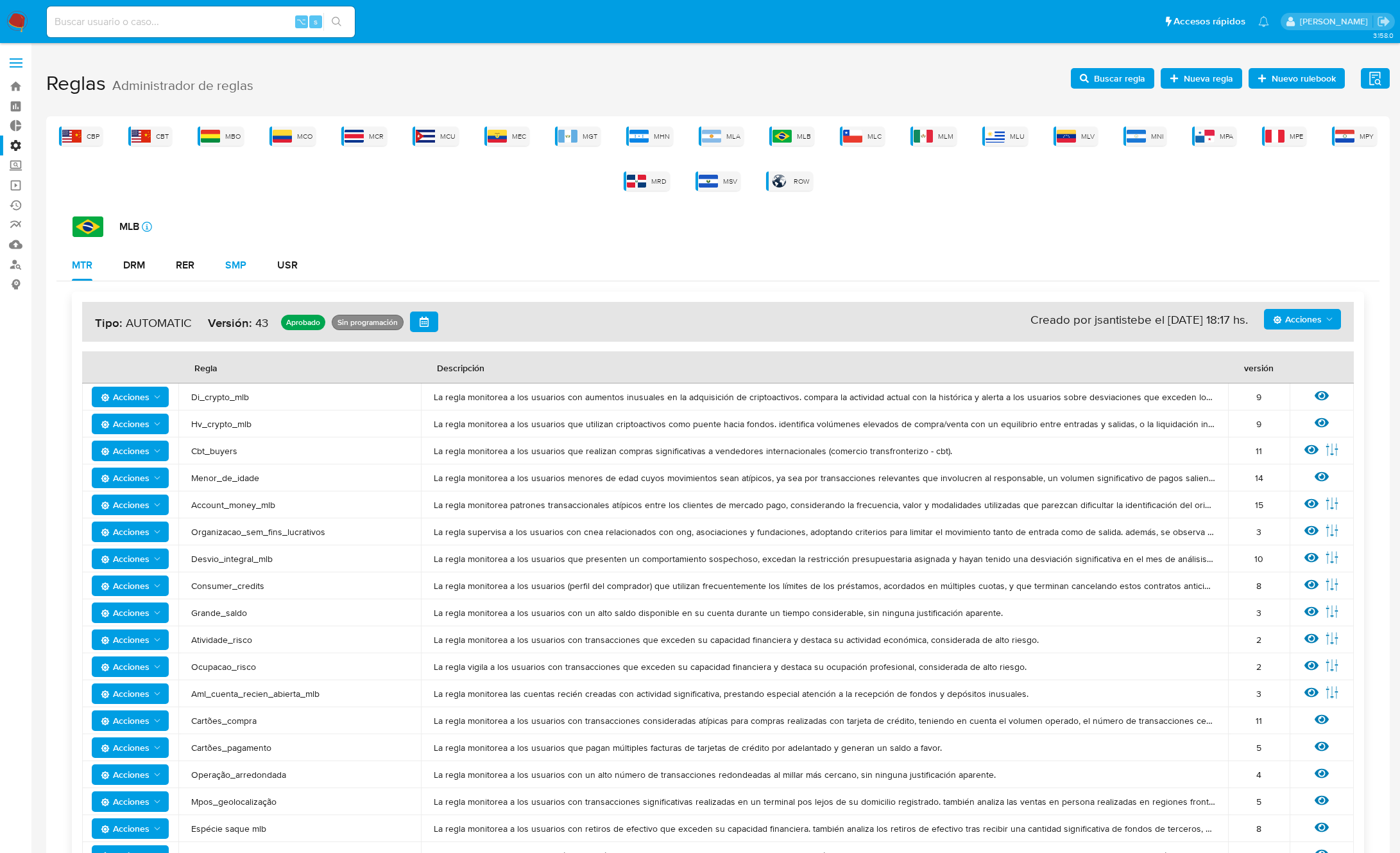
click at [235, 269] on div "SMP" at bounding box center [236, 265] width 21 height 10
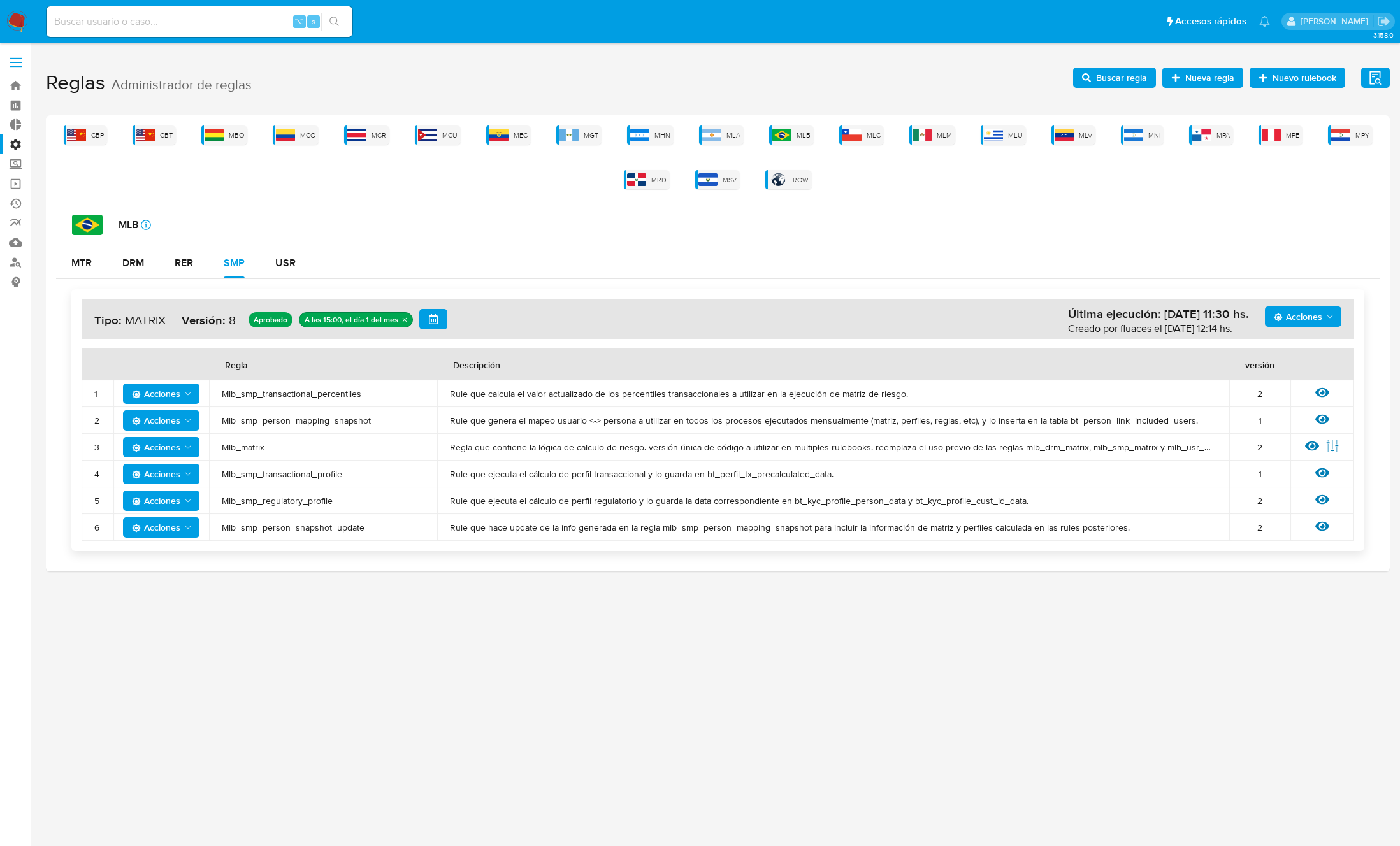
click at [285, 499] on span "Mlb_smp_regulatory_profile" at bounding box center [323, 501] width 202 height 12
click at [303, 479] on td "Mlb_smp_transactional_profile" at bounding box center [323, 474] width 228 height 27
click at [288, 473] on span "Mlb_smp_transactional_profile" at bounding box center [323, 474] width 202 height 12
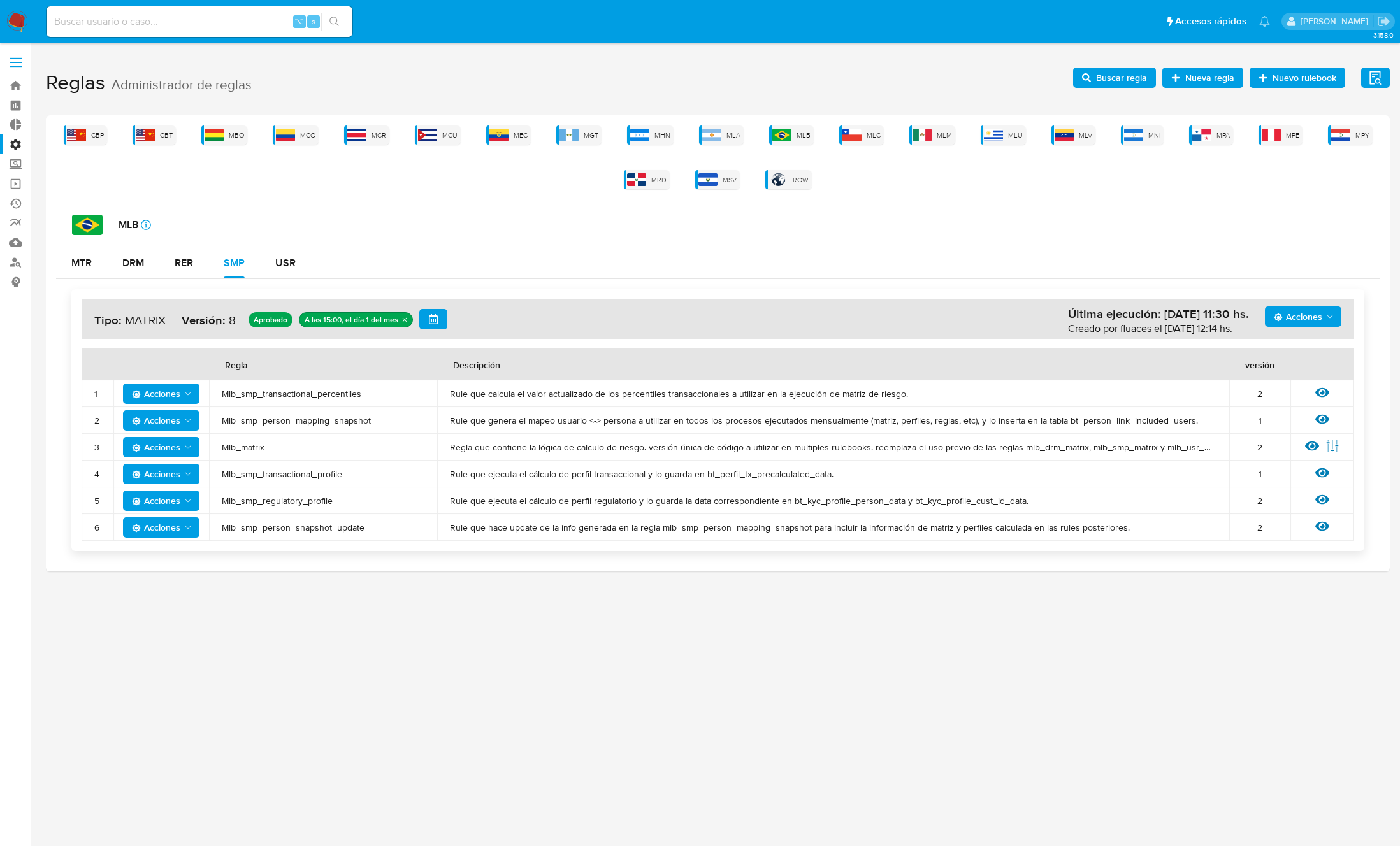
click at [288, 473] on span "Mlb_smp_transactional_profile" at bounding box center [323, 474] width 202 height 12
click at [1094, 72] on span "Buscar regla" at bounding box center [1115, 77] width 65 height 17
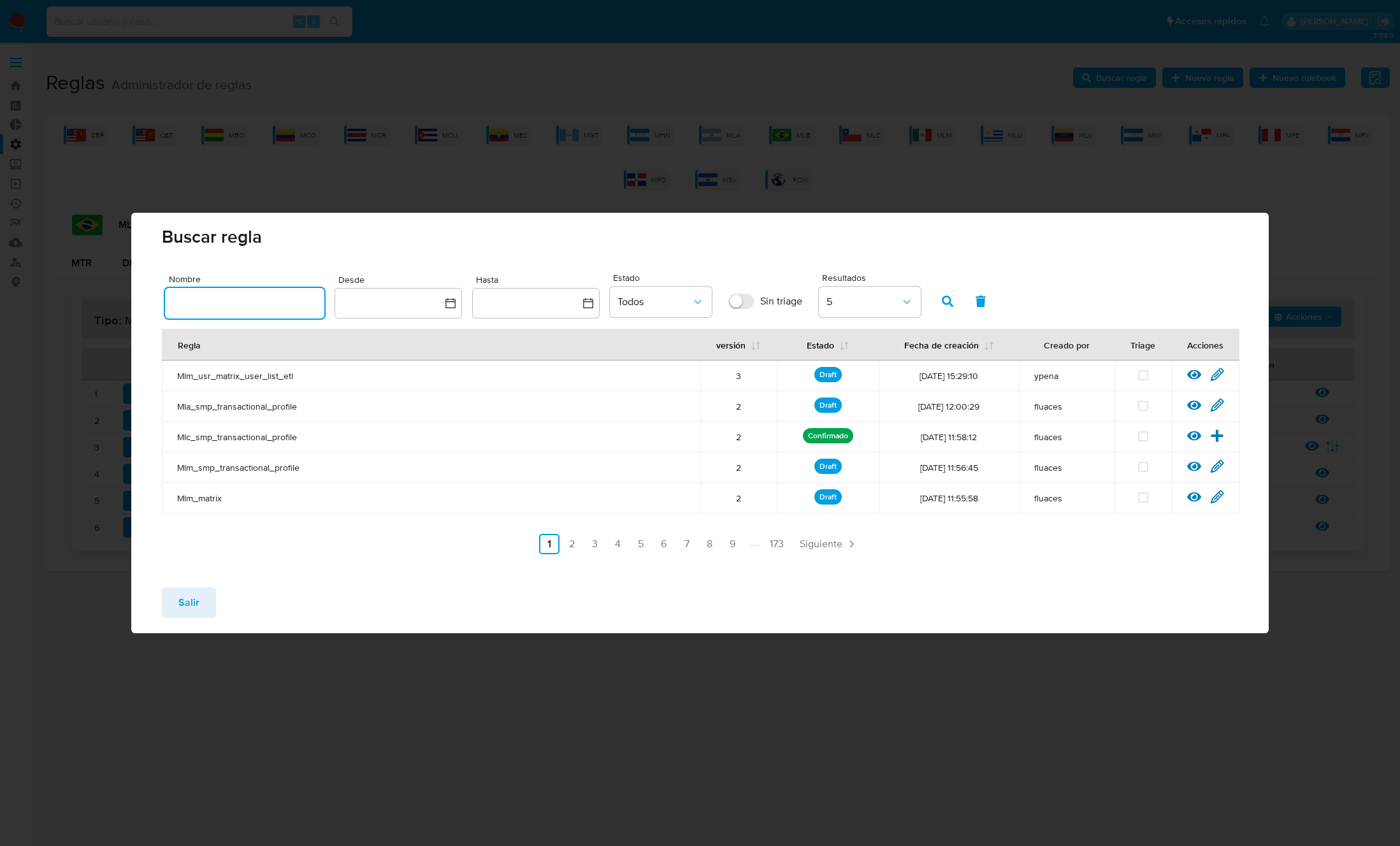
click at [287, 300] on input "text" at bounding box center [245, 303] width 159 height 17
type input "Mlb_smp_transactional_profile"
click at [959, 292] on button "button" at bounding box center [948, 301] width 33 height 31
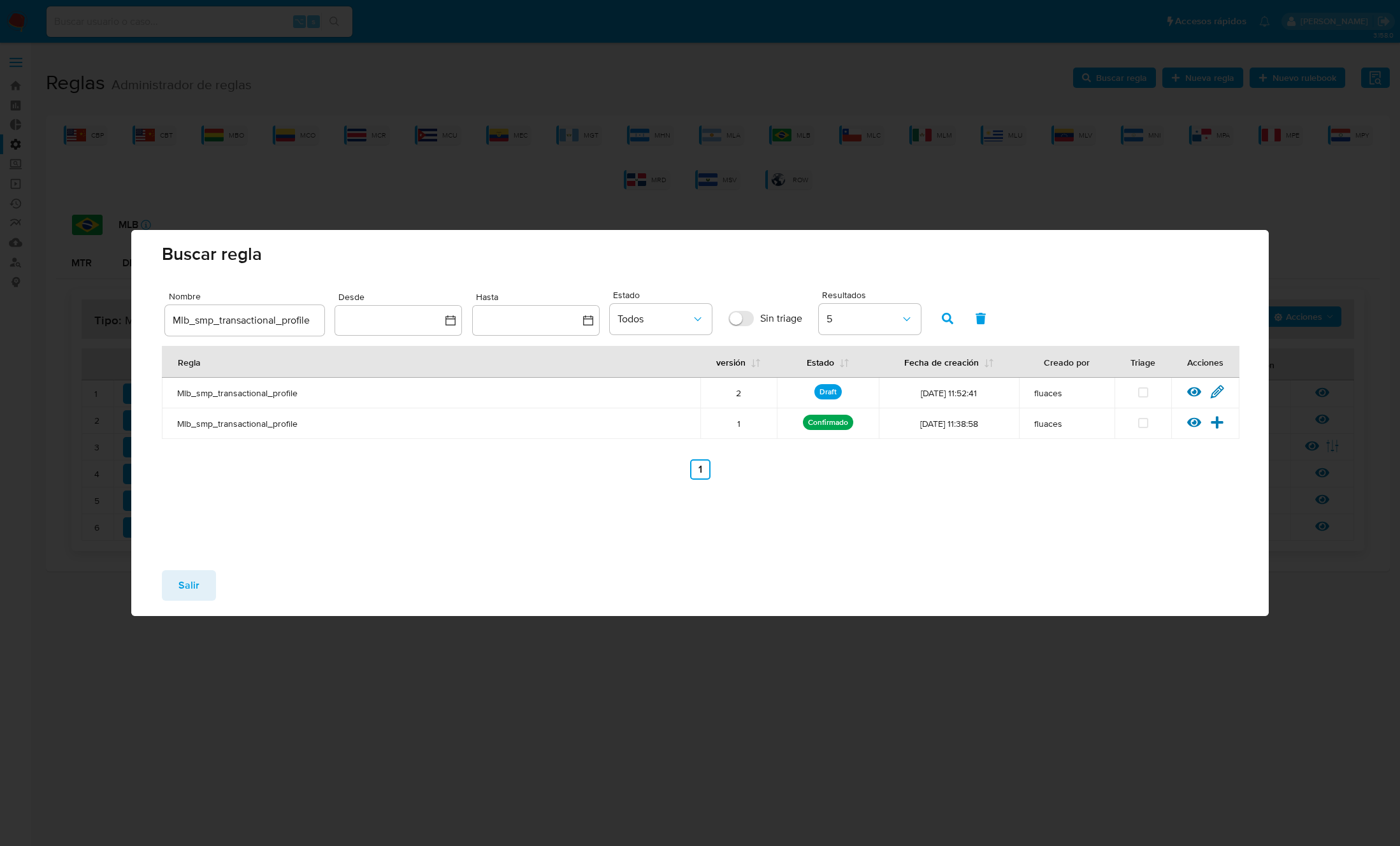
click at [1217, 393] on icon at bounding box center [1217, 391] width 12 height 12
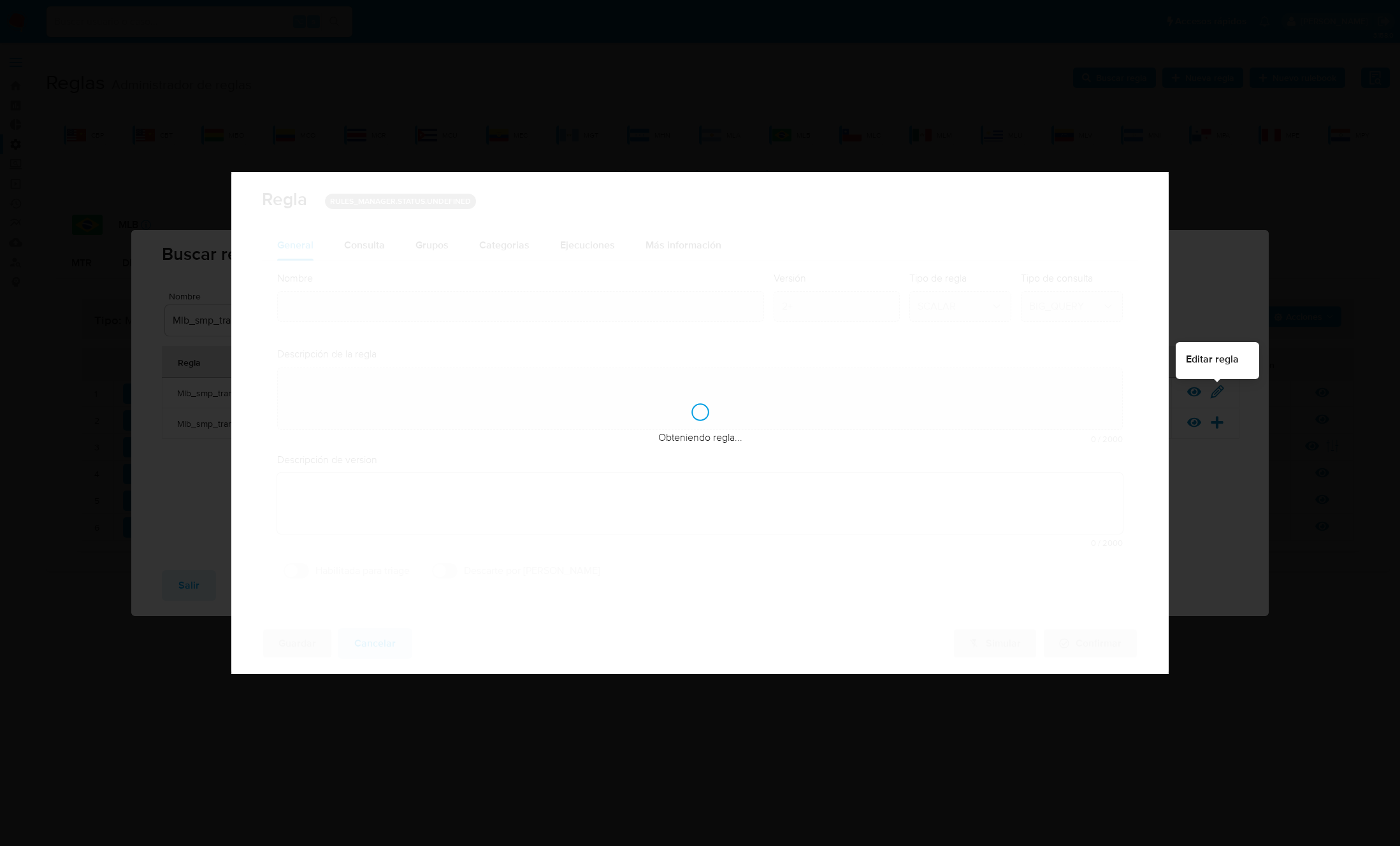
type input "Mlb_smp_transactional_profile"
type textarea "Rule que ejecuta el cálculo de perfil transaccional y lo guarda en bt_perfil_tx…"
type textarea "Ppld-6102 - modificación de queries para exceptuar payments de movimientos de p…"
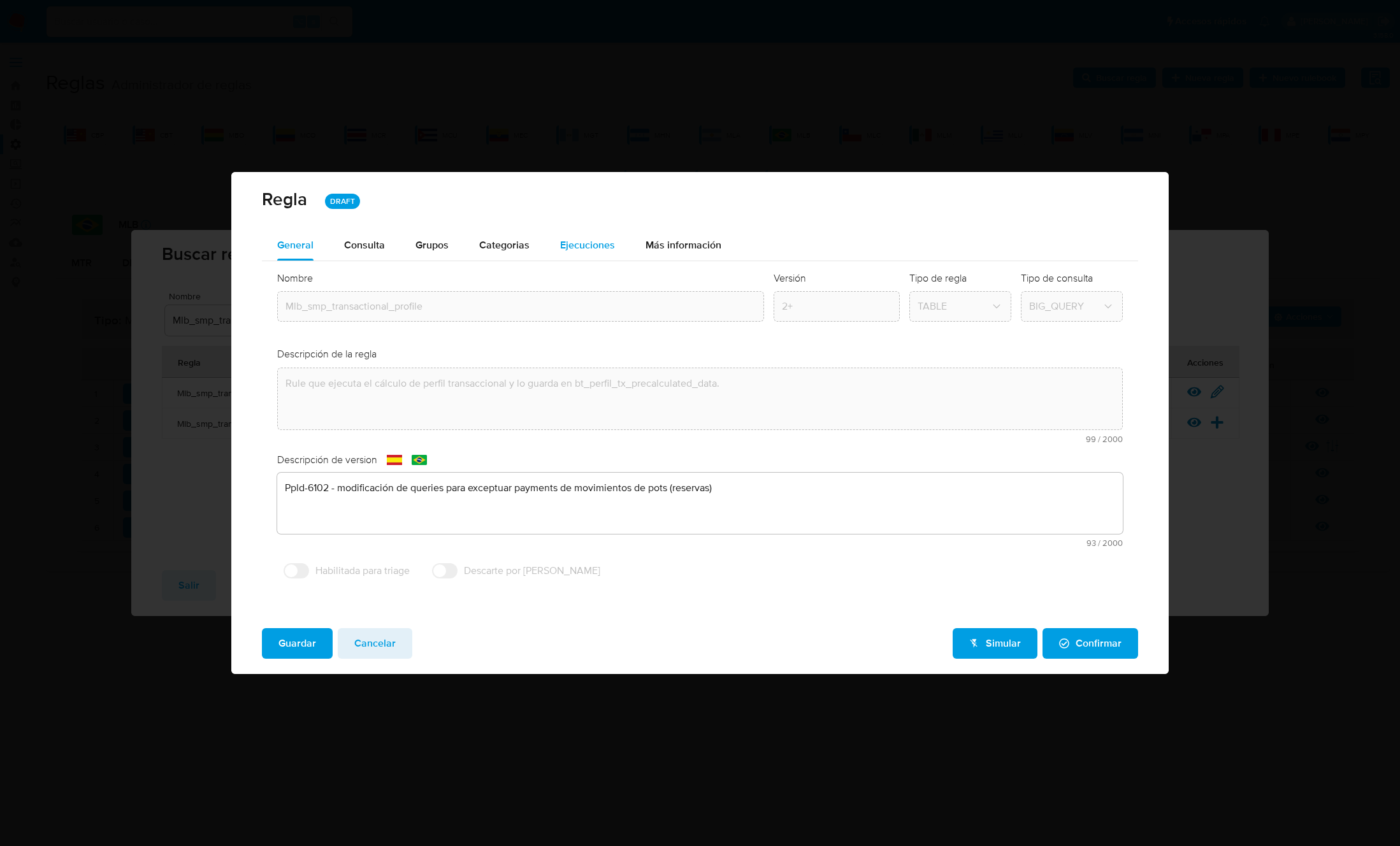
click at [563, 243] on span "Ejecuciones" at bounding box center [588, 245] width 55 height 15
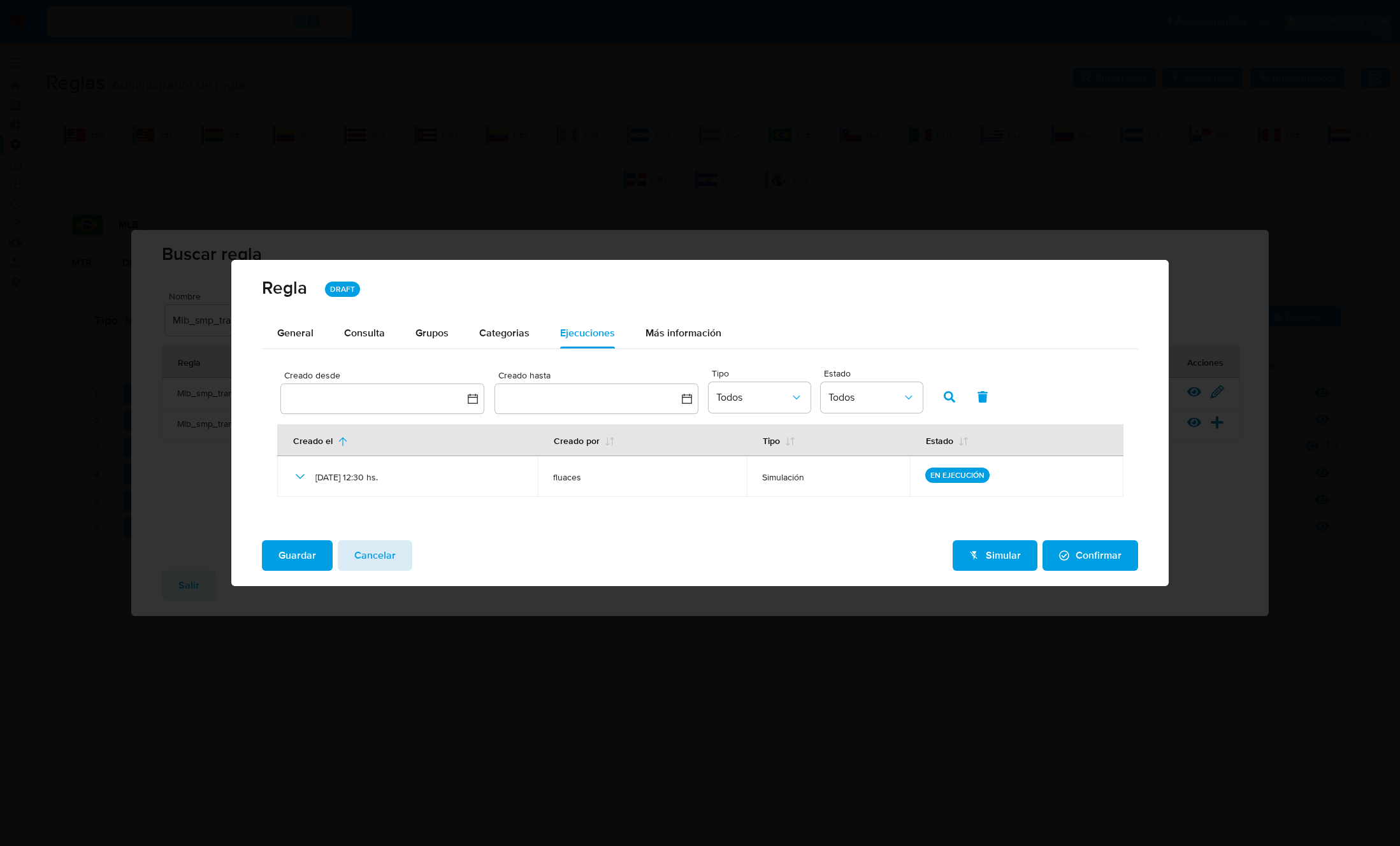
click at [383, 554] on span "Cancelar" at bounding box center [375, 556] width 41 height 28
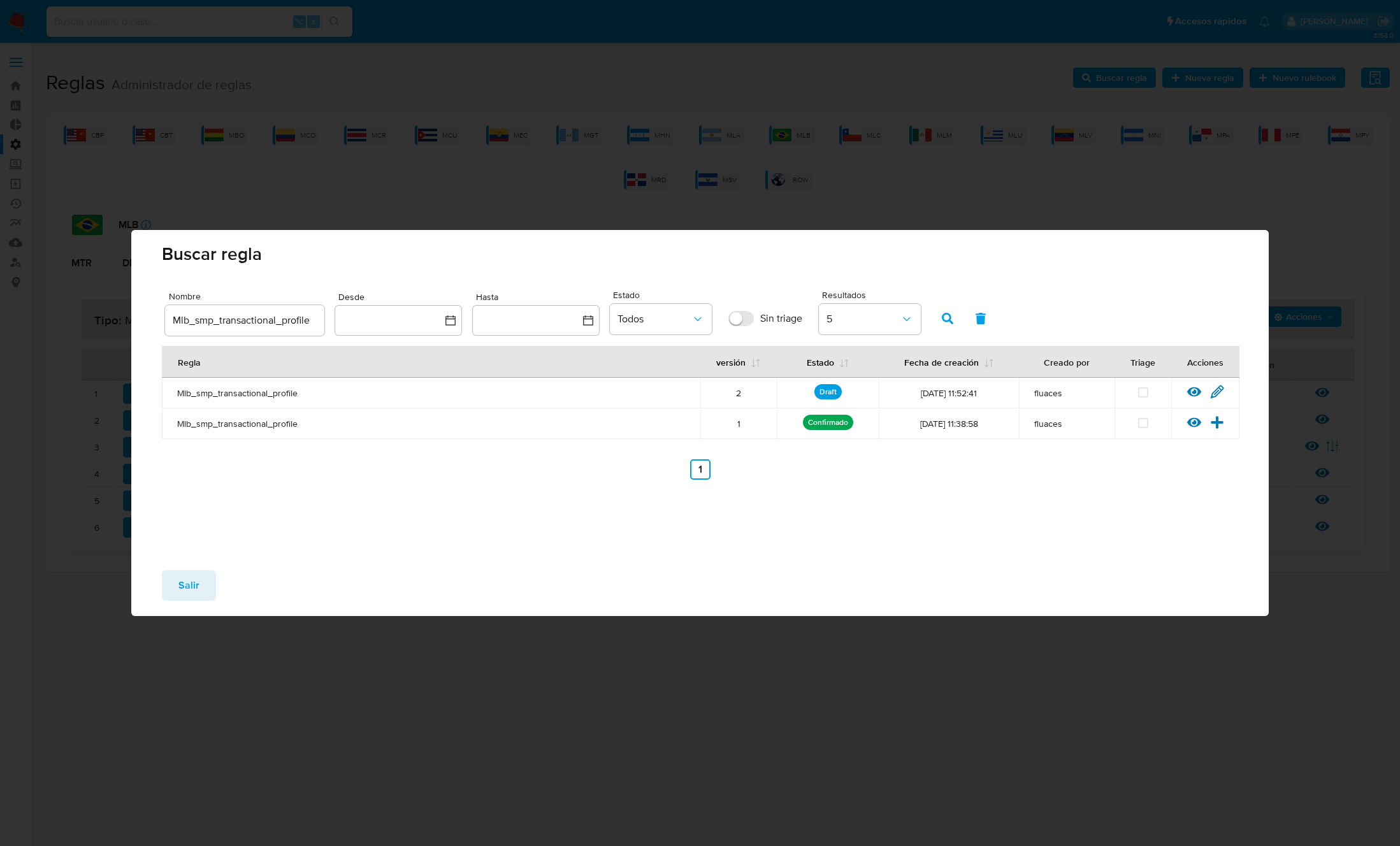
click at [191, 591] on span "Salir" at bounding box center [188, 586] width 21 height 28
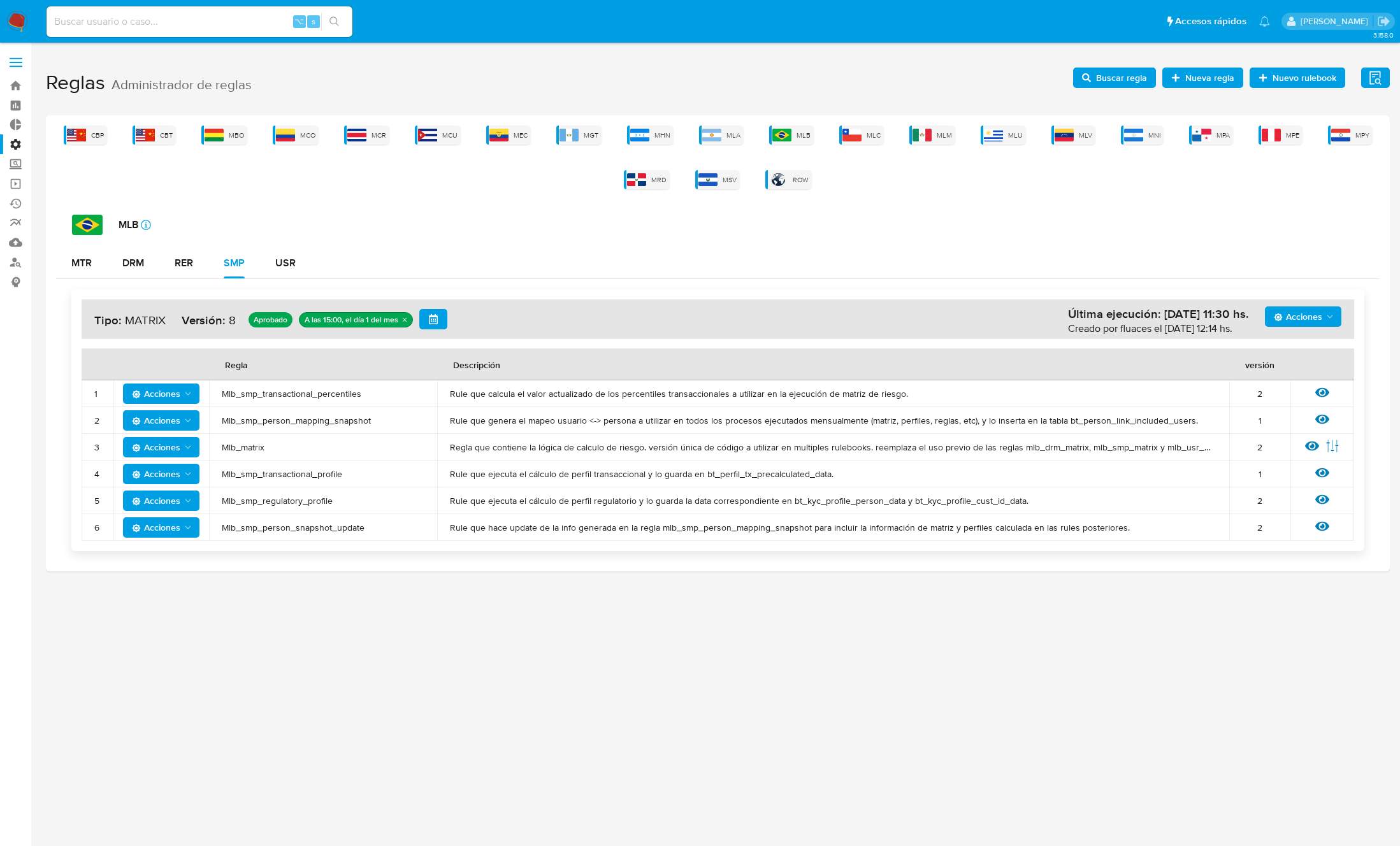
drag, startPoint x: 1145, startPoint y: 528, endPoint x: 452, endPoint y: 392, distance: 706.2
click at [452, 392] on tbody "1 Acciones Mlb_smp_transactional_percentiles Rule que calcula el valor actualiz…" at bounding box center [717, 459] width 1272 height 160
click at [212, 388] on td "Mlb_smp_transactional_percentiles" at bounding box center [323, 393] width 228 height 27
drag, startPoint x: 218, startPoint y: 391, endPoint x: 1357, endPoint y: 531, distance: 1147.6
click at [1357, 531] on div "Acciones Última ejecución: 01/09/2025 11:30 hs. Creado por fluaces el 28/08/202…" at bounding box center [718, 421] width 1293 height 262
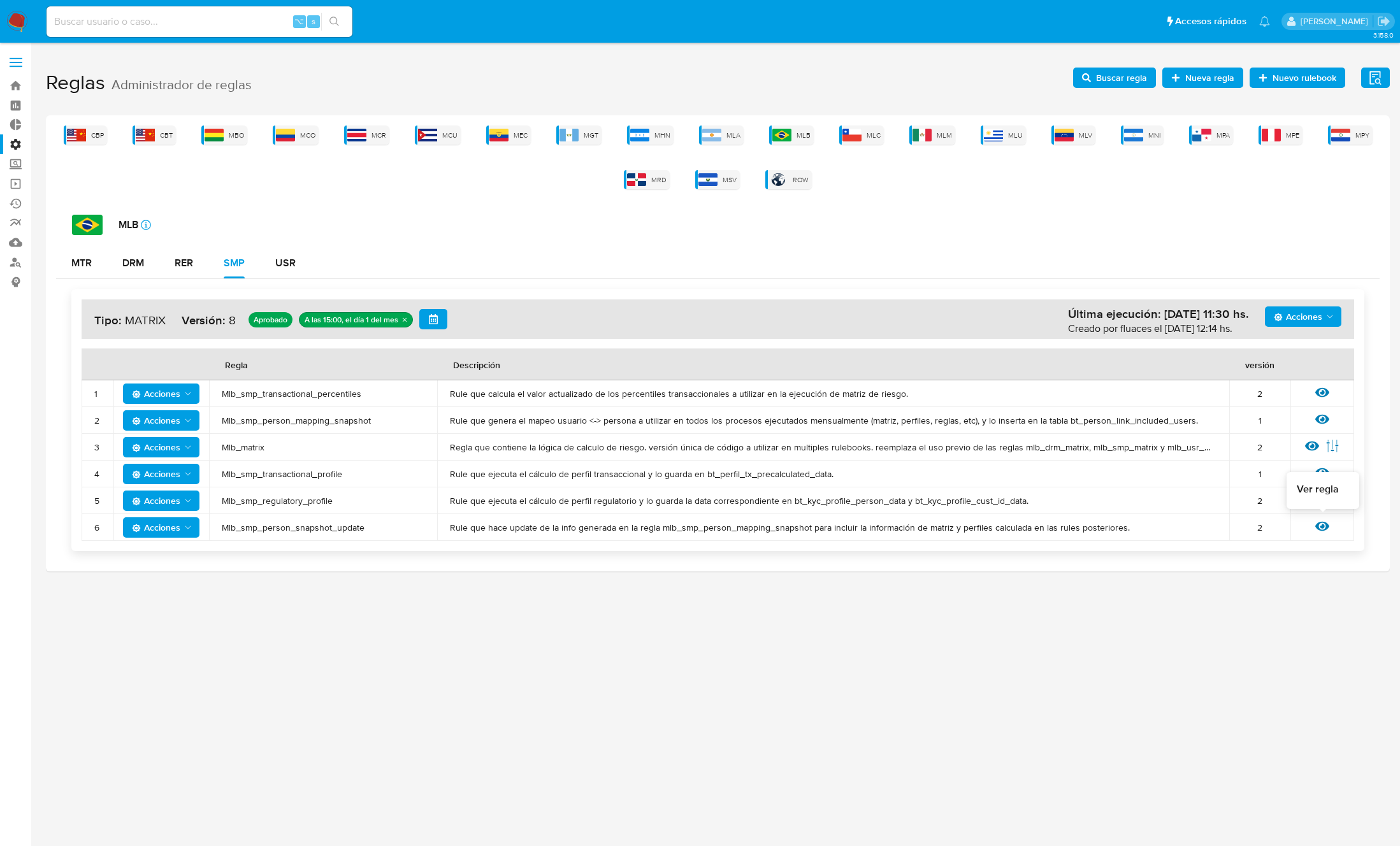
click at [602, 582] on div "3.158.0" at bounding box center [717, 444] width 1344 height 786
click at [729, 136] on span "MLA" at bounding box center [733, 135] width 14 height 10
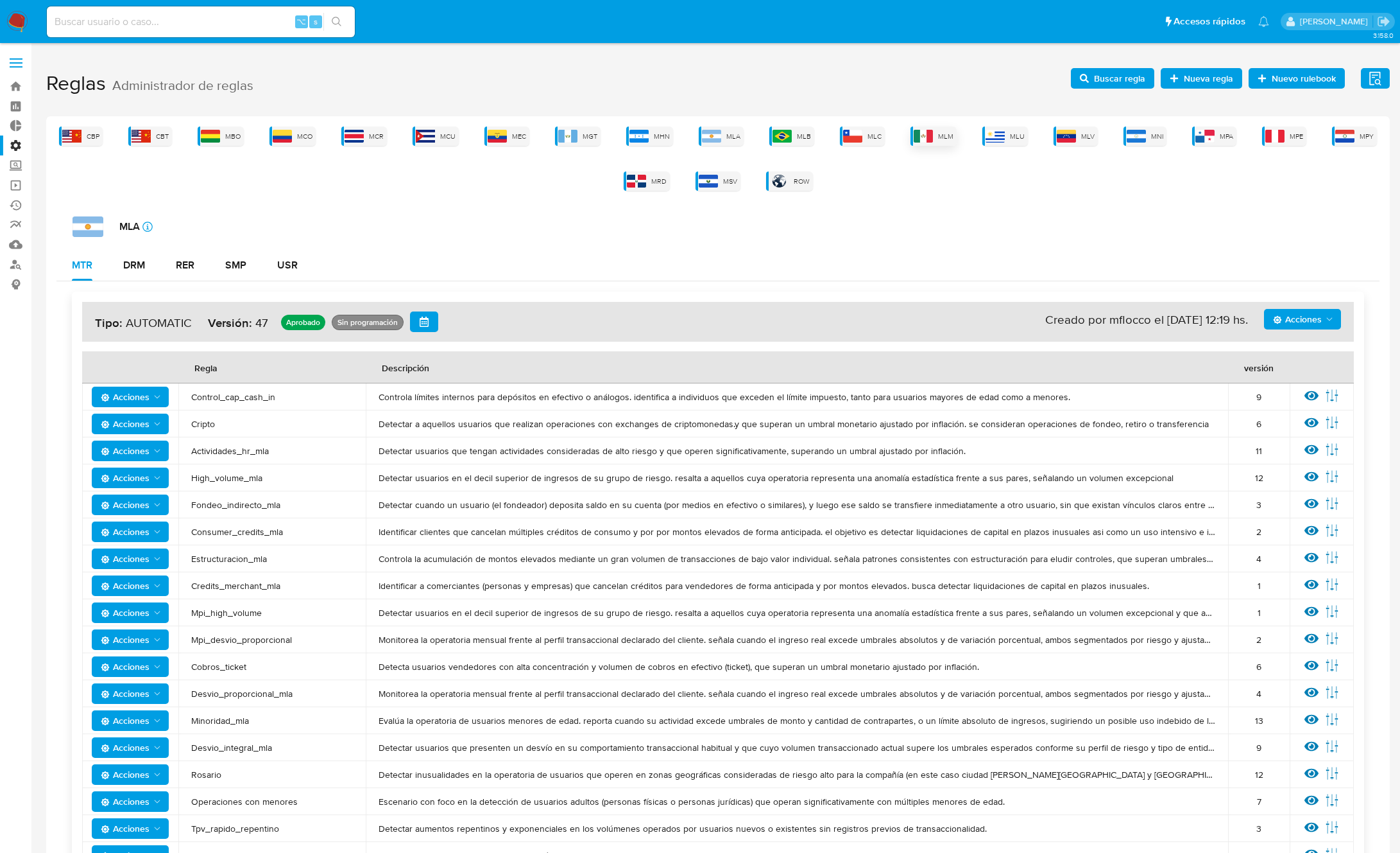
click at [929, 138] on img at bounding box center [923, 135] width 19 height 13
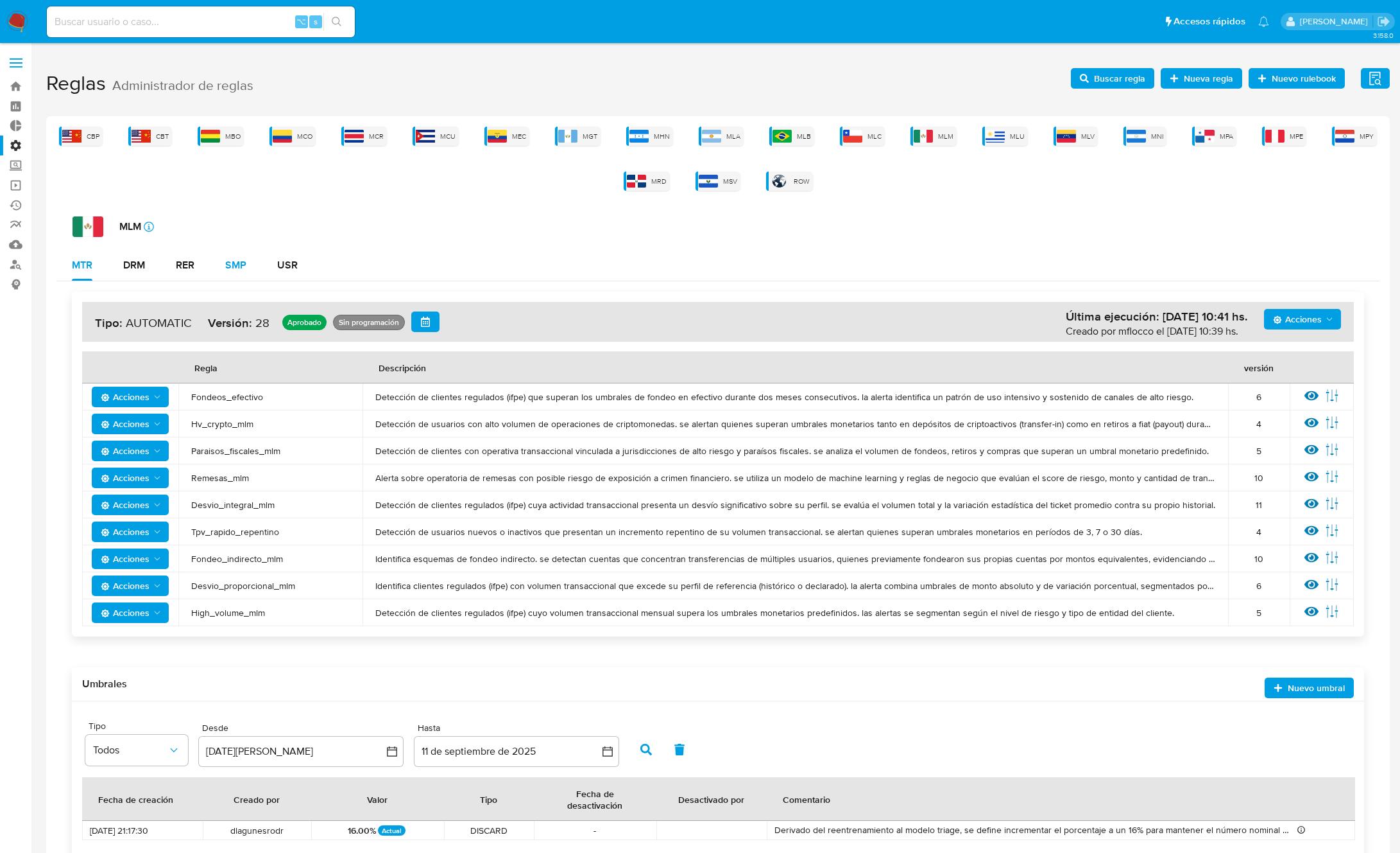
click at [224, 260] on button "SMP" at bounding box center [236, 265] width 52 height 31
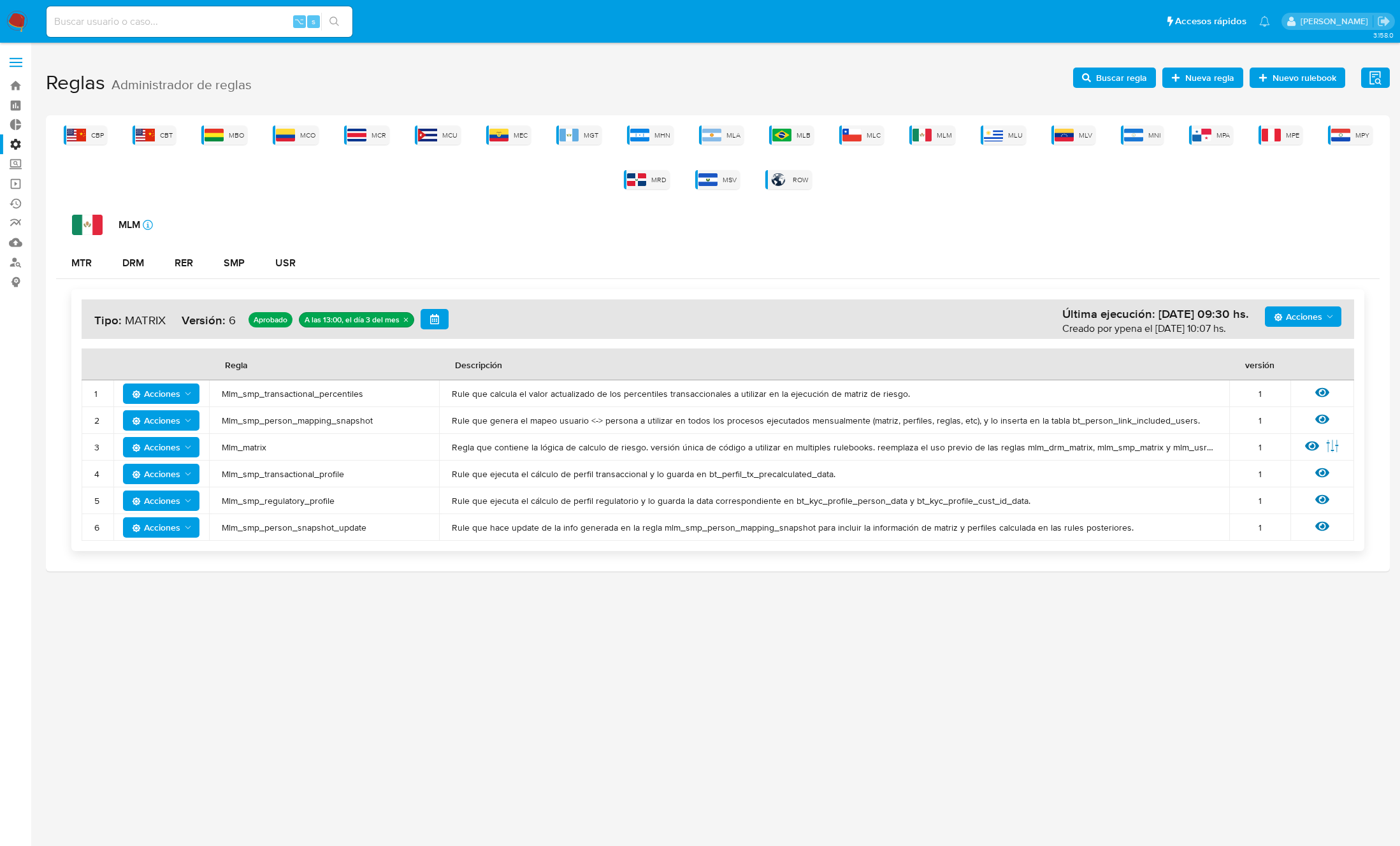
click at [300, 507] on td "Mlm_smp_regulatory_profile" at bounding box center [324, 500] width 230 height 27
click at [306, 473] on span "Mlm_smp_transactional_profile" at bounding box center [324, 474] width 204 height 12
click at [1123, 78] on span "Buscar regla" at bounding box center [1121, 77] width 51 height 21
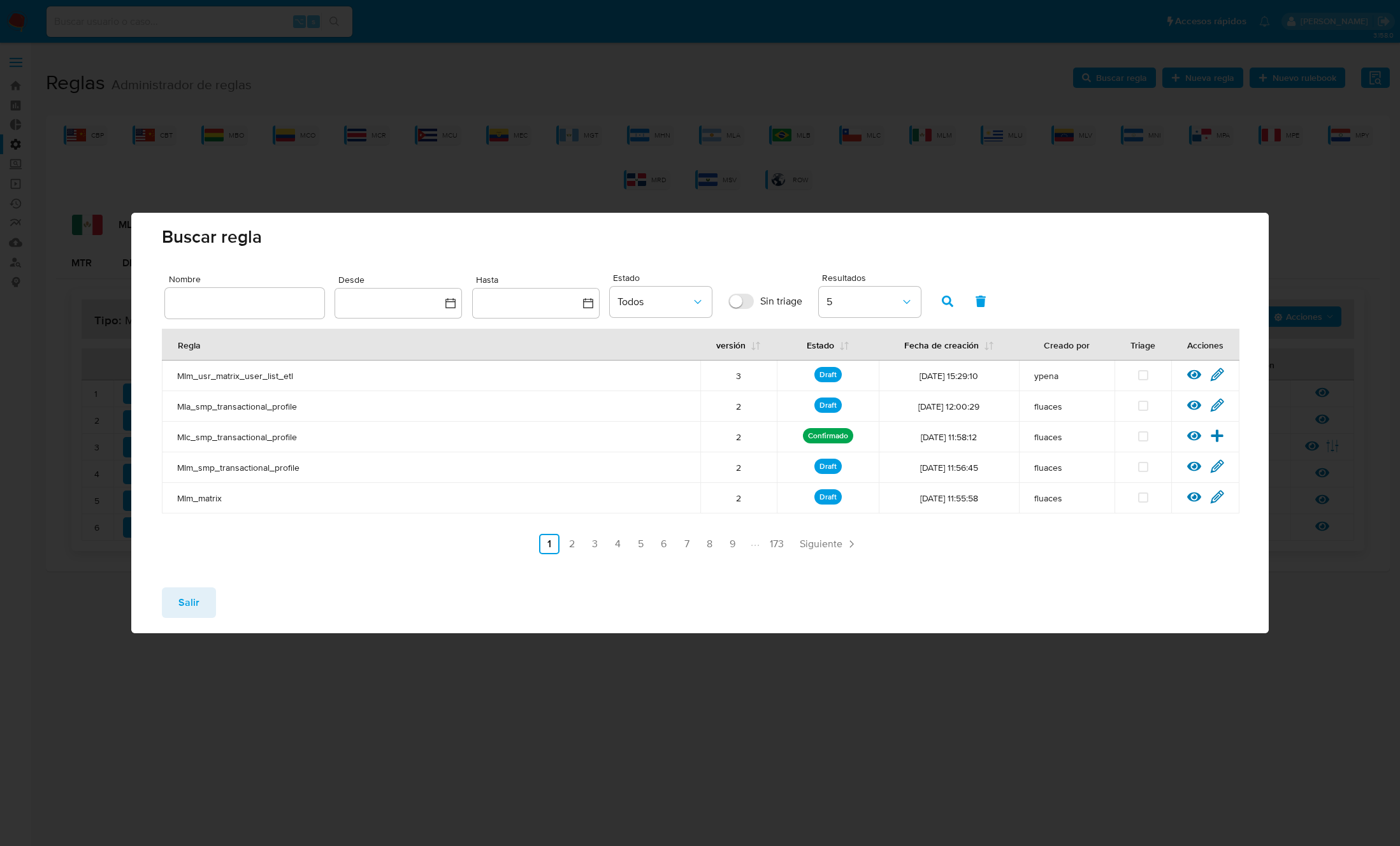
click at [239, 303] on input "text" at bounding box center [245, 303] width 159 height 17
type input "Mlm_smp_transactional_profile"
click at [954, 300] on button "button" at bounding box center [948, 301] width 33 height 31
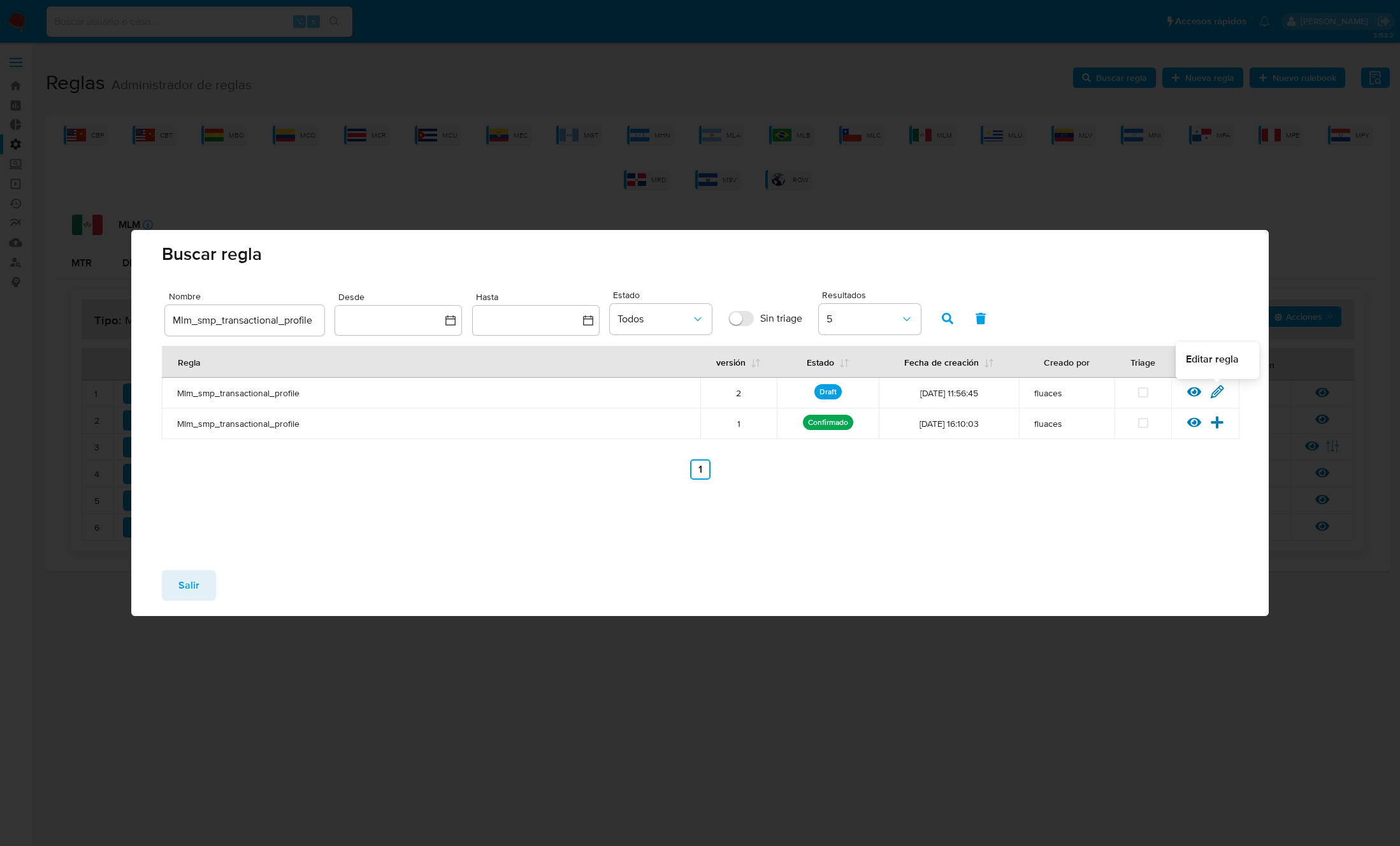
click at [1210, 394] on icon at bounding box center [1217, 391] width 14 height 14
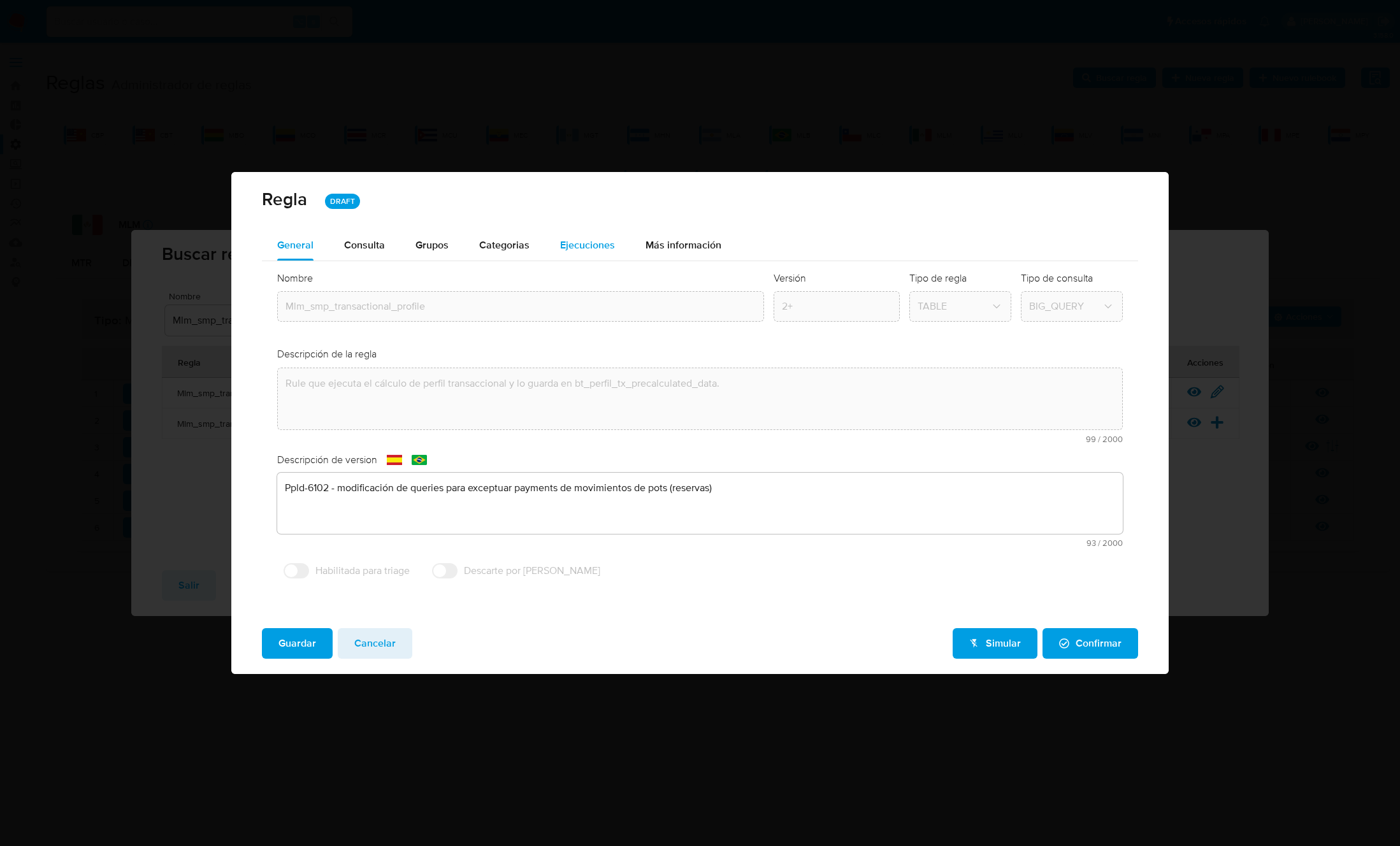
click at [567, 246] on span "Ejecuciones" at bounding box center [588, 245] width 55 height 15
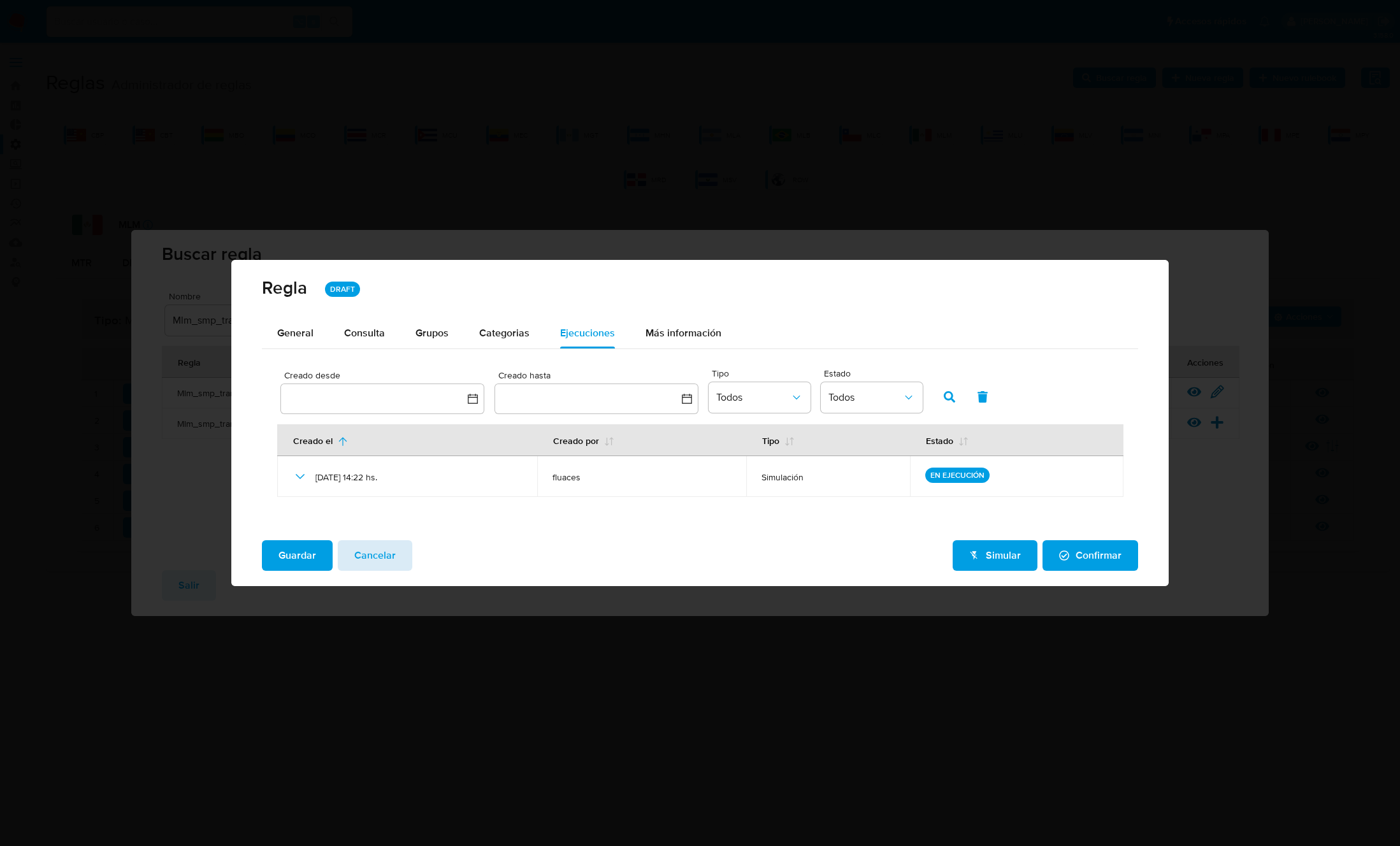
click at [374, 542] on span "Cancelar" at bounding box center [375, 556] width 41 height 28
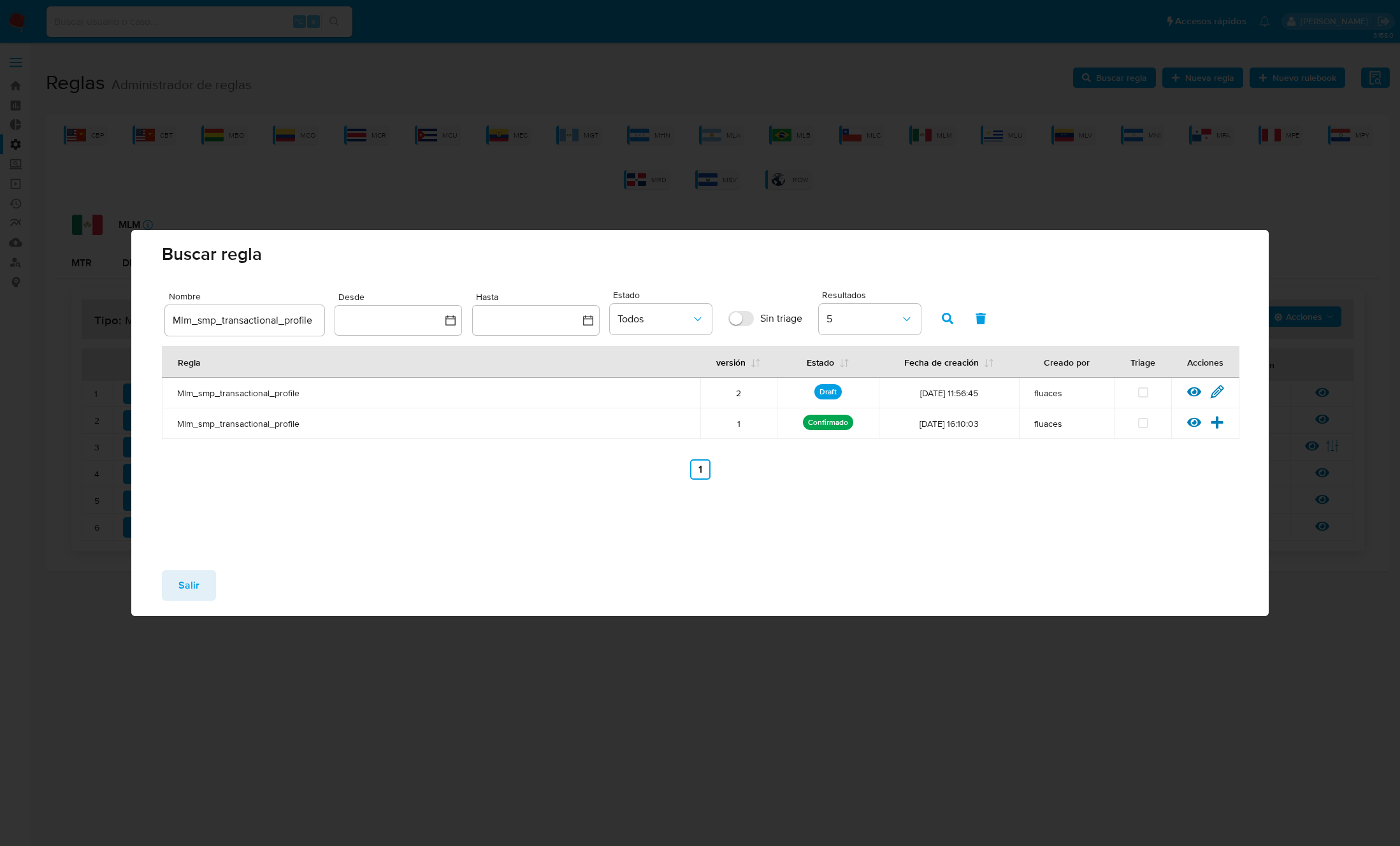
click at [185, 579] on span "Salir" at bounding box center [188, 586] width 21 height 28
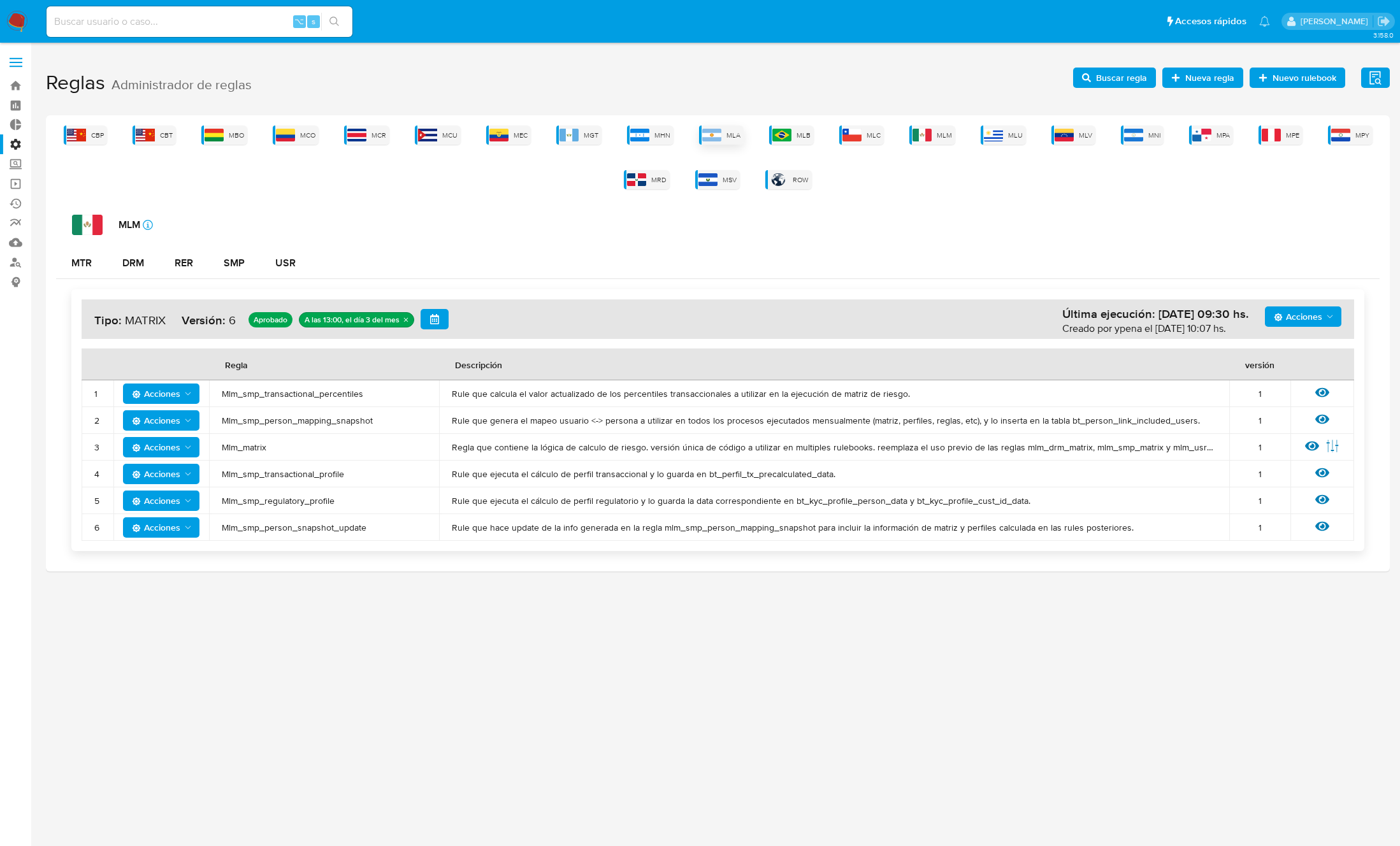
click at [718, 133] on img at bounding box center [711, 134] width 19 height 12
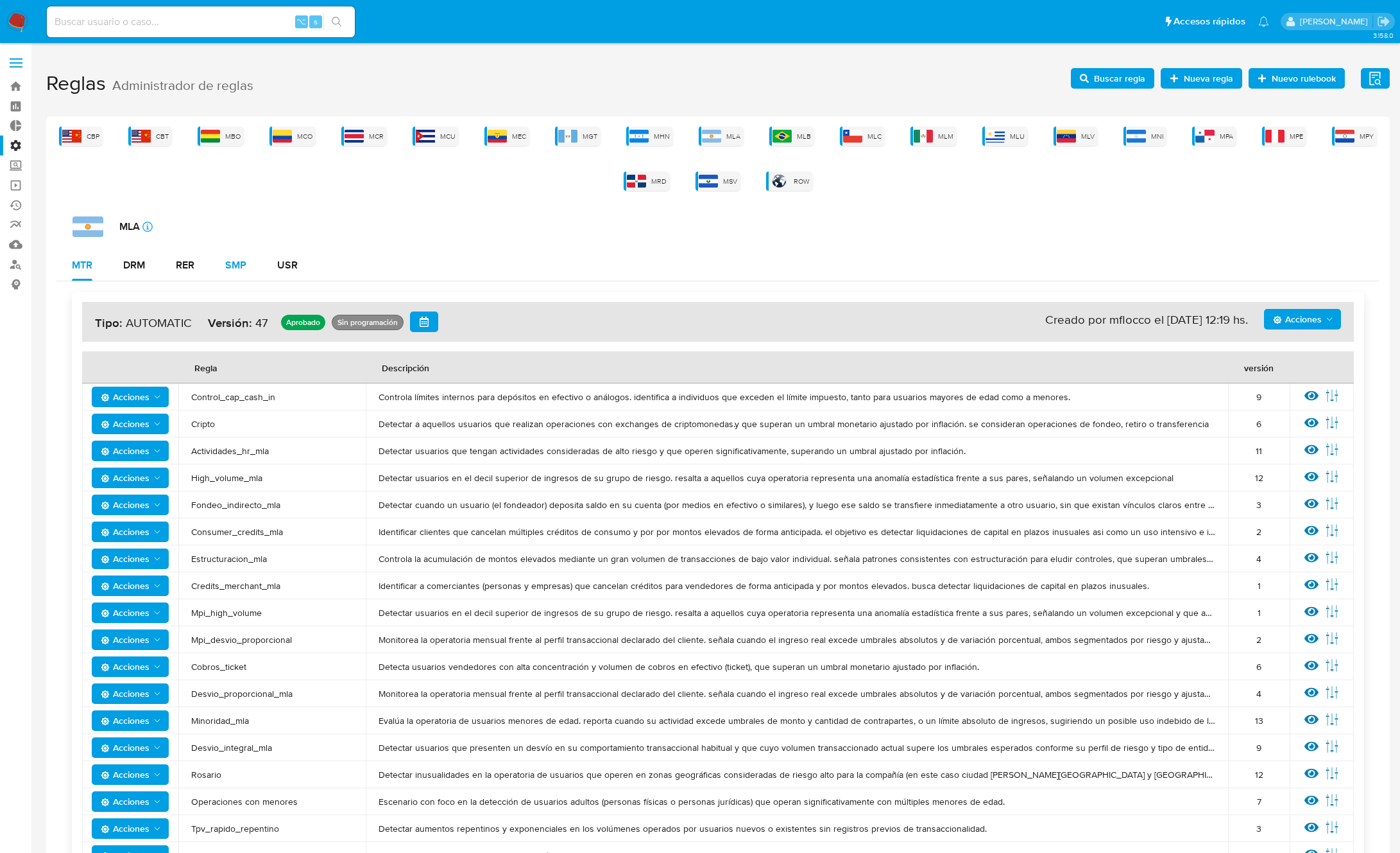
click at [241, 263] on div "SMP" at bounding box center [236, 265] width 21 height 10
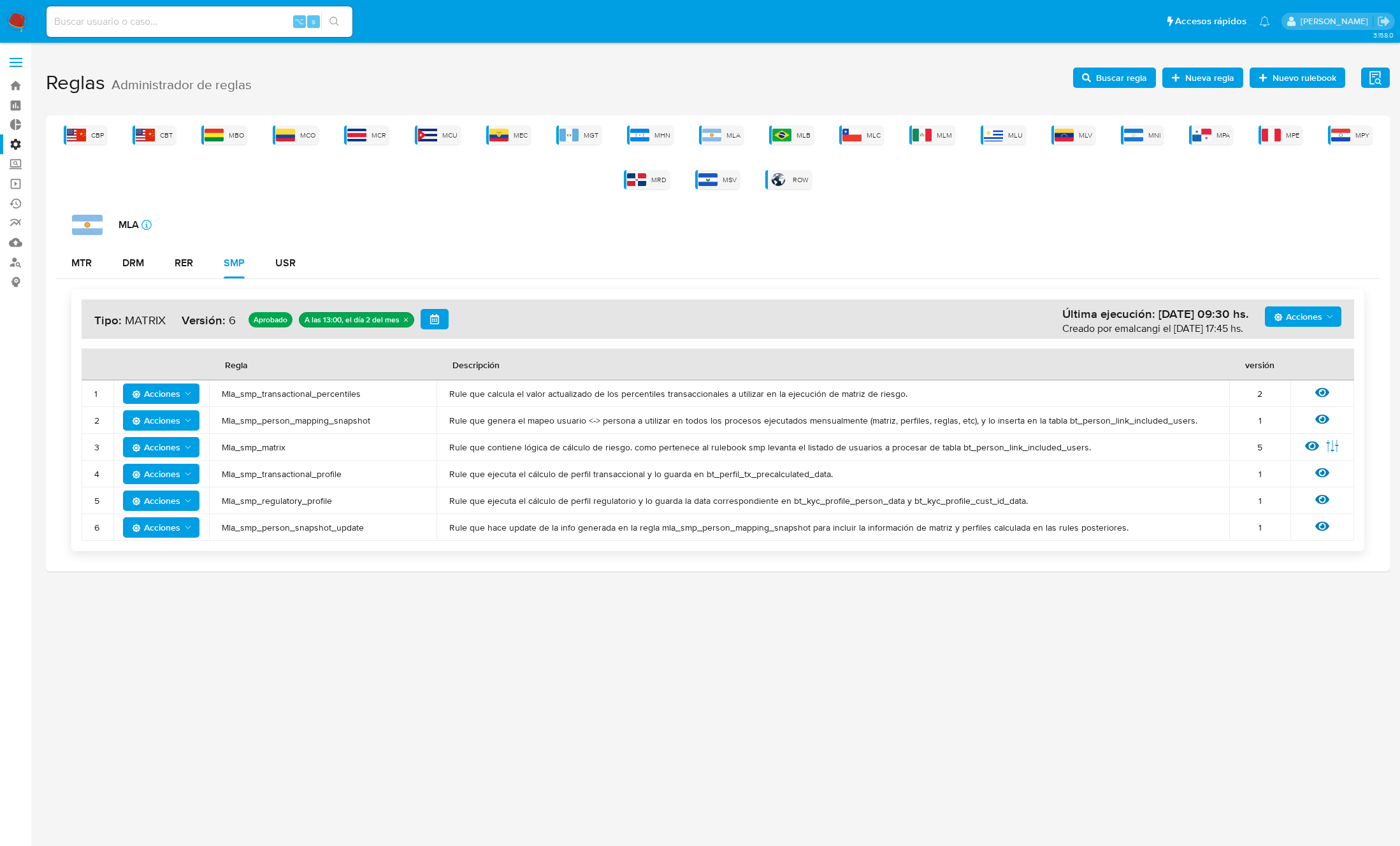
click at [276, 445] on span "Mla_smp_matrix" at bounding box center [322, 447] width 202 height 12
click at [1128, 76] on span "Buscar regla" at bounding box center [1121, 77] width 51 height 21
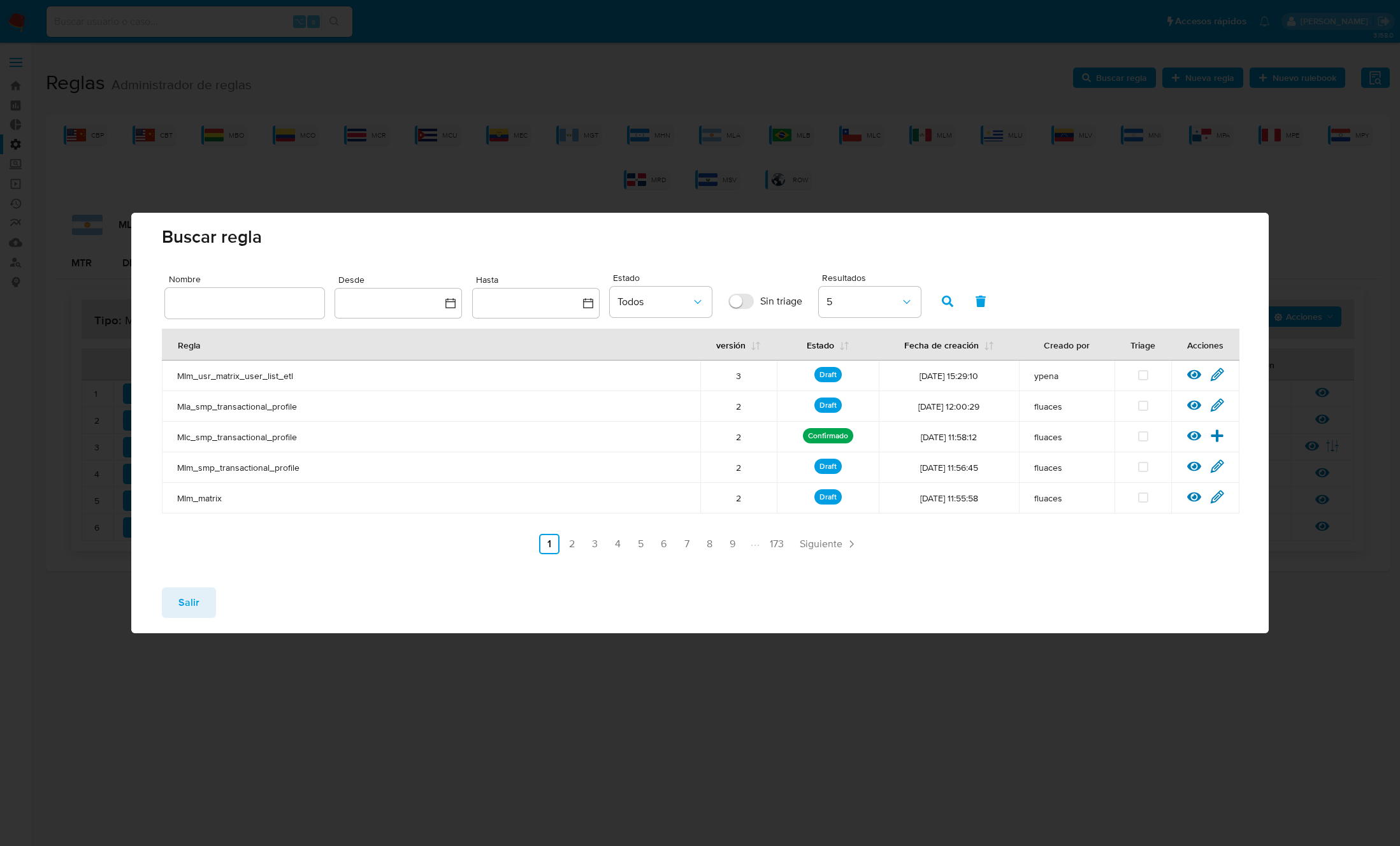
click at [222, 307] on input "text" at bounding box center [245, 303] width 159 height 17
type input "Mla_smp_matrix"
click at [945, 295] on icon "button" at bounding box center [948, 301] width 12 height 12
click at [1222, 372] on icon at bounding box center [1217, 374] width 12 height 12
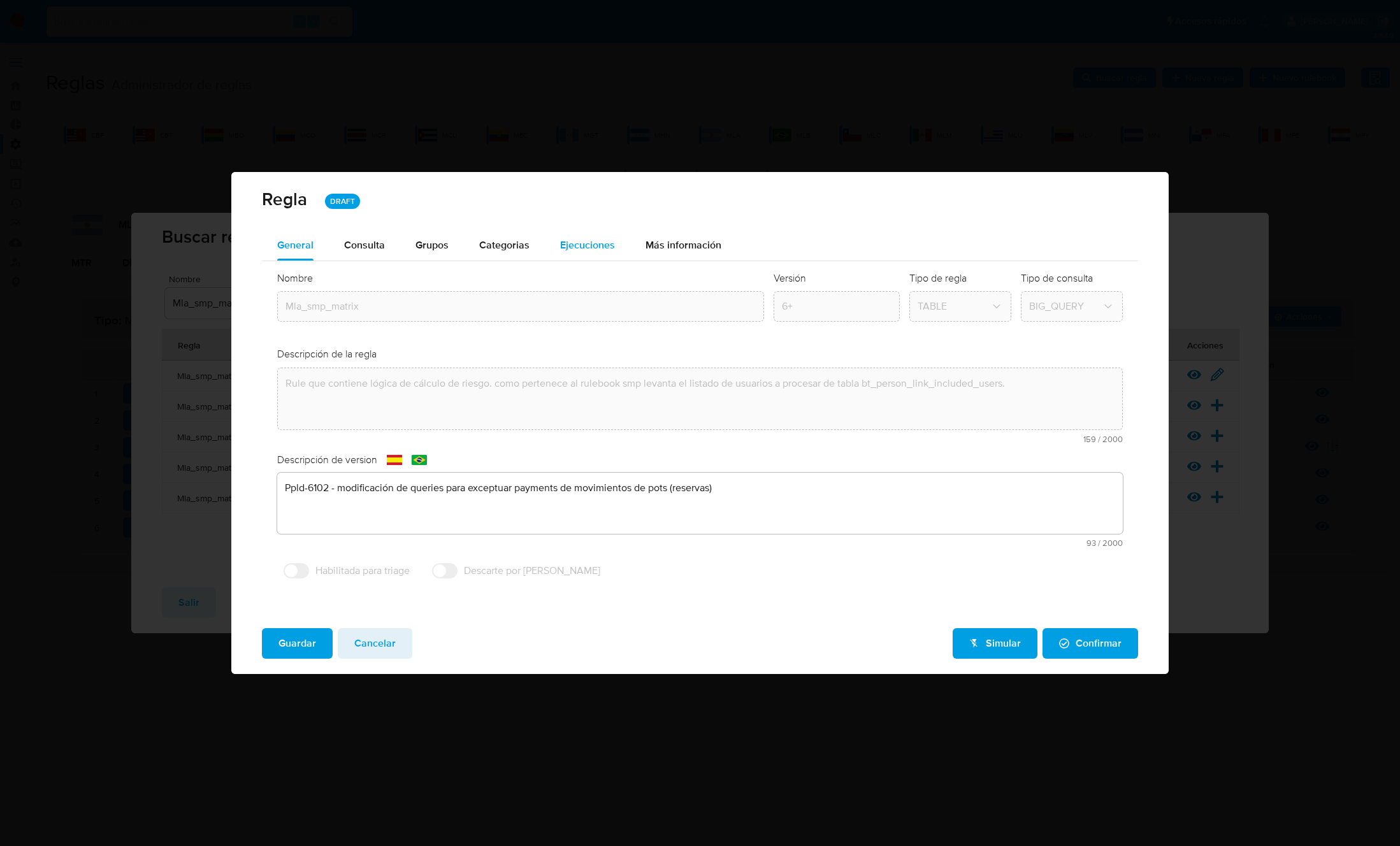
click at [583, 246] on span "Ejecuciones" at bounding box center [588, 245] width 55 height 15
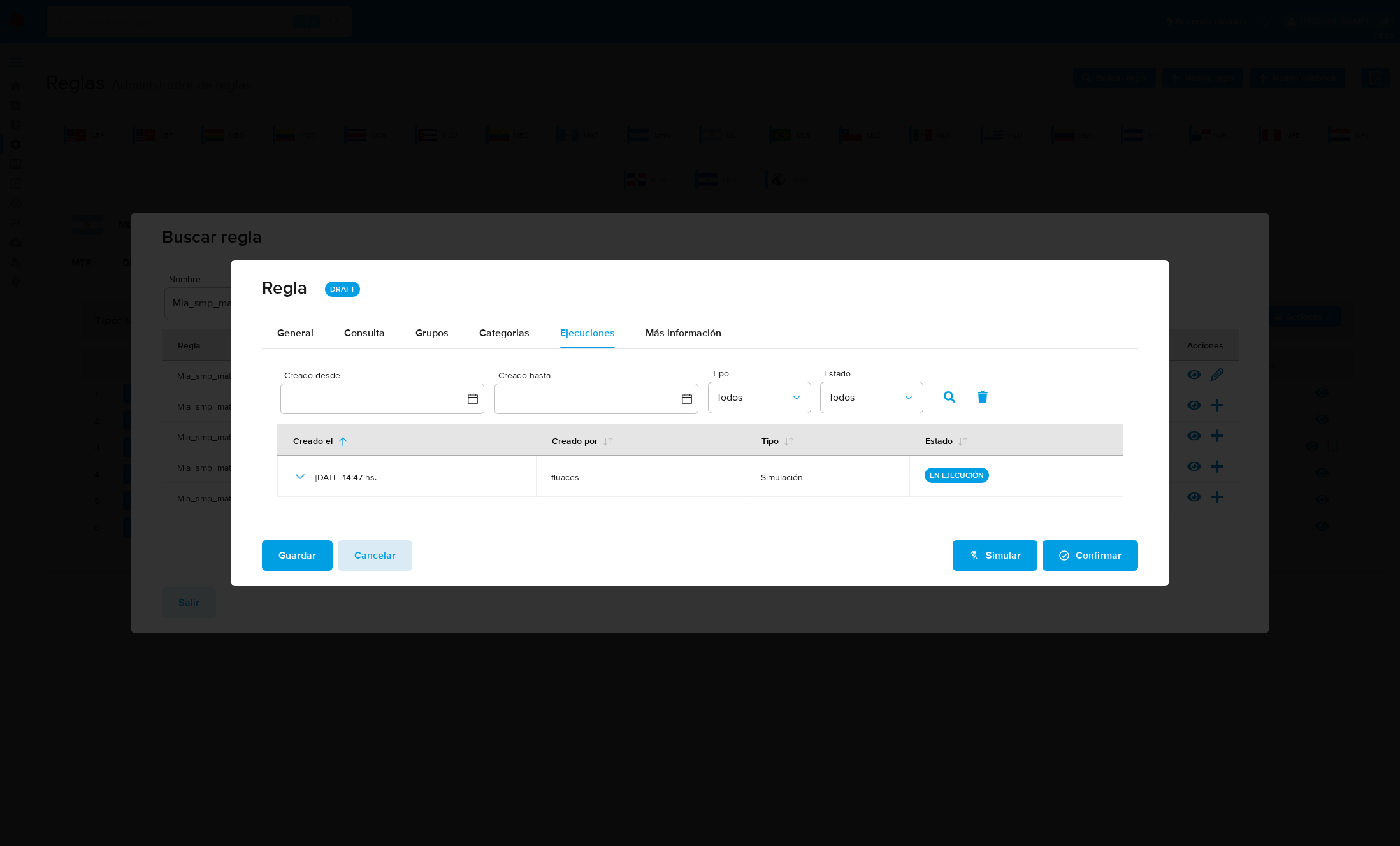
click at [383, 558] on span "Cancelar" at bounding box center [375, 556] width 41 height 28
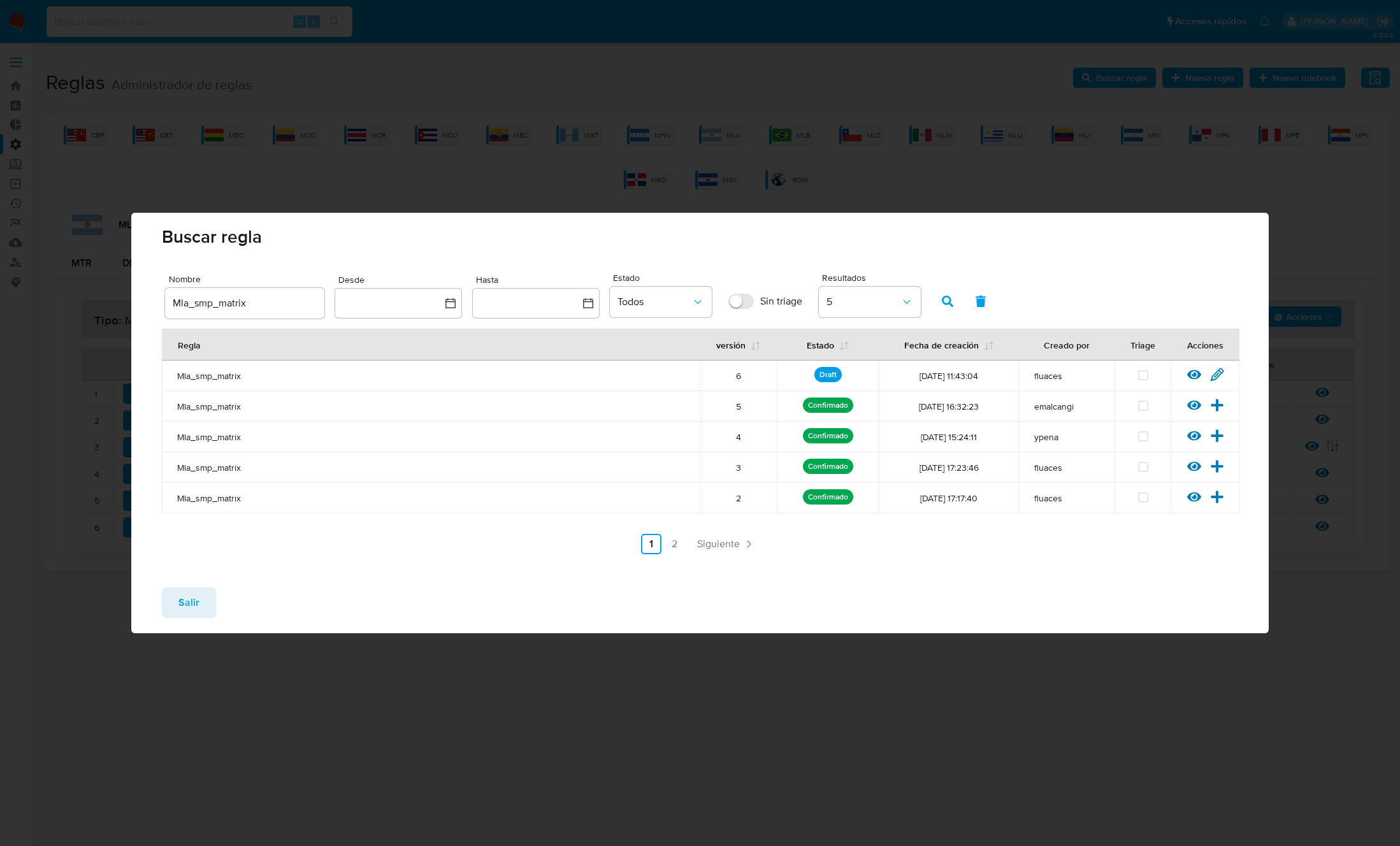
click at [221, 602] on div "Salir" at bounding box center [700, 605] width 1138 height 56
click at [197, 602] on span "Salir" at bounding box center [188, 602] width 21 height 28
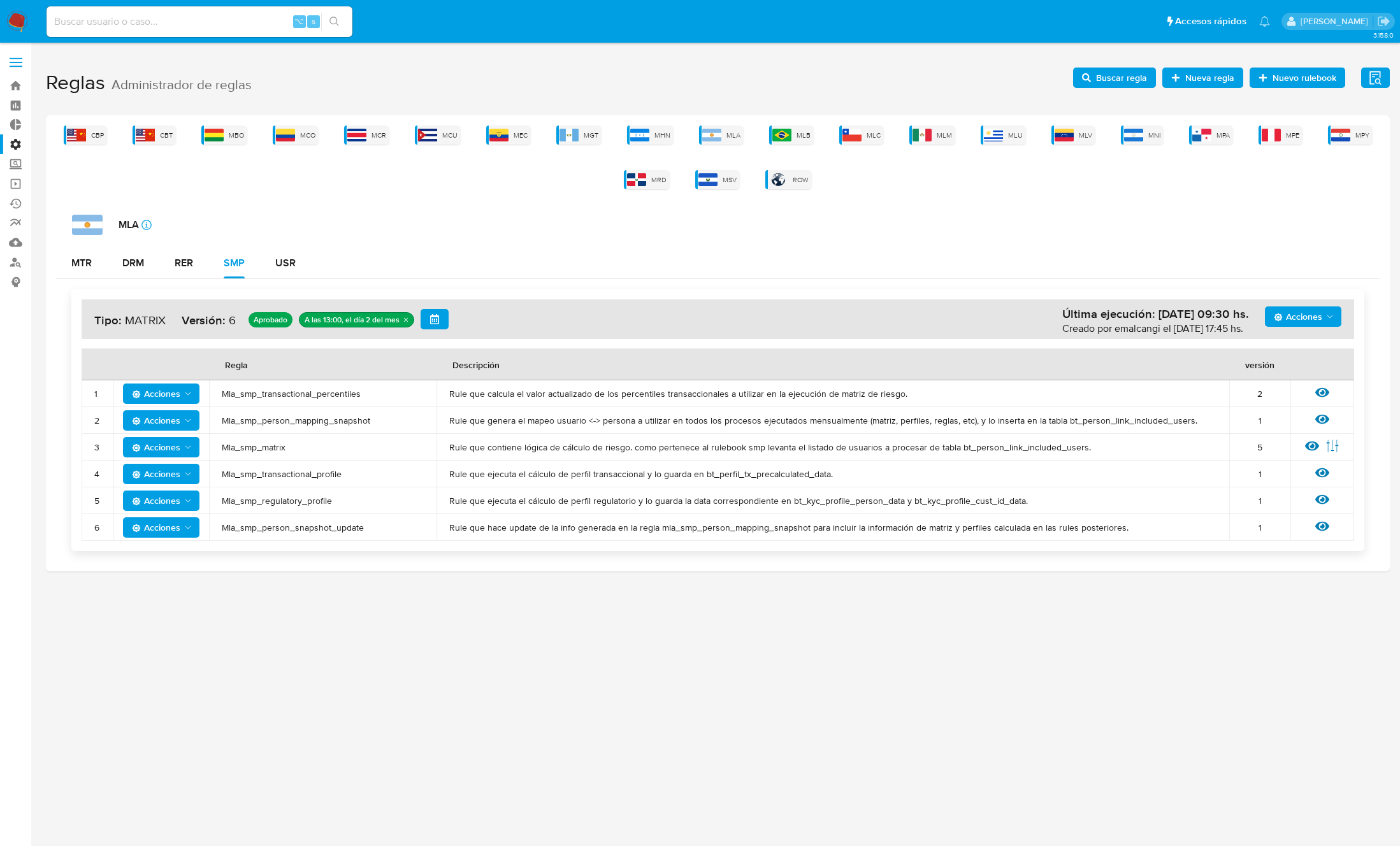
click at [271, 475] on span "Mla_smp_transactional_profile" at bounding box center [322, 474] width 202 height 12
click at [1109, 70] on span "Buscar regla" at bounding box center [1121, 77] width 51 height 21
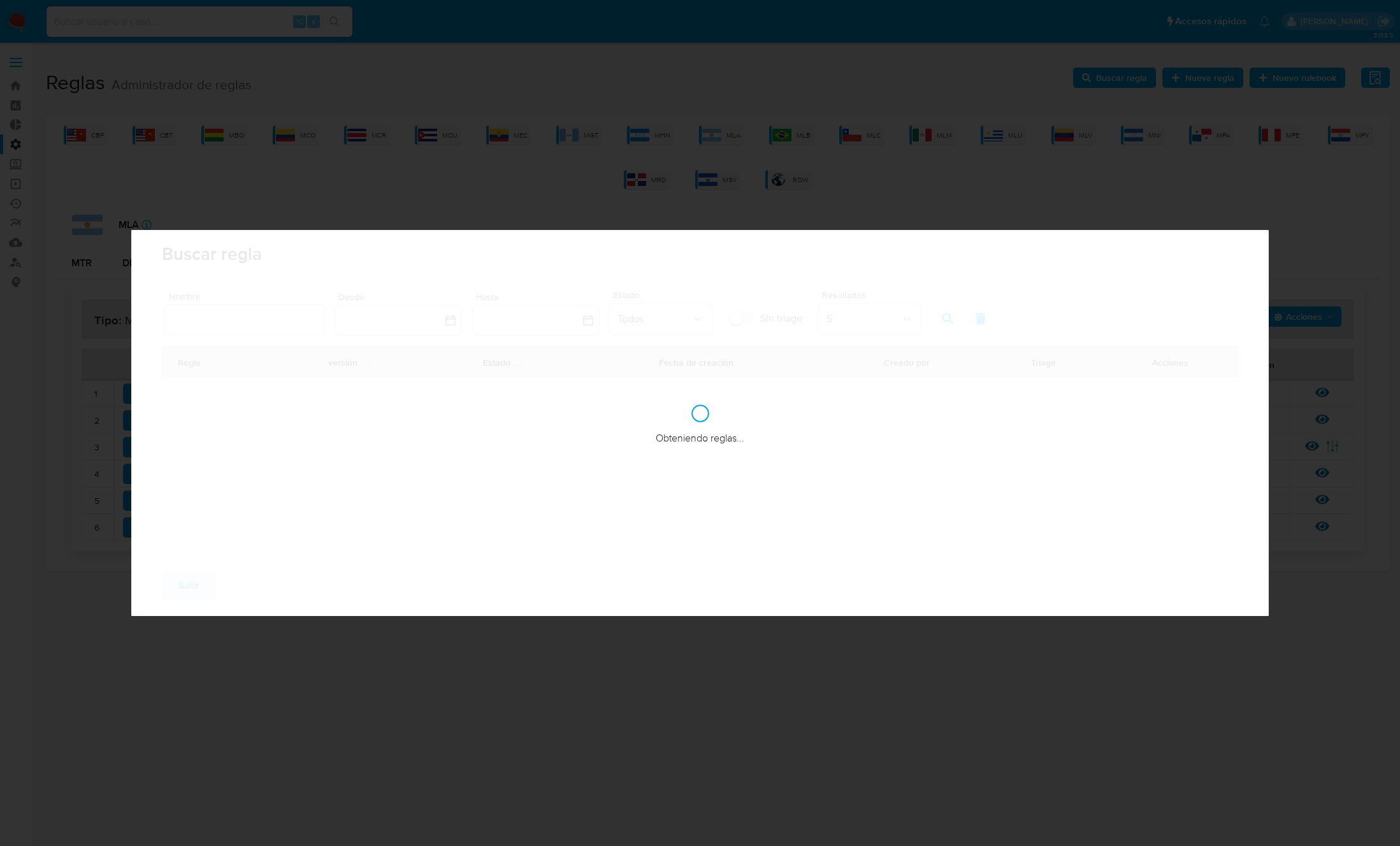
click at [1110, 75] on div "Buscar regla Nombre Desde Hasta Estado Todos Sin triage Resultados 5 Regla vers…" at bounding box center [700, 423] width 1400 height 846
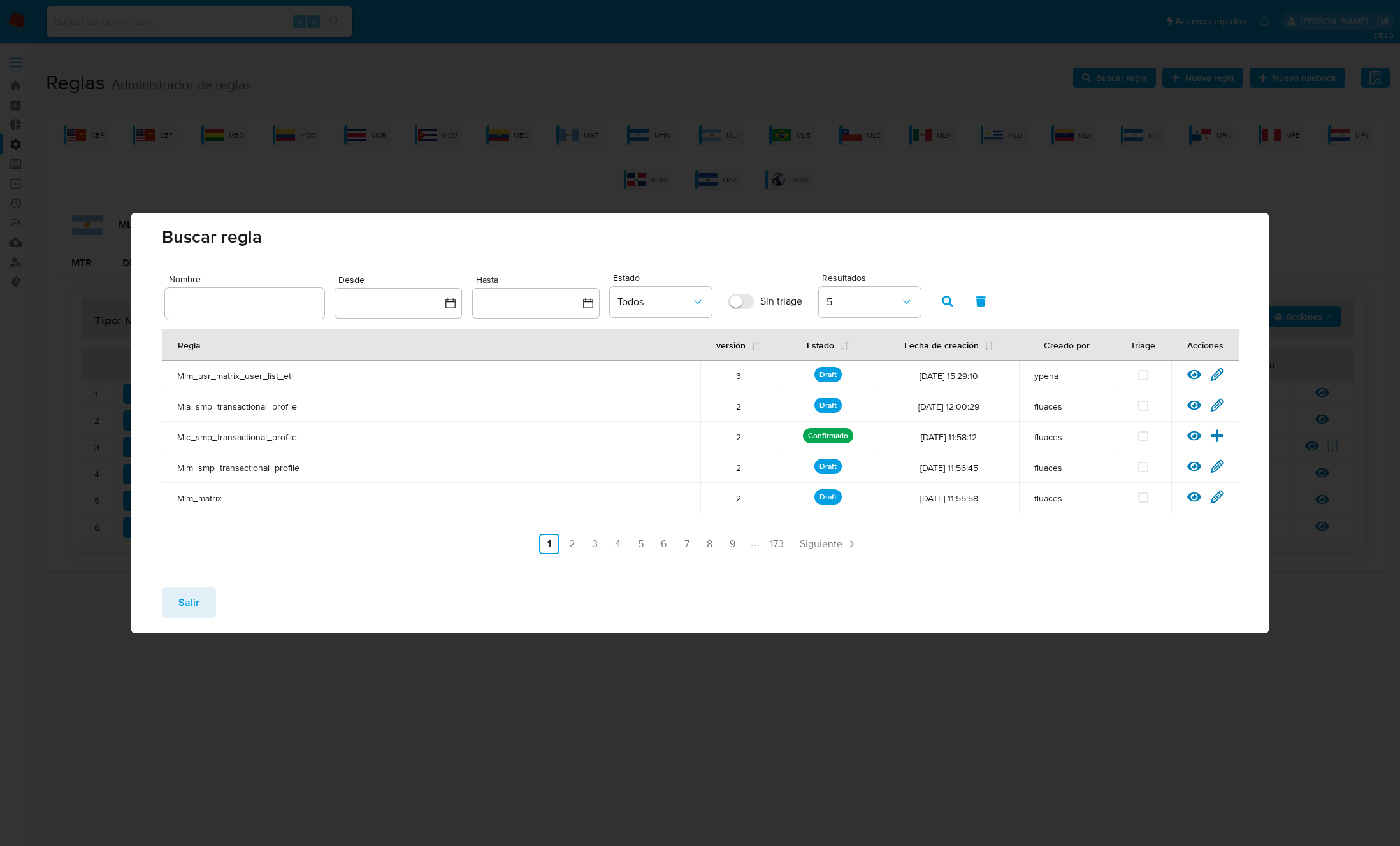
click at [290, 293] on div at bounding box center [245, 303] width 159 height 31
click at [296, 303] on input "text" at bounding box center [245, 303] width 159 height 17
type input "Mla_smp_transactional_profile"
click at [944, 299] on icon "button" at bounding box center [948, 301] width 12 height 12
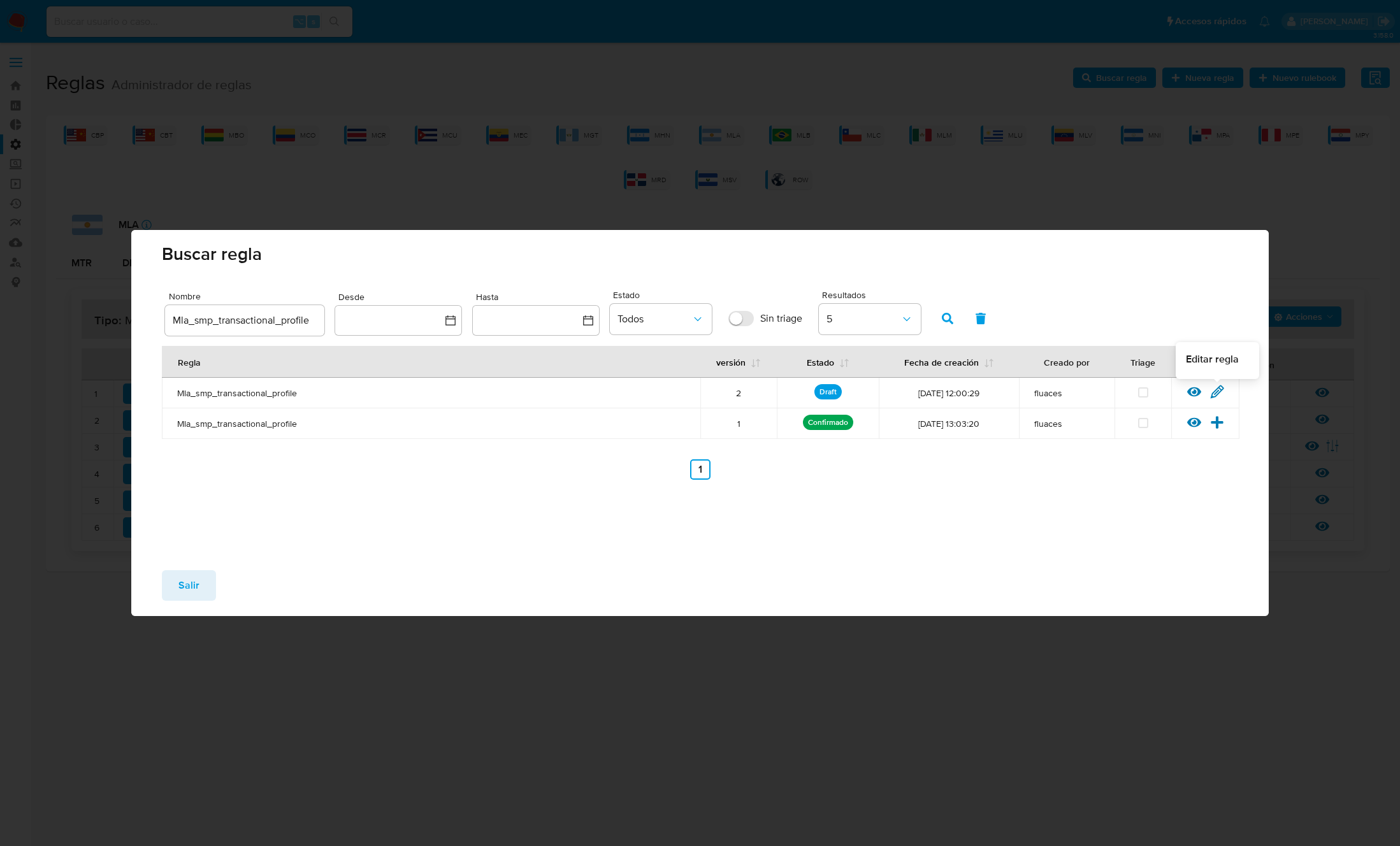
click at [1221, 393] on icon at bounding box center [1217, 391] width 14 height 14
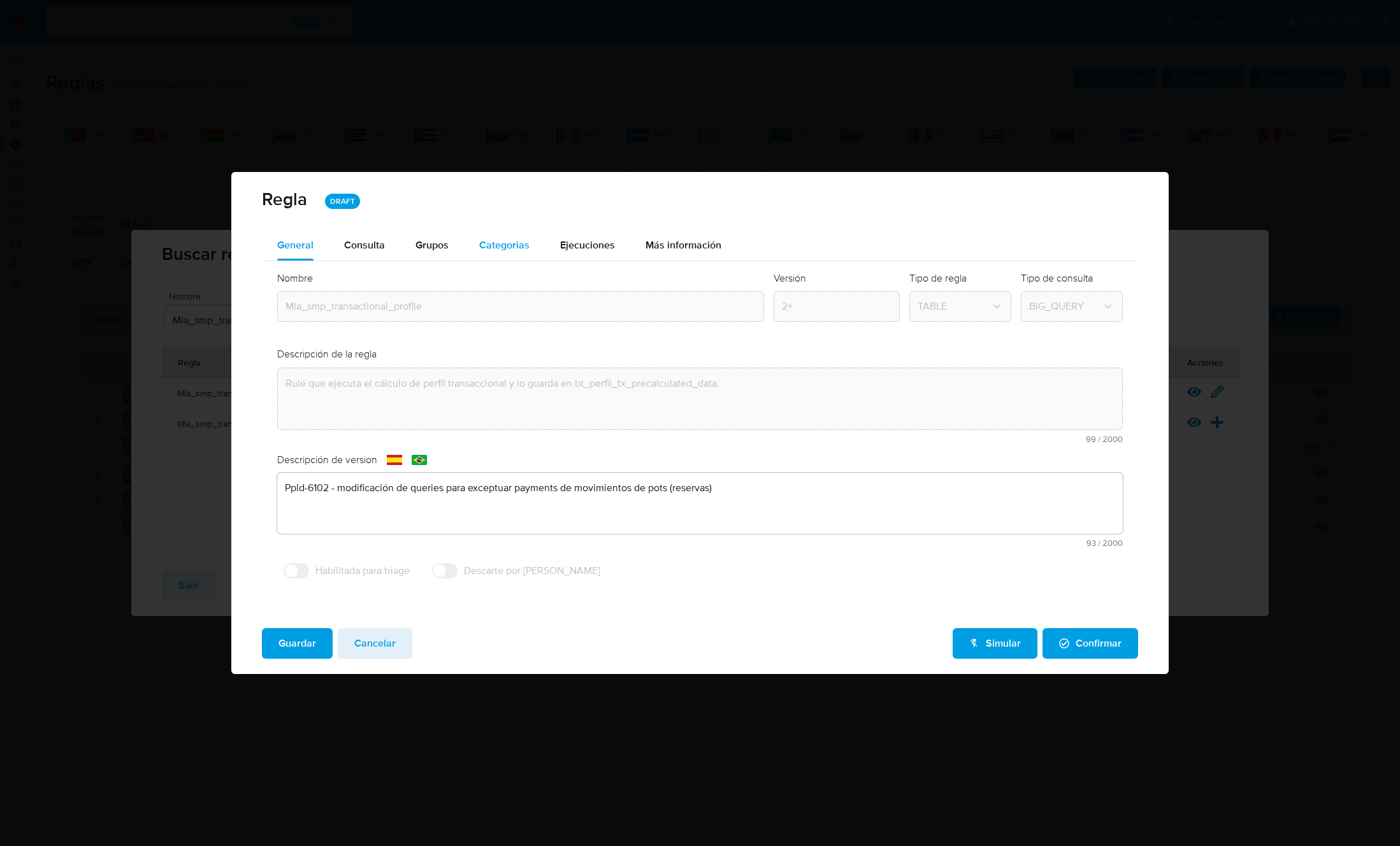
click at [482, 241] on span "Categorias" at bounding box center [504, 245] width 51 height 15
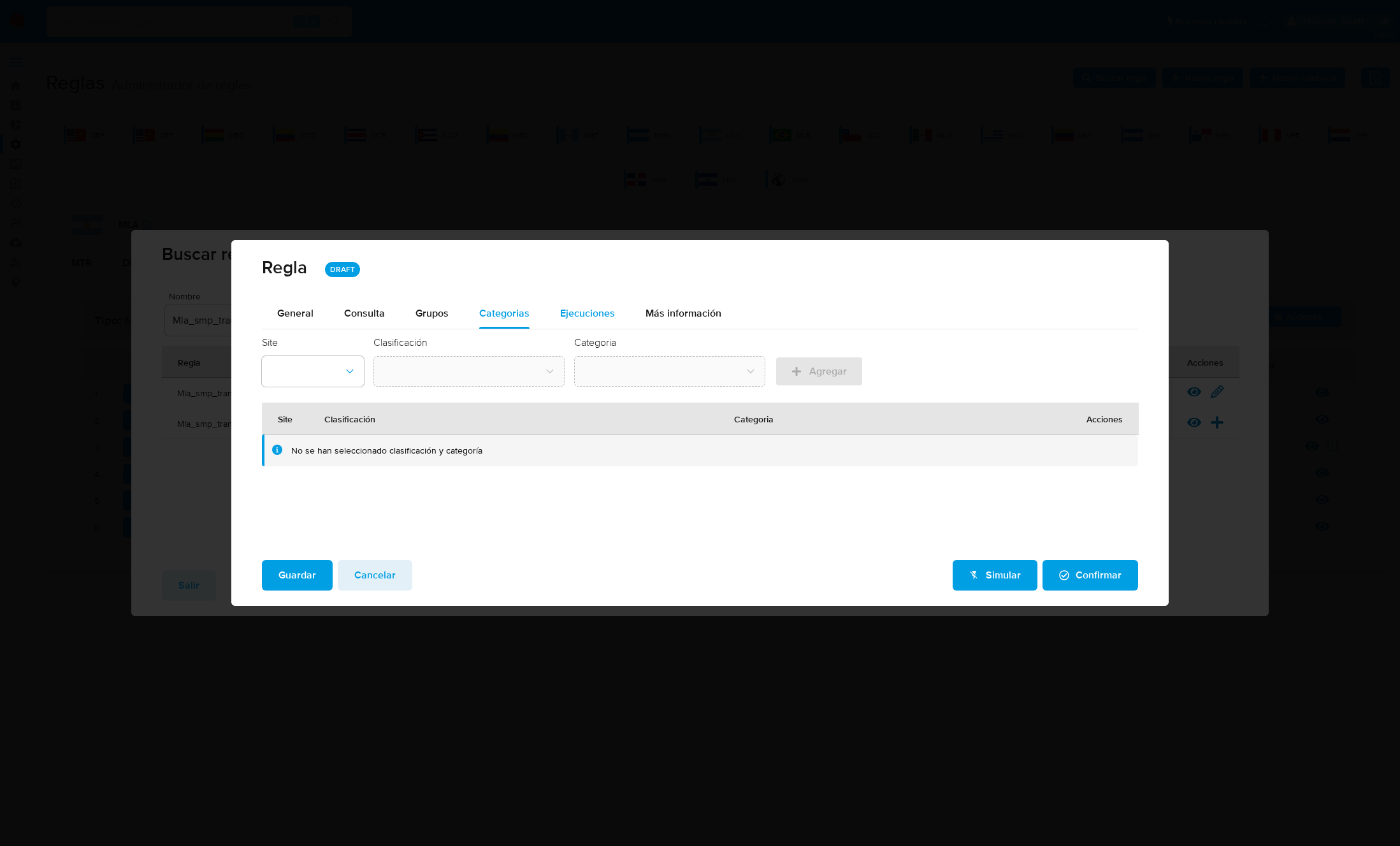
click at [580, 308] on span "Ejecuciones" at bounding box center [588, 314] width 55 height 15
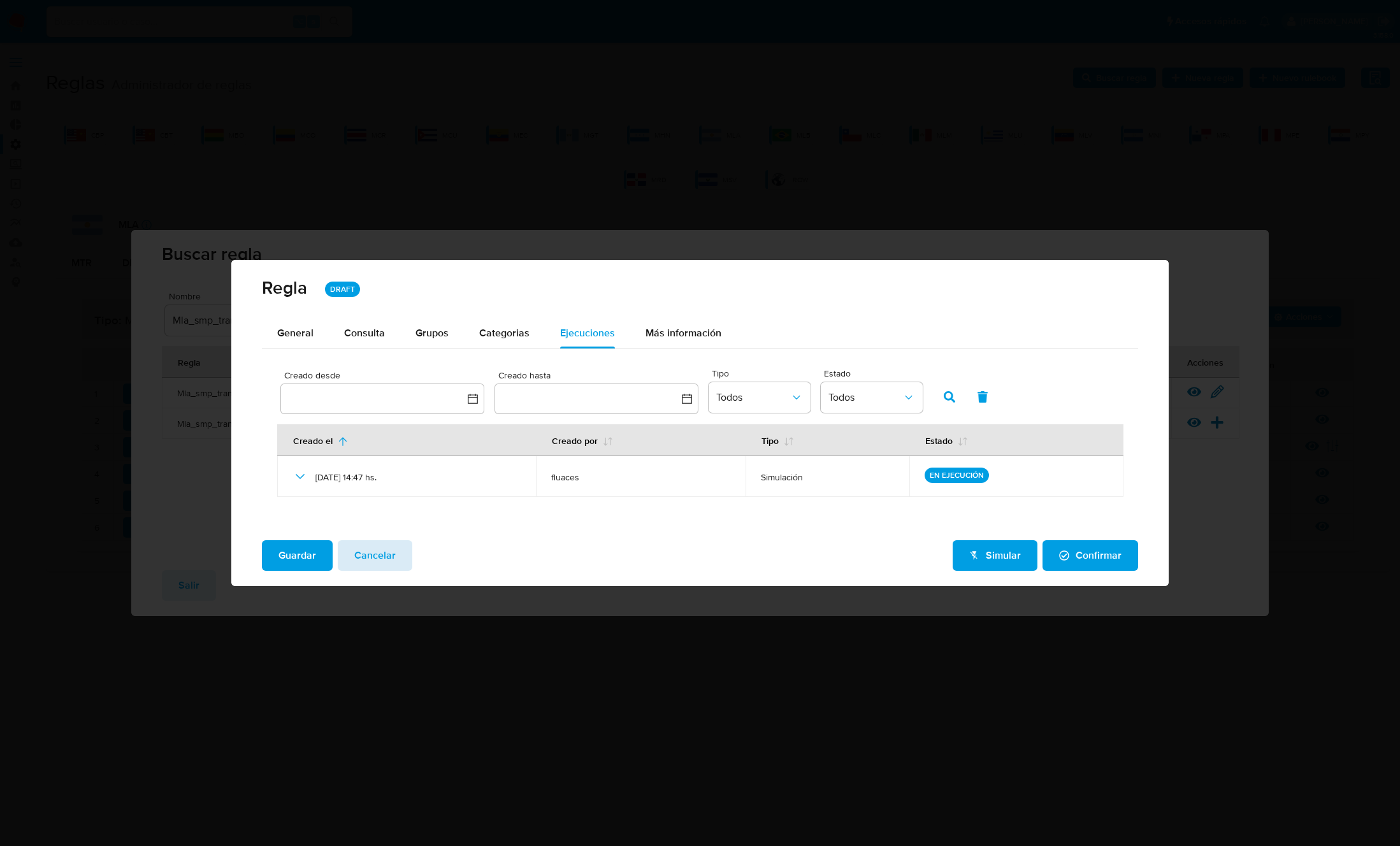
click at [397, 556] on button "Cancelar" at bounding box center [375, 555] width 75 height 31
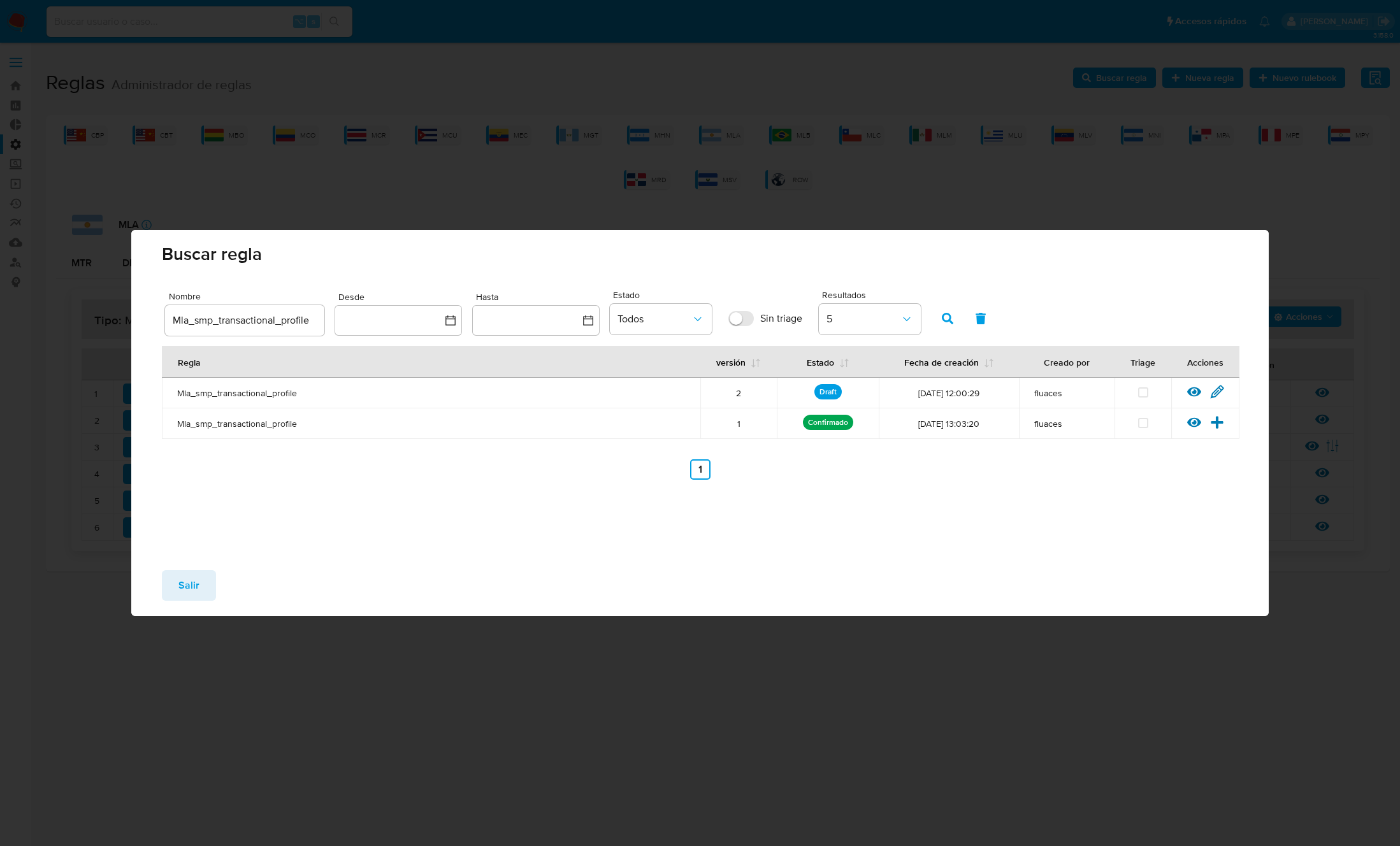
drag, startPoint x: 210, startPoint y: 586, endPoint x: 211, endPoint y: 568, distance: 18.0
click at [210, 586] on button "Salir" at bounding box center [188, 585] width 54 height 31
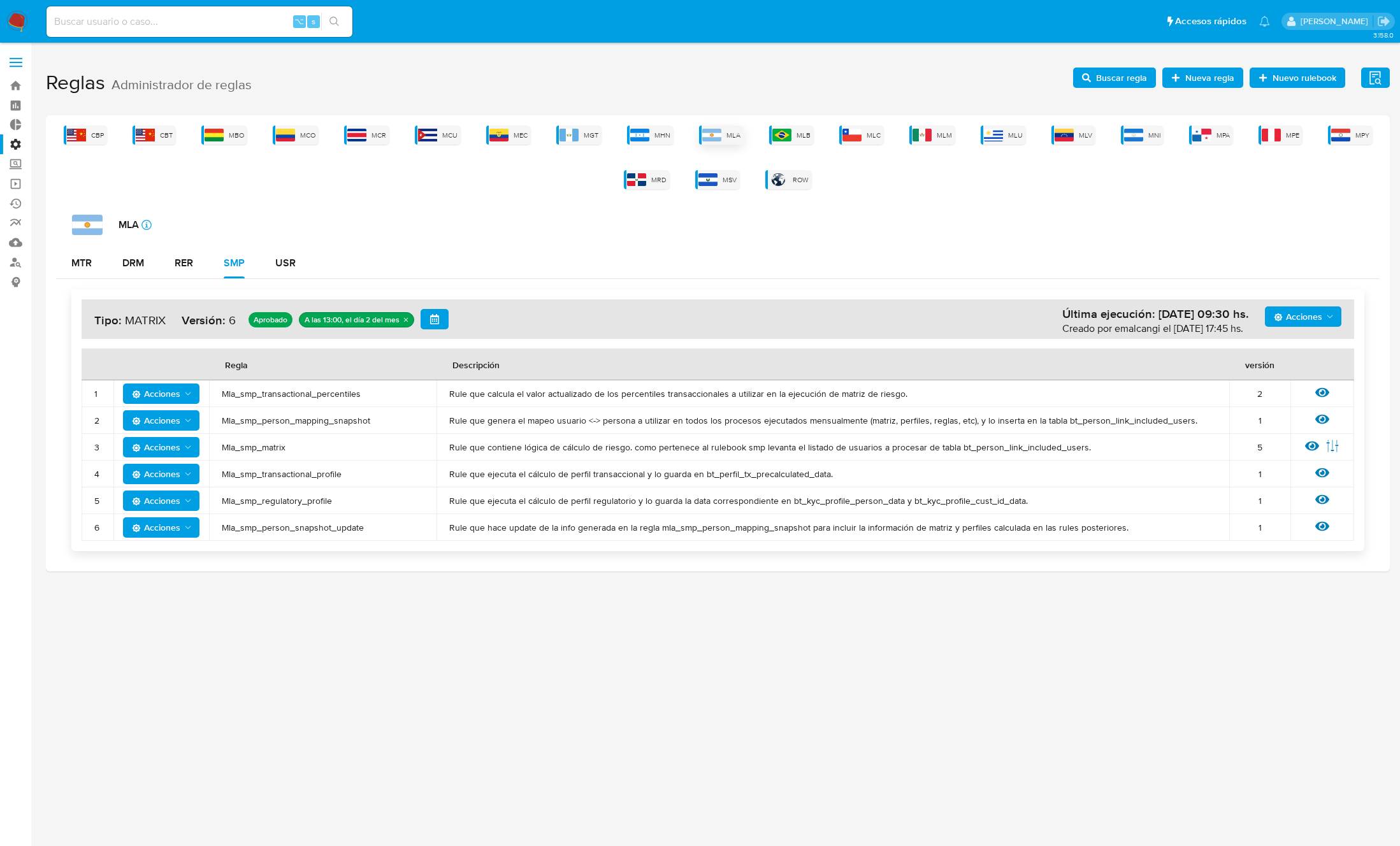
click at [708, 130] on img at bounding box center [711, 134] width 19 height 12
click at [132, 263] on div "DRM" at bounding box center [133, 263] width 22 height 10
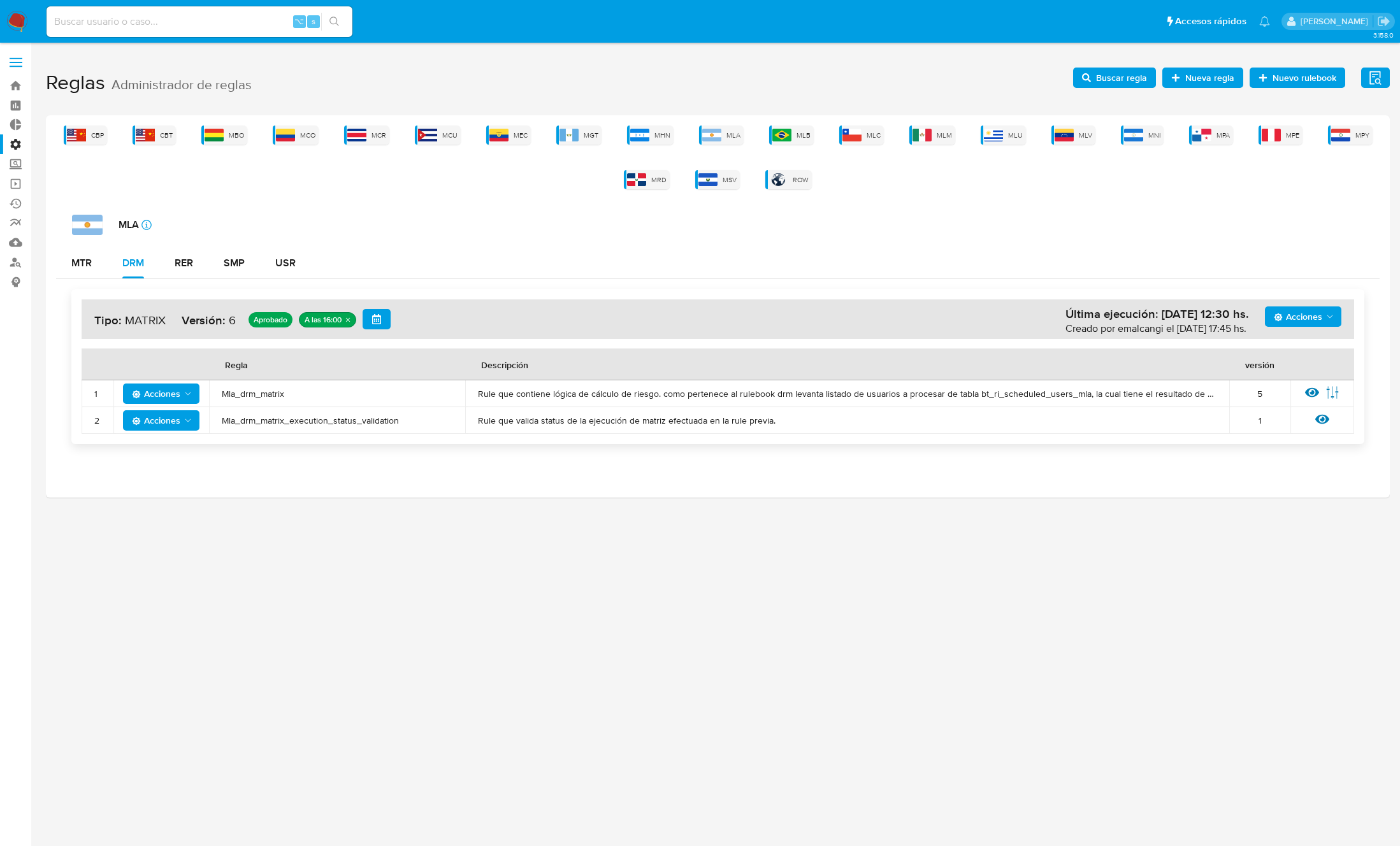
click at [256, 399] on span "Mla_drm_matrix" at bounding box center [337, 394] width 231 height 12
click at [1139, 84] on span "Buscar regla" at bounding box center [1121, 77] width 51 height 21
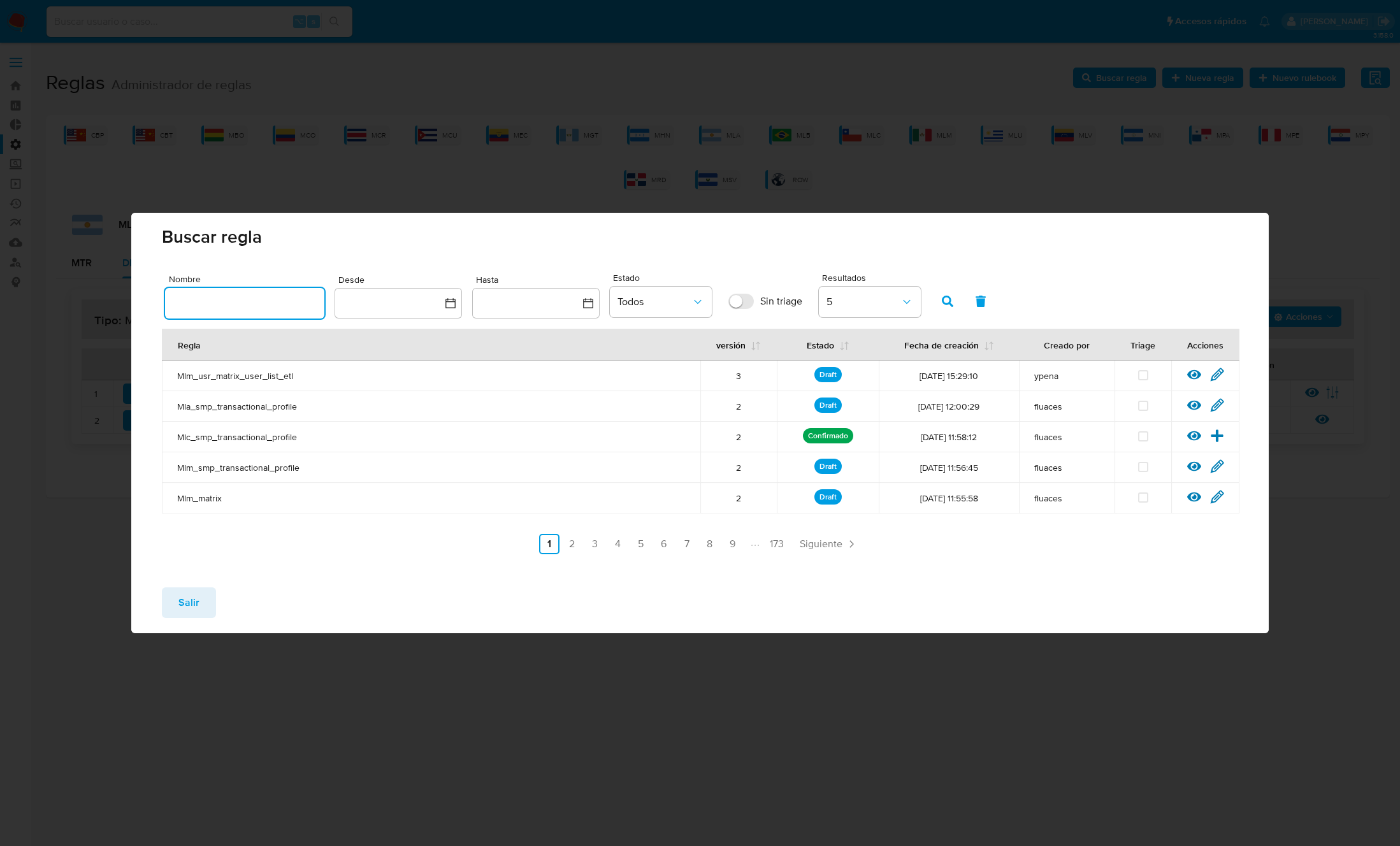
click at [273, 300] on input "text" at bounding box center [245, 303] width 159 height 17
type input "Mla_drm_matrix"
click at [943, 299] on icon "button" at bounding box center [948, 301] width 12 height 12
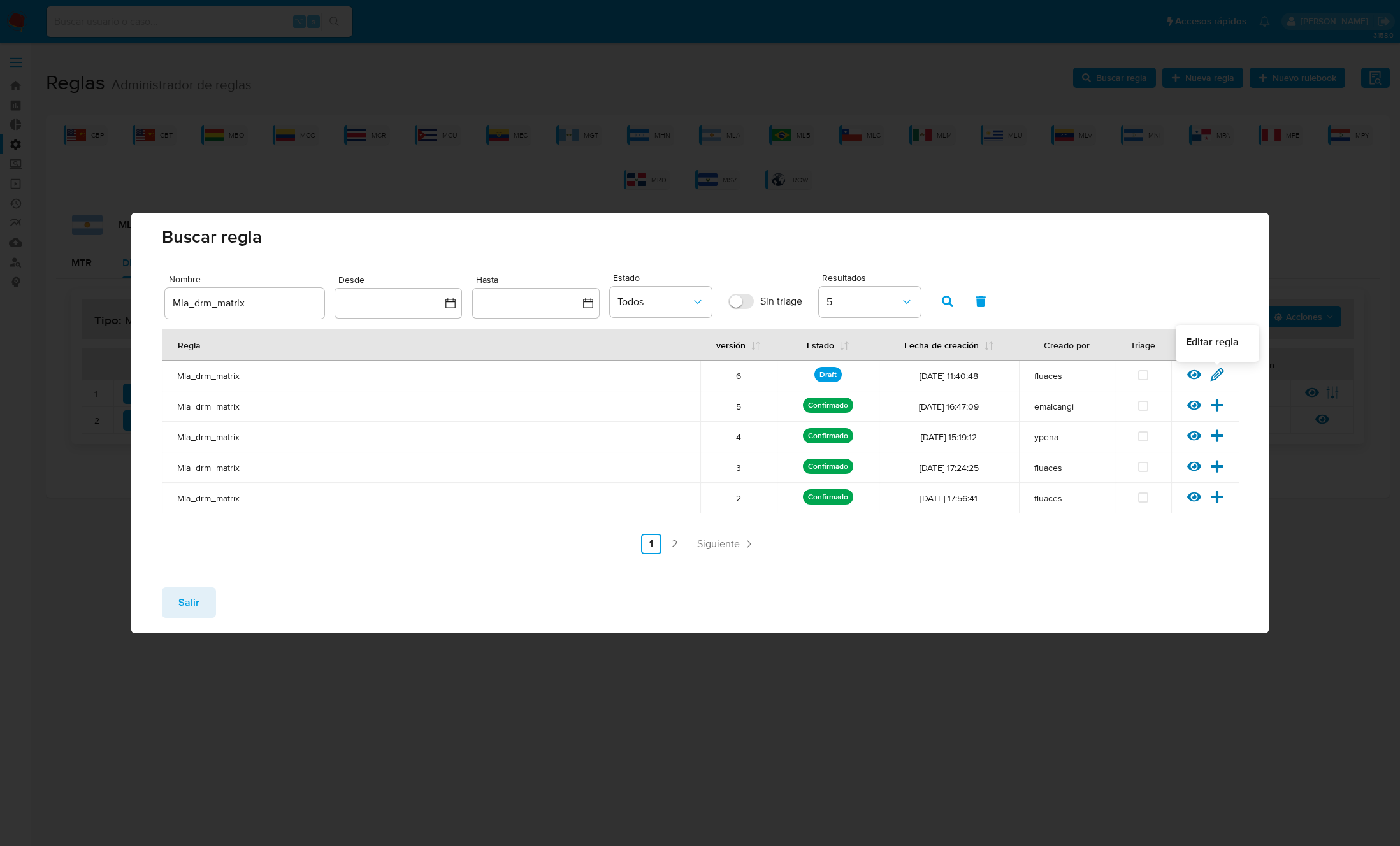
click at [1217, 378] on icon at bounding box center [1217, 374] width 14 height 14
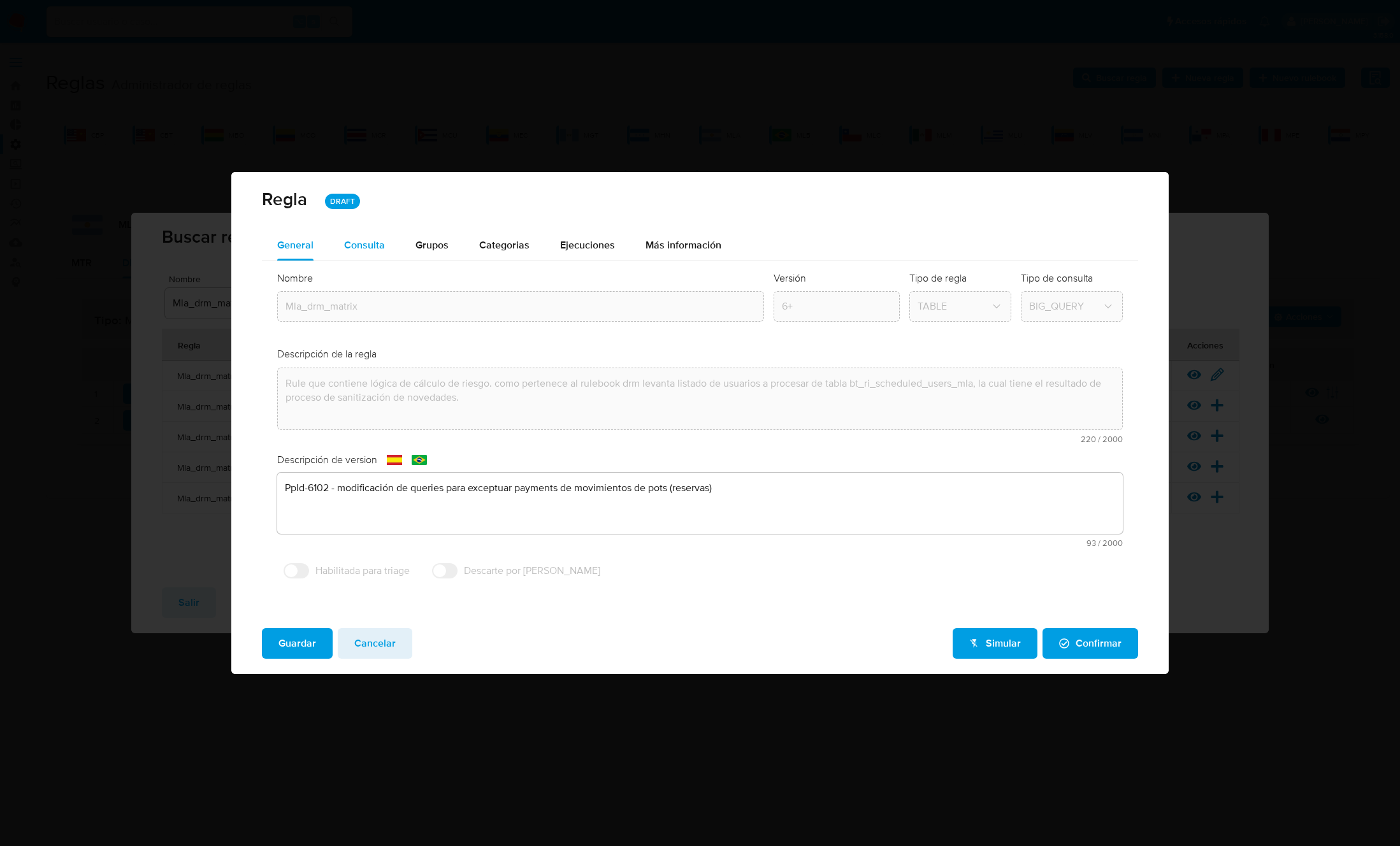
click at [365, 246] on span "Consulta" at bounding box center [364, 245] width 41 height 15
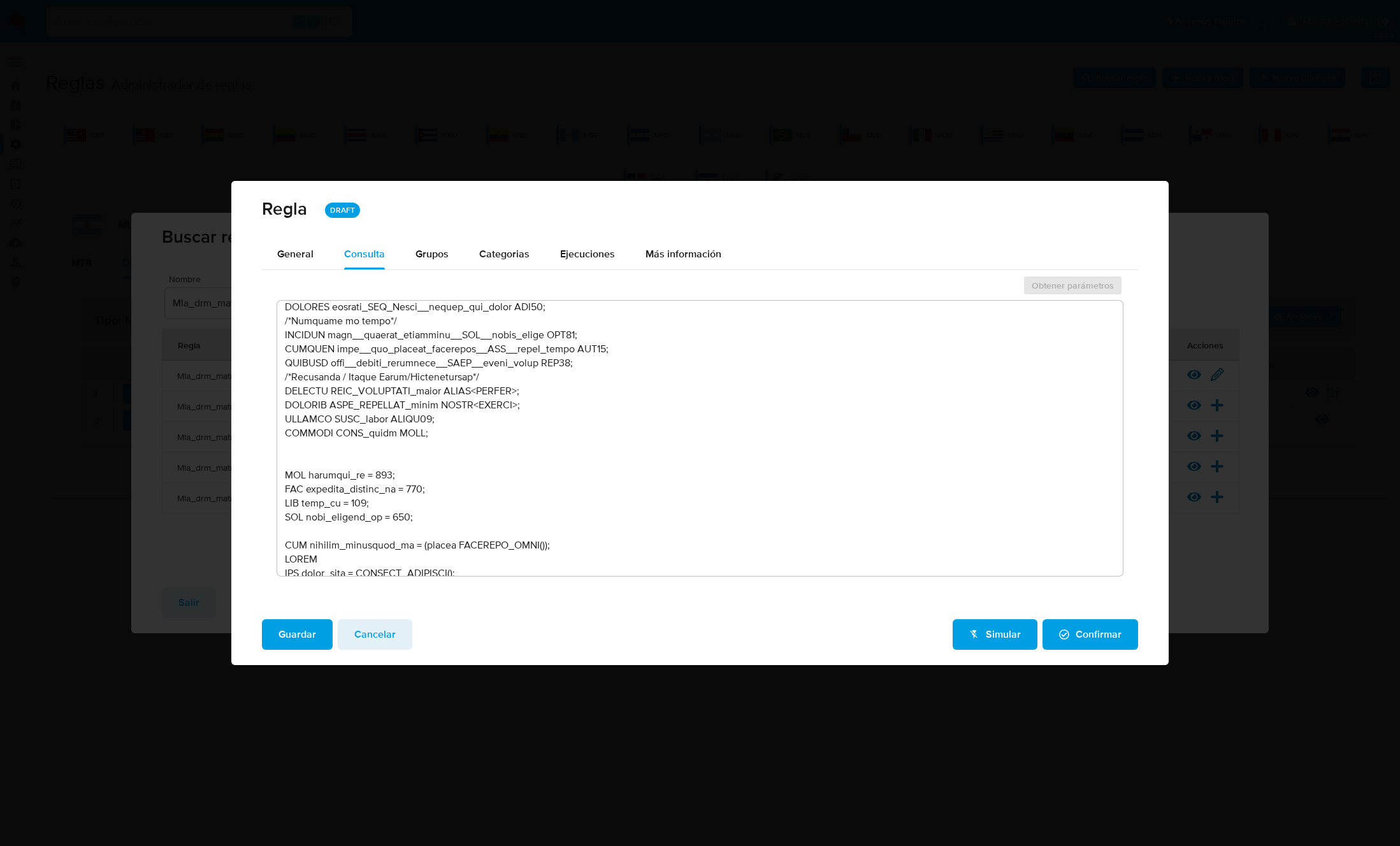
scroll to position [602, 0]
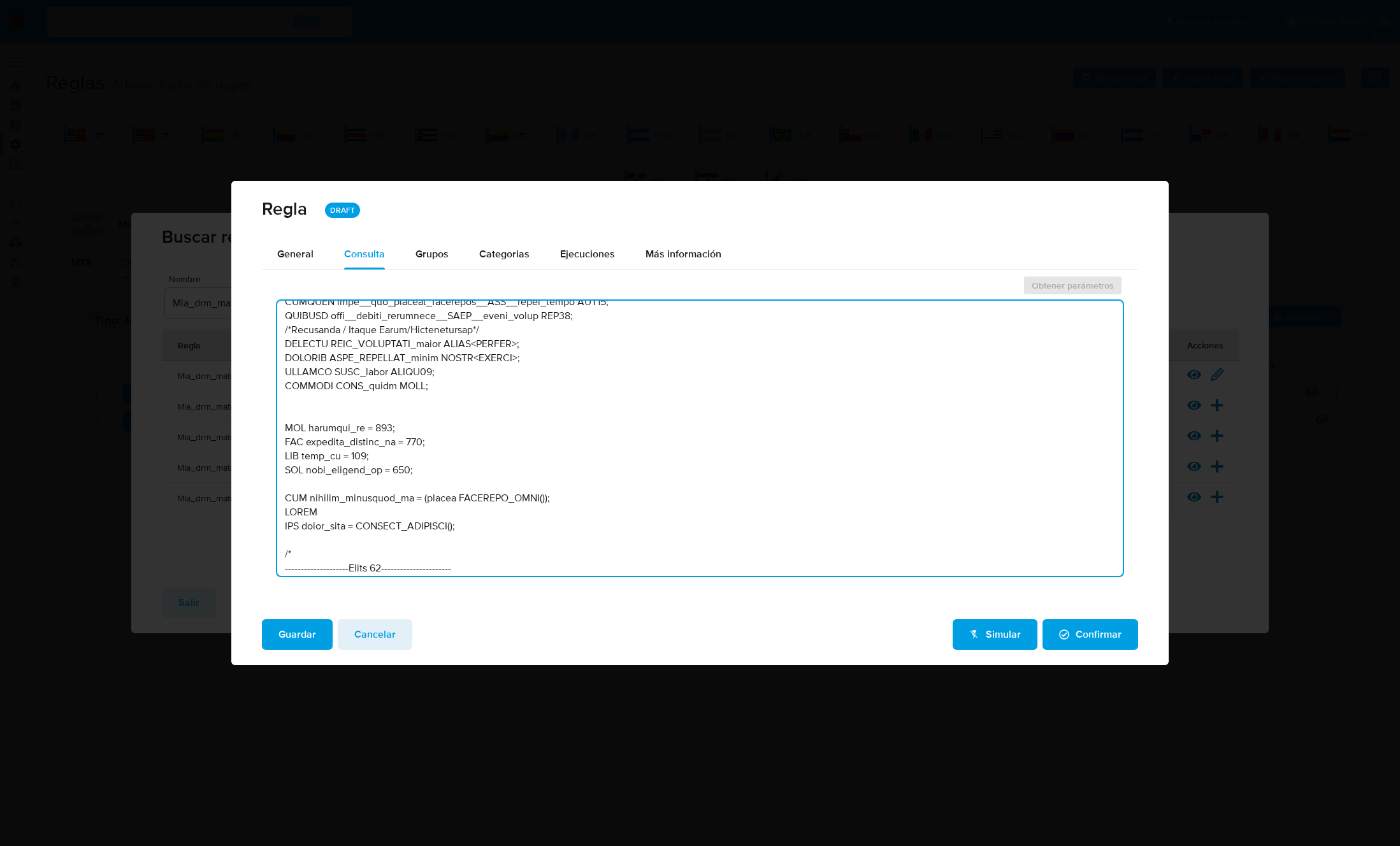
drag, startPoint x: 433, startPoint y: 470, endPoint x: 270, endPoint y: 424, distance: 169.4
click at [270, 424] on div "Obtener parámetros" at bounding box center [700, 429] width 876 height 313
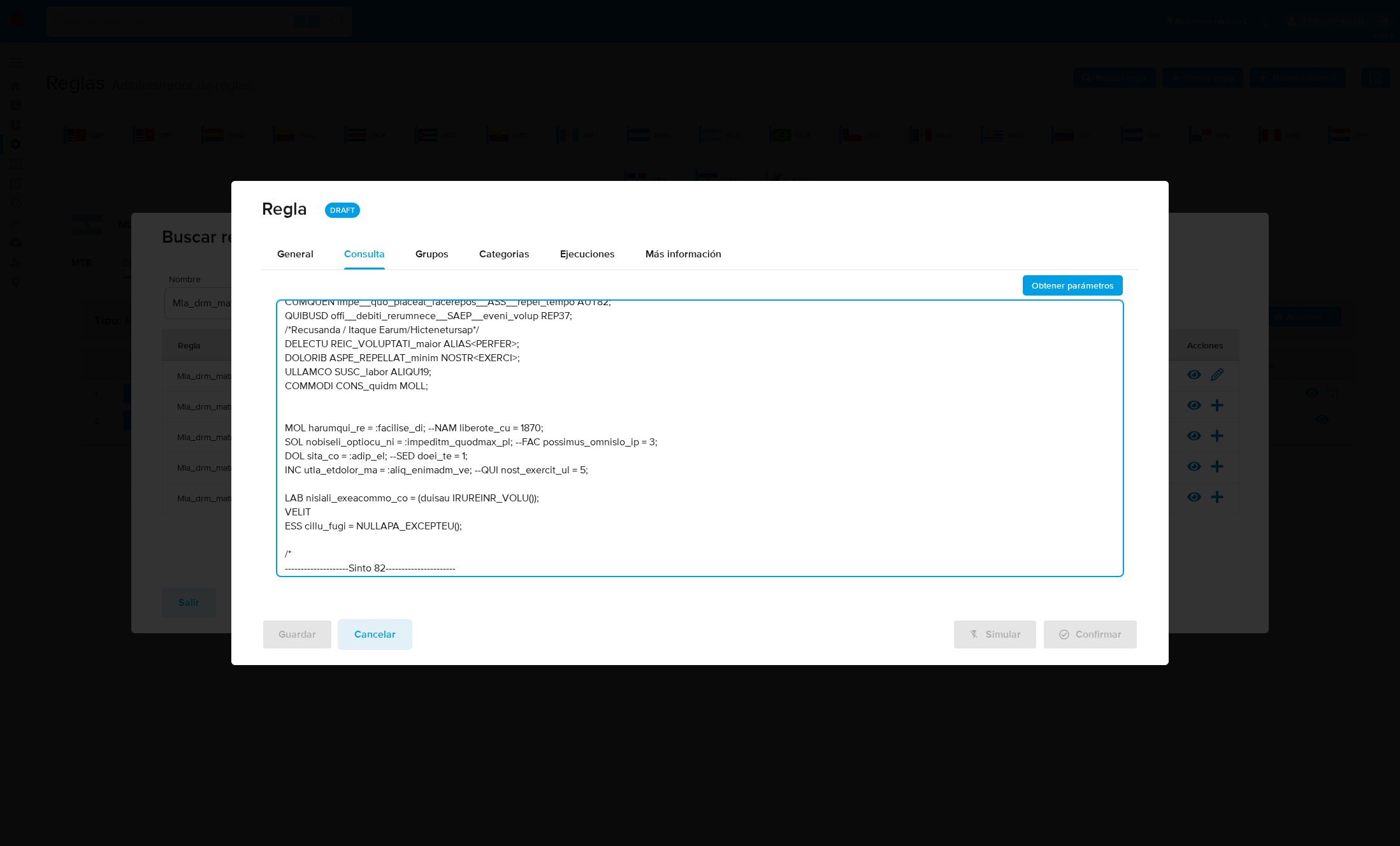
click at [304, 413] on textarea at bounding box center [700, 438] width 846 height 275
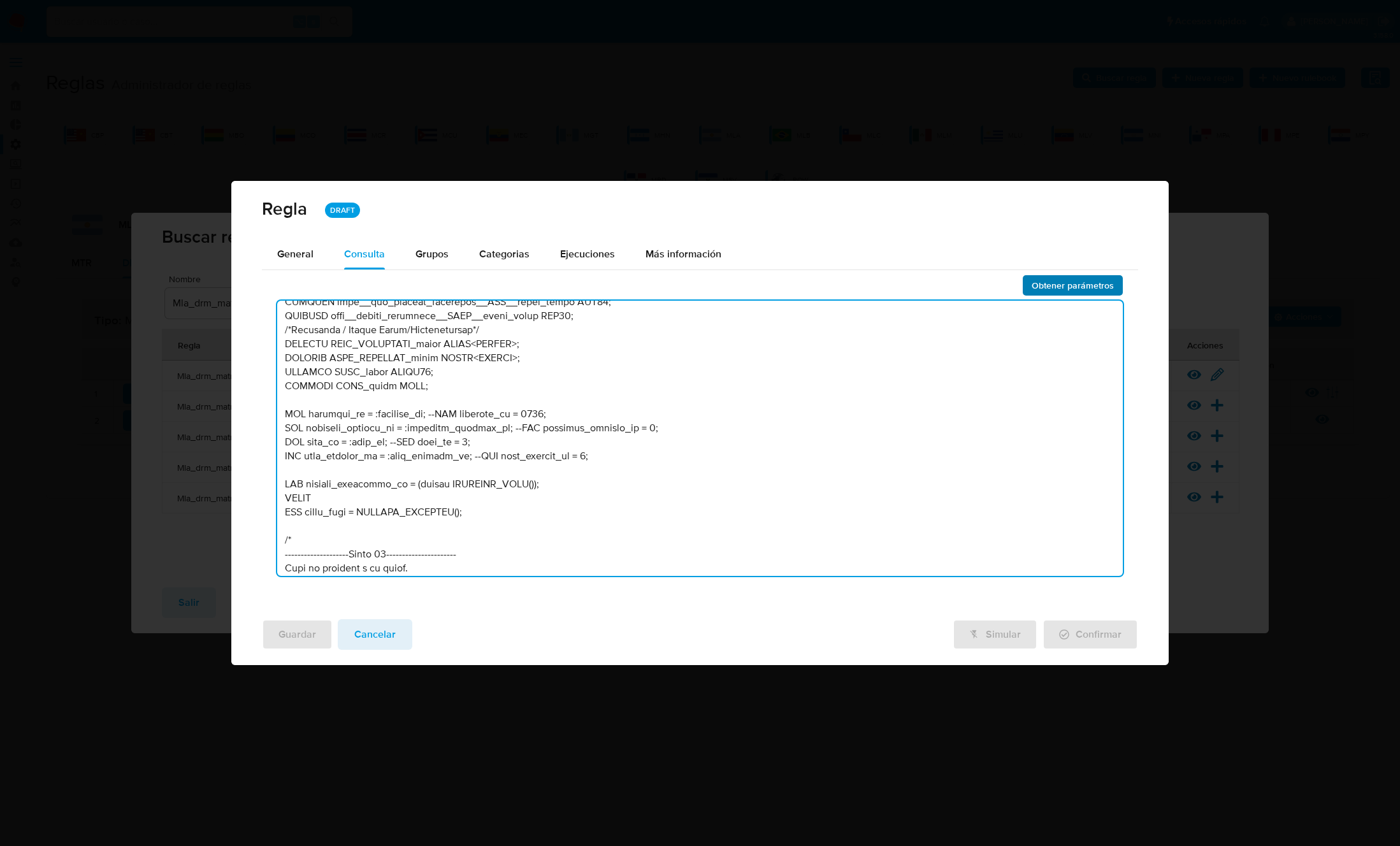
type textarea "/* DRM = Mla_drm_matrix */ /* MATRIZ UNIFICADA Julio 2025: - Se agrega regla co…"
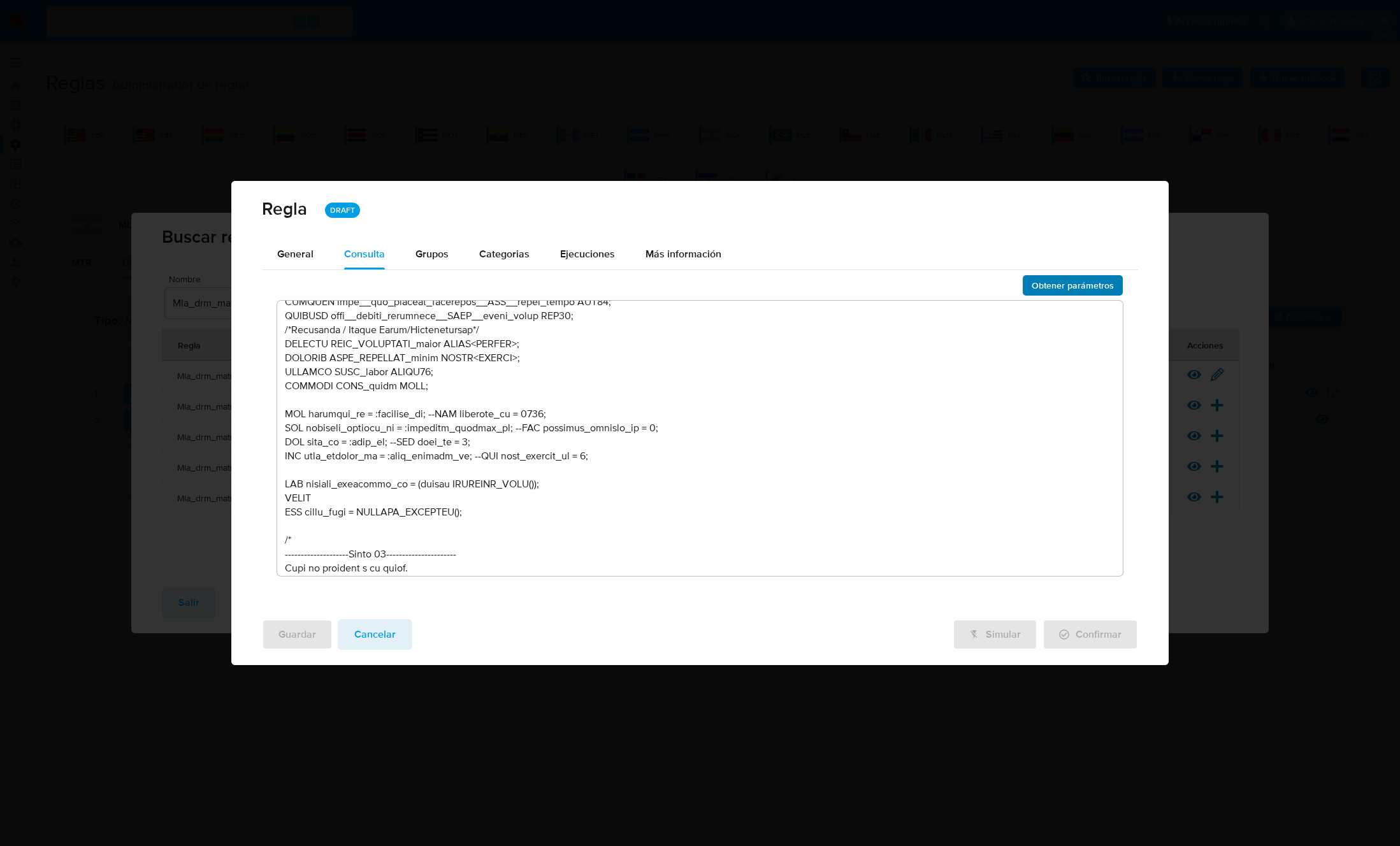
click at [1064, 287] on span "Obtener parámetros" at bounding box center [1072, 284] width 82 height 17
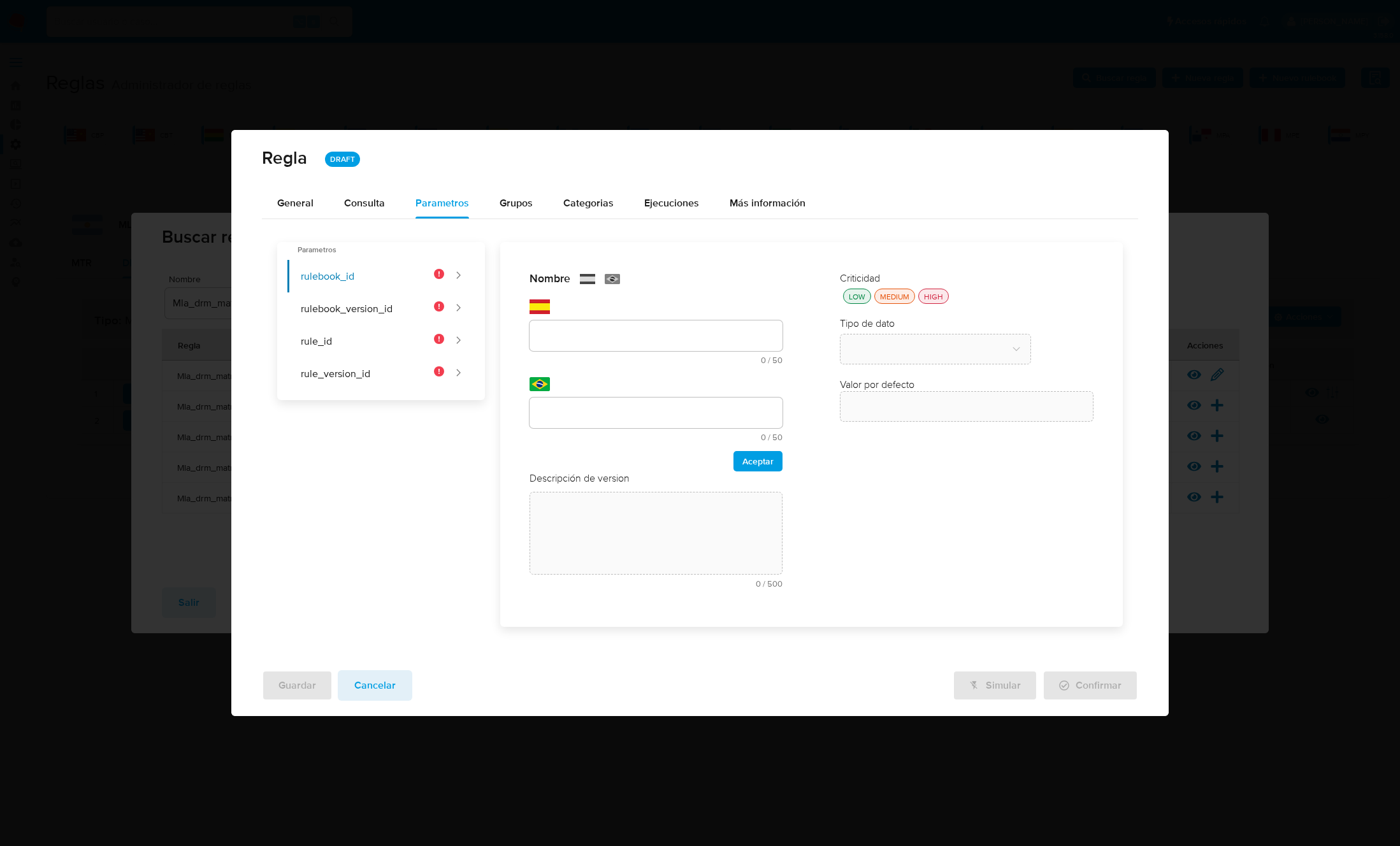
click at [559, 369] on div "Nombre text-es 0 / 50 50 caracteres restantes text-pt 0 / 50 50 caracteres rest…" at bounding box center [656, 371] width 254 height 200
click at [567, 337] on input "text" at bounding box center [656, 336] width 254 height 17
paste input "rulebook_id"
type input "rulebook_id"
click at [555, 410] on input "text" at bounding box center [656, 413] width 254 height 17
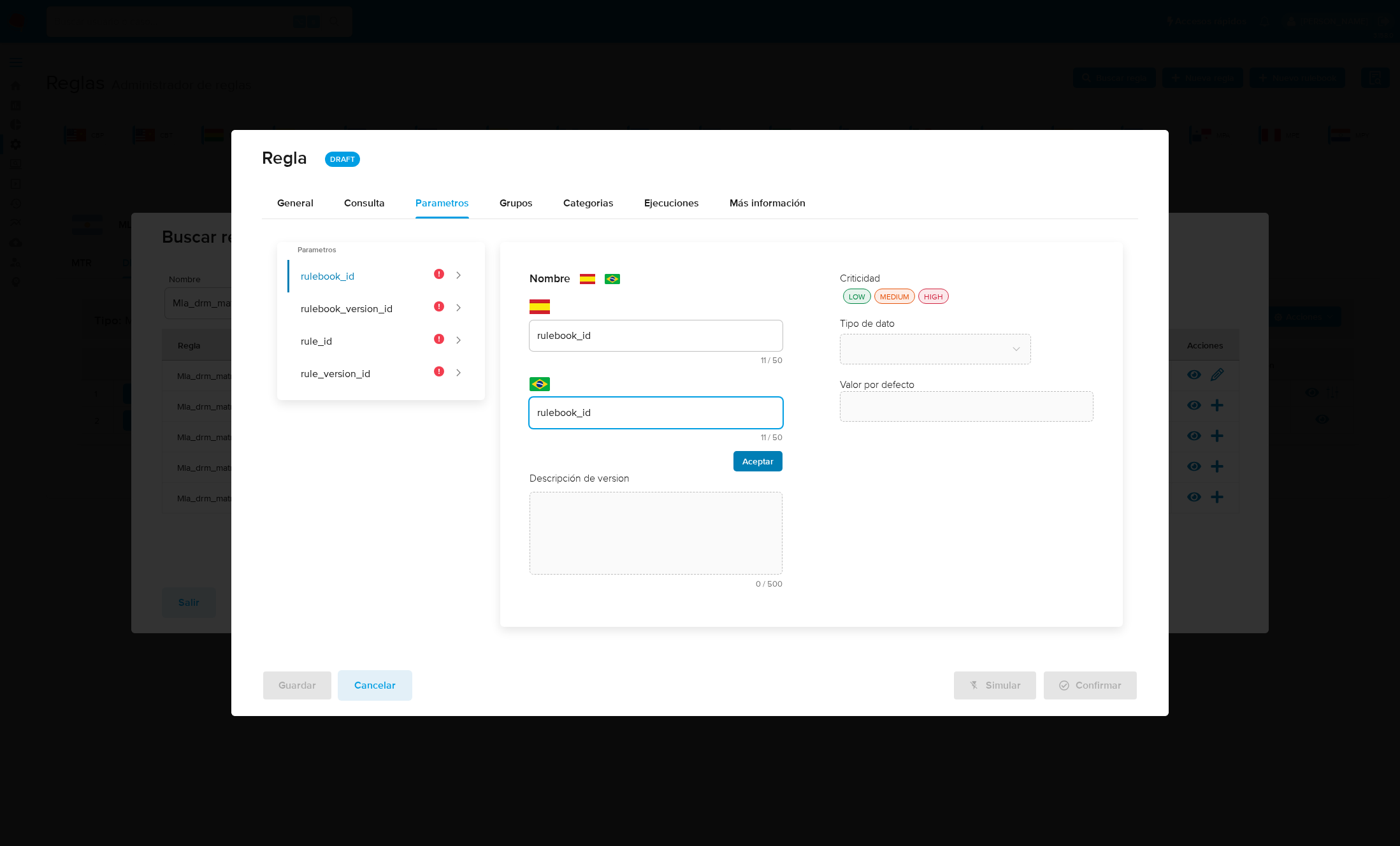
type input "rulebook_id"
click at [765, 462] on span "Aceptar" at bounding box center [758, 460] width 32 height 17
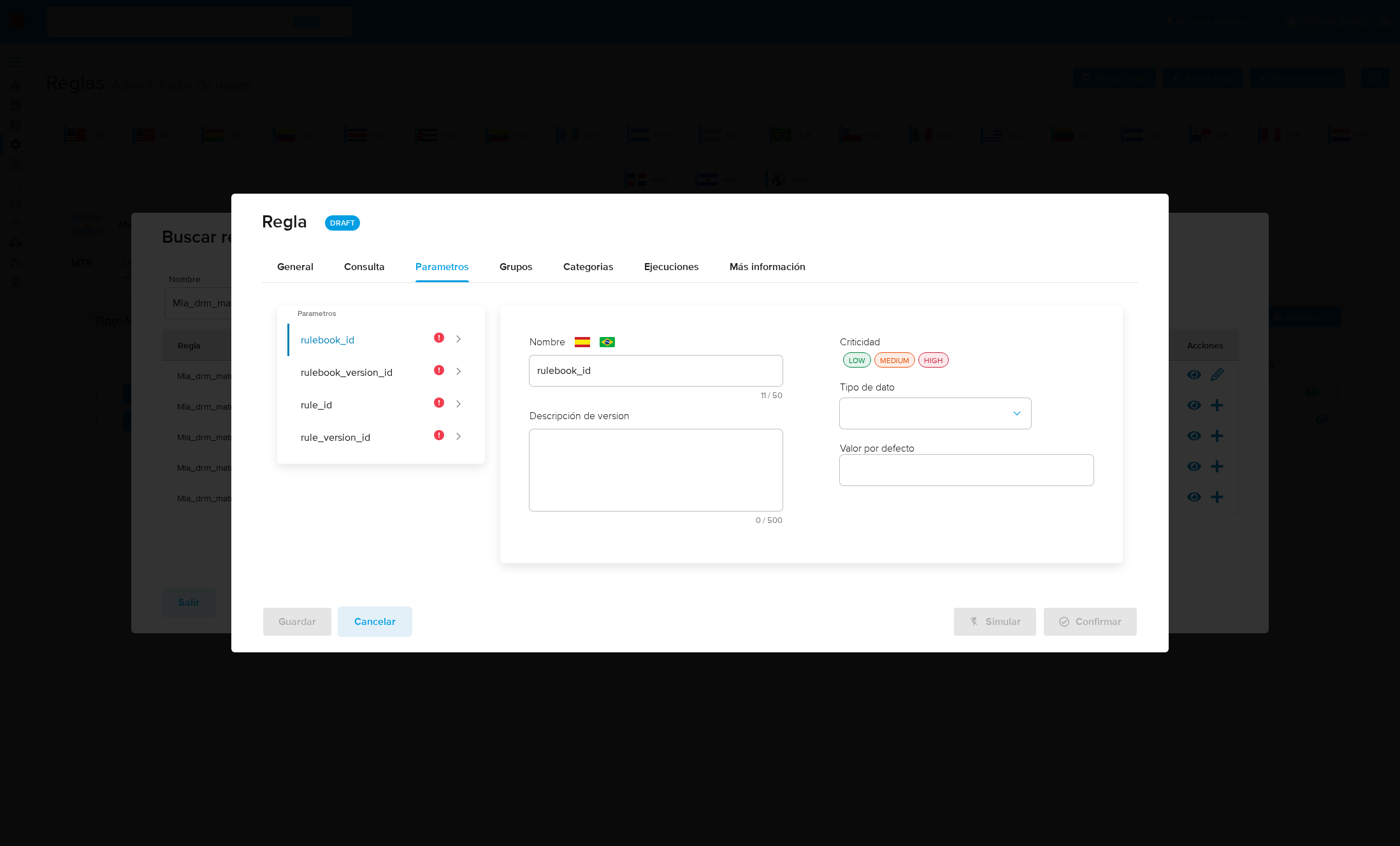
click at [584, 449] on textarea at bounding box center [656, 470] width 254 height 81
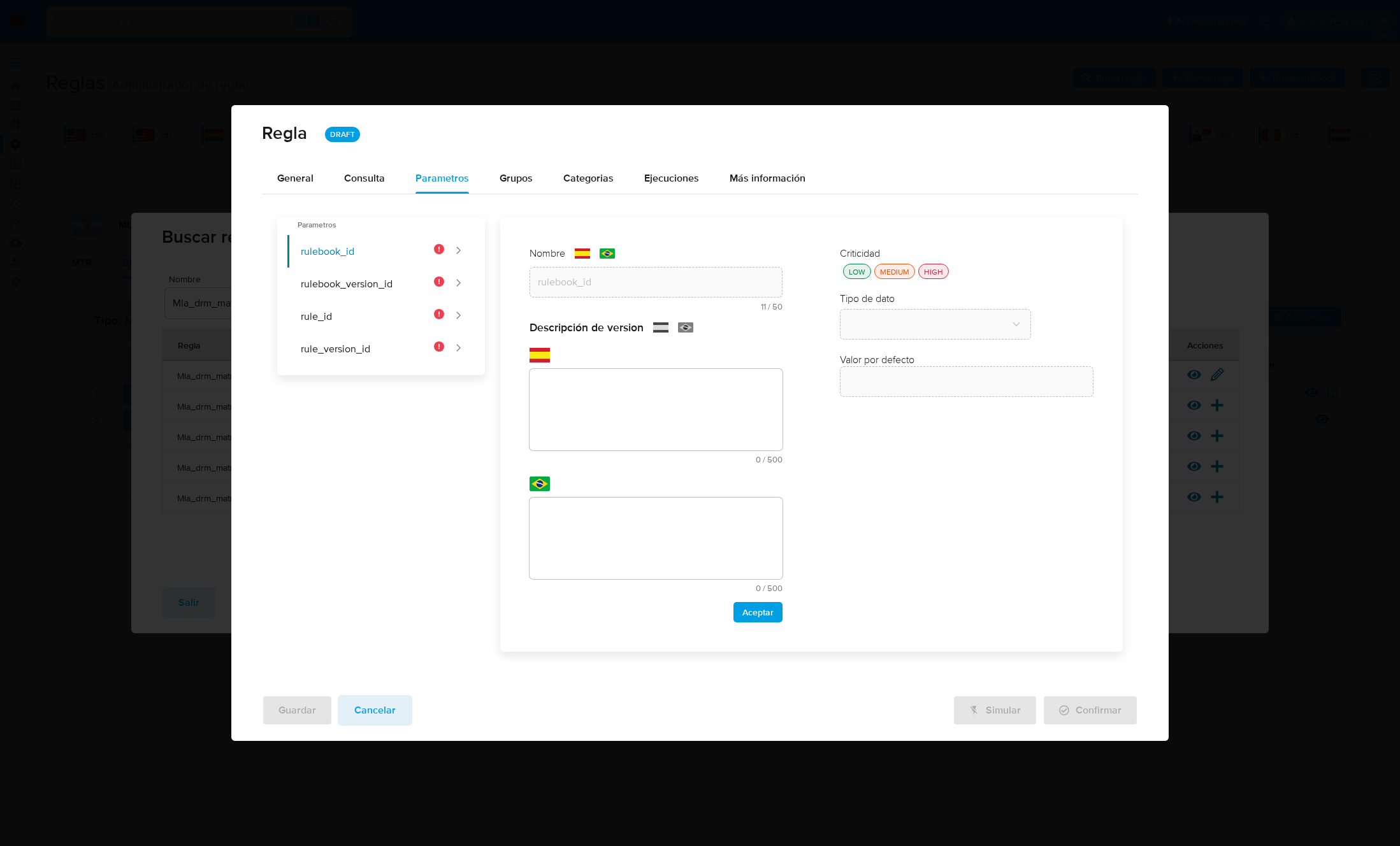
click at [574, 429] on textarea at bounding box center [656, 410] width 254 height 81
paste textarea "Id del rulebook donde se está ejecutando la regla"
type textarea "Id del rulebook donde se está ejecutando la regla"
click at [575, 560] on textarea at bounding box center [656, 538] width 254 height 81
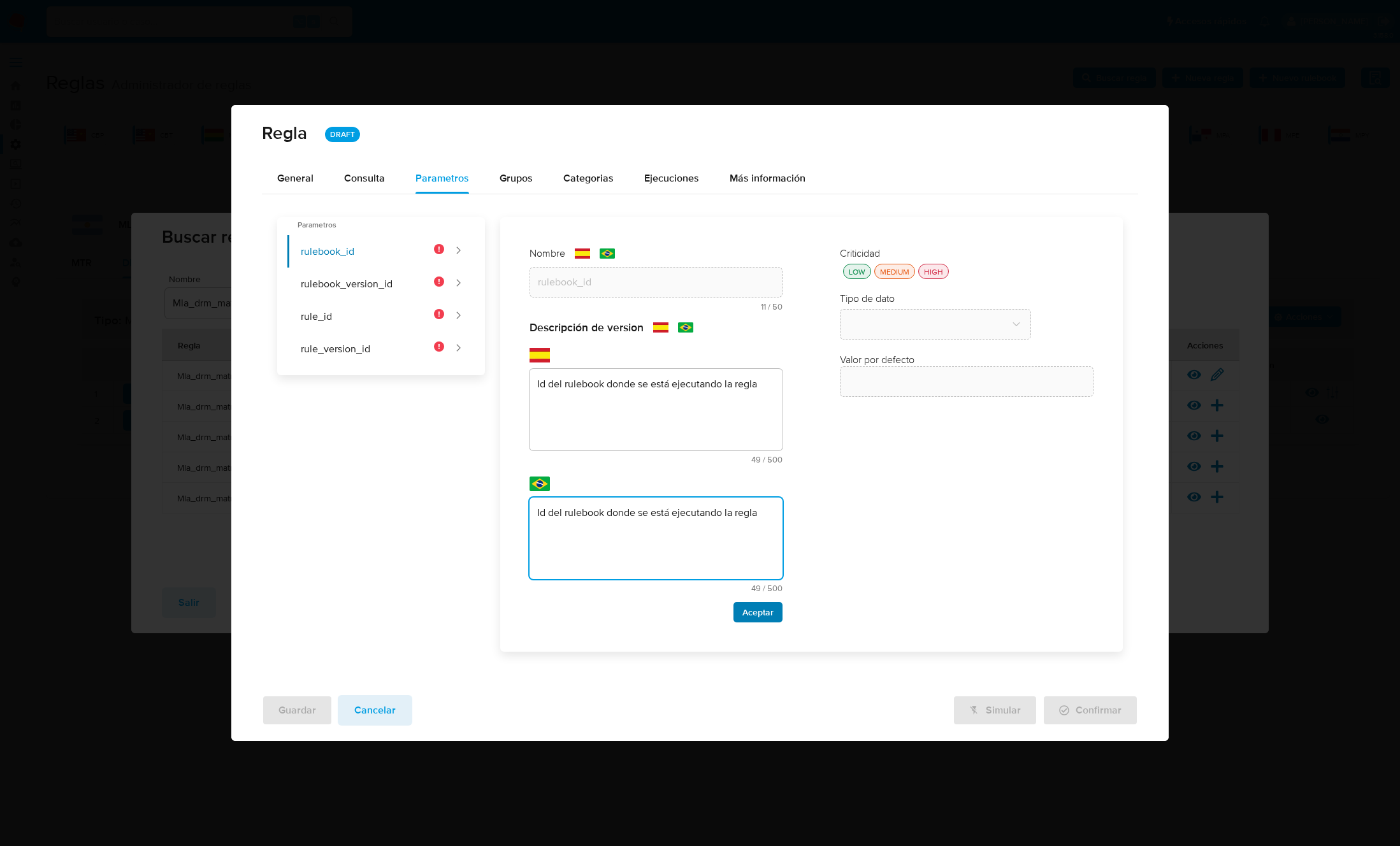
type textarea "Id del rulebook donde se está ejecutando la regla"
click at [748, 610] on span "Aceptar" at bounding box center [758, 611] width 32 height 17
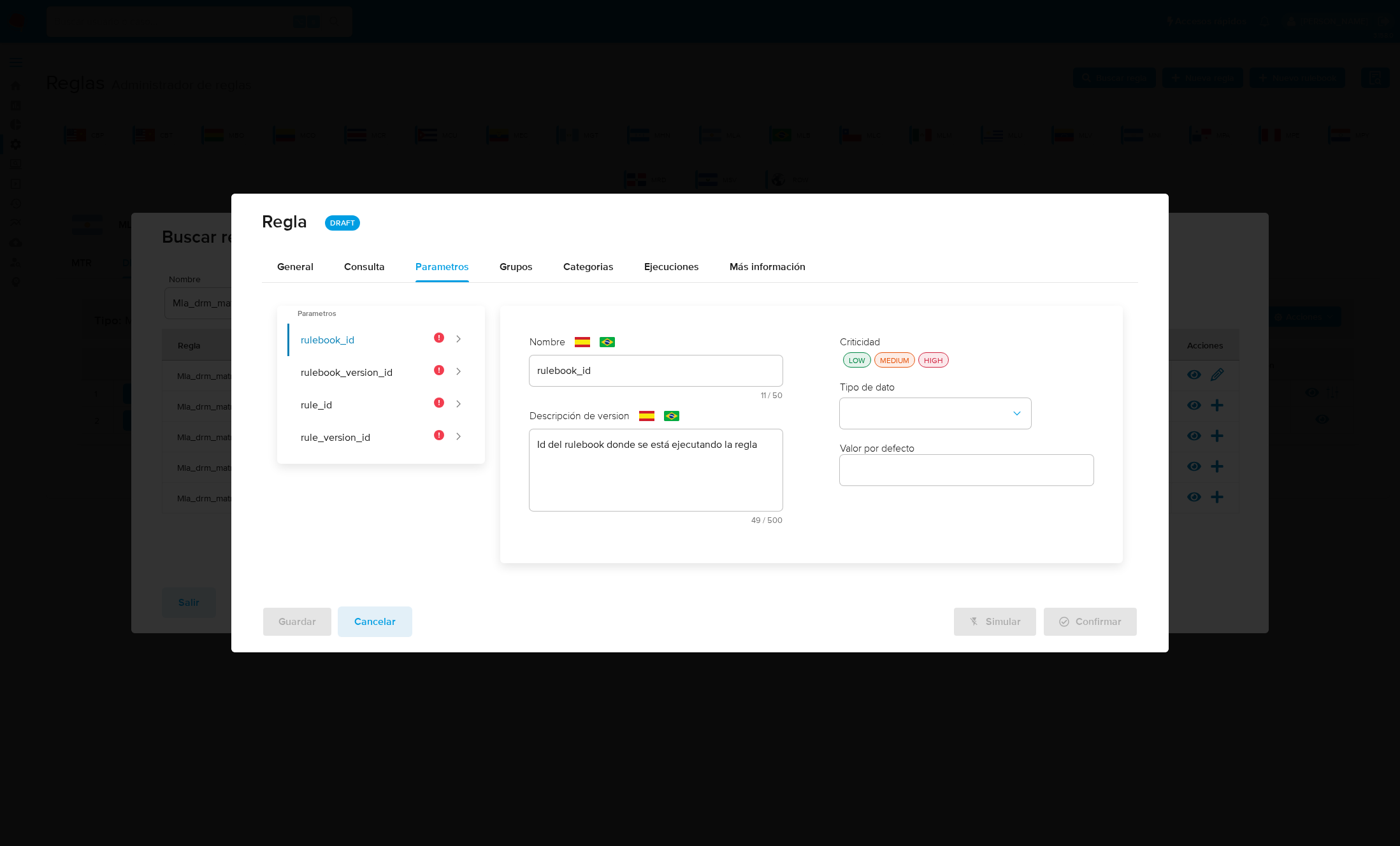
click at [933, 363] on div "HIGH" at bounding box center [933, 360] width 24 height 11
click at [922, 410] on button "type-dropdown" at bounding box center [935, 413] width 191 height 31
click at [882, 562] on span "GLOBAL" at bounding box center [866, 564] width 37 height 12
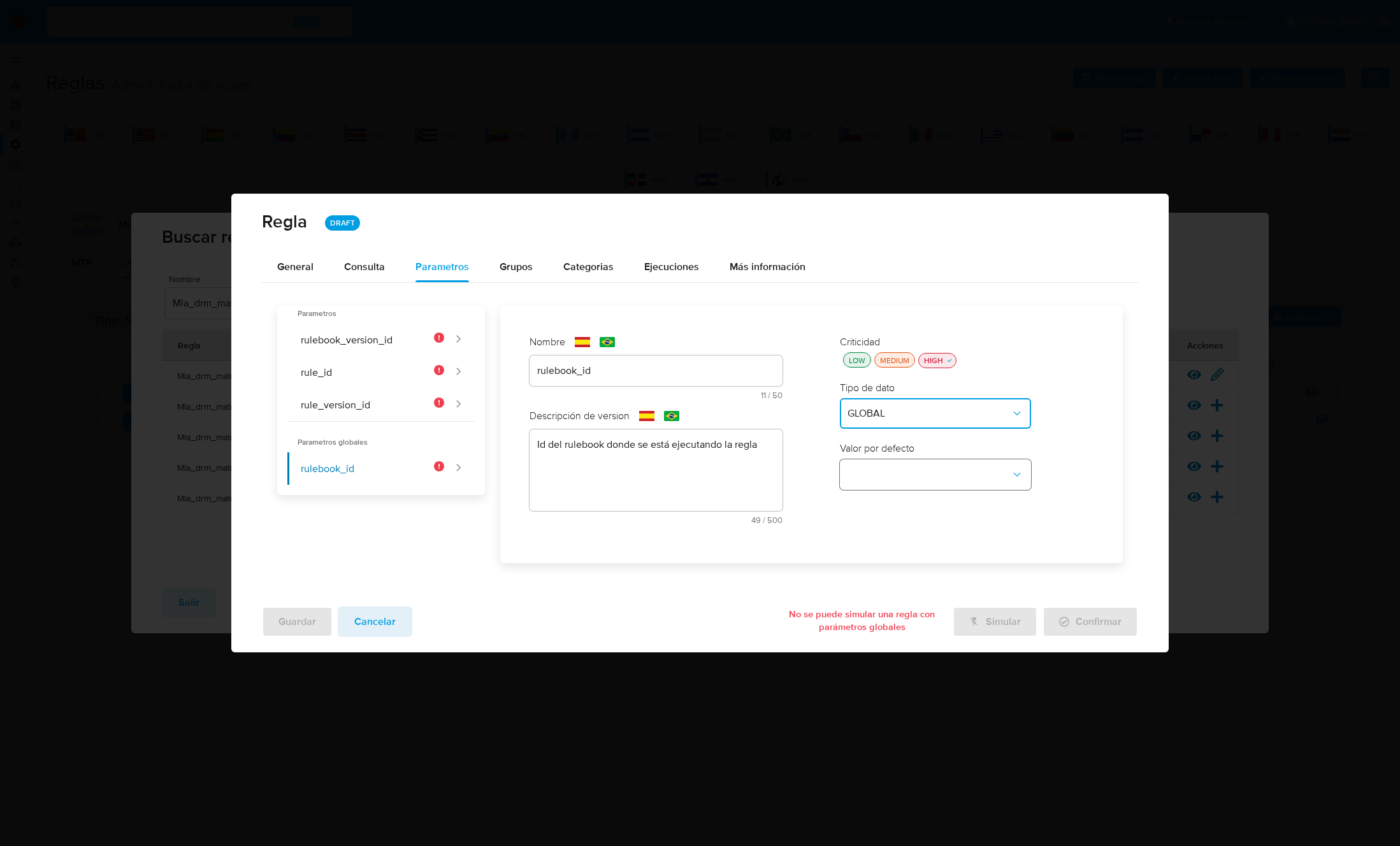
click at [920, 478] on button "global-dropdown" at bounding box center [935, 474] width 191 height 31
click at [895, 507] on span "RULEBOOK_ID" at bounding box center [880, 503] width 67 height 12
click at [354, 338] on button "rulebook_version_id" at bounding box center [365, 339] width 157 height 32
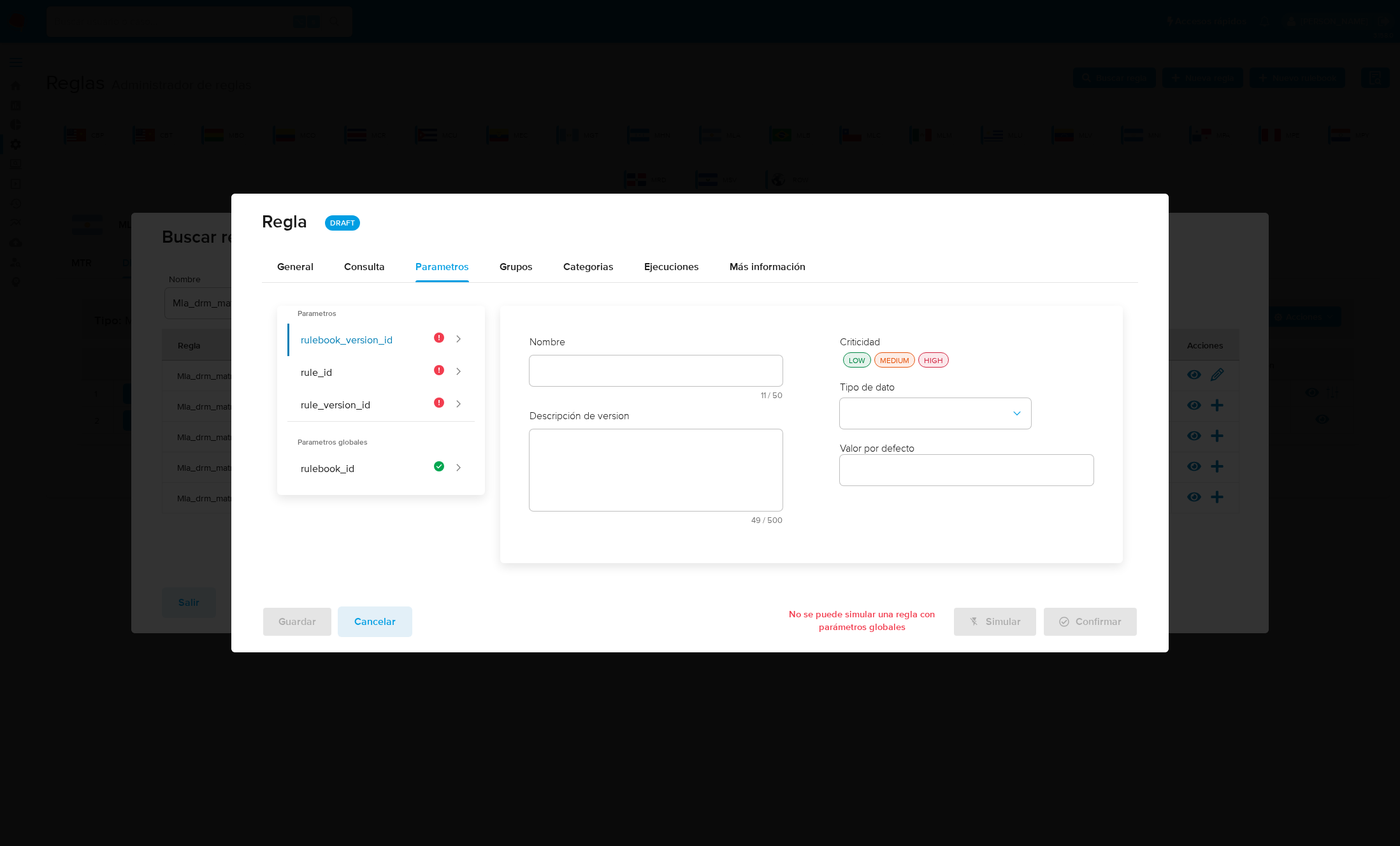
click at [595, 367] on div "Nombre text-es 11 / 50 39 caracteres restantes text-pt 11 / 50 39 caracteres re…" at bounding box center [656, 372] width 254 height 74
click at [587, 364] on div "Nombre text-es 11 / 50 39 caracteres restantes text-pt 11 / 50 39 caracteres re…" at bounding box center [656, 372] width 254 height 74
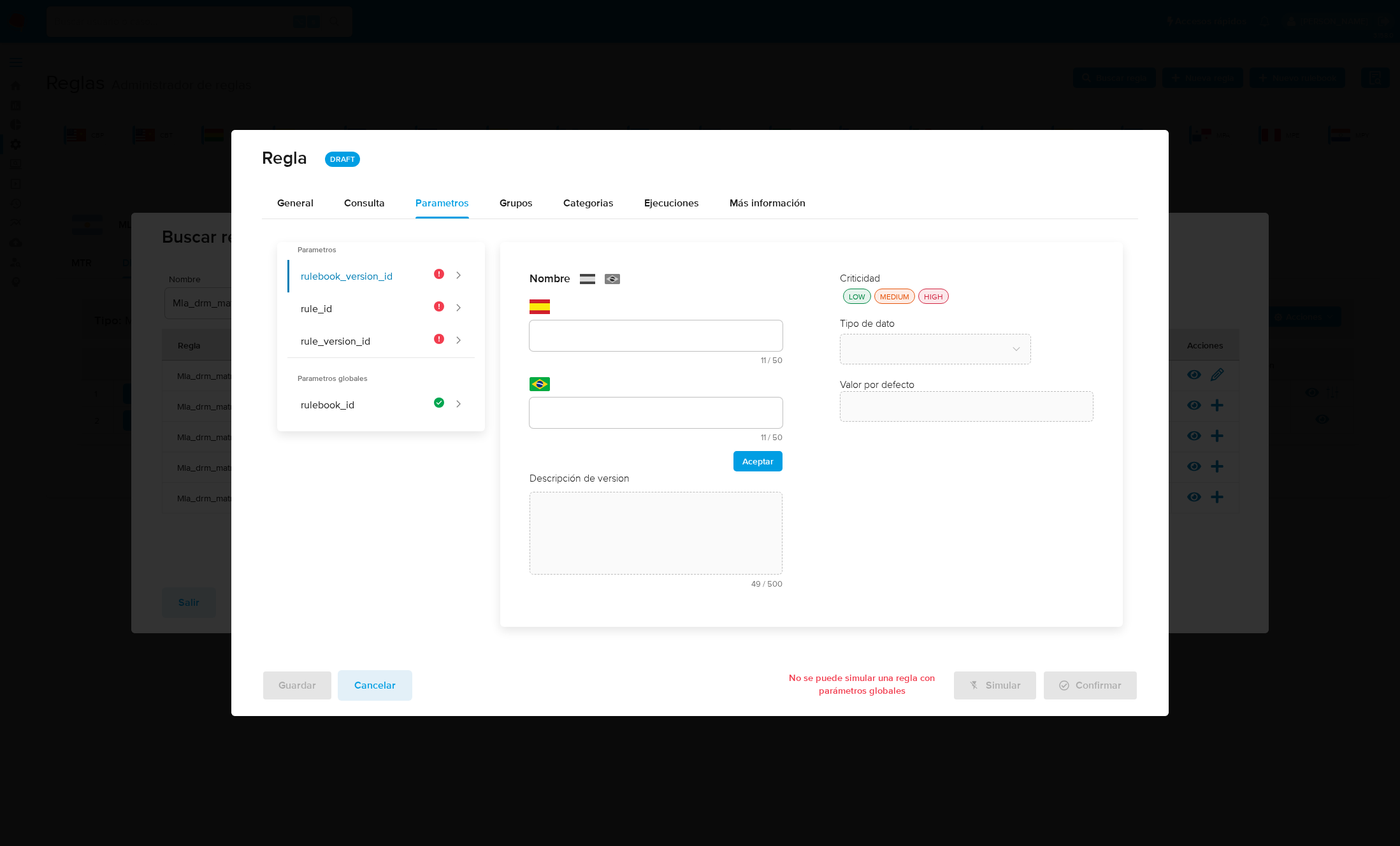
click at [588, 338] on input "text" at bounding box center [656, 336] width 254 height 17
type input "rulebook_version_id"
click at [575, 409] on input "text" at bounding box center [656, 413] width 254 height 17
type input "rulebook_version_id"
click at [763, 457] on span "Aceptar" at bounding box center [758, 460] width 32 height 17
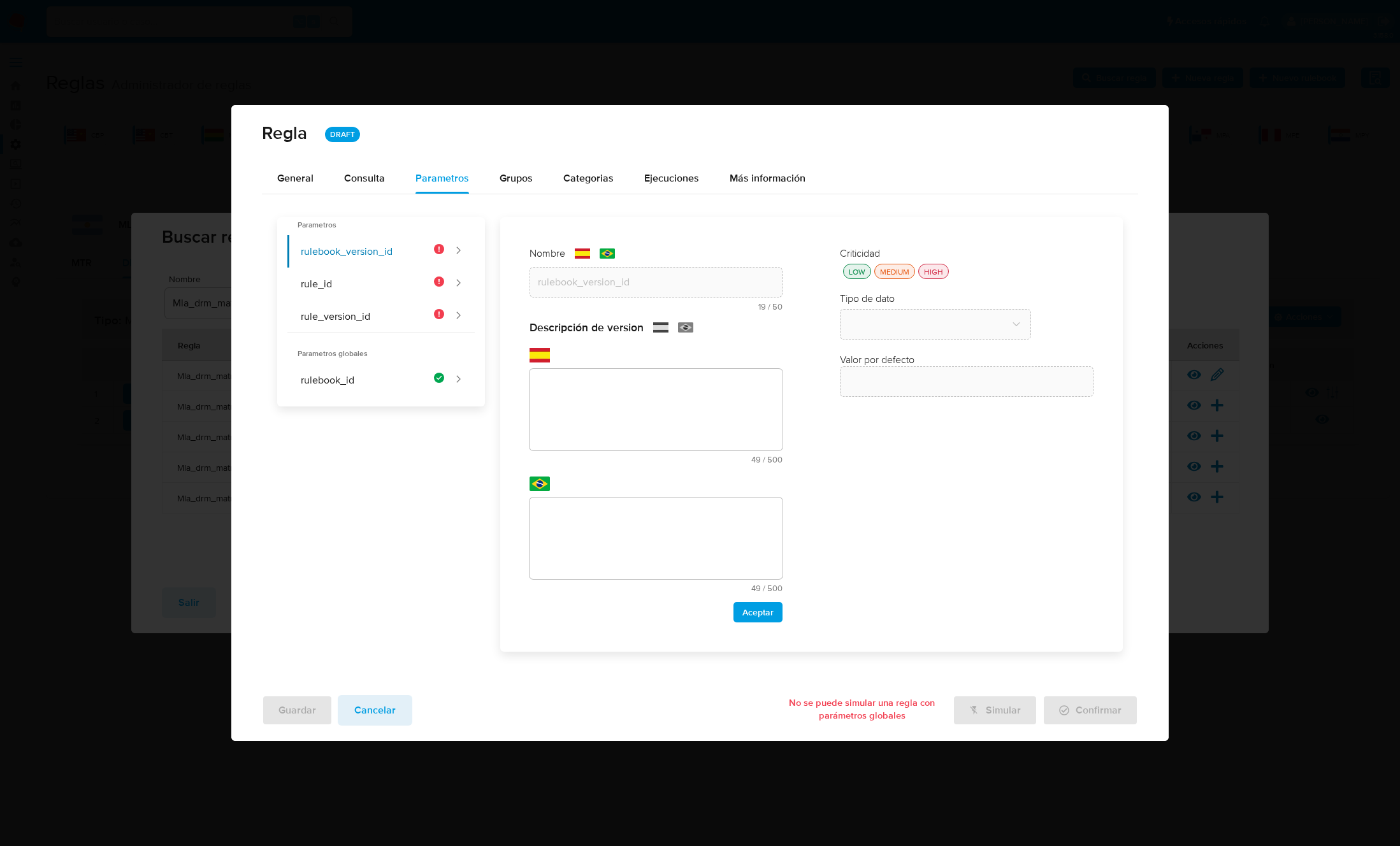
drag, startPoint x: 626, startPoint y: 450, endPoint x: 617, endPoint y: 449, distance: 9.1
click at [618, 449] on textarea at bounding box center [656, 410] width 254 height 81
click at [594, 418] on textarea at bounding box center [656, 410] width 254 height 81
paste textarea "Id de versión del rulebook donde se está ejecutando la regla"
type textarea "Id de versión del rulebook donde se está ejecutando la regla"
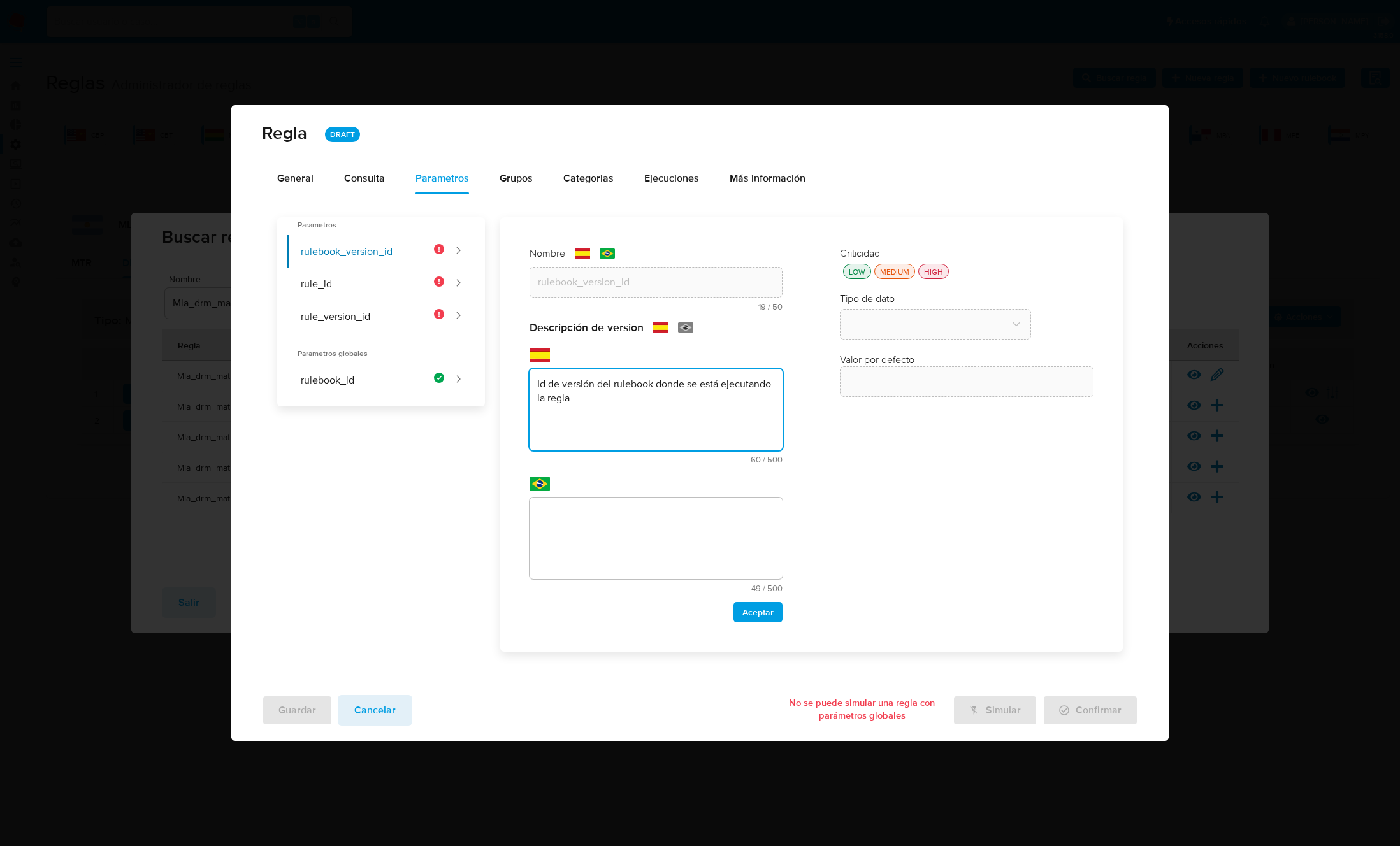
click at [641, 566] on textarea at bounding box center [656, 538] width 254 height 81
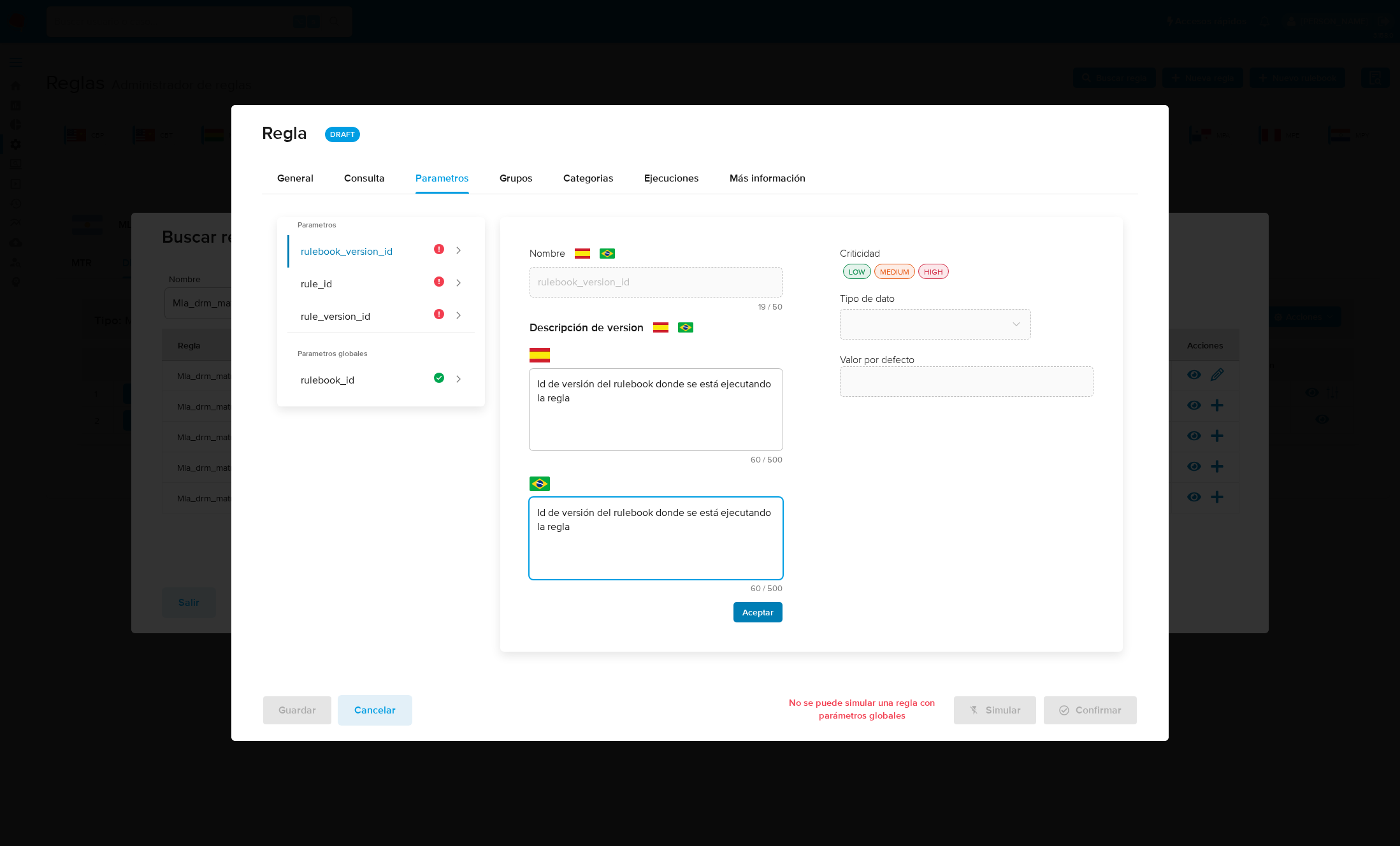
type textarea "Id de versión del rulebook donde se está ejecutando la regla"
drag, startPoint x: 744, startPoint y: 606, endPoint x: 762, endPoint y: 604, distance: 18.1
click at [744, 606] on span "Aceptar" at bounding box center [758, 611] width 32 height 17
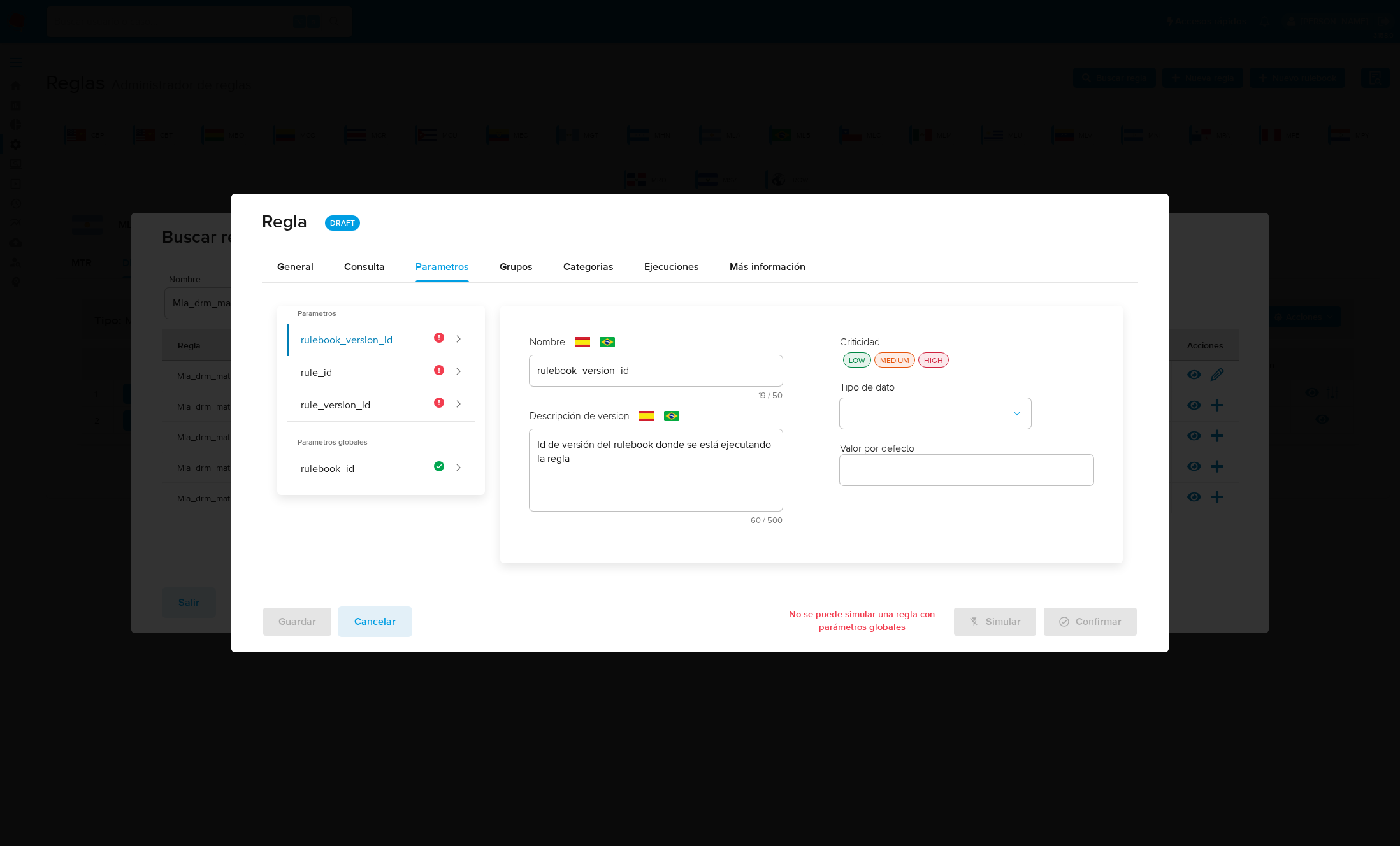
click at [949, 361] on div "LOW MEDIUM HIGH" at bounding box center [967, 360] width 254 height 15
click at [937, 359] on div "HIGH" at bounding box center [933, 360] width 24 height 11
click at [921, 409] on button "type-dropdown" at bounding box center [935, 413] width 191 height 31
click at [885, 410] on span "GLOBAL" at bounding box center [866, 411] width 37 height 12
click at [890, 462] on button "global-dropdown" at bounding box center [935, 474] width 191 height 31
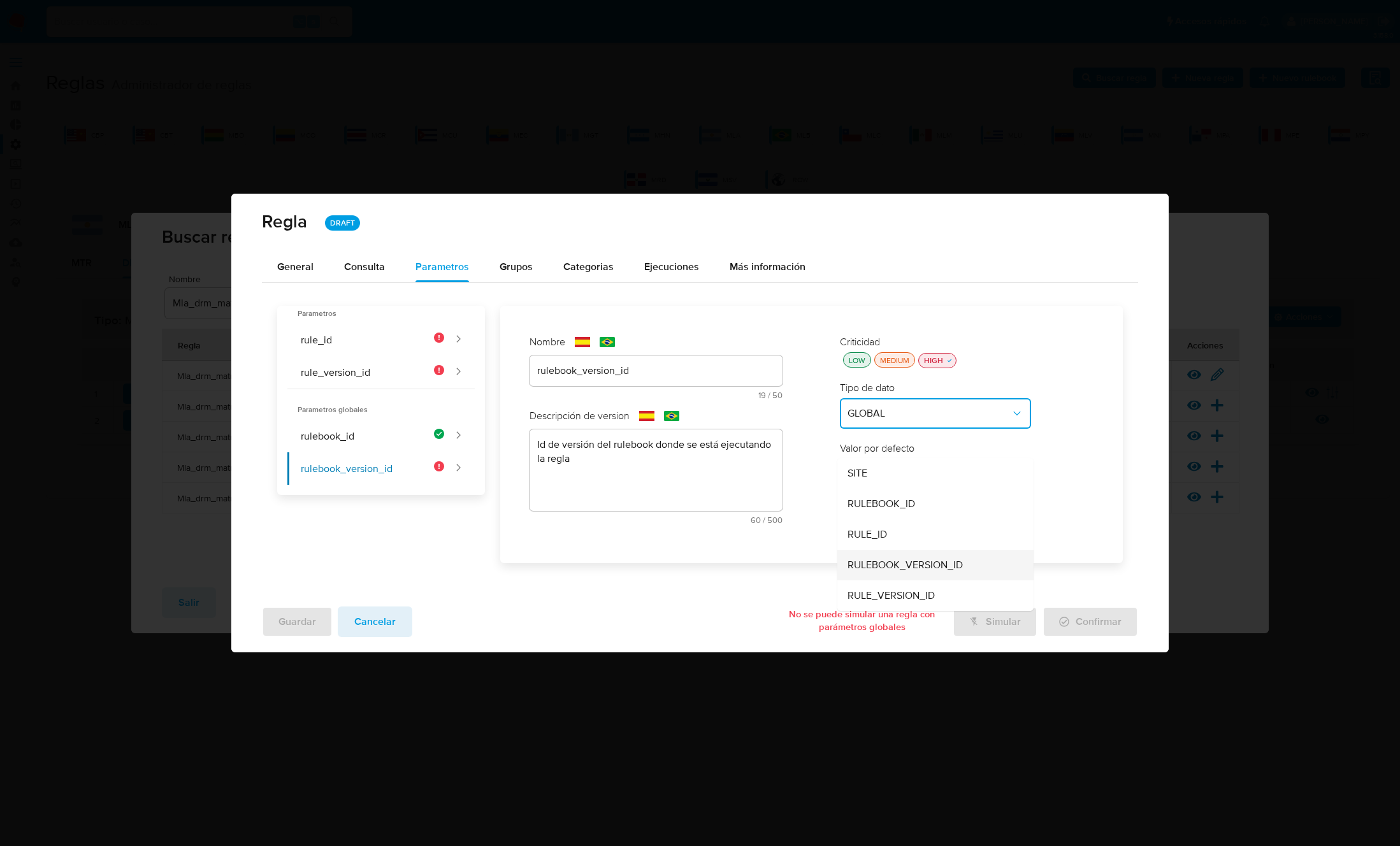
click at [895, 563] on span "RULEBOOK_VERSION_ID" at bounding box center [905, 564] width 115 height 12
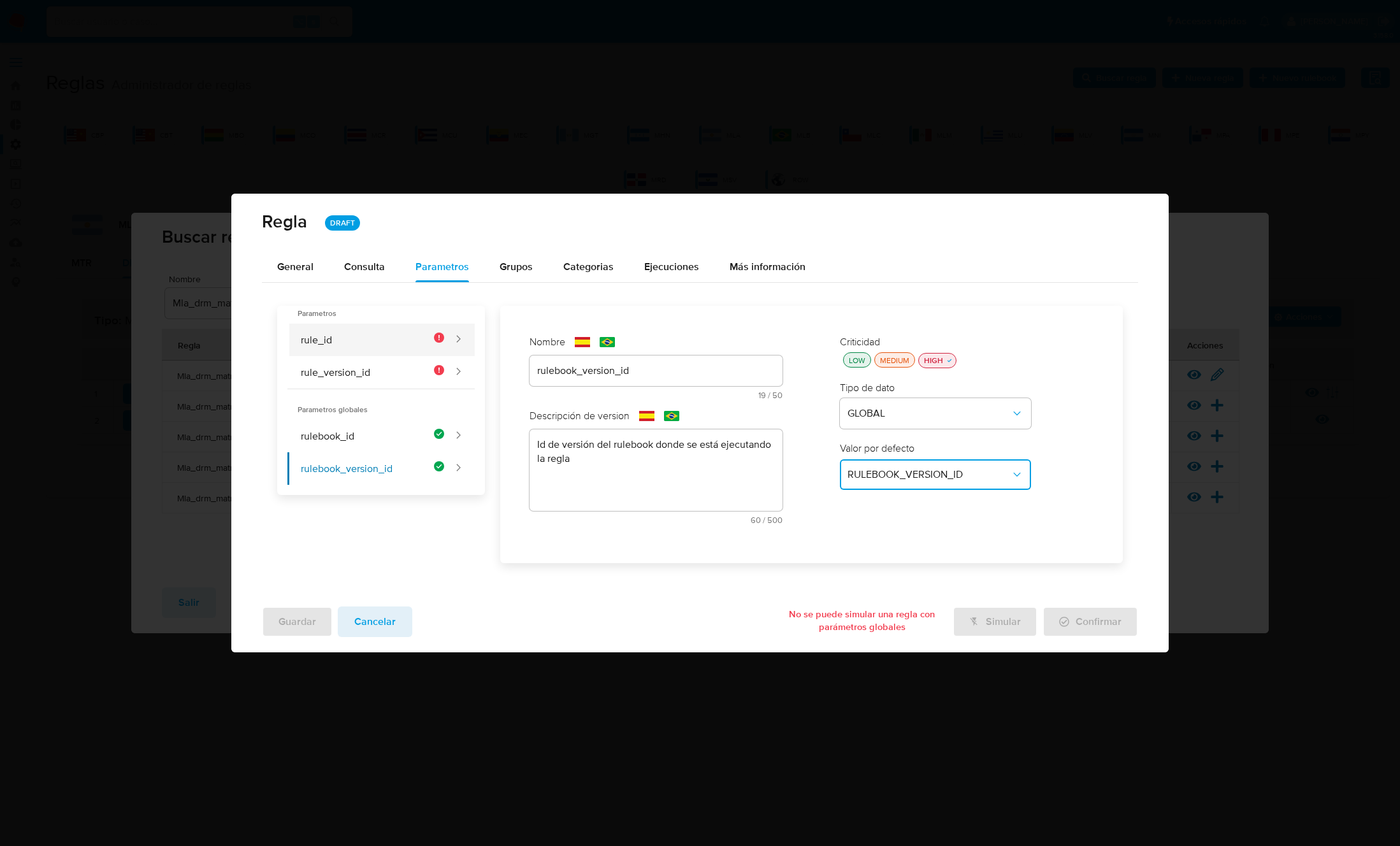
click at [374, 329] on button "rule_id" at bounding box center [365, 339] width 157 height 32
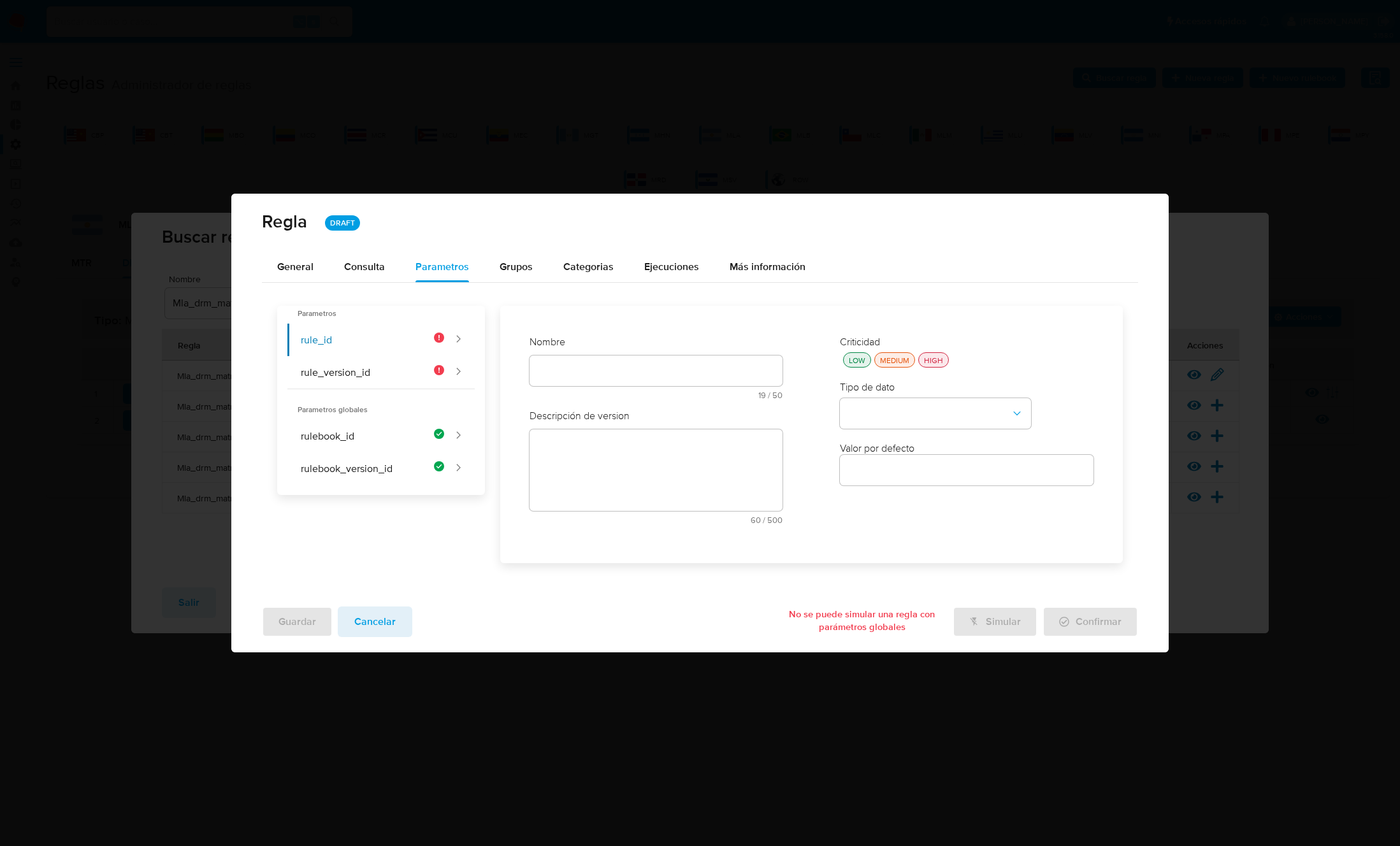
click at [562, 363] on div "Nombre text-es 19 / 50 31 caracteres restantes text-pt 19 / 50 31 caracteres re…" at bounding box center [656, 372] width 254 height 74
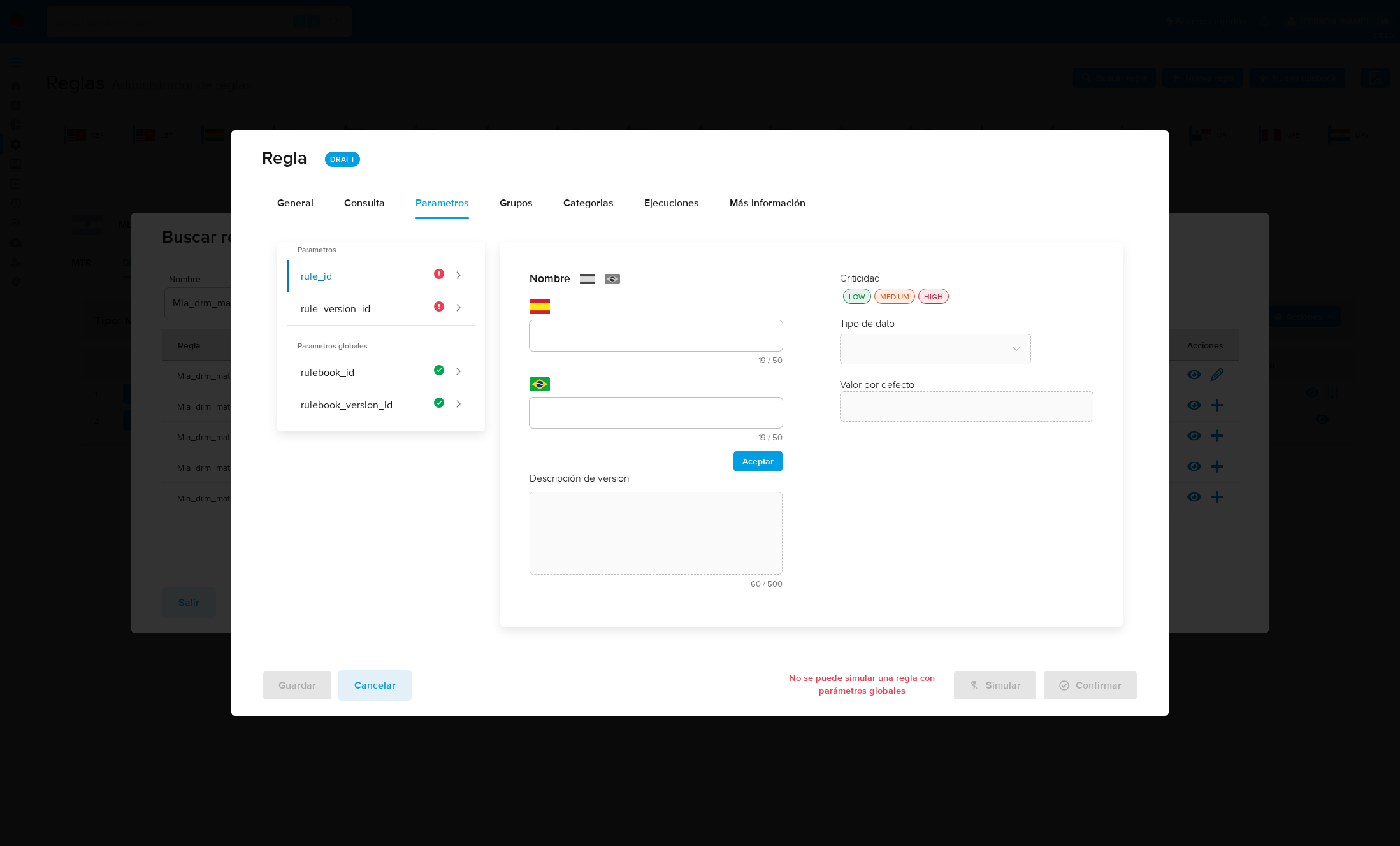
click at [559, 343] on div at bounding box center [656, 335] width 254 height 31
click at [582, 352] on div "text-es 19 / 50 31 caracteres restantes" at bounding box center [656, 342] width 254 height 44
click at [582, 328] on input "text" at bounding box center [656, 336] width 254 height 17
type input "rule_id"
click at [566, 413] on input "text" at bounding box center [656, 413] width 254 height 17
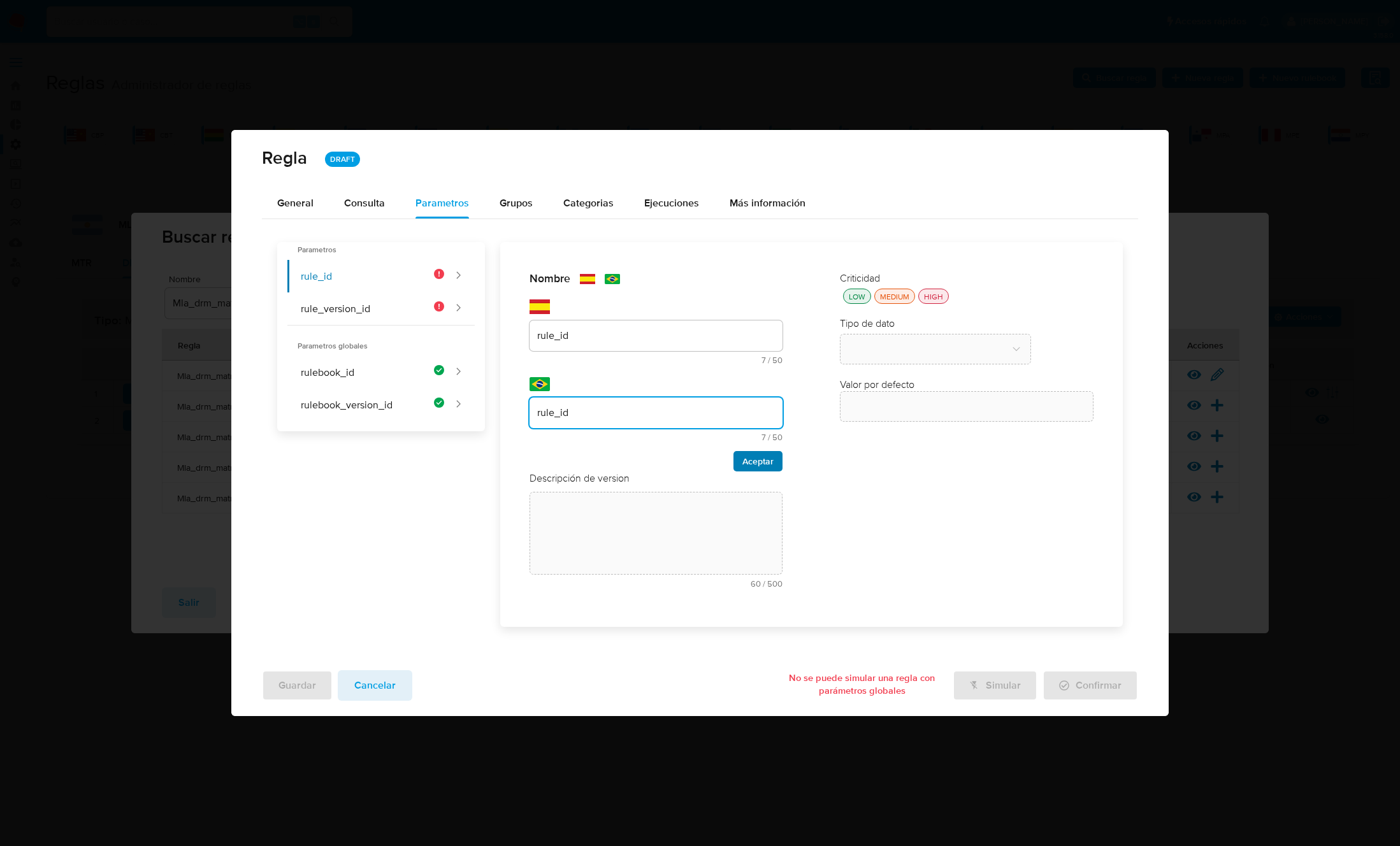
type input "rule_id"
click at [758, 461] on span "Aceptar" at bounding box center [758, 460] width 32 height 17
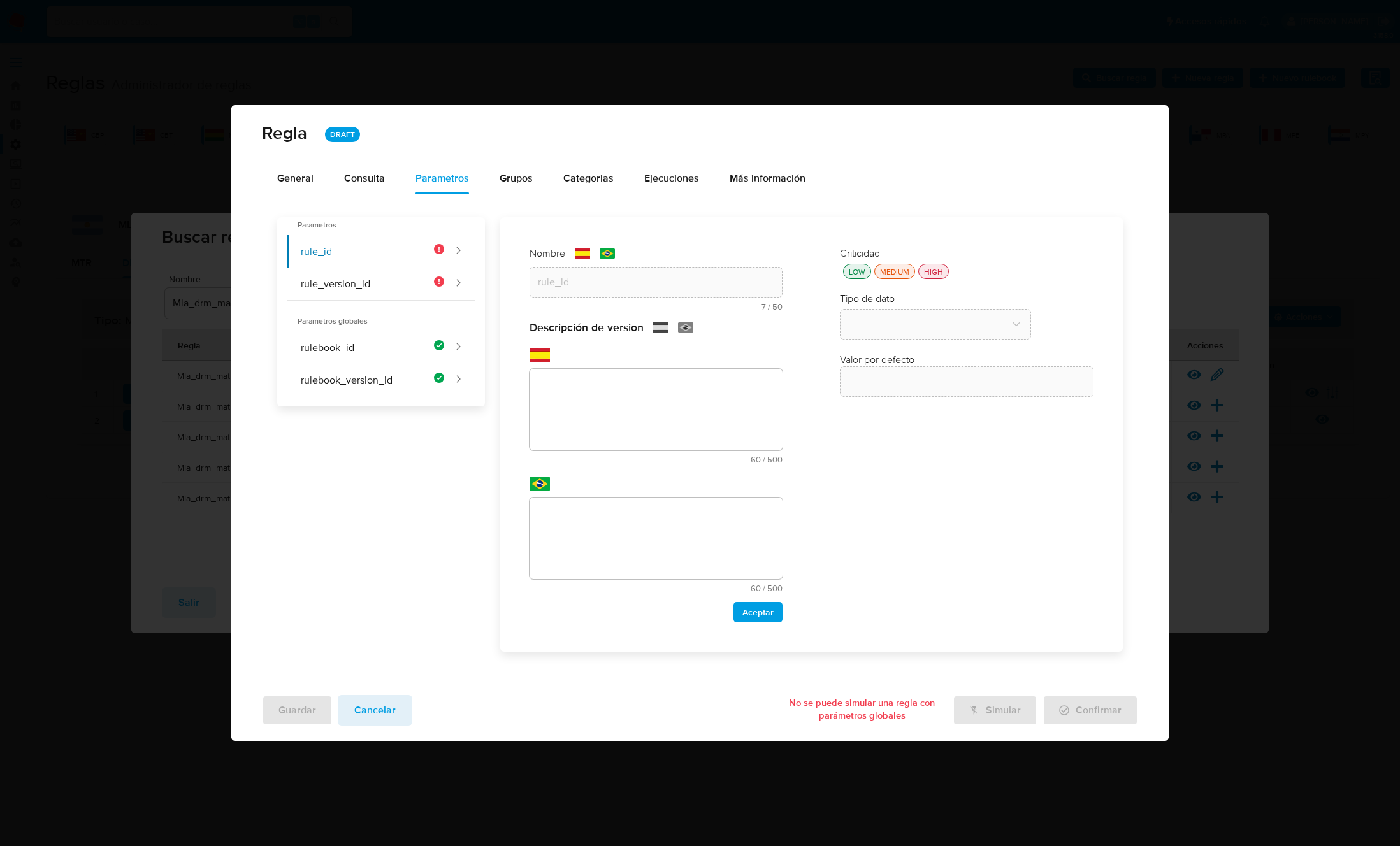
click at [627, 459] on div "text-es 60 / 500 440 caracteres restantes" at bounding box center [656, 416] width 254 height 95
click at [603, 413] on textarea at bounding box center [656, 410] width 254 height 81
paste textarea "Id de la regla que está ejecutándose"
type textarea "Id de la regla que está ejecutándose"
click at [632, 523] on textarea at bounding box center [656, 538] width 254 height 81
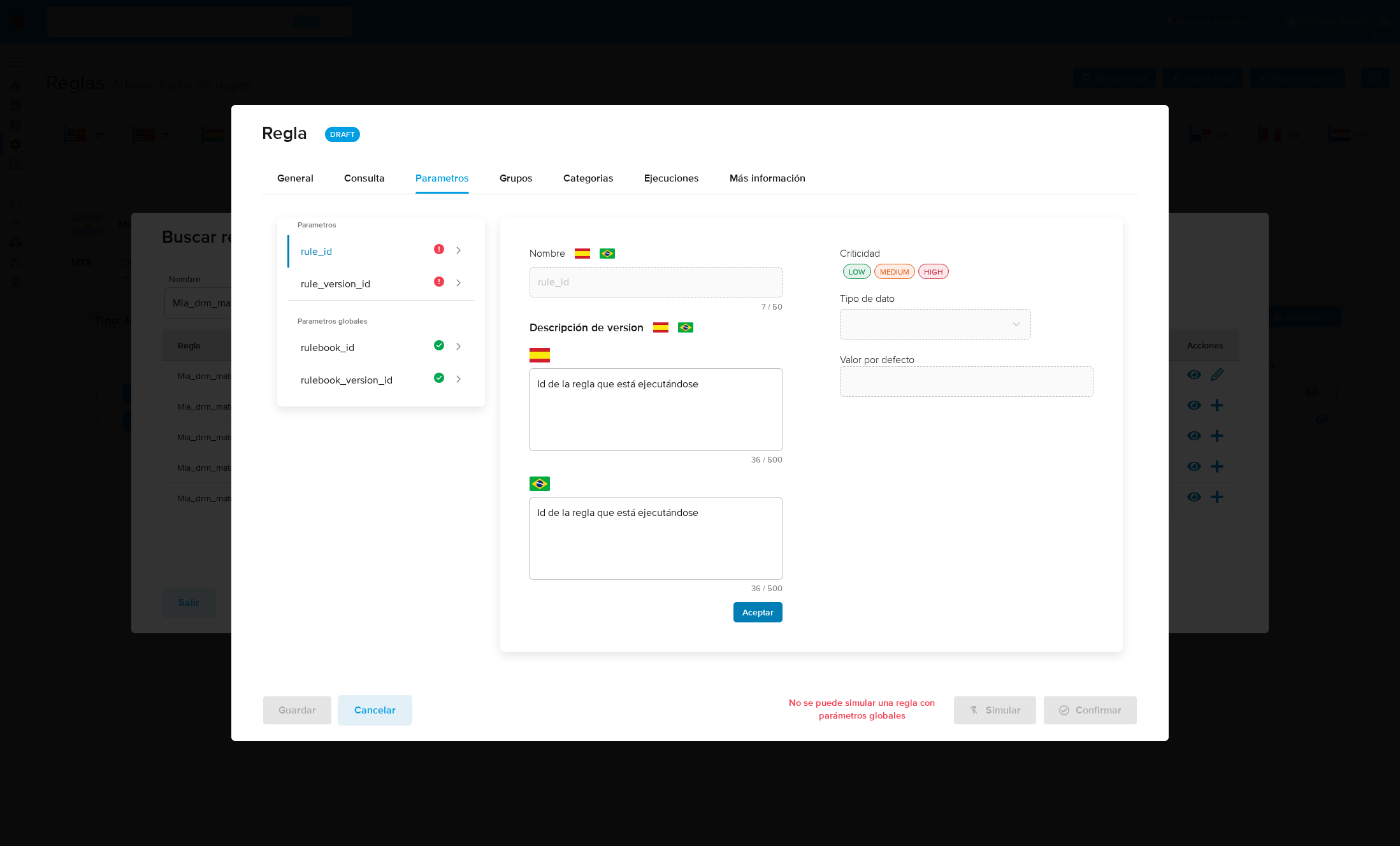
click at [747, 614] on span "Aceptar" at bounding box center [758, 611] width 32 height 17
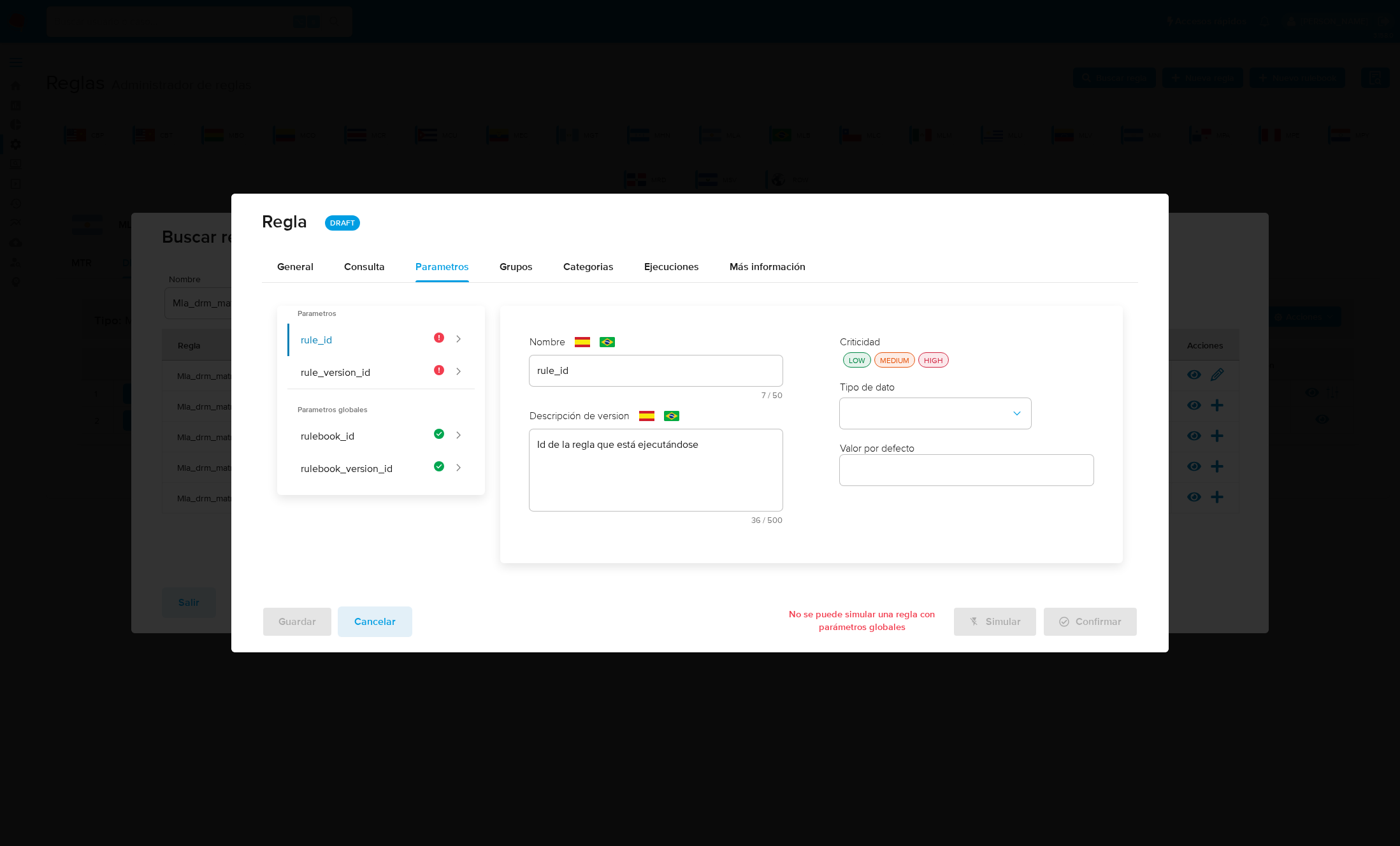
click at [930, 360] on div "HIGH" at bounding box center [933, 360] width 24 height 11
click at [918, 410] on button "type-dropdown" at bounding box center [935, 413] width 191 height 31
click at [910, 407] on div "GLOBAL" at bounding box center [931, 411] width 168 height 31
click at [900, 474] on button "global-dropdown" at bounding box center [935, 474] width 191 height 31
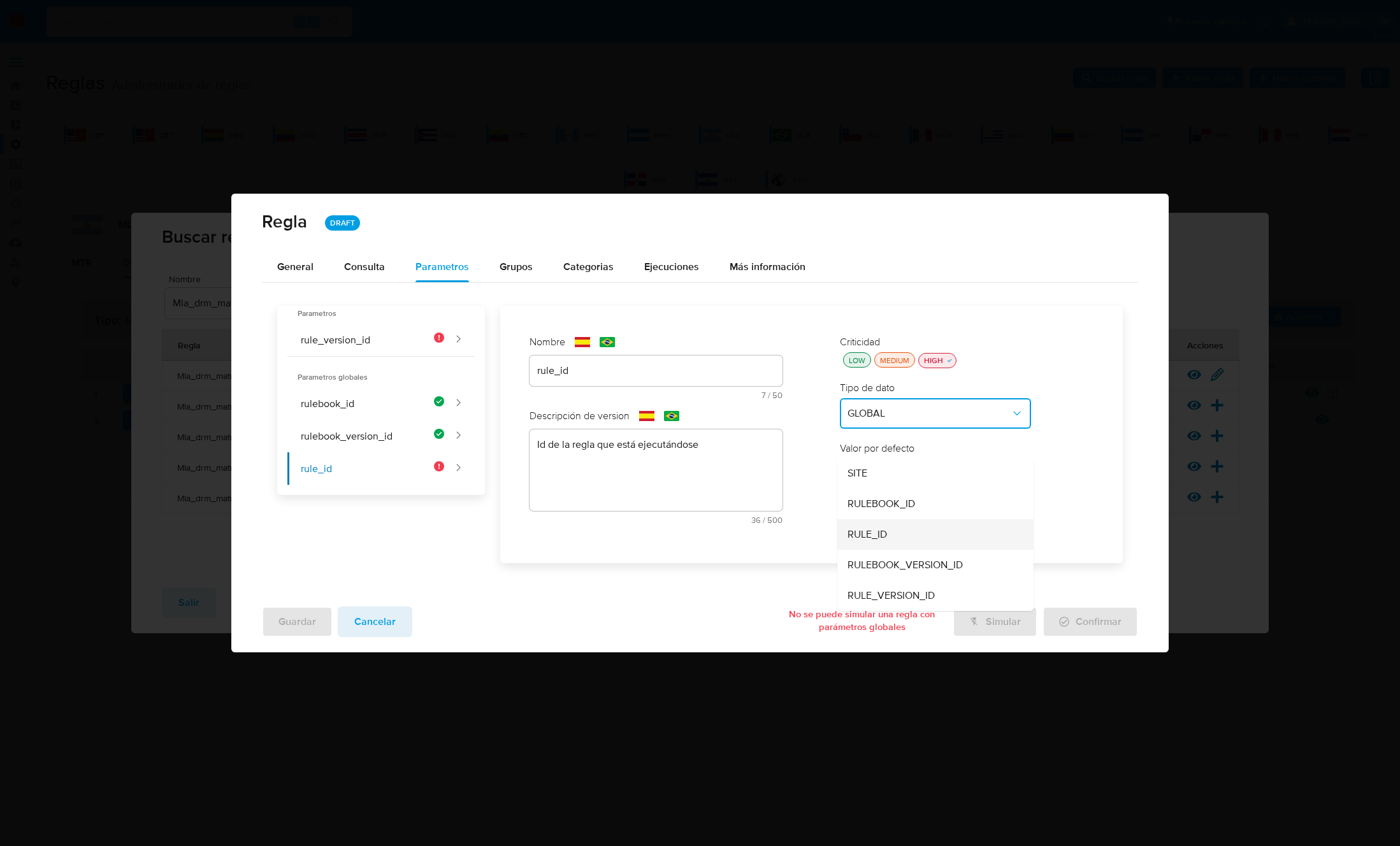
click at [899, 532] on div "RULE_ID" at bounding box center [931, 534] width 168 height 31
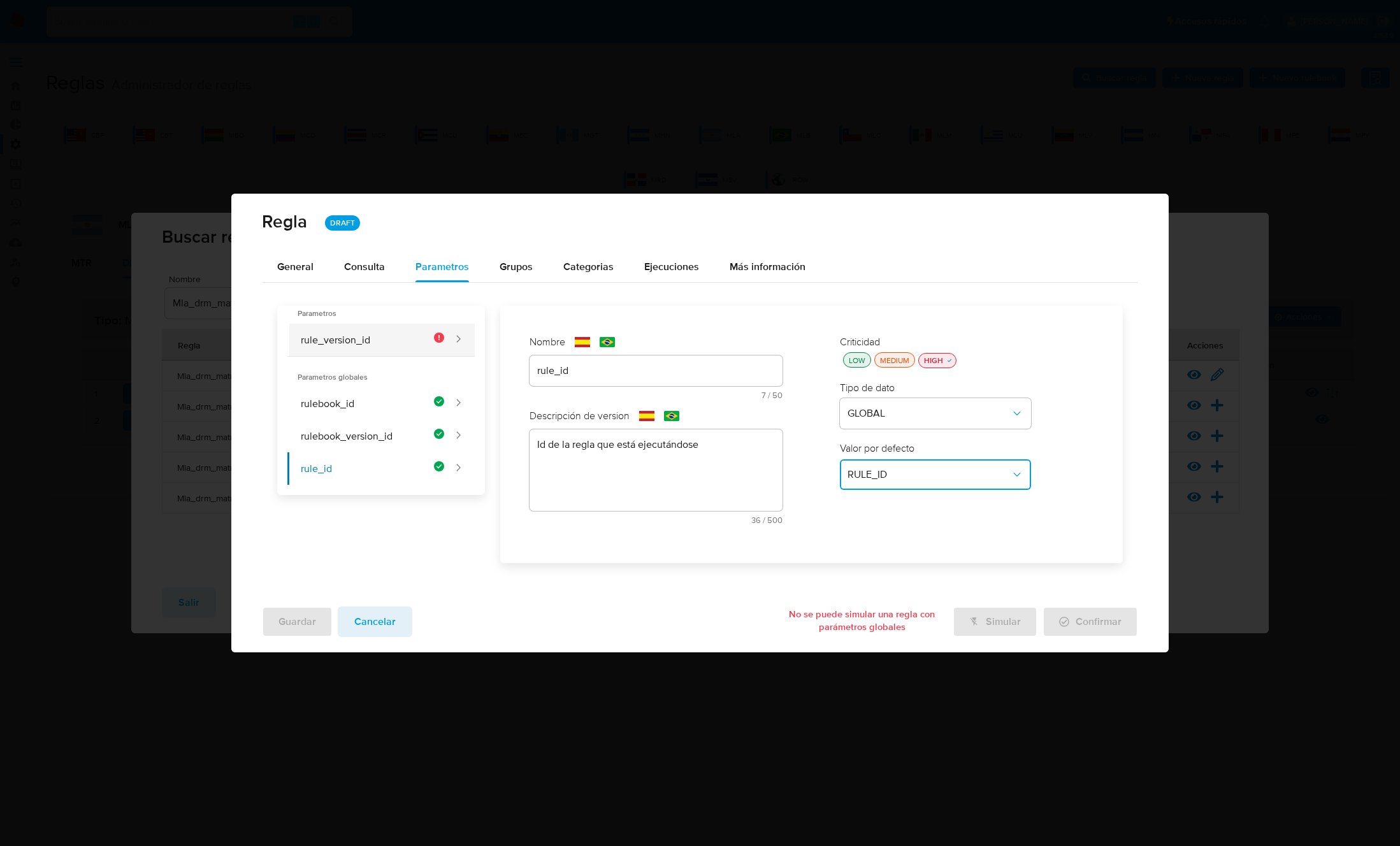
click at [380, 338] on button "rule_version_id" at bounding box center [365, 339] width 157 height 32
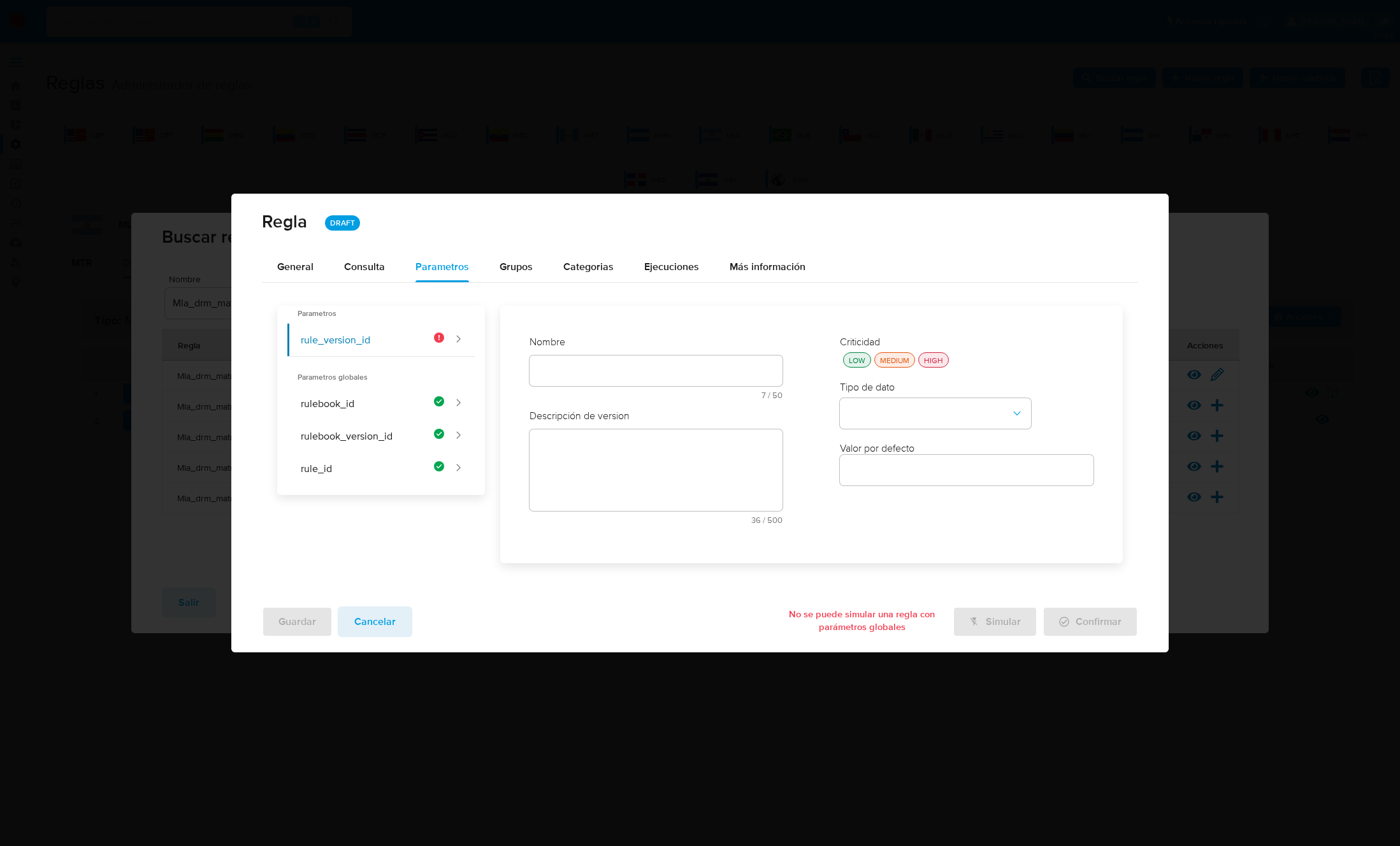
click at [607, 373] on div "Nombre text-es 7 / 50 43 caracteres restantes text-pt 7 / 50 43 caracteres rest…" at bounding box center [656, 372] width 254 height 74
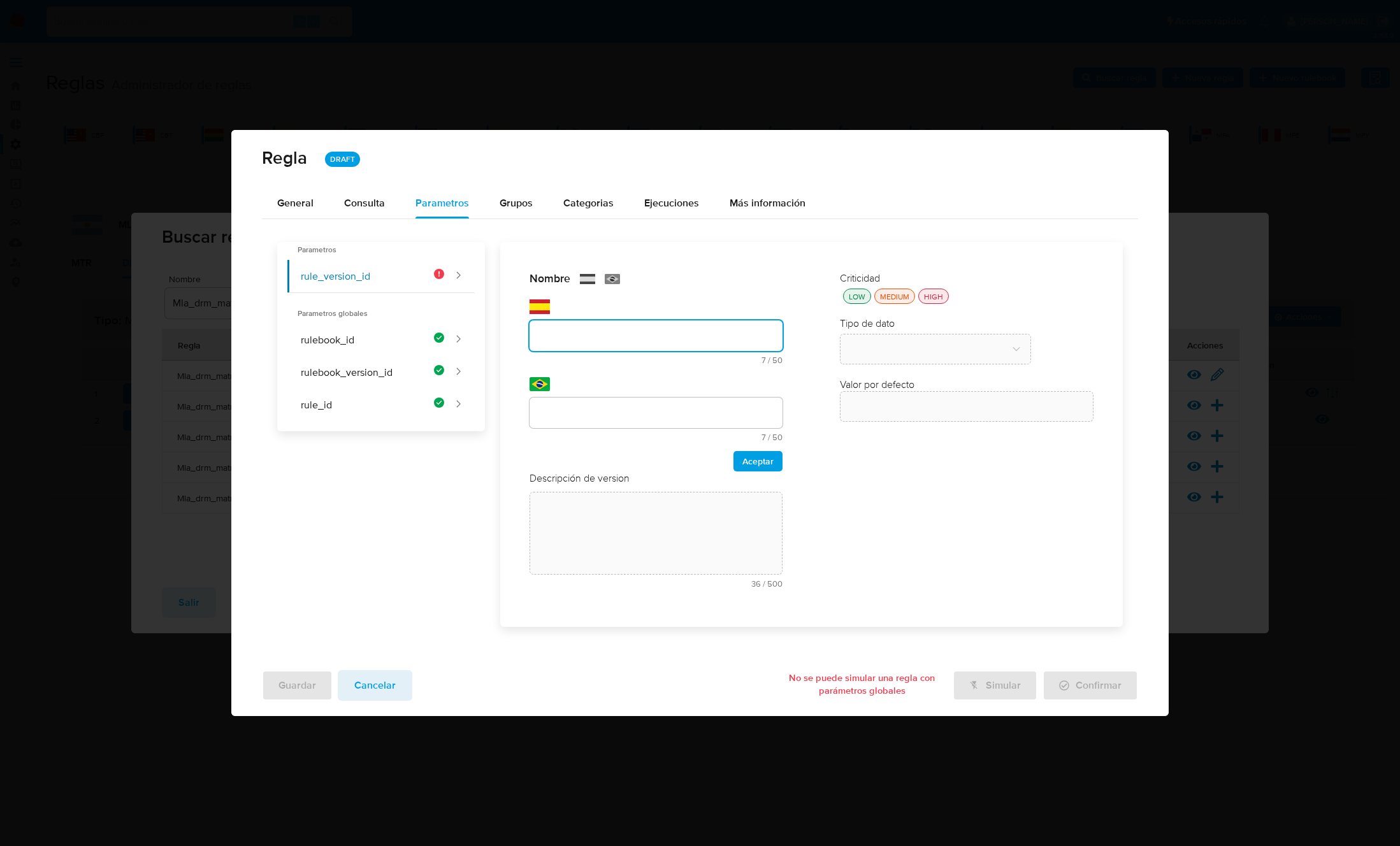
click at [575, 338] on input "text" at bounding box center [656, 336] width 254 height 17
click at [563, 410] on input "text" at bounding box center [656, 413] width 254 height 17
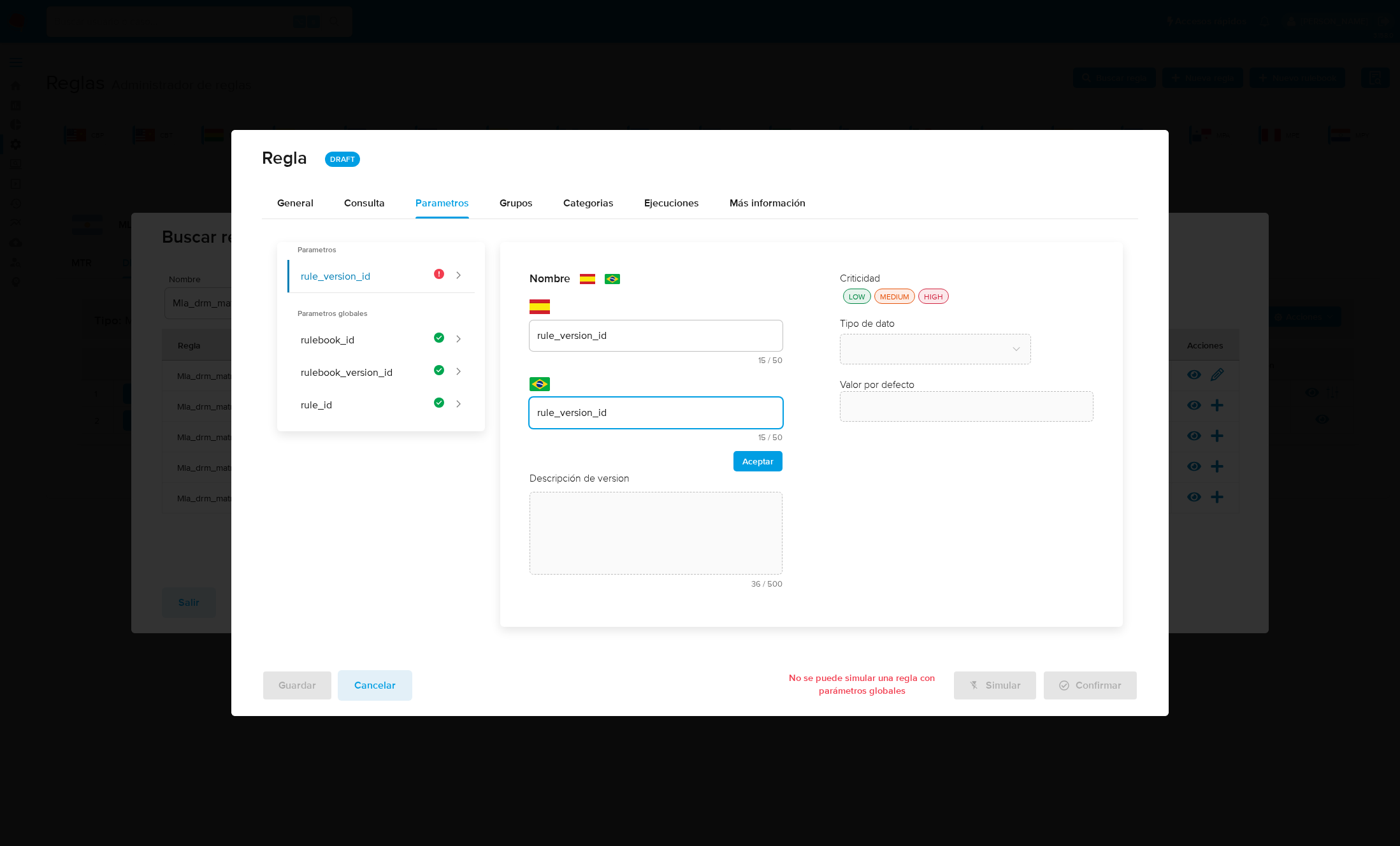
click at [770, 465] on span "Aceptar" at bounding box center [758, 460] width 32 height 17
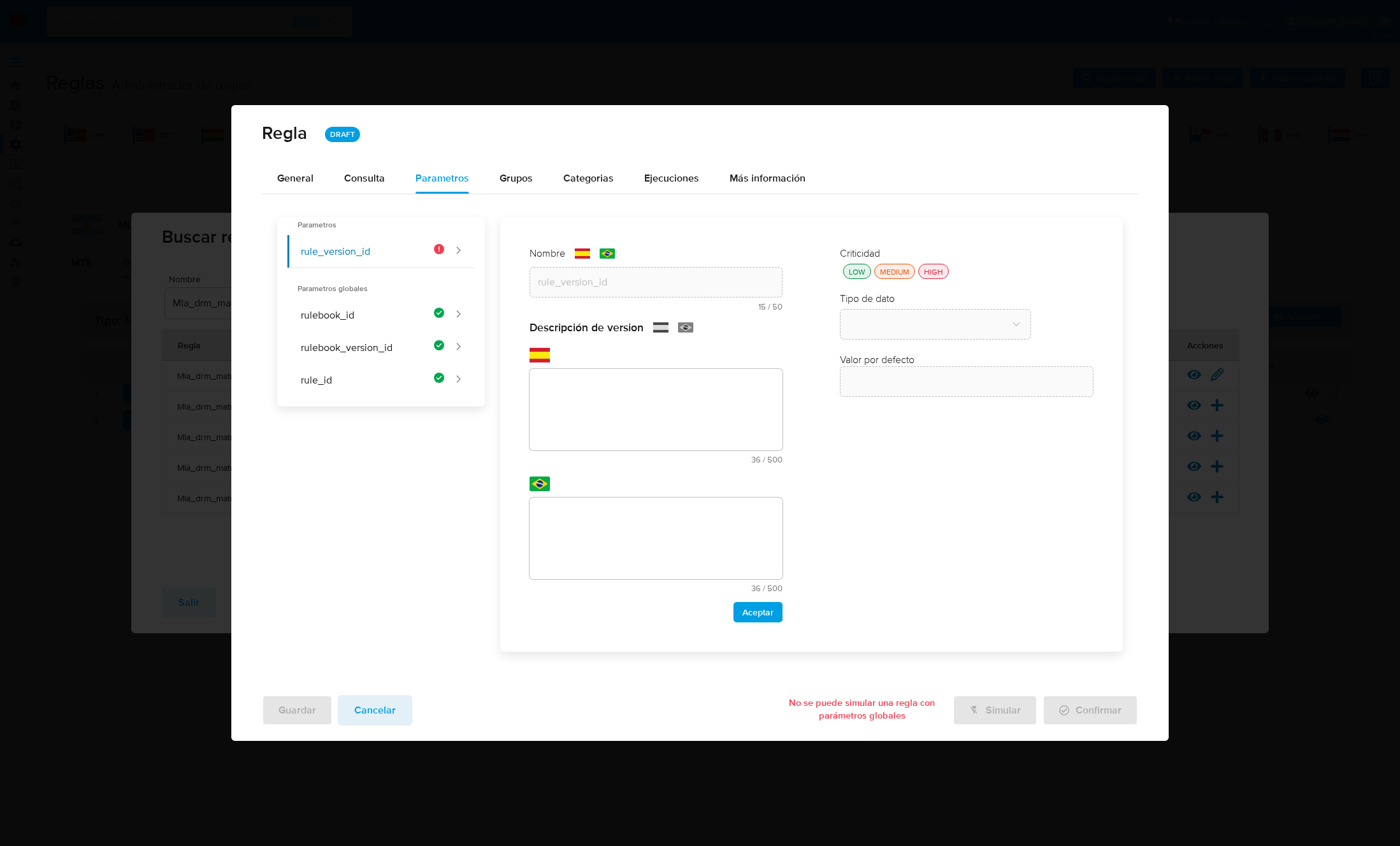
click at [578, 445] on textarea at bounding box center [656, 410] width 254 height 81
click at [574, 410] on textarea at bounding box center [656, 410] width 254 height 81
paste textarea "Id de versión de la regla que está ejecutándose"
click at [609, 538] on textarea at bounding box center [656, 538] width 254 height 81
click at [757, 618] on span "Aceptar" at bounding box center [758, 611] width 32 height 17
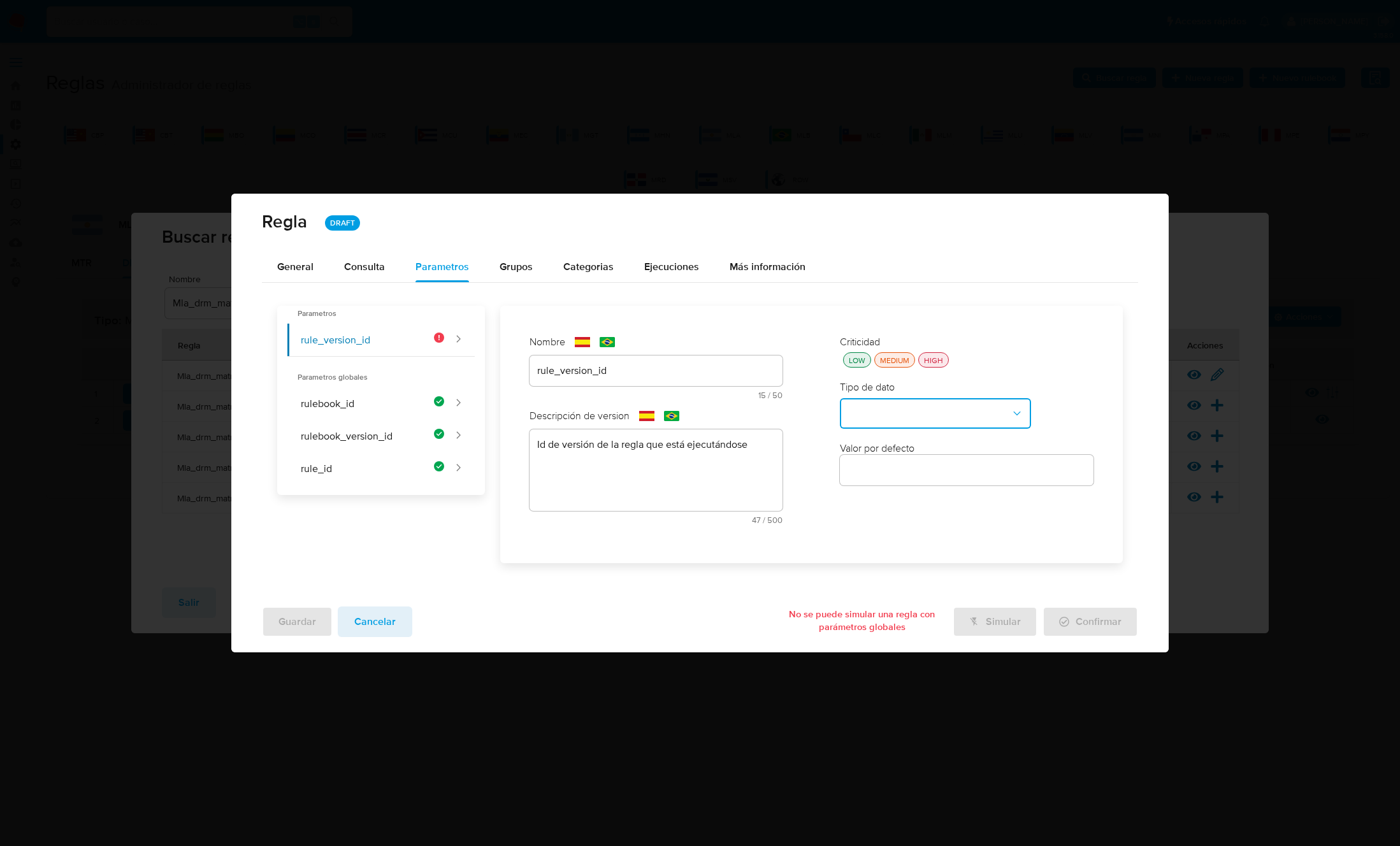
click at [931, 401] on button "type-dropdown" at bounding box center [935, 413] width 191 height 31
click at [904, 415] on div "GLOBAL" at bounding box center [931, 411] width 168 height 31
click at [926, 362] on div "HIGH" at bounding box center [933, 360] width 24 height 11
click at [917, 479] on button "global-dropdown" at bounding box center [935, 474] width 191 height 31
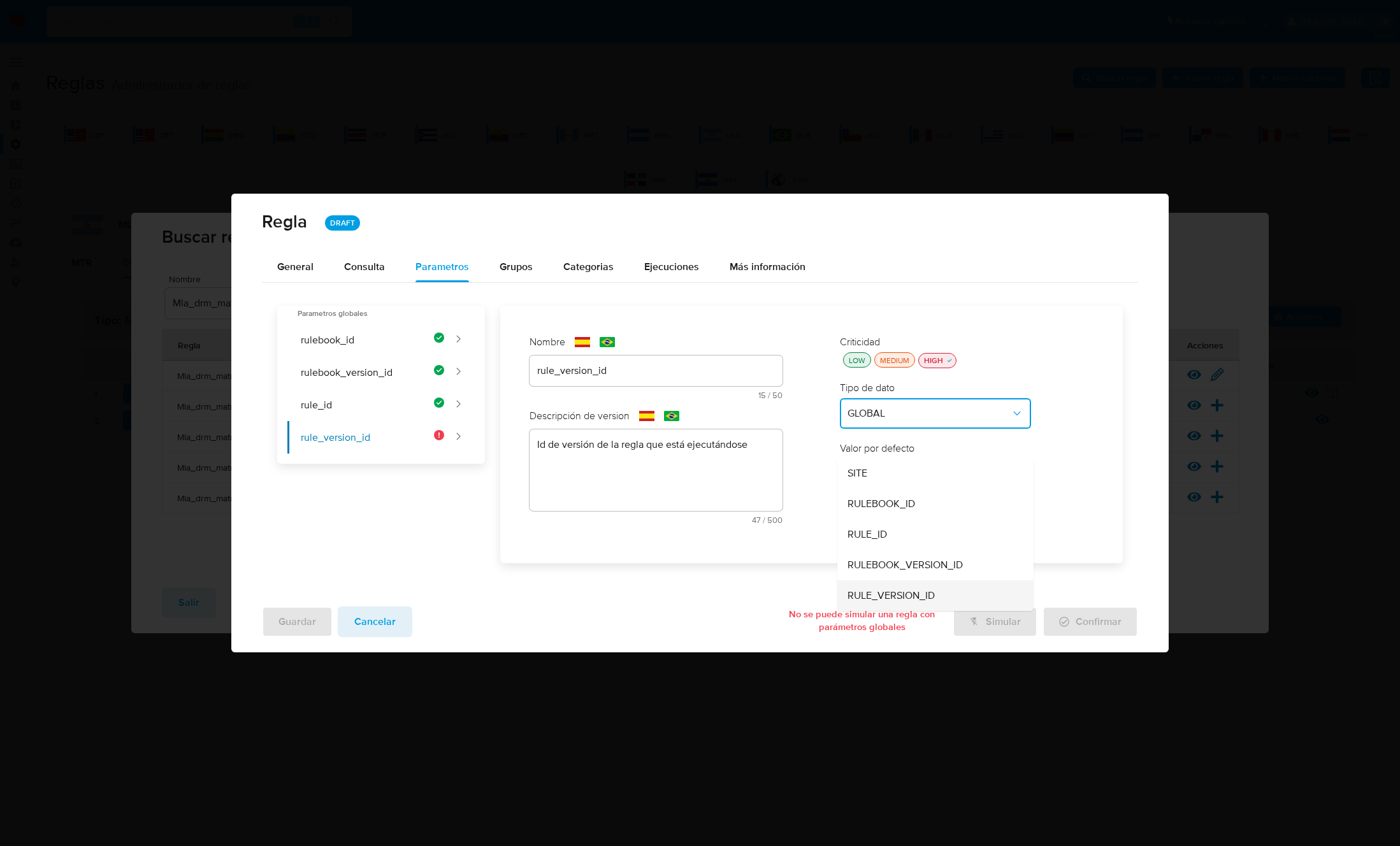
click at [912, 593] on span "RULE_VERSION_ID" at bounding box center [890, 595] width 87 height 12
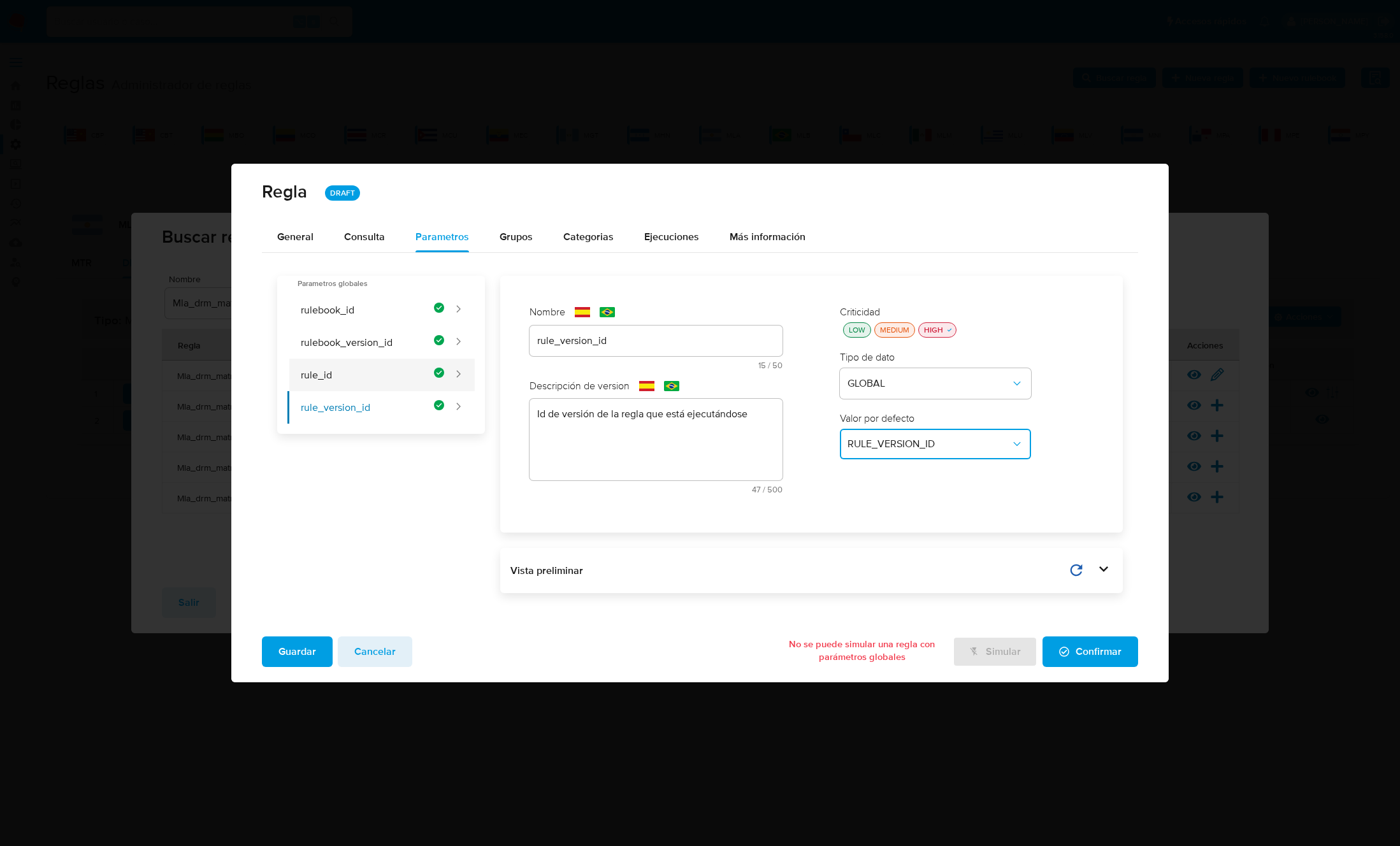
click at [336, 369] on button "rule_id" at bounding box center [365, 374] width 157 height 32
click at [349, 333] on button "rulebook_version_id" at bounding box center [365, 342] width 157 height 32
click at [344, 319] on button "rulebook_id" at bounding box center [365, 309] width 157 height 32
click at [300, 651] on span "Guardar" at bounding box center [297, 652] width 37 height 28
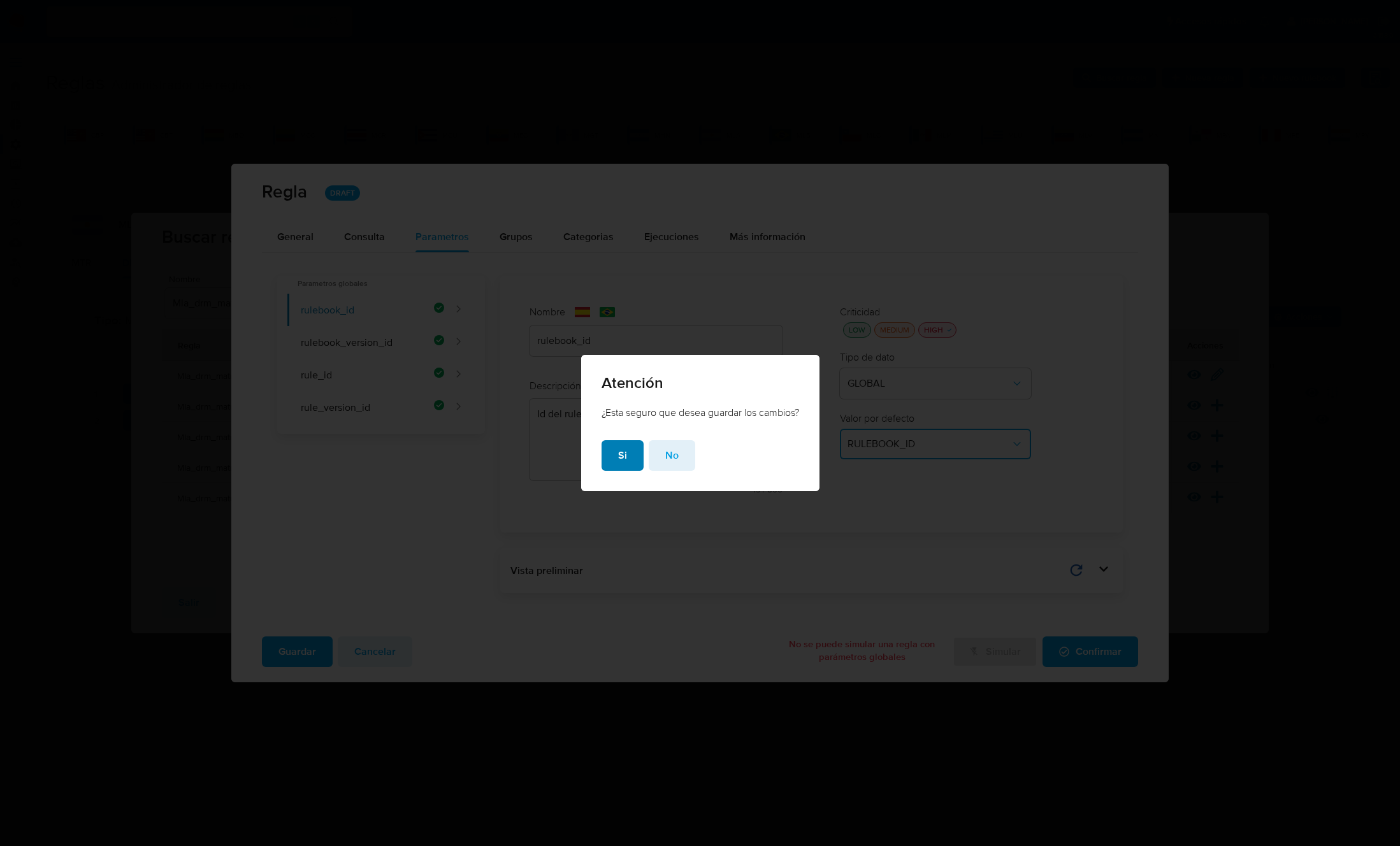
click at [619, 454] on span "Si" at bounding box center [622, 455] width 9 height 28
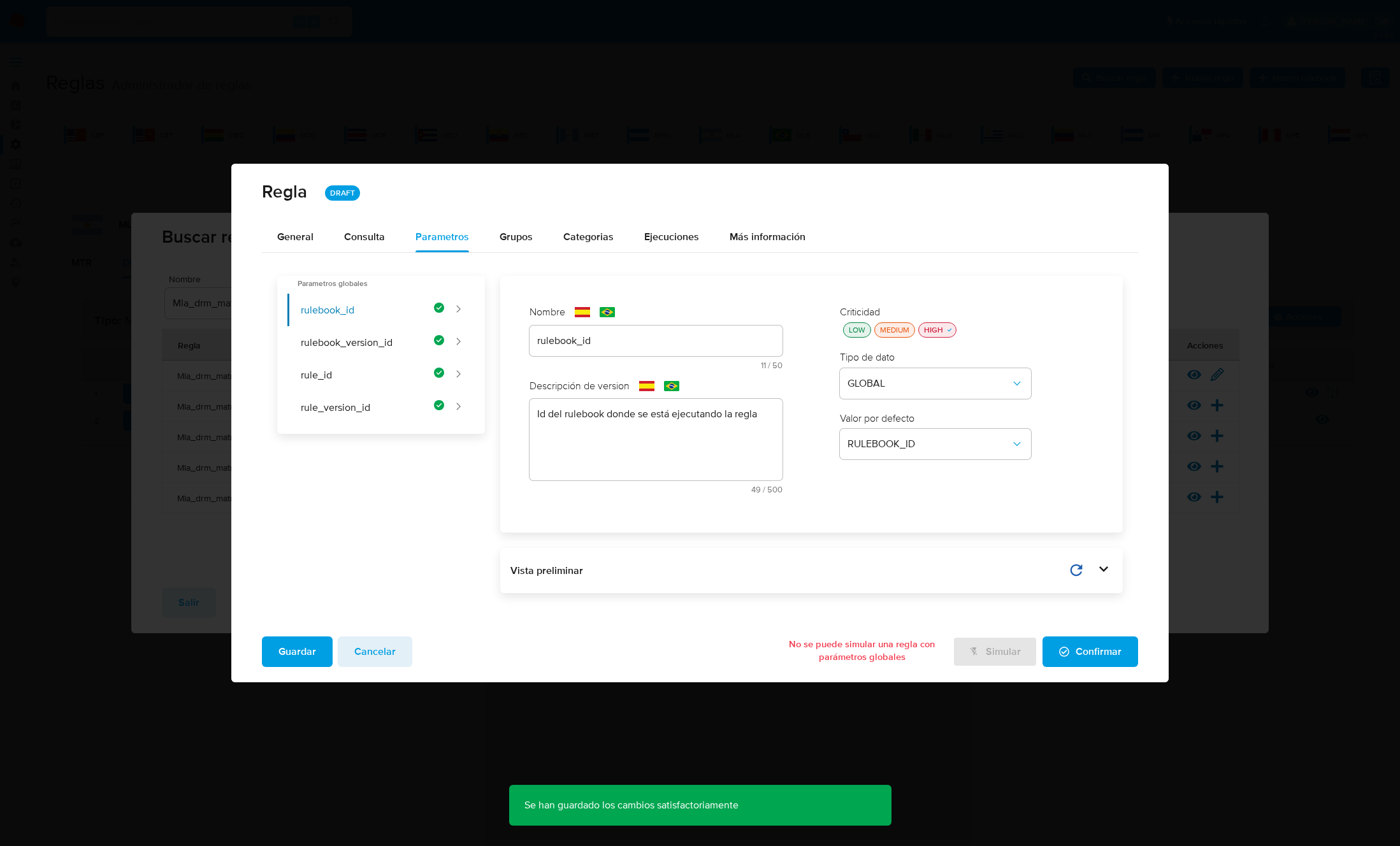
click at [1107, 642] on span "Confirmar" at bounding box center [1090, 652] width 62 height 28
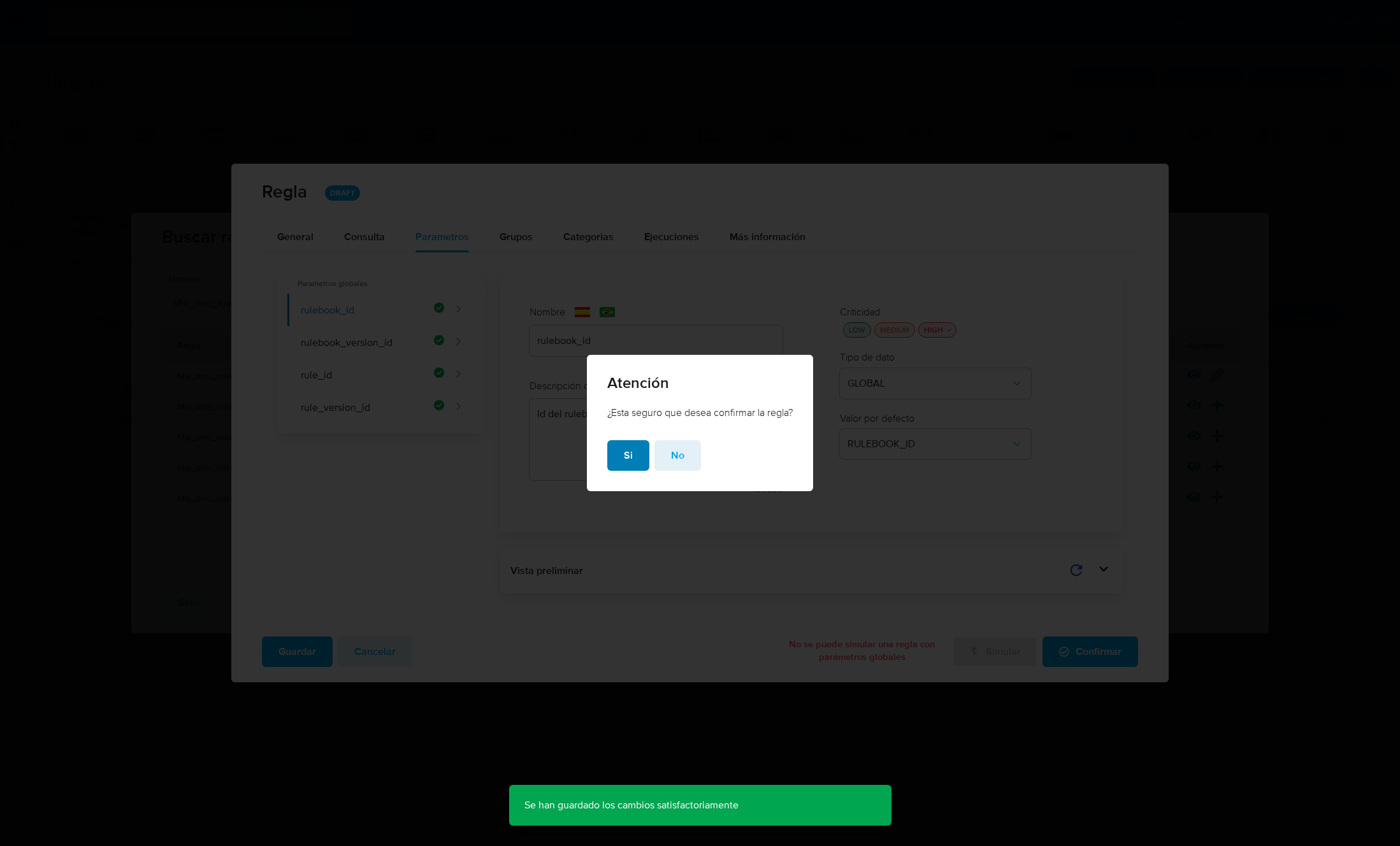
click at [616, 455] on button "Si" at bounding box center [628, 455] width 42 height 31
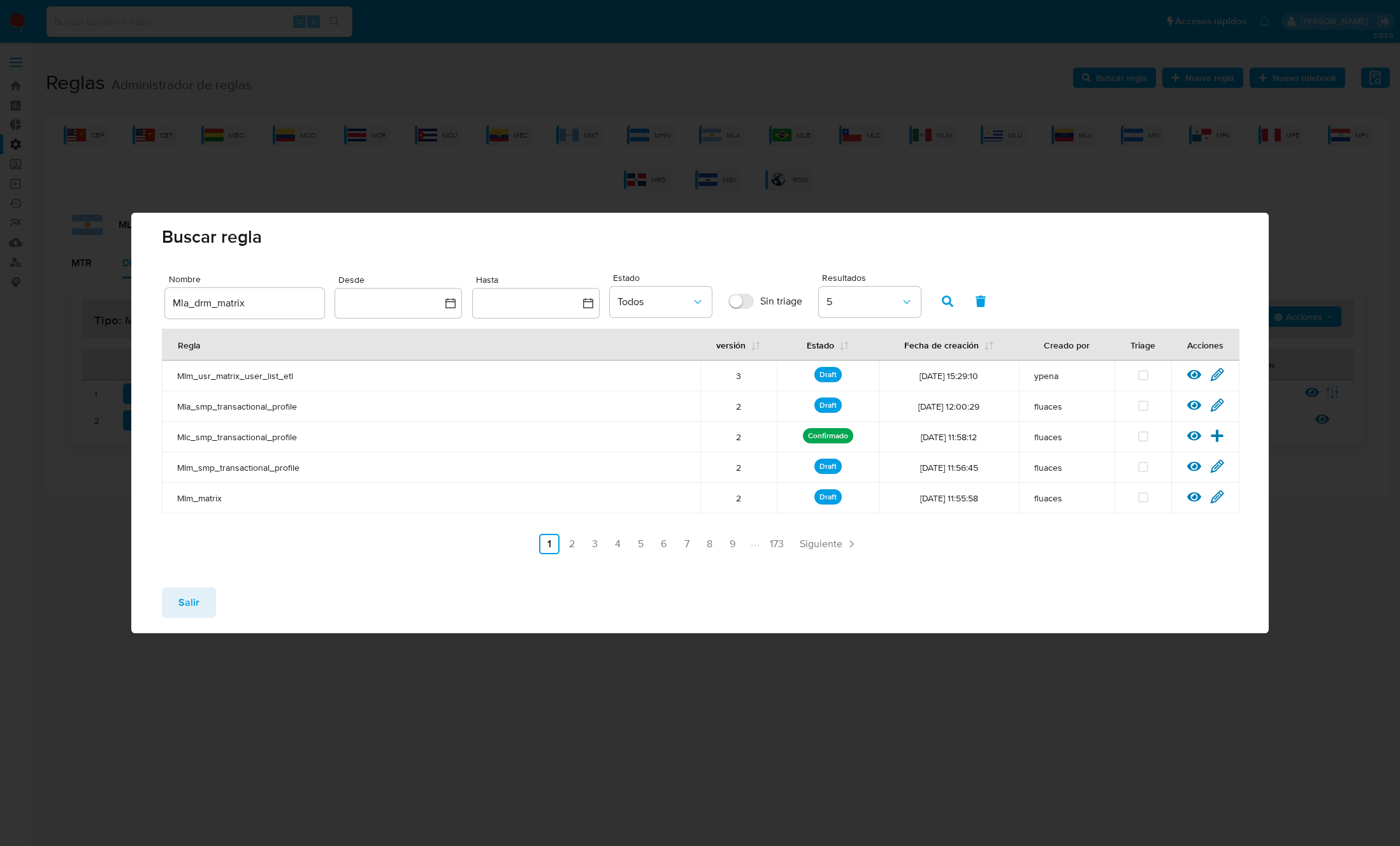
click at [196, 603] on span "Salir" at bounding box center [188, 602] width 21 height 28
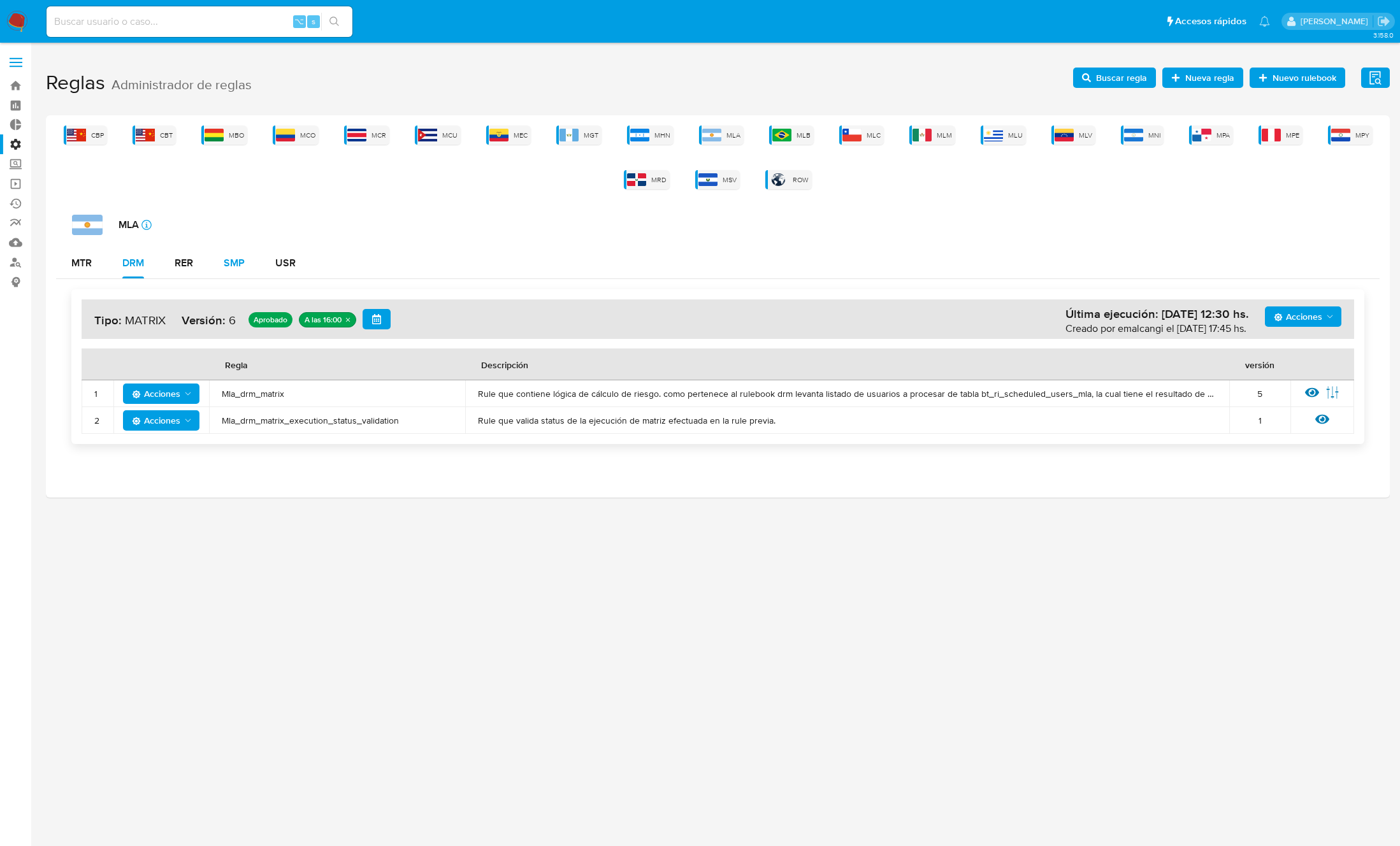
click at [240, 262] on div "SMP" at bounding box center [234, 263] width 21 height 10
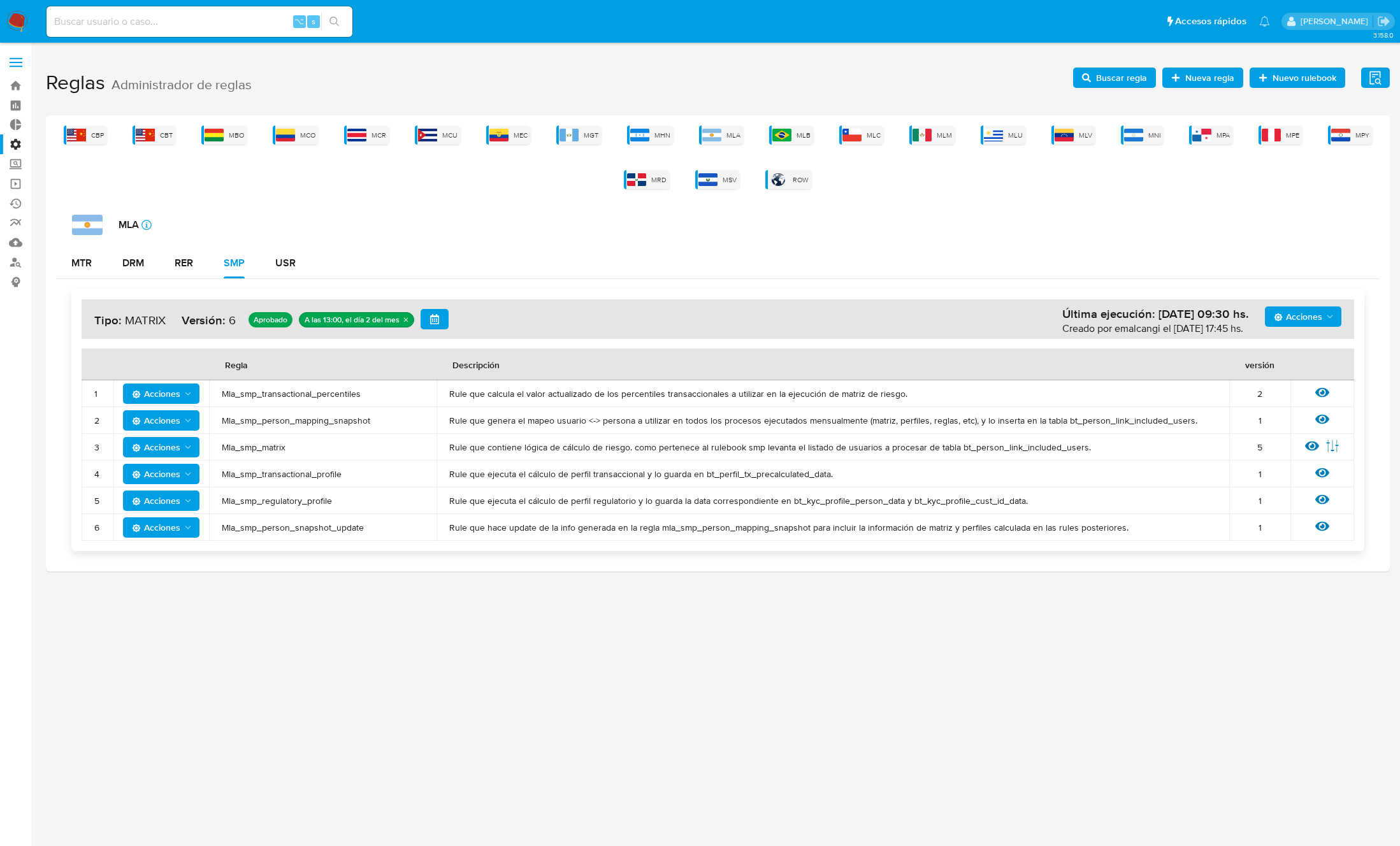
click at [337, 265] on div "MTR DRM RER SMP USR" at bounding box center [718, 263] width 1324 height 31
click at [298, 258] on button "USR" at bounding box center [285, 263] width 51 height 31
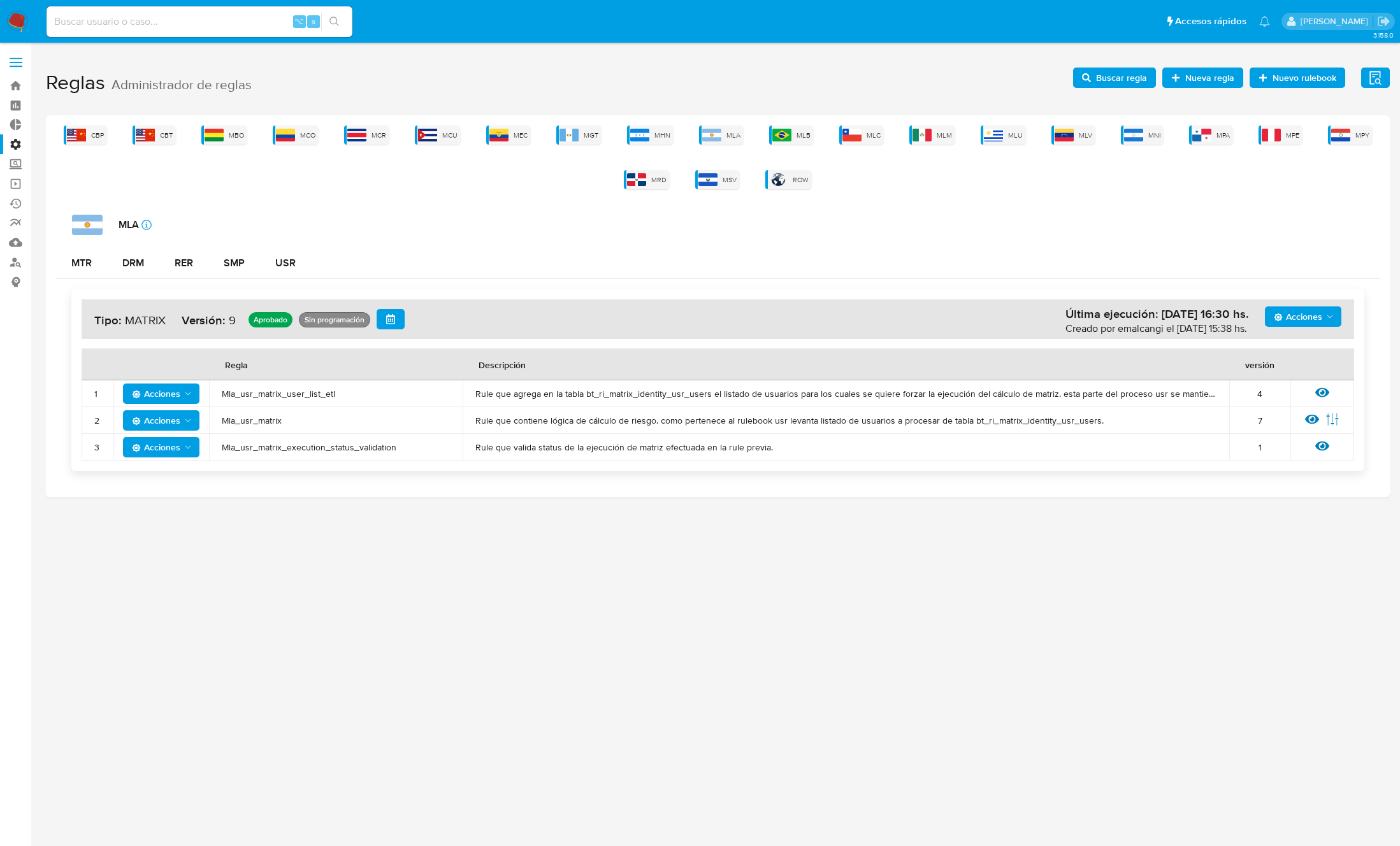
click at [254, 420] on span "Mla_usr_matrix" at bounding box center [335, 421] width 228 height 12
click at [1114, 80] on span "Buscar regla" at bounding box center [1121, 77] width 51 height 21
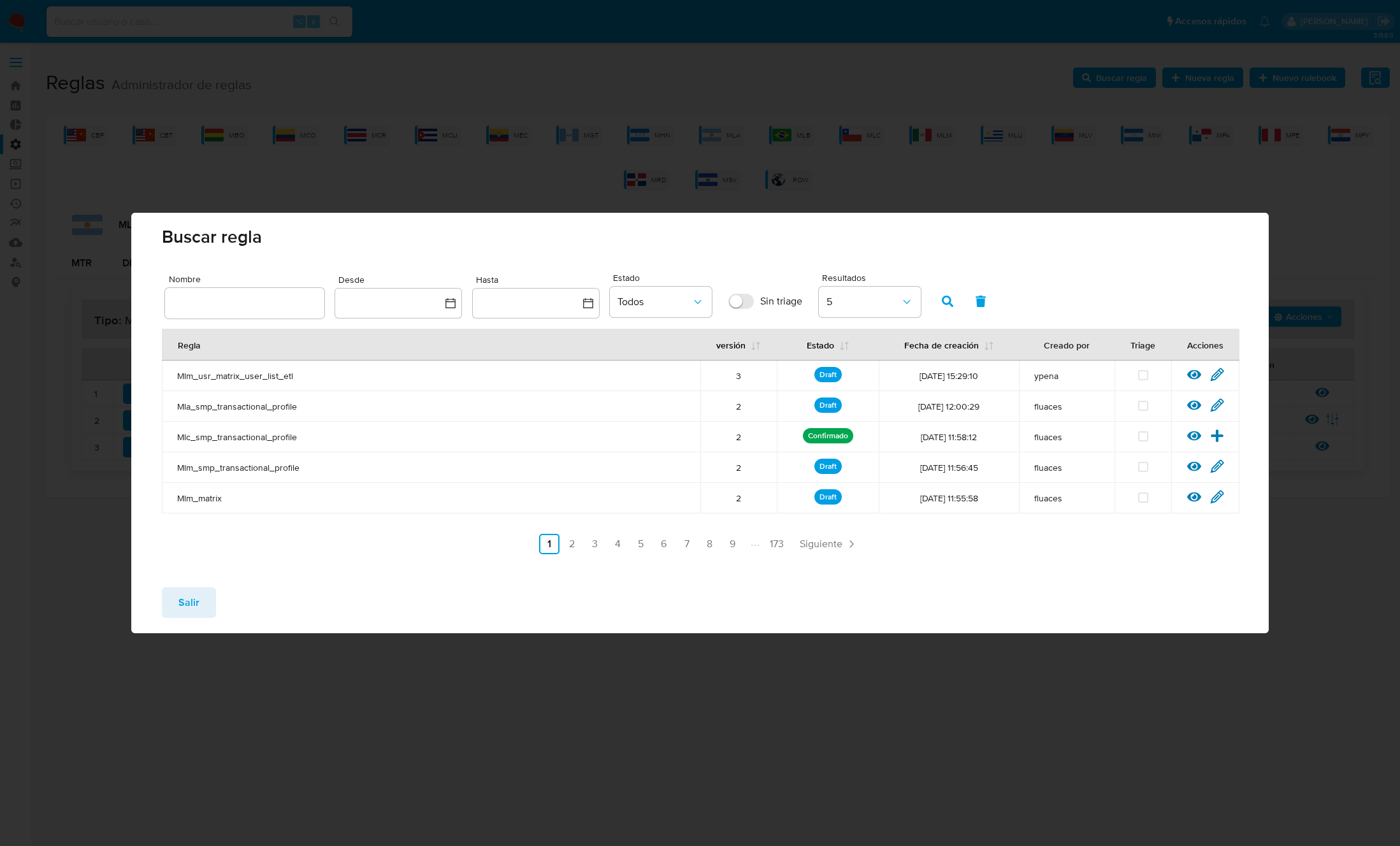
click at [269, 298] on input "text" at bounding box center [245, 303] width 159 height 17
click at [945, 296] on icon "button" at bounding box center [948, 301] width 12 height 12
click at [1216, 376] on icon at bounding box center [1217, 374] width 14 height 14
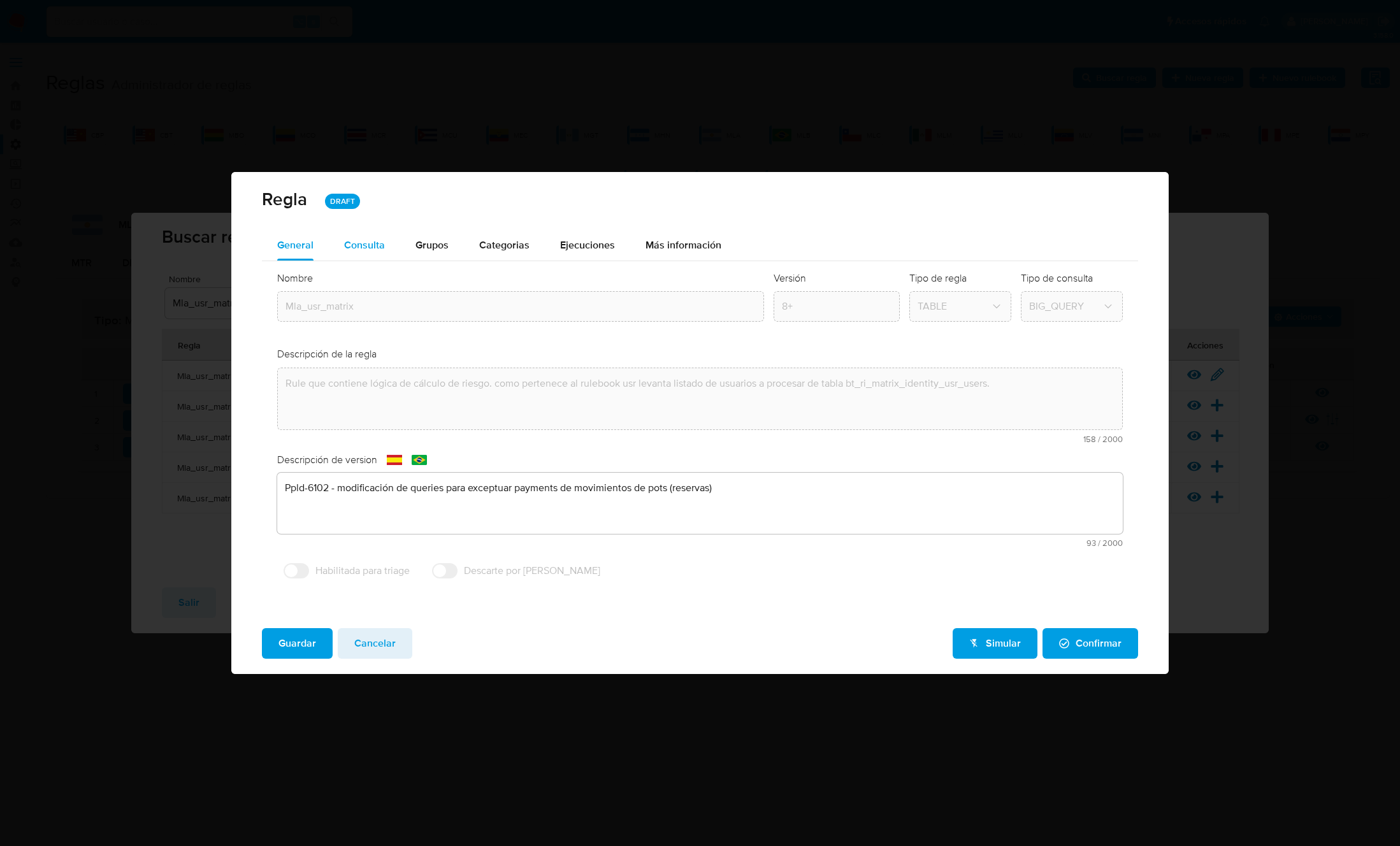
click at [365, 249] on span "Consulta" at bounding box center [364, 245] width 41 height 15
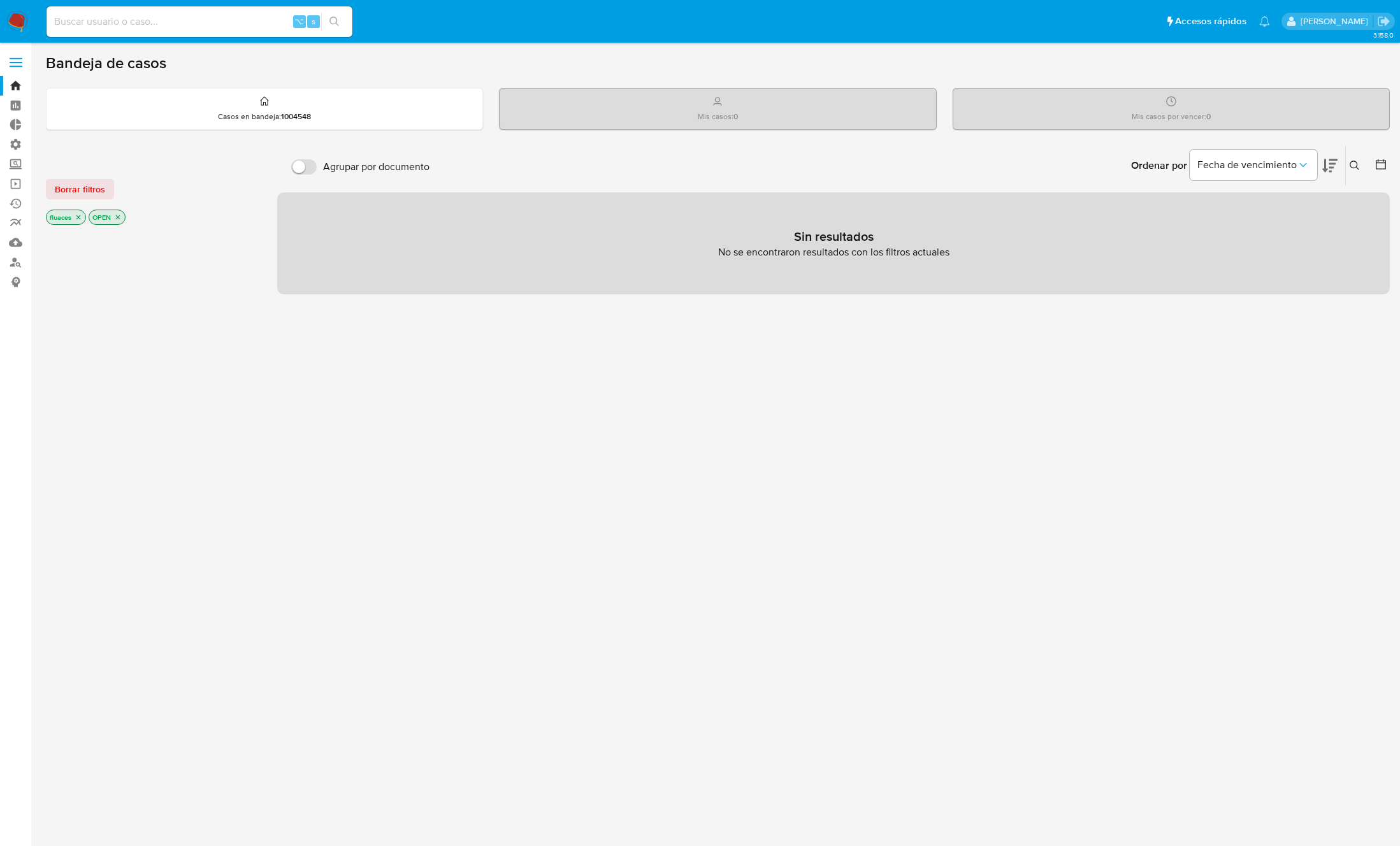
click at [149, 25] on input at bounding box center [199, 22] width 306 height 17
type input "ragnarokian"
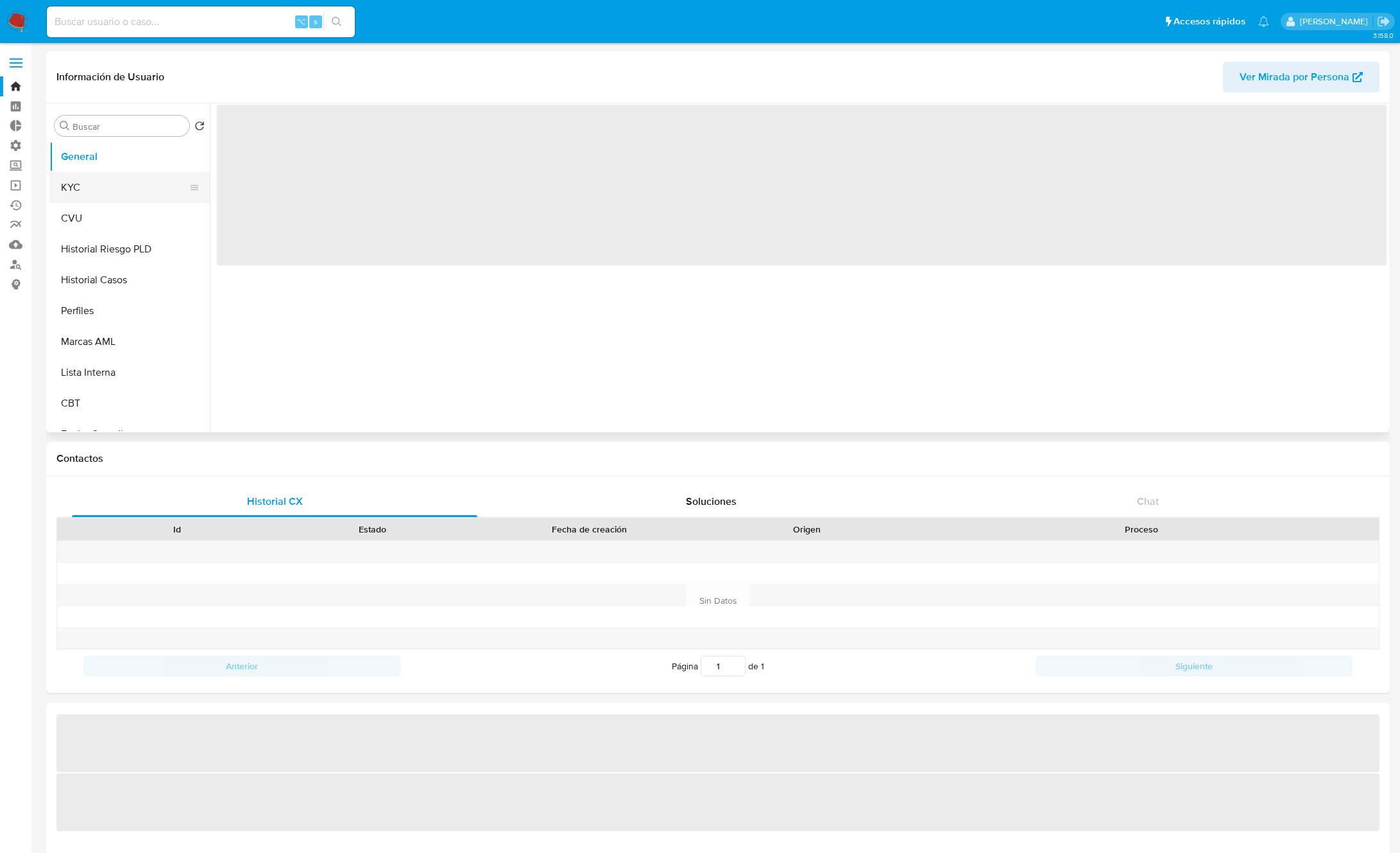
click at [84, 185] on button "KYC" at bounding box center [125, 187] width 150 height 31
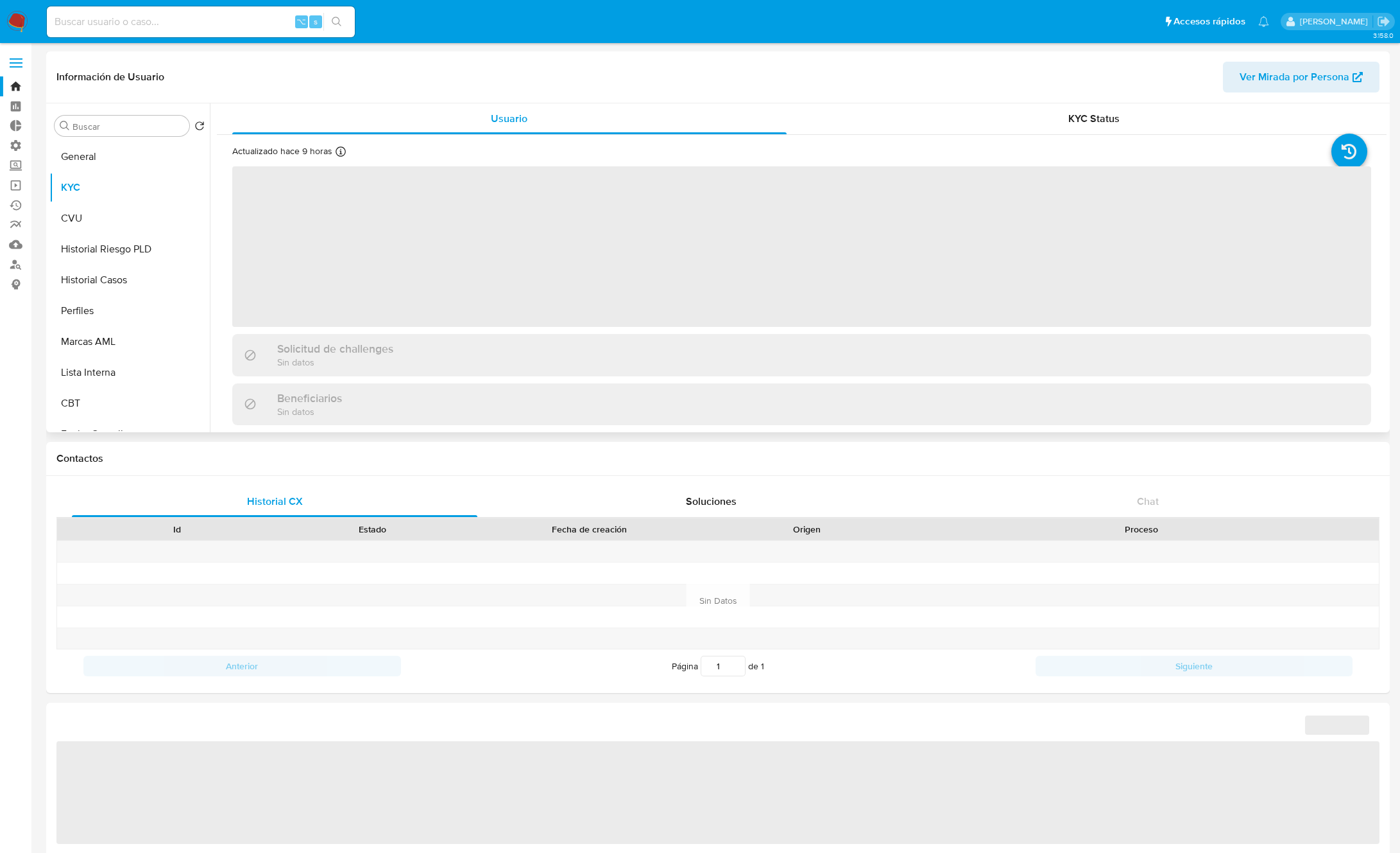
select select "10"
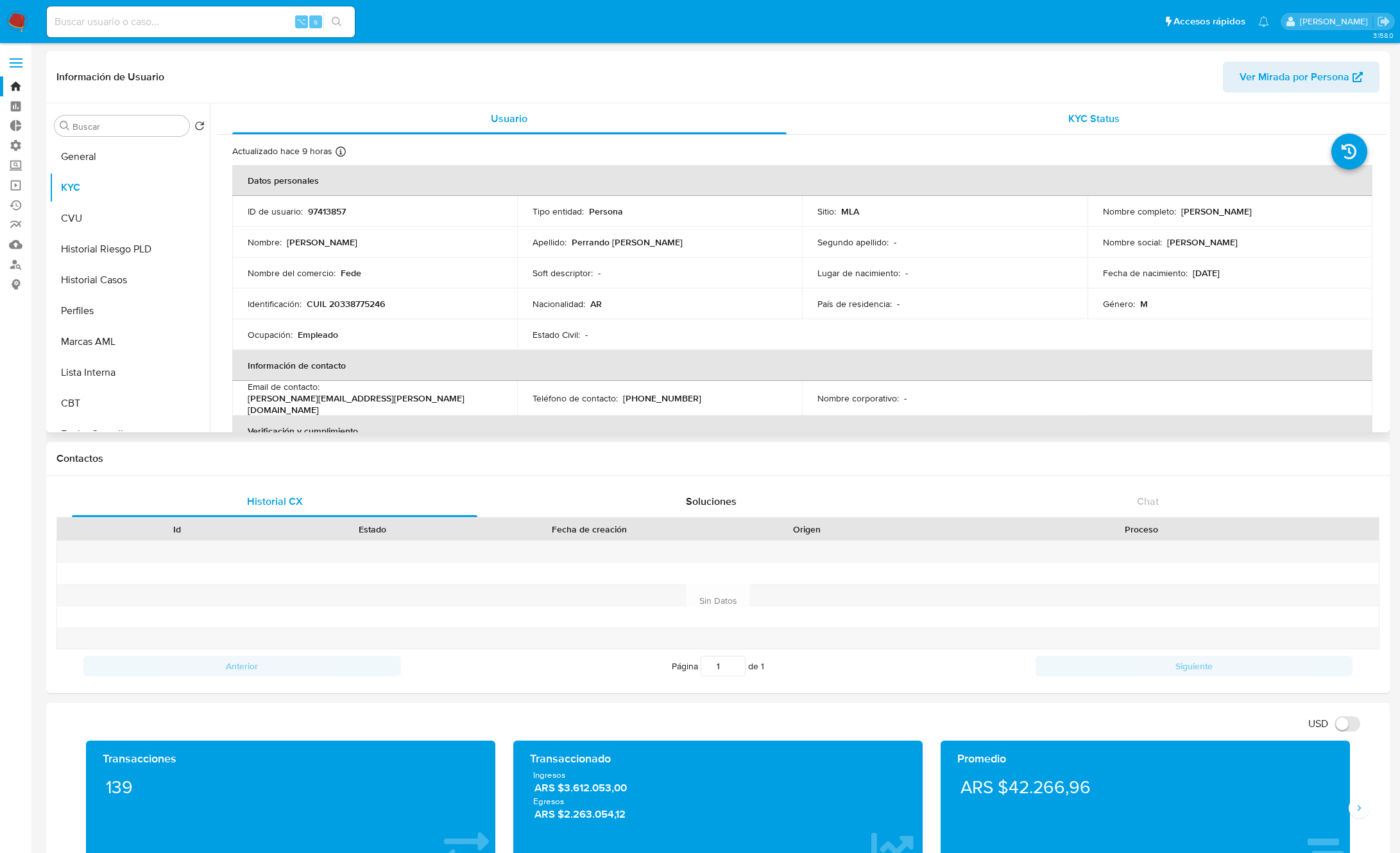
click at [1074, 120] on span "KYC Status" at bounding box center [1093, 119] width 51 height 15
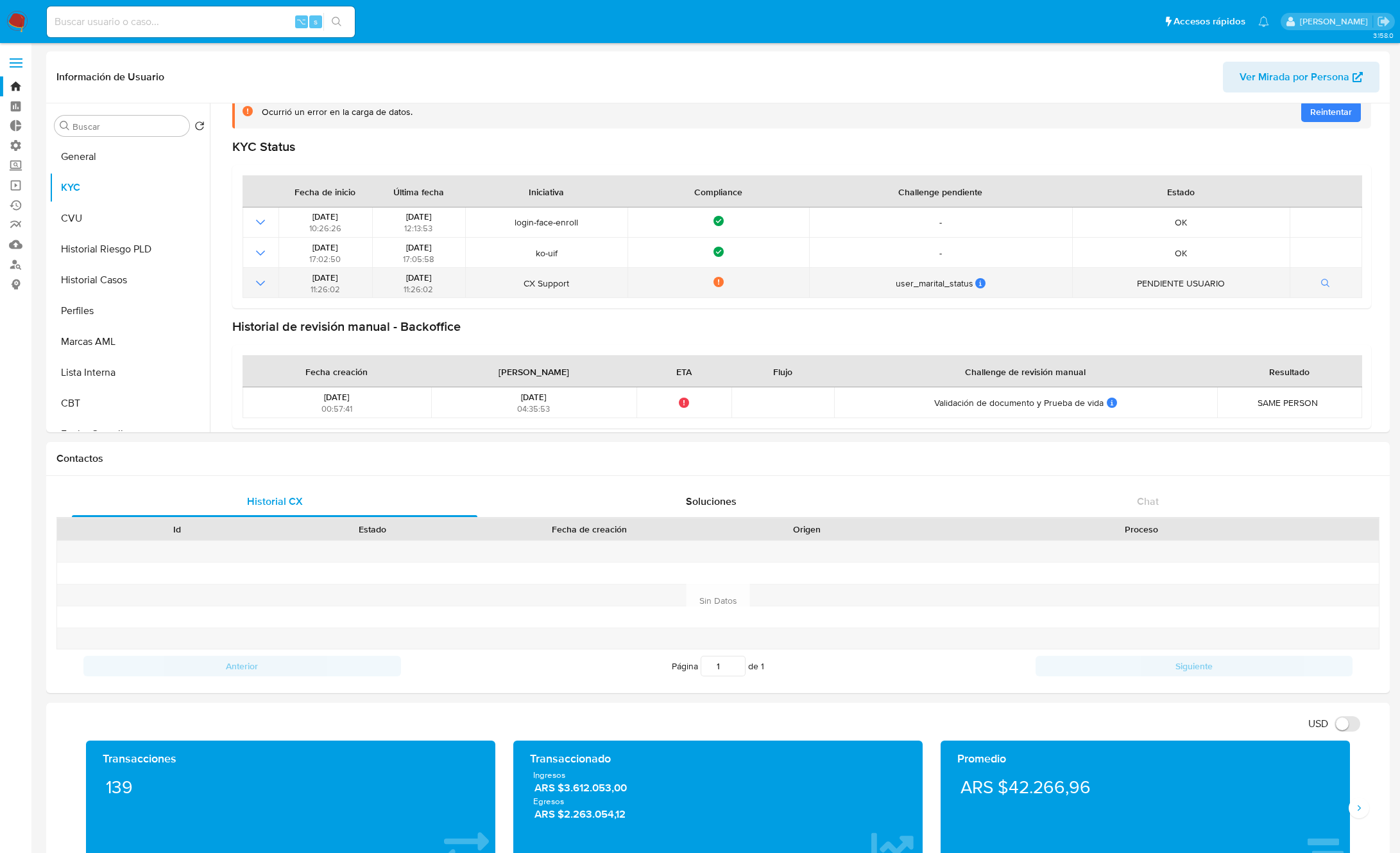
scroll to position [96, 0]
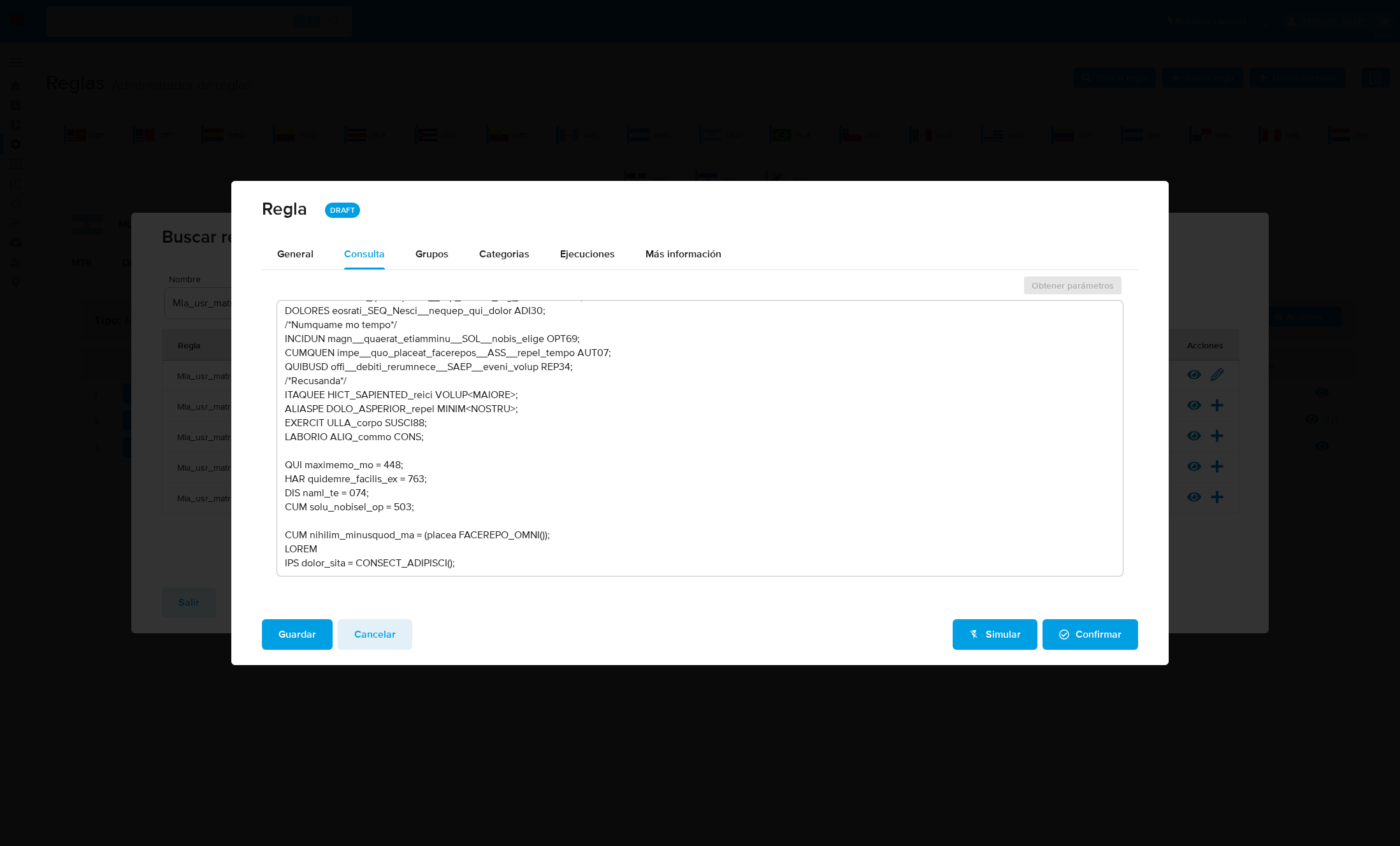
scroll to position [550, 0]
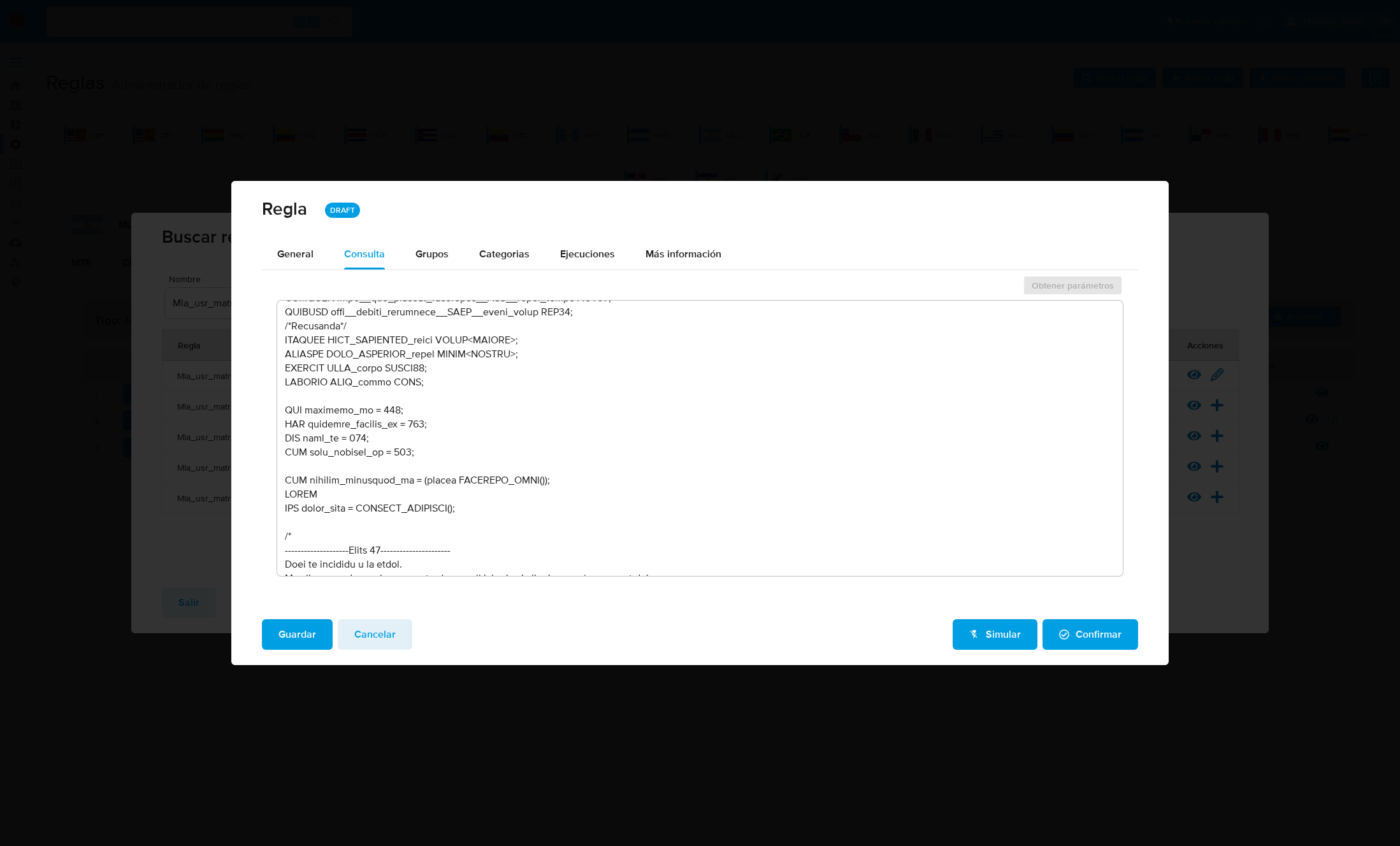
click at [430, 454] on textarea at bounding box center [700, 438] width 846 height 275
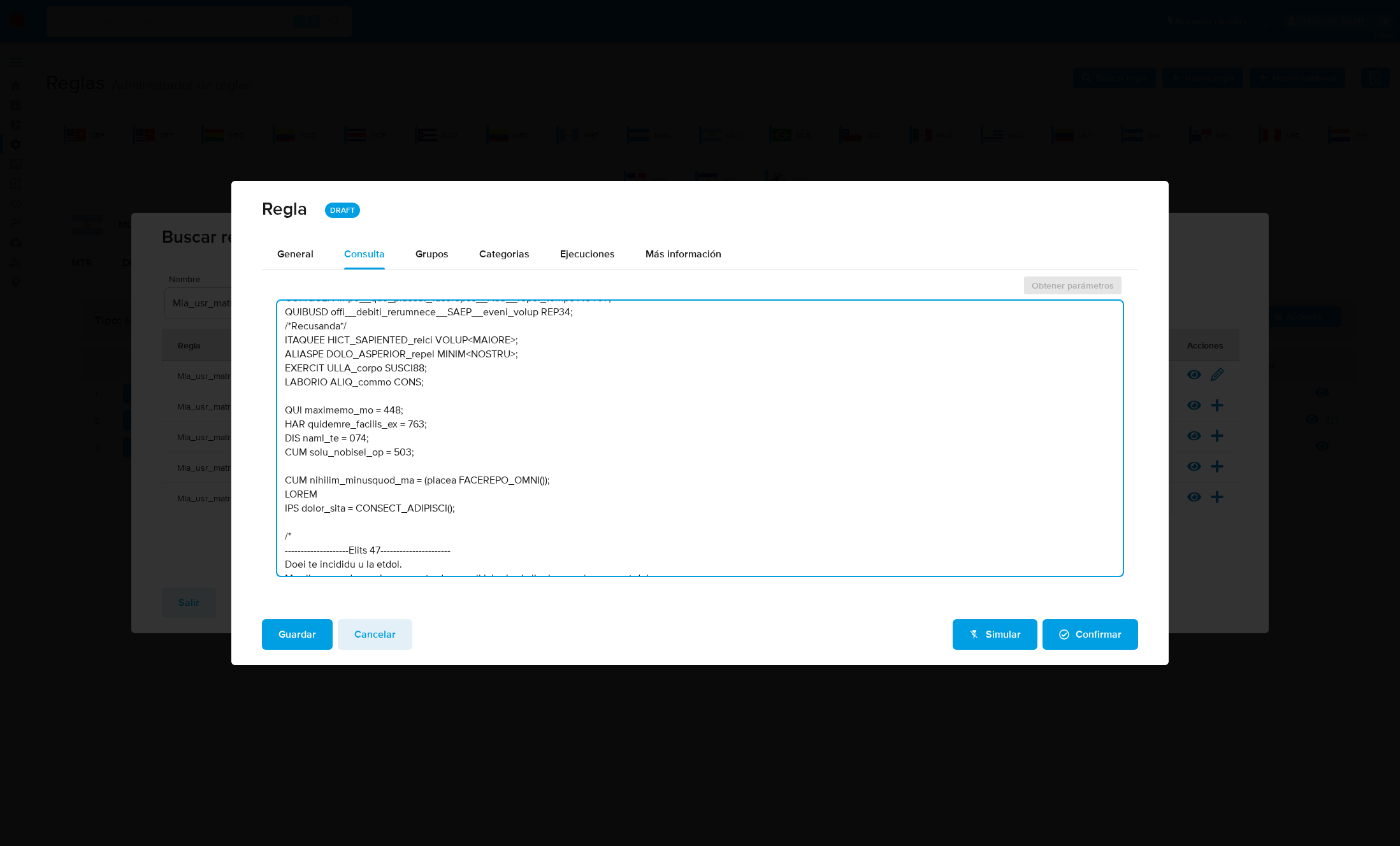
drag, startPoint x: 446, startPoint y: 454, endPoint x: 258, endPoint y: 408, distance: 193.5
click at [258, 408] on div "General Consulta Parametros Grupos Categorias Ejecuciones Más información Obten…" at bounding box center [700, 424] width 937 height 370
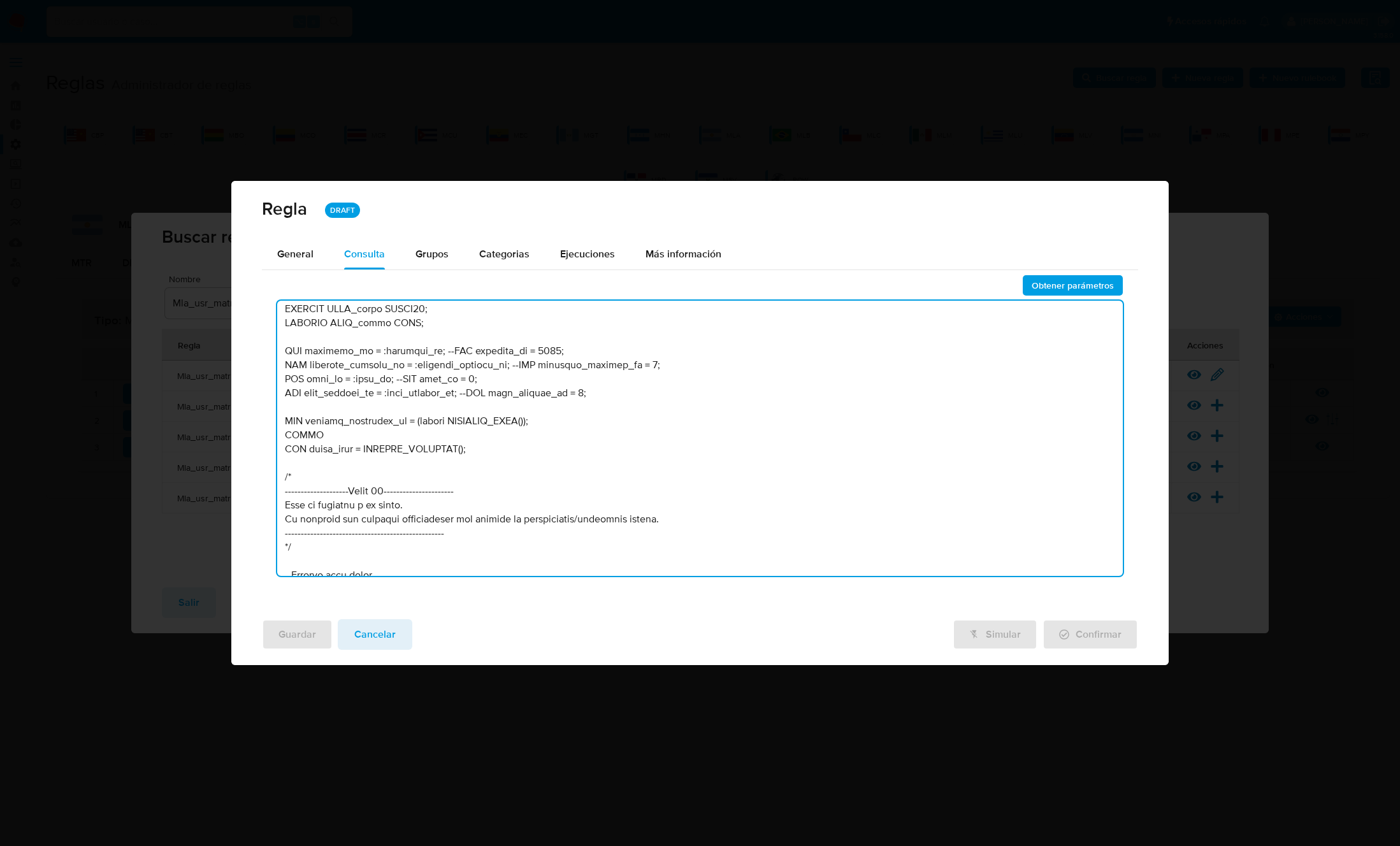
scroll to position [611, 0]
click at [481, 407] on textarea at bounding box center [700, 438] width 846 height 275
type textarea "/* MATRIZ UNIFICADA Julio 2025: - Se agrega regla condicional para los que teng…"
click at [477, 405] on textarea at bounding box center [700, 438] width 846 height 275
drag, startPoint x: 442, startPoint y: 388, endPoint x: 278, endPoint y: 345, distance: 169.5
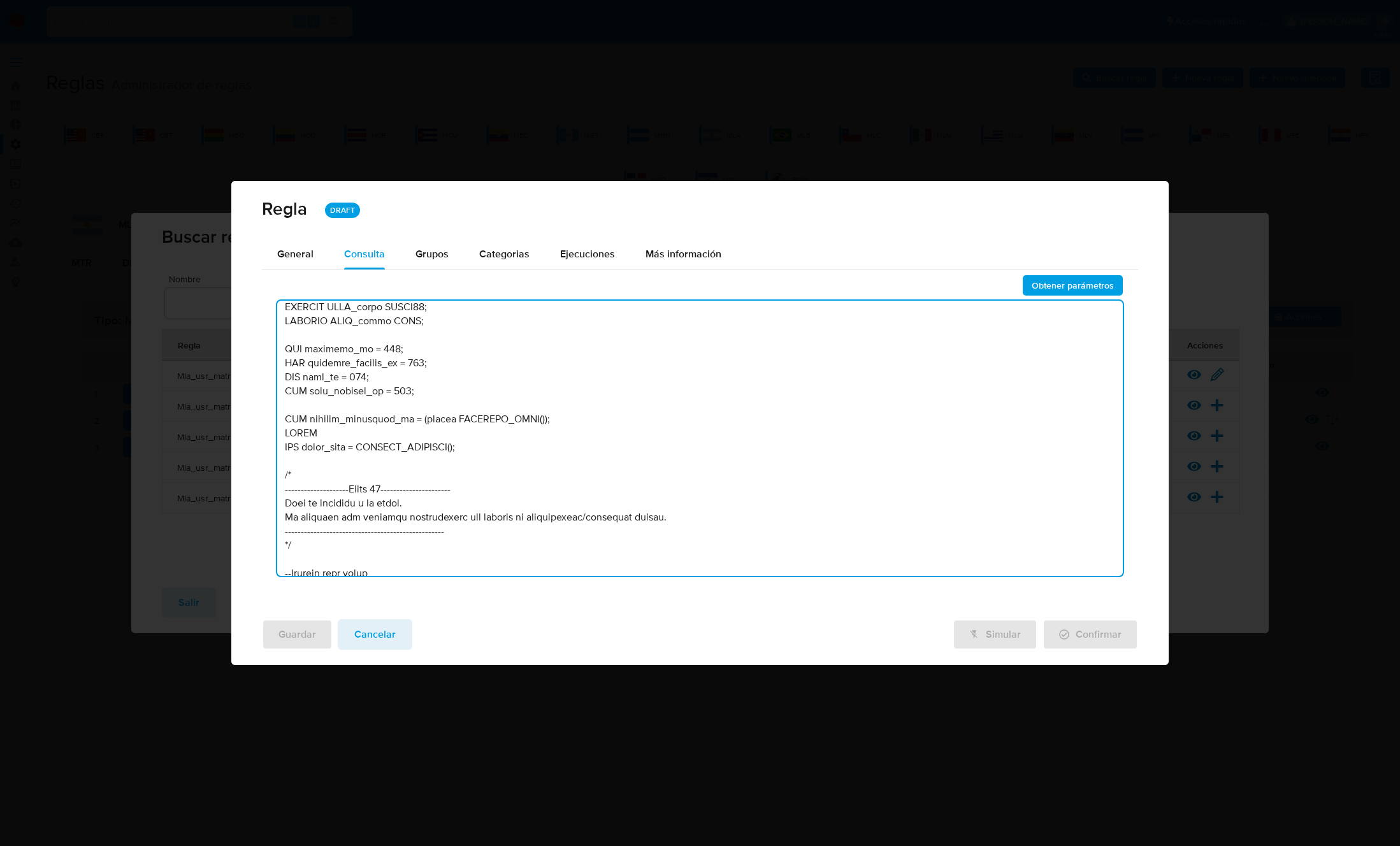
click at [278, 345] on textarea at bounding box center [700, 438] width 846 height 275
click at [532, 349] on textarea at bounding box center [700, 438] width 846 height 275
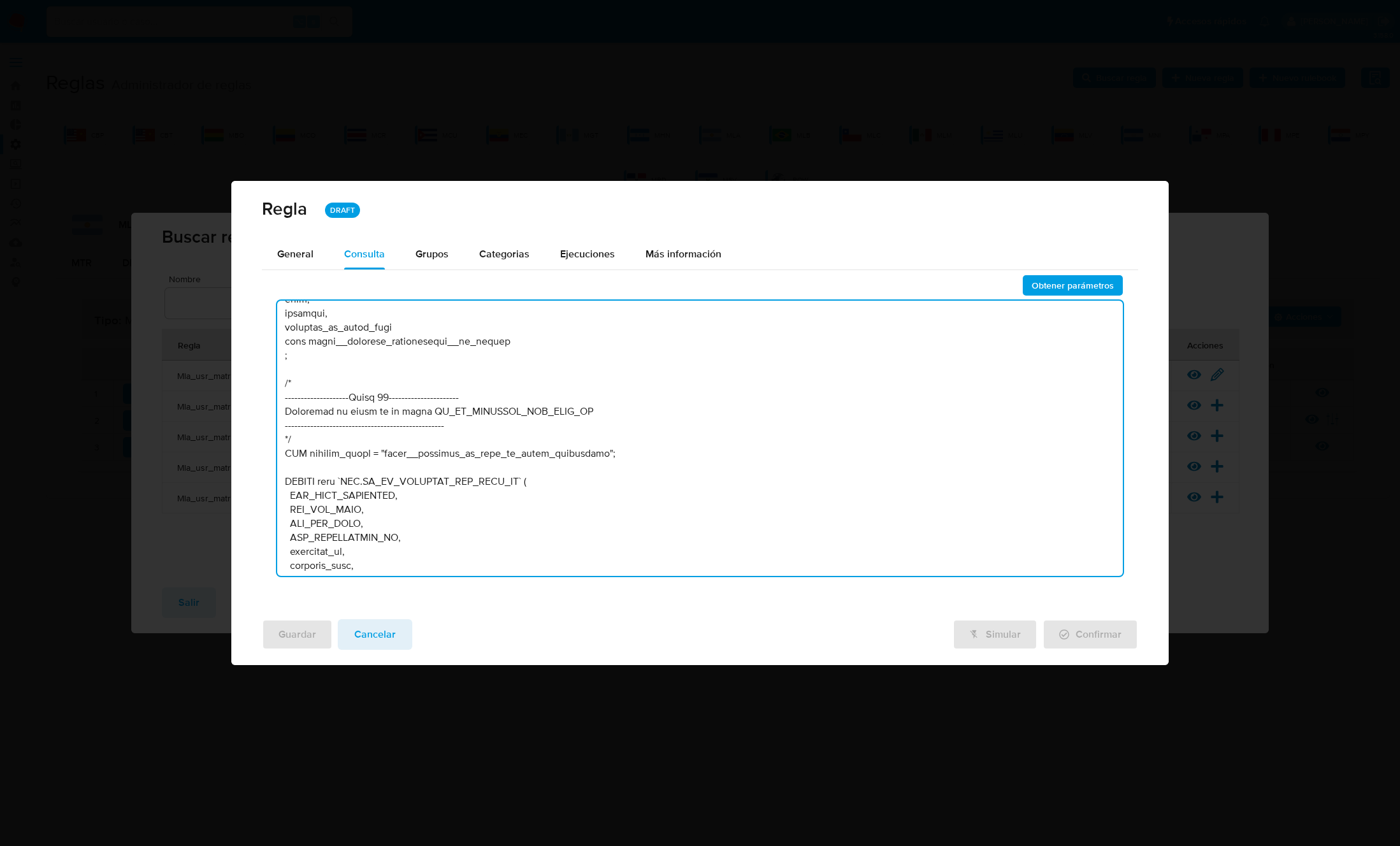
scroll to position [64010, 0]
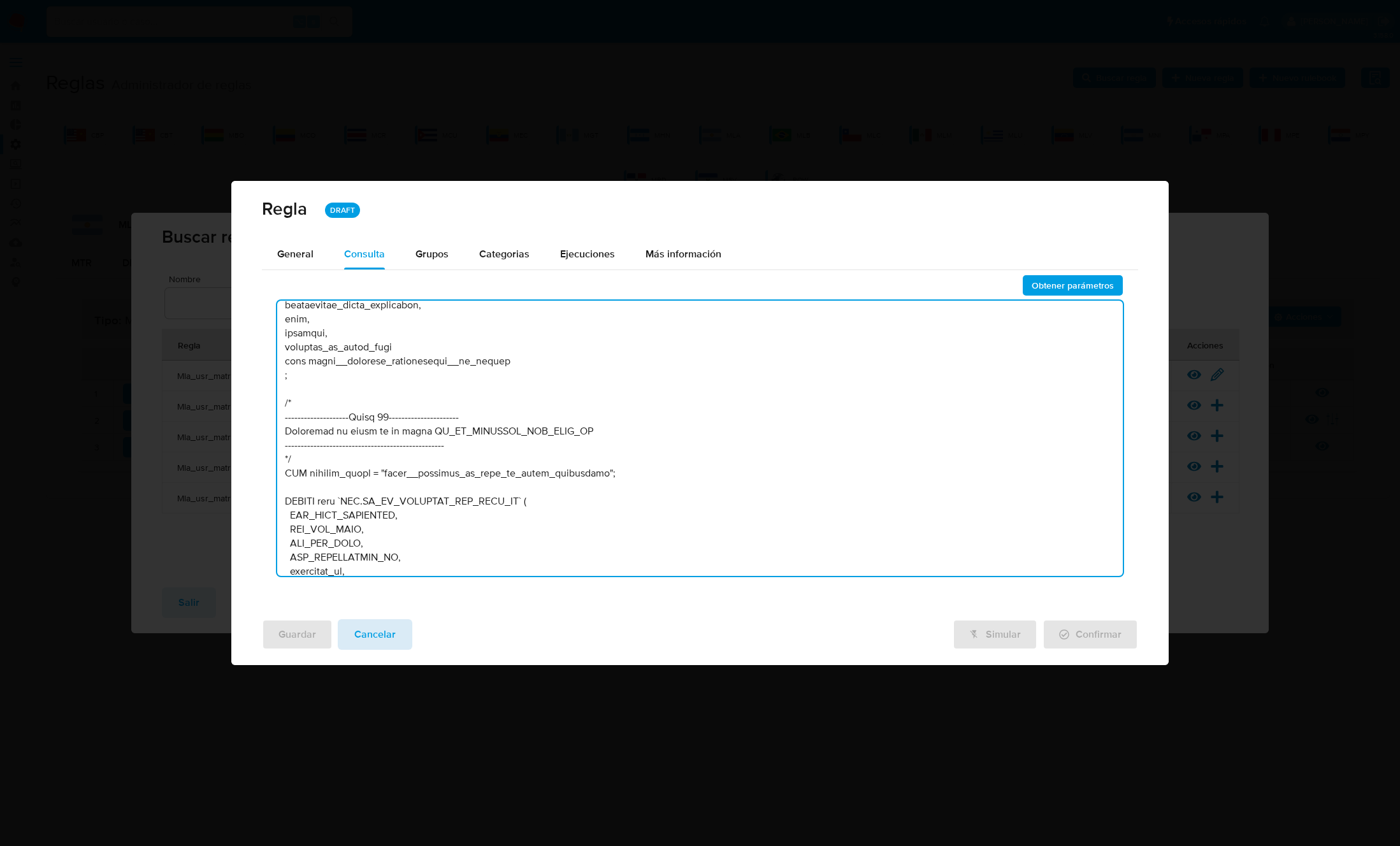
type textarea "/* MATRIZ UNIFICADA Julio 2025: - Se agrega regla condicional para los que teng…"
click at [384, 637] on span "Cancelar" at bounding box center [375, 634] width 41 height 28
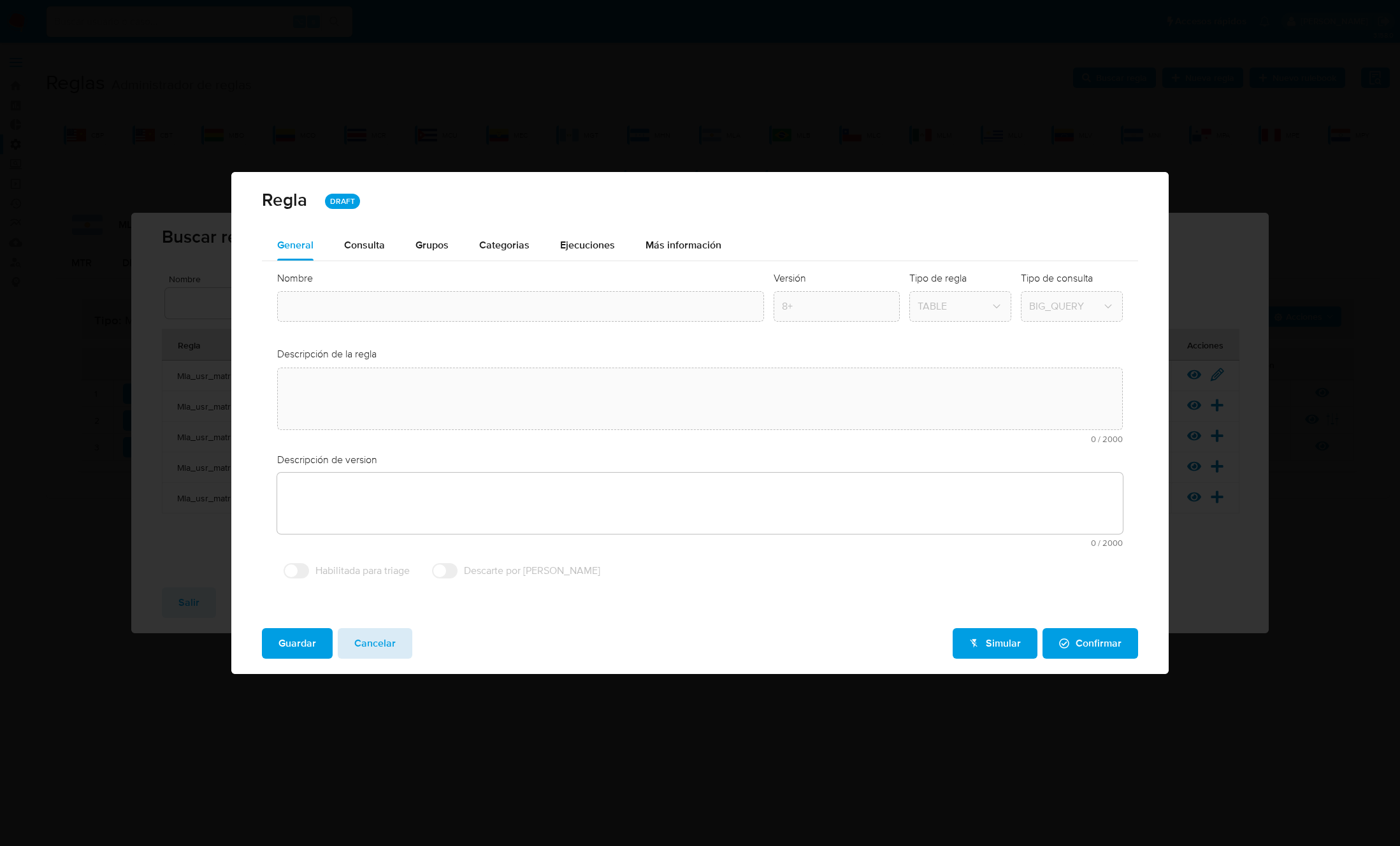
type textarea "Ppld-6102 - modificación de queries para exceptuar payments de movimientos de p…"
type input "Mla_usr_matrix"
type textarea "Rule que contiene lógica de cálculo de riesgo. como pertenece al rulebook usr l…"
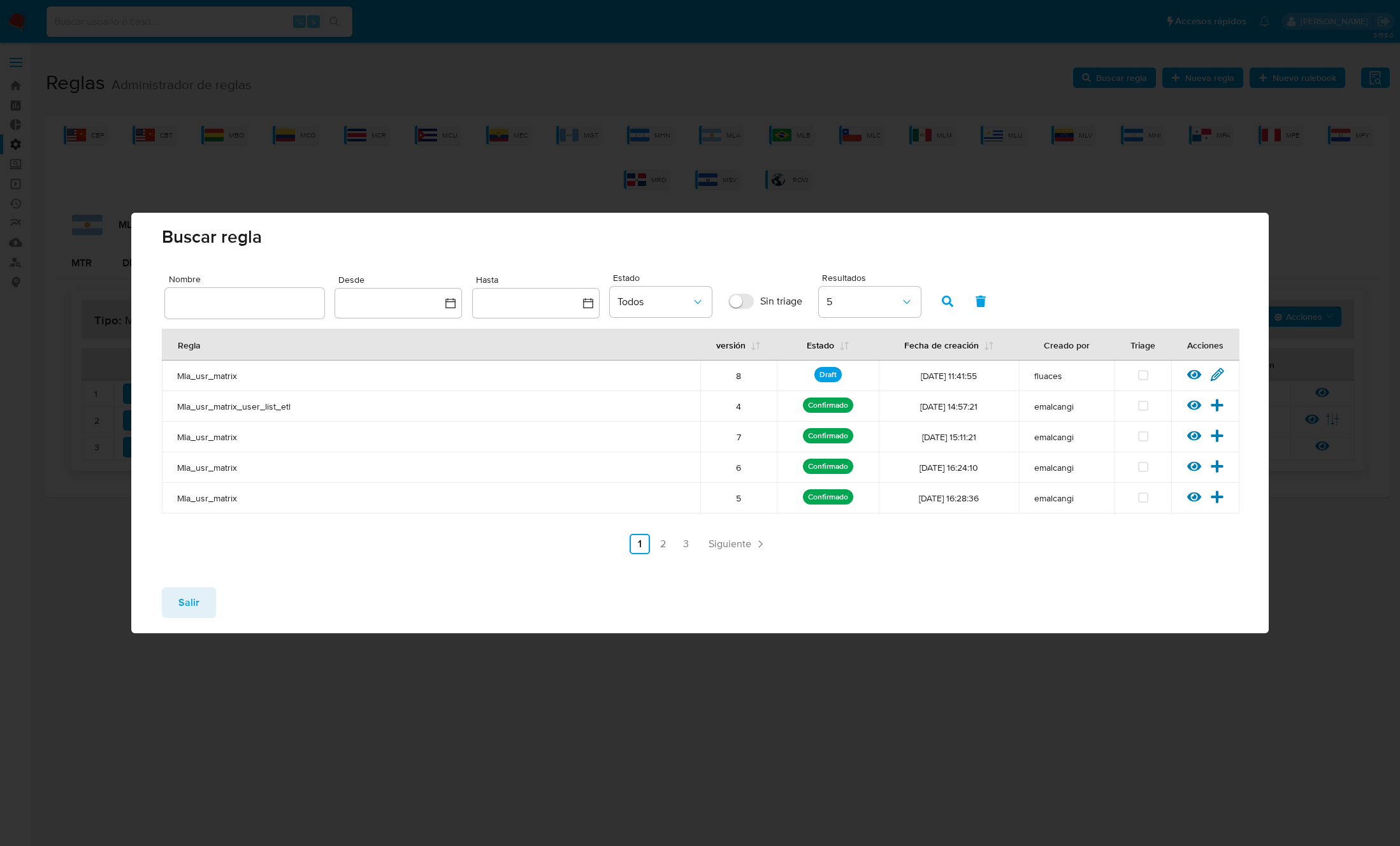
click at [189, 591] on span "Salir" at bounding box center [188, 602] width 21 height 28
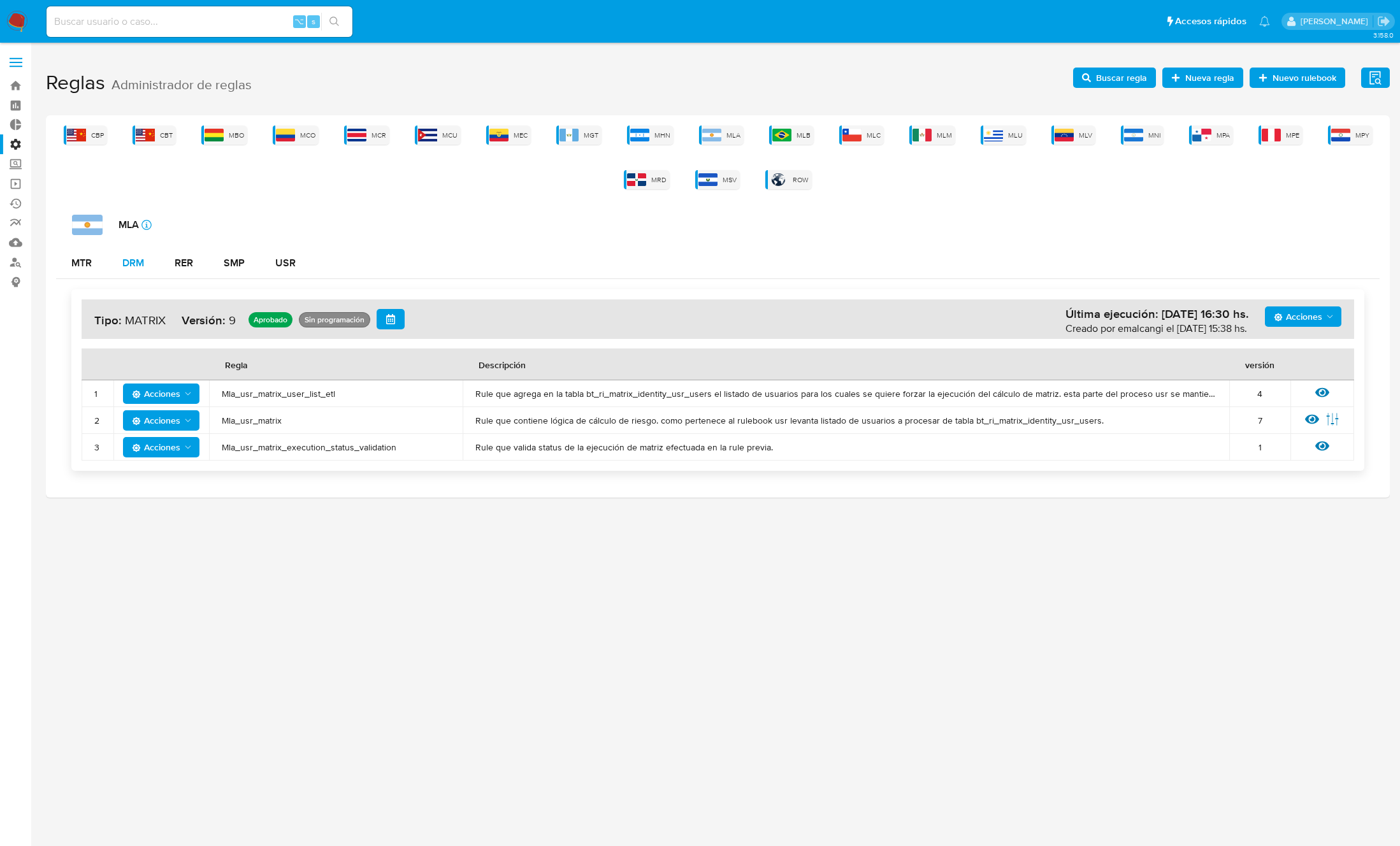
click at [148, 270] on button "DRM" at bounding box center [133, 263] width 52 height 31
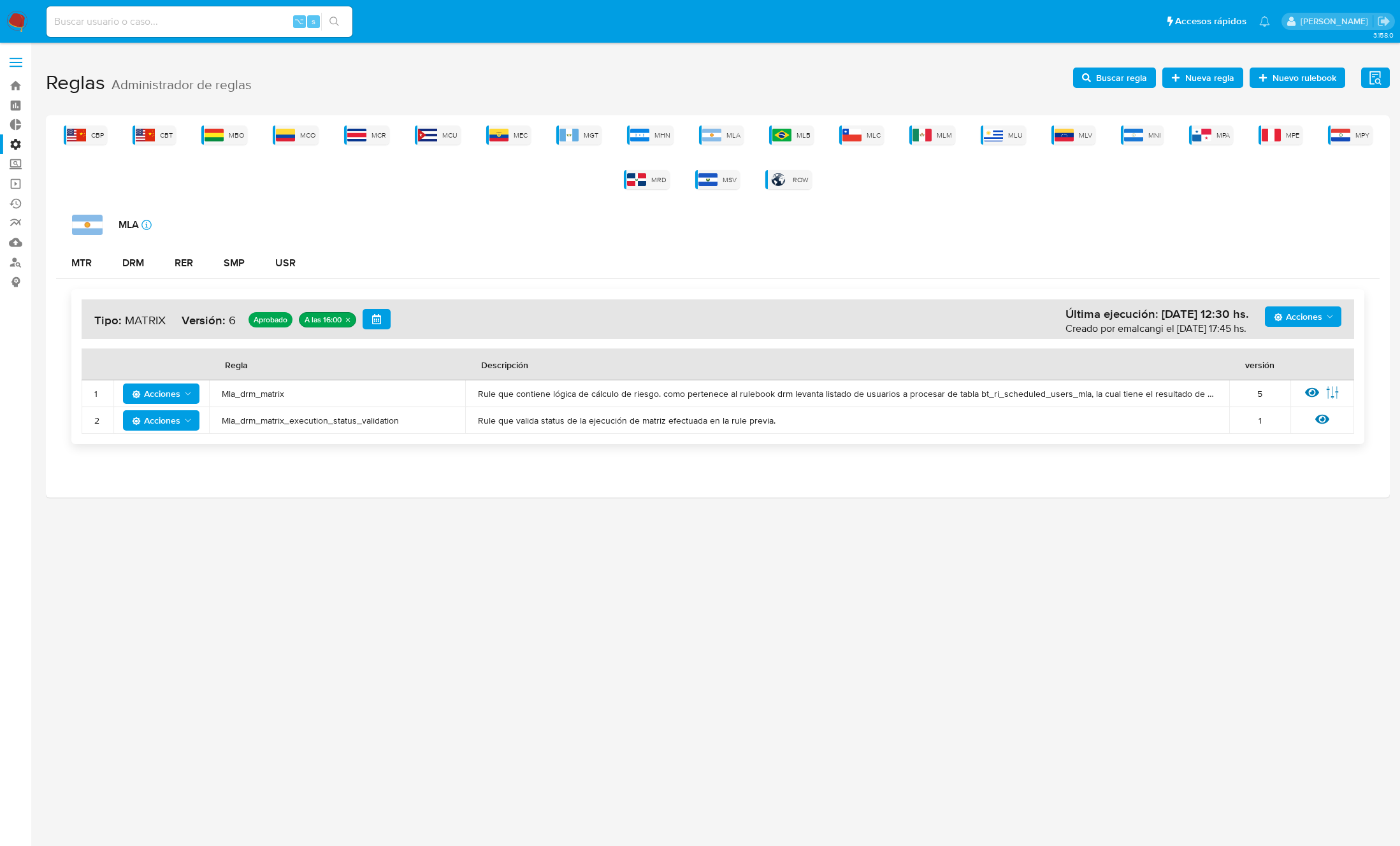
click at [251, 397] on span "Mla_drm_matrix" at bounding box center [337, 394] width 231 height 12
click at [1121, 77] on span "Buscar regla" at bounding box center [1121, 77] width 51 height 21
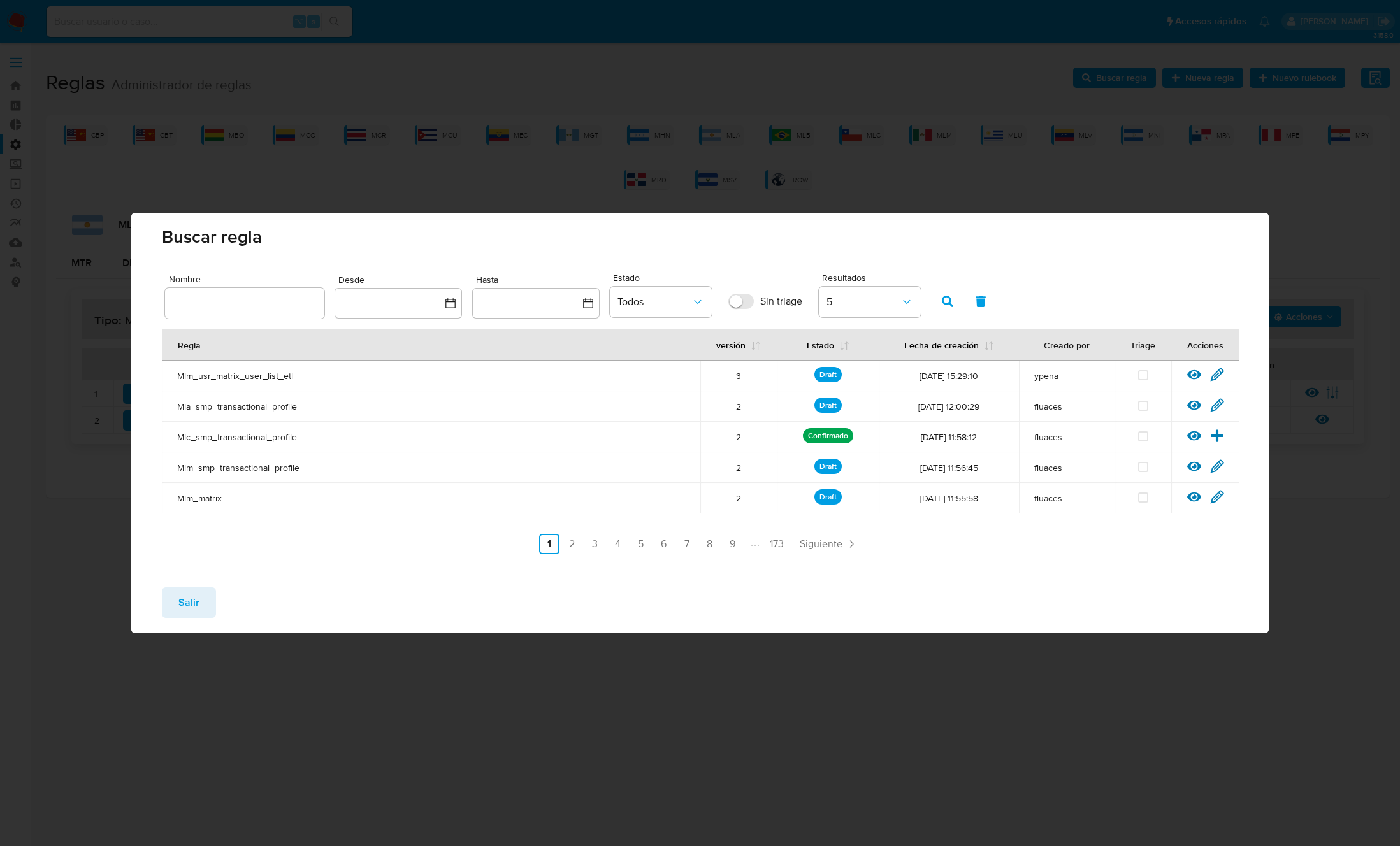
click at [282, 303] on input "text" at bounding box center [245, 303] width 159 height 17
type input "Mla_drm_matrix"
click at [949, 303] on icon "button" at bounding box center [948, 301] width 12 height 12
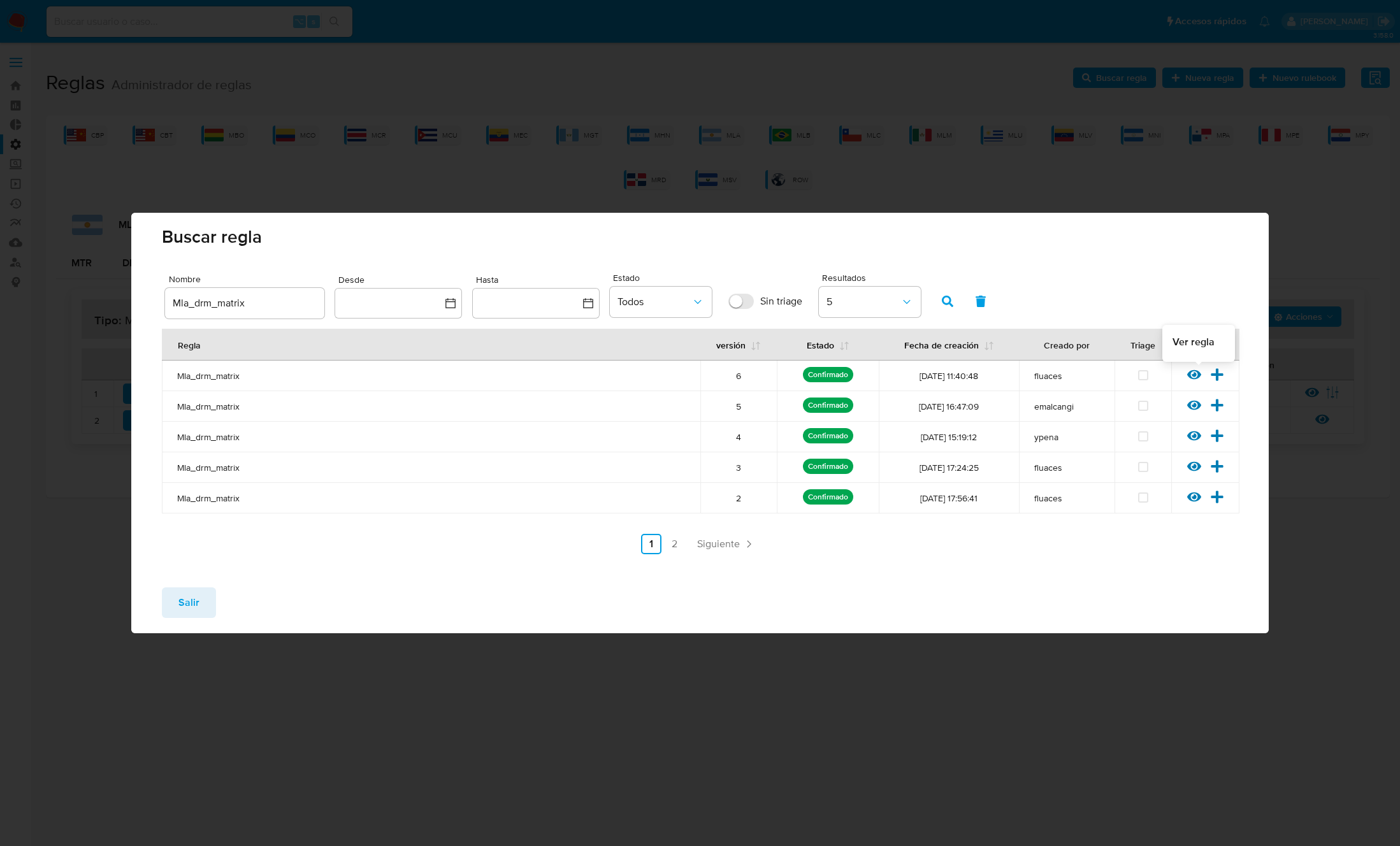
click at [1188, 374] on icon at bounding box center [1193, 375] width 14 height 10
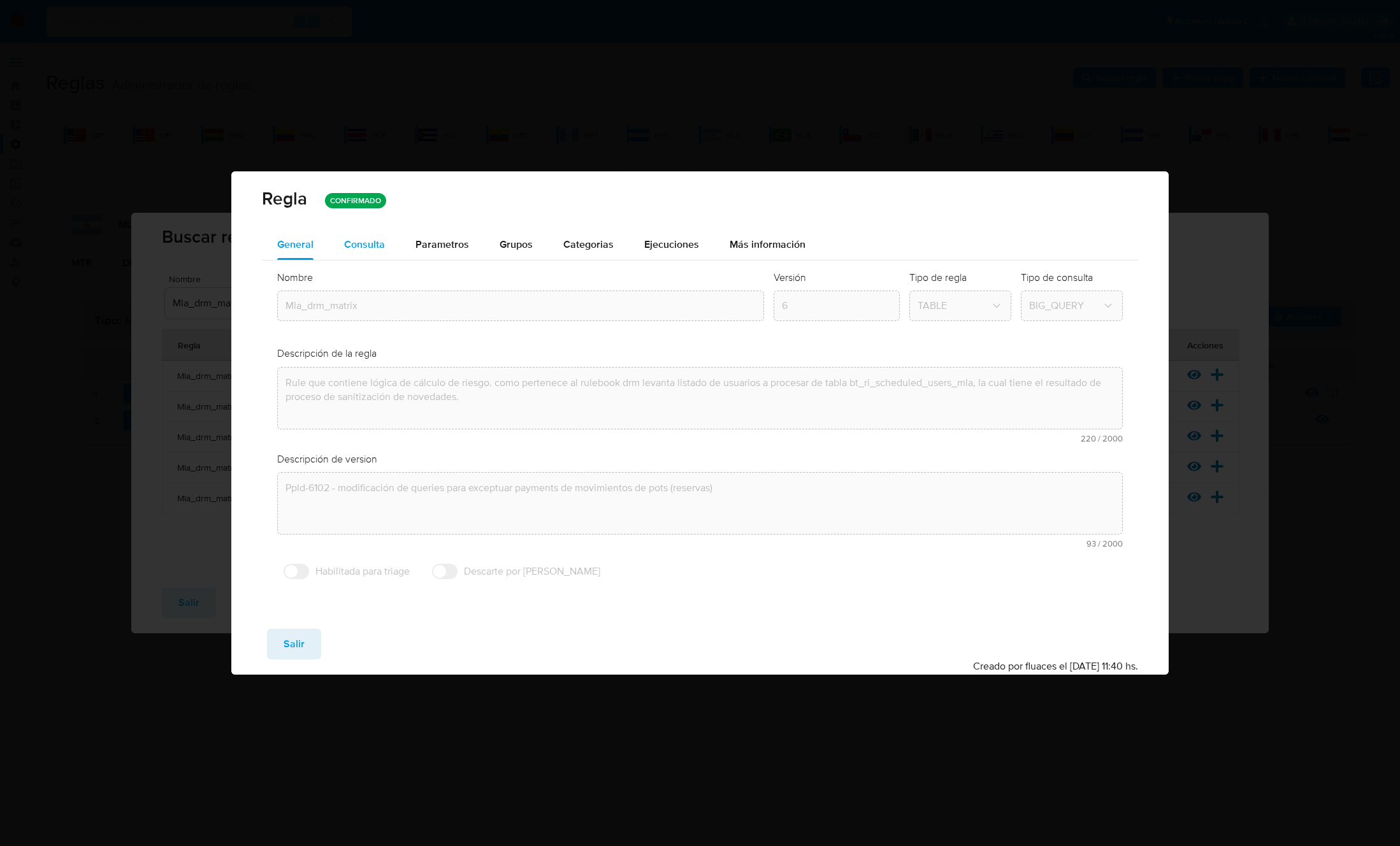
click at [368, 243] on span "Consulta" at bounding box center [364, 245] width 41 height 15
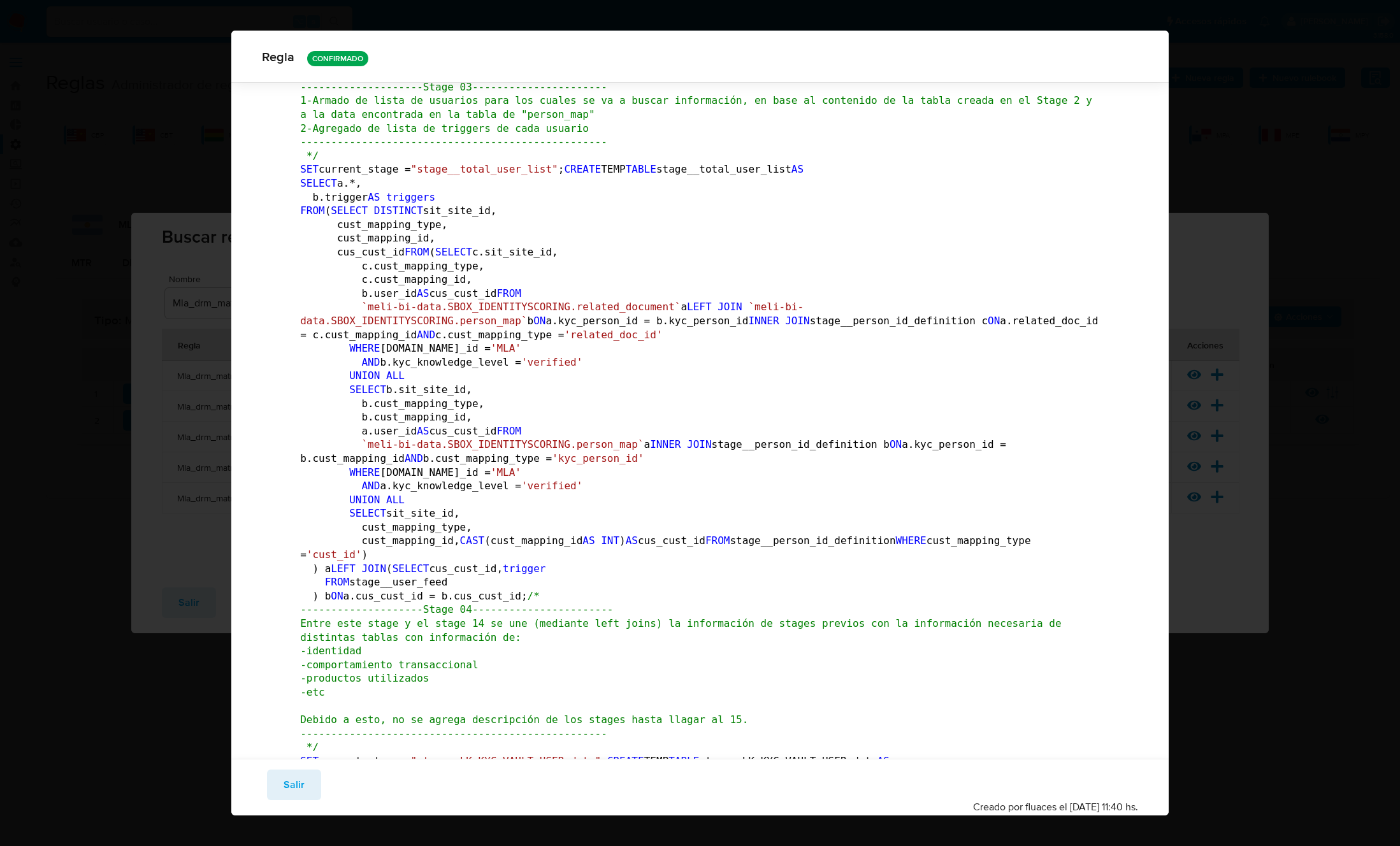
scroll to position [1208, 0]
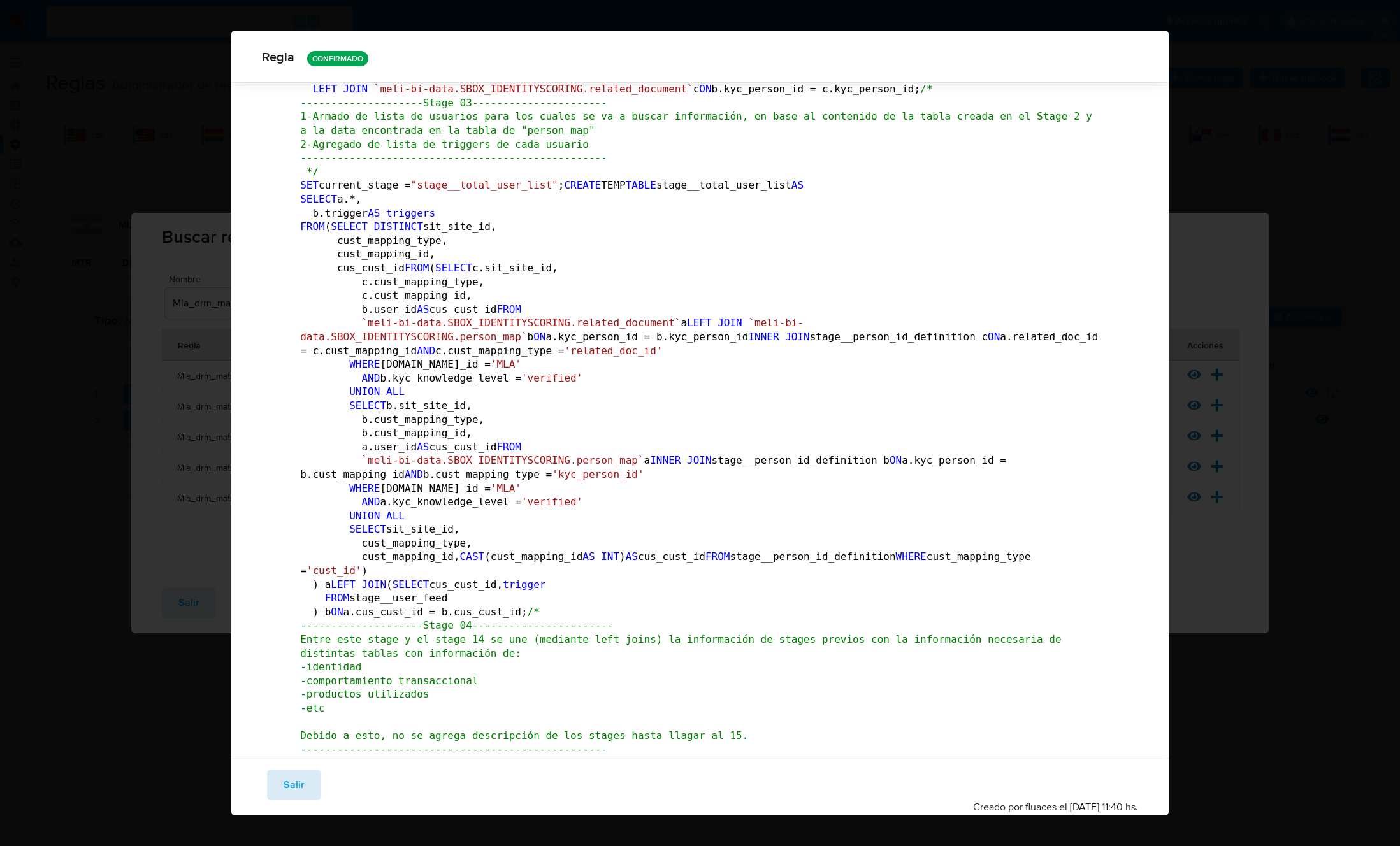
click at [304, 794] on button "Salir" at bounding box center [294, 785] width 54 height 31
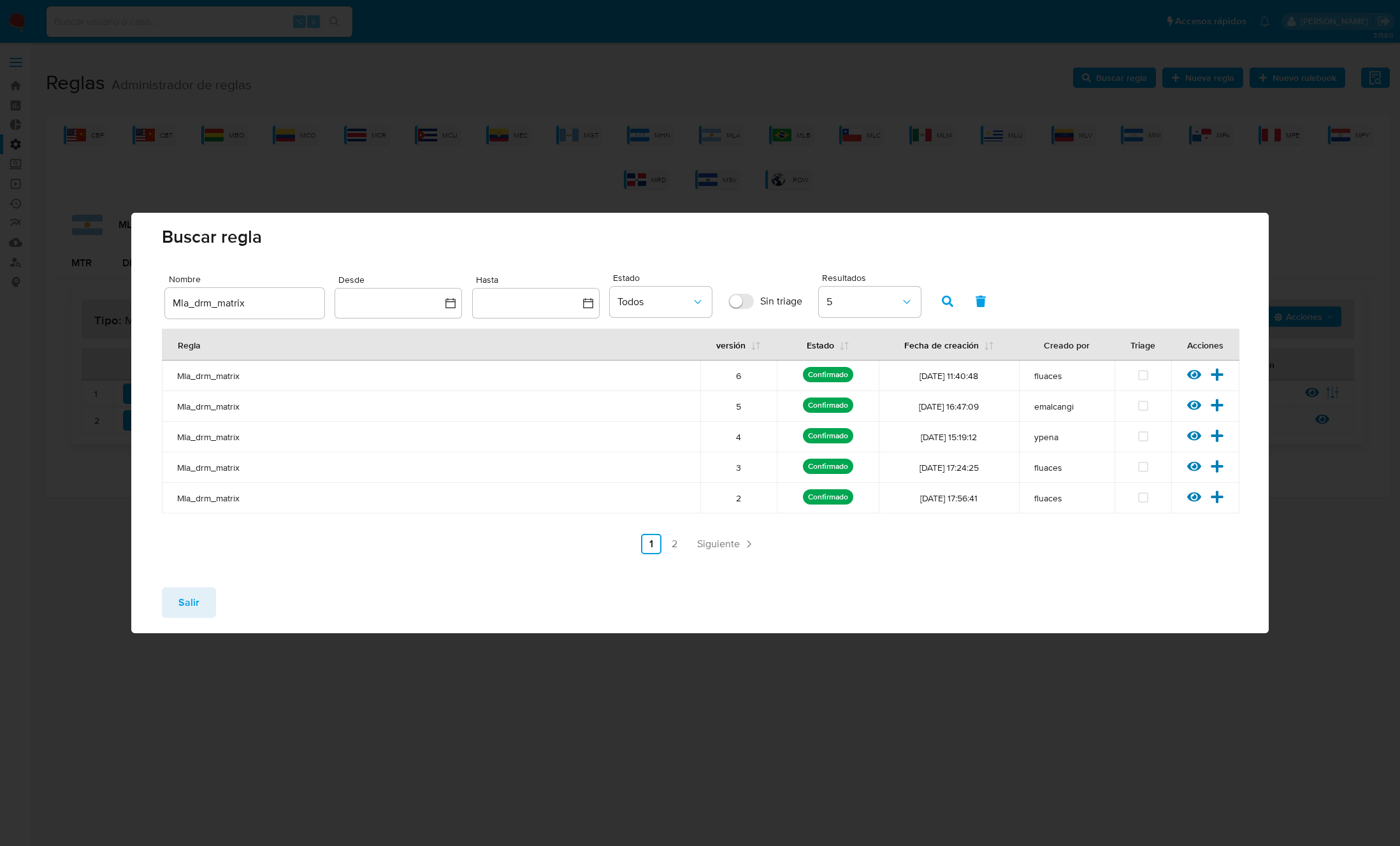
click at [190, 593] on span "Salir" at bounding box center [188, 602] width 21 height 28
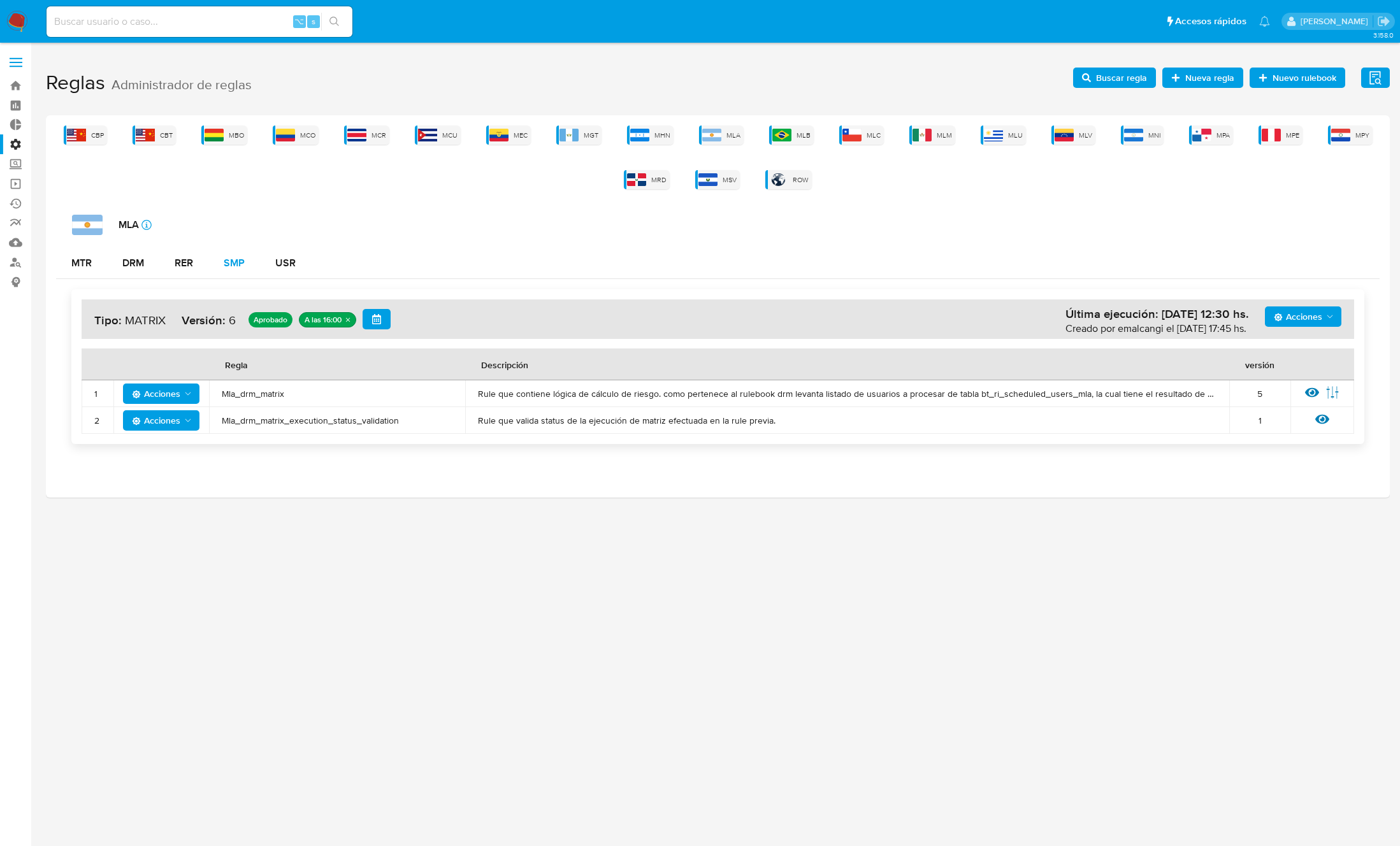
click at [224, 251] on div "SMP" at bounding box center [234, 263] width 21 height 31
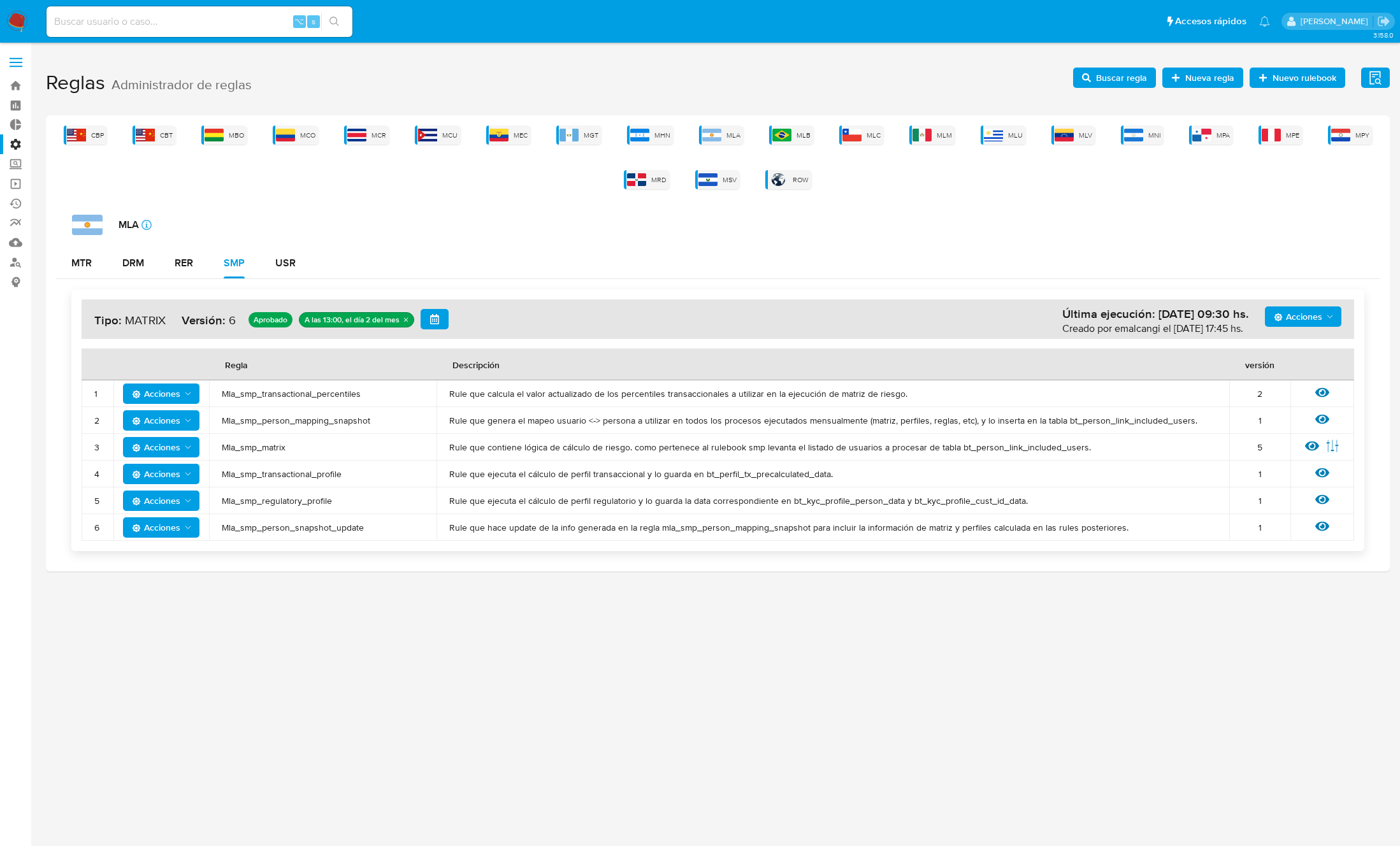
click at [261, 450] on span "Mla_smp_matrix" at bounding box center [322, 447] width 202 height 12
drag, startPoint x: 313, startPoint y: 262, endPoint x: 300, endPoint y: 260, distance: 13.2
click at [309, 261] on div "MTR DRM RER SMP USR" at bounding box center [718, 263] width 1324 height 31
click at [296, 260] on button "USR" at bounding box center [285, 263] width 51 height 31
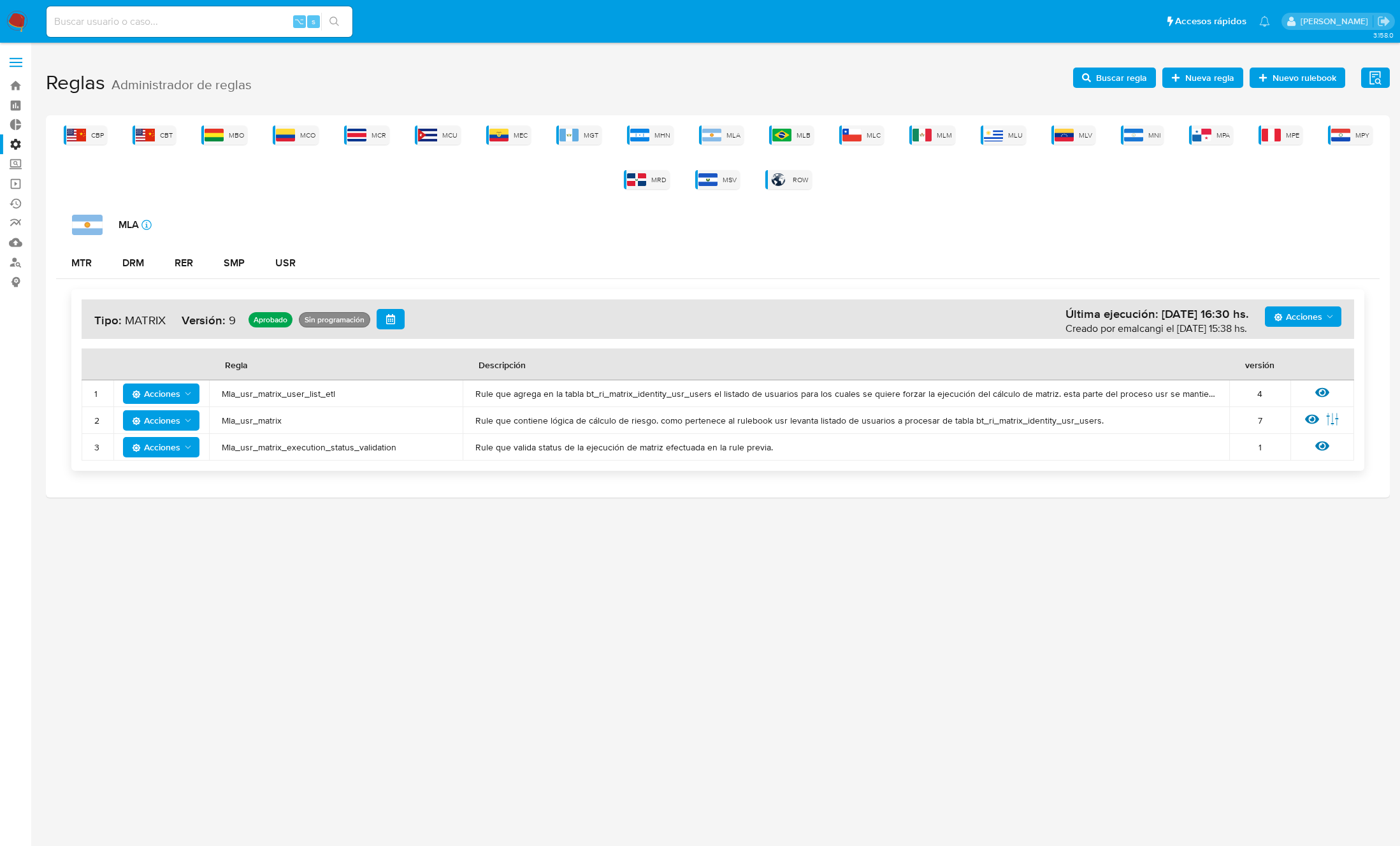
click at [248, 419] on span "Mla_usr_matrix" at bounding box center [335, 421] width 228 height 12
click at [1119, 80] on span "Buscar regla" at bounding box center [1121, 77] width 51 height 21
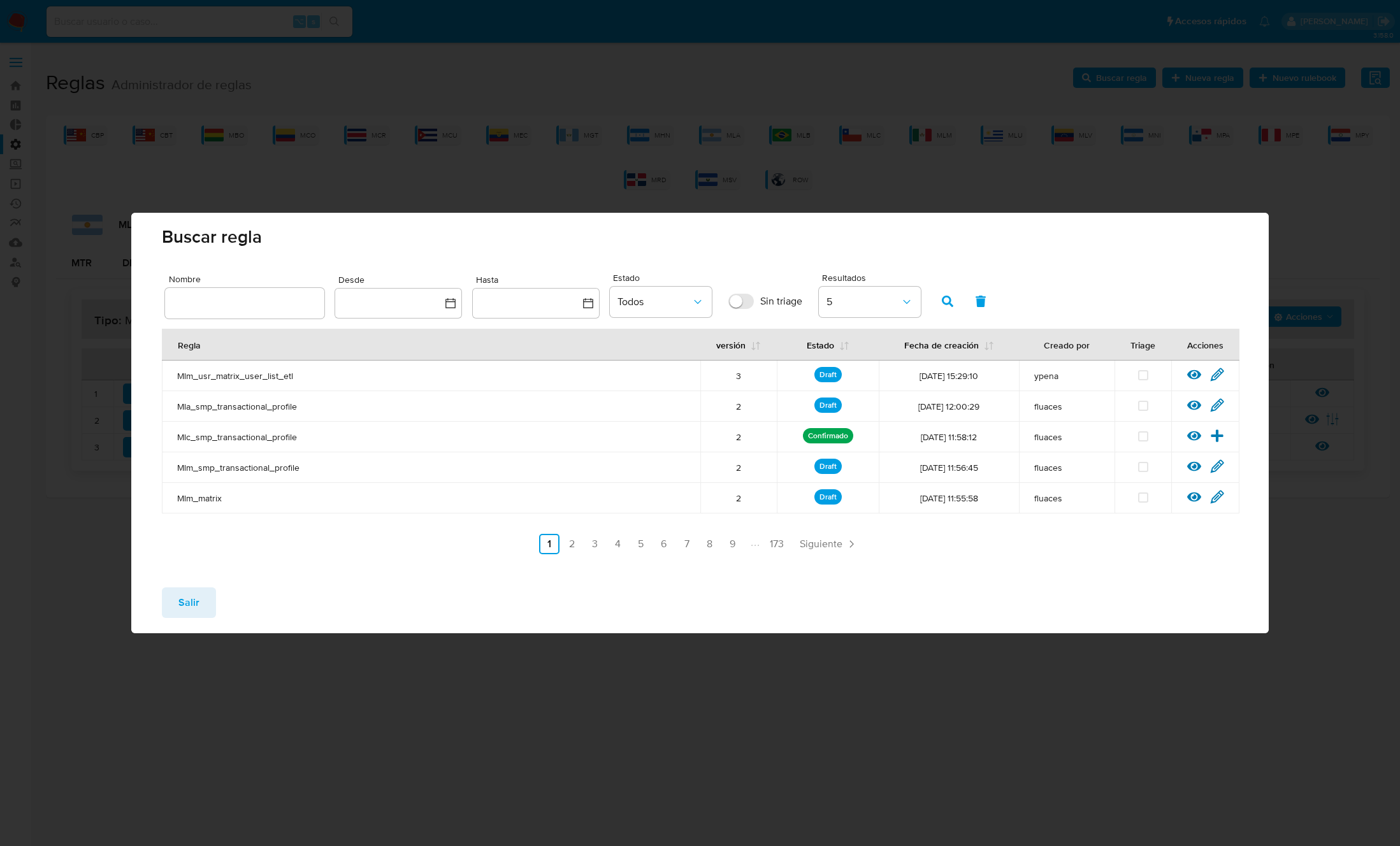
click at [266, 303] on input "text" at bounding box center [245, 303] width 159 height 17
type input "Mla_usr_matrix"
click at [943, 295] on icon "button" at bounding box center [948, 301] width 12 height 12
click at [1217, 374] on icon at bounding box center [1217, 374] width 12 height 12
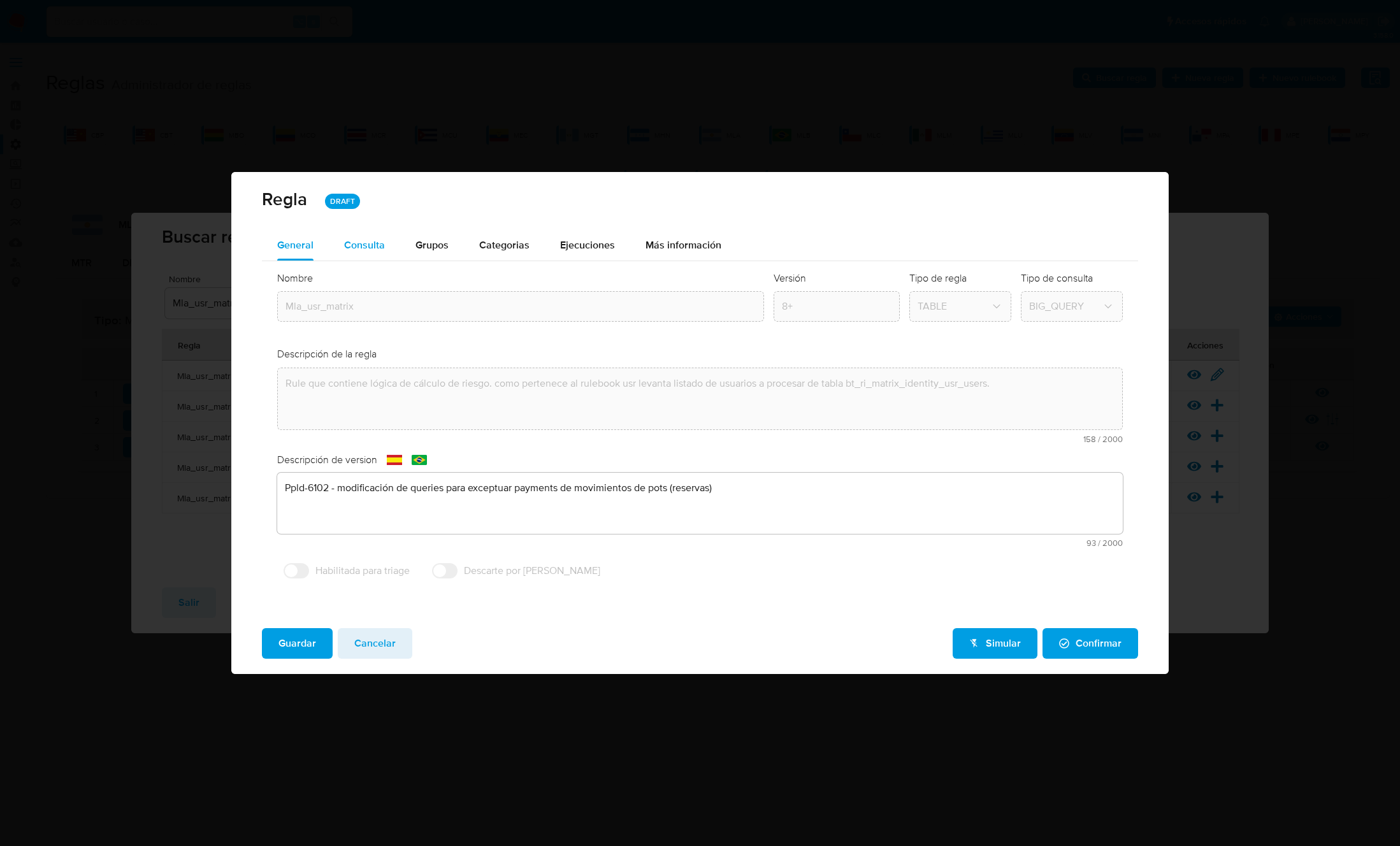
click at [366, 237] on span "Consulta" at bounding box center [364, 245] width 41 height 15
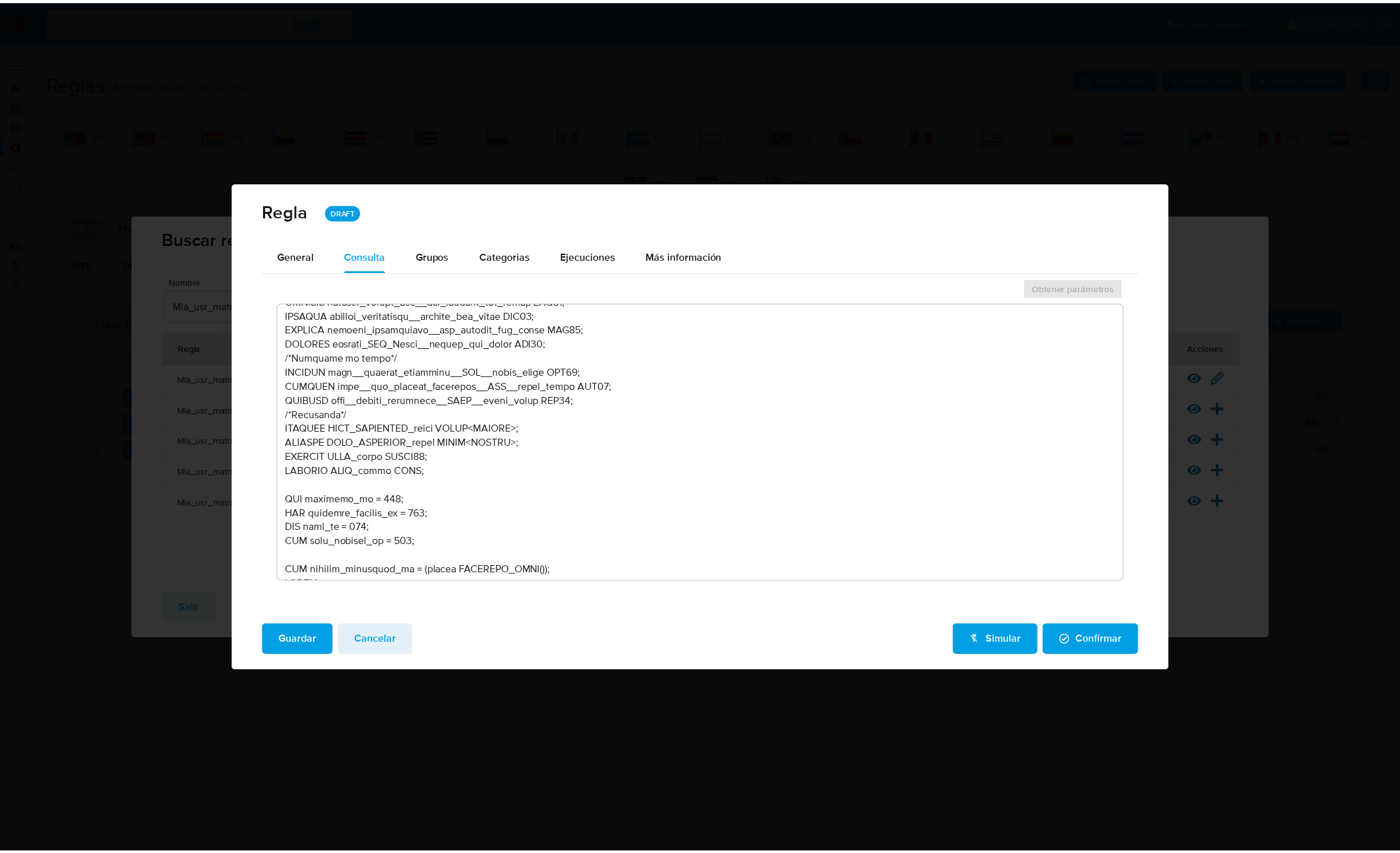
scroll to position [471, 0]
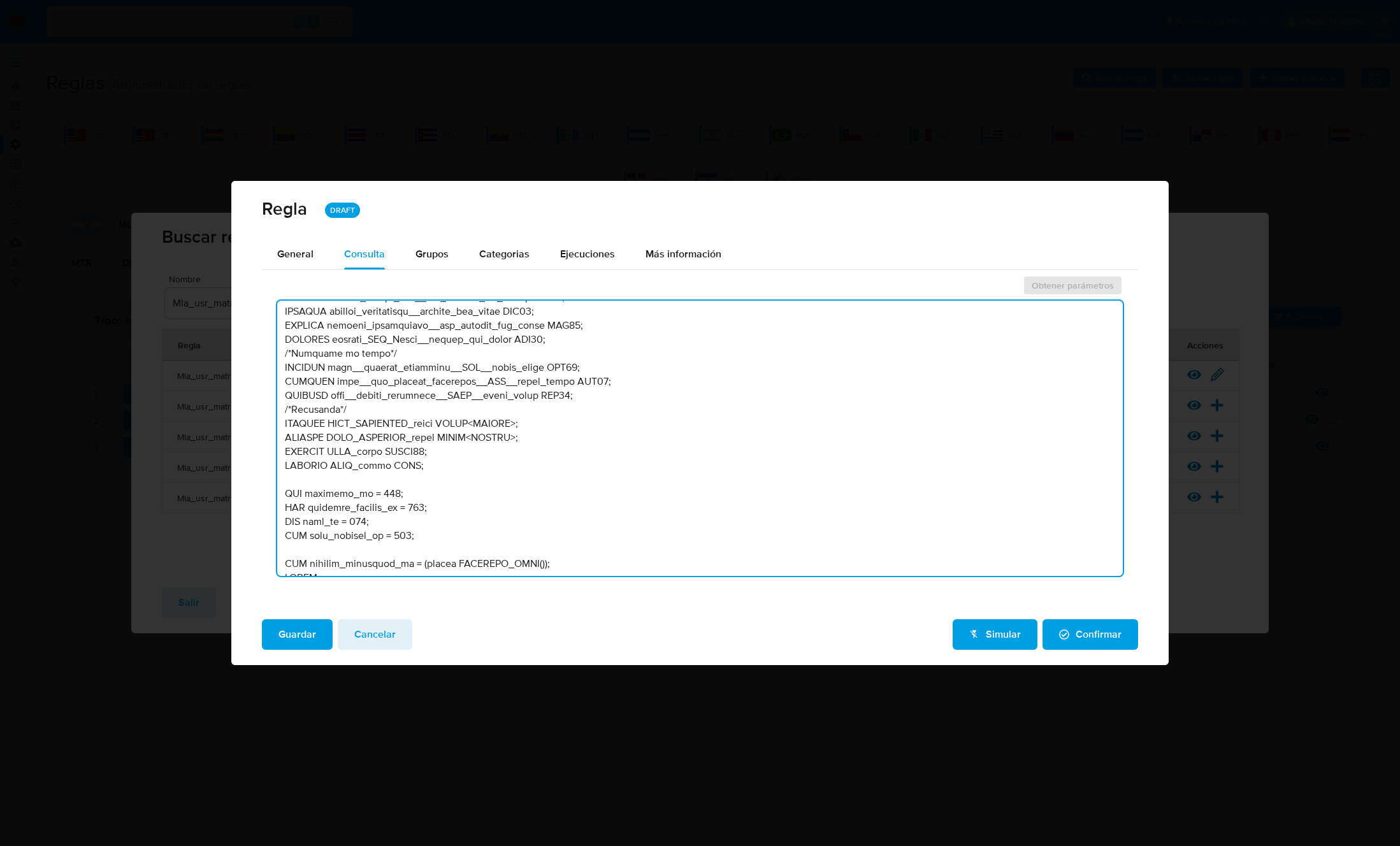
drag, startPoint x: 412, startPoint y: 536, endPoint x: 247, endPoint y: 484, distance: 173.0
click at [247, 484] on div "General Consulta Parametros Grupos Categorias Ejecuciones Más información Obten…" at bounding box center [700, 424] width 937 height 370
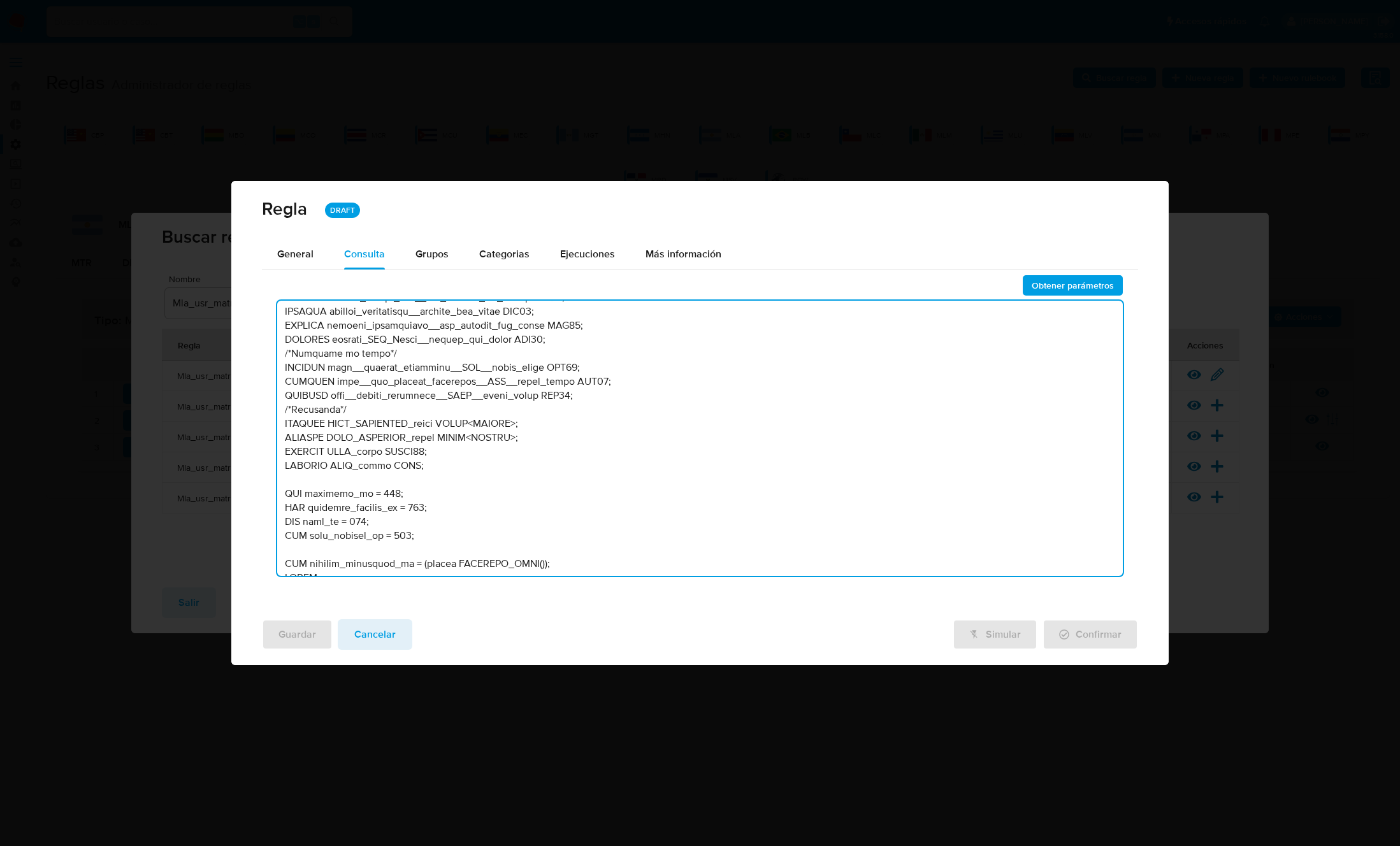
drag, startPoint x: 422, startPoint y: 533, endPoint x: 258, endPoint y: 491, distance: 169.3
click at [258, 491] on div "General Consulta Parametros Grupos Categorias Ejecuciones Más información Obten…" at bounding box center [700, 424] width 937 height 370
drag, startPoint x: 434, startPoint y: 496, endPoint x: 622, endPoint y: 489, distance: 188.1
click at [622, 489] on textarea at bounding box center [700, 438] width 846 height 275
drag, startPoint x: 686, startPoint y: 508, endPoint x: 509, endPoint y: 512, distance: 177.0
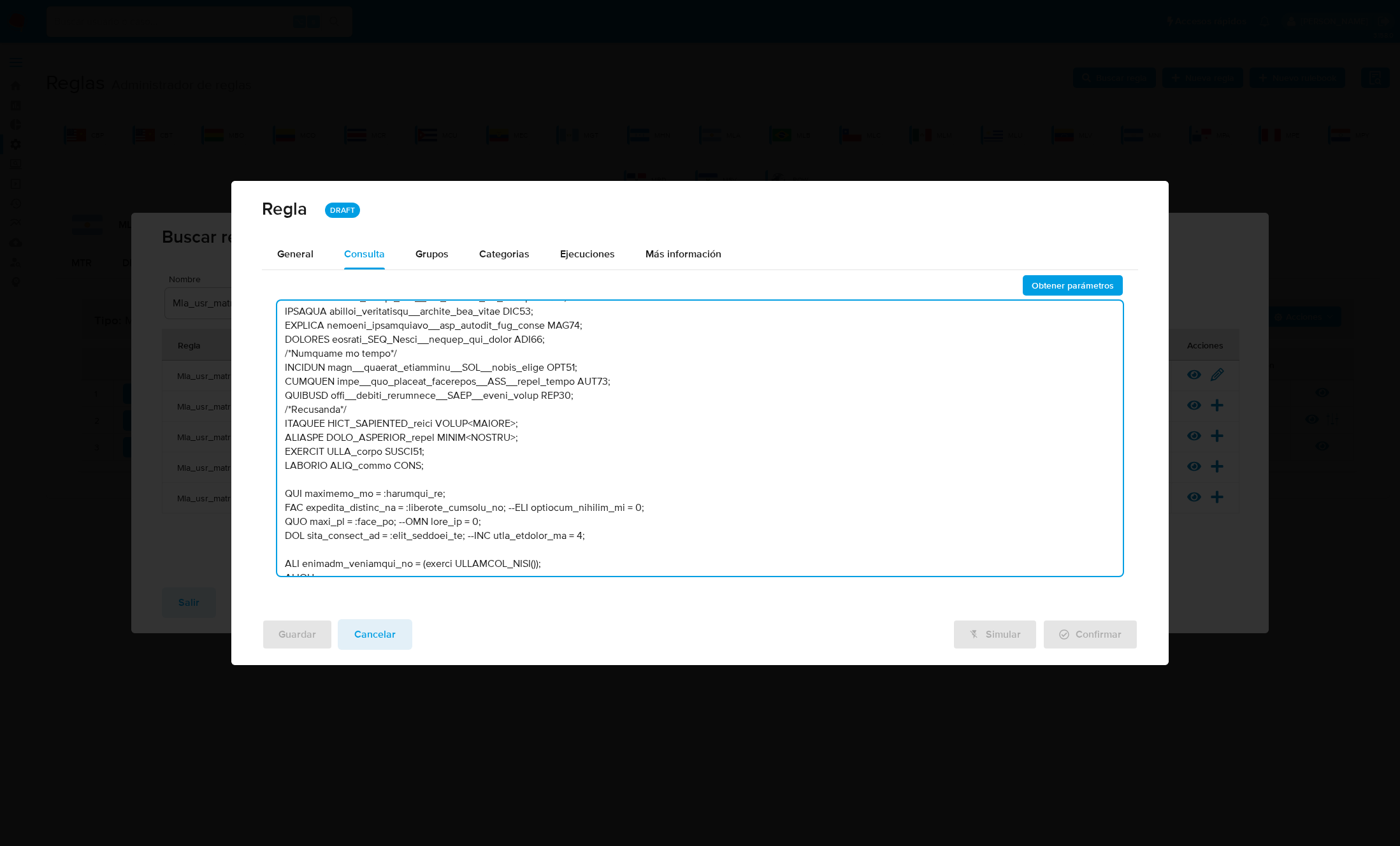
click at [509, 512] on textarea at bounding box center [700, 438] width 846 height 275
drag, startPoint x: 489, startPoint y: 523, endPoint x: 385, endPoint y: 525, distance: 104.0
click at [385, 525] on textarea at bounding box center [700, 438] width 846 height 275
drag, startPoint x: 607, startPoint y: 536, endPoint x: 464, endPoint y: 539, distance: 143.0
click at [464, 539] on textarea at bounding box center [700, 438] width 846 height 275
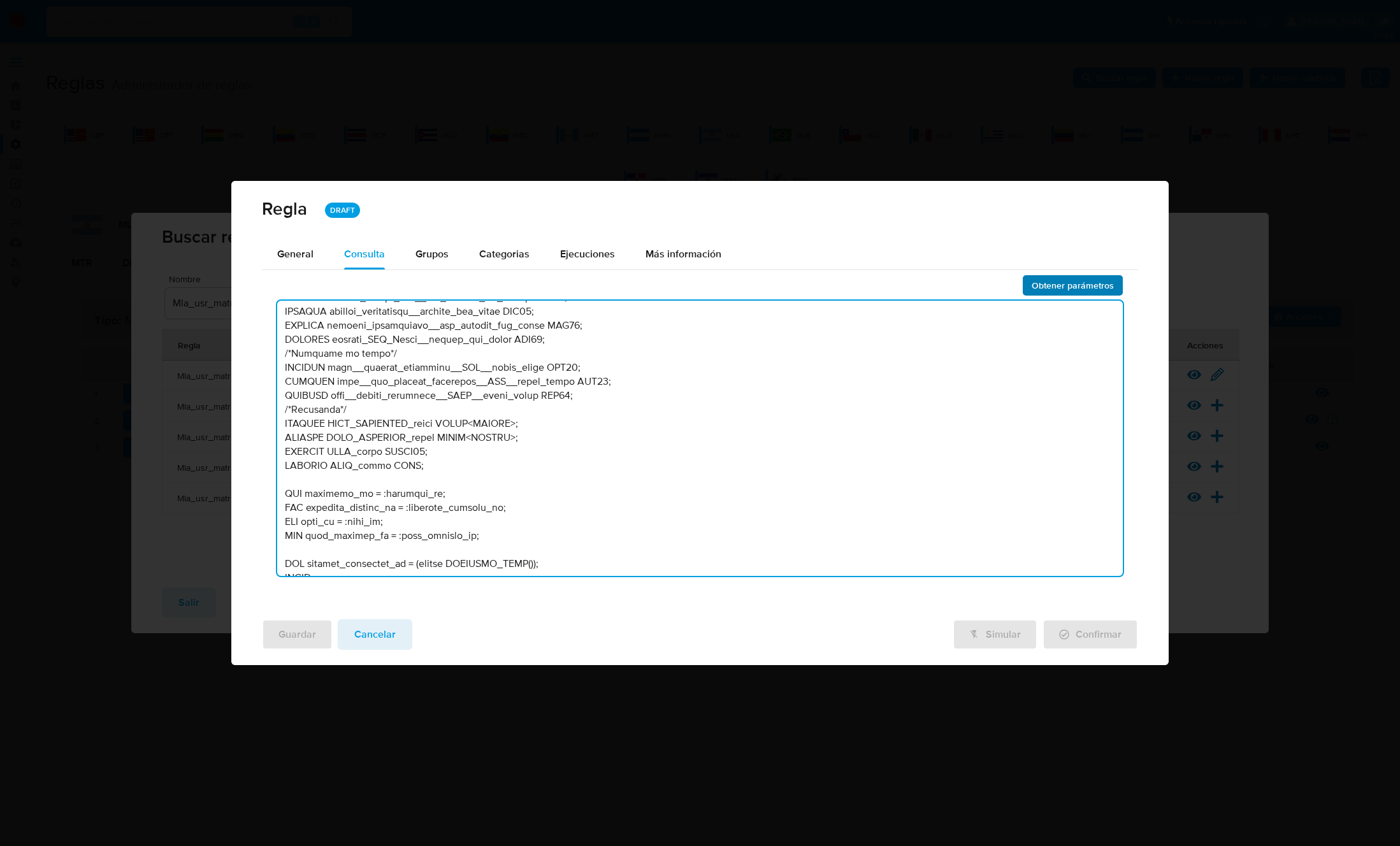
type textarea "/* MATRIZ UNIFICADA Julio 2025: - Se agrega regla condicional para los que teng…"
click at [1058, 284] on span "Obtener parámetros" at bounding box center [1072, 284] width 82 height 17
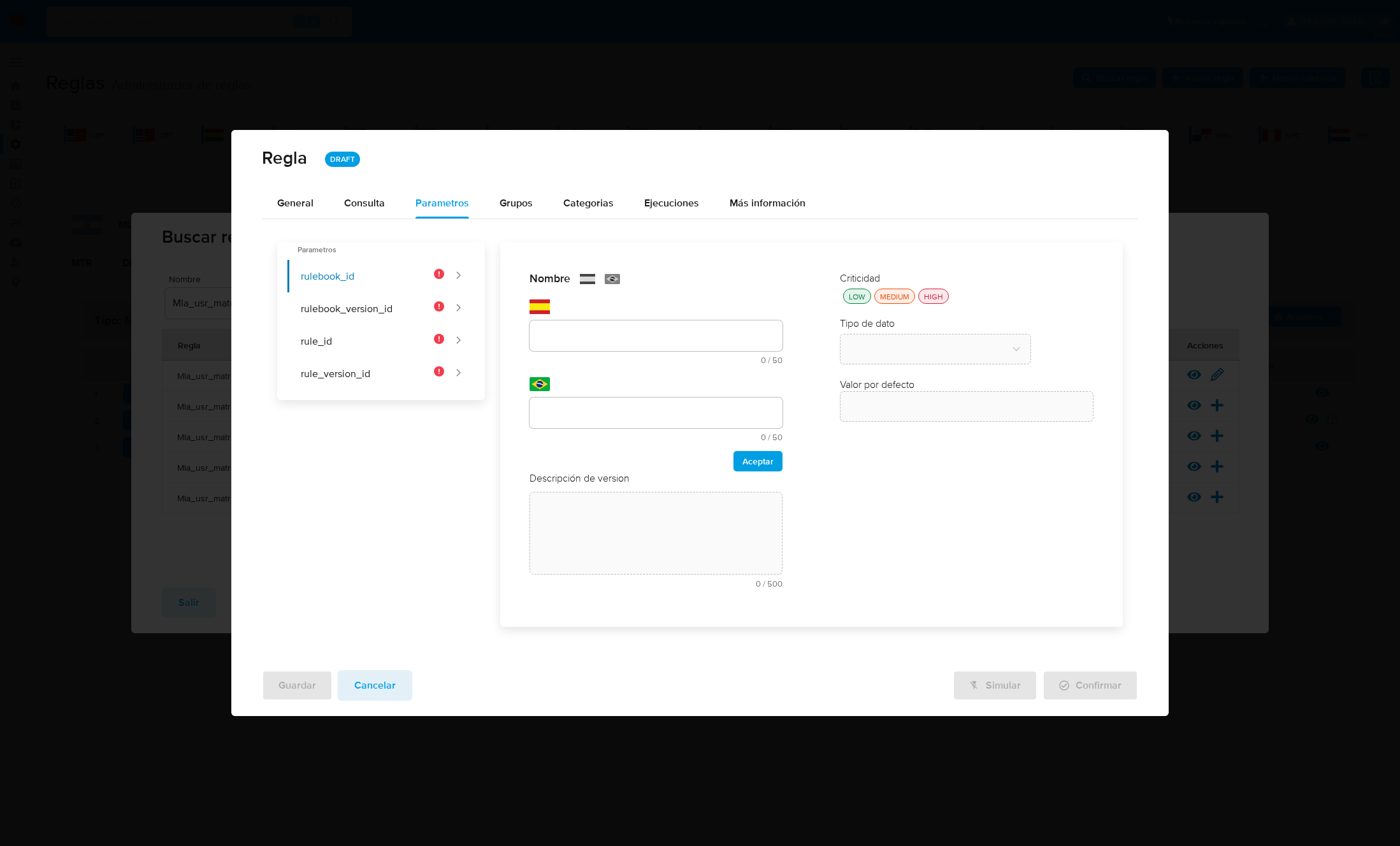
click at [574, 369] on div "Nombre text-es 0 / 50 50 caracteres restantes text-pt 0 / 50 50 caracteres rest…" at bounding box center [656, 371] width 254 height 200
click at [575, 338] on input "text" at bounding box center [656, 336] width 254 height 17
paste input "rulebook_id"
type input "rulebook_id"
click at [572, 418] on input "text" at bounding box center [656, 413] width 254 height 17
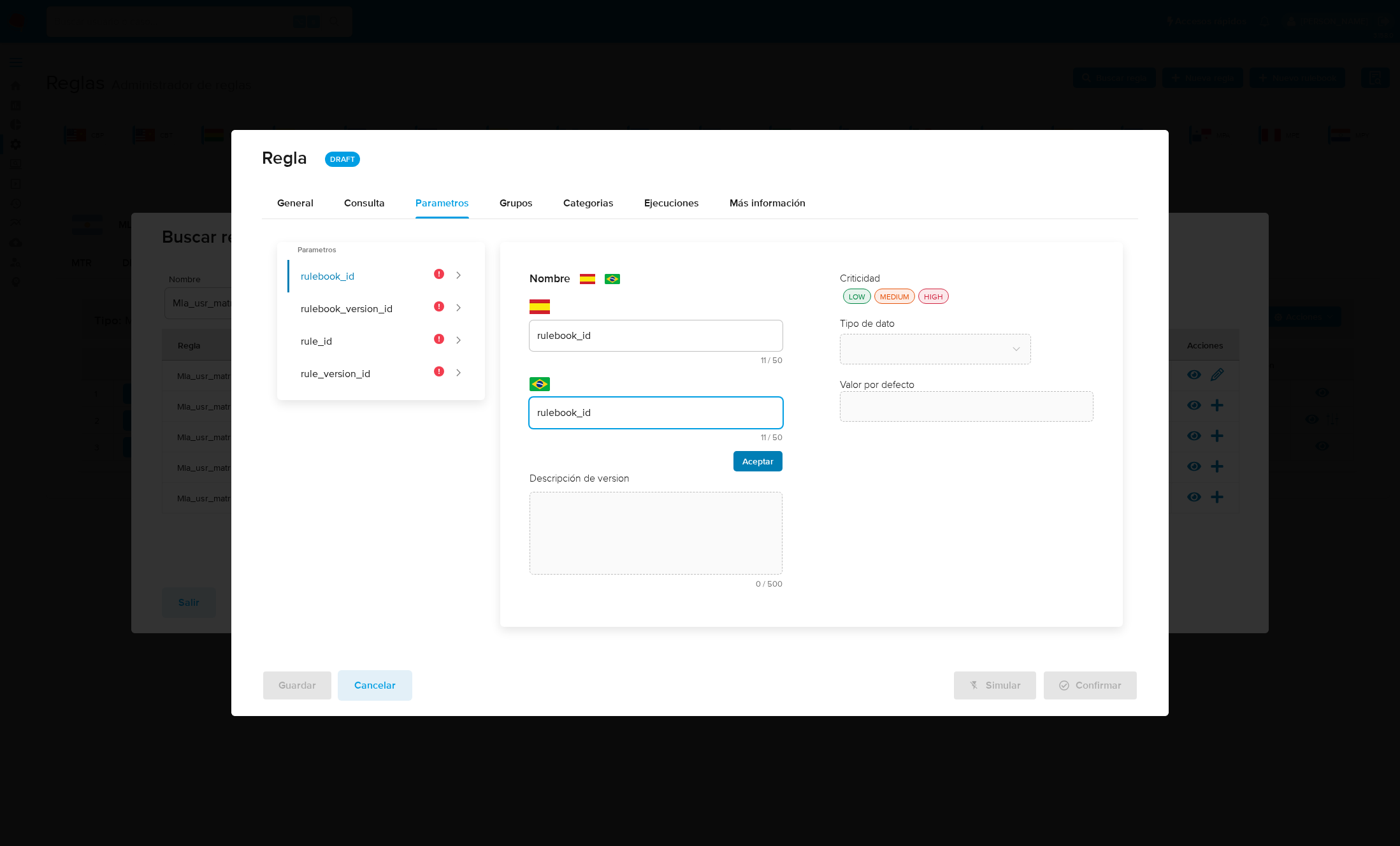
type input "rulebook_id"
click at [774, 465] on button "Aceptar" at bounding box center [758, 461] width 49 height 21
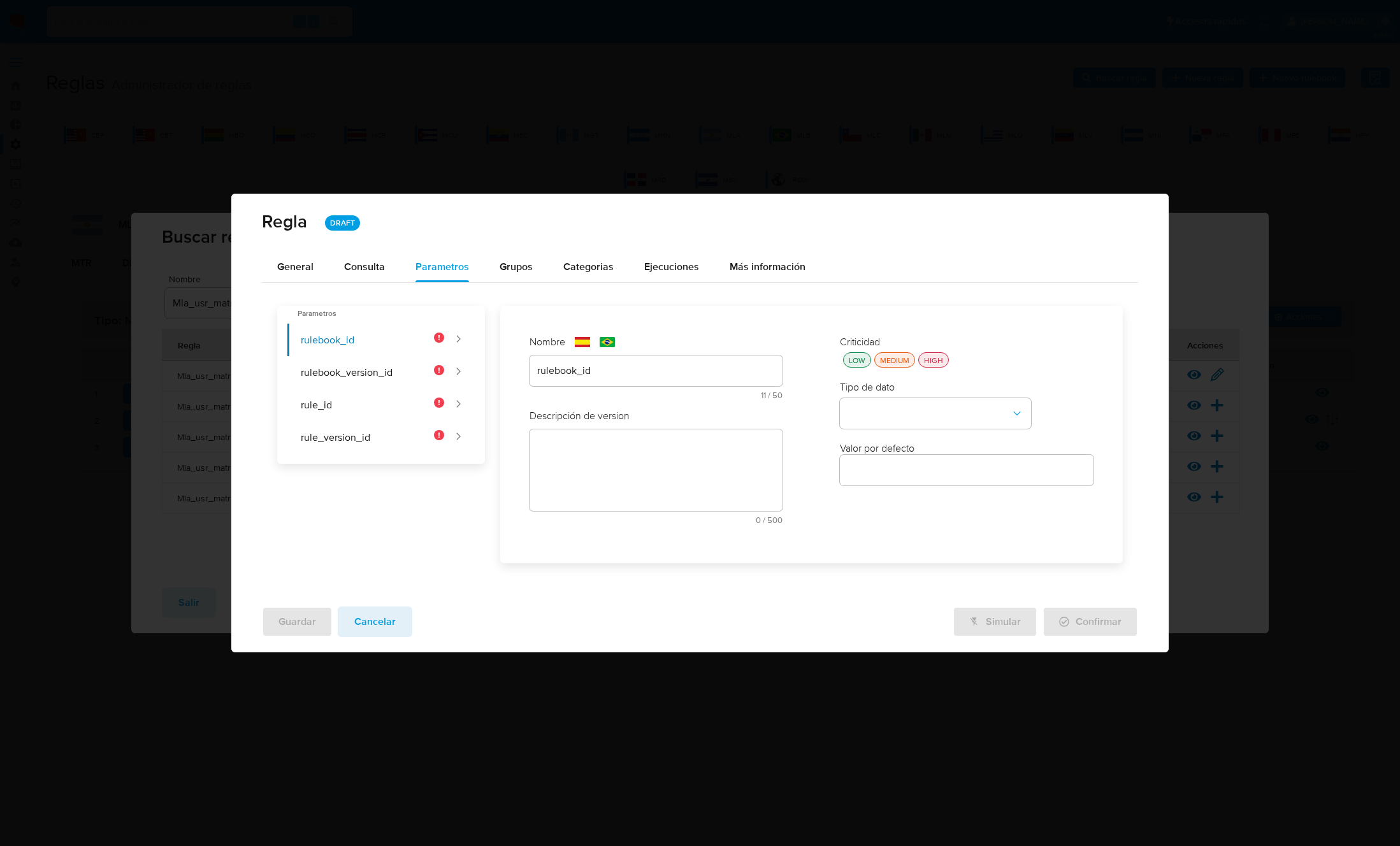
click at [631, 472] on div "Descripción de version text-es 0 / 500 500 caracteres restantes text-pt 0 / 500…" at bounding box center [656, 471] width 254 height 124
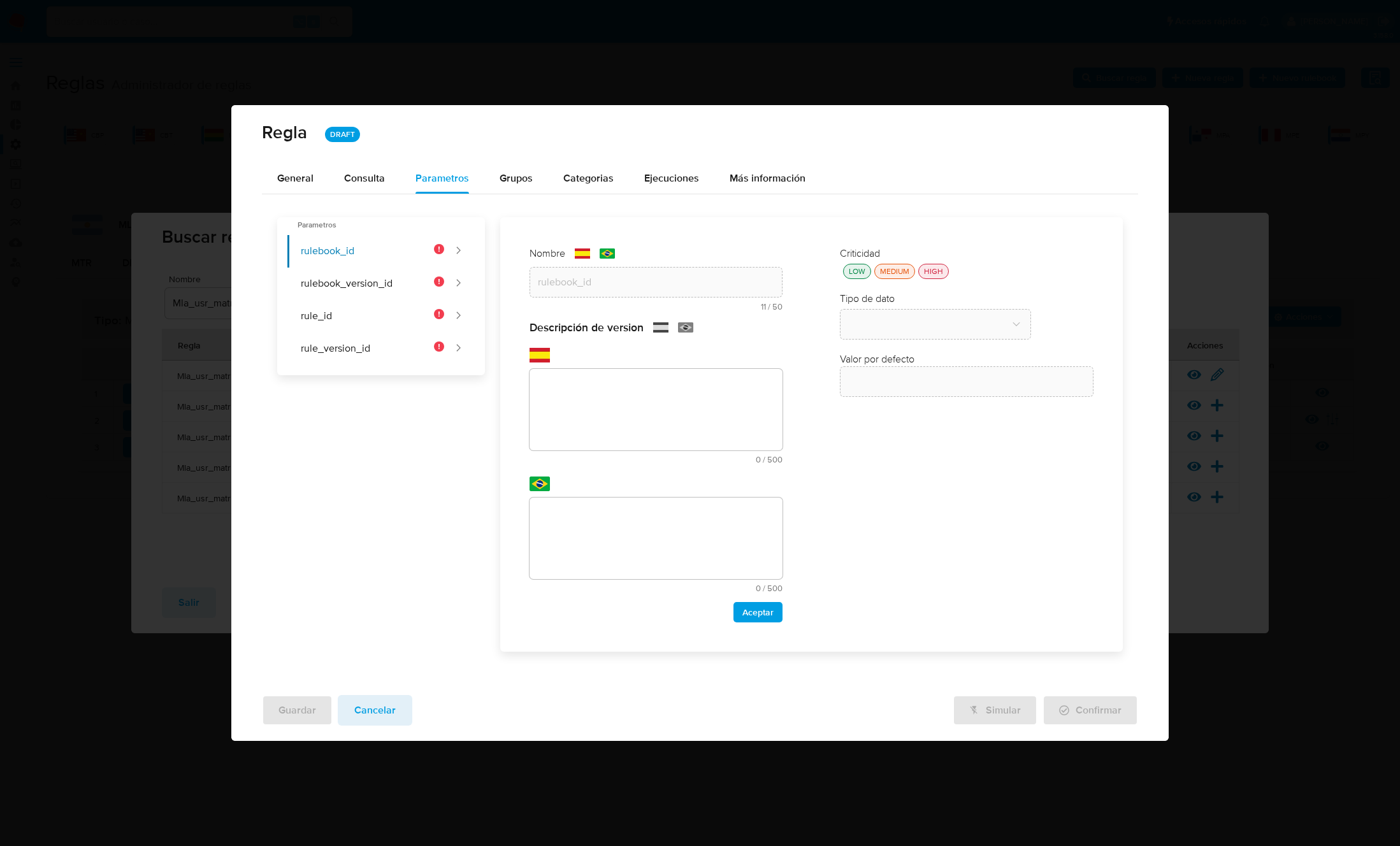
click at [607, 394] on textarea at bounding box center [656, 410] width 254 height 81
type textarea "Id del rulebook donde se está ejecutando la regla"
click at [600, 531] on textarea at bounding box center [656, 538] width 254 height 81
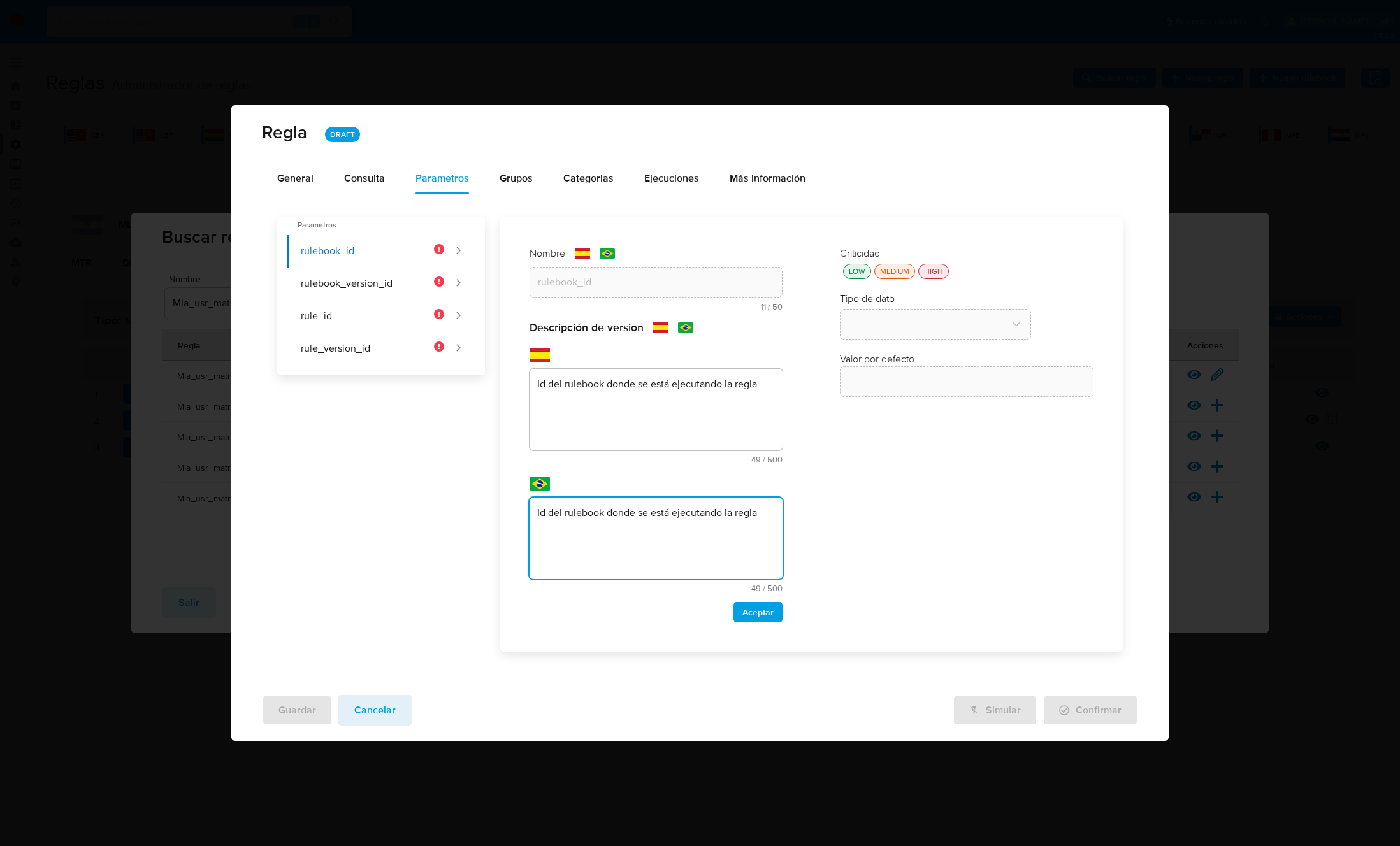
type textarea "Id del rulebook donde se está ejecutando la regla"
drag, startPoint x: 732, startPoint y: 612, endPoint x: 756, endPoint y: 615, distance: 24.2
click at [733, 612] on div "Aceptar" at bounding box center [656, 612] width 254 height 21
click at [757, 615] on span "Aceptar" at bounding box center [758, 611] width 32 height 17
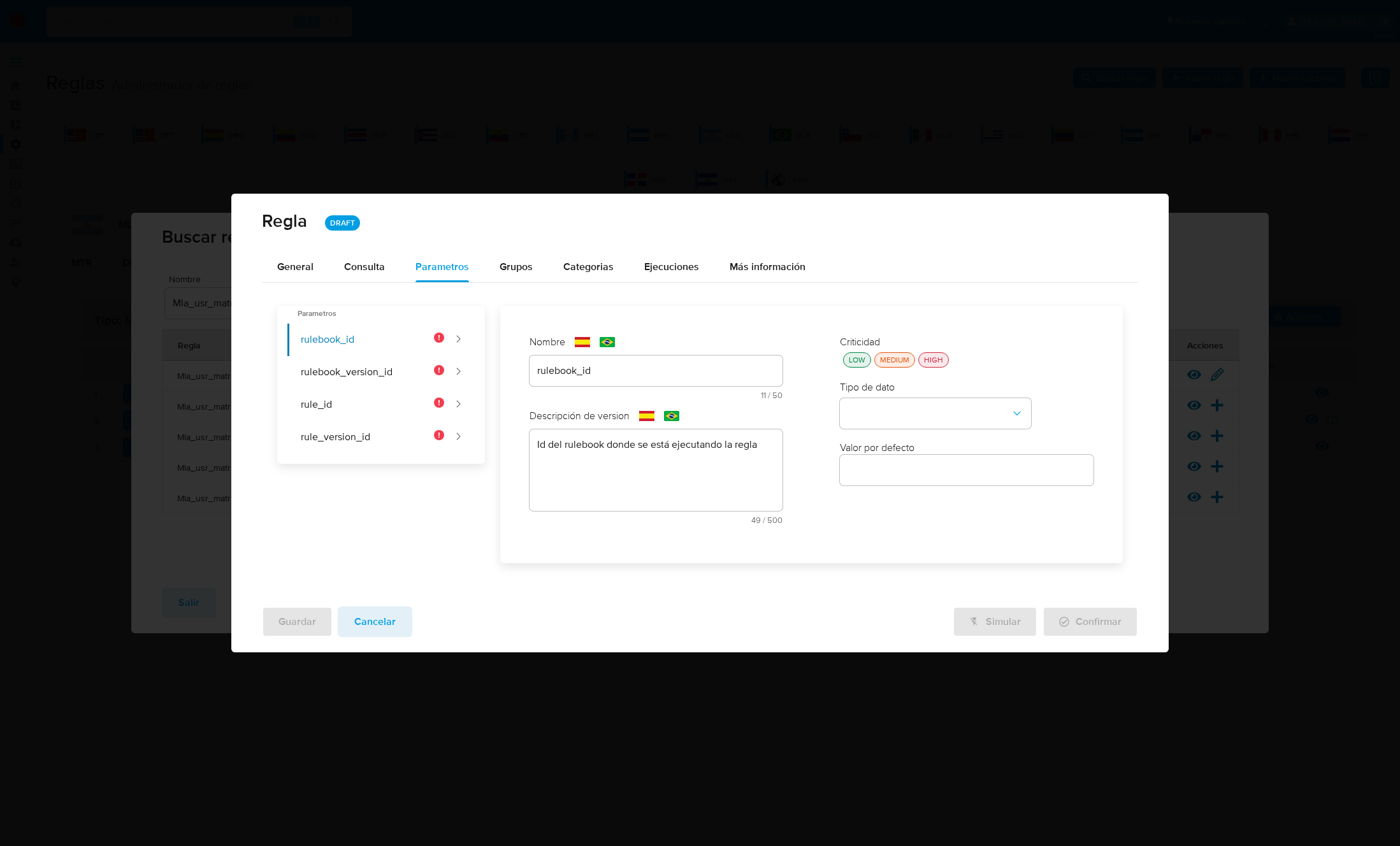
click at [931, 356] on div "HIGH" at bounding box center [933, 360] width 24 height 11
click at [922, 426] on button "type-dropdown" at bounding box center [935, 413] width 191 height 31
click at [890, 553] on div "GLOBAL" at bounding box center [931, 565] width 168 height 31
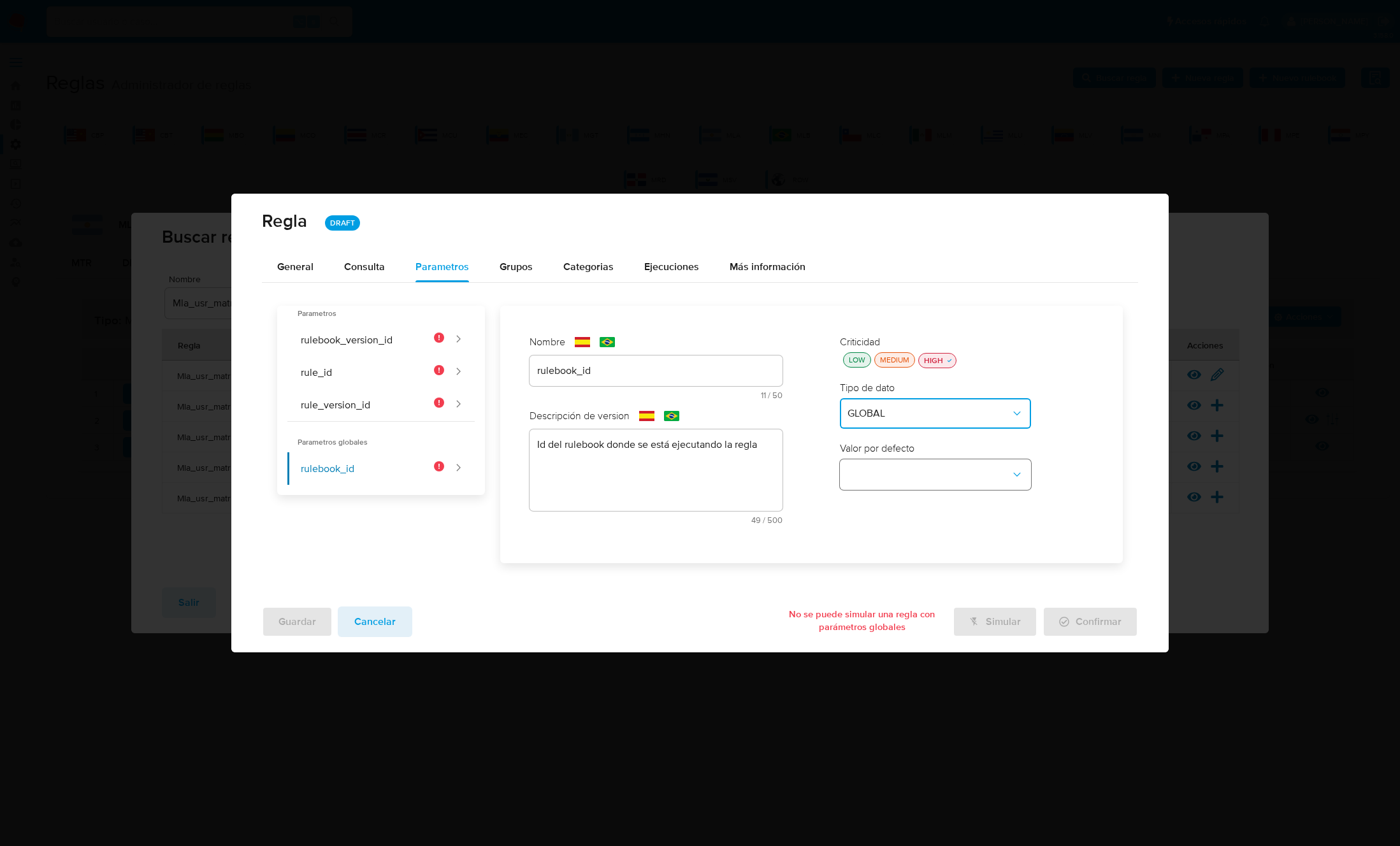
click at [895, 484] on button "global-dropdown" at bounding box center [935, 474] width 191 height 31
click at [881, 507] on span "RULEBOOK_ID" at bounding box center [880, 503] width 67 height 12
click at [362, 344] on button "rulebook_version_id" at bounding box center [365, 339] width 157 height 32
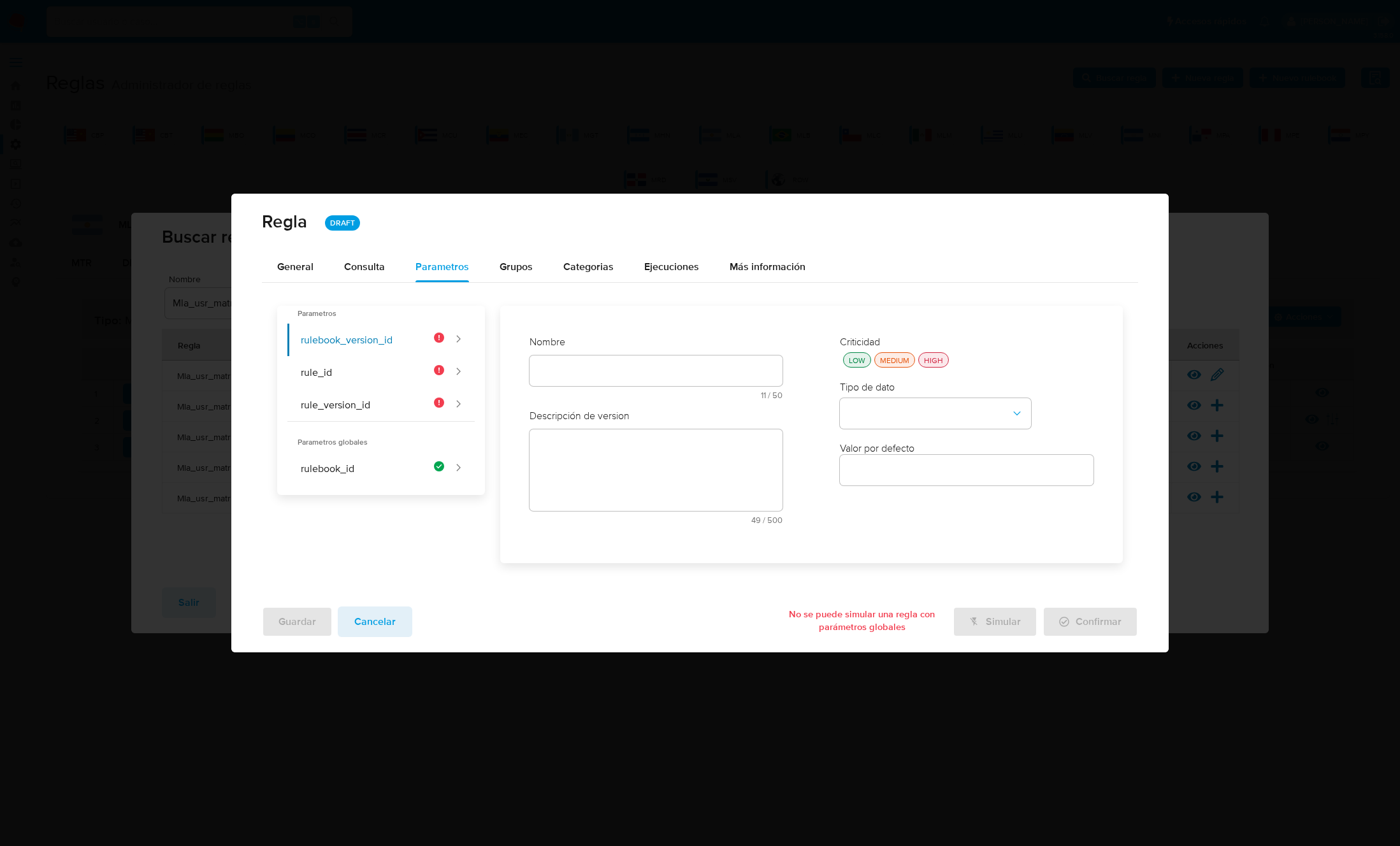
click at [592, 364] on div "Nombre text-es 11 / 50 39 caracteres restantes text-pt 11 / 50 39 caracteres re…" at bounding box center [656, 372] width 254 height 74
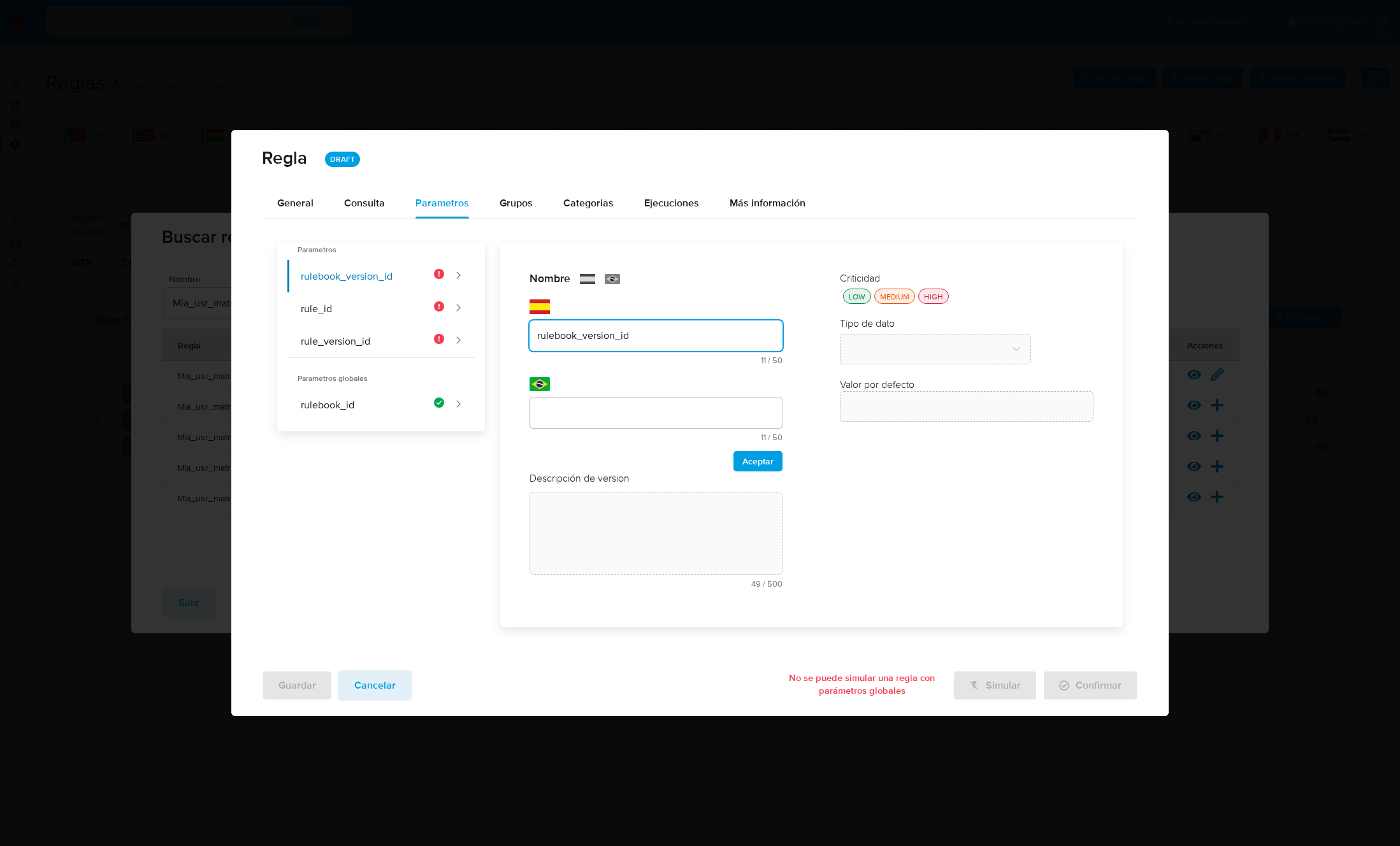
type input "rulebook_version_id"
click at [563, 413] on input "text" at bounding box center [656, 413] width 254 height 17
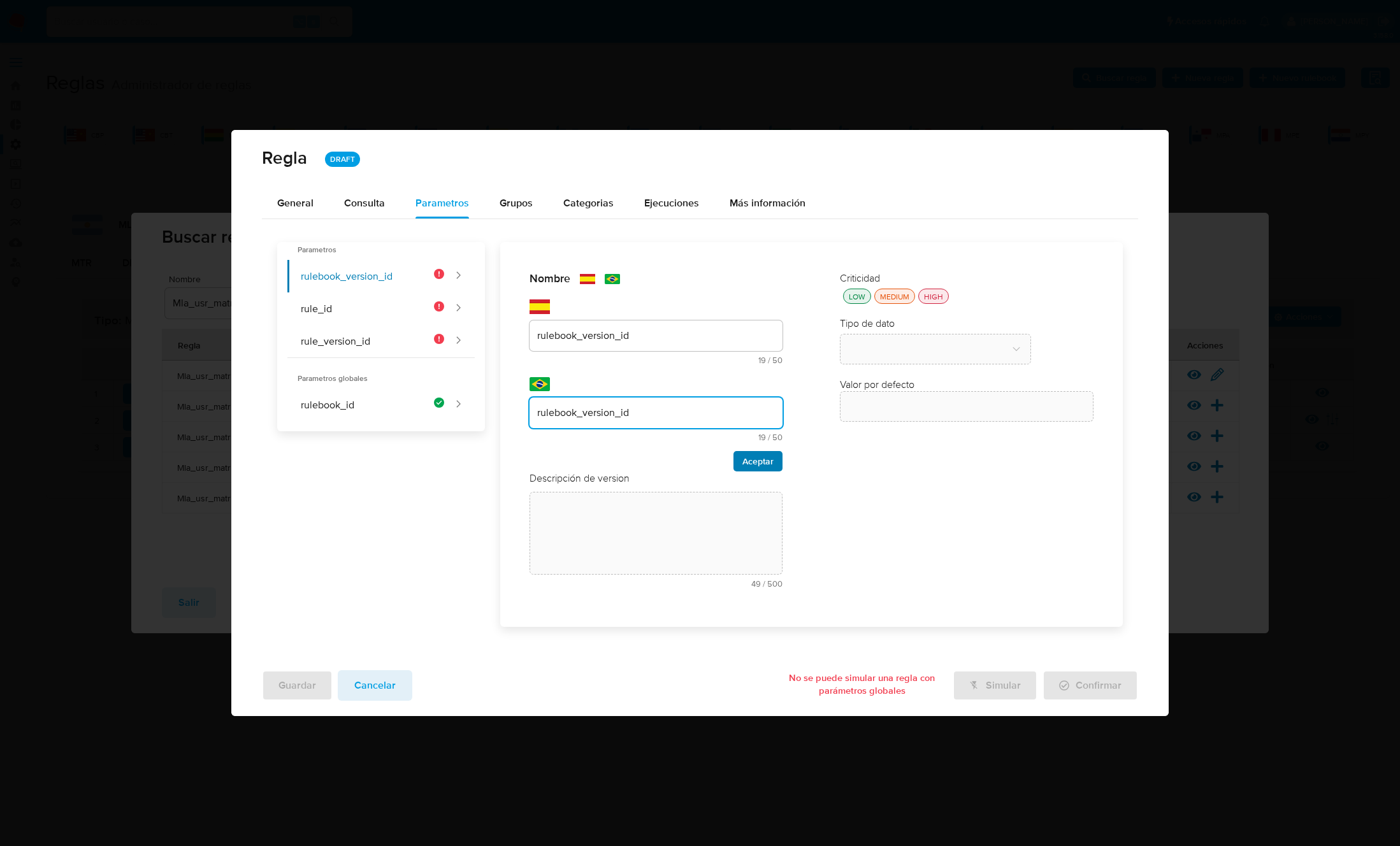
type input "rulebook_version_id"
click at [773, 468] on span "Aceptar" at bounding box center [758, 460] width 32 height 17
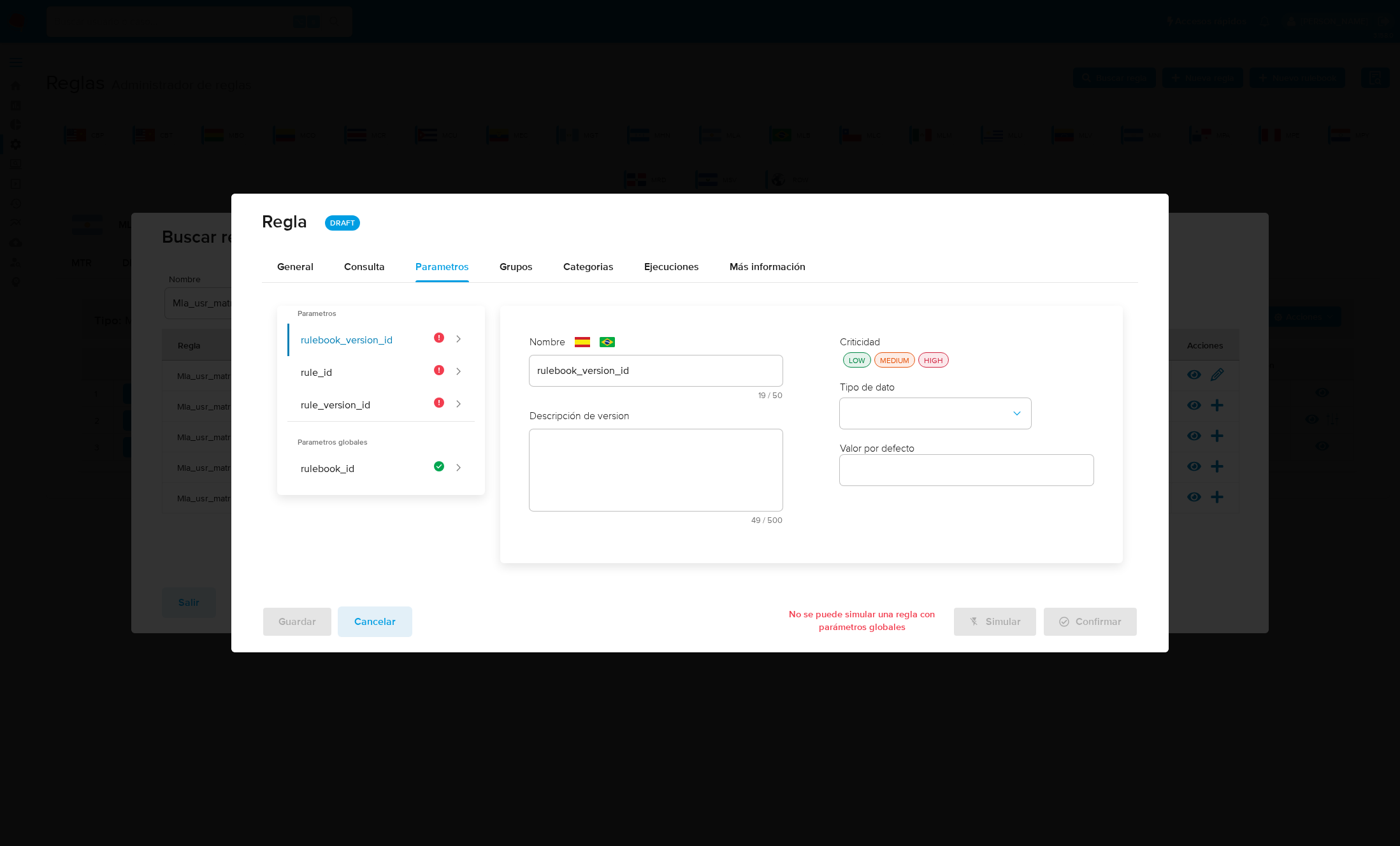
click at [680, 456] on div "text-es 49 / 500 451 caracteres restantes" at bounding box center [656, 477] width 254 height 95
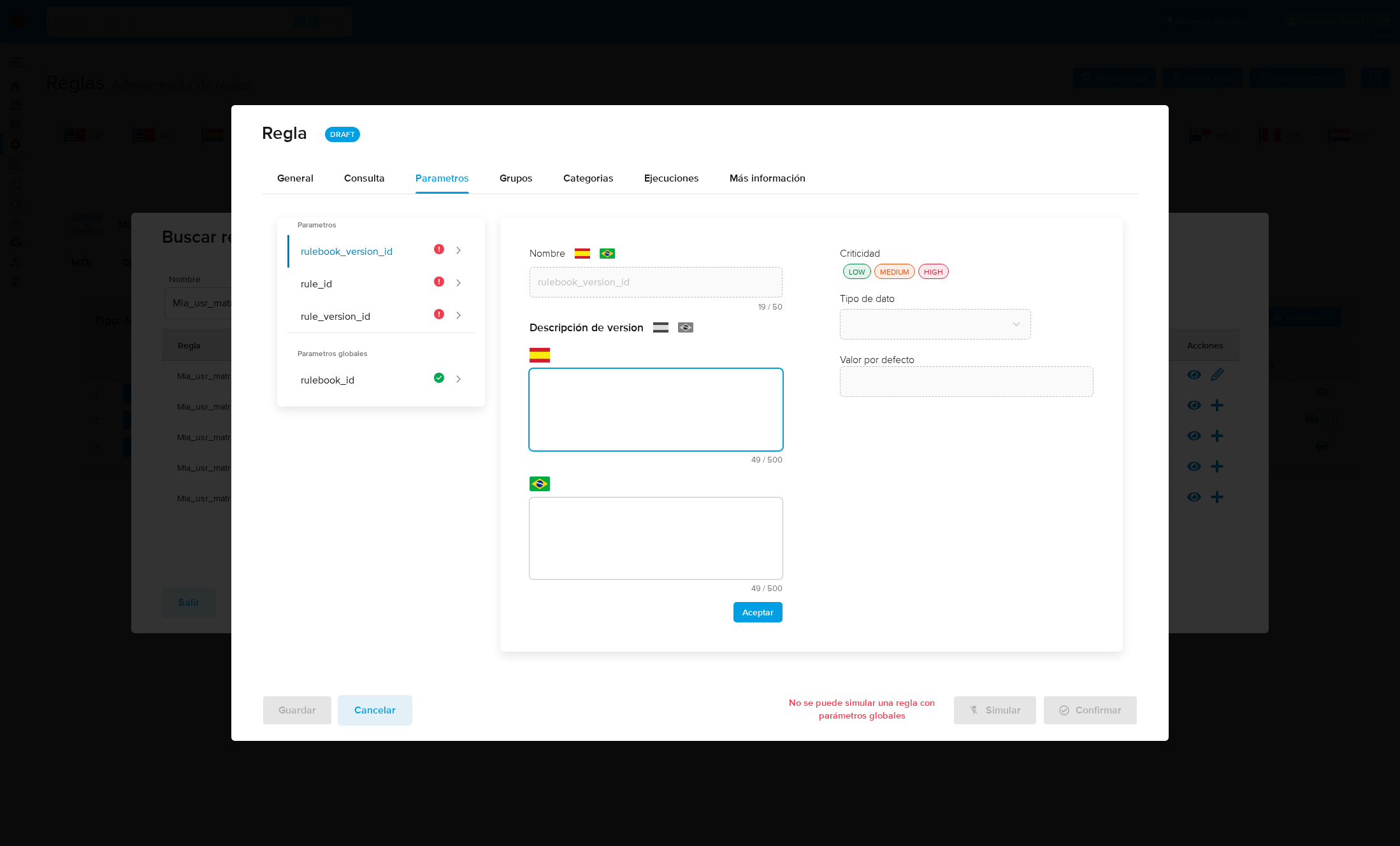
click at [619, 417] on textarea at bounding box center [656, 410] width 254 height 81
paste textarea "Id de versión del rulebook donde se está ejecutando la regla"
type textarea "Id de versión del rulebook donde se está ejecutando la regla"
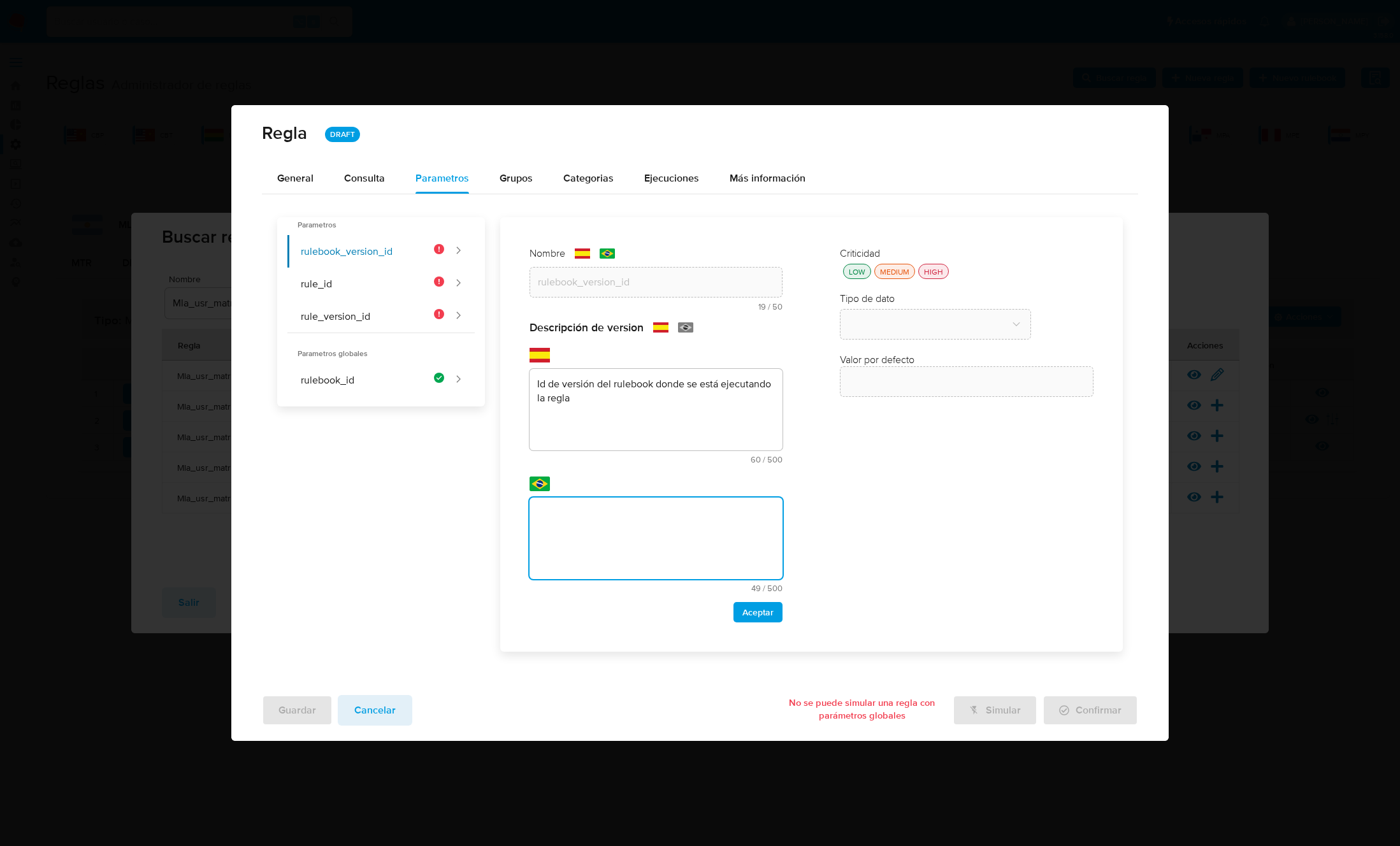
click at [624, 541] on textarea at bounding box center [656, 538] width 254 height 81
type textarea "Id de versión del rulebook donde se está ejecutando la regla"
click at [750, 610] on span "Aceptar" at bounding box center [758, 611] width 32 height 17
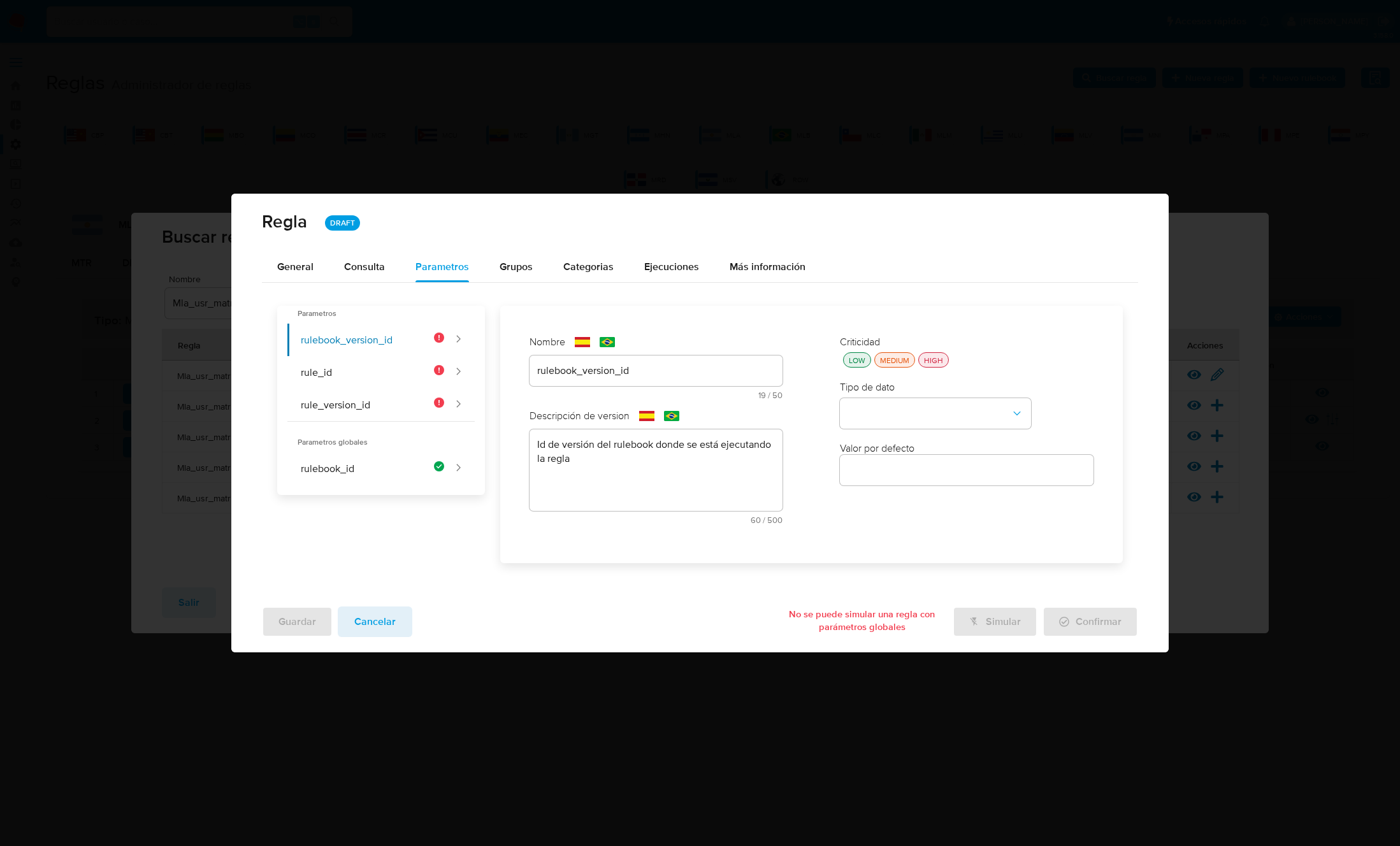
click at [938, 360] on div "HIGH" at bounding box center [933, 360] width 24 height 11
click at [920, 407] on button "type-dropdown" at bounding box center [935, 413] width 191 height 31
click at [901, 411] on div "GLOBAL" at bounding box center [931, 411] width 168 height 31
click at [898, 475] on button "global-dropdown" at bounding box center [935, 474] width 191 height 31
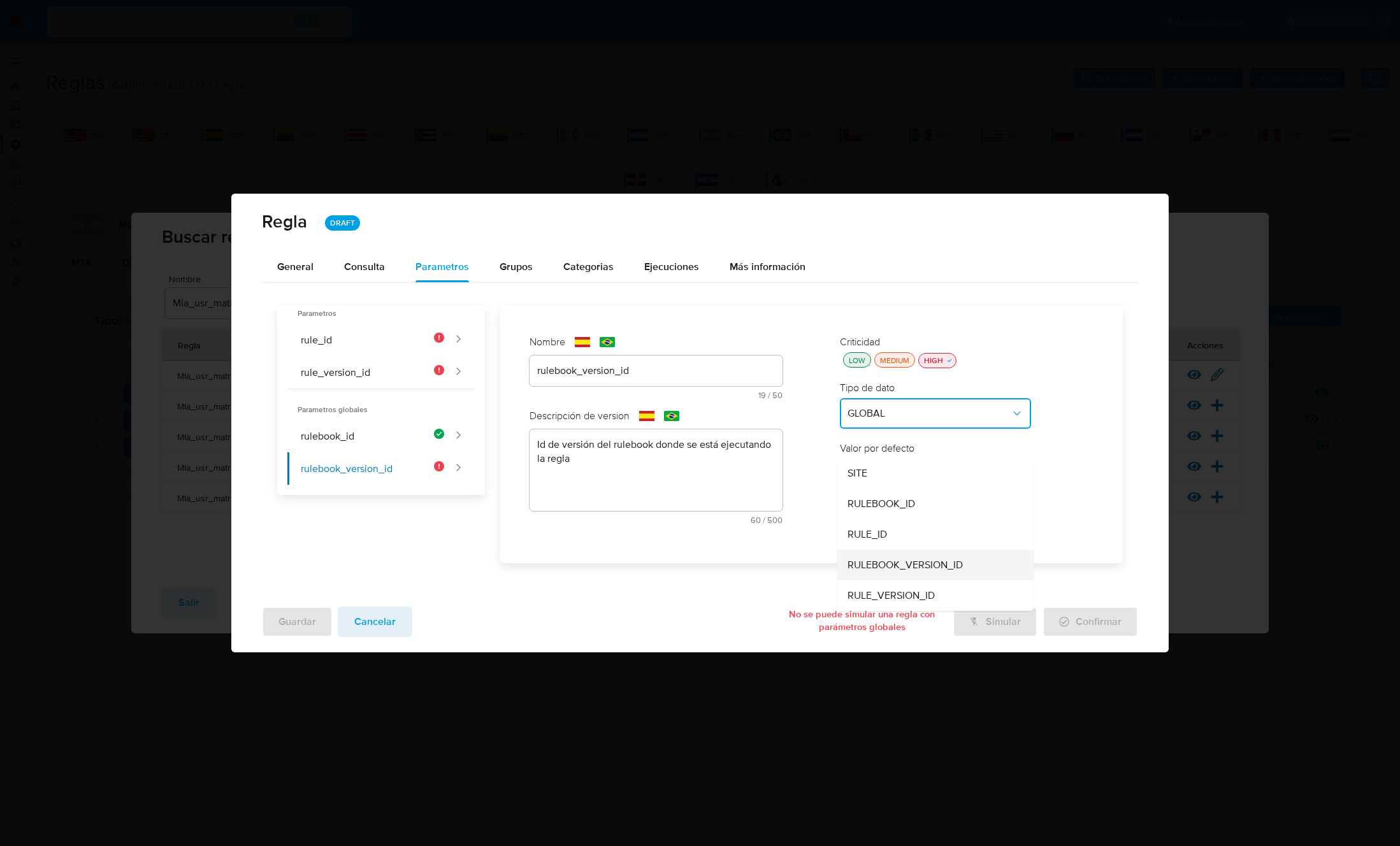
click at [926, 565] on span "RULEBOOK_VERSION_ID" at bounding box center [905, 564] width 115 height 12
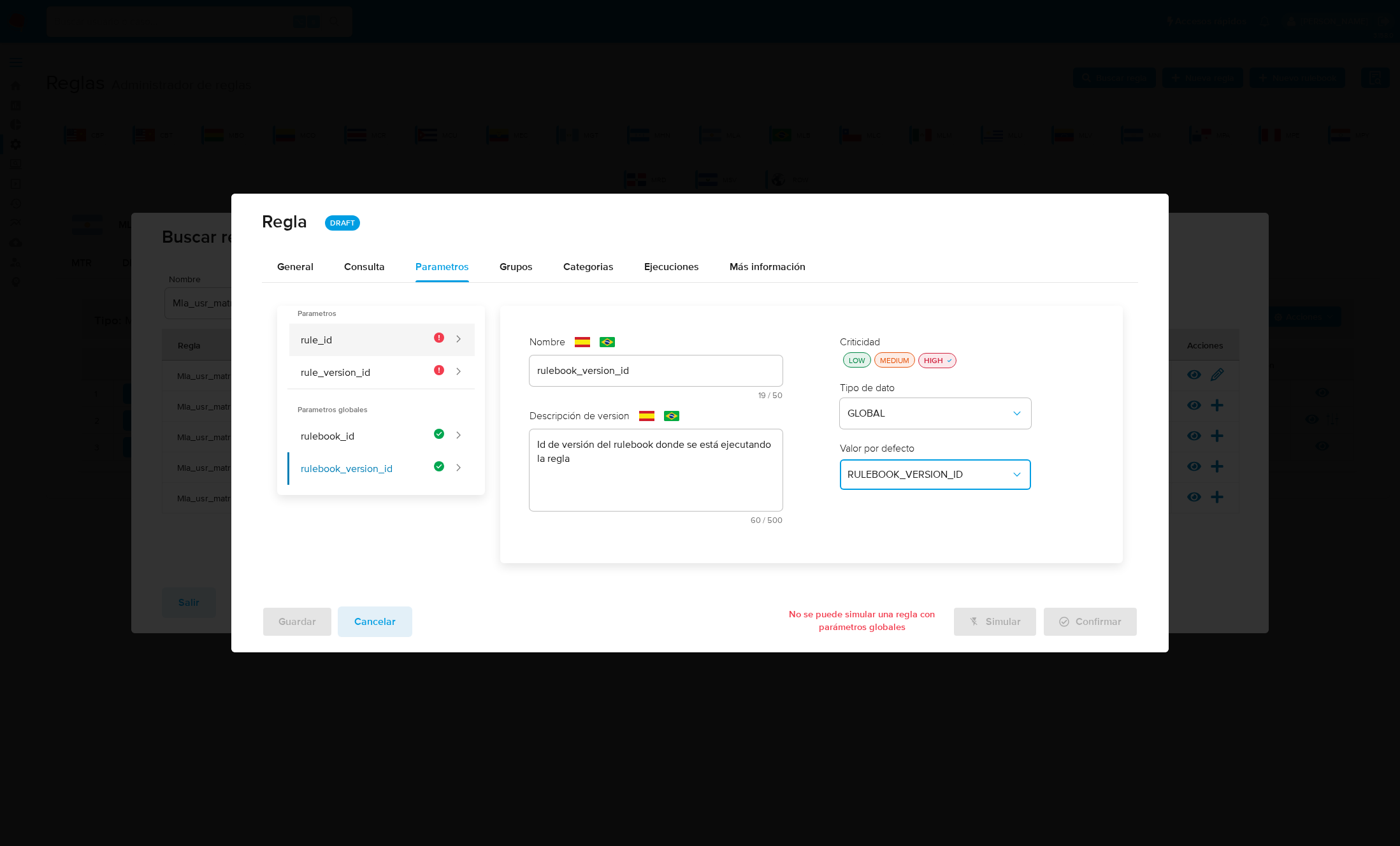
click at [366, 336] on button "rule_id" at bounding box center [365, 339] width 157 height 32
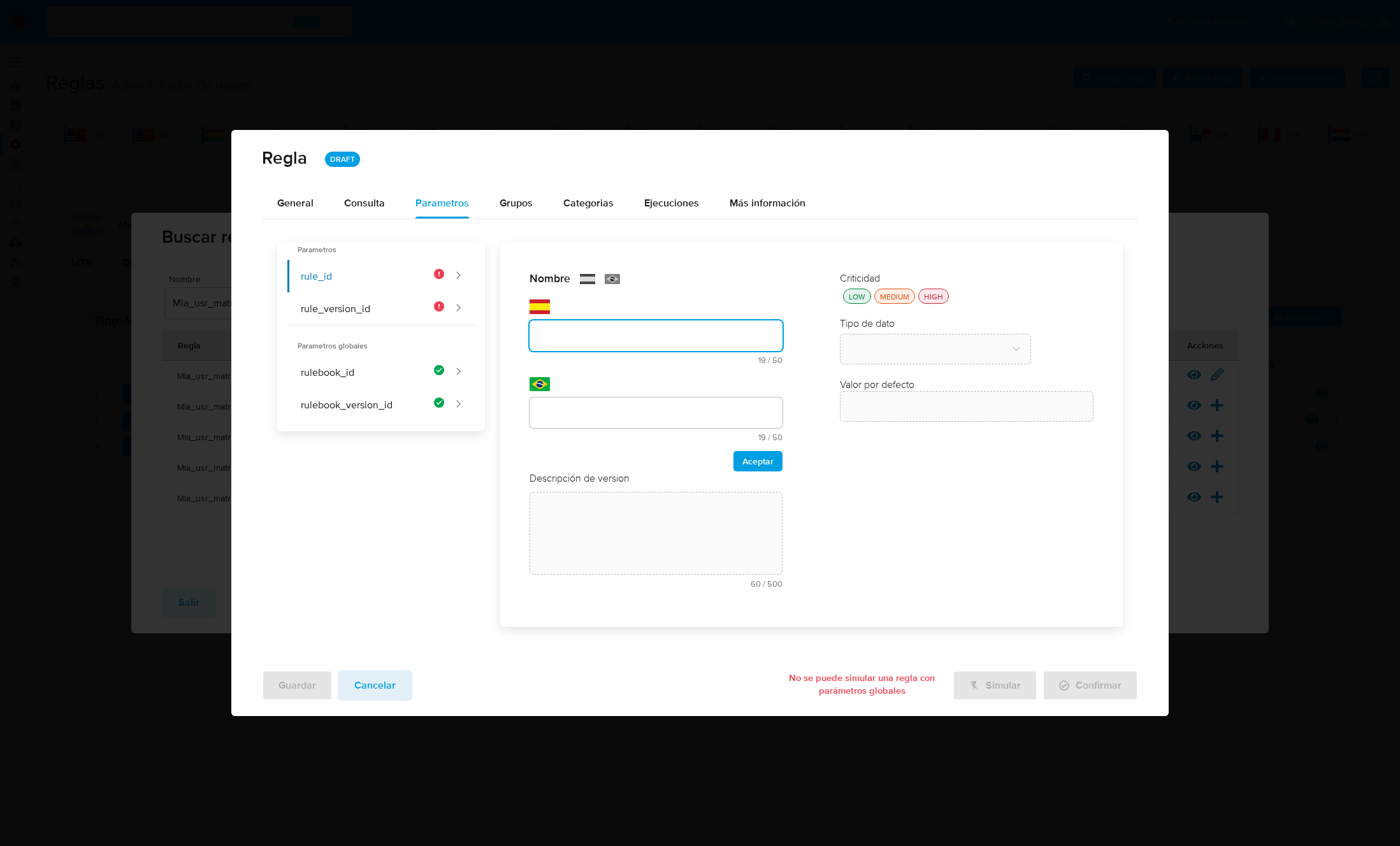
click at [593, 366] on div "Nombre text-es 19 / 50 31 caracteres restantes text-pt 19 / 50 31 caracteres re…" at bounding box center [656, 371] width 254 height 200
type input "rule_id"
click at [603, 416] on input "text" at bounding box center [656, 413] width 254 height 17
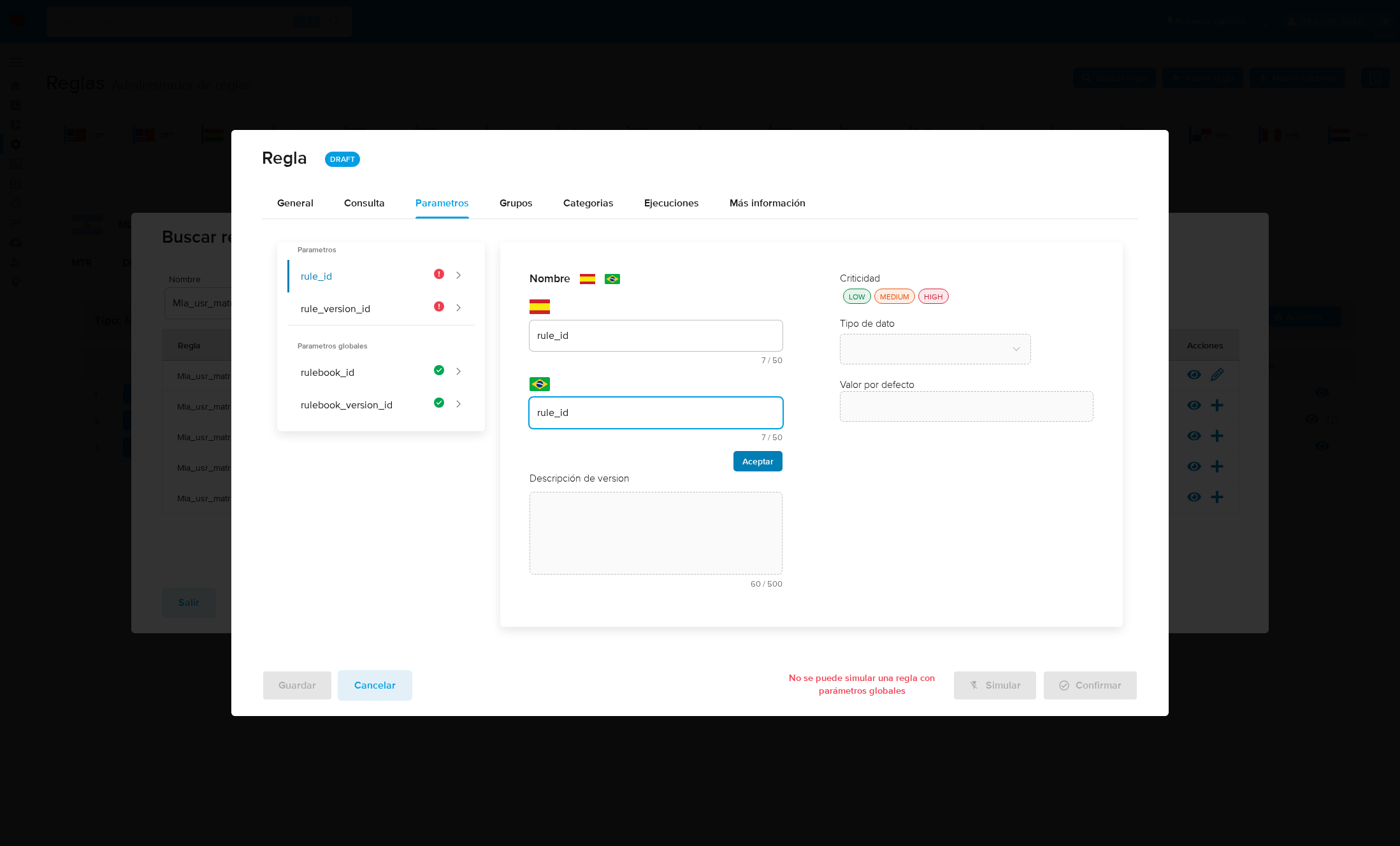
type input "rule_id"
click at [737, 457] on button "Aceptar" at bounding box center [758, 461] width 49 height 21
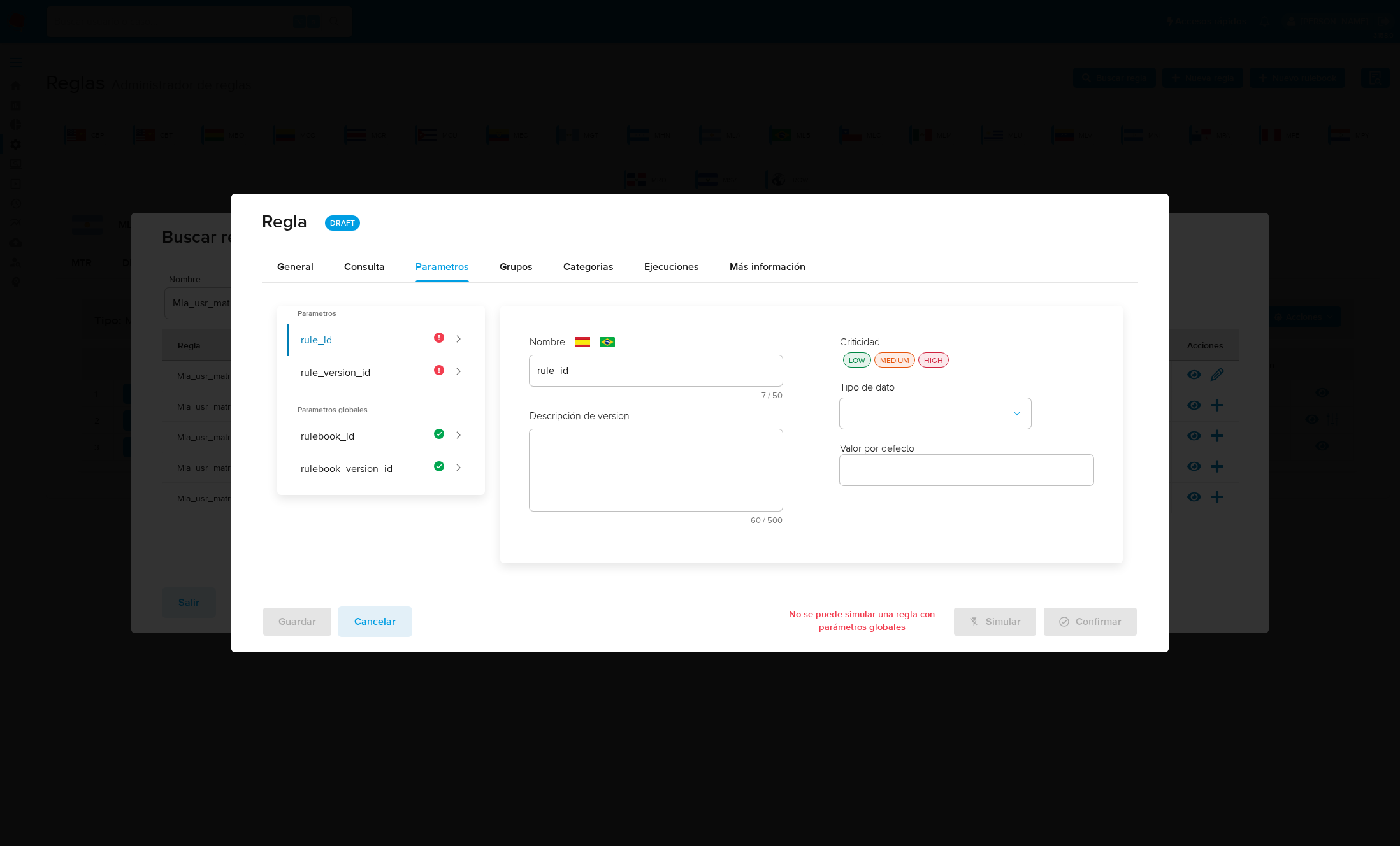
drag, startPoint x: 572, startPoint y: 453, endPoint x: 568, endPoint y: 445, distance: 8.9
click at [571, 451] on div "text-es 60 / 500 440 caracteres restantes" at bounding box center [656, 477] width 254 height 95
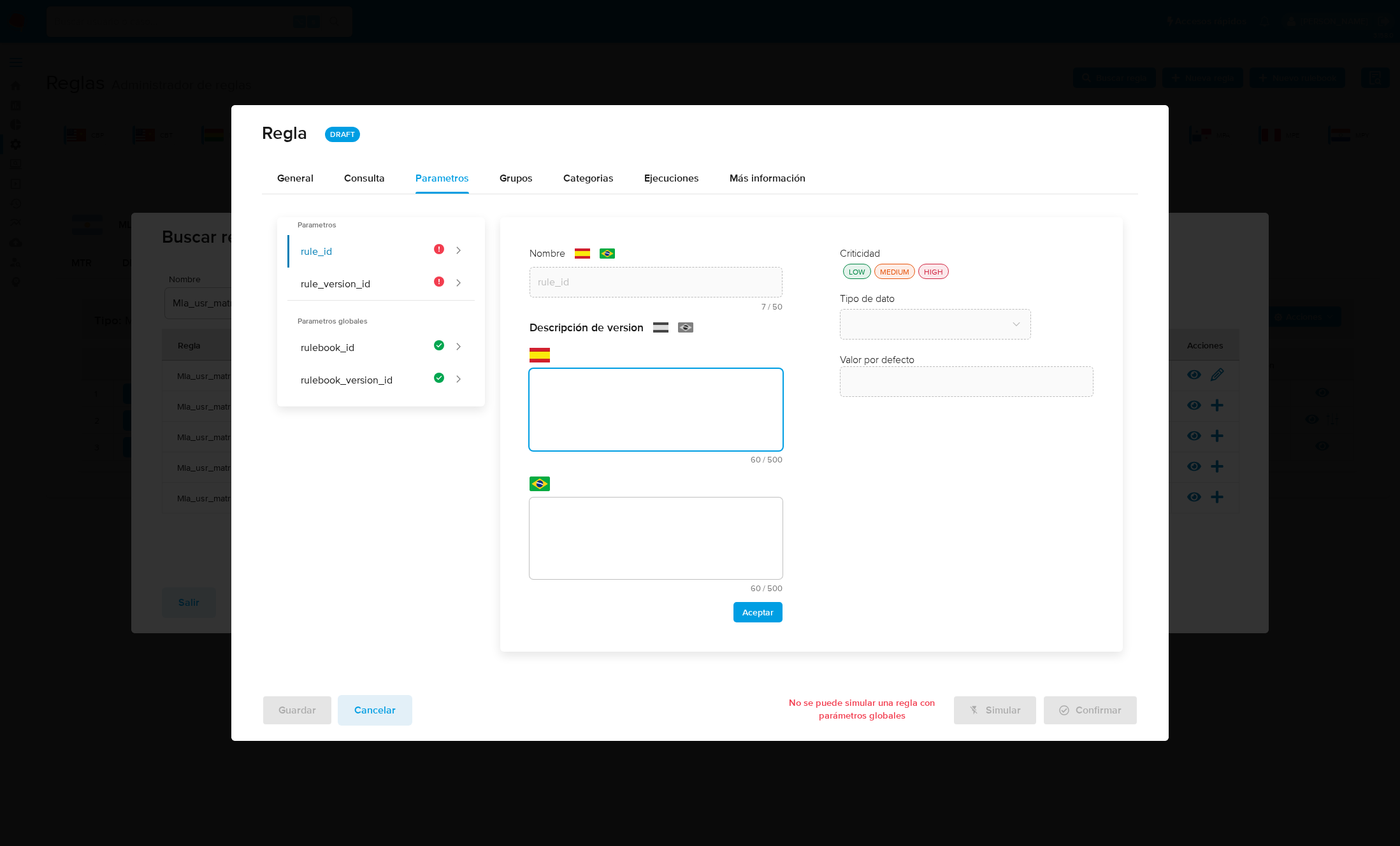
click at [568, 426] on textarea at bounding box center [656, 410] width 254 height 81
paste textarea "Id de la regla que está ejecutándose"
type textarea "Id de la regla que está ejecutándose"
click at [583, 518] on textarea at bounding box center [656, 538] width 254 height 81
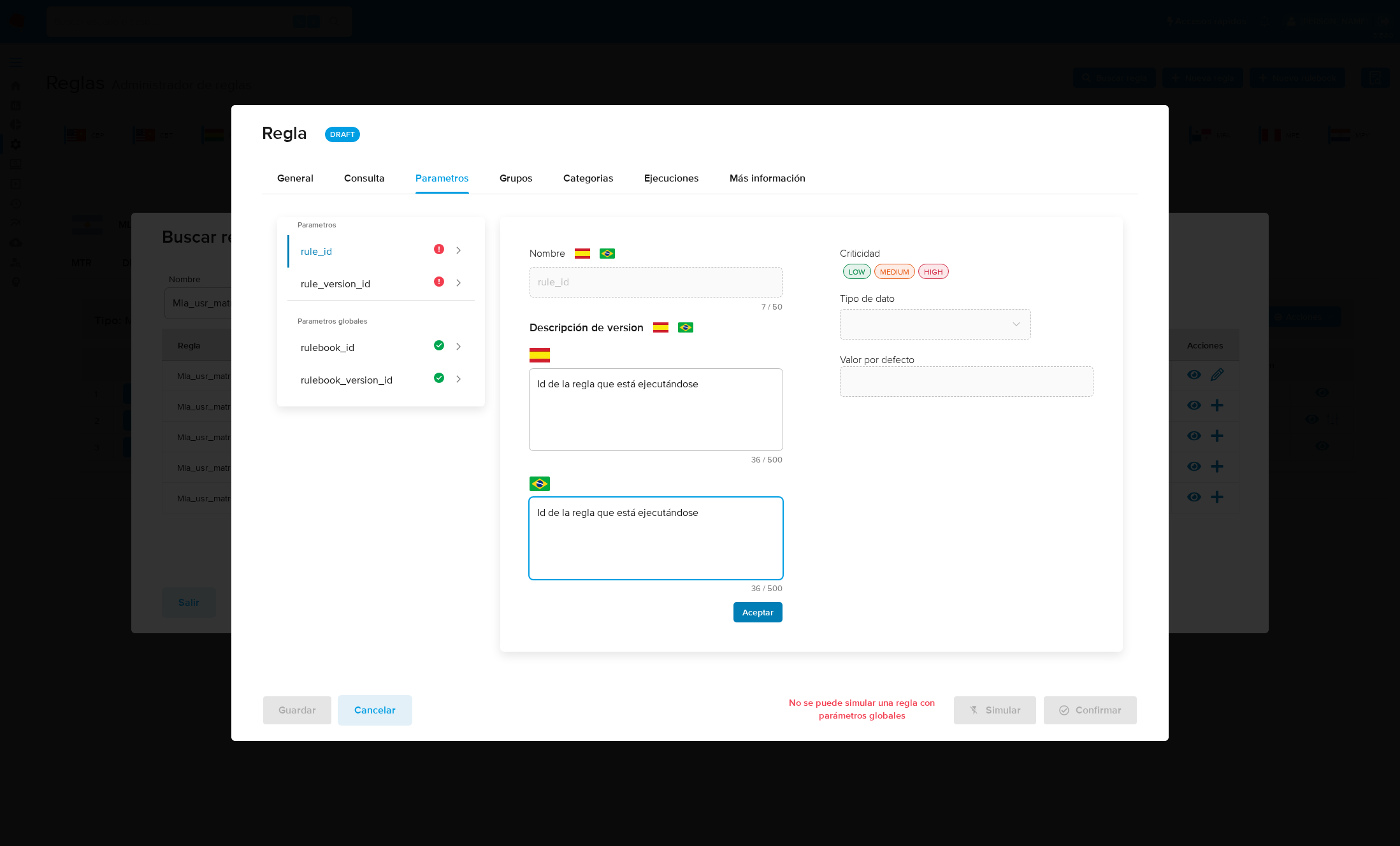
type textarea "Id de la regla que está ejecutándose"
click at [755, 610] on span "Aceptar" at bounding box center [758, 611] width 32 height 17
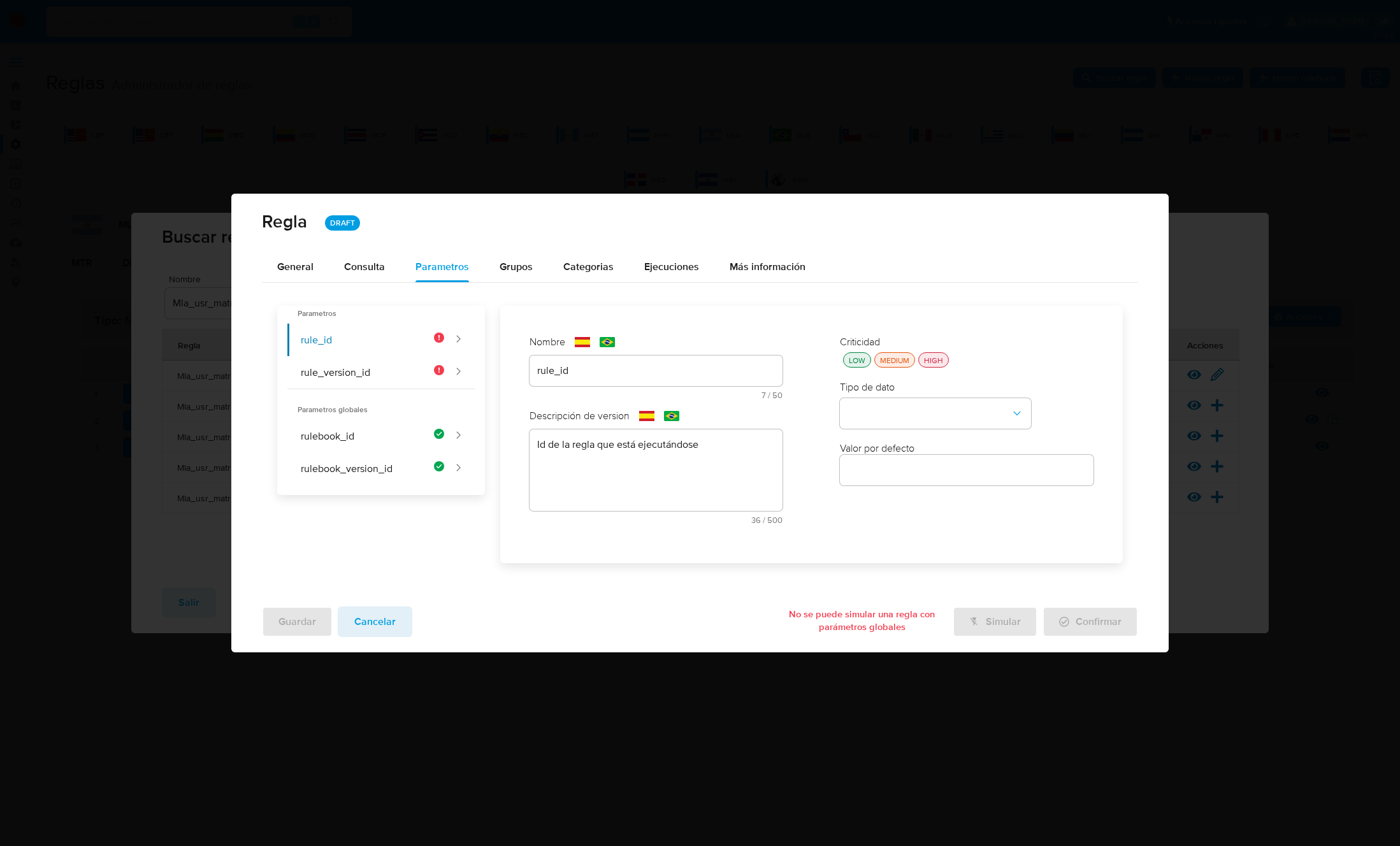
click at [939, 360] on div "HIGH" at bounding box center [933, 360] width 24 height 11
click at [922, 406] on button "type-dropdown" at bounding box center [935, 413] width 191 height 31
click at [907, 415] on div "GLOBAL" at bounding box center [931, 411] width 168 height 31
click at [901, 455] on div "Valor por defecto" at bounding box center [967, 465] width 254 height 48
click at [894, 470] on button "global-dropdown" at bounding box center [935, 474] width 191 height 31
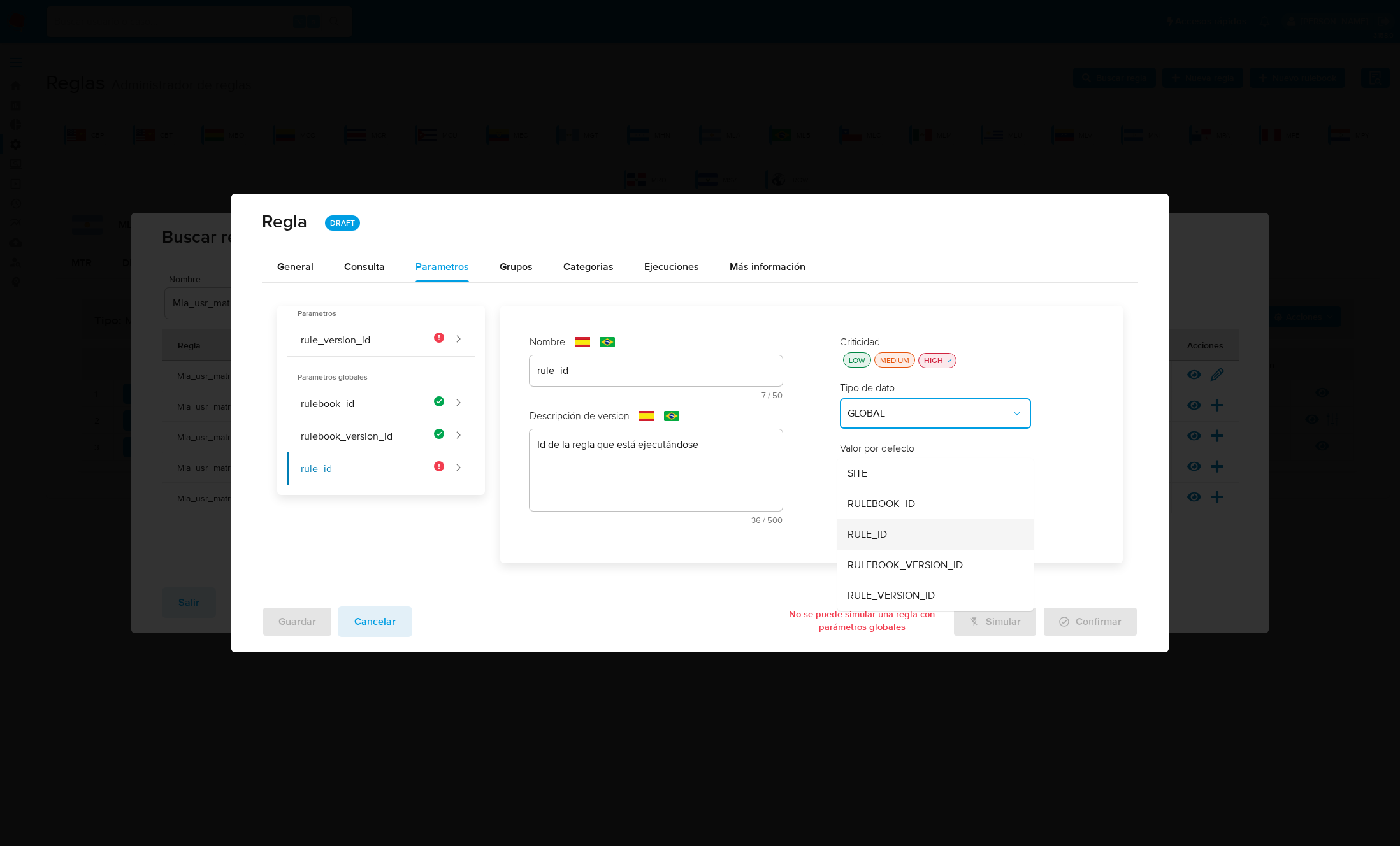
click at [885, 531] on span "RULE_ID" at bounding box center [867, 534] width 40 height 12
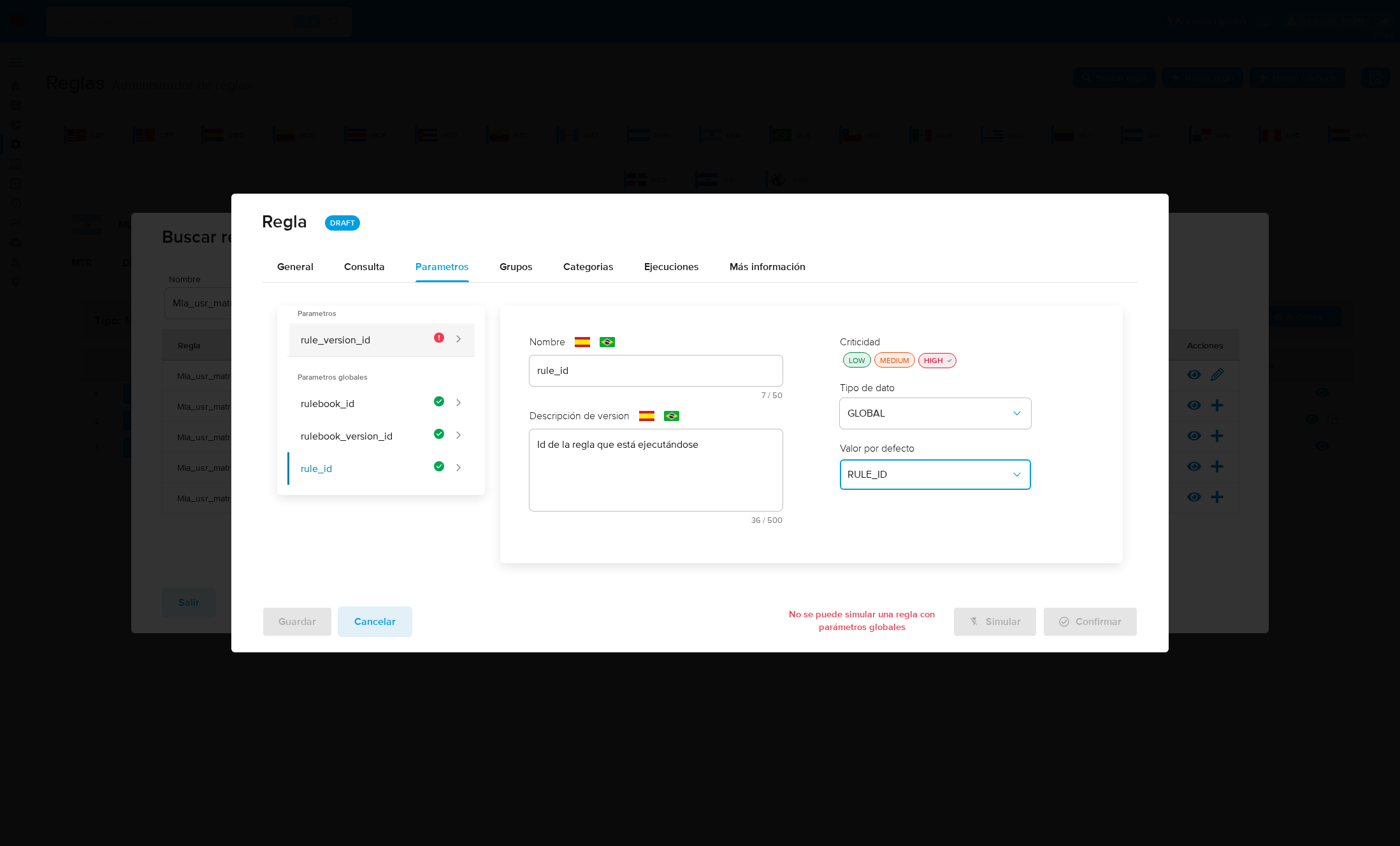
click at [339, 334] on button "rule_version_id" at bounding box center [365, 339] width 157 height 32
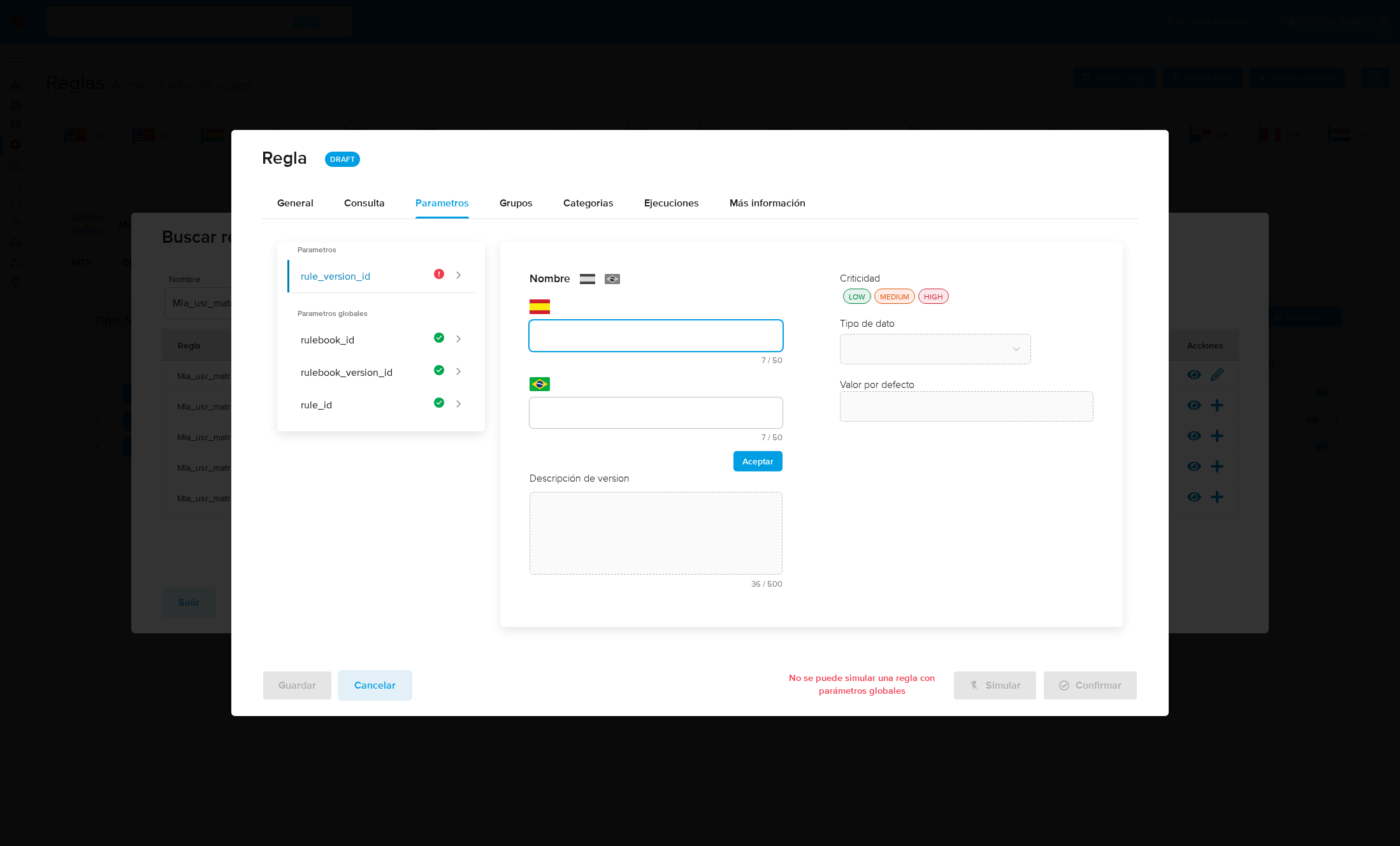
drag, startPoint x: 587, startPoint y: 371, endPoint x: 575, endPoint y: 360, distance: 16.3
click at [583, 370] on div "Nombre text-es 7 / 50 43 caracteres restantes text-pt 7 / 50 43 caracteres rest…" at bounding box center [656, 371] width 254 height 200
click at [578, 344] on div at bounding box center [656, 335] width 254 height 31
click at [578, 330] on input "text" at bounding box center [656, 336] width 254 height 17
type input "rule_version_id"
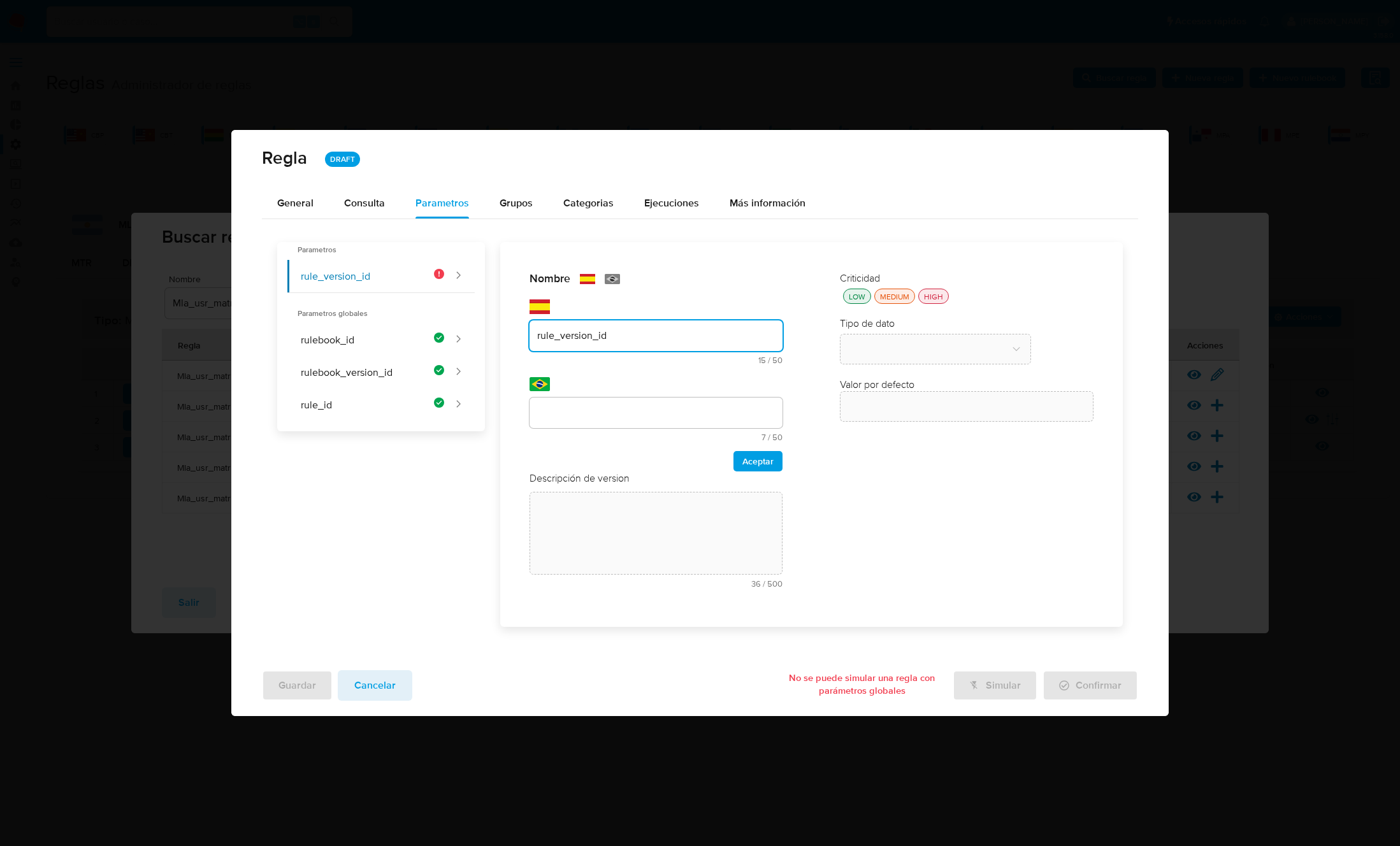
click at [563, 401] on div at bounding box center [656, 412] width 254 height 31
click at [563, 409] on input "text" at bounding box center [656, 413] width 254 height 17
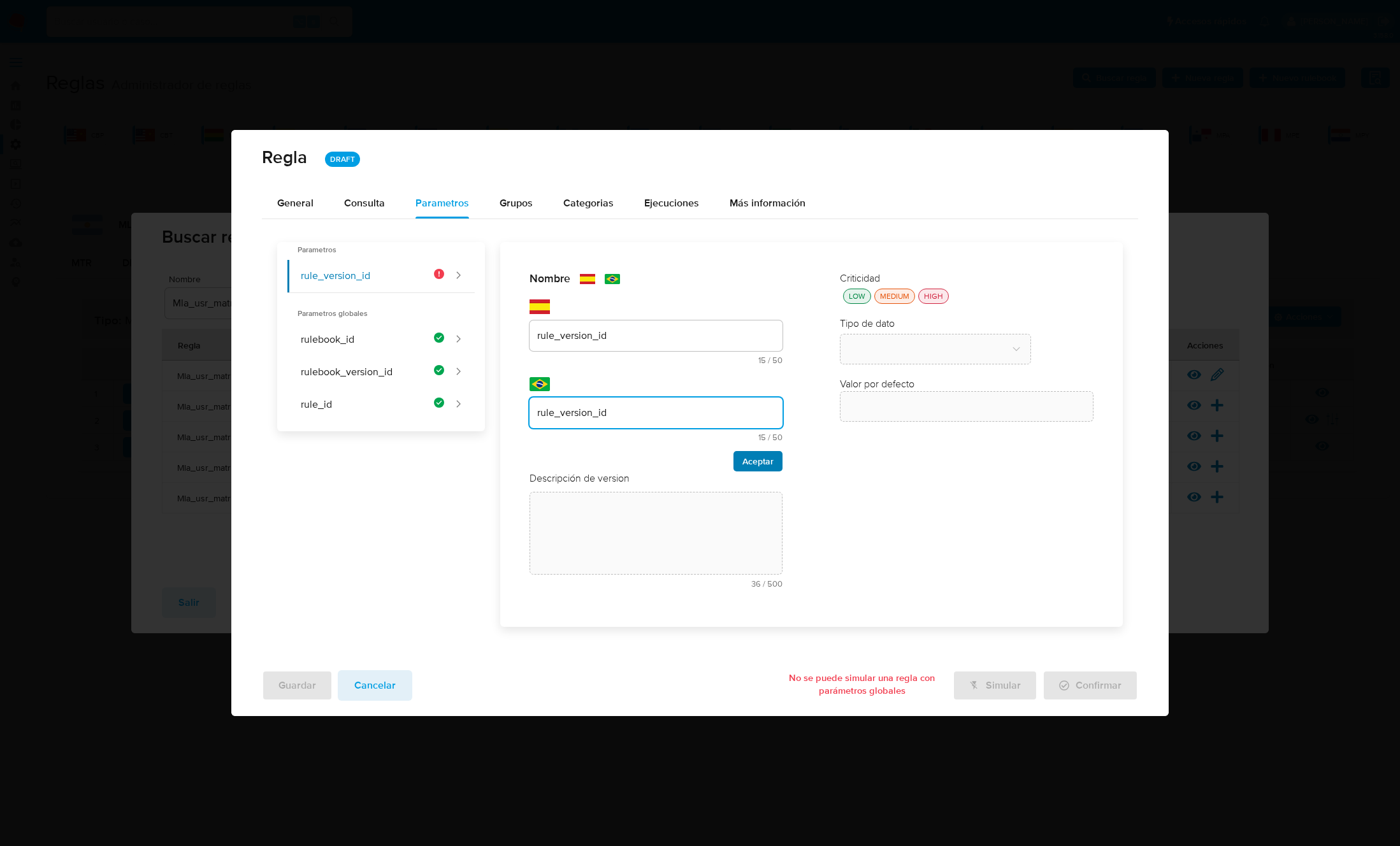
type input "rule_version_id"
click at [757, 459] on span "Aceptar" at bounding box center [758, 460] width 32 height 17
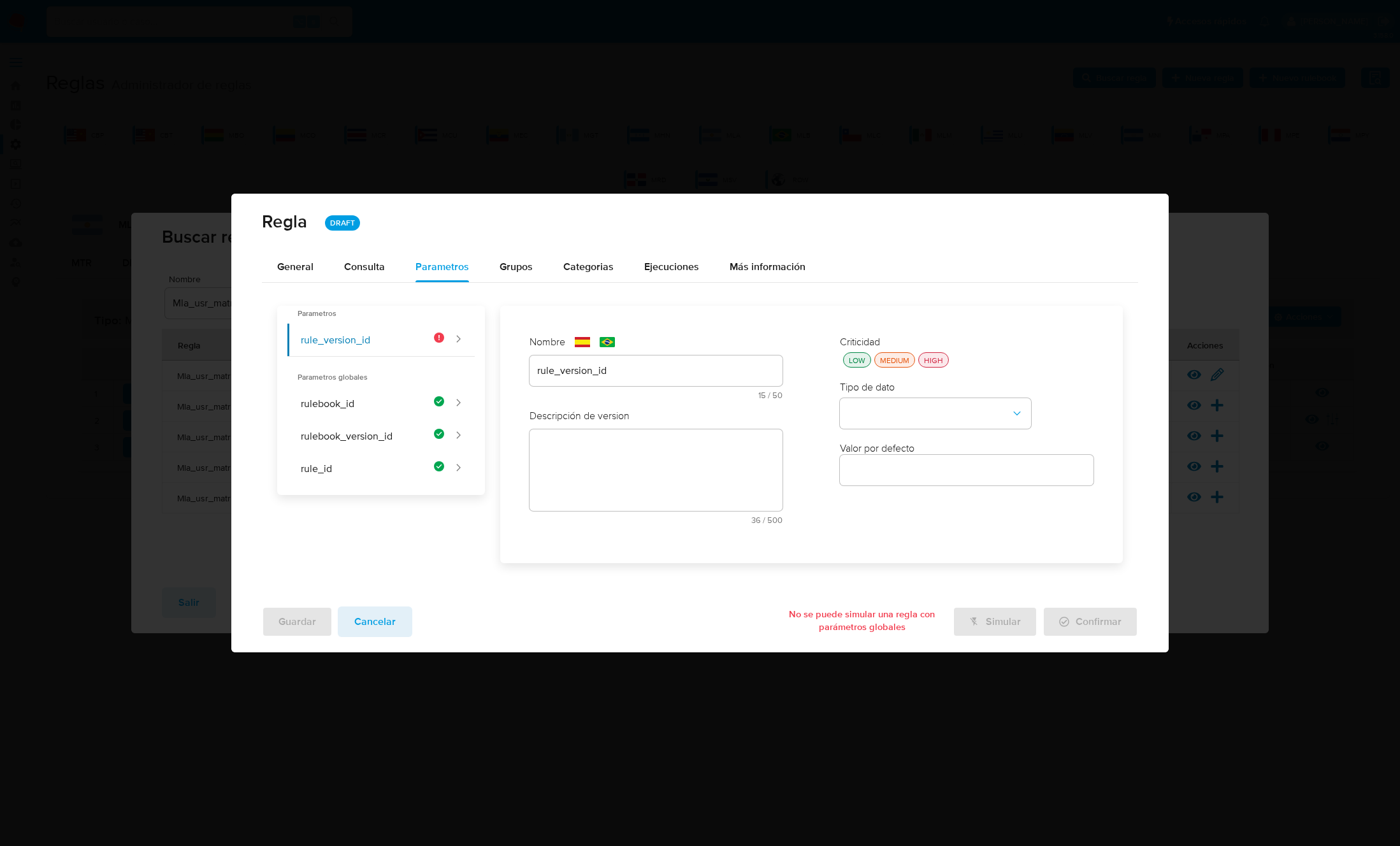
drag, startPoint x: 572, startPoint y: 443, endPoint x: 568, endPoint y: 437, distance: 7.2
click at [572, 442] on textarea at bounding box center [656, 470] width 254 height 81
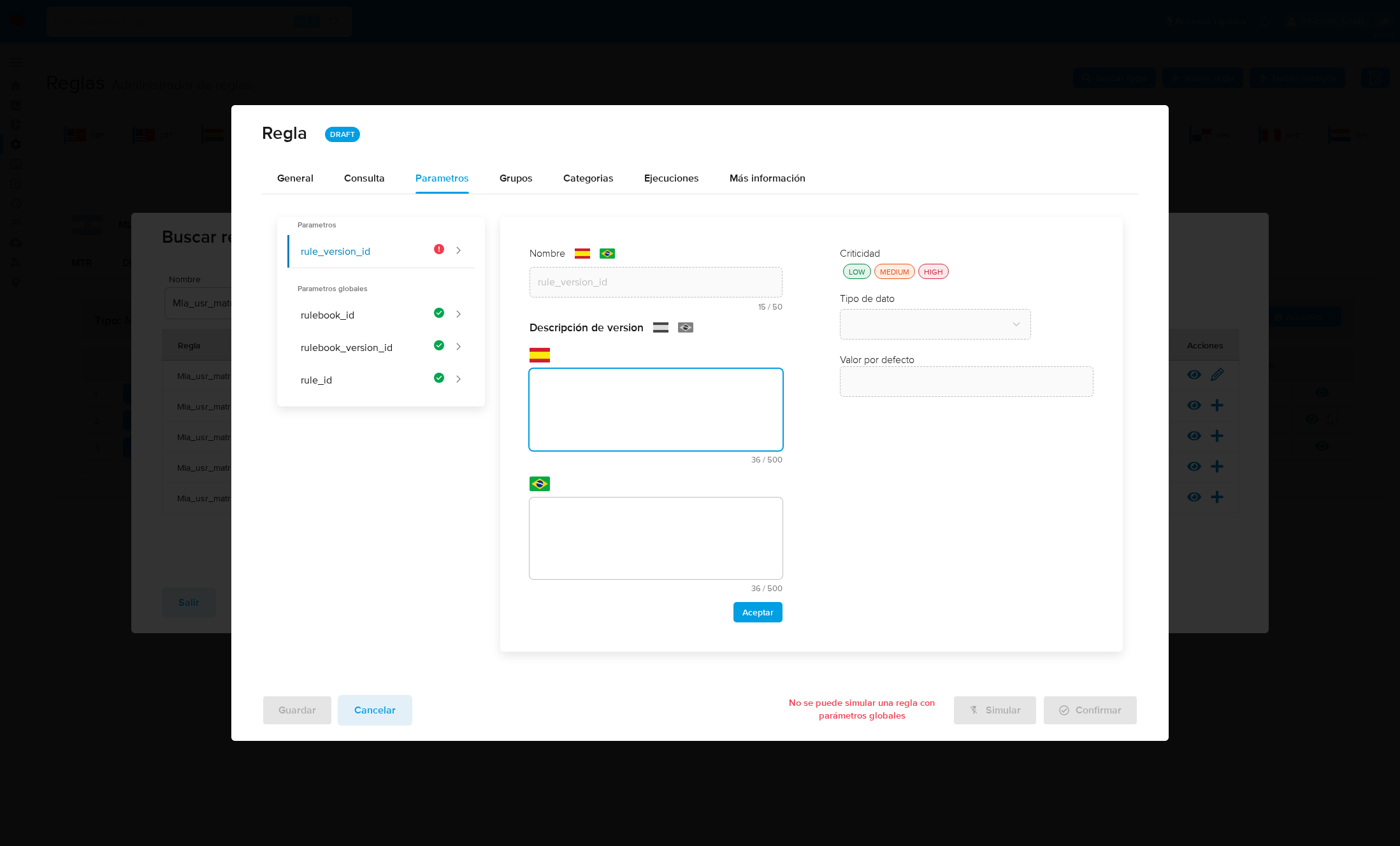
click at [568, 436] on textarea at bounding box center [656, 410] width 254 height 81
paste textarea "Id de versión de la regla que está ejecutándose"
type textarea "Id de versión de la regla que está ejecutándose"
click at [609, 521] on textarea at bounding box center [656, 538] width 254 height 81
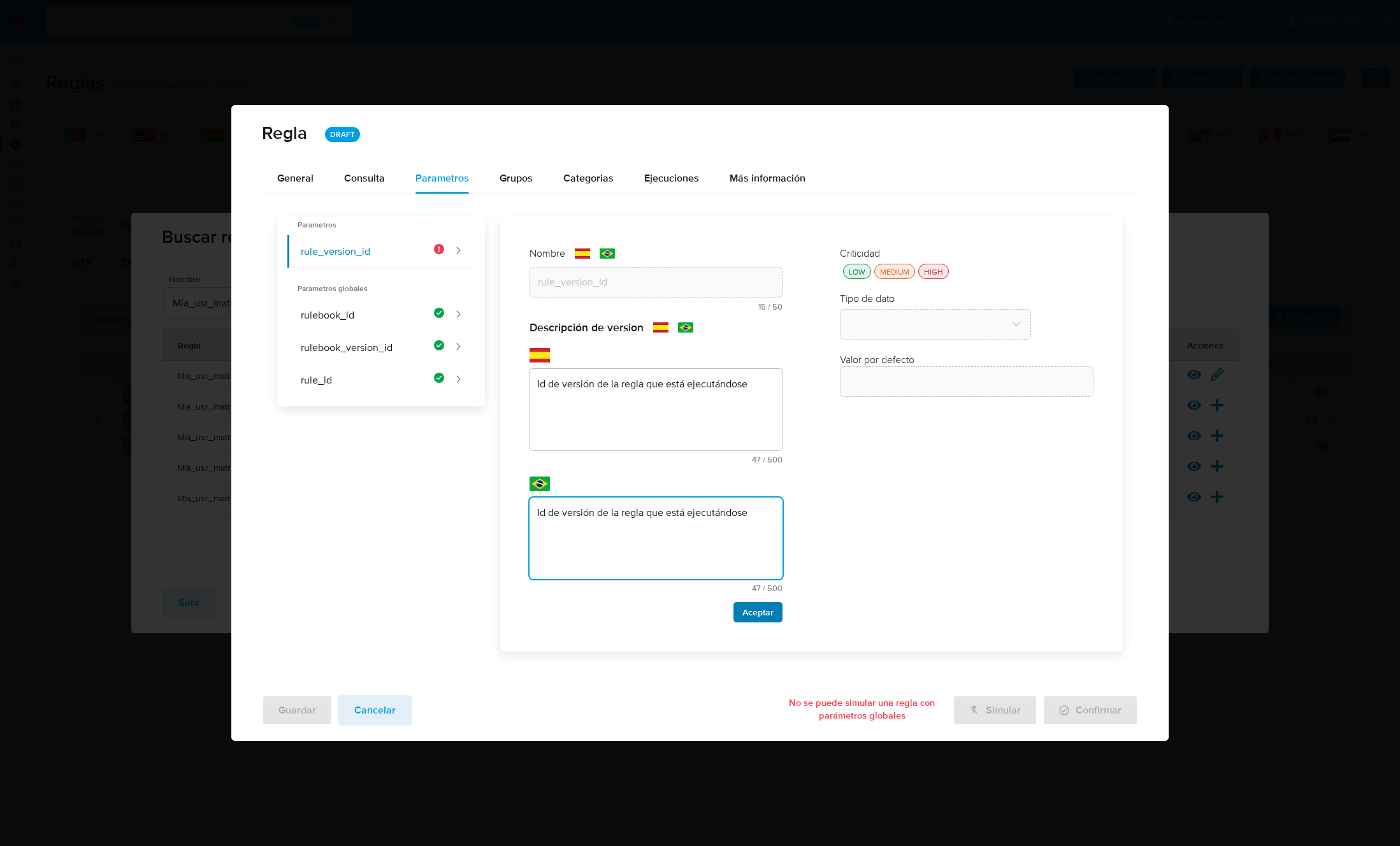
type textarea "Id de versión de la regla que está ejecutándose"
click at [742, 612] on button "Aceptar" at bounding box center [758, 612] width 49 height 21
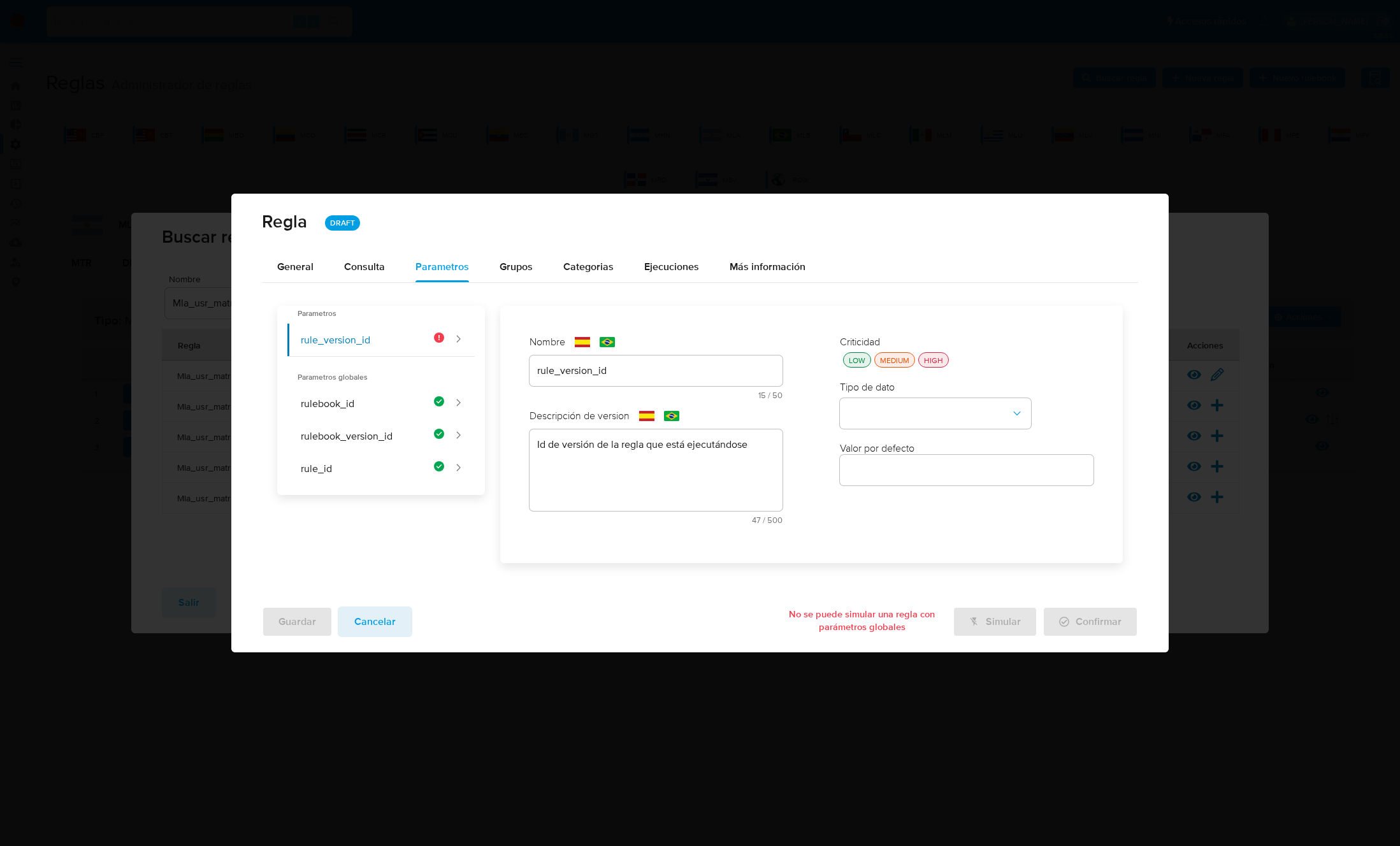
click at [937, 357] on div "HIGH" at bounding box center [933, 360] width 24 height 11
click at [915, 401] on button "type-dropdown" at bounding box center [935, 413] width 191 height 31
click at [910, 407] on div "GLOBAL" at bounding box center [931, 411] width 168 height 31
click at [907, 472] on button "global-dropdown" at bounding box center [935, 474] width 191 height 31
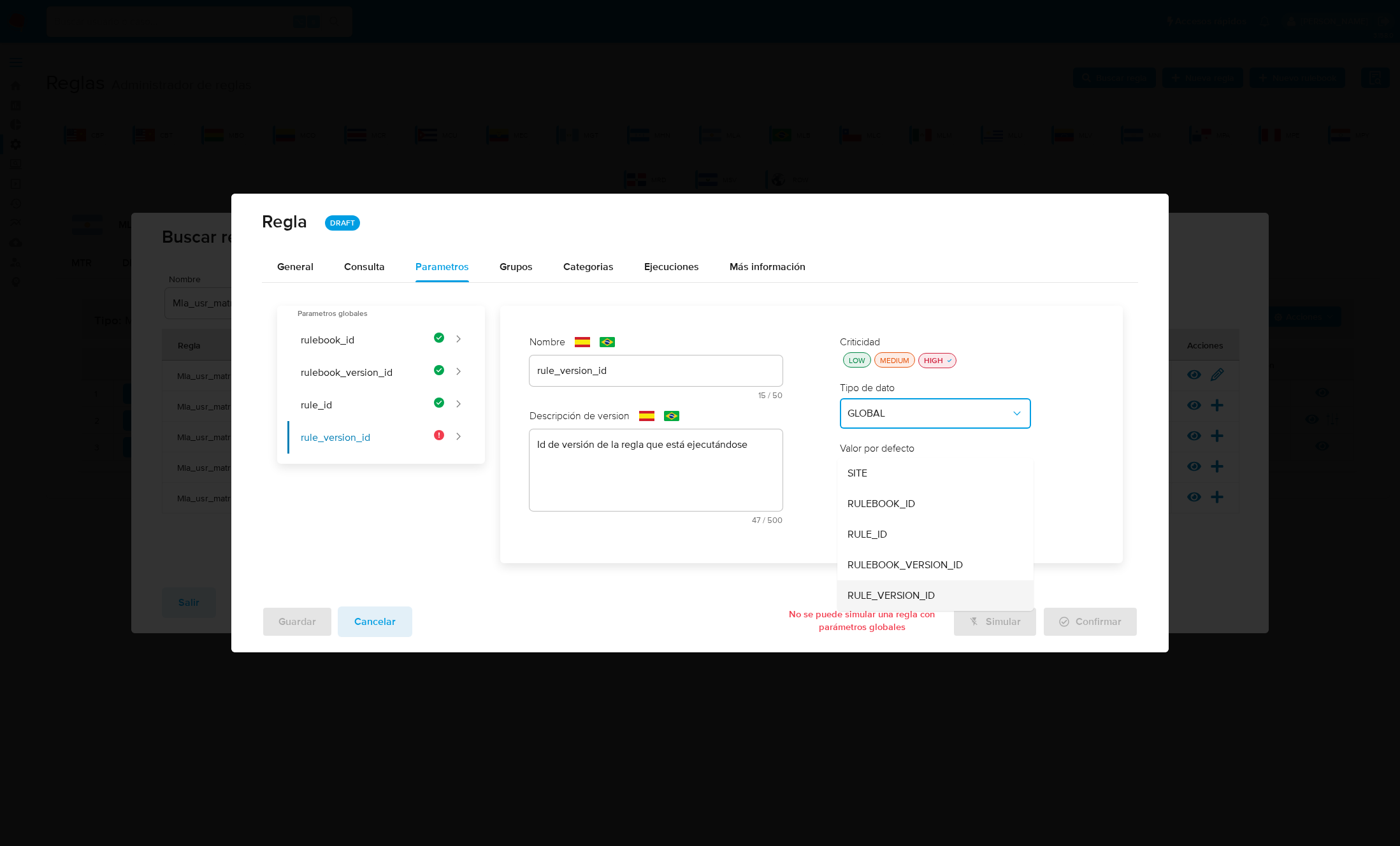
click at [894, 589] on span "RULE_VERSION_ID" at bounding box center [890, 595] width 87 height 12
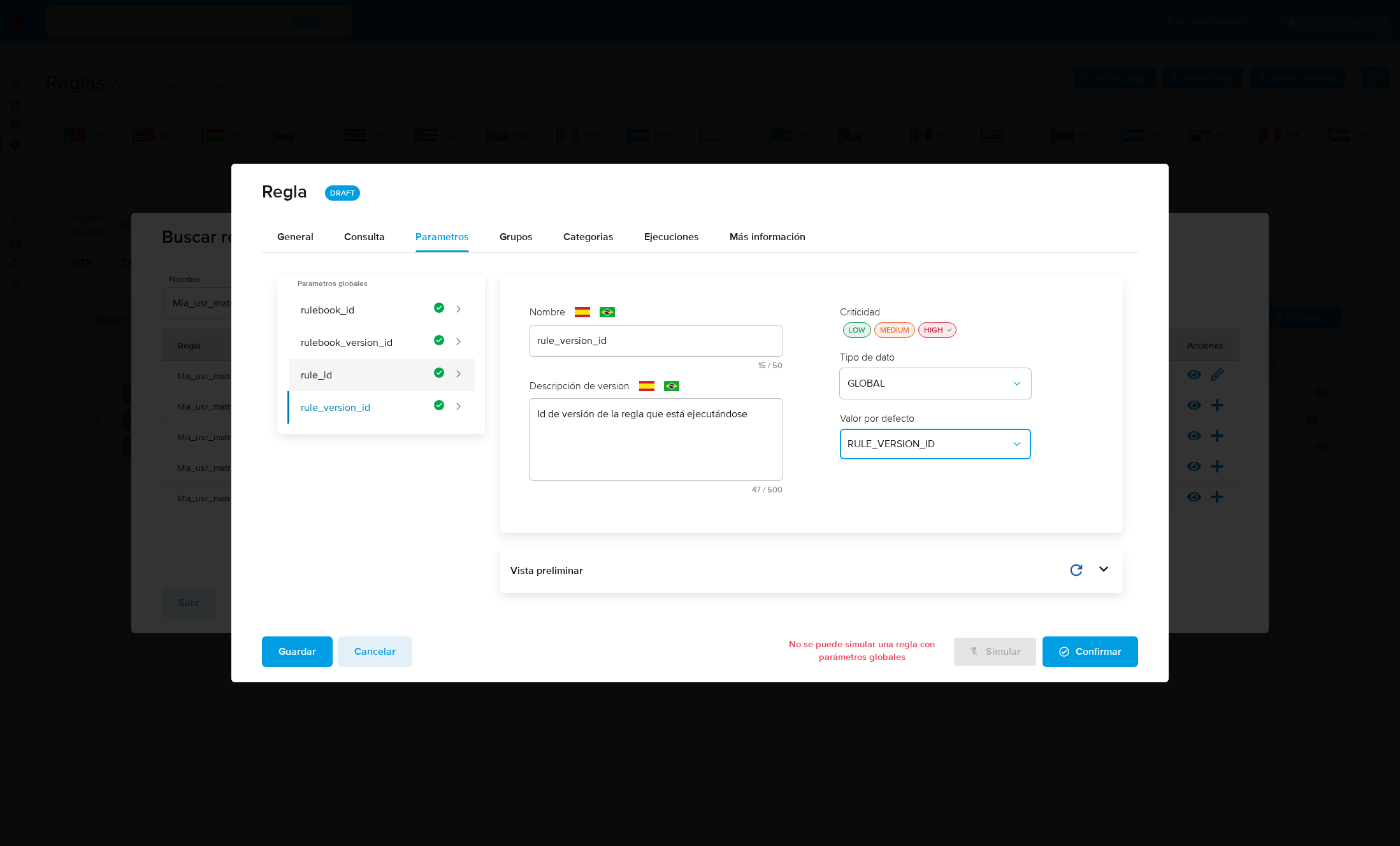
click at [345, 369] on button "rule_id" at bounding box center [365, 374] width 157 height 32
type input "rule_id"
type textarea "Id de la regla que está ejecutándose"
click at [339, 343] on button "rulebook_version_id" at bounding box center [365, 342] width 157 height 32
type input "rulebook_version_id"
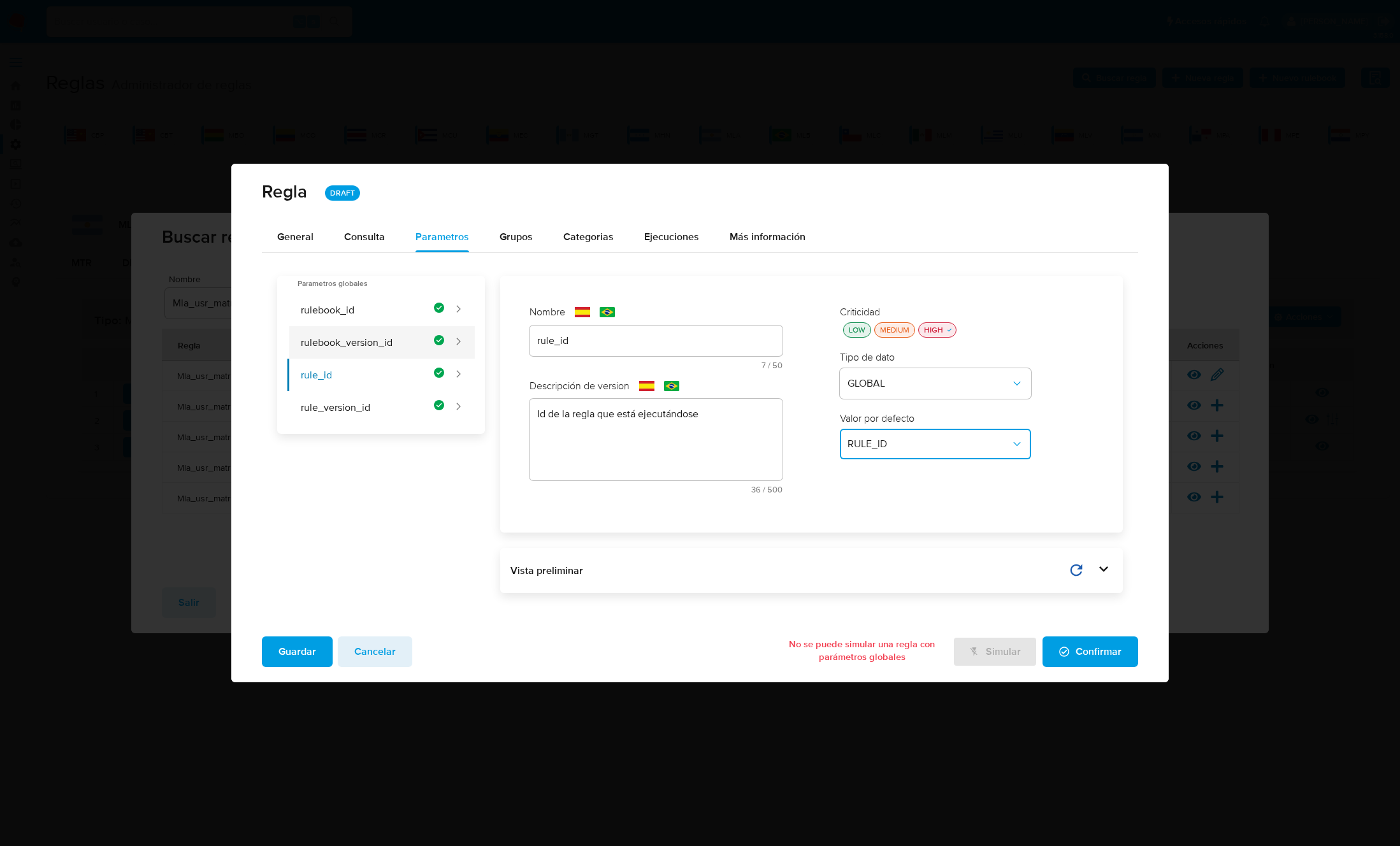
type textarea "Id de versión del rulebook donde se está ejecutando la regla"
click at [339, 311] on button "rulebook_id" at bounding box center [365, 309] width 157 height 32
type input "rulebook_id"
type textarea "Id del rulebook donde se está ejecutando la regla"
click at [284, 648] on span "Guardar" at bounding box center [297, 652] width 37 height 28
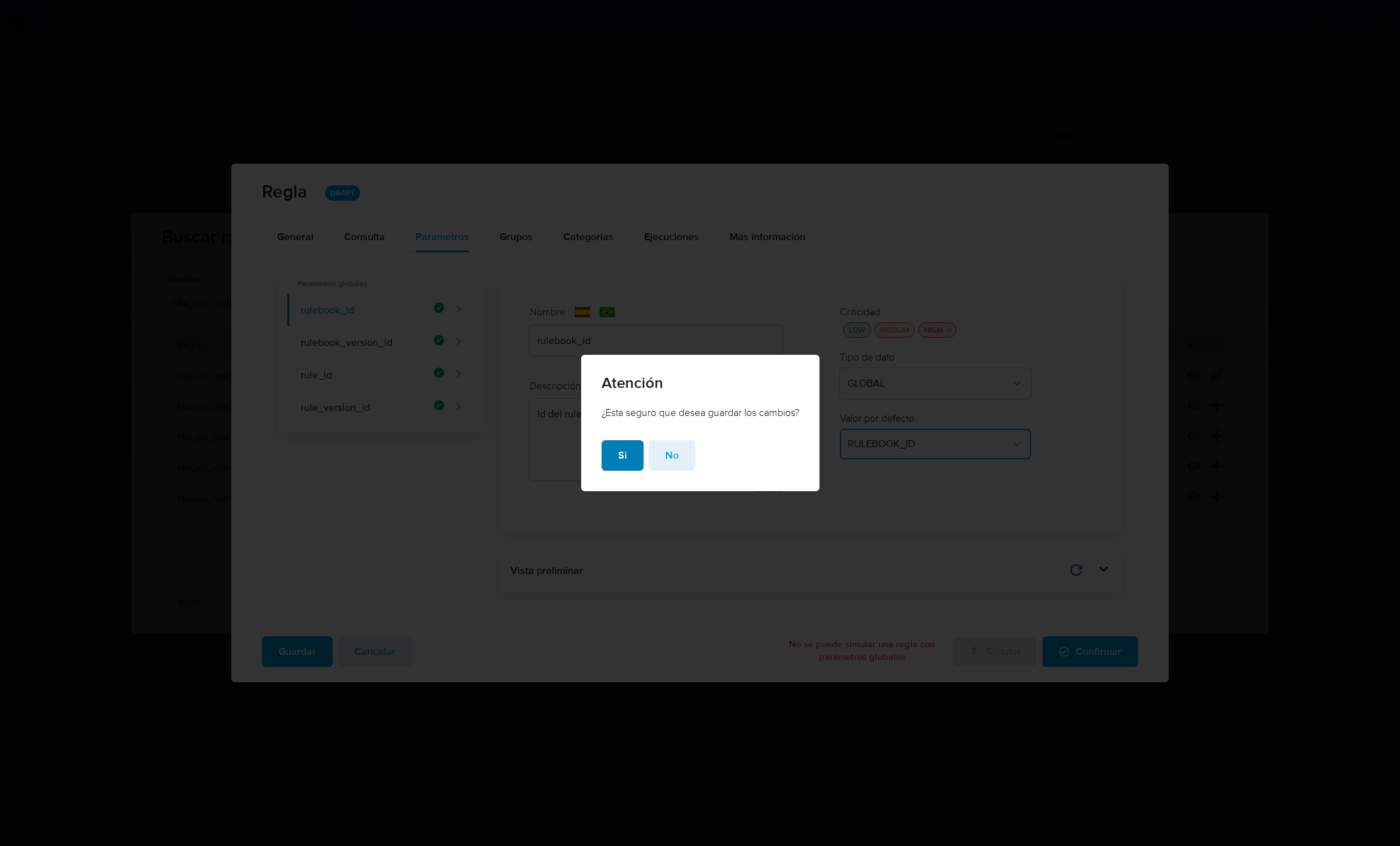
click at [619, 459] on span "Si" at bounding box center [622, 455] width 9 height 28
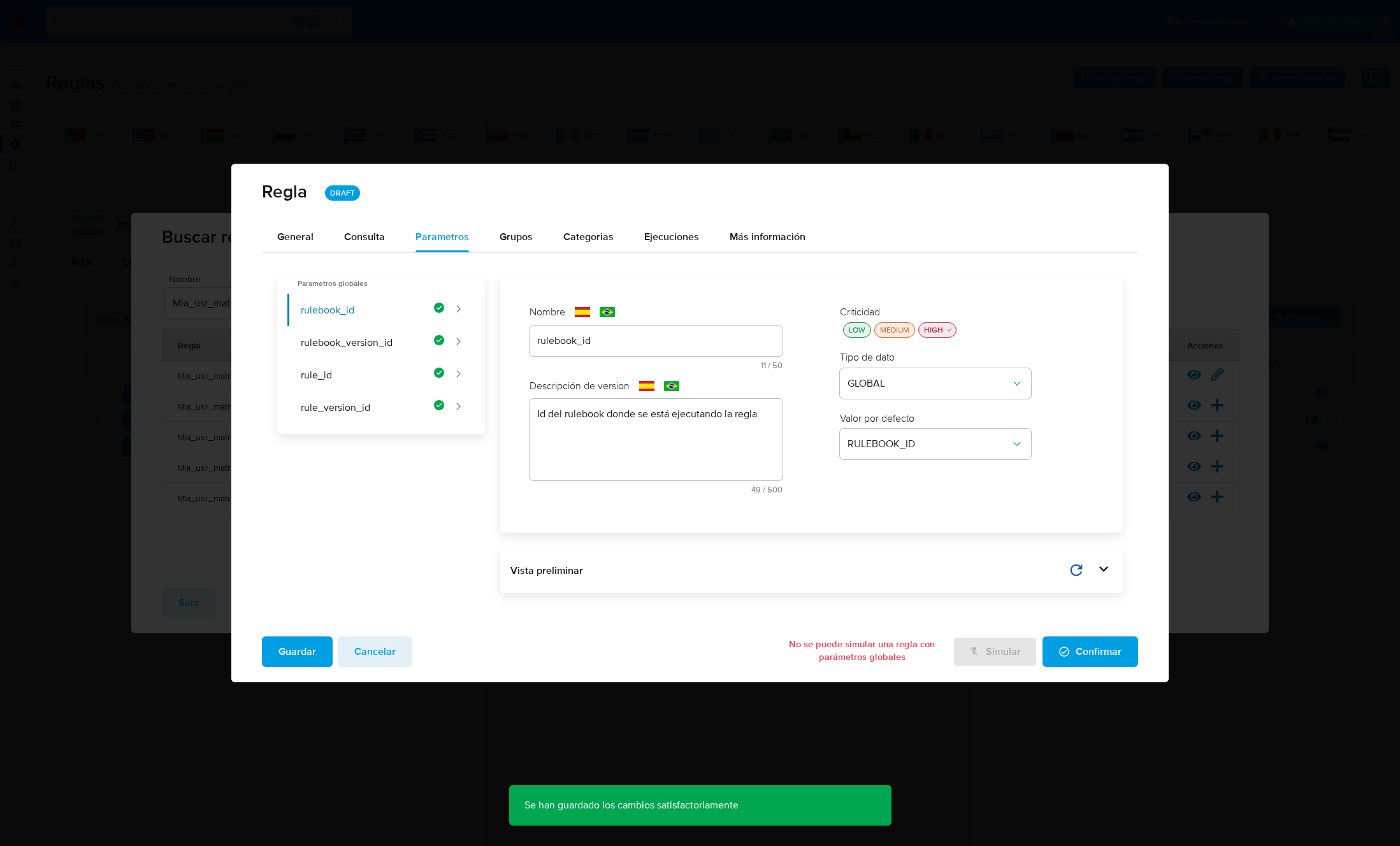
click at [1100, 651] on span "Confirmar" at bounding box center [1090, 652] width 62 height 28
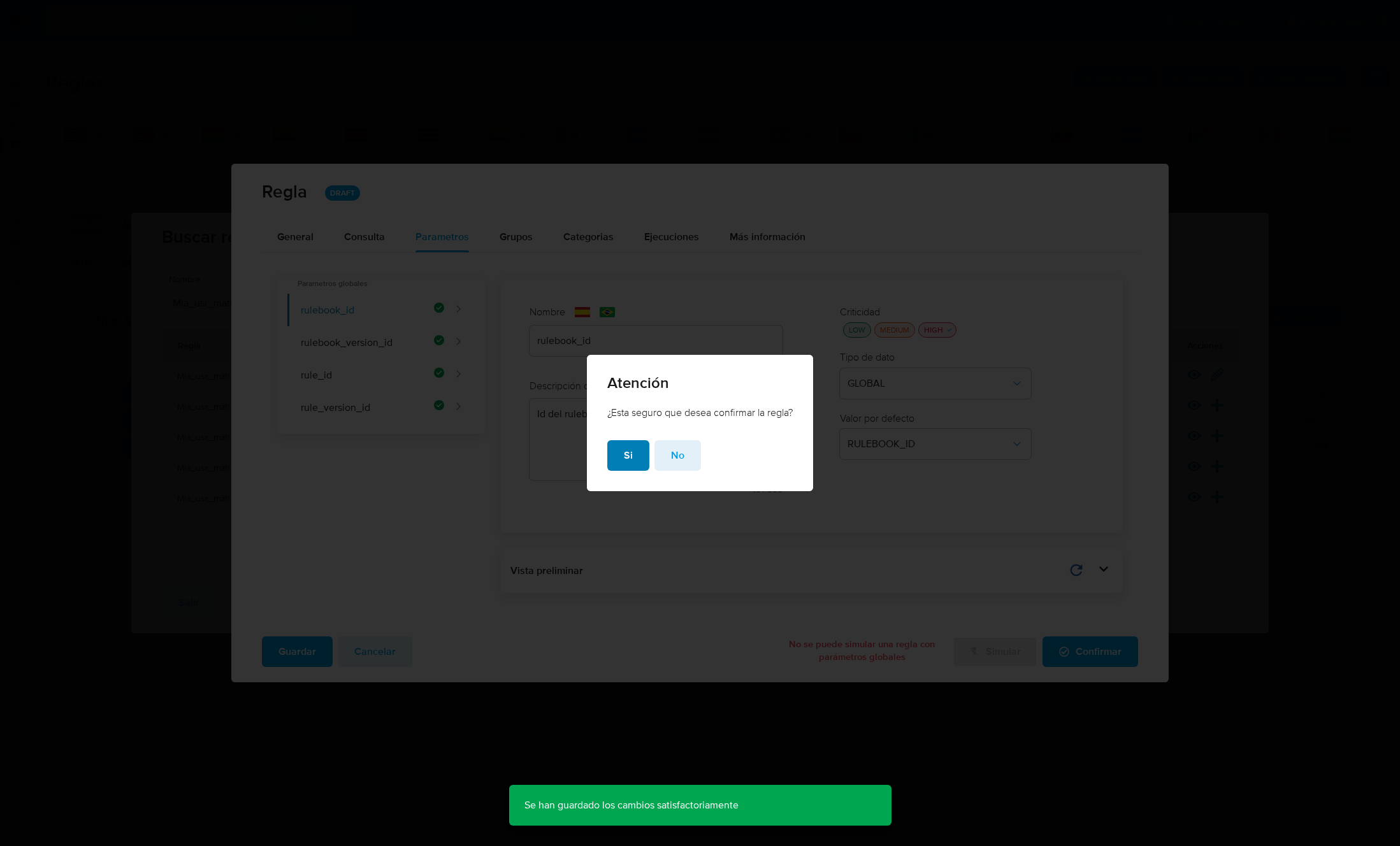
click at [624, 457] on span "Si" at bounding box center [628, 455] width 9 height 28
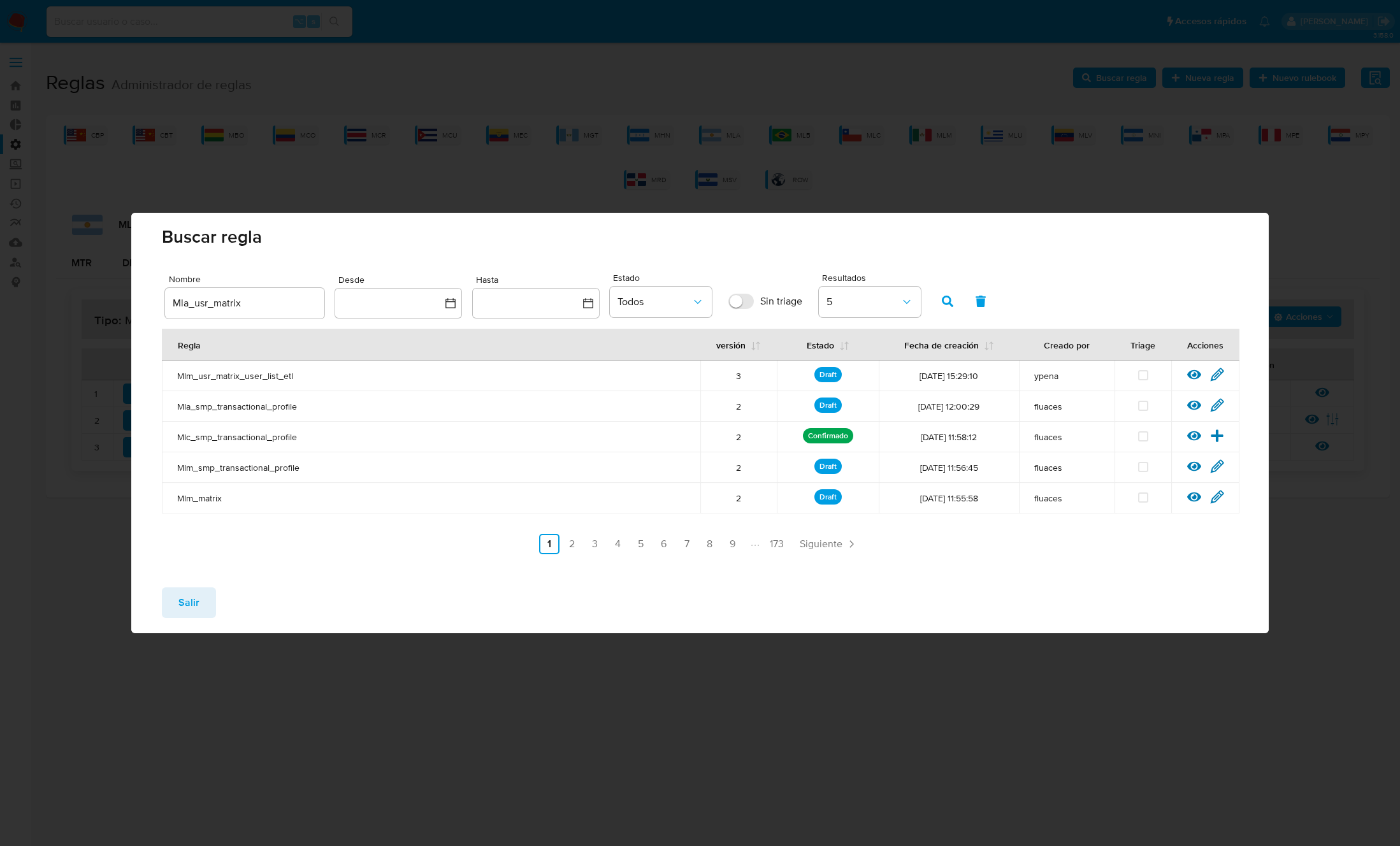
drag, startPoint x: 194, startPoint y: 603, endPoint x: 218, endPoint y: 558, distance: 51.0
click at [195, 603] on span "Salir" at bounding box center [188, 602] width 21 height 28
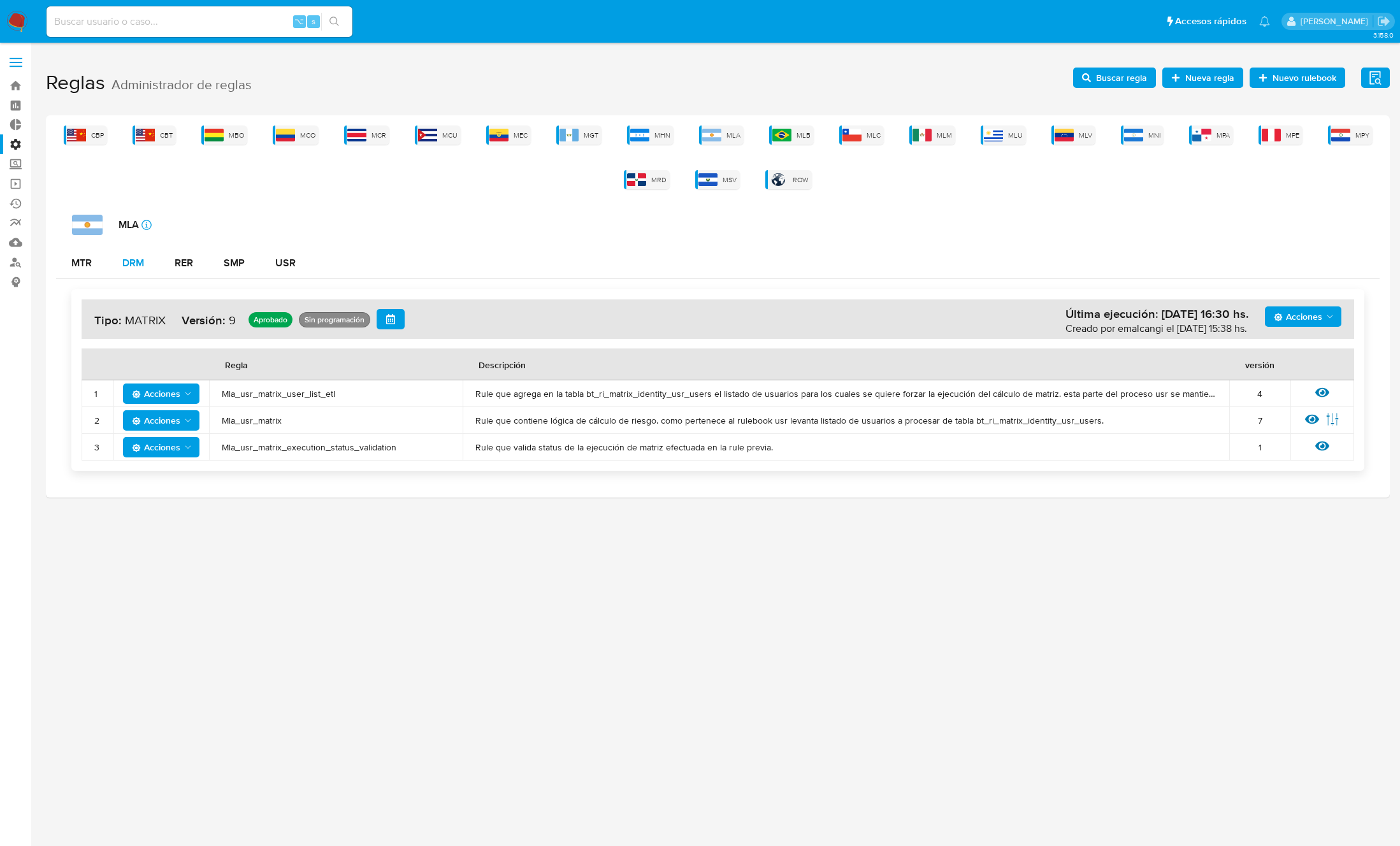
click at [140, 265] on div "DRM" at bounding box center [133, 263] width 22 height 10
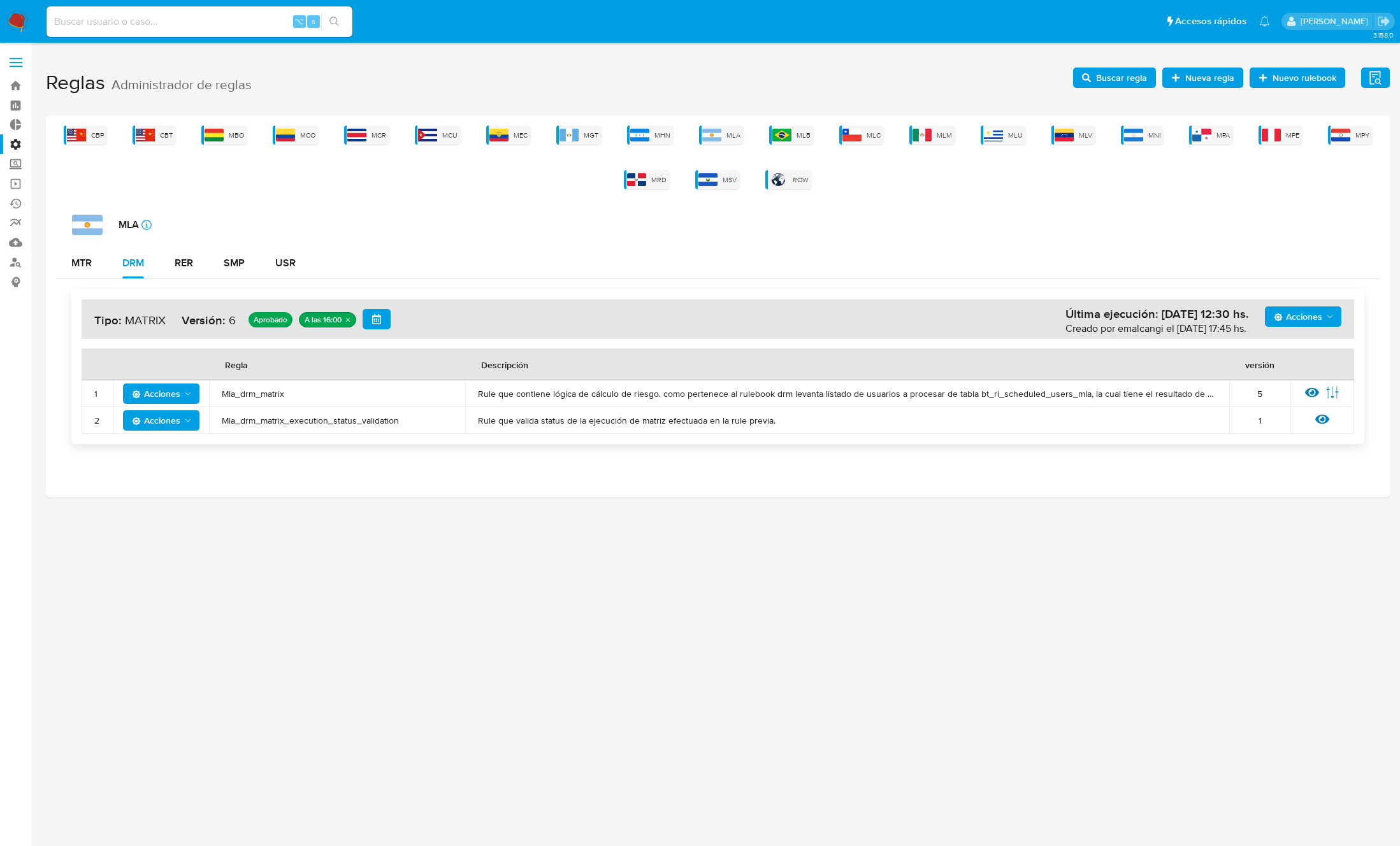
click at [260, 399] on td "Mla_drm_matrix" at bounding box center [337, 393] width 256 height 27
click at [263, 395] on span "Mla_drm_matrix" at bounding box center [337, 394] width 231 height 12
drag, startPoint x: 124, startPoint y: 393, endPoint x: 145, endPoint y: 391, distance: 21.1
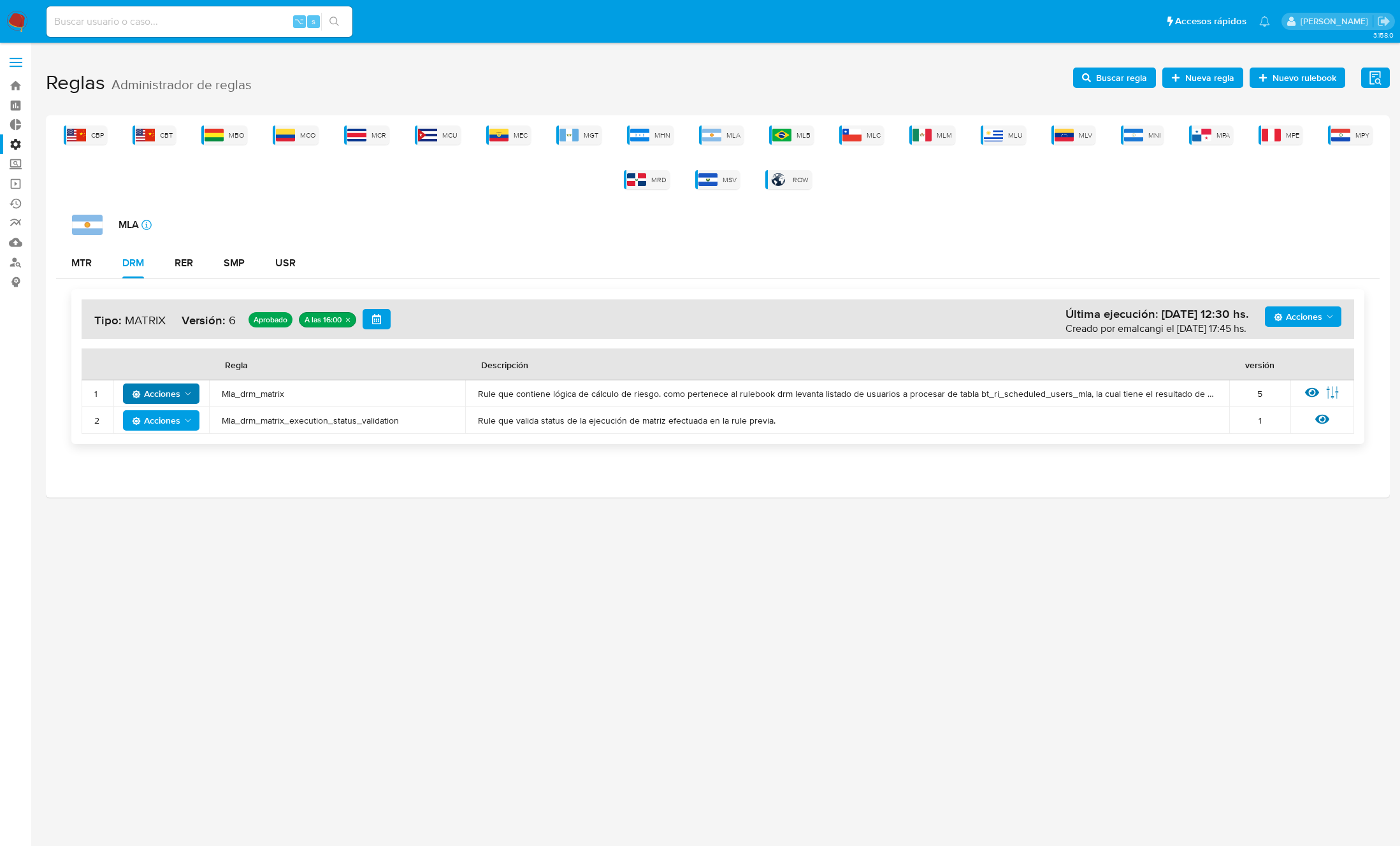
click at [137, 392] on button "Acciones" at bounding box center [161, 393] width 76 height 21
click at [164, 428] on button "Deshabilitar" at bounding box center [161, 425] width 115 height 31
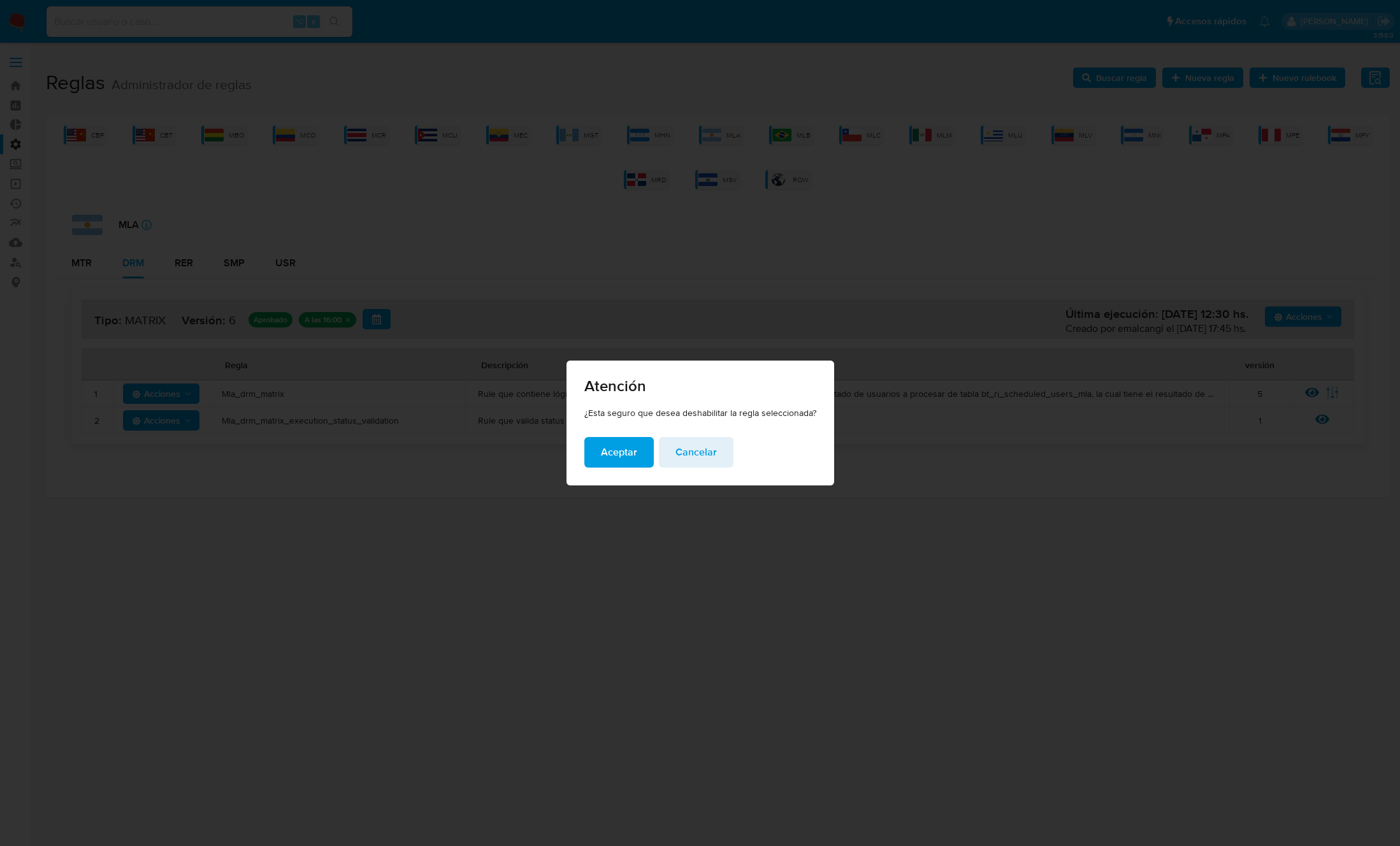
click at [616, 451] on span "Aceptar" at bounding box center [619, 452] width 37 height 28
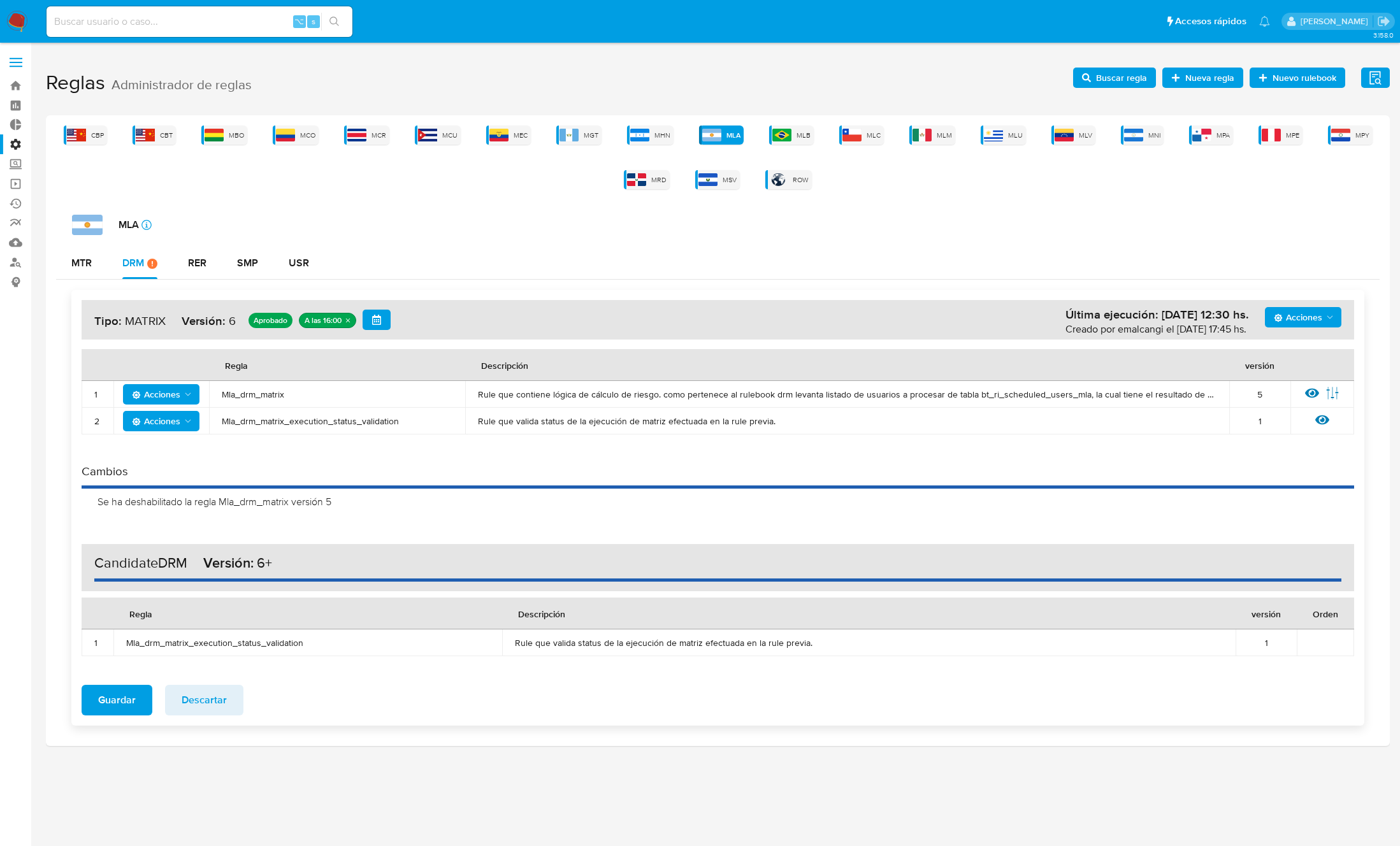
click at [1303, 318] on span "Acciones" at bounding box center [1298, 317] width 48 height 21
click at [1295, 354] on button "Agregar reglas" at bounding box center [1303, 348] width 115 height 31
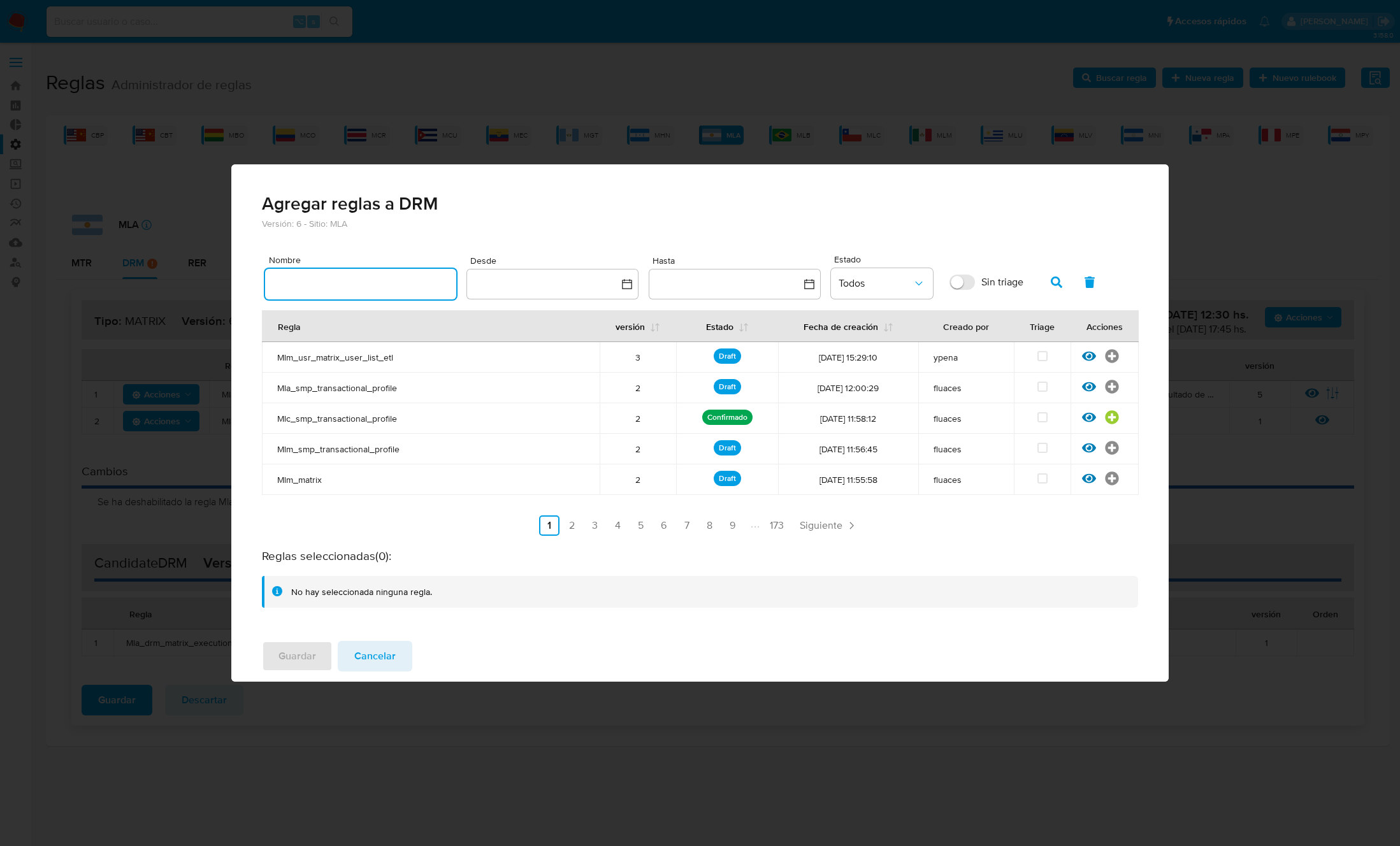
click at [360, 283] on input "text" at bounding box center [360, 284] width 191 height 17
type input "Mla_drm_matrix"
click at [1066, 283] on button "button" at bounding box center [1056, 282] width 33 height 31
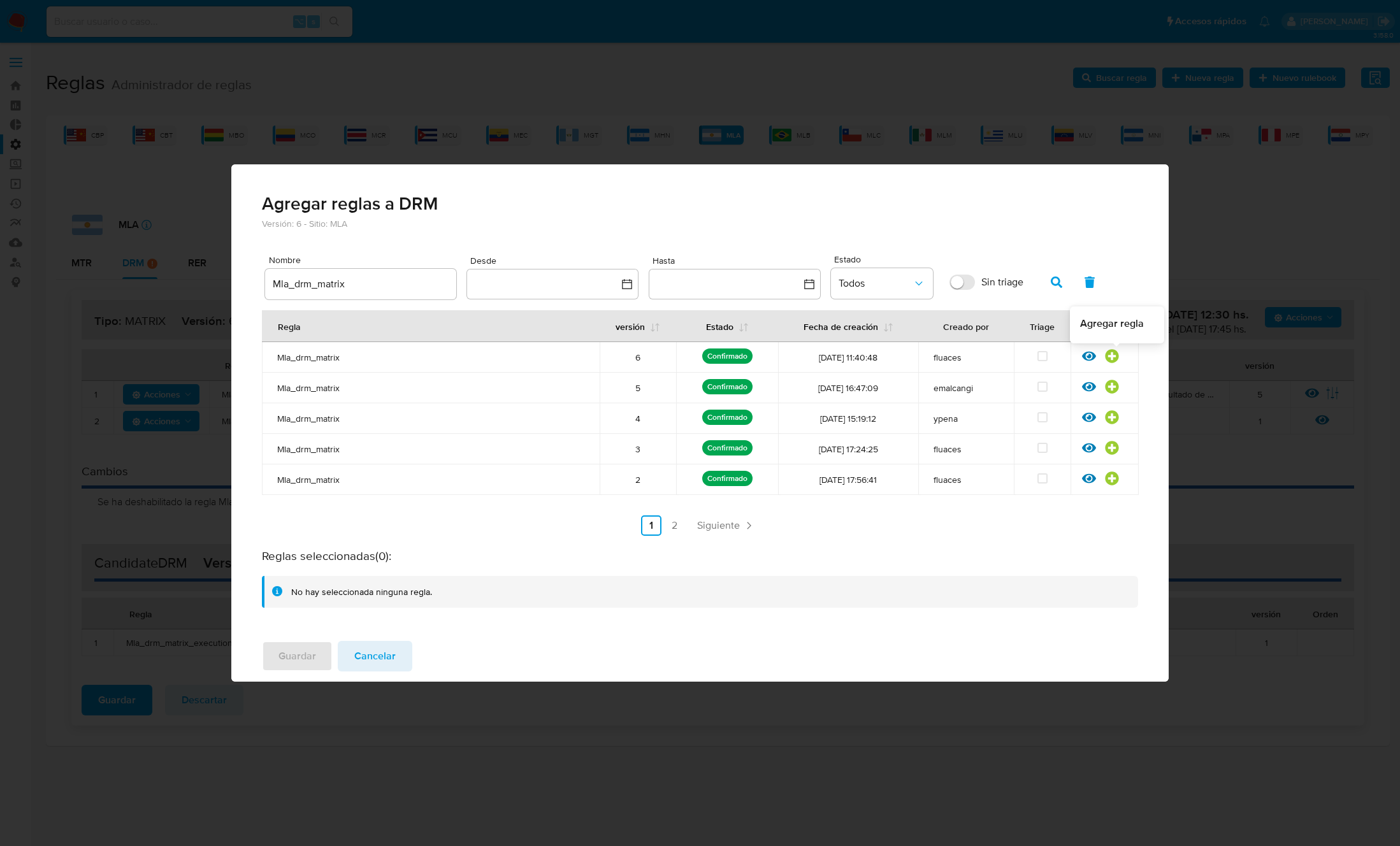
click at [1114, 357] on icon at bounding box center [1111, 356] width 13 height 13
click at [290, 652] on span "Guardar" at bounding box center [297, 656] width 37 height 28
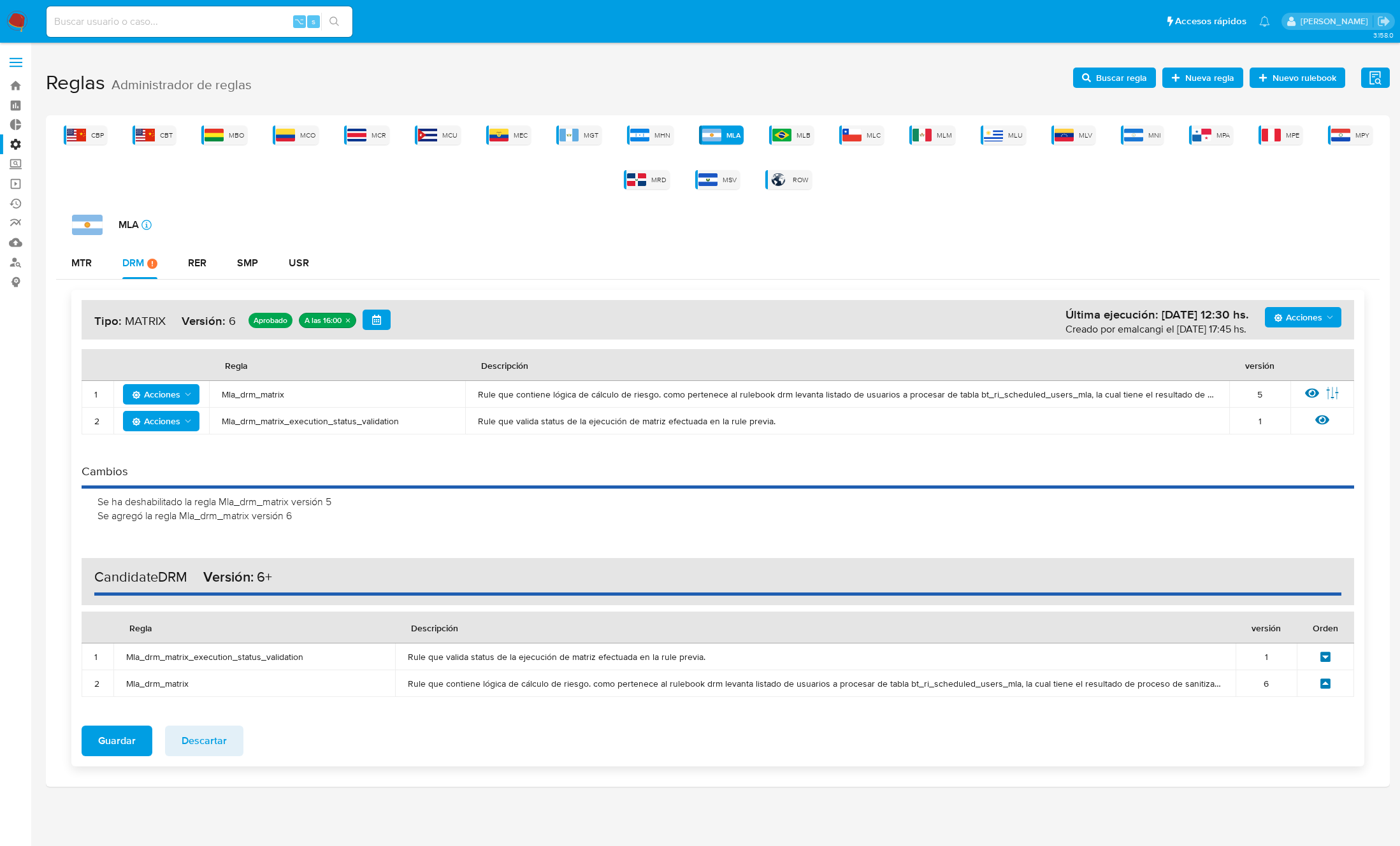
click at [1321, 682] on icon at bounding box center [1325, 683] width 10 height 10
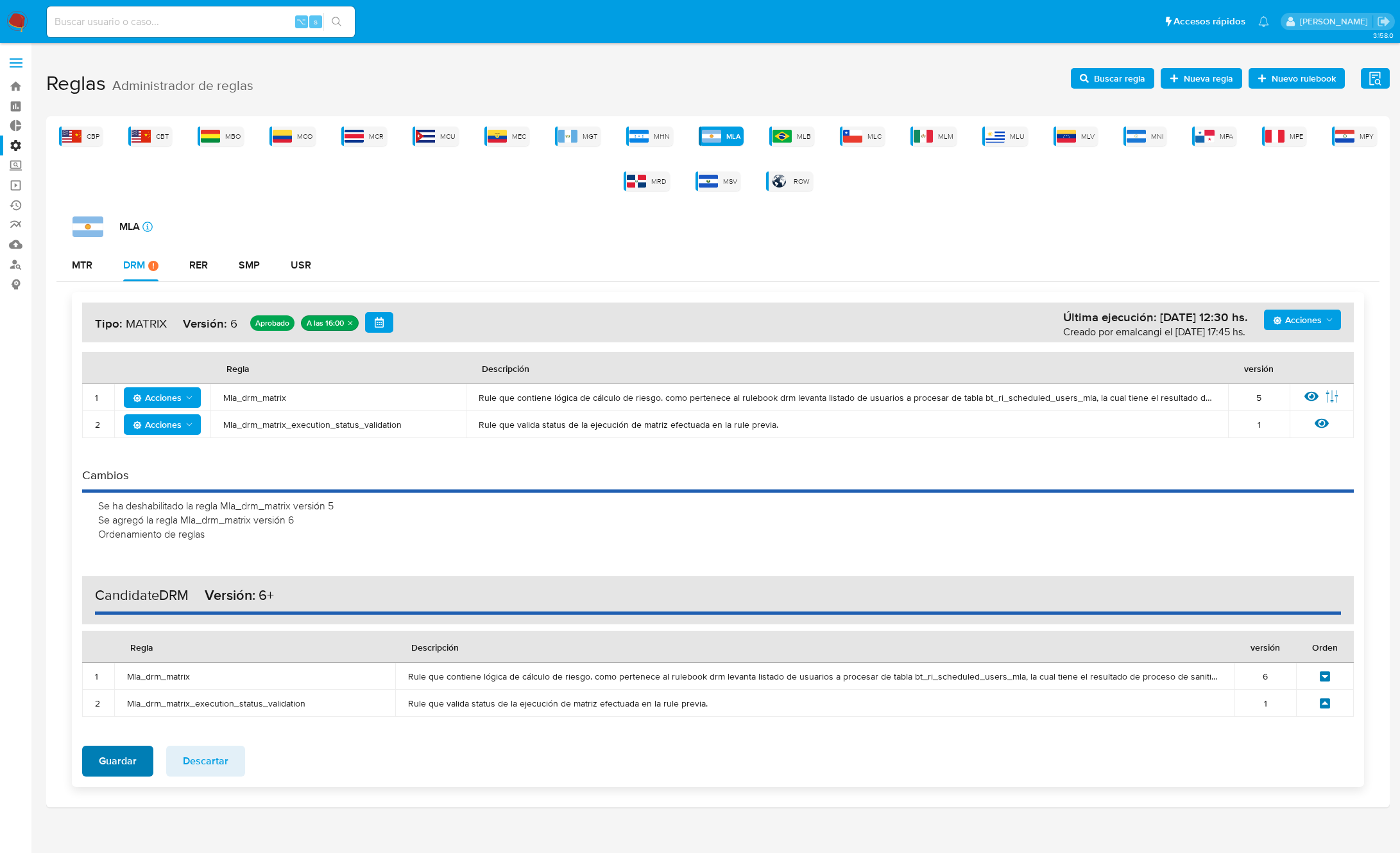
click at [104, 759] on span "Guardar" at bounding box center [117, 761] width 38 height 28
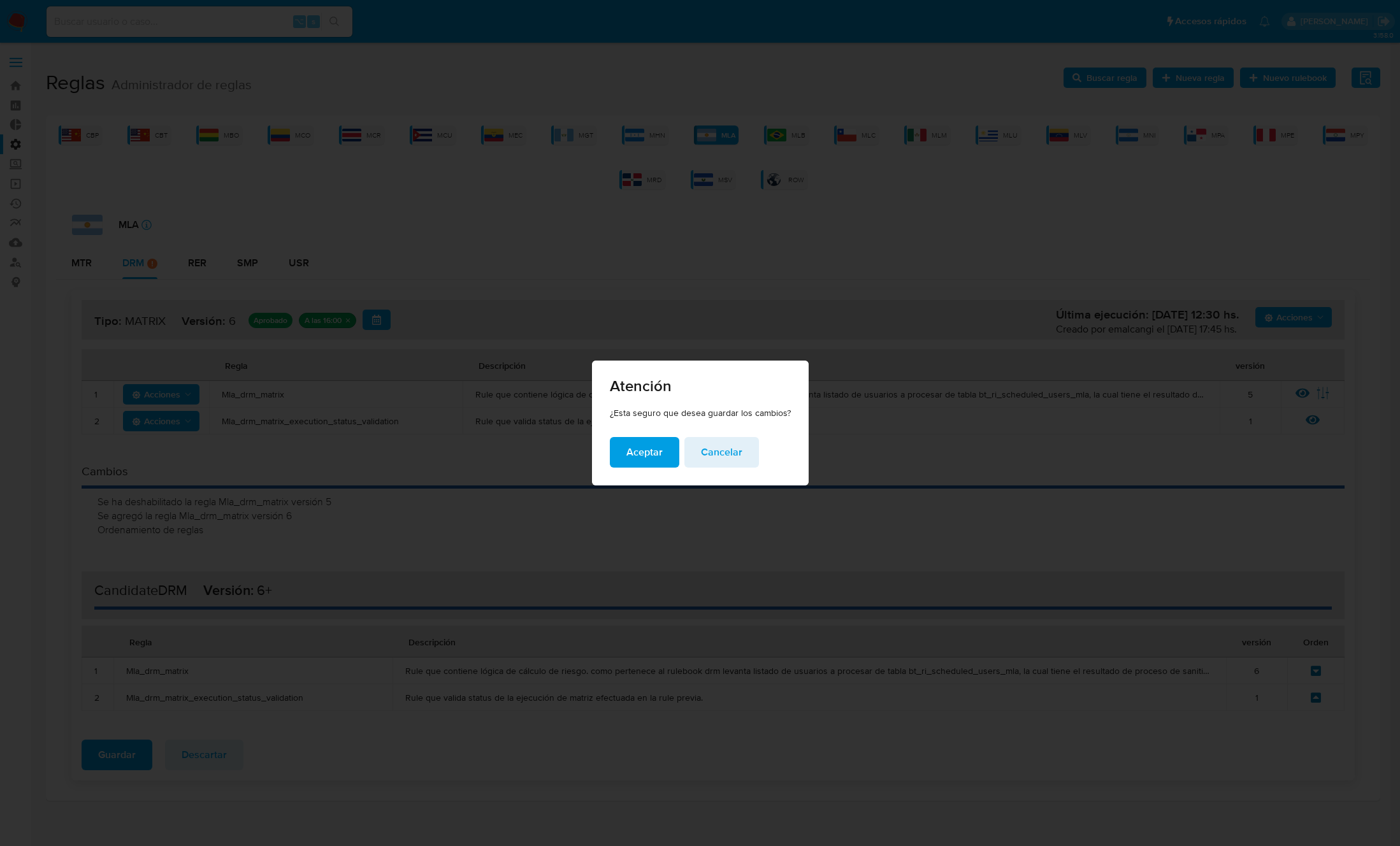
click at [645, 452] on span "Aceptar" at bounding box center [645, 452] width 37 height 28
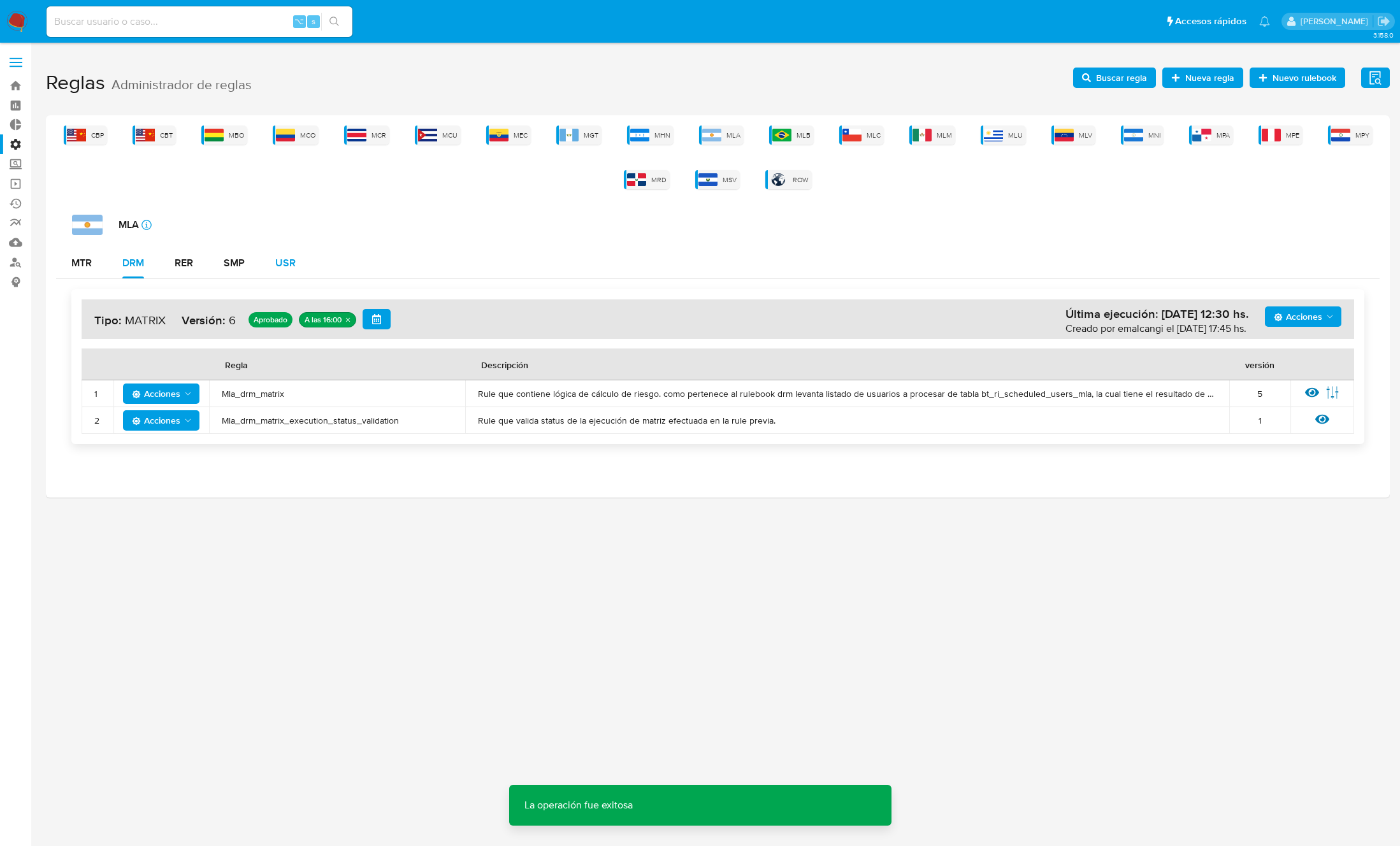
click at [295, 265] on div "USR" at bounding box center [285, 263] width 21 height 10
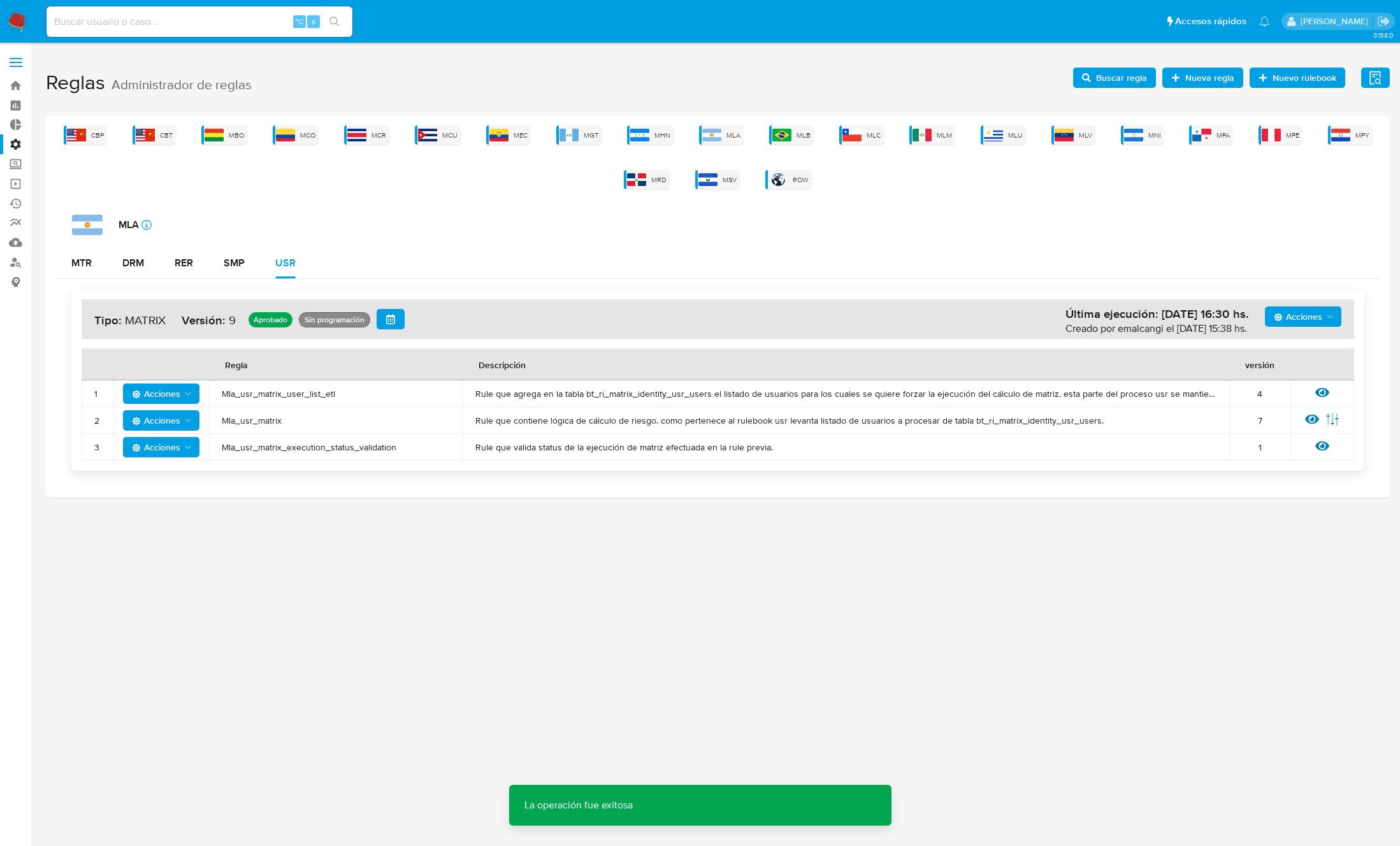
click at [254, 411] on td "Mla_usr_matrix" at bounding box center [336, 421] width 254 height 27
click at [246, 422] on span "Mla_usr_matrix" at bounding box center [335, 421] width 228 height 12
click at [160, 423] on span "Acciones" at bounding box center [156, 420] width 48 height 21
click at [169, 450] on button "Deshabilitar" at bounding box center [161, 452] width 115 height 31
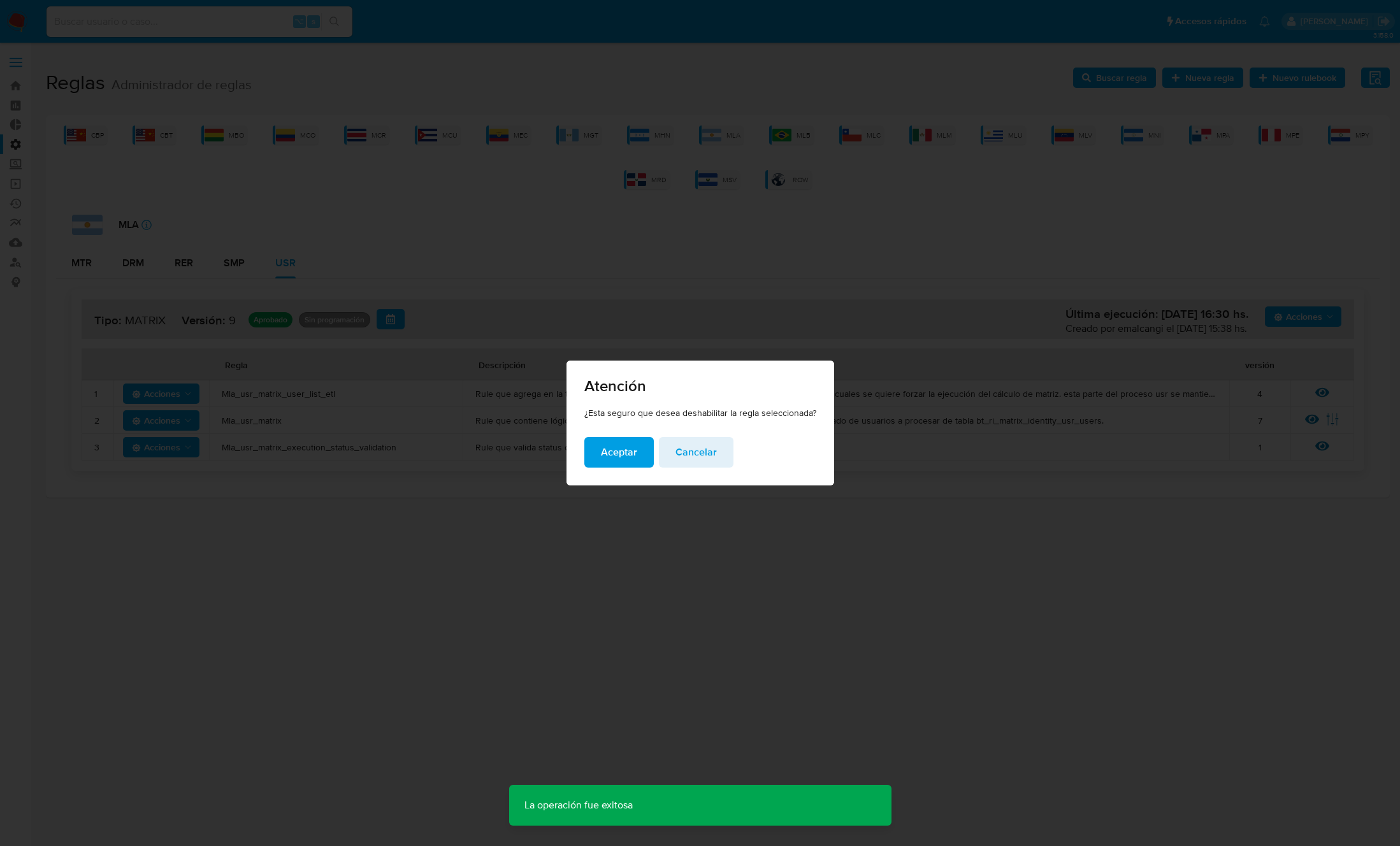
click at [619, 459] on span "Aceptar" at bounding box center [619, 452] width 37 height 28
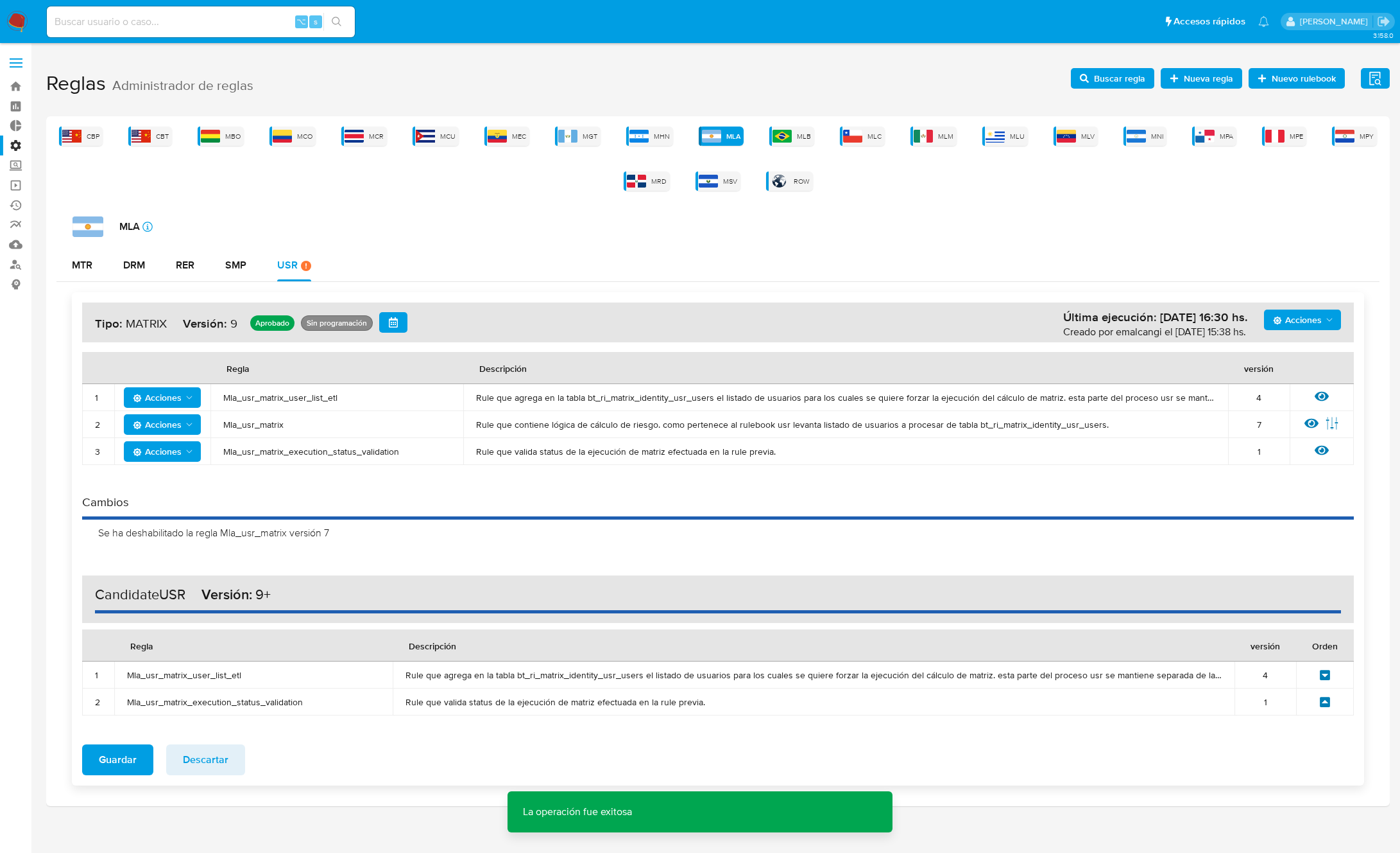
click at [1295, 323] on span "Acciones" at bounding box center [1297, 319] width 48 height 21
click at [1281, 360] on button "Agregar reglas" at bounding box center [1303, 351] width 115 height 31
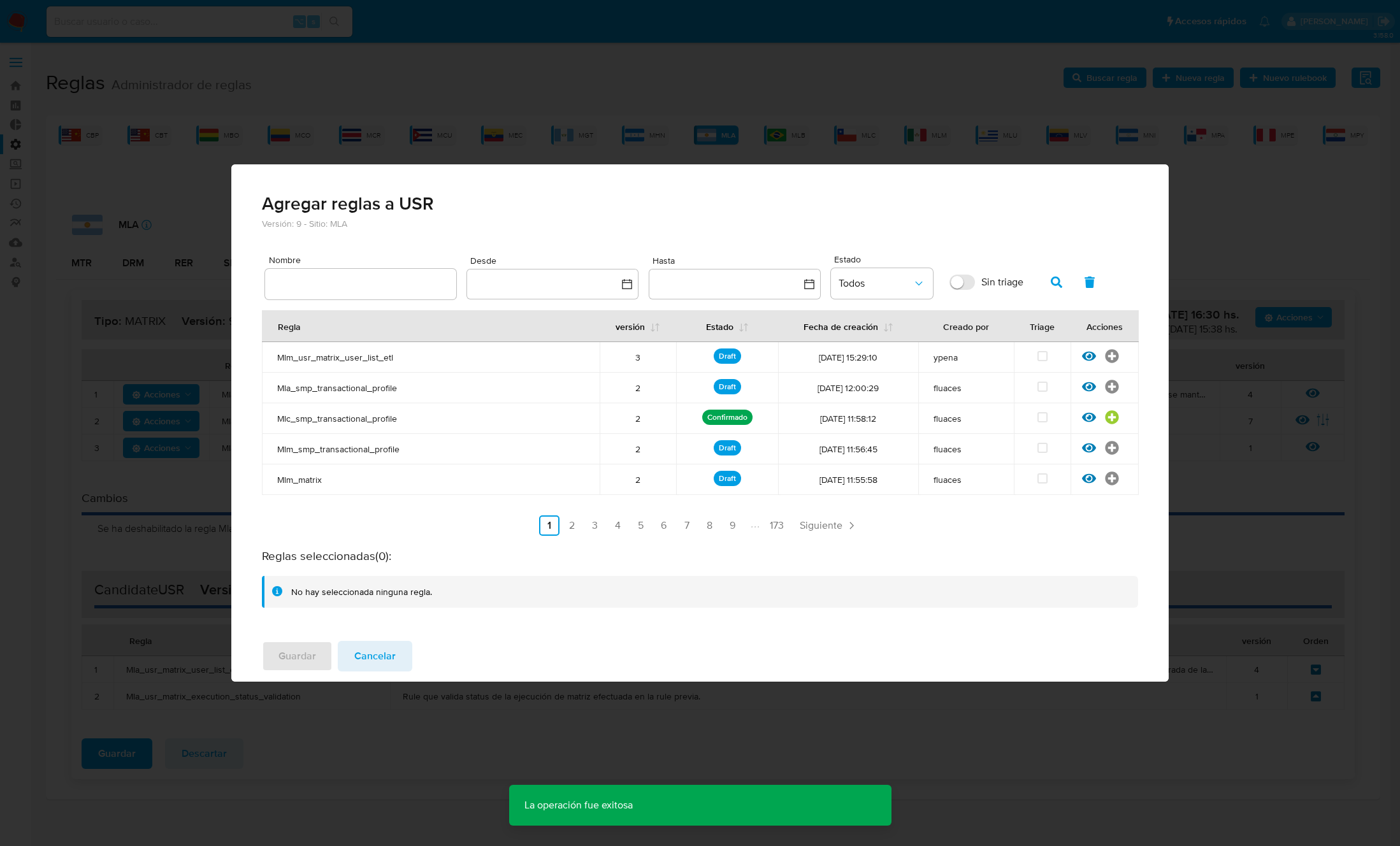
click at [405, 288] on input "text" at bounding box center [360, 284] width 191 height 17
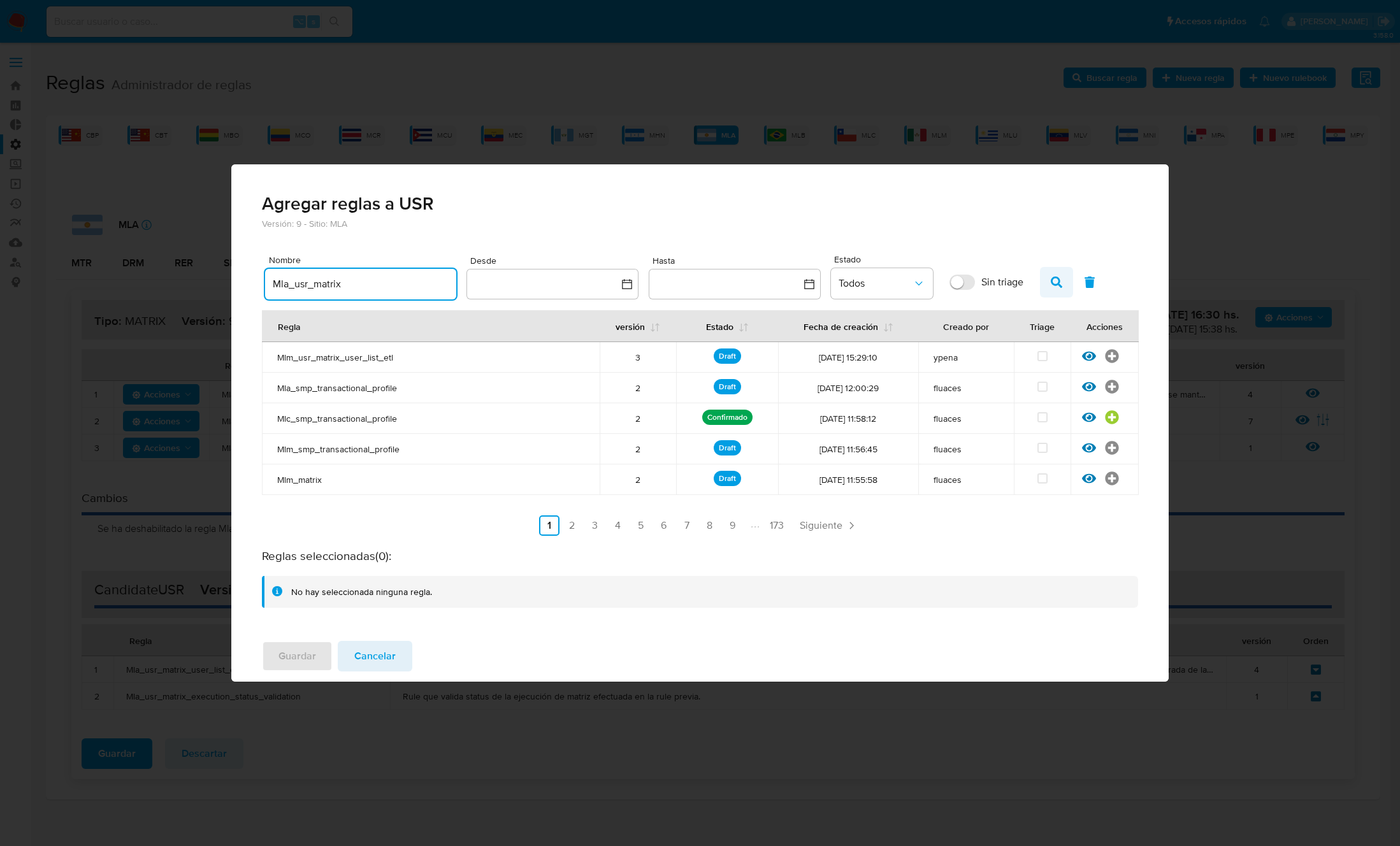
type input "Mla_usr_matrix"
click at [1051, 285] on icon "button" at bounding box center [1056, 282] width 12 height 12
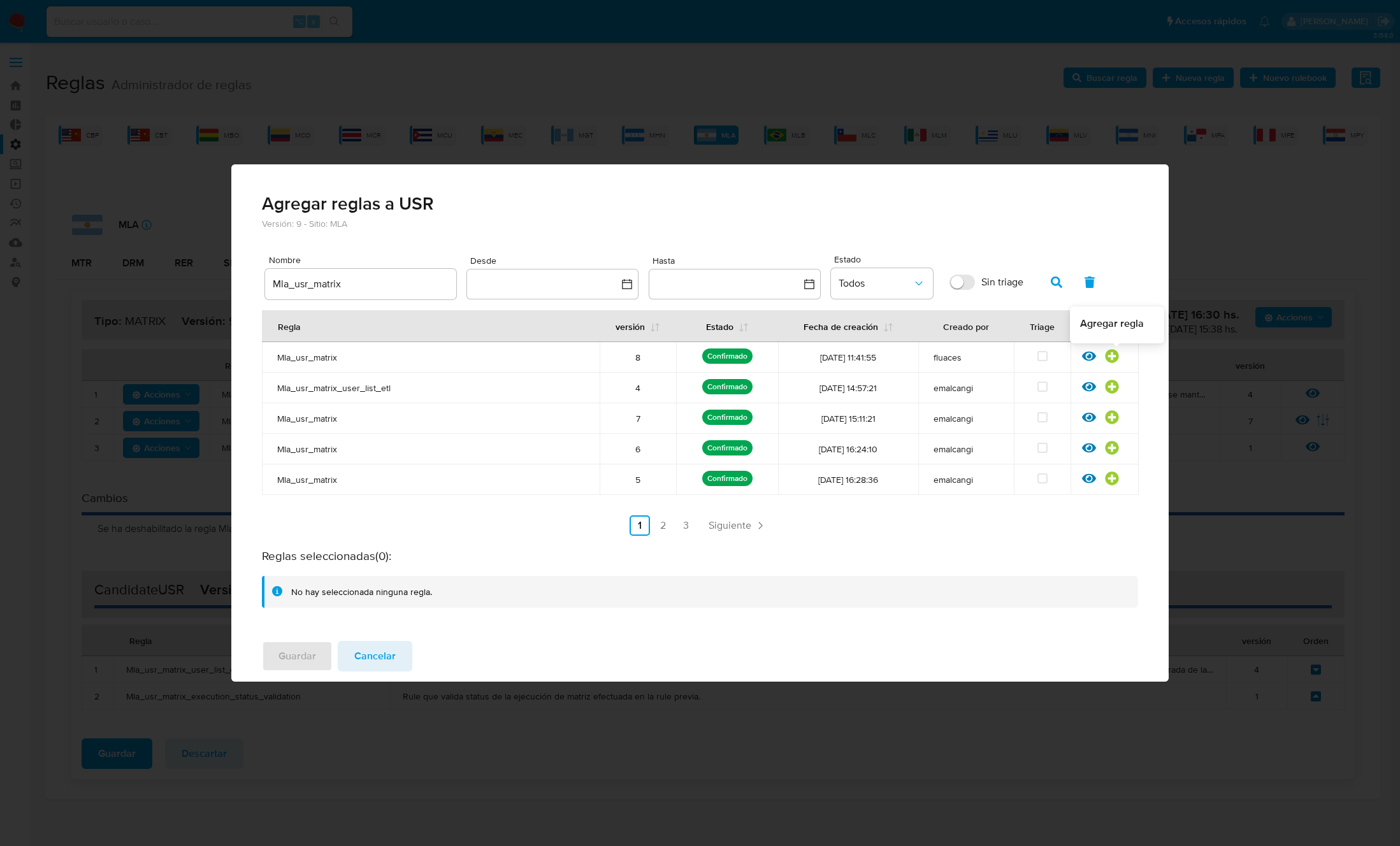
click at [1110, 358] on icon at bounding box center [1111, 356] width 13 height 13
click at [285, 661] on span "Guardar" at bounding box center [297, 656] width 37 height 28
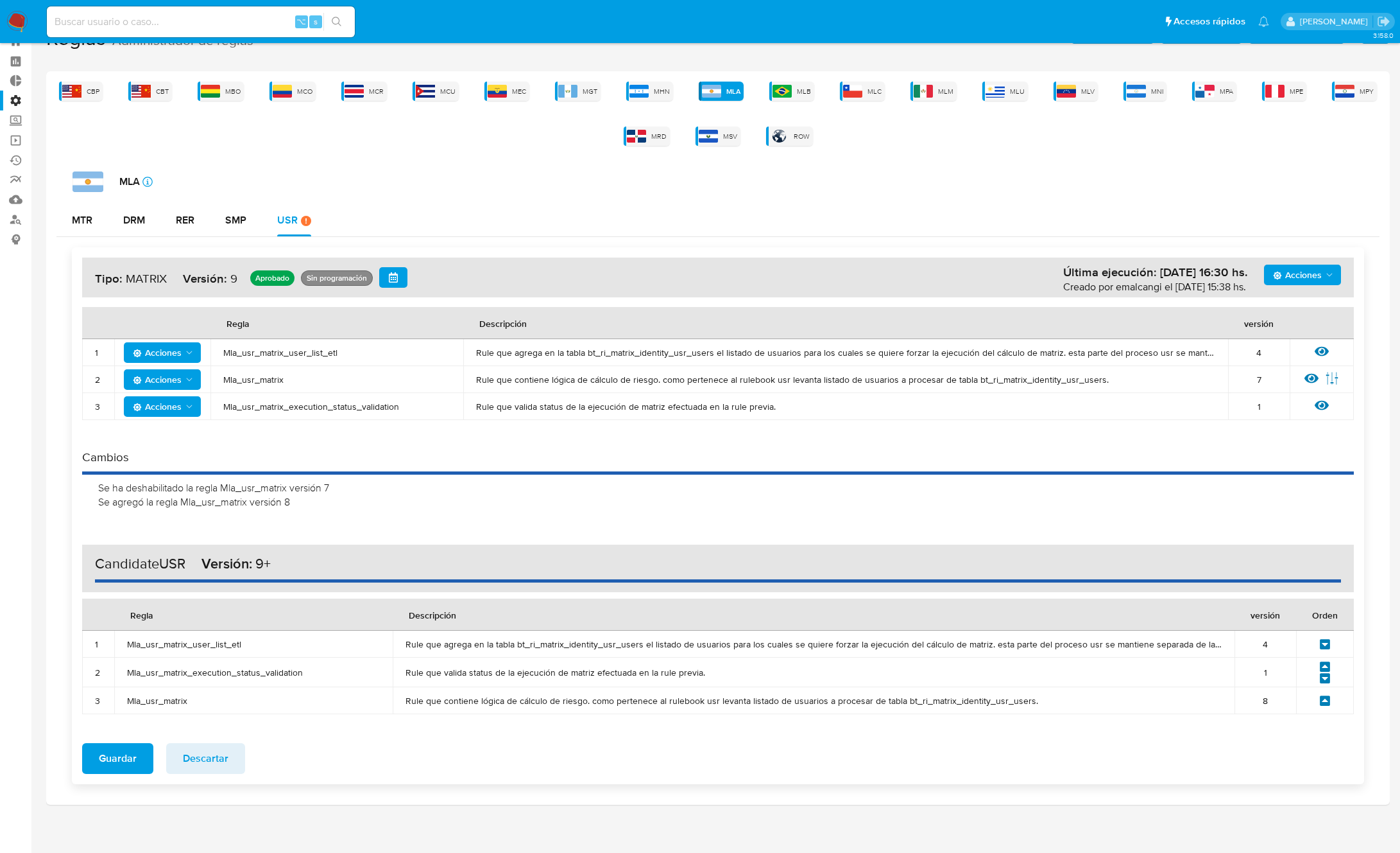
scroll to position [51, 0]
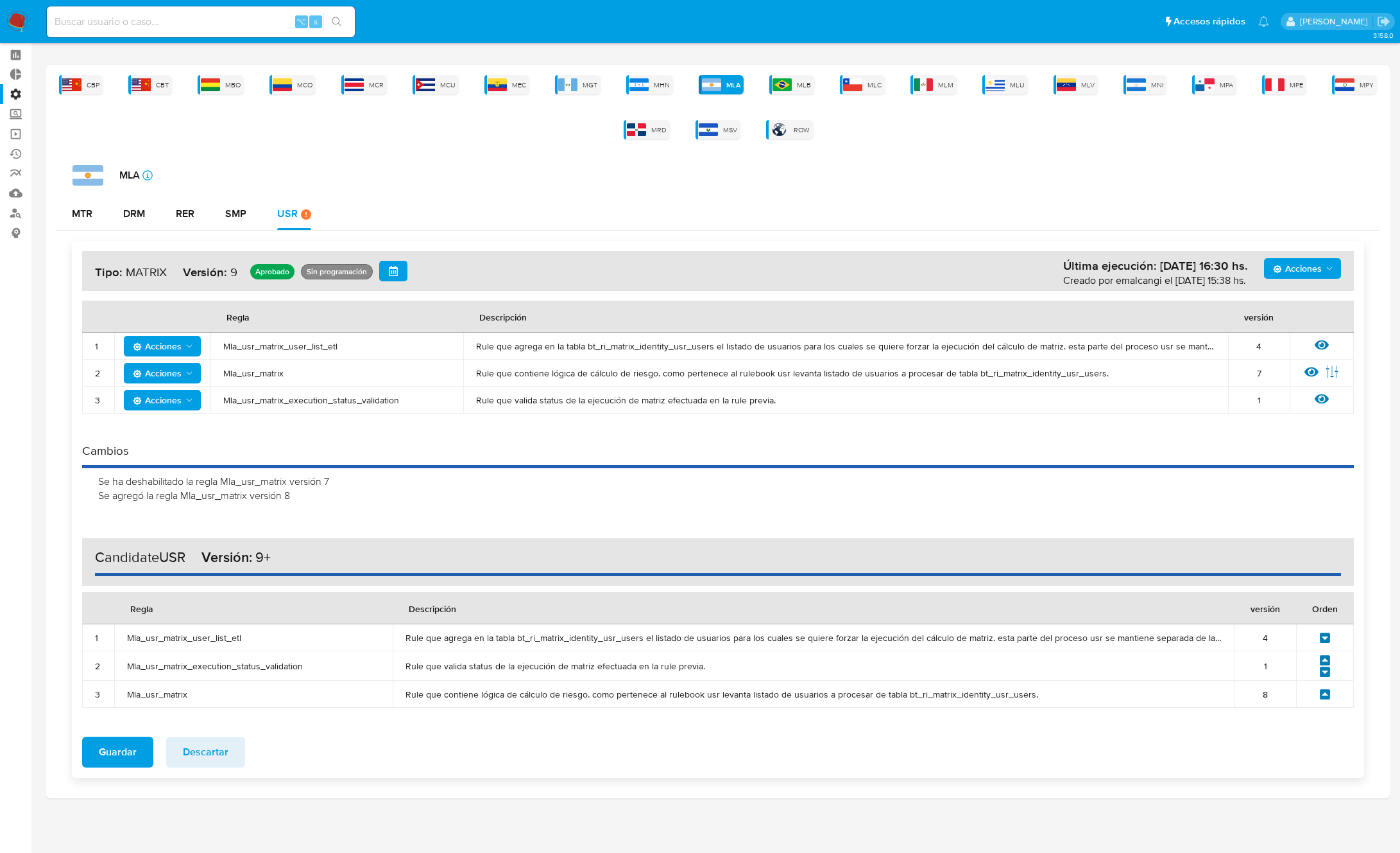
click at [1321, 696] on icon at bounding box center [1325, 694] width 10 height 10
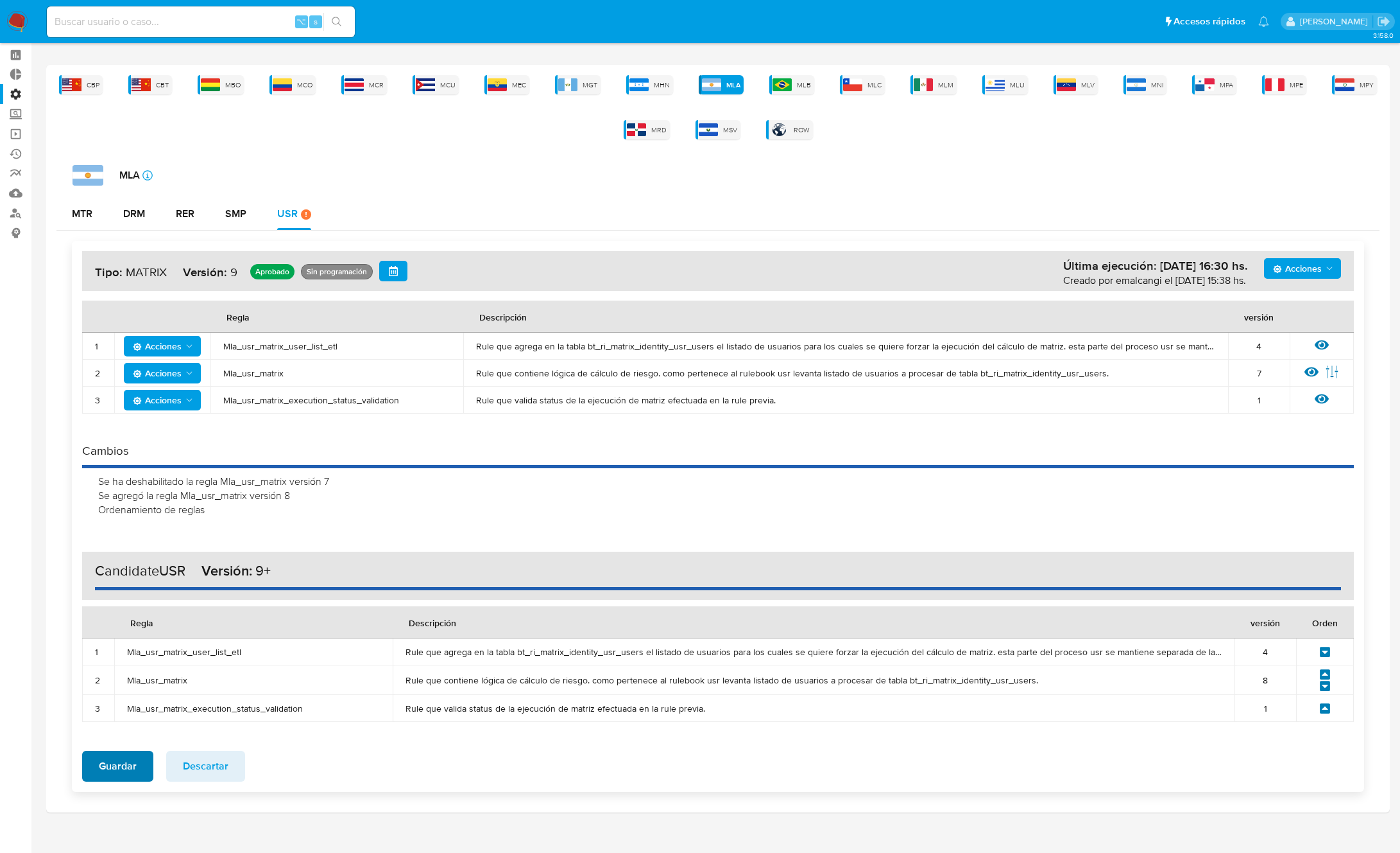
click at [115, 766] on span "Guardar" at bounding box center [117, 766] width 38 height 28
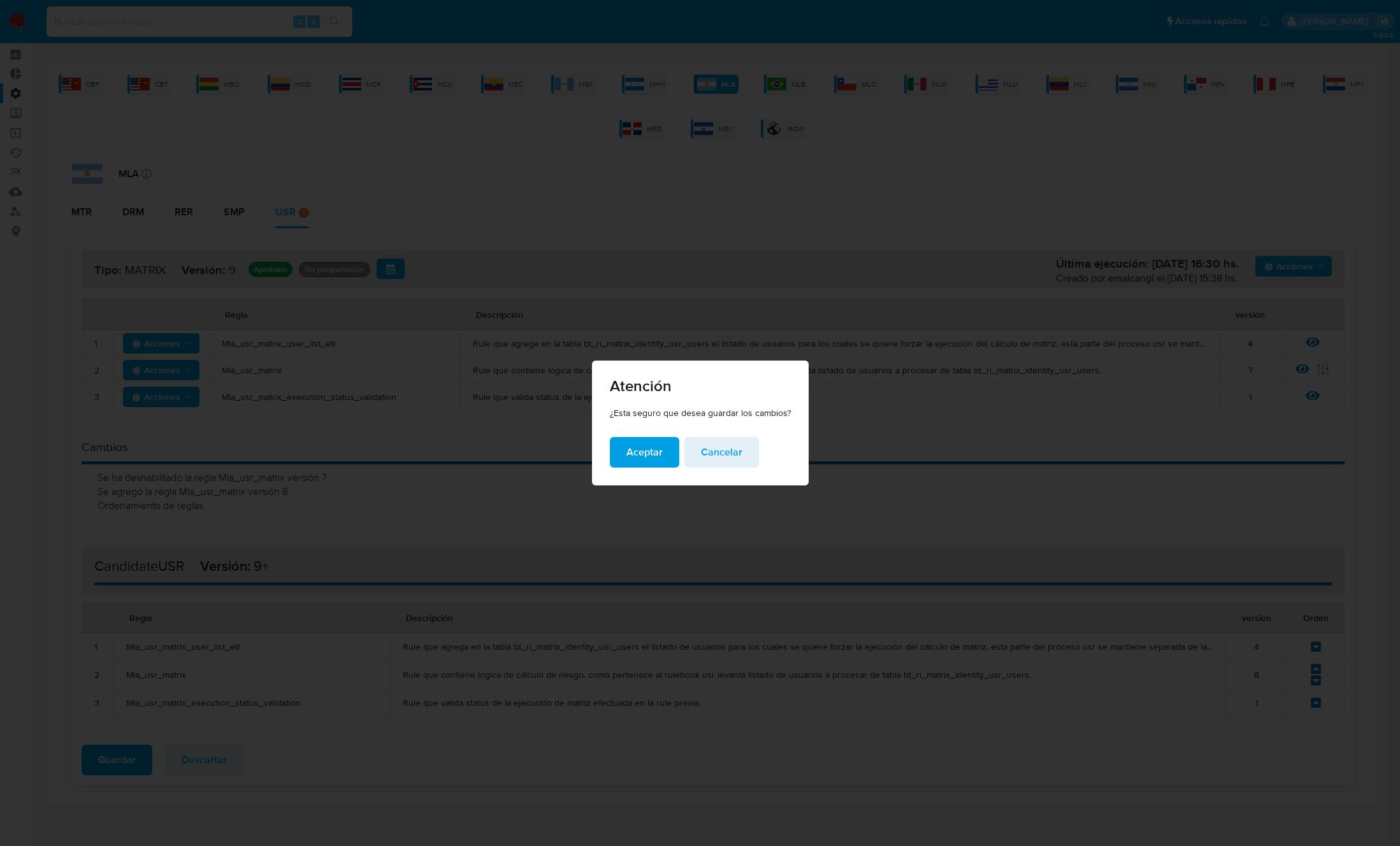
click at [638, 464] on span "Aceptar" at bounding box center [645, 452] width 37 height 28
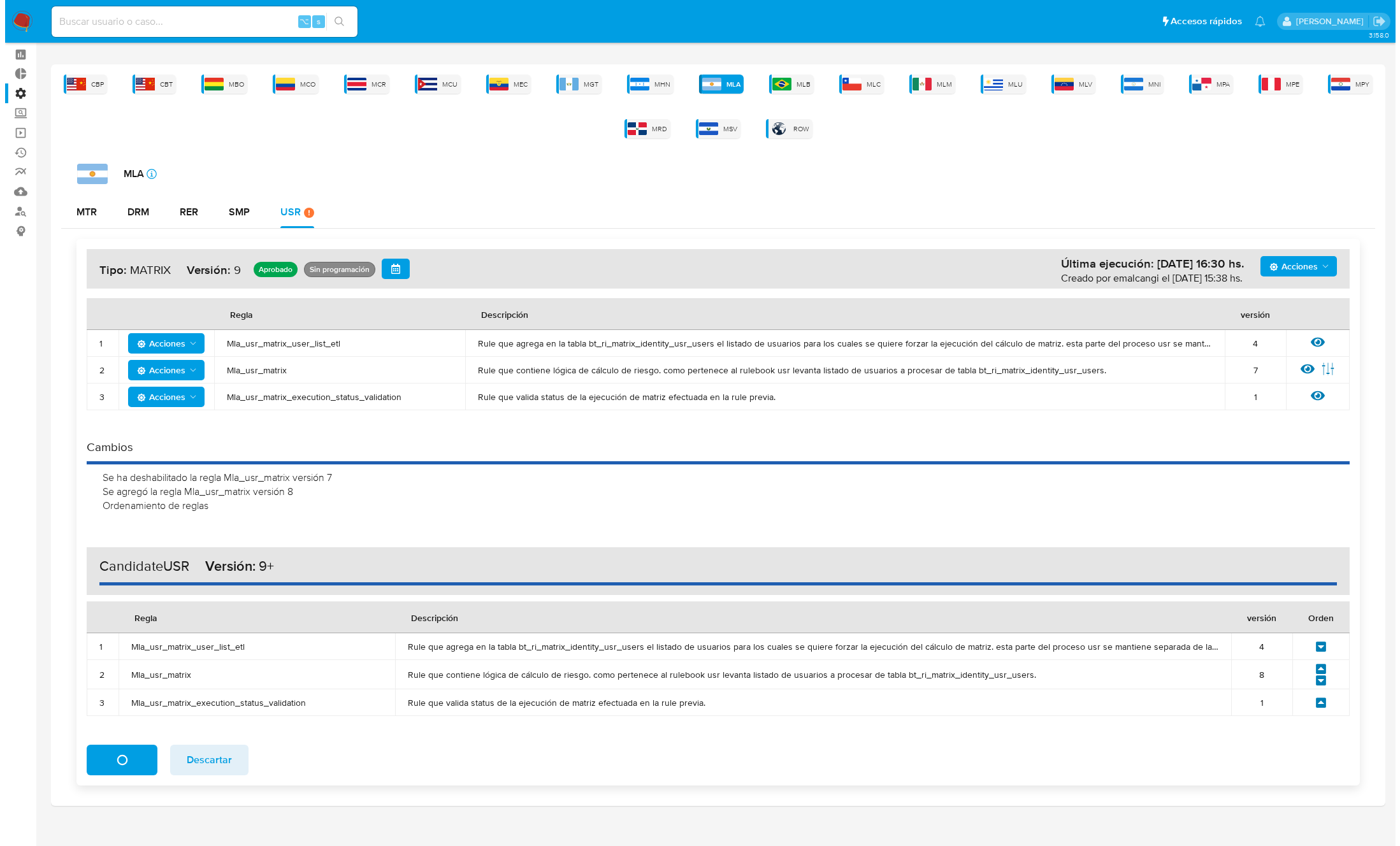
scroll to position [0, 0]
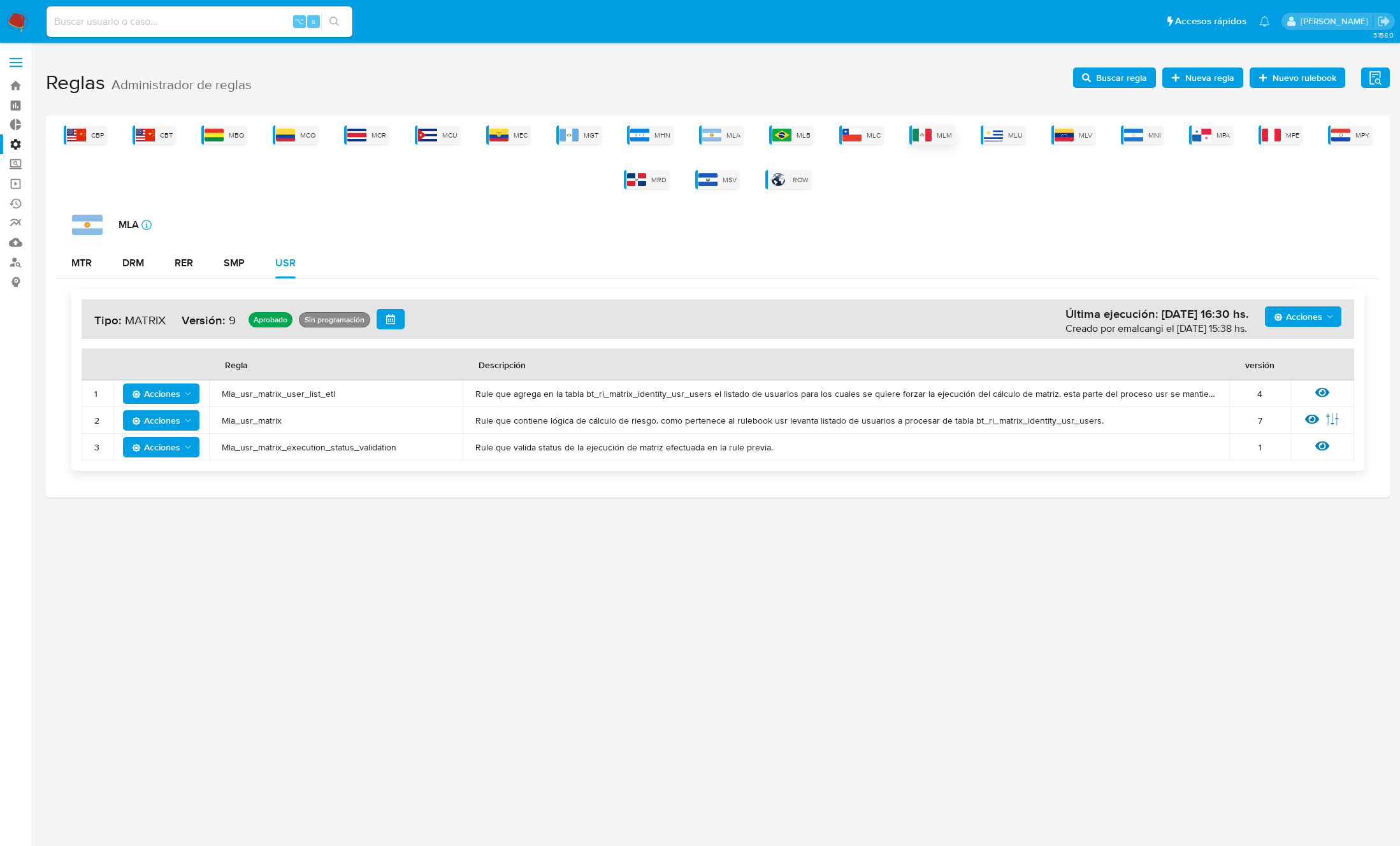
click at [928, 130] on img at bounding box center [922, 134] width 19 height 12
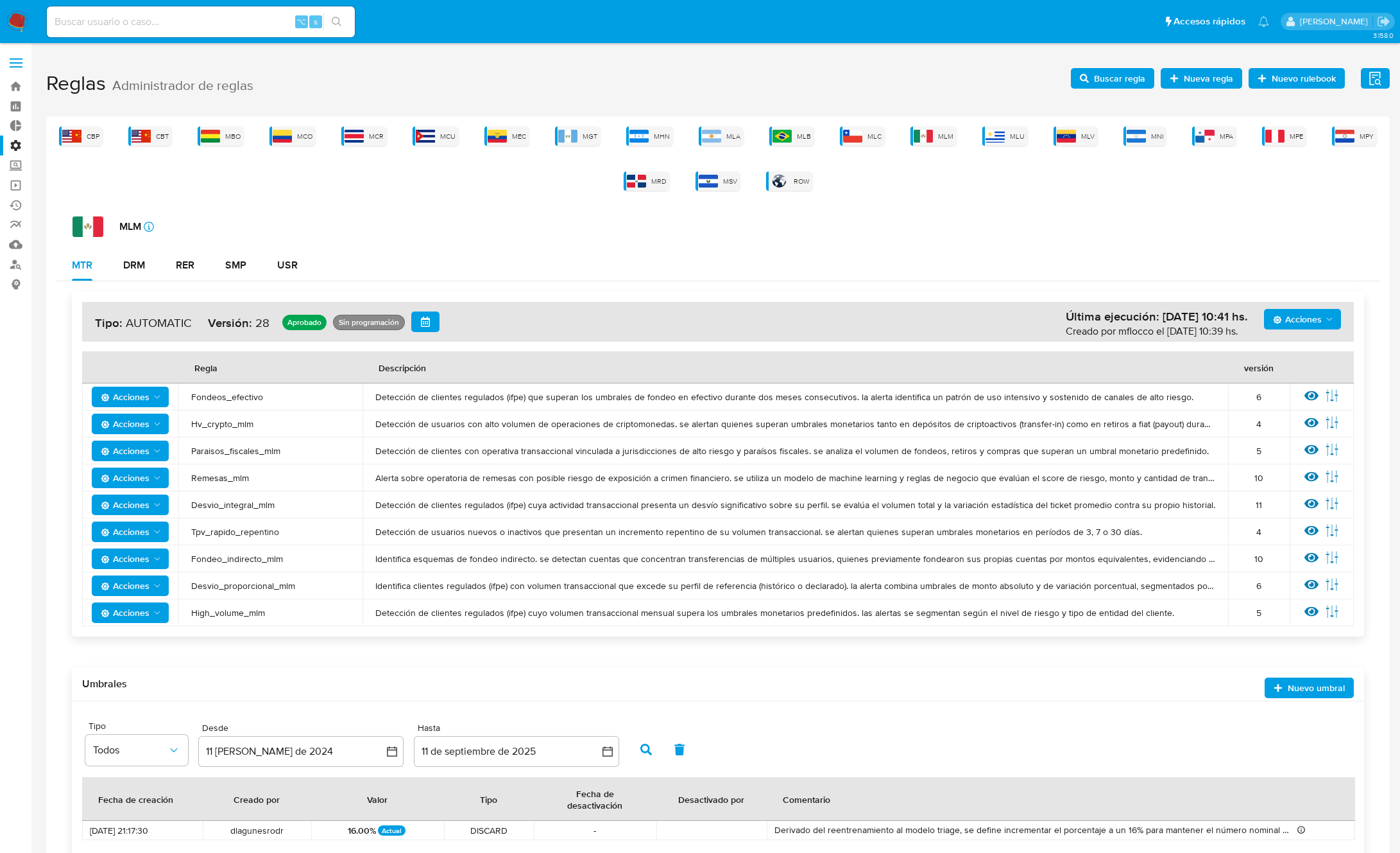
click at [145, 282] on div "Acciones Última ejecución: 05/09/2025 10:41 hs. Creado por mflocco el 05/09/202…" at bounding box center [718, 580] width 1323 height 599
click at [137, 267] on div "DRM" at bounding box center [134, 265] width 22 height 10
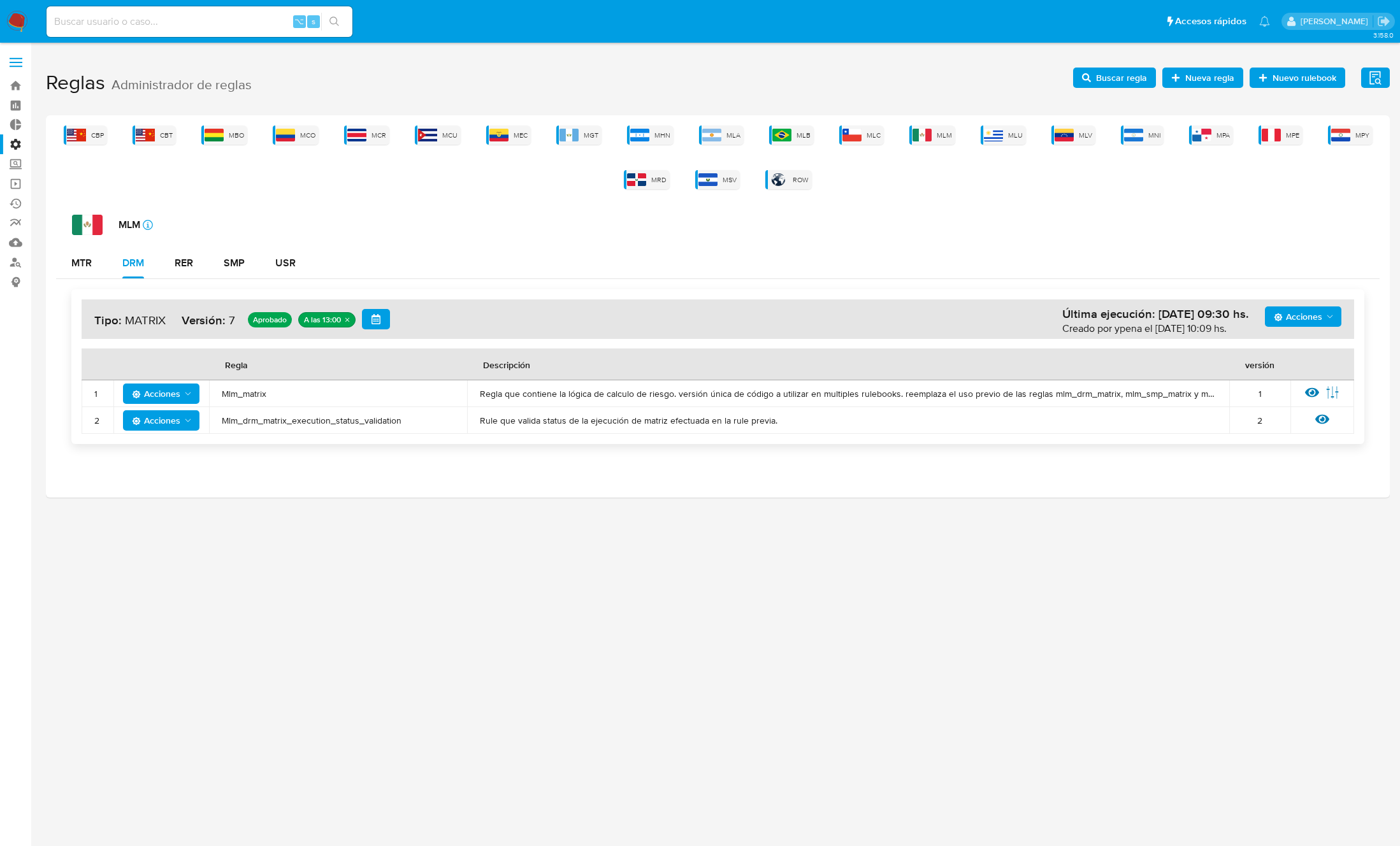
click at [235, 393] on span "Mlm_matrix" at bounding box center [338, 394] width 232 height 12
click at [1107, 73] on span "Buscar regla" at bounding box center [1121, 77] width 51 height 21
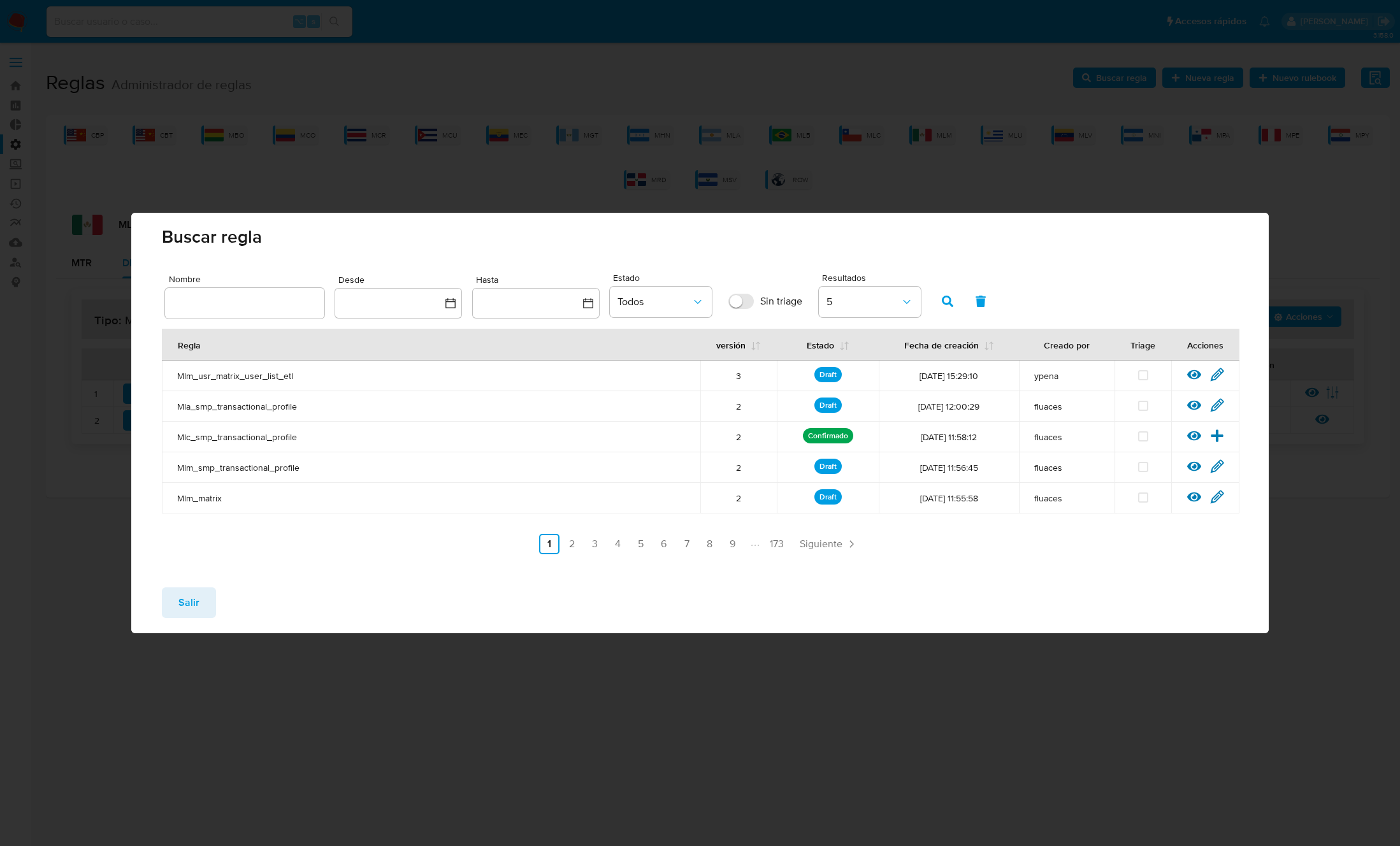
click at [258, 309] on input "text" at bounding box center [245, 303] width 159 height 17
type input "Mlm_matrix"
click at [942, 298] on icon "button" at bounding box center [948, 301] width 12 height 12
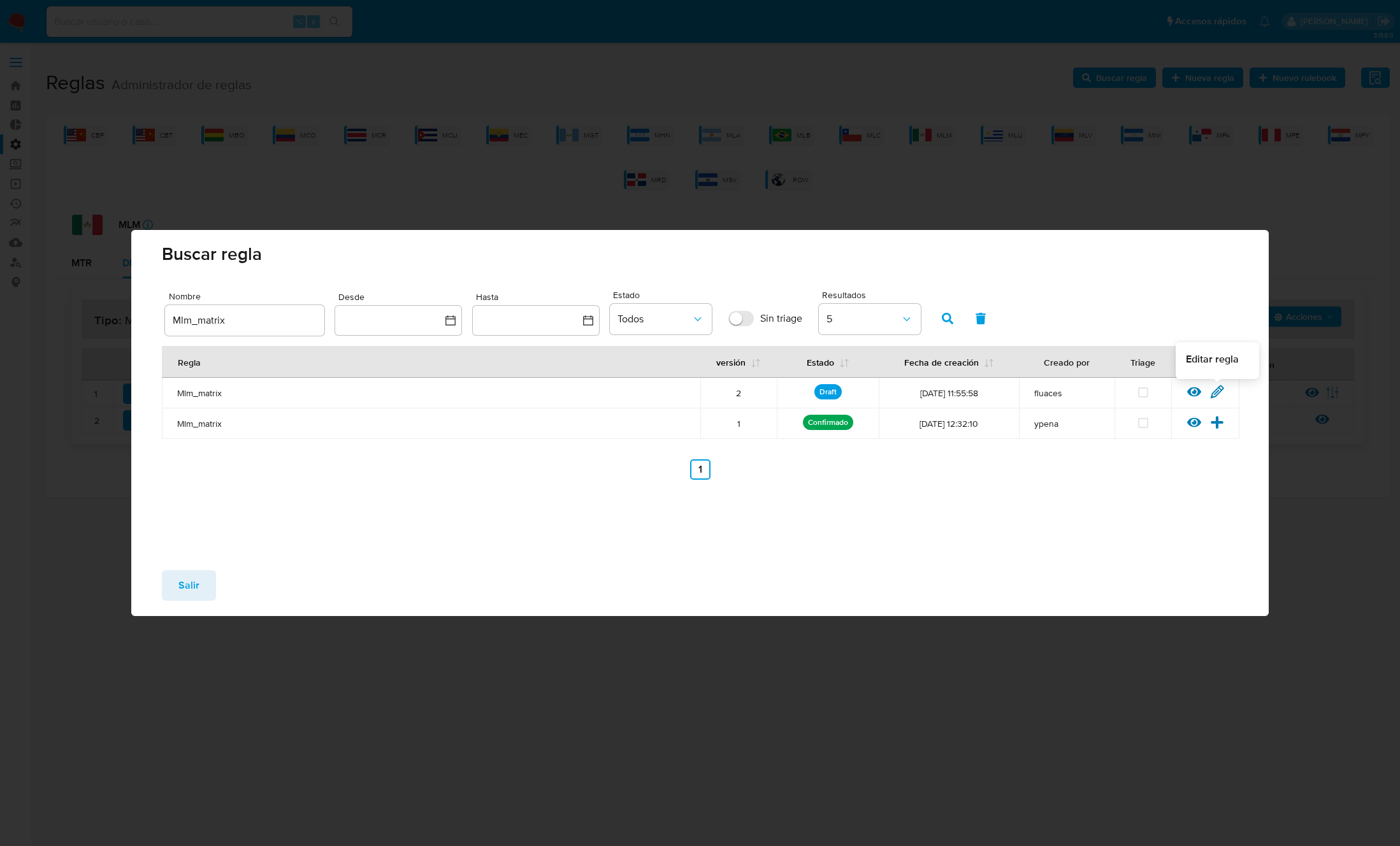
click at [1220, 393] on icon at bounding box center [1217, 391] width 14 height 14
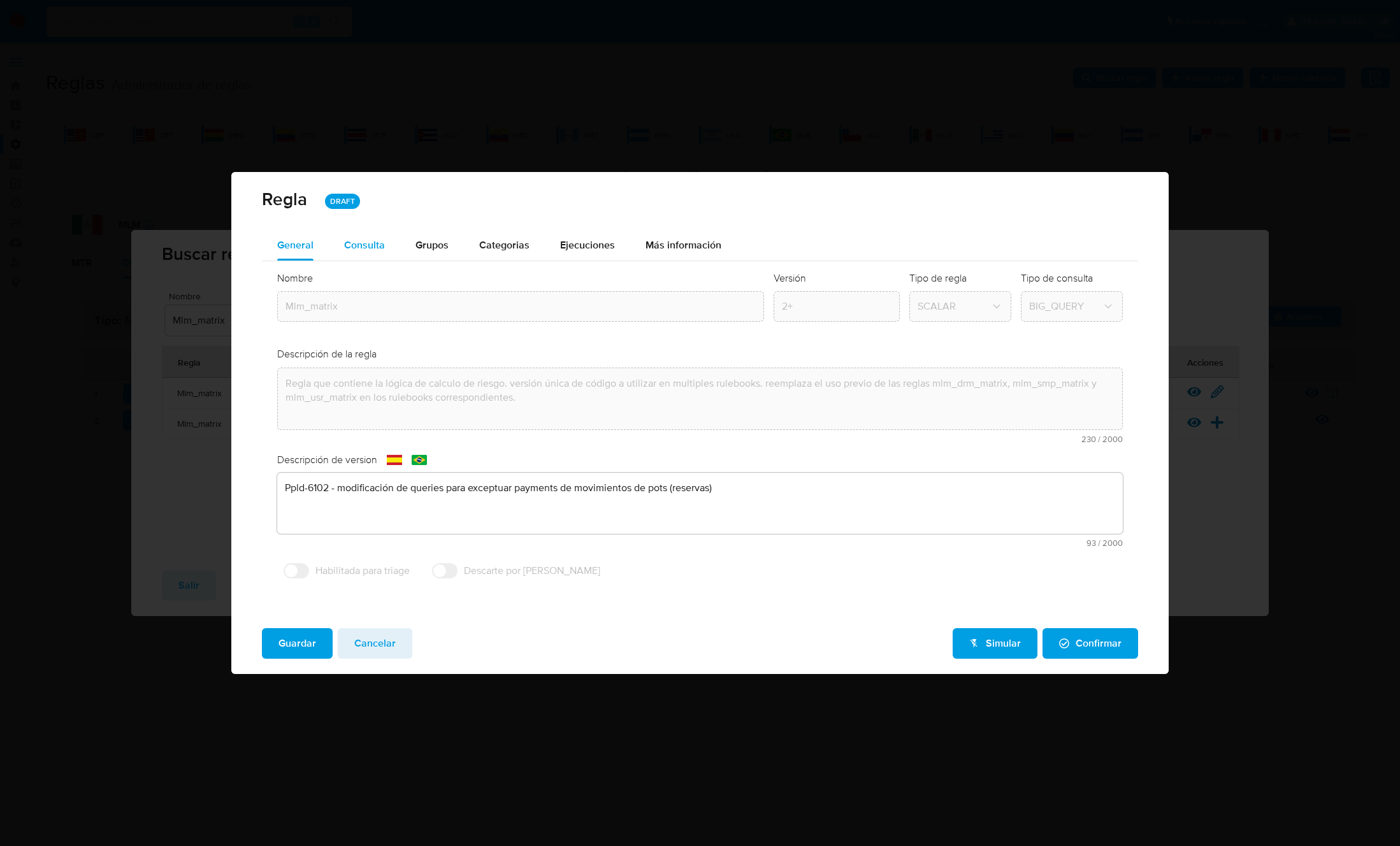
click at [366, 244] on span "Consulta" at bounding box center [364, 245] width 41 height 15
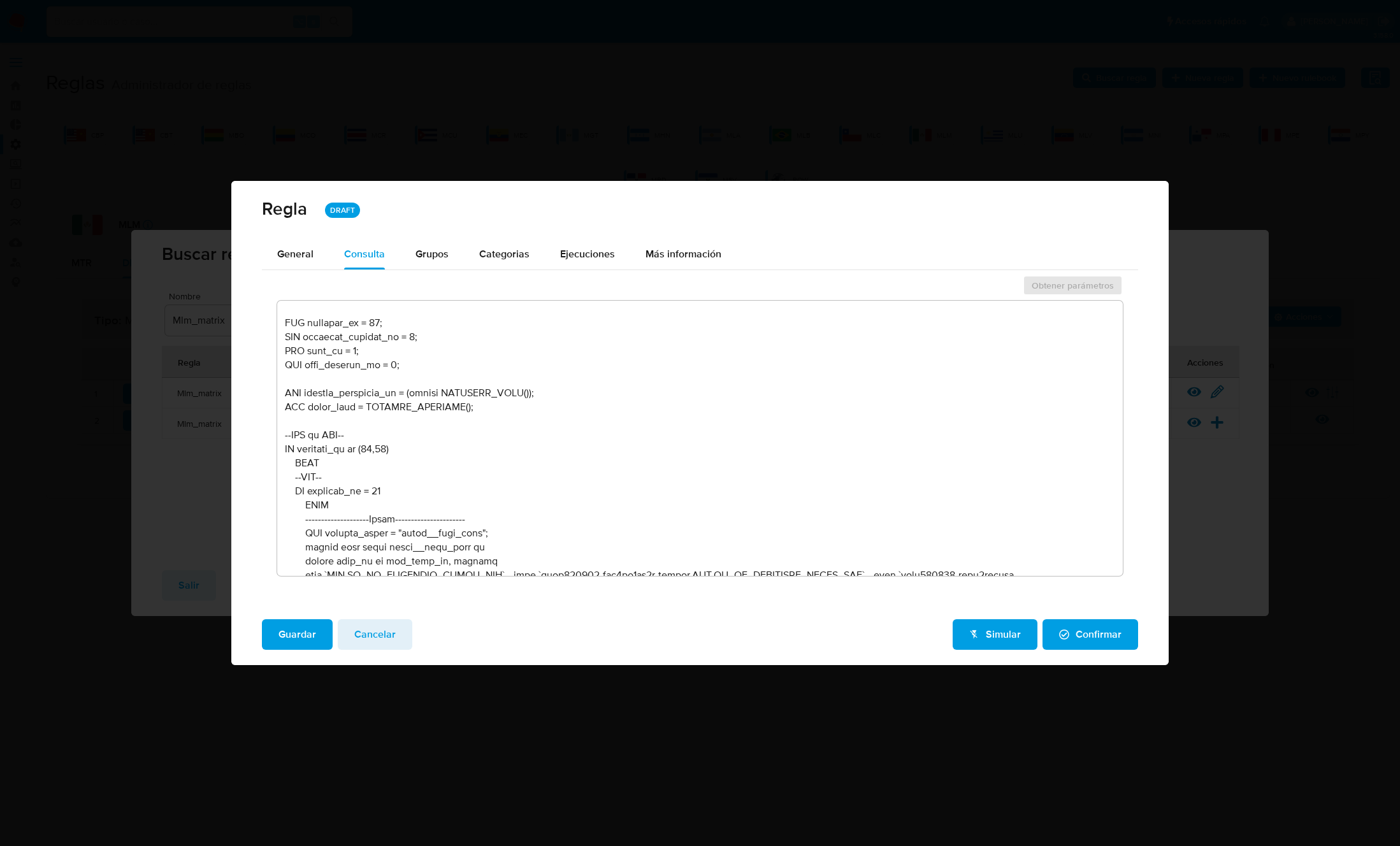
scroll to position [727, 0]
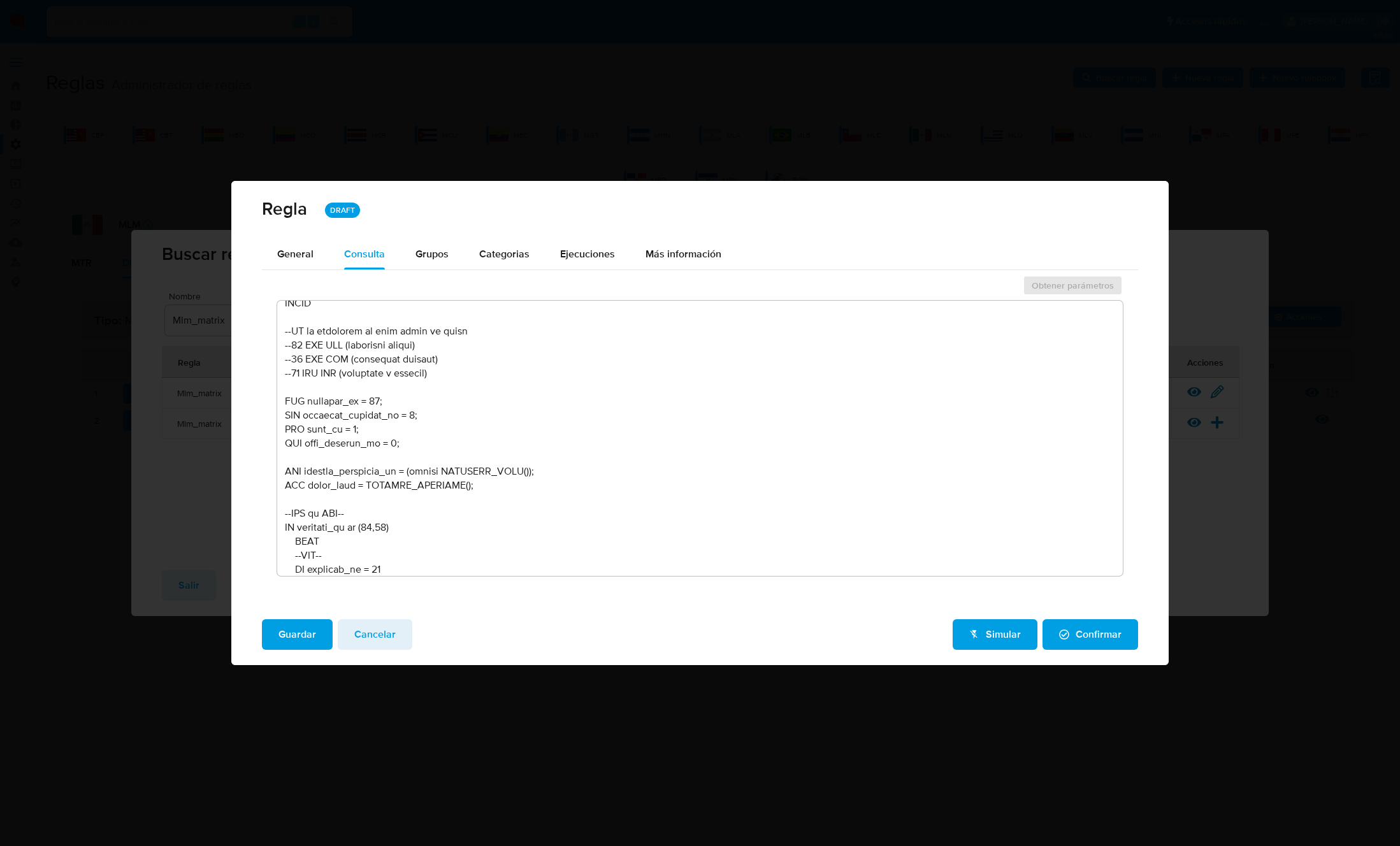
click at [460, 482] on textarea at bounding box center [700, 438] width 846 height 275
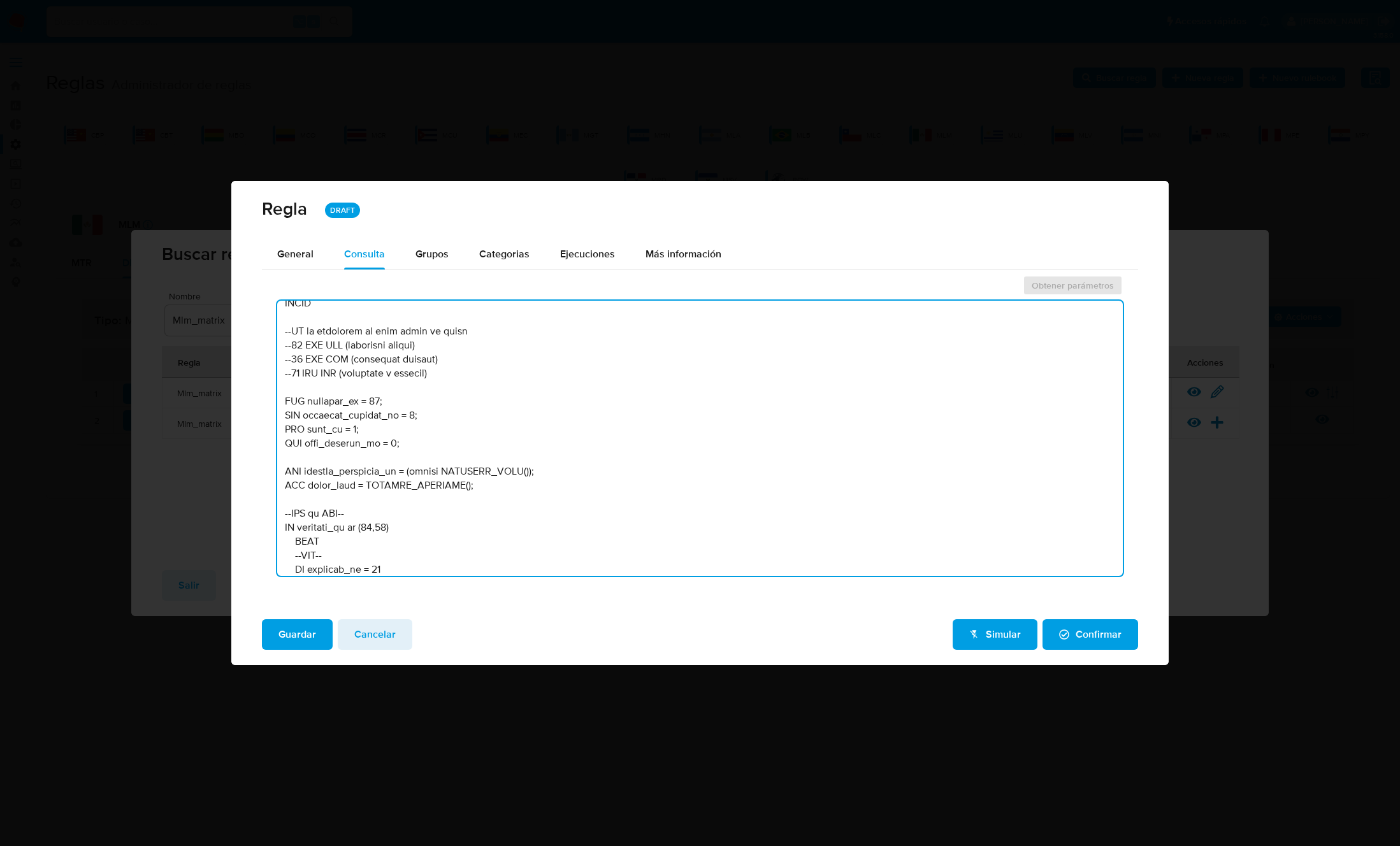
drag, startPoint x: 399, startPoint y: 440, endPoint x: 251, endPoint y: 396, distance: 154.4
click at [251, 396] on div "General Consulta Parametros Grupos Categorias Ejecuciones Más información Obten…" at bounding box center [700, 424] width 937 height 370
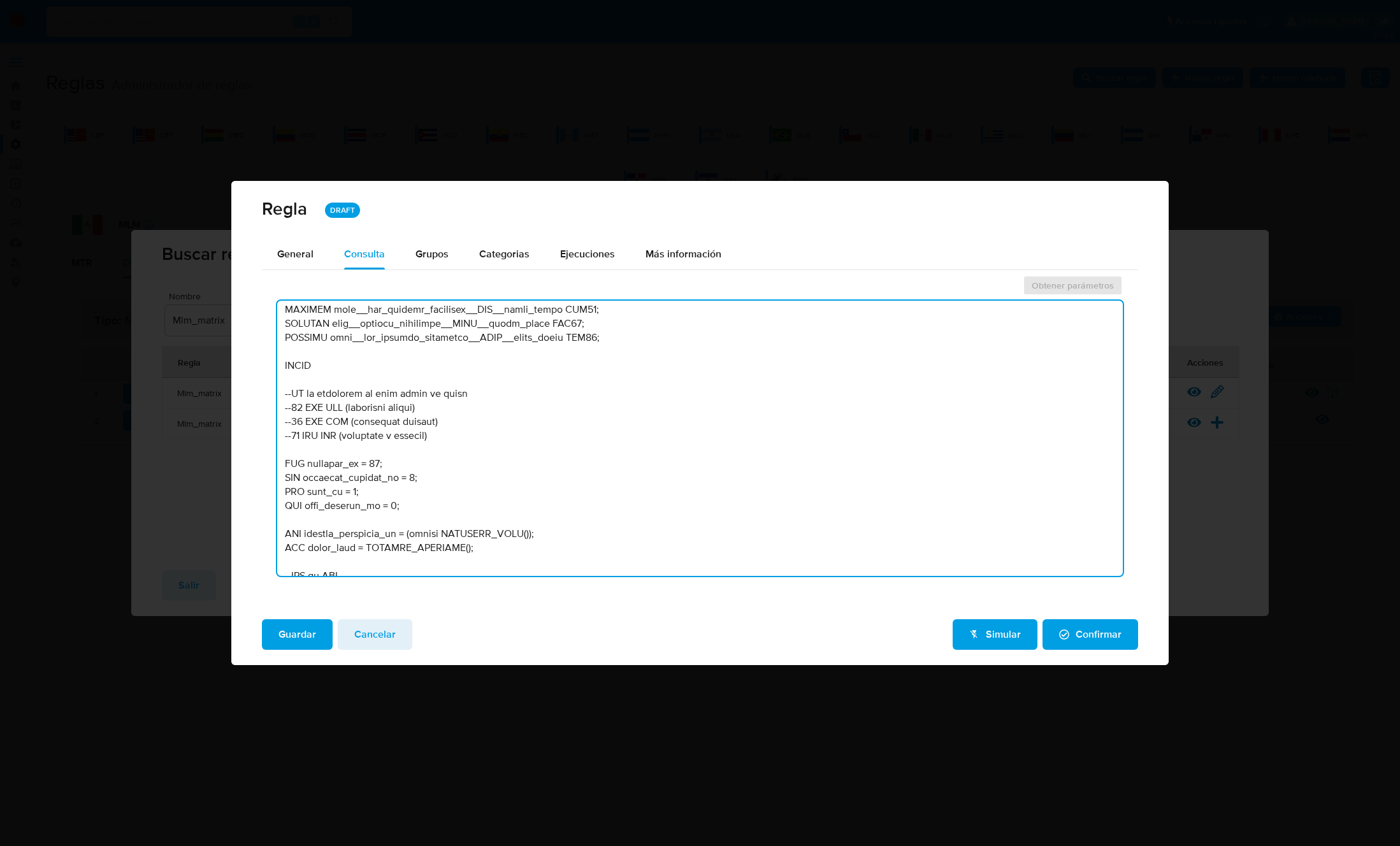
scroll to position [628, 0]
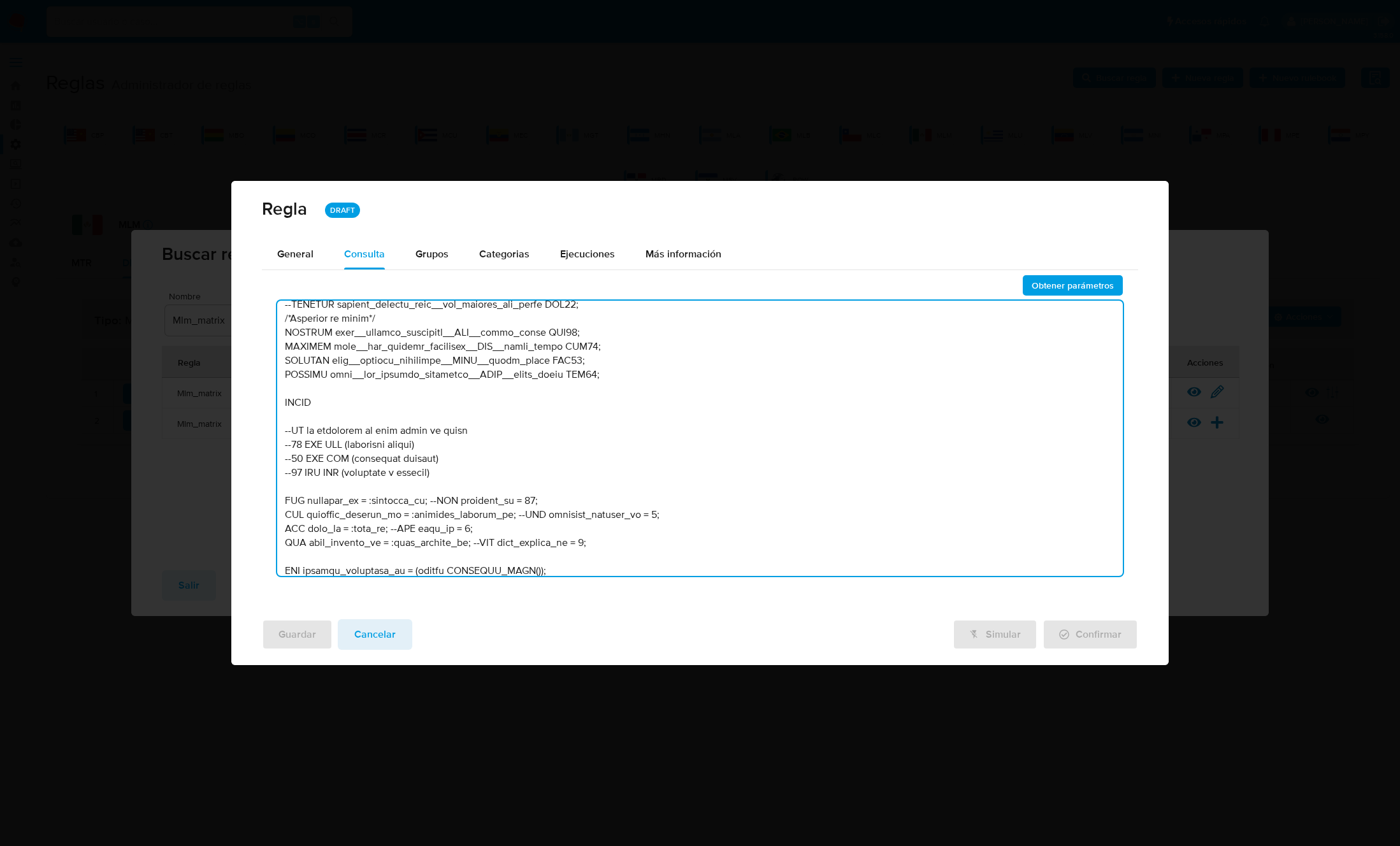
click at [532, 498] on textarea at bounding box center [700, 438] width 846 height 275
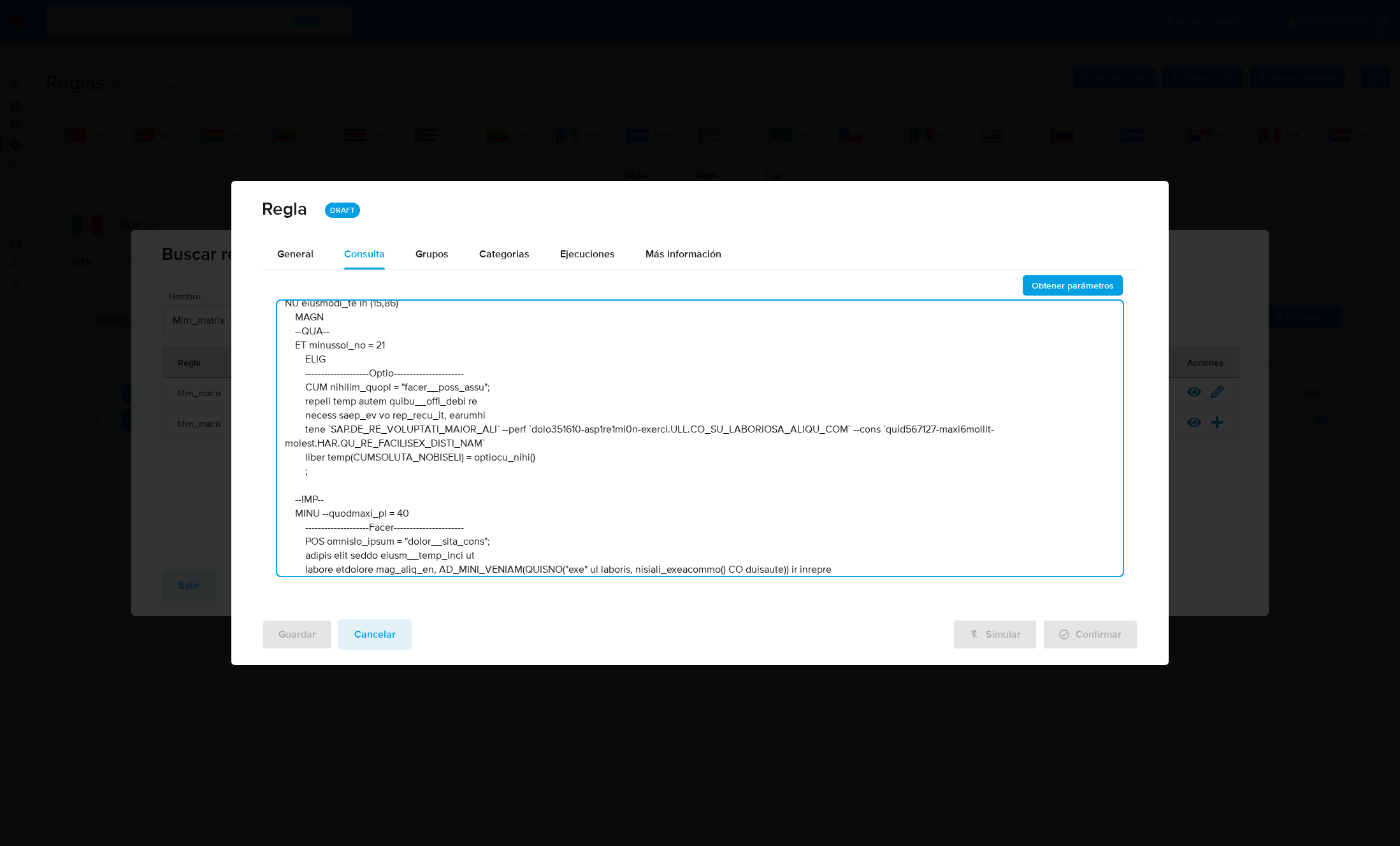
scroll to position [970, 0]
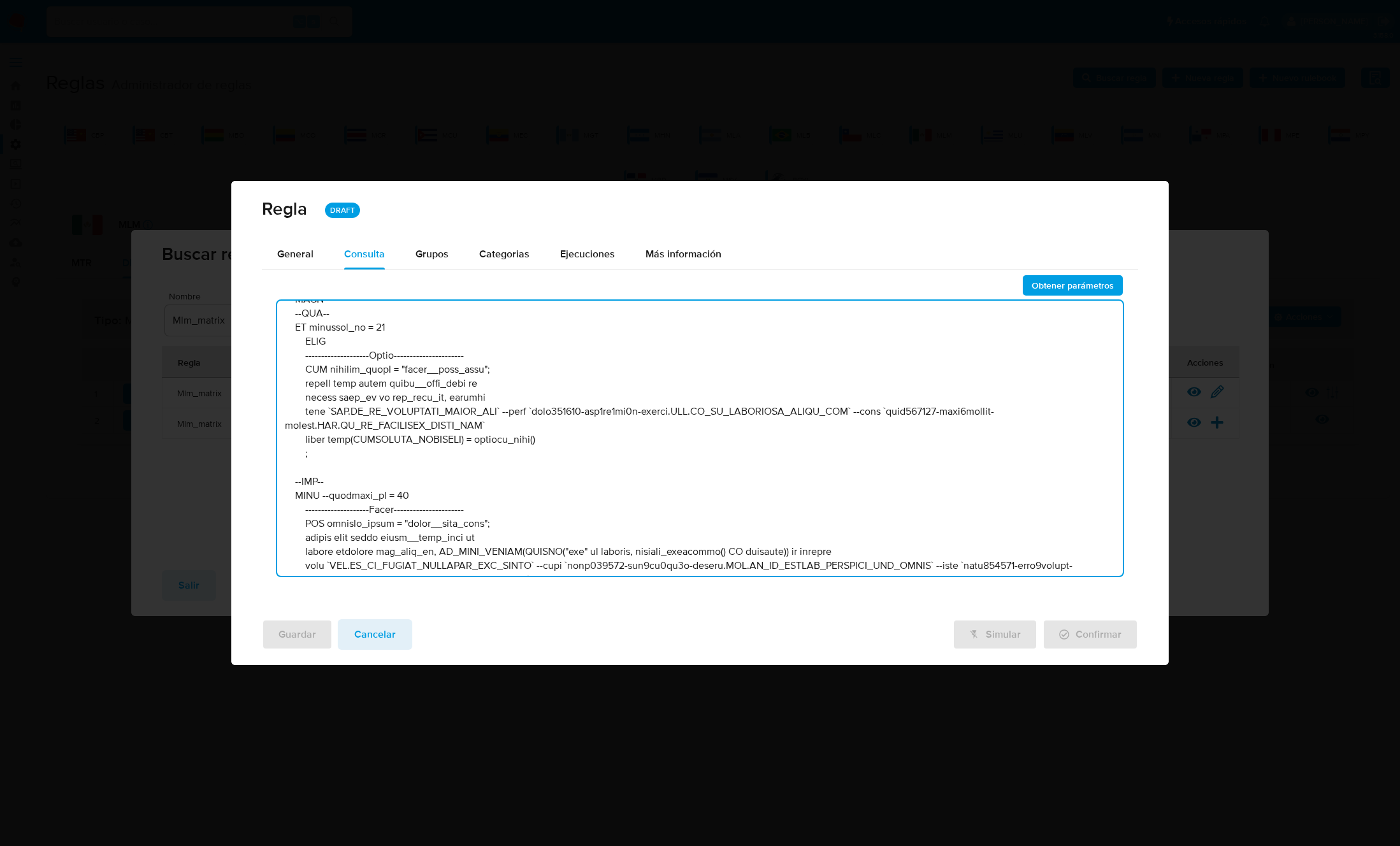
type textarea "/* MLM - MU: Agosto 2025: - Se unifican flujos - Se cambian los riesgos de algu…"
click at [373, 622] on span "Cancelar" at bounding box center [375, 634] width 41 height 28
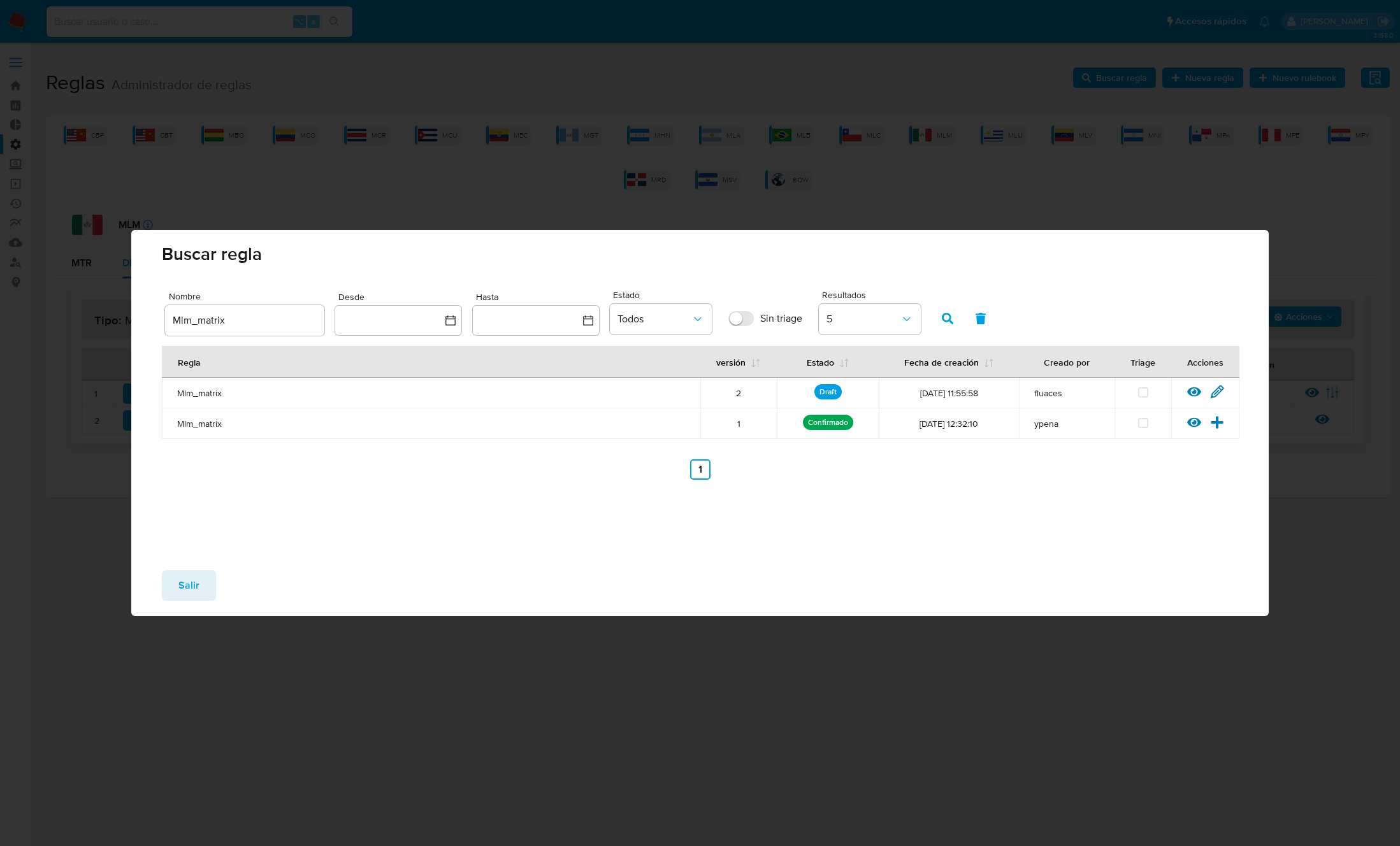
click at [1225, 390] on div "Ver regla Editar regla" at bounding box center [1205, 393] width 68 height 17
click at [1214, 391] on icon at bounding box center [1217, 391] width 12 height 12
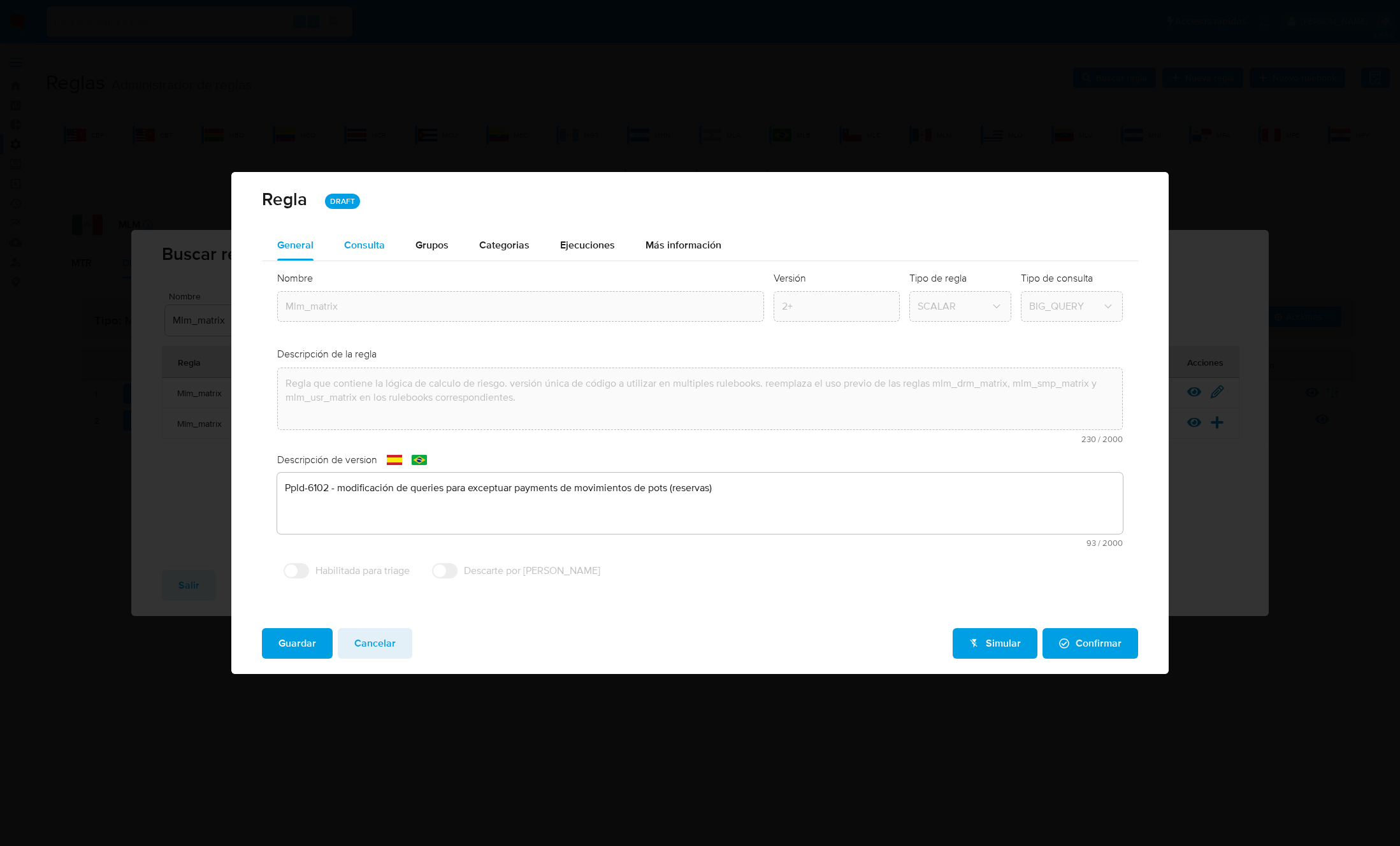
click at [383, 246] on button "Consulta" at bounding box center [364, 245] width 71 height 31
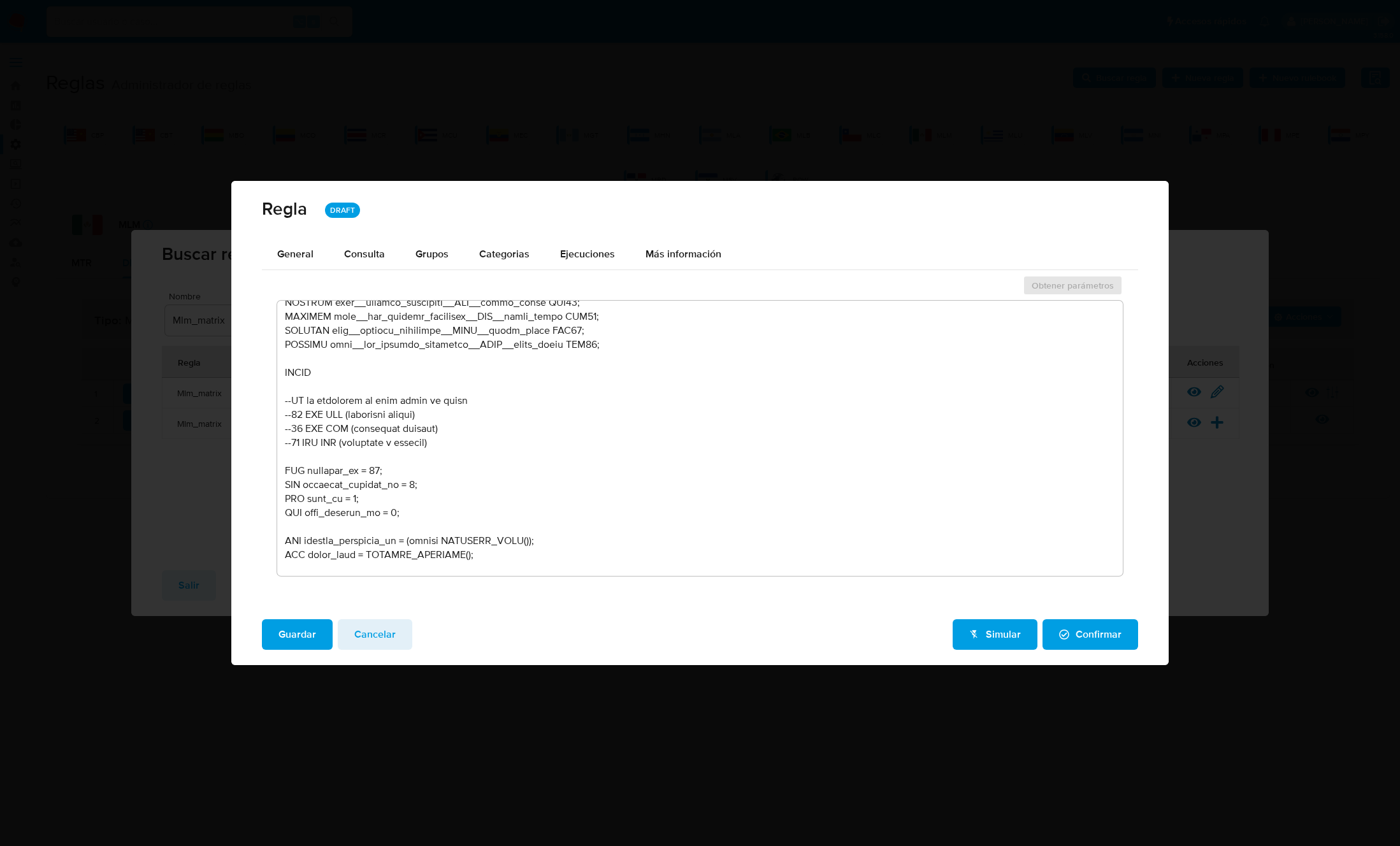
scroll to position [727, 0]
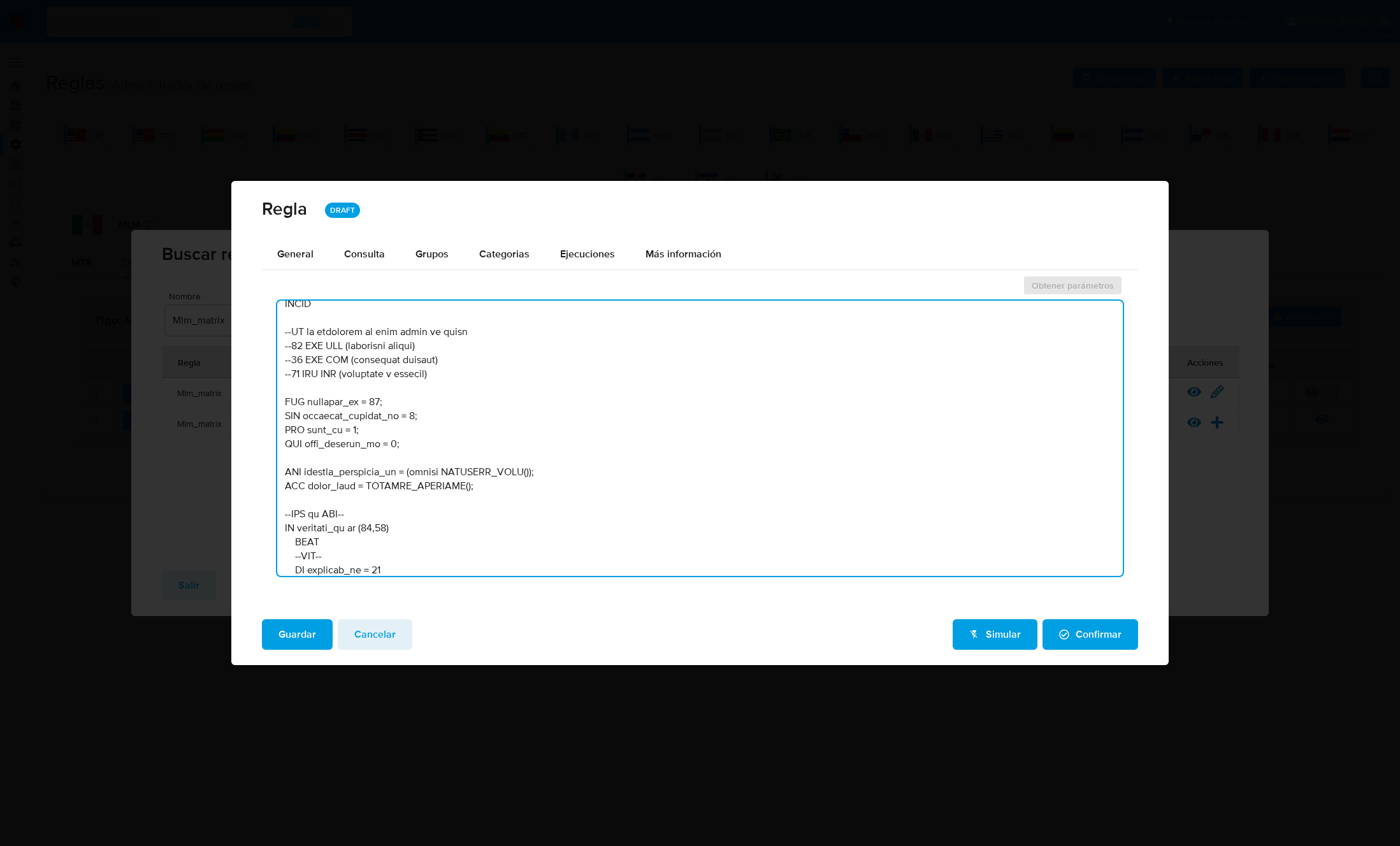
drag, startPoint x: 446, startPoint y: 445, endPoint x: 255, endPoint y: 403, distance: 195.6
click at [255, 403] on div "General Consulta Parametros Grupos Categorias Ejecuciones Más información Obten…" at bounding box center [700, 424] width 937 height 370
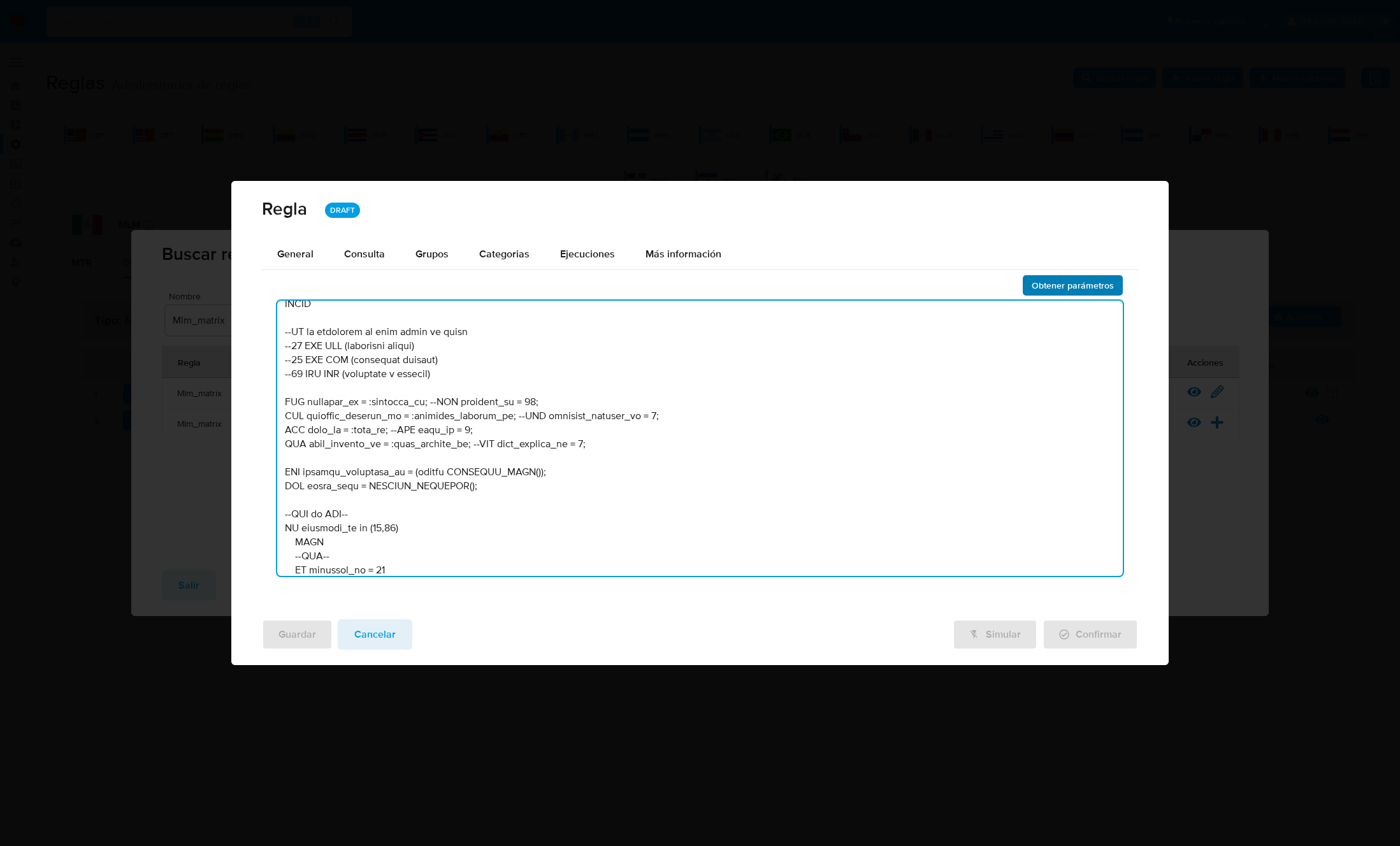
type textarea "/* MLM - MU: Agosto 2025: - Se unifican flujos - Se cambian los riesgos de algu…"
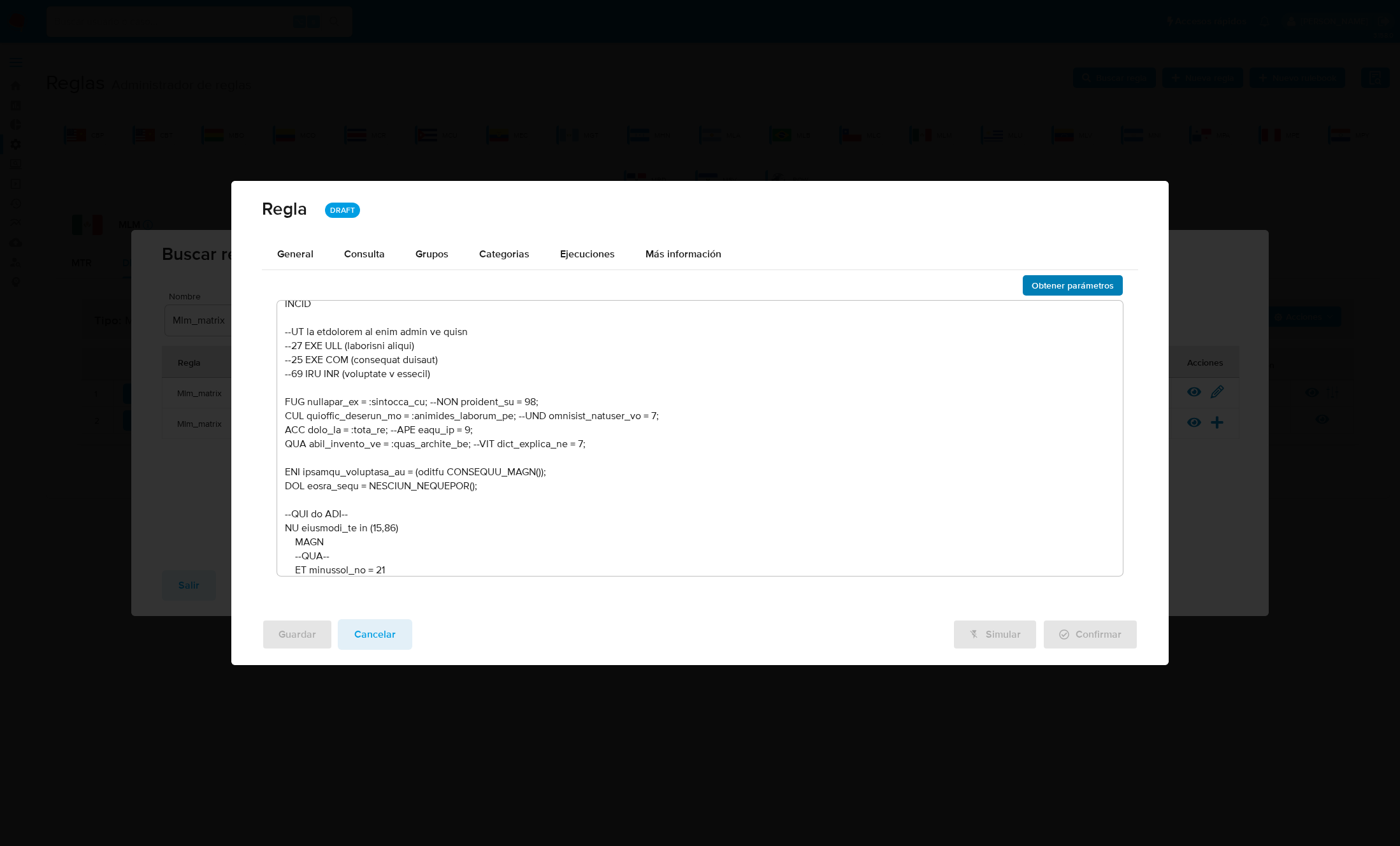
click at [1047, 285] on span "Obtener parámetros" at bounding box center [1072, 284] width 82 height 17
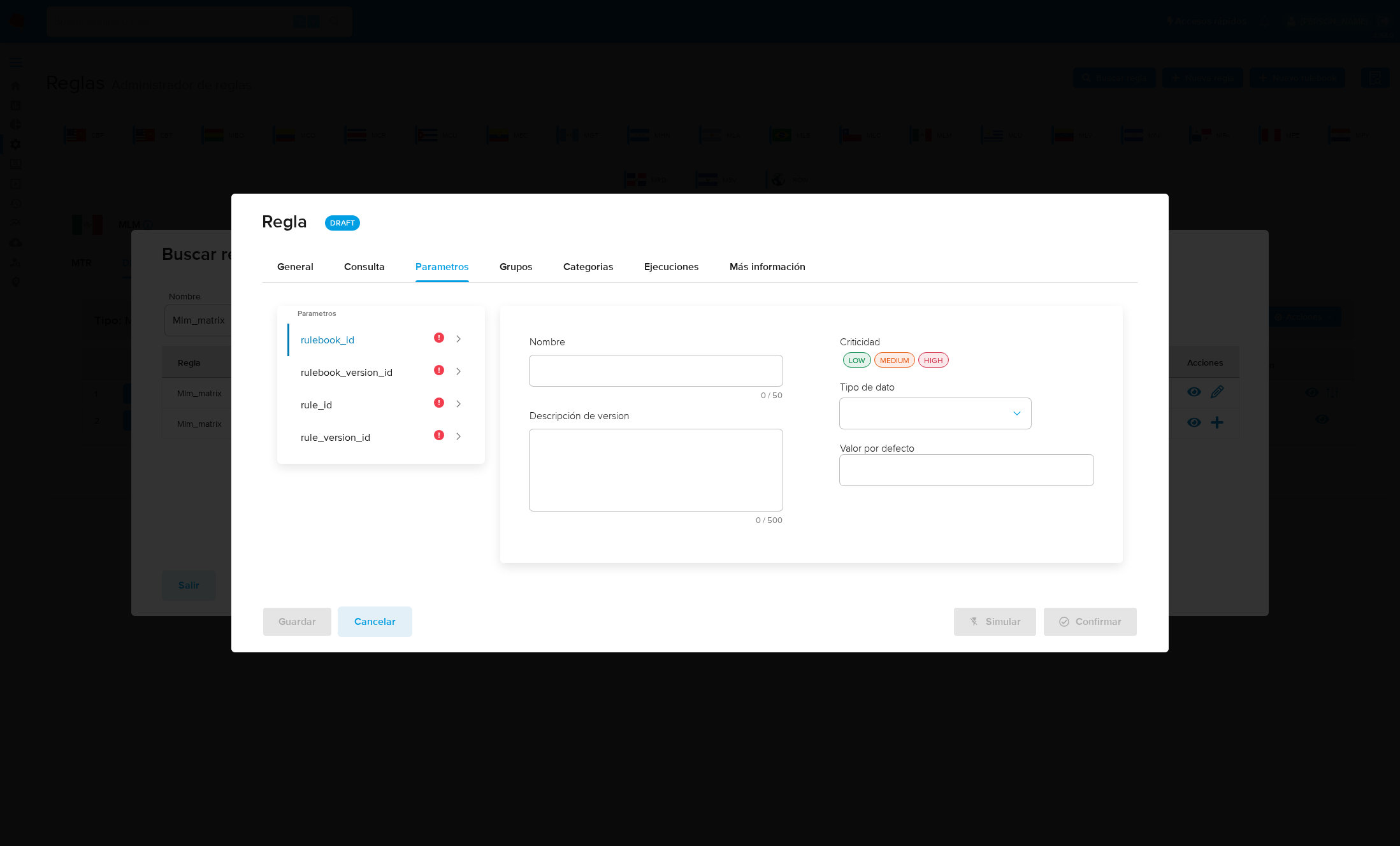
click at [583, 361] on div at bounding box center [656, 370] width 254 height 31
click at [578, 363] on div at bounding box center [656, 370] width 254 height 31
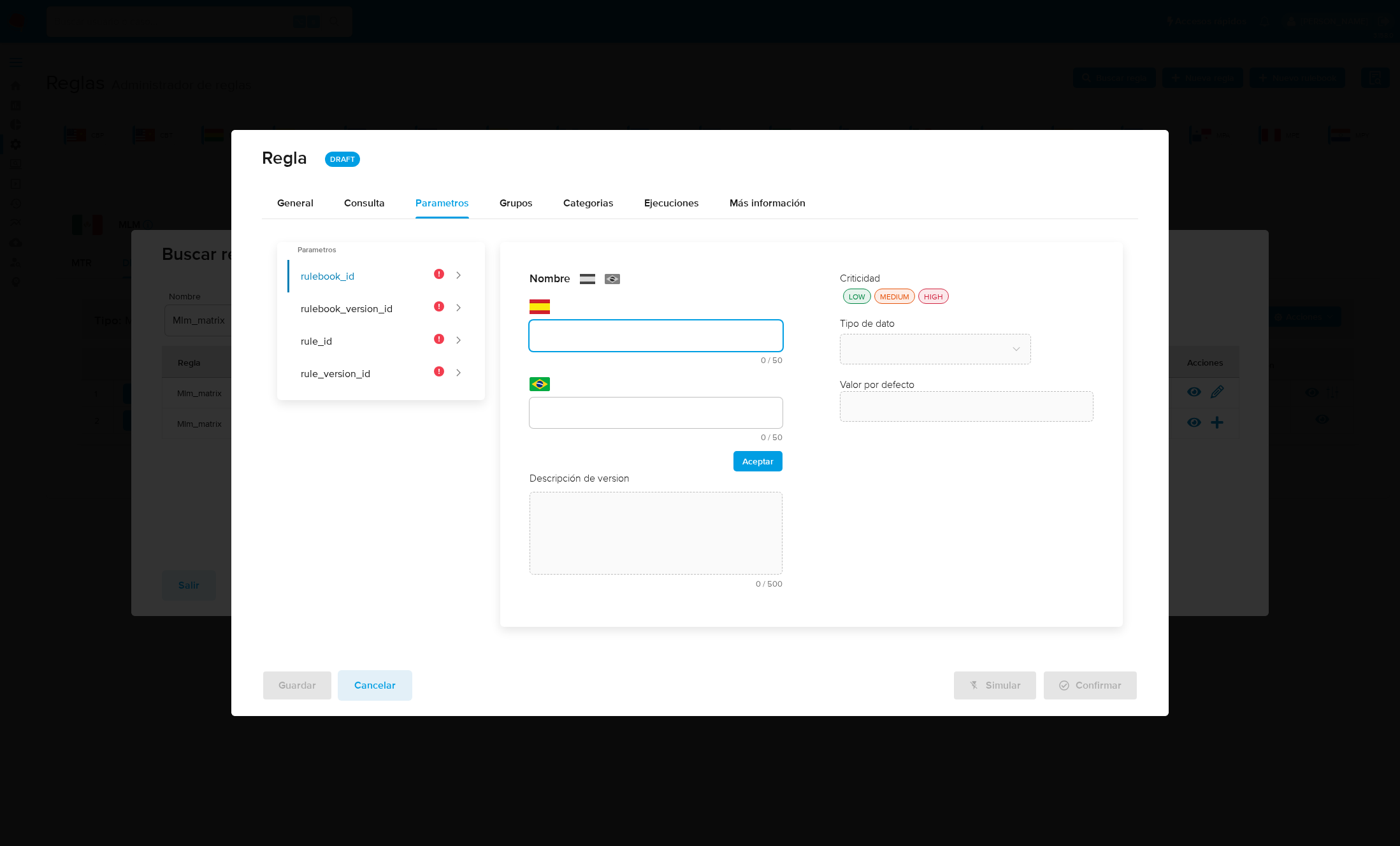
click at [575, 362] on div "text-es 0 / 50 50 caracteres restantes" at bounding box center [656, 342] width 254 height 44
type input "rulebook_id"
click at [569, 405] on input "text" at bounding box center [656, 413] width 254 height 17
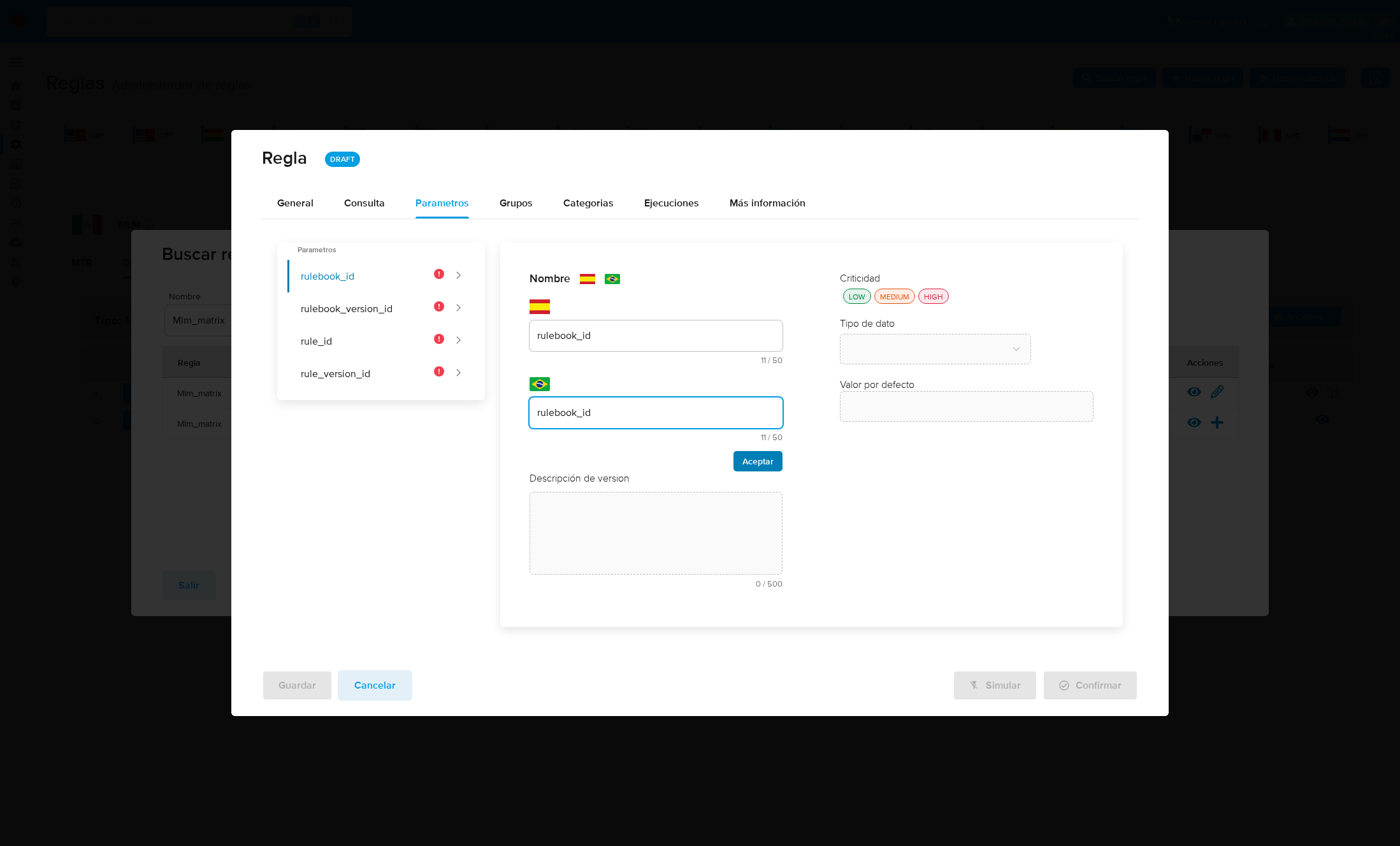
type input "rulebook_id"
click at [756, 459] on span "Aceptar" at bounding box center [758, 460] width 32 height 17
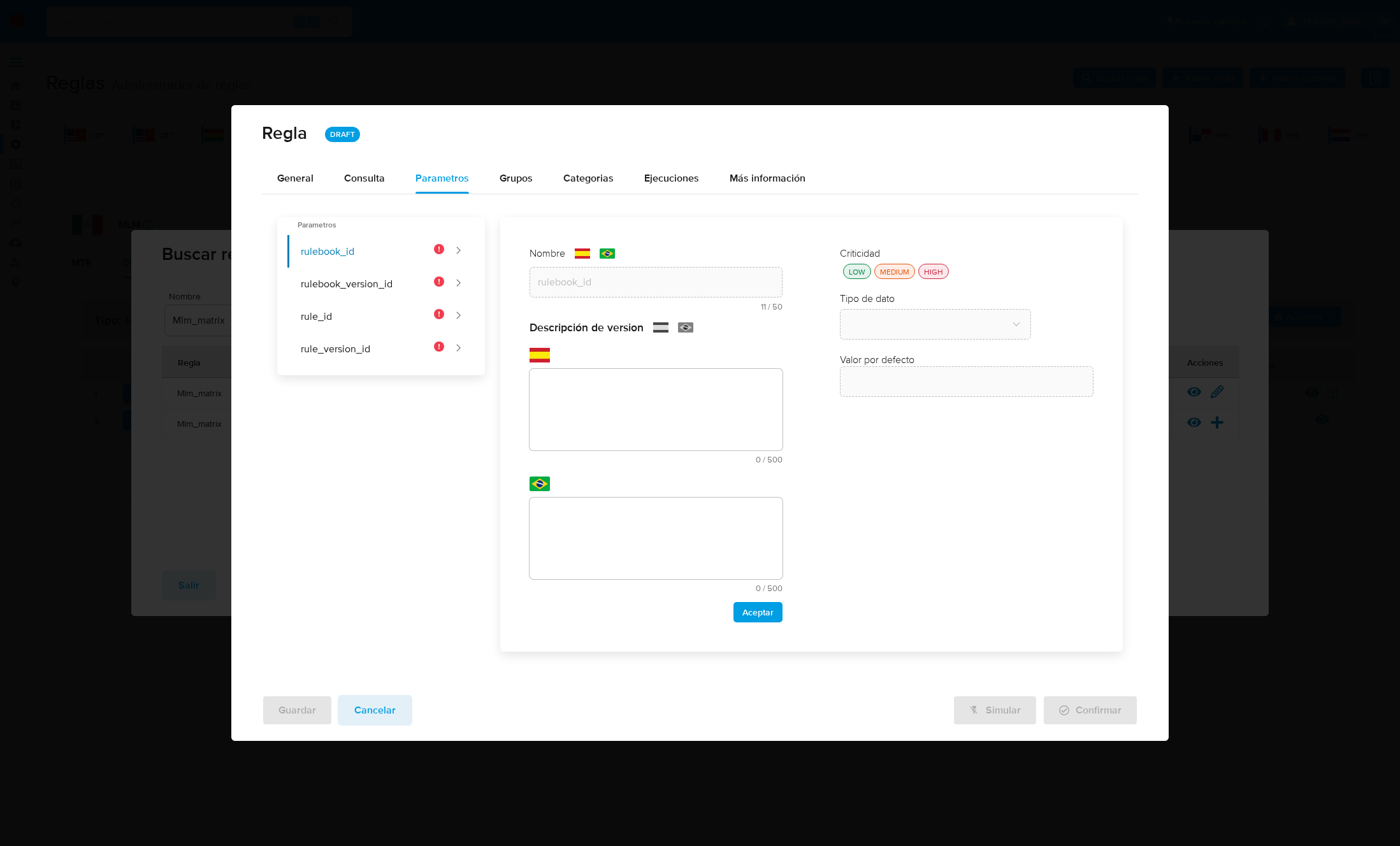
click at [682, 445] on textarea at bounding box center [656, 410] width 254 height 81
click at [610, 430] on textarea at bounding box center [656, 410] width 254 height 81
paste textarea "Id del rulebook donde se está ejecutando la regla"
type textarea "Id del rulebook donde se está ejecutando la regla"
click at [627, 537] on textarea at bounding box center [656, 538] width 254 height 81
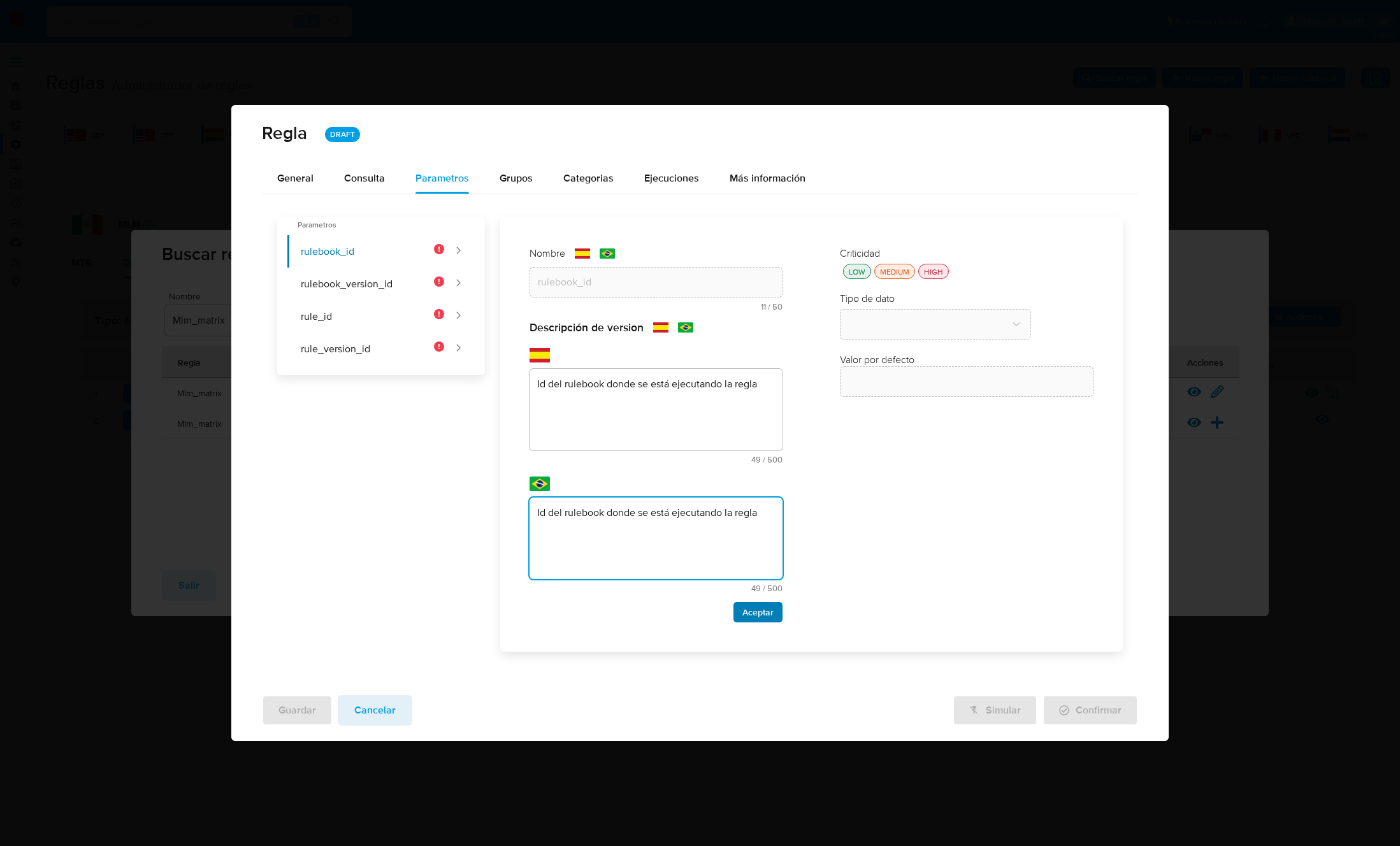
type textarea "Id del rulebook donde se está ejecutando la regla"
click at [764, 608] on span "Aceptar" at bounding box center [758, 611] width 32 height 17
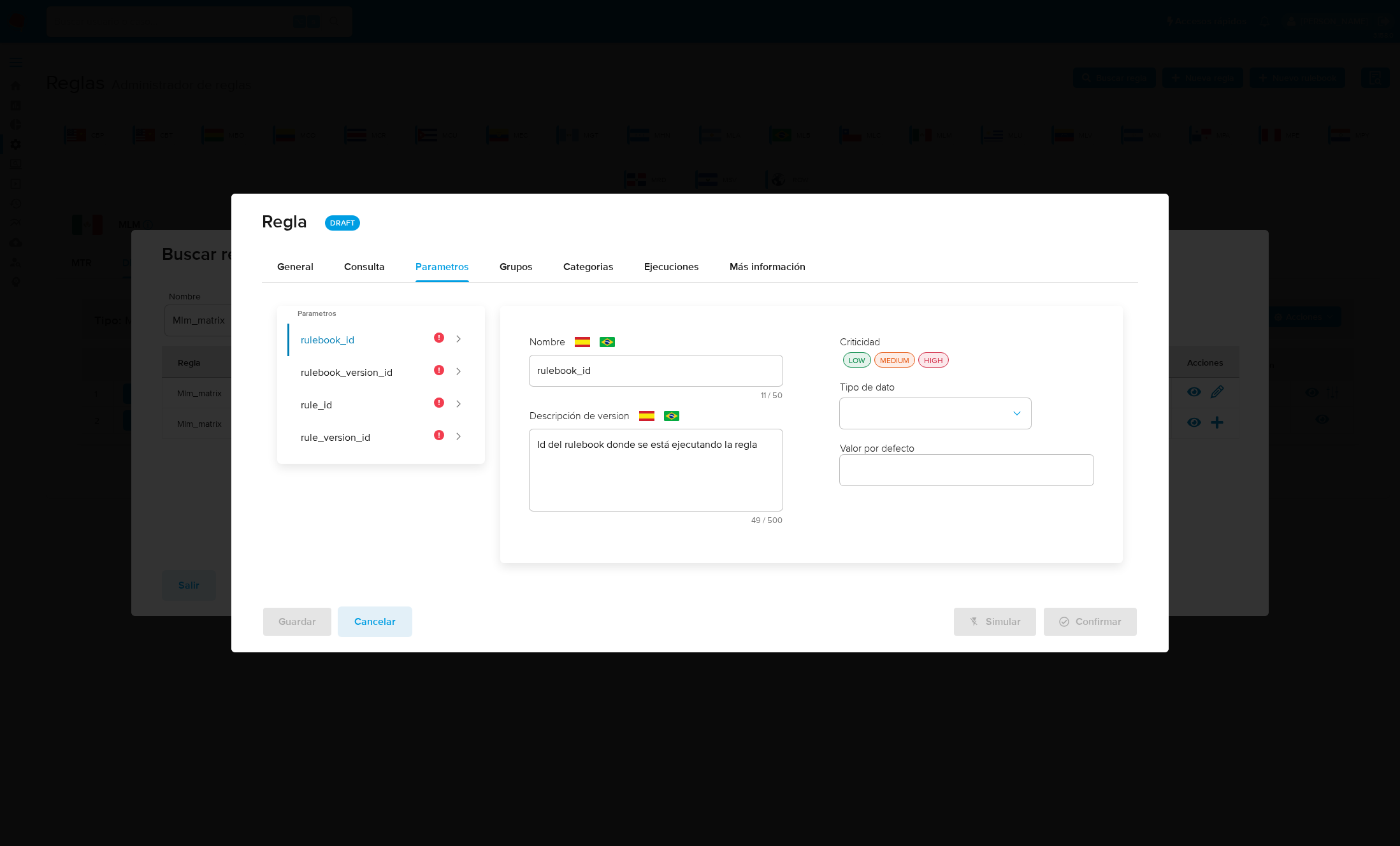
click at [939, 359] on div "HIGH" at bounding box center [933, 360] width 24 height 11
click at [926, 399] on button "type-dropdown" at bounding box center [935, 413] width 191 height 31
click at [885, 554] on div "GLOBAL" at bounding box center [931, 565] width 168 height 31
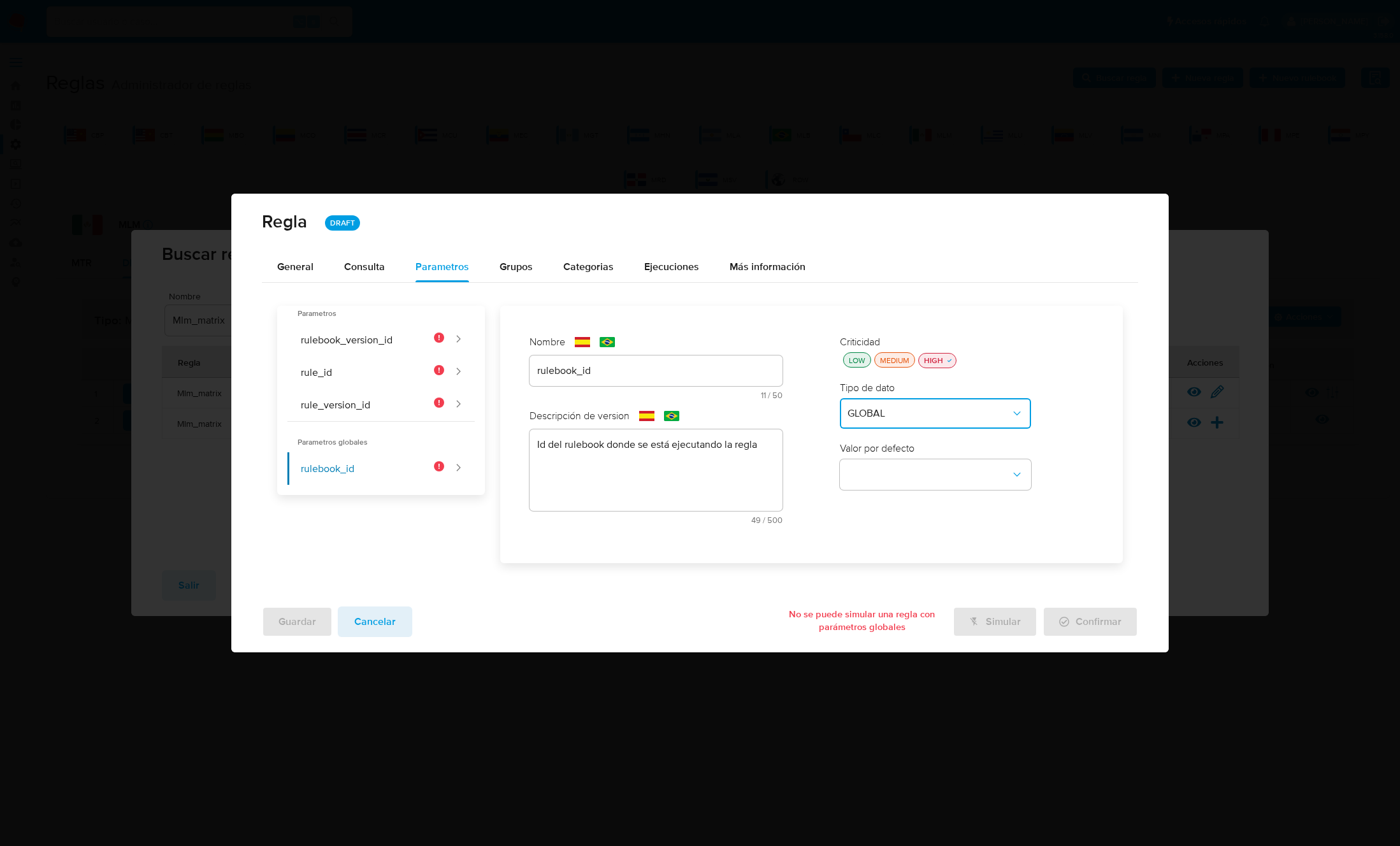
click at [905, 443] on label "Valor por defecto" at bounding box center [877, 447] width 75 height 14
click at [888, 465] on button "global-dropdown" at bounding box center [935, 474] width 191 height 31
click at [888, 500] on span "RULEBOOK_ID" at bounding box center [880, 503] width 67 height 12
click at [365, 342] on button "rulebook_version_id" at bounding box center [365, 339] width 157 height 32
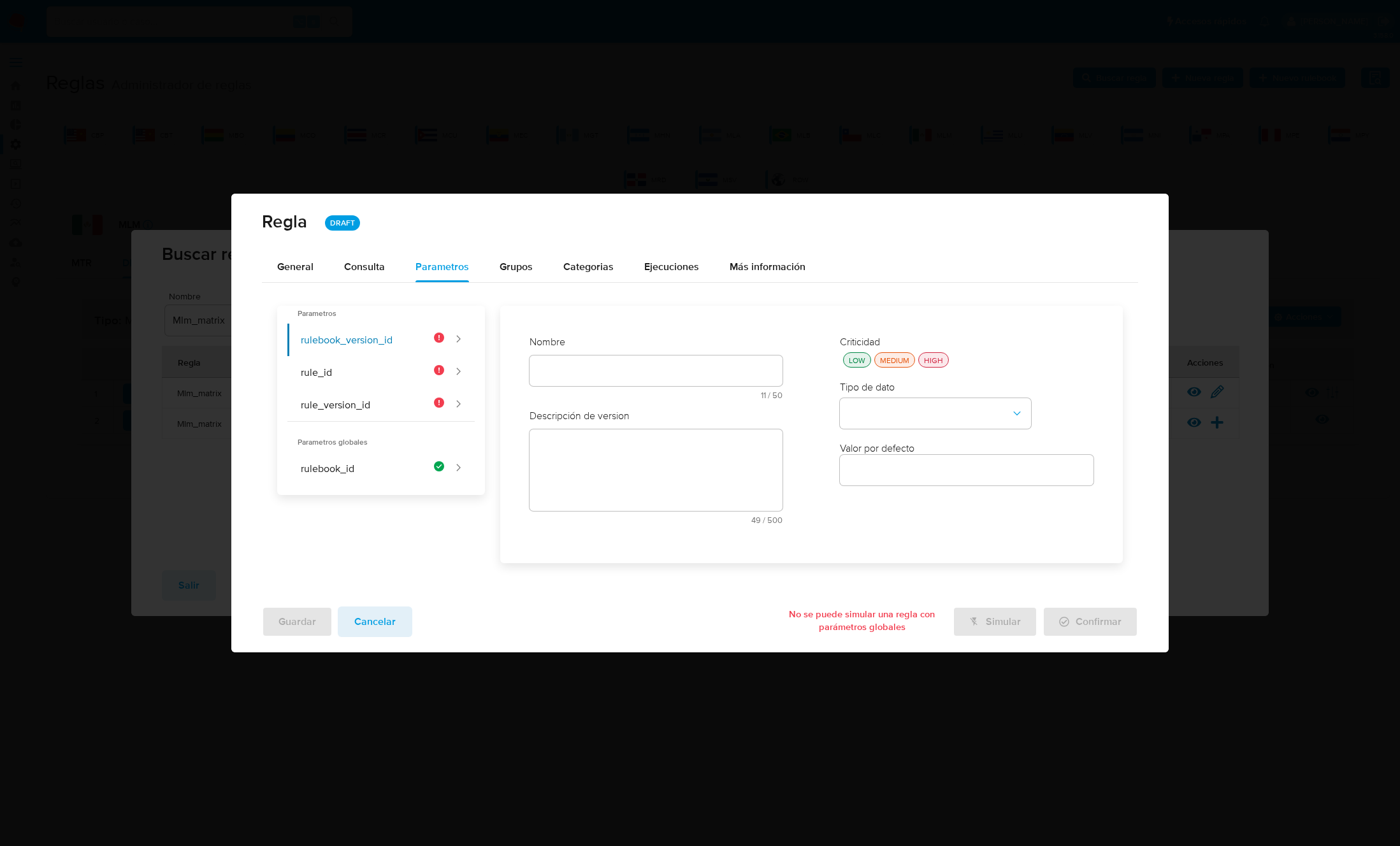
click at [643, 374] on div "Nombre text-es 11 / 50 39 caracteres restantes text-pt 11 / 50 39 caracteres re…" at bounding box center [656, 372] width 254 height 74
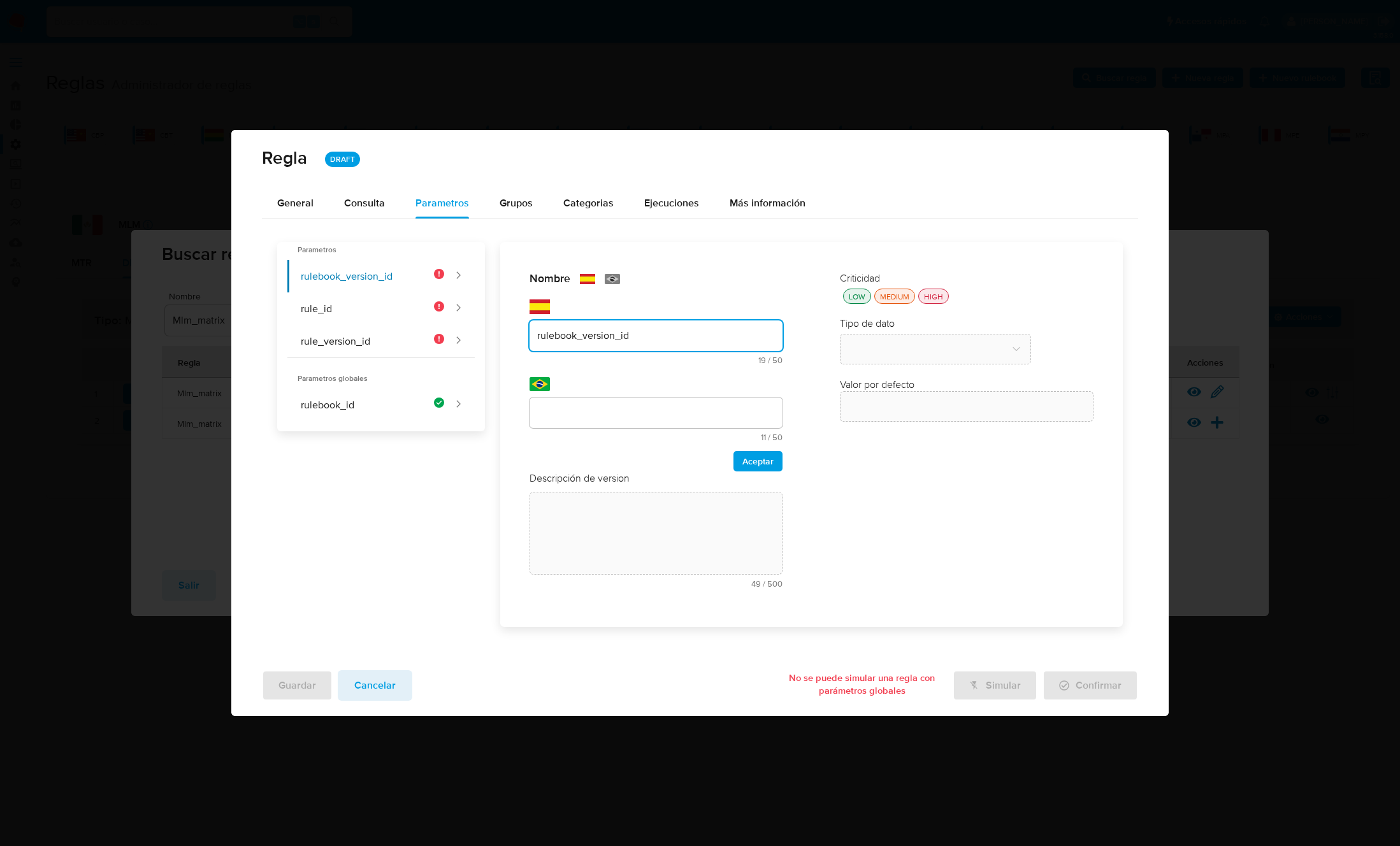
type input "rulebook_version_id"
click at [578, 416] on input "text" at bounding box center [656, 413] width 254 height 17
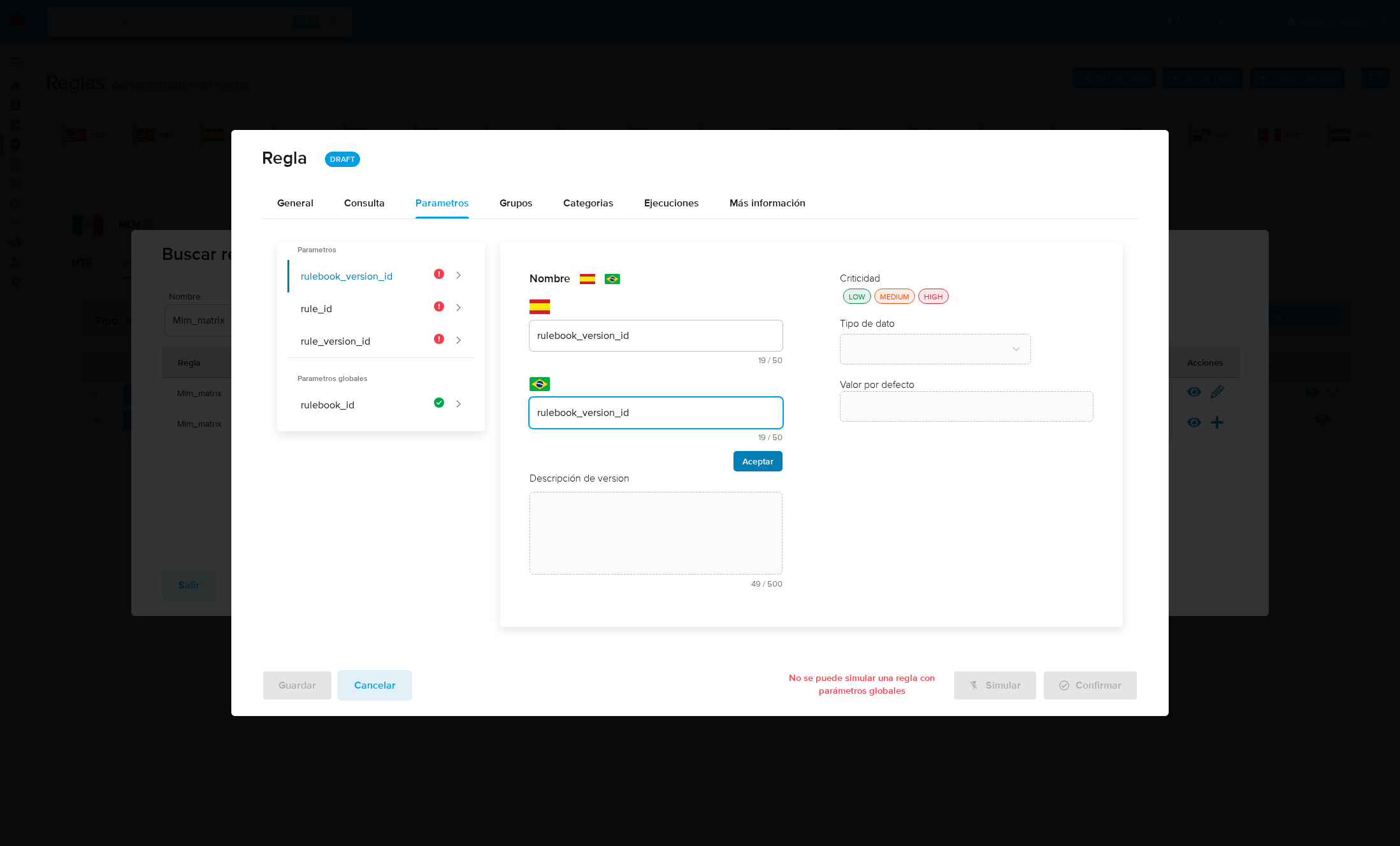
type input "rulebook_version_id"
click at [748, 452] on span "Aceptar" at bounding box center [758, 460] width 32 height 17
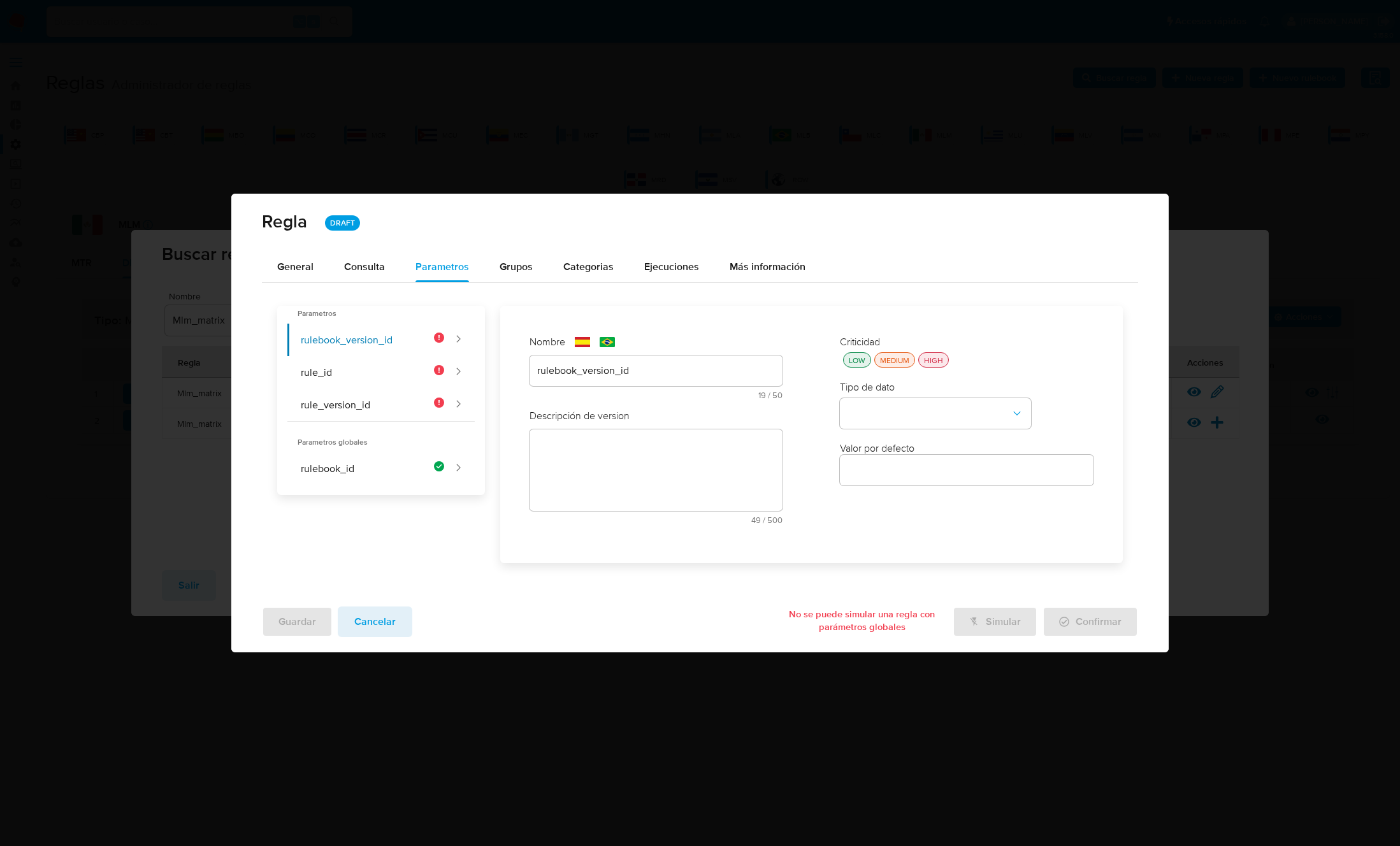
click at [593, 454] on div "text-es 49 / 500 451 caracteres restantes" at bounding box center [656, 477] width 254 height 95
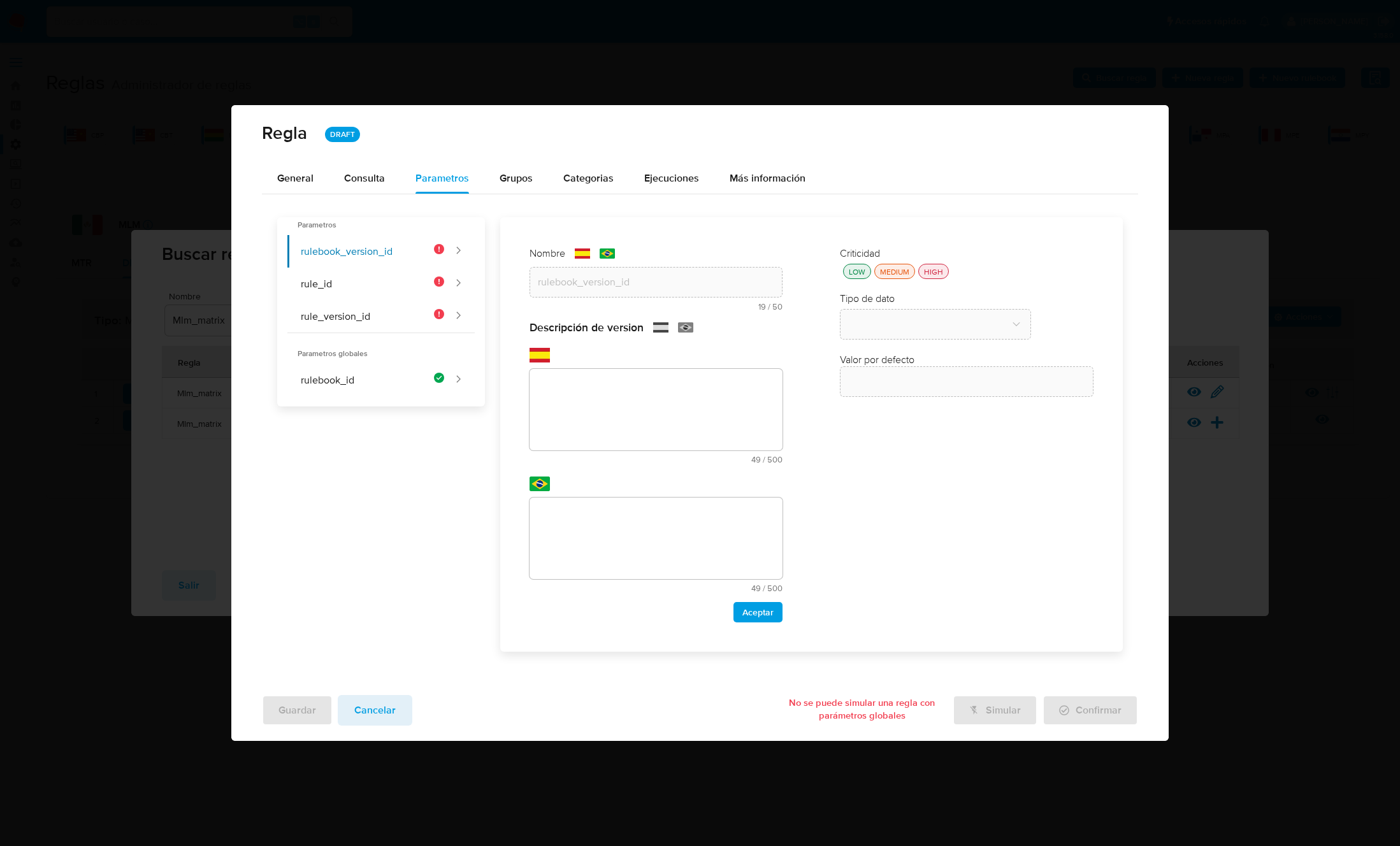
click at [581, 411] on textarea at bounding box center [656, 410] width 254 height 81
paste textarea "Id de versión del rulebook donde se está ejecutando la regla"
type textarea "Id de versión del rulebook donde se está ejecutando la regla"
click at [616, 539] on textarea at bounding box center [656, 538] width 254 height 81
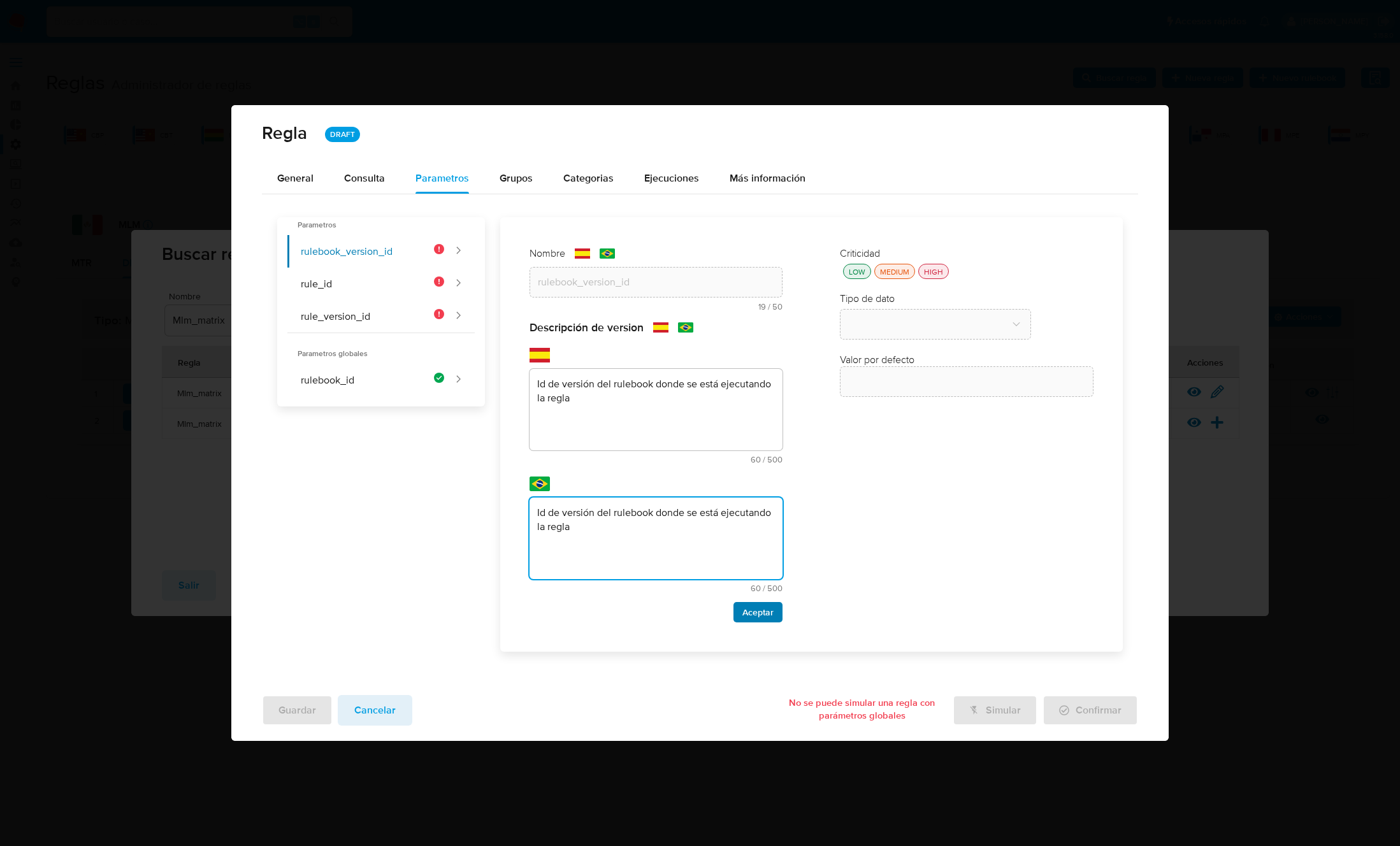
type textarea "Id de versión del rulebook donde se está ejecutando la regla"
click at [762, 615] on span "Aceptar" at bounding box center [758, 611] width 32 height 17
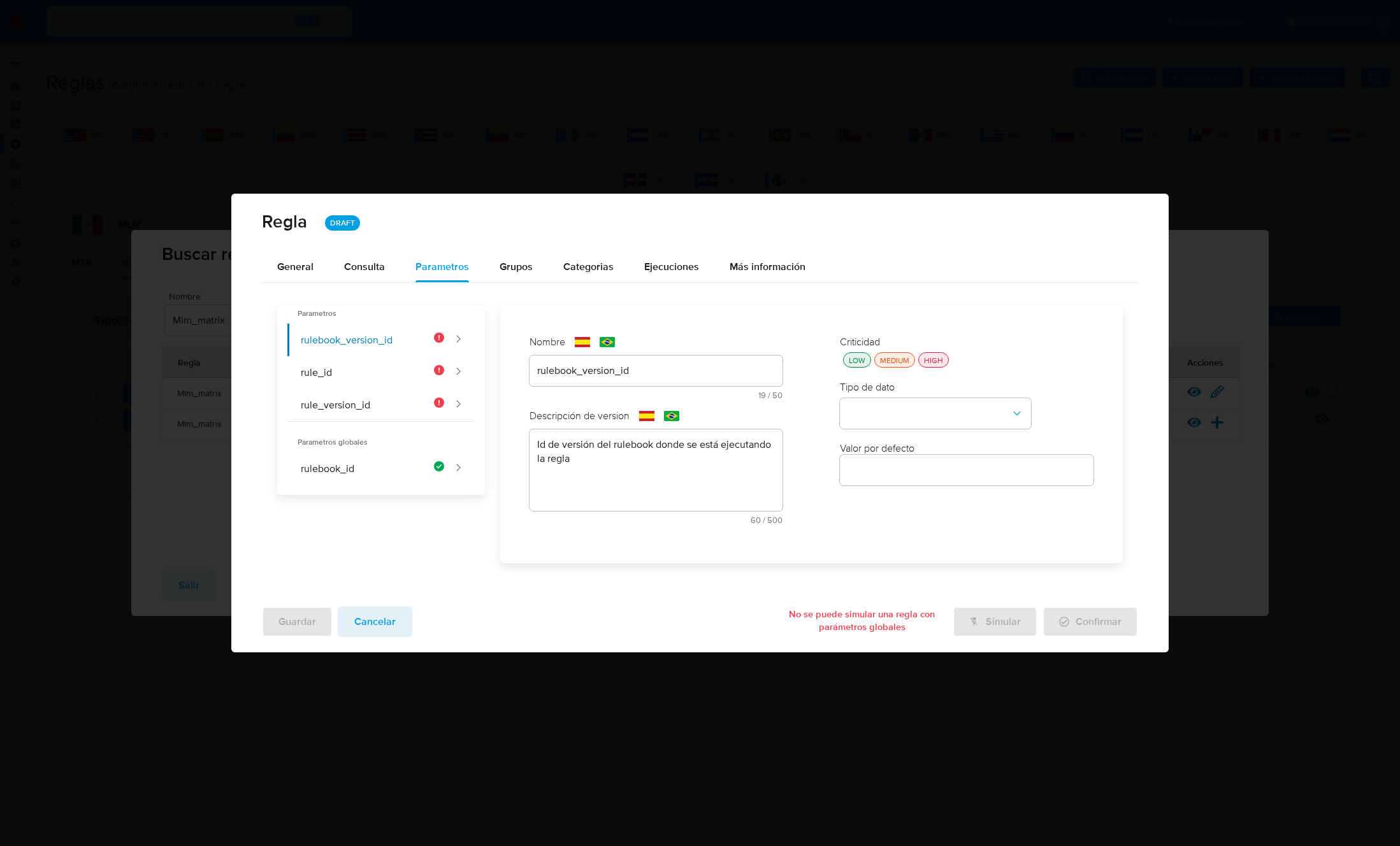
click at [949, 355] on div "LOW MEDIUM HIGH" at bounding box center [967, 360] width 254 height 15
click at [943, 357] on div "HIGH" at bounding box center [933, 360] width 24 height 11
click at [911, 415] on button "type-dropdown" at bounding box center [935, 413] width 191 height 31
click at [890, 418] on div "GLOBAL" at bounding box center [931, 411] width 168 height 31
click at [895, 470] on button "global-dropdown" at bounding box center [935, 474] width 191 height 31
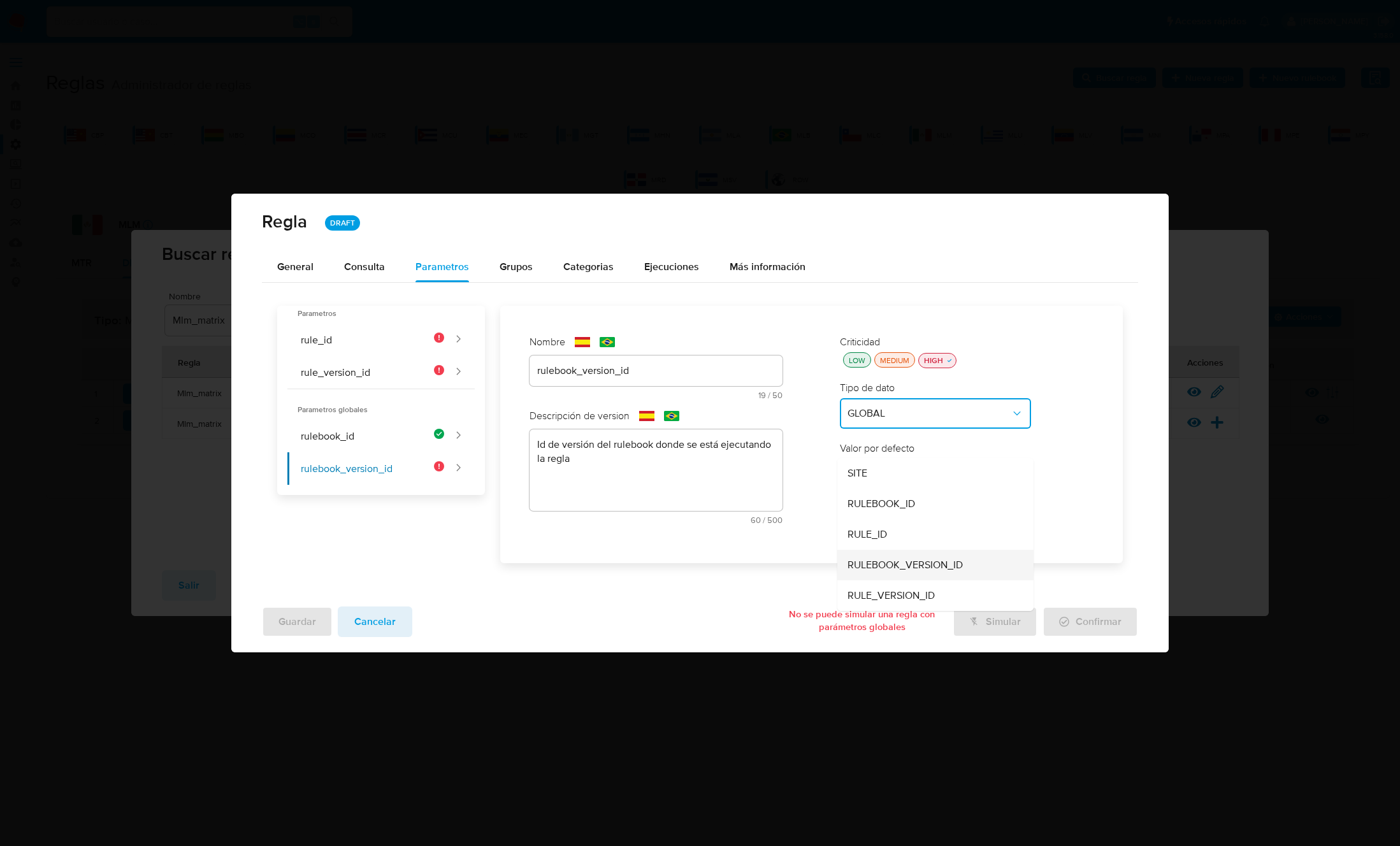
click at [885, 562] on span "RULEBOOK_VERSION_ID" at bounding box center [905, 564] width 115 height 12
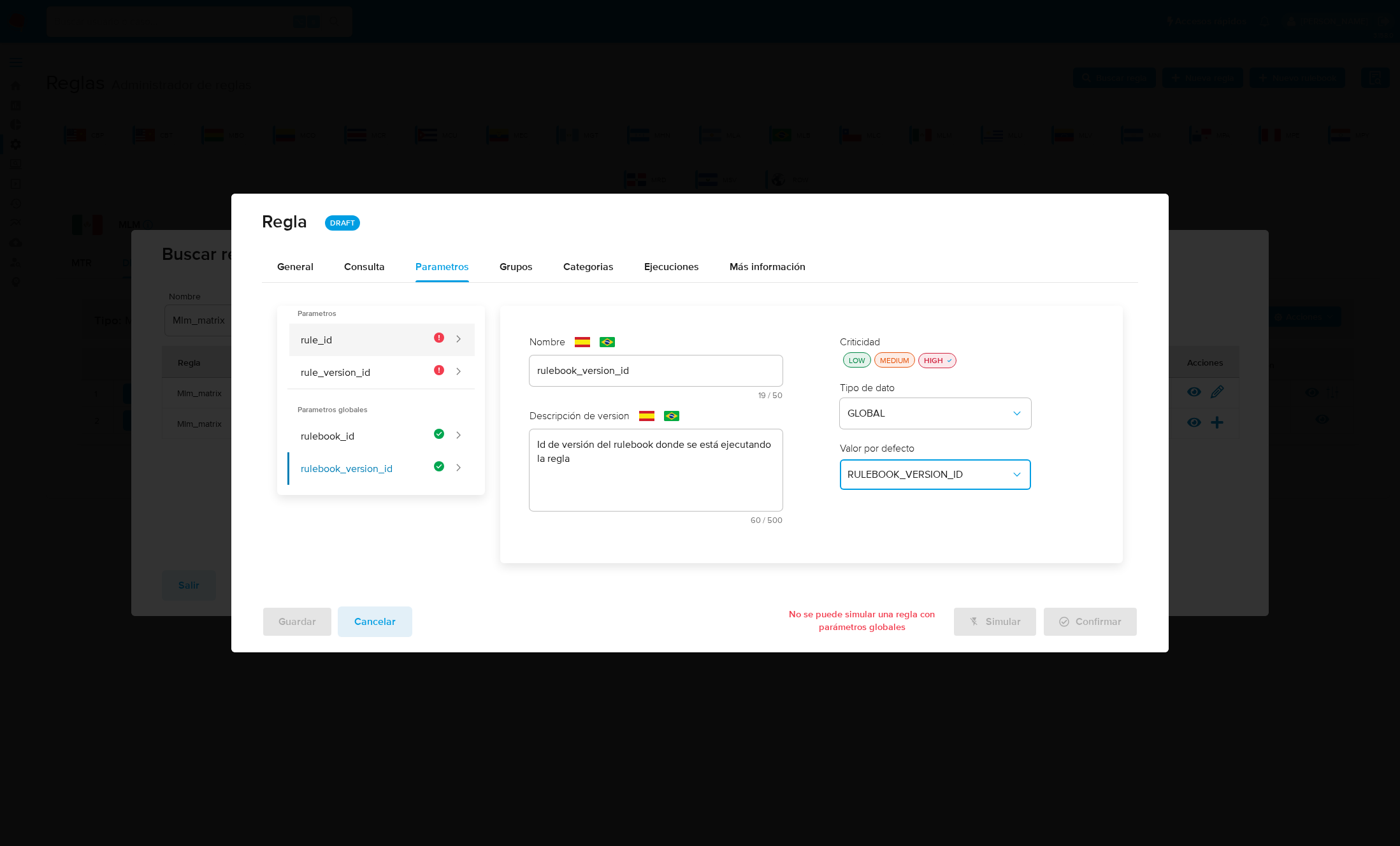
click at [361, 343] on button "rule_id" at bounding box center [365, 339] width 157 height 32
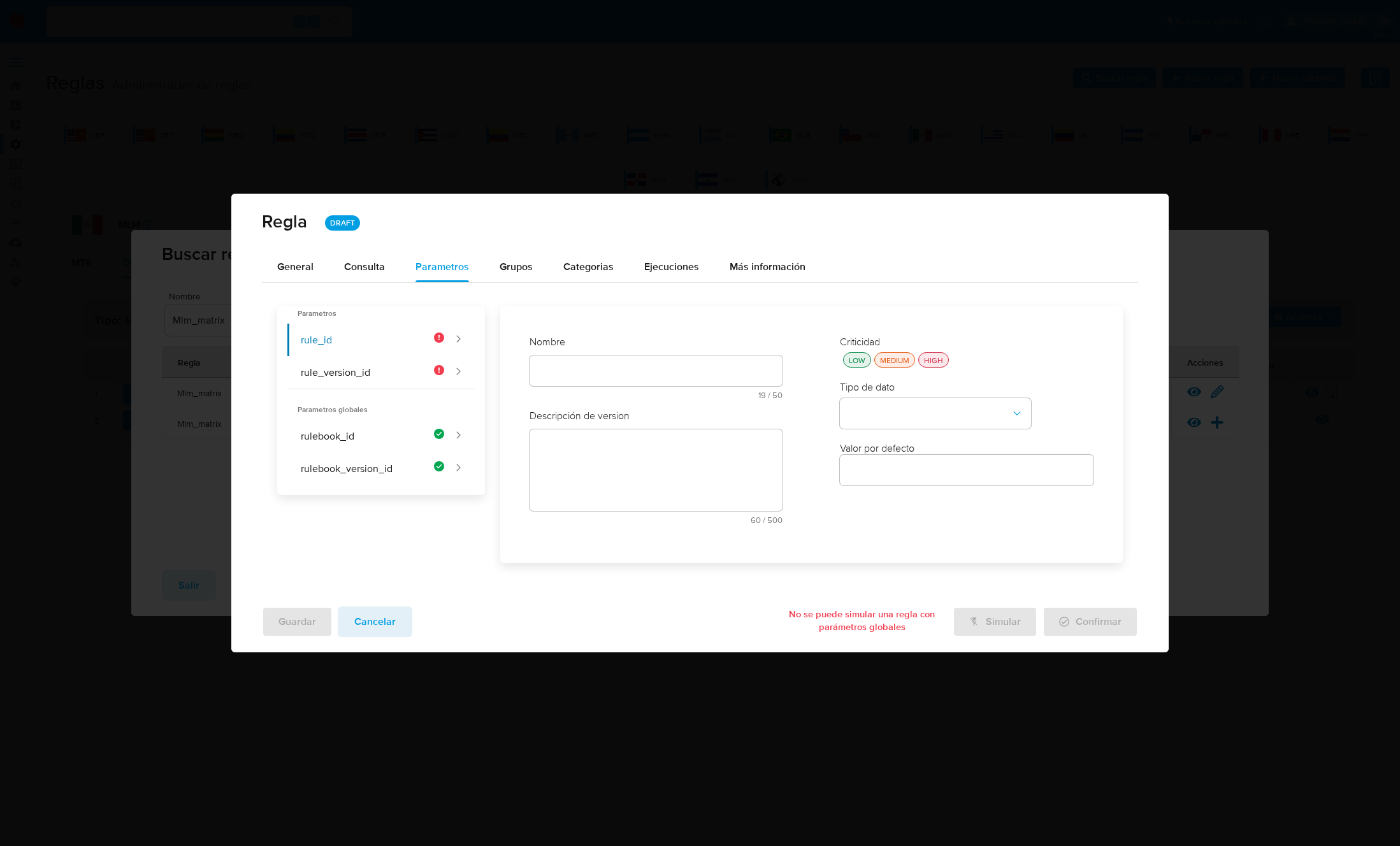
click at [577, 362] on div "text-es 19 / 50 31 caracteres restantes" at bounding box center [656, 377] width 254 height 44
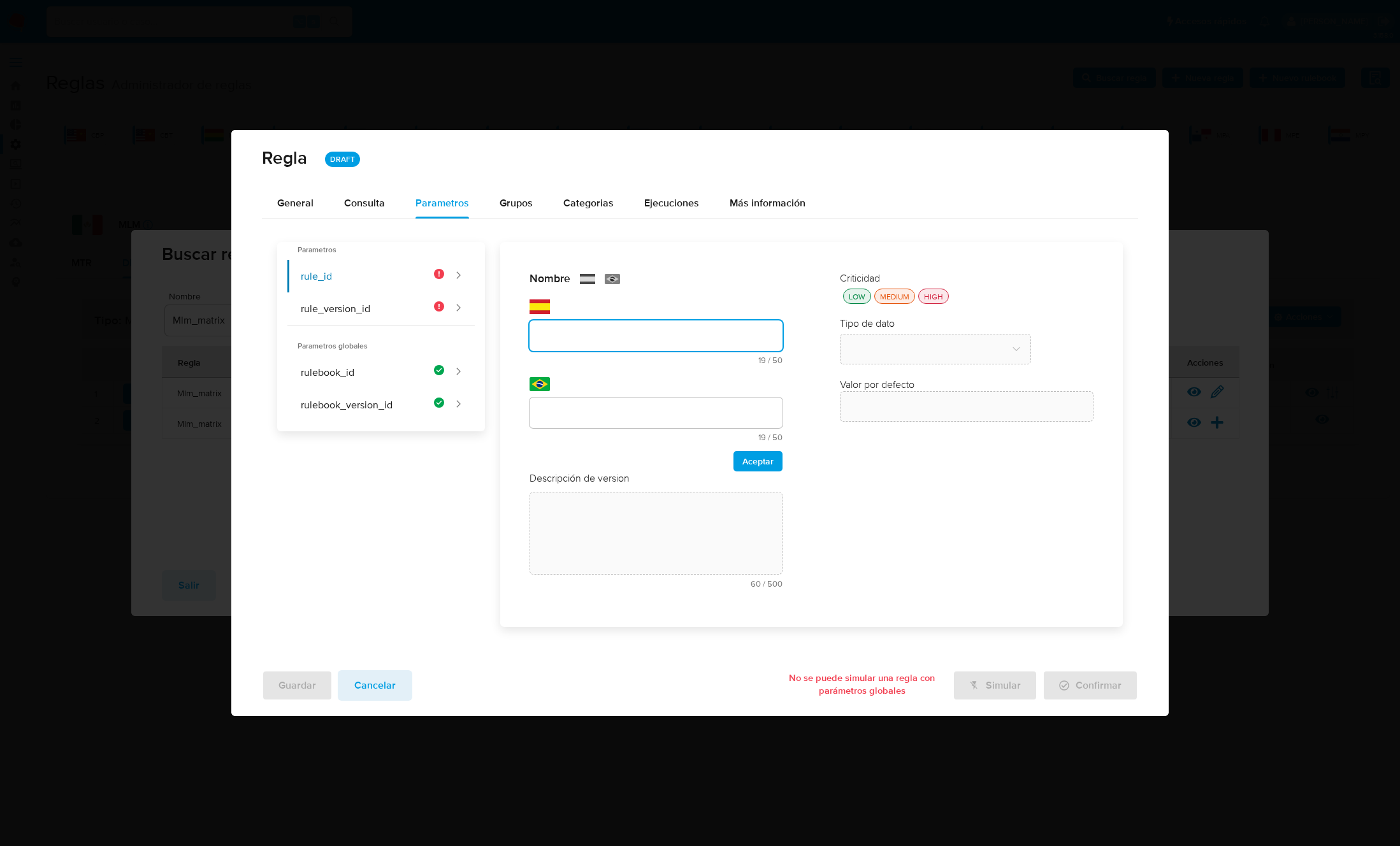
click at [575, 338] on input "text" at bounding box center [656, 336] width 254 height 17
type input "rule_id"
click at [564, 413] on input "text" at bounding box center [656, 413] width 254 height 17
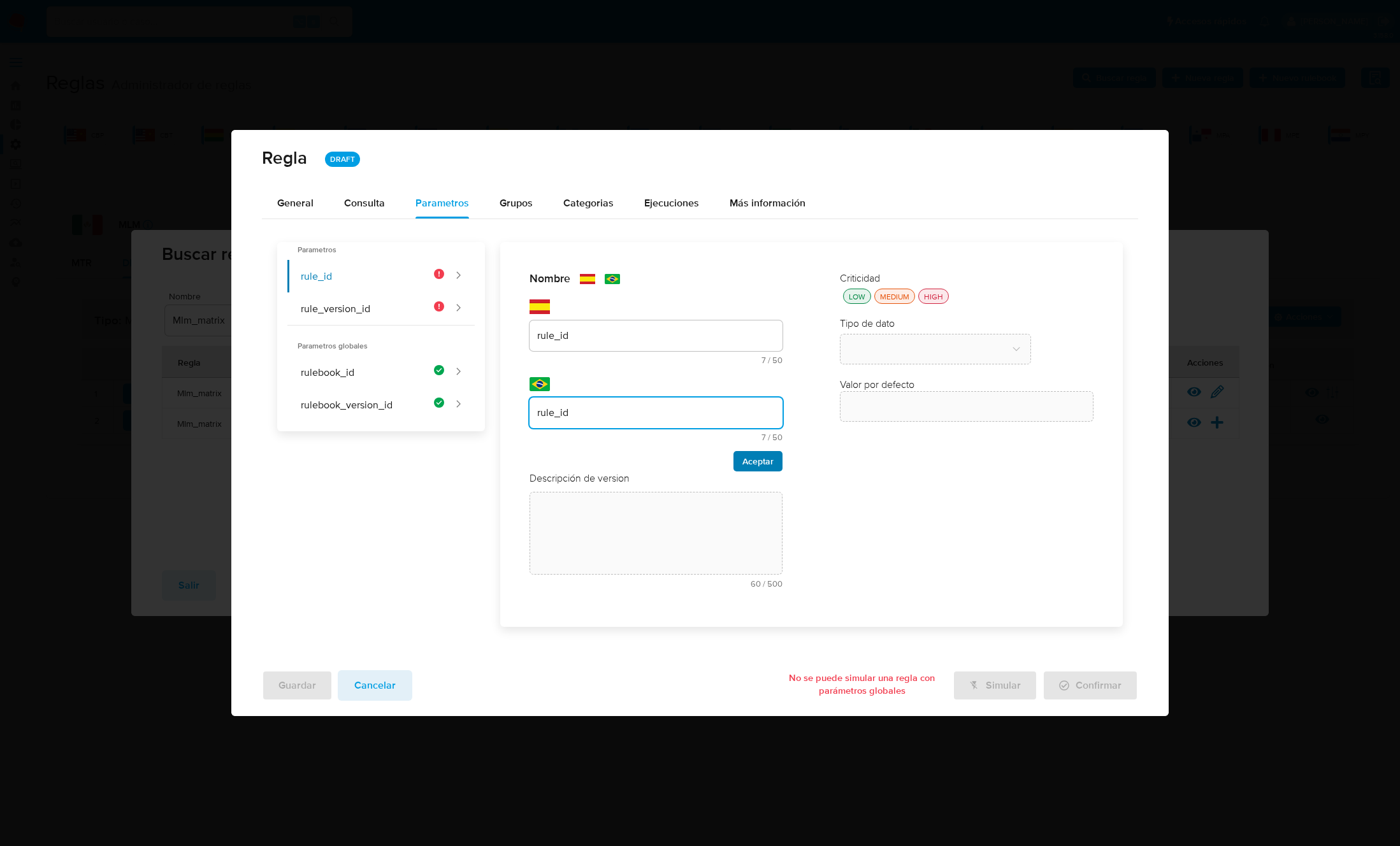
type input "rule_id"
click at [769, 457] on span "Aceptar" at bounding box center [758, 460] width 32 height 17
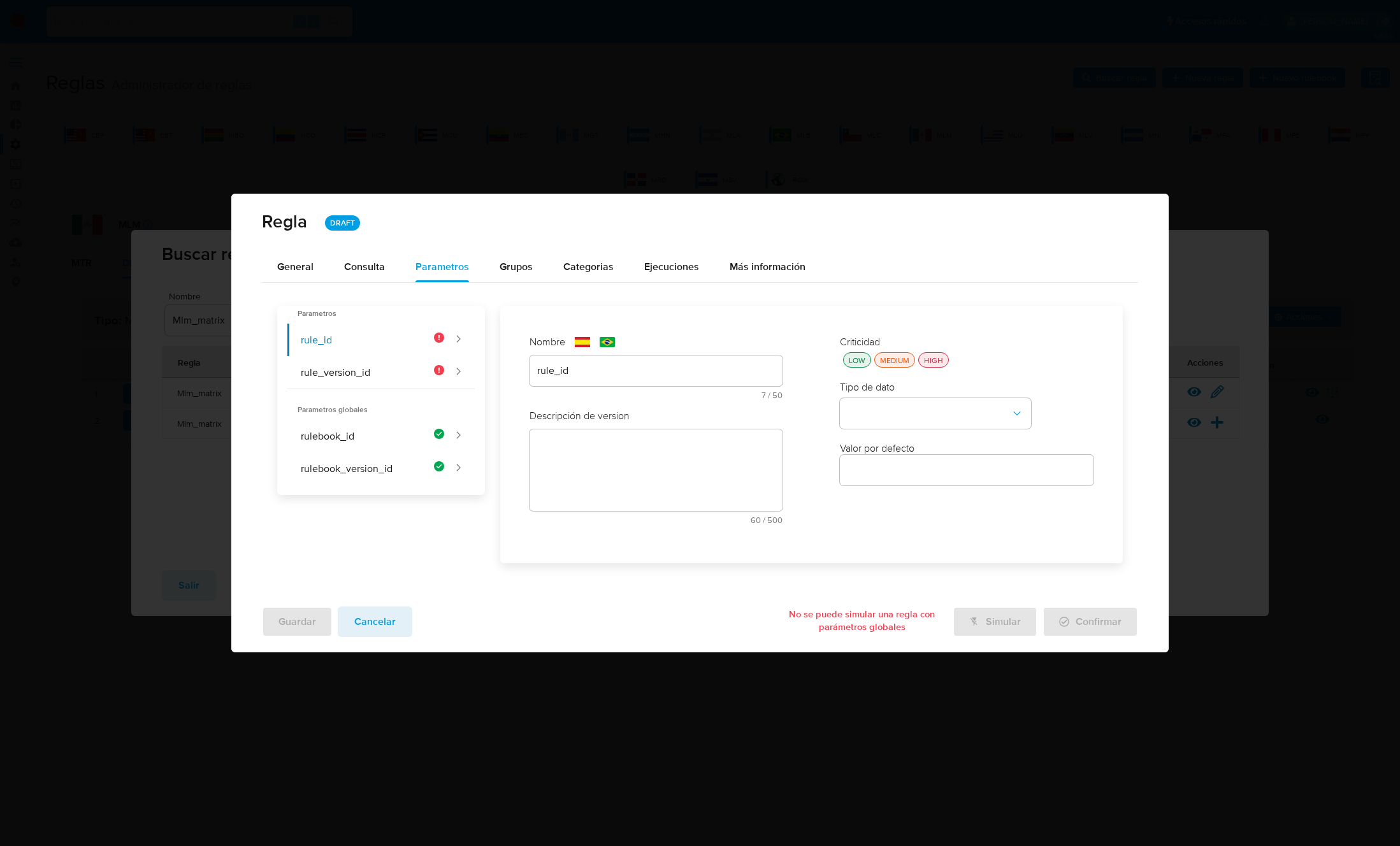
click at [564, 450] on textarea at bounding box center [656, 470] width 254 height 81
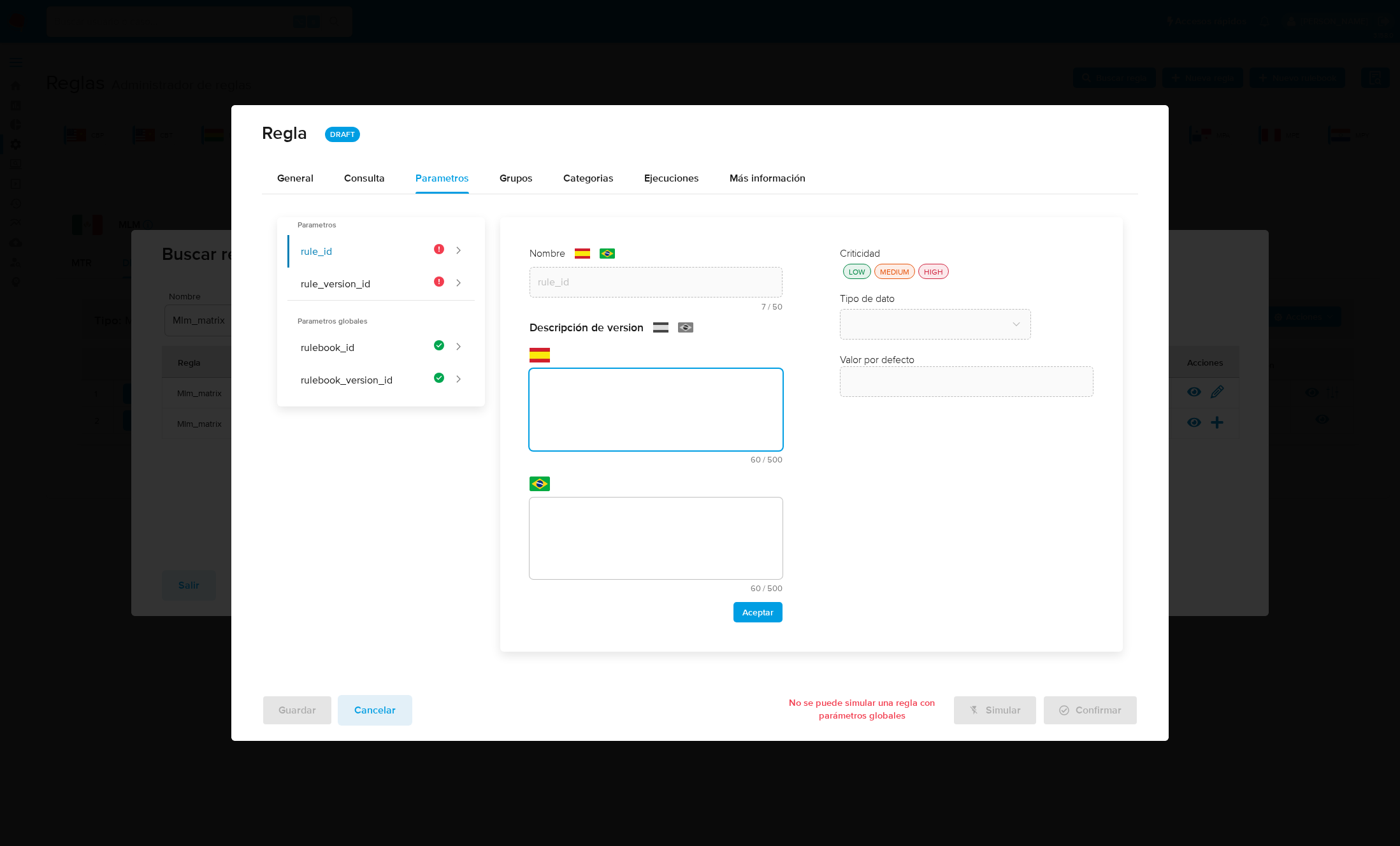
click at [570, 416] on textarea at bounding box center [656, 410] width 254 height 81
paste textarea "Id de la regla que está ejecutándose"
type textarea "Id de la regla que está ejecutándose"
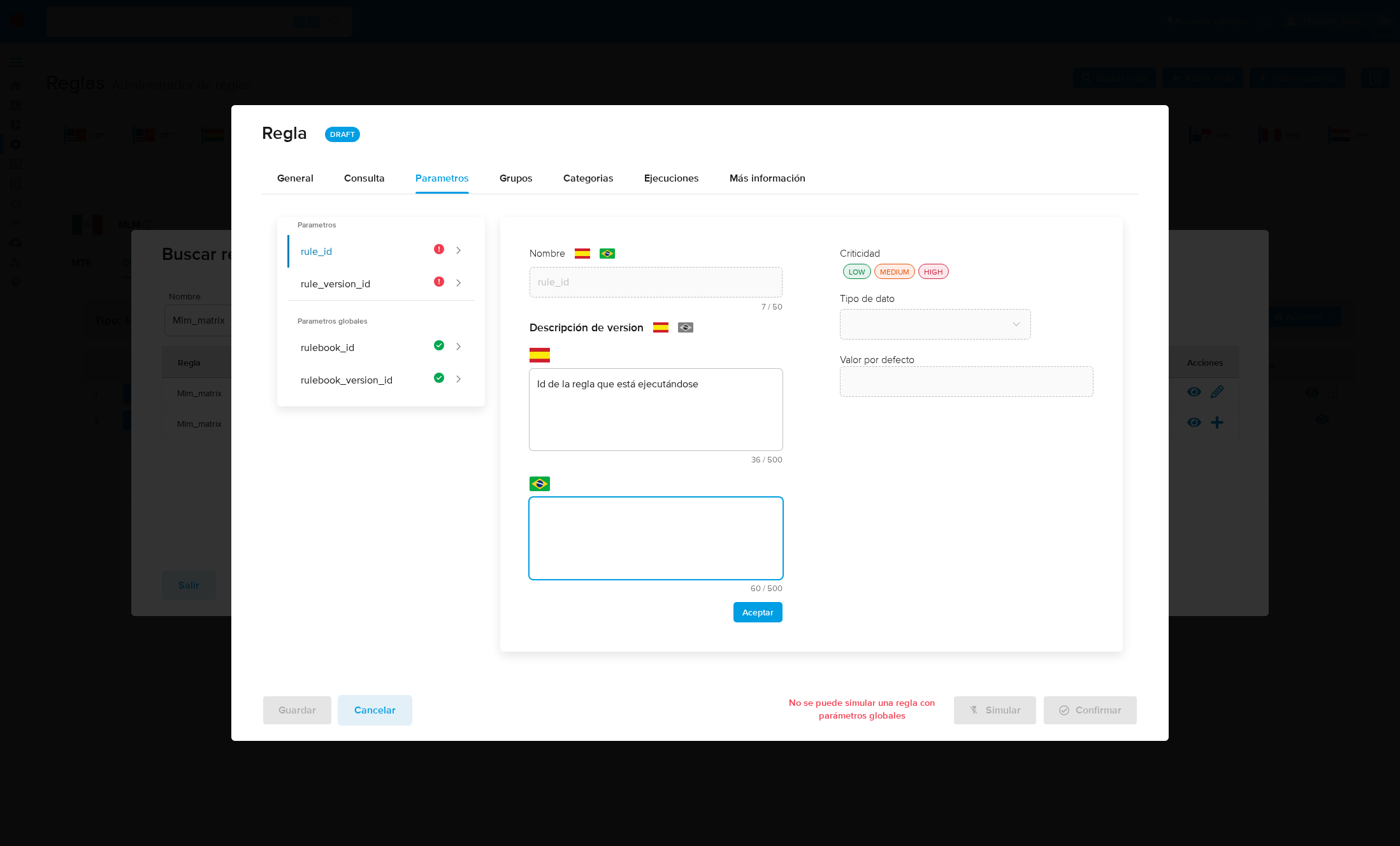
click at [616, 542] on textarea at bounding box center [656, 538] width 254 height 81
type textarea "Id de la regla que está ejecutándose"
click at [768, 606] on span "Aceptar" at bounding box center [758, 611] width 32 height 17
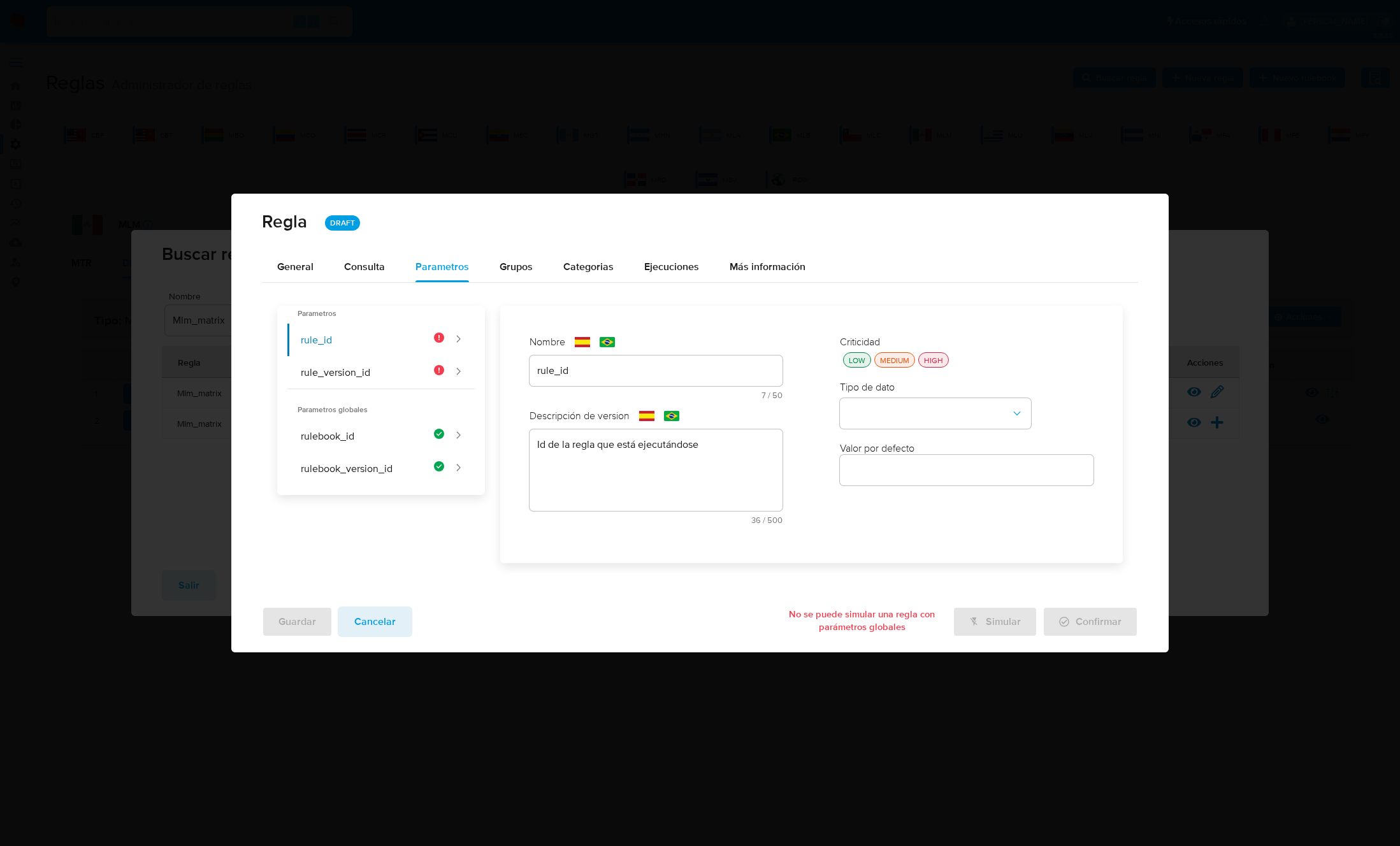
click at [940, 364] on div "HIGH" at bounding box center [933, 360] width 24 height 11
click at [931, 399] on button "type-dropdown" at bounding box center [935, 413] width 191 height 31
click at [913, 416] on div "GLOBAL" at bounding box center [931, 411] width 168 height 31
click at [893, 457] on div "Valor por defecto" at bounding box center [967, 465] width 254 height 48
click at [888, 469] on button "global-dropdown" at bounding box center [935, 474] width 191 height 31
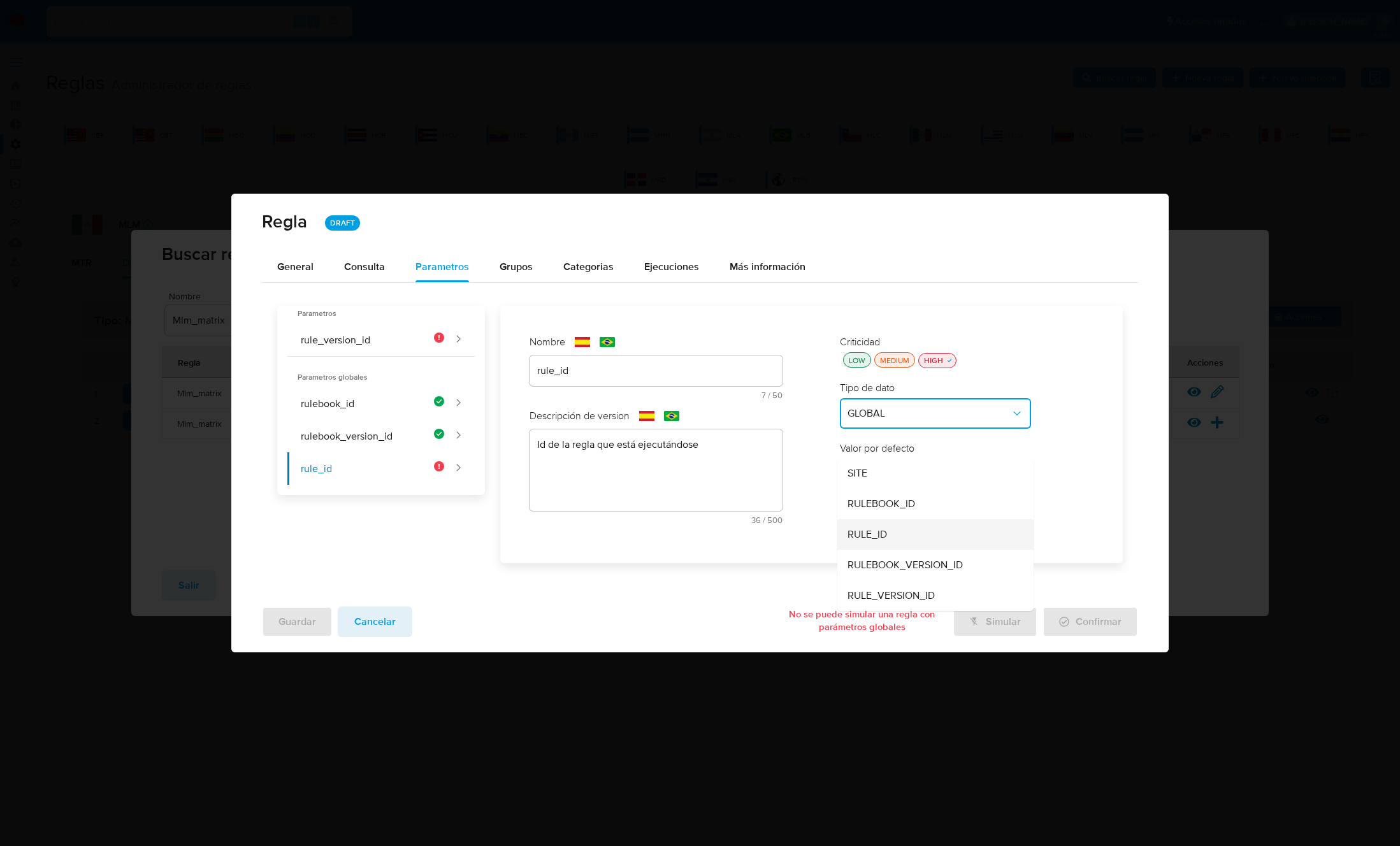
click at [880, 539] on span "RULE_ID" at bounding box center [867, 534] width 40 height 12
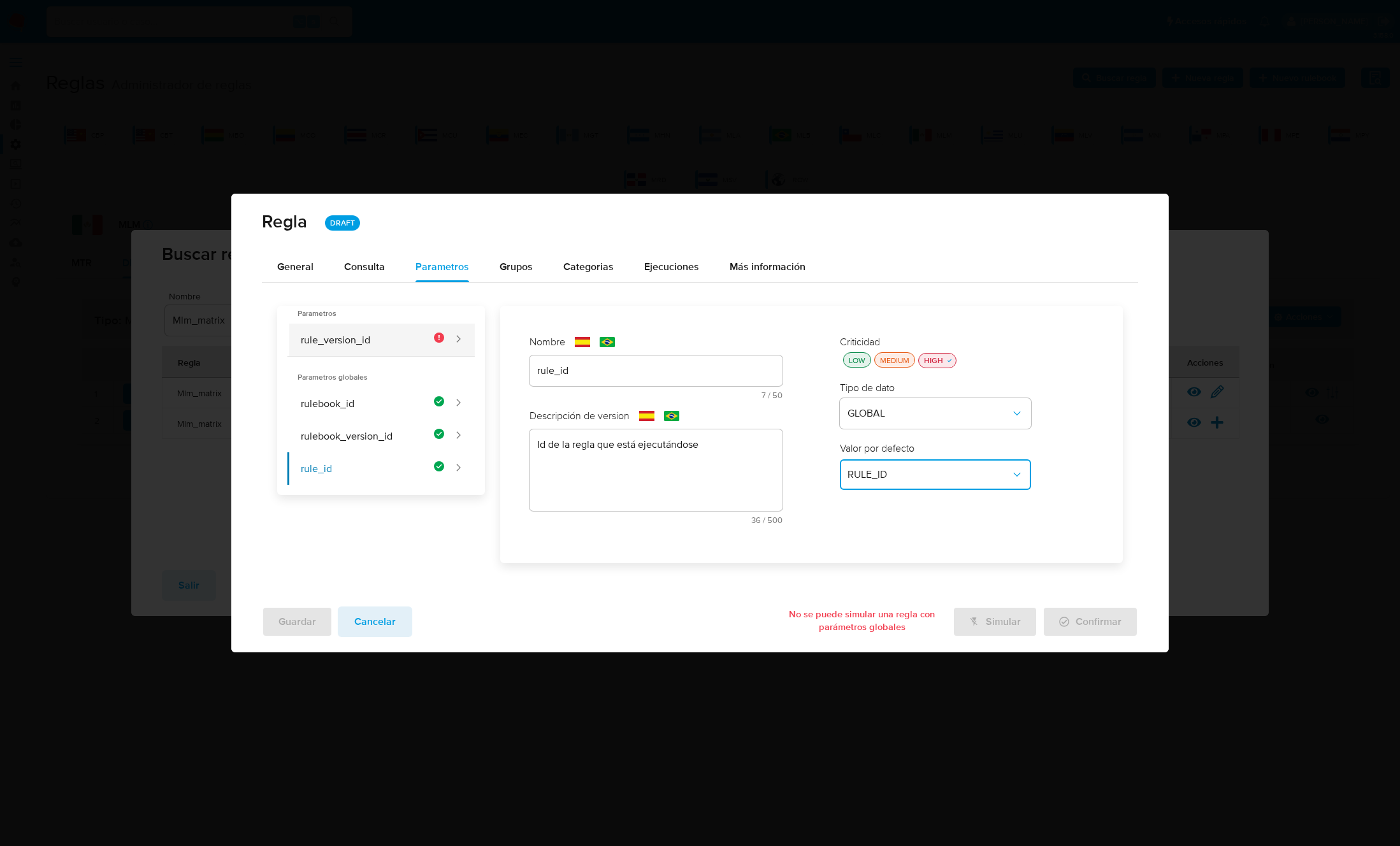
click at [346, 326] on button "rule_version_id" at bounding box center [365, 339] width 157 height 32
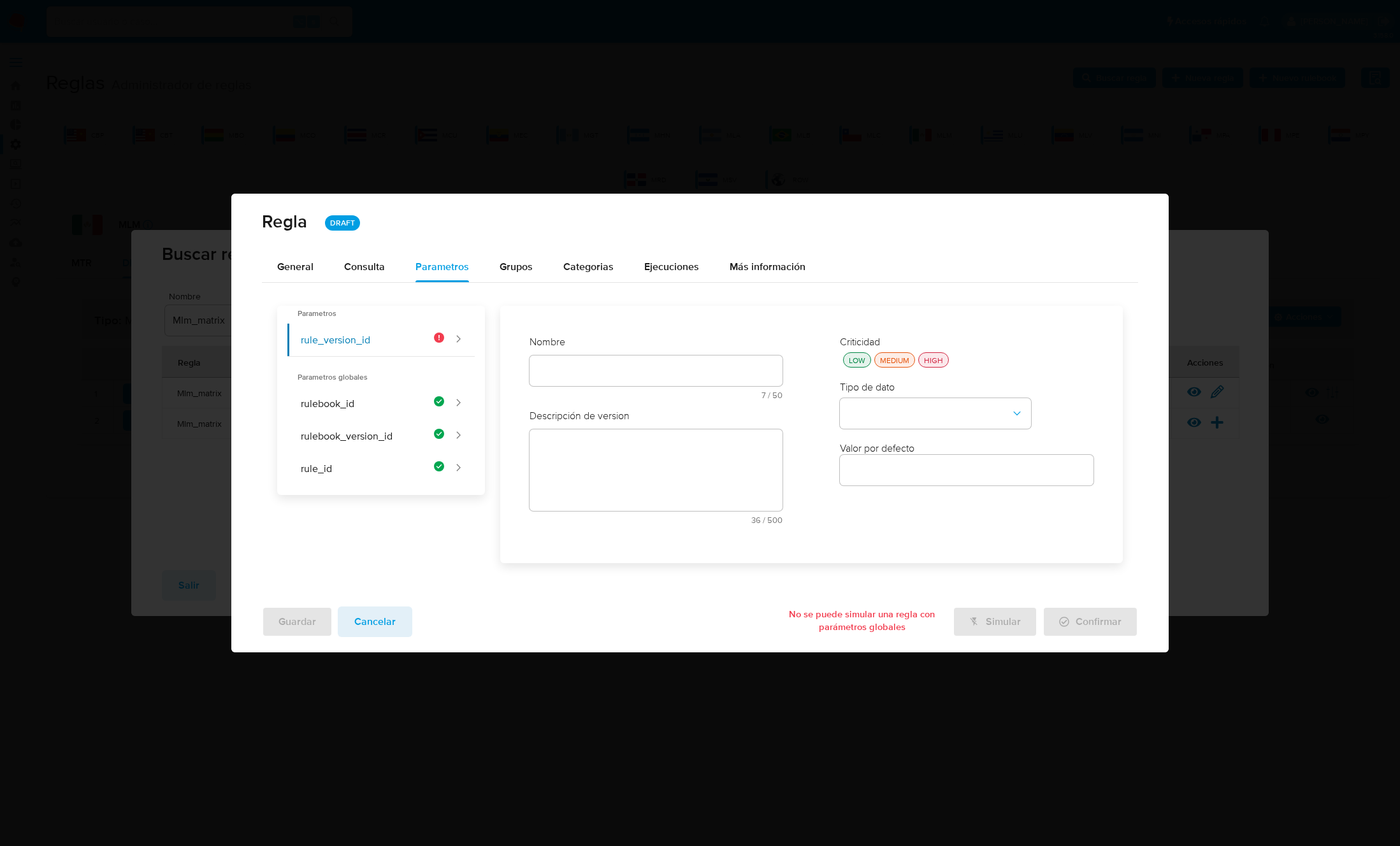
click at [572, 361] on div at bounding box center [656, 370] width 254 height 31
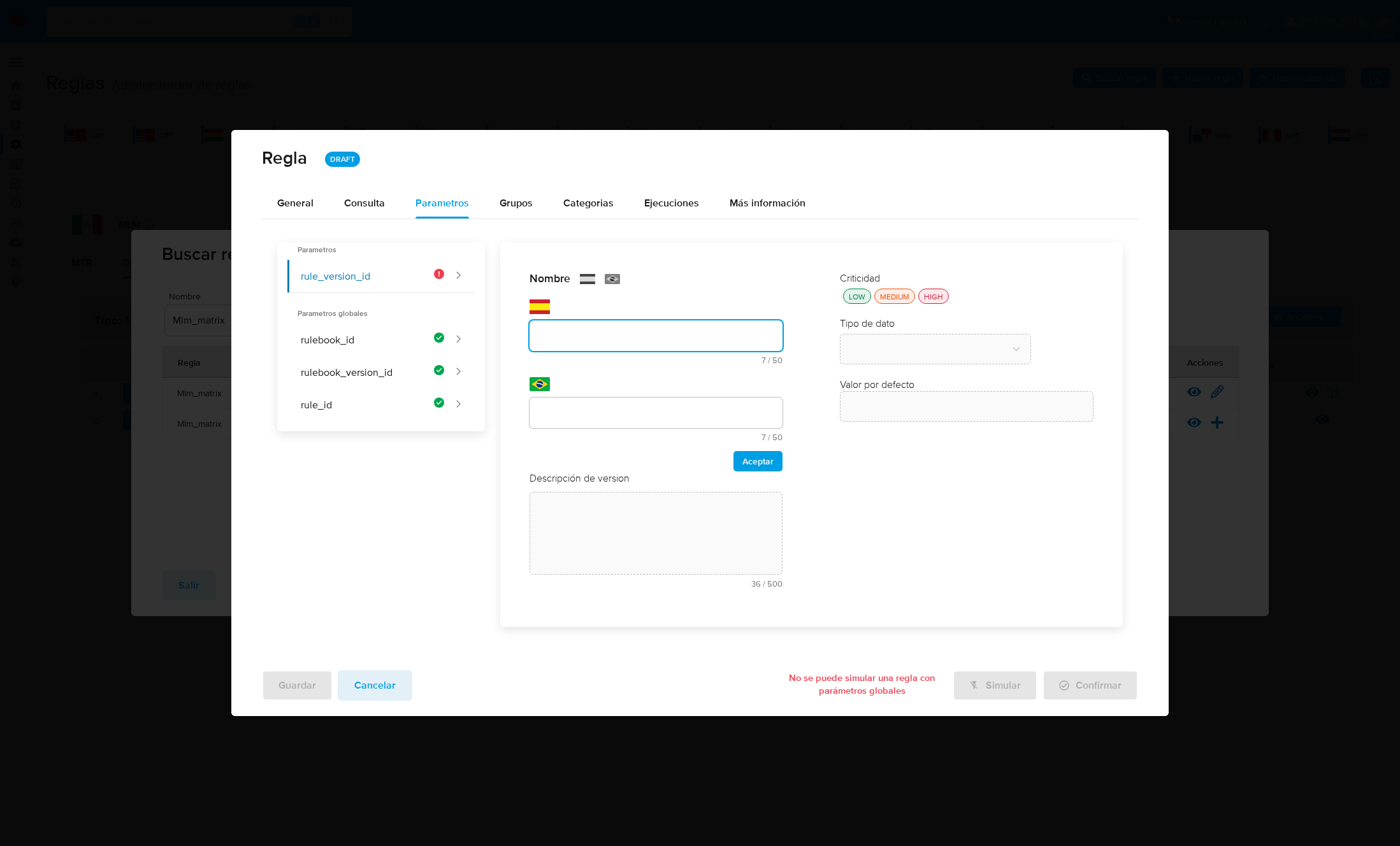
click at [565, 368] on div "Nombre text-es 7 / 50 43 caracteres restantes text-pt 7 / 50 43 caracteres rest…" at bounding box center [656, 371] width 254 height 200
type input "rule_version_id"
click at [572, 405] on input "text" at bounding box center [656, 413] width 254 height 17
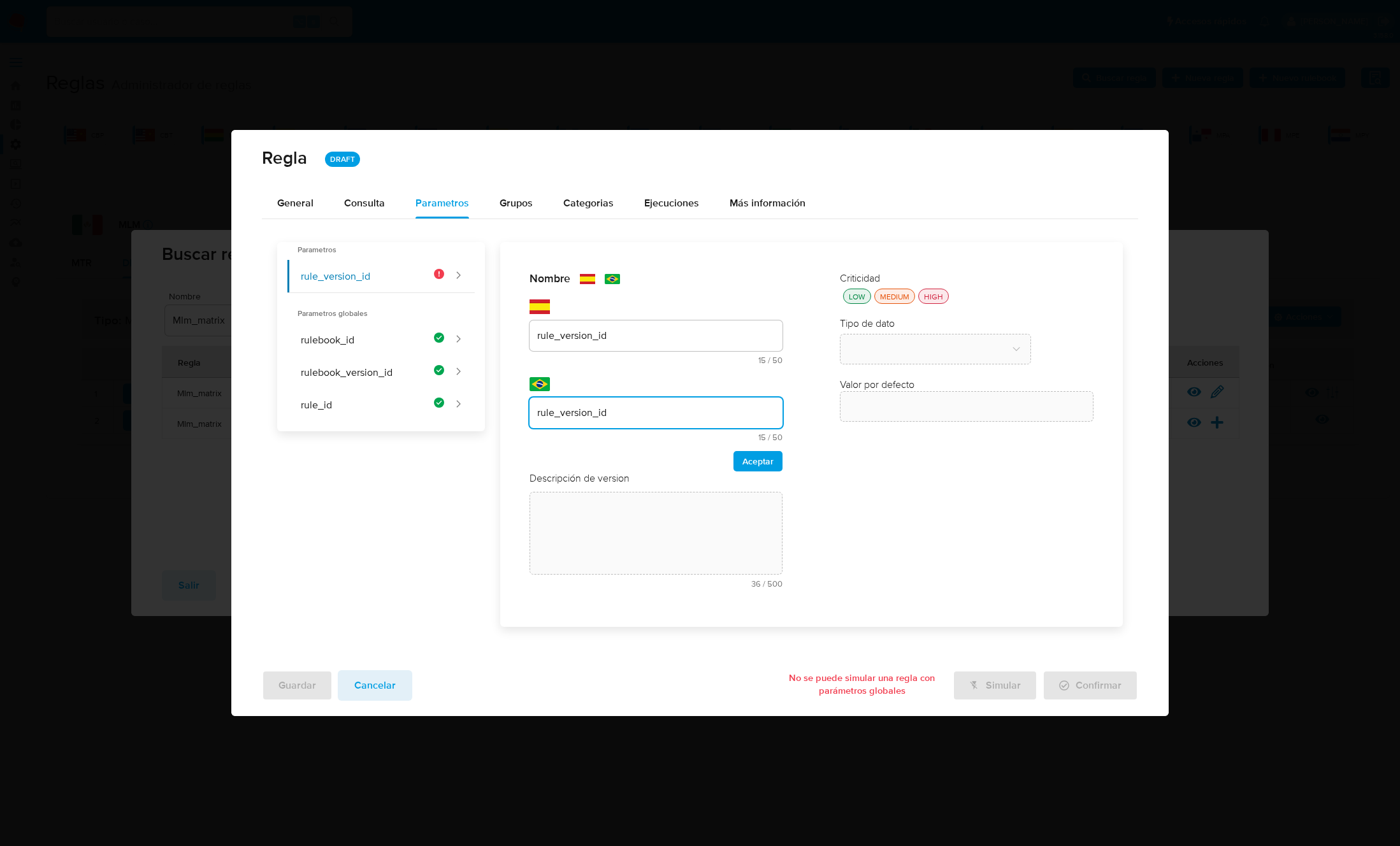
type input "rule_version_id"
drag, startPoint x: 711, startPoint y: 445, endPoint x: 741, endPoint y: 453, distance: 31.0
click at [712, 445] on div "Nombre text-es rule_version_id 15 / 50 35 caracteres restantes text-pt rule_ver…" at bounding box center [656, 371] width 254 height 200
click at [758, 455] on span "Aceptar" at bounding box center [758, 460] width 32 height 17
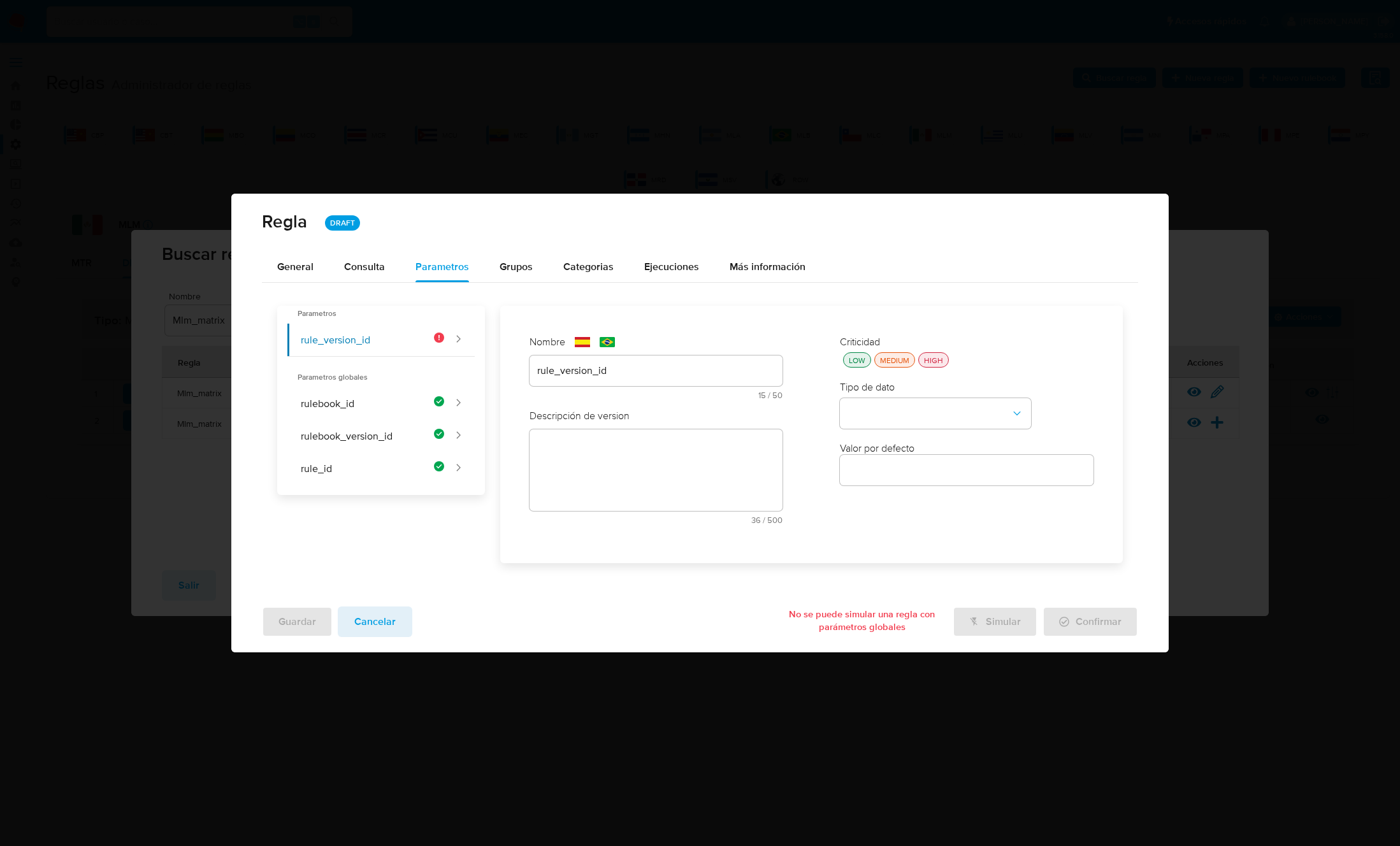
click at [620, 460] on div "text-es 36 / 500 464 caracteres restantes" at bounding box center [656, 477] width 254 height 95
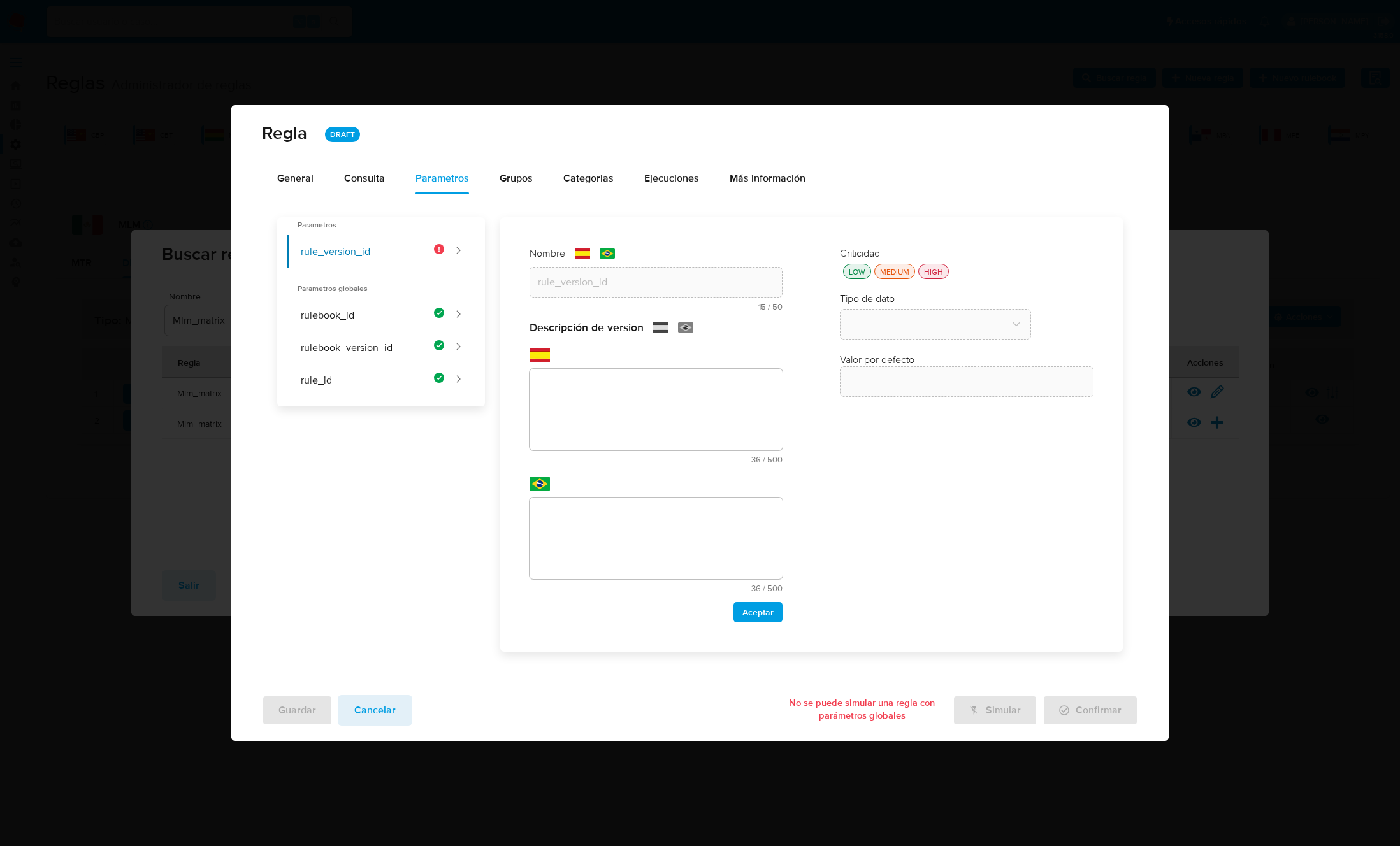
click at [596, 401] on textarea at bounding box center [656, 410] width 254 height 81
paste textarea "Id de versión de la regla que está ejecutándose"
type textarea "Id de versión de la regla que está ejecutándose"
click at [633, 542] on textarea at bounding box center [656, 538] width 254 height 81
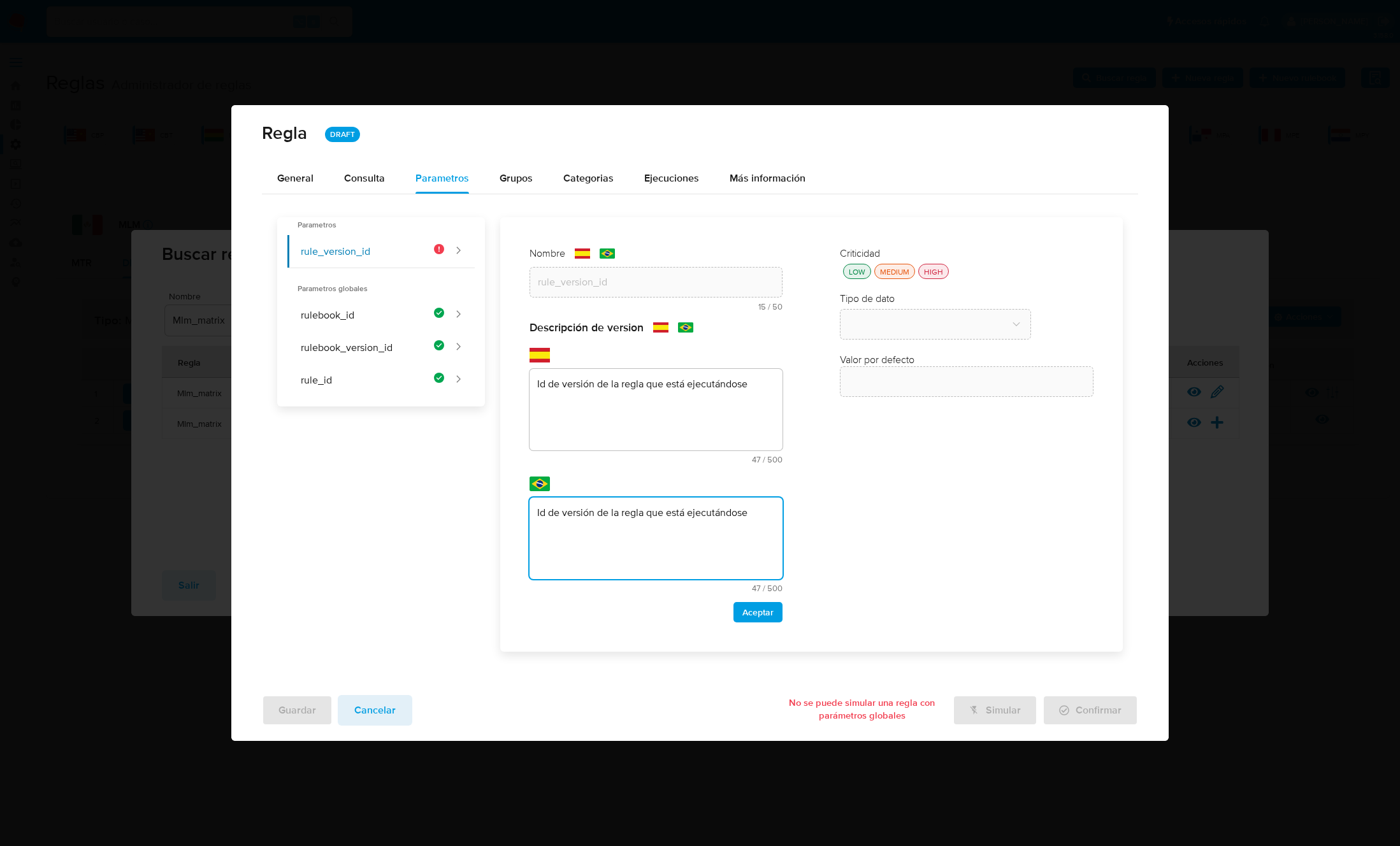
type textarea "Id de versión de la regla que está ejecutándose"
click at [756, 615] on span "Aceptar" at bounding box center [758, 611] width 32 height 17
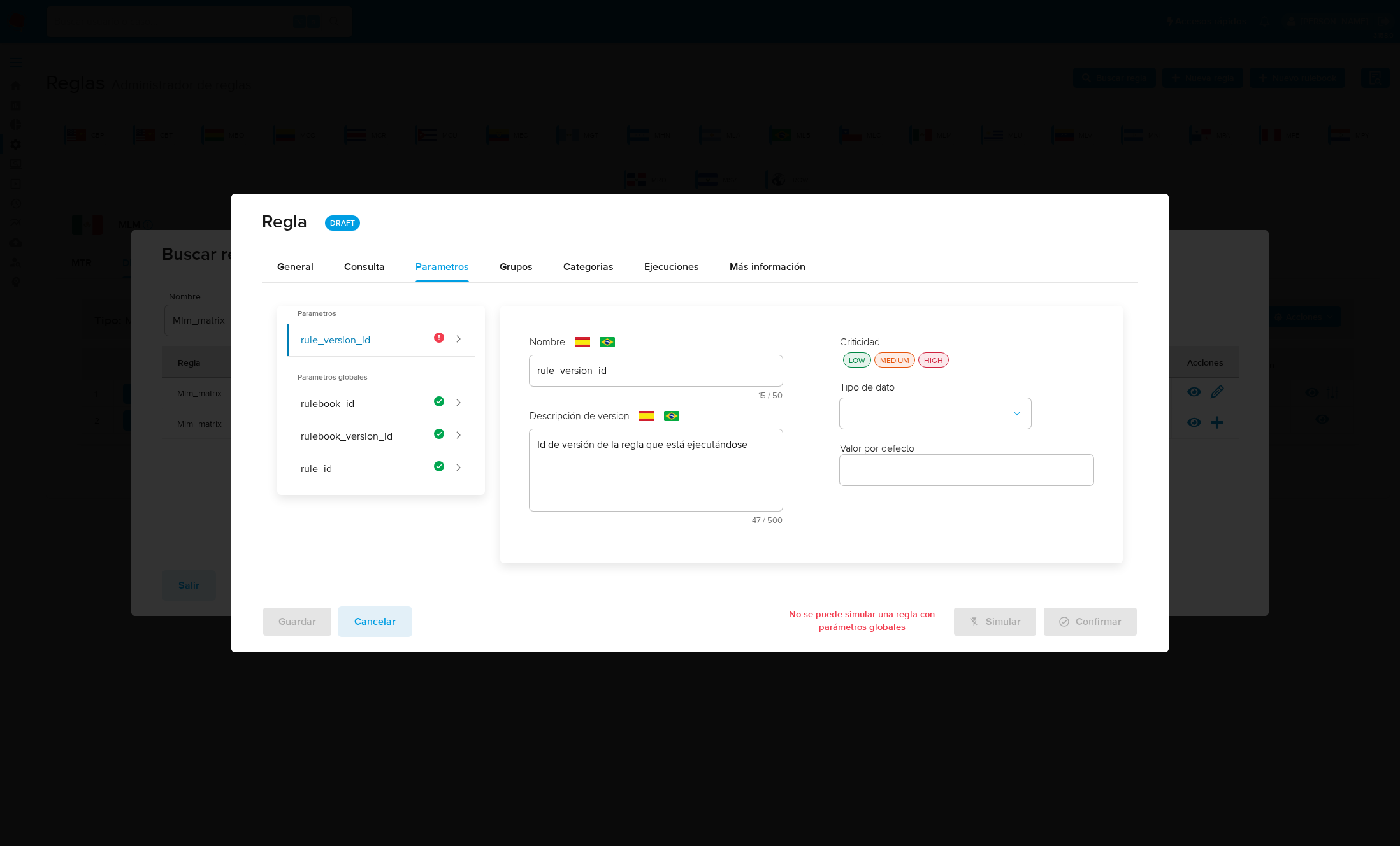
click at [936, 363] on div "HIGH" at bounding box center [933, 360] width 24 height 11
click at [899, 405] on button "type-dropdown" at bounding box center [935, 413] width 191 height 31
drag, startPoint x: 882, startPoint y: 416, endPoint x: 887, endPoint y: 423, distance: 8.6
click at [882, 416] on span "GLOBAL" at bounding box center [866, 411] width 37 height 12
click at [892, 465] on button "global-dropdown" at bounding box center [935, 474] width 191 height 31
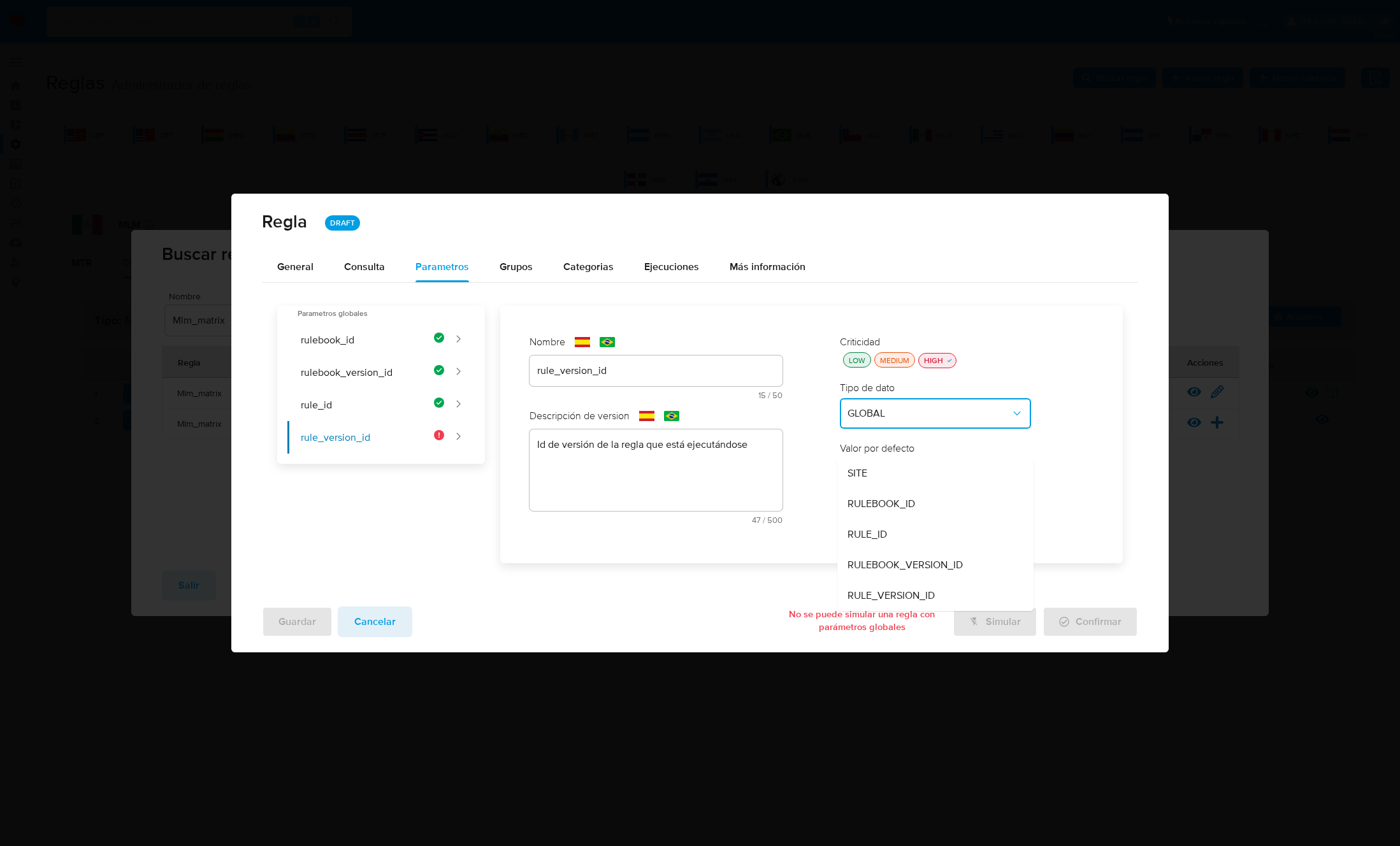
click at [886, 596] on span "RULE_VERSION_ID" at bounding box center [890, 595] width 87 height 12
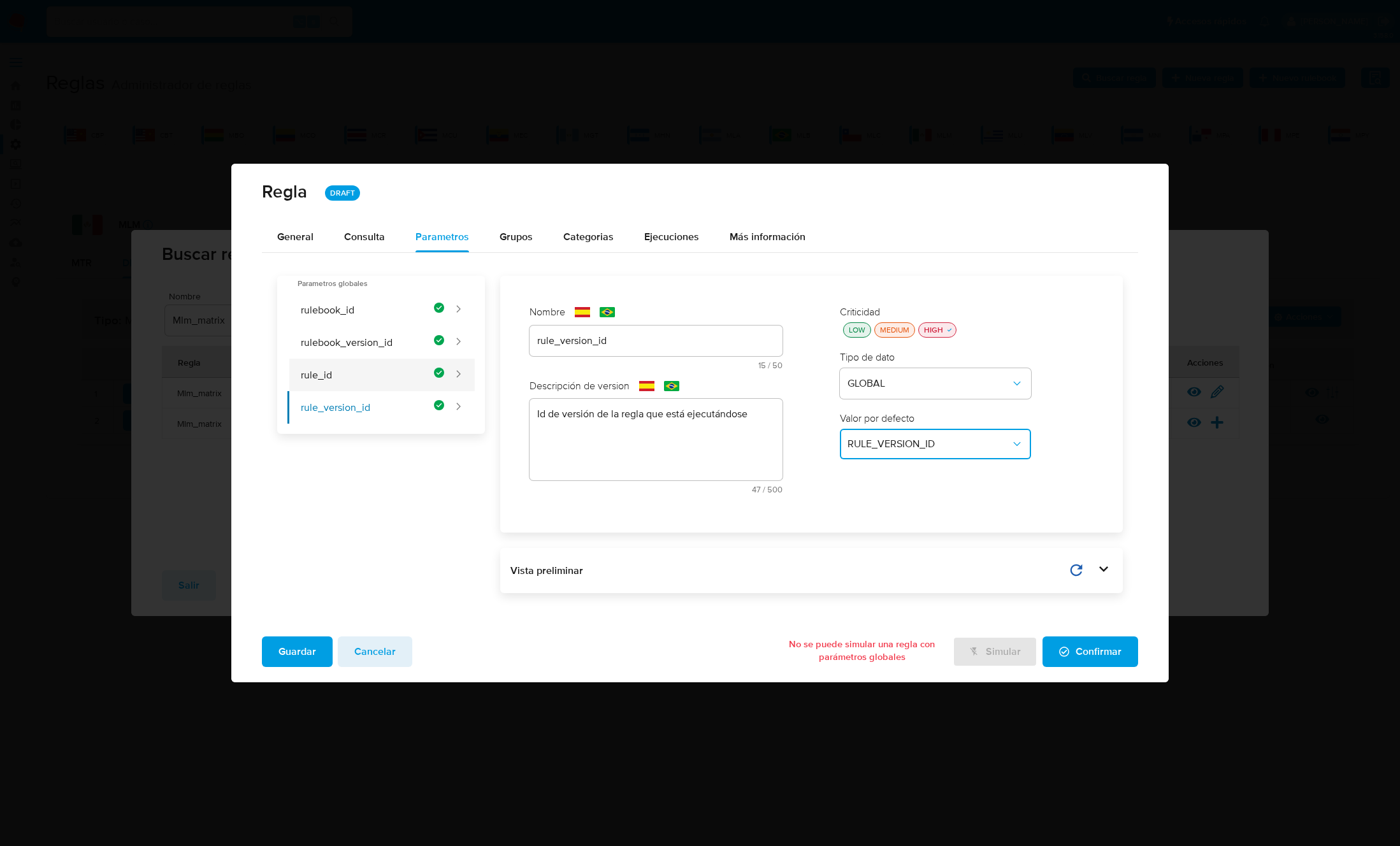
click at [355, 377] on button "rule_id" at bounding box center [365, 374] width 157 height 32
click at [354, 336] on button "rulebook_version_id" at bounding box center [365, 342] width 157 height 32
click at [344, 314] on button "rulebook_id" at bounding box center [365, 309] width 157 height 32
click at [290, 644] on span "Guardar" at bounding box center [297, 652] width 37 height 28
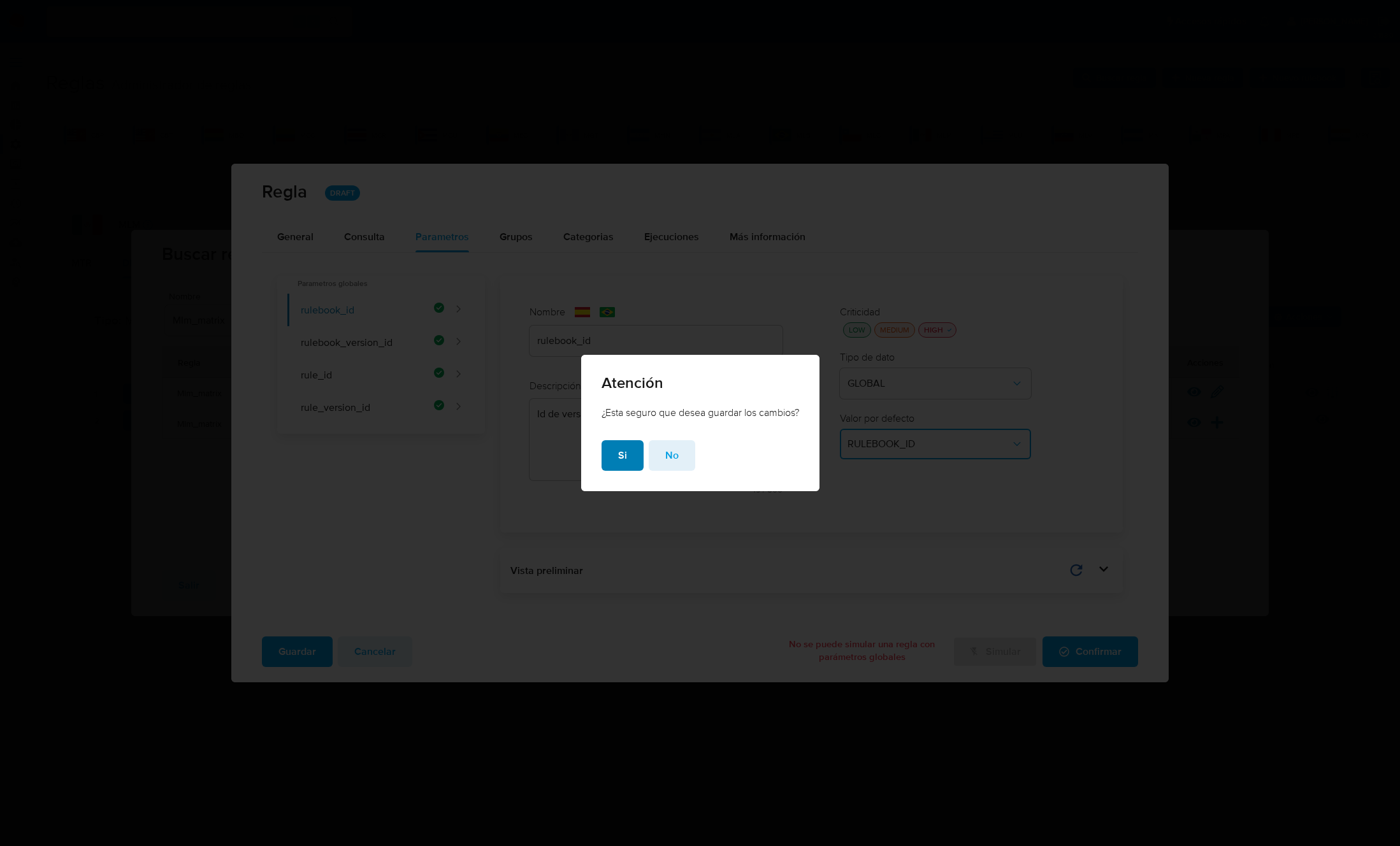
click at [624, 459] on span "Si" at bounding box center [622, 455] width 9 height 28
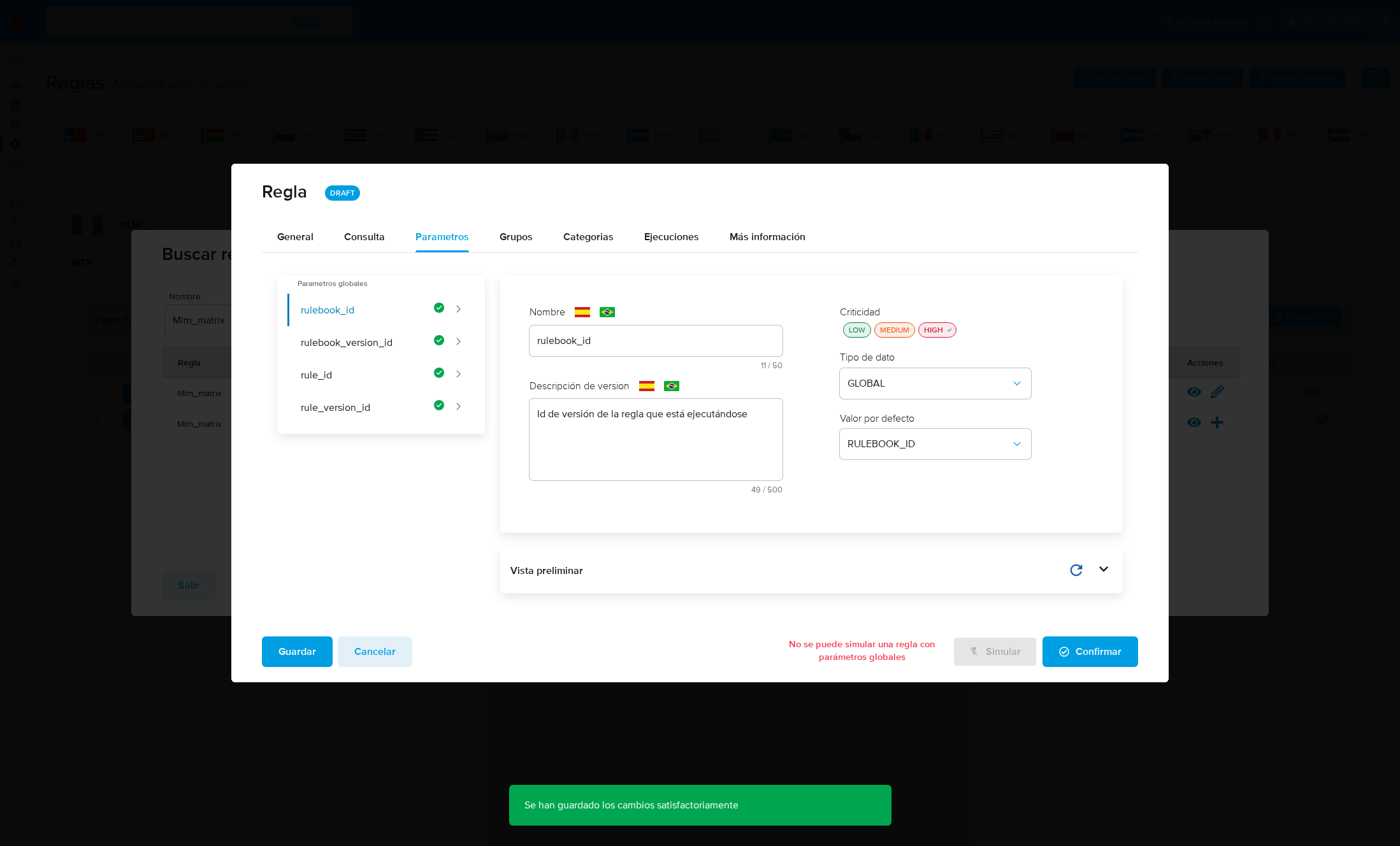
click at [1091, 649] on span "Confirmar" at bounding box center [1090, 652] width 62 height 28
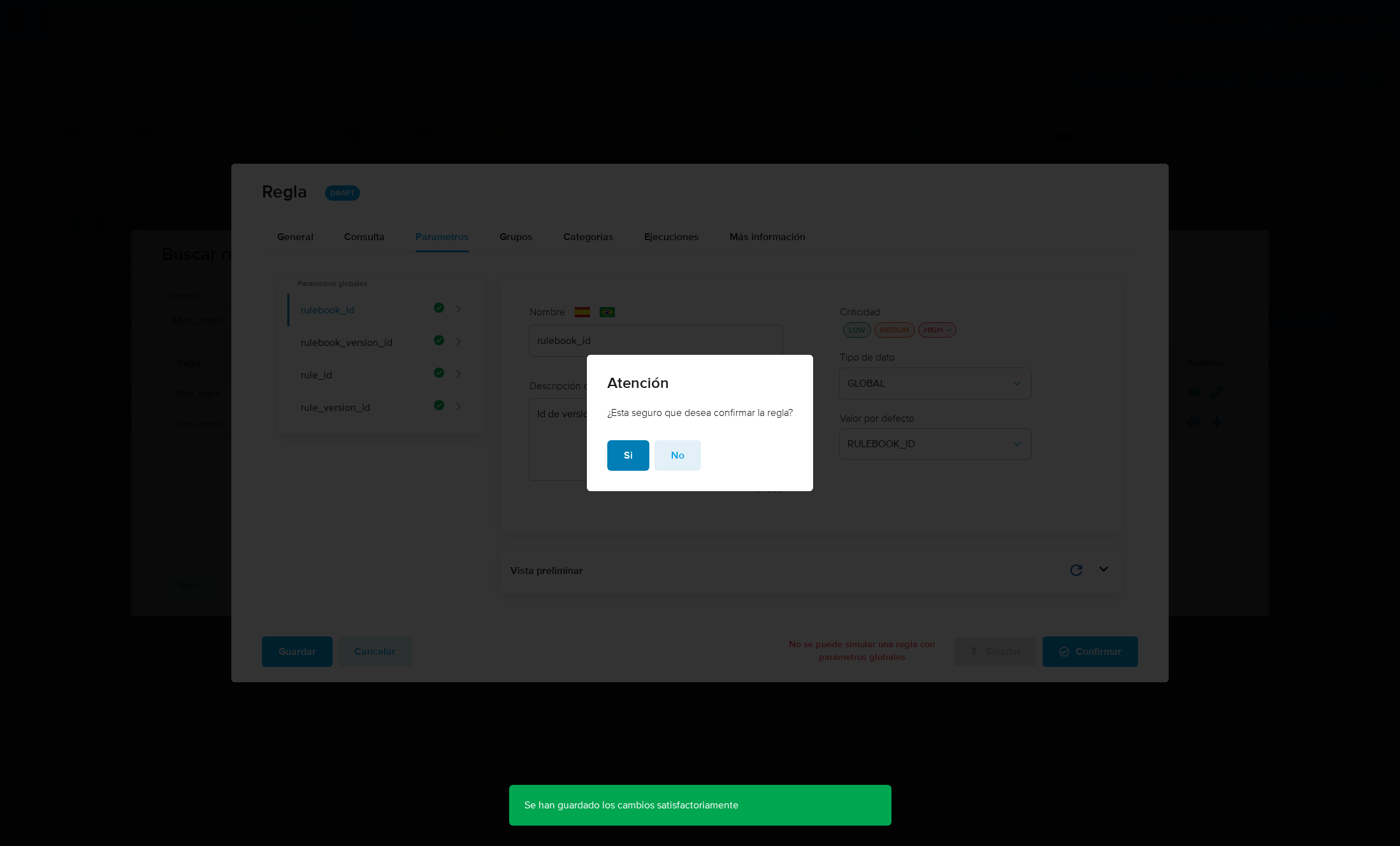
click at [636, 454] on button "Si" at bounding box center [628, 455] width 42 height 31
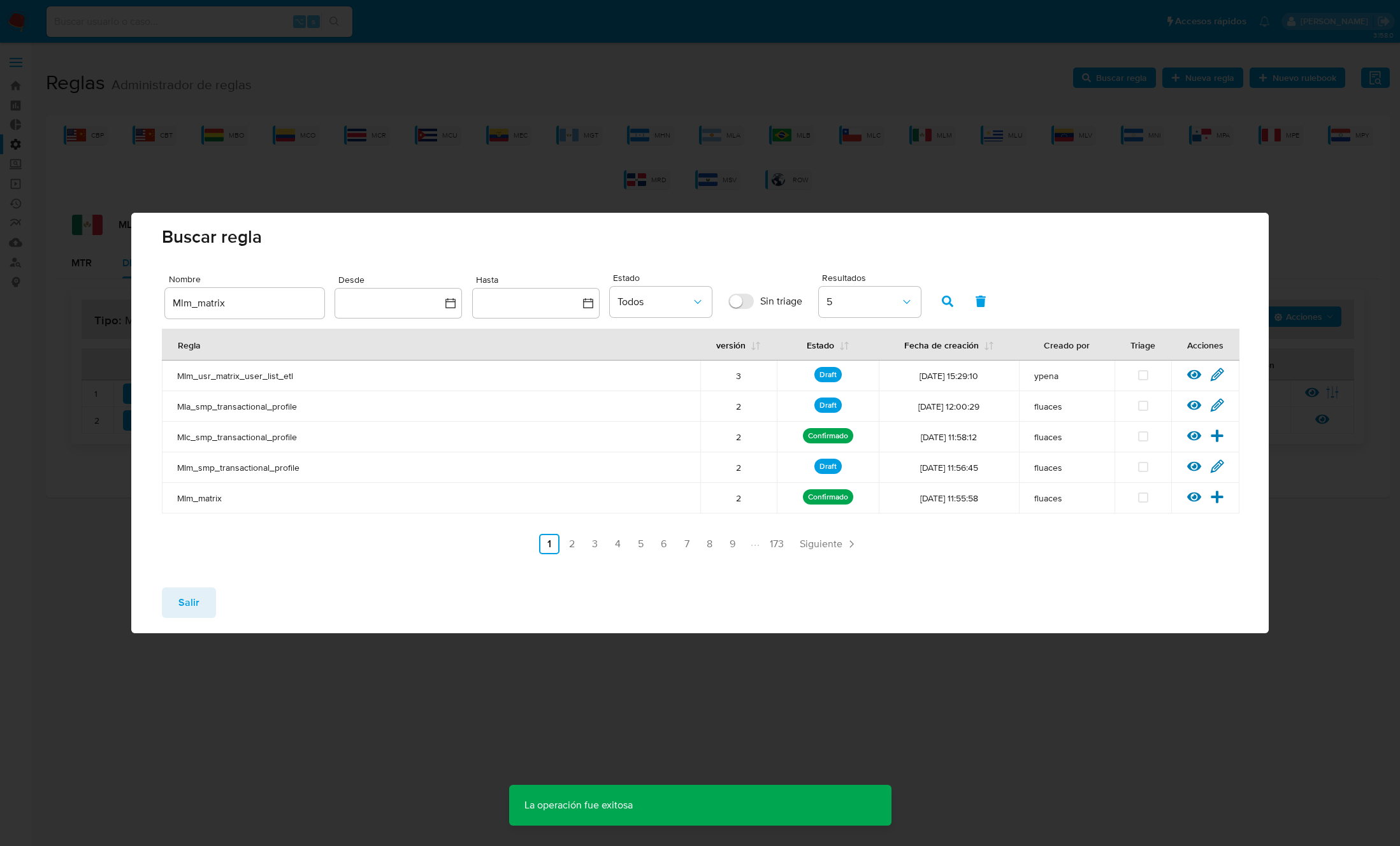
click at [192, 604] on span "Salir" at bounding box center [188, 602] width 21 height 28
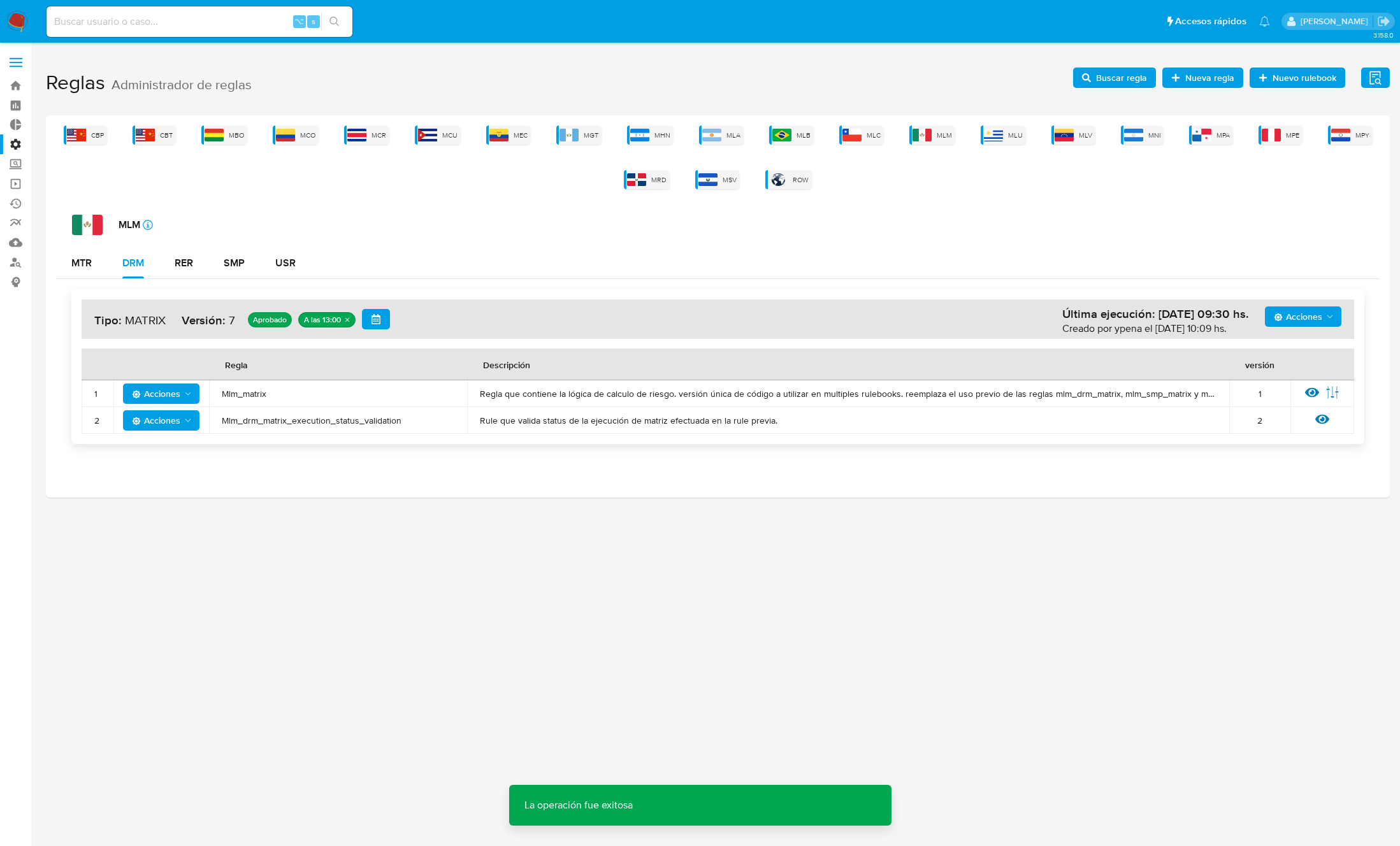
click at [251, 396] on span "Mlm_matrix" at bounding box center [338, 394] width 232 height 12
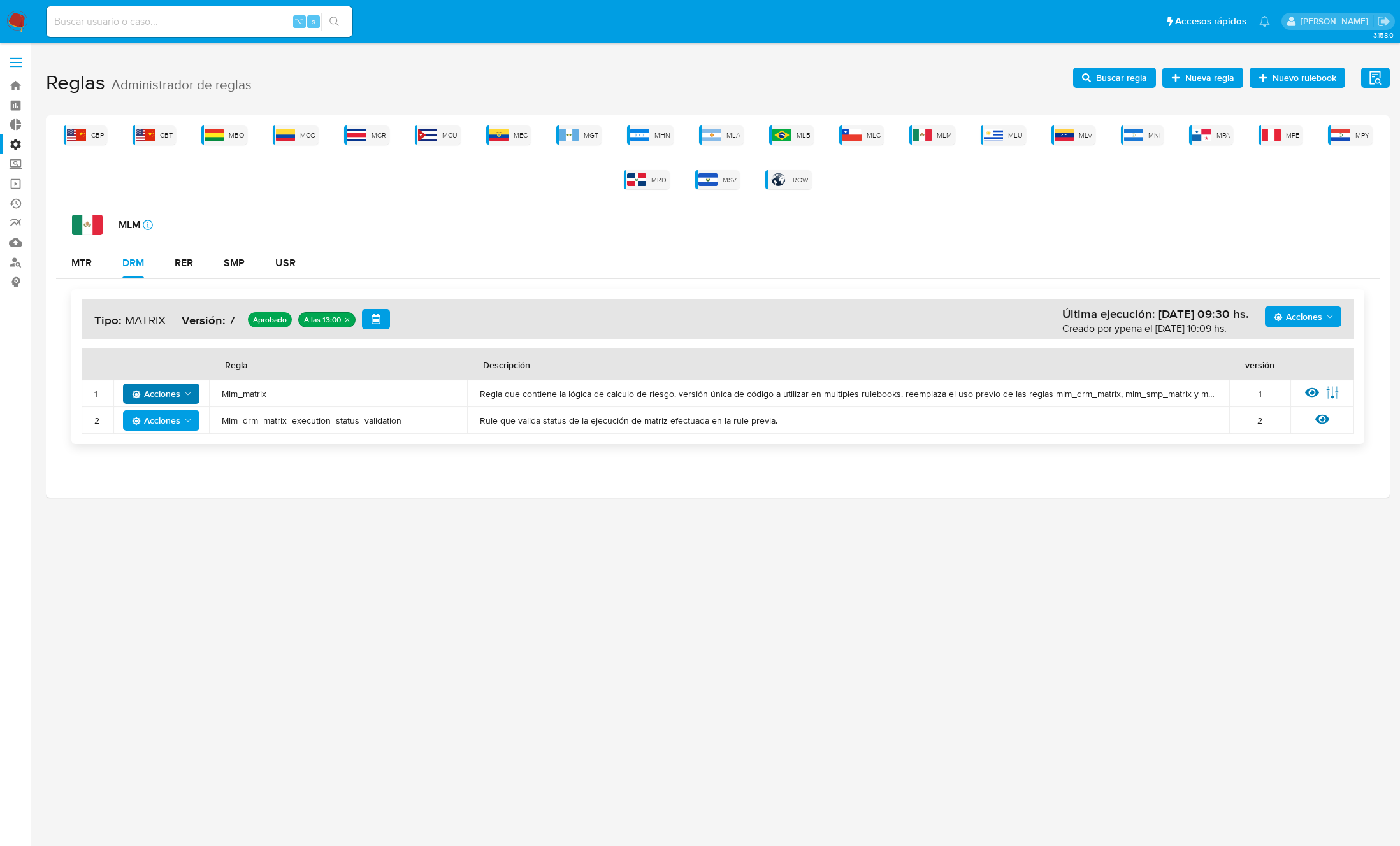
click at [166, 391] on span "Acciones" at bounding box center [156, 393] width 48 height 21
click at [180, 427] on button "Deshabilitar" at bounding box center [161, 425] width 115 height 31
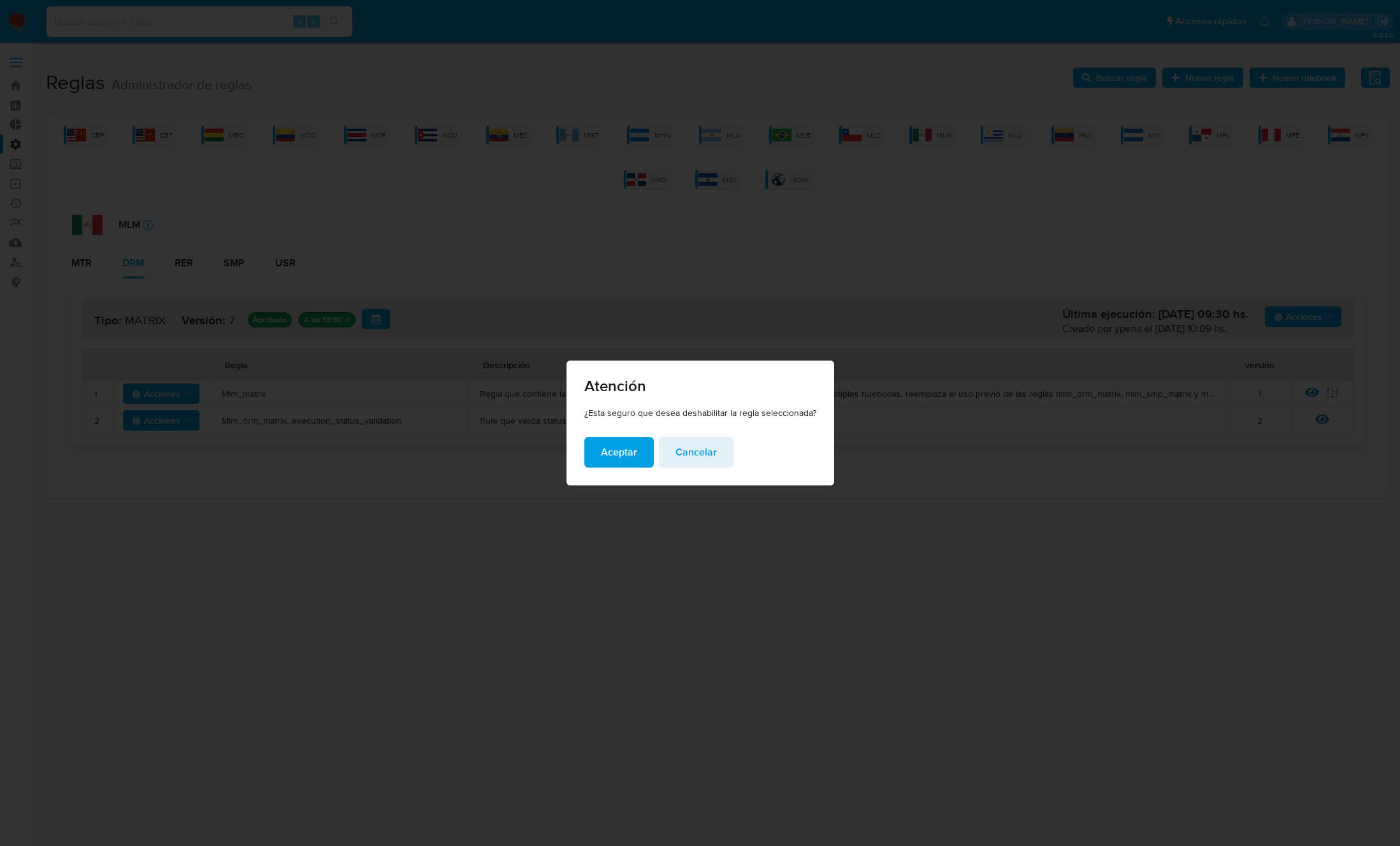
click at [579, 451] on div "Aceptar Cancelar" at bounding box center [700, 461] width 267 height 48
click at [611, 452] on span "Aceptar" at bounding box center [619, 452] width 37 height 28
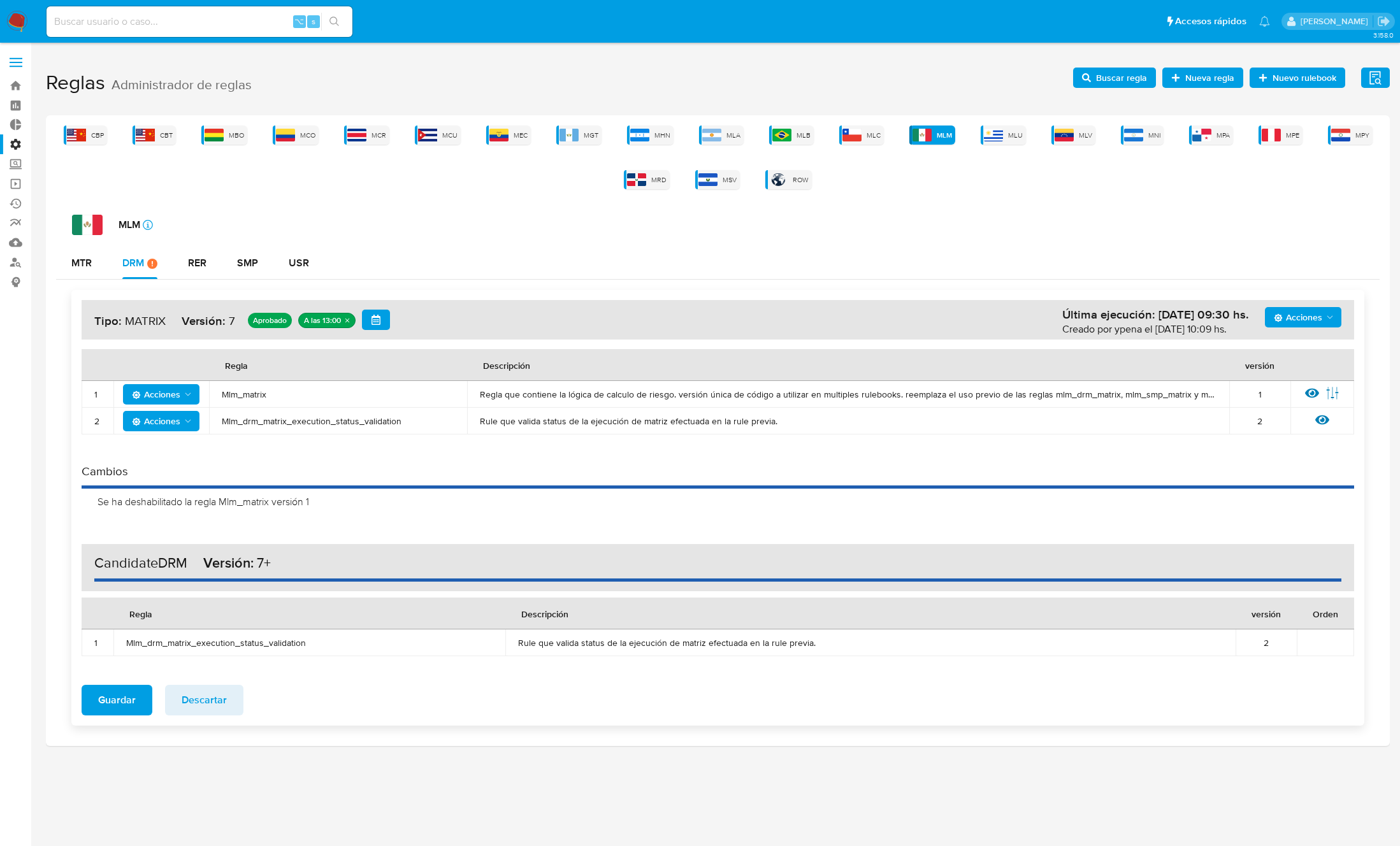
click at [1316, 323] on span "Acciones" at bounding box center [1298, 317] width 48 height 21
click at [1282, 351] on button "Agregar reglas" at bounding box center [1303, 348] width 115 height 31
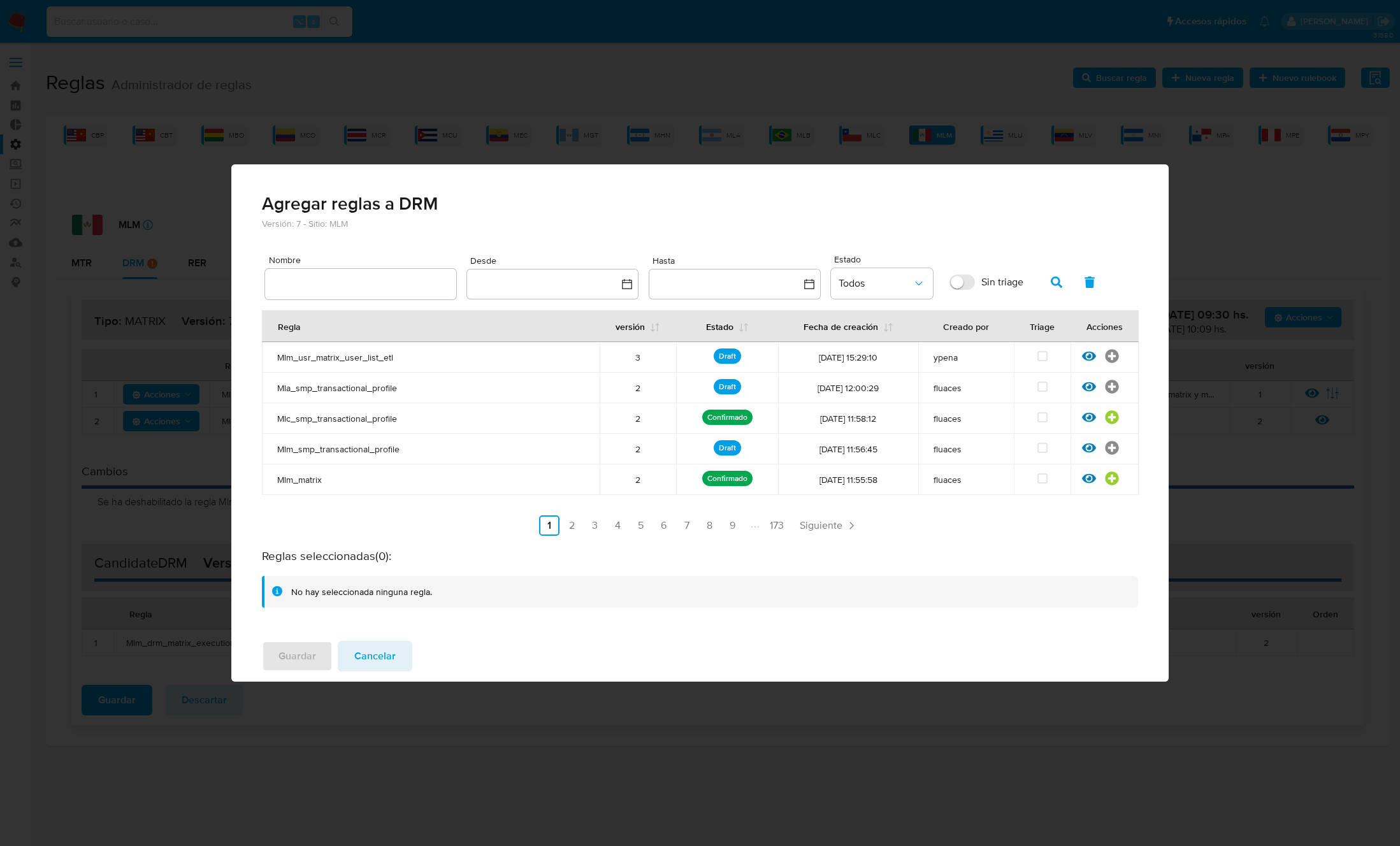
click at [334, 281] on input "text" at bounding box center [360, 284] width 191 height 17
type input "Mlm_matrix"
click at [1058, 277] on icon "button" at bounding box center [1056, 282] width 12 height 12
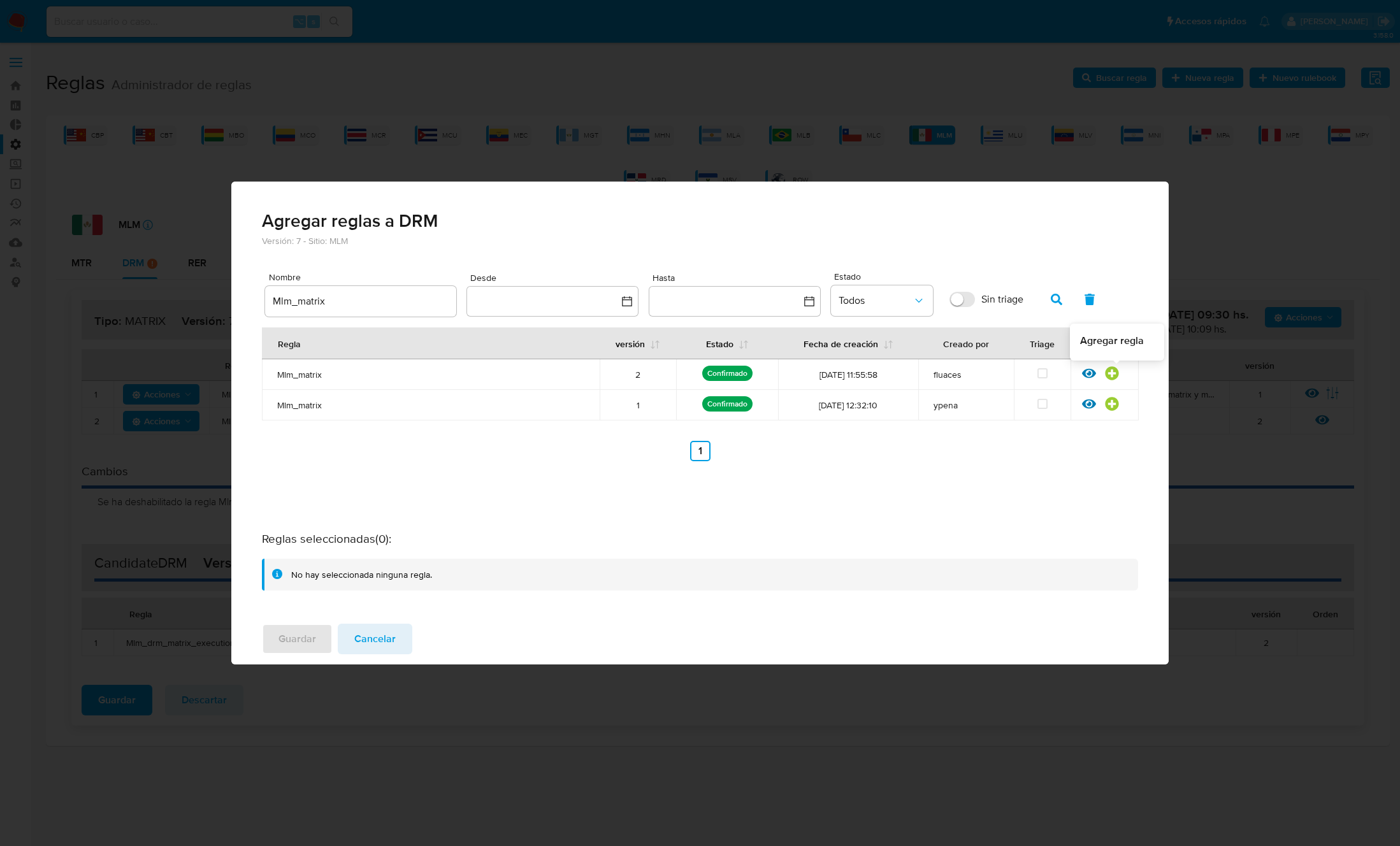
click at [1117, 373] on icon at bounding box center [1111, 372] width 13 height 13
click at [310, 638] on span "Guardar" at bounding box center [297, 639] width 37 height 28
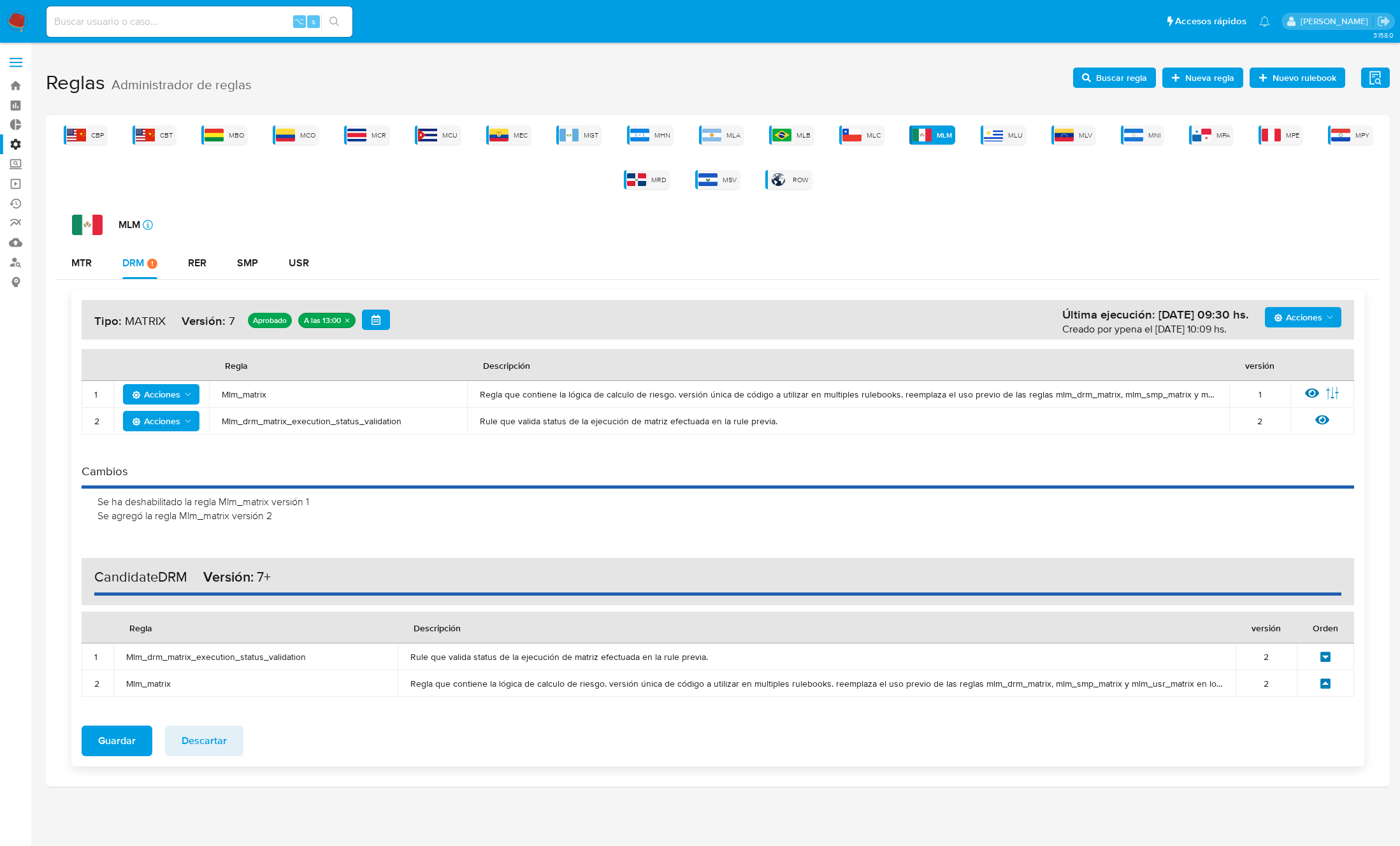
click at [1321, 683] on icon at bounding box center [1325, 683] width 10 height 10
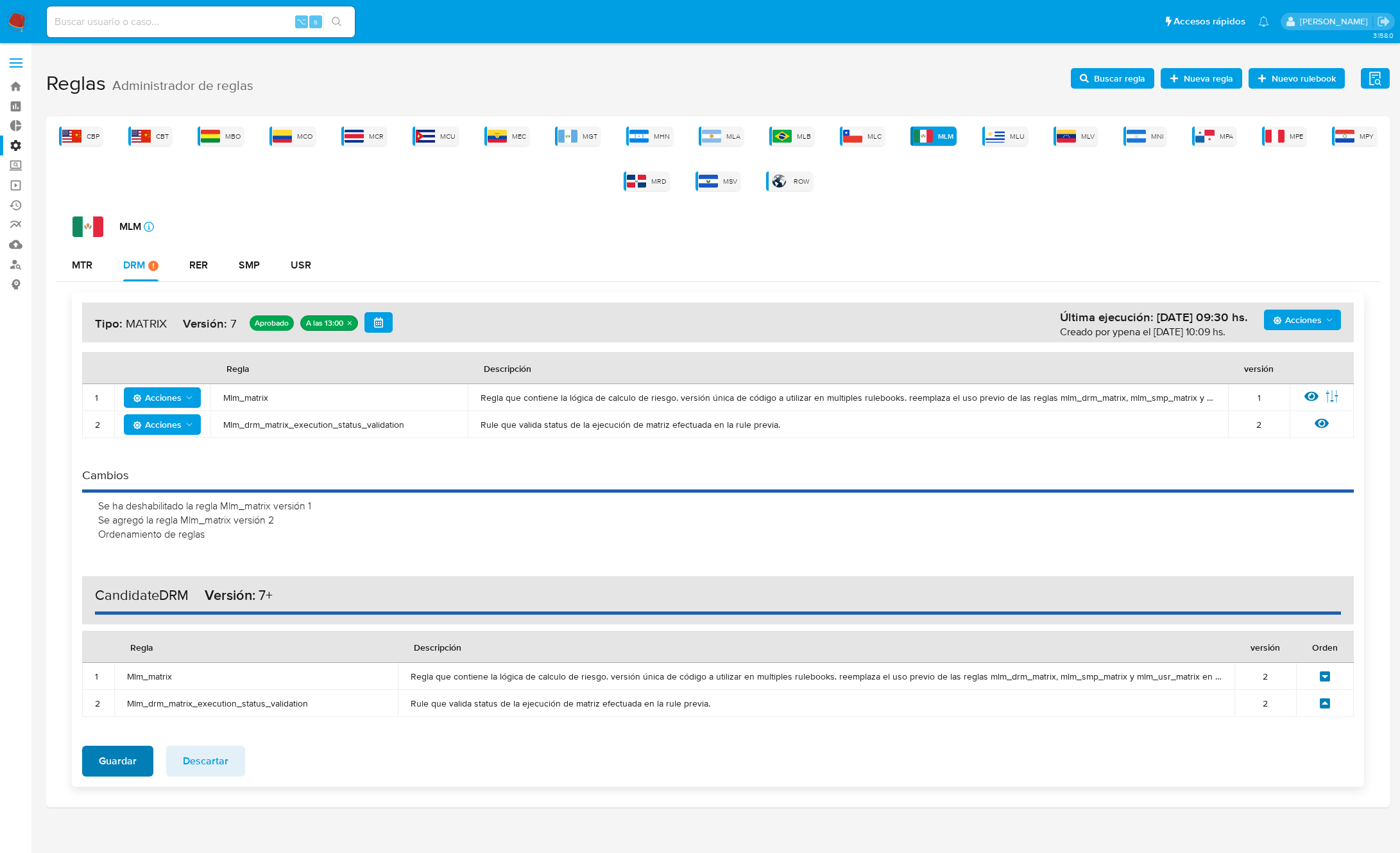
click at [122, 762] on span "Guardar" at bounding box center [117, 761] width 38 height 28
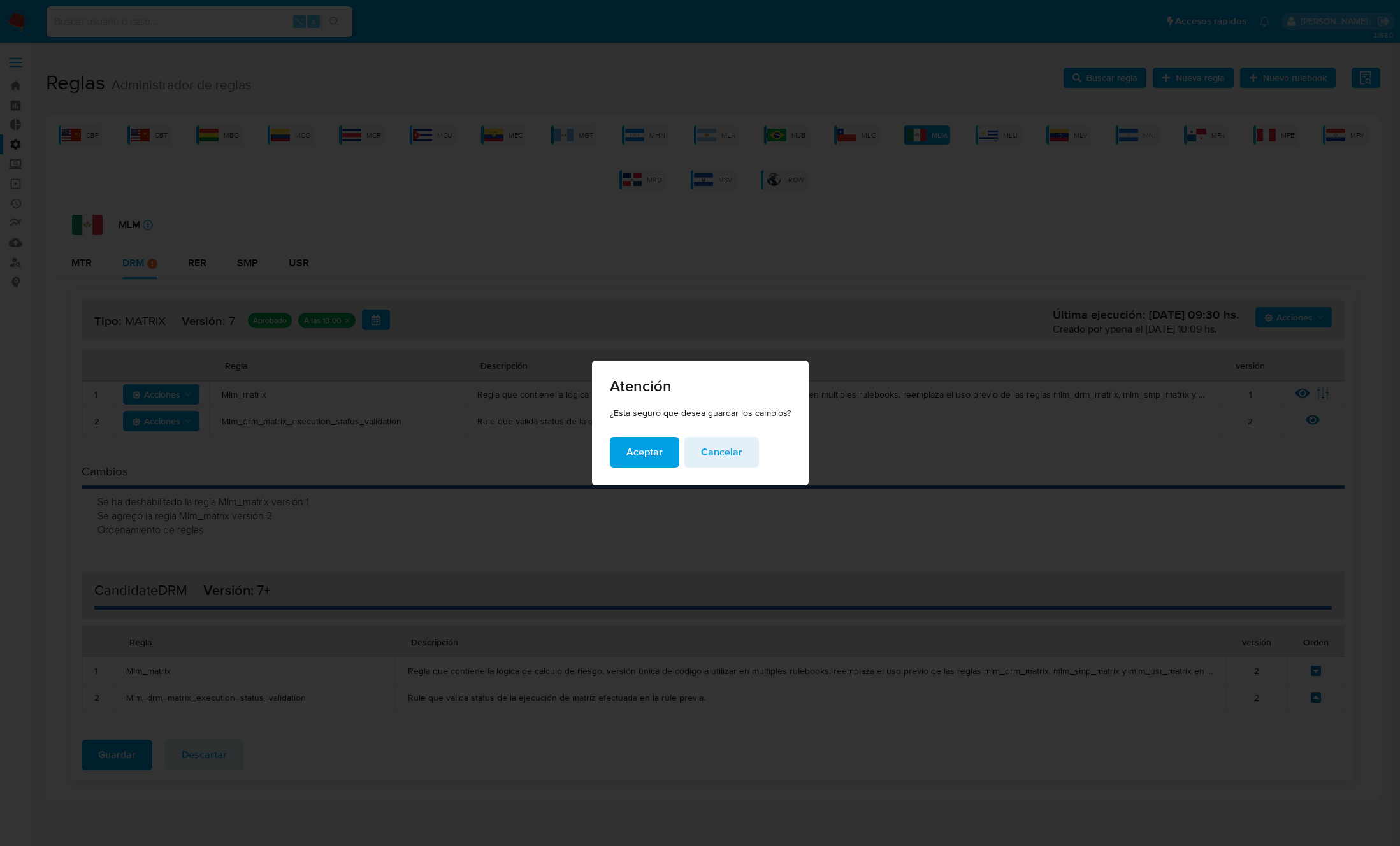
click at [637, 455] on span "Aceptar" at bounding box center [645, 452] width 37 height 28
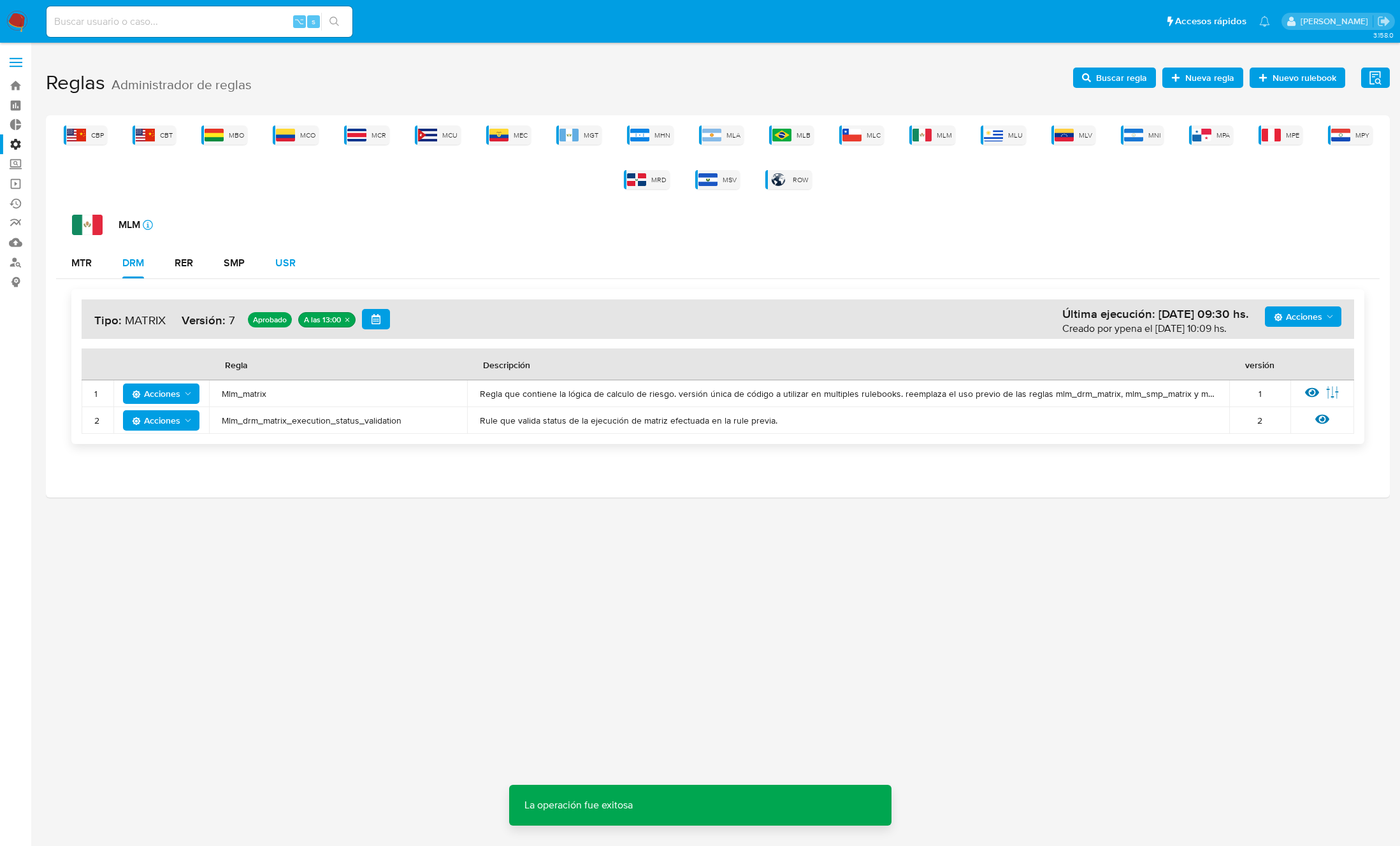
click at [289, 259] on div "USR" at bounding box center [285, 263] width 21 height 10
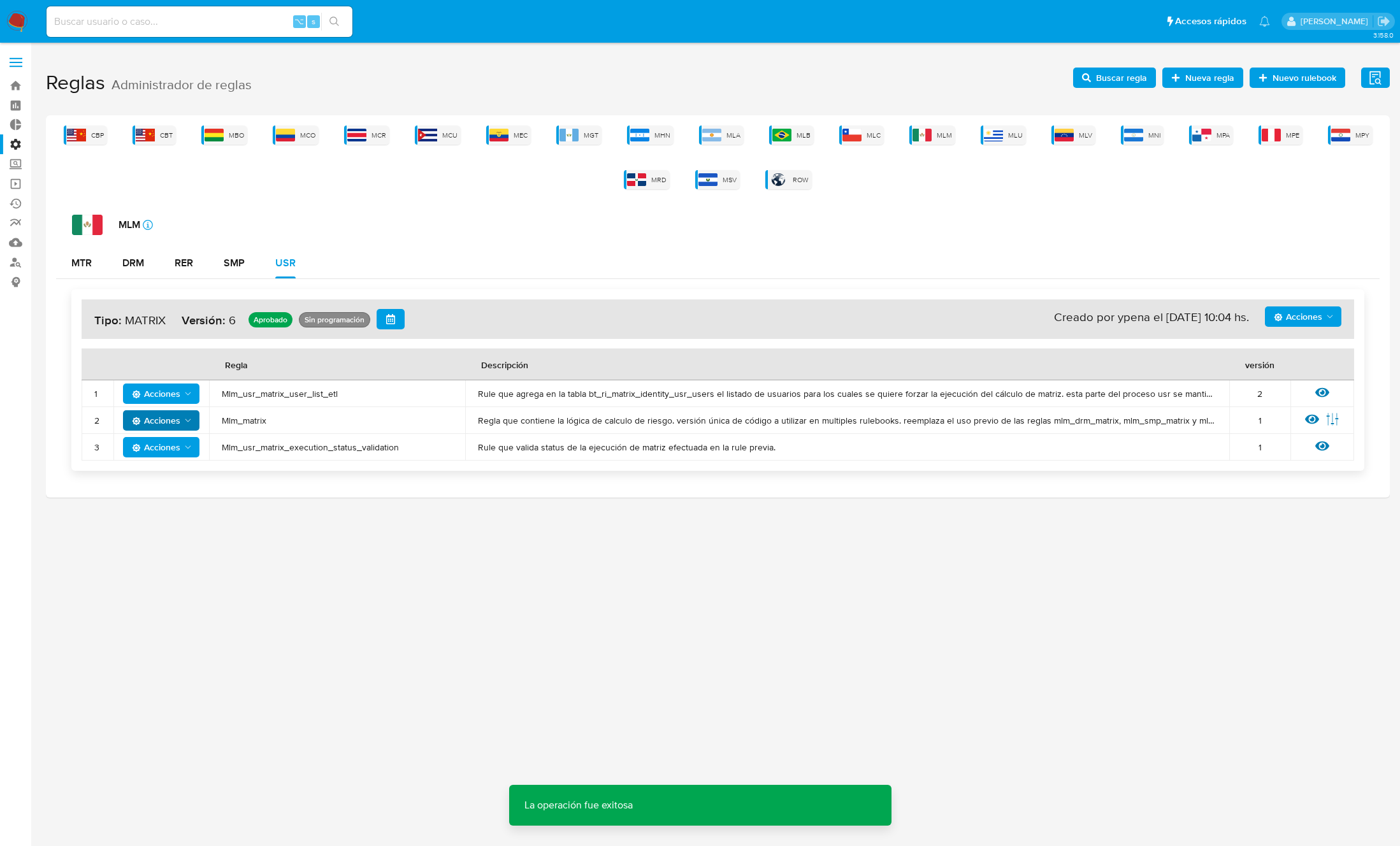
click at [168, 418] on span "Acciones" at bounding box center [156, 420] width 48 height 21
click at [182, 454] on button "Deshabilitar" at bounding box center [161, 452] width 115 height 31
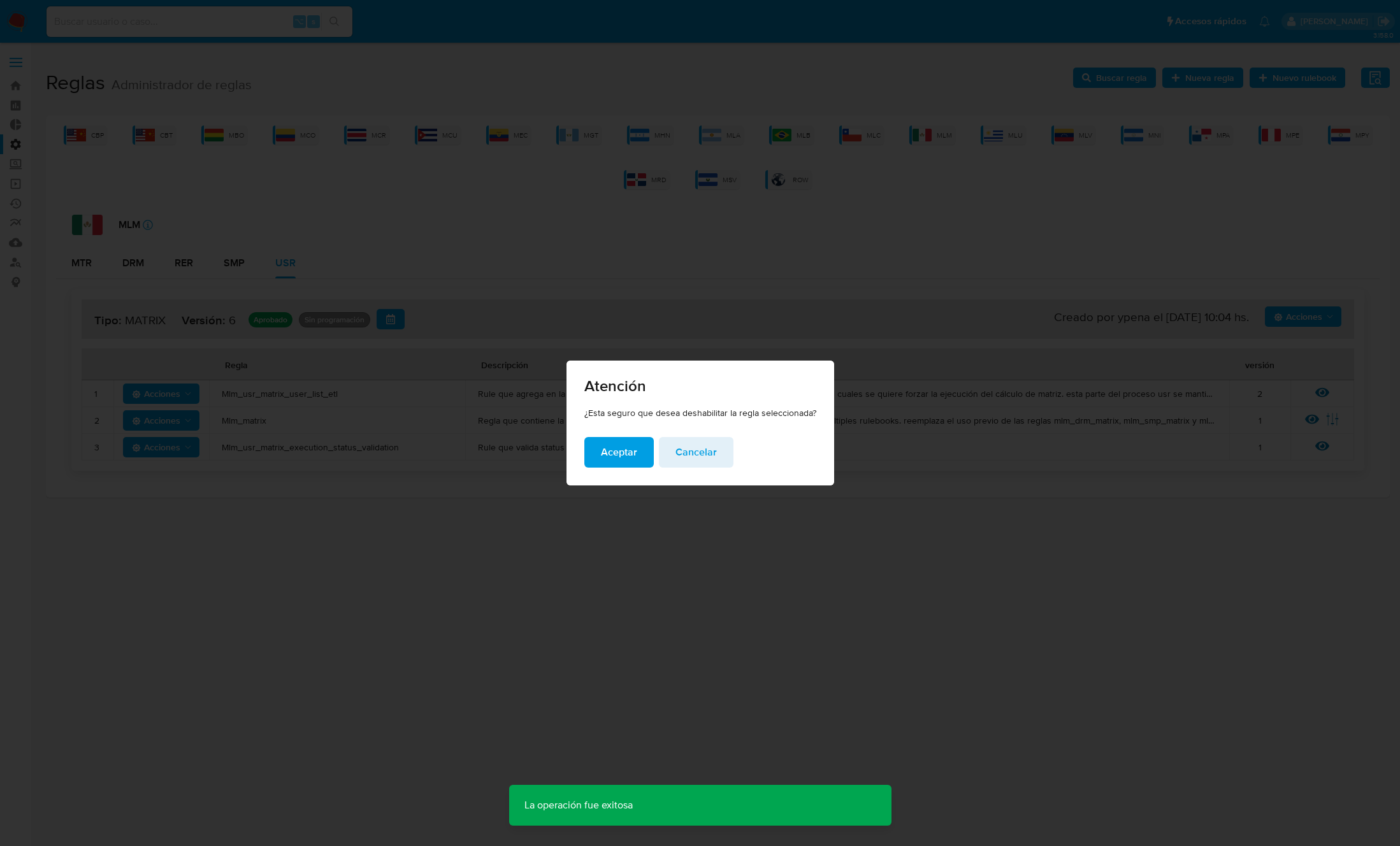
click at [603, 445] on span "Aceptar" at bounding box center [619, 452] width 37 height 28
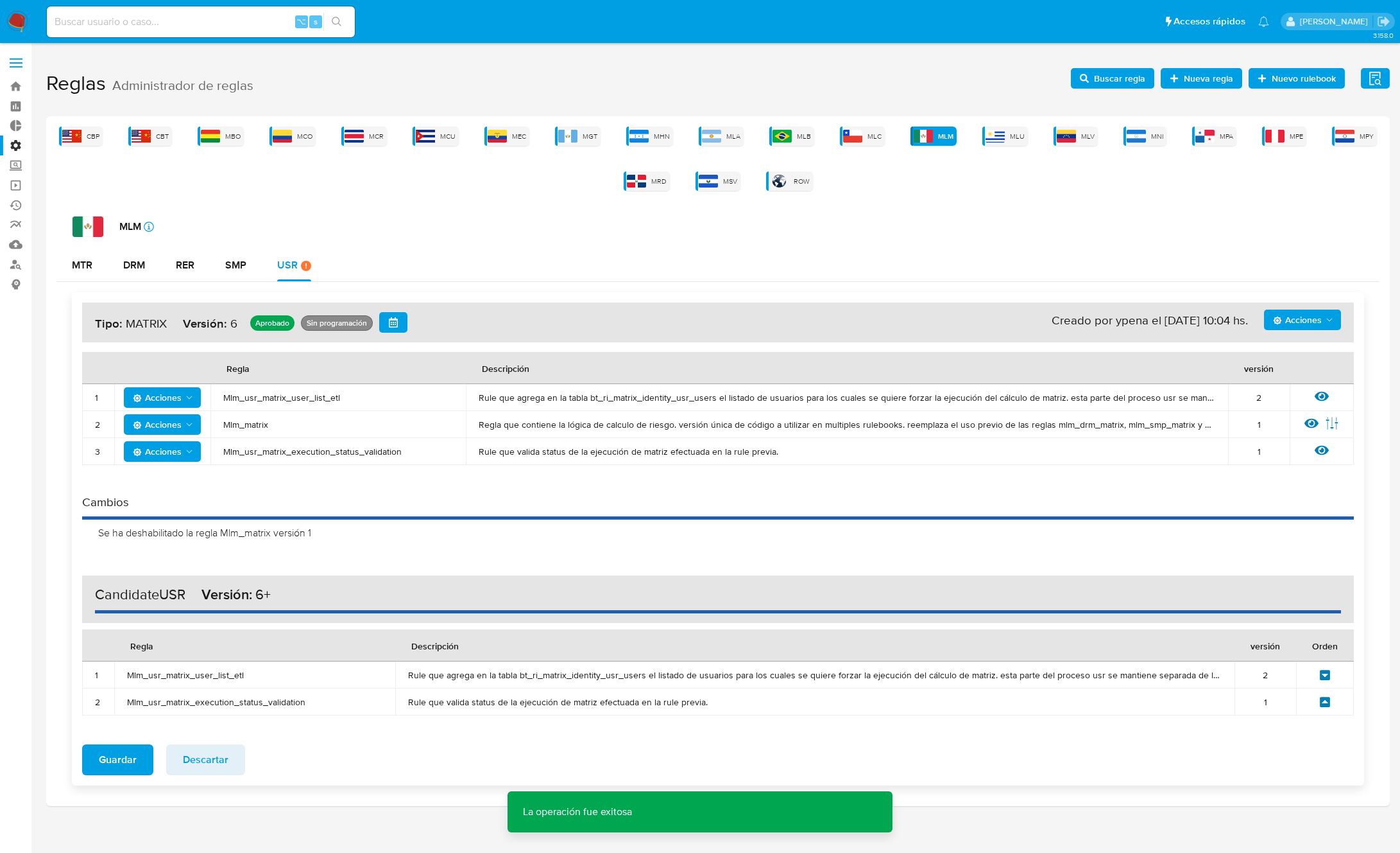
click at [1310, 329] on span "Acciones" at bounding box center [1297, 319] width 48 height 21
click at [1273, 355] on button "Agregar reglas" at bounding box center [1303, 351] width 115 height 31
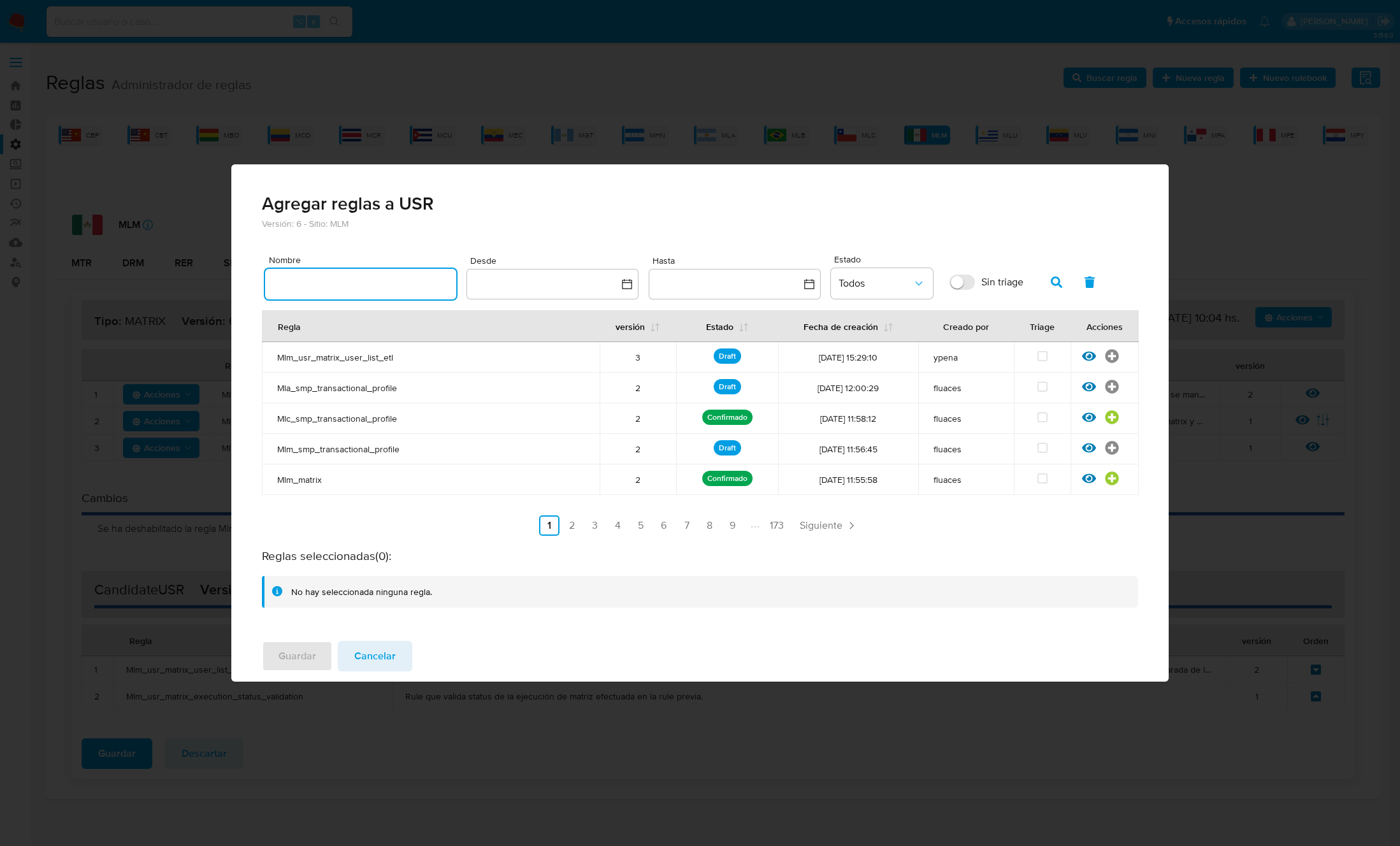
drag, startPoint x: 379, startPoint y: 280, endPoint x: 456, endPoint y: 275, distance: 77.2
click at [379, 280] on input "text" at bounding box center [360, 284] width 191 height 17
type input "Mlm_matrix"
click at [1066, 280] on button "button" at bounding box center [1056, 282] width 33 height 31
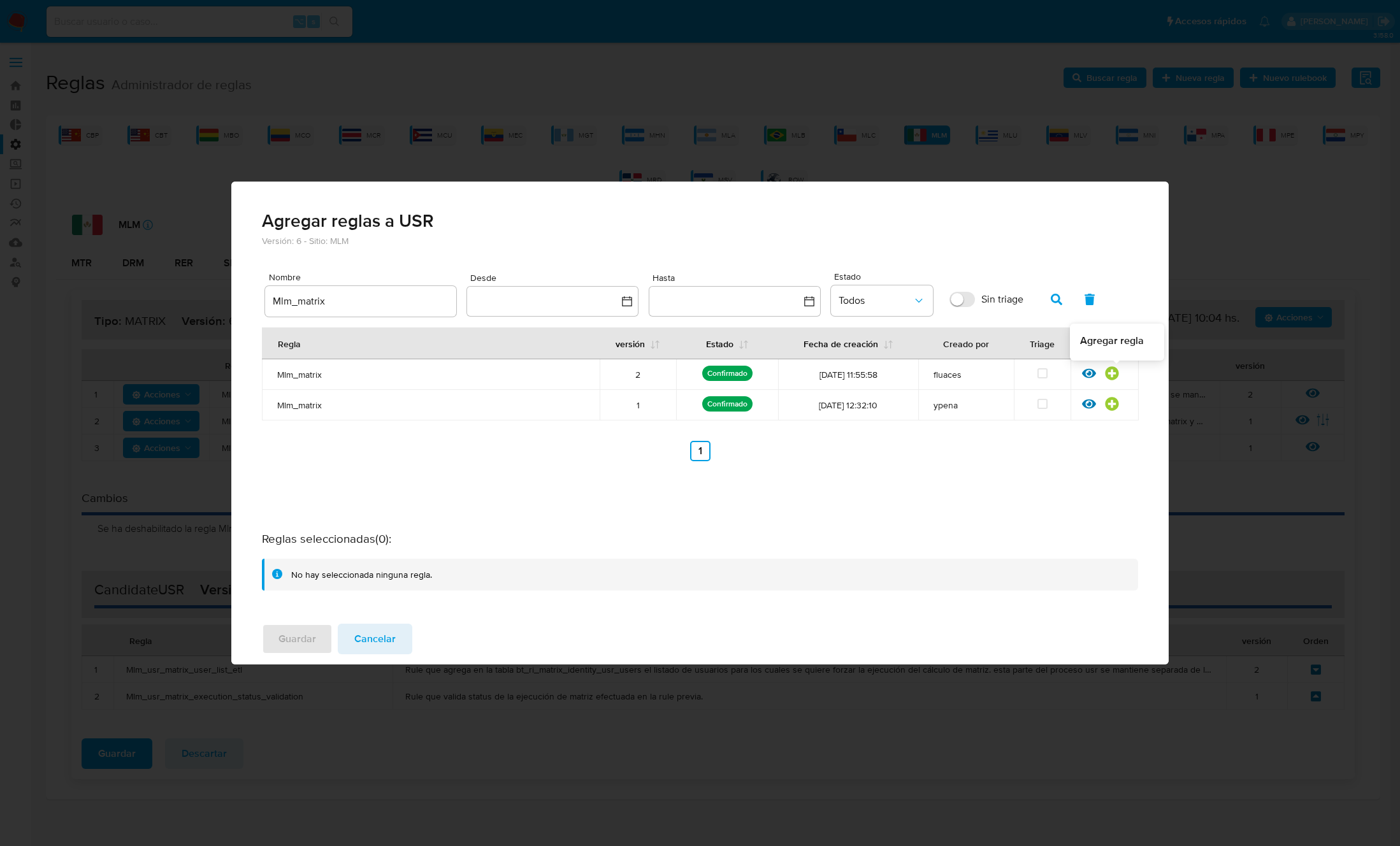
click at [1119, 372] on div at bounding box center [1116, 377] width 23 height 12
click at [1115, 374] on icon at bounding box center [1111, 372] width 14 height 14
drag, startPoint x: 294, startPoint y: 641, endPoint x: 295, endPoint y: 632, distance: 9.1
click at [294, 641] on span "Guardar" at bounding box center [297, 639] width 37 height 28
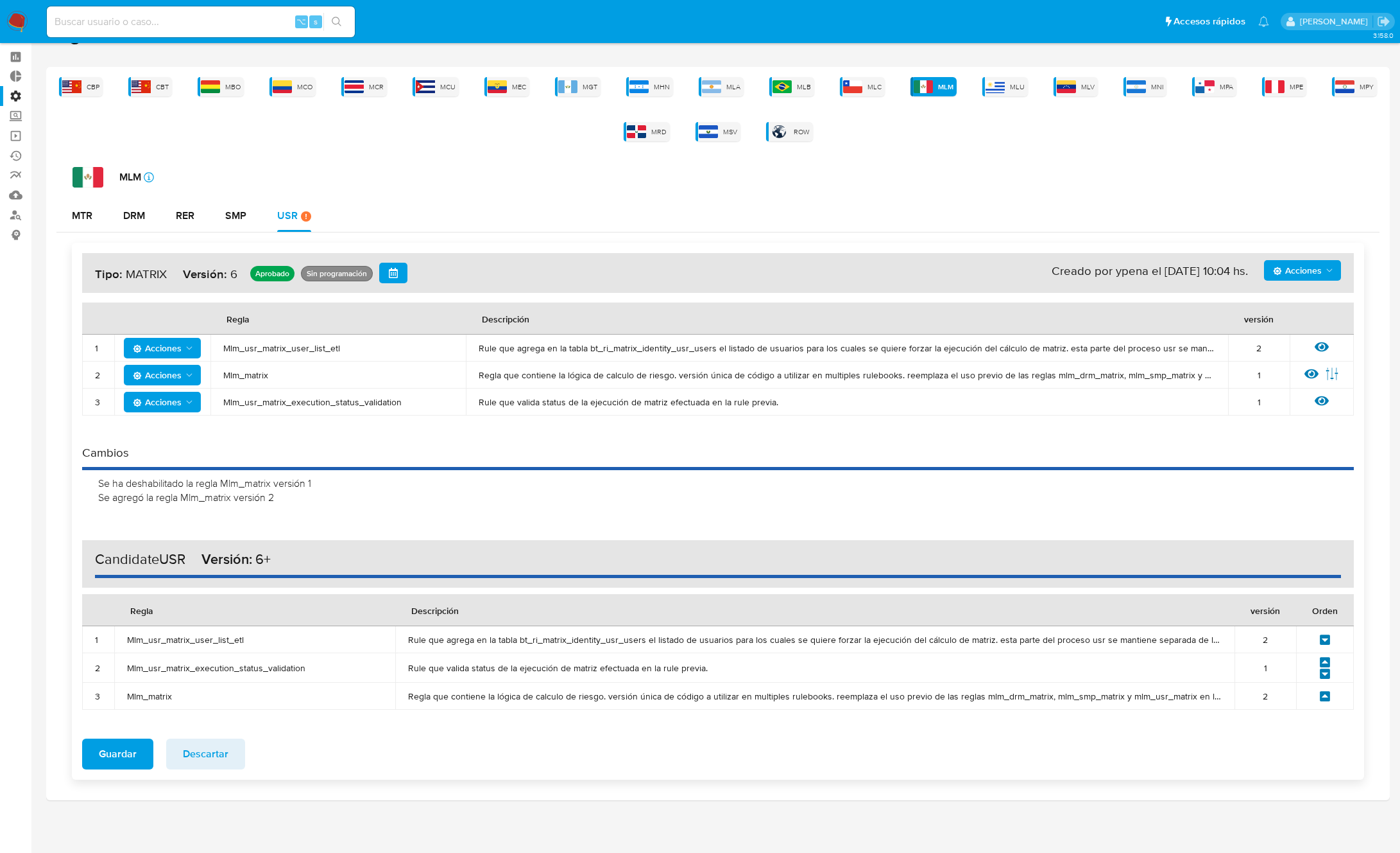
scroll to position [51, 0]
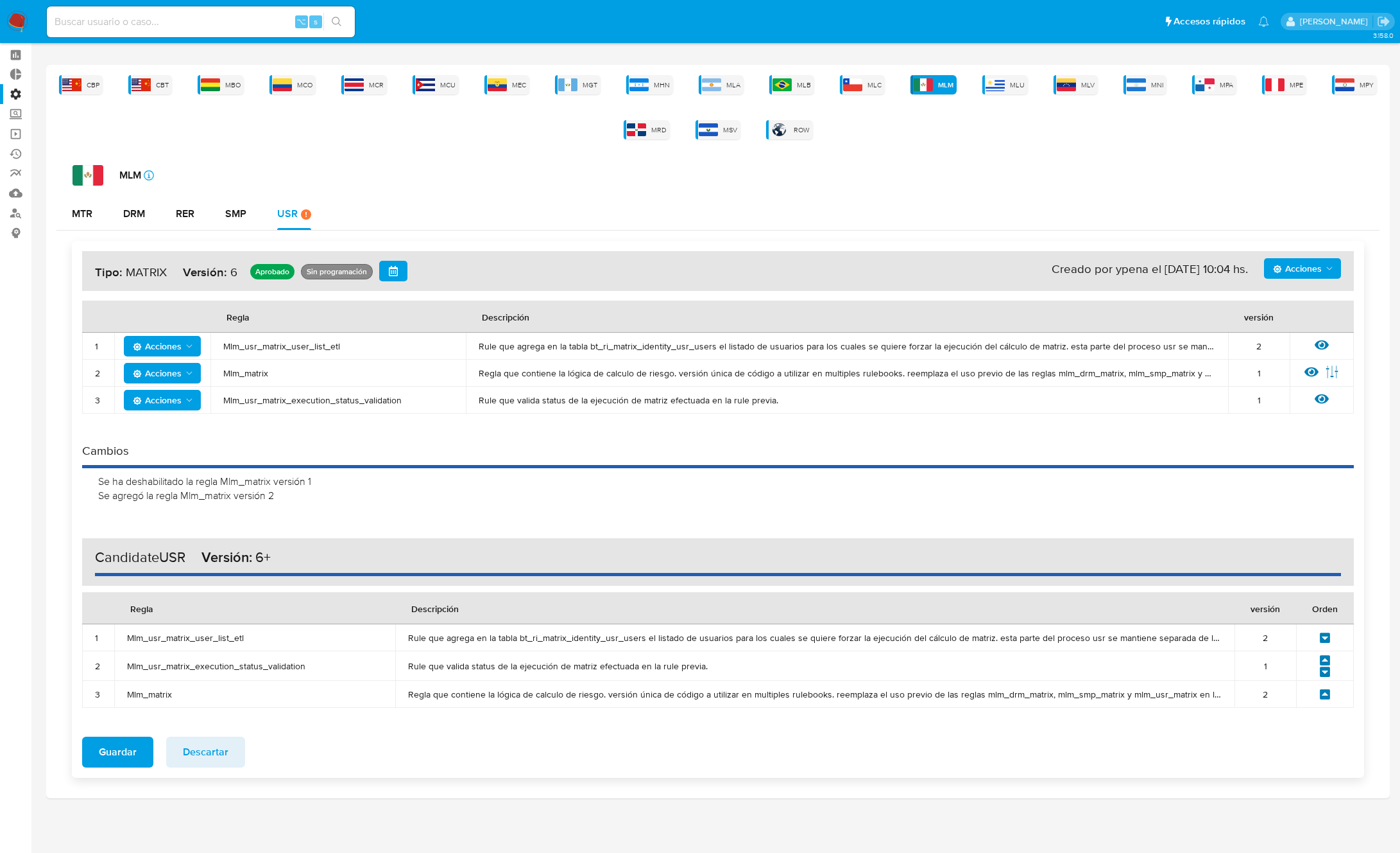
click at [1324, 692] on icon at bounding box center [1325, 694] width 10 height 10
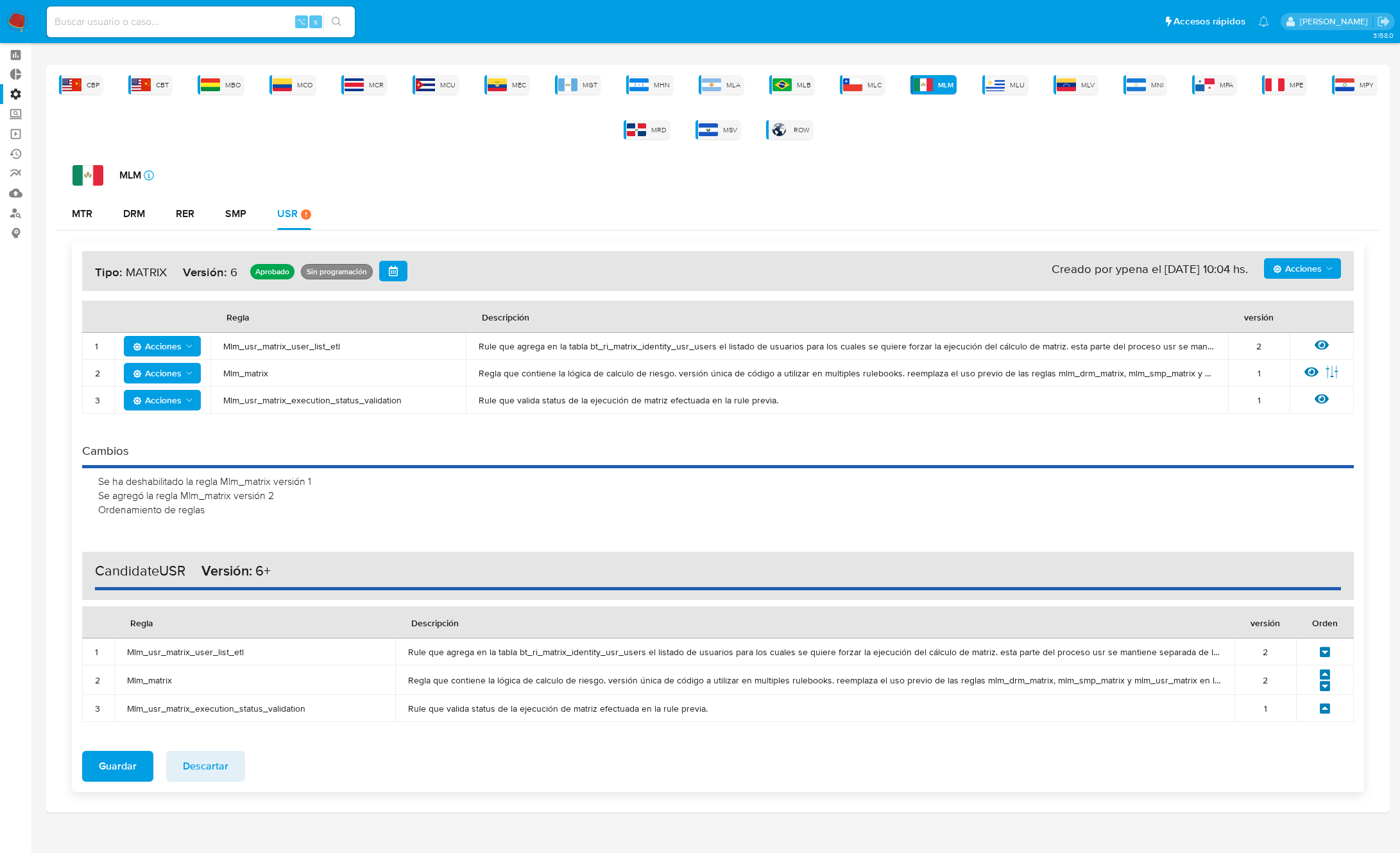
scroll to position [65, 0]
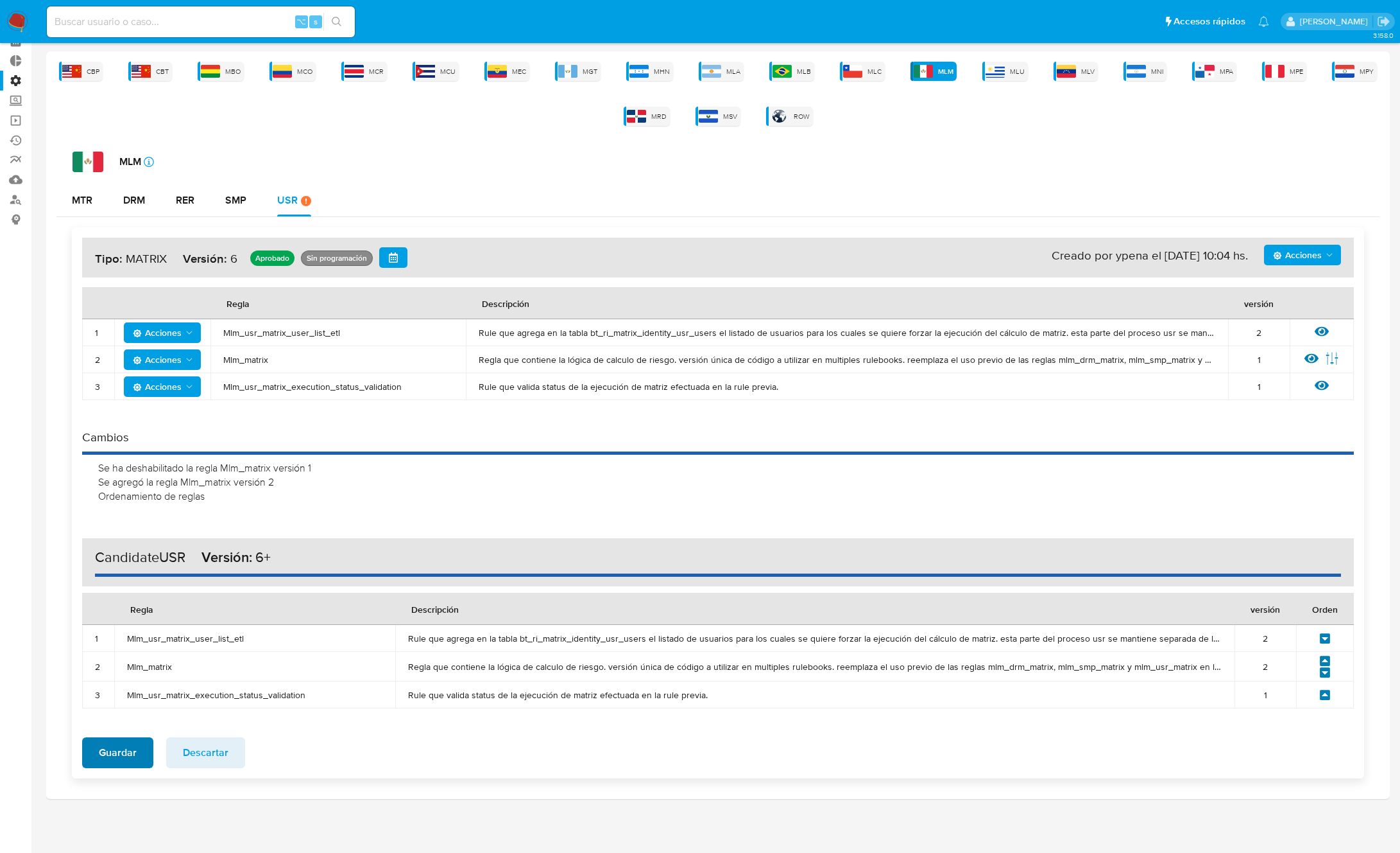
click at [113, 753] on span "Guardar" at bounding box center [117, 753] width 38 height 28
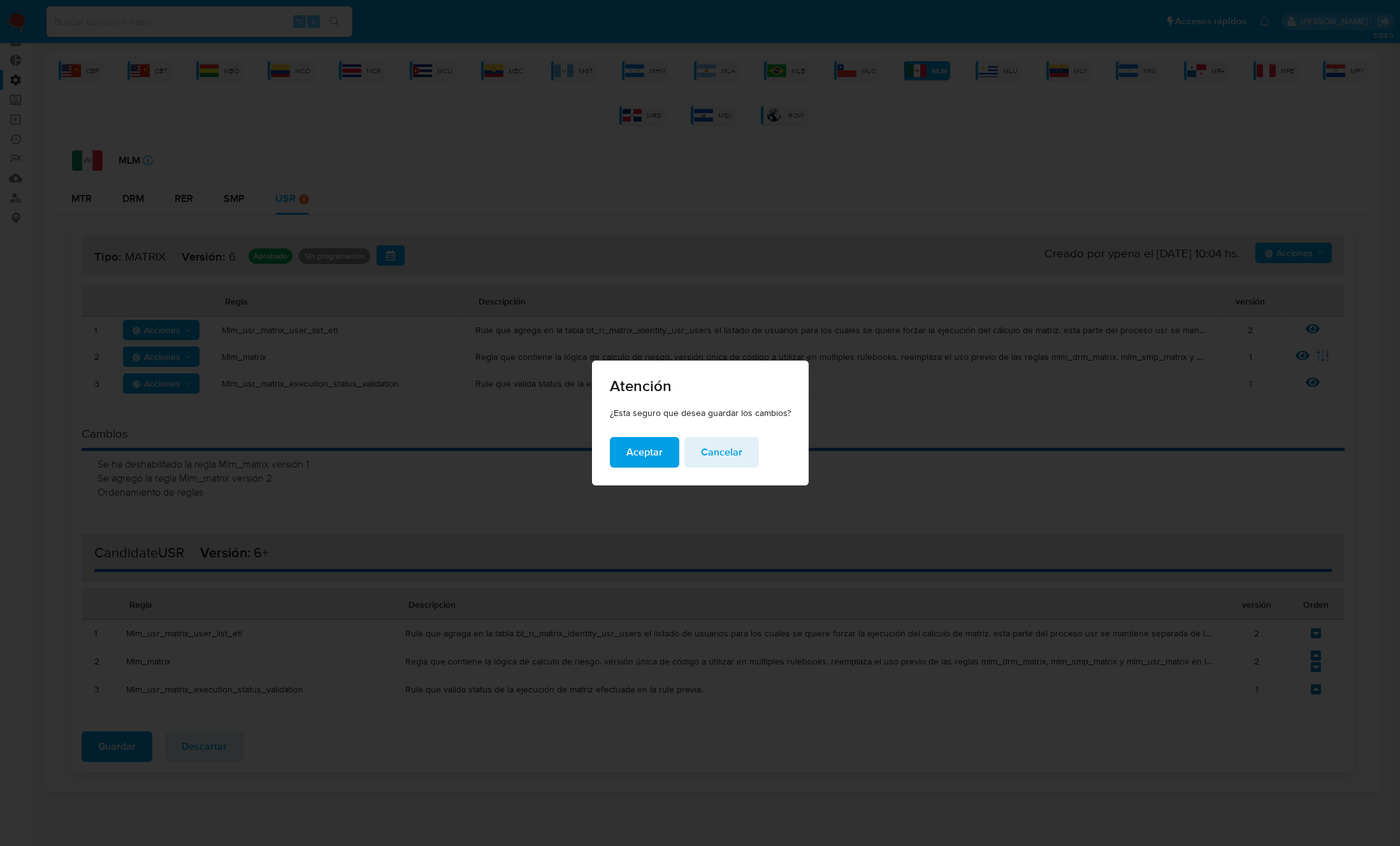
click at [643, 454] on span "Aceptar" at bounding box center [645, 452] width 37 height 28
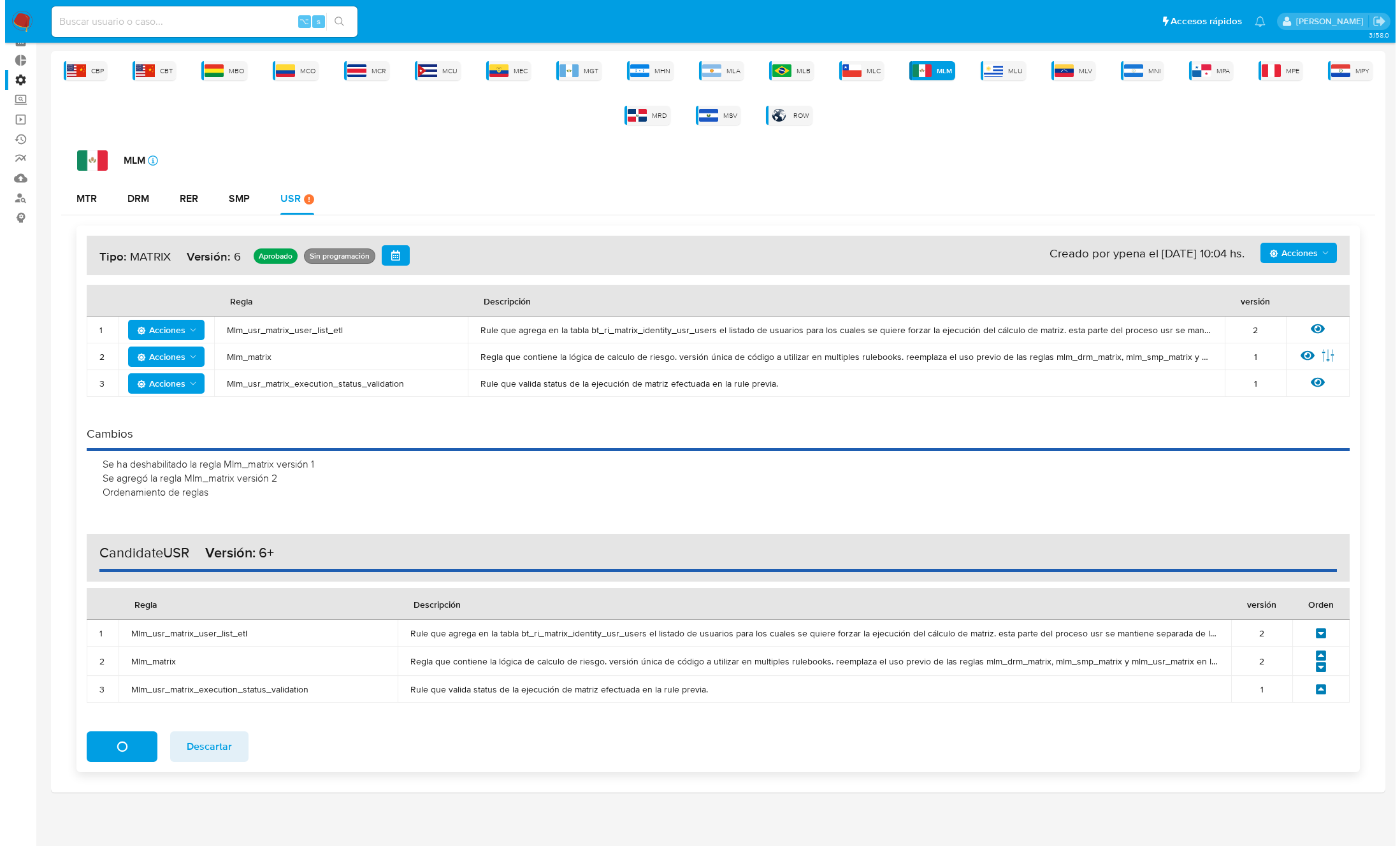
scroll to position [0, 0]
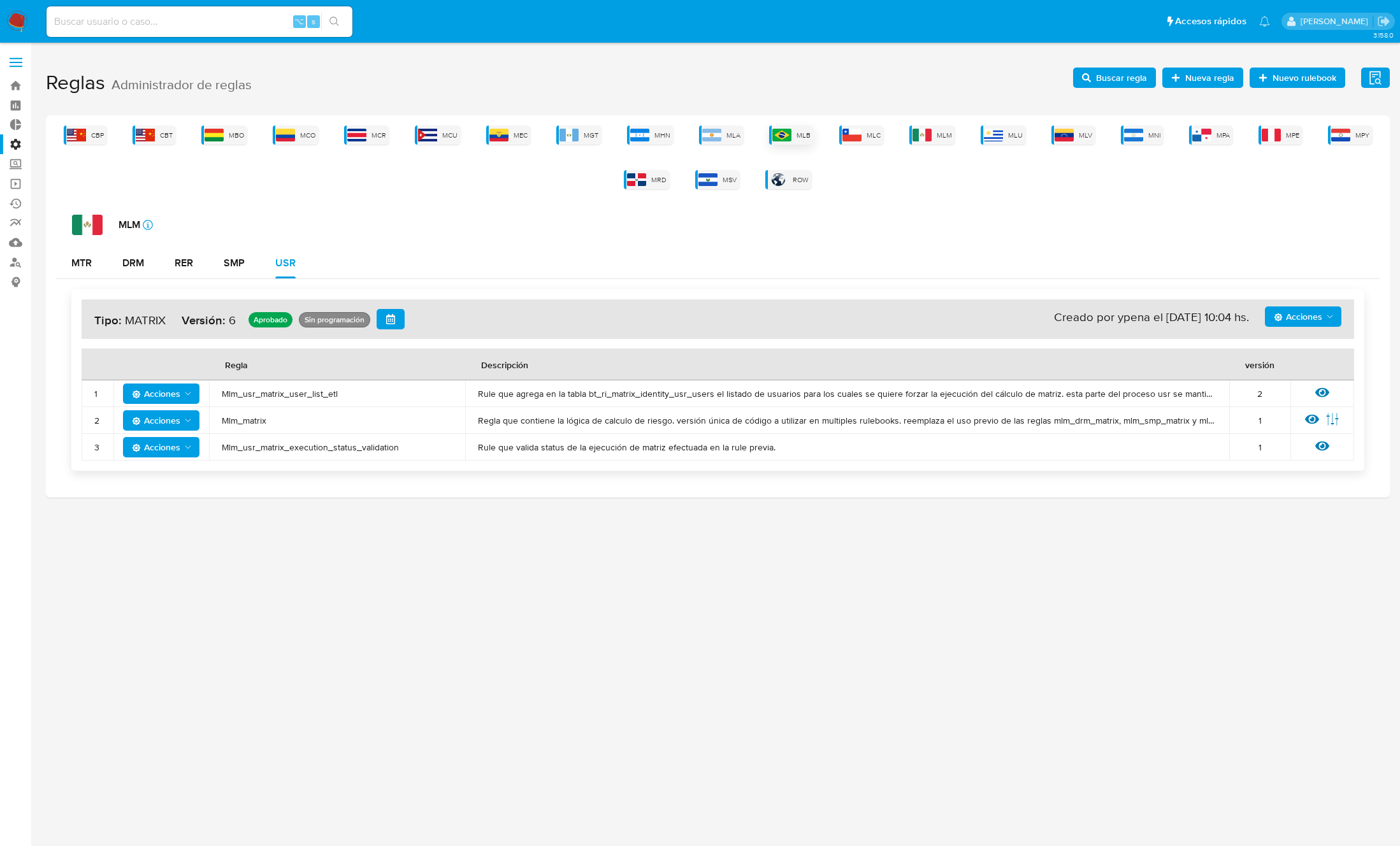
click at [789, 136] on img at bounding box center [782, 134] width 19 height 12
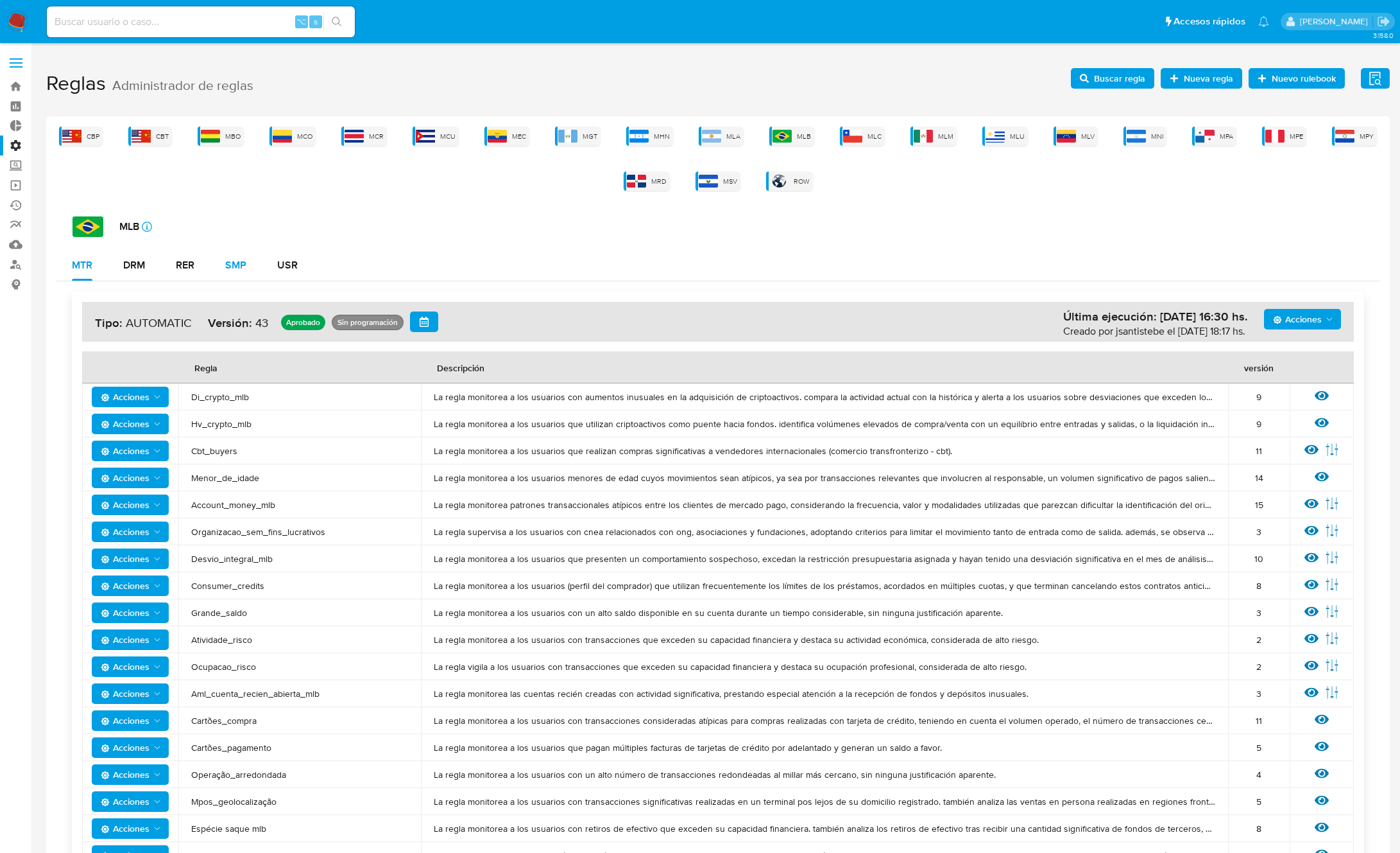
click at [235, 267] on div "SMP" at bounding box center [236, 265] width 21 height 10
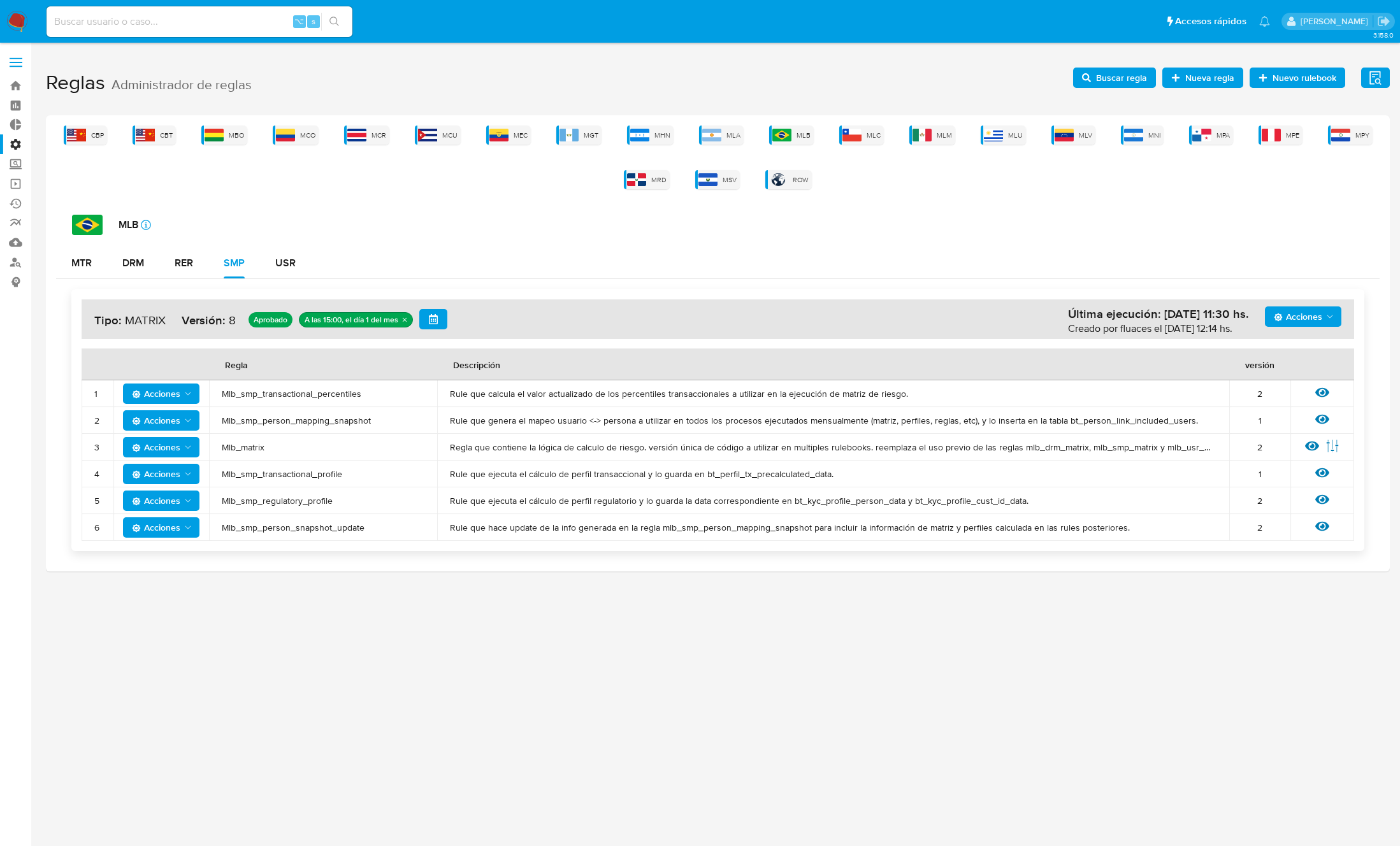
click at [290, 479] on span "Mlb_smp_transactional_profile" at bounding box center [323, 474] width 202 height 12
click at [1102, 81] on span "Buscar regla" at bounding box center [1121, 77] width 51 height 21
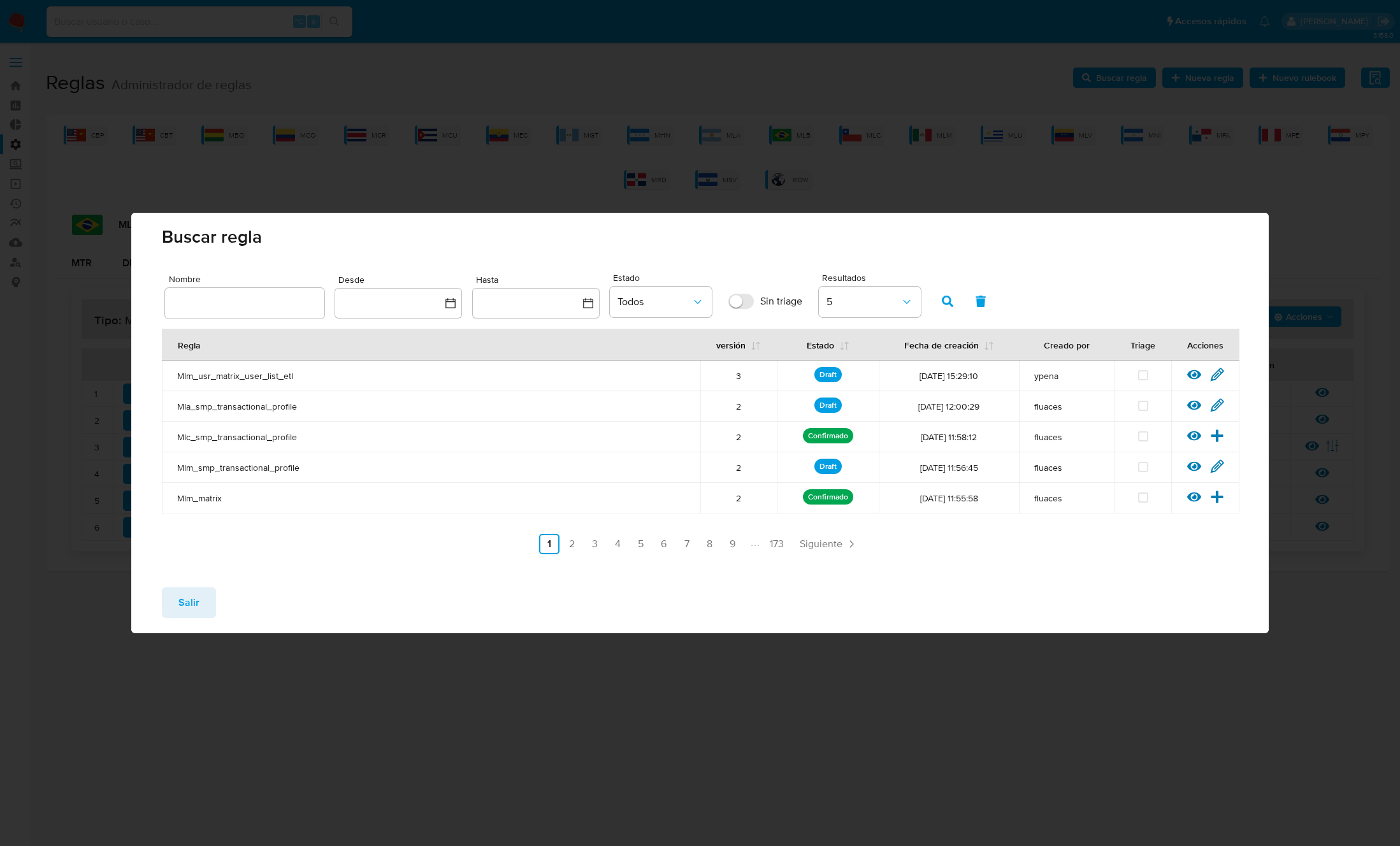
click at [251, 300] on input "text" at bounding box center [245, 303] width 159 height 17
type input "Mlb_smp_transactional_profile"
click at [945, 299] on icon "button" at bounding box center [948, 301] width 12 height 12
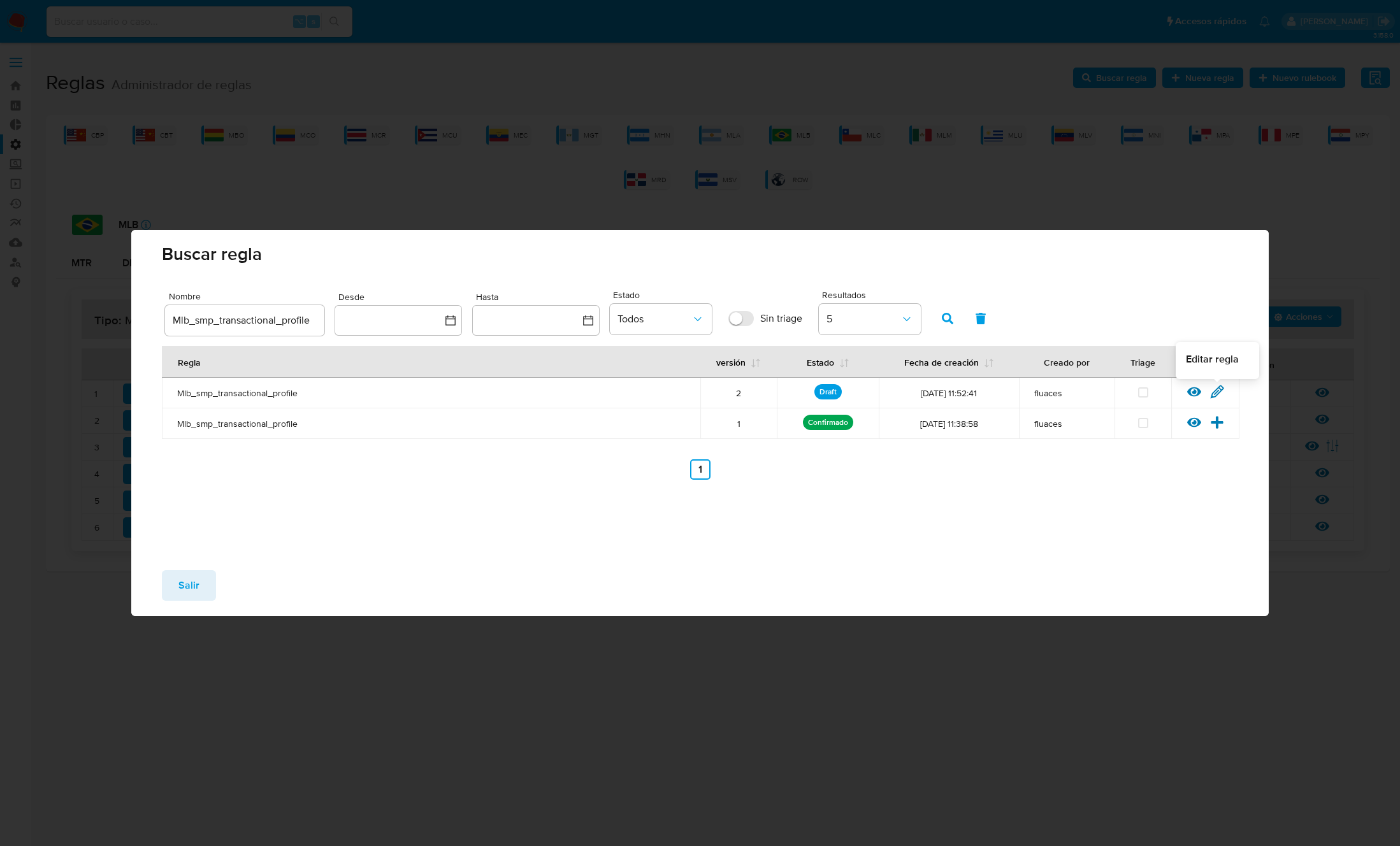
click at [1214, 391] on icon at bounding box center [1217, 391] width 12 height 12
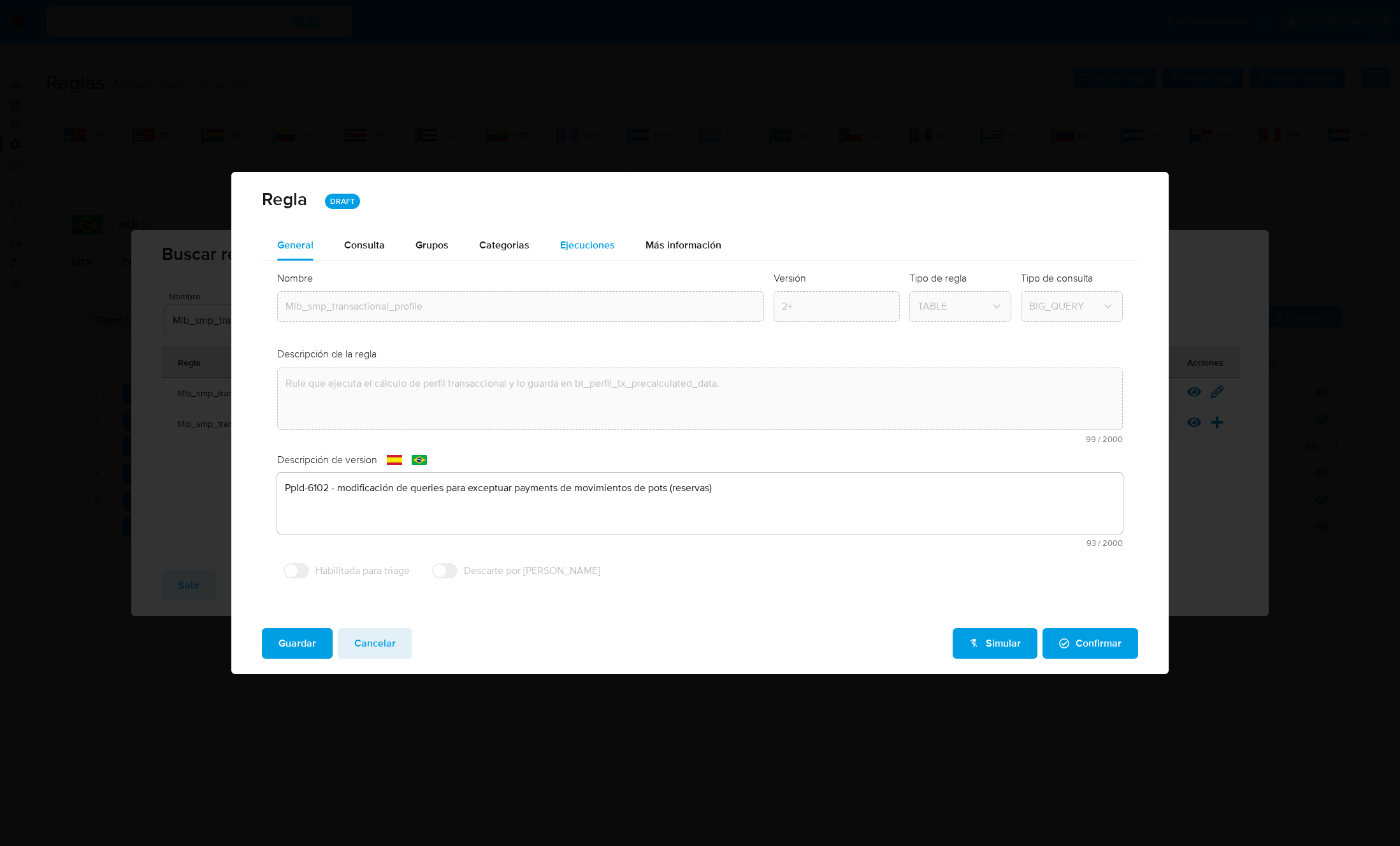
click at [592, 244] on span "Ejecuciones" at bounding box center [588, 245] width 55 height 15
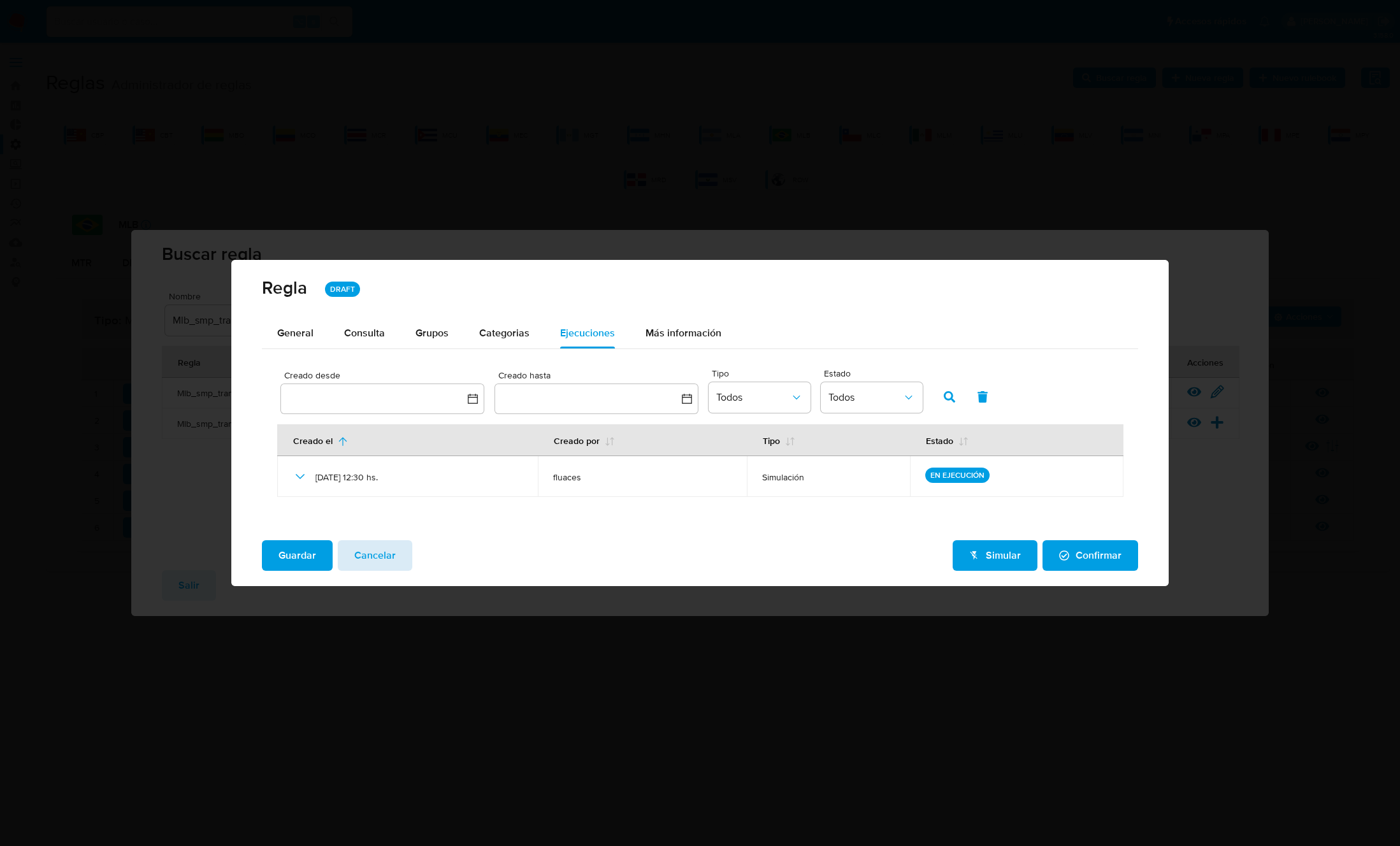
click at [390, 557] on span "Cancelar" at bounding box center [375, 556] width 41 height 28
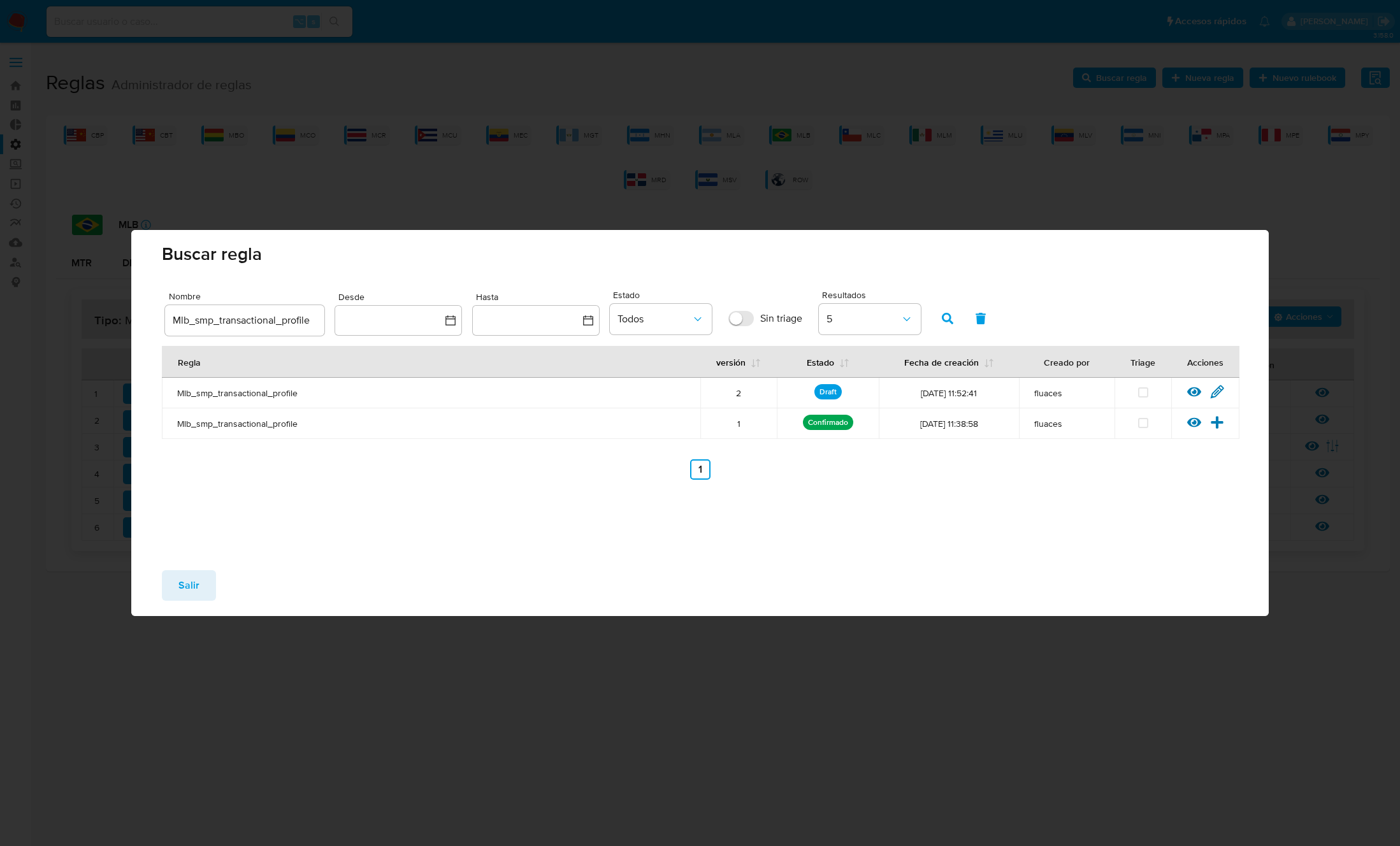
click at [188, 571] on span "Salir" at bounding box center [188, 586] width 21 height 28
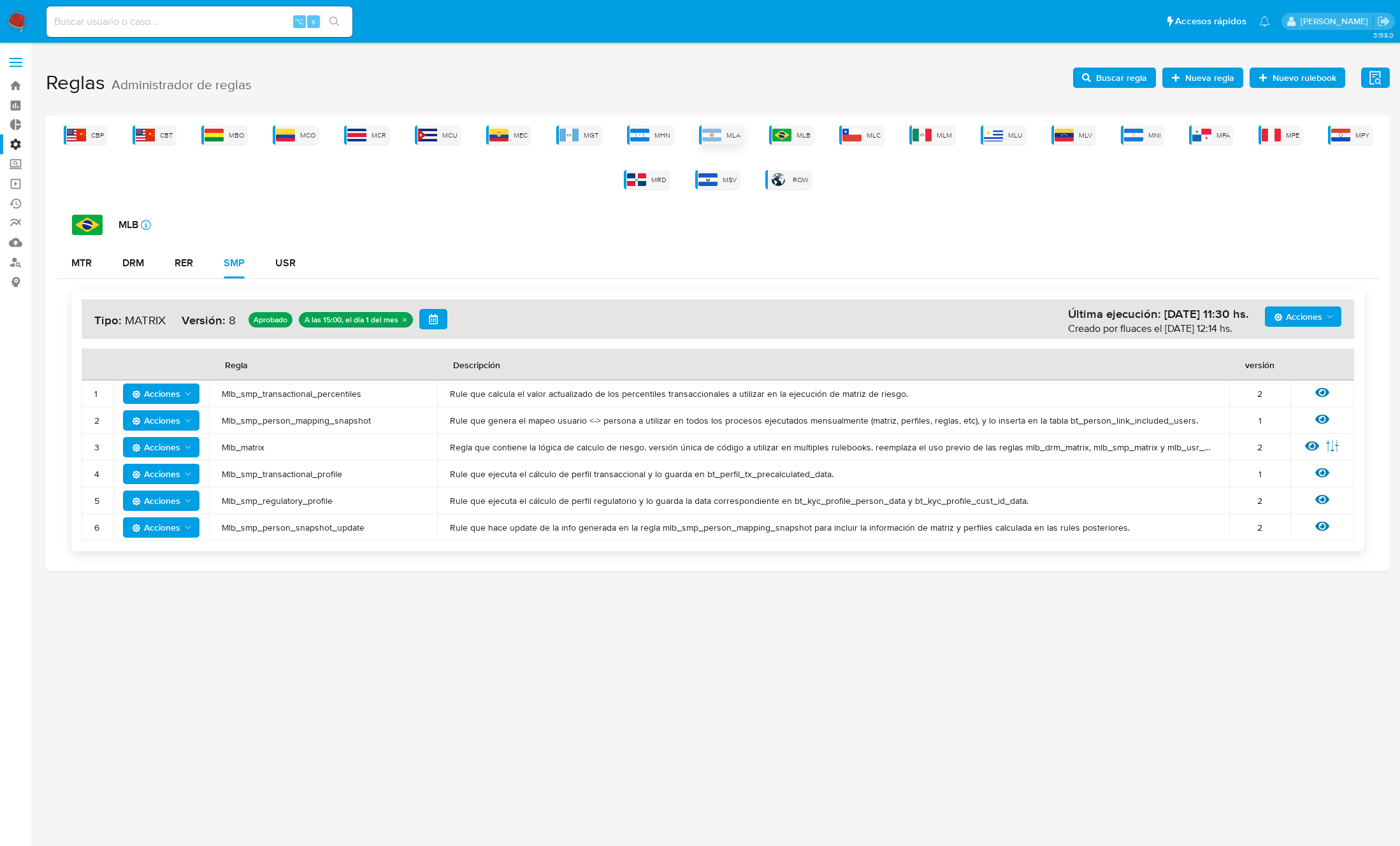
click at [716, 133] on img at bounding box center [711, 134] width 19 height 12
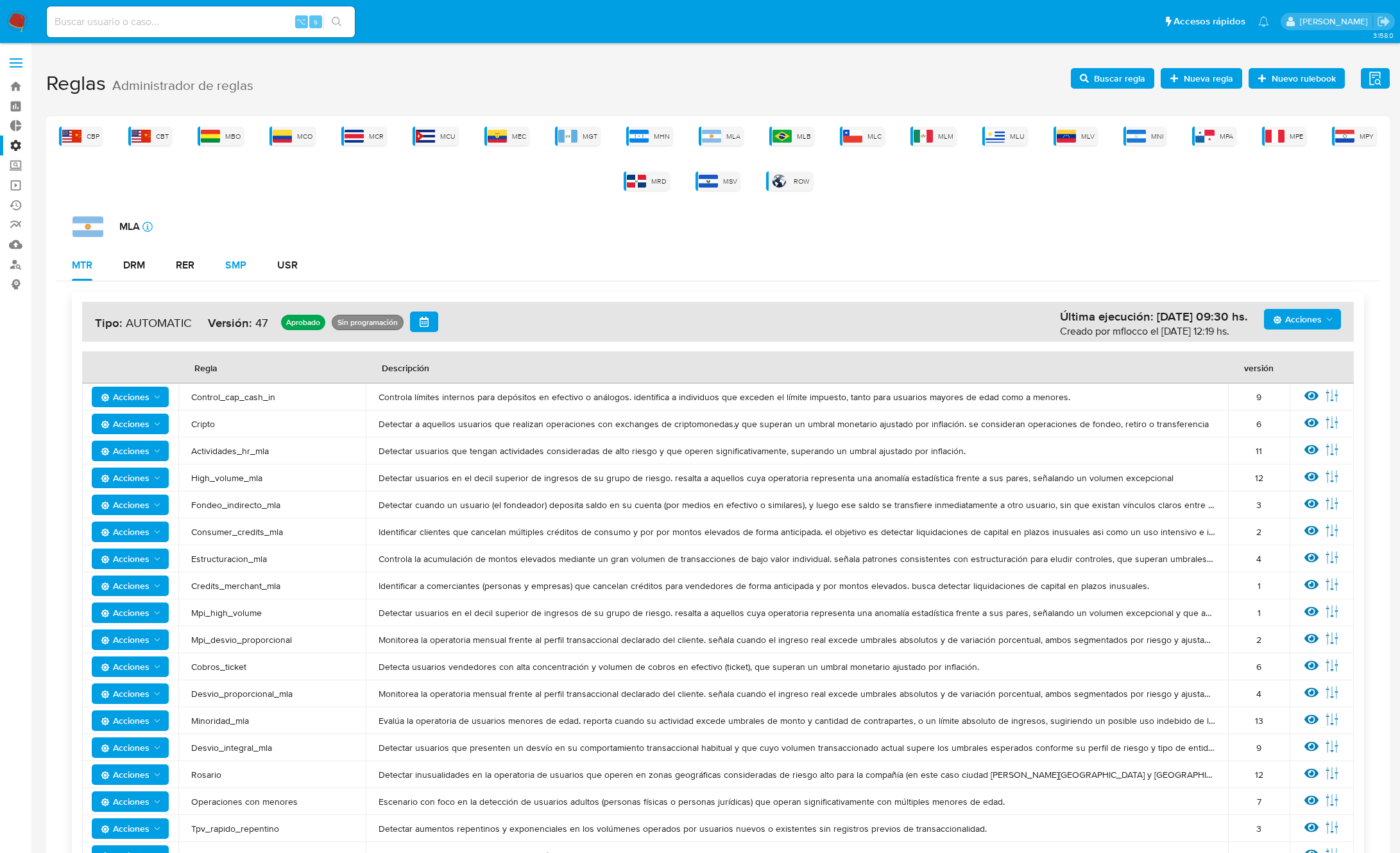
click at [248, 262] on button "SMP" at bounding box center [236, 265] width 52 height 31
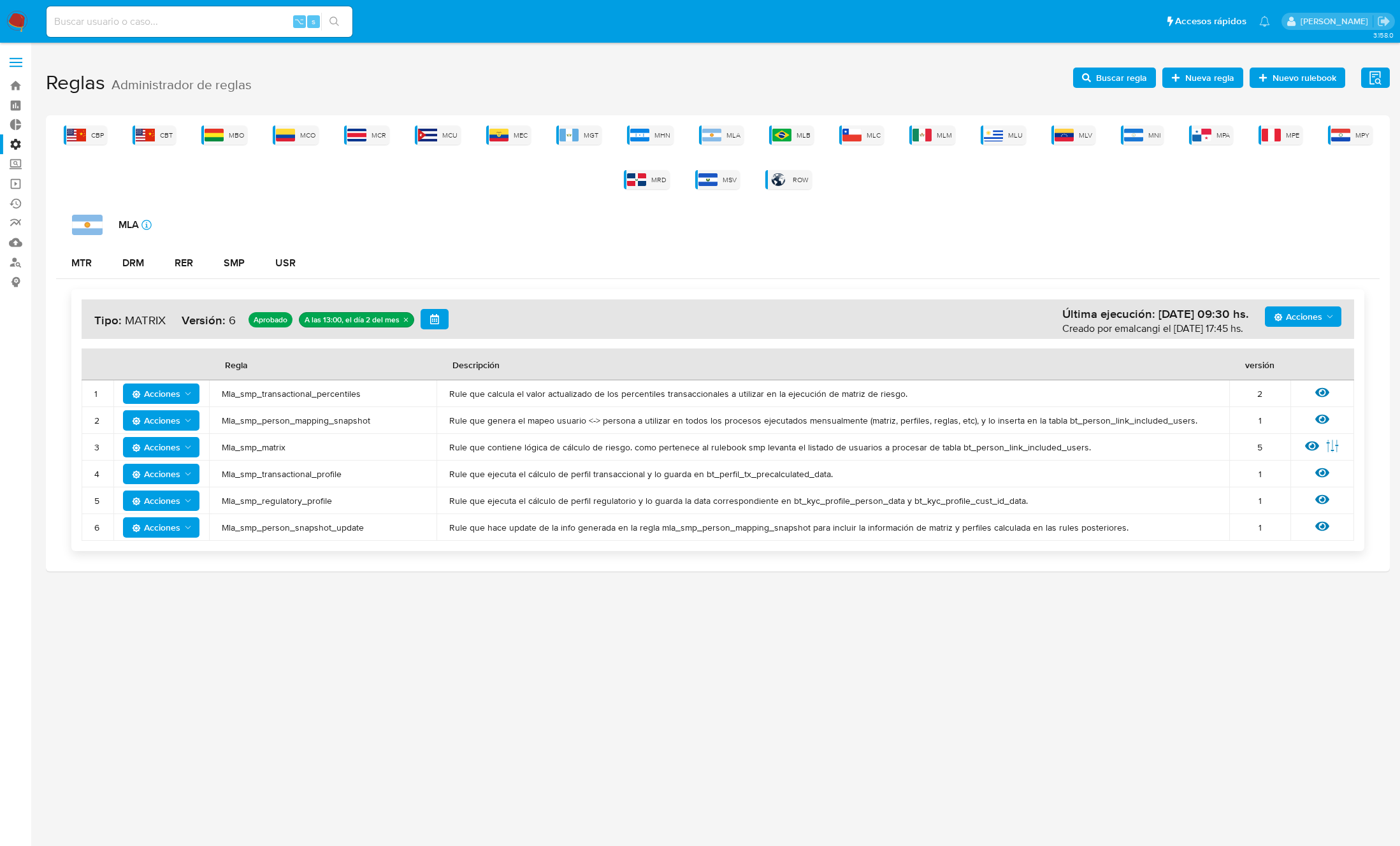
click at [306, 476] on span "Mla_smp_transactional_profile" at bounding box center [322, 474] width 202 height 12
click at [256, 452] on span "Mla_smp_matrix" at bounding box center [322, 447] width 202 height 12
click at [1100, 83] on span "Buscar regla" at bounding box center [1121, 77] width 51 height 21
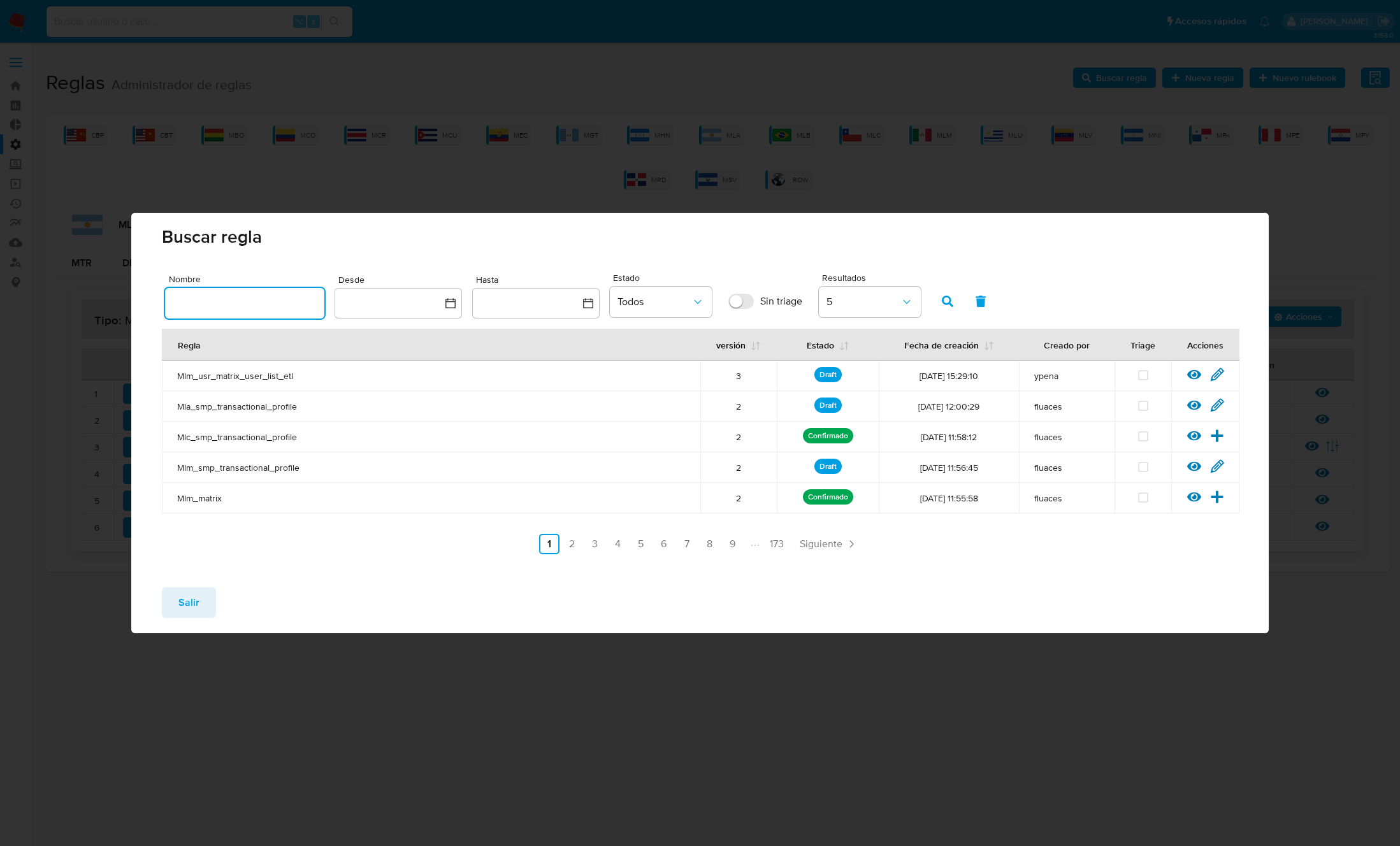
click at [295, 302] on input "text" at bounding box center [245, 303] width 159 height 17
type input "Mla_smp_matrix"
click at [944, 295] on icon "button" at bounding box center [948, 301] width 12 height 12
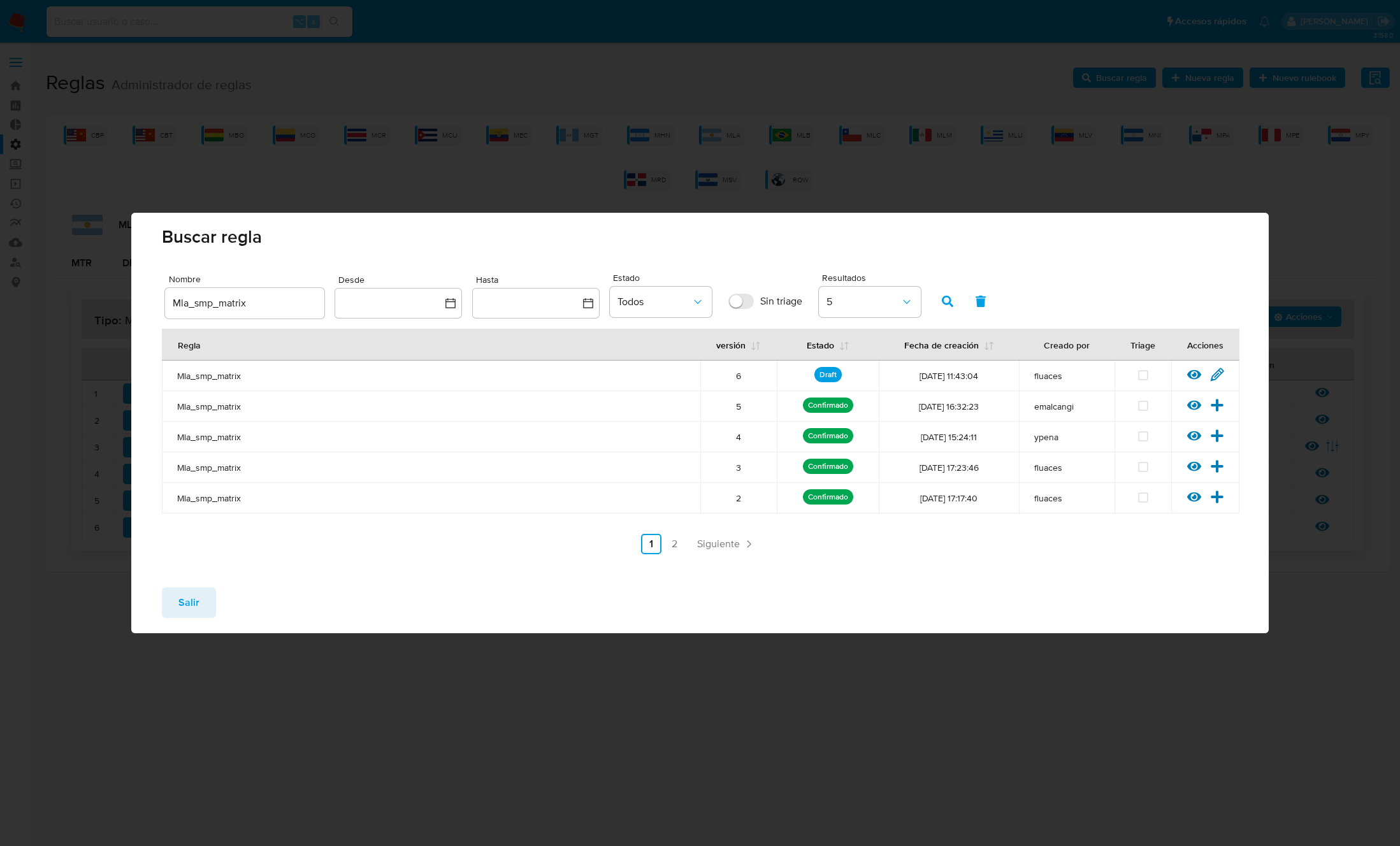
click at [1221, 377] on icon at bounding box center [1217, 374] width 14 height 14
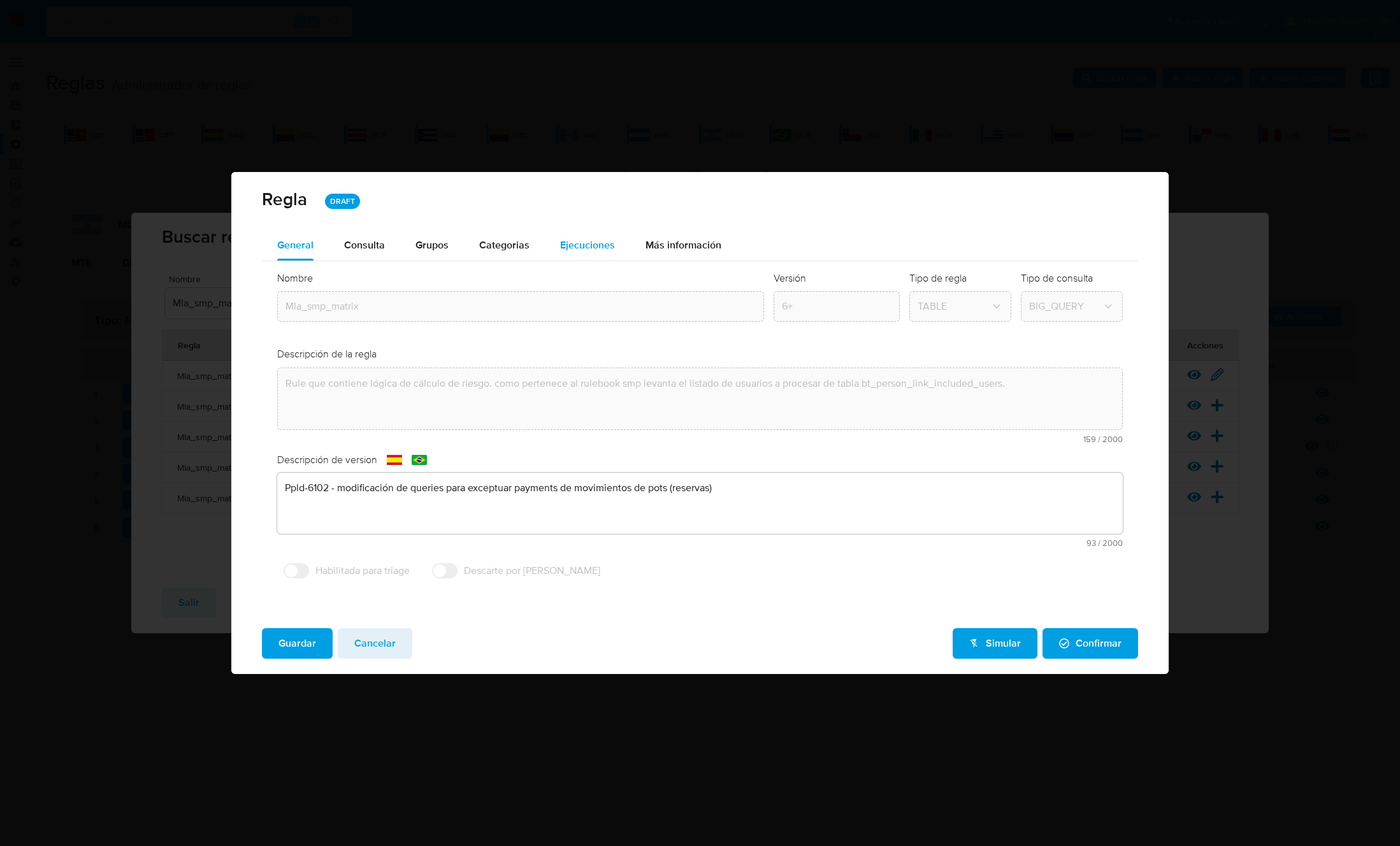
click at [578, 245] on span "Ejecuciones" at bounding box center [588, 245] width 55 height 15
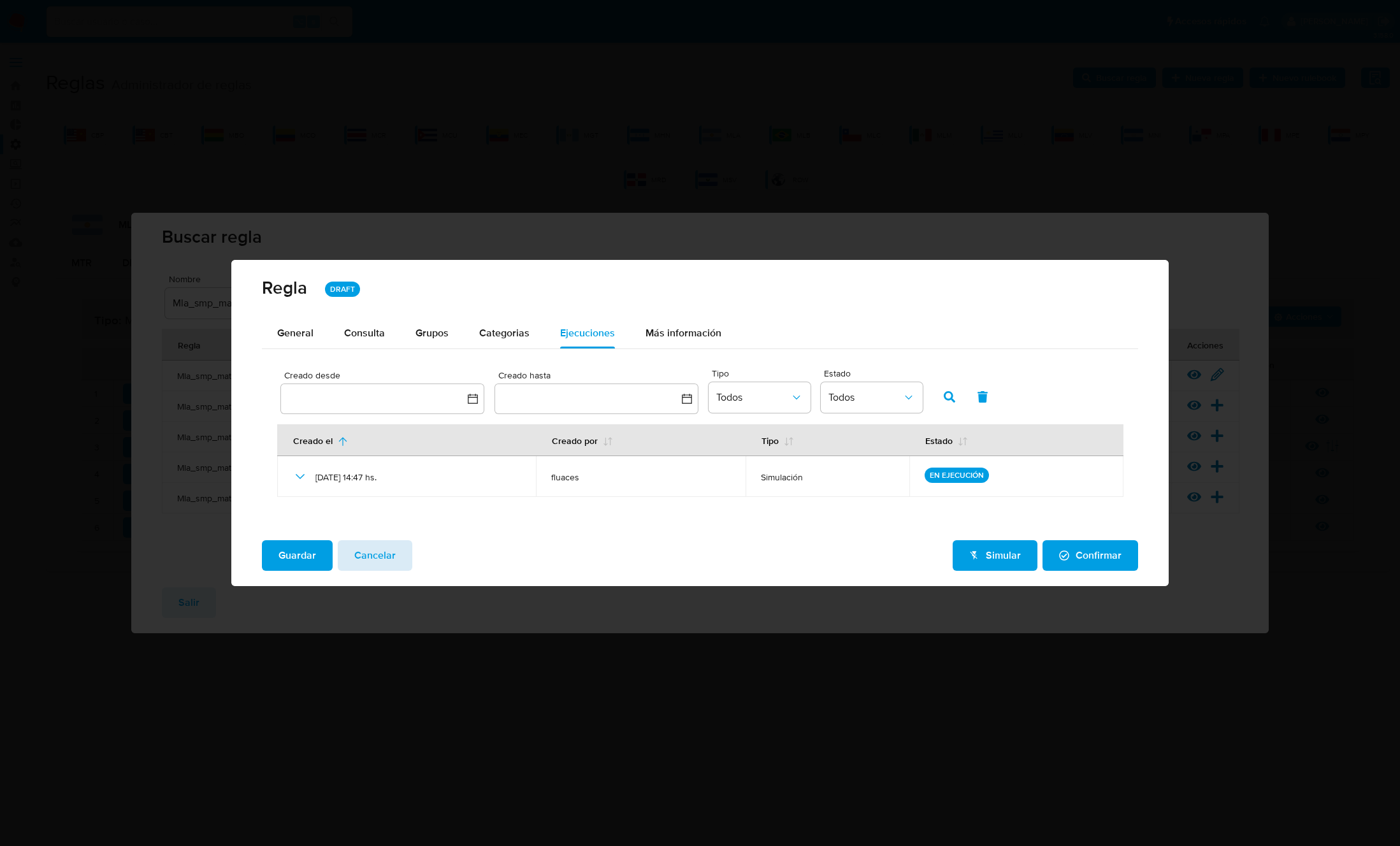
click at [394, 551] on button "Cancelar" at bounding box center [375, 555] width 75 height 31
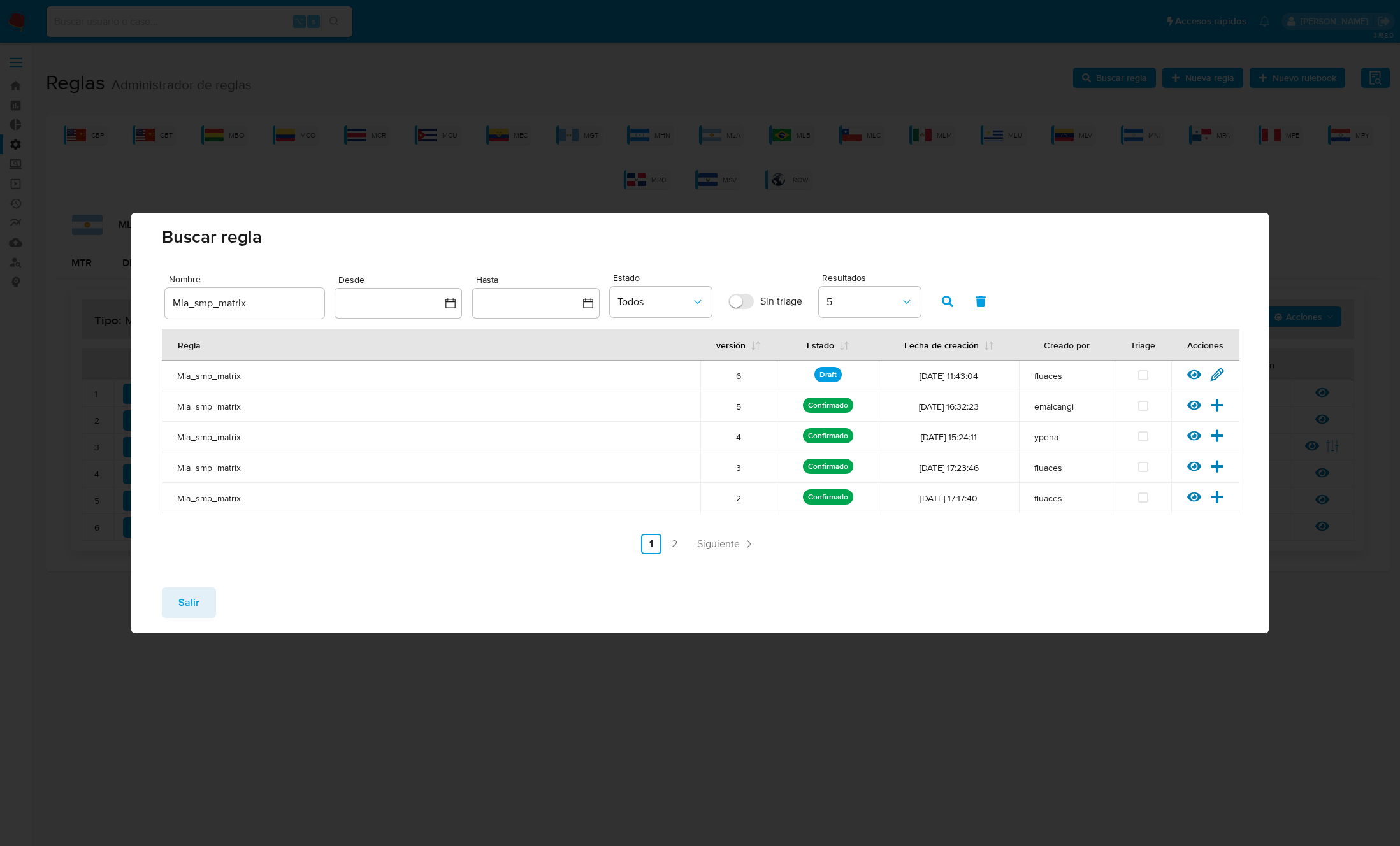
click at [191, 605] on span "Salir" at bounding box center [188, 602] width 21 height 28
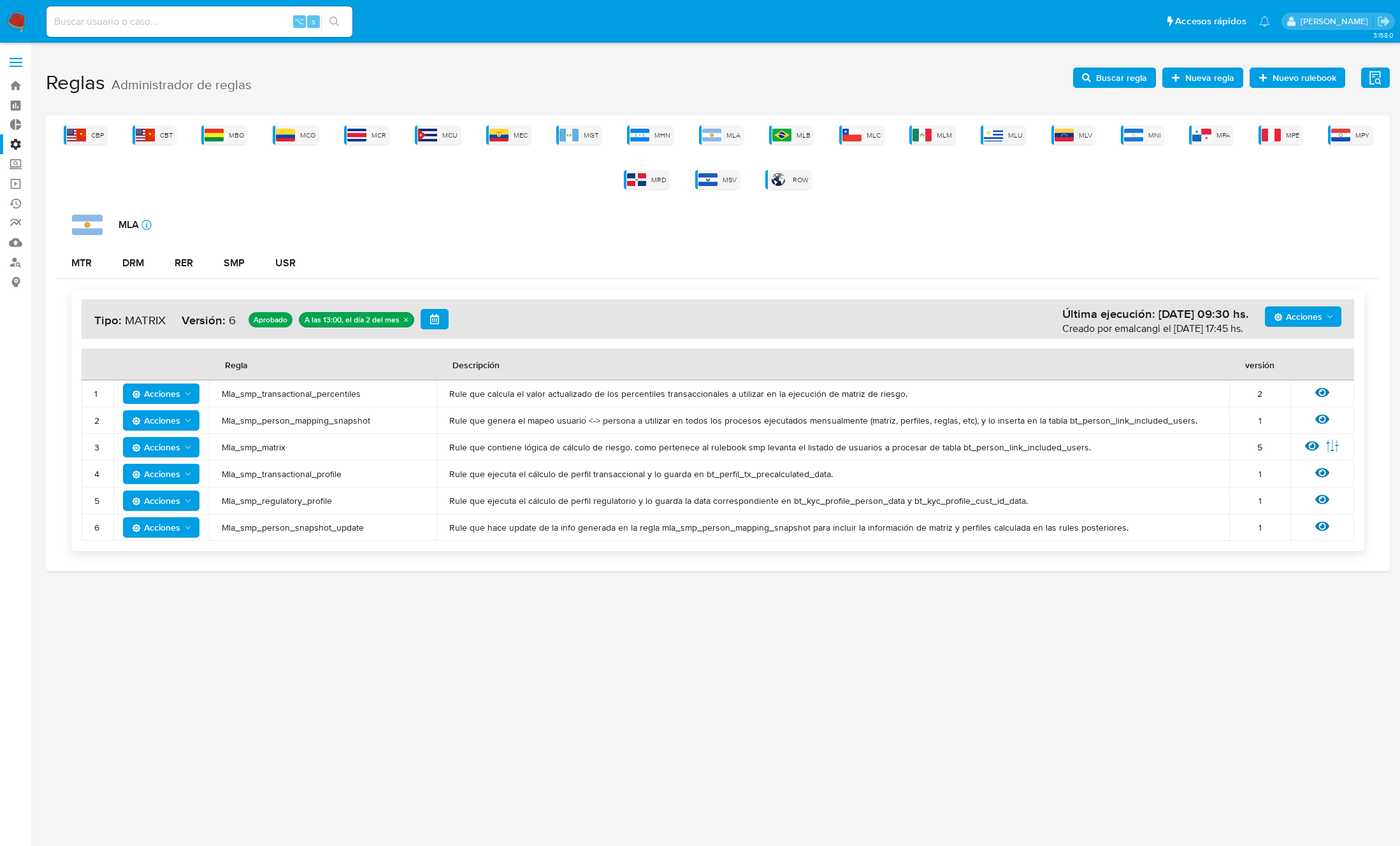
click at [300, 479] on span "Mla_smp_transactional_profile" at bounding box center [322, 474] width 202 height 12
click at [1119, 81] on span "Buscar regla" at bounding box center [1121, 77] width 51 height 21
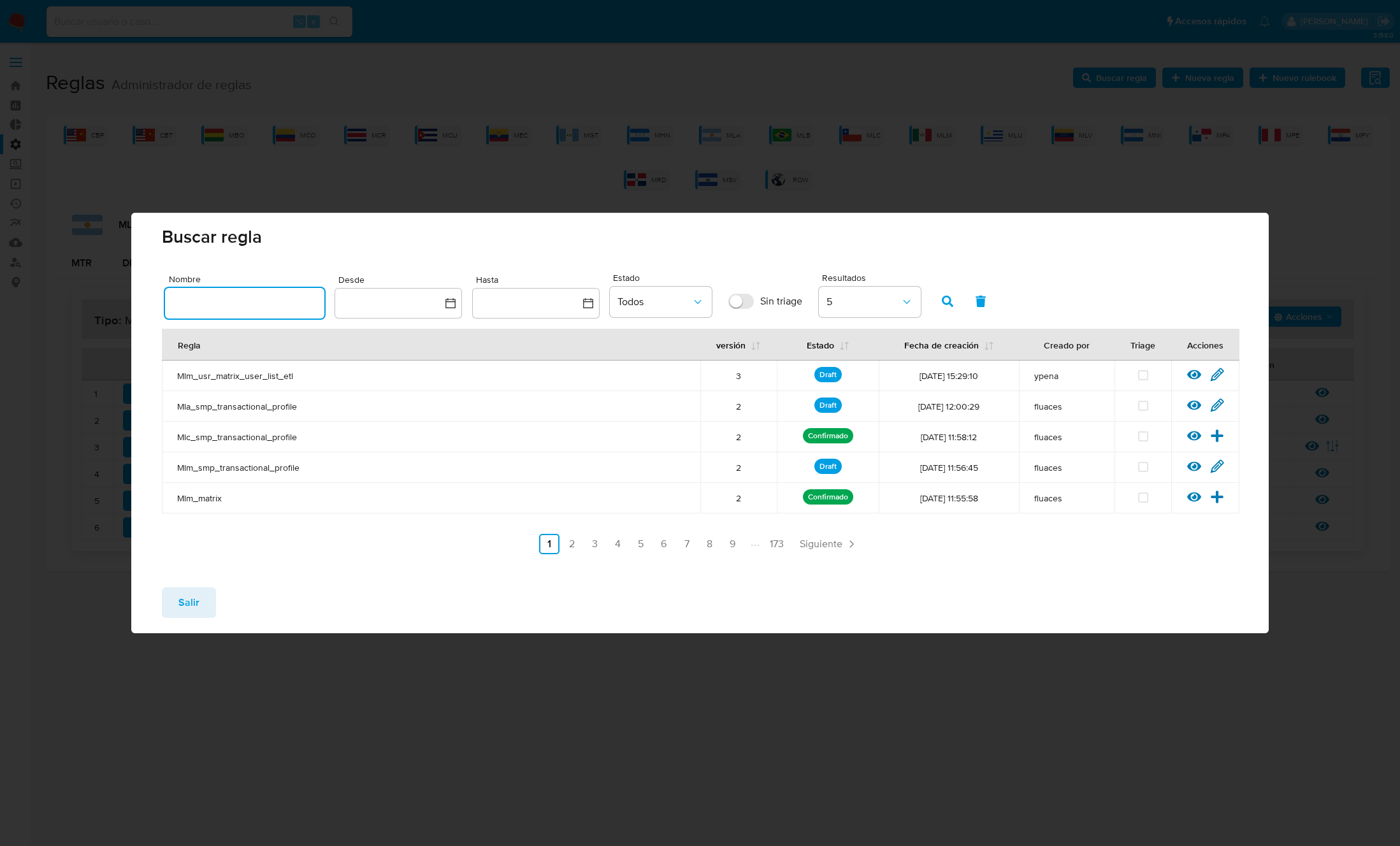
click at [280, 303] on input "text" at bounding box center [245, 303] width 159 height 17
type input "Mla_smp_transactional_profile"
click at [947, 297] on icon "button" at bounding box center [948, 301] width 12 height 12
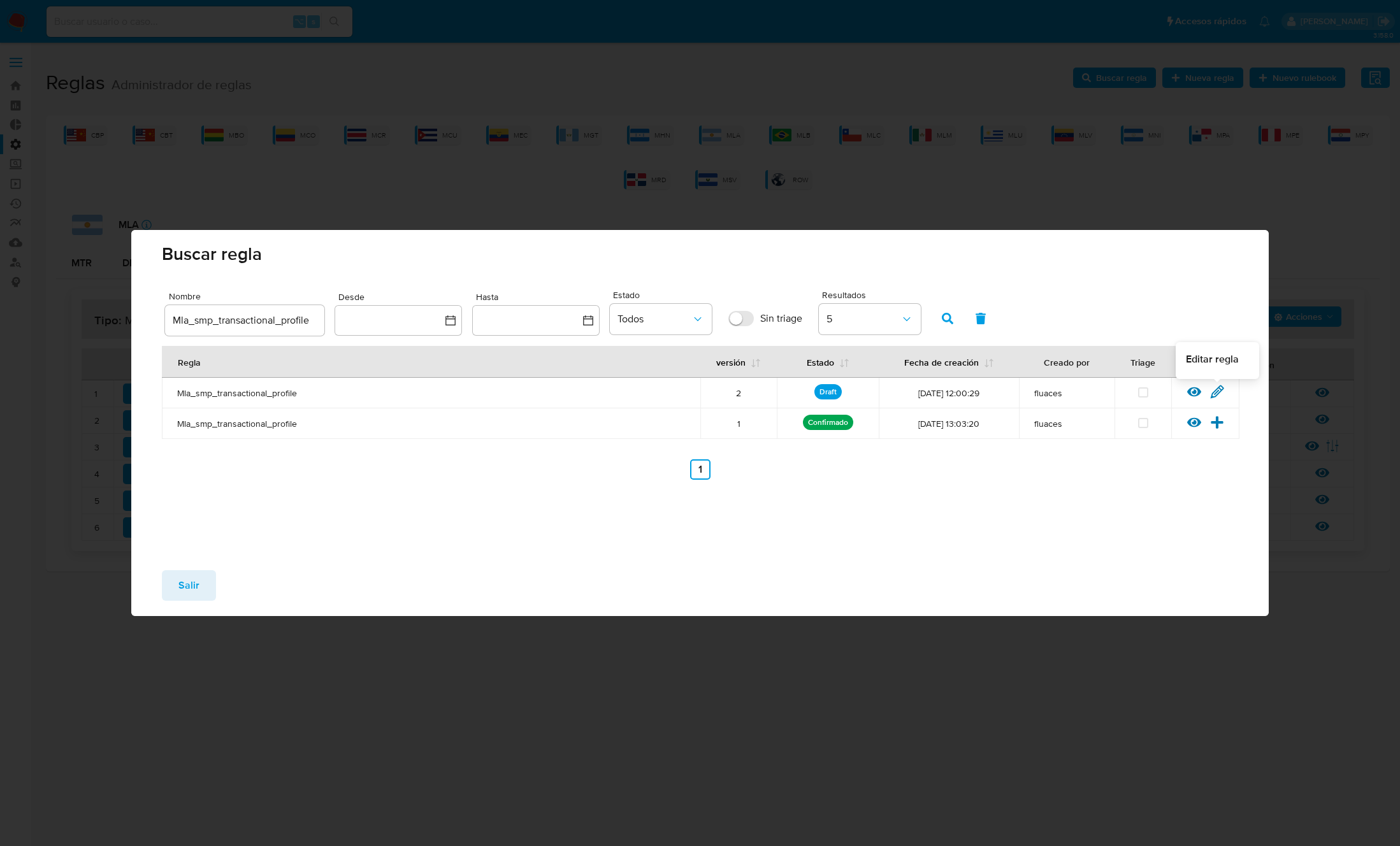
click at [1213, 391] on icon at bounding box center [1217, 391] width 12 height 12
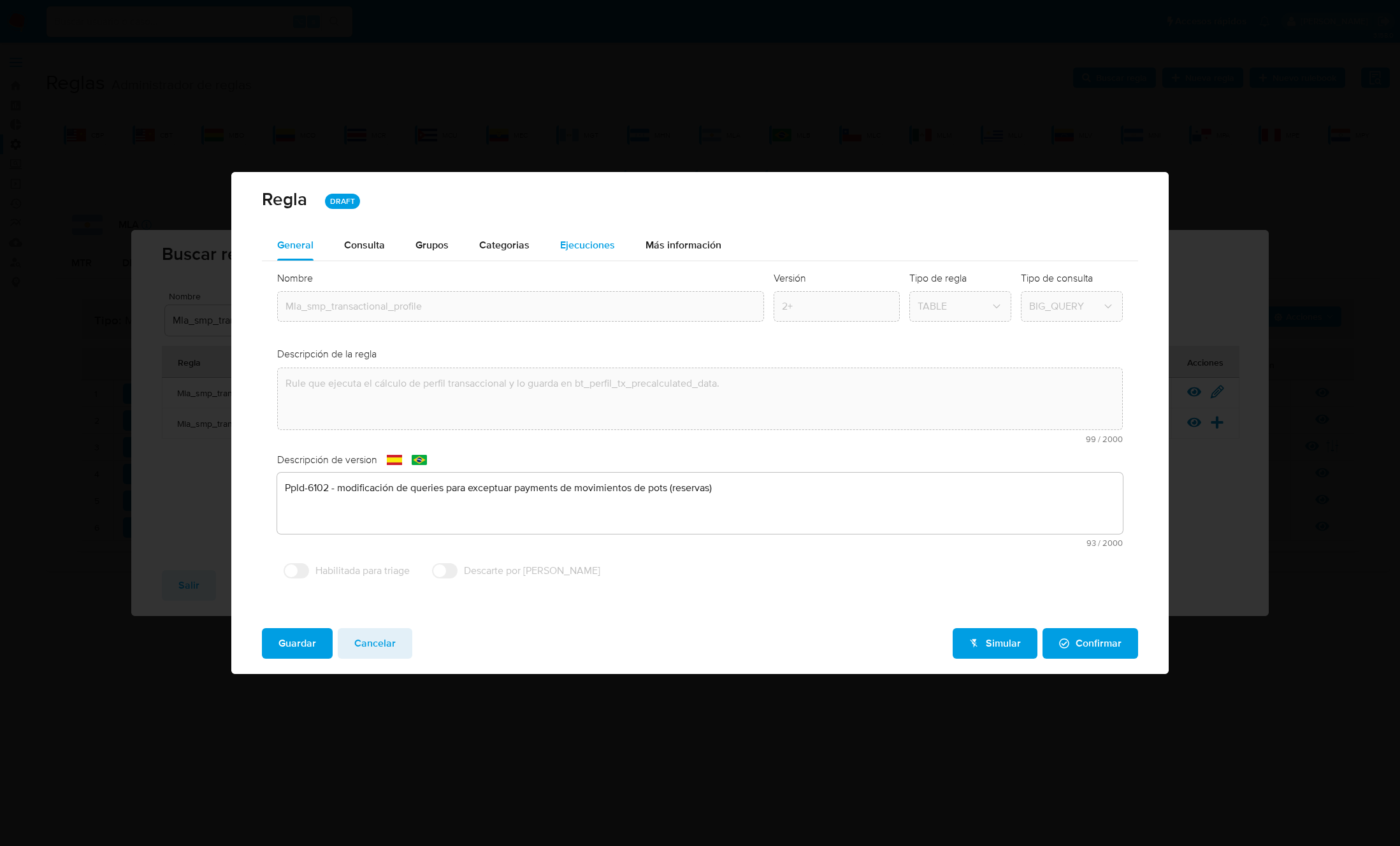
click at [597, 241] on span "Ejecuciones" at bounding box center [588, 245] width 55 height 15
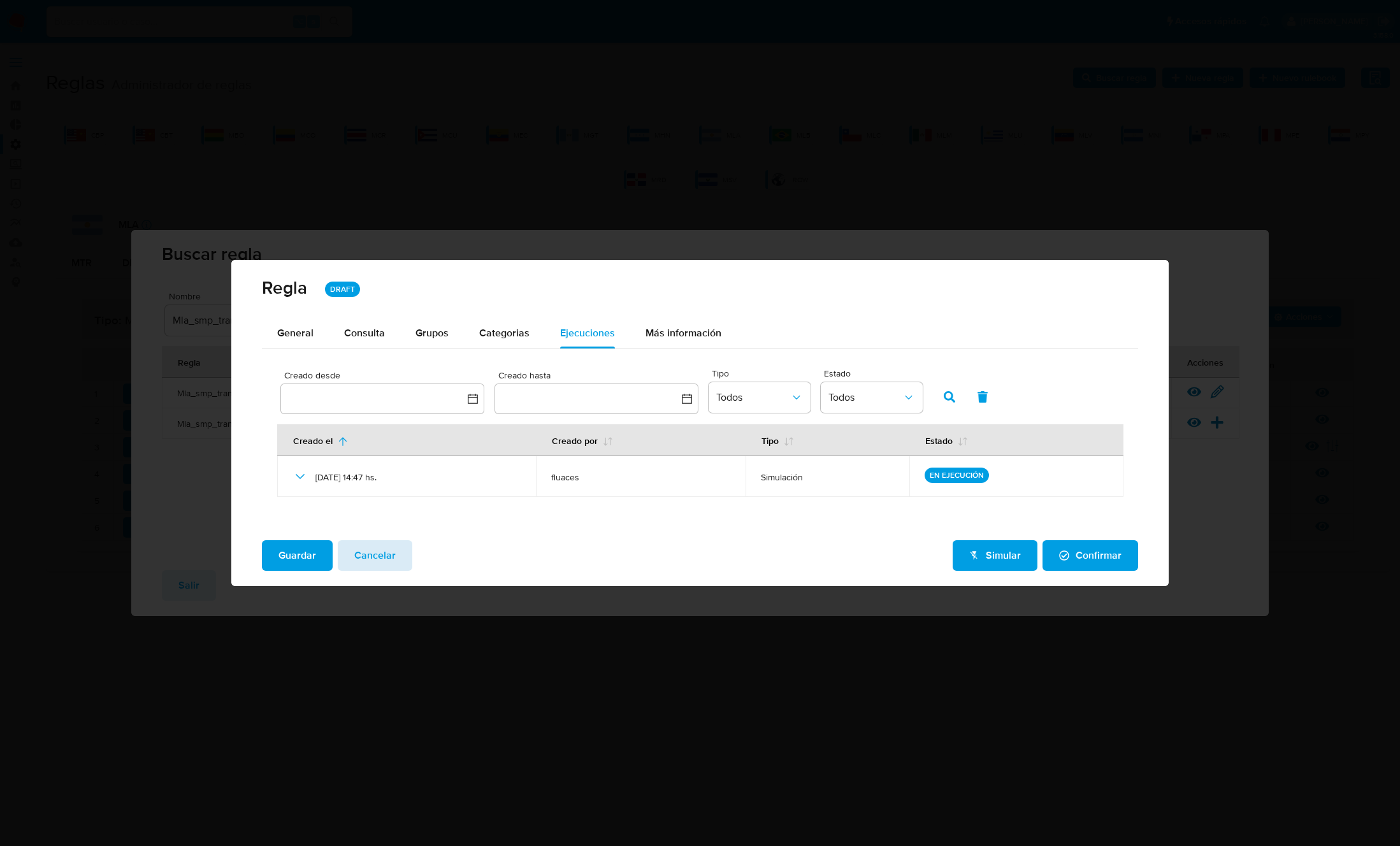
click at [394, 556] on button "Cancelar" at bounding box center [375, 555] width 75 height 31
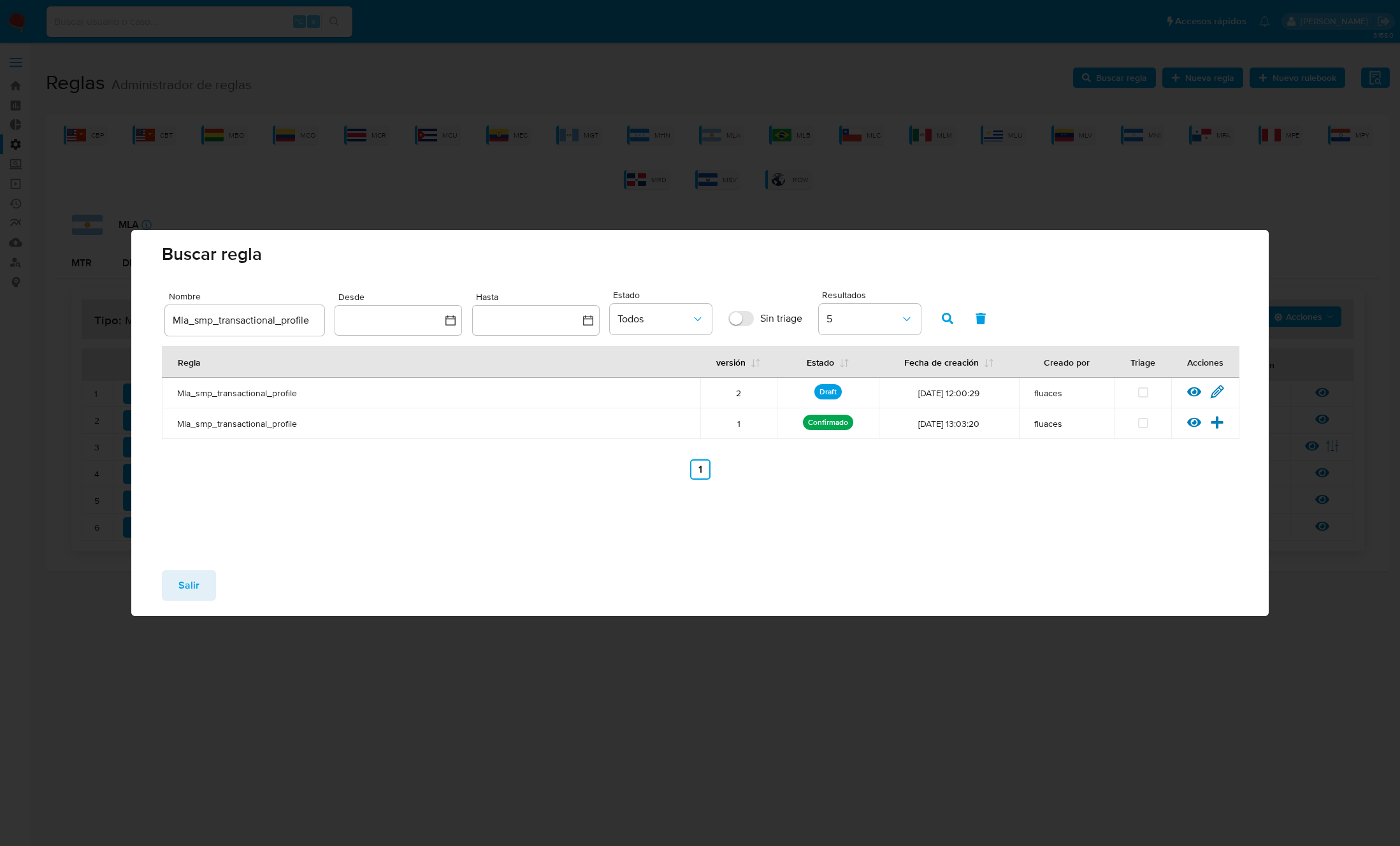
click at [193, 583] on span "Salir" at bounding box center [188, 586] width 21 height 28
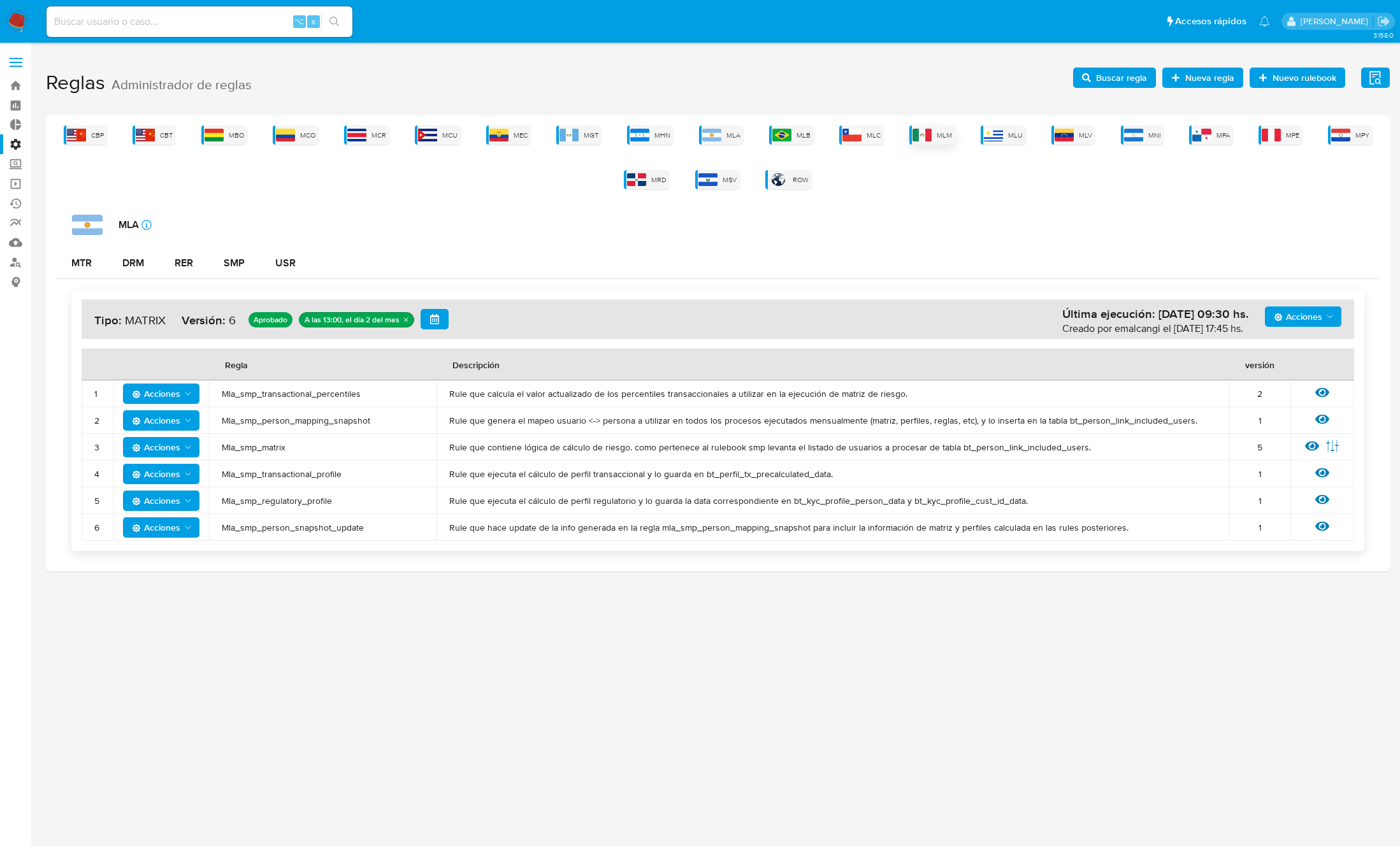
click at [926, 133] on img at bounding box center [922, 134] width 19 height 12
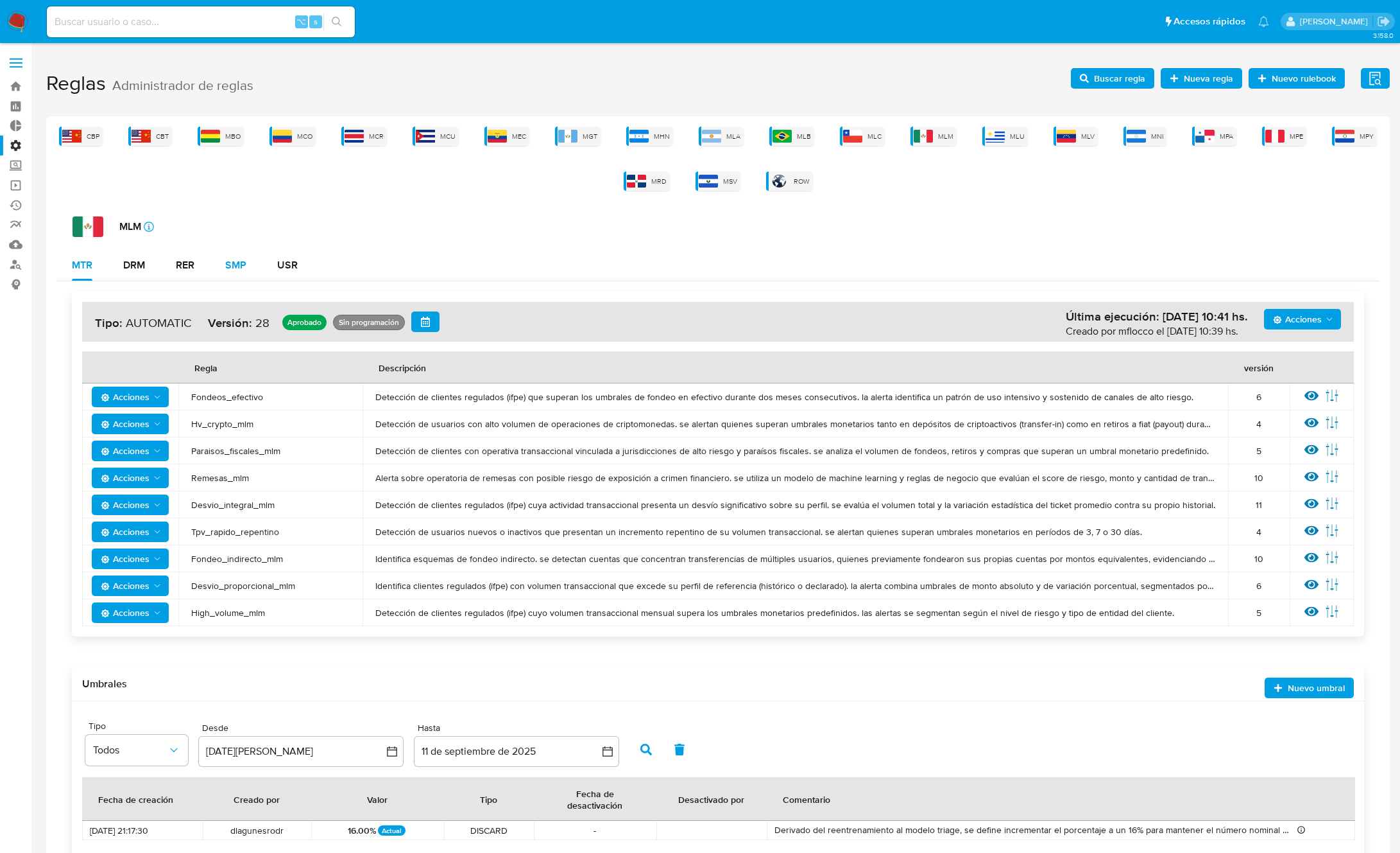
click at [237, 267] on div "SMP" at bounding box center [236, 265] width 21 height 10
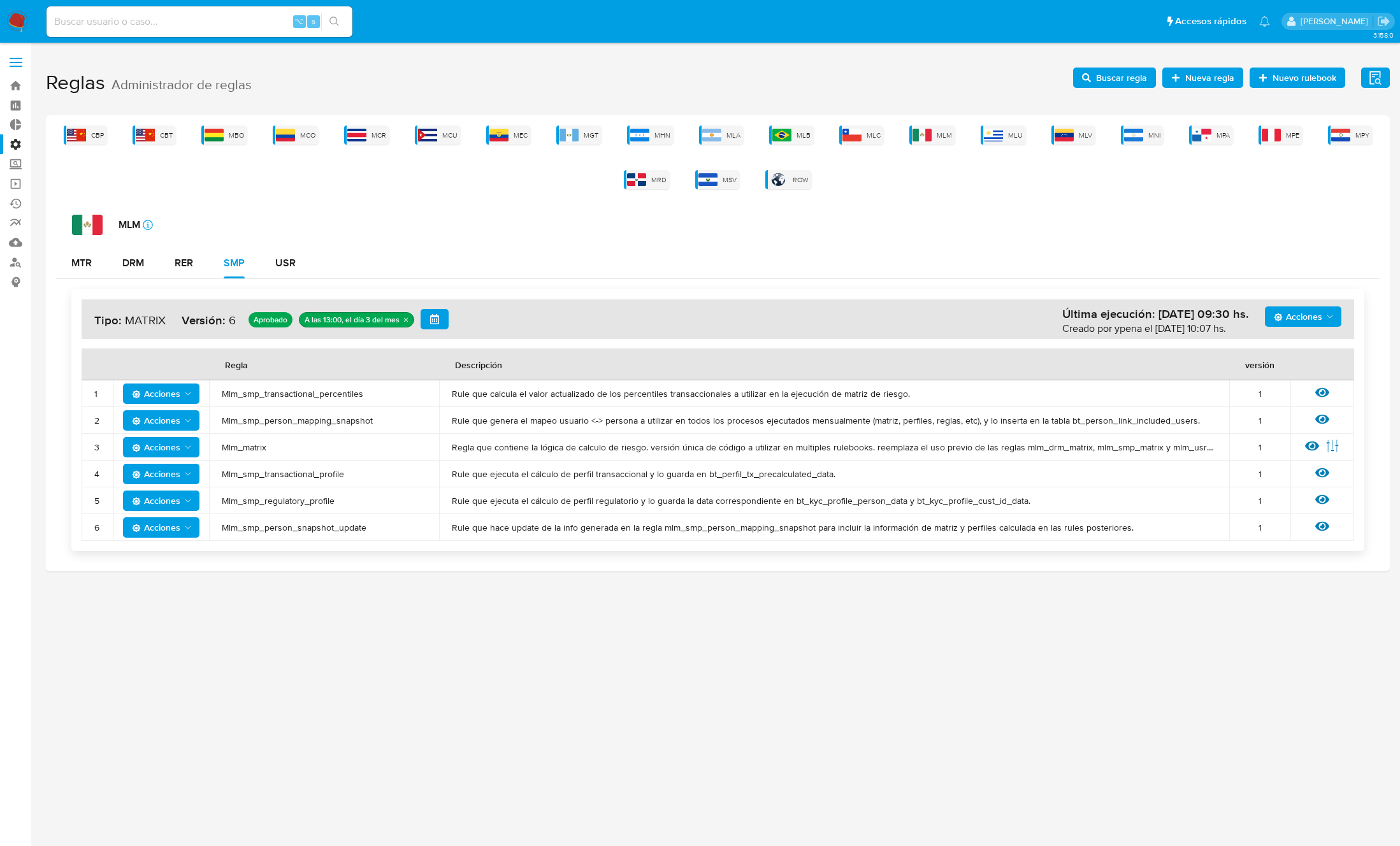
click at [284, 479] on span "Mlm_smp_transactional_profile" at bounding box center [324, 474] width 204 height 12
click at [1107, 80] on span "Buscar regla" at bounding box center [1121, 77] width 51 height 21
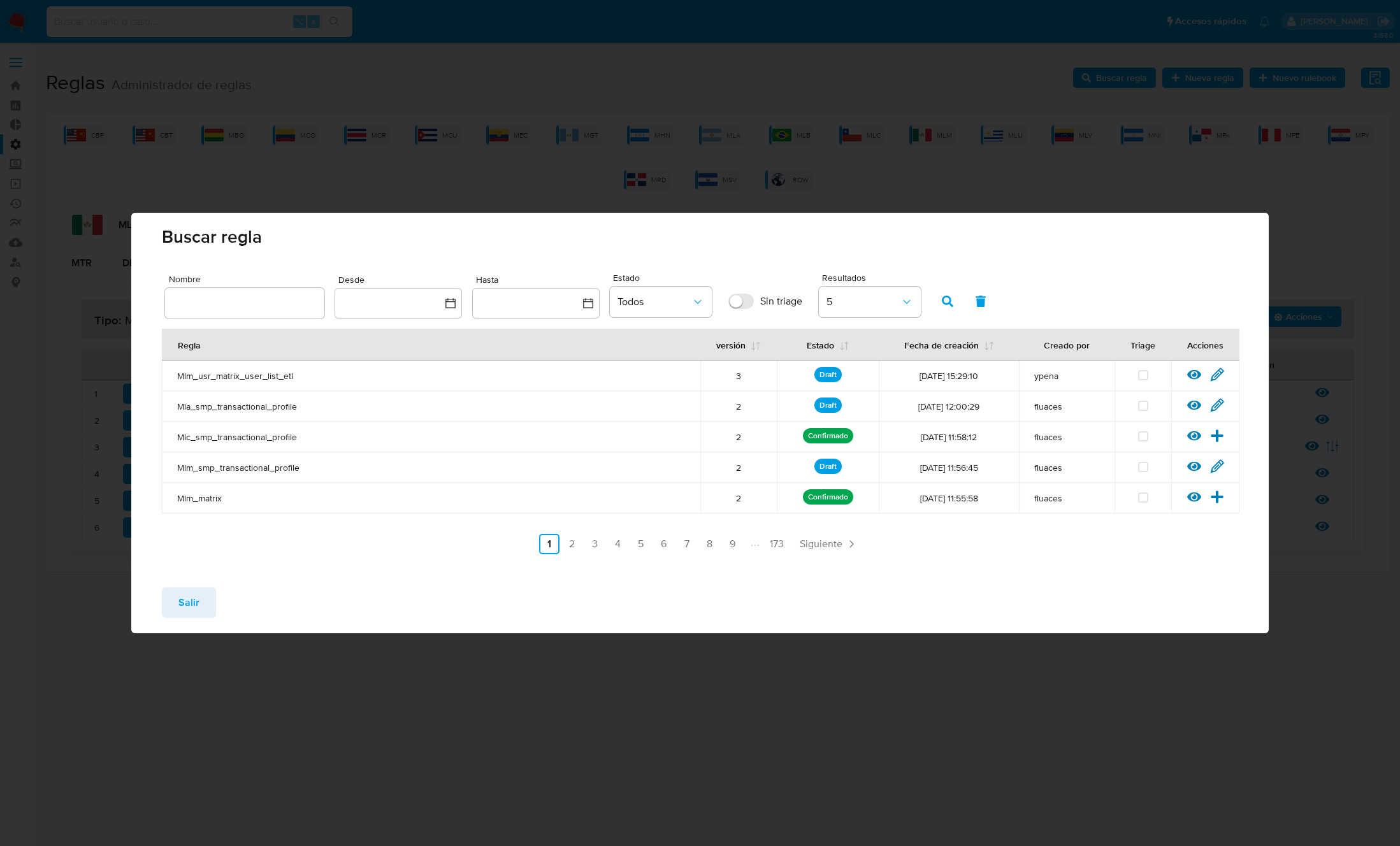
click at [256, 304] on input "text" at bounding box center [245, 303] width 159 height 17
type input "Mlm_smp_transactional_profile"
click at [942, 301] on icon "button" at bounding box center [948, 301] width 12 height 12
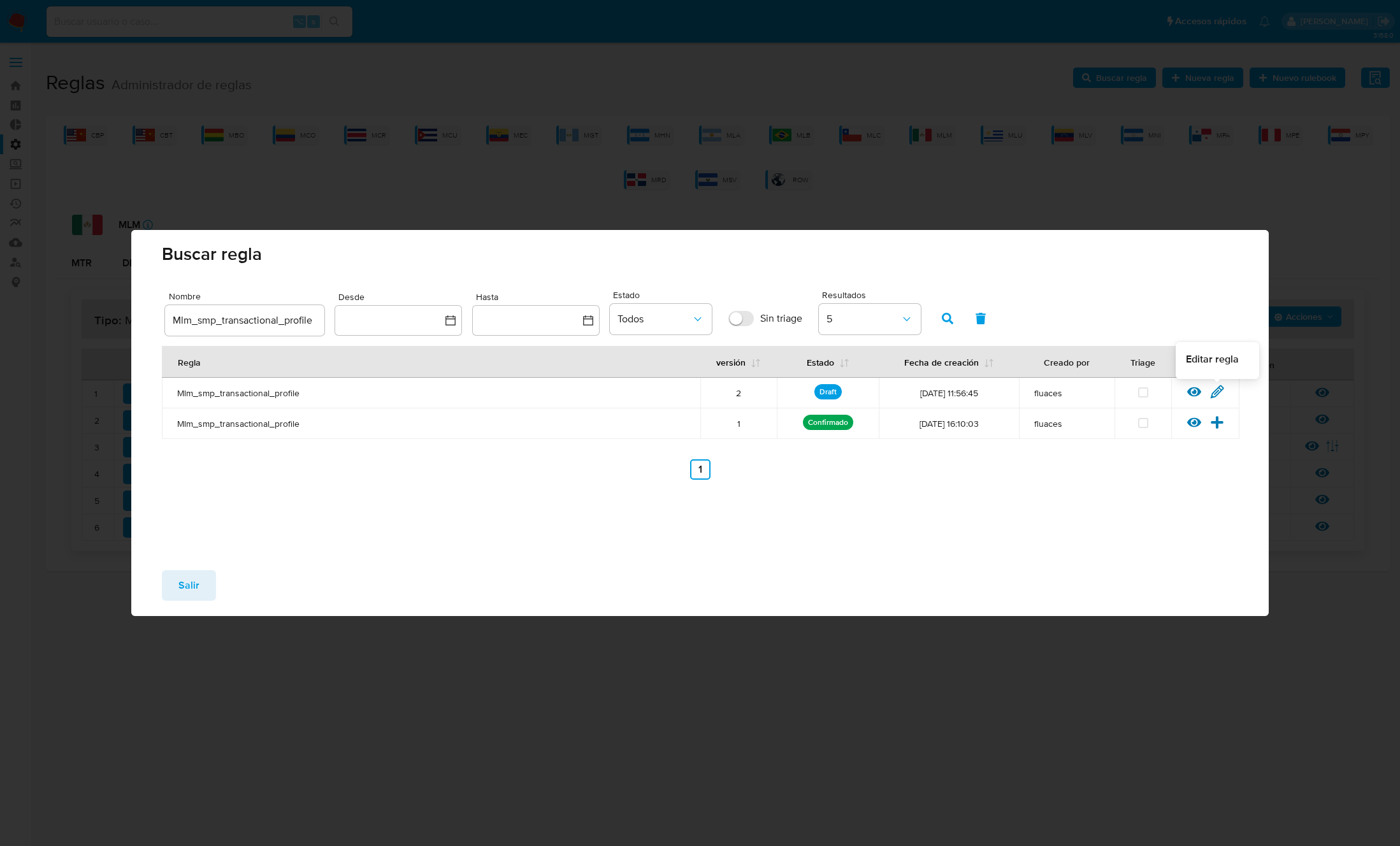
click at [1213, 390] on icon at bounding box center [1217, 391] width 14 height 14
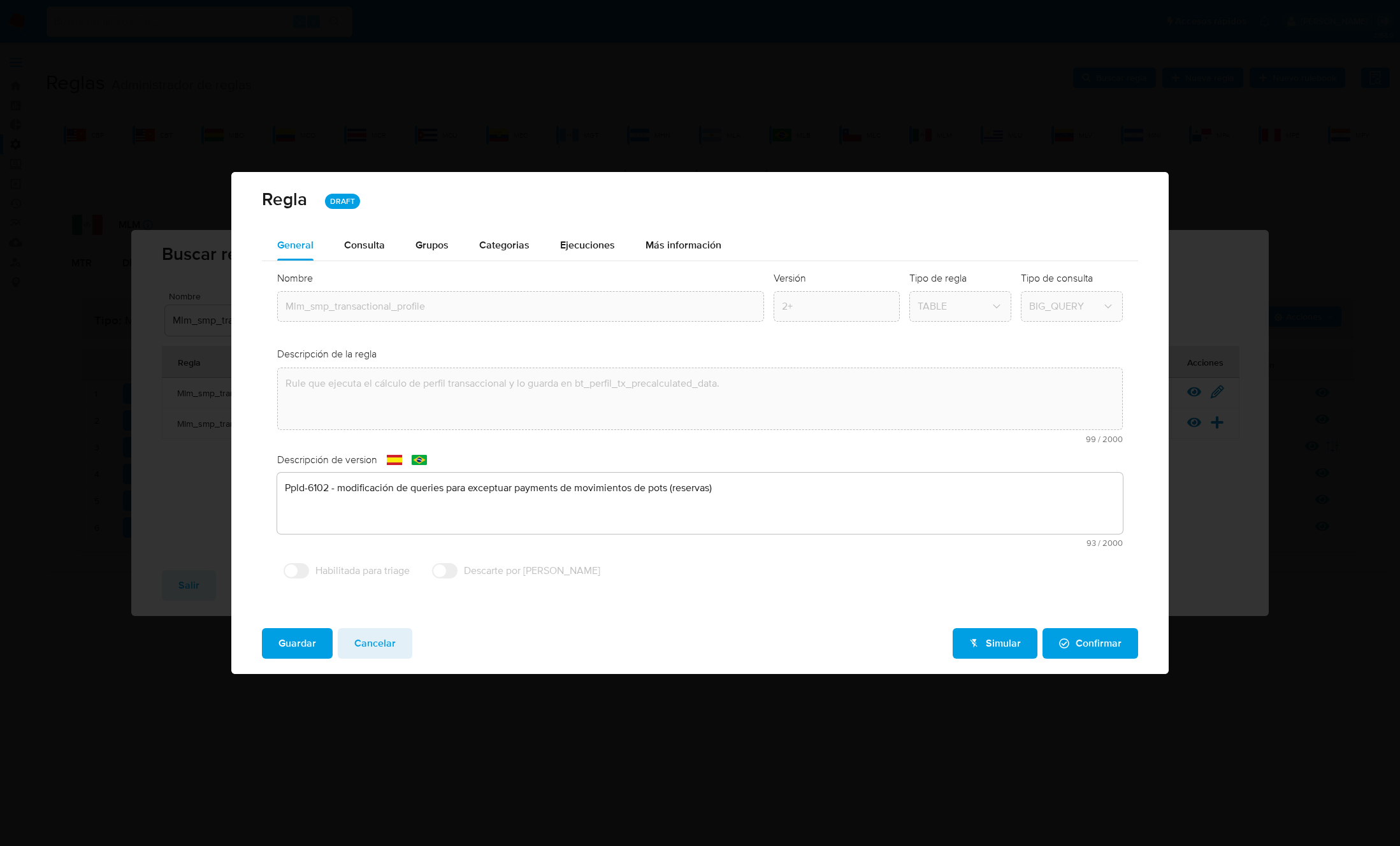
click at [588, 236] on div "Ejecuciones" at bounding box center [588, 245] width 55 height 31
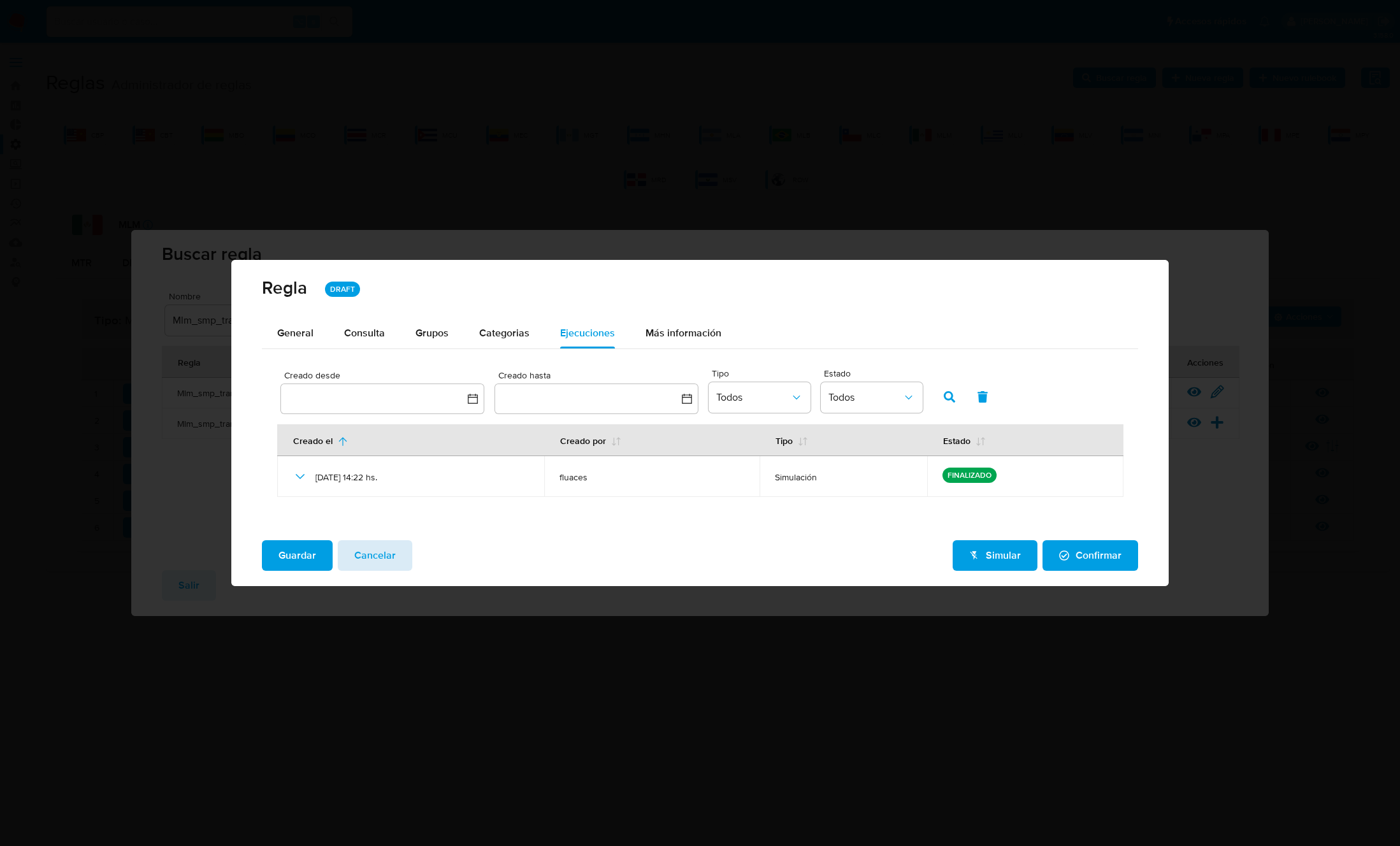
click at [386, 555] on span "Cancelar" at bounding box center [375, 556] width 41 height 28
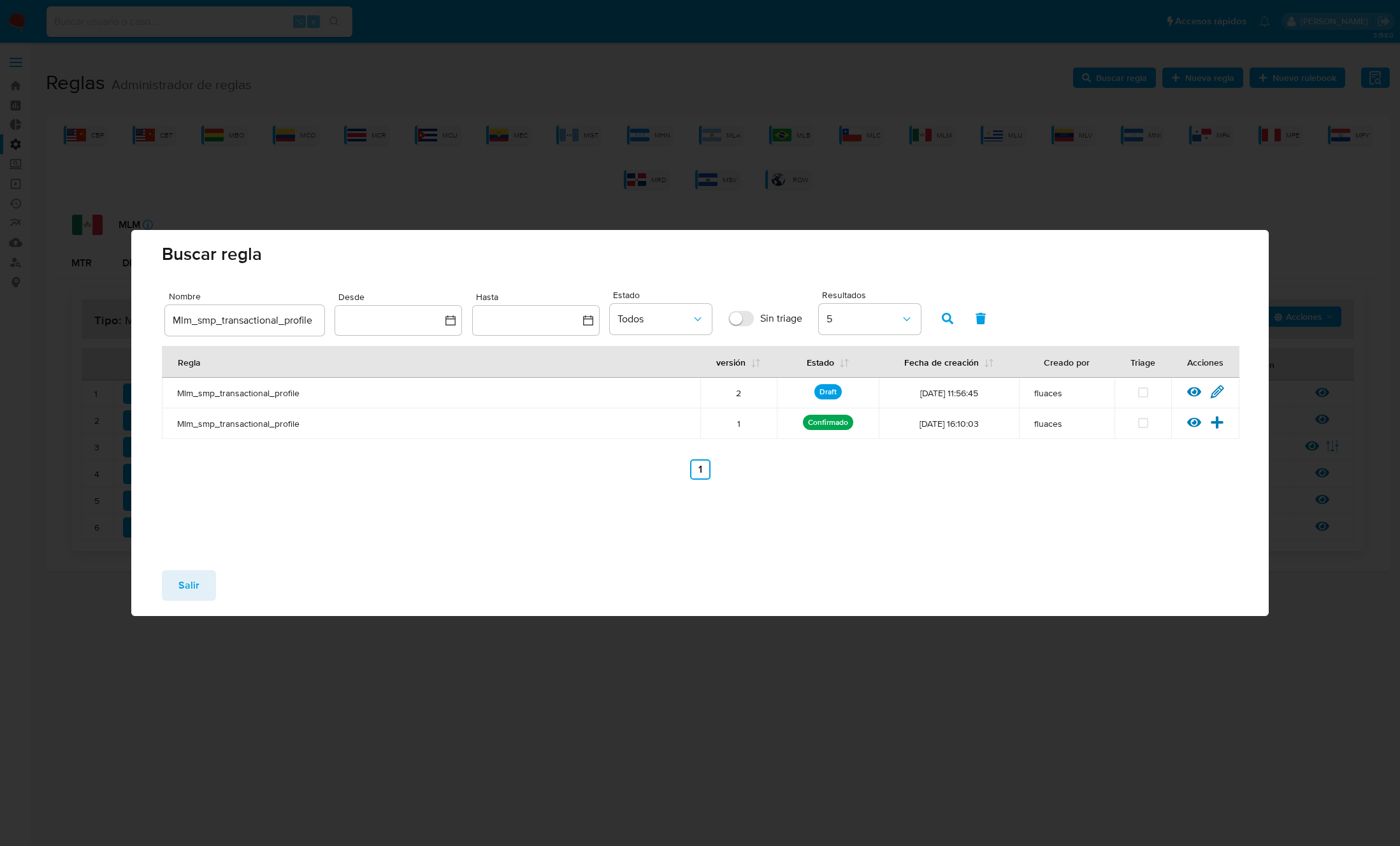
click at [184, 577] on span "Salir" at bounding box center [188, 586] width 21 height 28
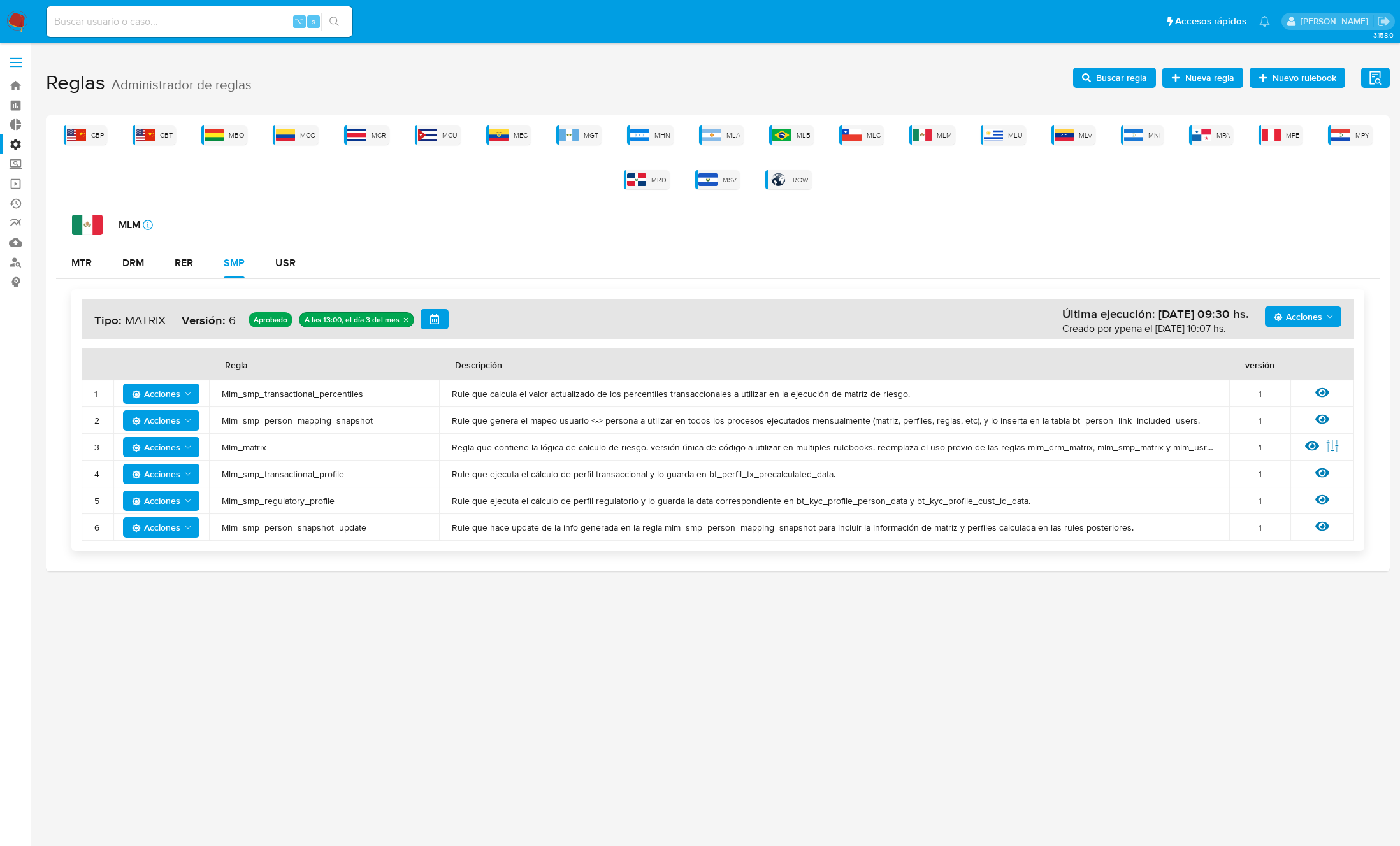
click at [317, 399] on span "Mlm_smp_transactional_percentiles" at bounding box center [324, 394] width 204 height 12
click at [317, 397] on span "Mlm_smp_transactional_percentiles" at bounding box center [324, 394] width 204 height 12
click at [316, 393] on span "Mlm_smp_transactional_percentiles" at bounding box center [324, 394] width 204 height 12
click at [173, 396] on span "Acciones" at bounding box center [156, 393] width 48 height 21
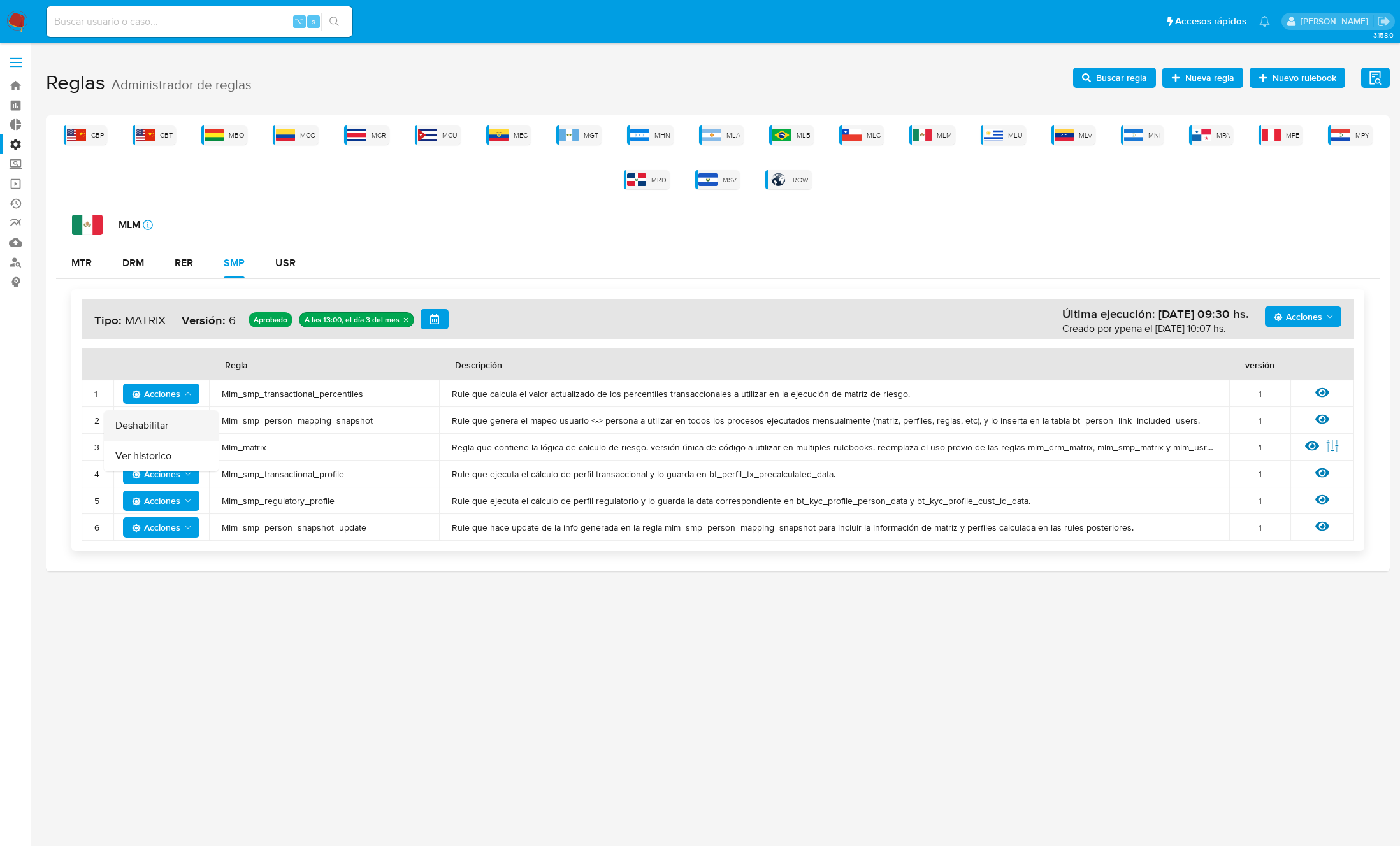
click at [172, 422] on button "Deshabilitar" at bounding box center [161, 425] width 115 height 31
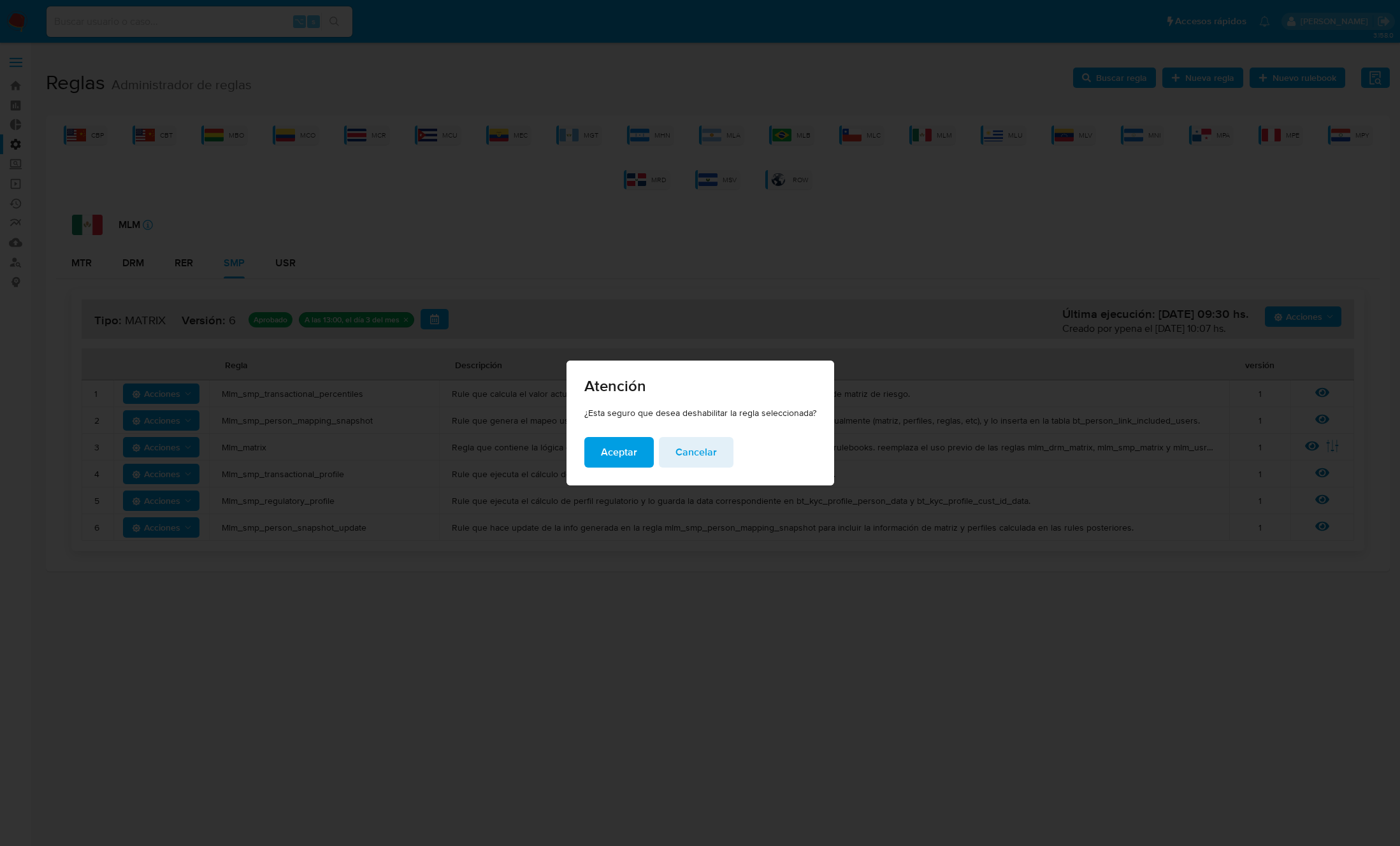
click at [611, 453] on span "Aceptar" at bounding box center [619, 452] width 37 height 28
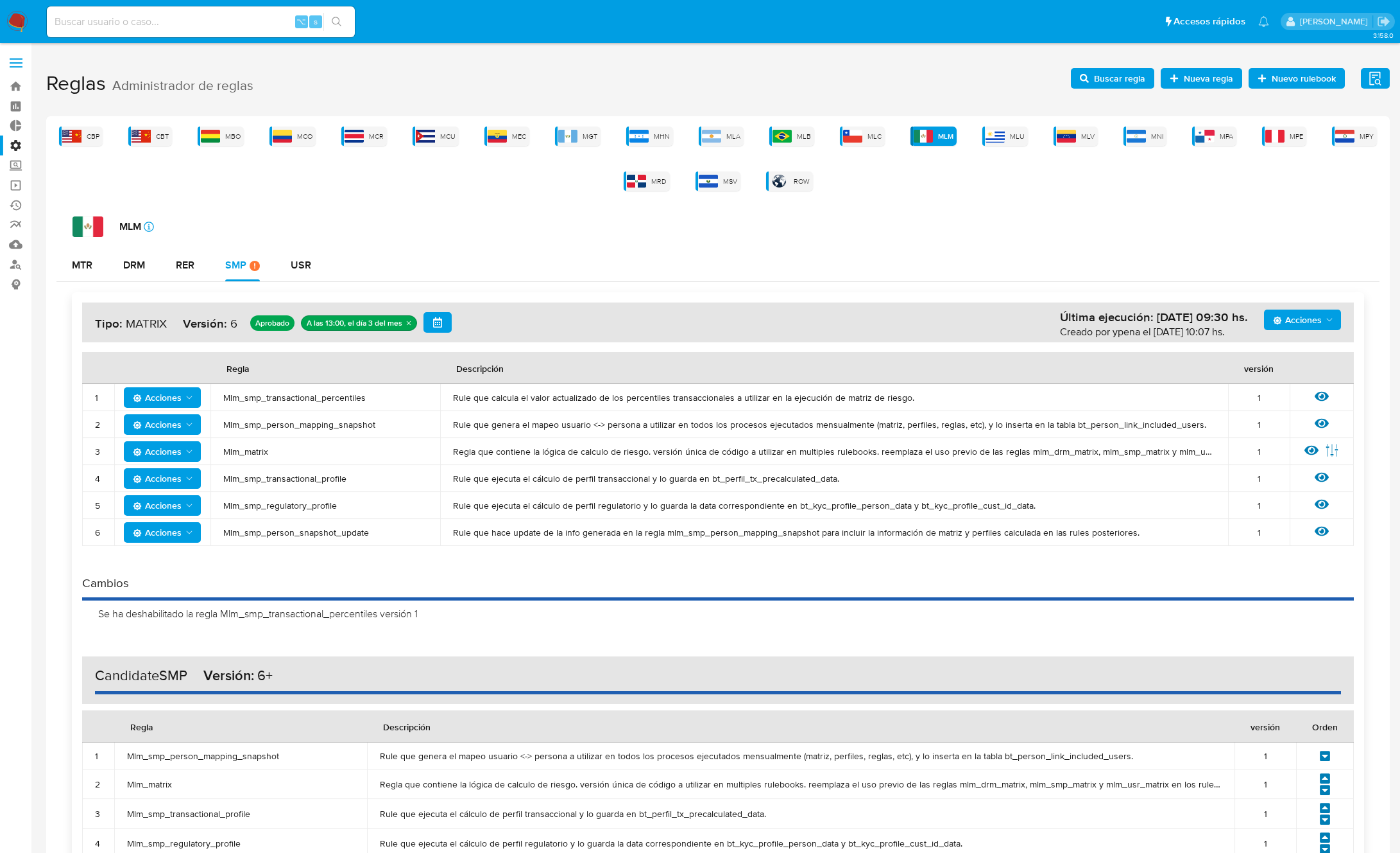
click at [1110, 79] on span "Buscar regla" at bounding box center [1119, 78] width 51 height 21
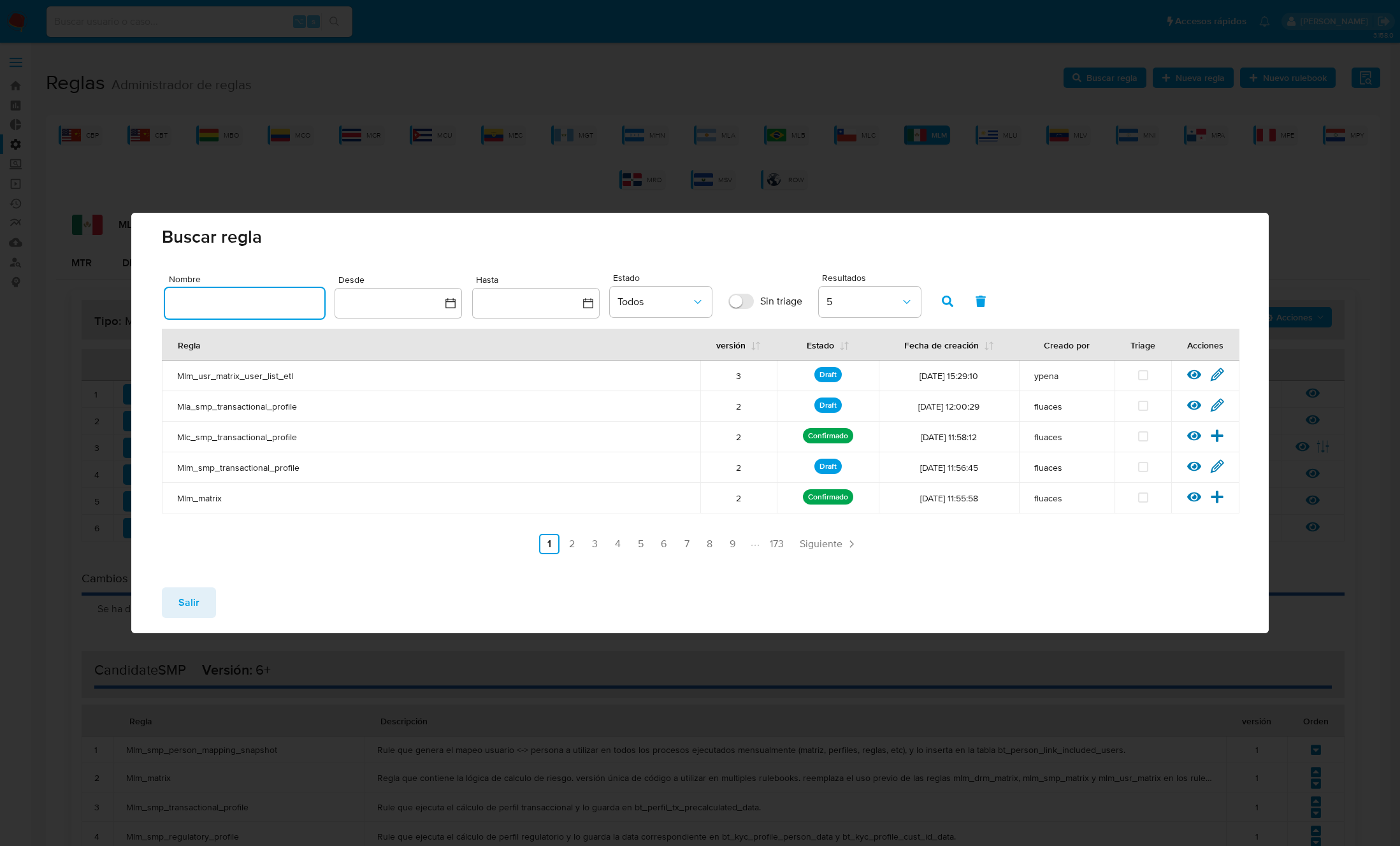
click at [290, 308] on input "text" at bounding box center [245, 303] width 159 height 17
type input "Mlm_smp_transactional_percentiles"
click at [945, 298] on icon "button" at bounding box center [948, 301] width 12 height 12
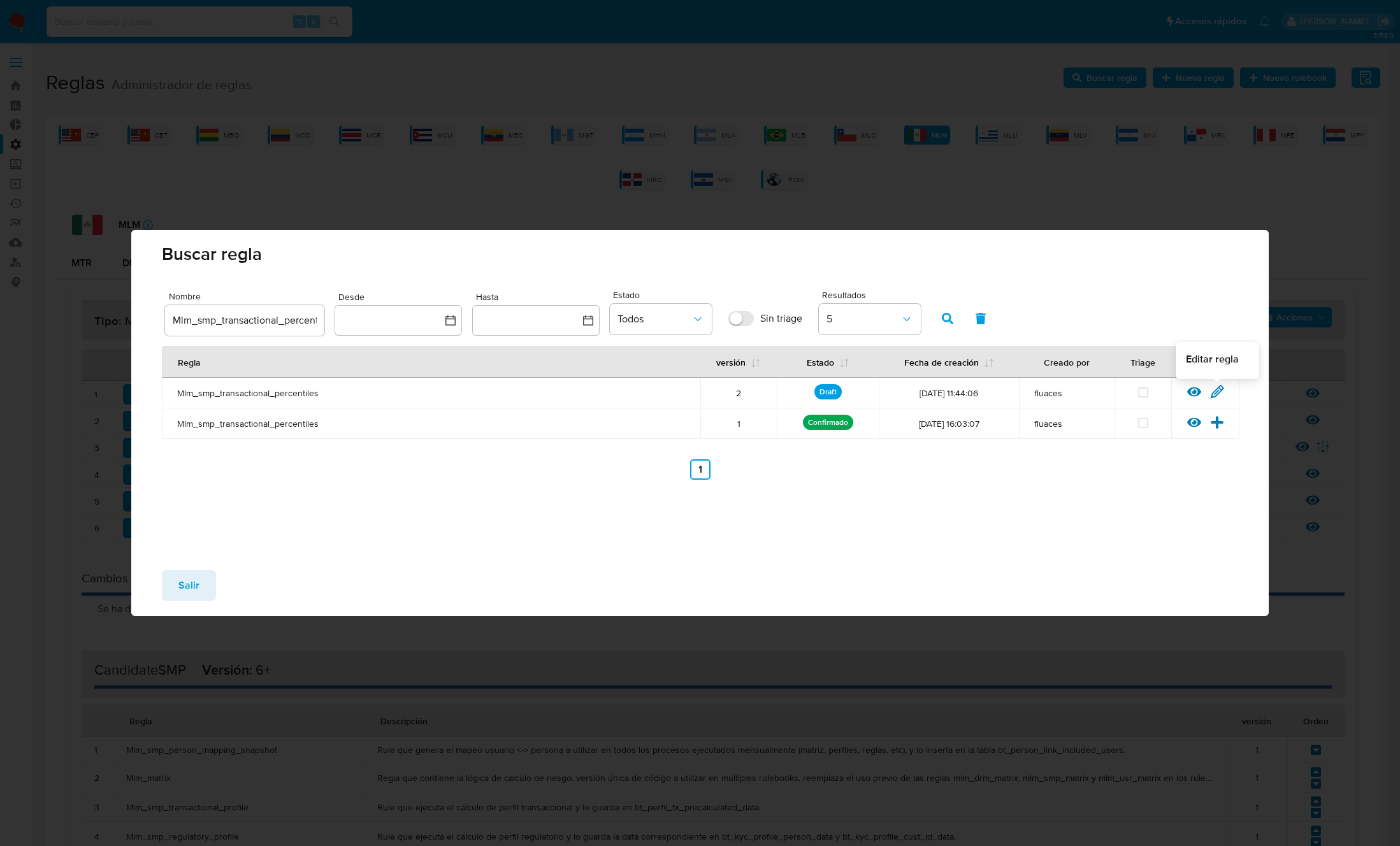
click at [1220, 393] on icon at bounding box center [1217, 391] width 14 height 14
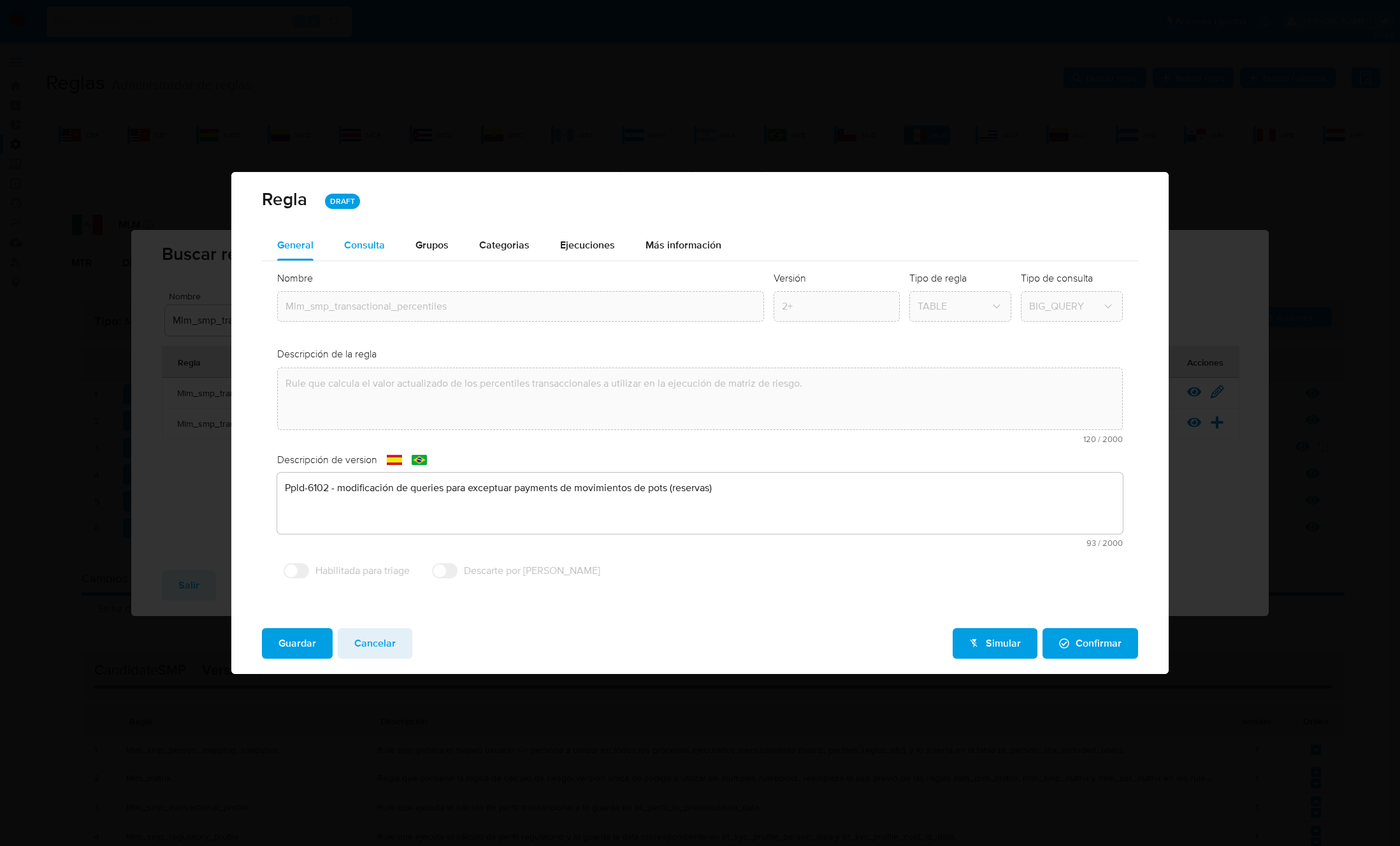
click at [367, 246] on span "Consulta" at bounding box center [364, 245] width 41 height 15
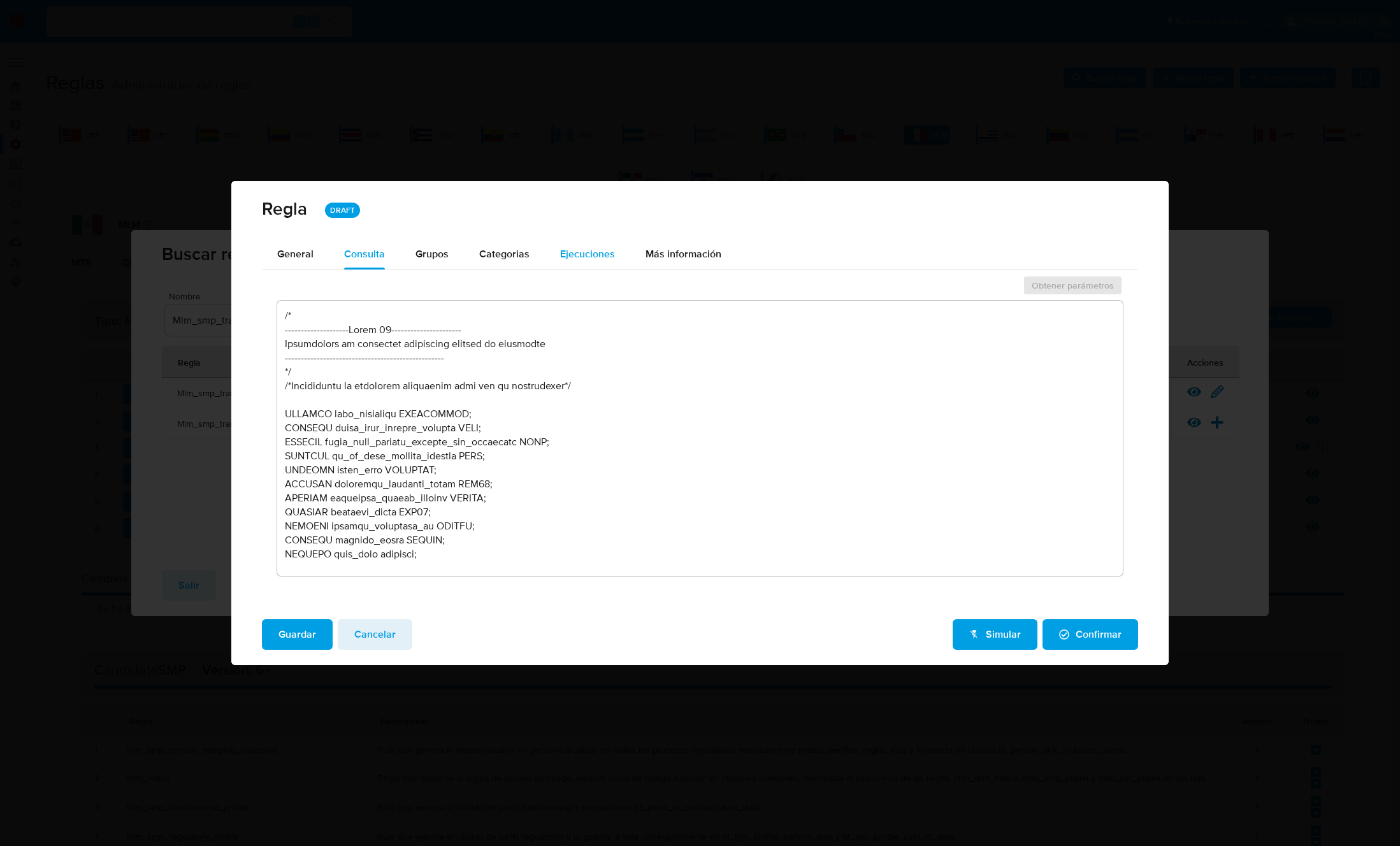
click at [586, 256] on span "Ejecuciones" at bounding box center [588, 254] width 55 height 15
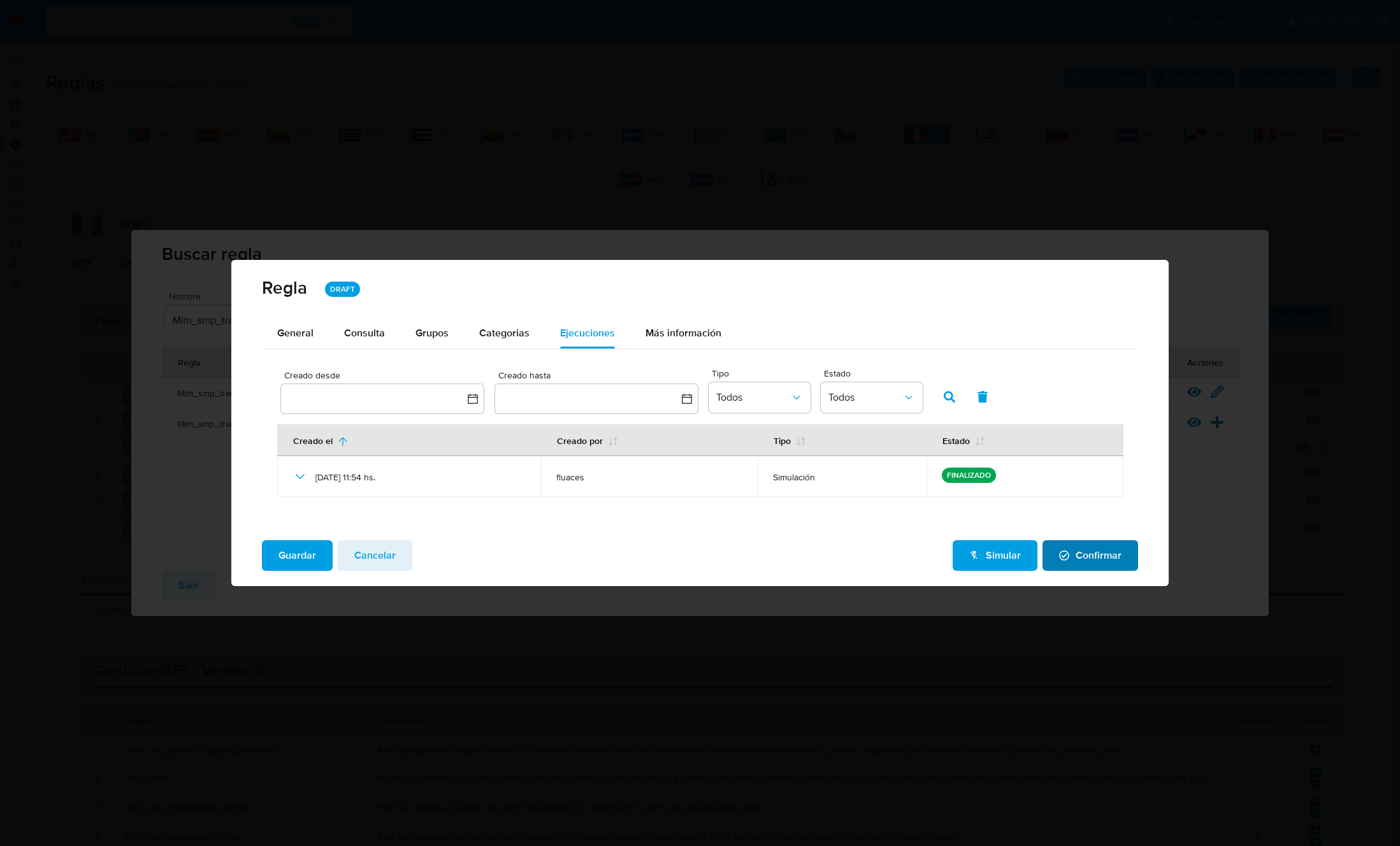
click at [1092, 556] on span "Confirmar" at bounding box center [1090, 556] width 62 height 28
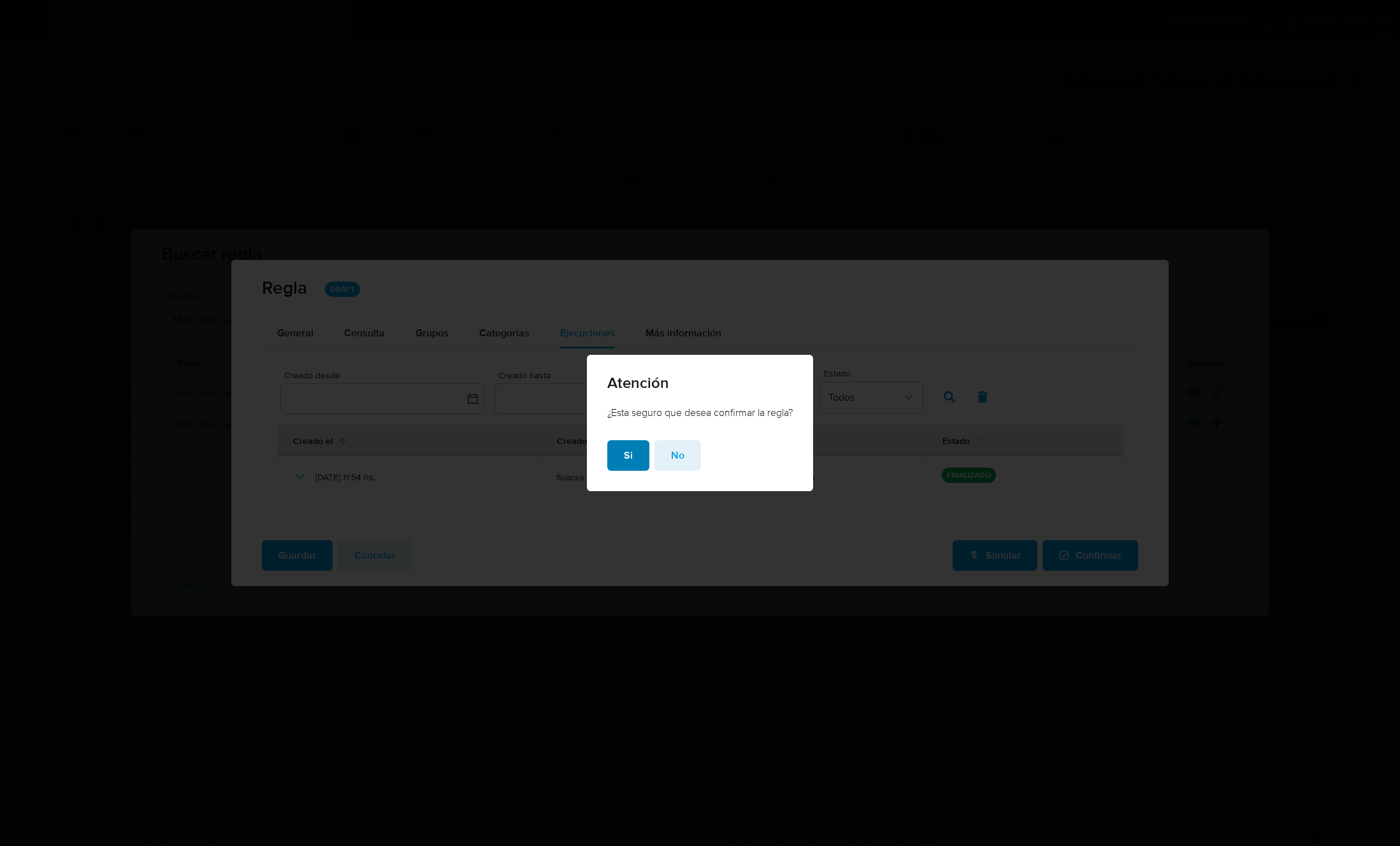
click at [621, 464] on button "Si" at bounding box center [628, 455] width 42 height 31
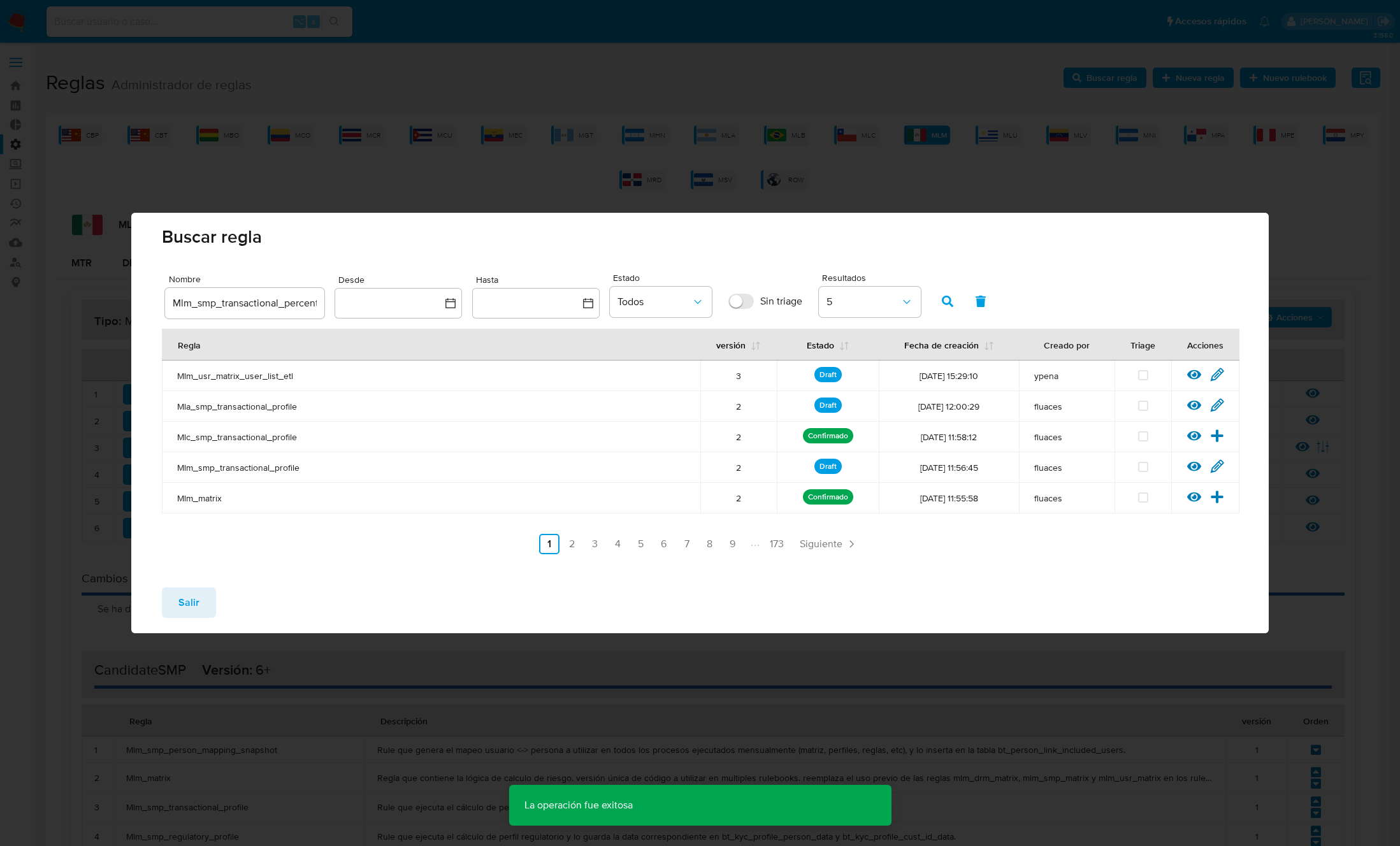
click at [199, 605] on button "Salir" at bounding box center [188, 602] width 54 height 31
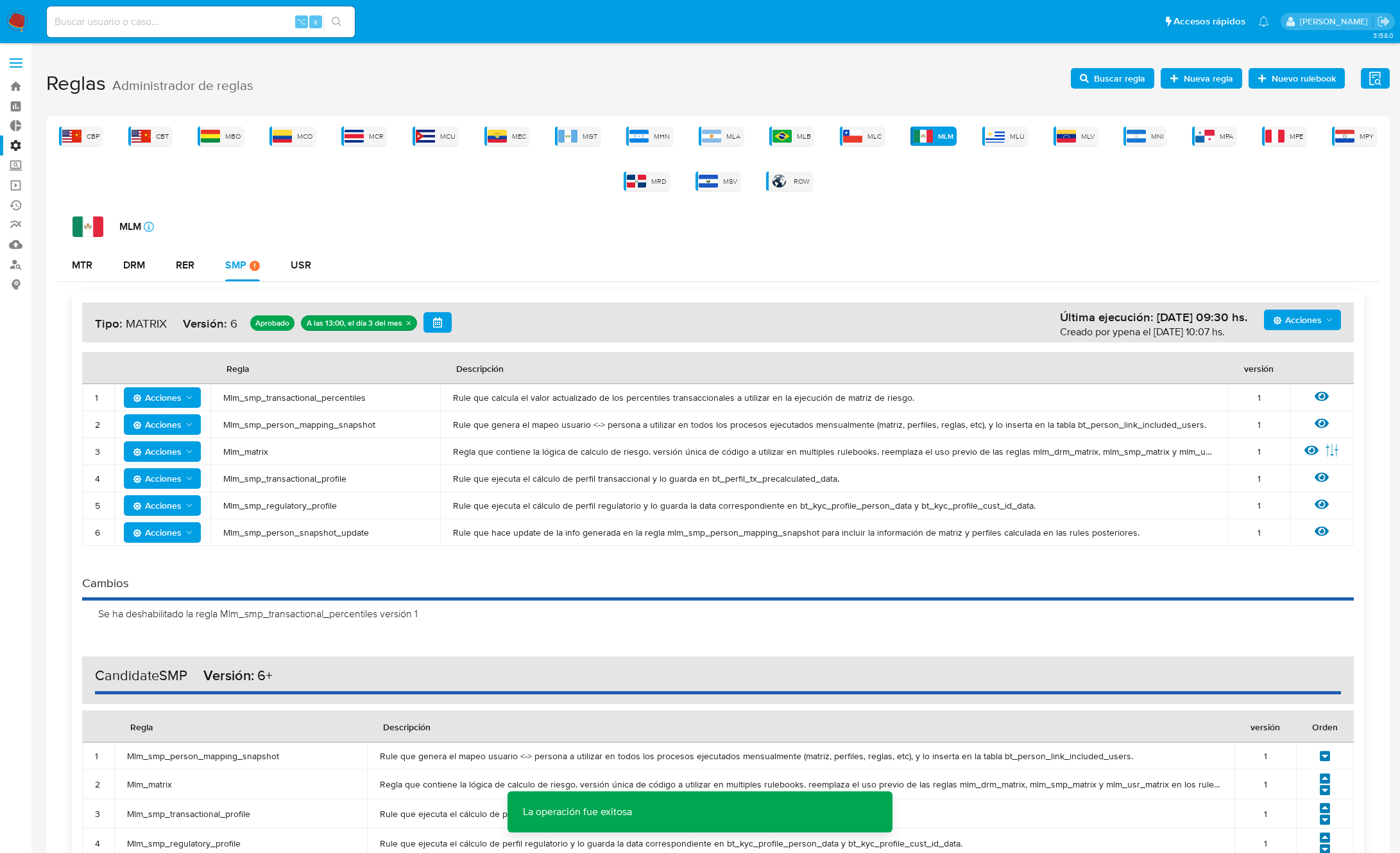
click at [290, 423] on span "Mlm_smp_person_mapping_snapshot" at bounding box center [325, 425] width 204 height 12
click at [1125, 81] on span "Buscar regla" at bounding box center [1119, 78] width 51 height 21
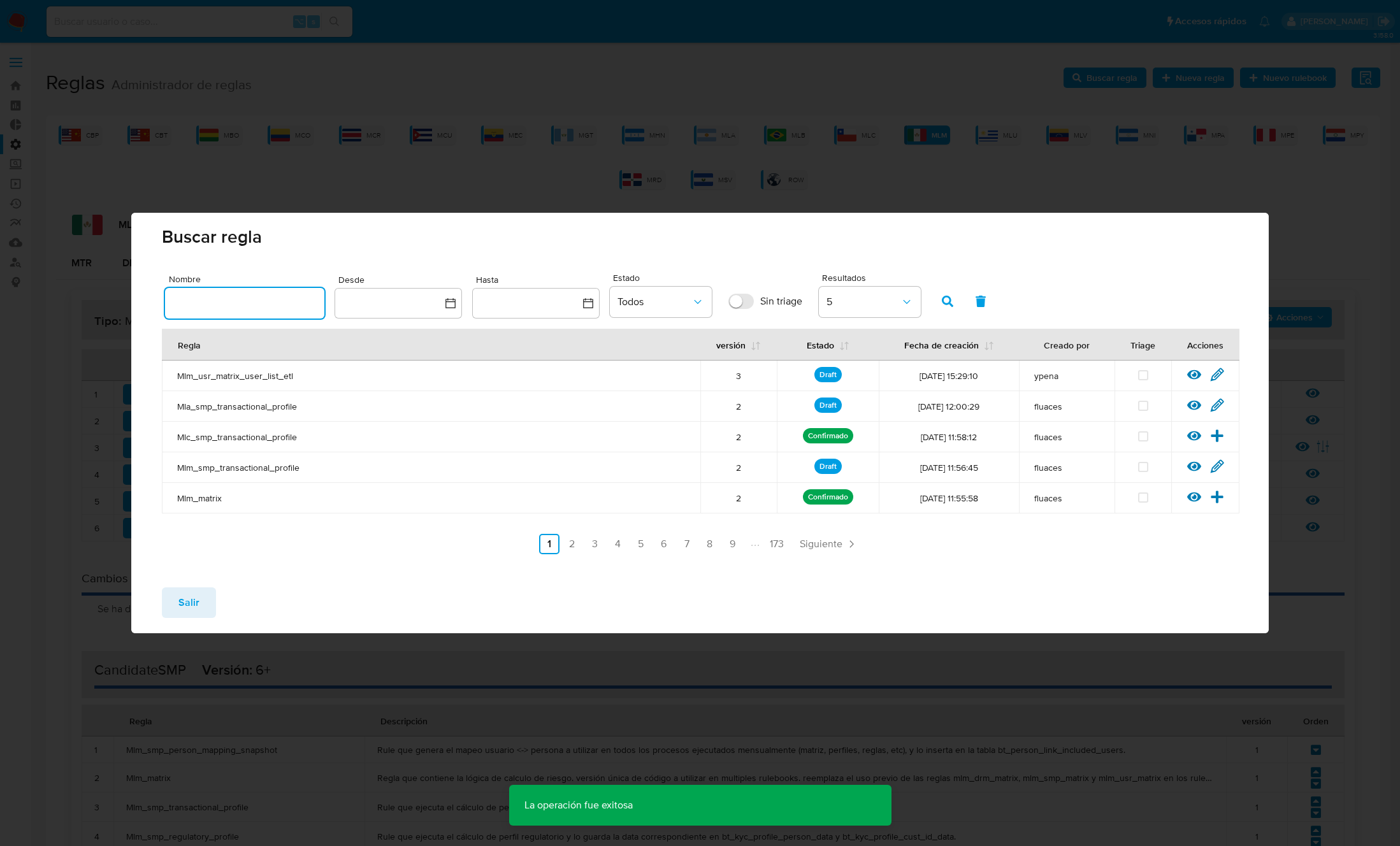
click at [254, 305] on input "text" at bounding box center [245, 303] width 159 height 17
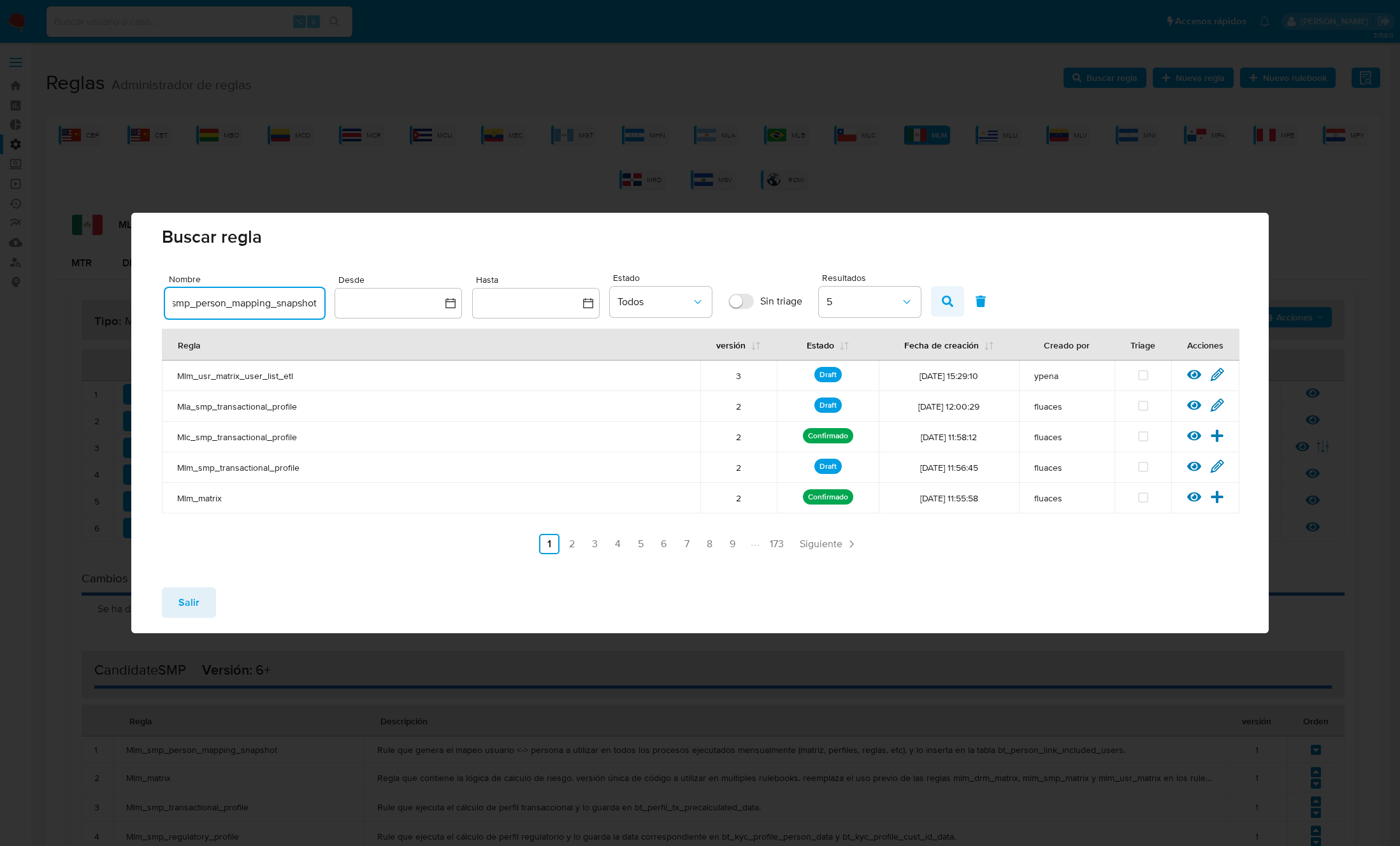
type input "Mlm_smp_person_mapping_snapshot"
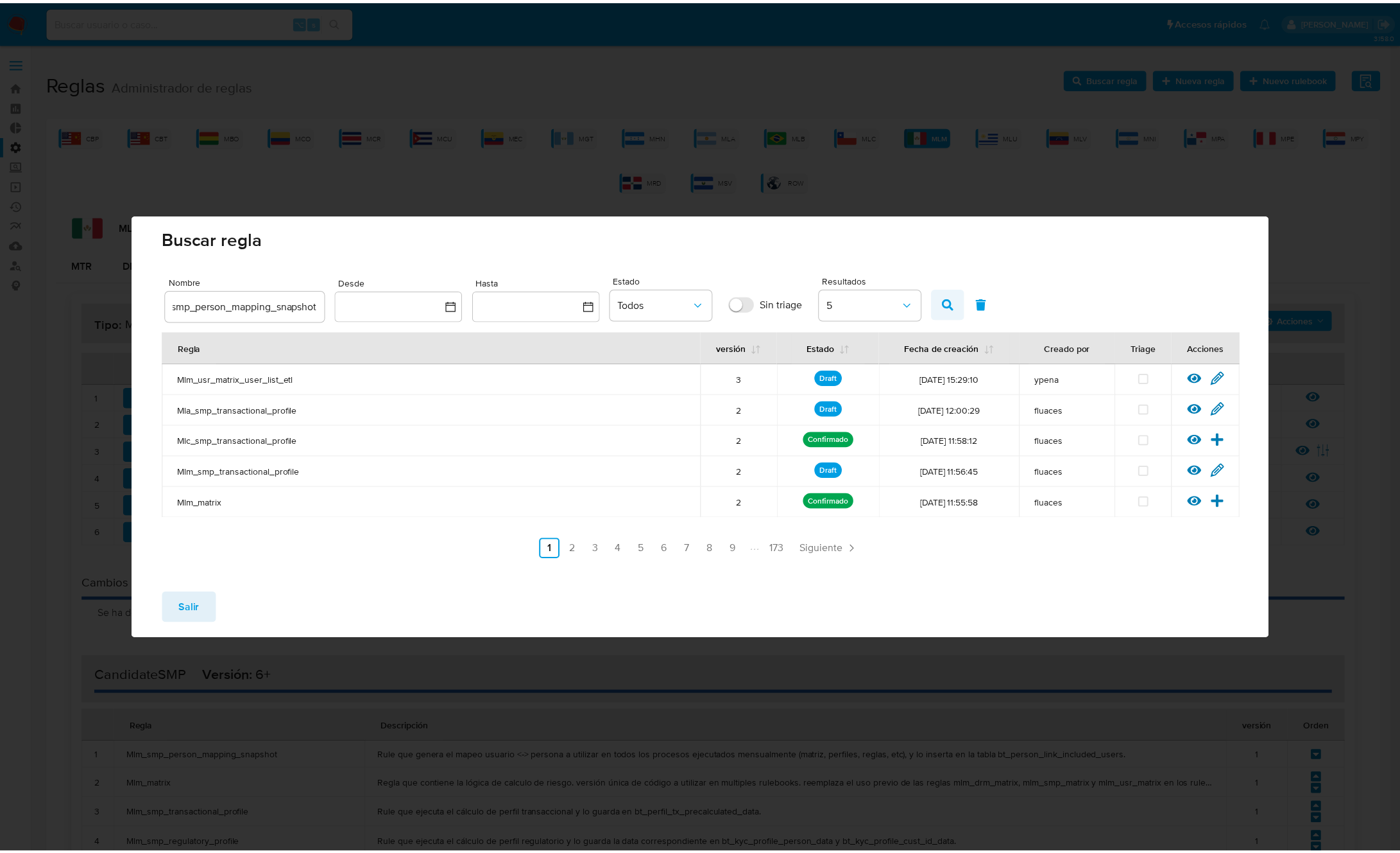
scroll to position [0, 0]
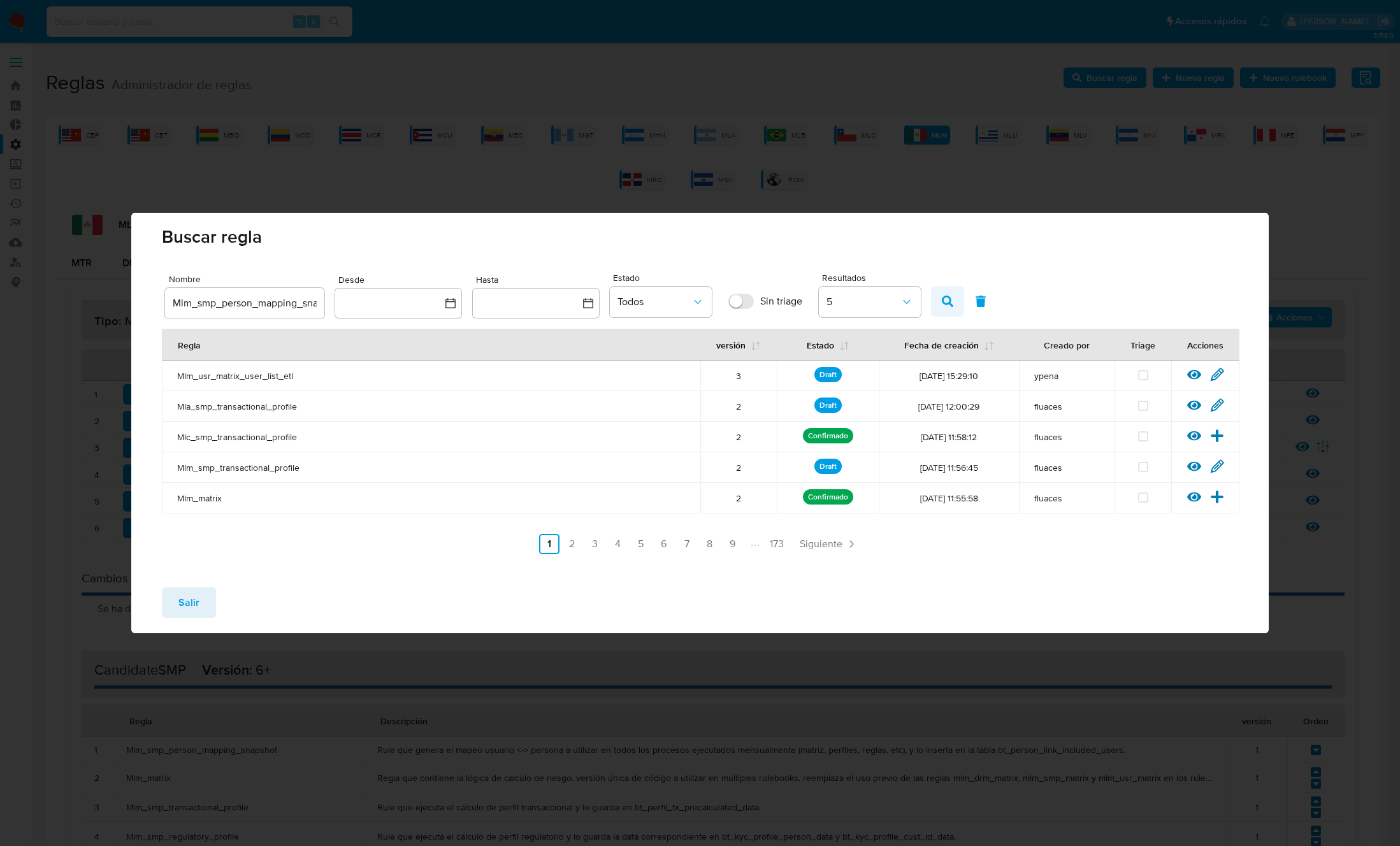
click at [950, 302] on icon "button" at bounding box center [948, 301] width 12 height 12
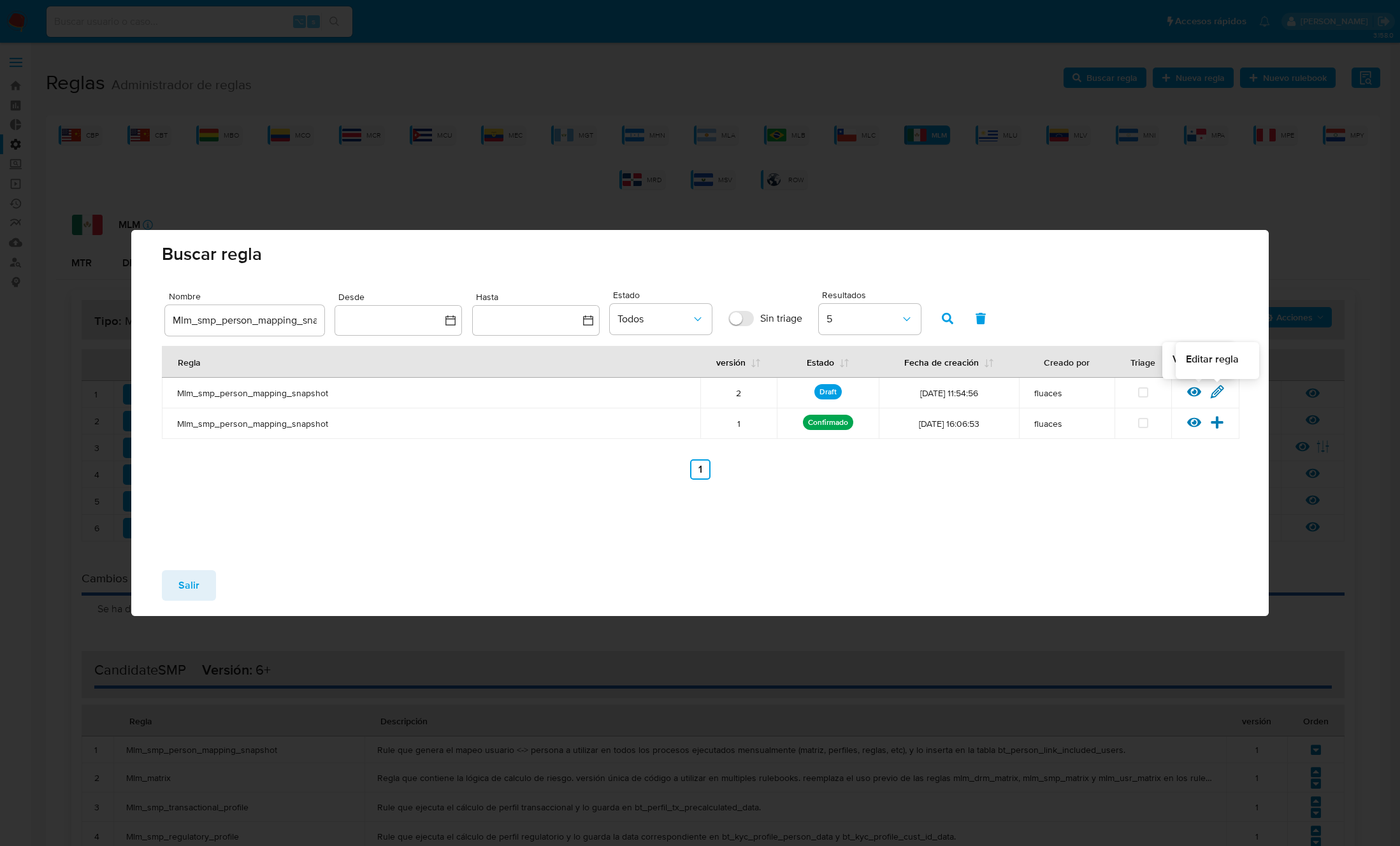
click at [1223, 391] on icon at bounding box center [1217, 391] width 14 height 14
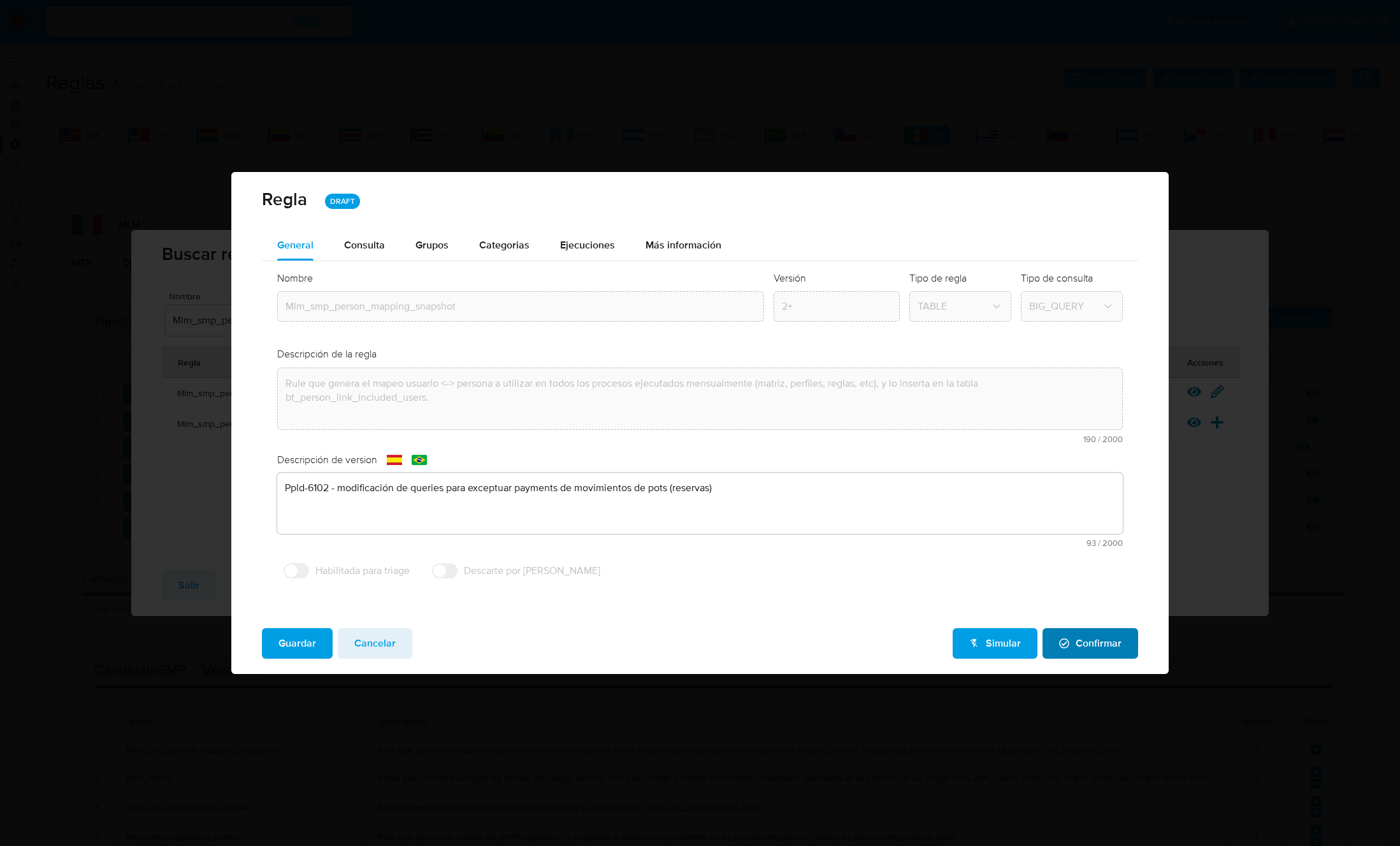
click at [1090, 652] on span "Confirmar" at bounding box center [1090, 644] width 62 height 28
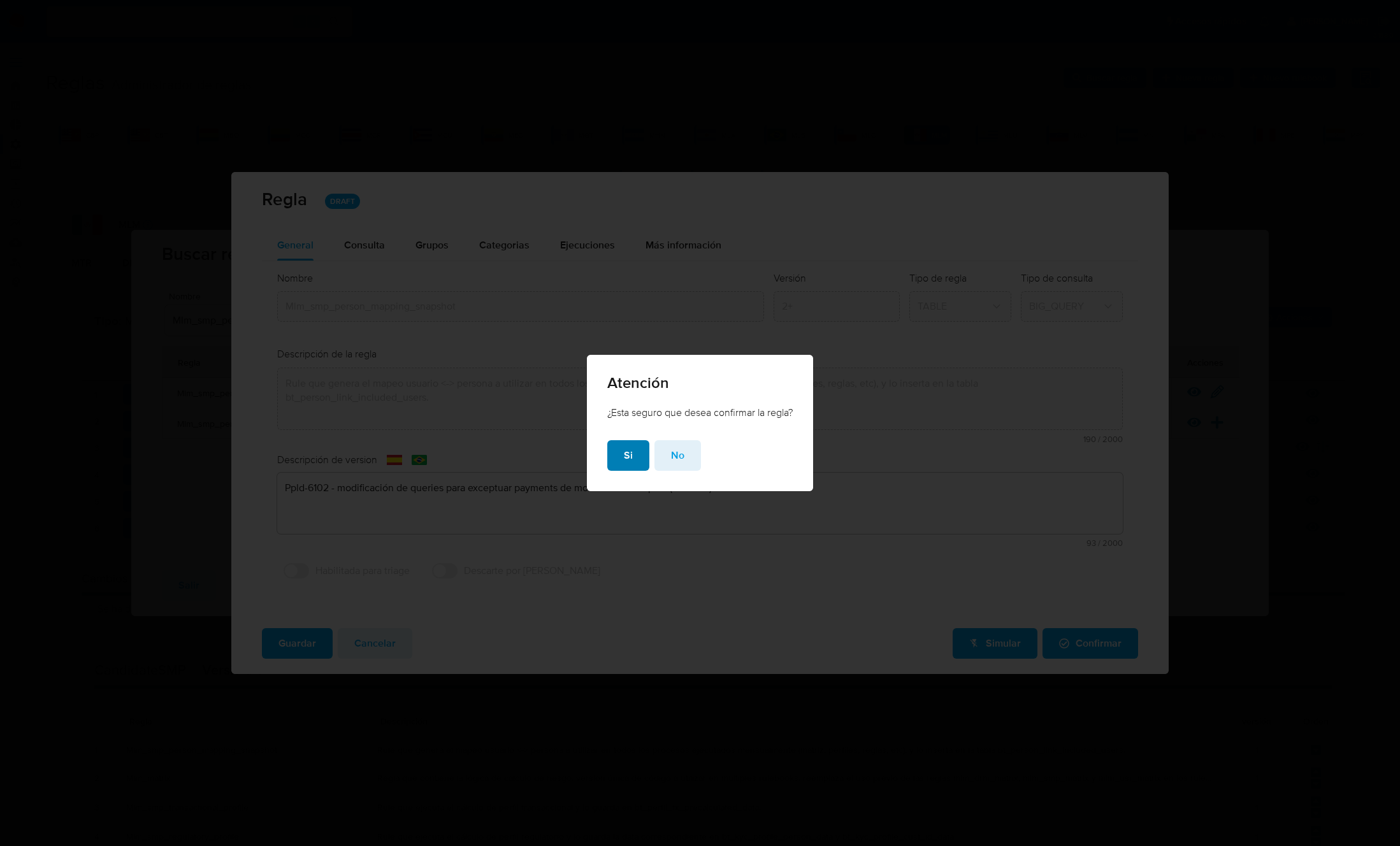
click at [620, 449] on button "Si" at bounding box center [628, 455] width 42 height 31
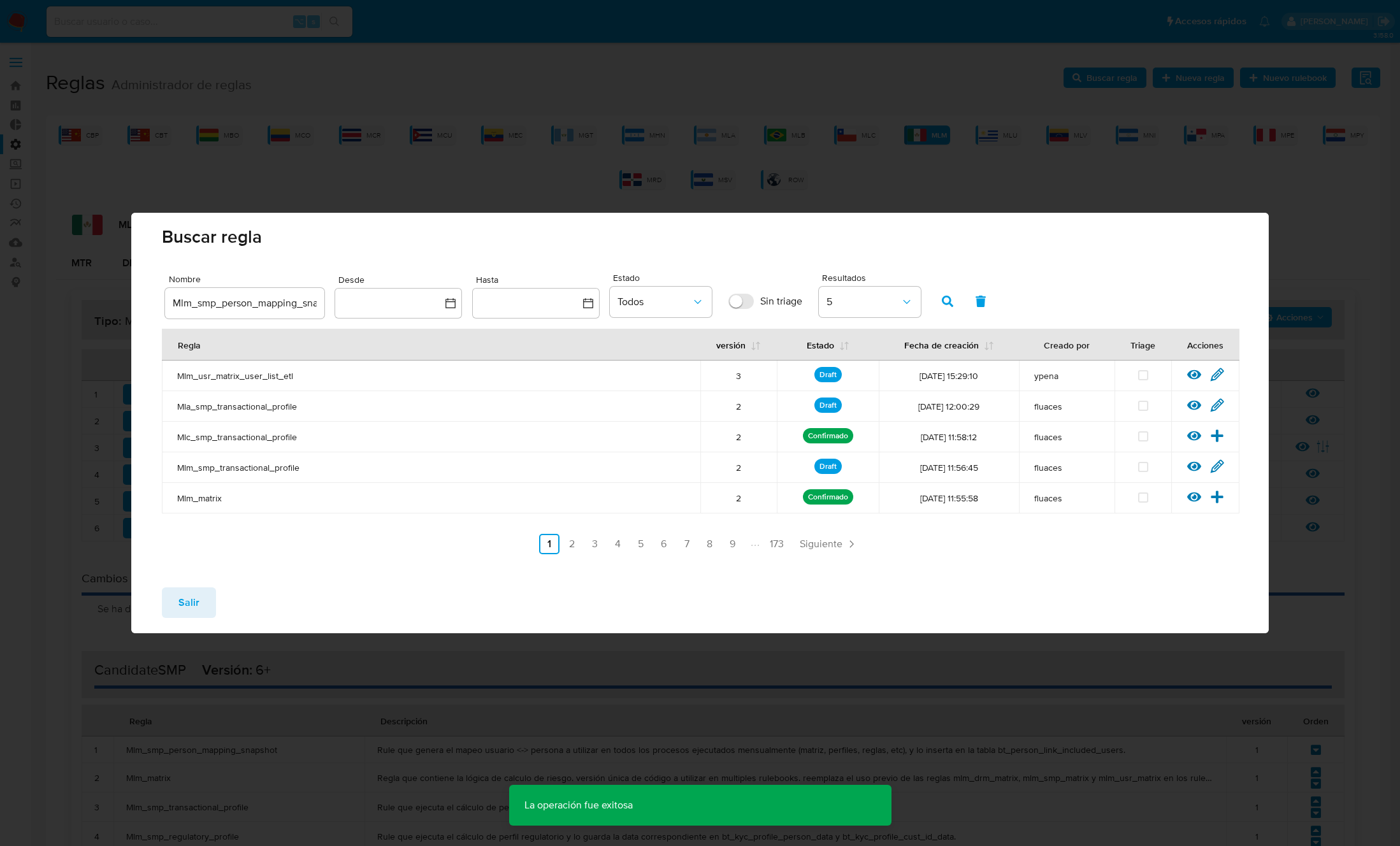
click at [188, 605] on span "Salir" at bounding box center [188, 602] width 21 height 28
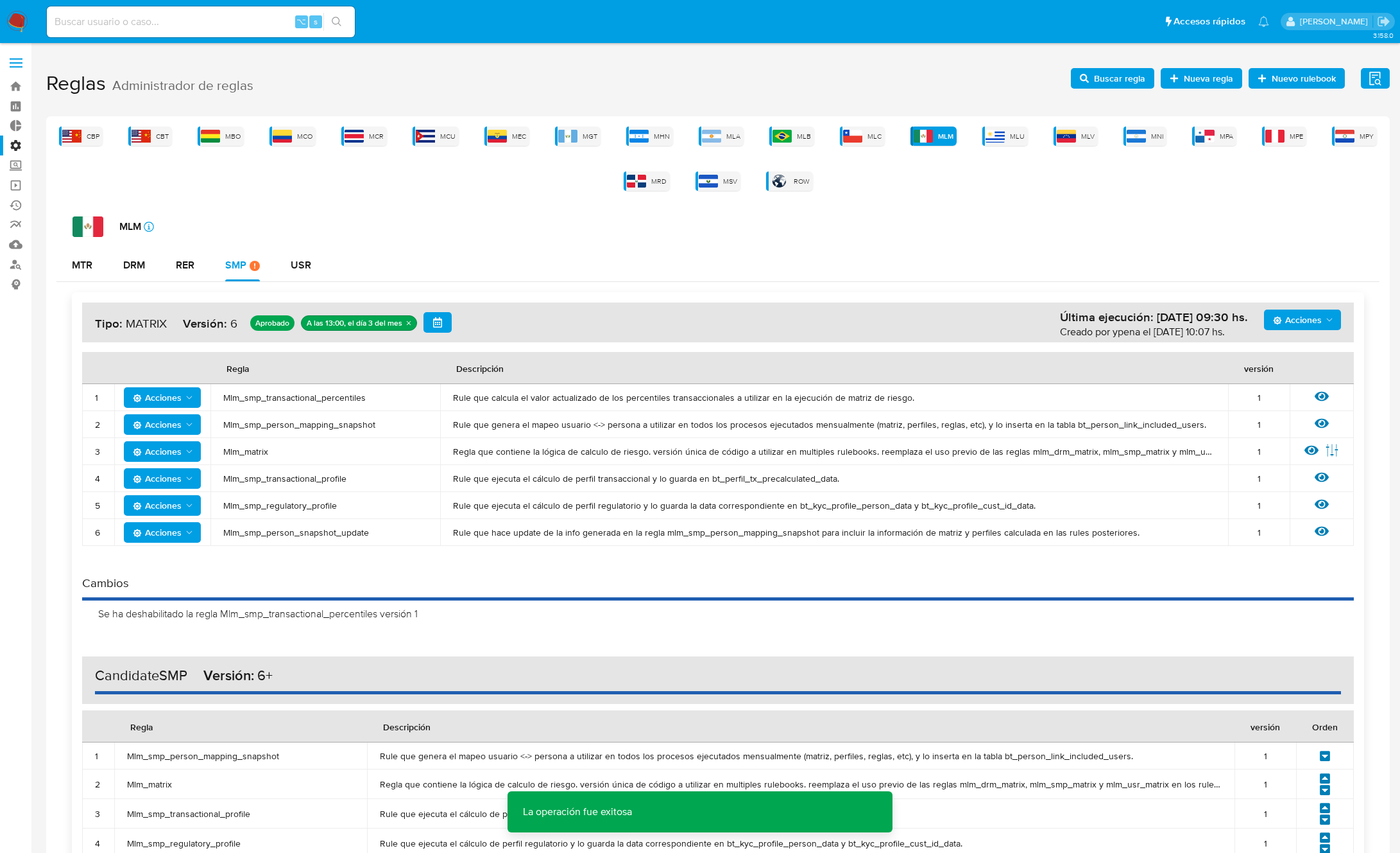
click at [298, 480] on span "Mlm_smp_transactional_profile" at bounding box center [325, 478] width 204 height 12
click at [1107, 77] on span "Buscar regla" at bounding box center [1119, 78] width 51 height 21
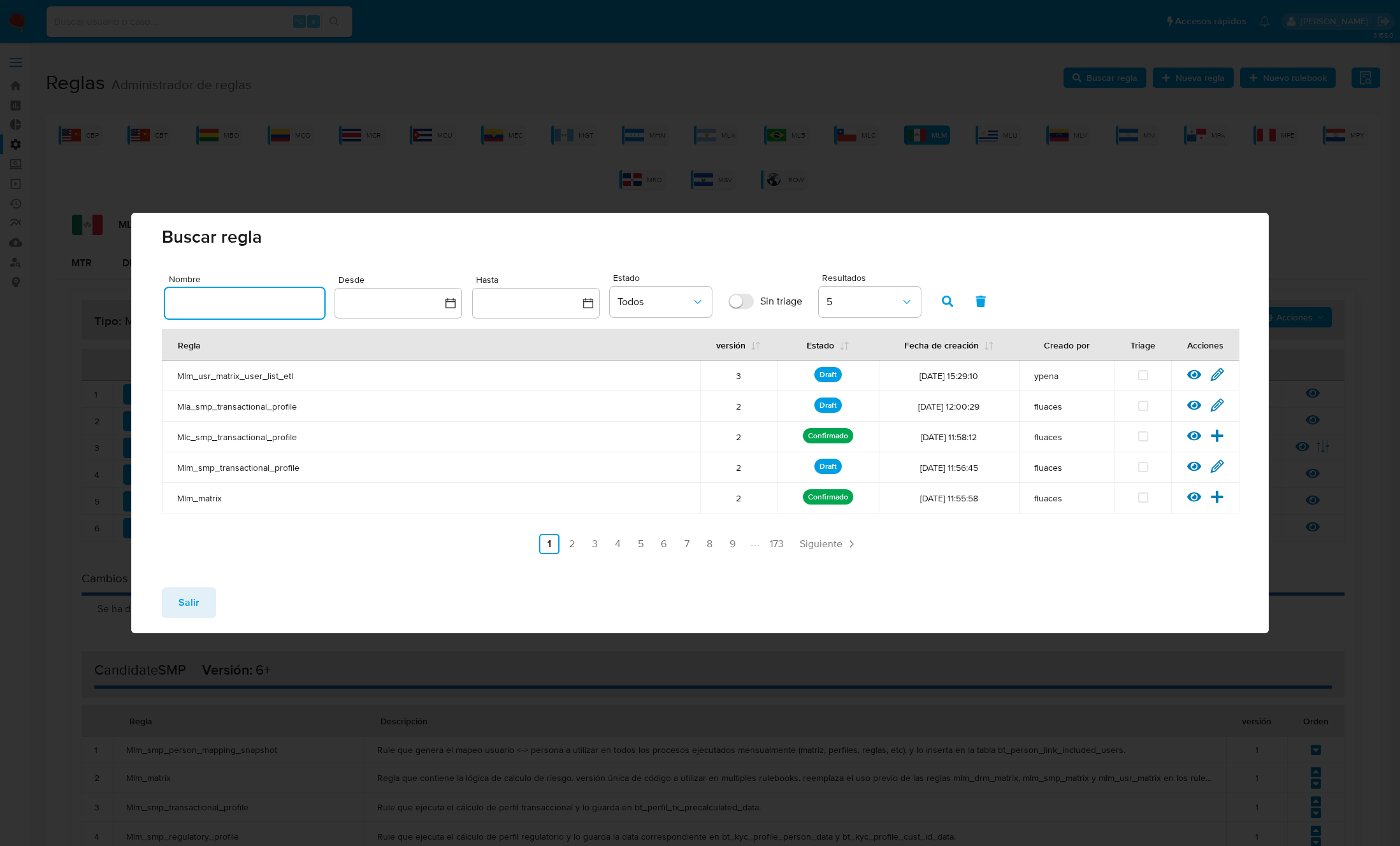
click at [256, 301] on input "text" at bounding box center [245, 303] width 159 height 17
type input "Mlm_smp_transactional_profile"
click at [949, 297] on icon "button" at bounding box center [948, 301] width 12 height 12
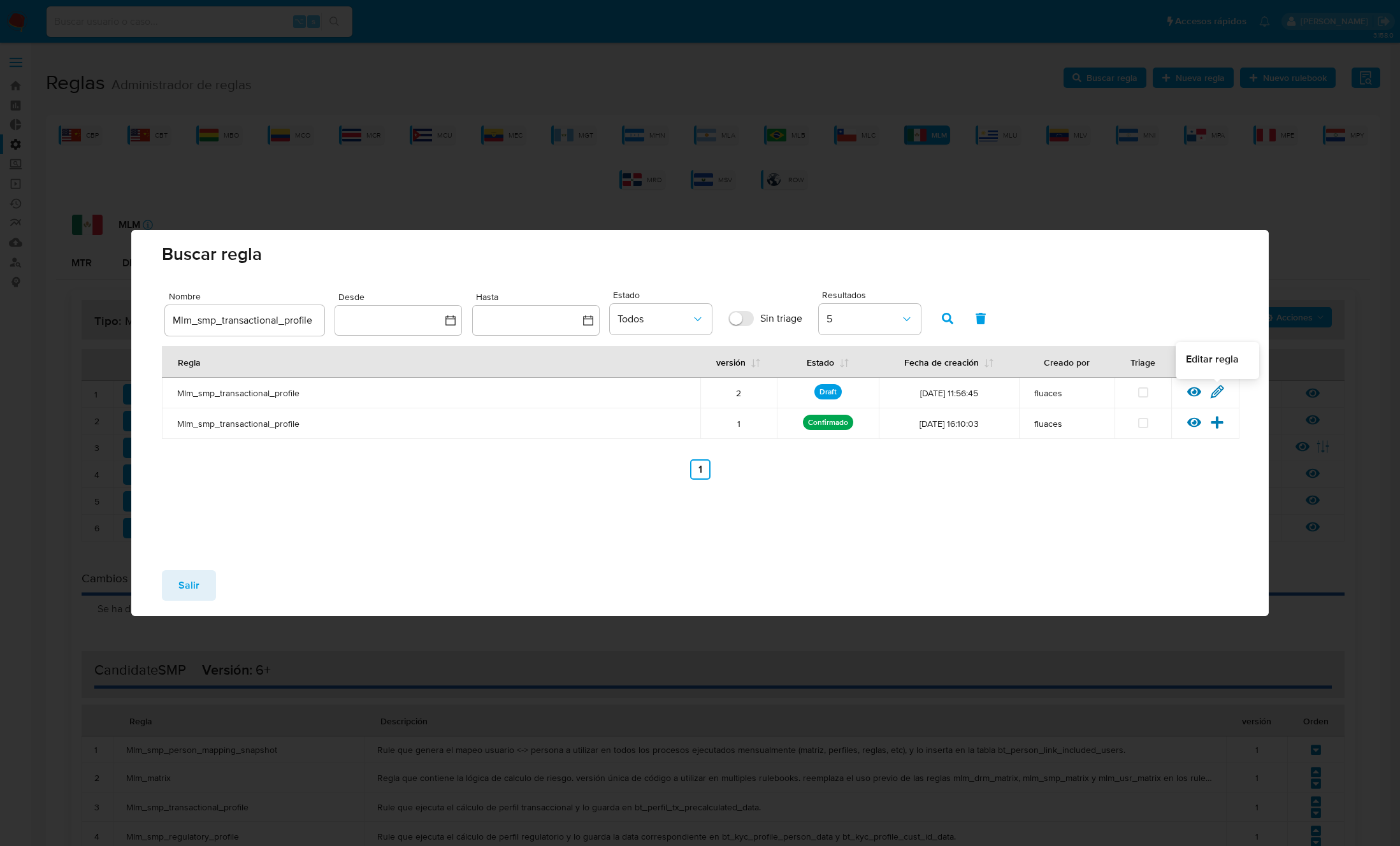
click at [1216, 394] on icon at bounding box center [1217, 391] width 12 height 12
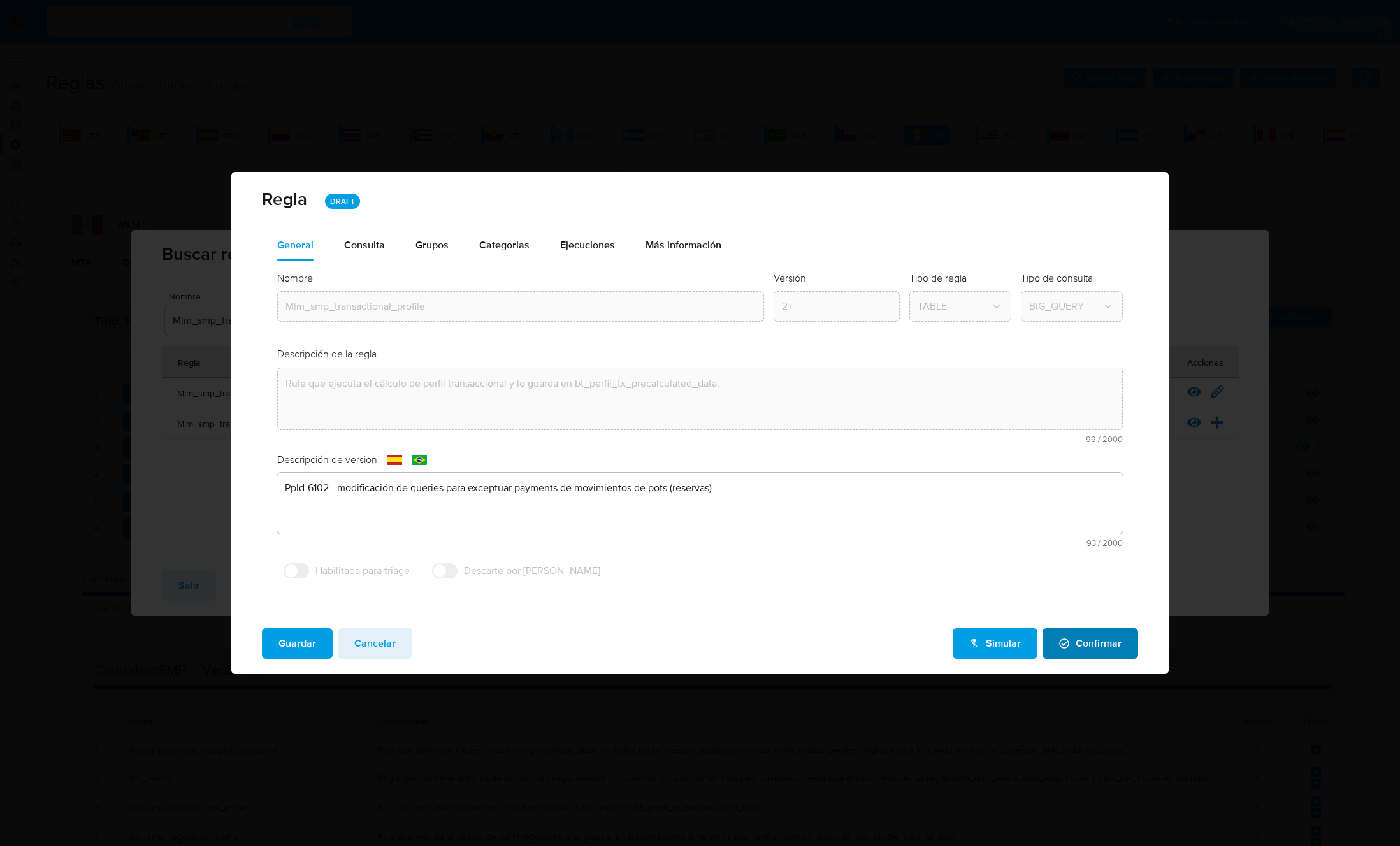
click at [1083, 642] on span "Confirmar" at bounding box center [1090, 644] width 62 height 28
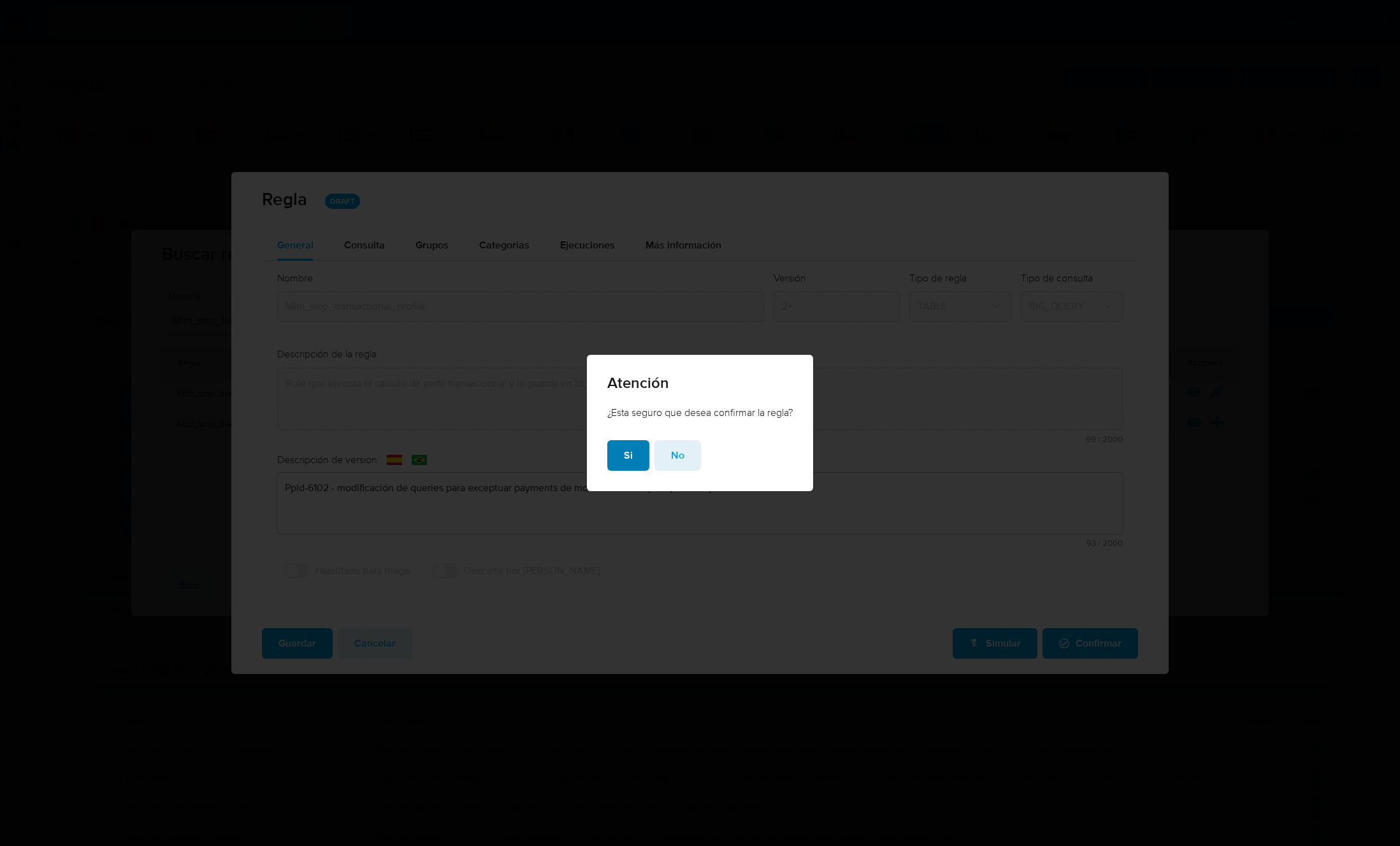
click at [627, 451] on span "Si" at bounding box center [628, 455] width 9 height 28
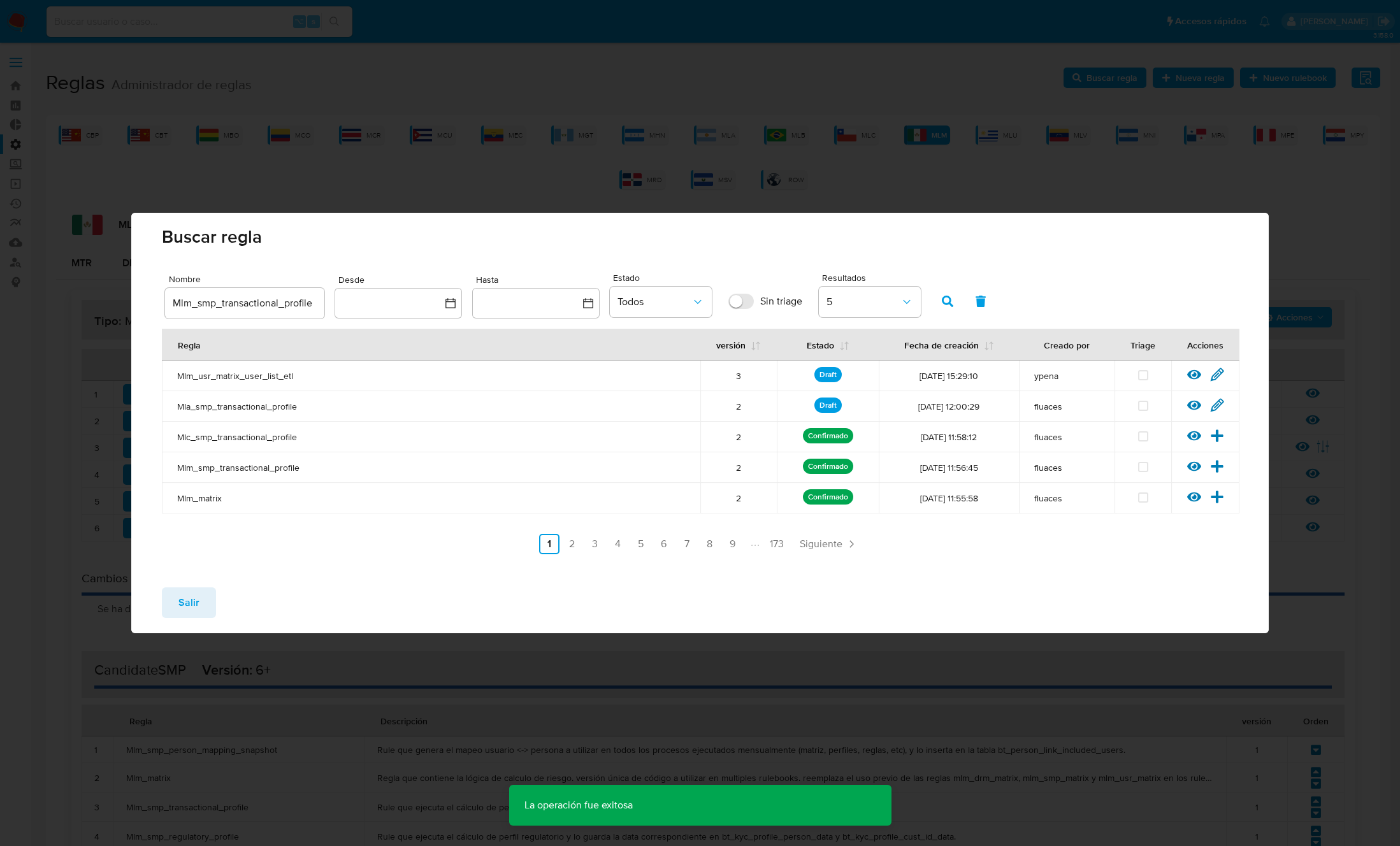
click at [204, 600] on button "Salir" at bounding box center [188, 602] width 54 height 31
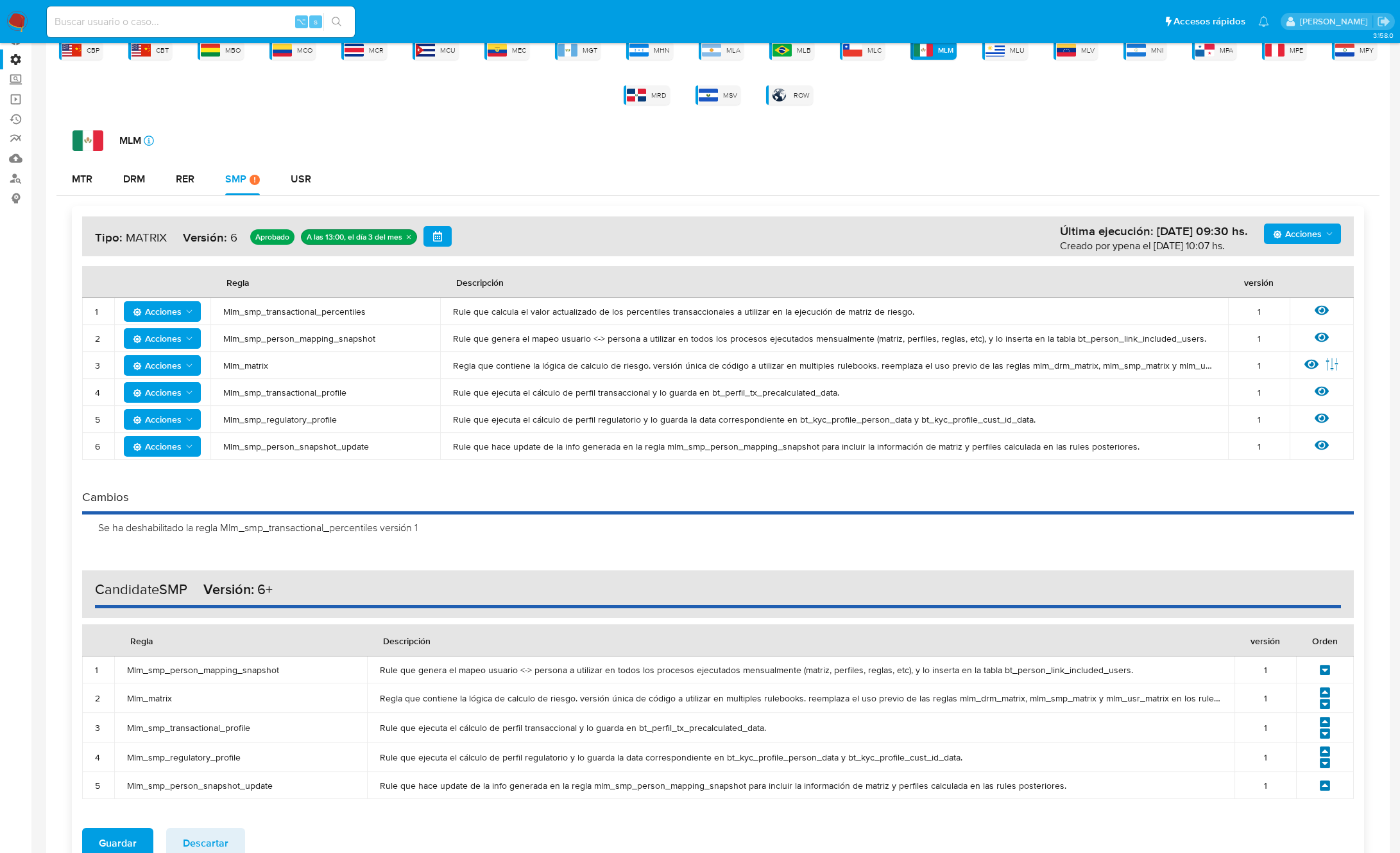
scroll to position [101, 0]
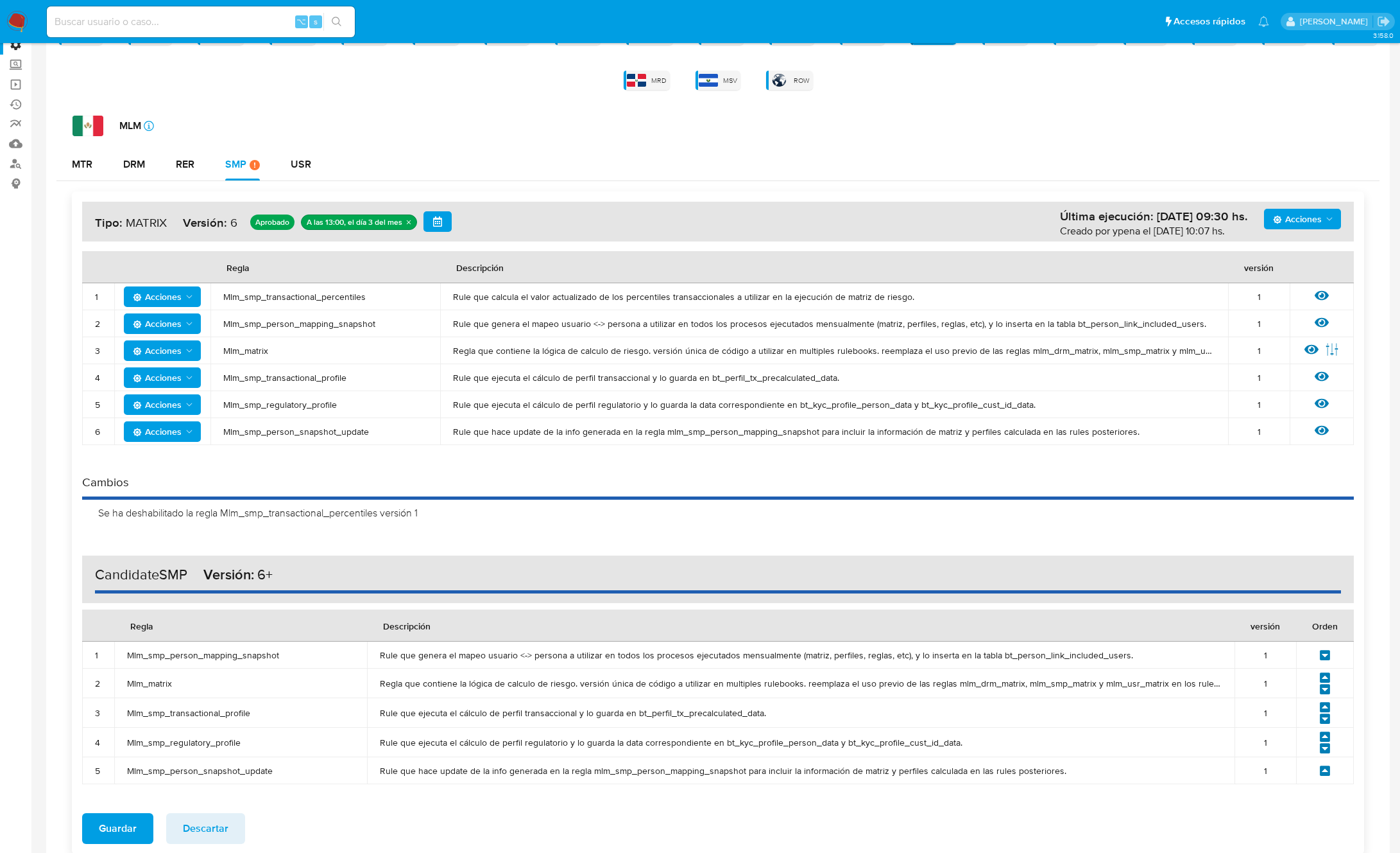
click at [305, 295] on span "Mlm_smp_transactional_percentiles" at bounding box center [325, 297] width 204 height 12
drag, startPoint x: 305, startPoint y: 295, endPoint x: 349, endPoint y: 300, distance: 44.3
click at [305, 295] on span "Mlm_smp_transactional_percentiles" at bounding box center [325, 297] width 204 height 12
click at [1295, 228] on span "Acciones" at bounding box center [1297, 219] width 48 height 21
click at [1286, 257] on button "Agregar reglas" at bounding box center [1303, 251] width 115 height 31
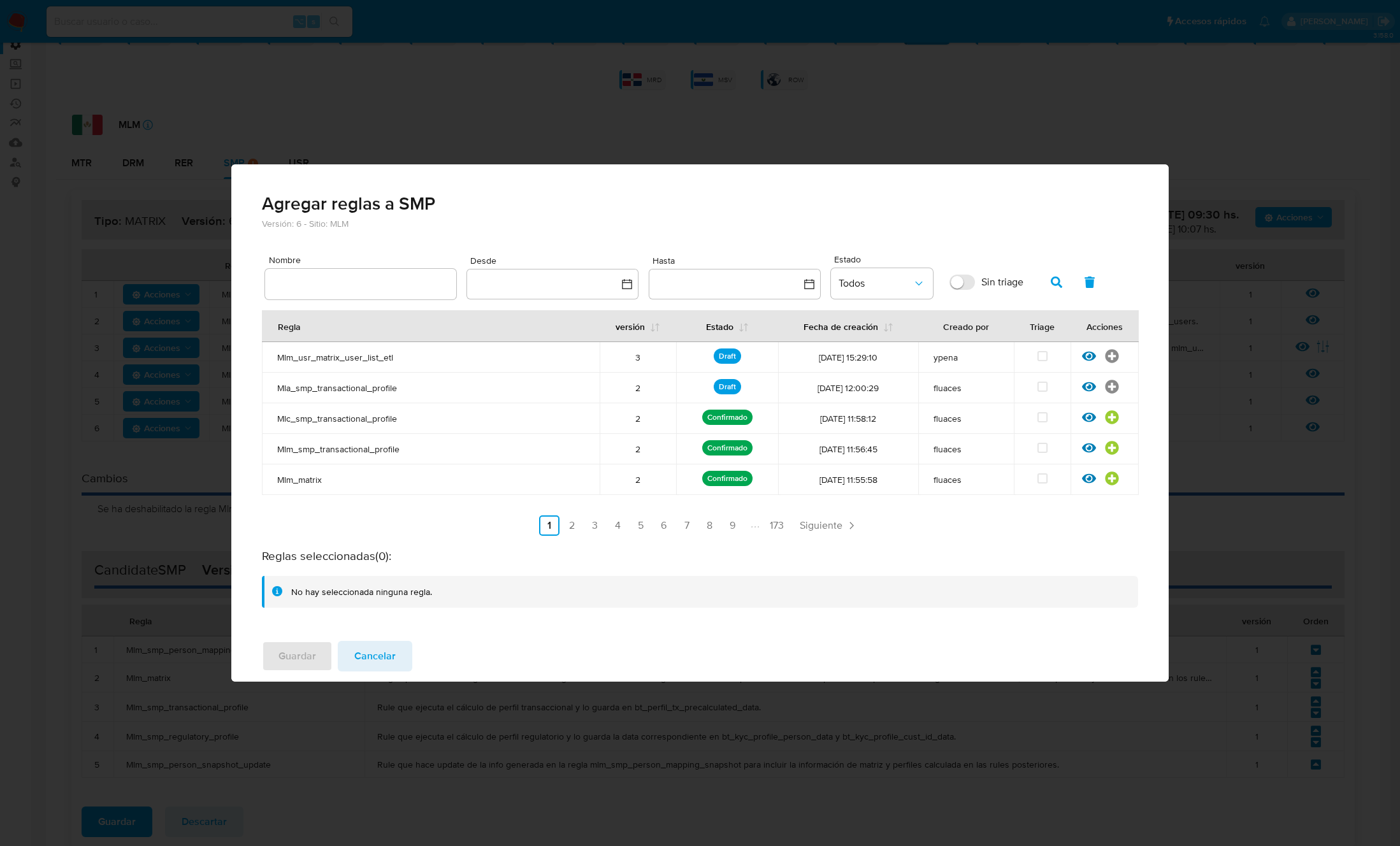
click at [349, 292] on input "text" at bounding box center [360, 284] width 191 height 17
type input "Mlm_smp_transactional_percentiles"
click at [1058, 280] on icon "button" at bounding box center [1056, 282] width 12 height 12
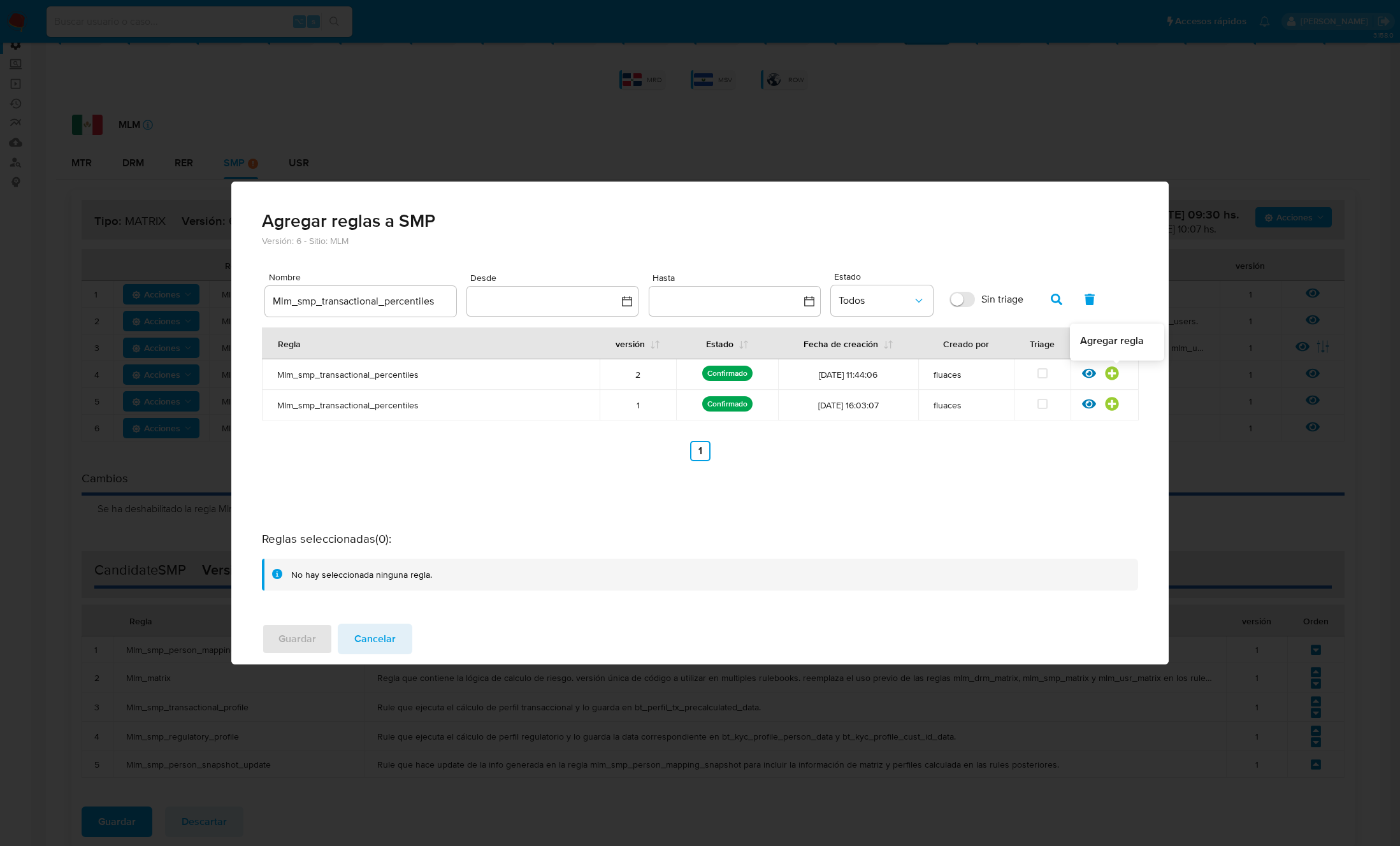
click at [1115, 372] on icon at bounding box center [1111, 372] width 14 height 14
click at [287, 644] on span "Guardar" at bounding box center [297, 639] width 37 height 28
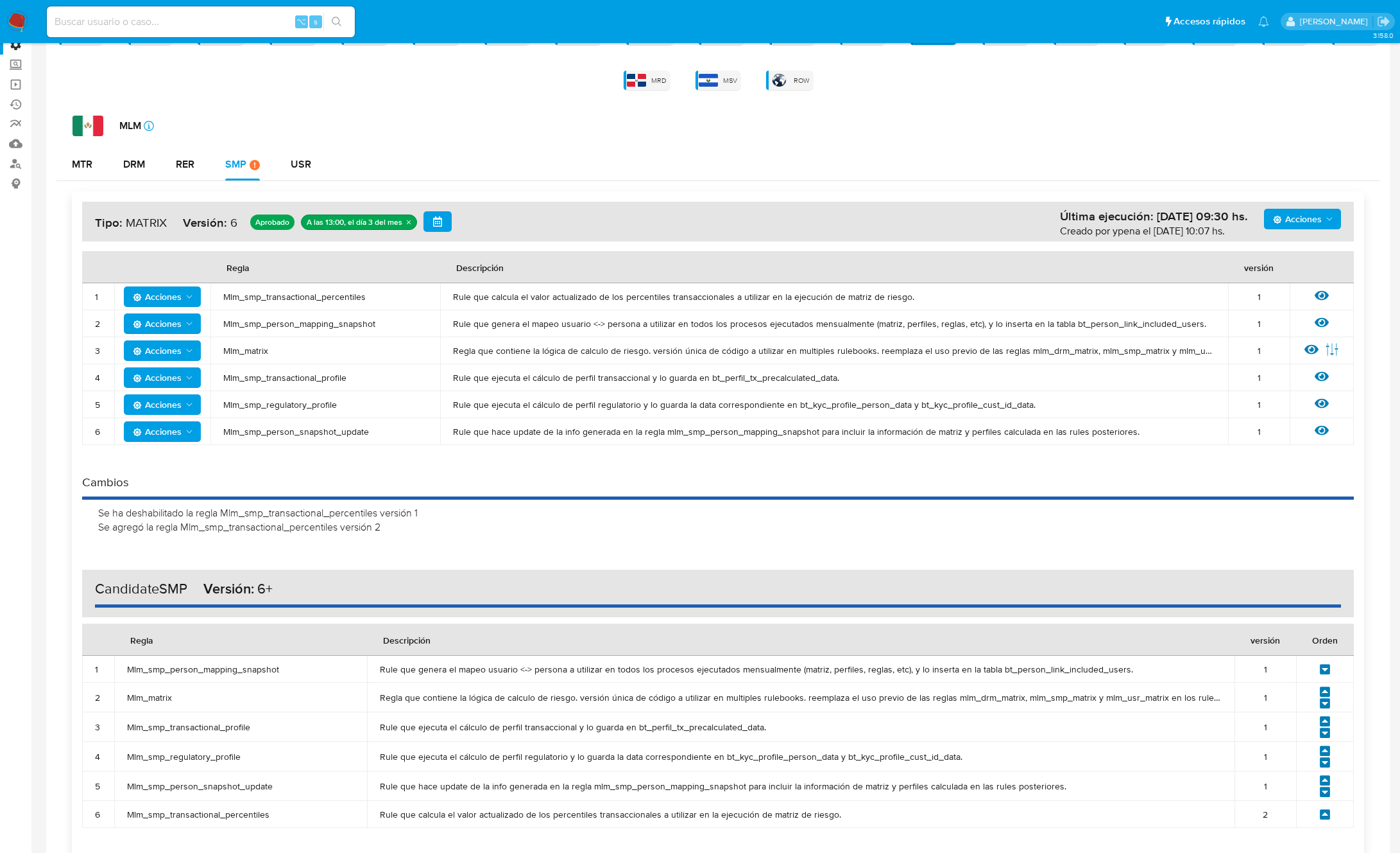
click at [142, 698] on span "Mlm_matrix" at bounding box center [241, 697] width 227 height 12
click at [308, 316] on td "Mlm_smp_person_mapping_snapshot" at bounding box center [325, 324] width 230 height 27
click at [181, 325] on span "Acciones" at bounding box center [164, 323] width 62 height 18
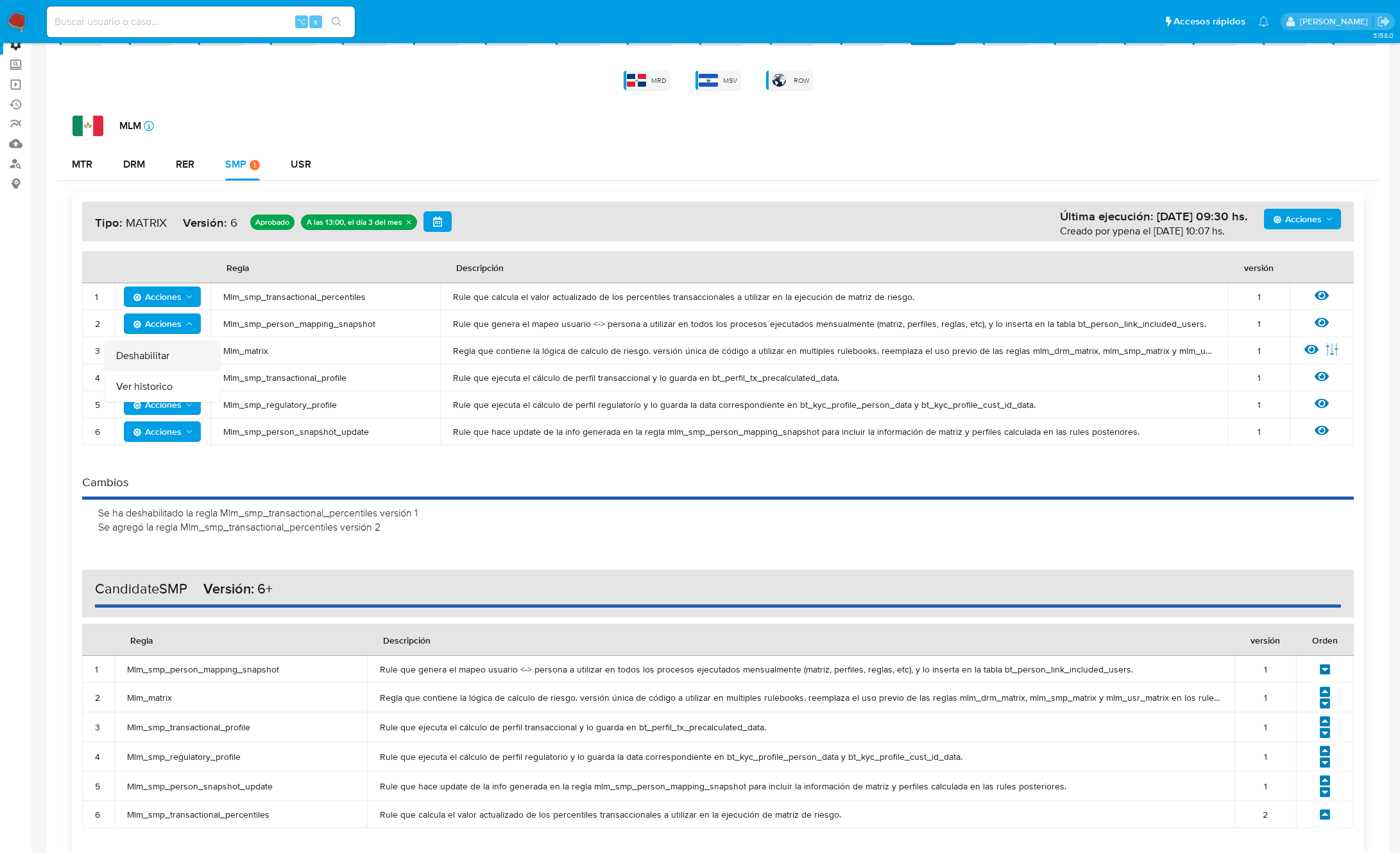
click at [181, 361] on button "Deshabilitar" at bounding box center [162, 355] width 115 height 31
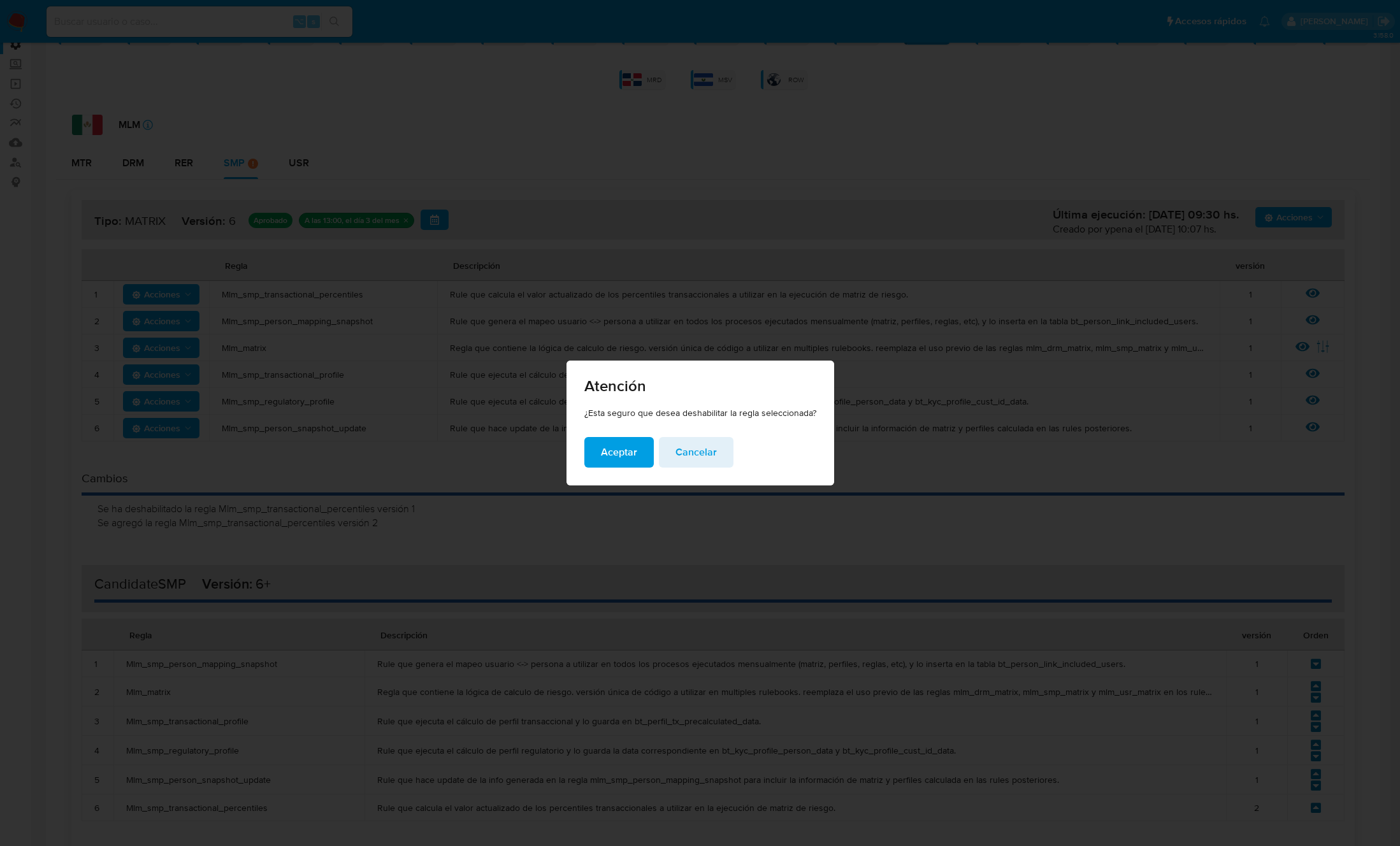
click at [622, 448] on span "Aceptar" at bounding box center [619, 452] width 37 height 28
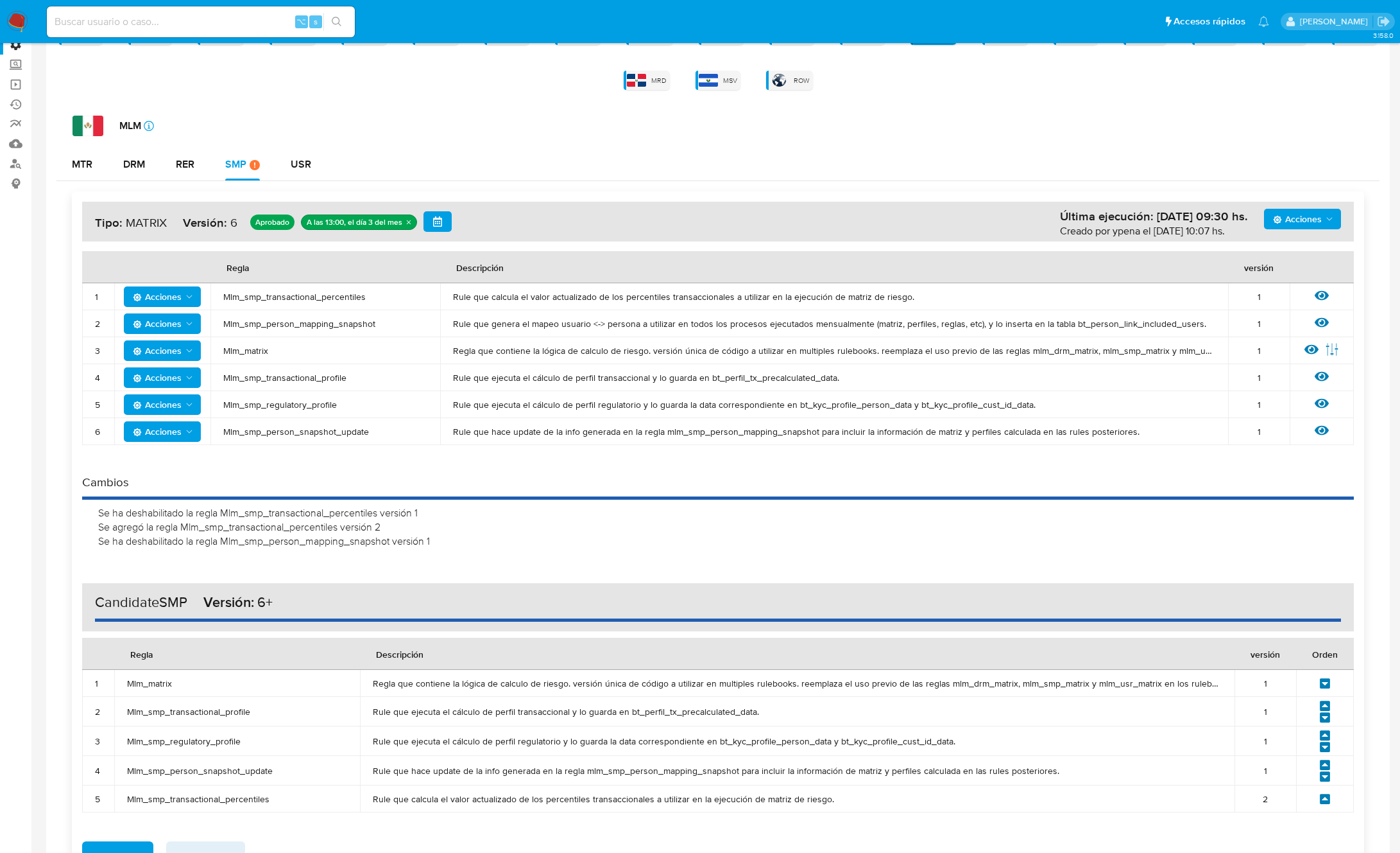
click at [1280, 217] on icon "Acciones" at bounding box center [1278, 220] width 8 height 8
click at [1281, 259] on button "Agregar reglas" at bounding box center [1303, 251] width 115 height 31
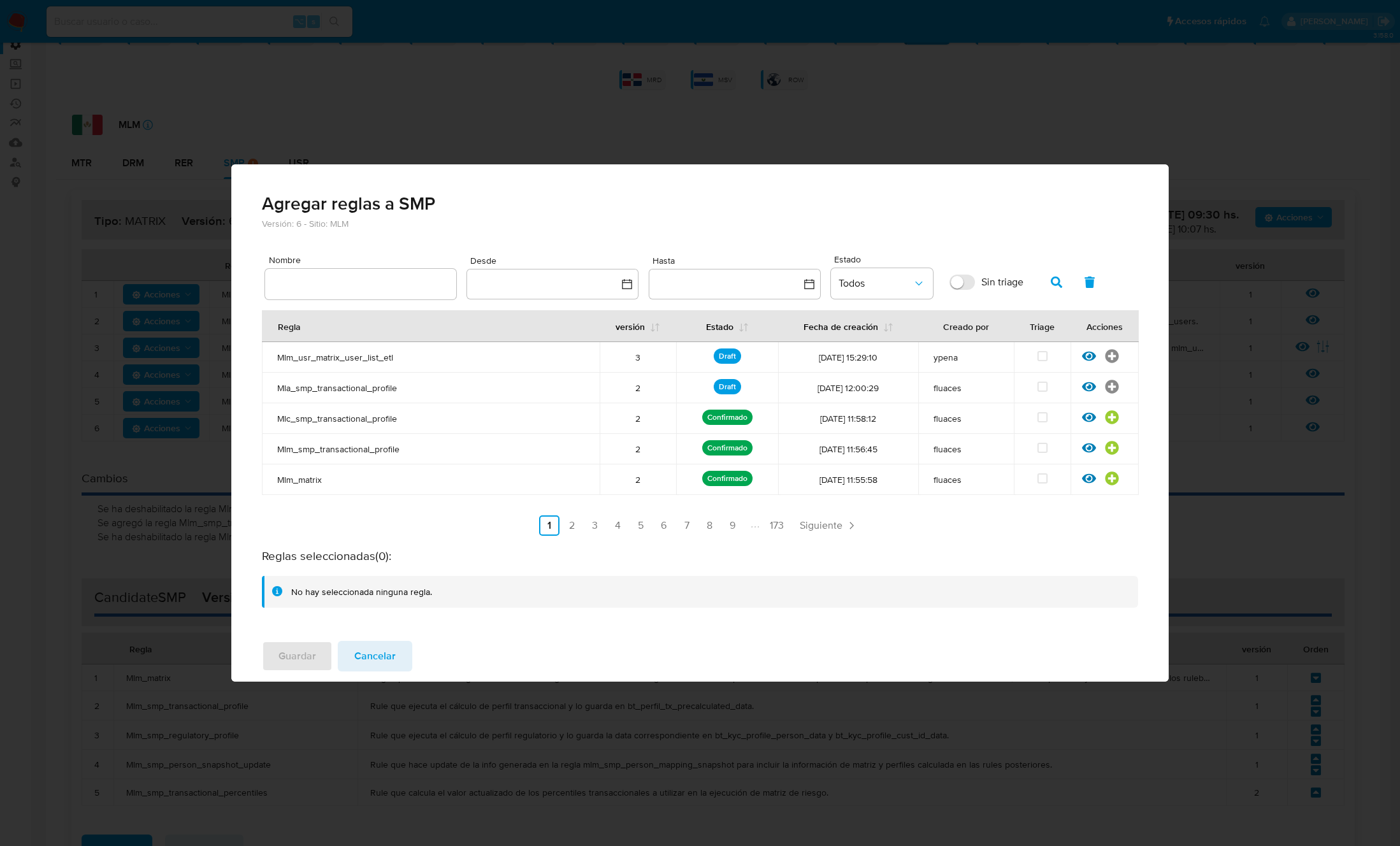
click at [308, 274] on div at bounding box center [360, 284] width 191 height 31
click at [344, 283] on input "text" at bounding box center [360, 284] width 191 height 17
type input "Mlm_smp_person_mapping_snapshot"
click at [1051, 279] on icon "button" at bounding box center [1056, 282] width 12 height 12
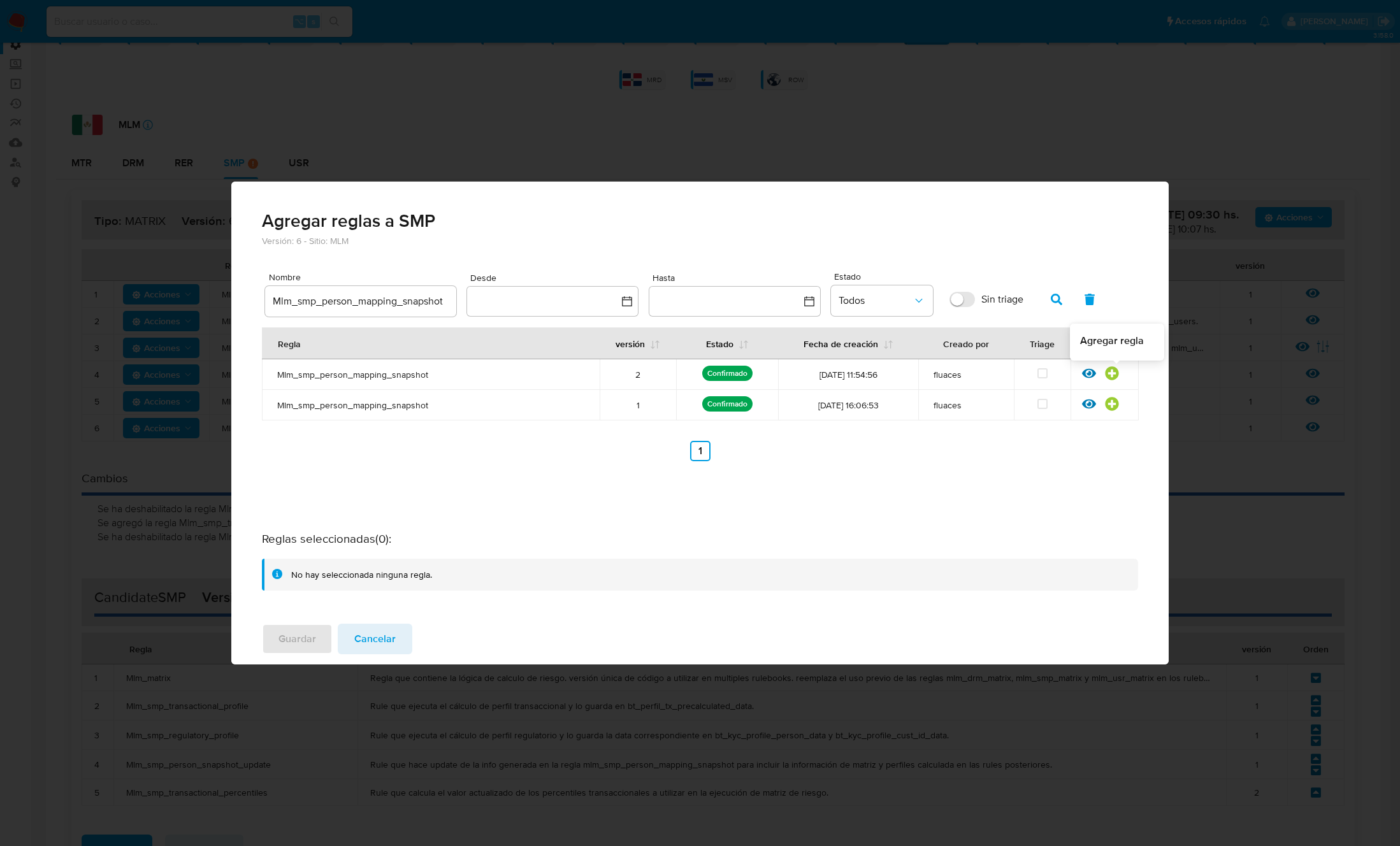
click at [1119, 373] on div at bounding box center [1116, 377] width 23 height 12
click at [1115, 373] on icon at bounding box center [1111, 372] width 13 height 13
click at [294, 648] on span "Guardar" at bounding box center [297, 639] width 37 height 28
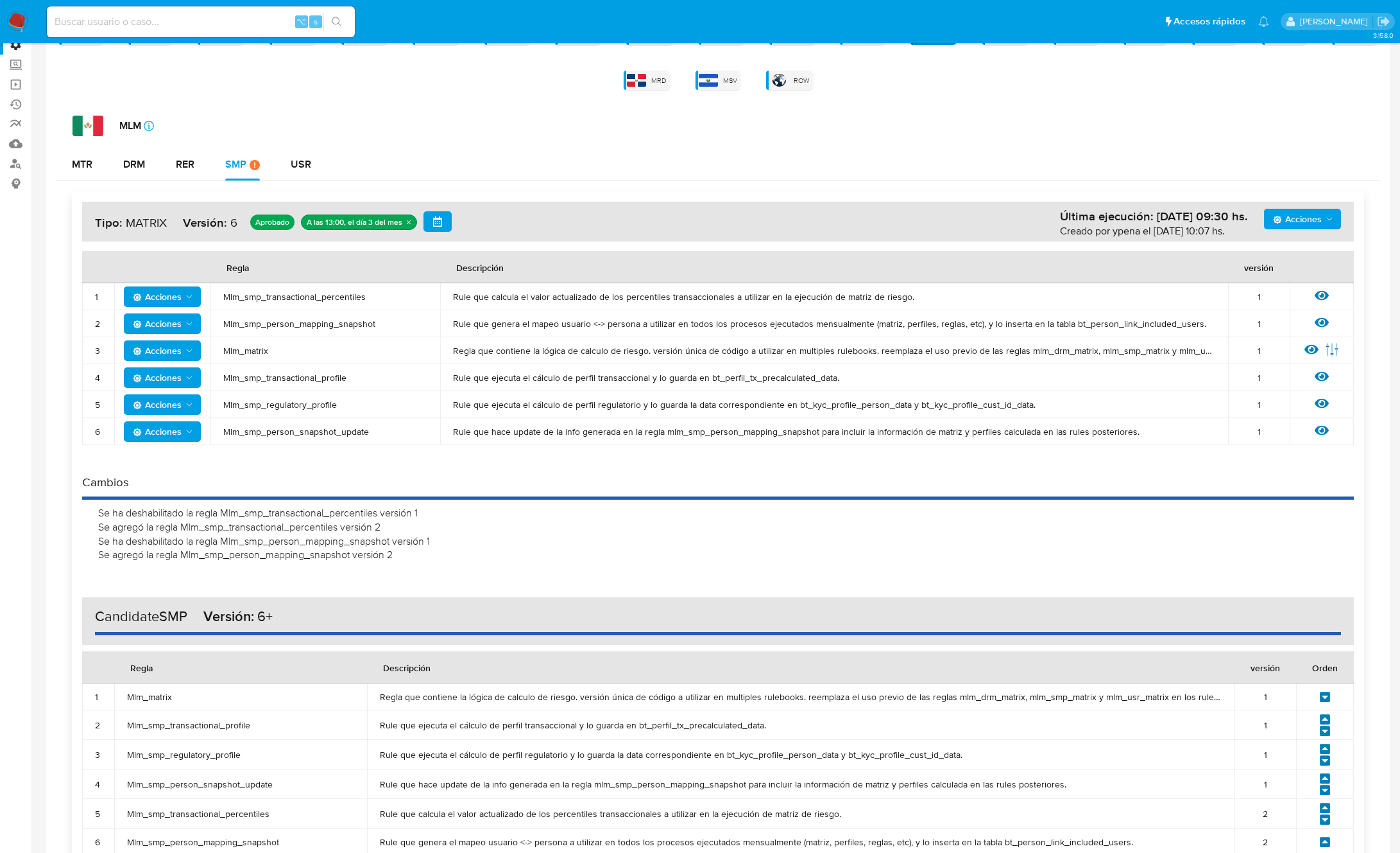
click at [235, 350] on span "Mlm_matrix" at bounding box center [325, 350] width 204 height 12
click at [186, 347] on icon "Acciones" at bounding box center [189, 350] width 10 height 10
click at [172, 386] on button "Deshabilitar" at bounding box center [162, 382] width 115 height 31
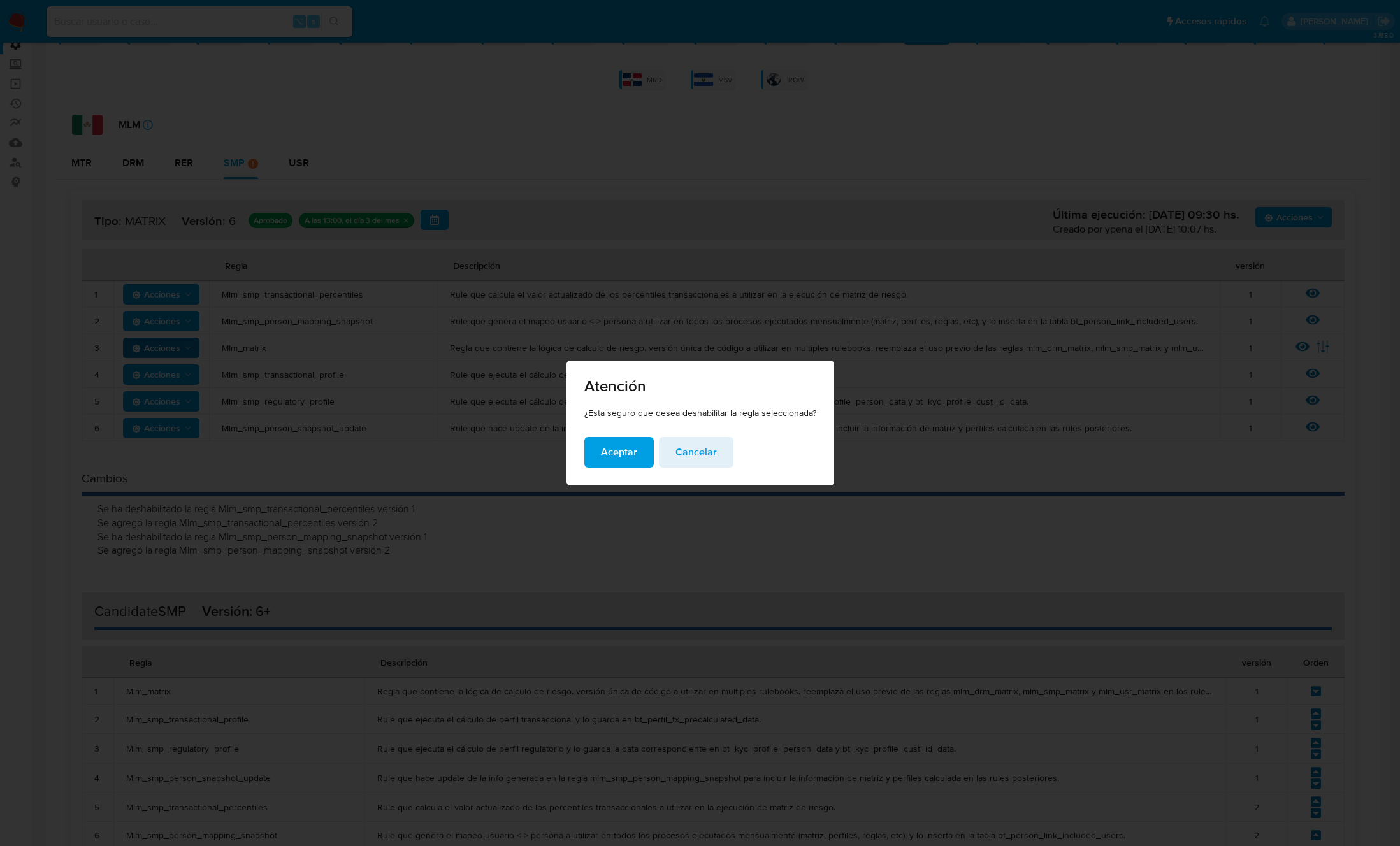
click at [600, 450] on button "Aceptar" at bounding box center [619, 452] width 70 height 31
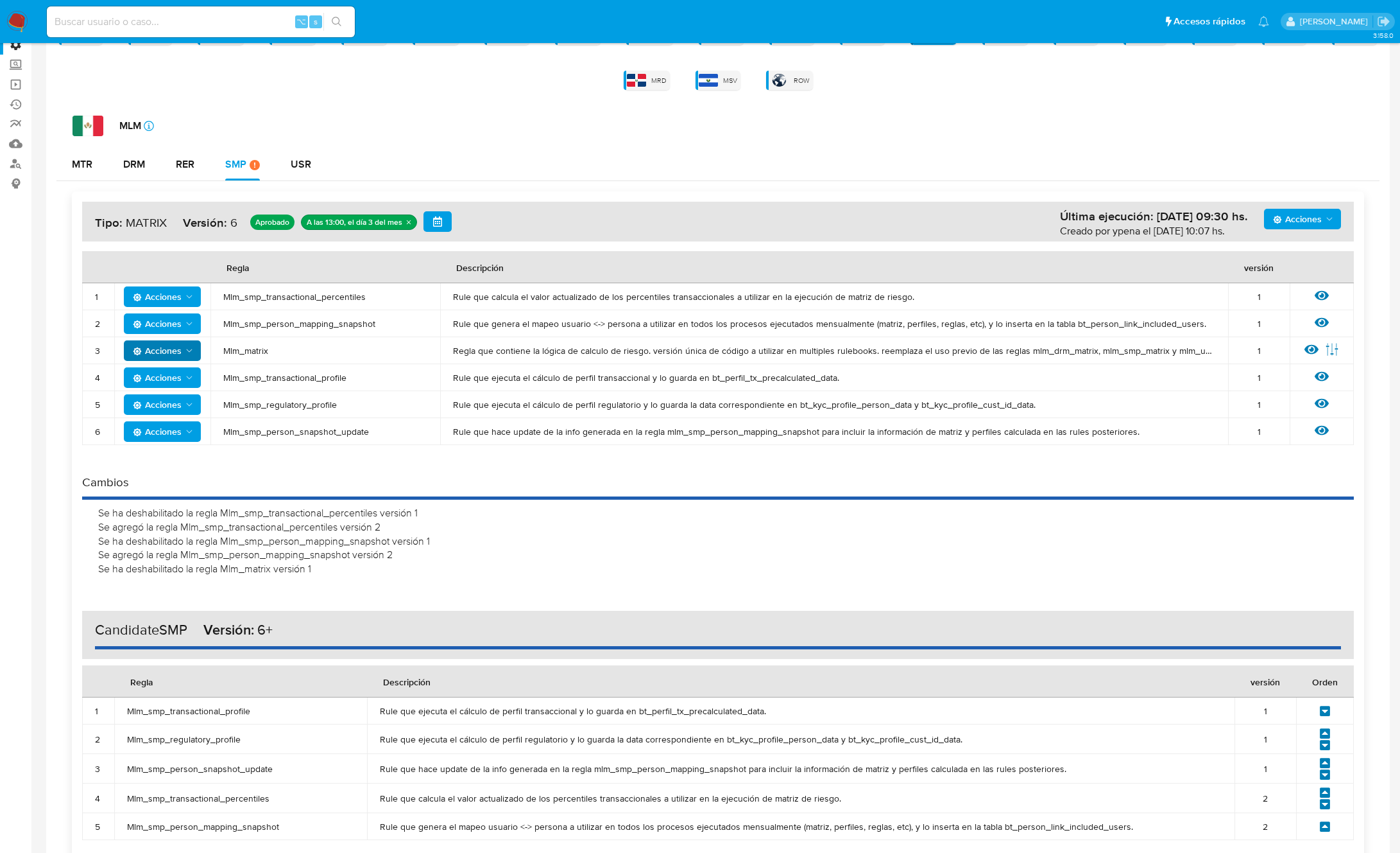
click at [1287, 212] on span "Acciones" at bounding box center [1297, 219] width 48 height 21
click at [1291, 241] on button "Agregar reglas" at bounding box center [1303, 251] width 115 height 31
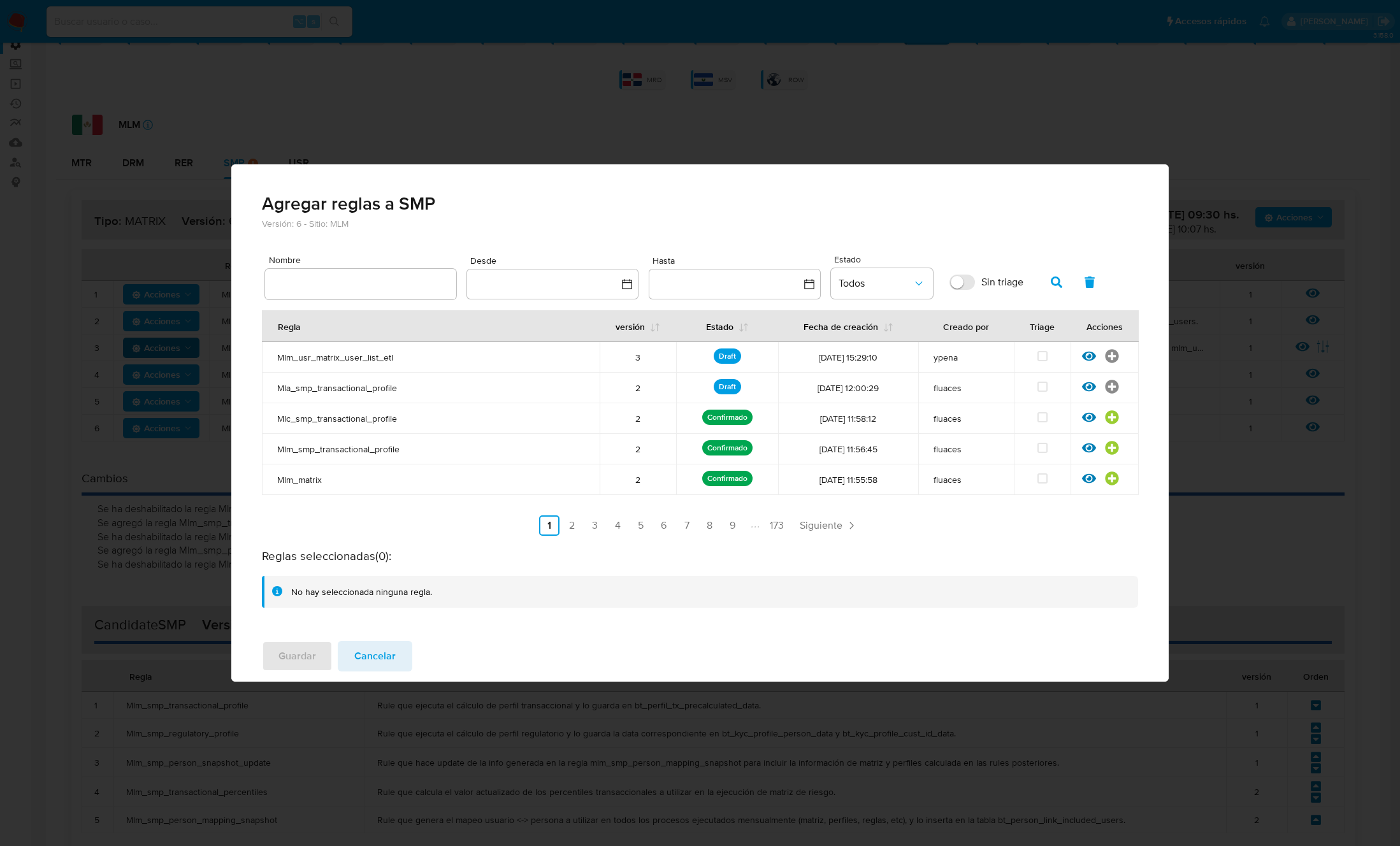
click at [346, 281] on input "text" at bounding box center [360, 284] width 191 height 17
type input "Mlm_matrix"
click at [1066, 275] on button "button" at bounding box center [1056, 282] width 33 height 31
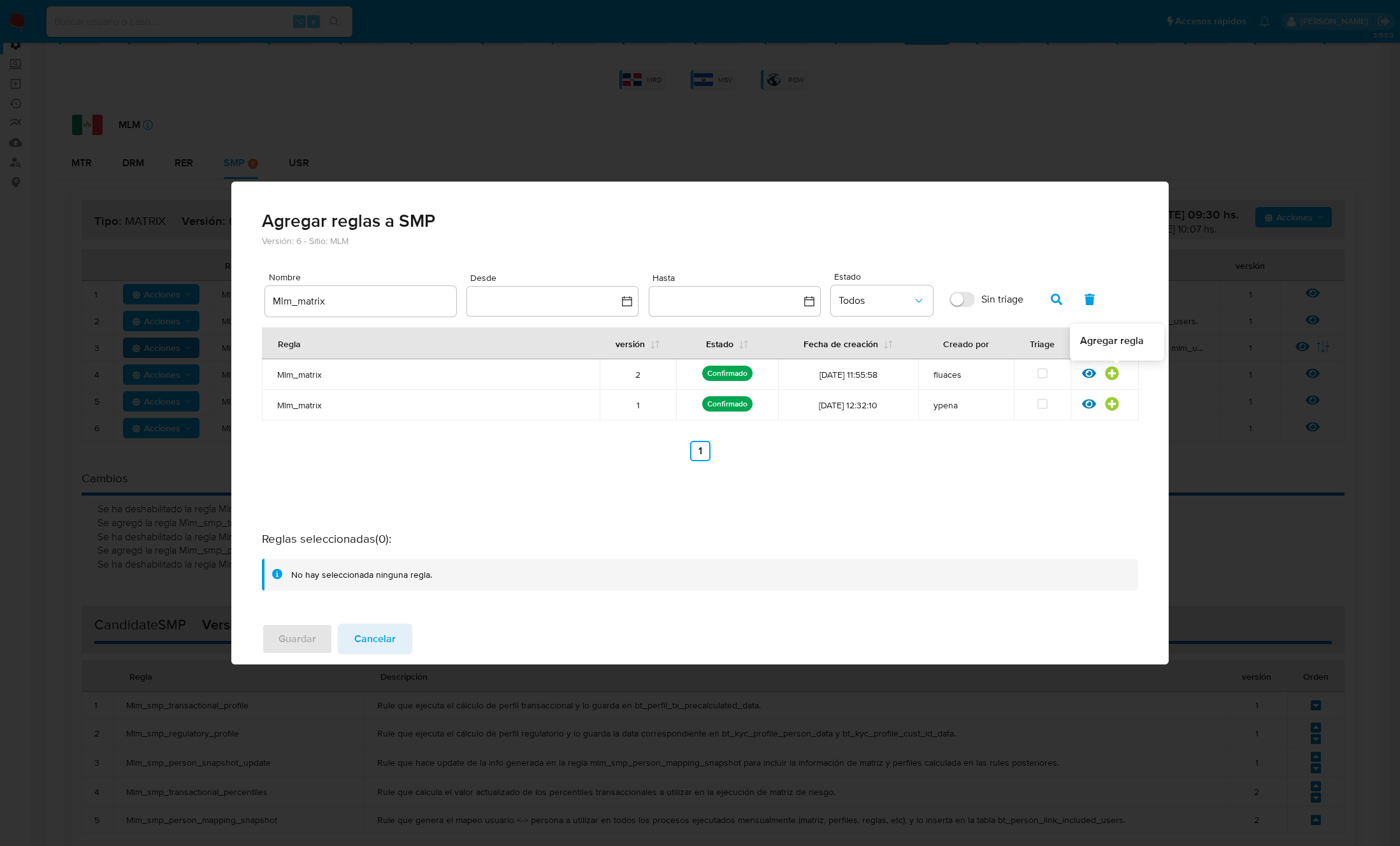
click at [1115, 372] on icon at bounding box center [1111, 372] width 13 height 13
click at [295, 643] on span "Guardar" at bounding box center [297, 639] width 37 height 28
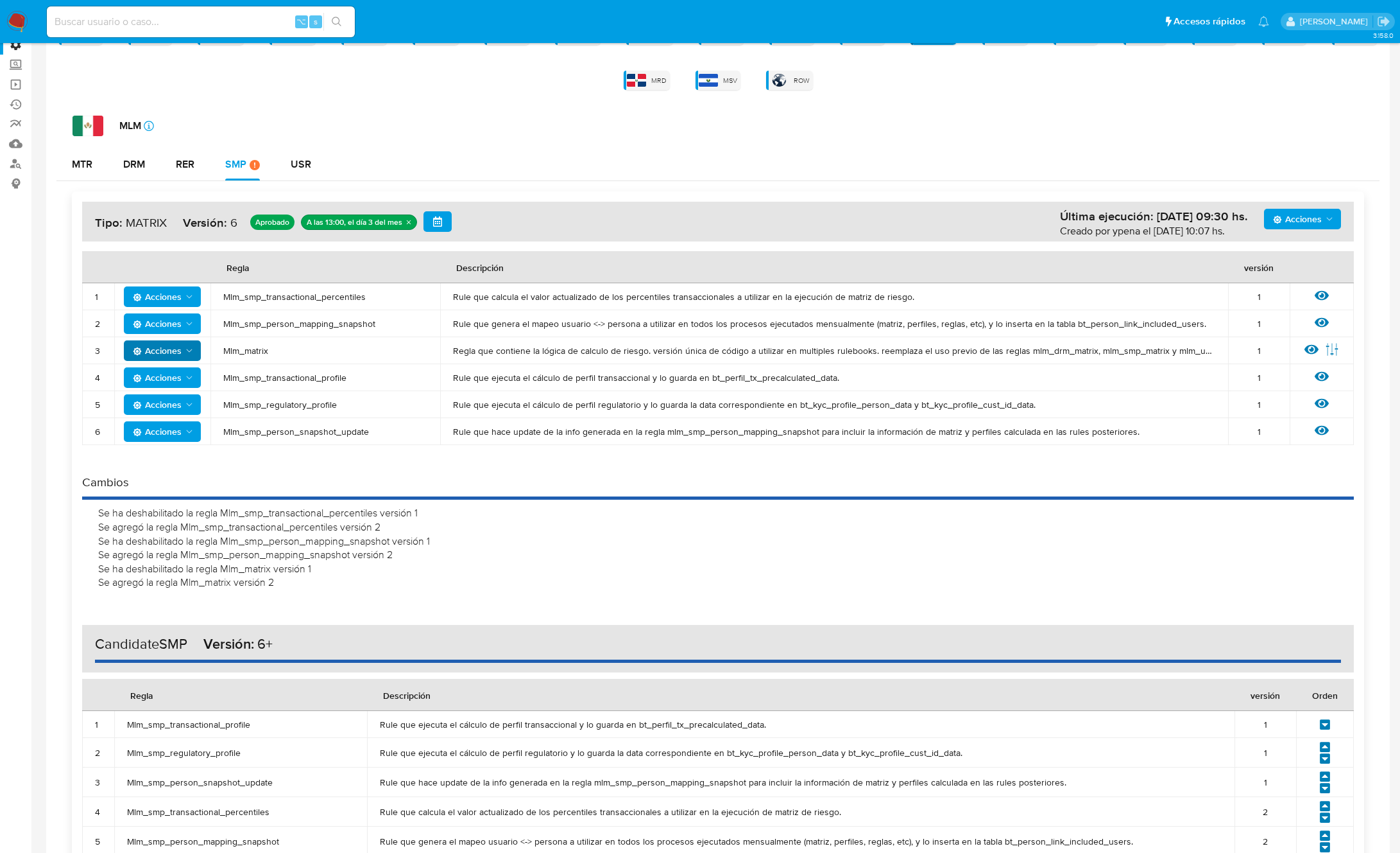
click at [294, 378] on span "Mlm_smp_transactional_profile" at bounding box center [325, 378] width 204 height 12
click at [161, 379] on span "Acciones" at bounding box center [157, 377] width 48 height 21
click at [175, 413] on button "Deshabilitar" at bounding box center [162, 409] width 115 height 31
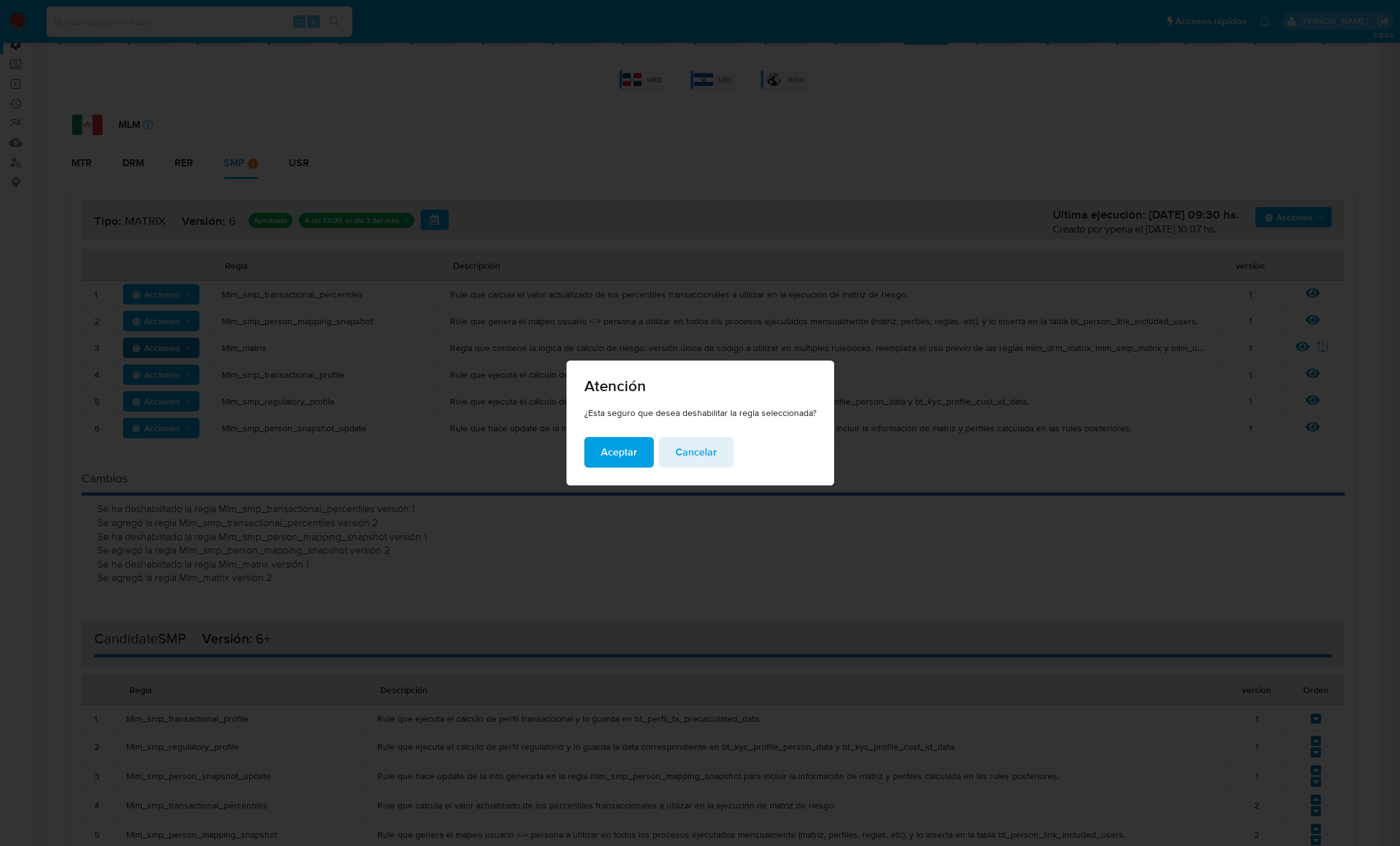
click at [624, 450] on span "Aceptar" at bounding box center [619, 452] width 37 height 28
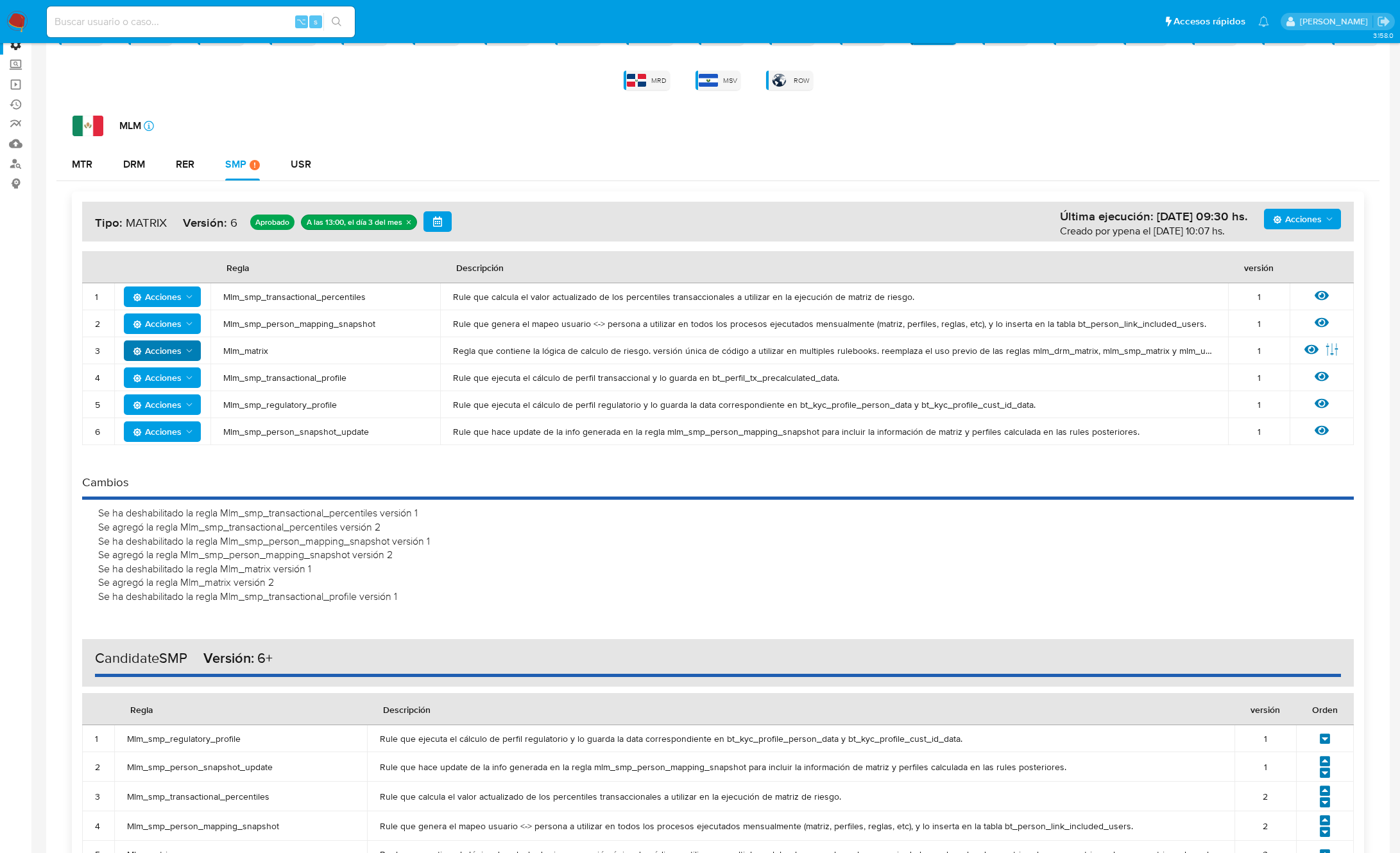
click at [1298, 220] on span "Acciones" at bounding box center [1297, 219] width 48 height 21
click at [1325, 257] on button "Agregar reglas" at bounding box center [1303, 251] width 115 height 31
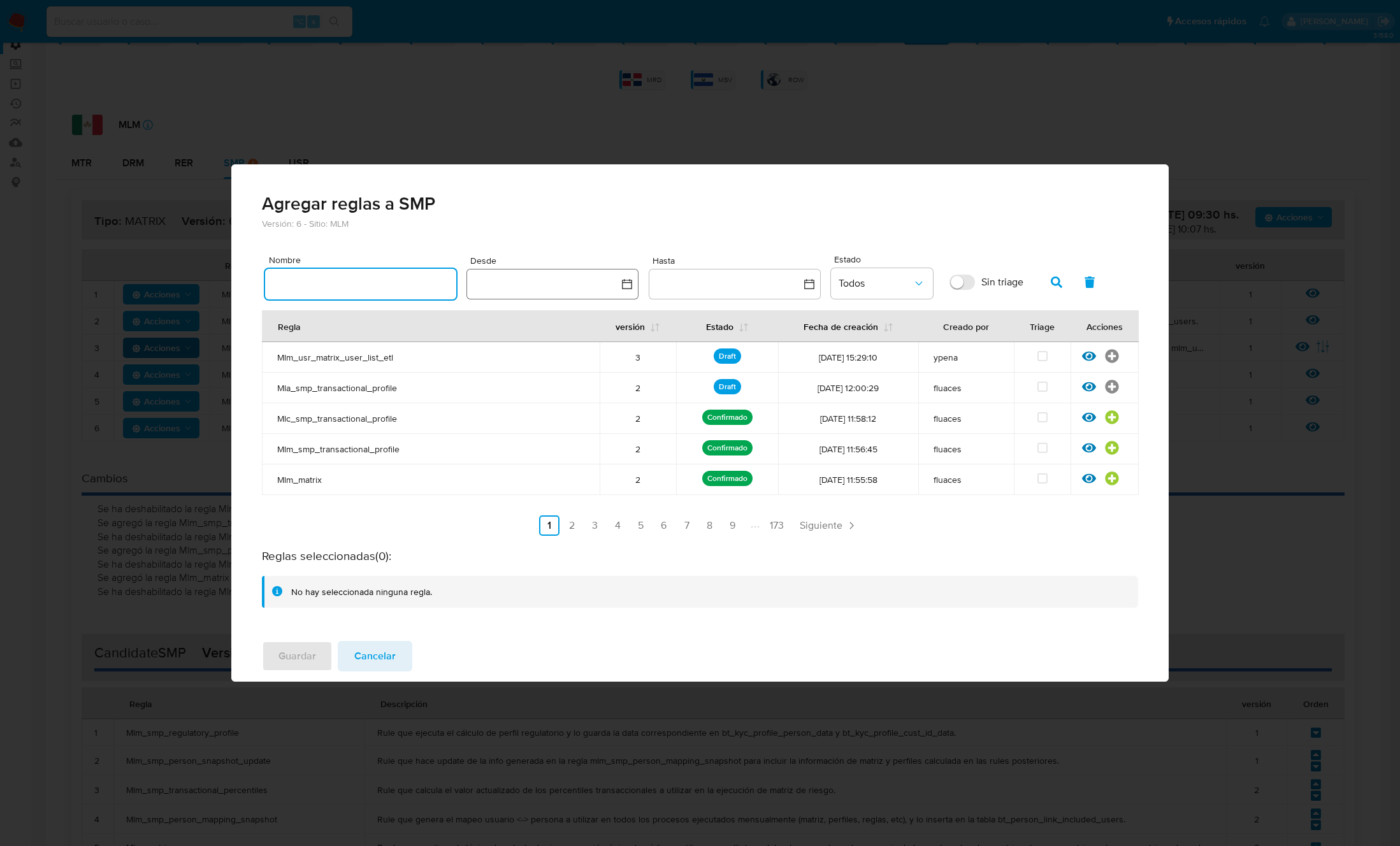
drag, startPoint x: 296, startPoint y: 283, endPoint x: 548, endPoint y: 284, distance: 252.0
click at [297, 285] on input "text" at bounding box center [360, 284] width 191 height 17
type input "Mlm_smp_transactional_profile"
click at [1059, 280] on icon "button" at bounding box center [1056, 282] width 12 height 12
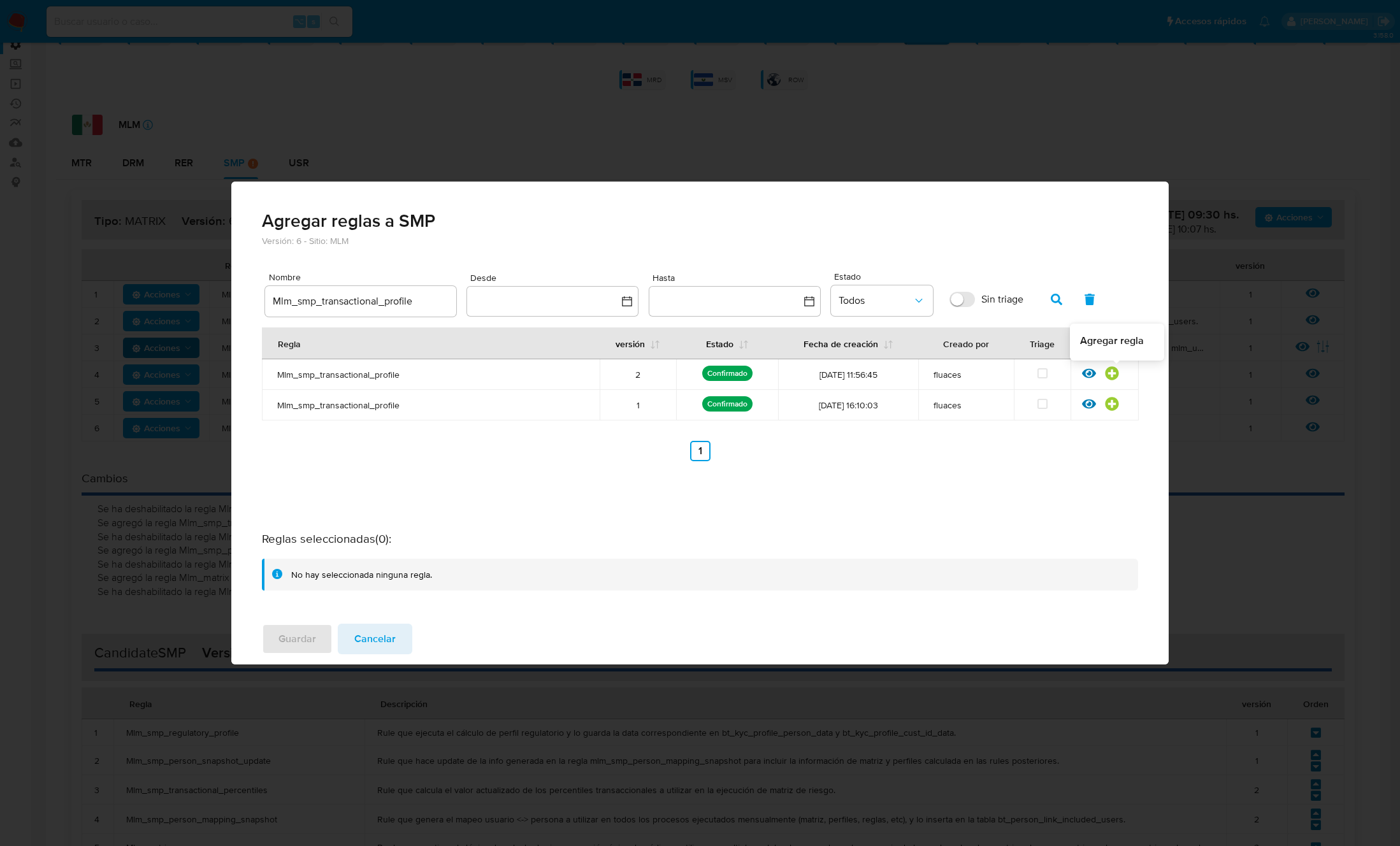
click at [1115, 372] on icon at bounding box center [1111, 372] width 13 height 13
click at [303, 637] on span "Guardar" at bounding box center [297, 639] width 37 height 28
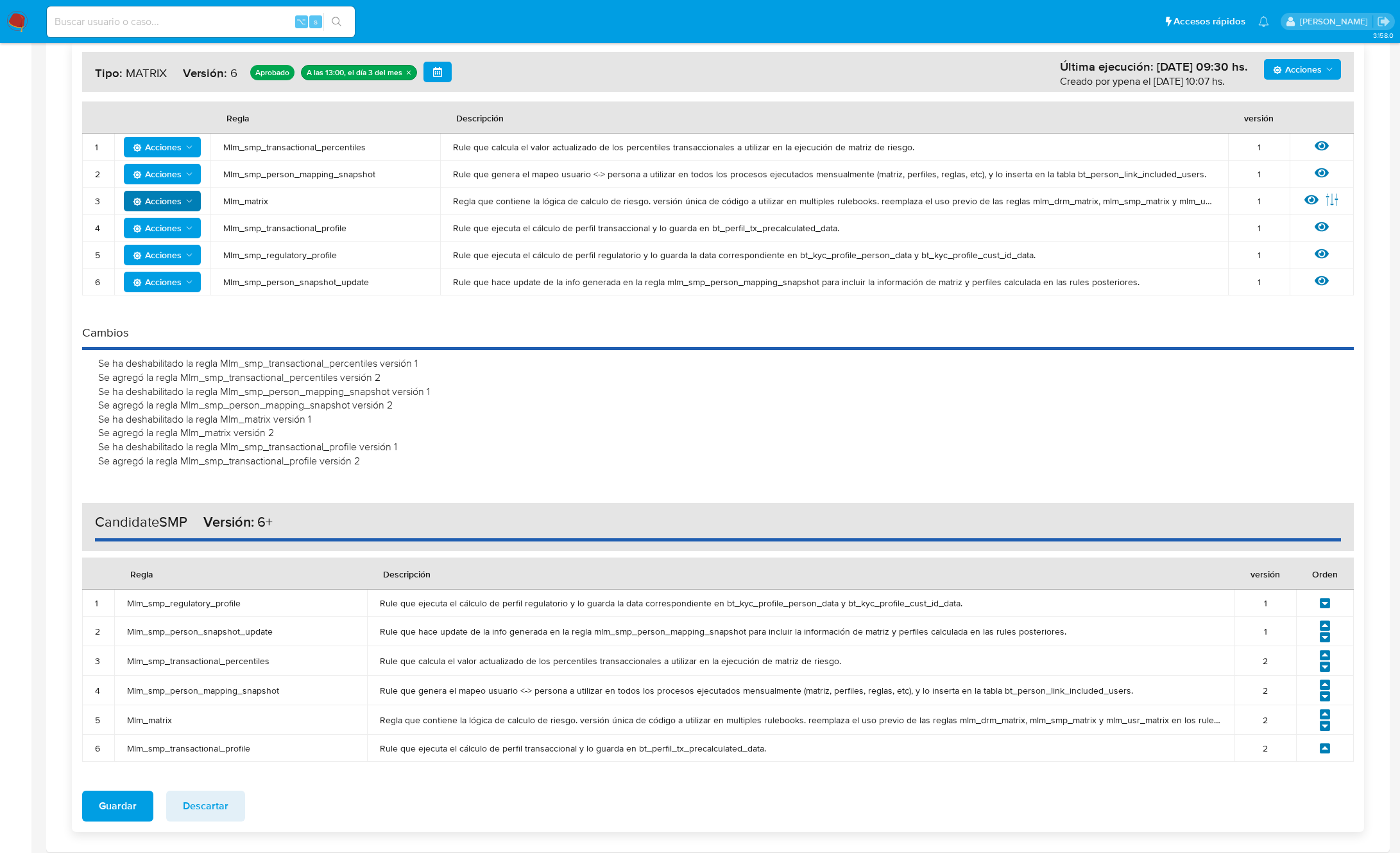
scroll to position [304, 0]
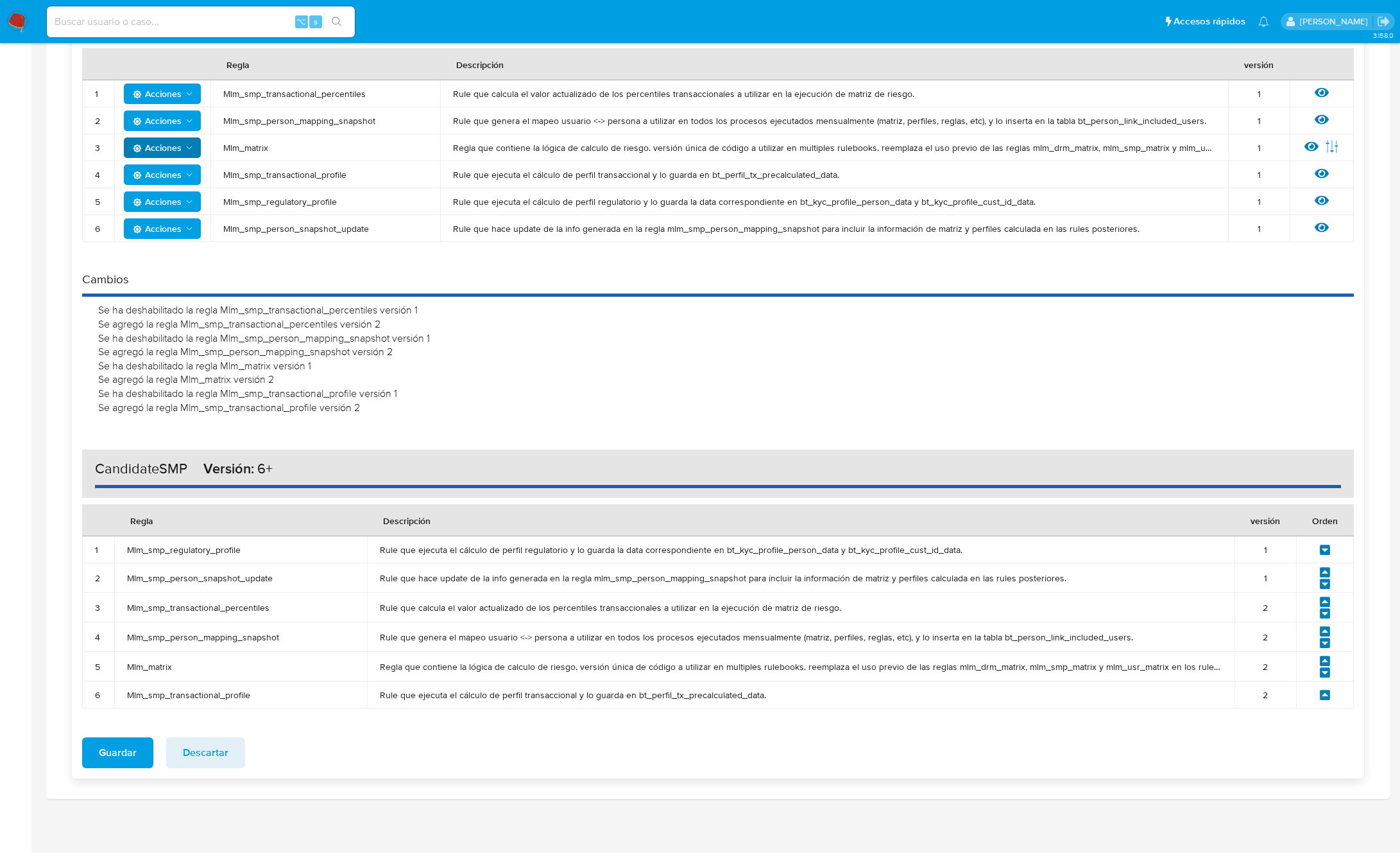
click at [1323, 549] on icon at bounding box center [1326, 549] width 12 height 12
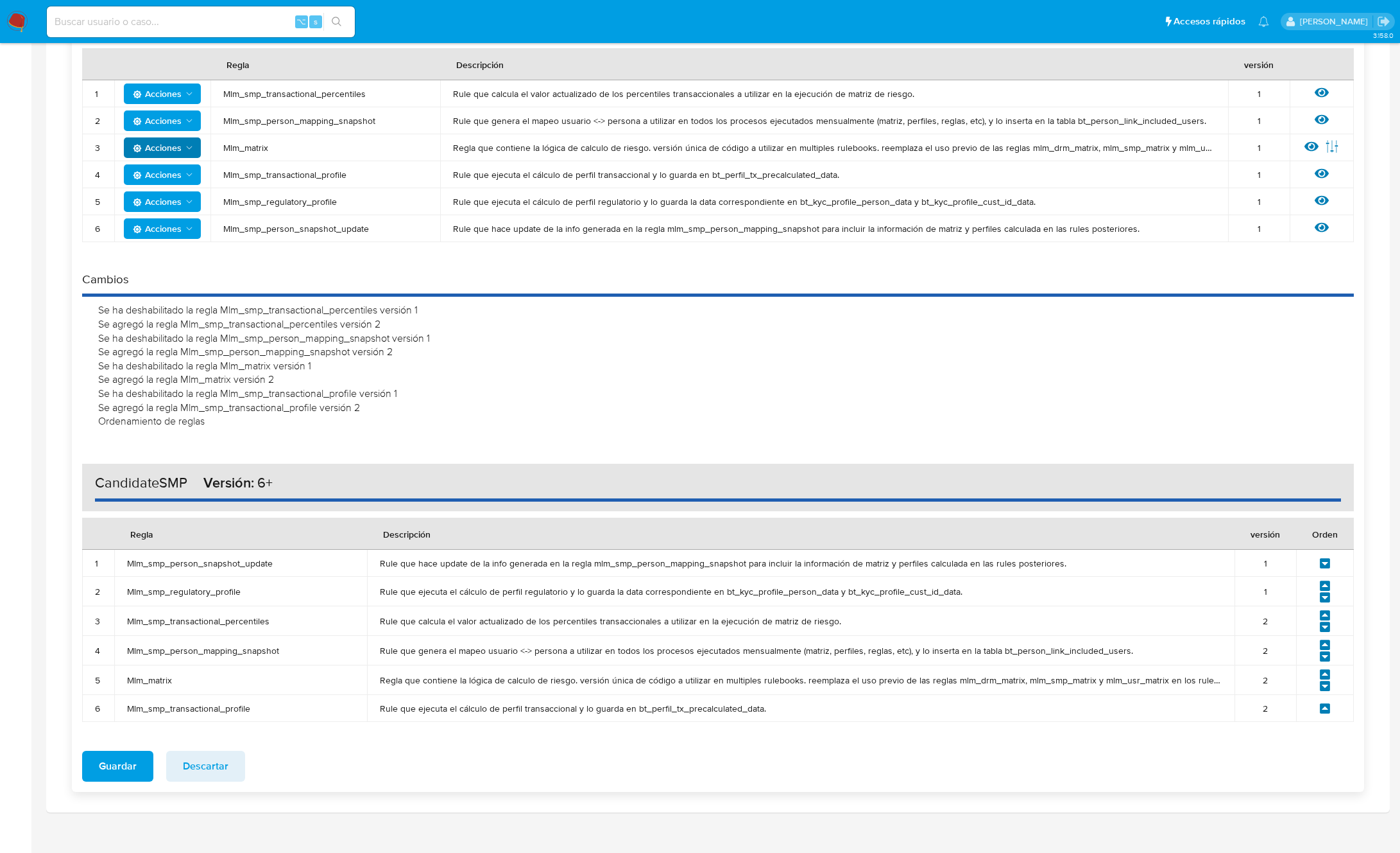
click at [1328, 597] on icon at bounding box center [1325, 597] width 10 height 10
click at [1327, 627] on icon at bounding box center [1325, 626] width 10 height 10
click at [1328, 658] on icon at bounding box center [1325, 656] width 10 height 10
click at [1327, 687] on icon at bounding box center [1325, 686] width 10 height 10
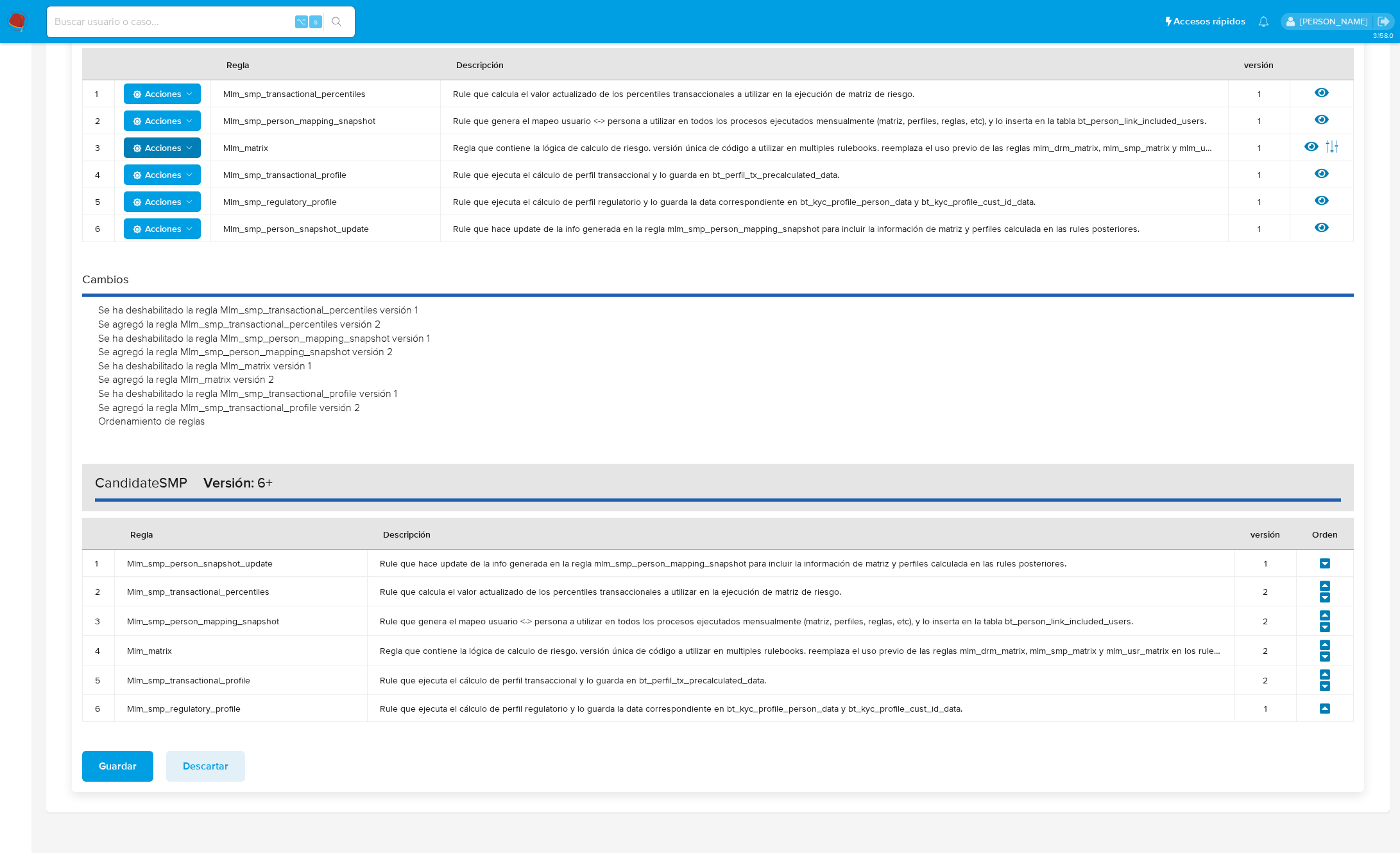
click at [1321, 559] on icon at bounding box center [1326, 563] width 12 height 12
click at [1326, 599] on icon at bounding box center [1325, 597] width 10 height 10
click at [1328, 629] on icon at bounding box center [1325, 626] width 10 height 10
click at [1326, 658] on icon at bounding box center [1325, 656] width 10 height 10
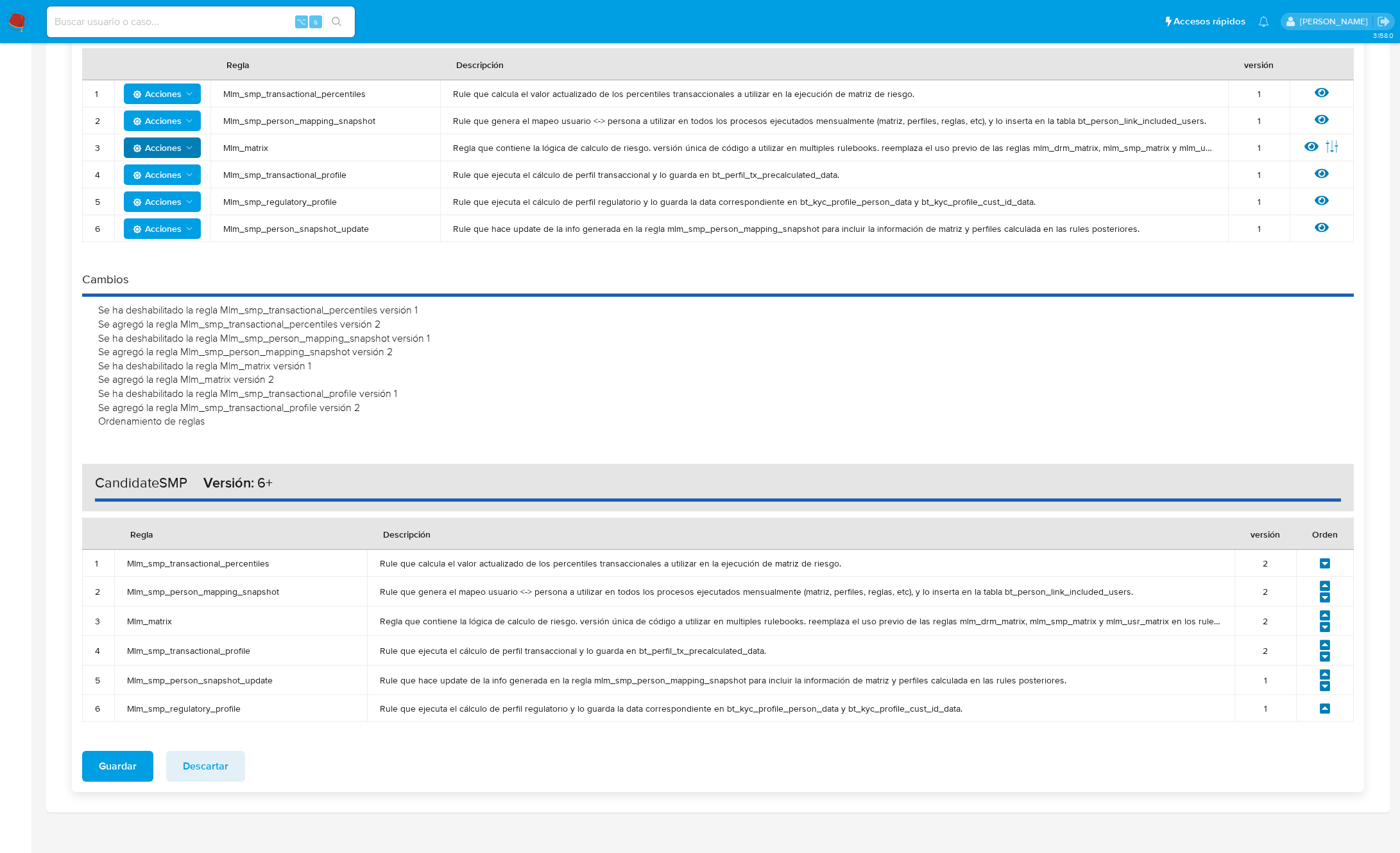
click at [1323, 687] on icon at bounding box center [1325, 686] width 10 height 10
drag, startPoint x: 292, startPoint y: 563, endPoint x: 192, endPoint y: 560, distance: 100.0
click at [192, 560] on span "Mlm_smp_transactional_percentiles" at bounding box center [241, 563] width 227 height 12
drag, startPoint x: 165, startPoint y: 585, endPoint x: 145, endPoint y: 586, distance: 20.0
click at [145, 586] on span "Mlm_smp_person_mapping_snapshot" at bounding box center [241, 591] width 227 height 12
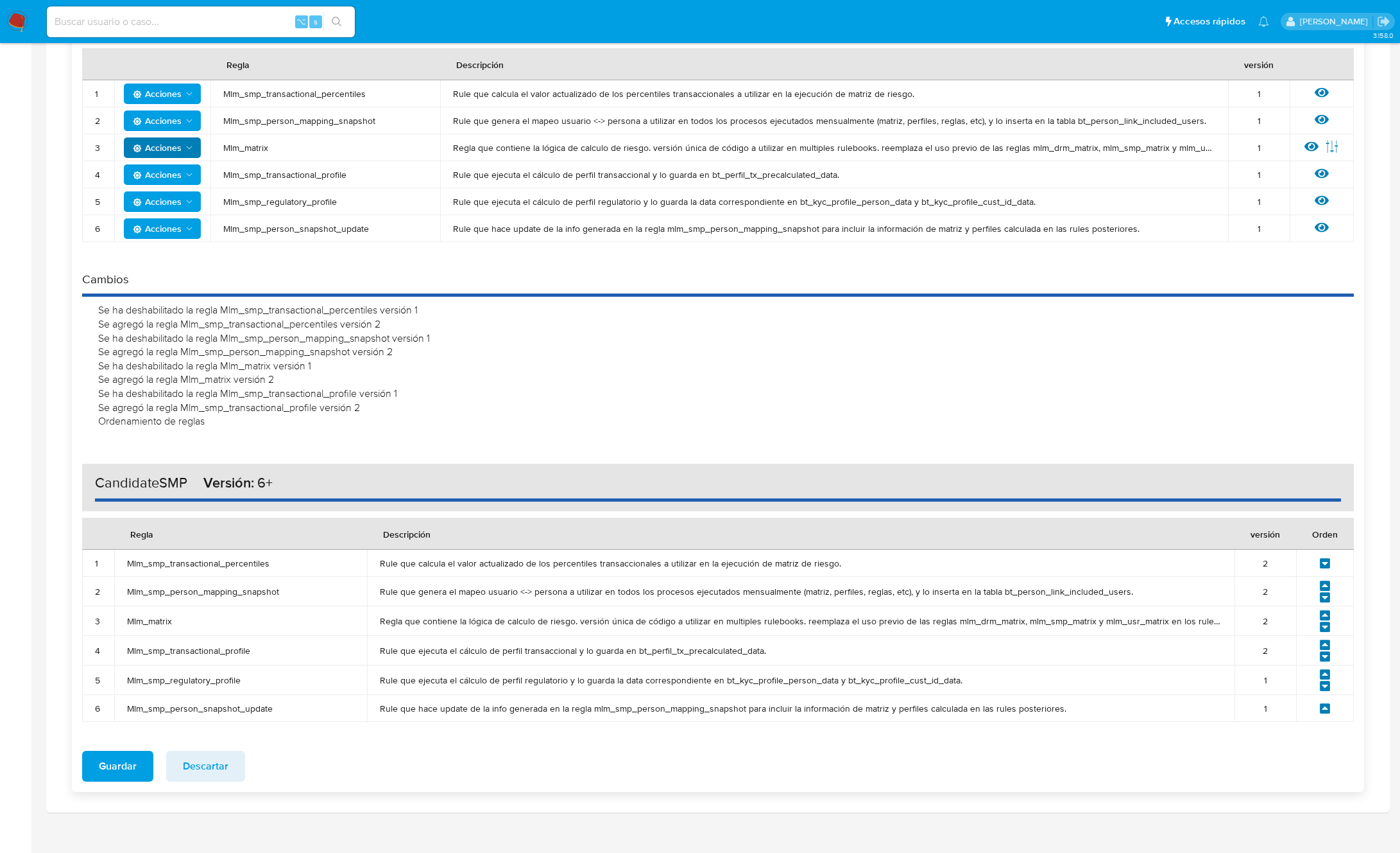
drag, startPoint x: 172, startPoint y: 617, endPoint x: 125, endPoint y: 614, distance: 47.1
click at [123, 615] on td "Mlm_matrix" at bounding box center [241, 621] width 253 height 29
drag, startPoint x: 289, startPoint y: 653, endPoint x: 246, endPoint y: 650, distance: 43.1
click at [247, 651] on span "Mlm_smp_transactional_profile" at bounding box center [241, 651] width 227 height 12
click at [277, 682] on span "Mlm_smp_regulatory_profile" at bounding box center [241, 680] width 227 height 12
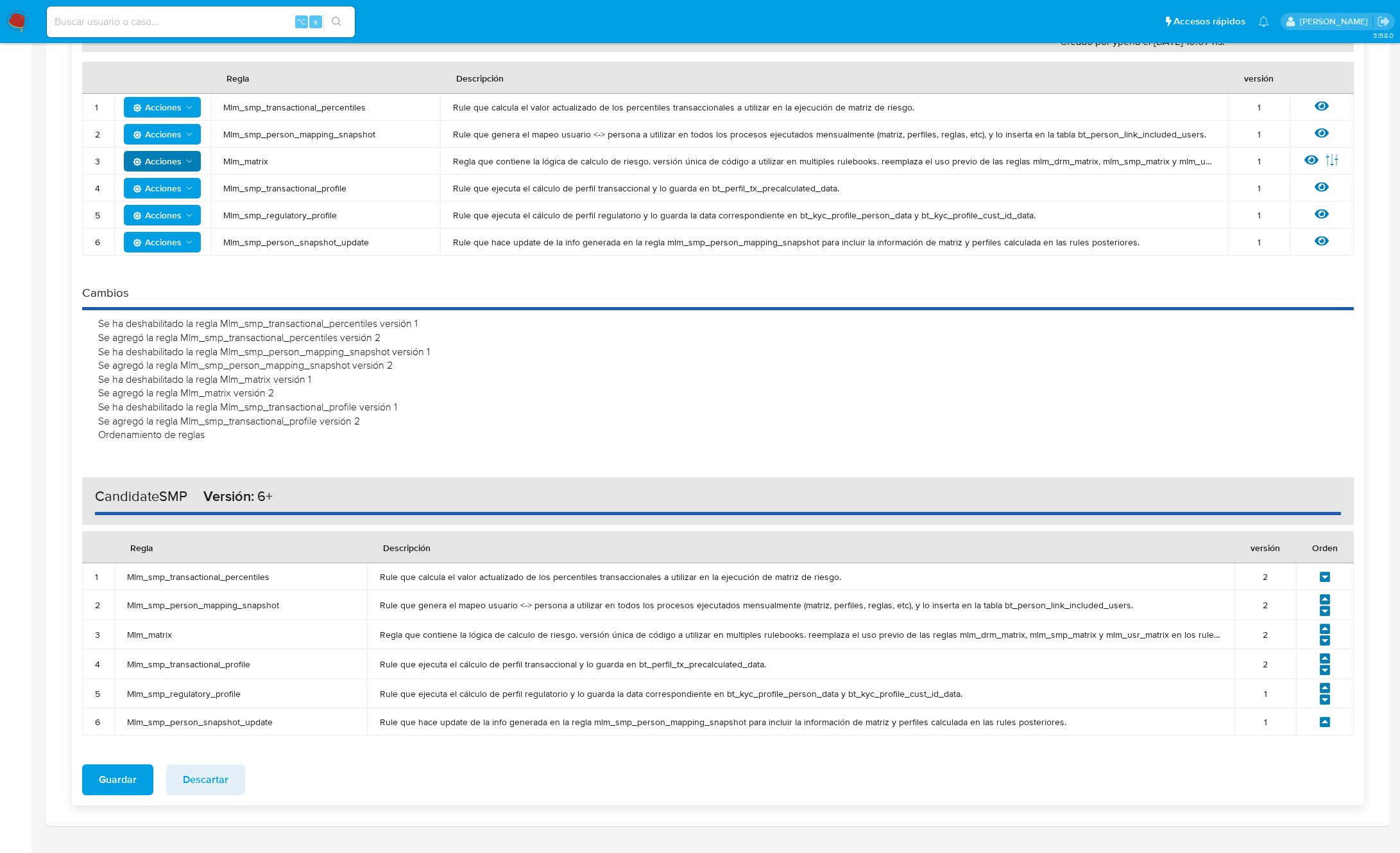
scroll to position [289, 0]
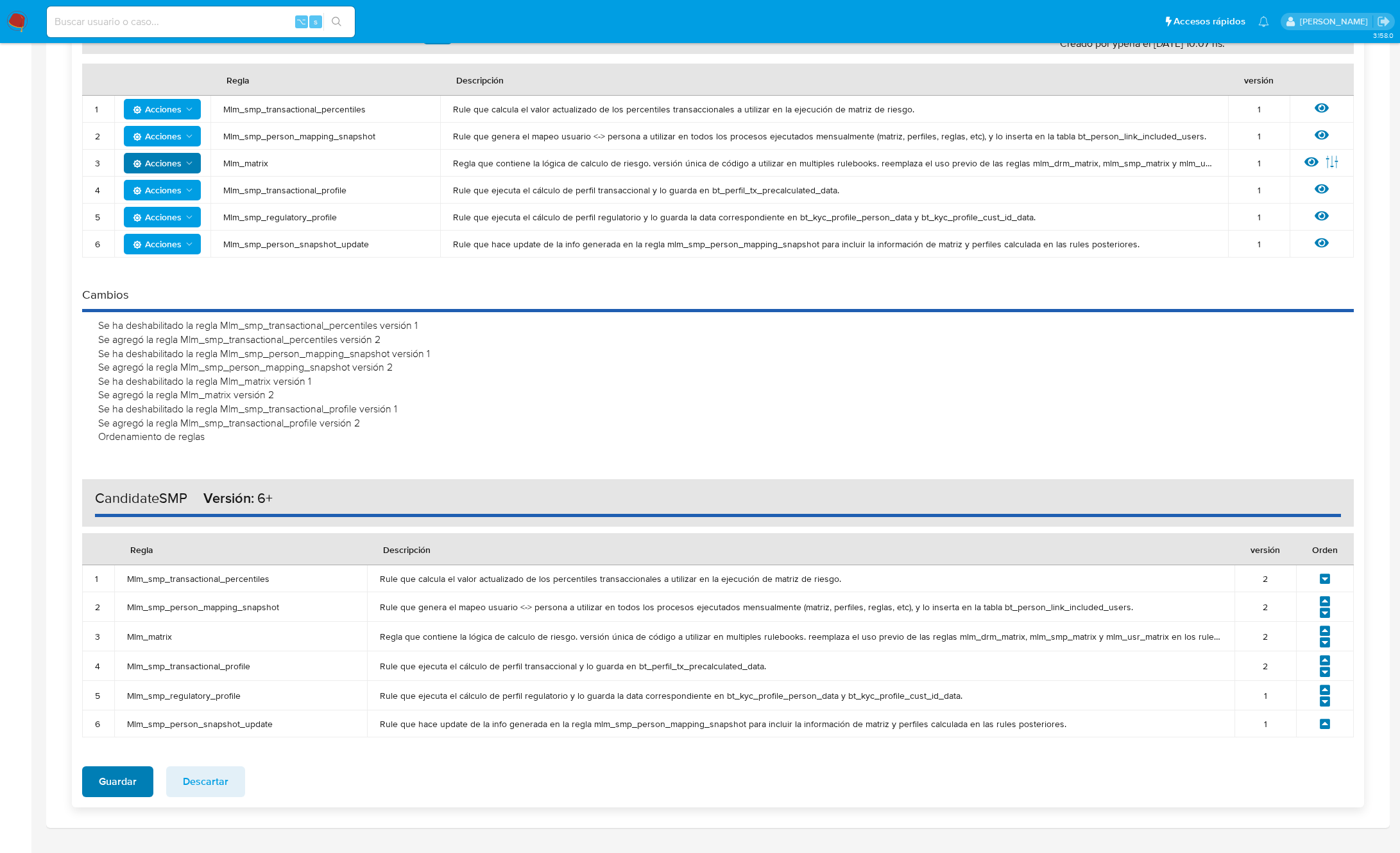
click at [106, 779] on span "Guardar" at bounding box center [117, 782] width 38 height 28
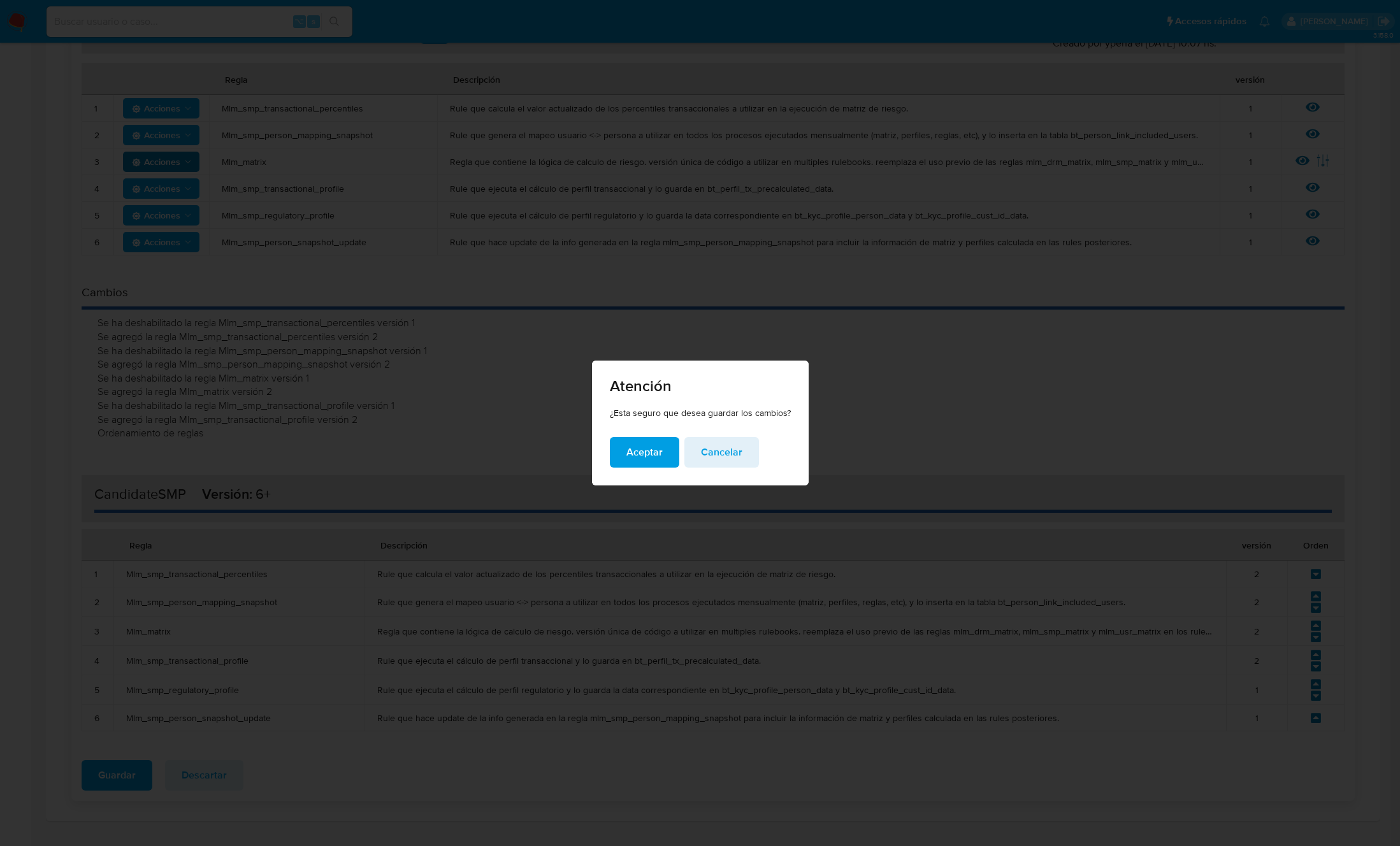
click at [641, 452] on span "Aceptar" at bounding box center [645, 452] width 37 height 28
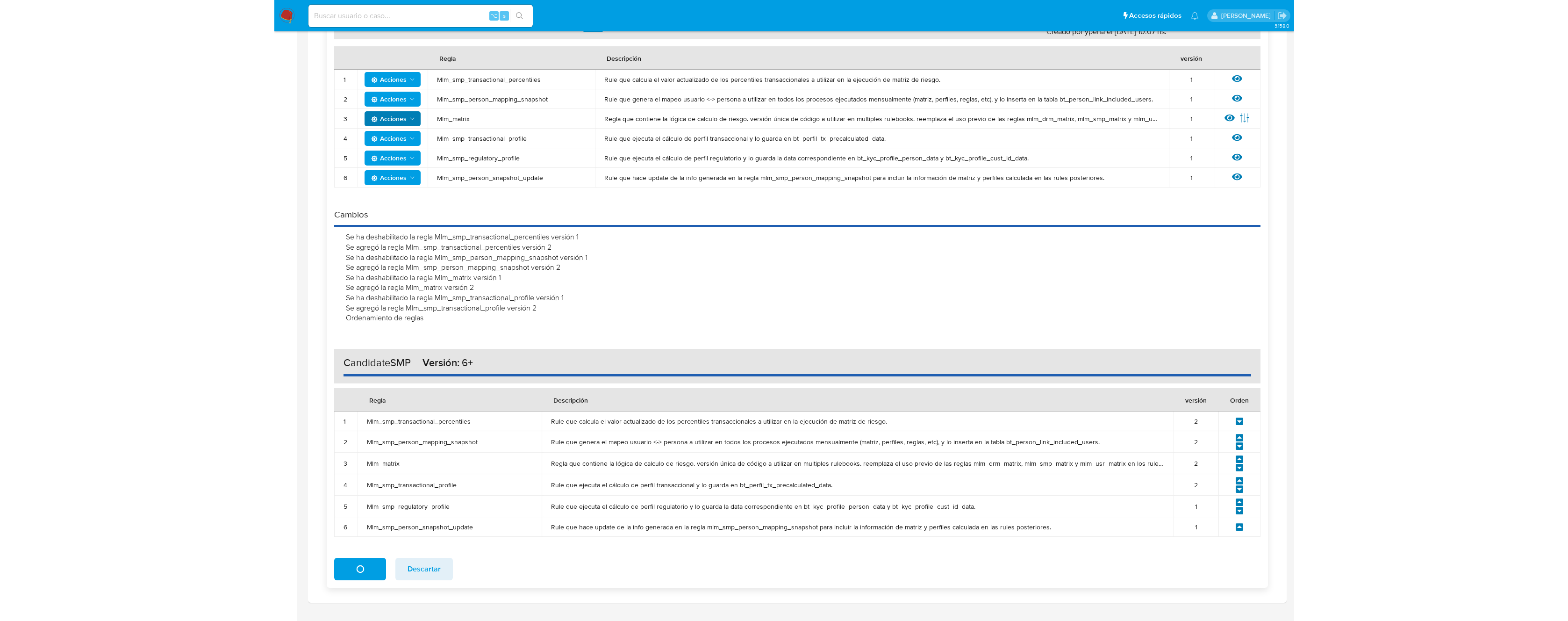
scroll to position [0, 0]
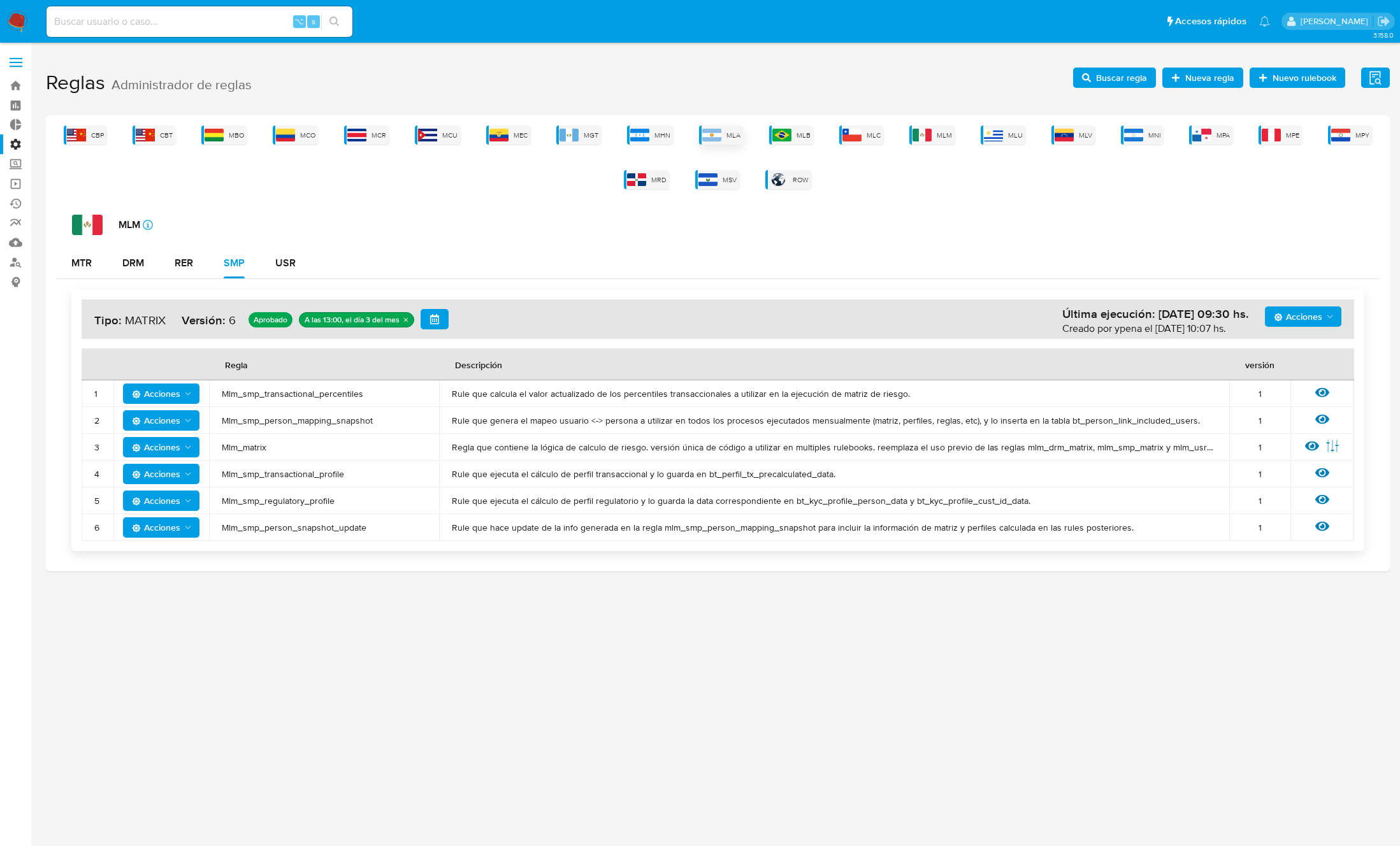
click at [710, 139] on img at bounding box center [711, 134] width 19 height 12
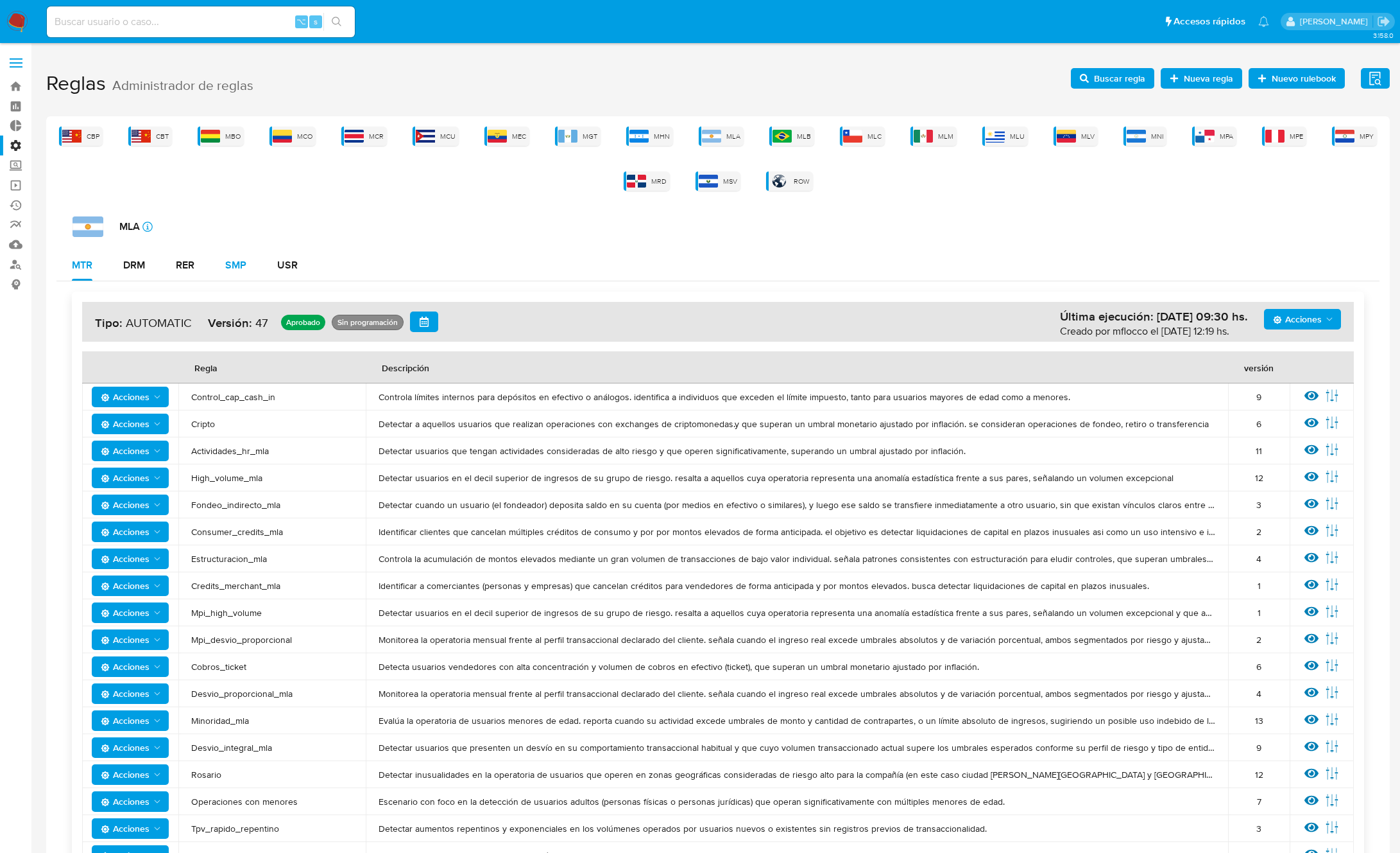
click at [224, 261] on button "SMP" at bounding box center [236, 265] width 52 height 31
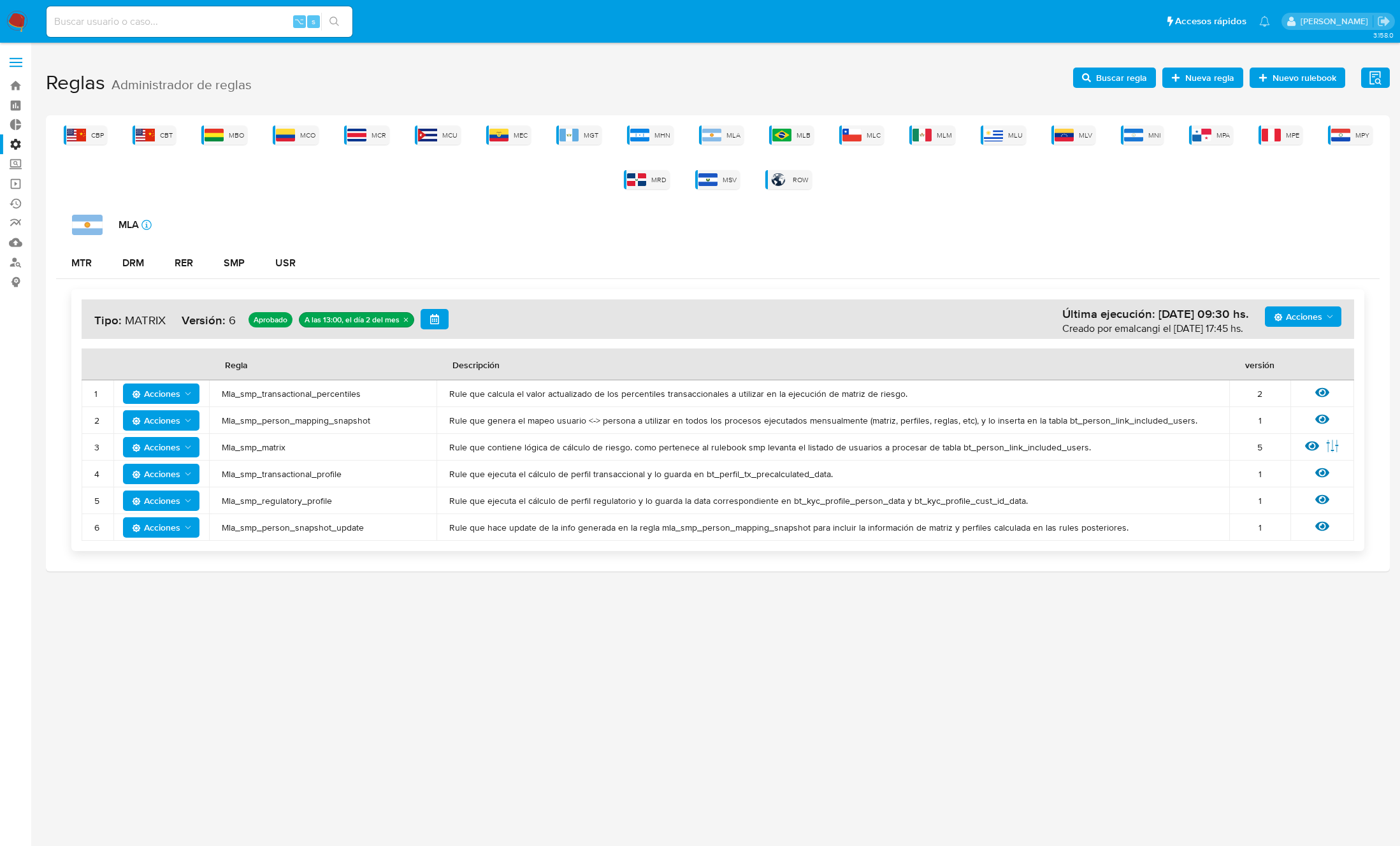
click at [309, 474] on span "Mla_smp_transactional_profile" at bounding box center [322, 474] width 202 height 12
click at [1099, 80] on span "Buscar regla" at bounding box center [1121, 77] width 51 height 21
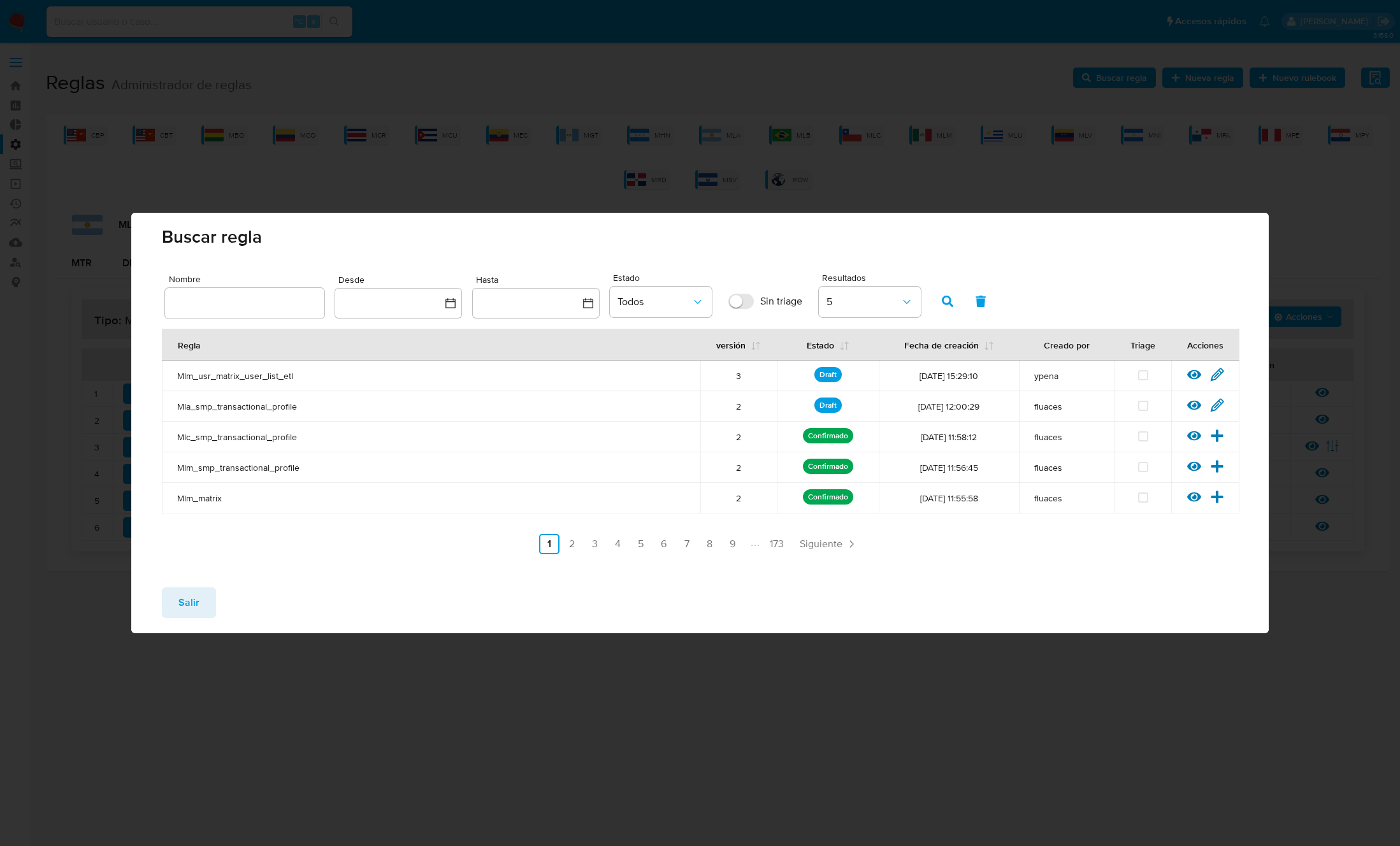
click at [284, 304] on input "text" at bounding box center [245, 303] width 159 height 17
type input "Mla_smp_transactional_profile"
click at [950, 295] on icon "button" at bounding box center [948, 301] width 12 height 12
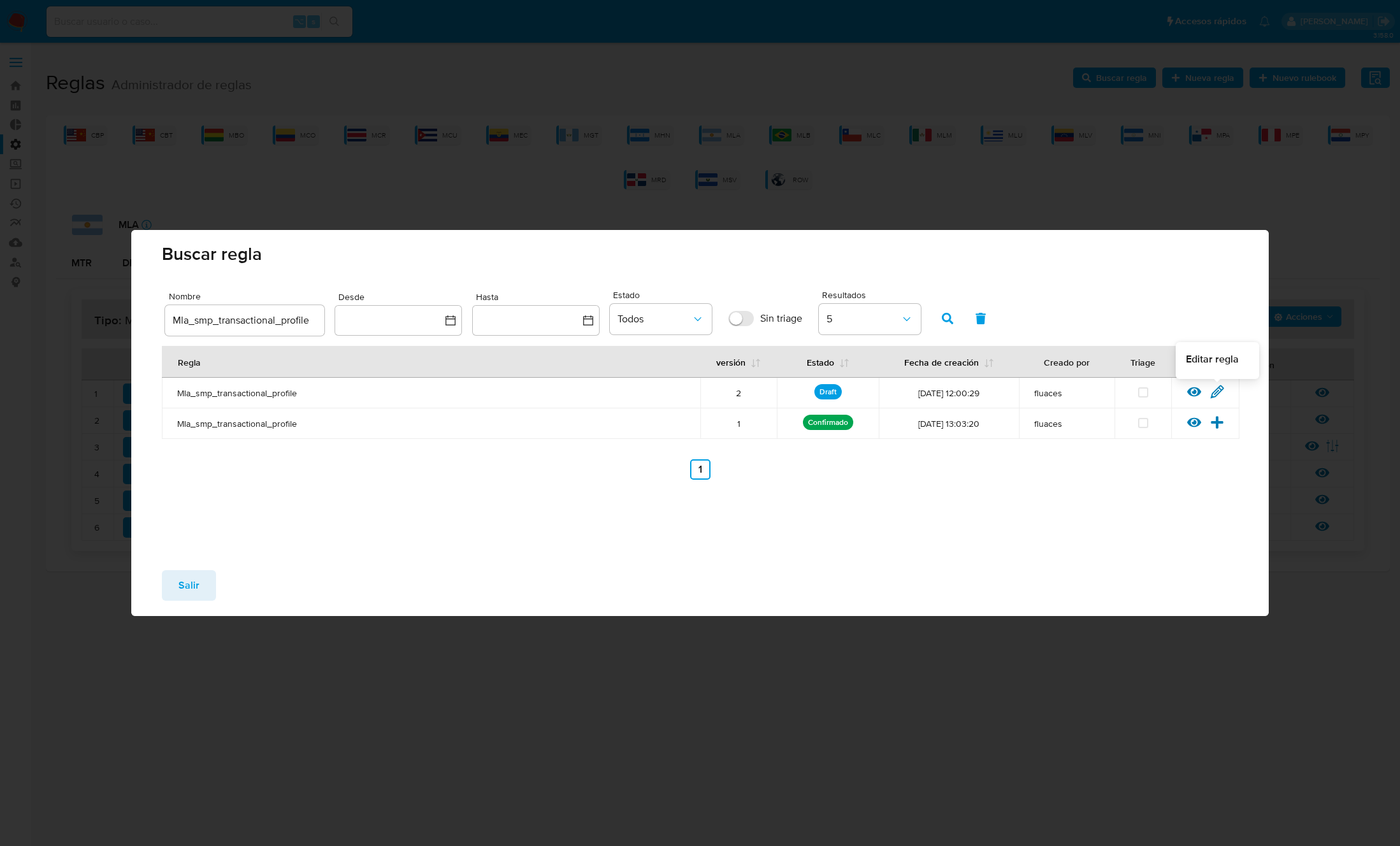
click at [1210, 392] on icon at bounding box center [1217, 391] width 14 height 14
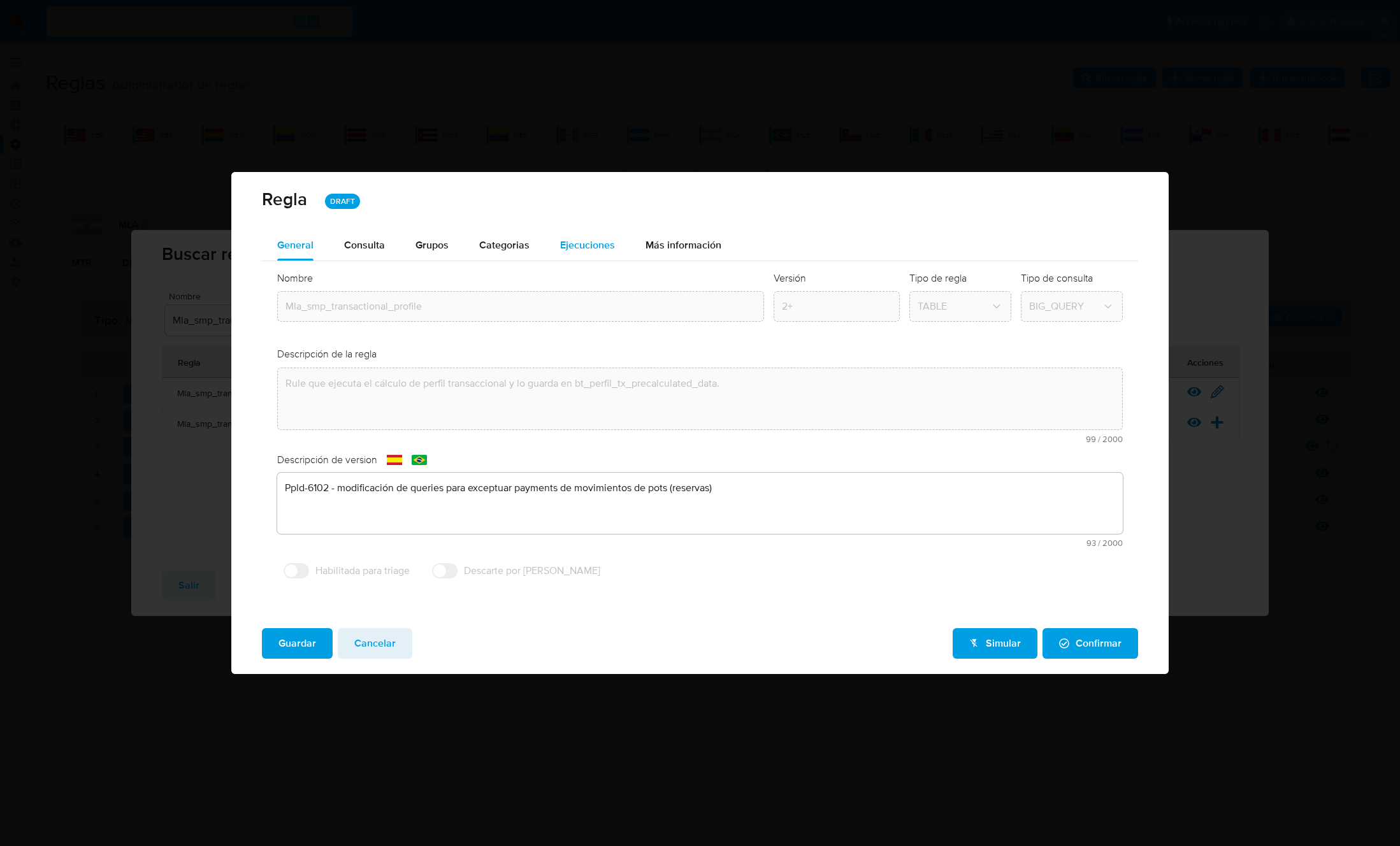
click at [574, 246] on span "Ejecuciones" at bounding box center [588, 245] width 55 height 15
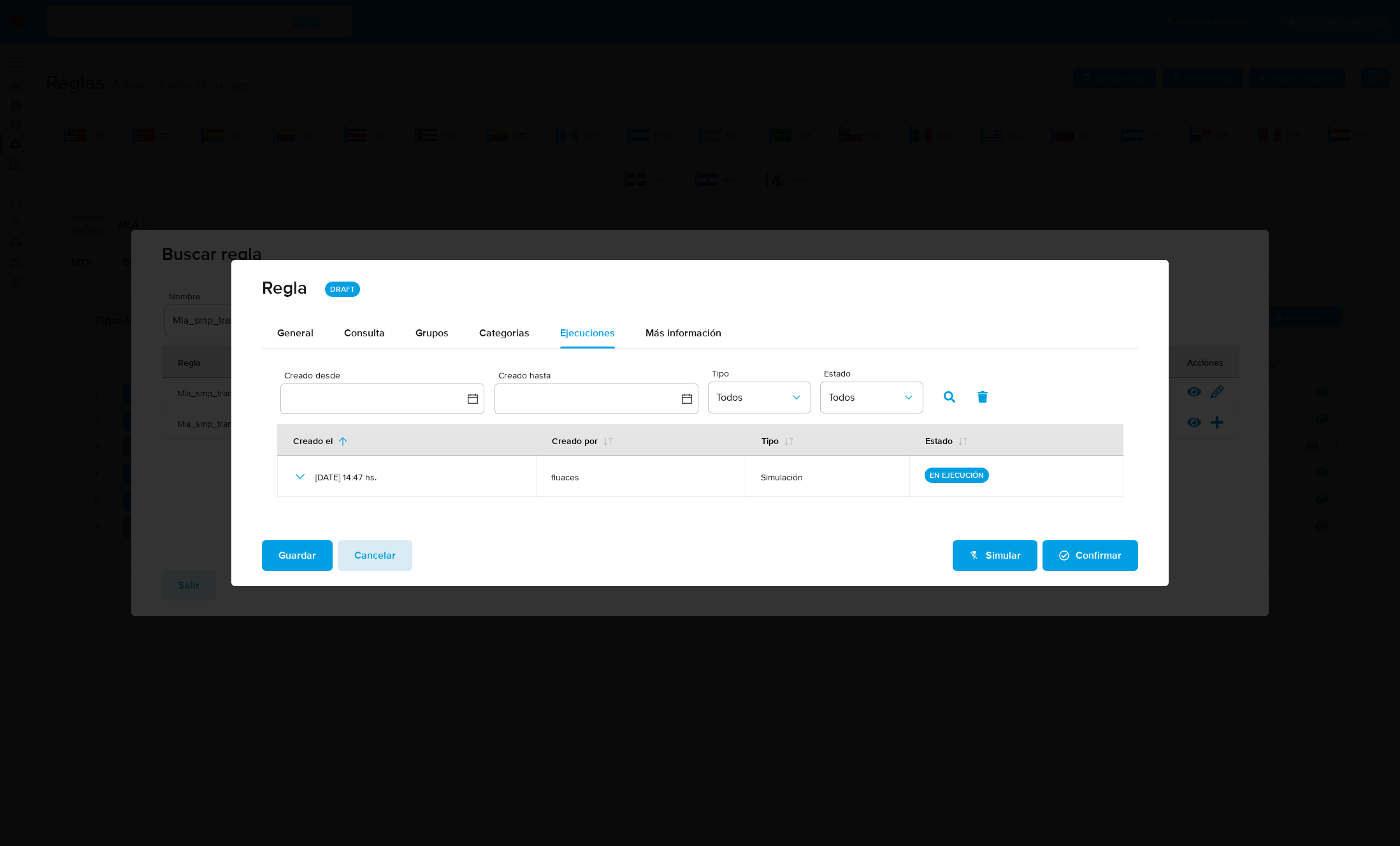
click at [390, 559] on span "Cancelar" at bounding box center [375, 556] width 41 height 28
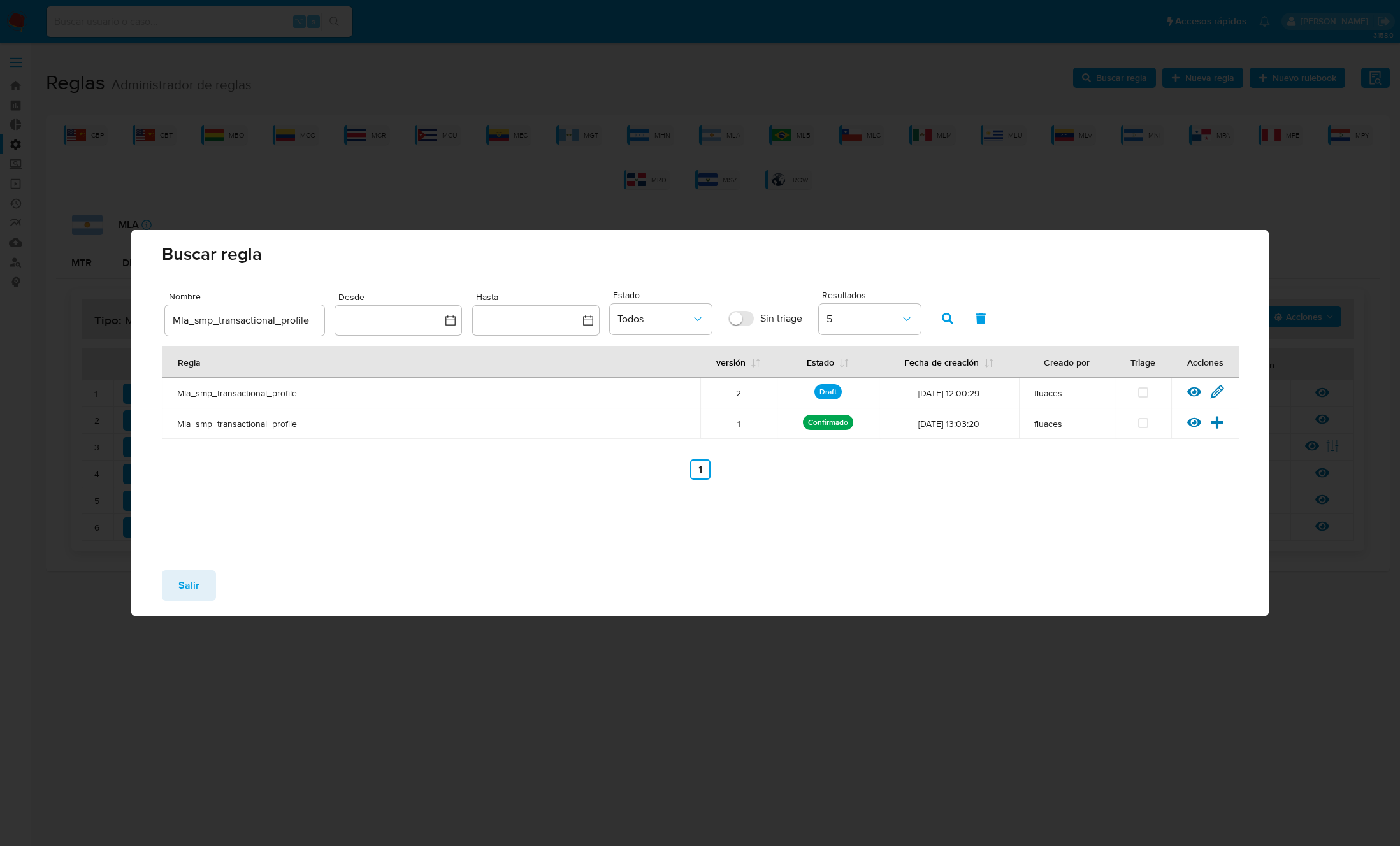
drag, startPoint x: 180, startPoint y: 586, endPoint x: 252, endPoint y: 455, distance: 149.5
click at [180, 586] on span "Salir" at bounding box center [188, 586] width 21 height 28
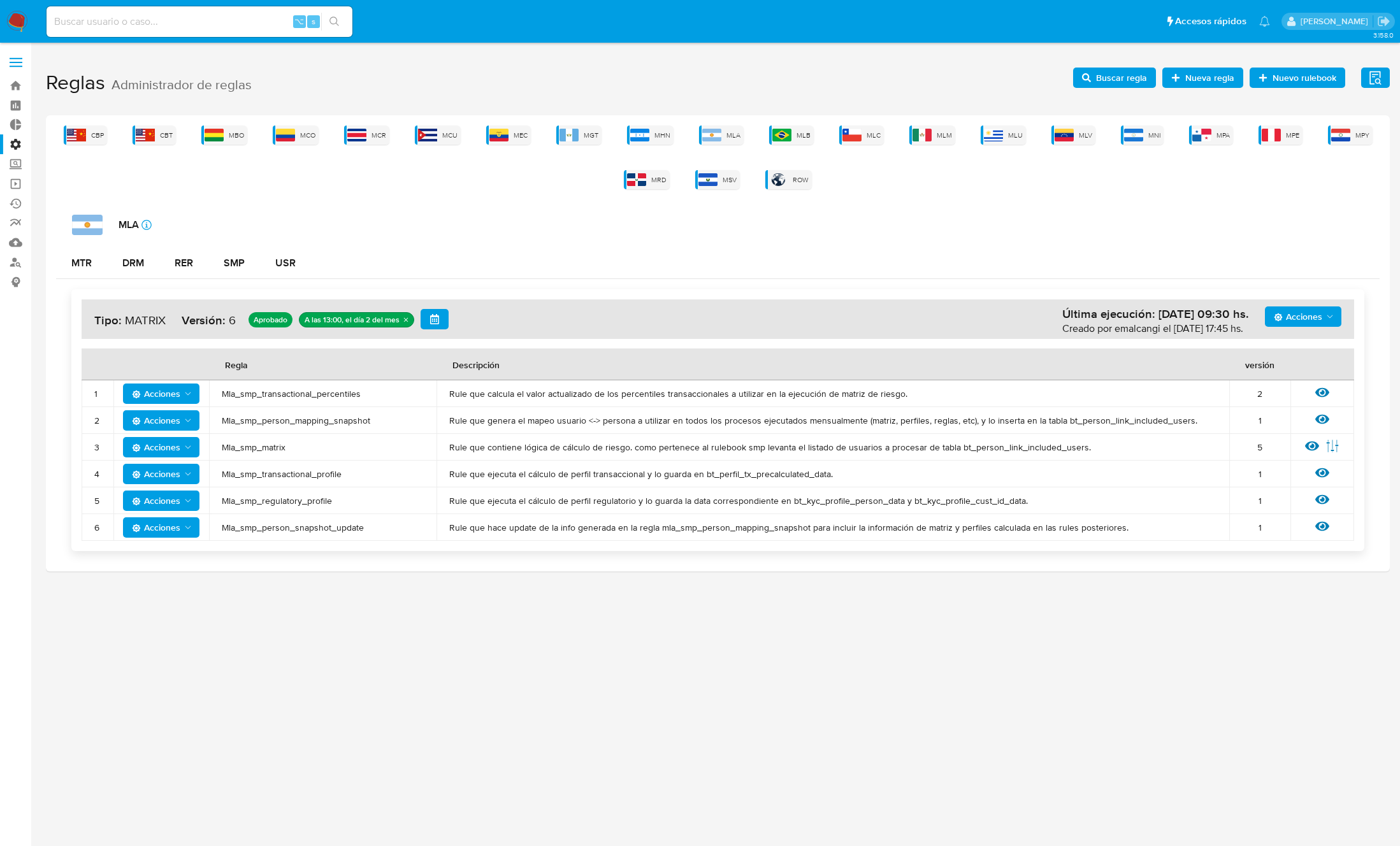
click at [257, 445] on span "Mla_smp_matrix" at bounding box center [322, 447] width 202 height 12
drag, startPoint x: 257, startPoint y: 445, endPoint x: 530, endPoint y: 346, distance: 290.4
click at [257, 445] on span "Mla_smp_matrix" at bounding box center [322, 447] width 202 height 12
click at [1110, 70] on span "Buscar regla" at bounding box center [1121, 77] width 51 height 21
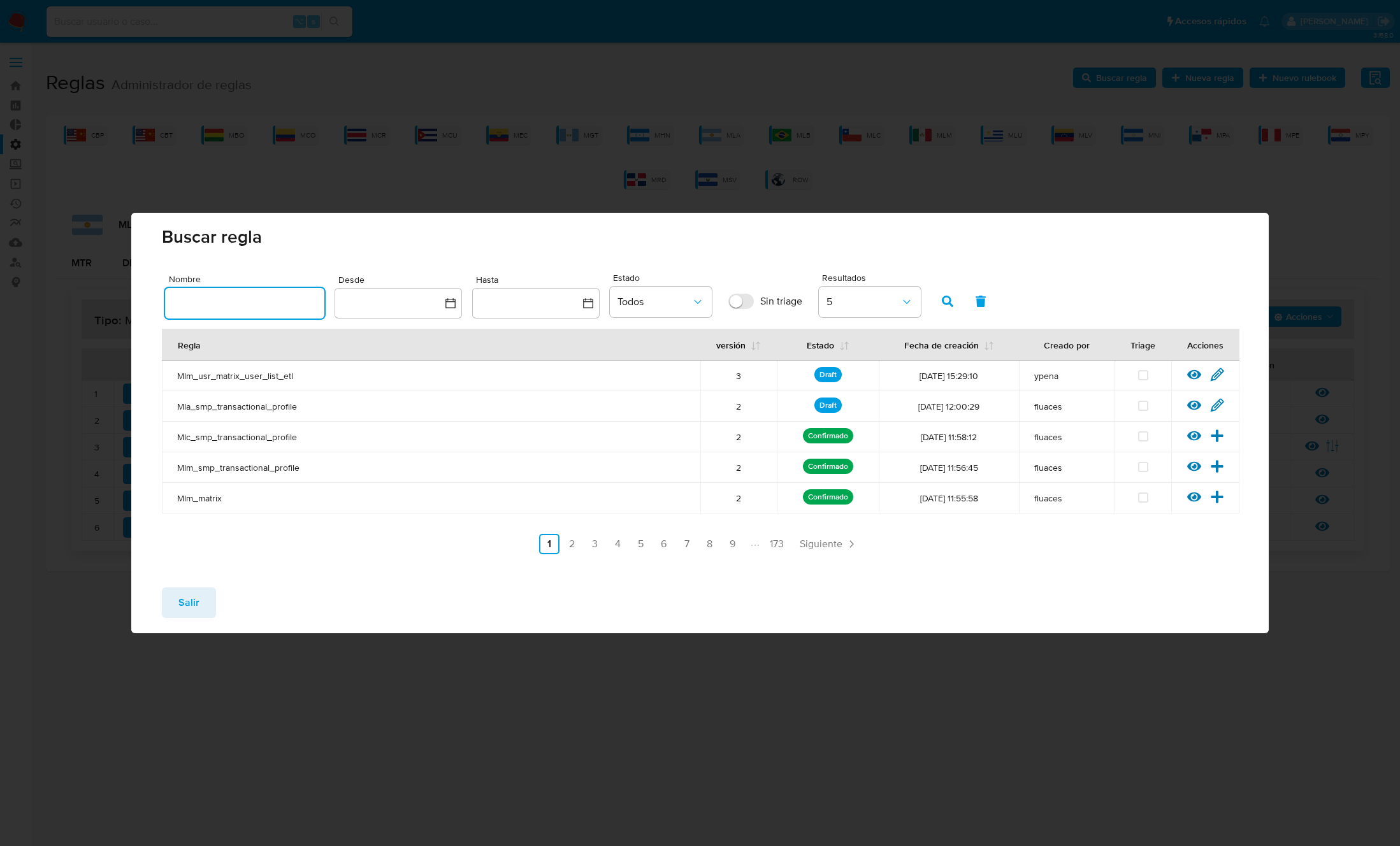
drag, startPoint x: 257, startPoint y: 306, endPoint x: 295, endPoint y: 300, distance: 38.5
click at [256, 306] on input "text" at bounding box center [245, 303] width 159 height 17
type input "Mla_smp_matrix"
click at [933, 309] on button "button" at bounding box center [948, 301] width 33 height 31
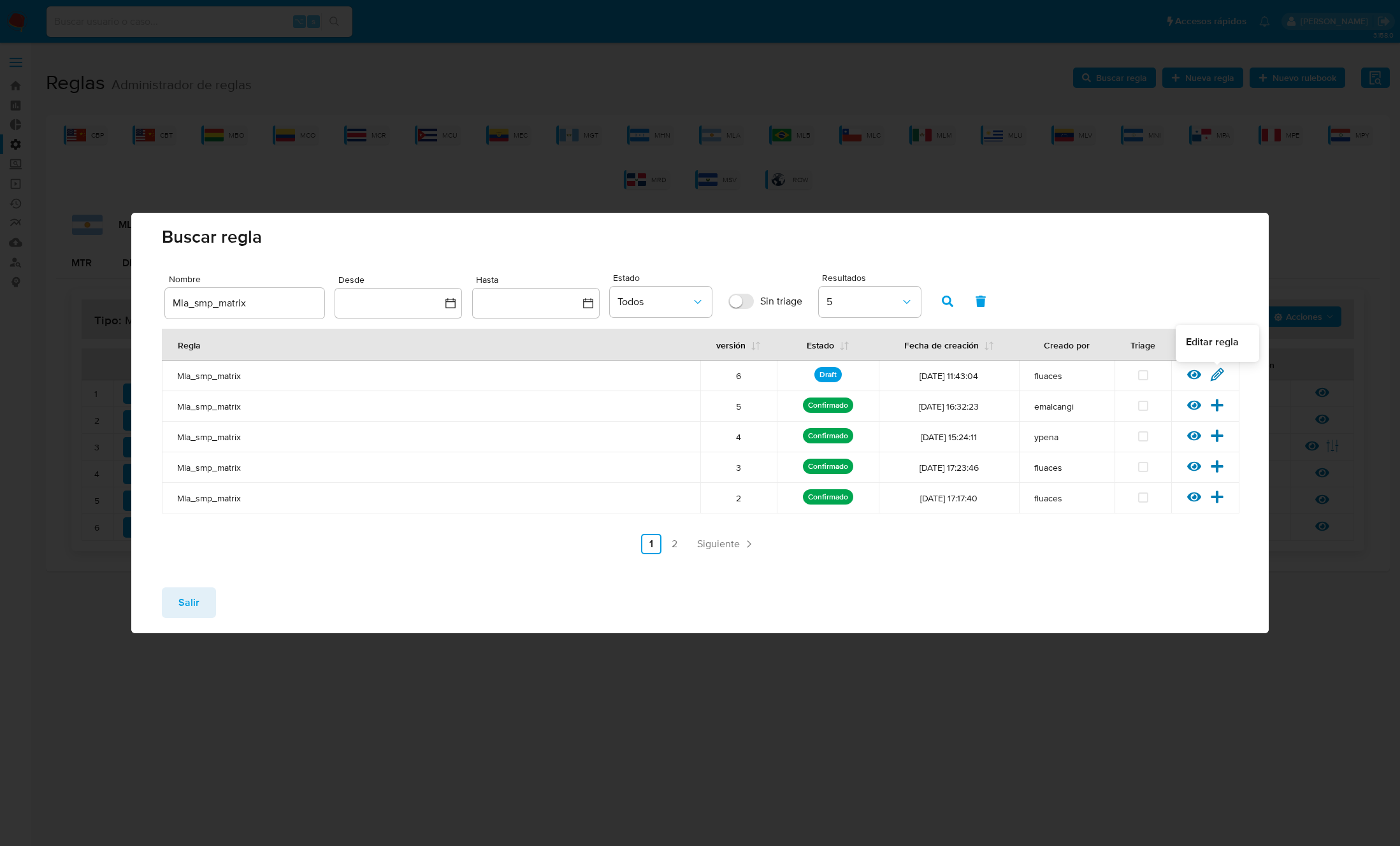
click at [1222, 369] on icon at bounding box center [1217, 374] width 14 height 14
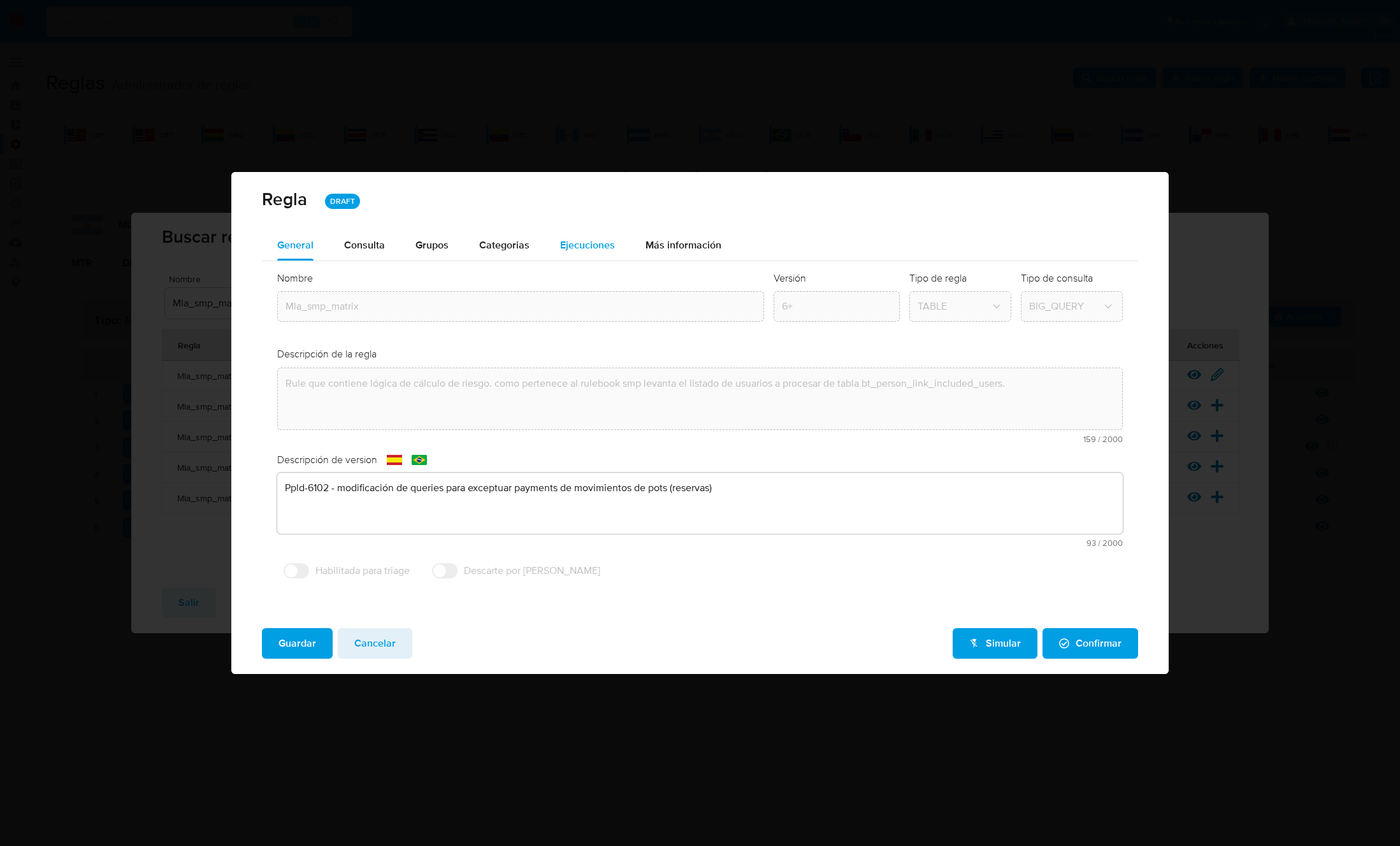
click at [581, 243] on span "Ejecuciones" at bounding box center [588, 245] width 55 height 15
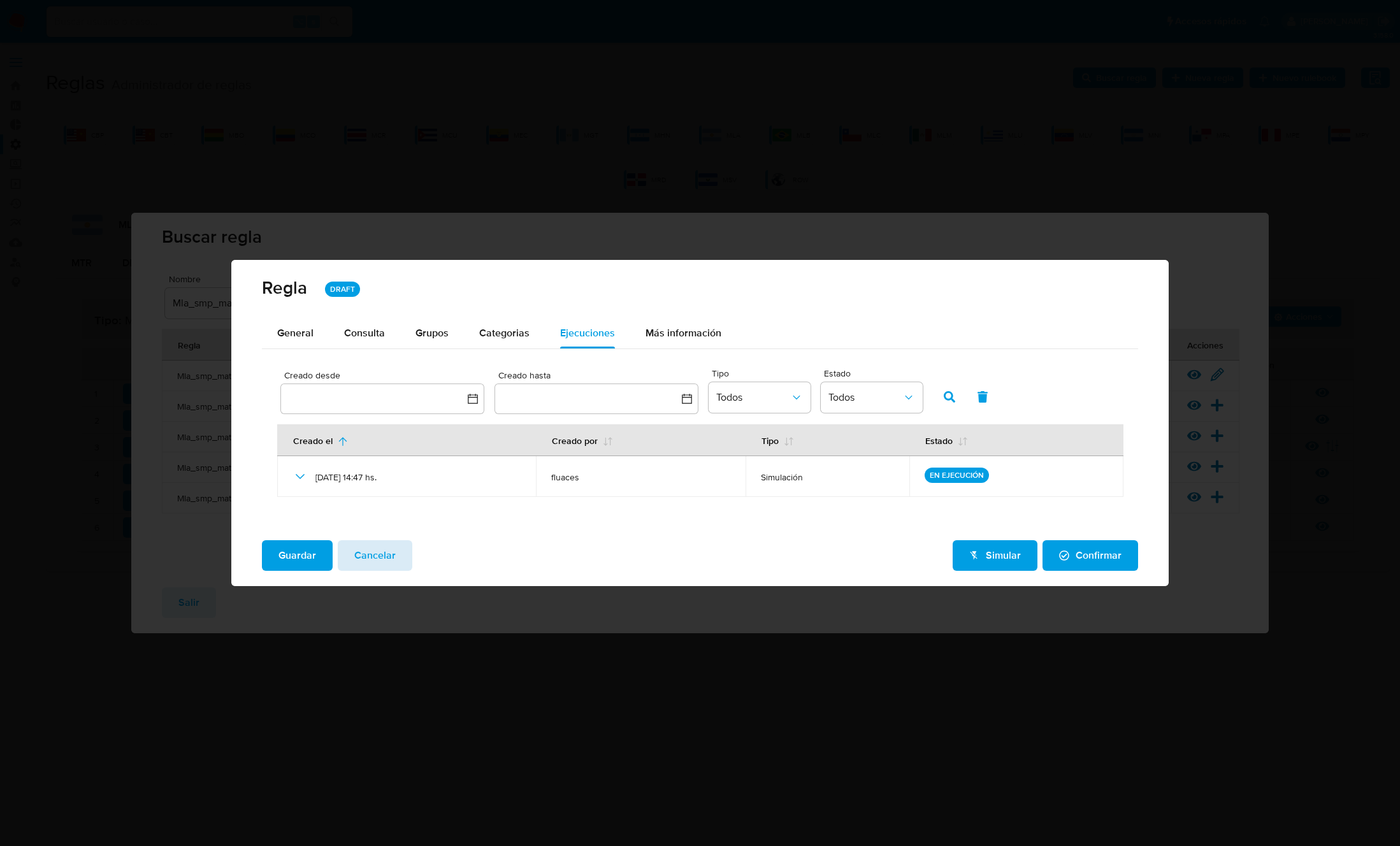
click at [388, 557] on span "Cancelar" at bounding box center [375, 556] width 41 height 28
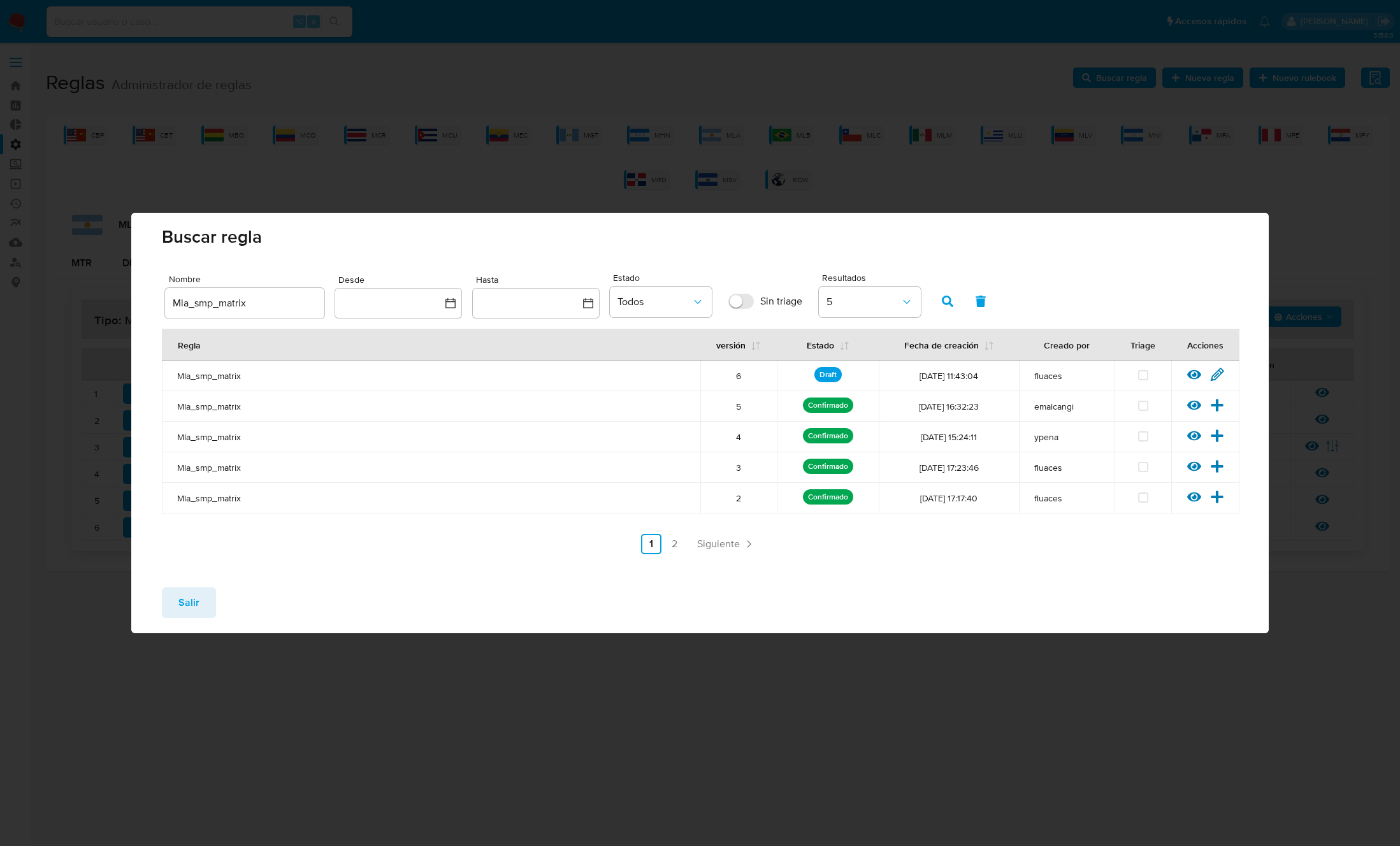
click at [182, 592] on span "Salir" at bounding box center [188, 602] width 21 height 28
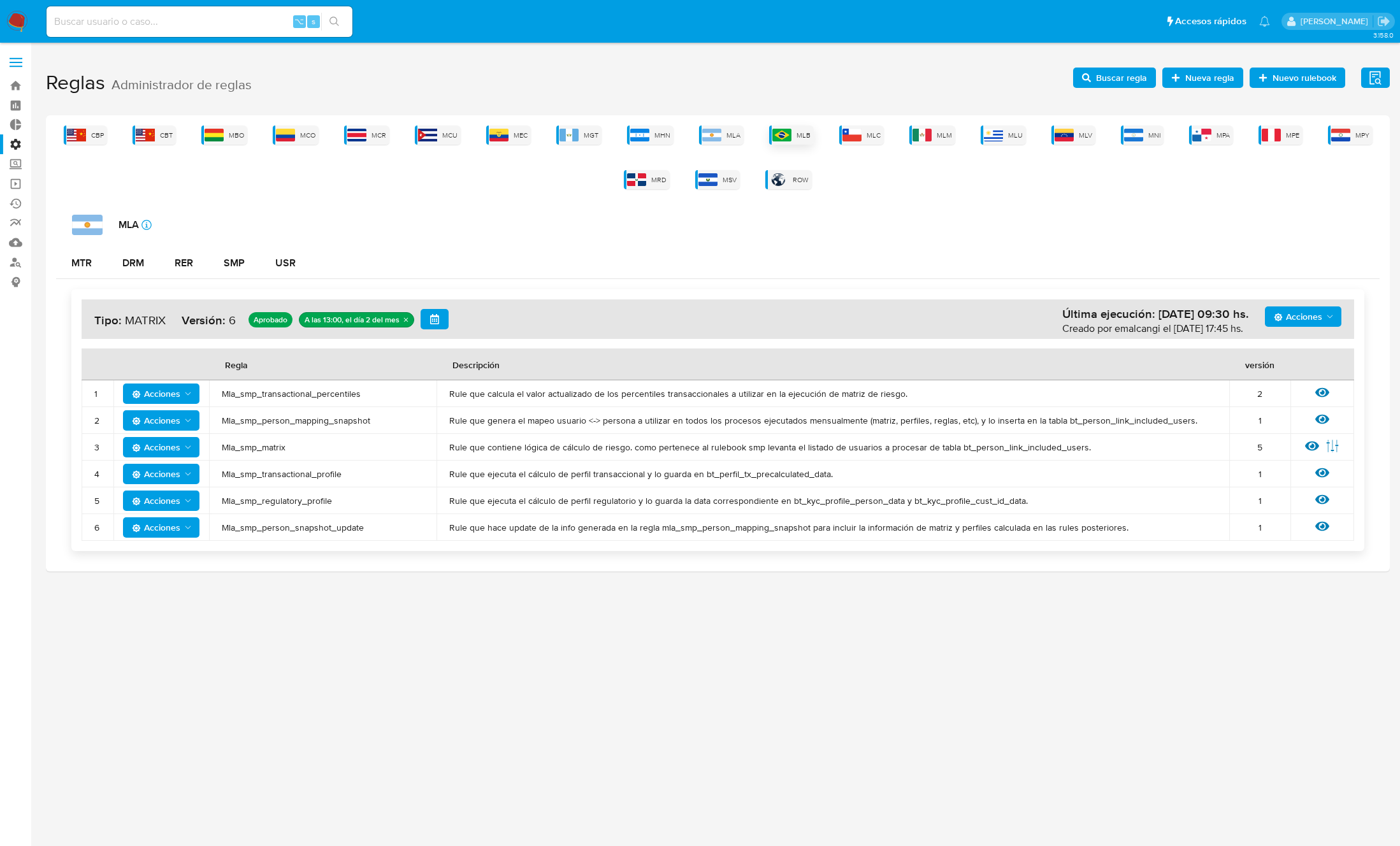
click at [802, 143] on div "MLB" at bounding box center [792, 134] width 45 height 19
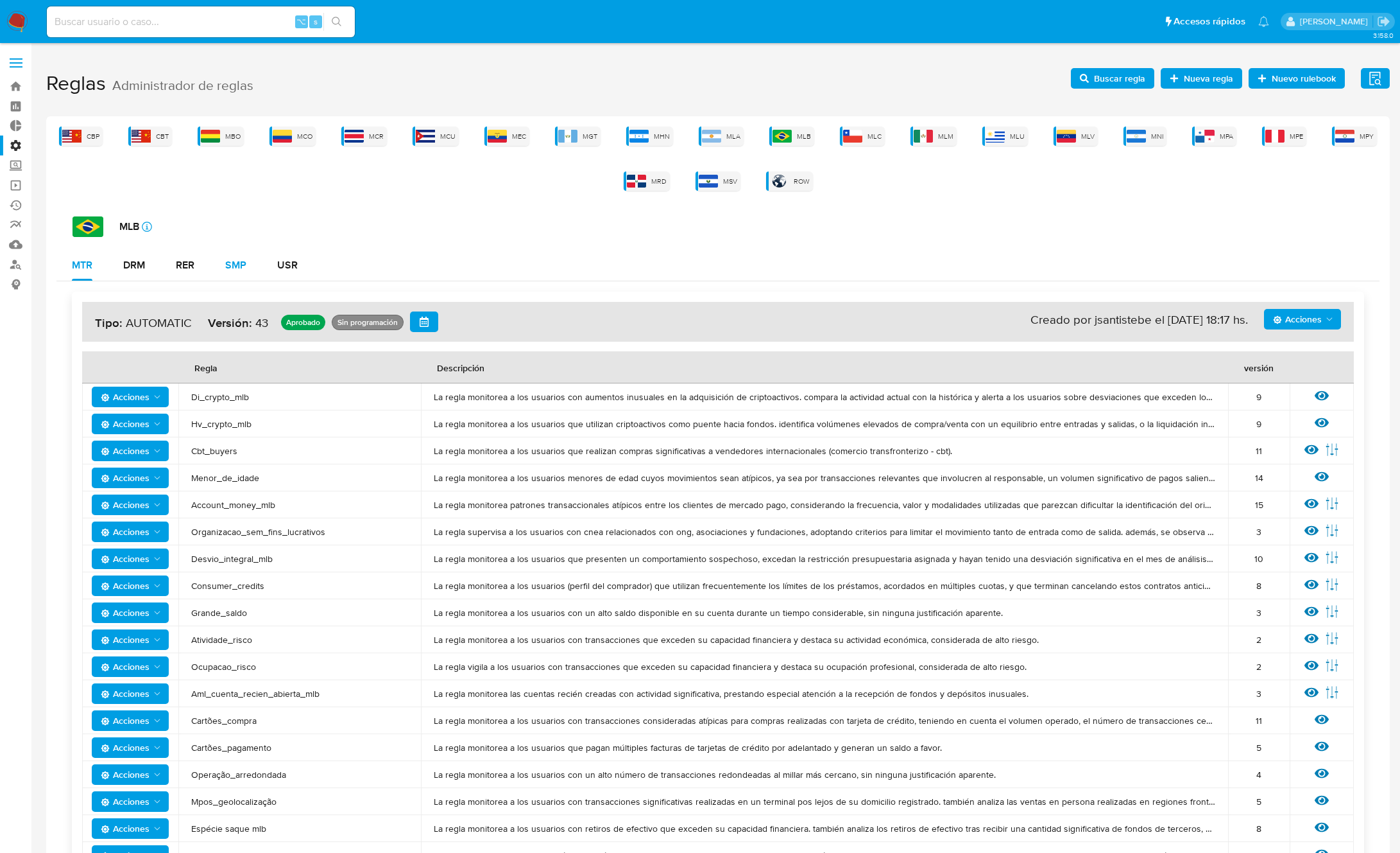
click at [239, 265] on div "SMP" at bounding box center [236, 265] width 21 height 10
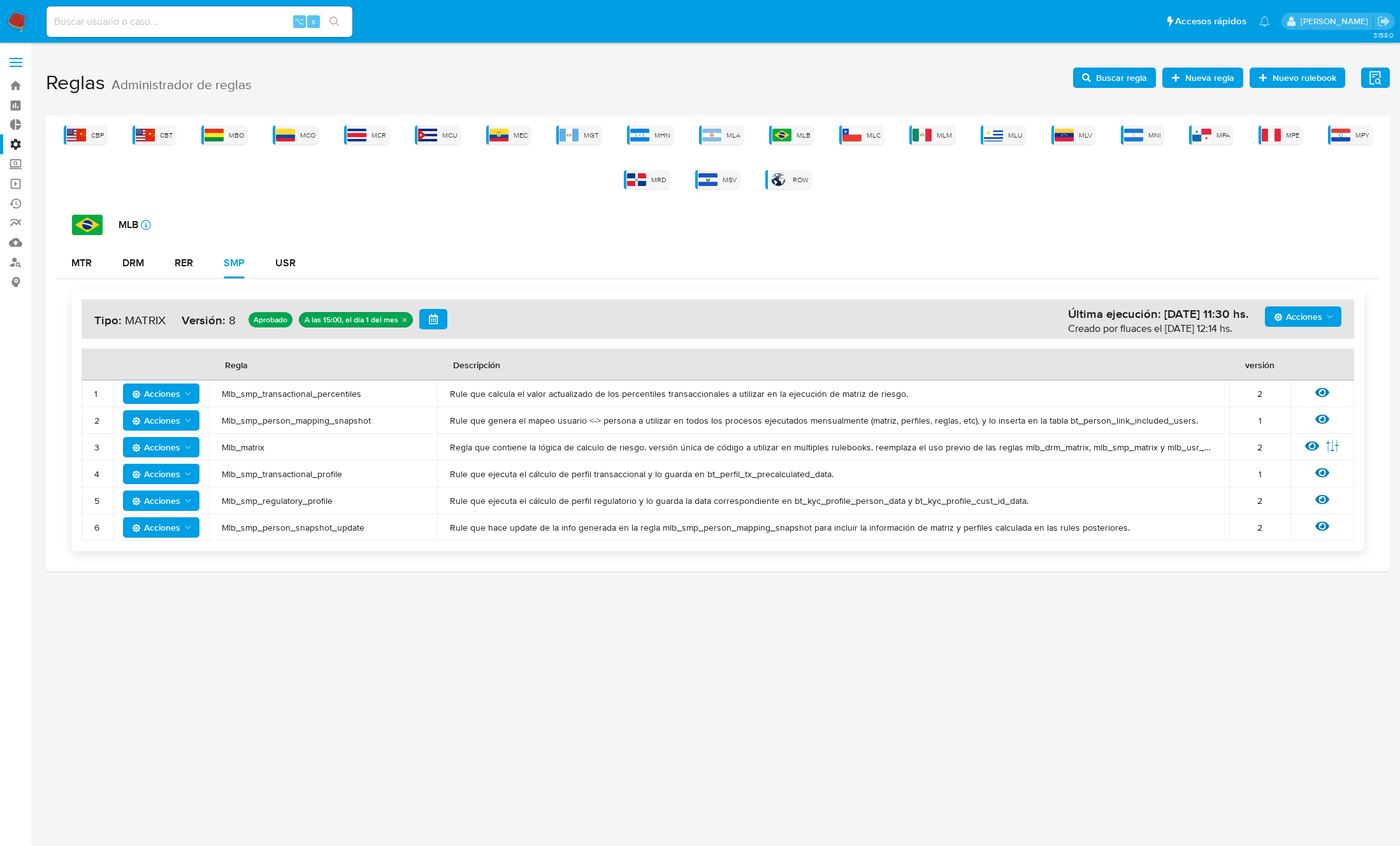
click at [309, 476] on span "Mlb_smp_transactional_profile" at bounding box center [323, 474] width 202 height 12
click at [1318, 323] on span "Acciones" at bounding box center [1298, 316] width 48 height 21
click at [1126, 76] on span "Buscar regla" at bounding box center [1121, 77] width 51 height 21
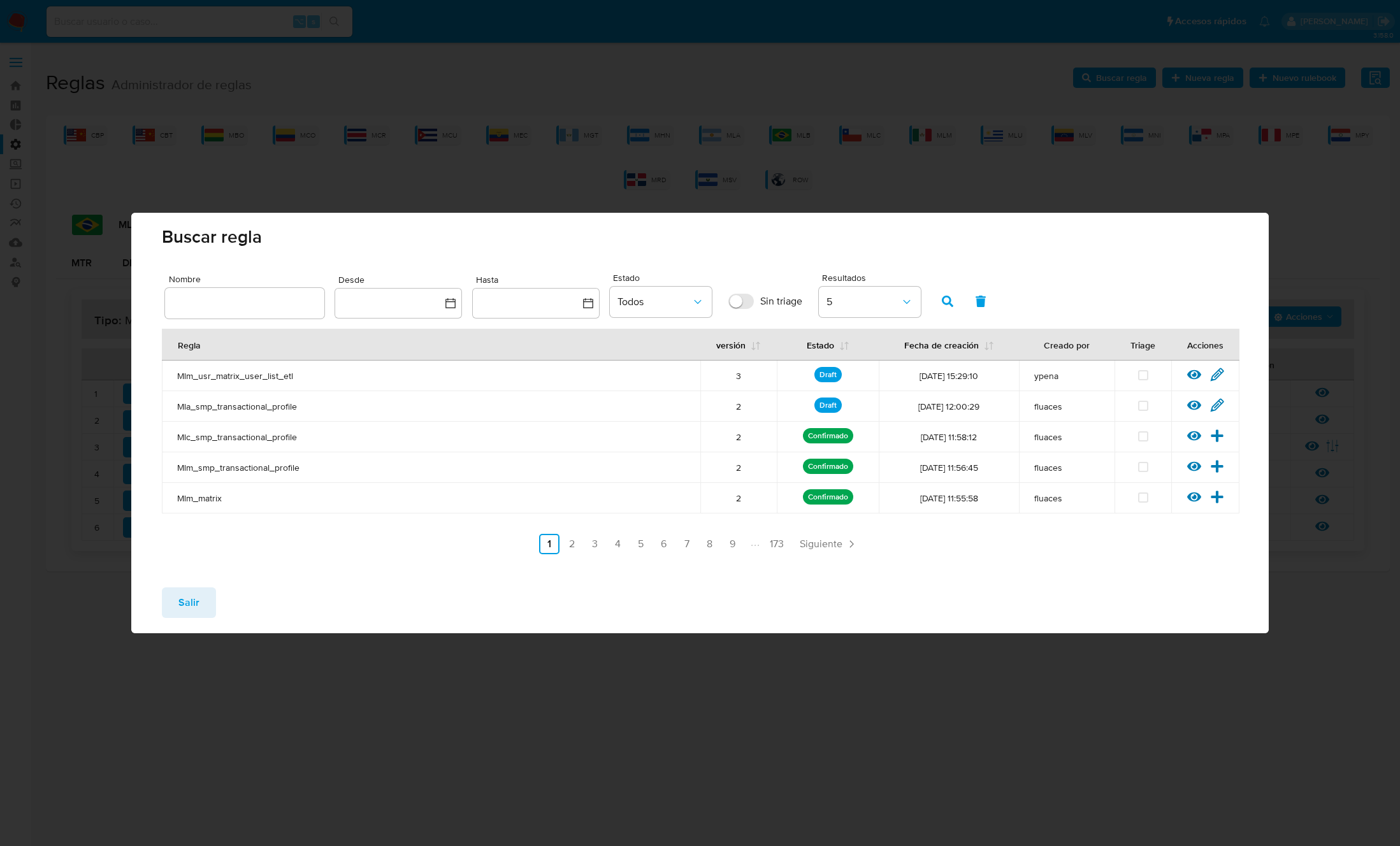
click at [301, 294] on div at bounding box center [245, 303] width 159 height 31
click at [276, 309] on input "text" at bounding box center [245, 303] width 159 height 17
type input "Mlb_smp_transactional_profile"
click at [954, 298] on button "button" at bounding box center [948, 301] width 33 height 31
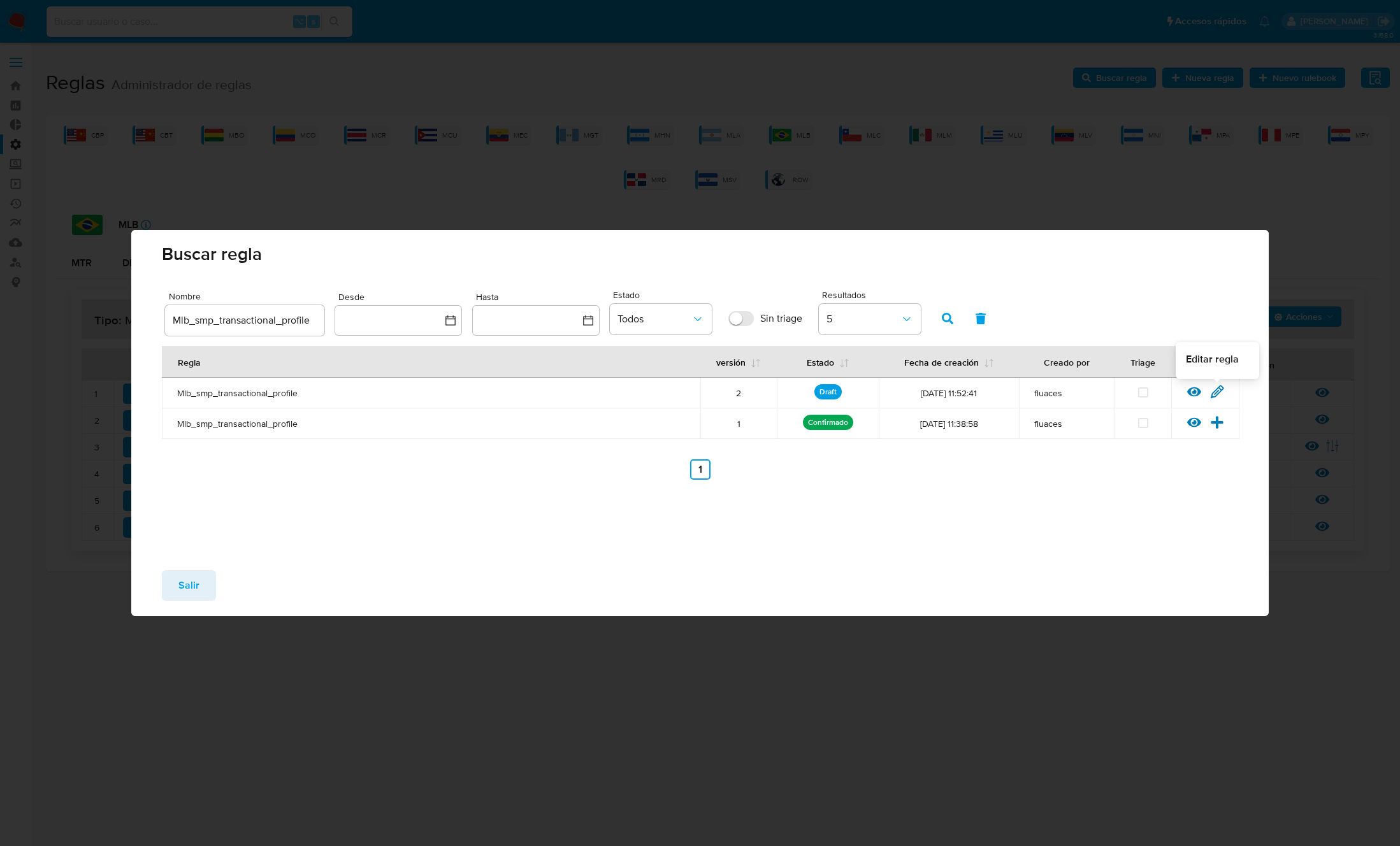
click at [1219, 391] on icon at bounding box center [1217, 391] width 12 height 12
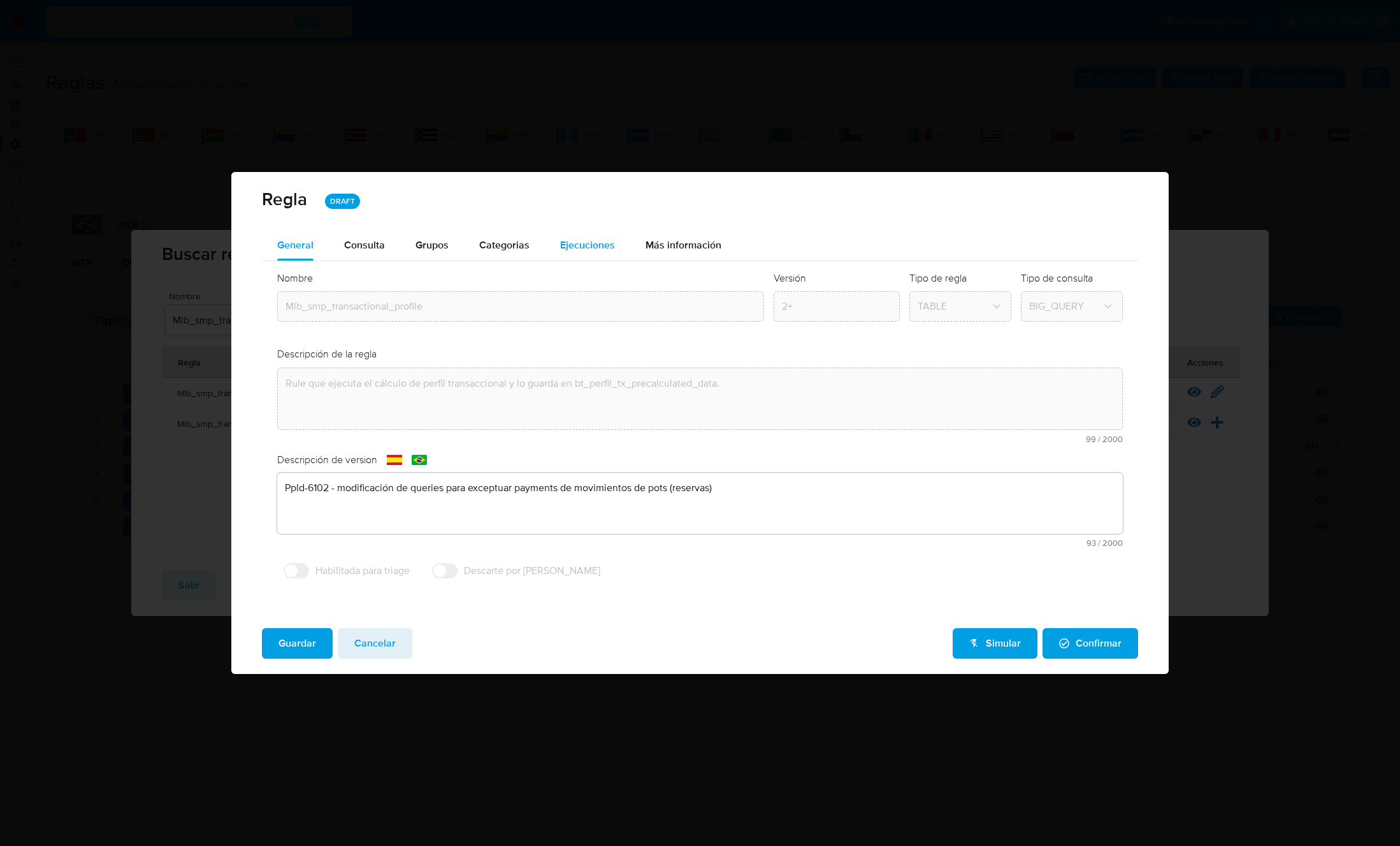
click at [580, 246] on span "Ejecuciones" at bounding box center [588, 245] width 55 height 15
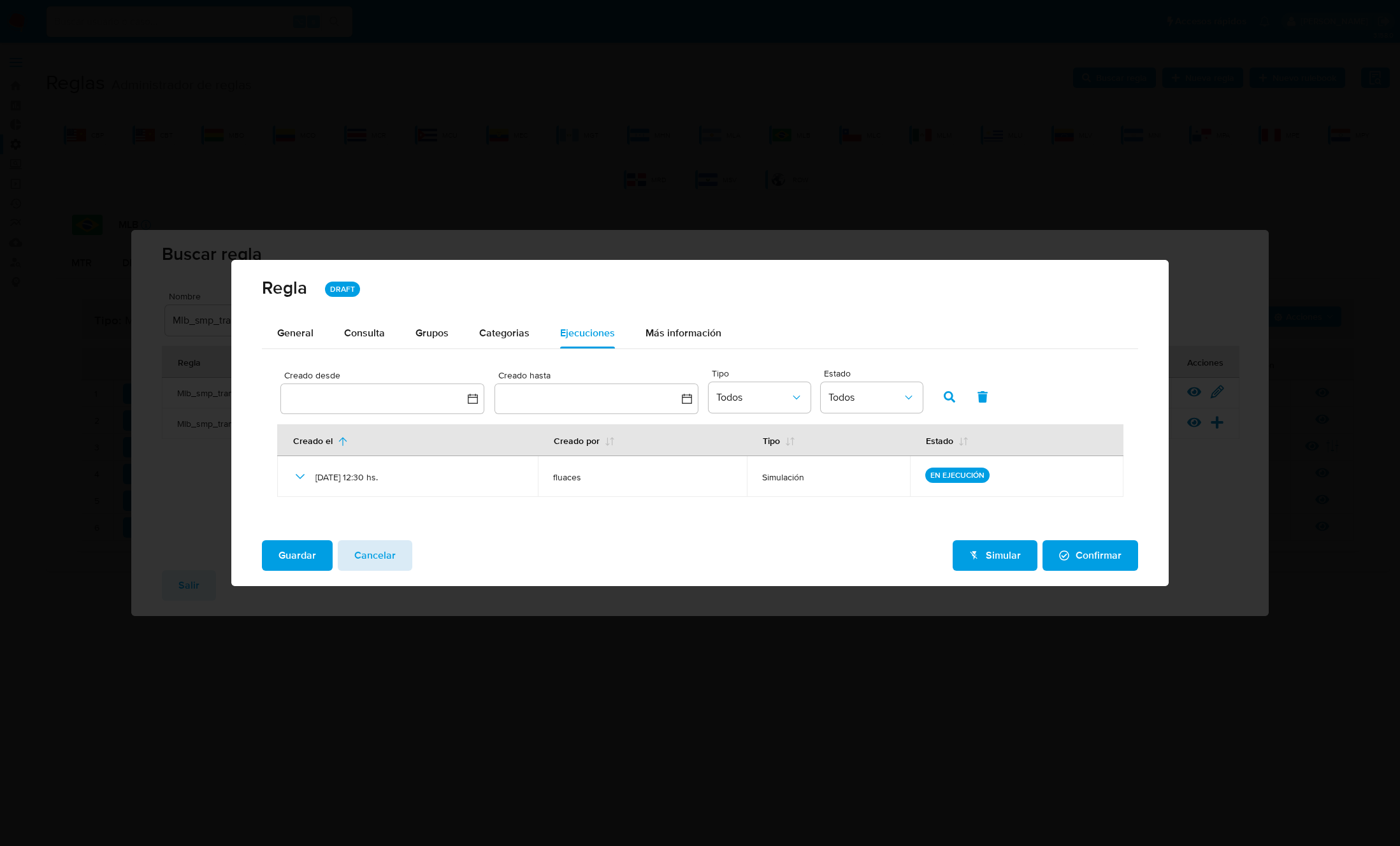
click at [384, 559] on span "Cancelar" at bounding box center [375, 556] width 41 height 28
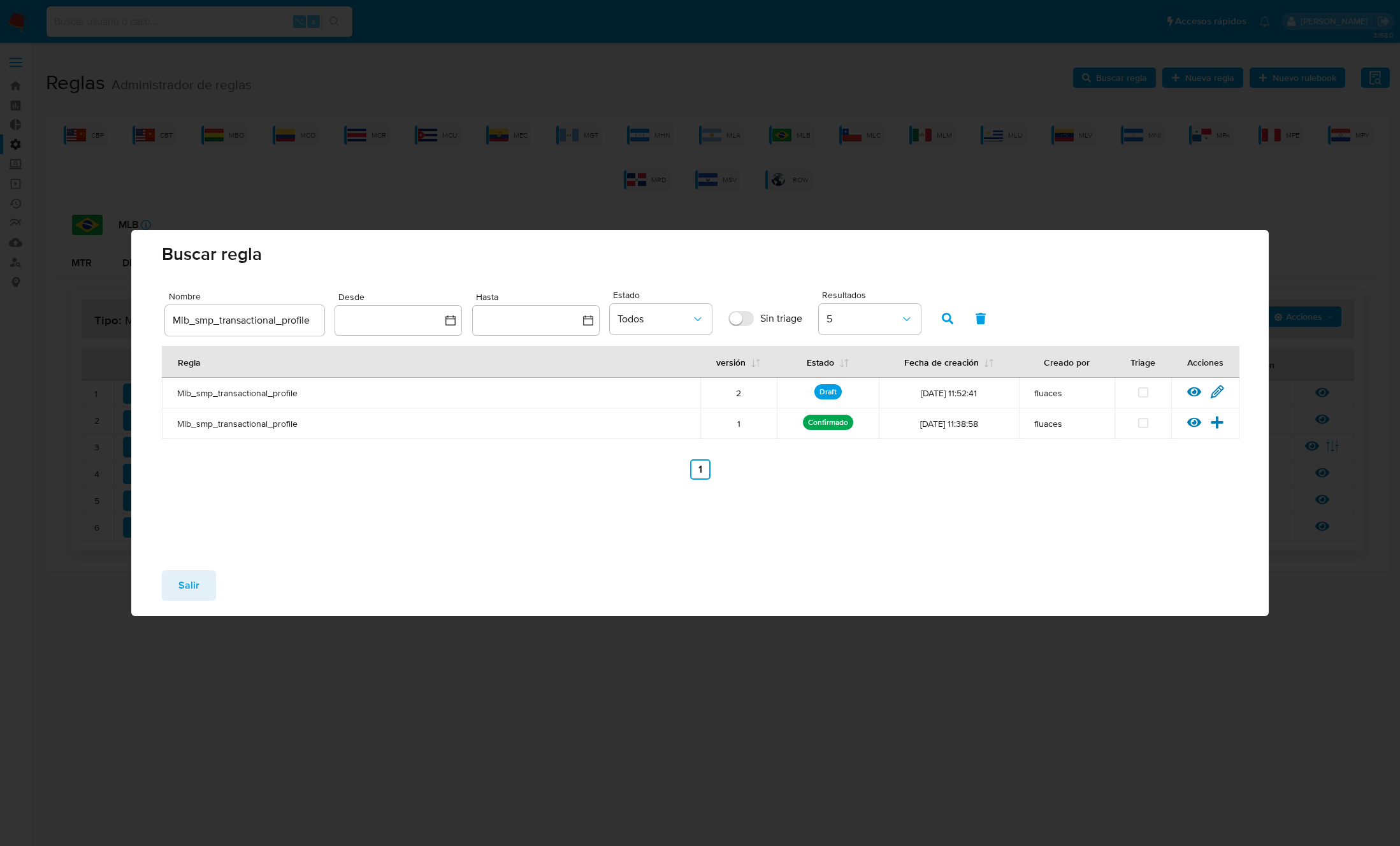
click at [212, 585] on button "Salir" at bounding box center [188, 585] width 54 height 31
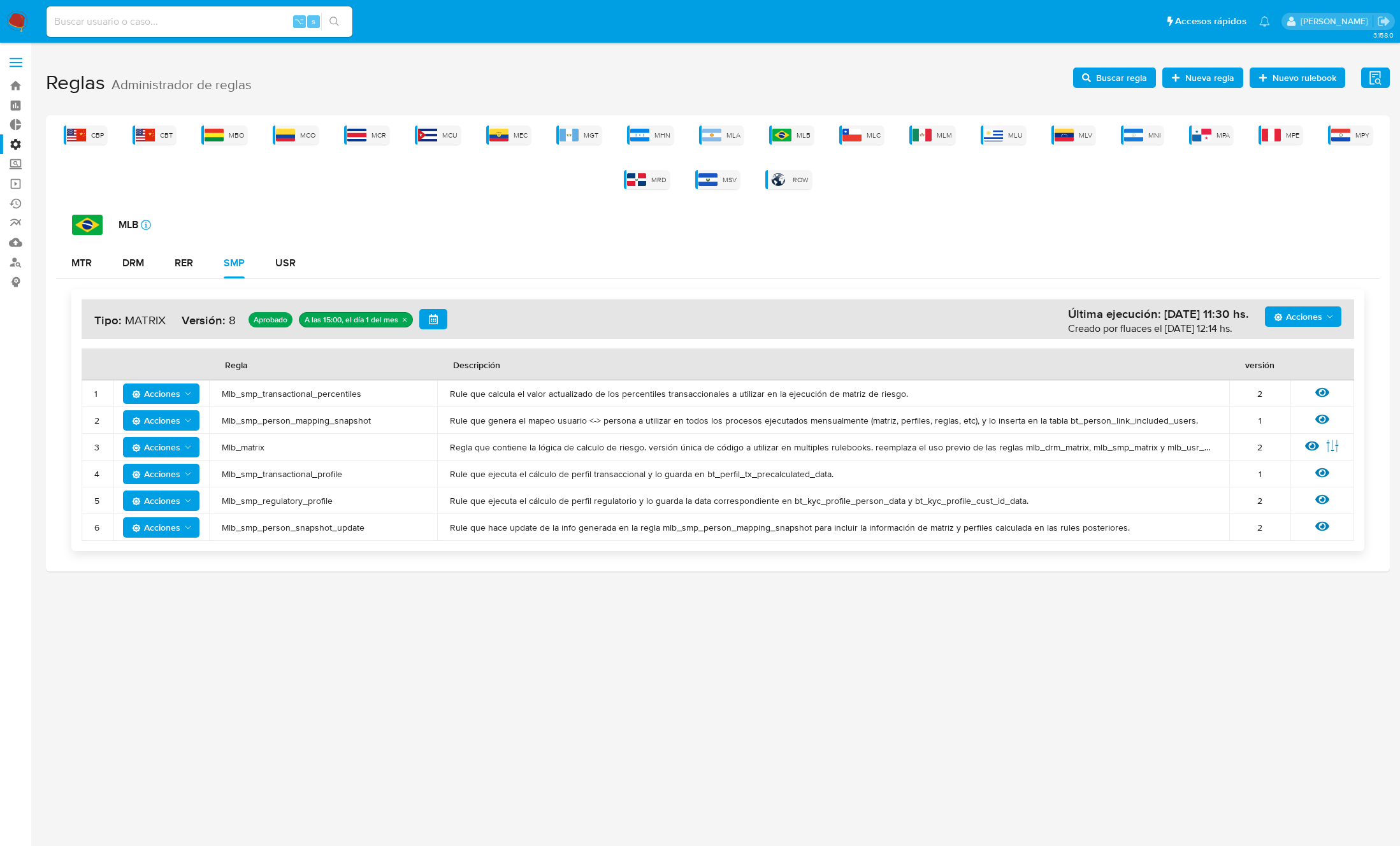
click at [388, 296] on div "Acciones Última ejecución: 01/09/2025 11:30 hs. Creado por fluaces el 28/08/202…" at bounding box center [718, 421] width 1293 height 262
click at [267, 479] on td "Mlb_smp_transactional_profile" at bounding box center [323, 474] width 228 height 27
click at [271, 474] on span "Mlb_smp_transactional_profile" at bounding box center [323, 474] width 202 height 12
drag, startPoint x: 271, startPoint y: 474, endPoint x: 726, endPoint y: 302, distance: 486.4
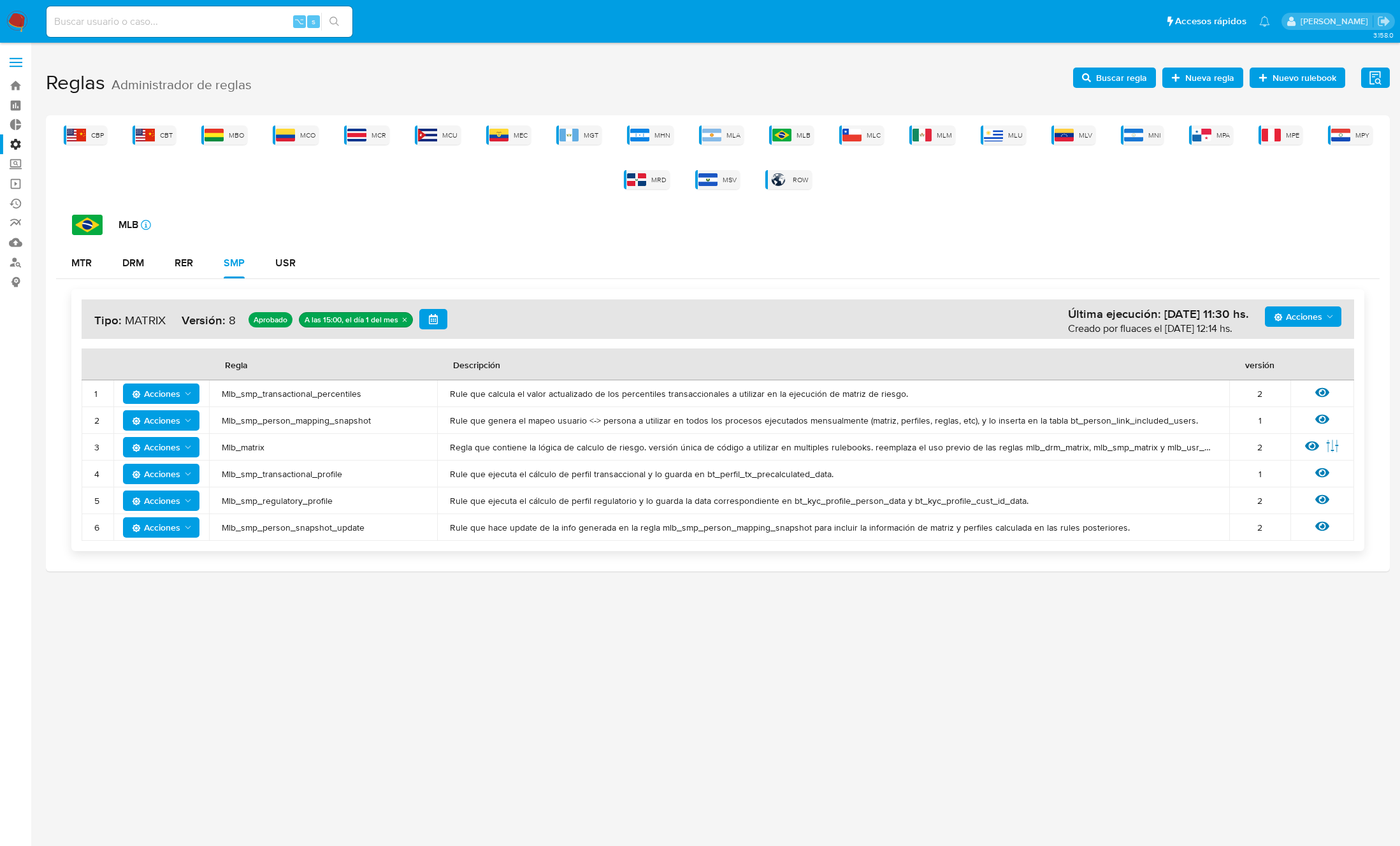
click at [271, 474] on span "Mlb_smp_transactional_profile" at bounding box center [323, 474] width 202 height 12
click at [1125, 78] on span "Buscar regla" at bounding box center [1121, 77] width 51 height 21
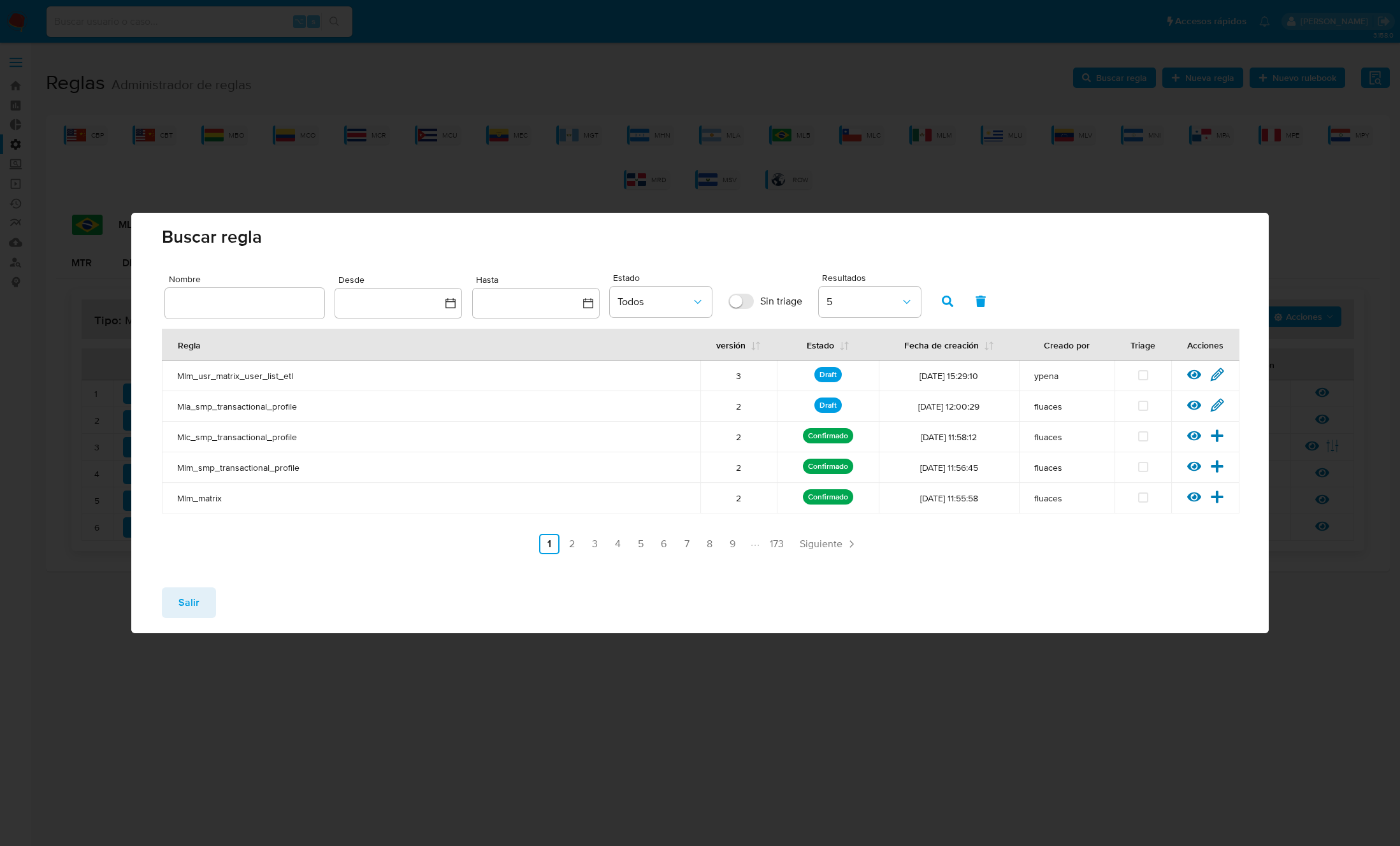
click at [266, 289] on div at bounding box center [245, 303] width 159 height 31
click at [262, 308] on input "text" at bounding box center [245, 303] width 159 height 17
type input "Mlb_smp_transactional_profile"
click at [942, 297] on icon "button" at bounding box center [948, 301] width 12 height 12
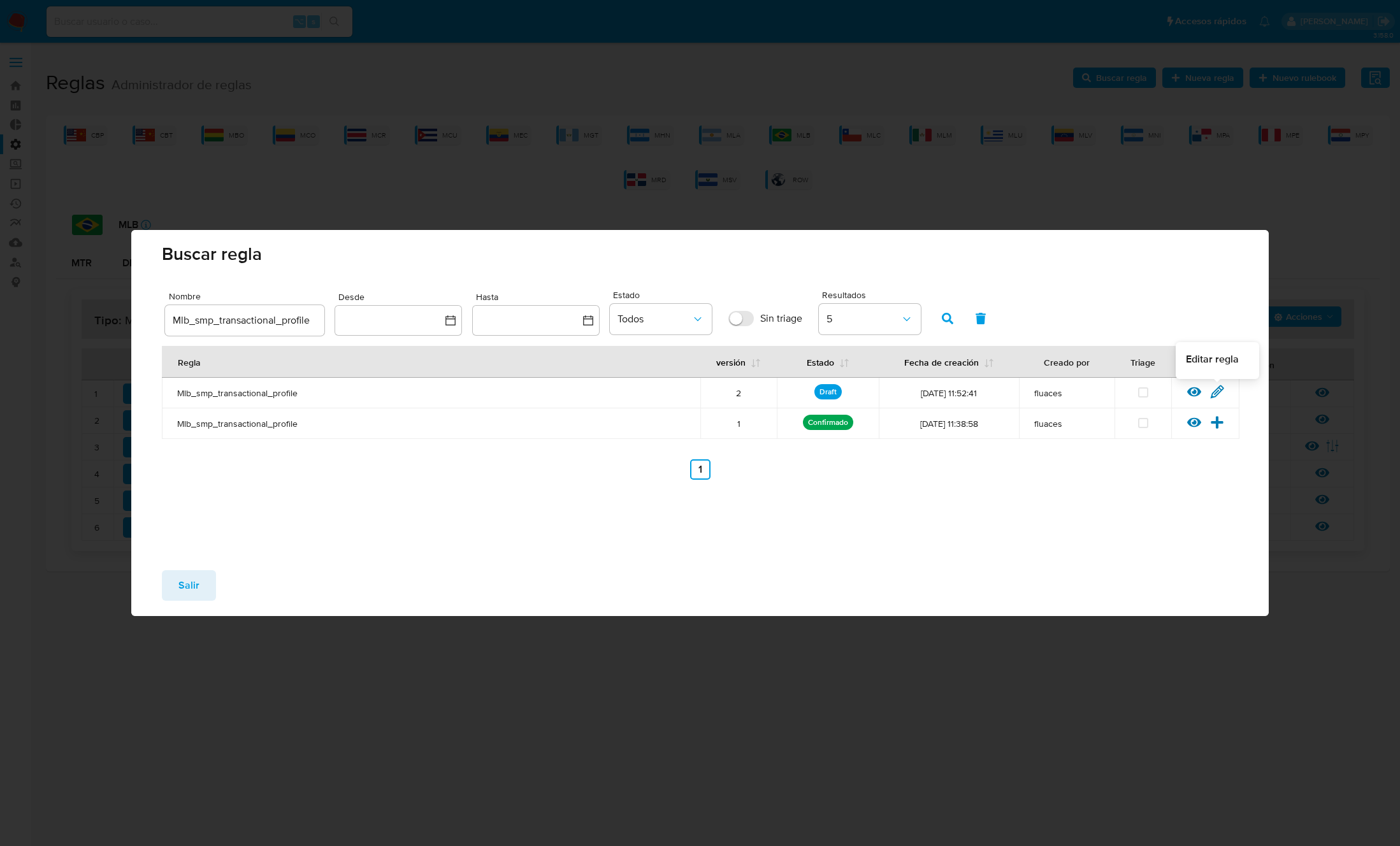
click at [1216, 394] on icon at bounding box center [1217, 391] width 12 height 12
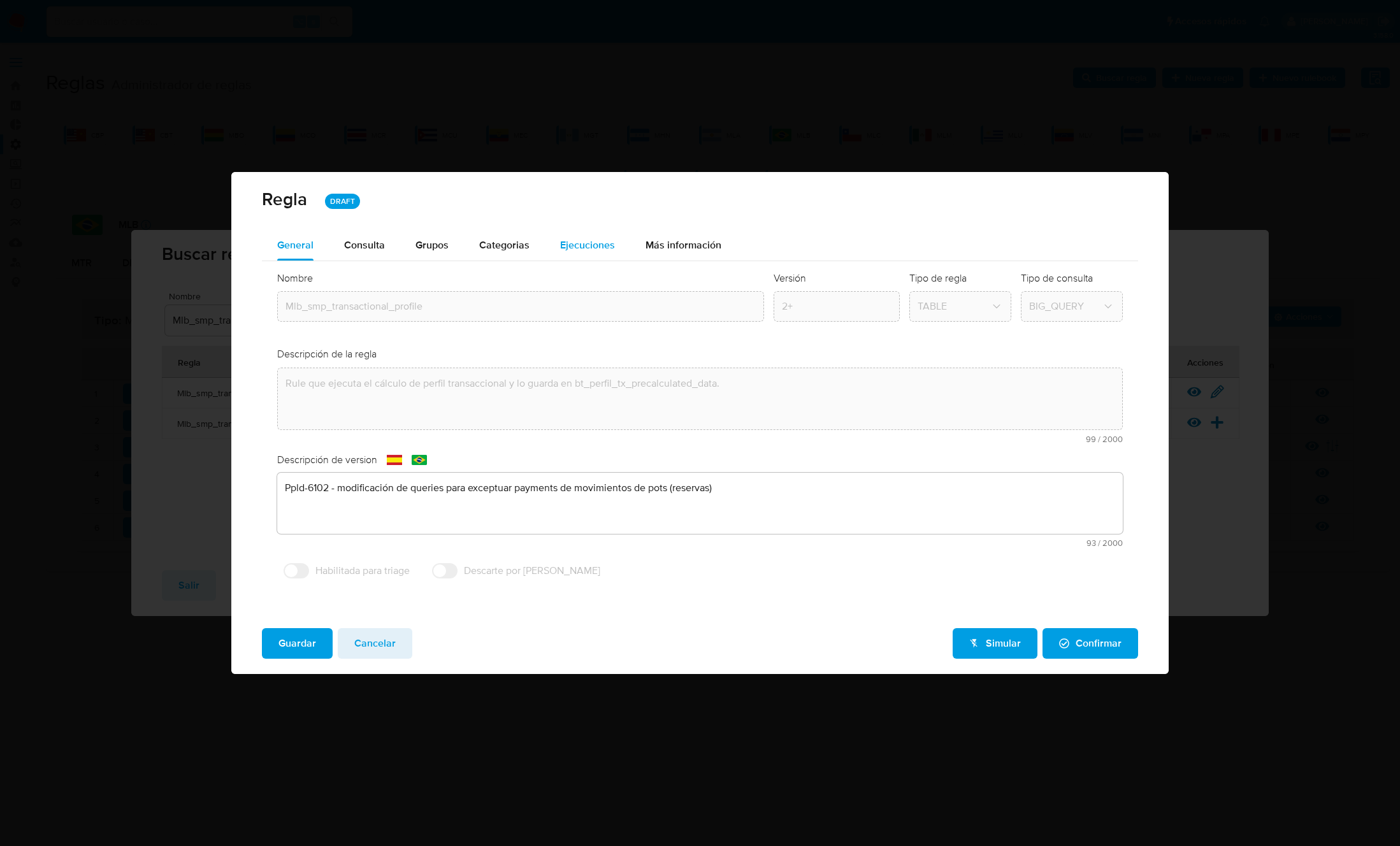
click at [560, 237] on span "Ejecuciones" at bounding box center [588, 245] width 55 height 15
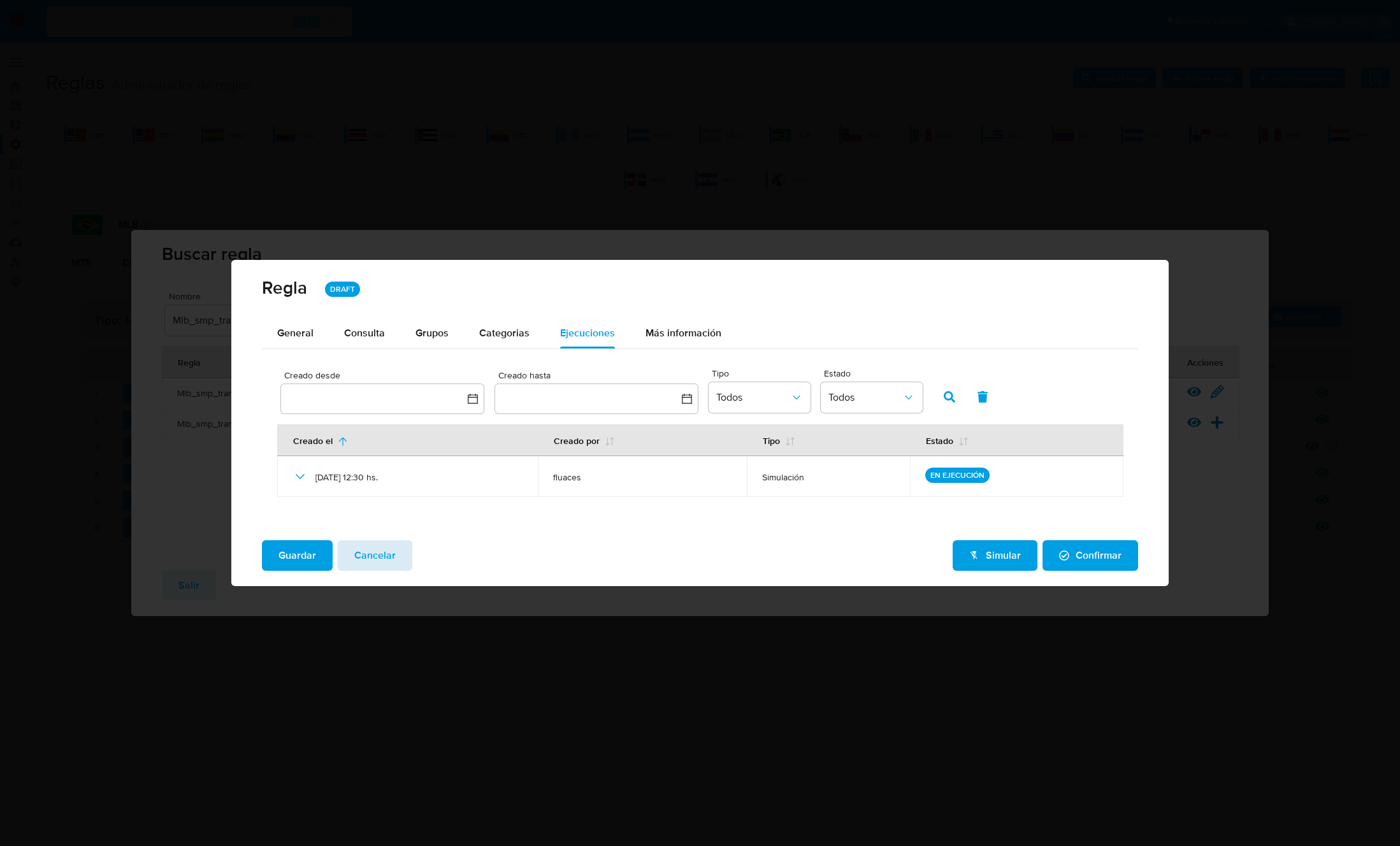
click at [391, 560] on span "Cancelar" at bounding box center [375, 556] width 41 height 28
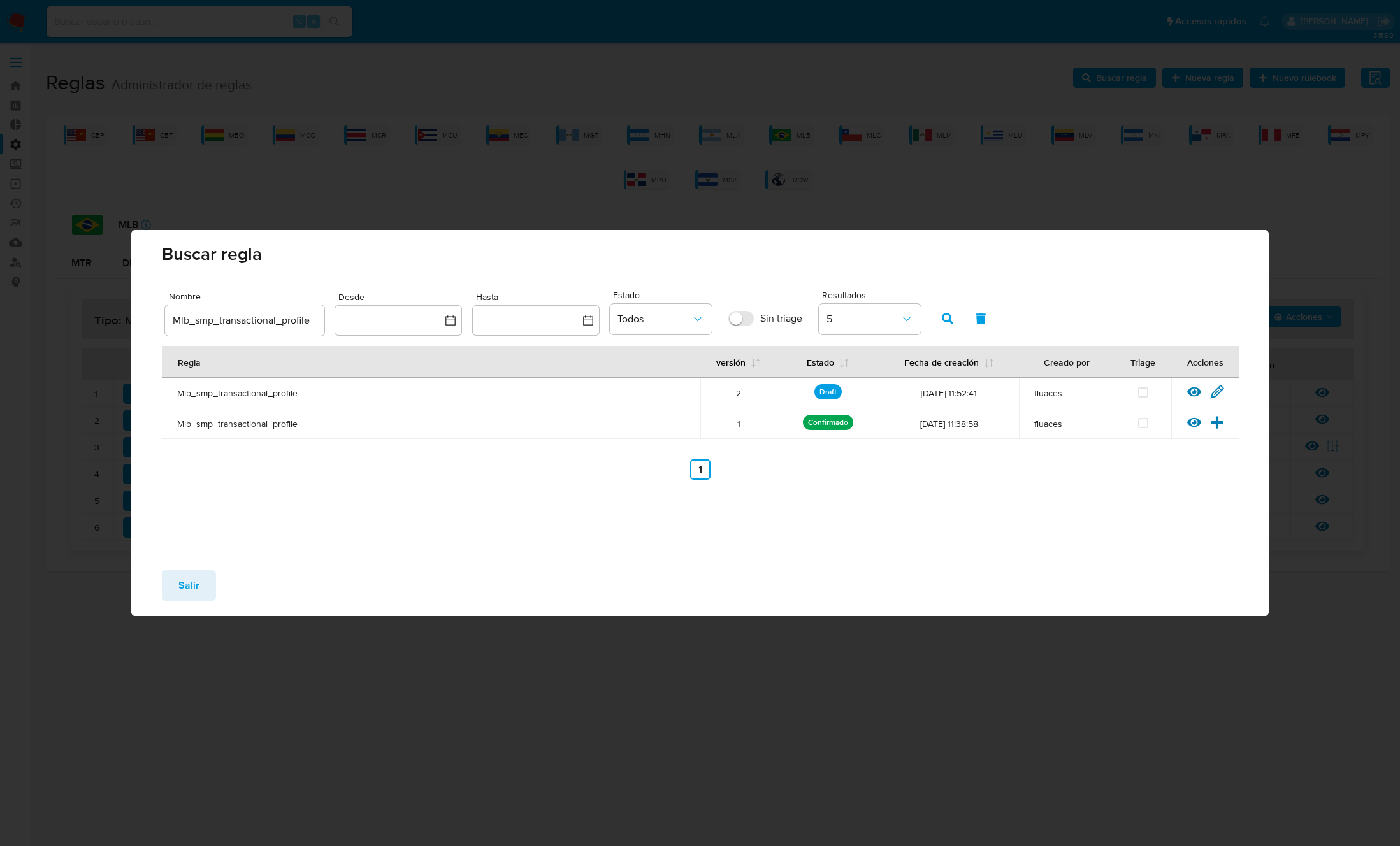
click at [191, 581] on span "Salir" at bounding box center [188, 586] width 21 height 28
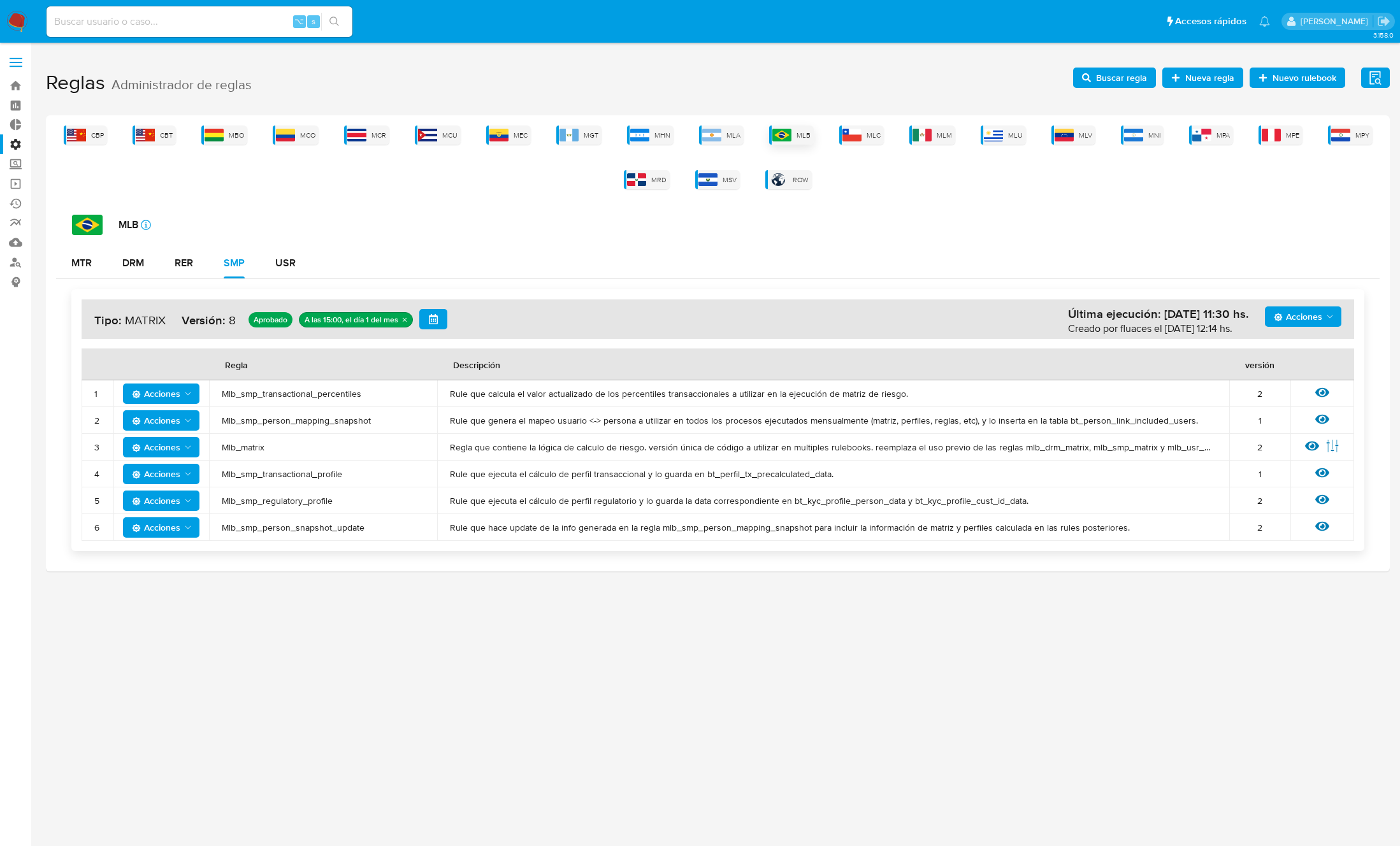
click at [783, 136] on img at bounding box center [782, 134] width 19 height 12
click at [287, 475] on span "Mlb_smp_transactional_profile" at bounding box center [323, 474] width 202 height 12
click at [1119, 79] on span "Buscar regla" at bounding box center [1121, 77] width 51 height 21
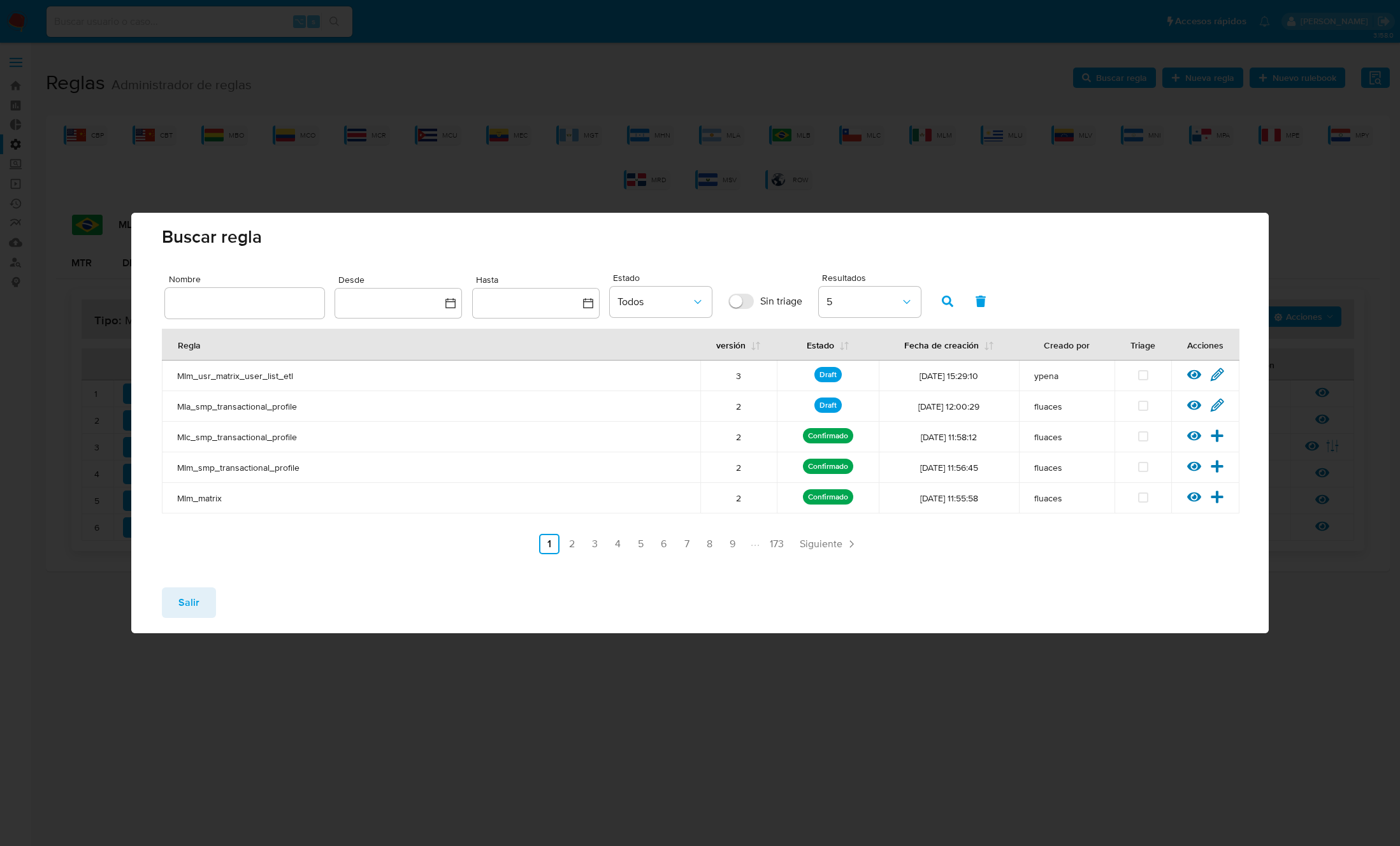
click at [255, 294] on div at bounding box center [245, 303] width 159 height 31
click at [256, 304] on input "text" at bounding box center [245, 303] width 159 height 17
type input "Mlb_smp_transactional_profile"
click at [951, 298] on icon "button" at bounding box center [948, 301] width 12 height 12
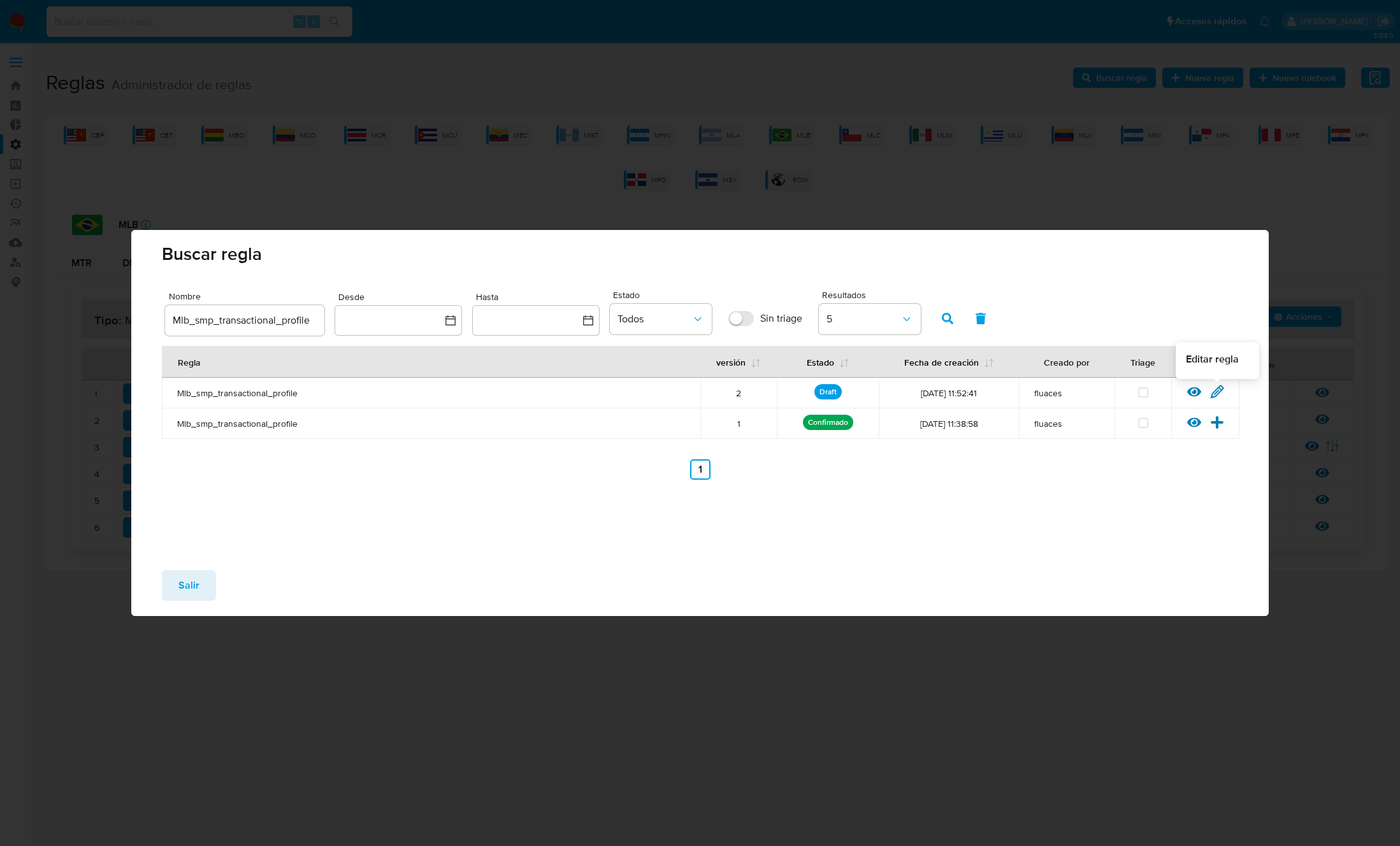
click at [1217, 393] on icon at bounding box center [1217, 391] width 14 height 14
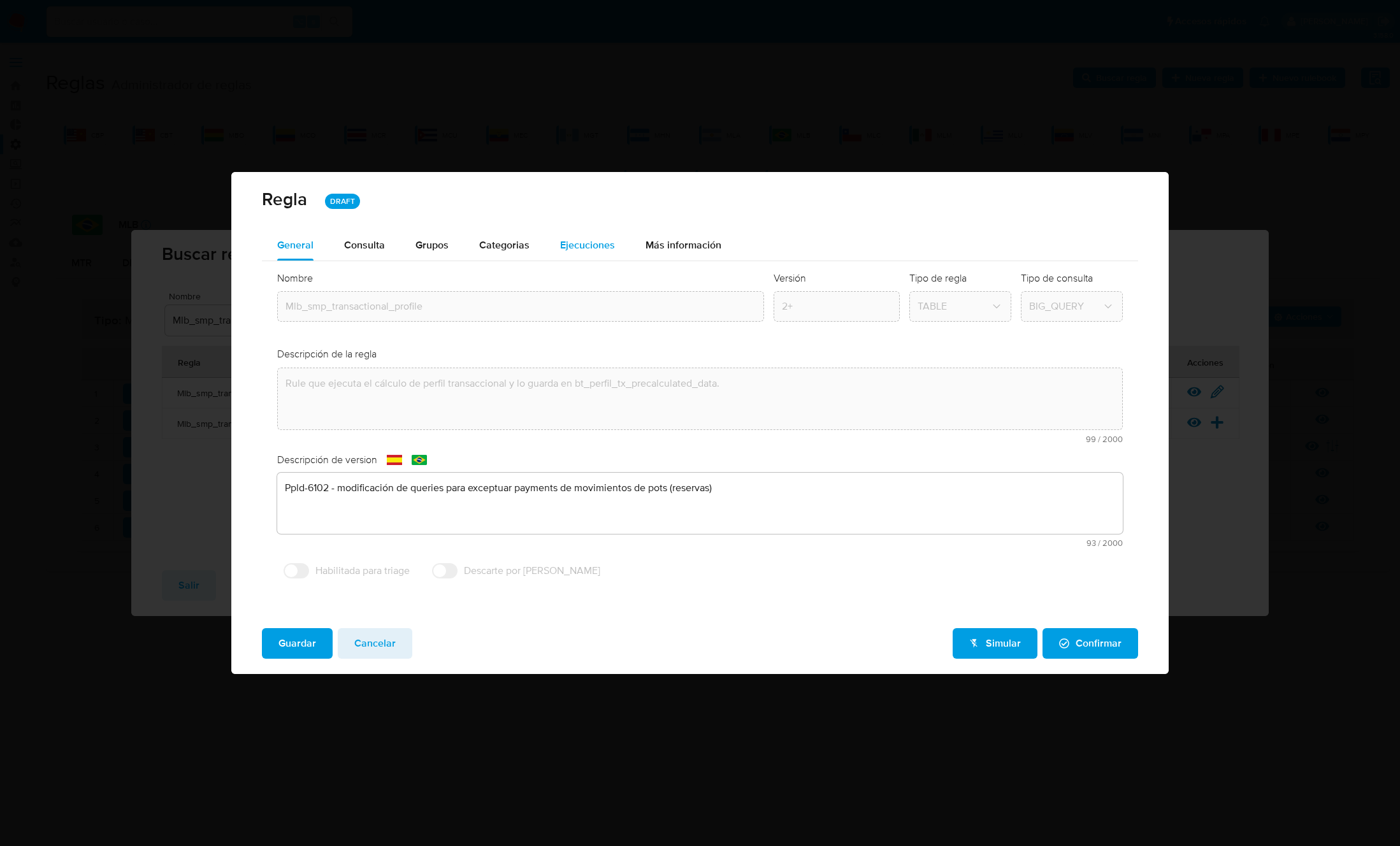
click at [597, 248] on span "Ejecuciones" at bounding box center [588, 245] width 55 height 15
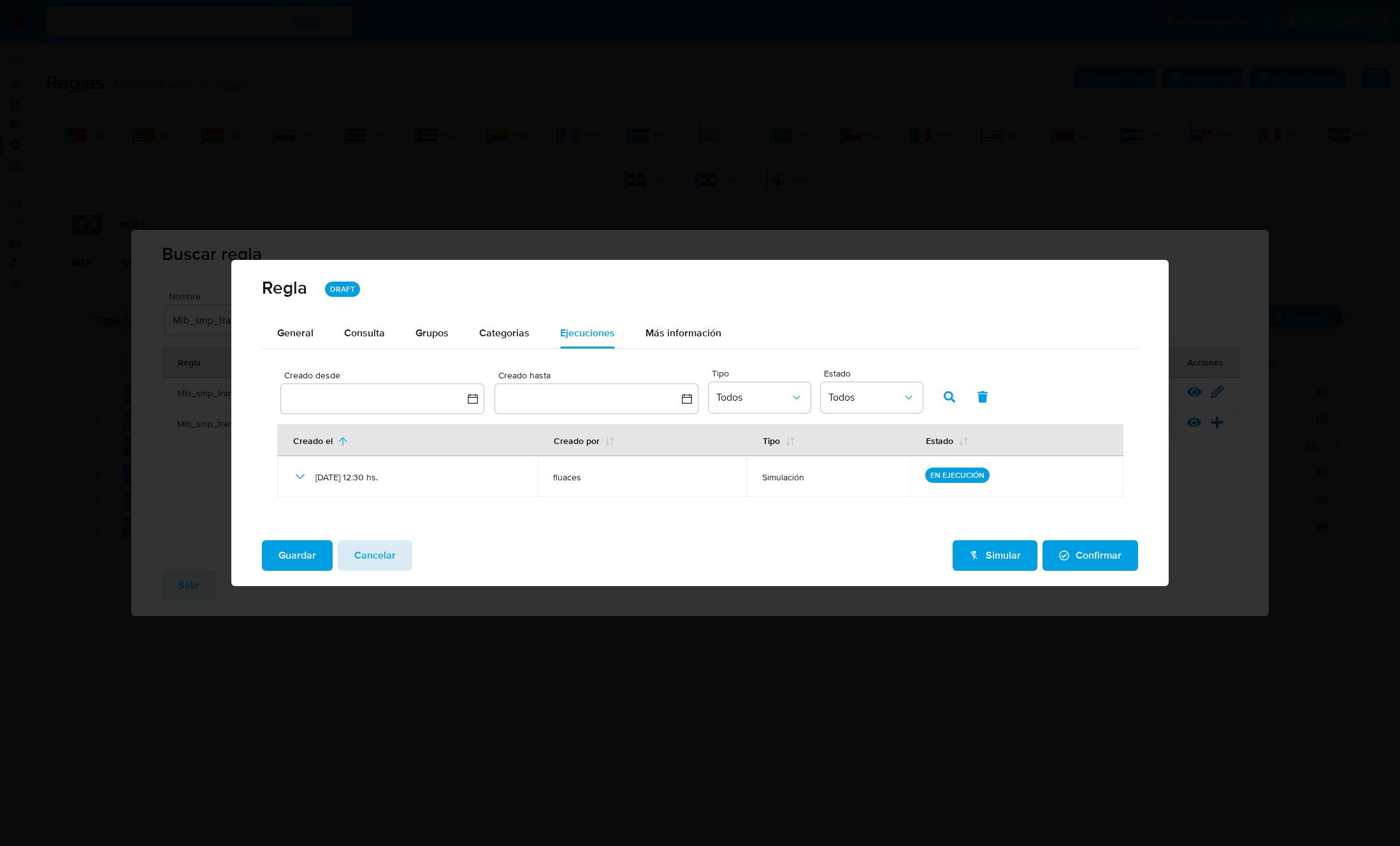
click at [384, 556] on span "Cancelar" at bounding box center [375, 556] width 41 height 28
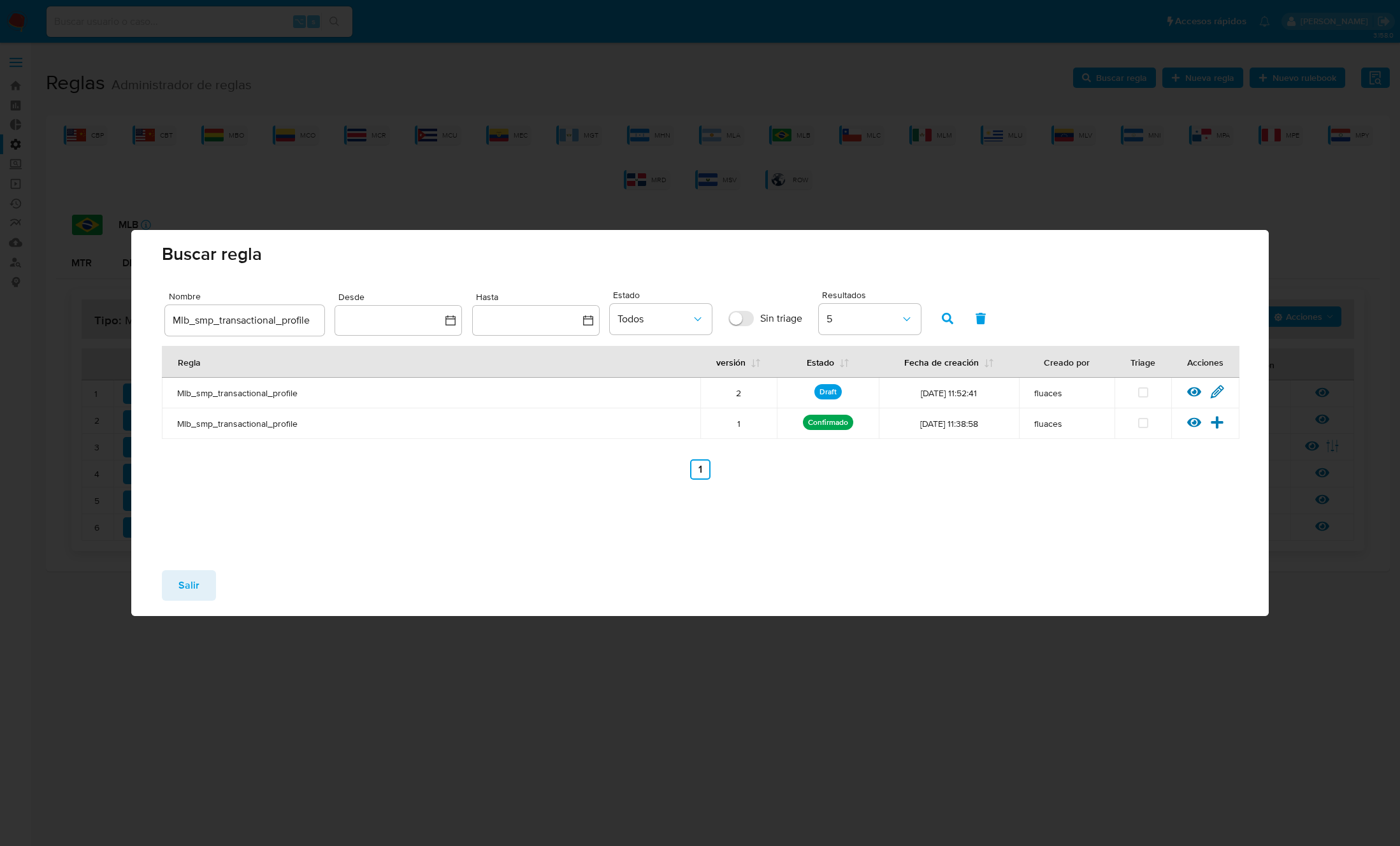
drag, startPoint x: 185, startPoint y: 582, endPoint x: 248, endPoint y: 536, distance: 78.0
click at [185, 581] on span "Salir" at bounding box center [188, 586] width 21 height 28
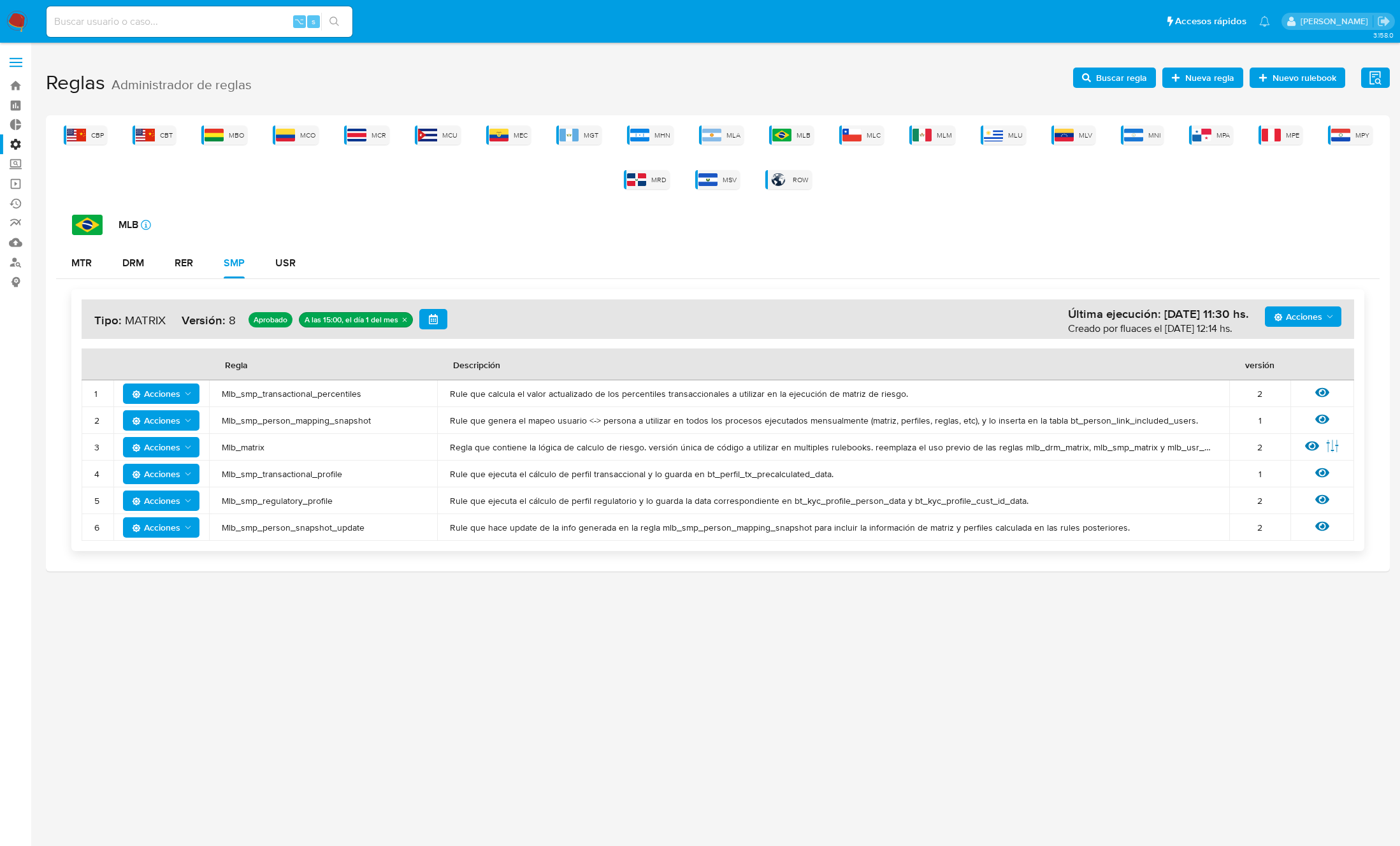
click at [709, 145] on div "CBP CBT MBO MCO MCR MCU MEC MGT MHN MLA MLB MLC MLM MLU MLV MNI MPA MPE MPY MRD…" at bounding box center [718, 157] width 1324 height 64
click at [725, 128] on div "MLA" at bounding box center [721, 134] width 45 height 19
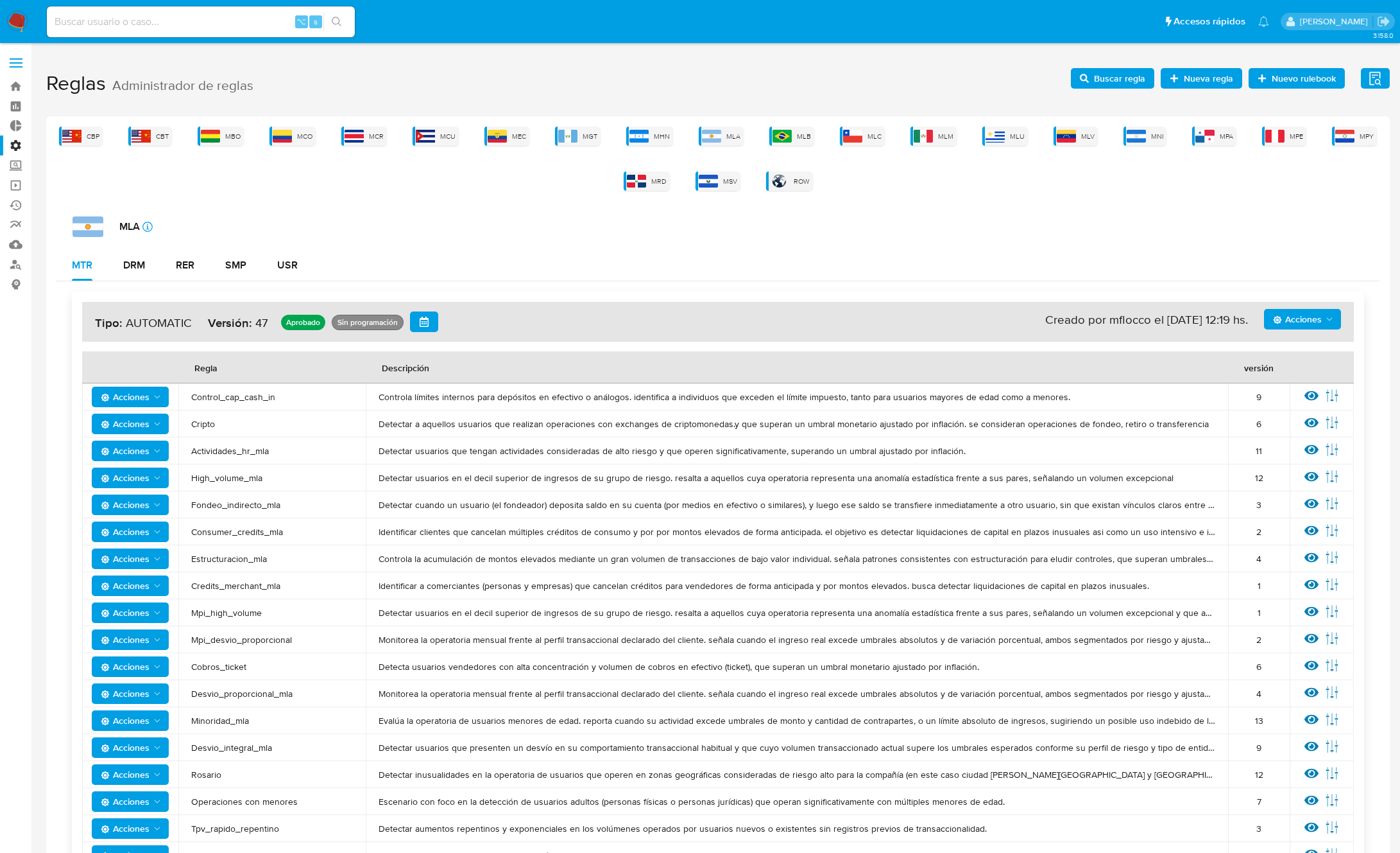
click at [277, 278] on div "USR" at bounding box center [288, 265] width 21 height 31
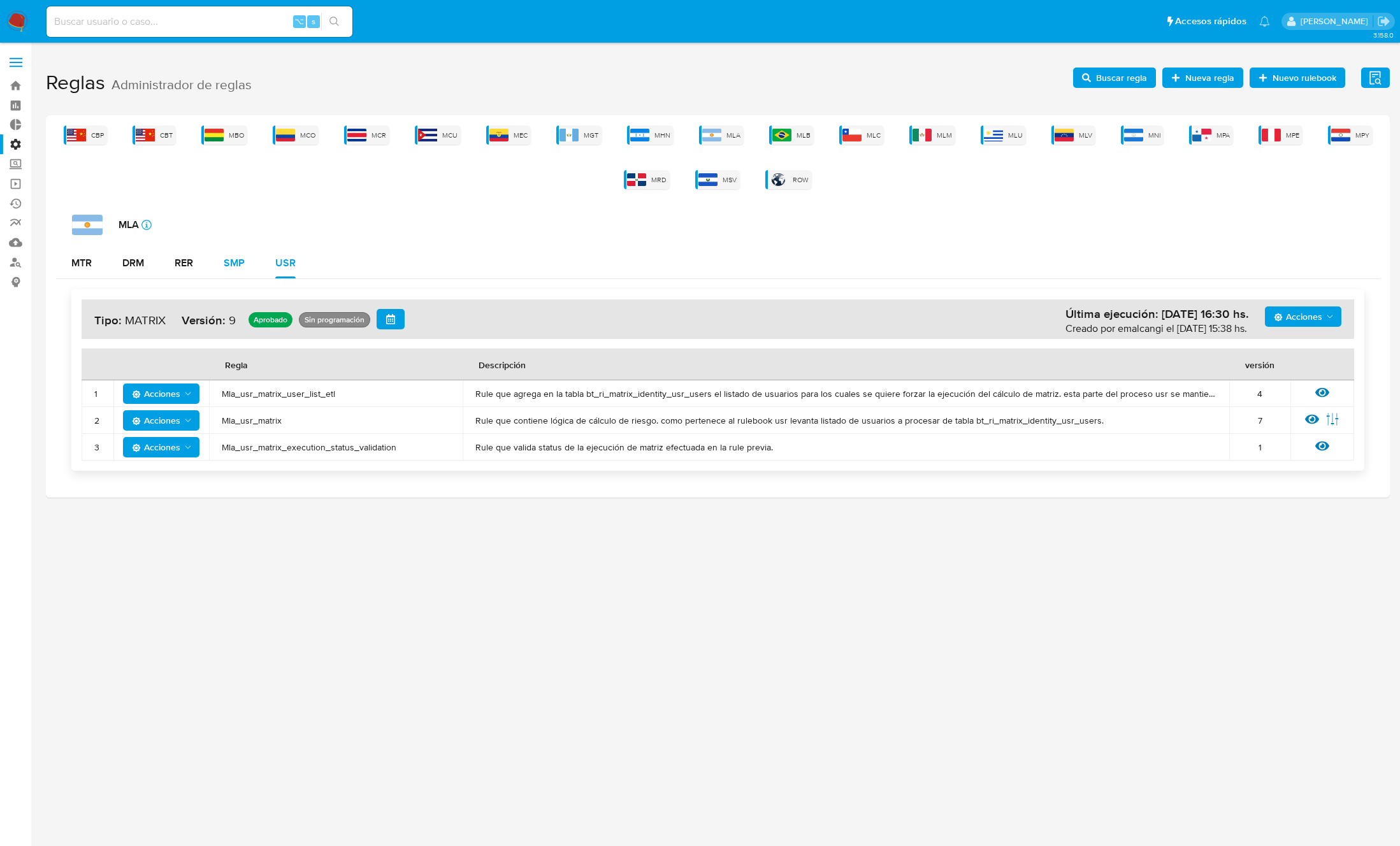
click at [237, 265] on div "SMP" at bounding box center [234, 263] width 21 height 10
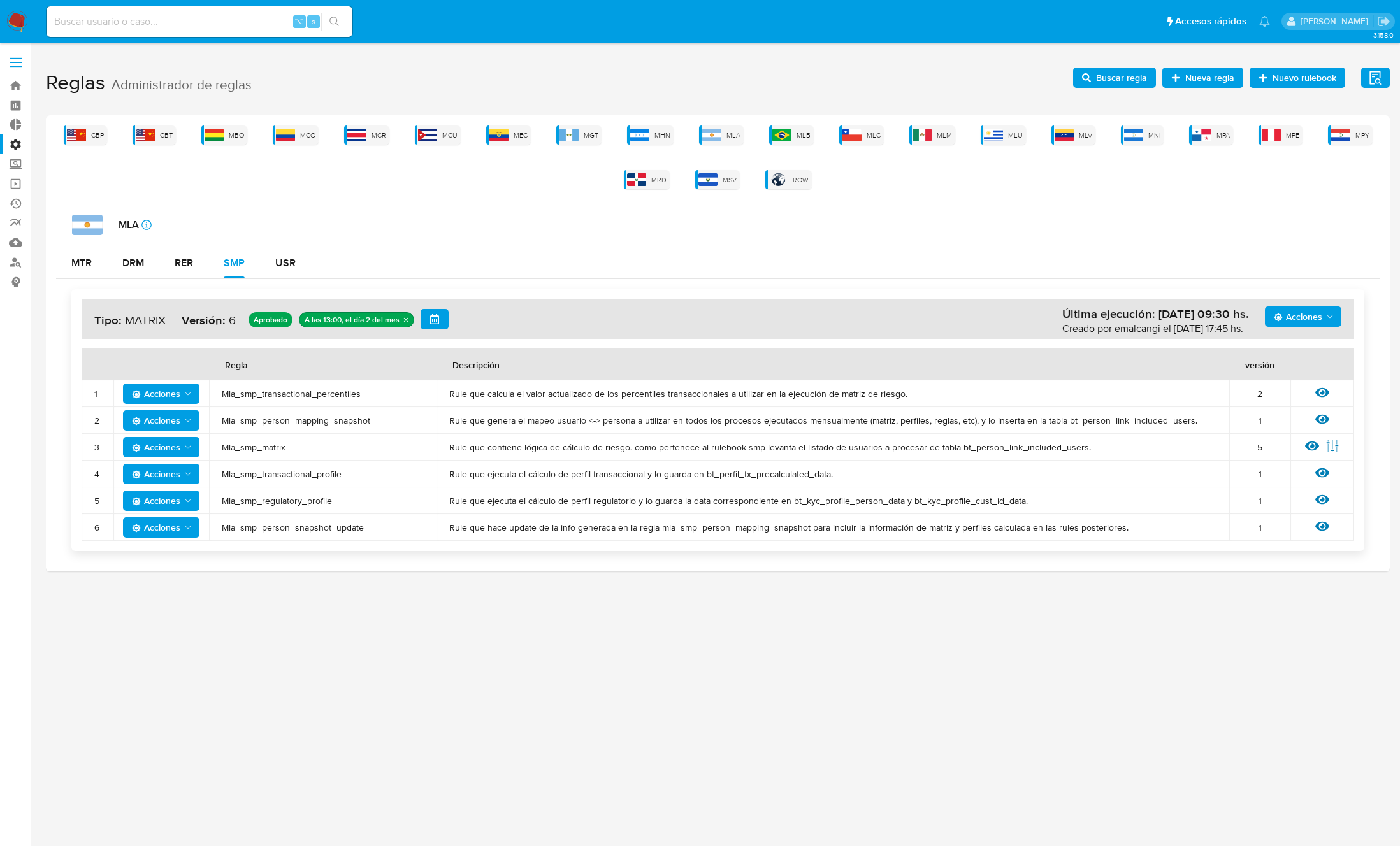
click at [303, 476] on span "Mla_smp_transactional_profile" at bounding box center [322, 474] width 202 height 12
click at [248, 450] on span "Mla_smp_matrix" at bounding box center [322, 447] width 202 height 12
click at [271, 445] on span "Mla_smp_matrix" at bounding box center [322, 447] width 202 height 12
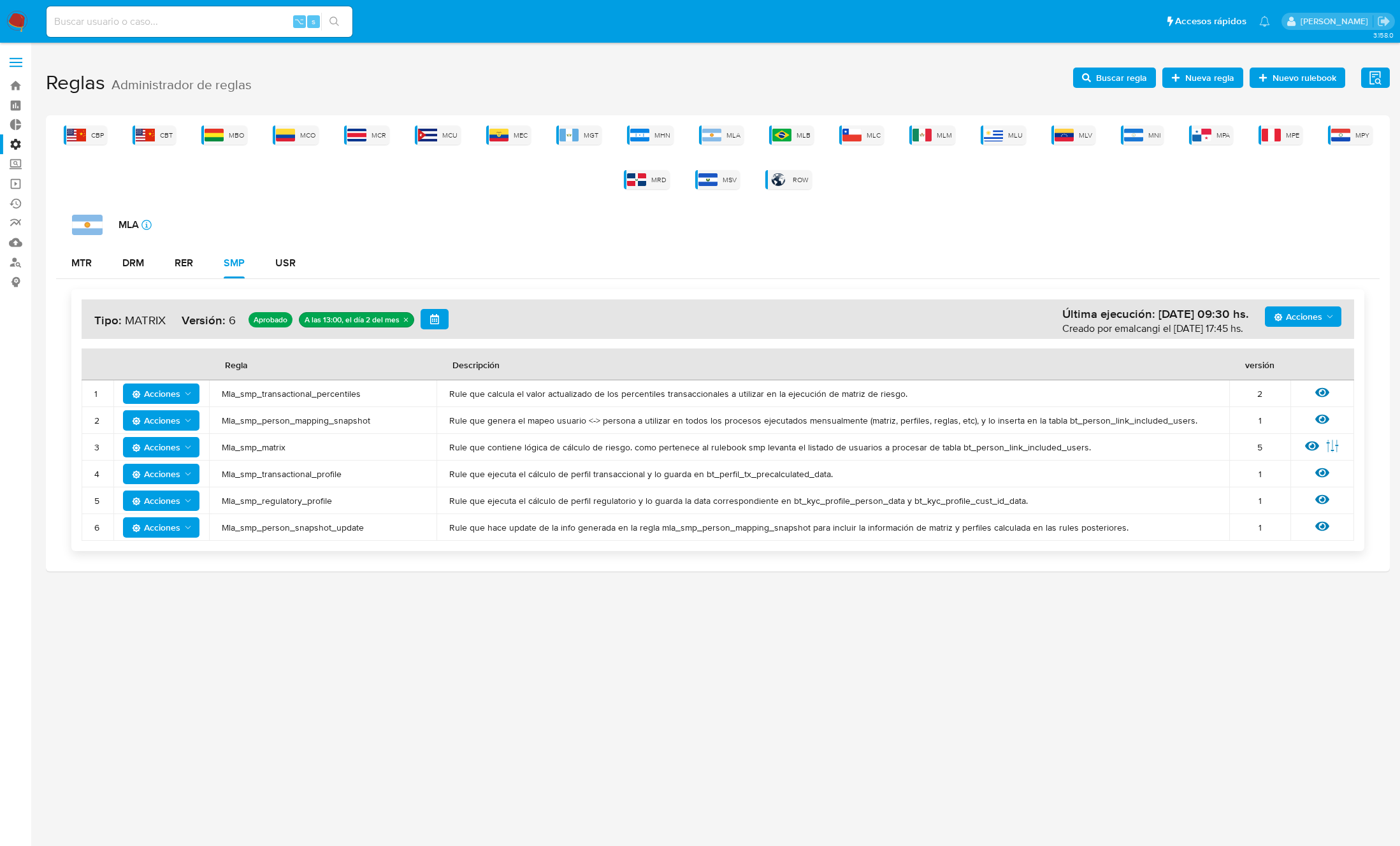
click at [271, 445] on span "Mla_smp_matrix" at bounding box center [322, 447] width 202 height 12
click at [1112, 85] on span "Buscar regla" at bounding box center [1121, 77] width 51 height 21
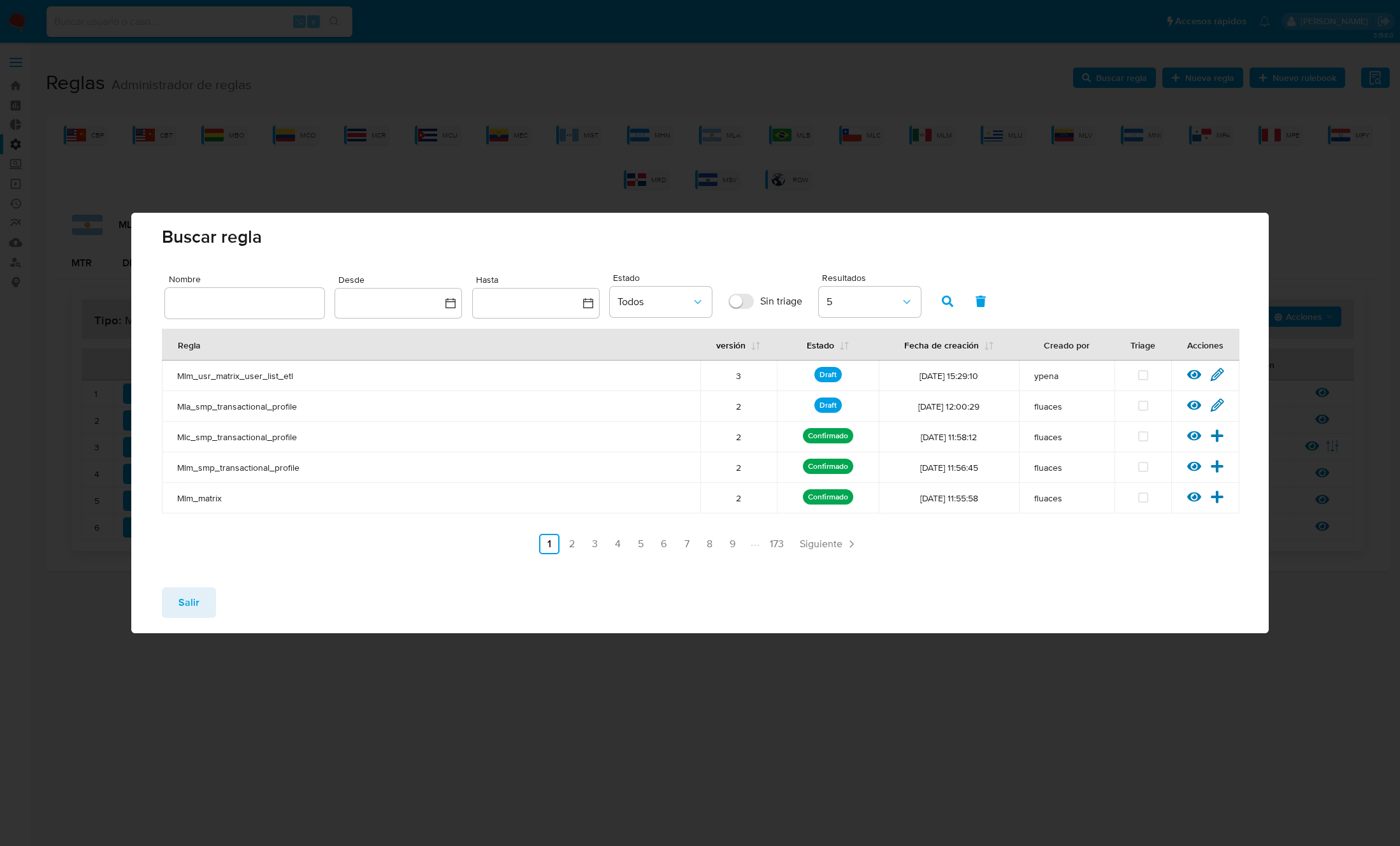
click at [280, 300] on input "text" at bounding box center [245, 303] width 159 height 17
type input "Mla_smp_matrix"
click at [936, 300] on button "button" at bounding box center [948, 301] width 33 height 31
click at [1214, 374] on icon at bounding box center [1217, 374] width 14 height 14
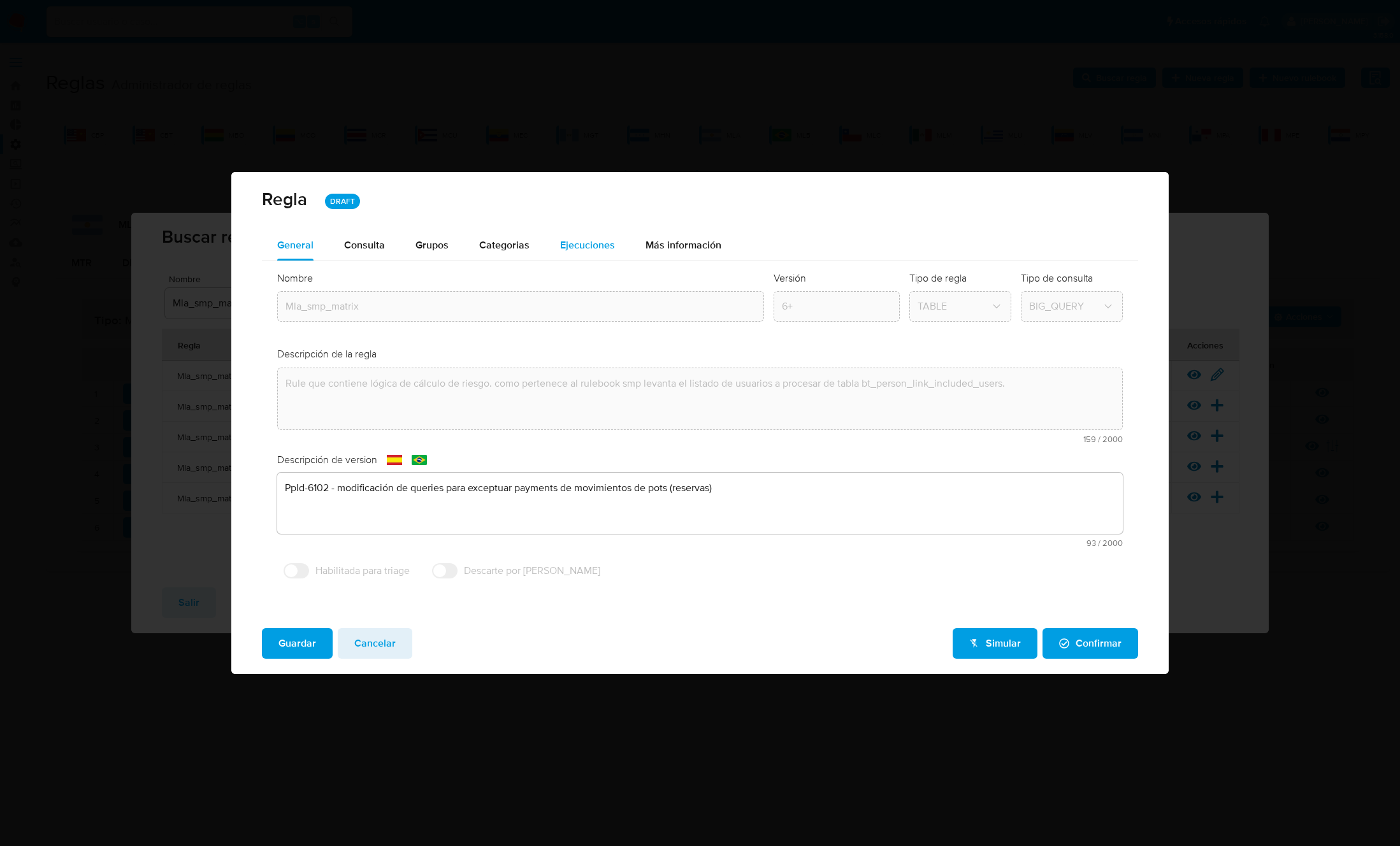
click at [578, 248] on span "Ejecuciones" at bounding box center [588, 245] width 55 height 15
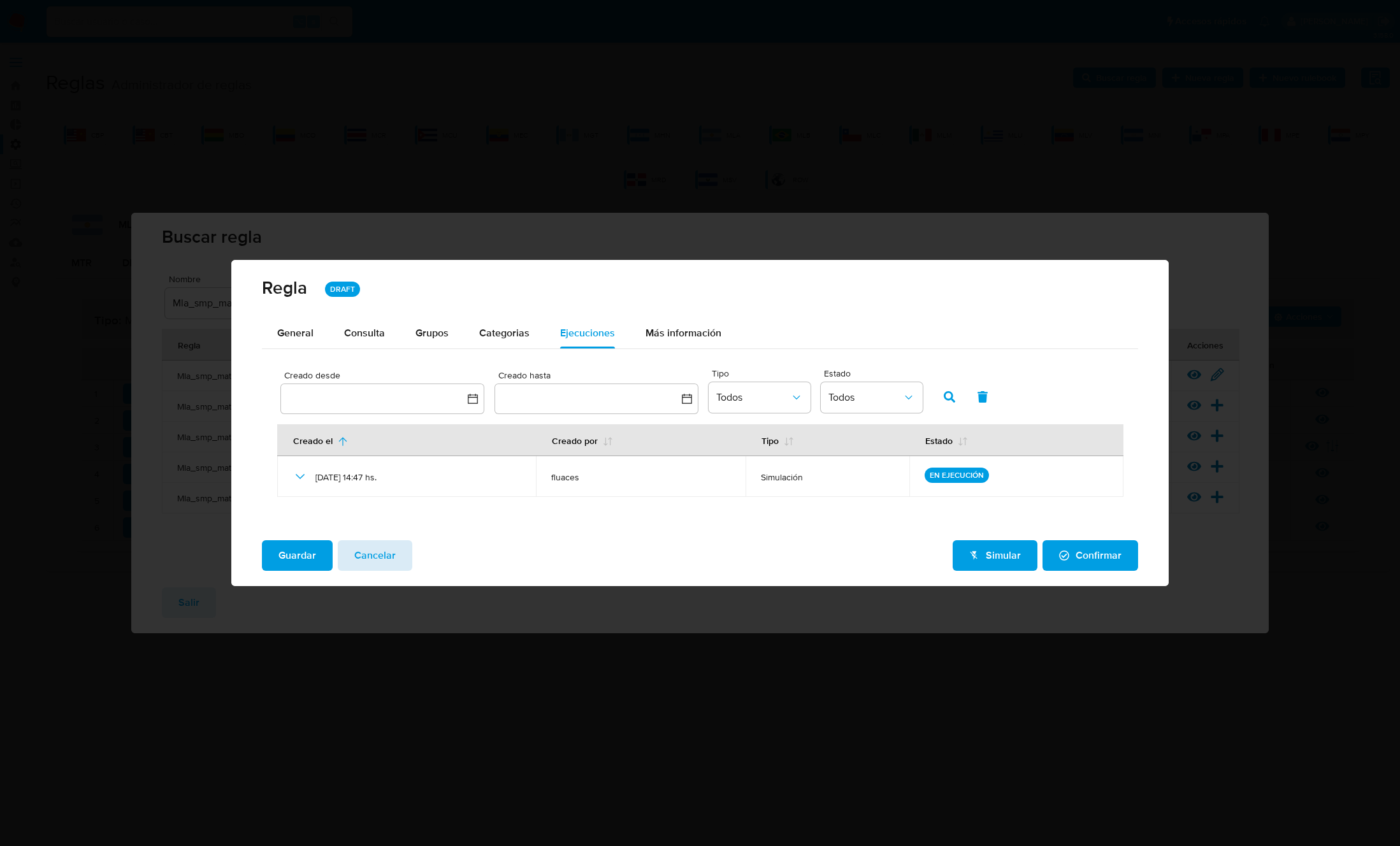
click at [363, 562] on span "Cancelar" at bounding box center [375, 556] width 41 height 28
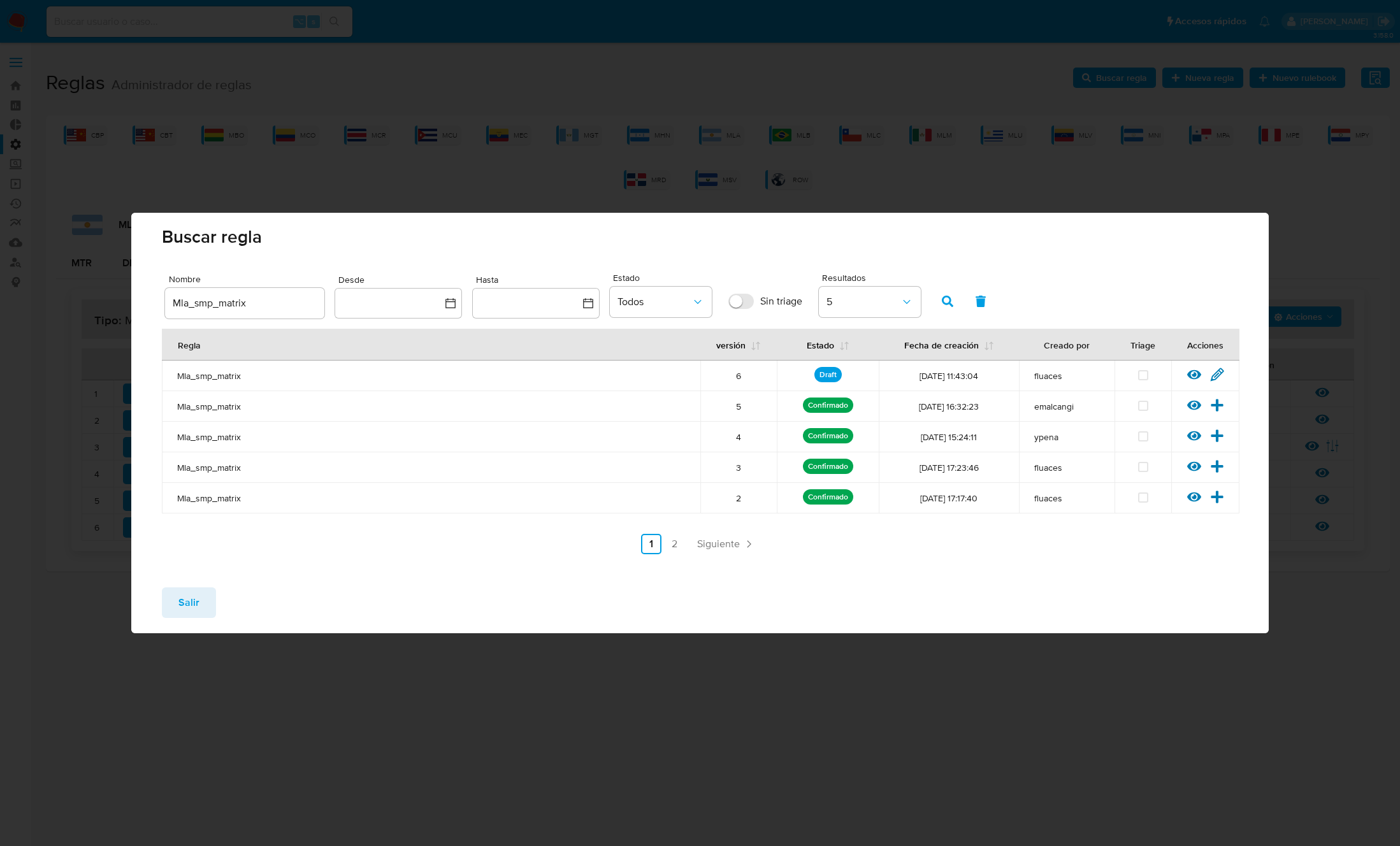
click at [192, 602] on span "Salir" at bounding box center [188, 602] width 21 height 28
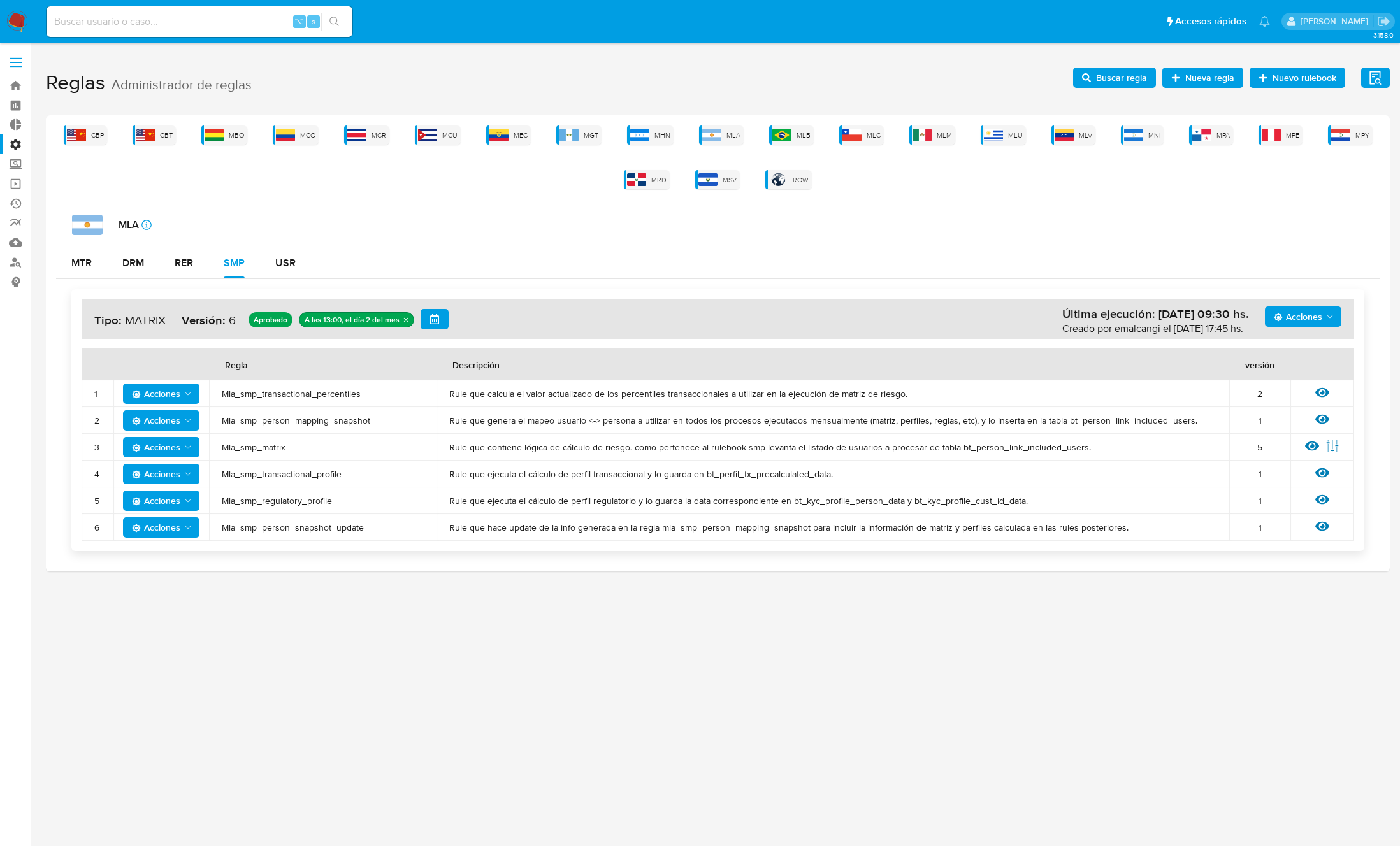
click at [256, 475] on span "Mla_smp_transactional_profile" at bounding box center [322, 474] width 202 height 12
click at [1126, 78] on span "Buscar regla" at bounding box center [1121, 77] width 51 height 21
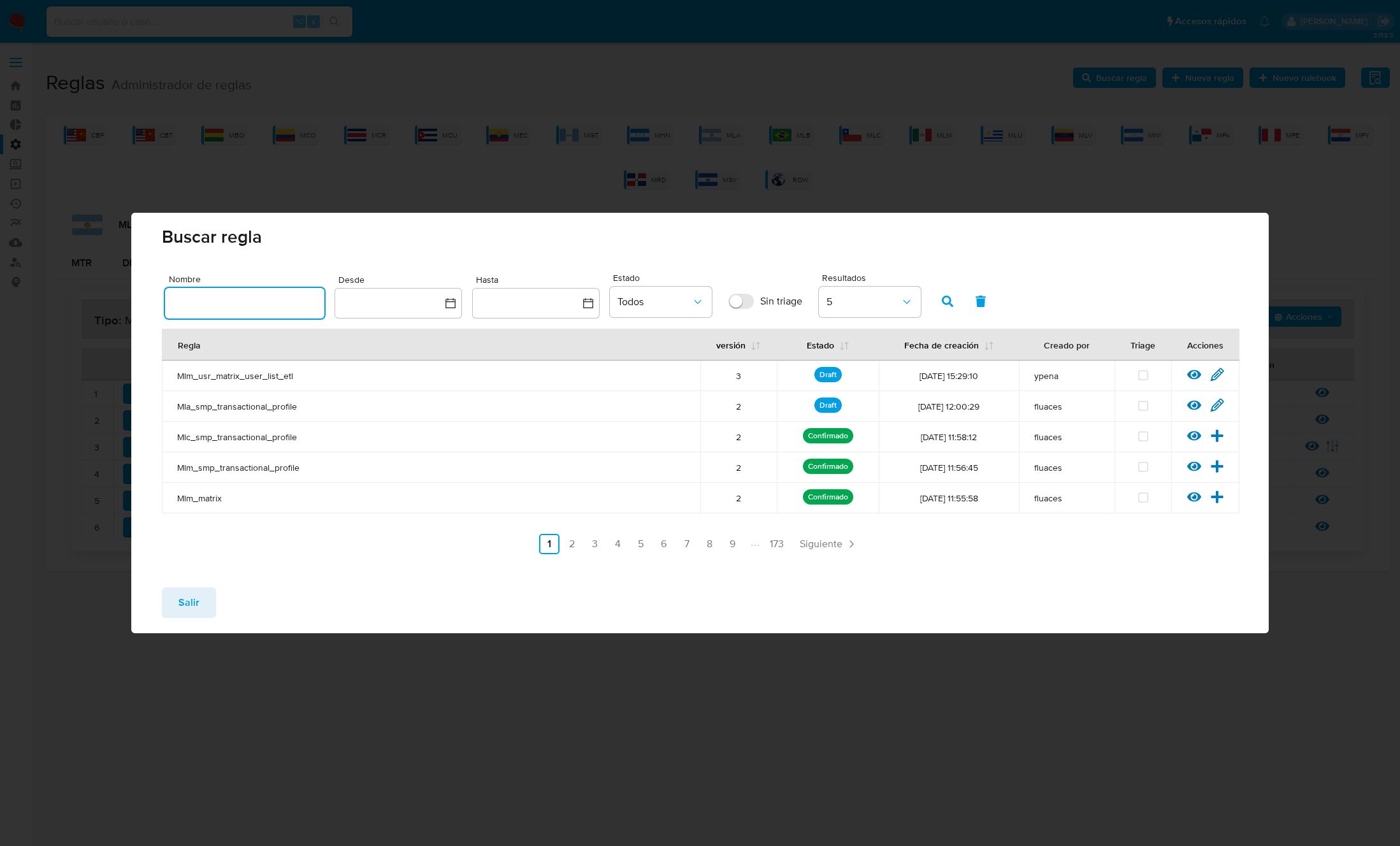
click at [244, 294] on input "text" at bounding box center [245, 303] width 159 height 17
type input "Mla_smp_transactional_profile"
click at [953, 298] on icon "button" at bounding box center [948, 301] width 12 height 12
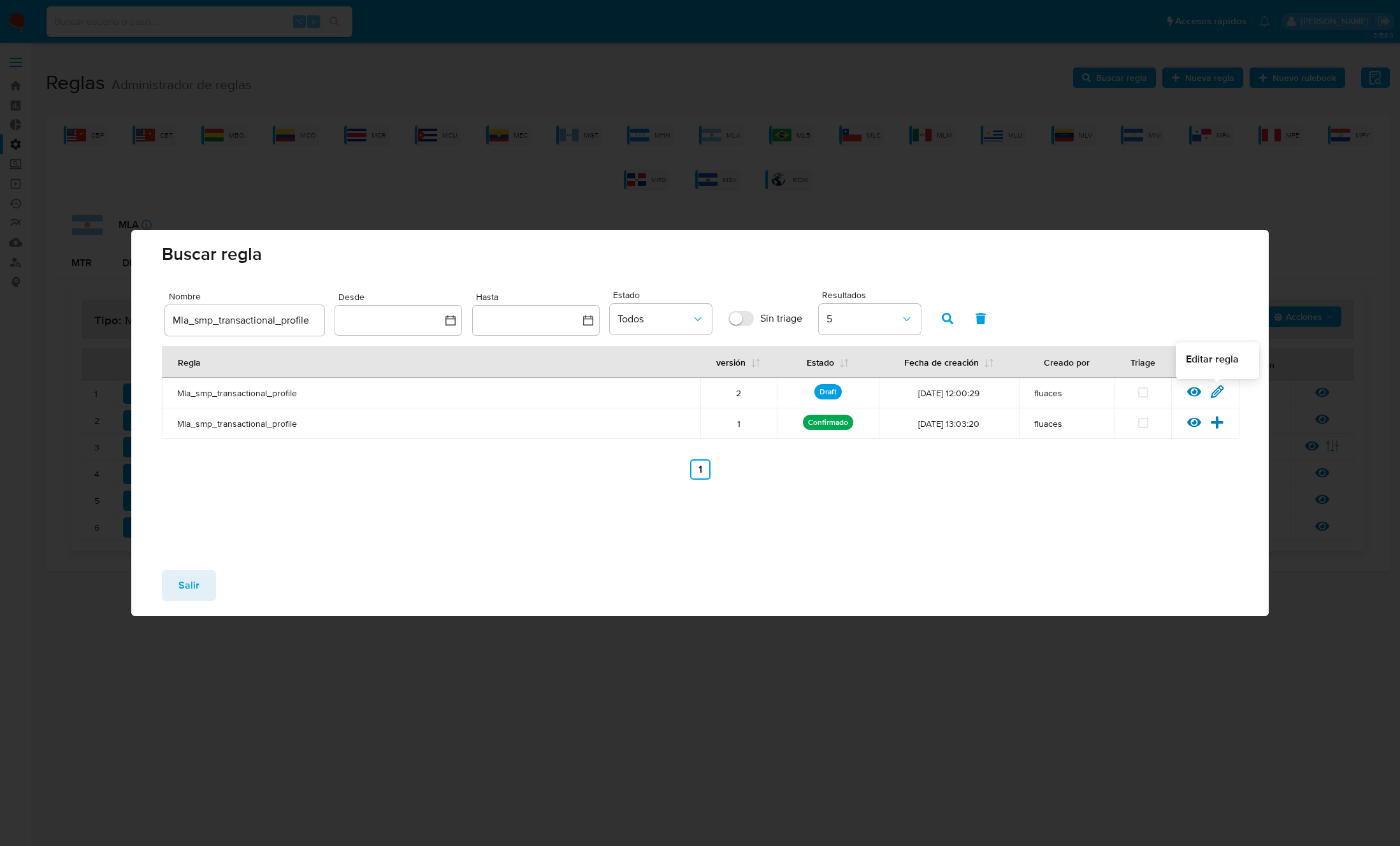
click at [1219, 388] on icon at bounding box center [1217, 391] width 12 height 12
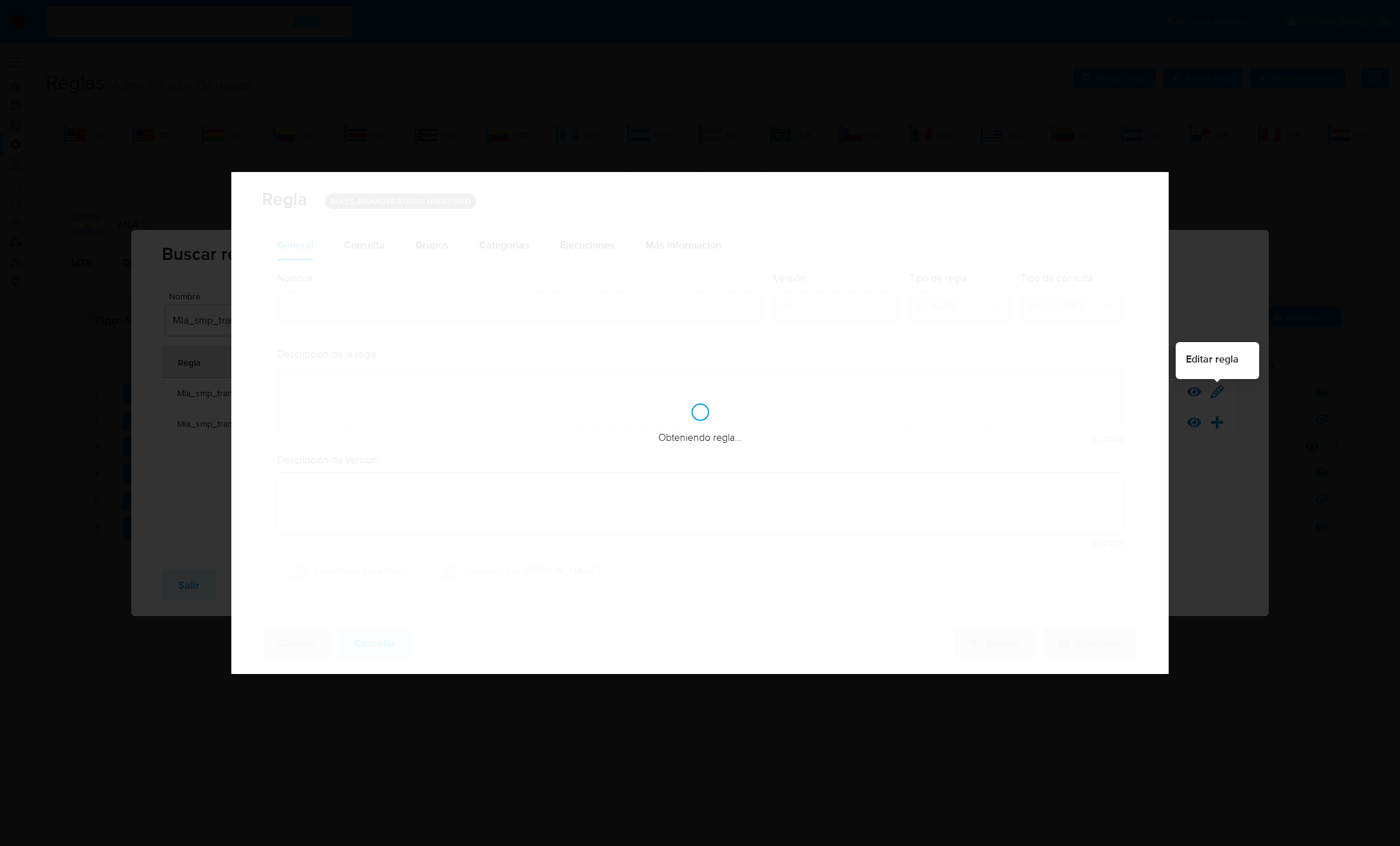
type input "Mla_smp_transactional_profile"
type textarea "Rule que ejecuta el cálculo de perfil transaccional y lo guarda en bt_perfil_tx…"
type textarea "Ppld-6102 - modificación de queries para exceptuar payments de movimientos de p…"
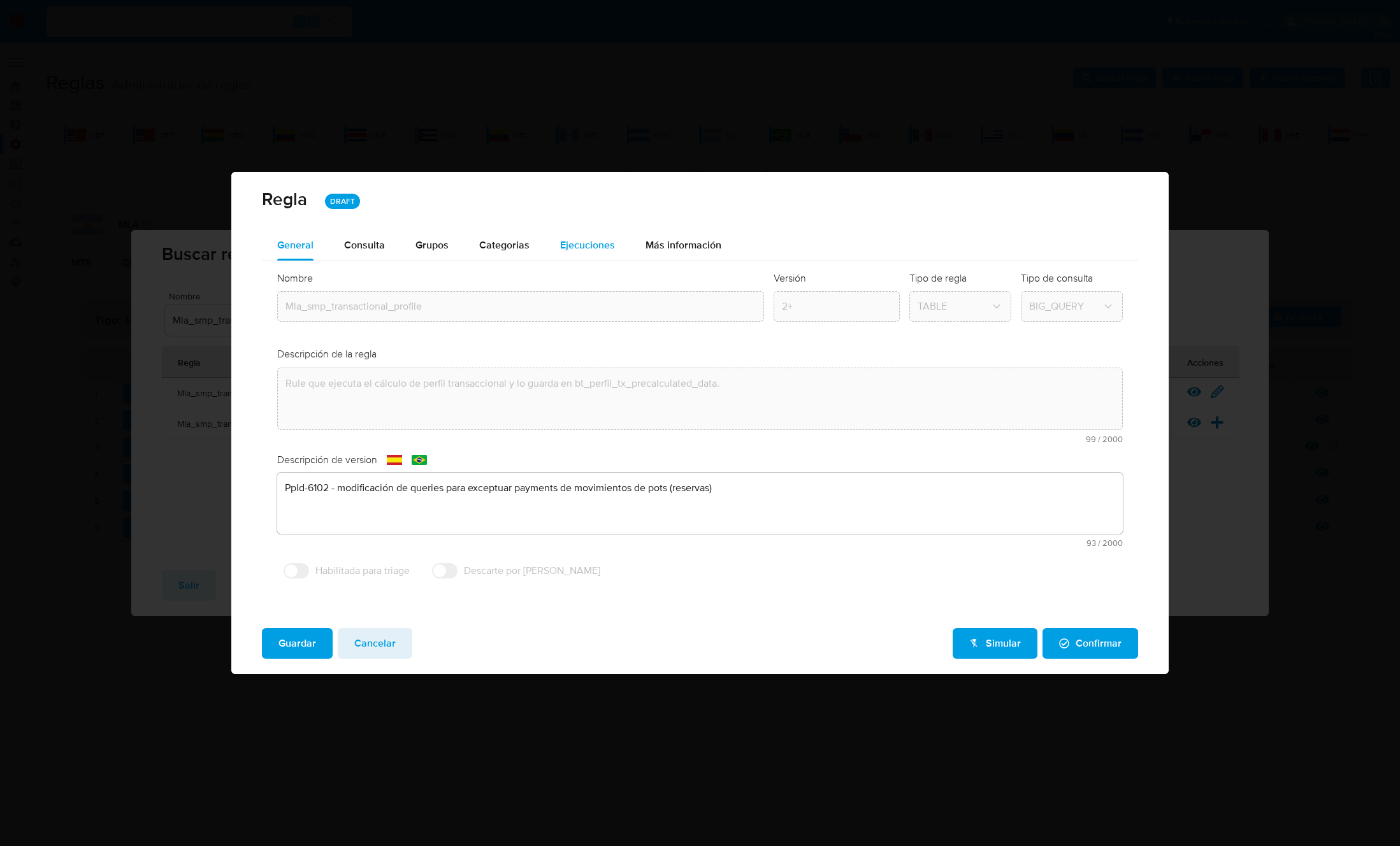
click at [571, 231] on div "Ejecuciones" at bounding box center [588, 245] width 55 height 31
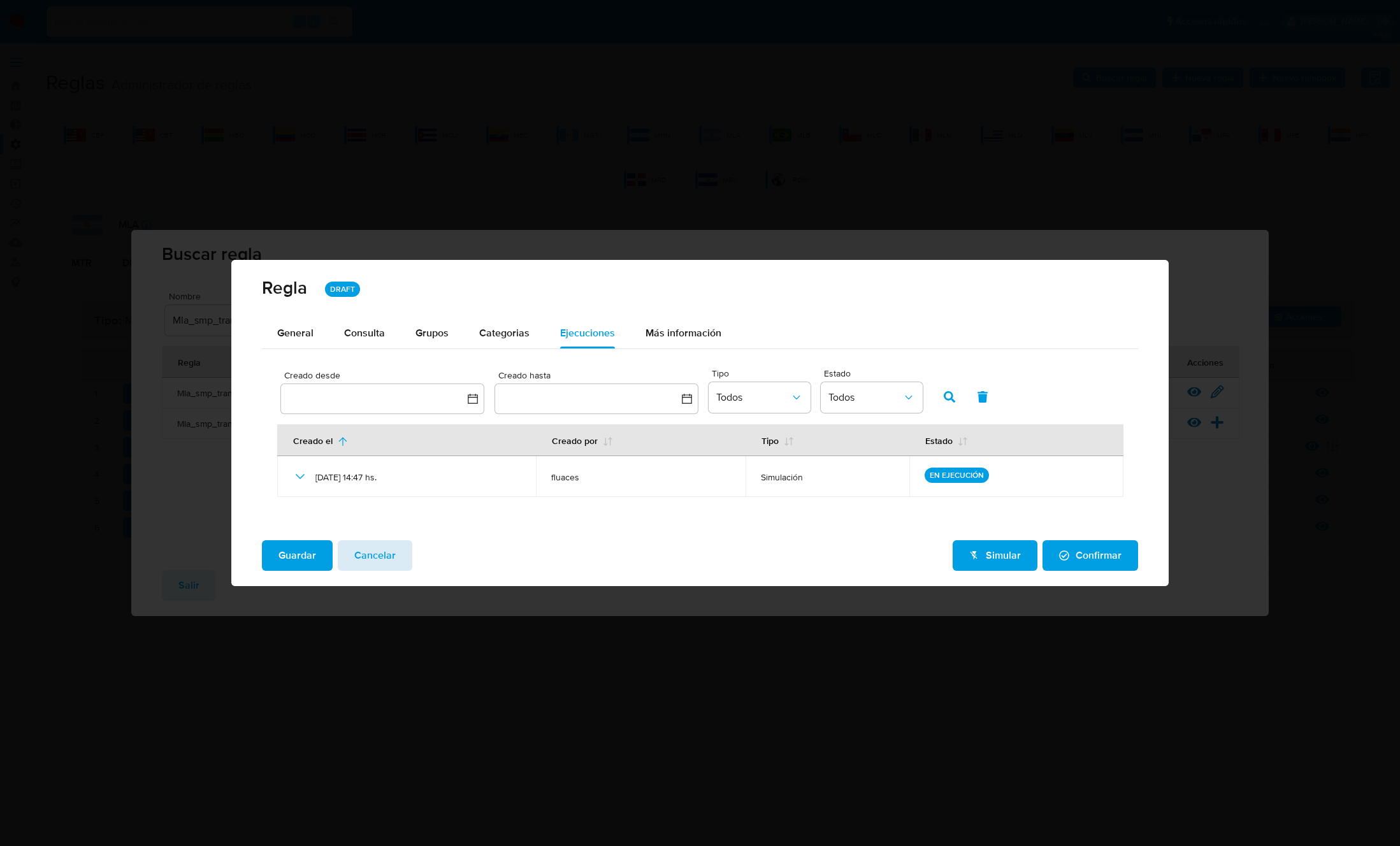
click at [376, 558] on span "Cancelar" at bounding box center [375, 556] width 41 height 28
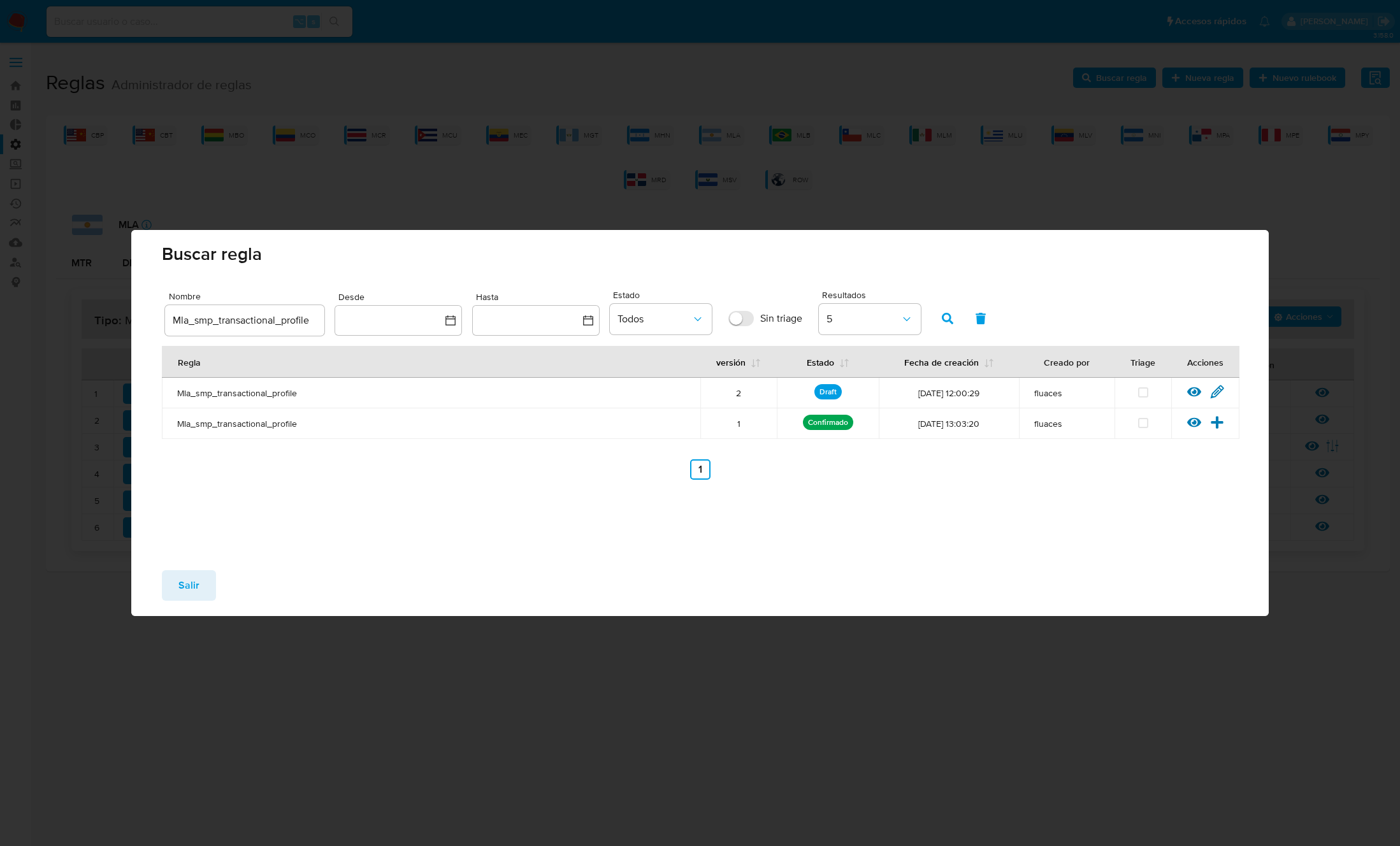
click at [201, 580] on button "Salir" at bounding box center [188, 585] width 54 height 31
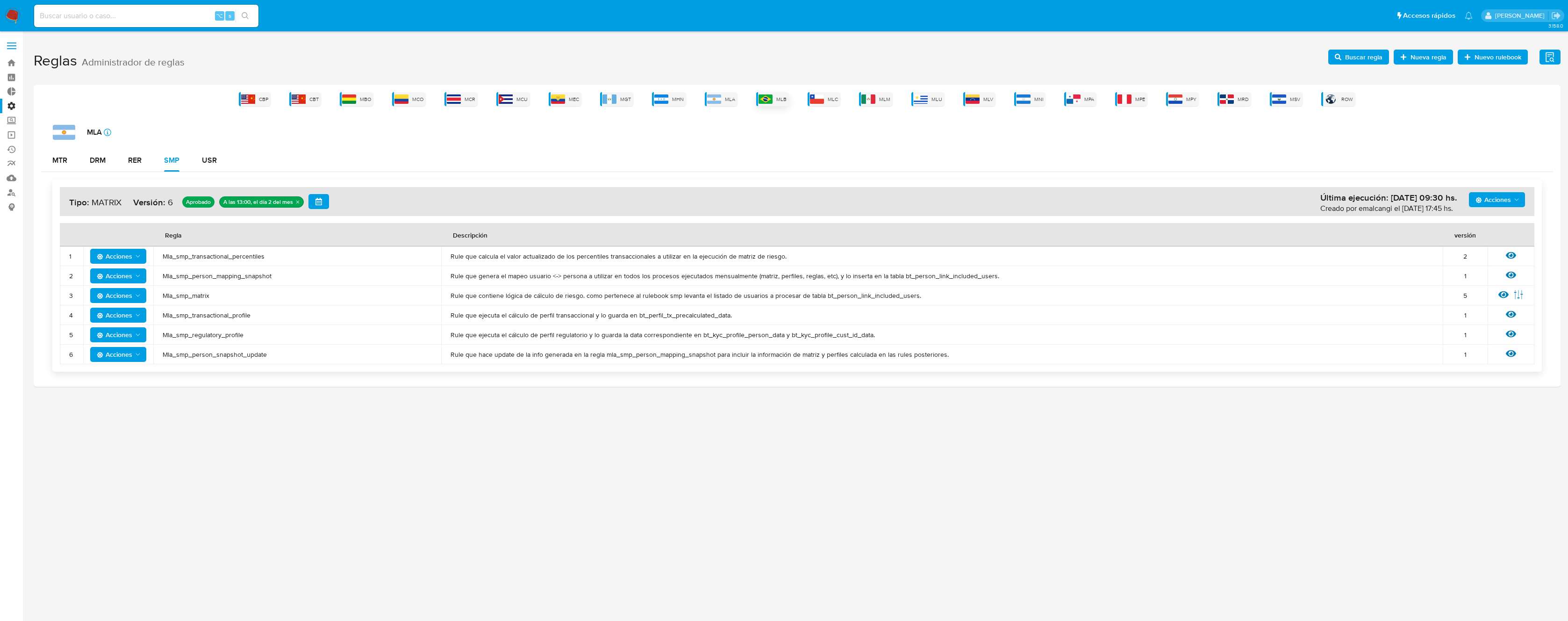
click at [776, 99] on div "MLB" at bounding box center [772, 99] width 33 height 14
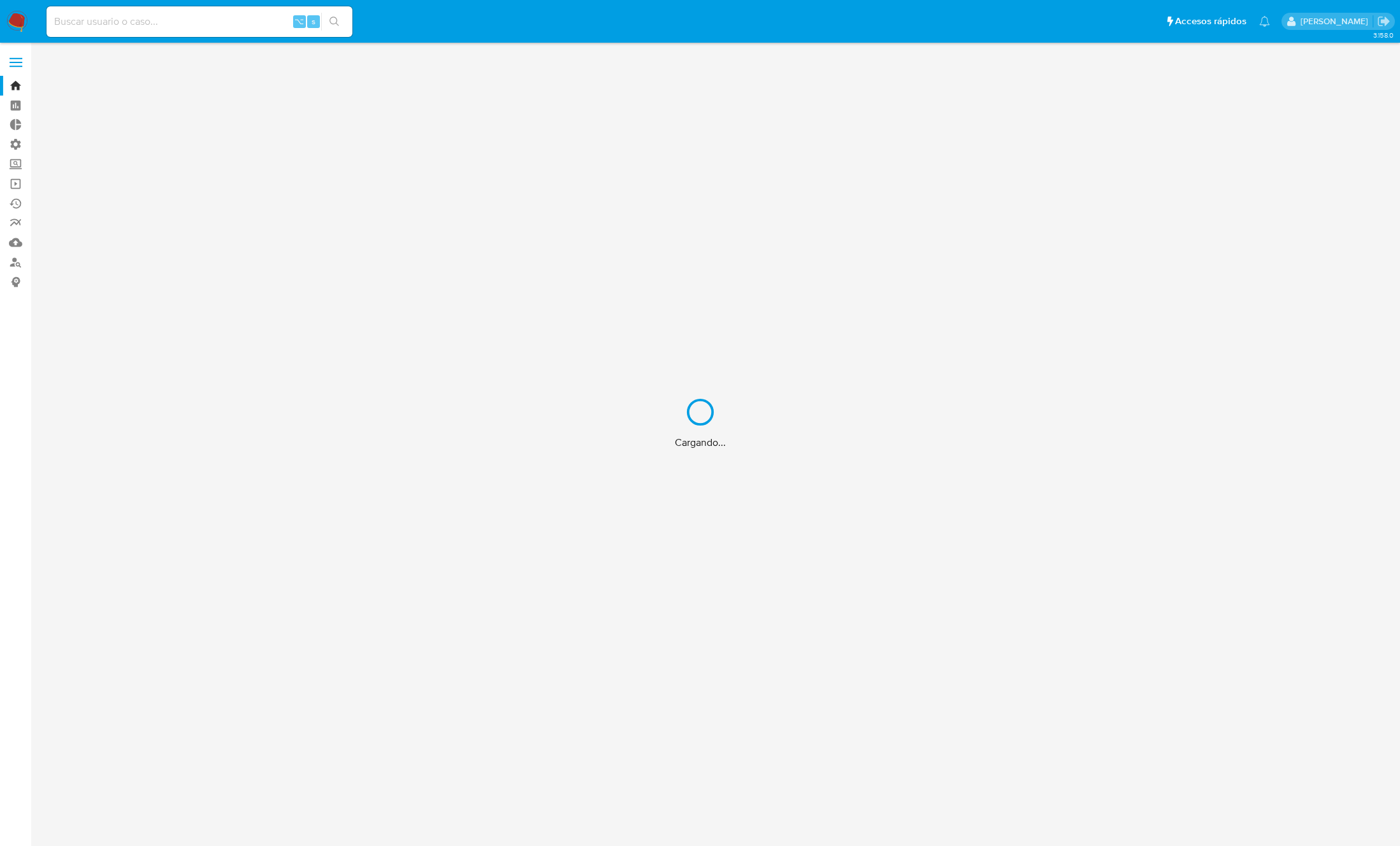
click at [245, 27] on div "Cargando..." at bounding box center [700, 423] width 1400 height 846
click at [245, 22] on div "Cargando..." at bounding box center [700, 423] width 1400 height 846
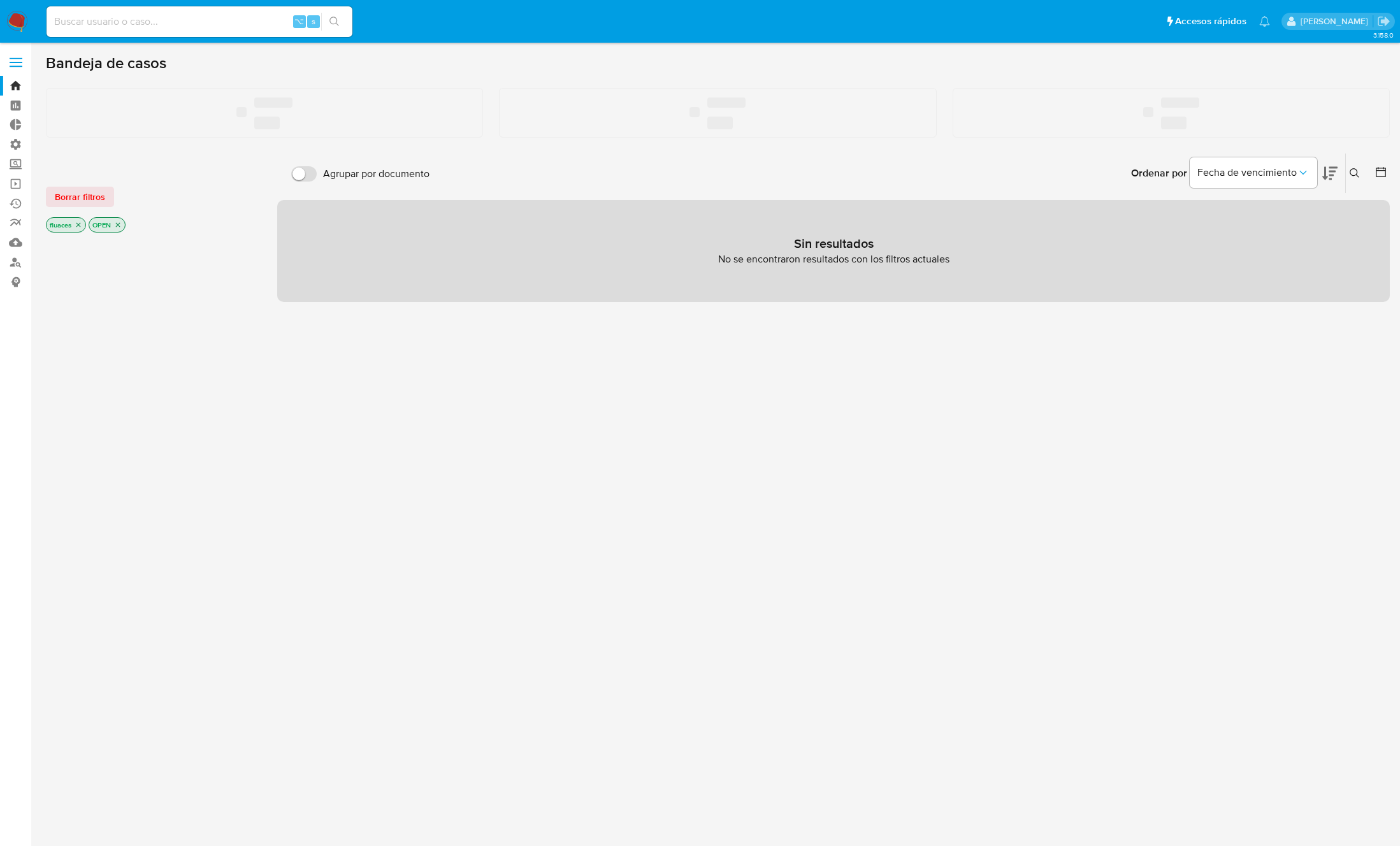
click at [245, 22] on input at bounding box center [199, 22] width 306 height 17
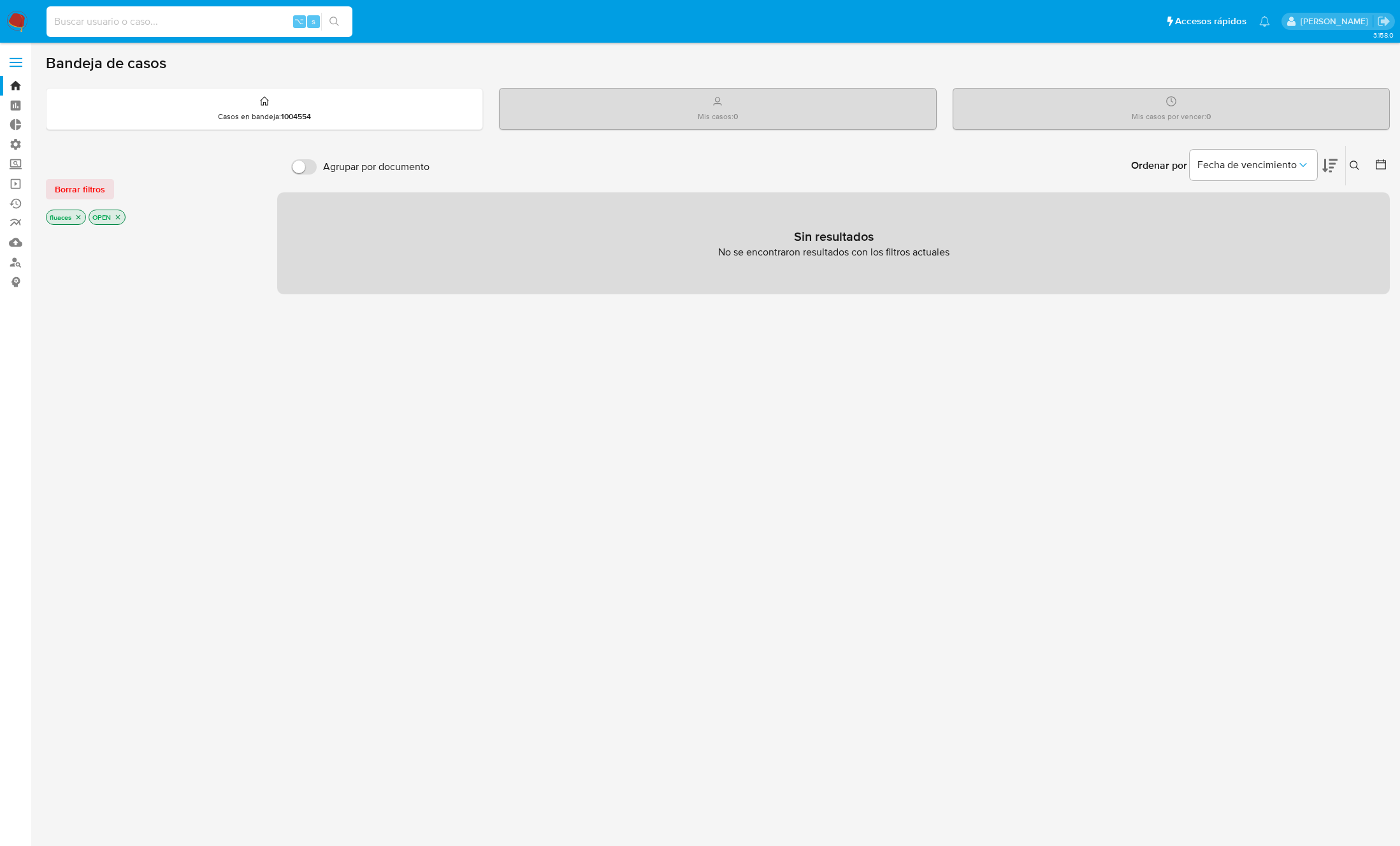
paste input "2504642444"
type input "2504642444"
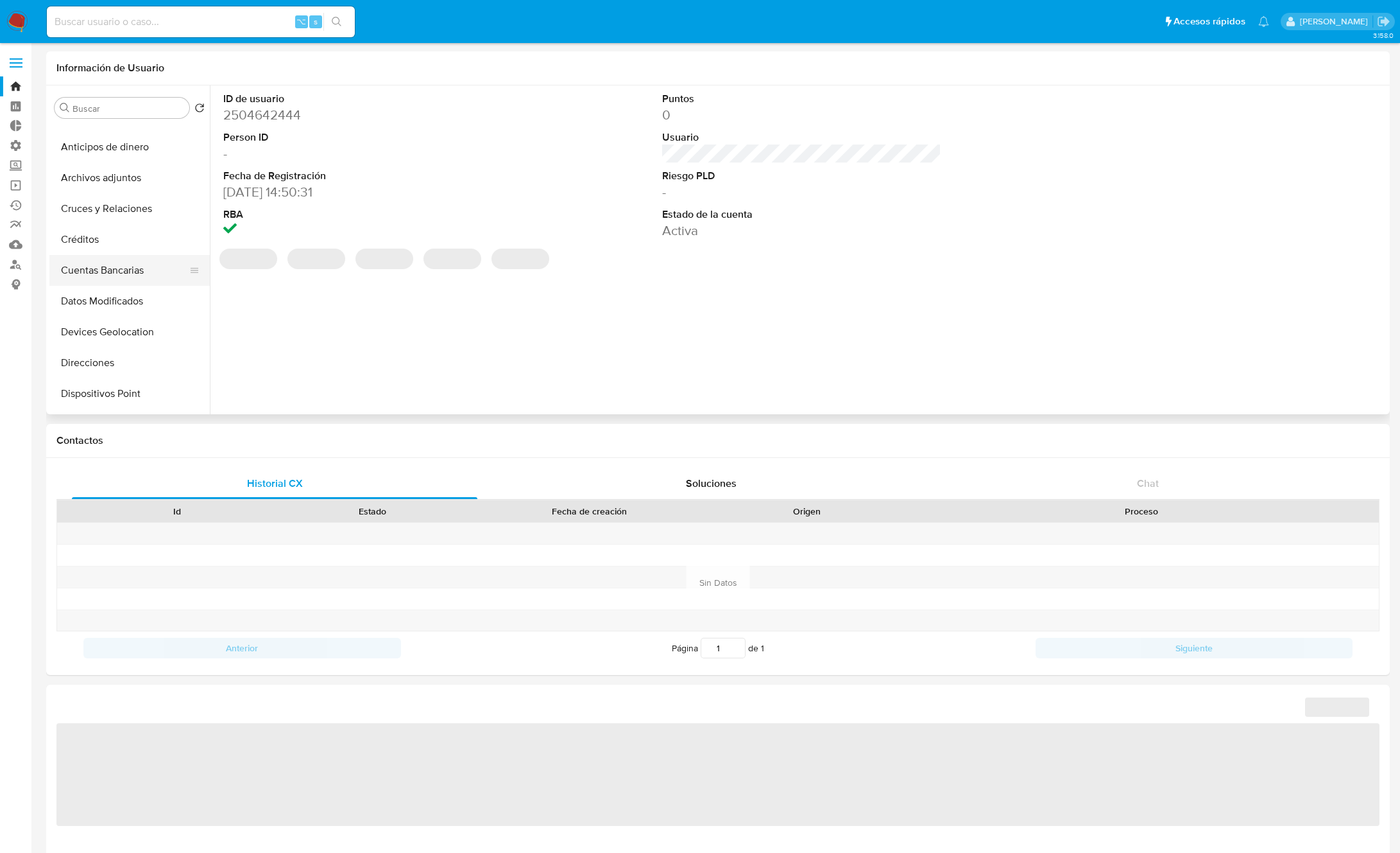
select select "10"
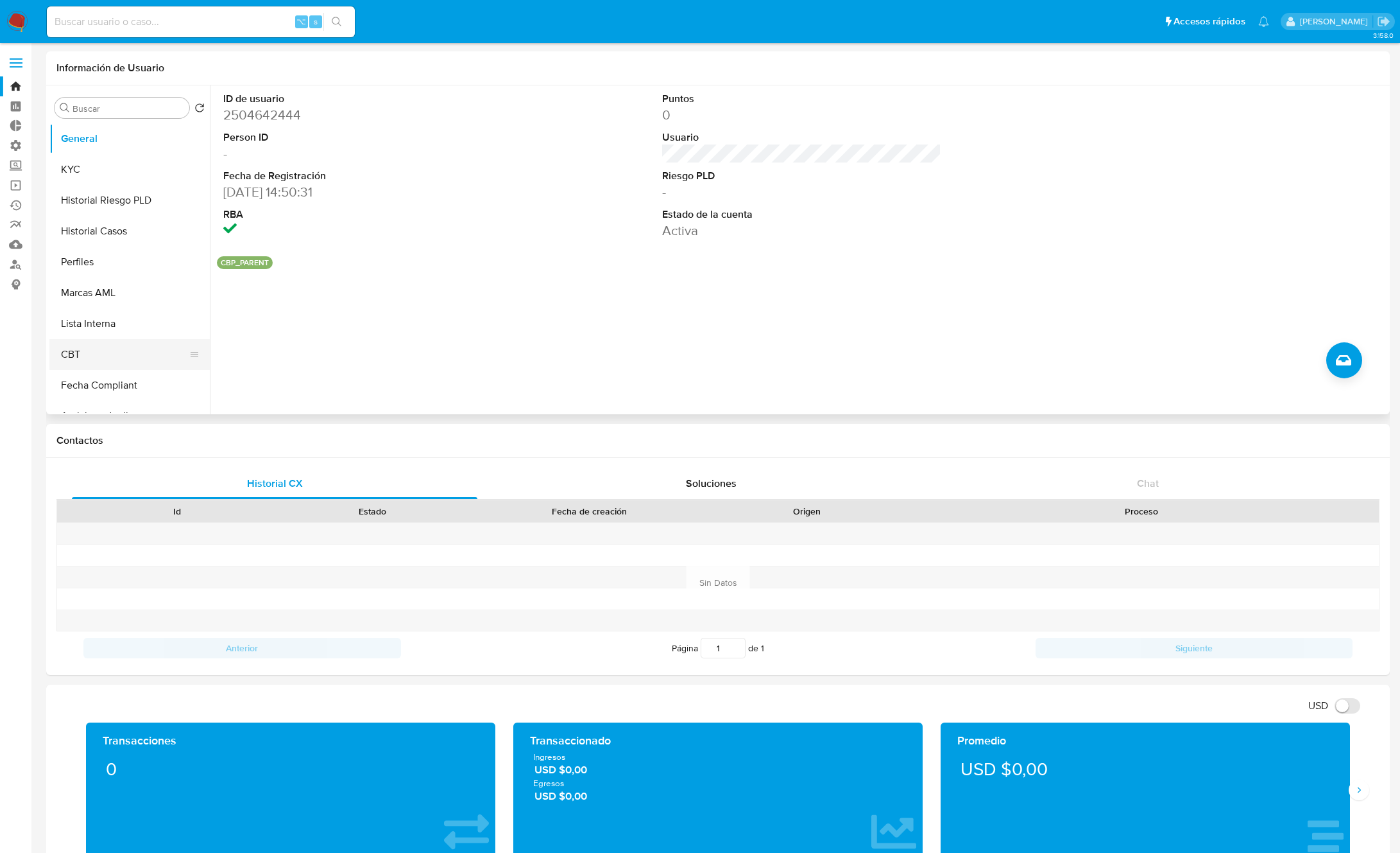
click at [85, 350] on button "CBT" at bounding box center [125, 354] width 150 height 31
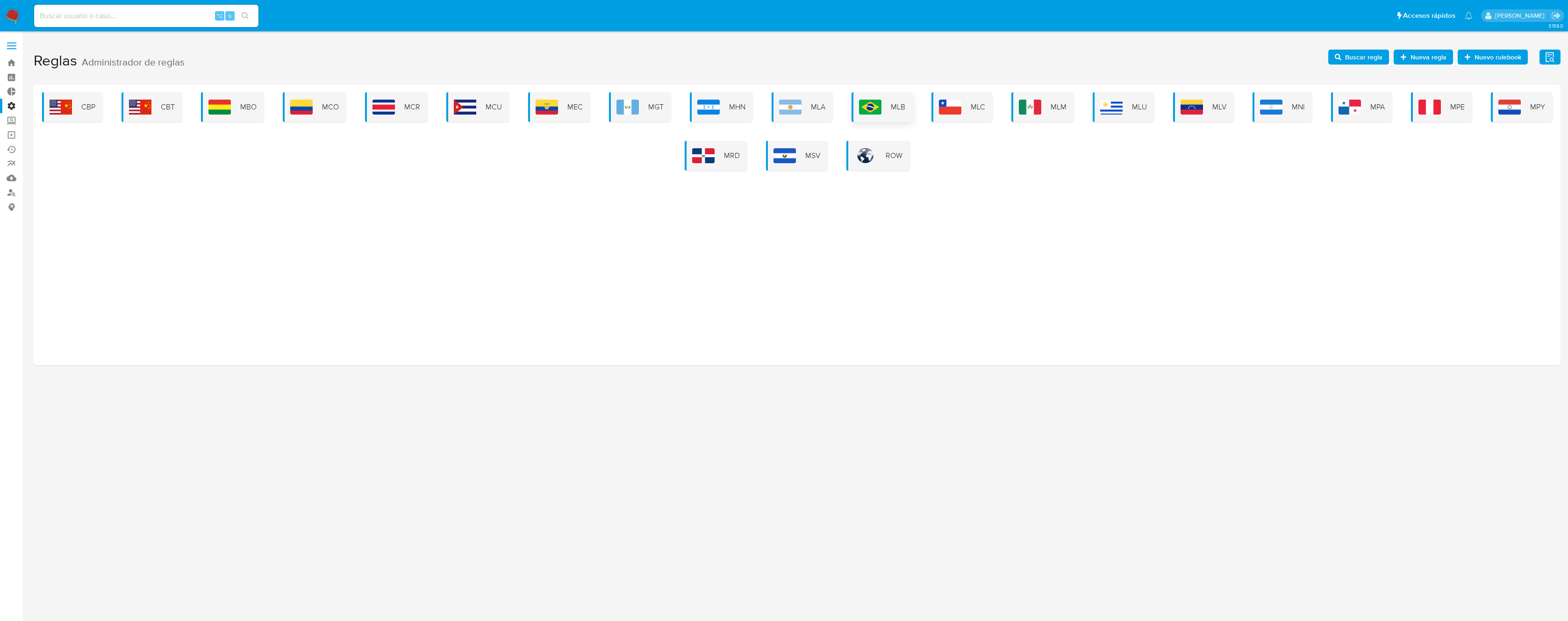
click at [899, 111] on span "MLB" at bounding box center [898, 107] width 15 height 10
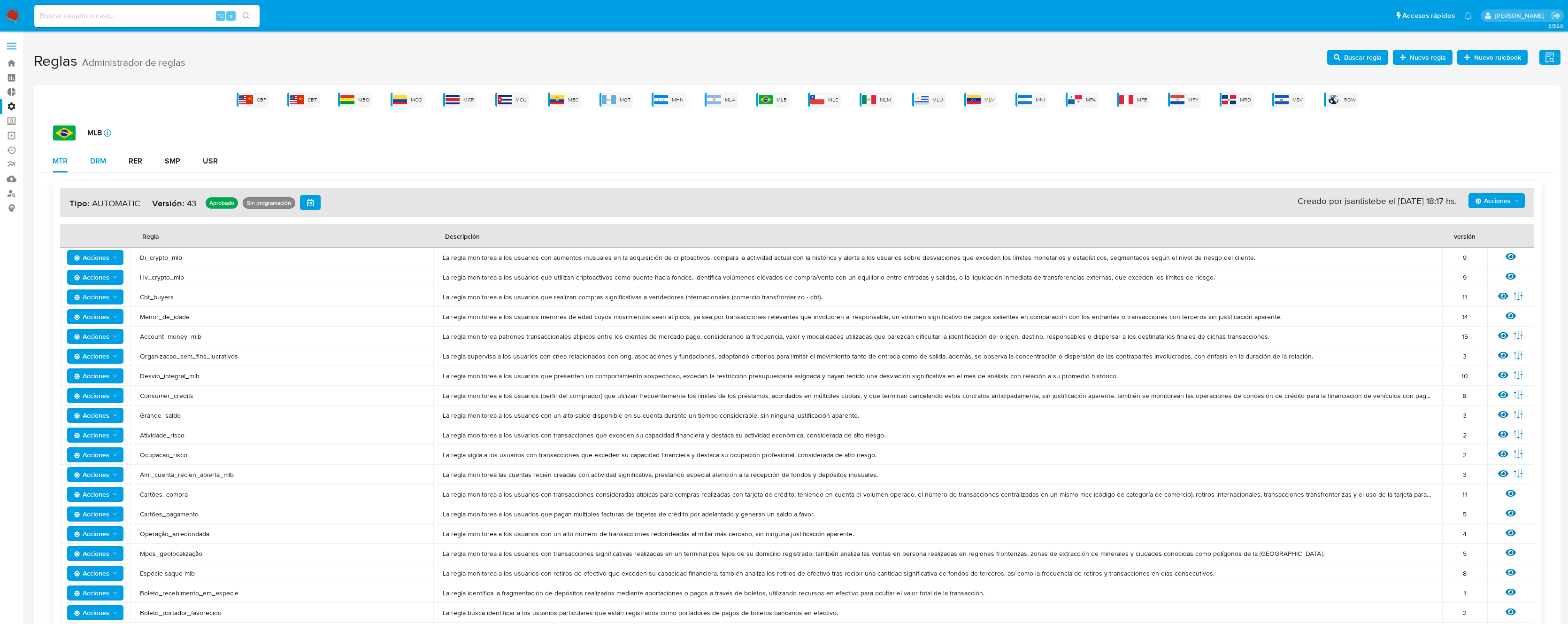
click at [106, 163] on div "DRM" at bounding box center [98, 161] width 16 height 7
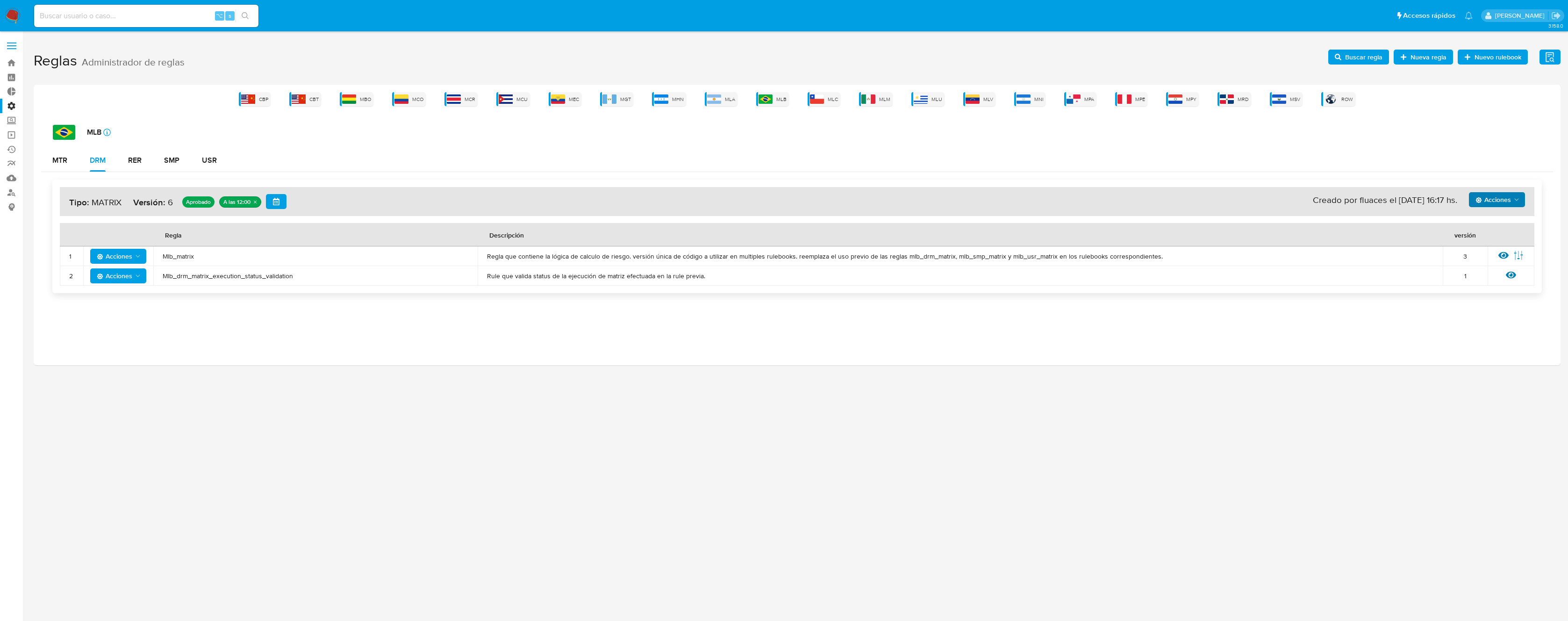
click at [1494, 200] on span "Acciones" at bounding box center [1493, 200] width 35 height 15
click at [1493, 245] on button "Ver historico" at bounding box center [1497, 245] width 84 height 23
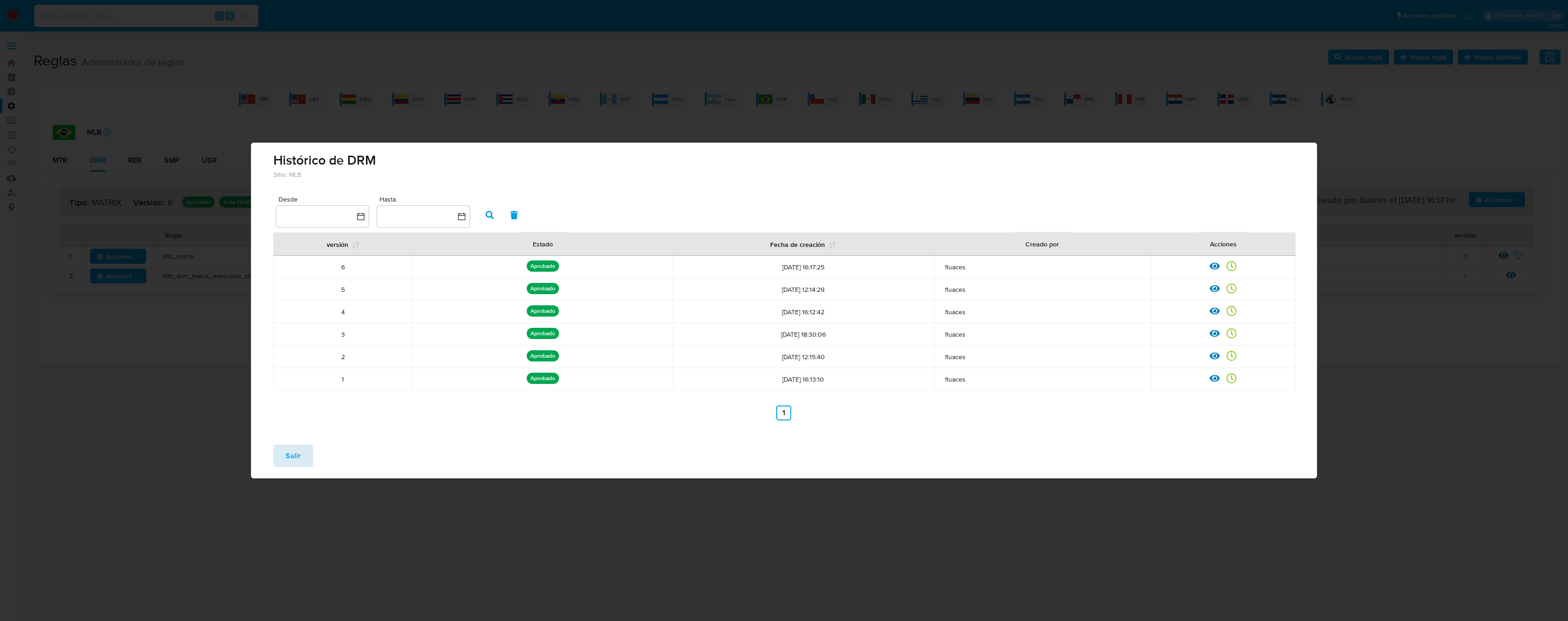
drag, startPoint x: 301, startPoint y: 457, endPoint x: 293, endPoint y: 452, distance: 9.4
click at [301, 457] on button "Salir" at bounding box center [293, 455] width 40 height 23
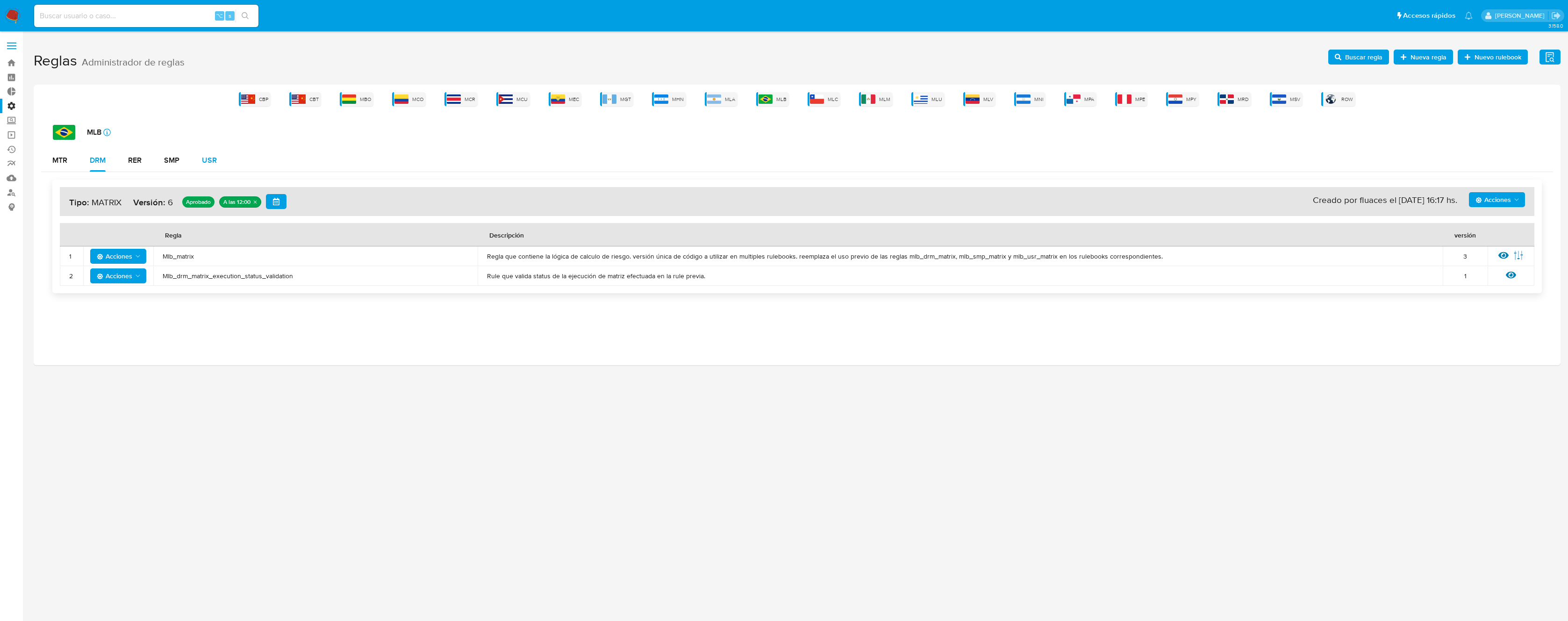
click at [211, 161] on div "USR" at bounding box center [209, 160] width 15 height 7
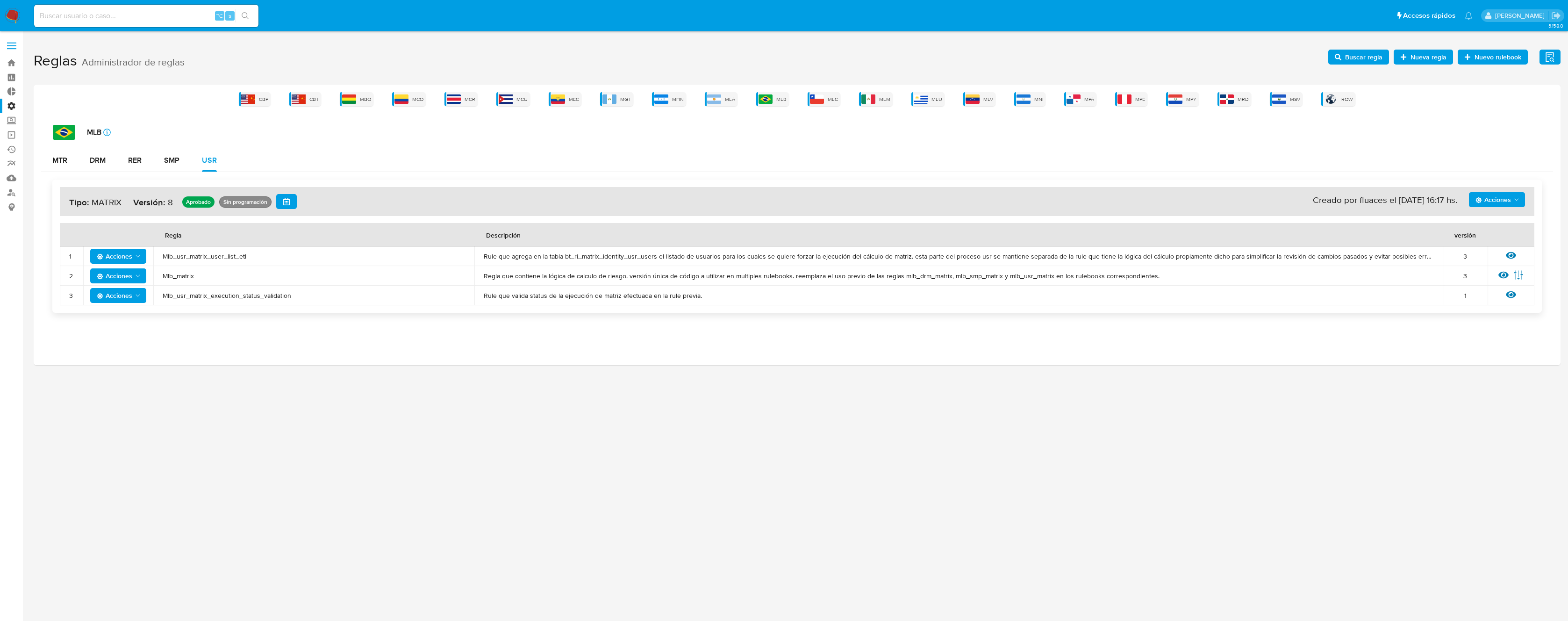
click at [1493, 209] on div "Acciones Sin ejecuciones realizadas Creado por fluaces el [DATE] 16:17 hs. Tipo…" at bounding box center [797, 202] width 1474 height 29
click at [1497, 199] on span "Acciones" at bounding box center [1493, 200] width 35 height 15
click at [1489, 241] on button "Ver historico" at bounding box center [1497, 245] width 84 height 23
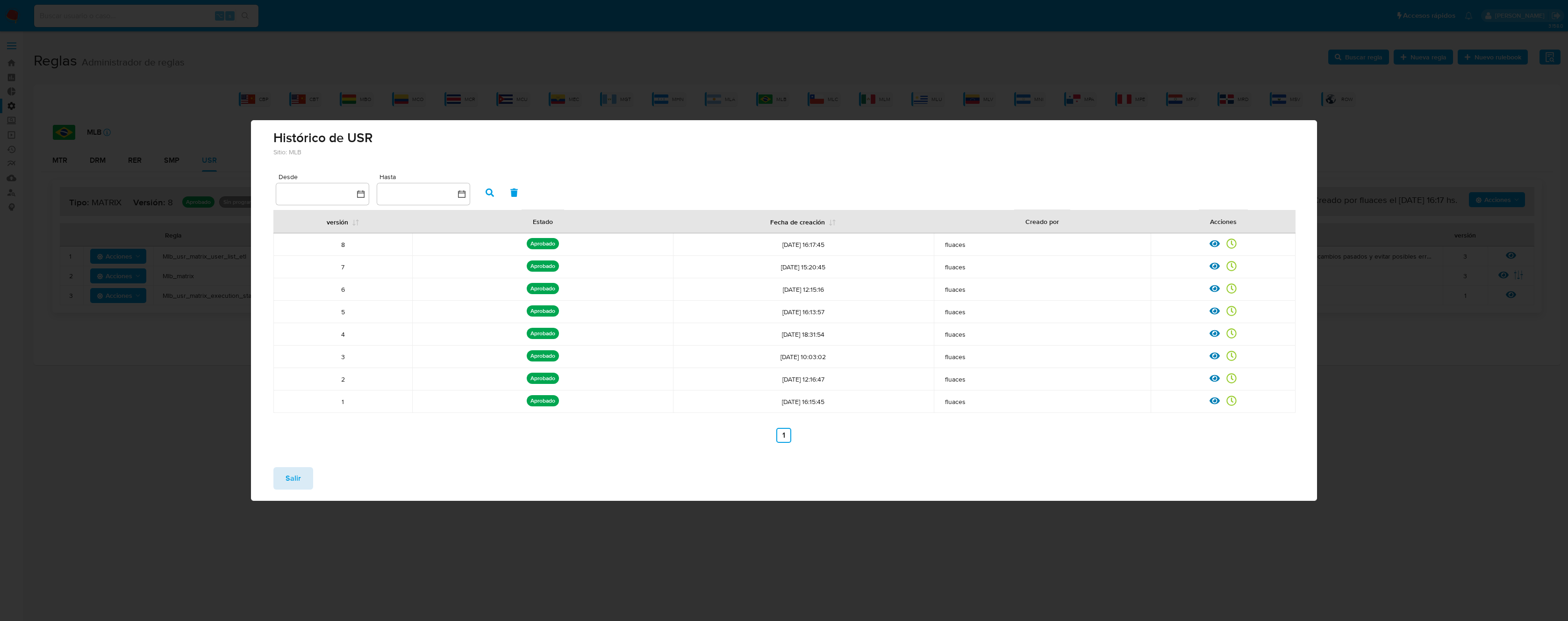
click at [286, 472] on span "Salir" at bounding box center [293, 479] width 15 height 21
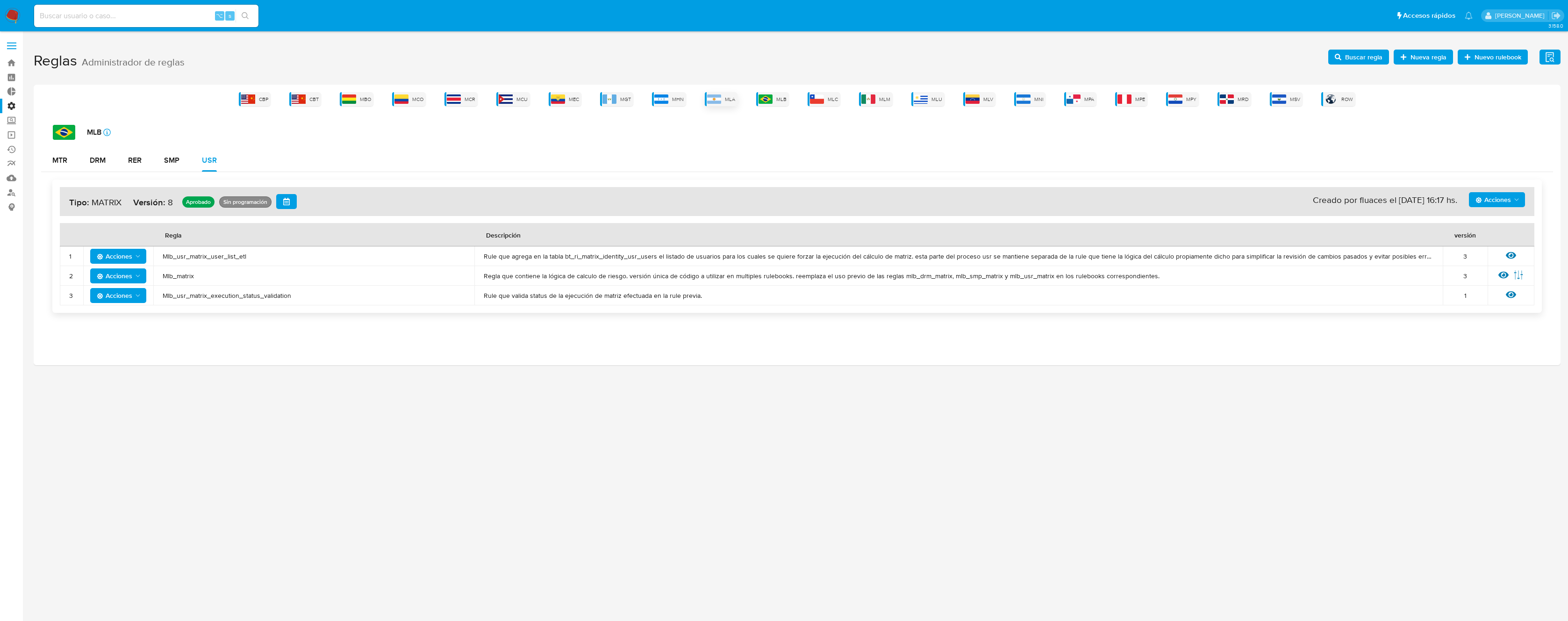
click at [733, 101] on span "MLA" at bounding box center [730, 99] width 10 height 7
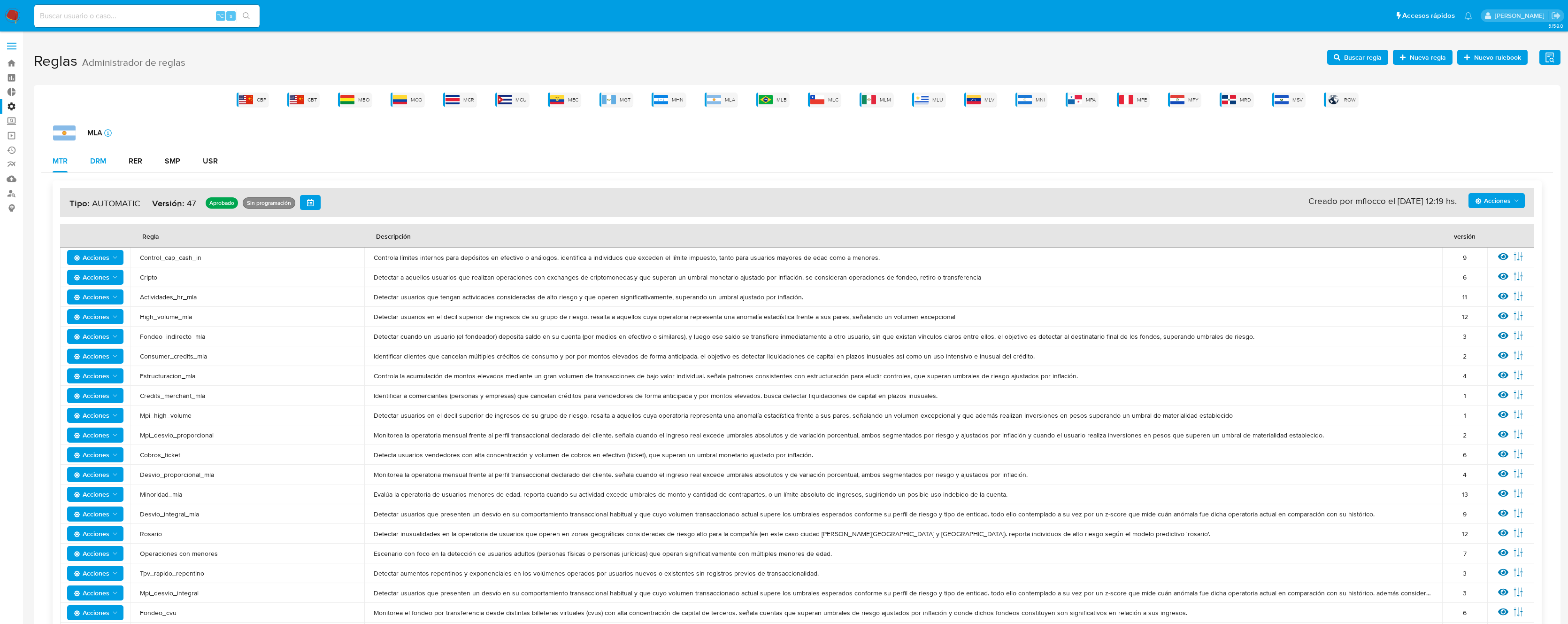
click at [103, 163] on div "DRM" at bounding box center [98, 161] width 16 height 7
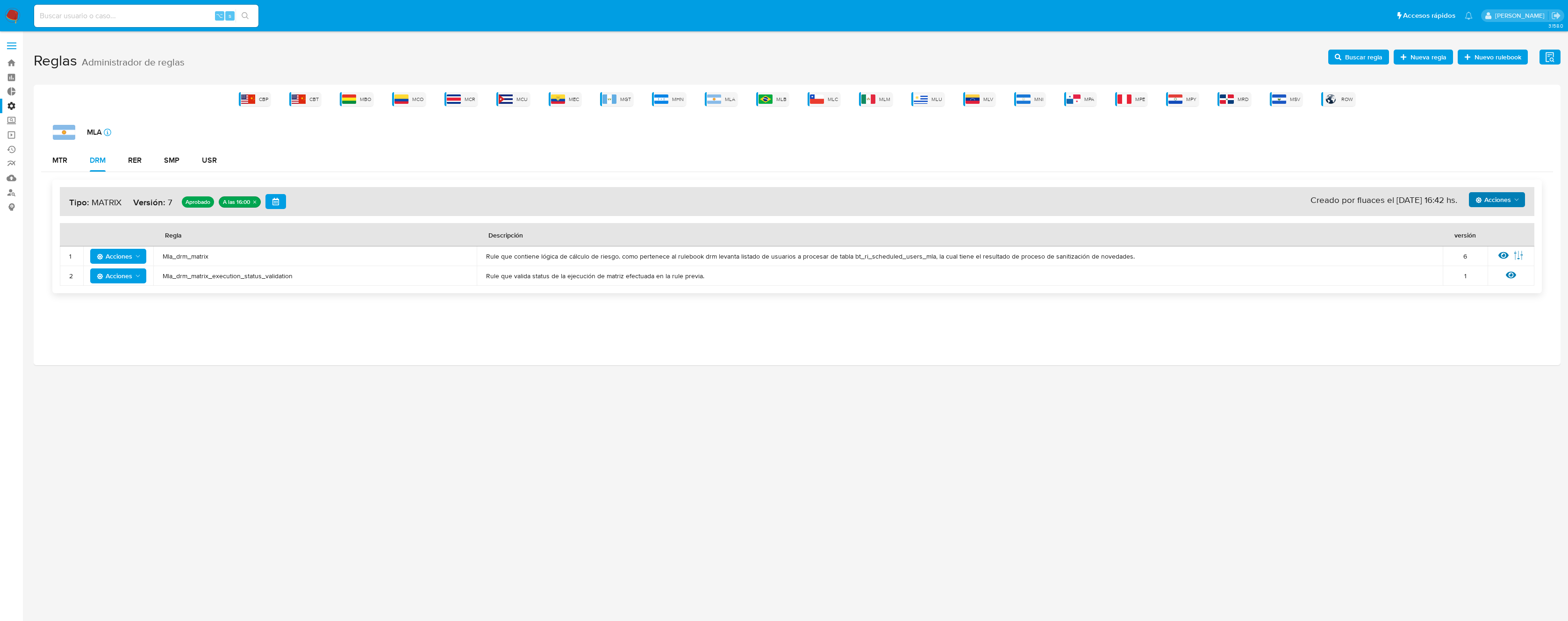
click at [1496, 199] on span "Acciones" at bounding box center [1493, 200] width 35 height 15
click at [1493, 247] on button "Ver historico" at bounding box center [1497, 245] width 84 height 23
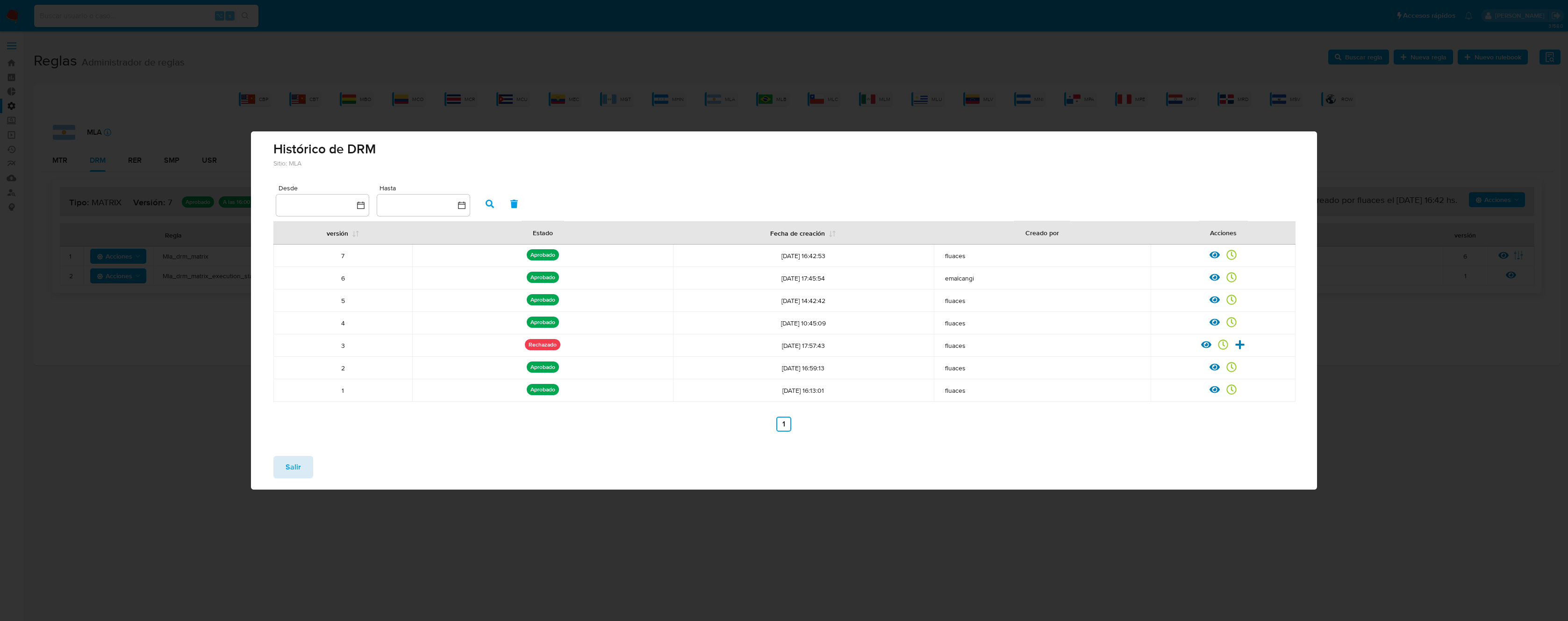
click at [291, 471] on span "Salir" at bounding box center [293, 467] width 15 height 21
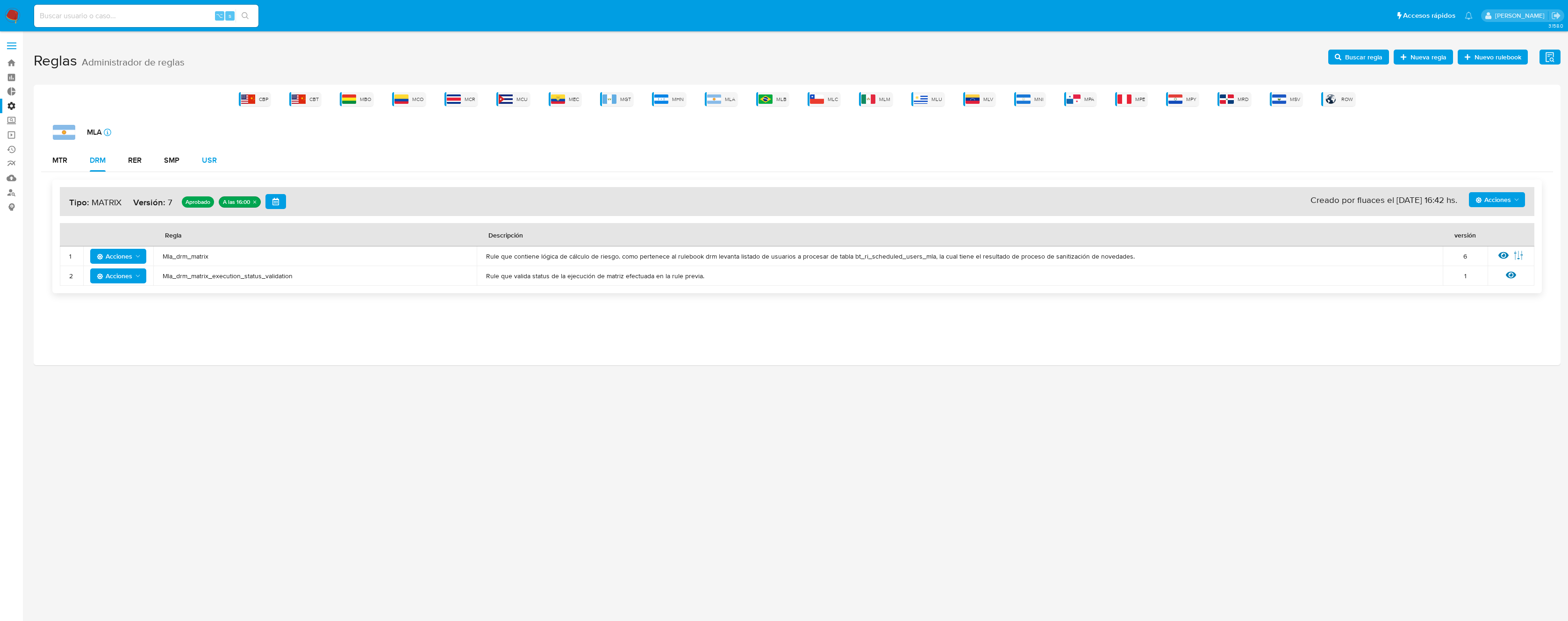
click at [204, 160] on div "USR" at bounding box center [209, 160] width 15 height 7
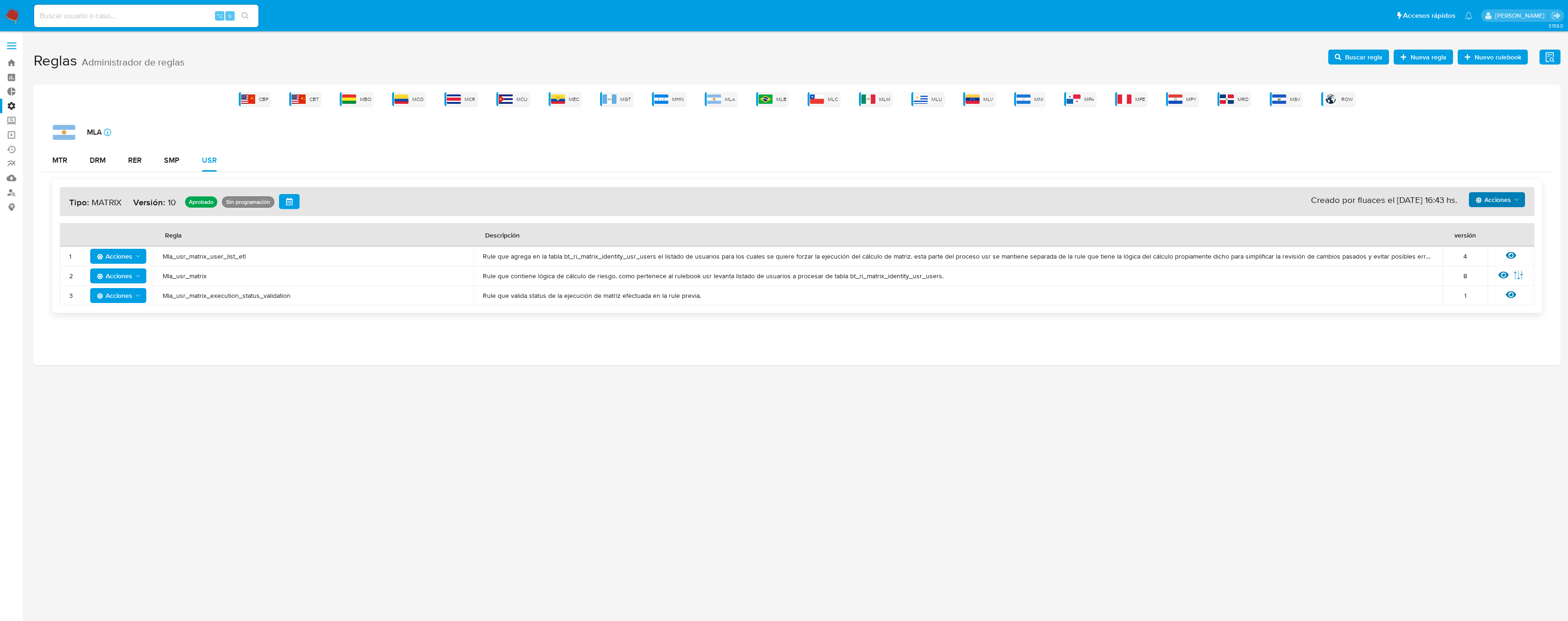
click at [1491, 199] on span "Acciones" at bounding box center [1493, 200] width 35 height 15
click at [1478, 248] on button "Ver historico" at bounding box center [1497, 245] width 84 height 23
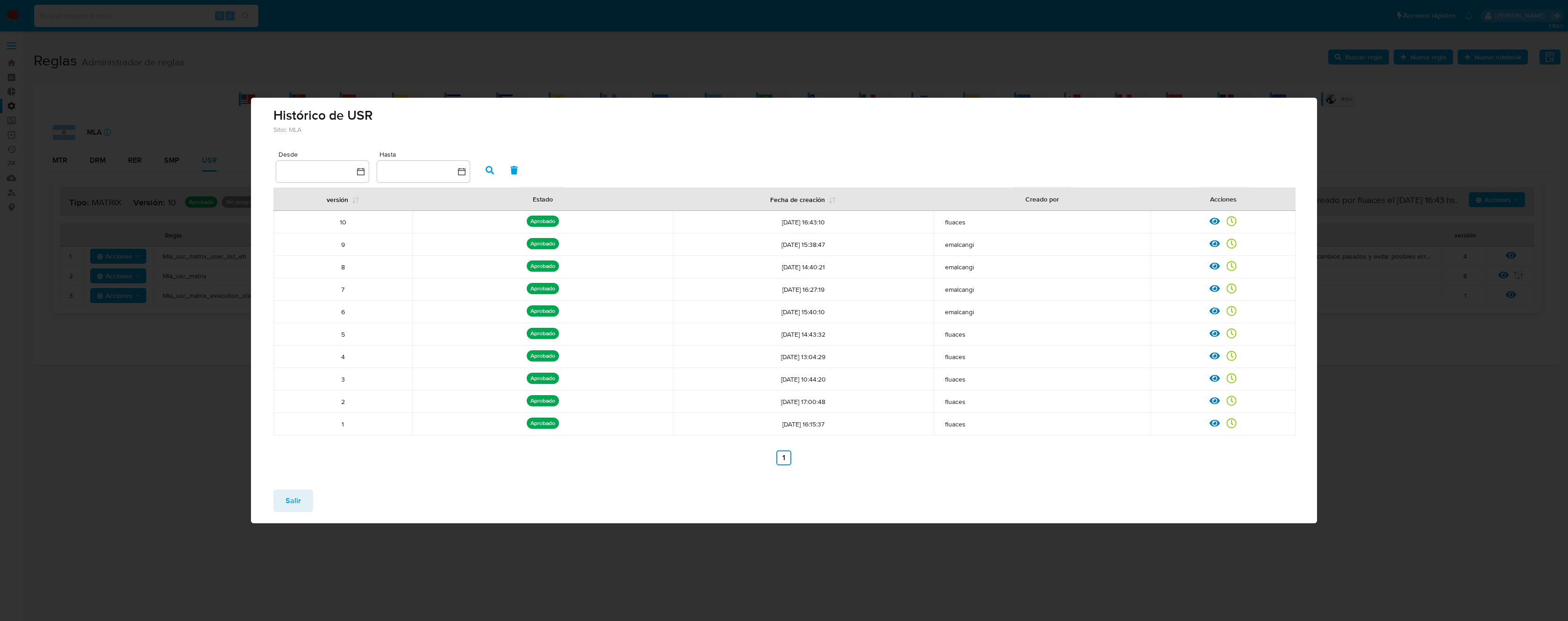
drag, startPoint x: 307, startPoint y: 500, endPoint x: 341, endPoint y: 407, distance: 99.0
click at [307, 499] on button "Salir" at bounding box center [293, 500] width 40 height 23
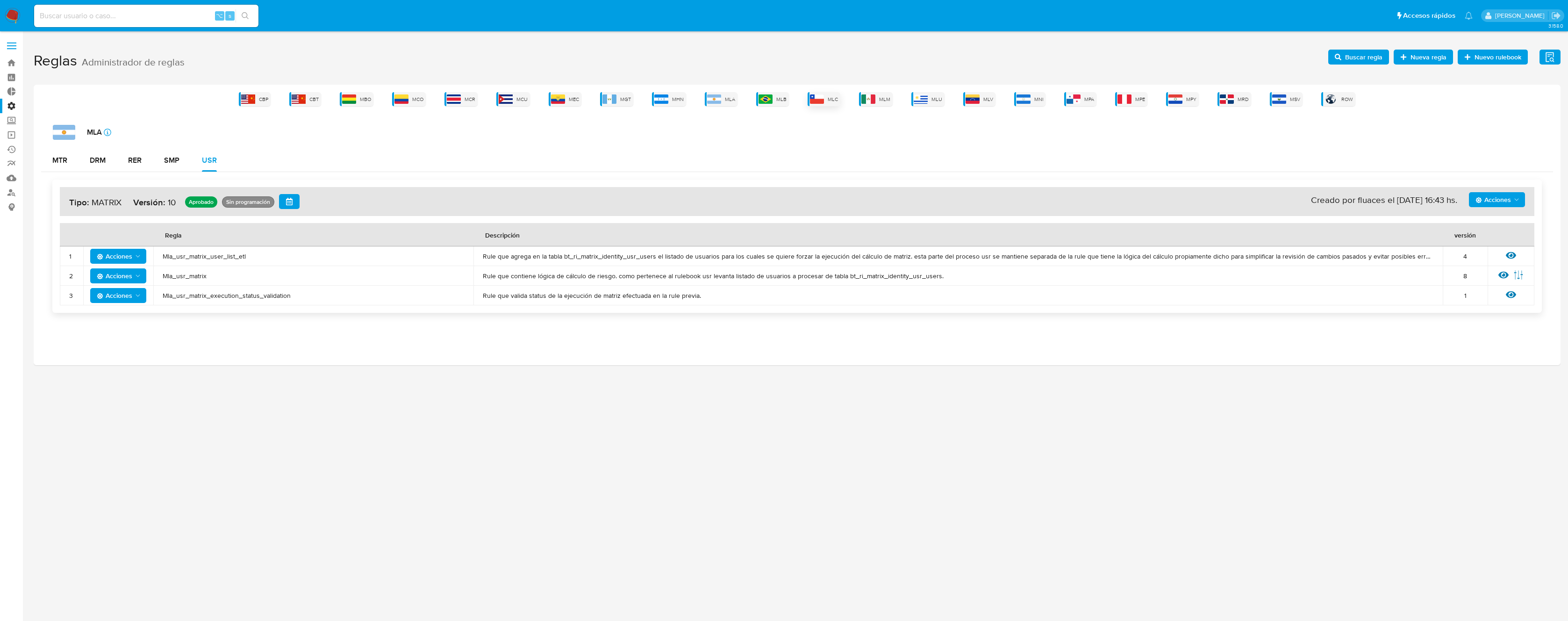
click at [826, 96] on div "MLC" at bounding box center [824, 99] width 33 height 14
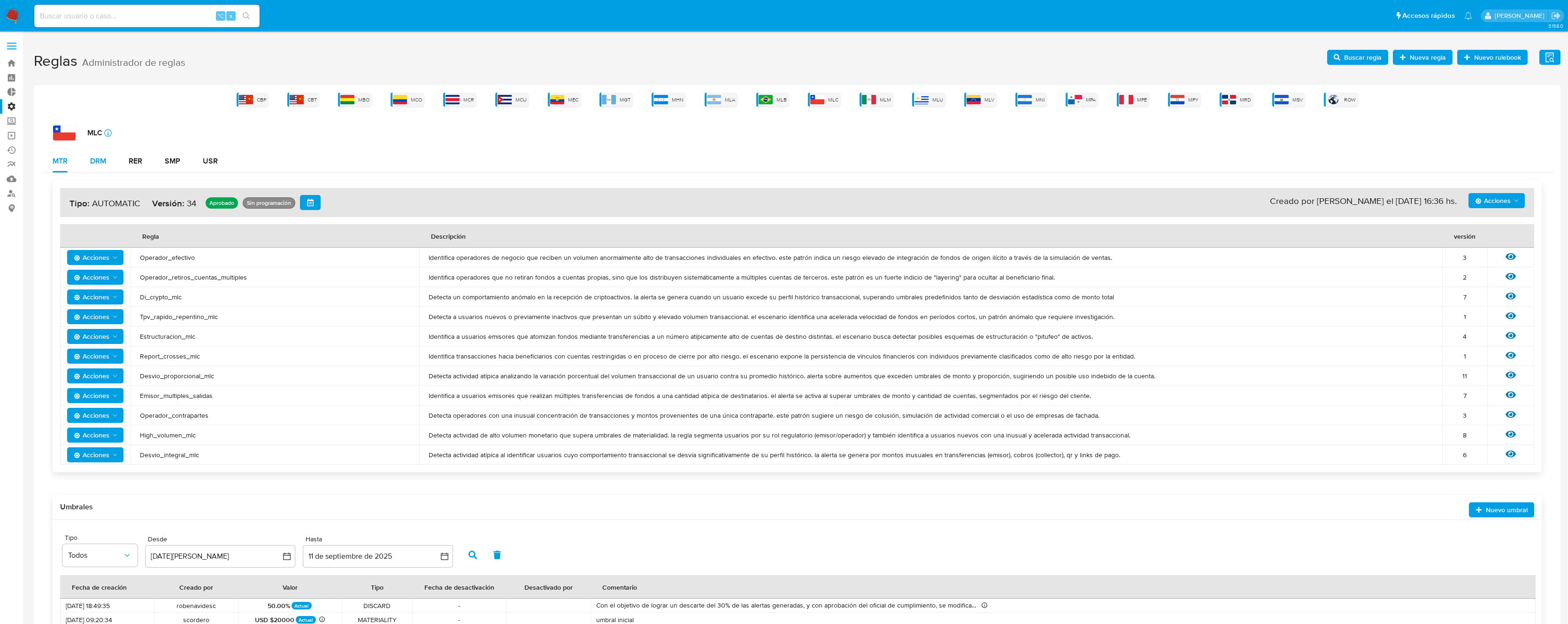
click at [104, 167] on div "DRM" at bounding box center [98, 161] width 16 height 23
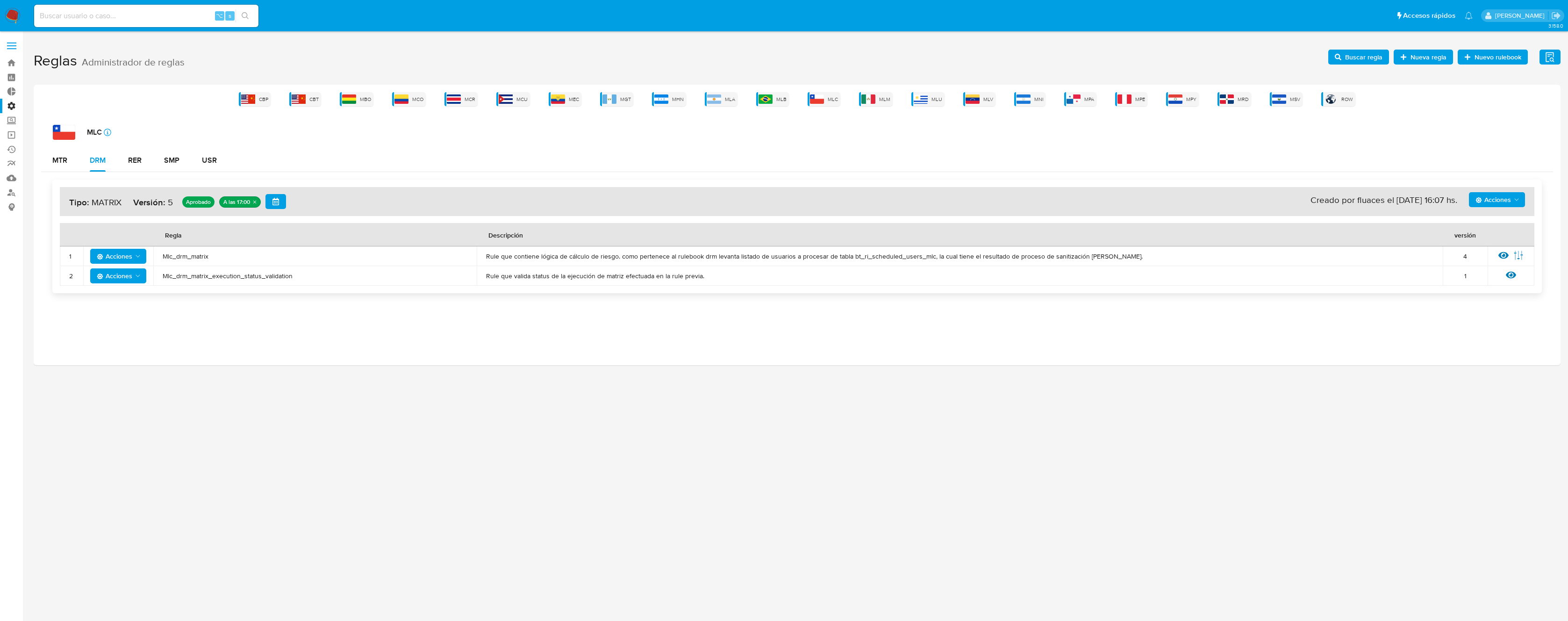
click at [1514, 191] on div "Acciones Sin ejecuciones realizadas Creado por fluaces el [DATE] 16:07 hs. Tipo…" at bounding box center [797, 202] width 1474 height 29
drag, startPoint x: 1500, startPoint y: 194, endPoint x: 1494, endPoint y: 200, distance: 8.5
click at [1500, 195] on span "Acciones" at bounding box center [1493, 200] width 35 height 15
click at [1478, 244] on button "Ver historico" at bounding box center [1497, 245] width 84 height 23
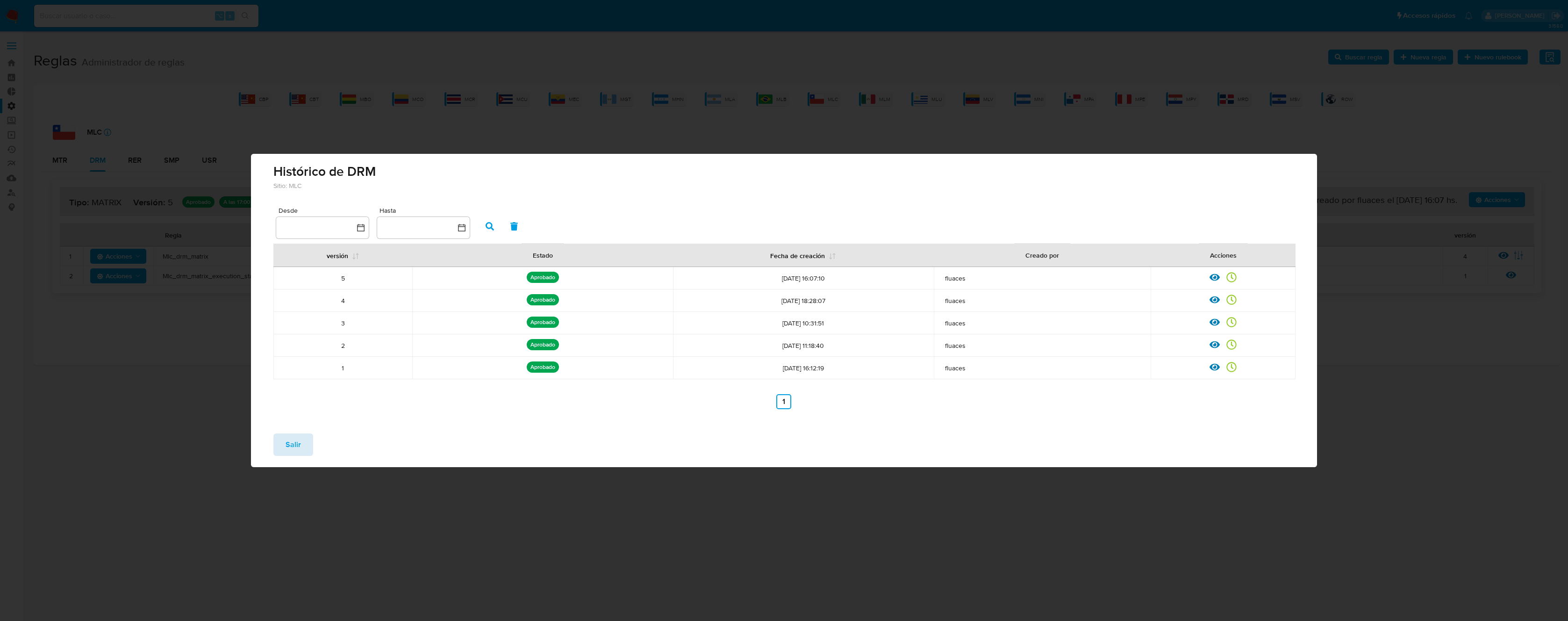
click at [296, 446] on span "Salir" at bounding box center [293, 444] width 15 height 21
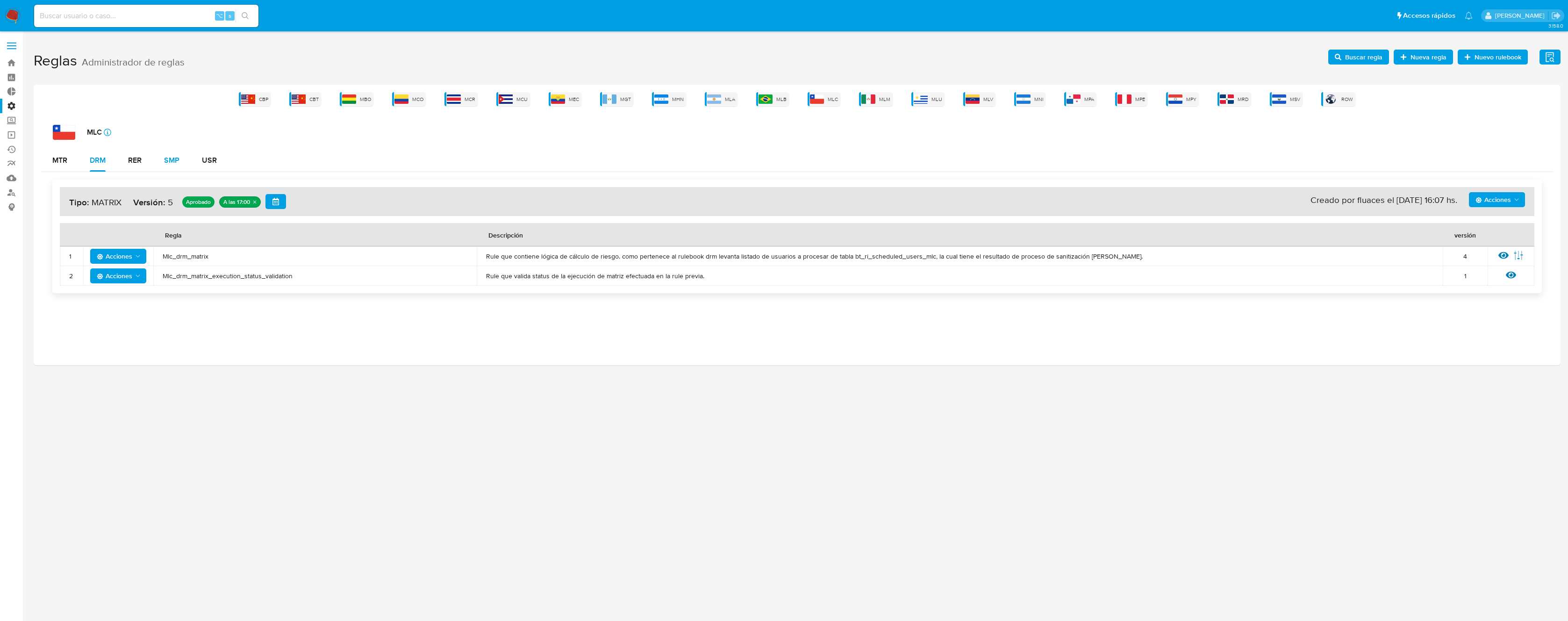
click at [158, 158] on button "SMP" at bounding box center [172, 160] width 38 height 23
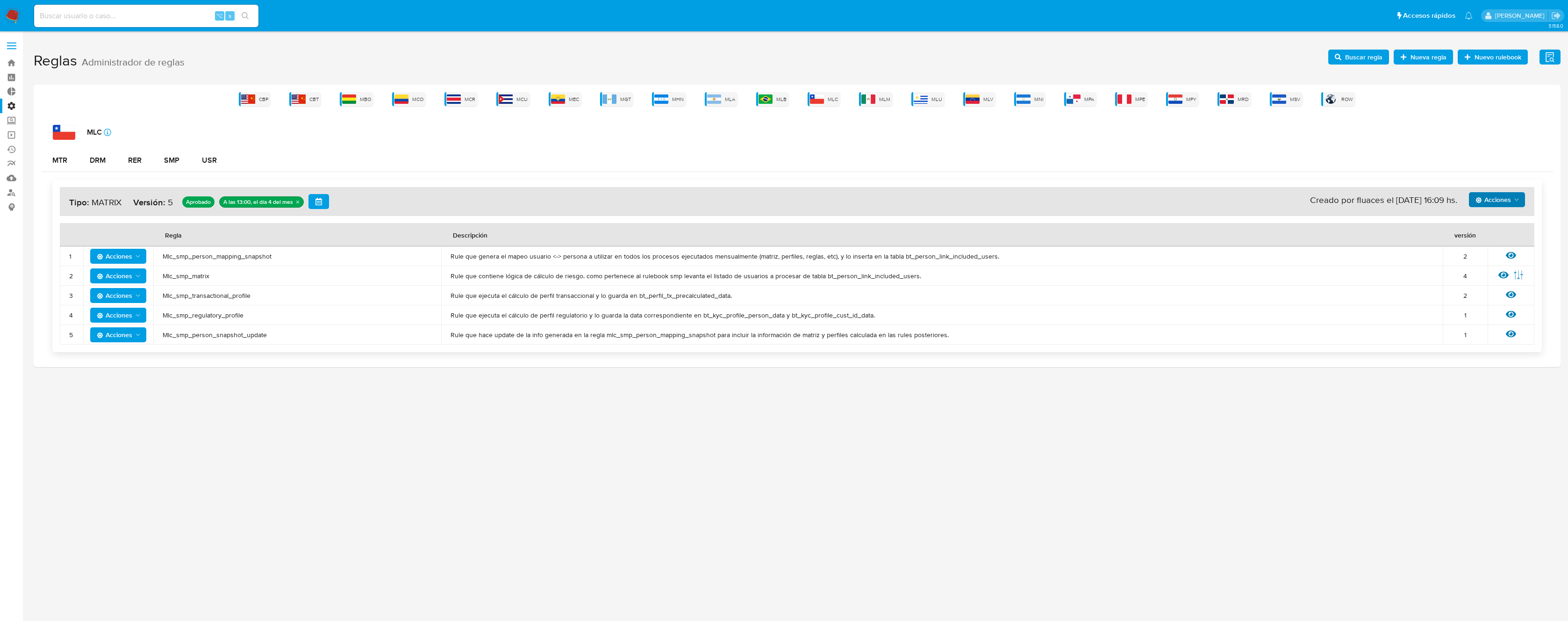
click at [1490, 198] on span "Acciones" at bounding box center [1493, 200] width 35 height 15
click at [1482, 247] on button "Ver historico" at bounding box center [1497, 245] width 84 height 23
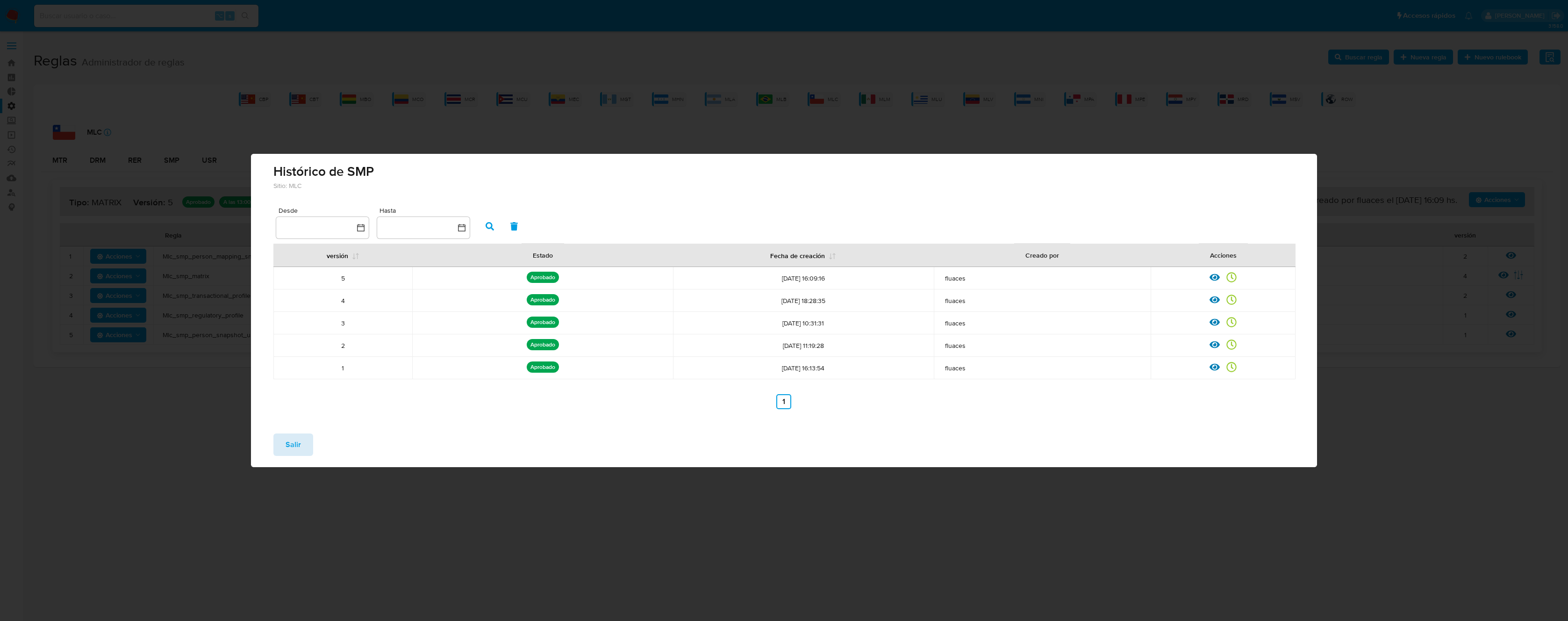
click at [295, 450] on span "Salir" at bounding box center [293, 444] width 15 height 21
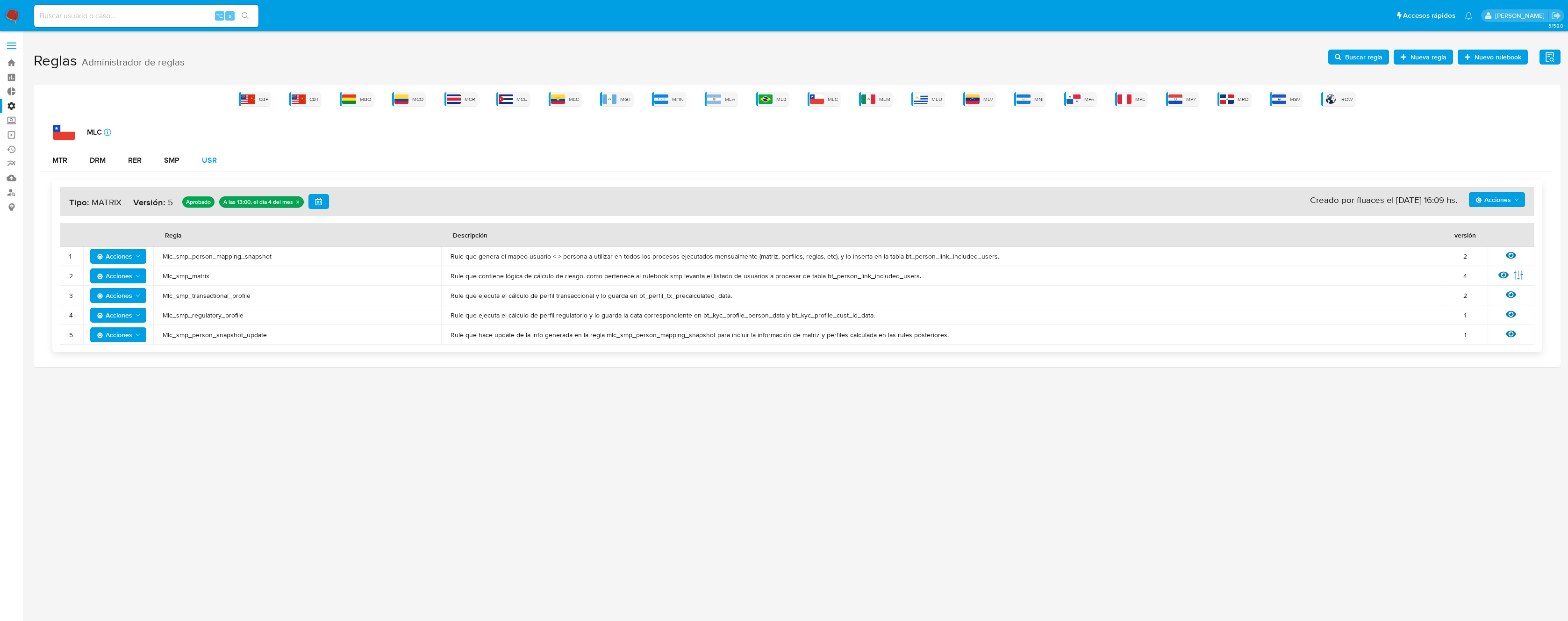
click at [200, 159] on button "USR" at bounding box center [209, 160] width 37 height 23
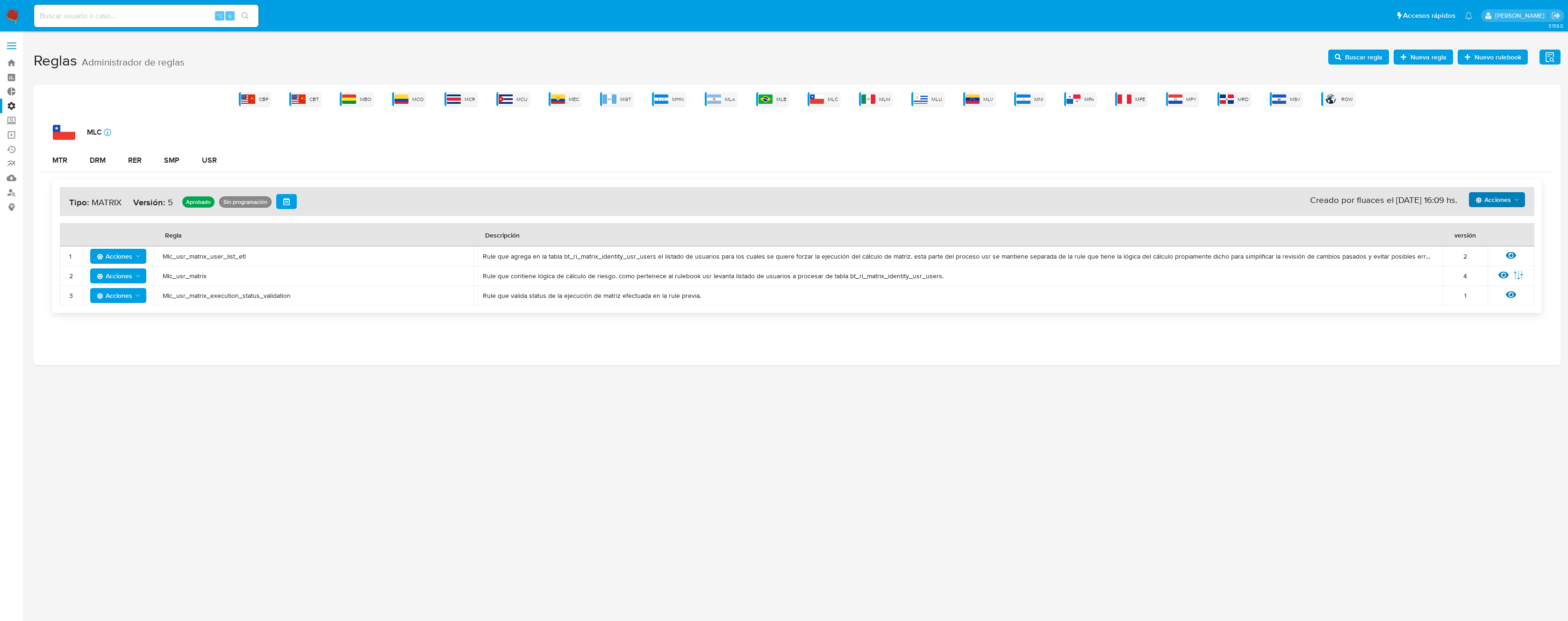
click at [1488, 192] on span "Acciones" at bounding box center [1493, 200] width 35 height 15
click at [1489, 244] on button "Ver historico" at bounding box center [1497, 245] width 84 height 23
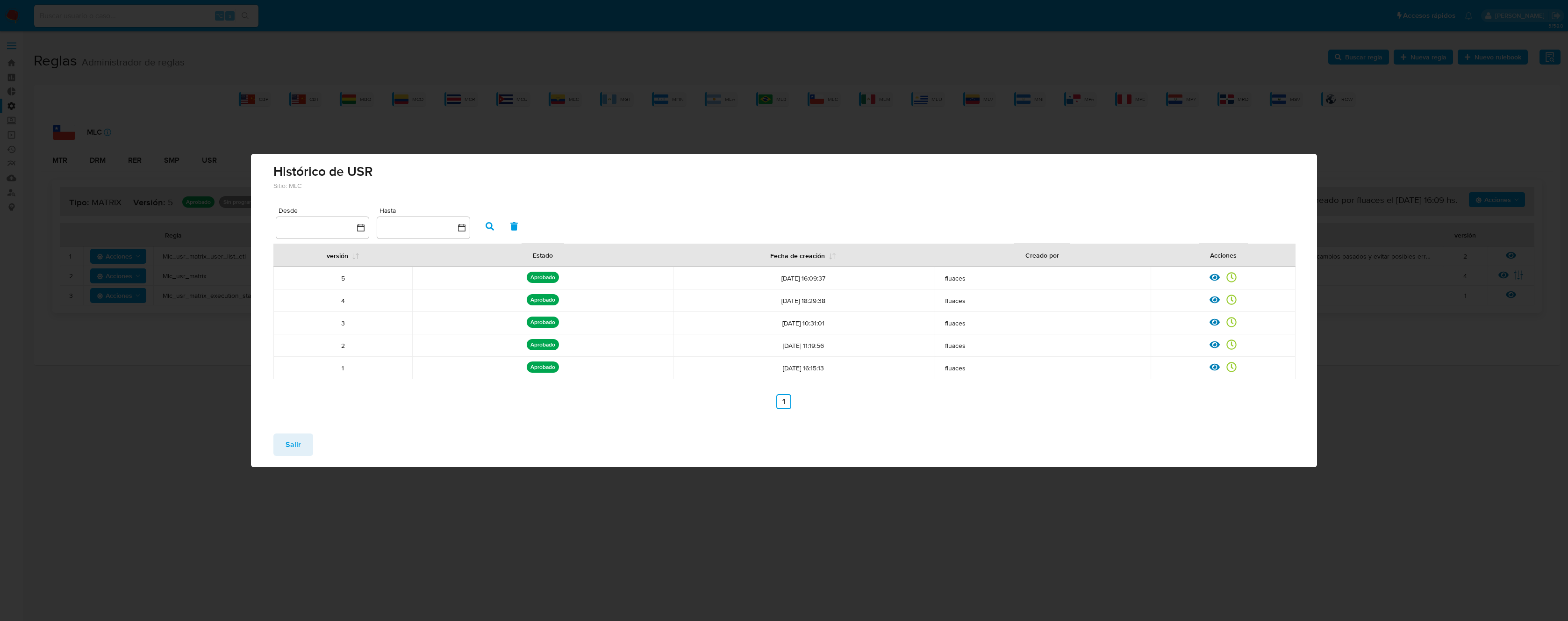
click at [295, 449] on span "Salir" at bounding box center [293, 444] width 15 height 21
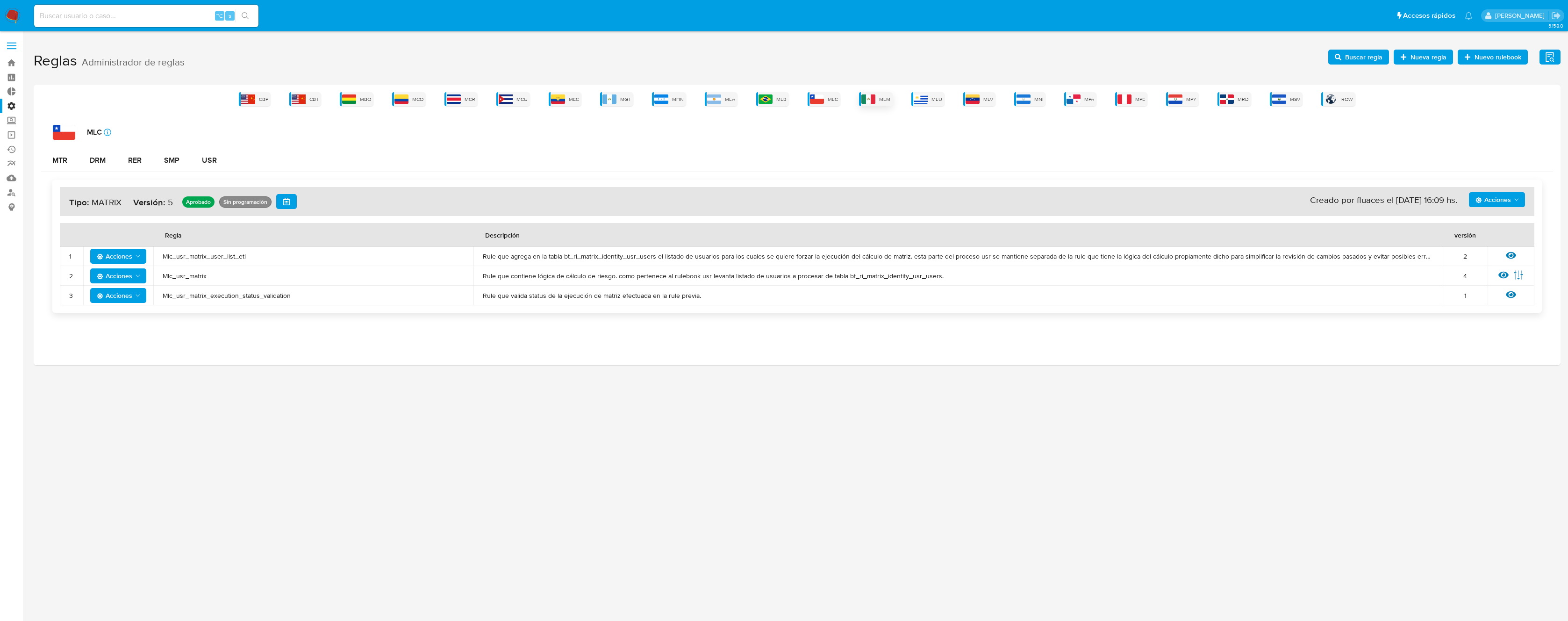
click at [875, 100] on img at bounding box center [868, 99] width 14 height 9
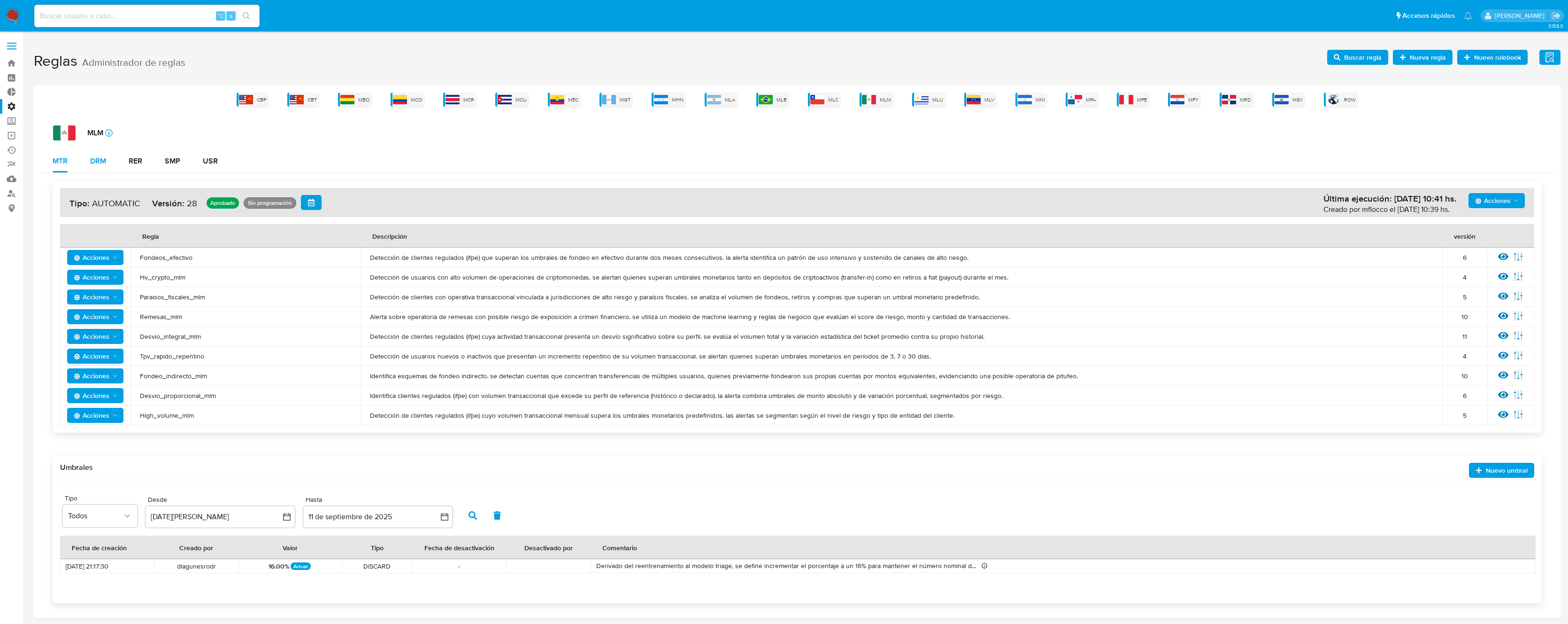
click at [108, 161] on button "DRM" at bounding box center [98, 161] width 39 height 23
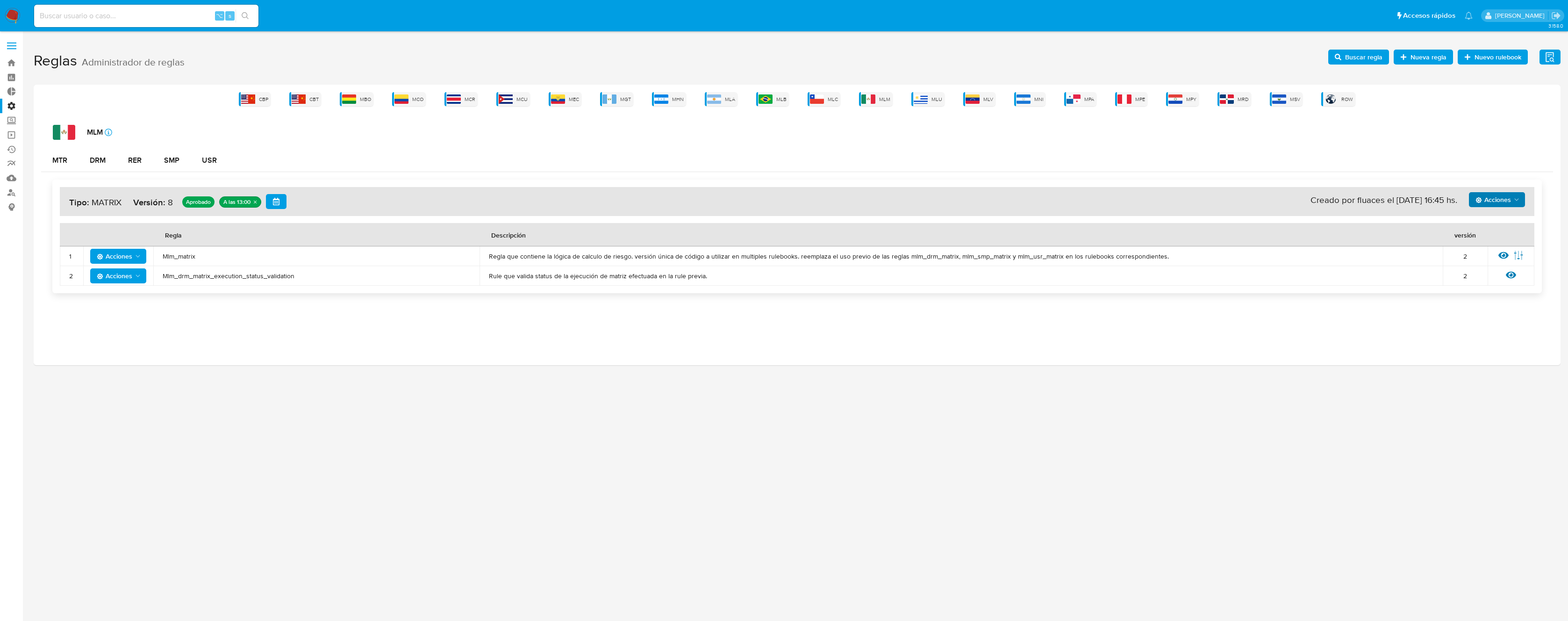
click at [1496, 198] on span "Acciones" at bounding box center [1493, 200] width 35 height 15
click at [1479, 244] on button "Ver historico" at bounding box center [1497, 245] width 84 height 23
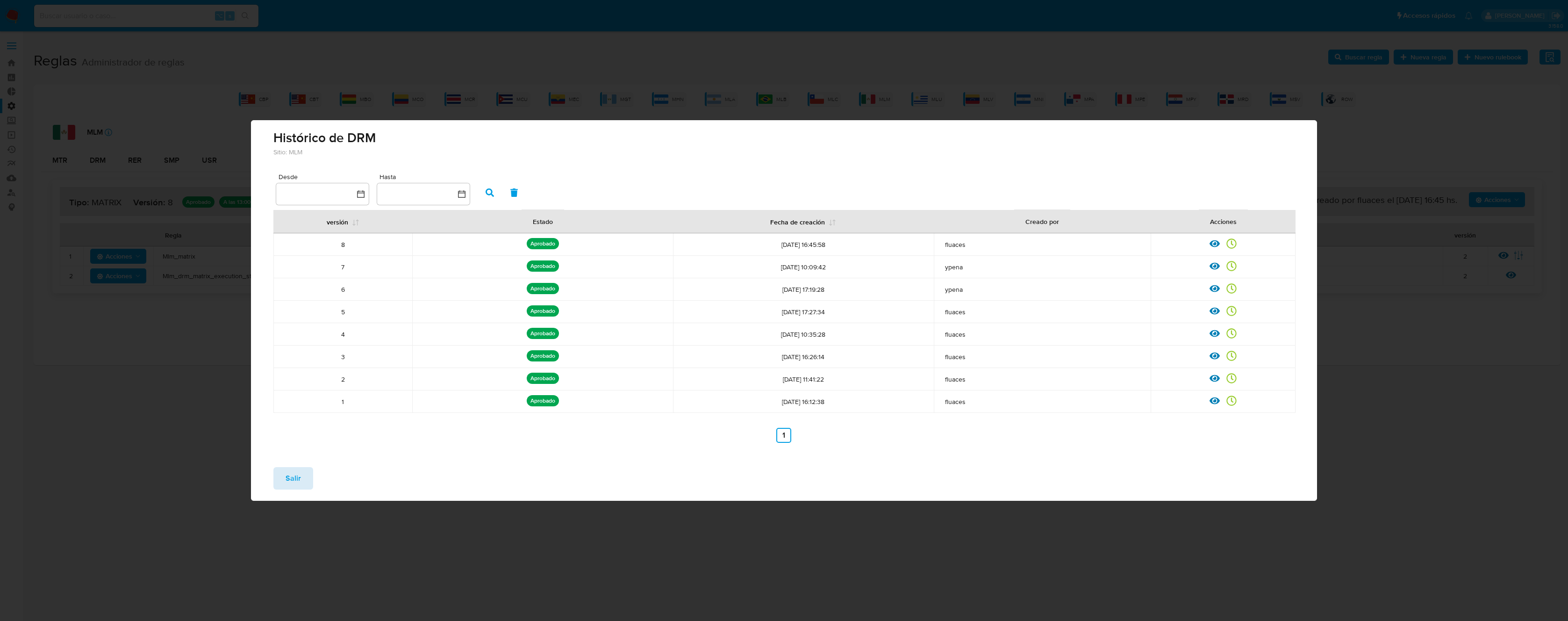
click at [287, 475] on span "Salir" at bounding box center [293, 479] width 15 height 21
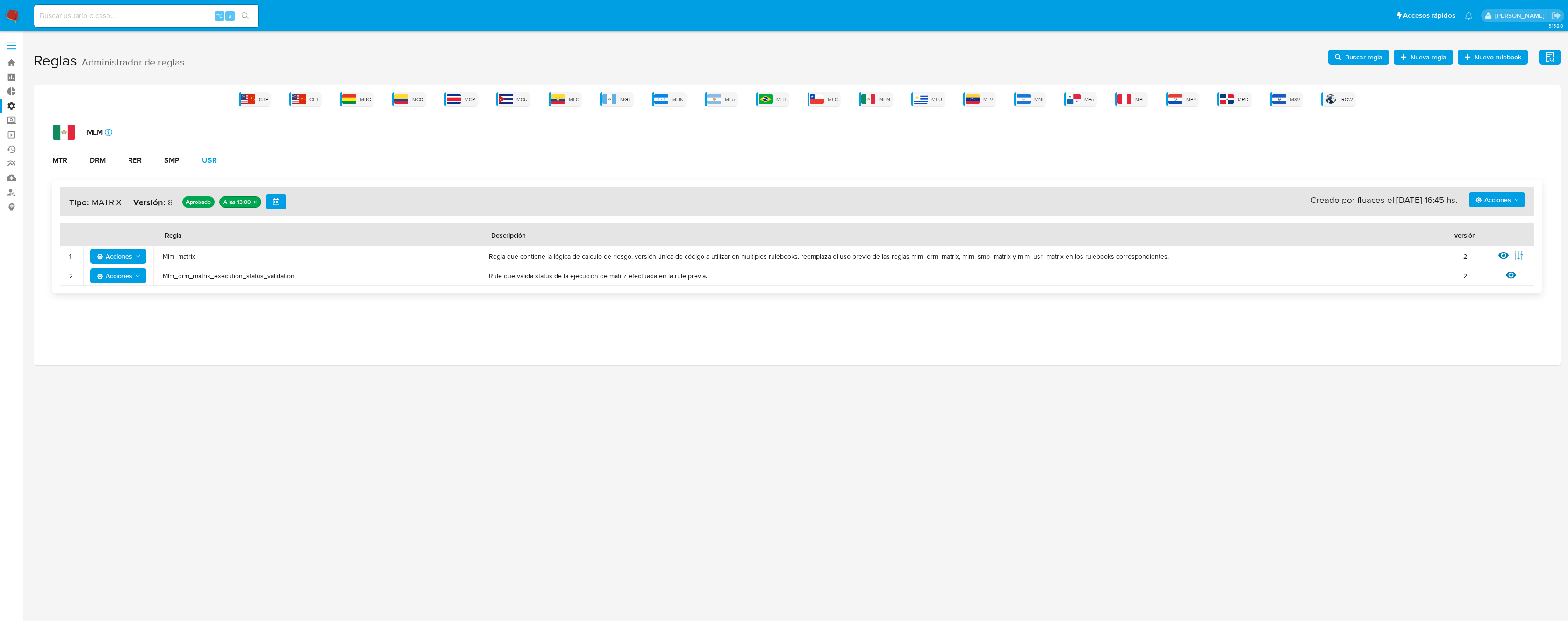
click at [194, 167] on button "USR" at bounding box center [209, 160] width 37 height 23
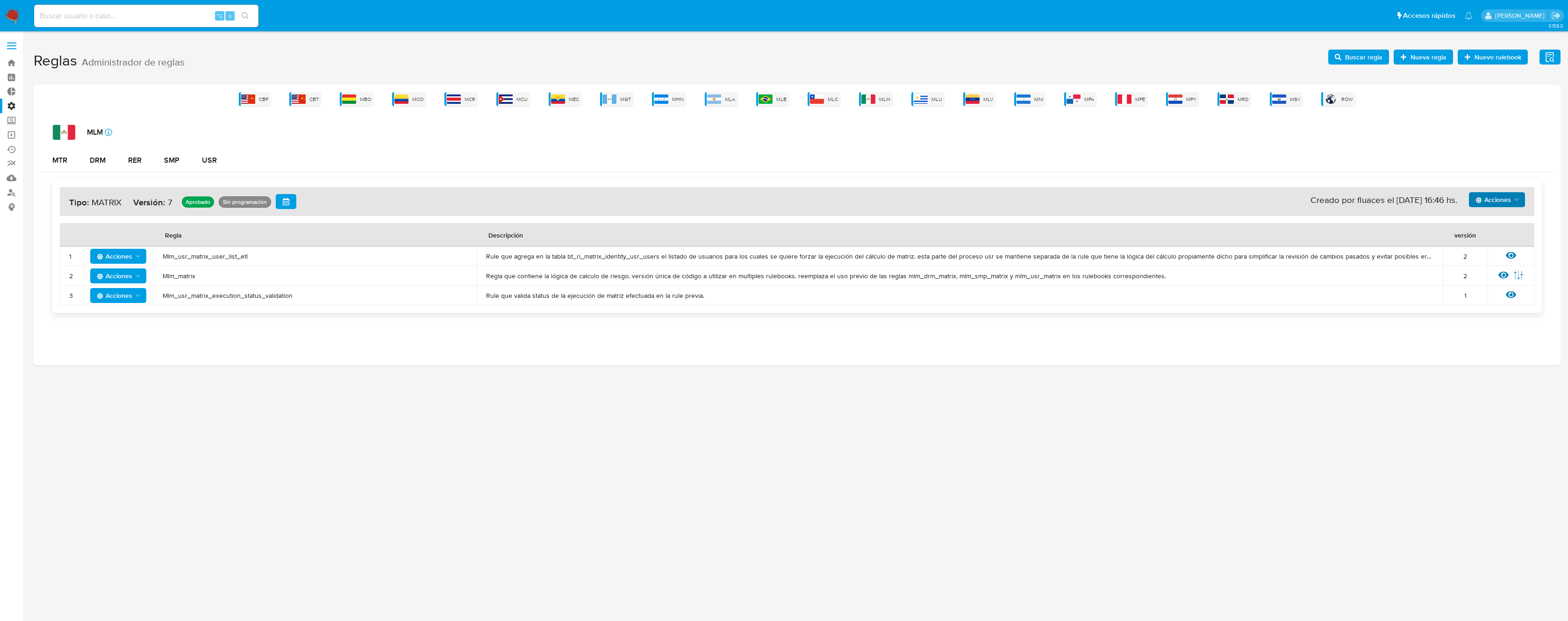
click at [1511, 193] on span "Acciones" at bounding box center [1498, 199] width 45 height 13
click at [1473, 242] on button "Ver historico" at bounding box center [1497, 245] width 84 height 23
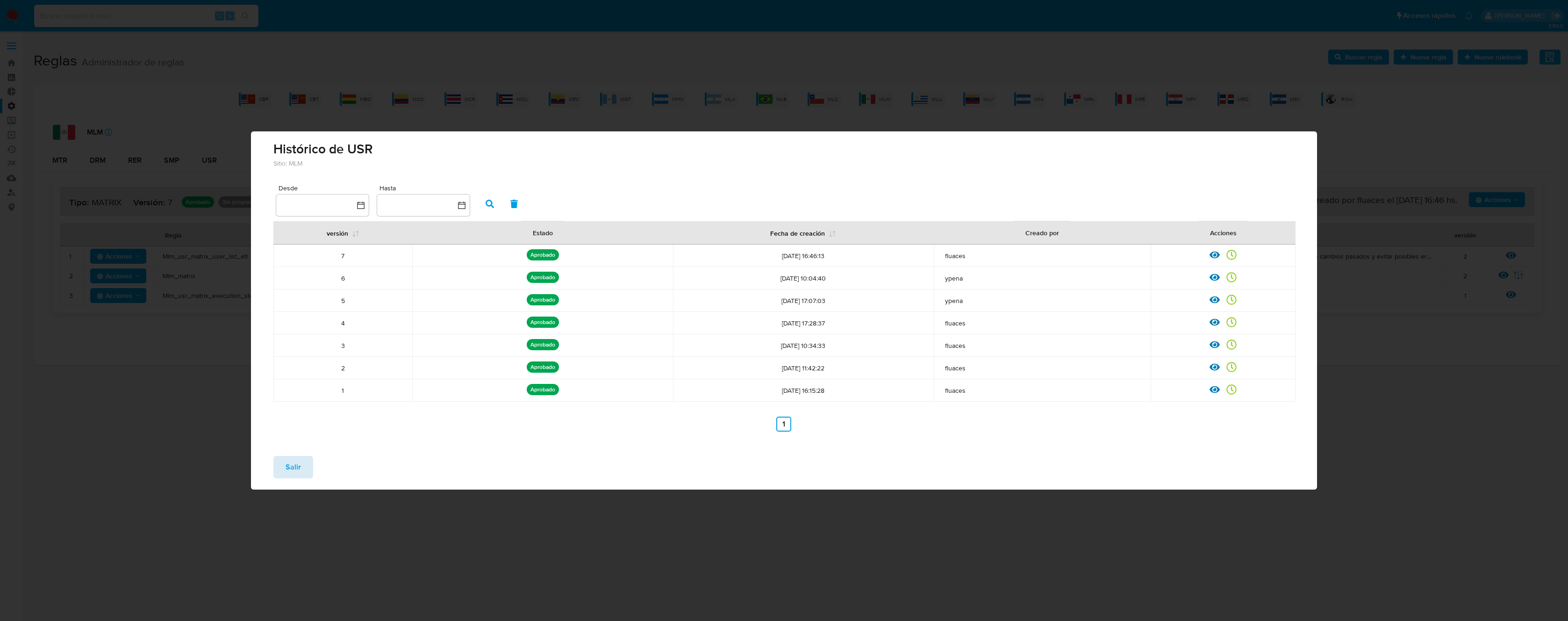
click at [285, 460] on span "Salir" at bounding box center [293, 467] width 15 height 21
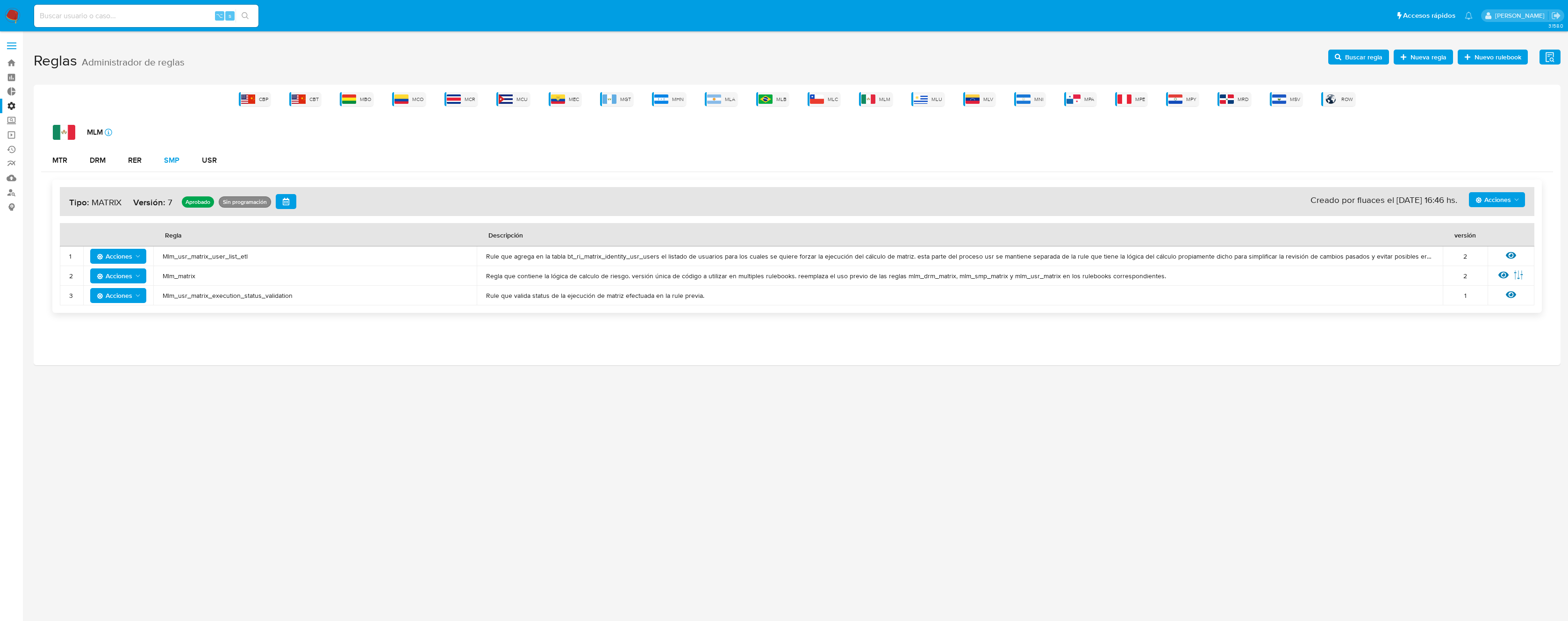
click at [173, 159] on div "SMP" at bounding box center [172, 160] width 15 height 7
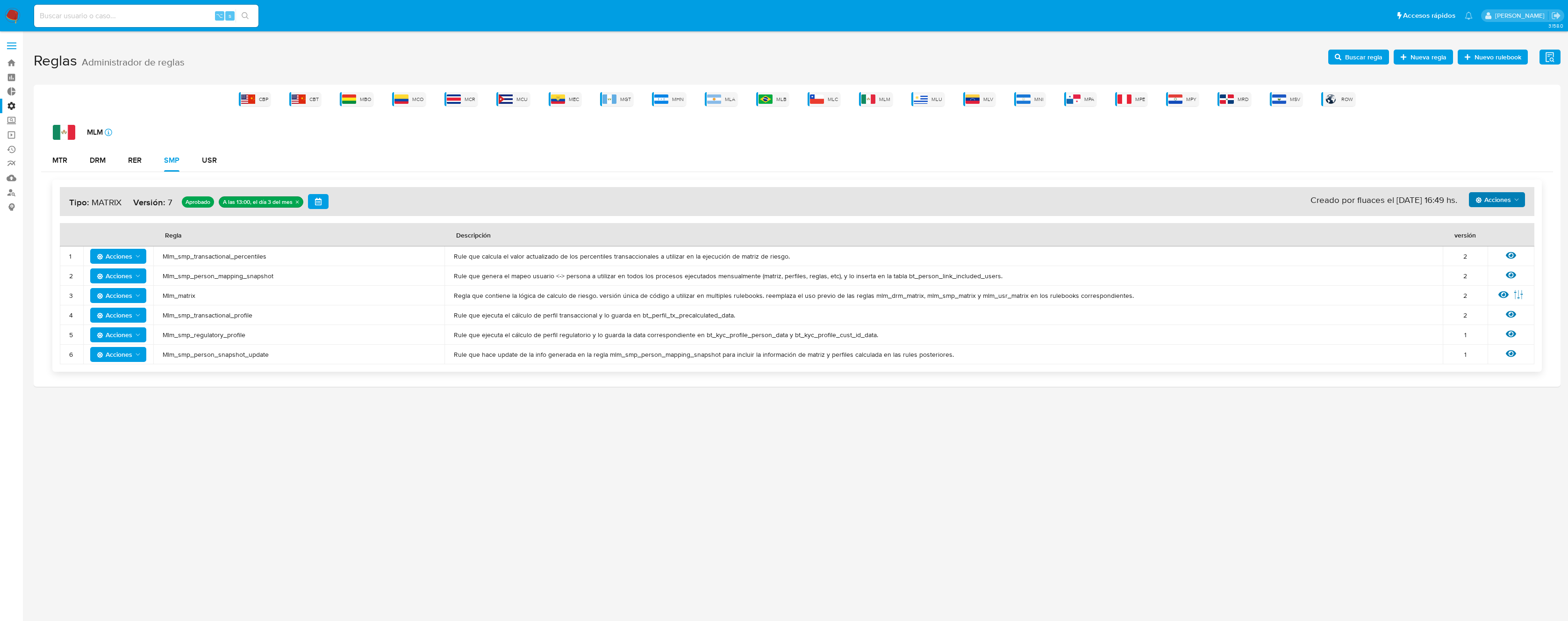
click at [1502, 202] on span "Acciones" at bounding box center [1493, 200] width 35 height 15
click at [1497, 247] on button "Ver historico" at bounding box center [1497, 245] width 84 height 23
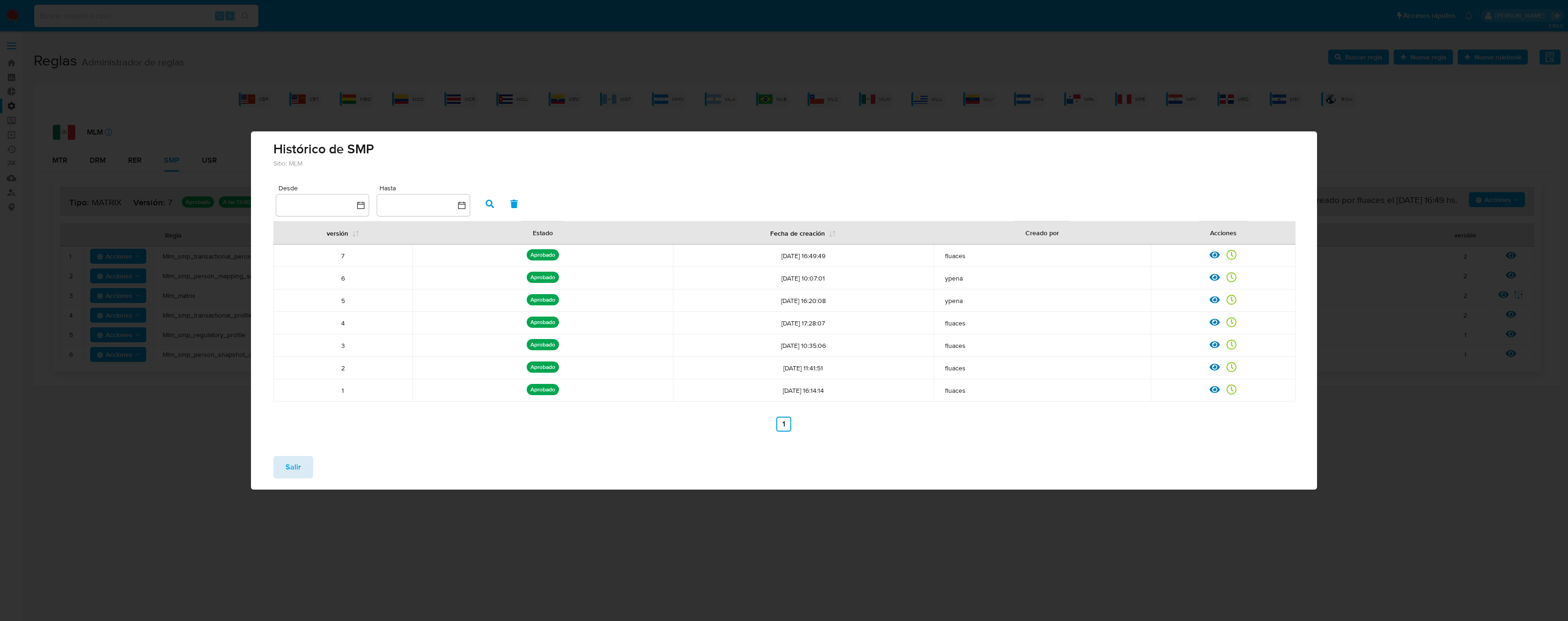
click at [283, 469] on button "Salir" at bounding box center [293, 467] width 40 height 23
